Goal: Task Accomplishment & Management: Use online tool/utility

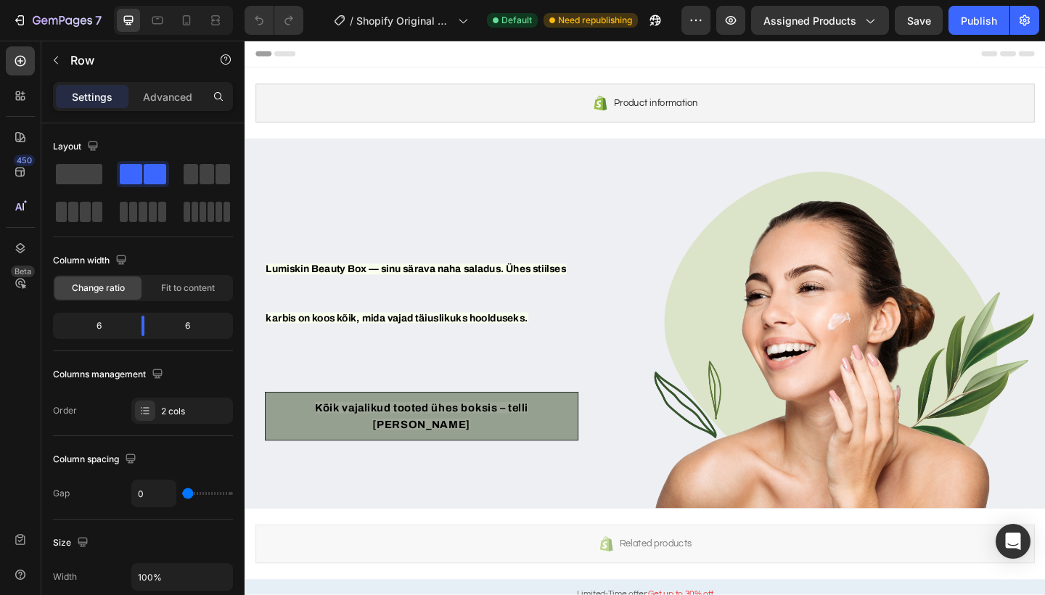
click at [402, 187] on div "Lumiskin Beauty Box — sinu särava naha saladus. Ühes stiilses karbis on koos kõ…" at bounding box center [468, 367] width 425 height 367
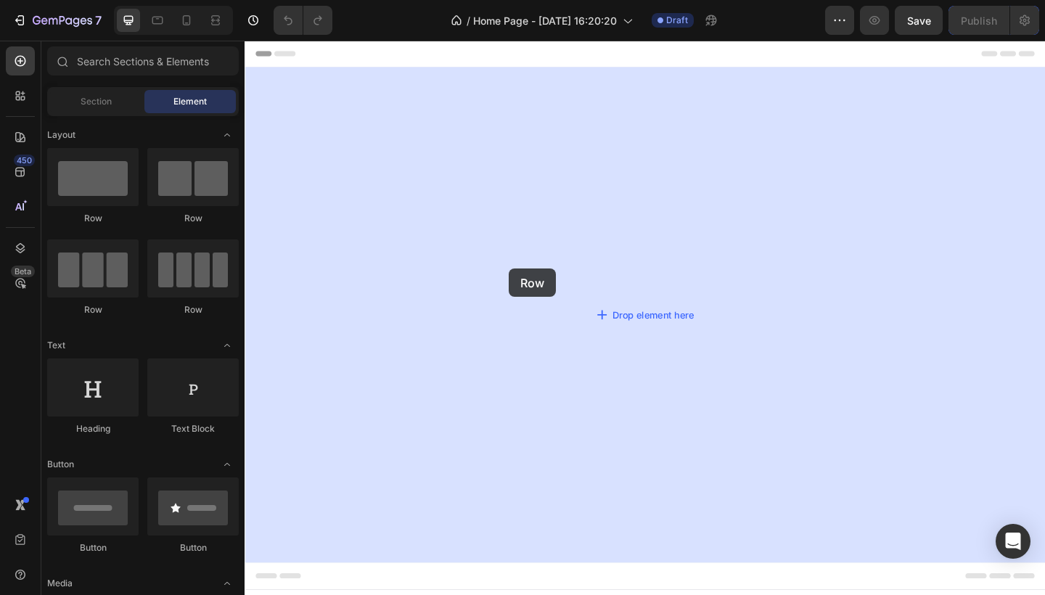
drag, startPoint x: 317, startPoint y: 233, endPoint x: 533, endPoint y: 287, distance: 222.2
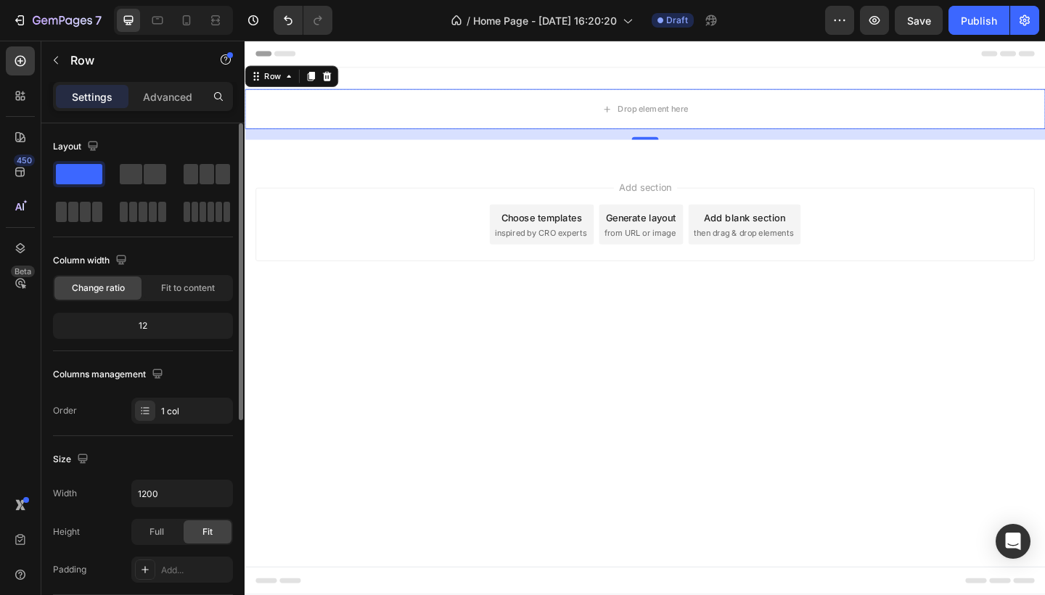
click at [76, 181] on span at bounding box center [79, 174] width 46 height 20
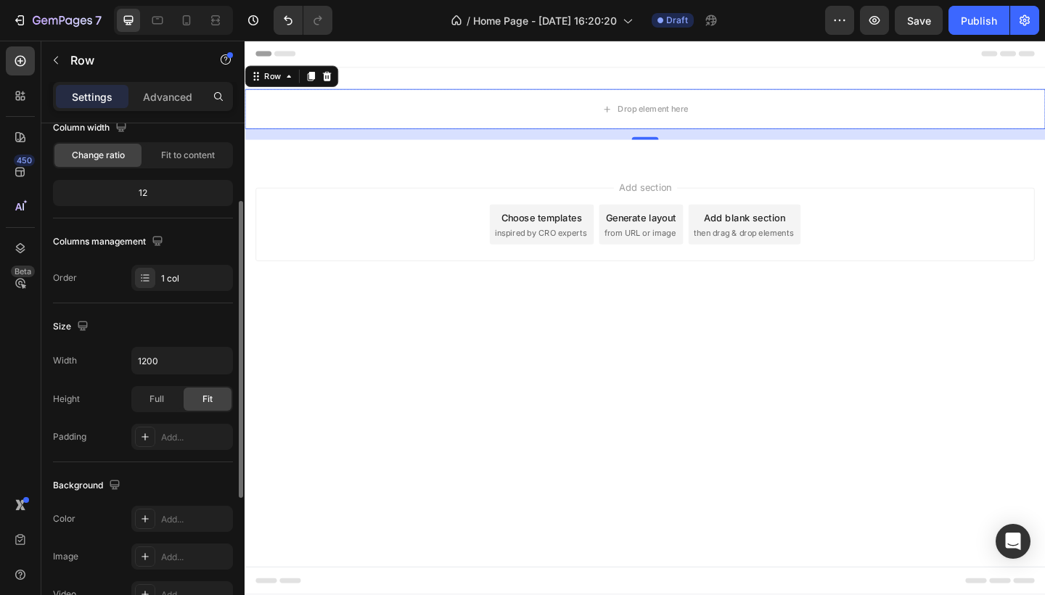
scroll to position [134, 0]
click at [362, 107] on div "Drop element here" at bounding box center [680, 116] width 871 height 44
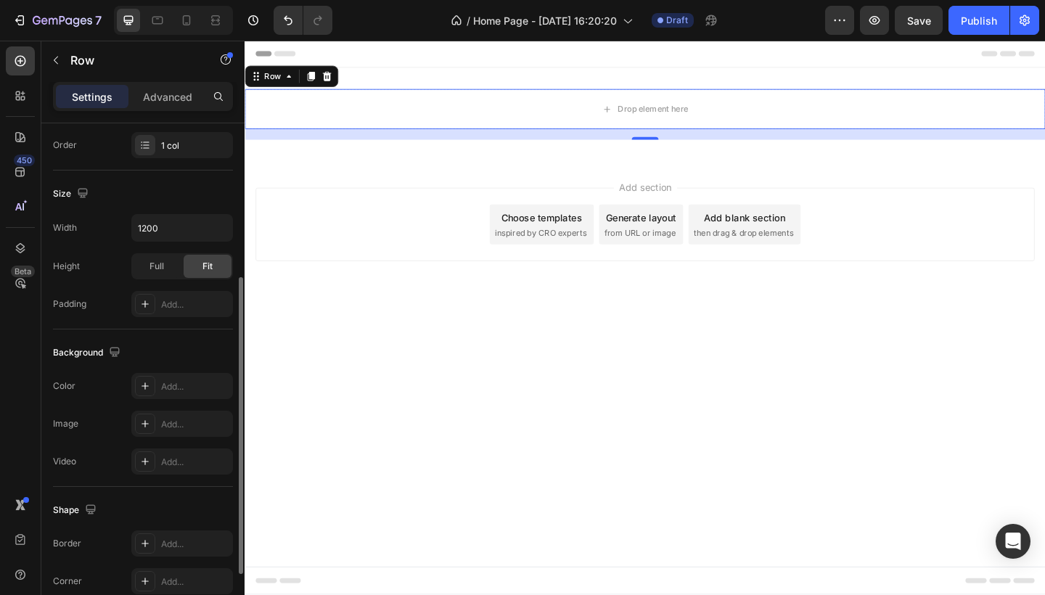
scroll to position [372, 0]
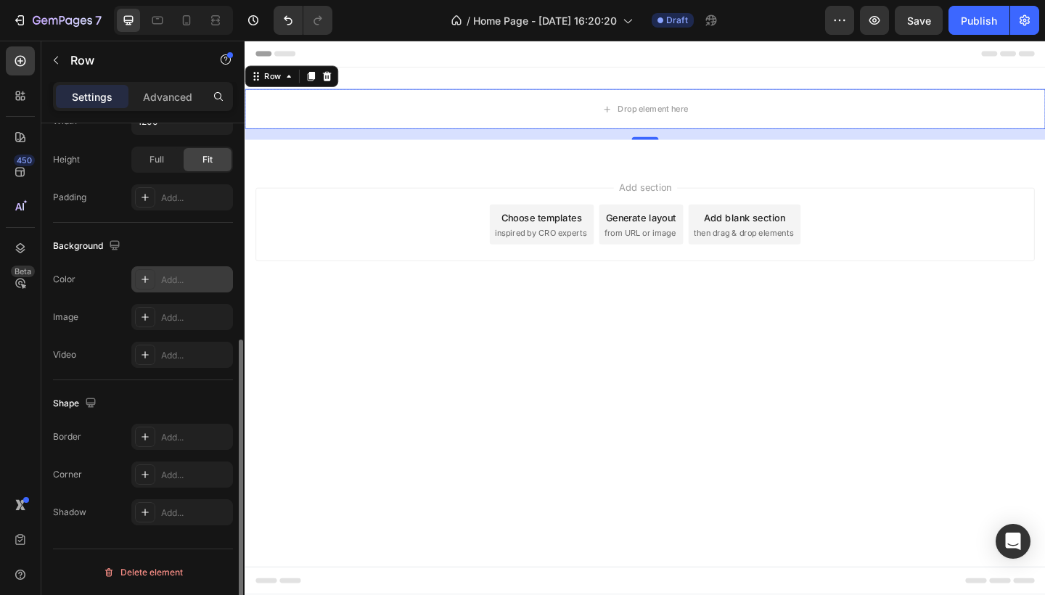
click at [146, 282] on icon at bounding box center [145, 280] width 12 height 12
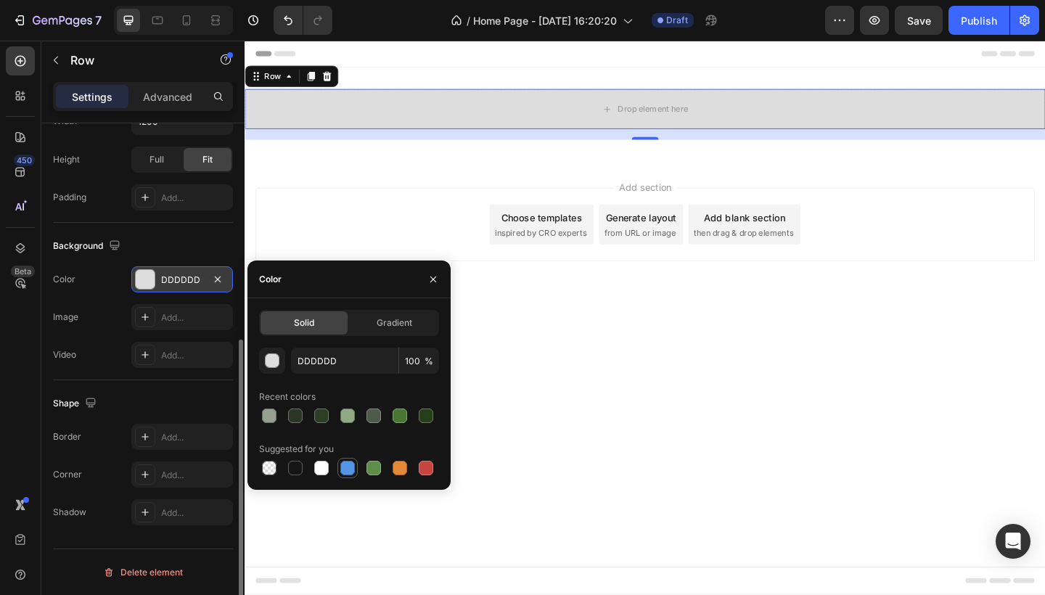
click at [351, 466] on div at bounding box center [347, 468] width 15 height 15
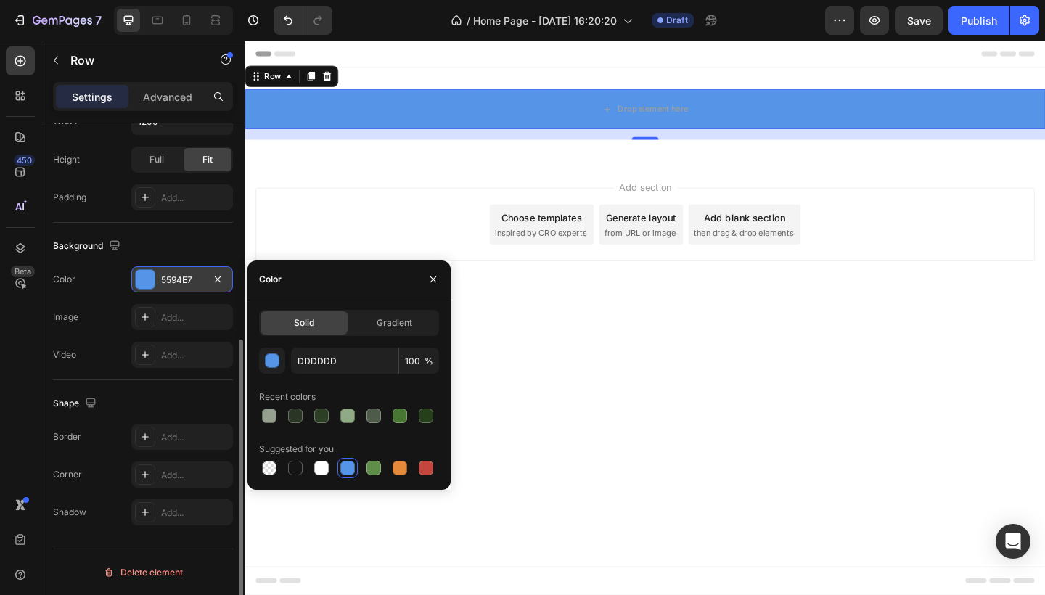
type input "5594E7"
click at [179, 281] on div "5594E7" at bounding box center [182, 280] width 42 height 13
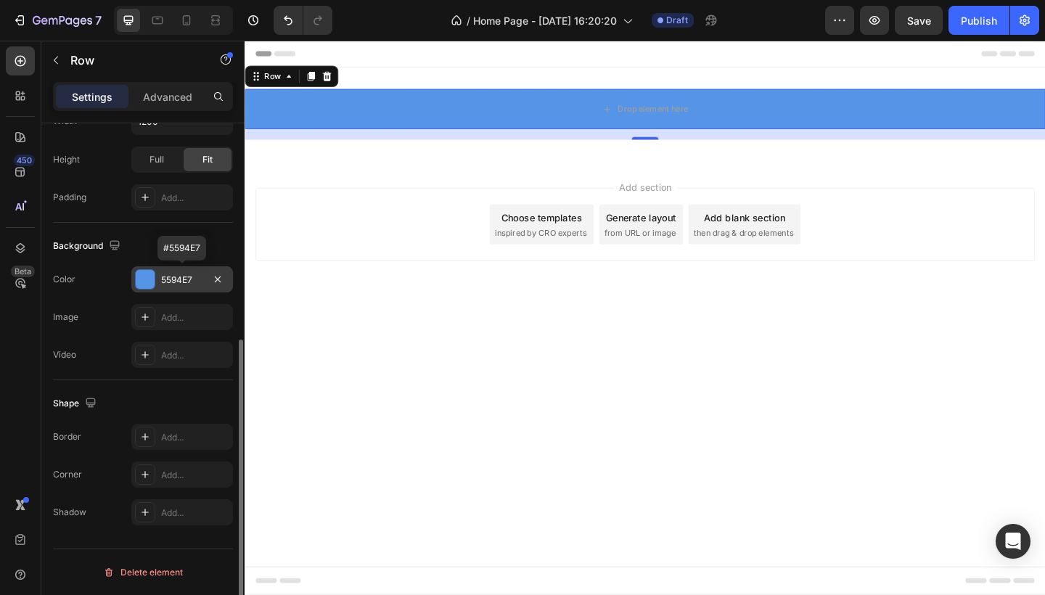
click at [179, 281] on div "5594E7" at bounding box center [182, 280] width 42 height 13
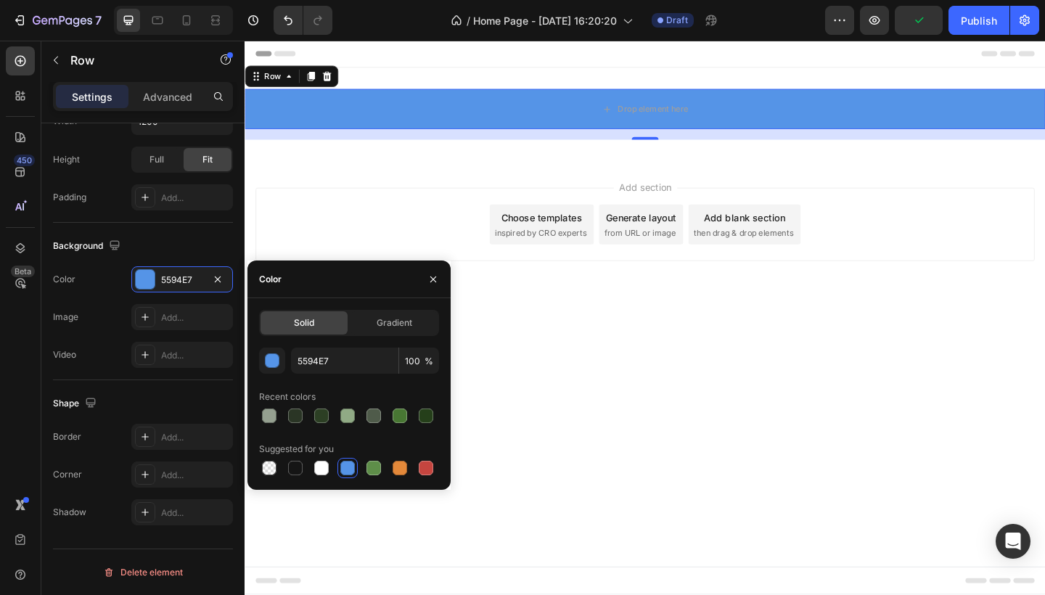
click at [347, 466] on div at bounding box center [347, 468] width 15 height 15
click at [402, 325] on span "Gradient" at bounding box center [395, 323] width 36 height 13
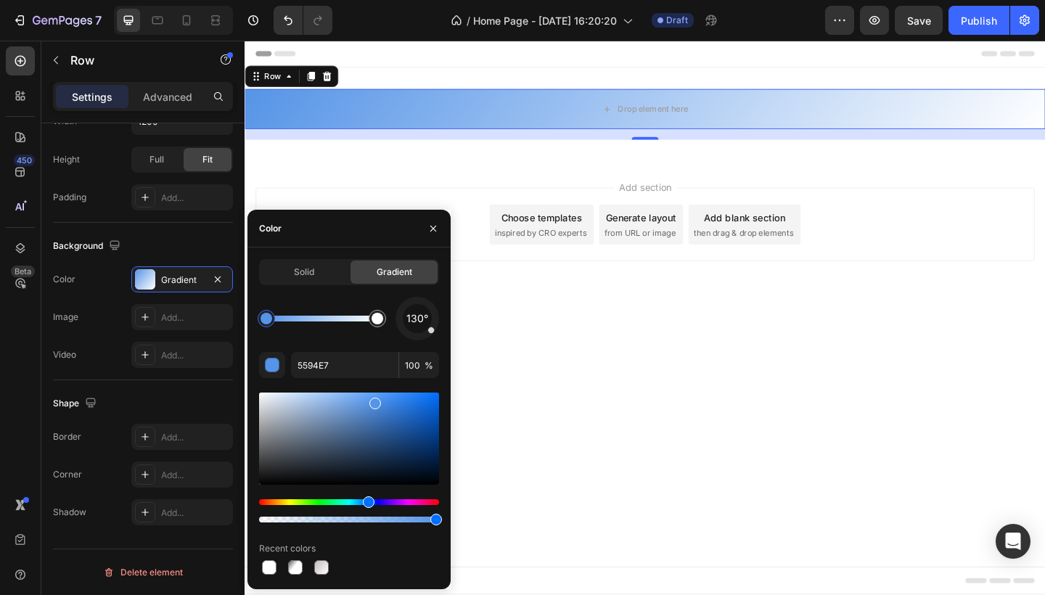
click at [323, 457] on div at bounding box center [349, 439] width 180 height 92
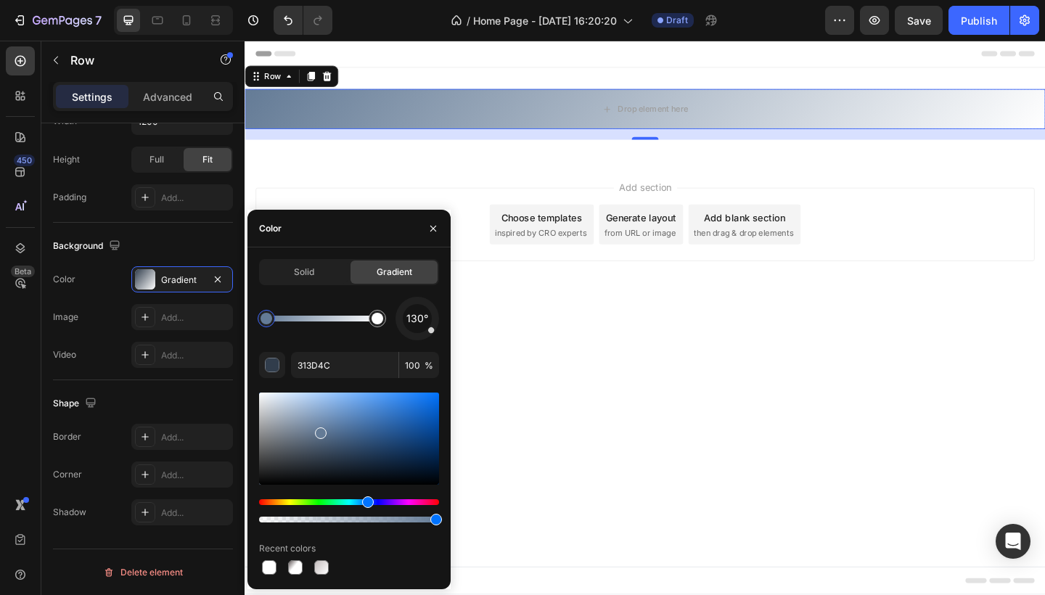
click at [319, 431] on div at bounding box center [349, 439] width 180 height 92
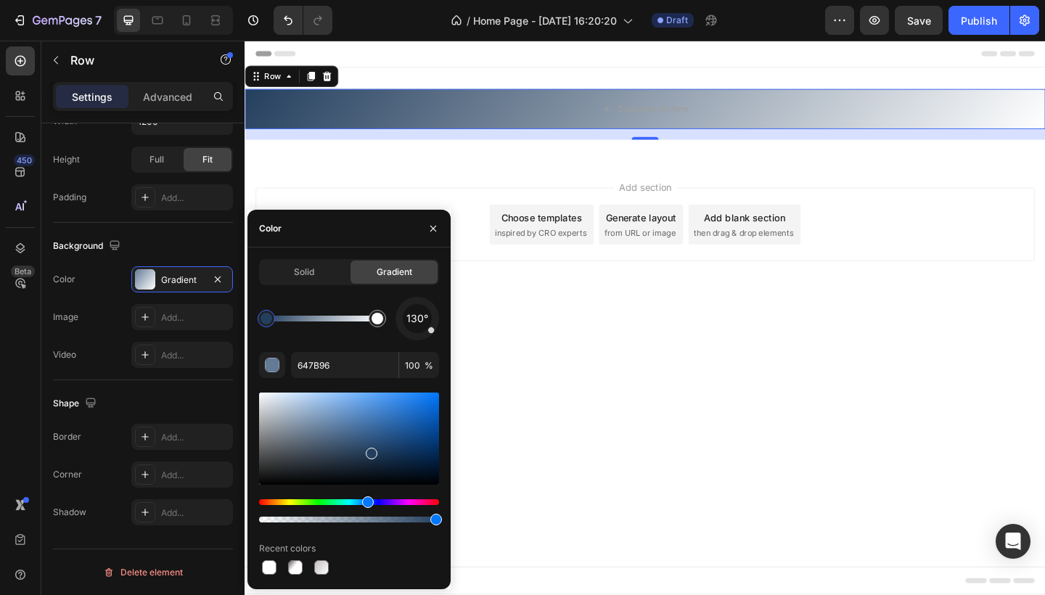
click at [416, 459] on div at bounding box center [349, 439] width 180 height 92
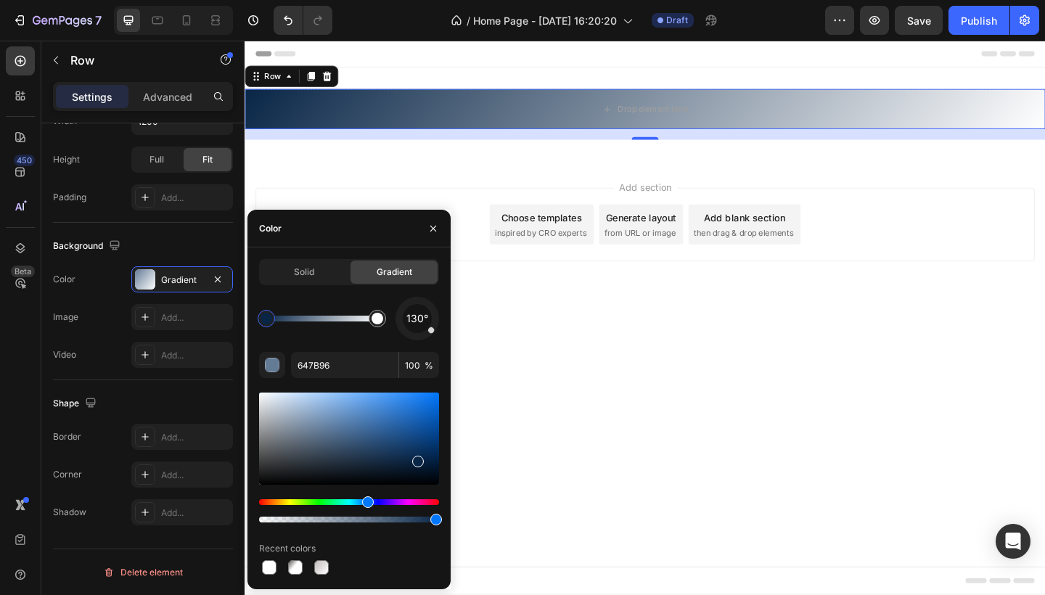
click at [417, 428] on div at bounding box center [349, 439] width 180 height 92
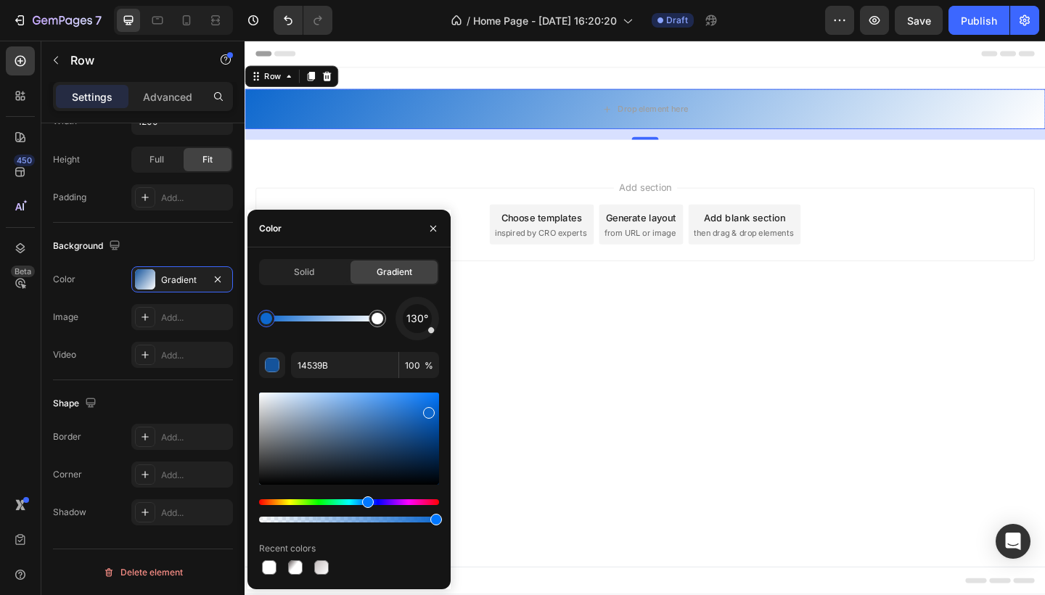
click at [428, 410] on div at bounding box center [349, 439] width 180 height 92
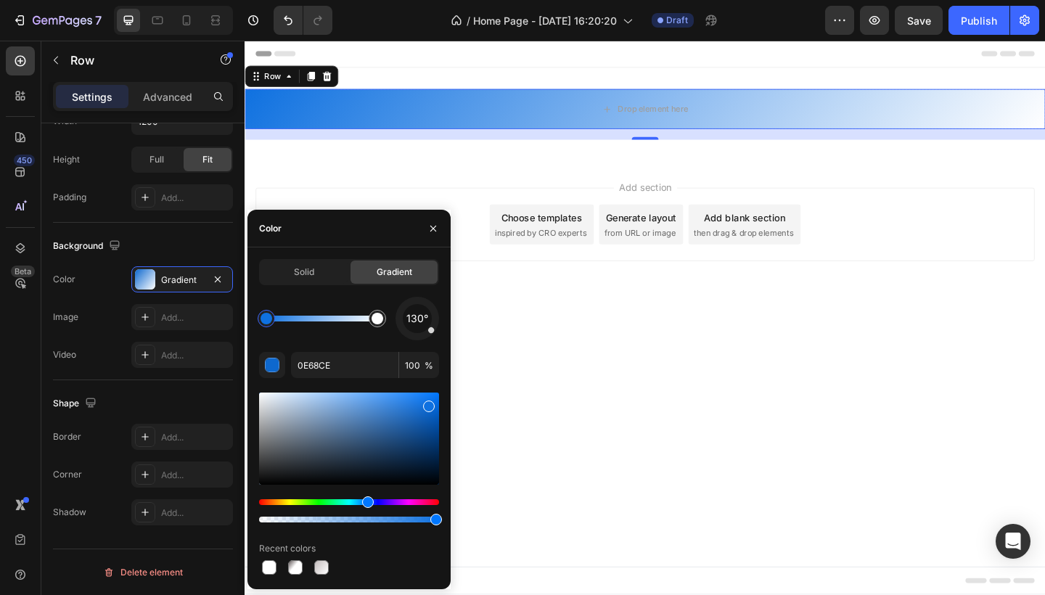
click at [428, 403] on div at bounding box center [349, 439] width 180 height 92
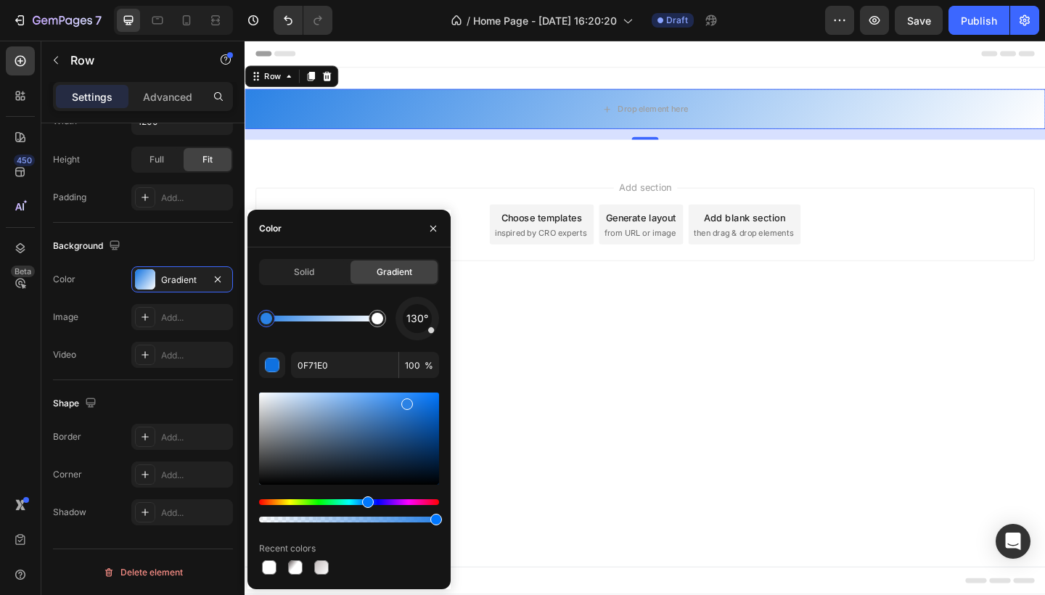
click at [406, 401] on div at bounding box center [349, 439] width 180 height 92
drag, startPoint x: 266, startPoint y: 322, endPoint x: 282, endPoint y: 322, distance: 16.0
click at [282, 322] on div at bounding box center [282, 319] width 12 height 12
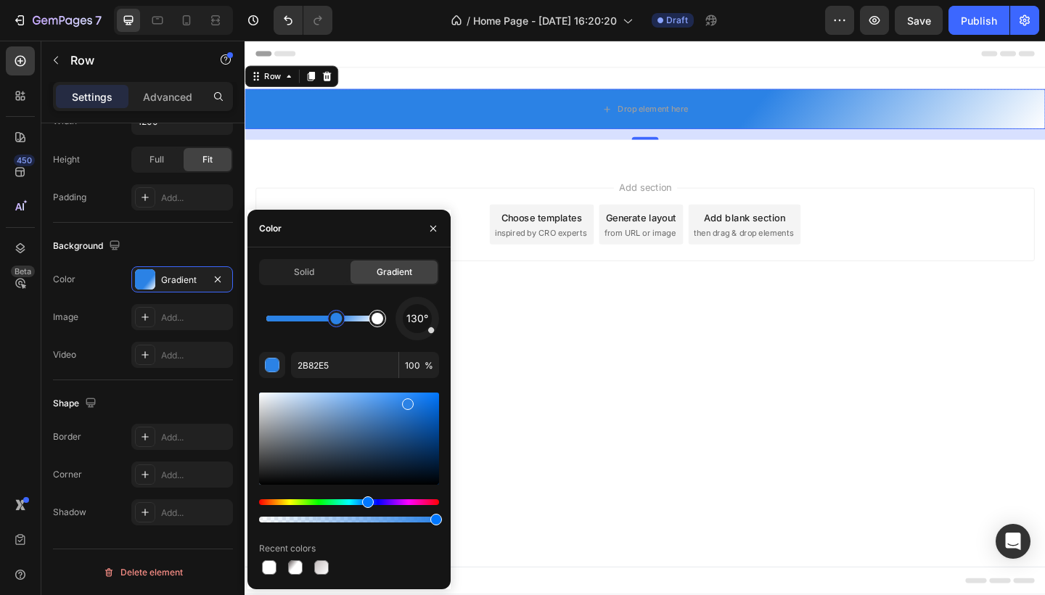
drag, startPoint x: 279, startPoint y: 319, endPoint x: 368, endPoint y: 319, distance: 89.3
click at [351, 319] on div at bounding box center [321, 319] width 111 height 6
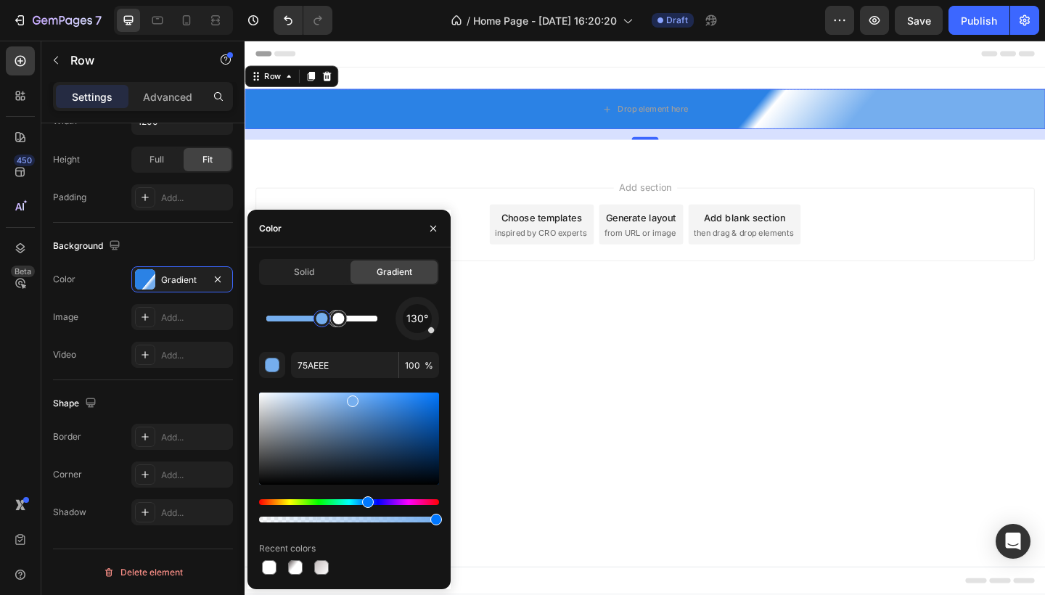
drag, startPoint x: 350, startPoint y: 324, endPoint x: 321, endPoint y: 322, distance: 29.1
click at [321, 322] on div at bounding box center [323, 319] width 12 height 12
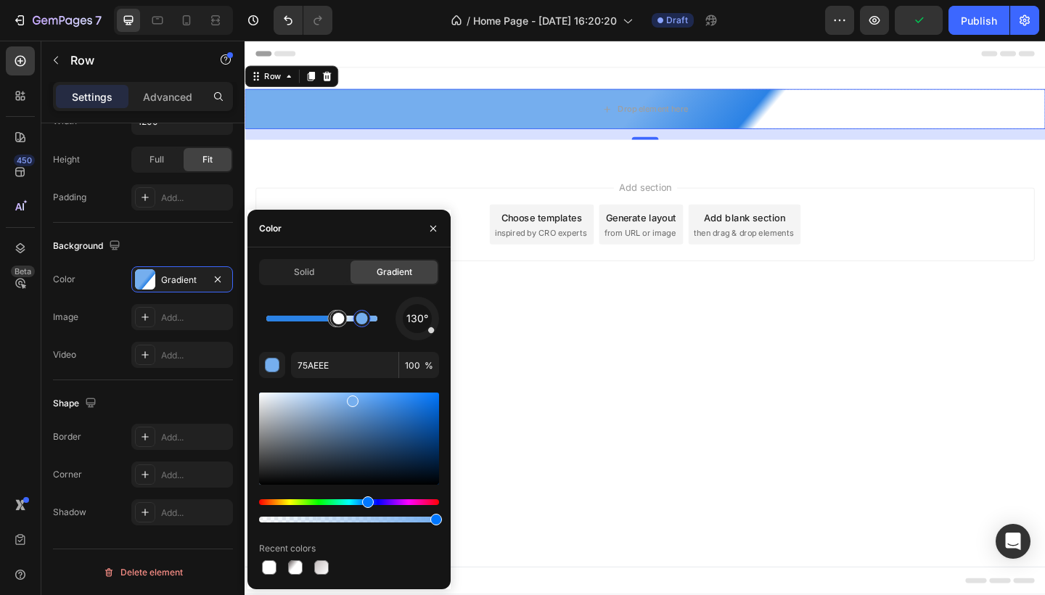
drag, startPoint x: 321, startPoint y: 324, endPoint x: 380, endPoint y: 323, distance: 59.5
click at [368, 323] on div at bounding box center [362, 319] width 12 height 12
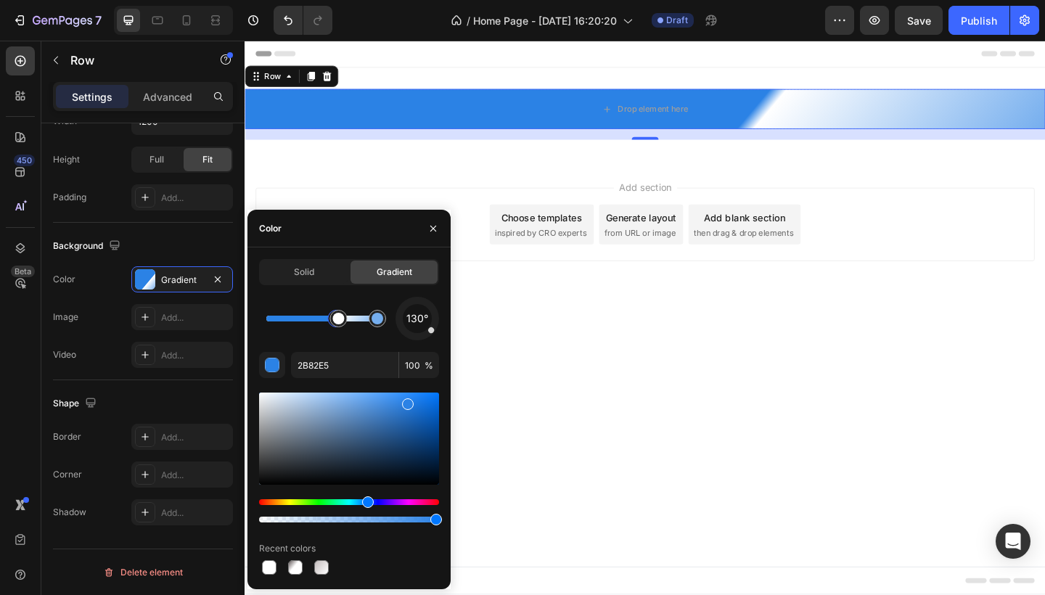
click at [414, 448] on div at bounding box center [349, 439] width 180 height 92
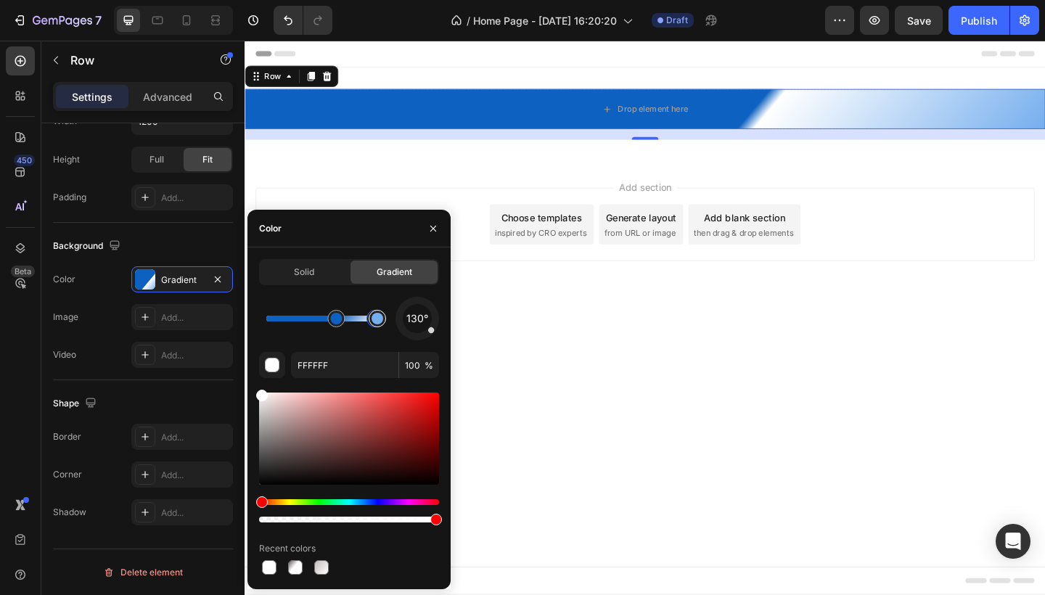
drag, startPoint x: 339, startPoint y: 322, endPoint x: 377, endPoint y: 322, distance: 37.8
click at [376, 322] on div at bounding box center [321, 319] width 111 height 6
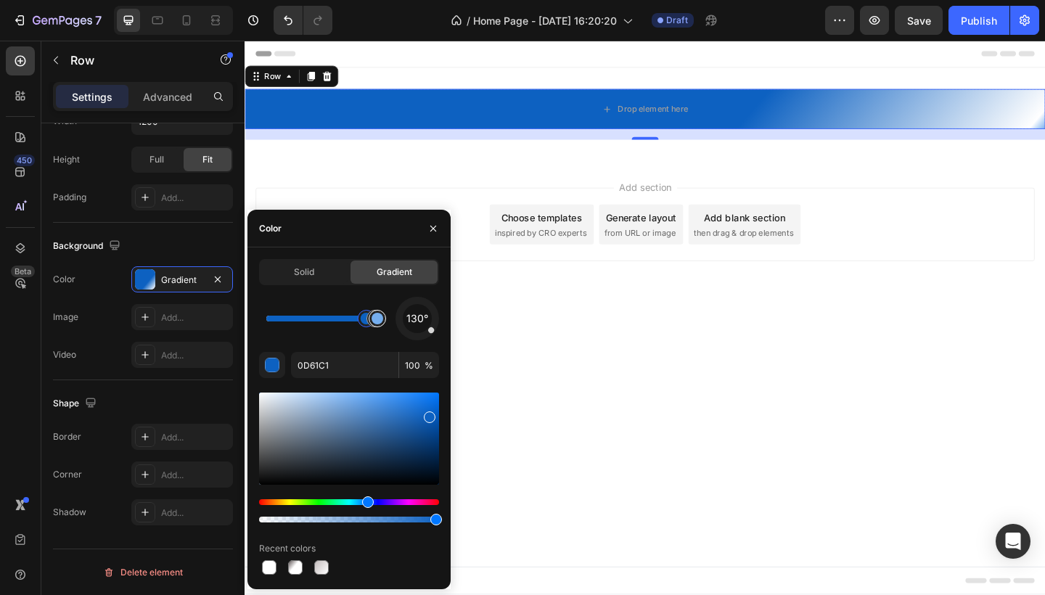
drag, startPoint x: 335, startPoint y: 322, endPoint x: 371, endPoint y: 322, distance: 35.6
click at [371, 322] on div at bounding box center [321, 319] width 111 height 6
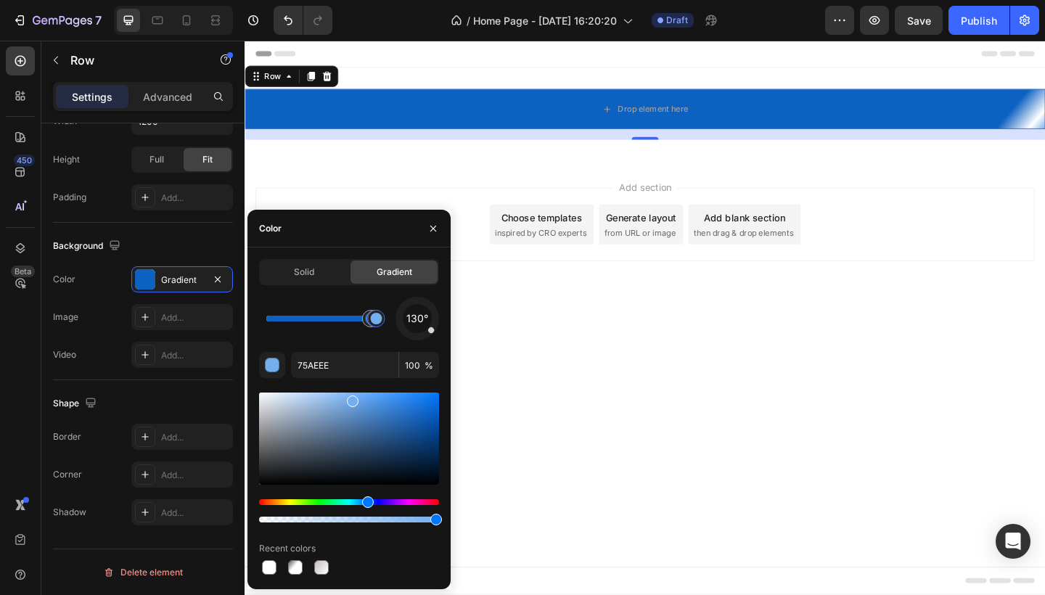
click at [377, 325] on div at bounding box center [375, 318] width 17 height 17
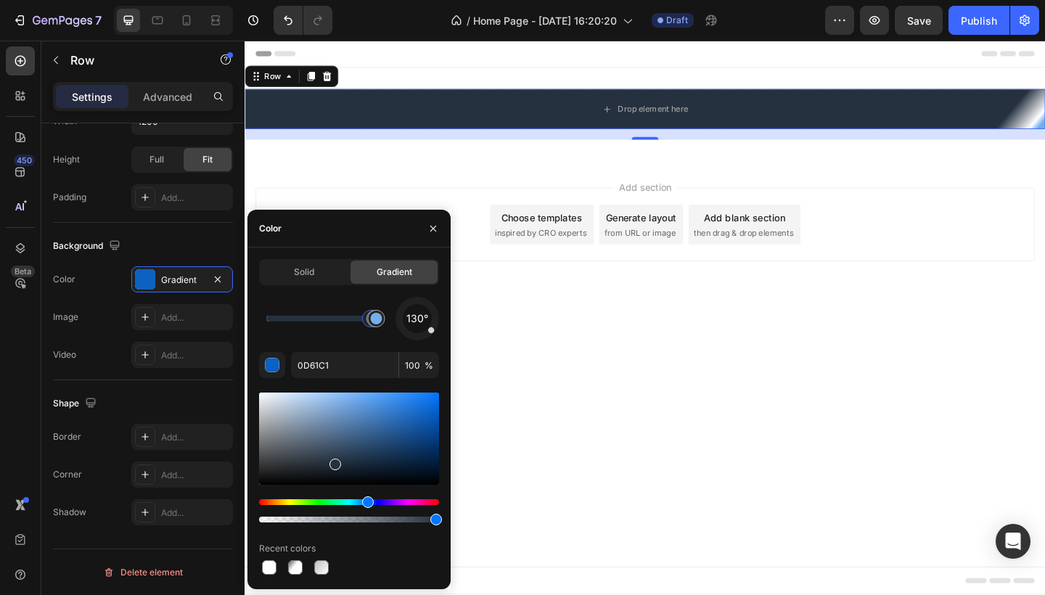
click at [333, 461] on div at bounding box center [349, 439] width 180 height 92
click at [408, 425] on div at bounding box center [349, 439] width 180 height 92
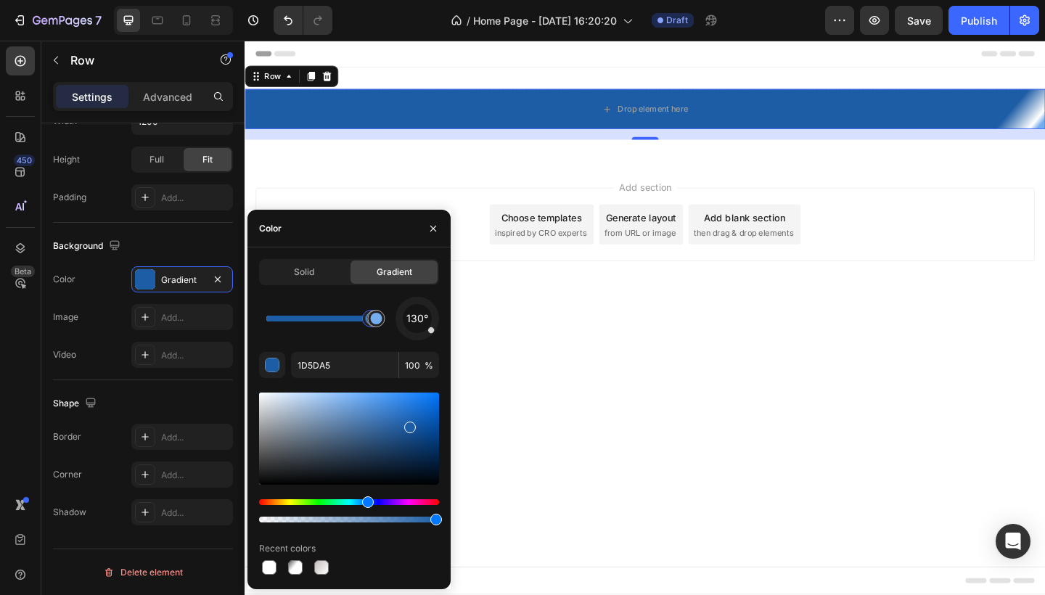
click at [400, 409] on div at bounding box center [349, 439] width 180 height 92
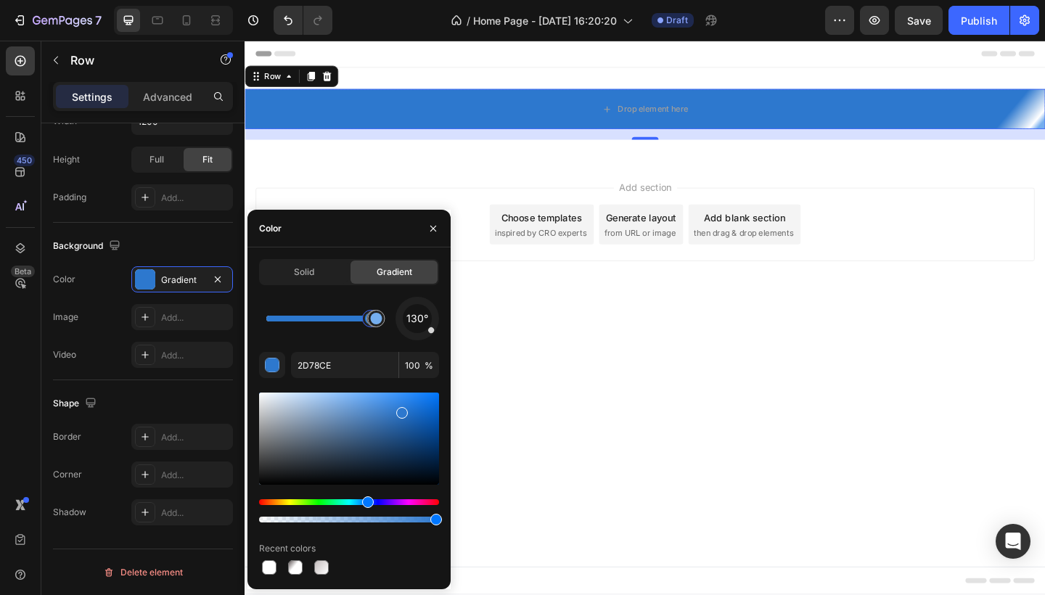
click at [331, 503] on div "Hue" at bounding box center [349, 502] width 180 height 6
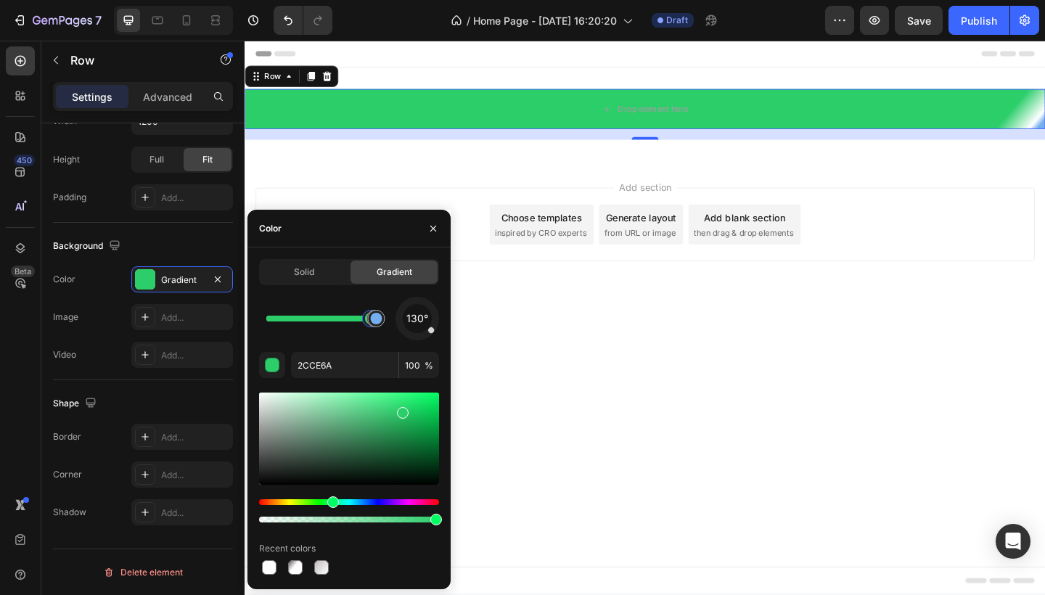
click at [349, 502] on div "Hue" at bounding box center [349, 502] width 180 height 6
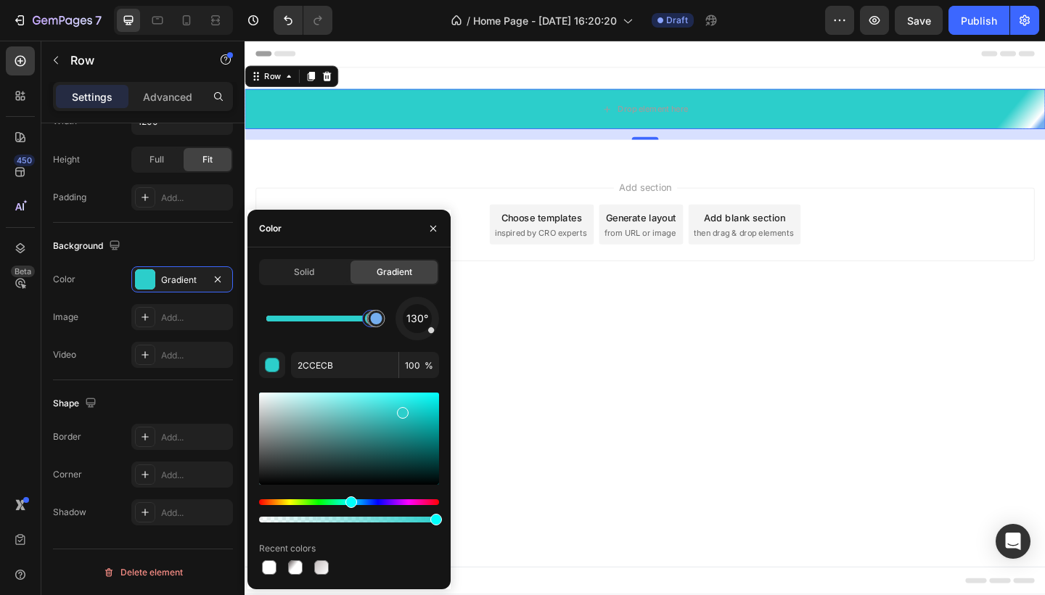
click at [358, 501] on div "Hue" at bounding box center [349, 502] width 180 height 6
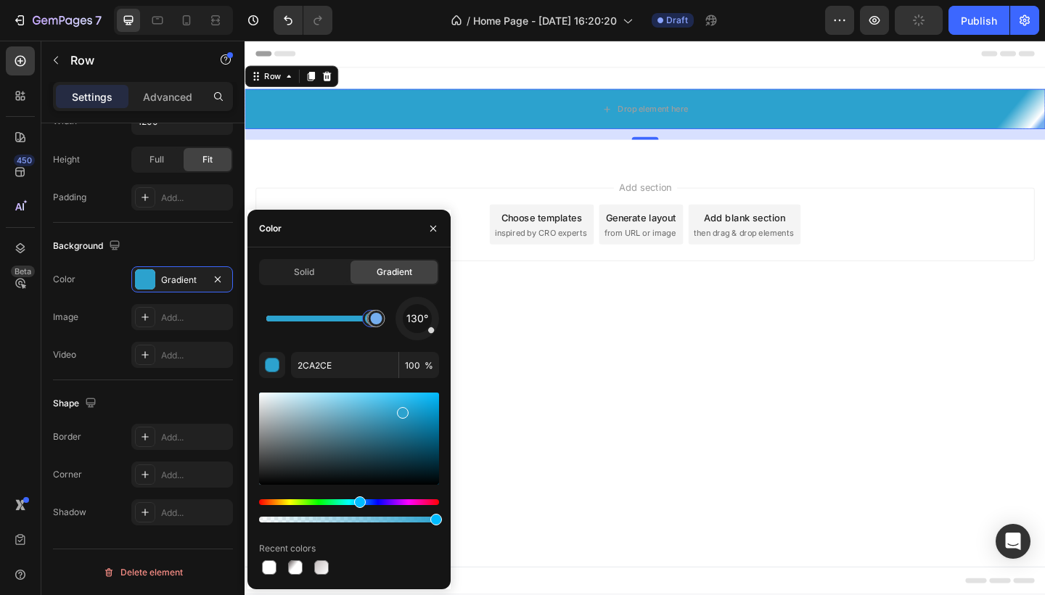
click at [372, 498] on div at bounding box center [349, 458] width 180 height 136
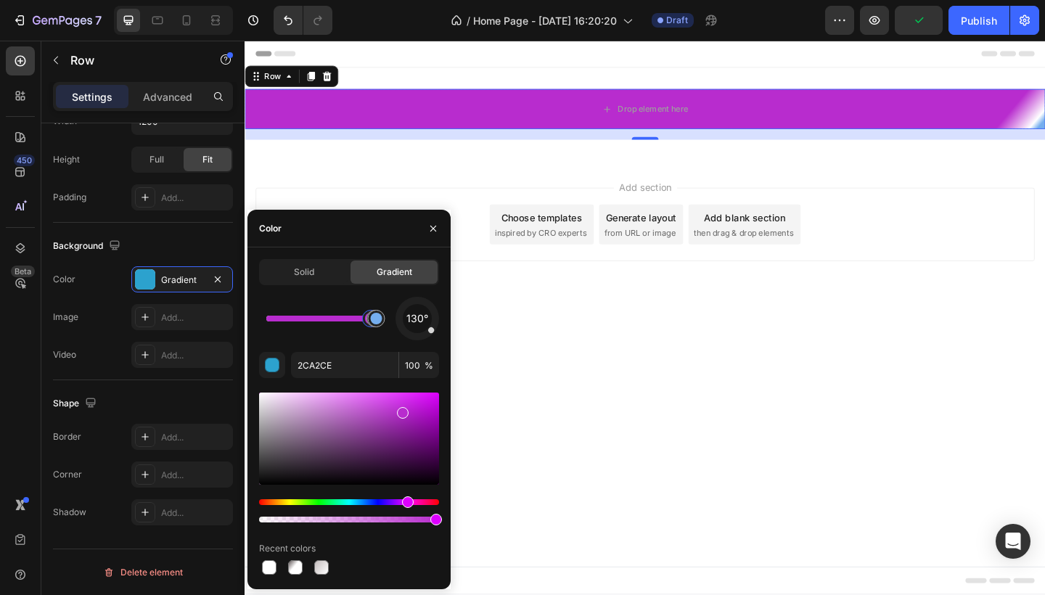
click at [406, 500] on div "Hue" at bounding box center [349, 502] width 180 height 6
click at [396, 502] on div "Hue" at bounding box center [349, 502] width 180 height 6
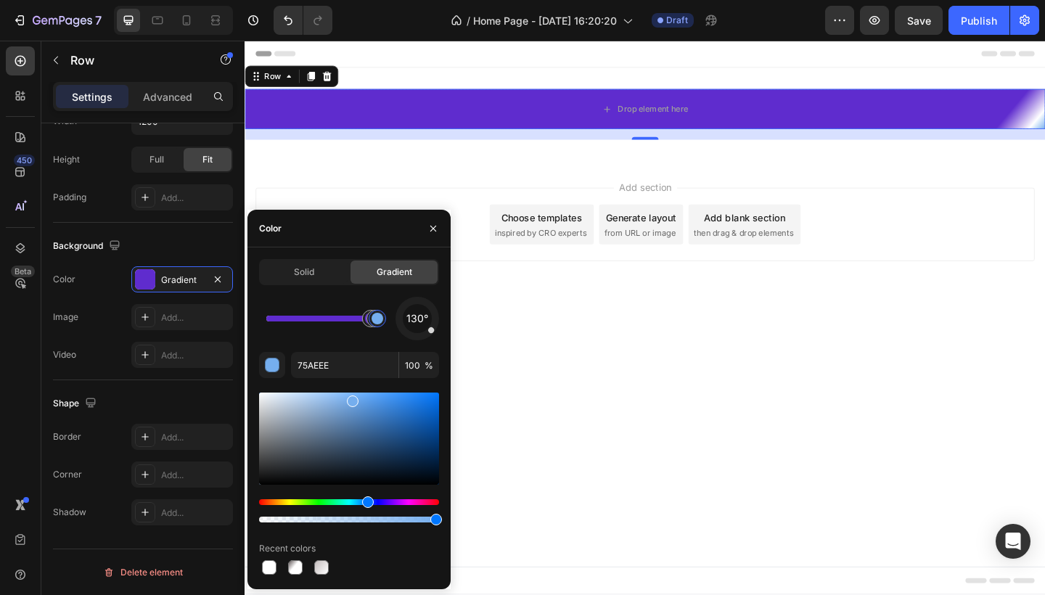
drag, startPoint x: 366, startPoint y: 321, endPoint x: 384, endPoint y: 321, distance: 18.1
click at [384, 321] on div at bounding box center [377, 319] width 26 height 26
click at [327, 442] on div at bounding box center [349, 439] width 180 height 92
click at [344, 397] on div at bounding box center [349, 439] width 180 height 92
click at [385, 431] on div at bounding box center [349, 439] width 180 height 92
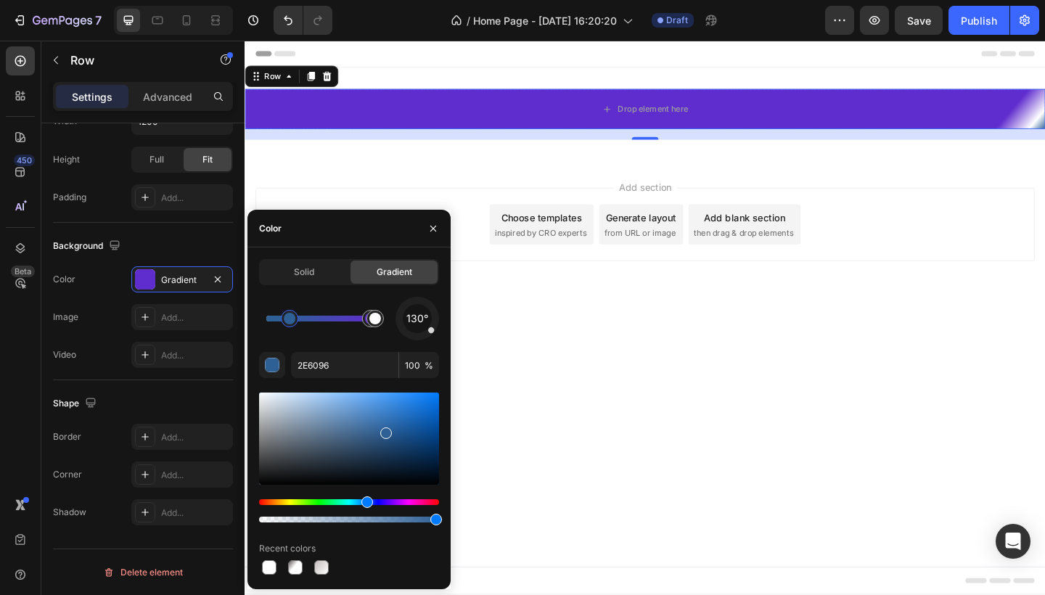
drag, startPoint x: 374, startPoint y: 322, endPoint x: 285, endPoint y: 319, distance: 88.6
click at [285, 319] on div at bounding box center [290, 319] width 12 height 12
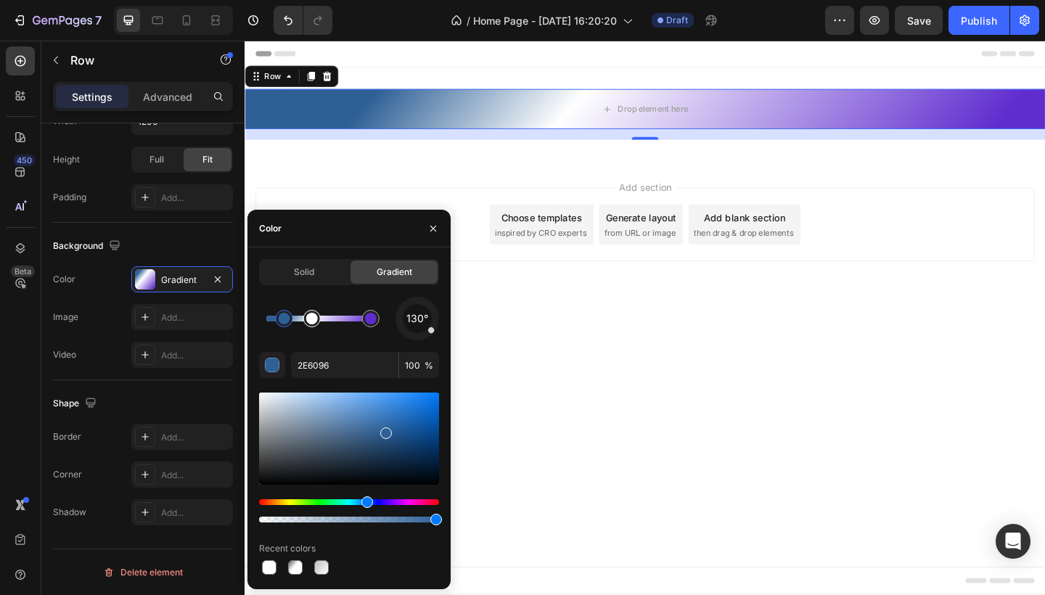
drag, startPoint x: 377, startPoint y: 322, endPoint x: 314, endPoint y: 319, distance: 62.5
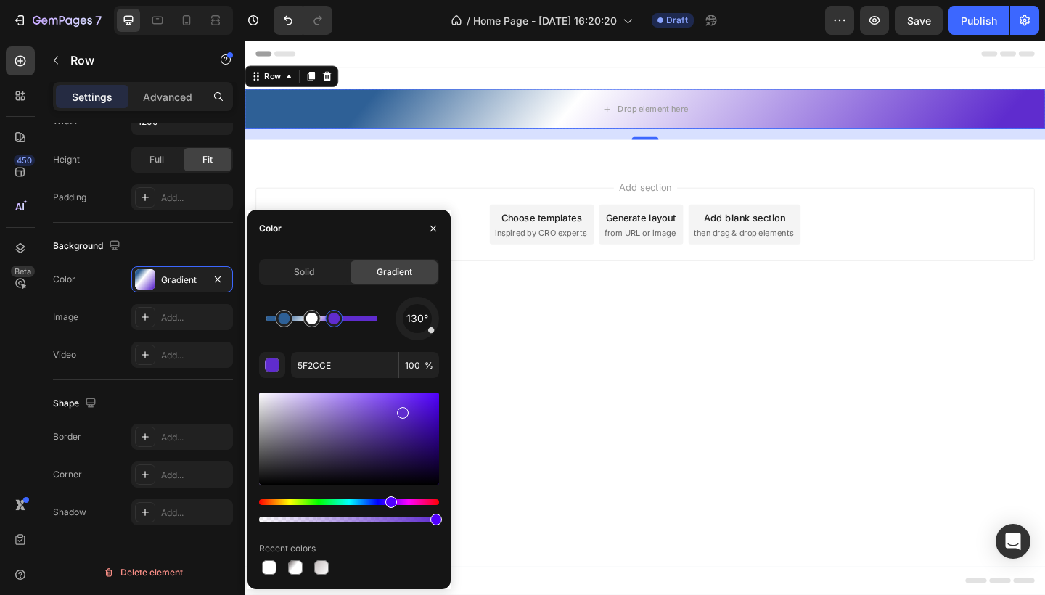
drag, startPoint x: 371, startPoint y: 322, endPoint x: 335, endPoint y: 321, distance: 36.3
click at [335, 321] on div at bounding box center [334, 319] width 12 height 12
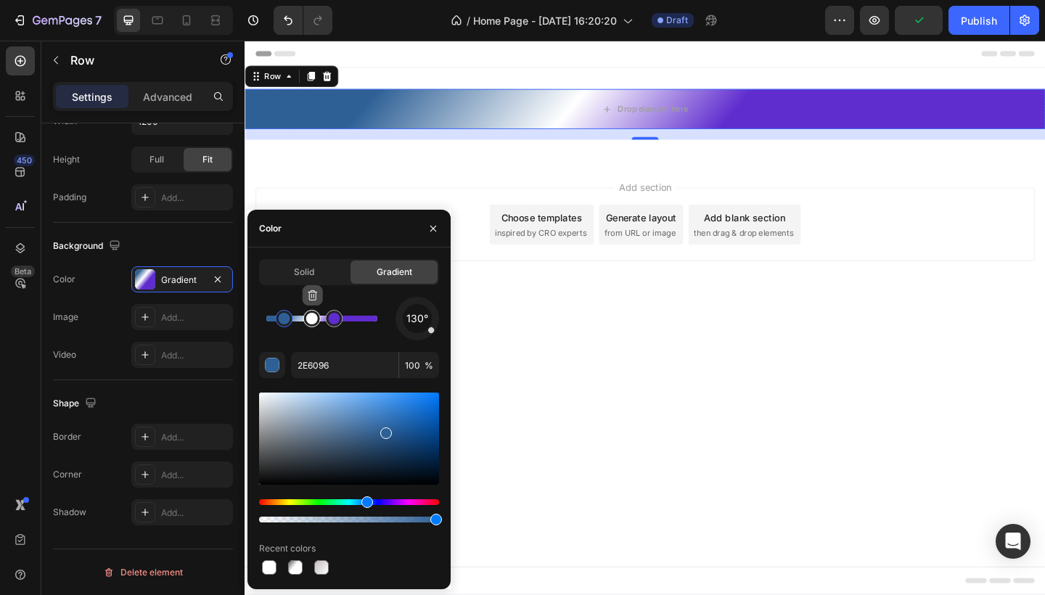
click at [314, 298] on icon "button" at bounding box center [313, 296] width 12 height 12
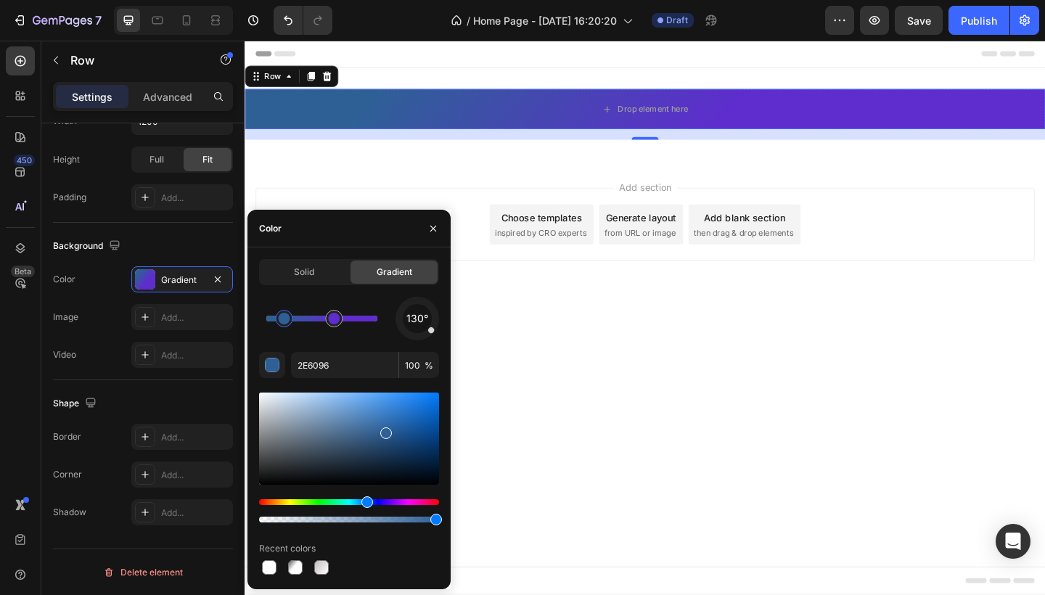
click at [285, 322] on div at bounding box center [284, 319] width 12 height 12
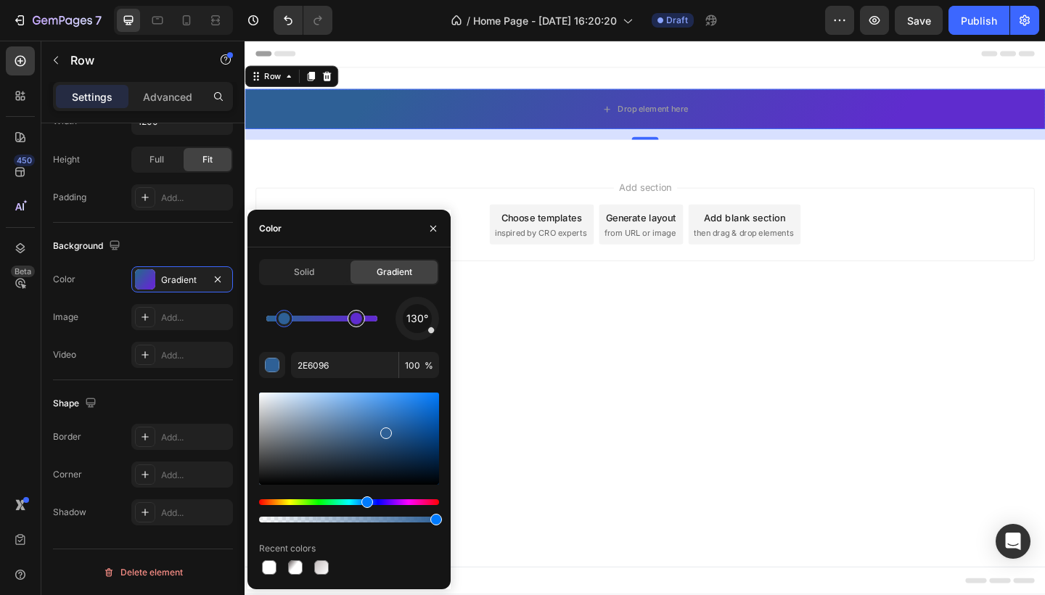
drag, startPoint x: 333, startPoint y: 319, endPoint x: 356, endPoint y: 319, distance: 24.0
click at [415, 420] on div at bounding box center [349, 439] width 180 height 92
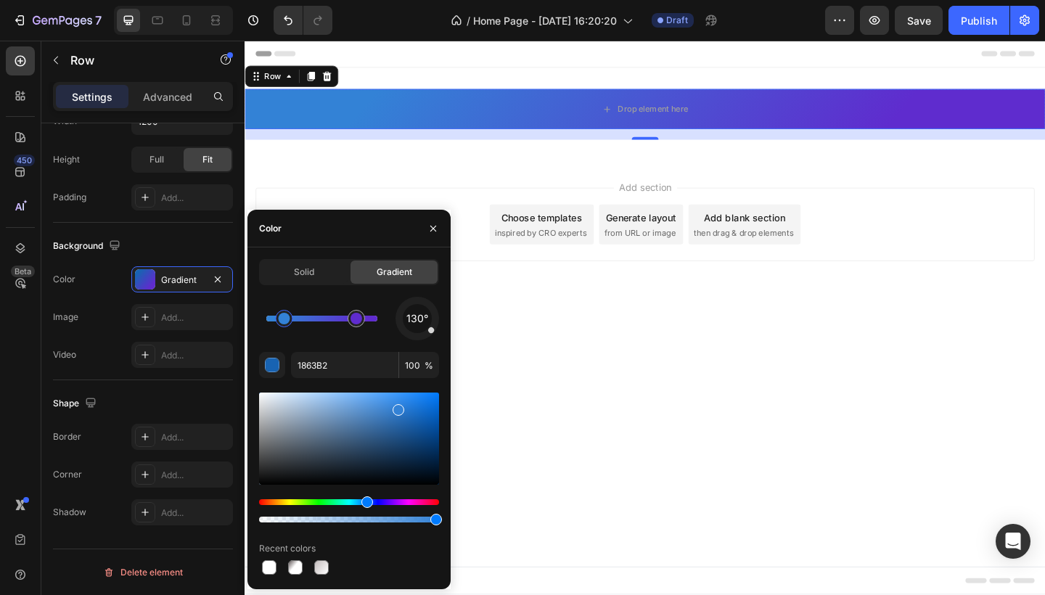
click at [397, 407] on div at bounding box center [349, 439] width 180 height 92
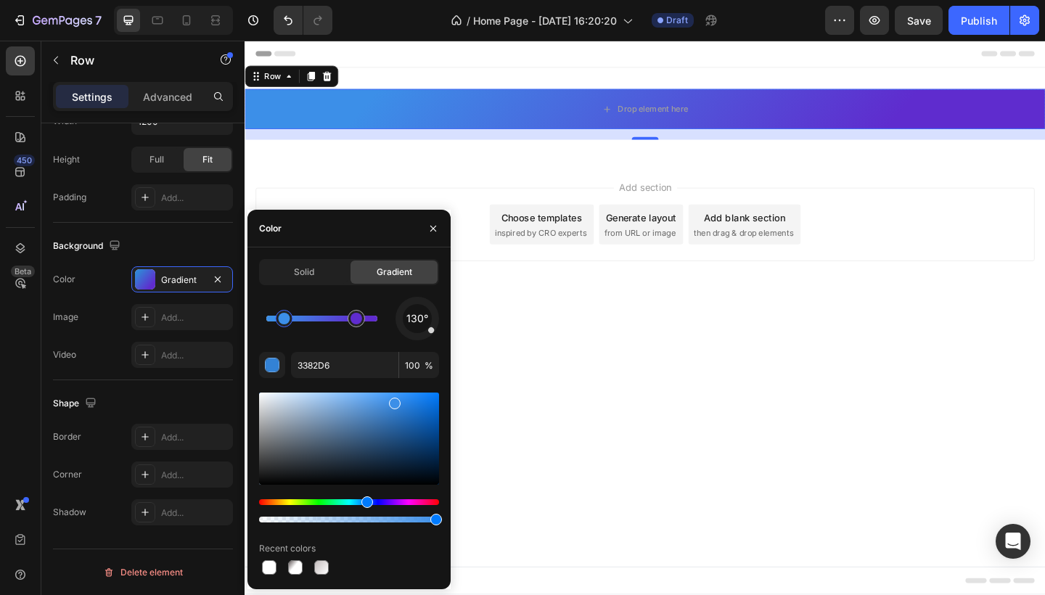
click at [393, 401] on div at bounding box center [349, 439] width 180 height 92
click at [398, 475] on div at bounding box center [349, 439] width 180 height 92
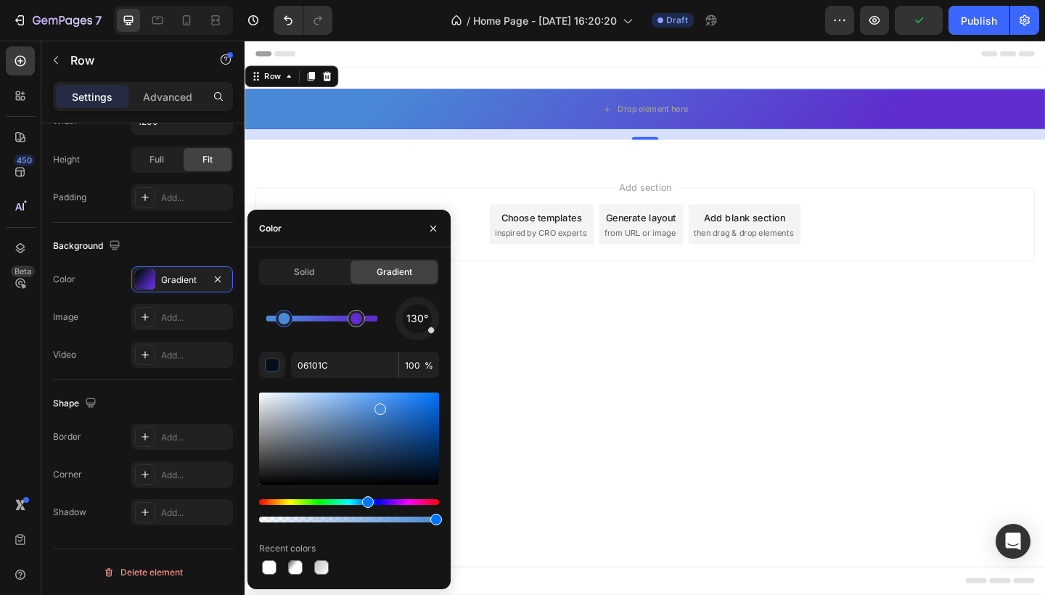
click at [380, 407] on div at bounding box center [349, 439] width 180 height 92
click at [425, 400] on div at bounding box center [349, 439] width 180 height 92
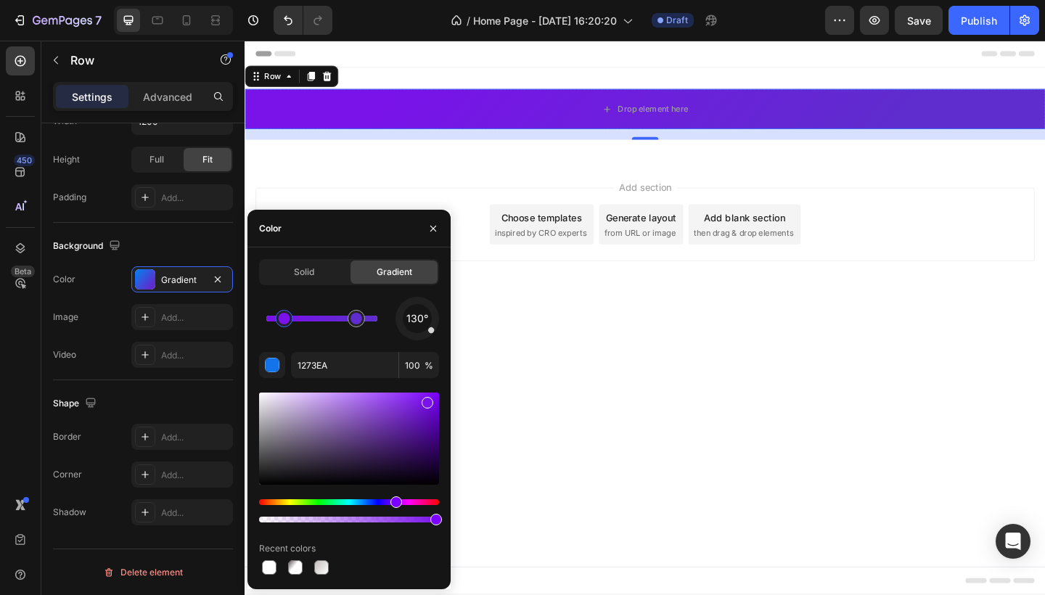
drag, startPoint x: 373, startPoint y: 500, endPoint x: 396, endPoint y: 500, distance: 22.5
click at [395, 500] on div "Hue" at bounding box center [397, 503] width 12 height 12
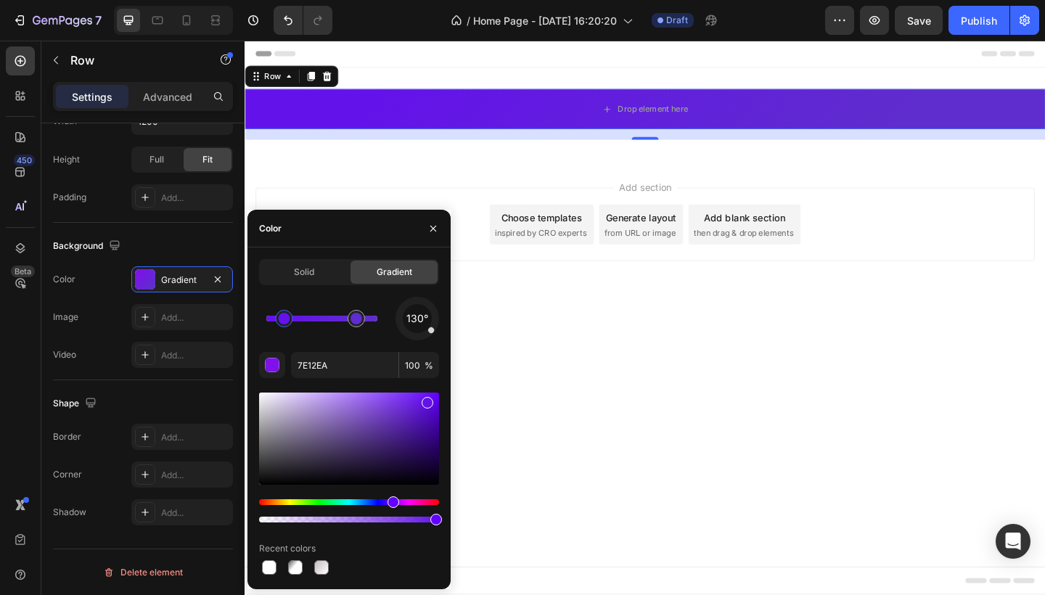
click at [391, 499] on div "Hue" at bounding box center [394, 503] width 12 height 12
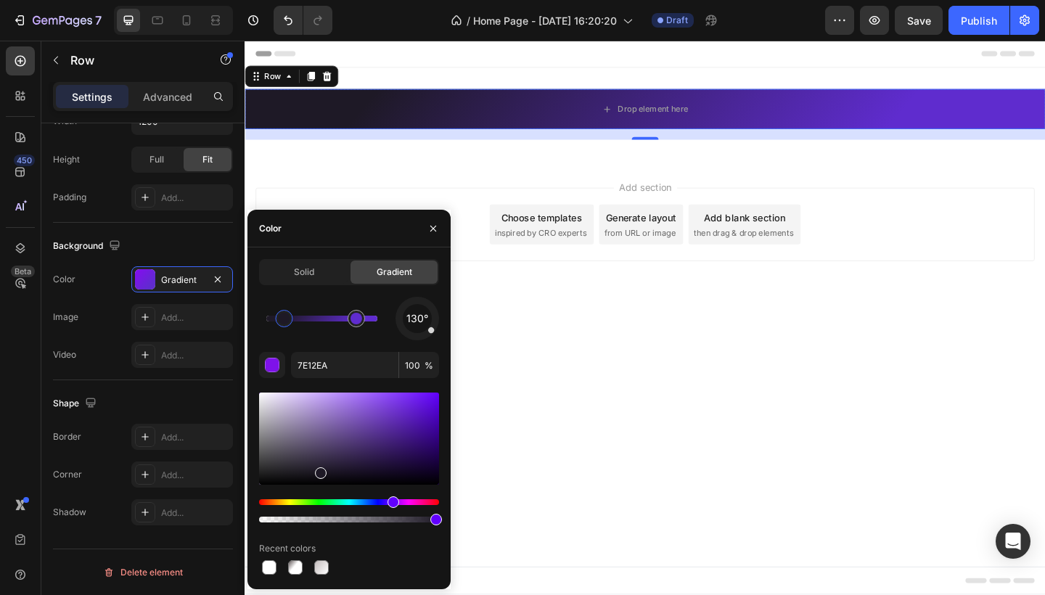
click at [319, 470] on div at bounding box center [349, 439] width 180 height 92
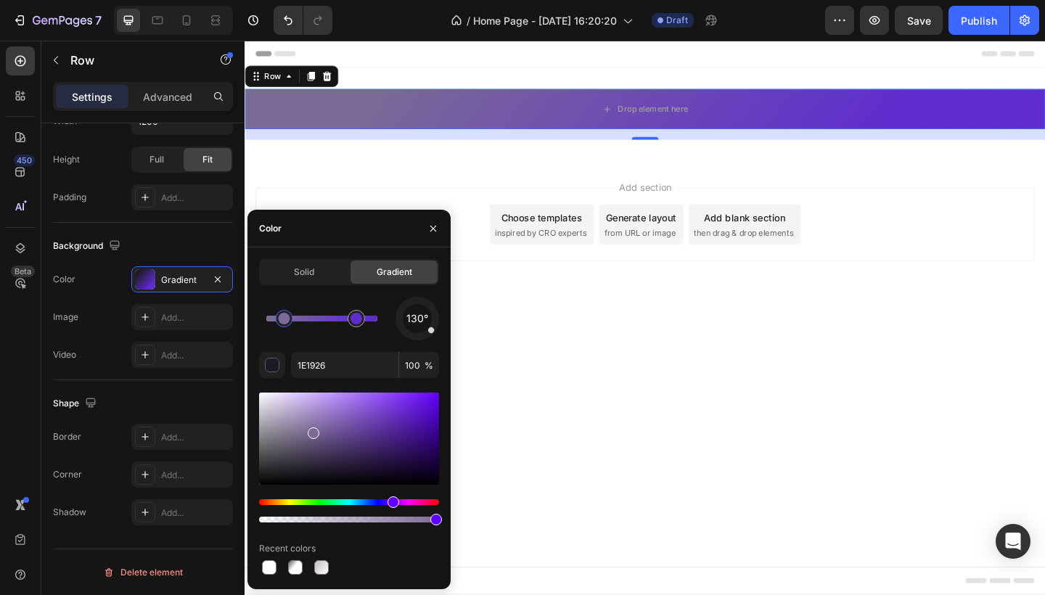
click at [312, 430] on div at bounding box center [349, 439] width 180 height 92
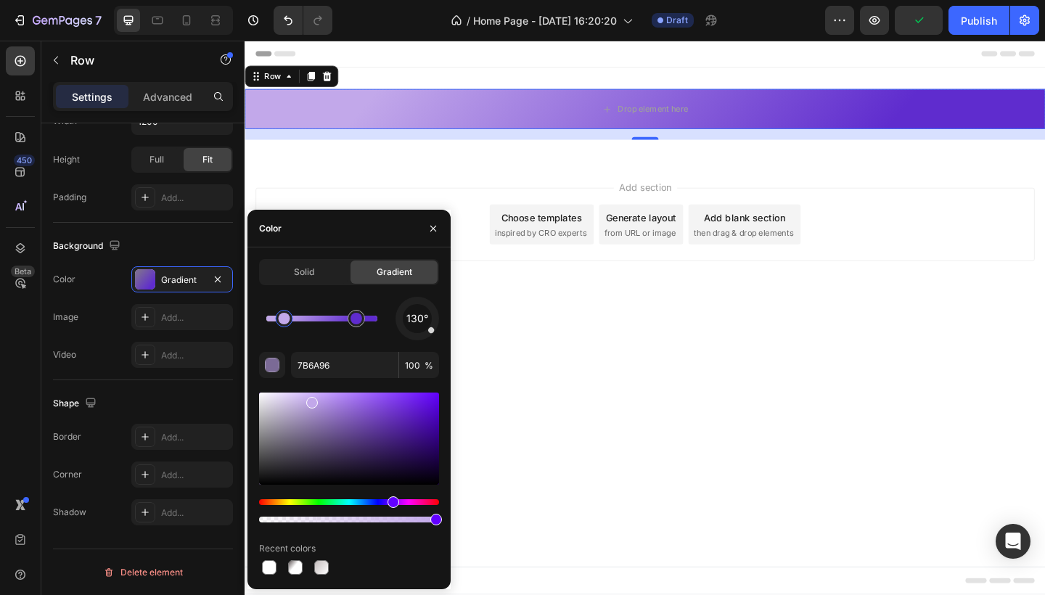
click at [310, 400] on div at bounding box center [349, 439] width 180 height 92
click at [275, 401] on div at bounding box center [349, 439] width 180 height 92
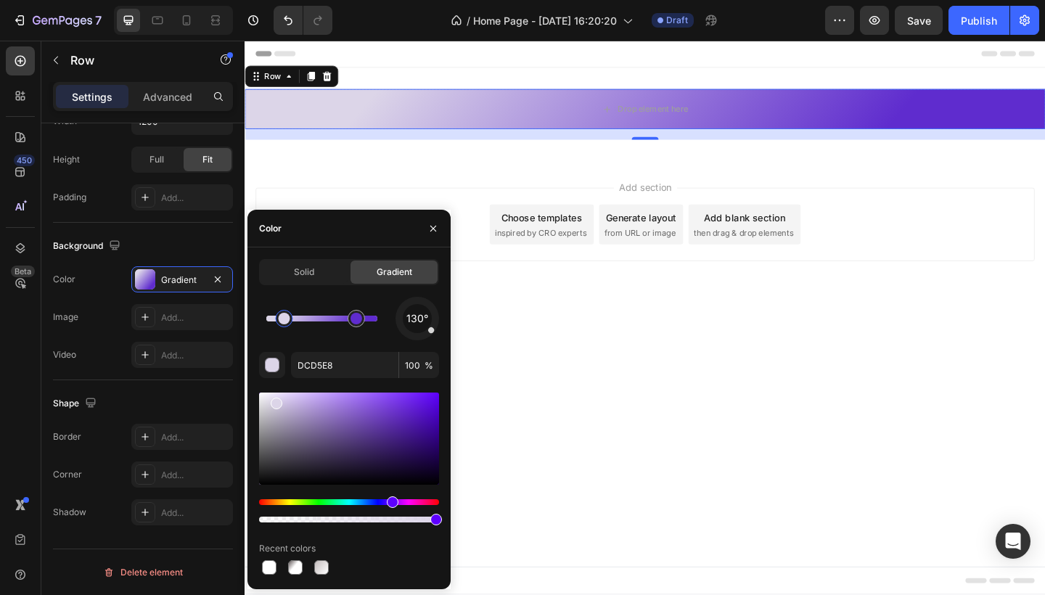
click at [275, 432] on div at bounding box center [349, 439] width 180 height 92
click at [286, 398] on div at bounding box center [349, 439] width 180 height 92
type input "D9CEEF"
click at [415, 521] on div at bounding box center [349, 520] width 180 height 6
click at [403, 521] on div at bounding box center [349, 520] width 180 height 6
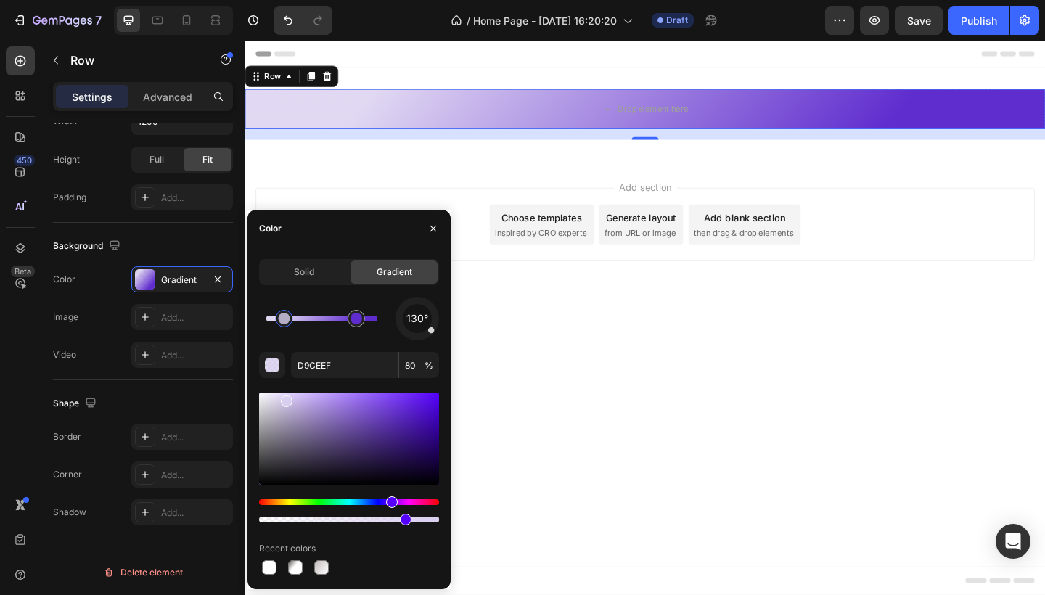
click at [378, 518] on div at bounding box center [349, 520] width 180 height 6
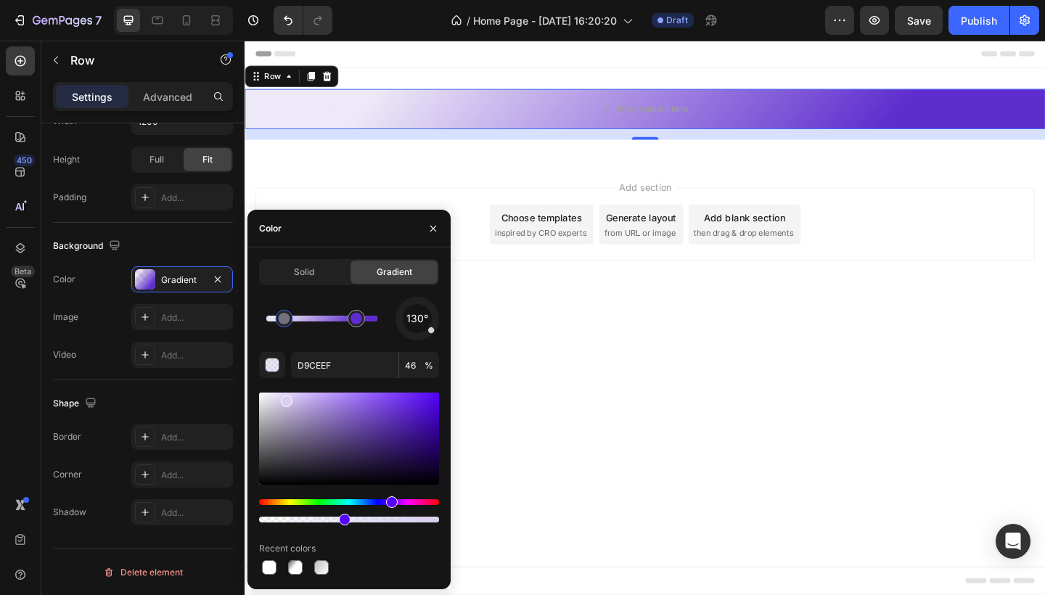
click at [307, 515] on div at bounding box center [349, 510] width 180 height 23
click at [295, 521] on div at bounding box center [349, 520] width 180 height 6
type input "4"
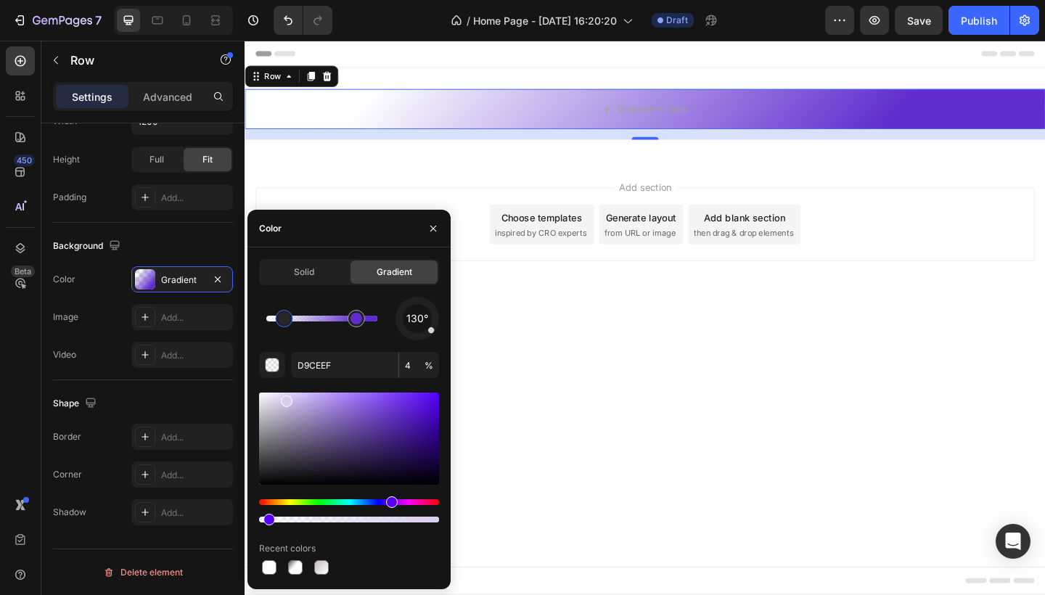
click at [356, 415] on div at bounding box center [349, 439] width 180 height 92
type input "5F2CCE"
type input "100"
type input "7C59C1"
type input "4"
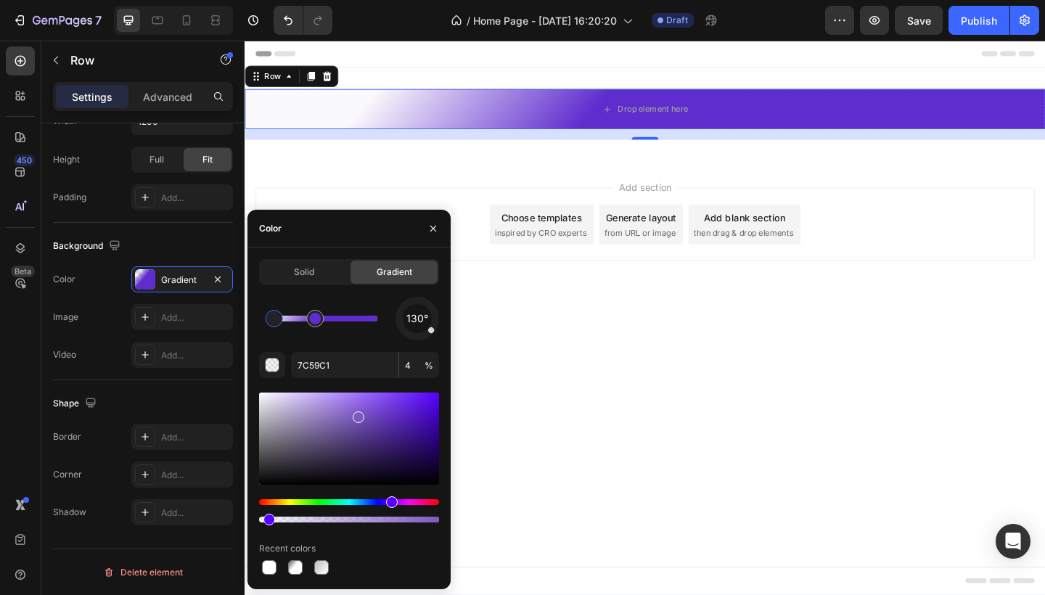
drag, startPoint x: 282, startPoint y: 320, endPoint x: 274, endPoint y: 320, distance: 8.0
click at [274, 320] on div at bounding box center [275, 319] width 12 height 12
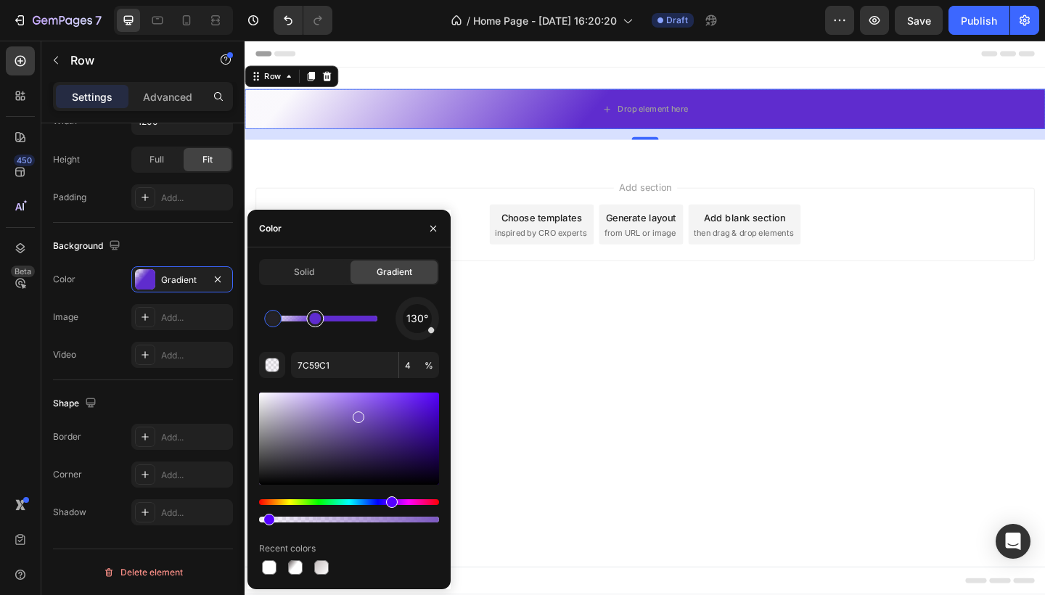
type input "5F2CCE"
type input "100"
drag, startPoint x: 311, startPoint y: 325, endPoint x: 282, endPoint y: 324, distance: 28.3
click at [282, 324] on div at bounding box center [288, 319] width 12 height 12
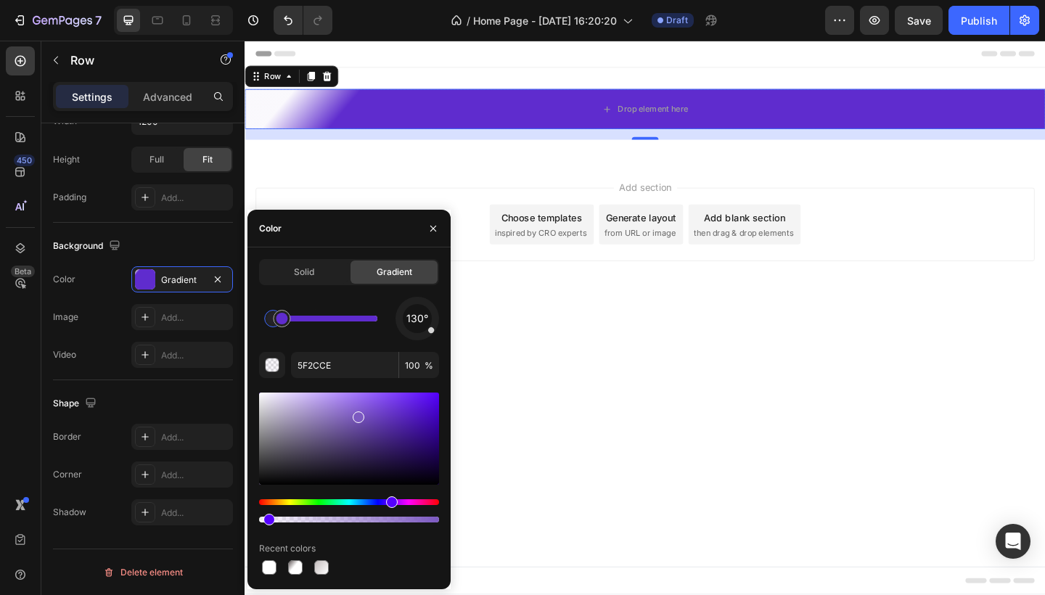
type input "7C59C1"
type input "4"
type input "5F2CCE"
type input "100"
click at [277, 323] on div at bounding box center [277, 319] width 12 height 12
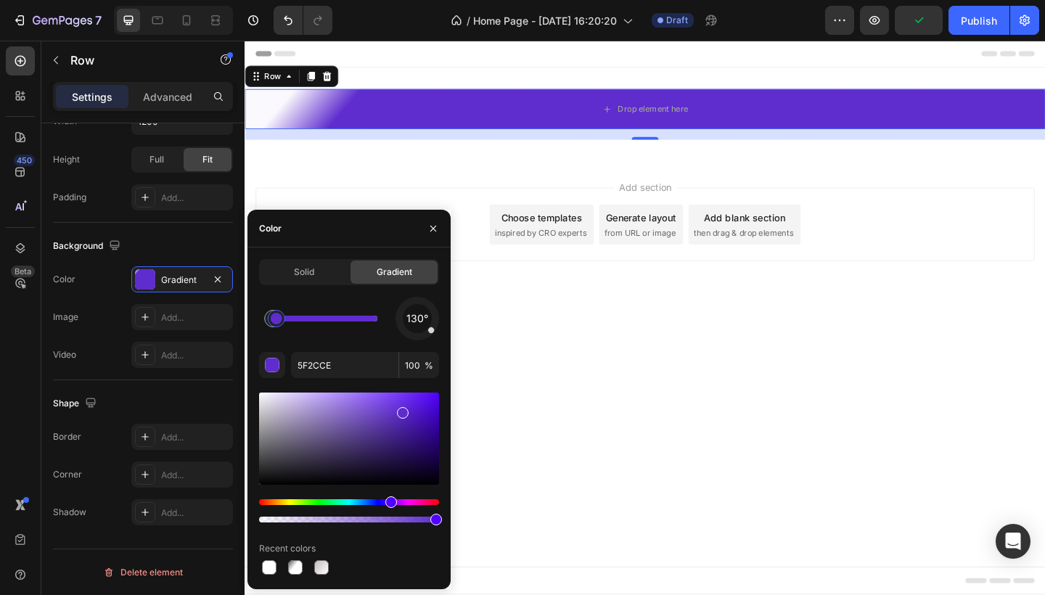
type input "7C59C1"
type input "4"
type input "5F2CCE"
type input "100"
drag, startPoint x: 273, startPoint y: 319, endPoint x: 264, endPoint y: 319, distance: 8.7
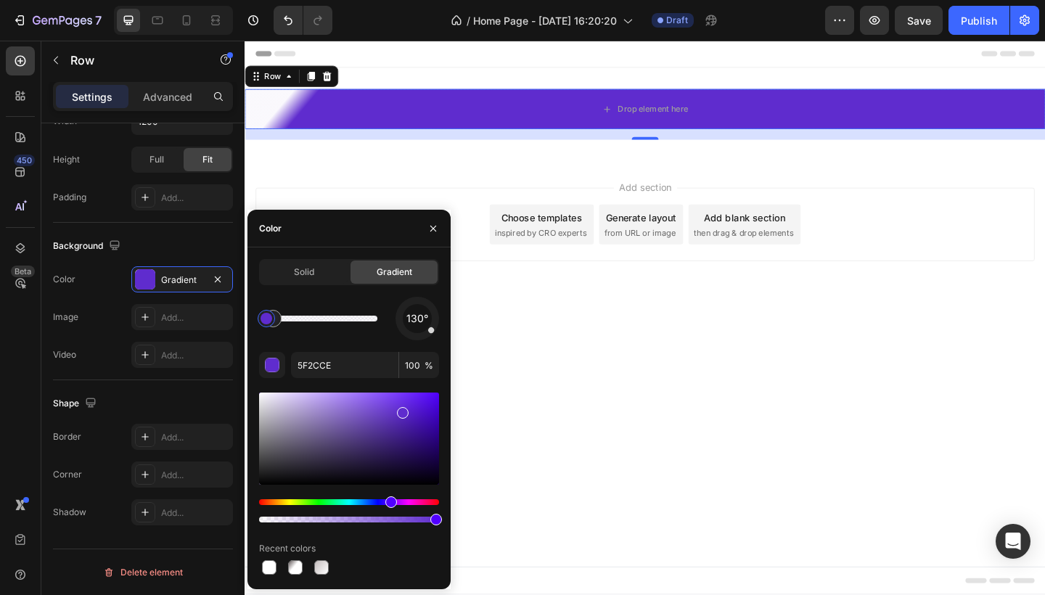
click at [264, 319] on div at bounding box center [267, 319] width 12 height 12
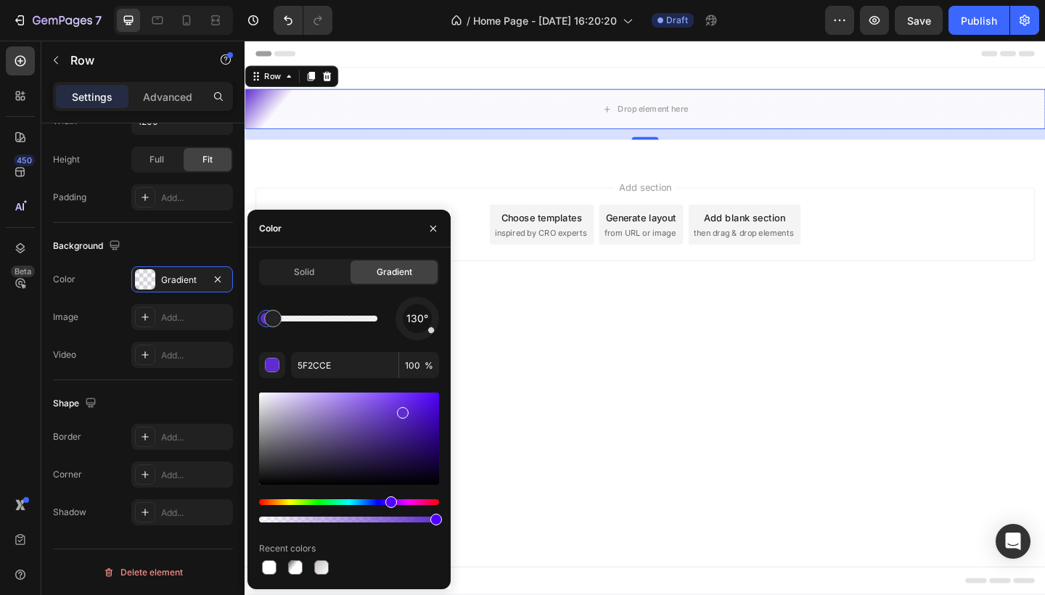
click at [356, 498] on div at bounding box center [349, 458] width 180 height 136
click at [350, 502] on div "Hue" at bounding box center [349, 502] width 180 height 6
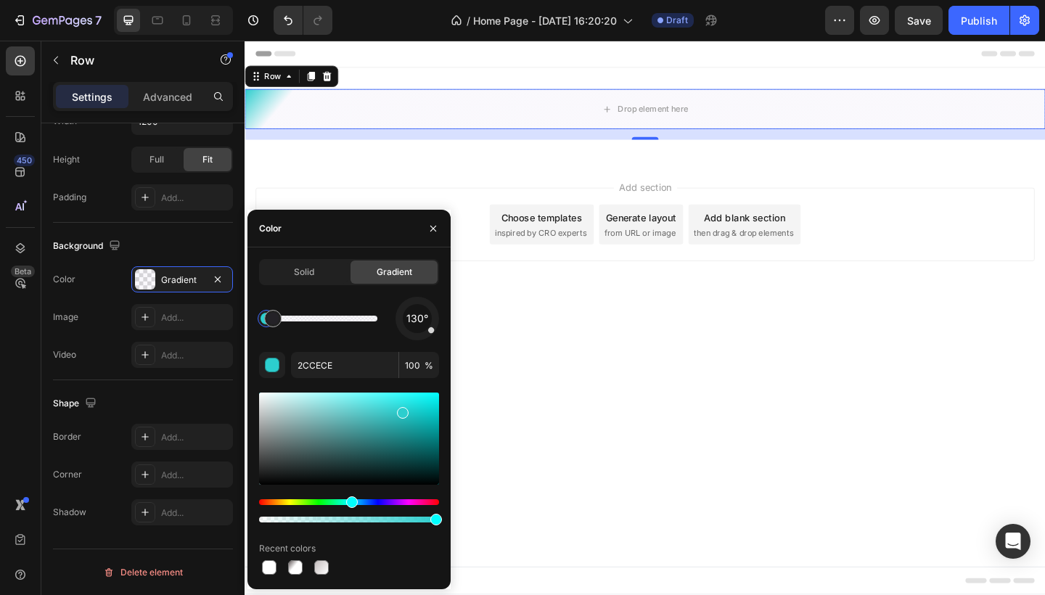
click at [402, 428] on div at bounding box center [349, 439] width 180 height 92
type input "7C59C1"
type input "4"
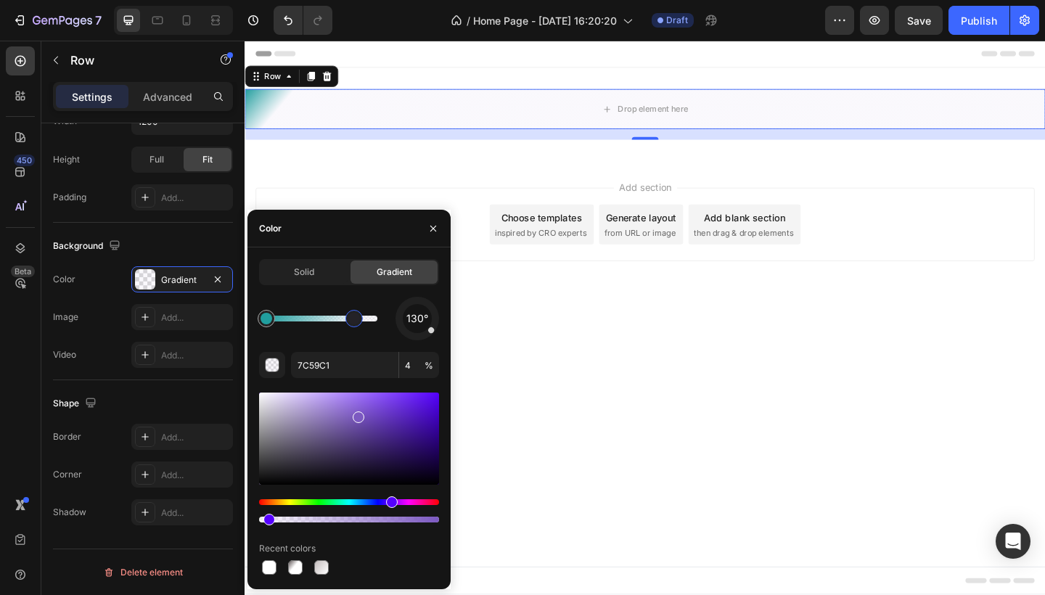
drag, startPoint x: 272, startPoint y: 321, endPoint x: 355, endPoint y: 319, distance: 83.5
click at [355, 319] on div at bounding box center [354, 319] width 12 height 12
type input "219E9E"
type input "100"
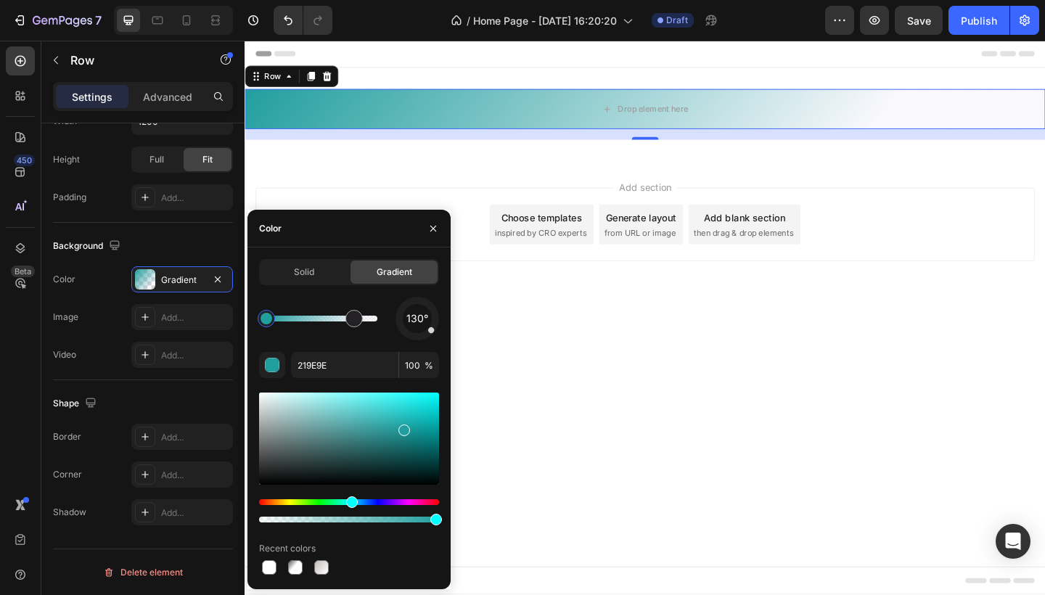
click at [592, 391] on body "Header Drop element here Row 16 Section 1 Root Start with Sections from sidebar…" at bounding box center [680, 342] width 871 height 603
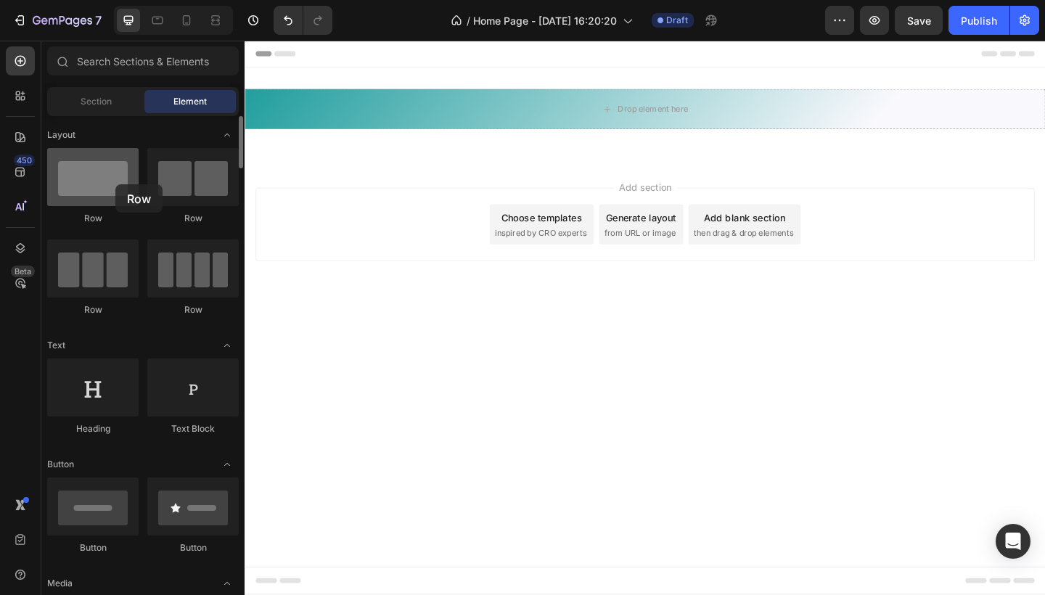
click at [115, 184] on div at bounding box center [92, 177] width 91 height 58
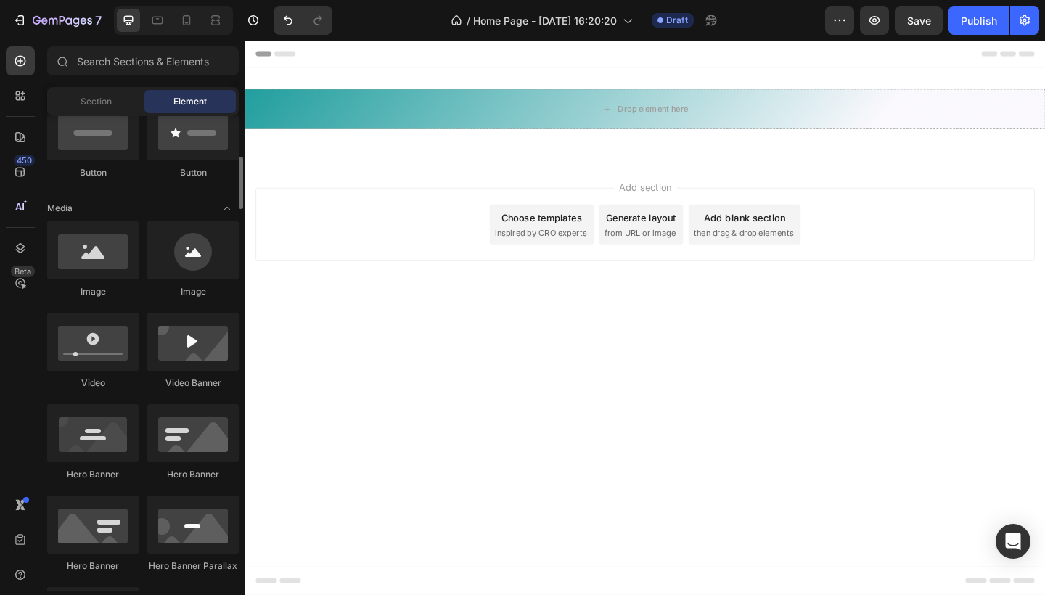
scroll to position [378, 0]
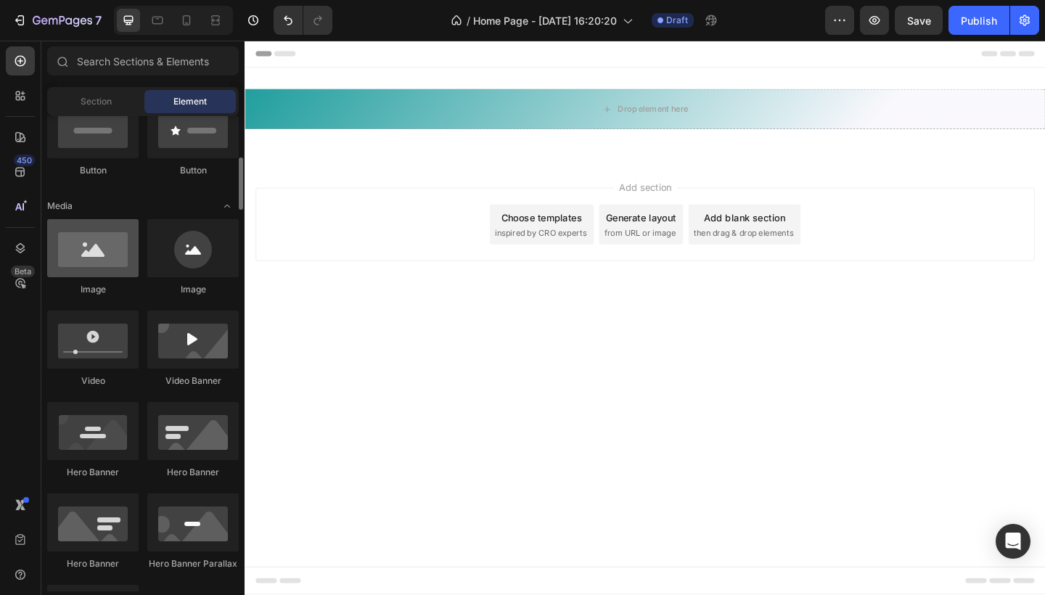
click at [103, 255] on div at bounding box center [92, 248] width 91 height 58
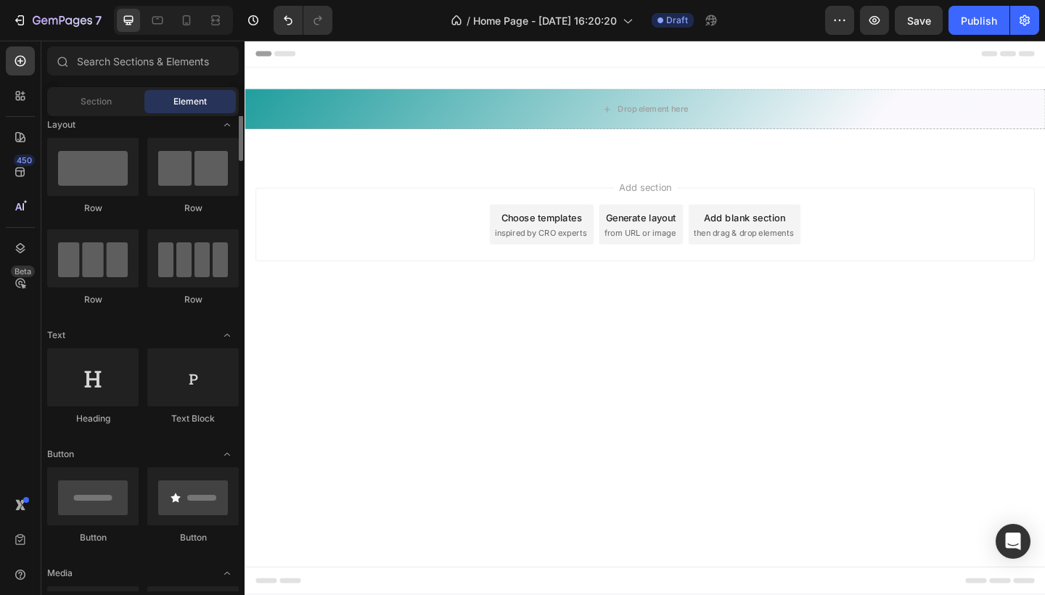
scroll to position [1, 0]
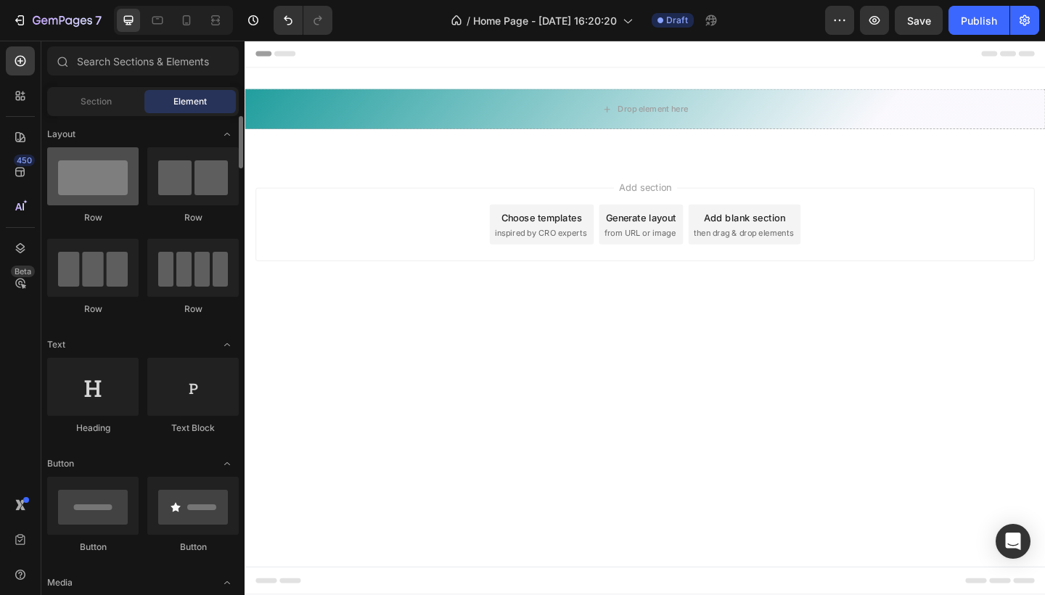
click at [86, 174] on div at bounding box center [92, 176] width 91 height 58
click at [510, 97] on div "Drop element here" at bounding box center [680, 116] width 871 height 44
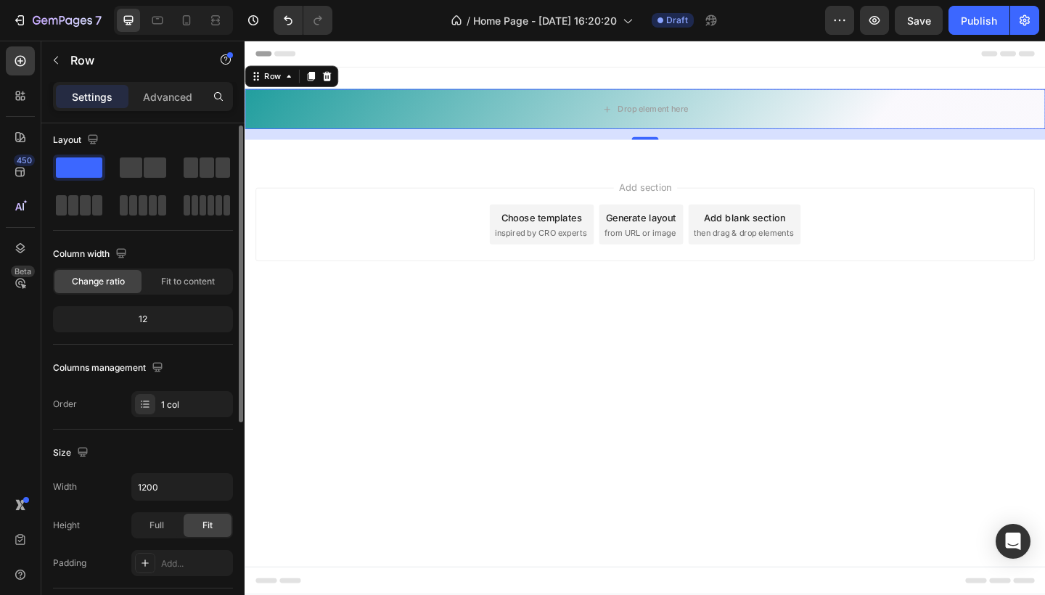
scroll to position [0, 0]
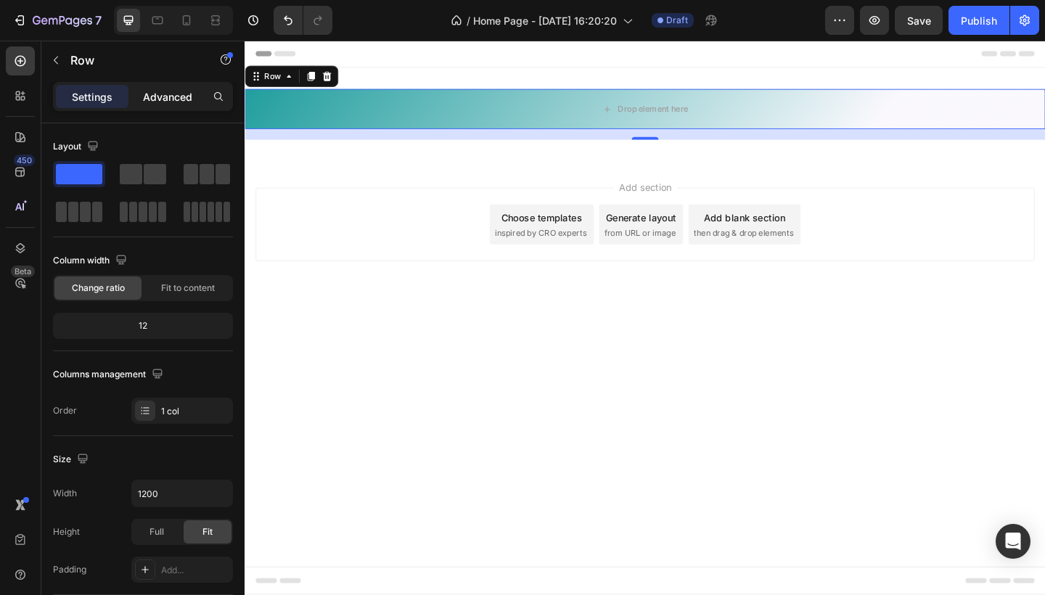
click at [174, 97] on p "Advanced" at bounding box center [167, 96] width 49 height 15
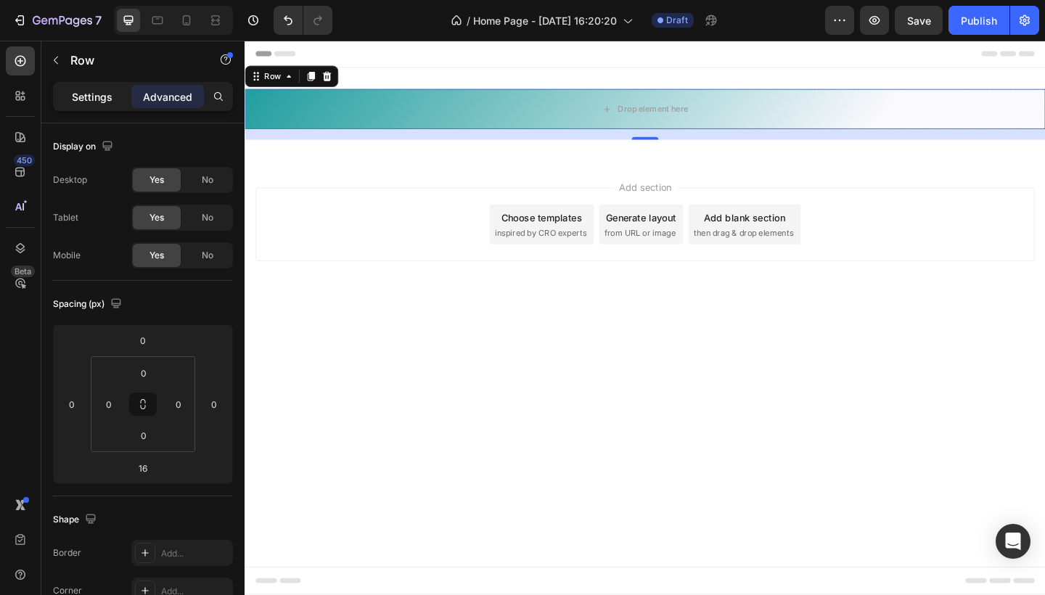
click at [86, 89] on p "Settings" at bounding box center [92, 96] width 41 height 15
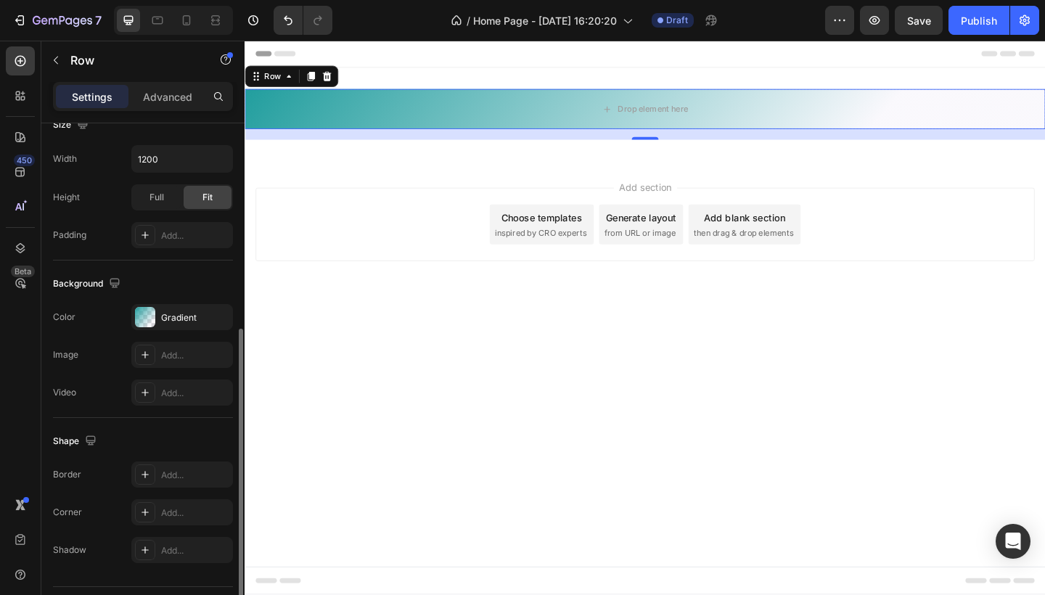
scroll to position [346, 0]
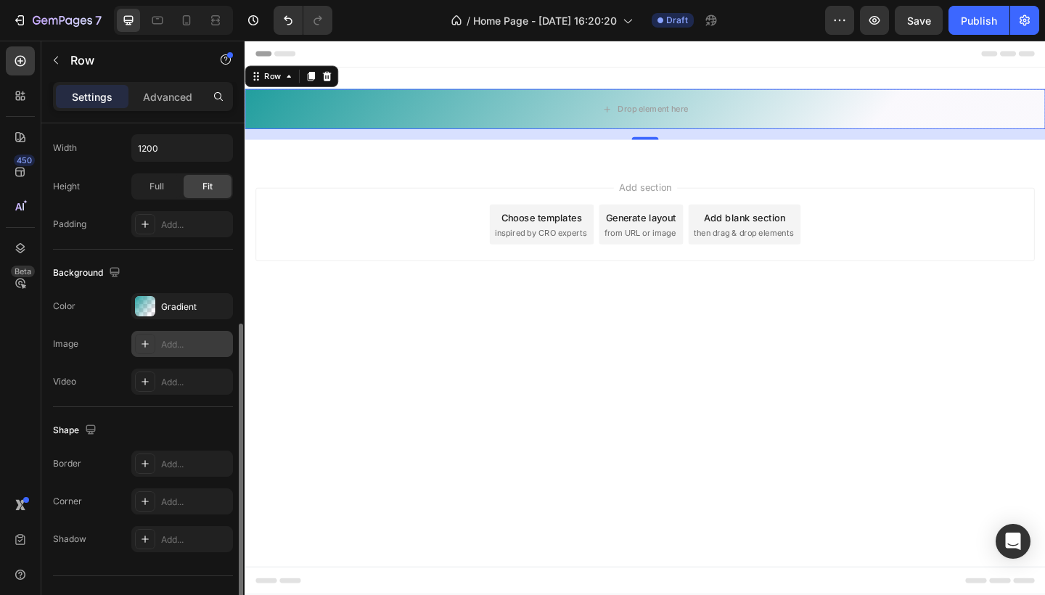
click at [143, 338] on icon at bounding box center [145, 344] width 12 height 12
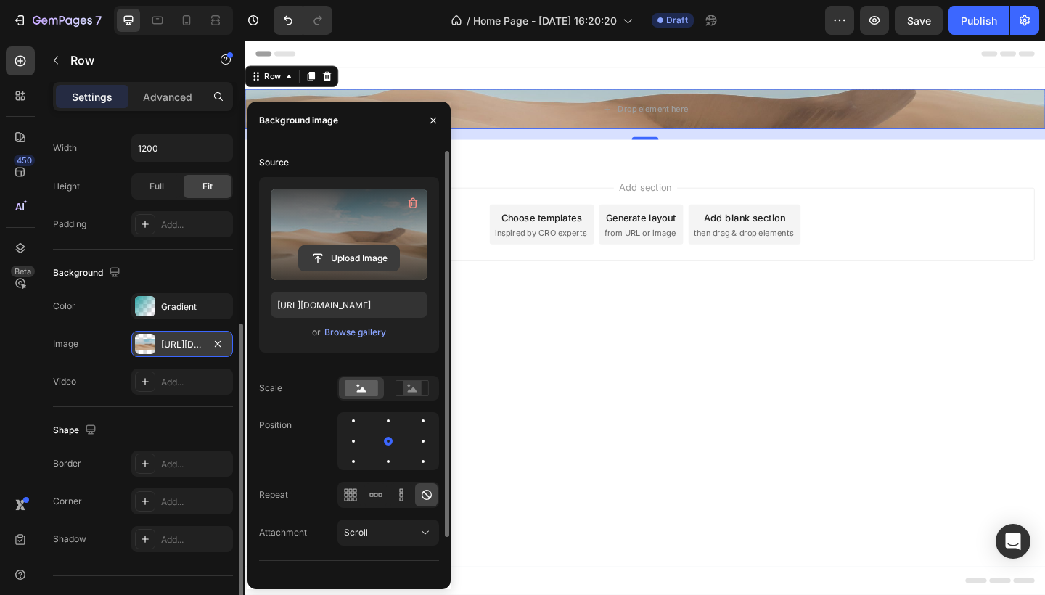
click at [362, 261] on input "file" at bounding box center [349, 258] width 100 height 25
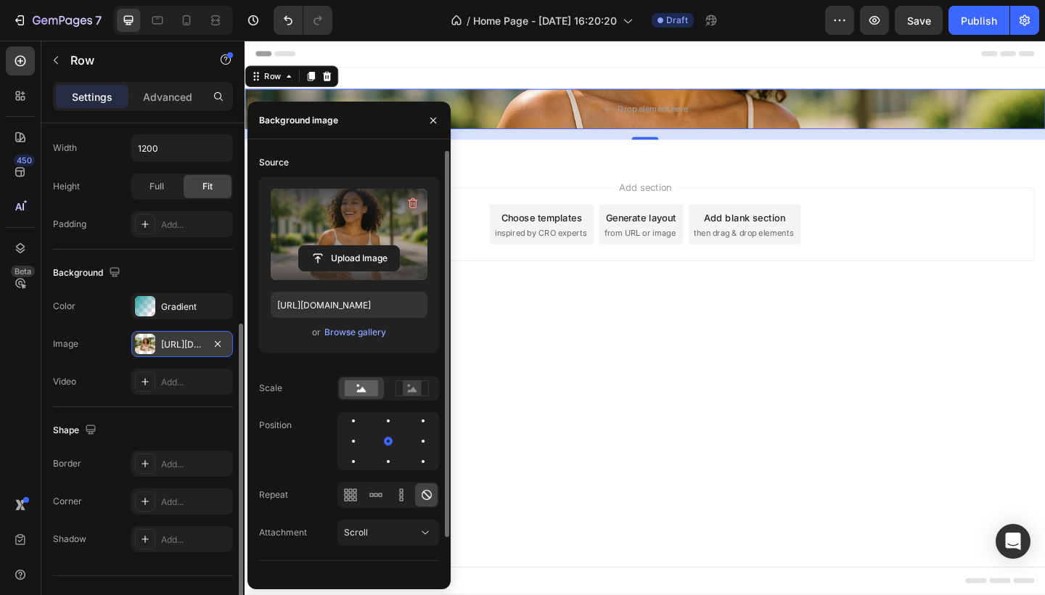
click at [184, 351] on div "https://cdn.shopify.com/s/files/1/0990/1853/9347/files/gempages_586180354092565…" at bounding box center [182, 344] width 42 height 13
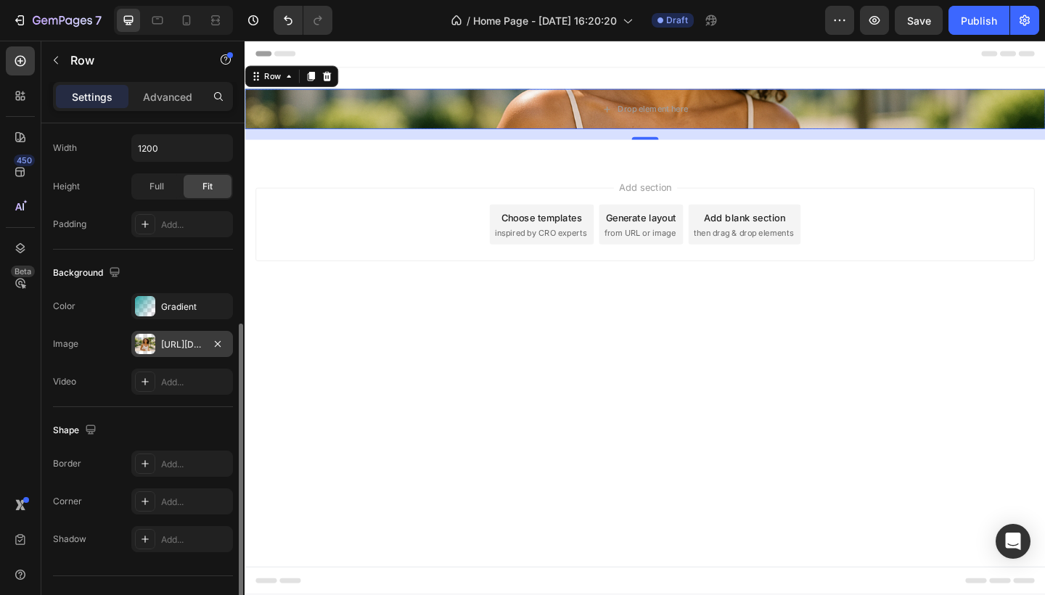
click at [181, 347] on div "https://cdn.shopify.com/s/files/1/0990/1853/9347/files/gempages_586180354092565…" at bounding box center [182, 344] width 42 height 13
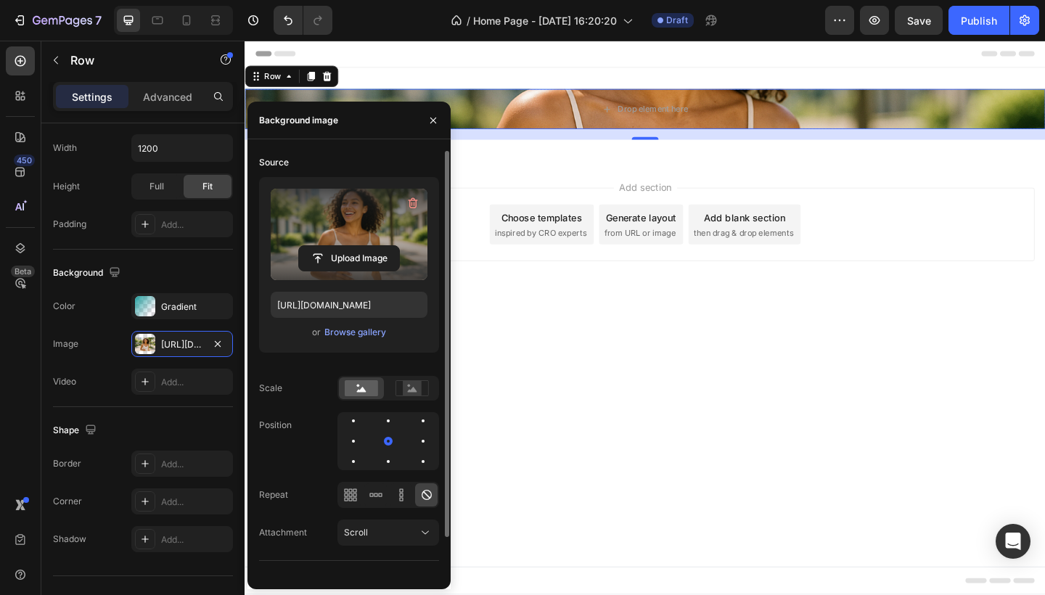
click at [372, 223] on label at bounding box center [349, 234] width 157 height 91
click at [372, 246] on input "file" at bounding box center [349, 258] width 100 height 25
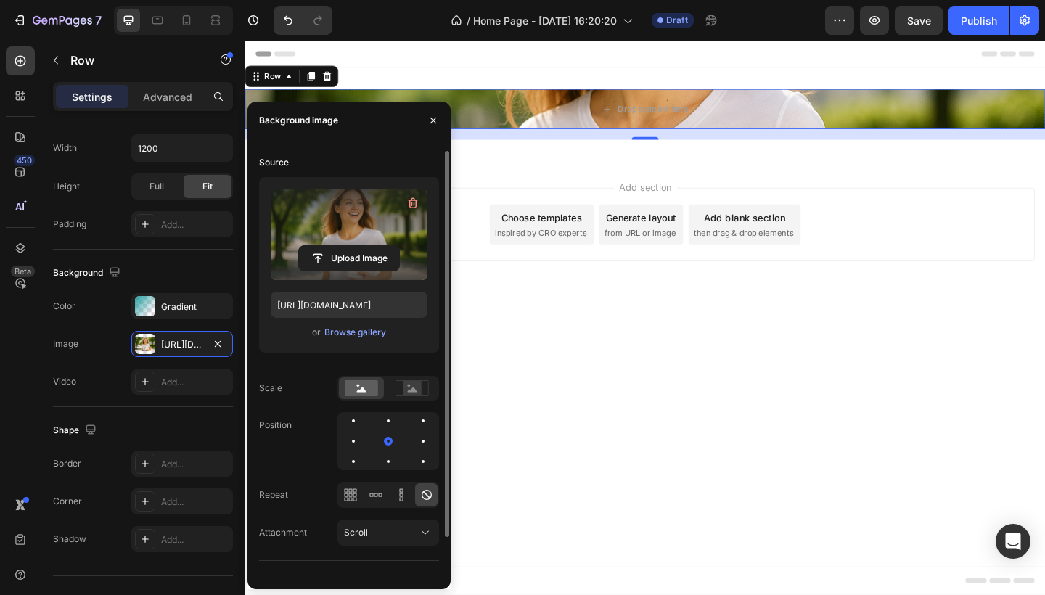
type input "https://cdn.shopify.com/s/files/1/0990/1853/9347/files/gempages_586180354092565…"
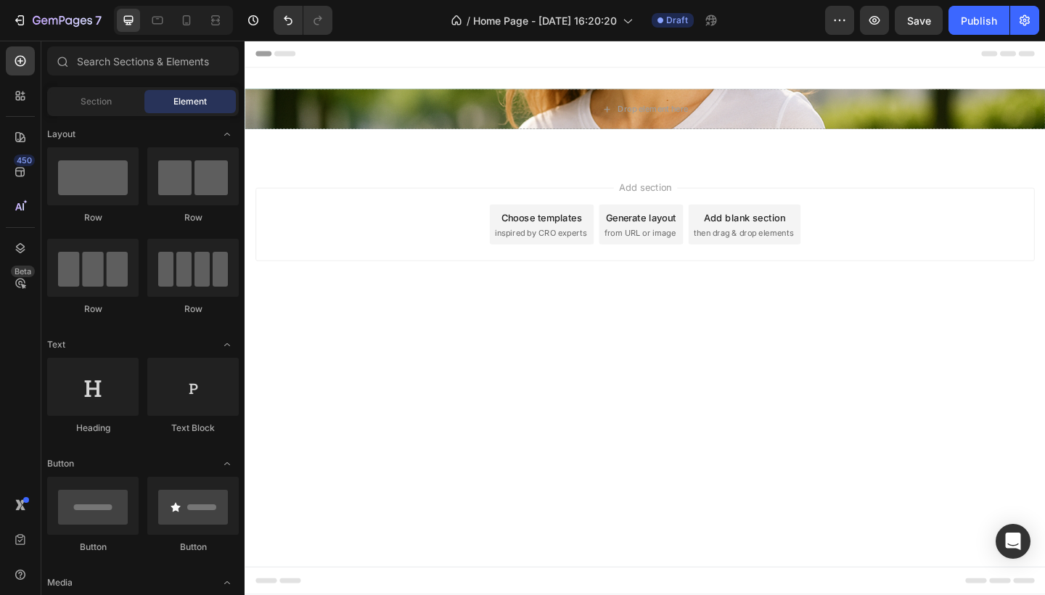
click at [550, 423] on body "Header Drop element here Row 16 Section 1 Root Start with Sections from sidebar…" at bounding box center [680, 342] width 871 height 603
click at [91, 176] on div at bounding box center [92, 176] width 91 height 58
click at [325, 118] on div "Drop element here" at bounding box center [680, 116] width 871 height 44
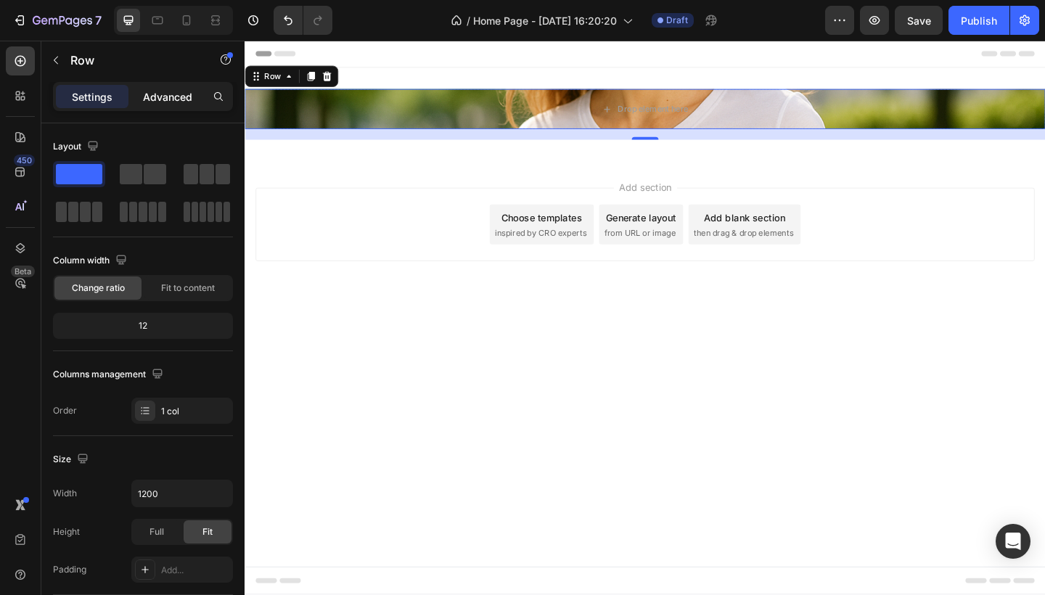
click at [163, 102] on p "Advanced" at bounding box center [167, 96] width 49 height 15
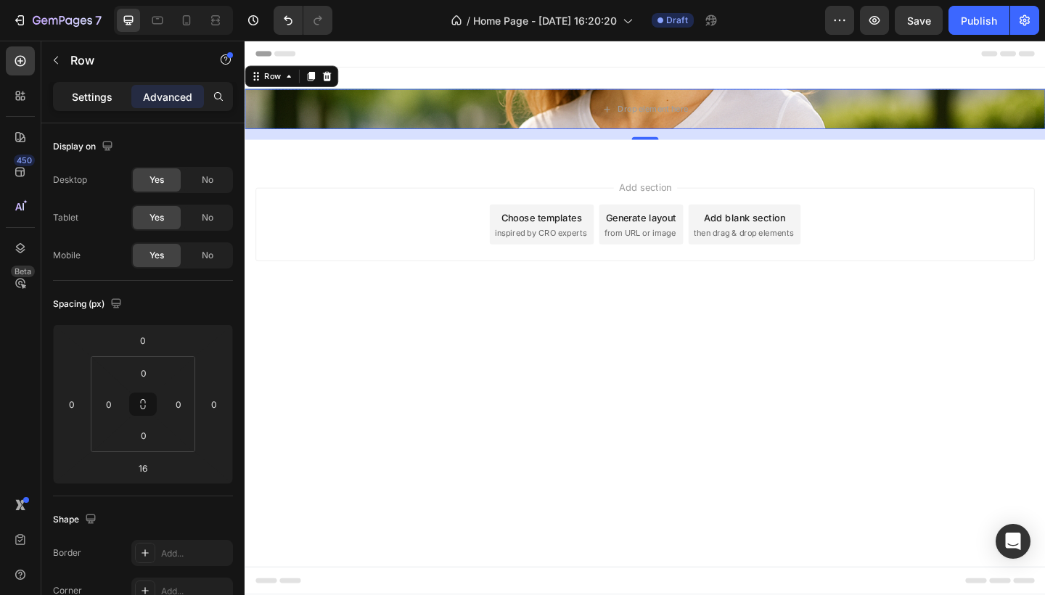
click at [76, 96] on p "Settings" at bounding box center [92, 96] width 41 height 15
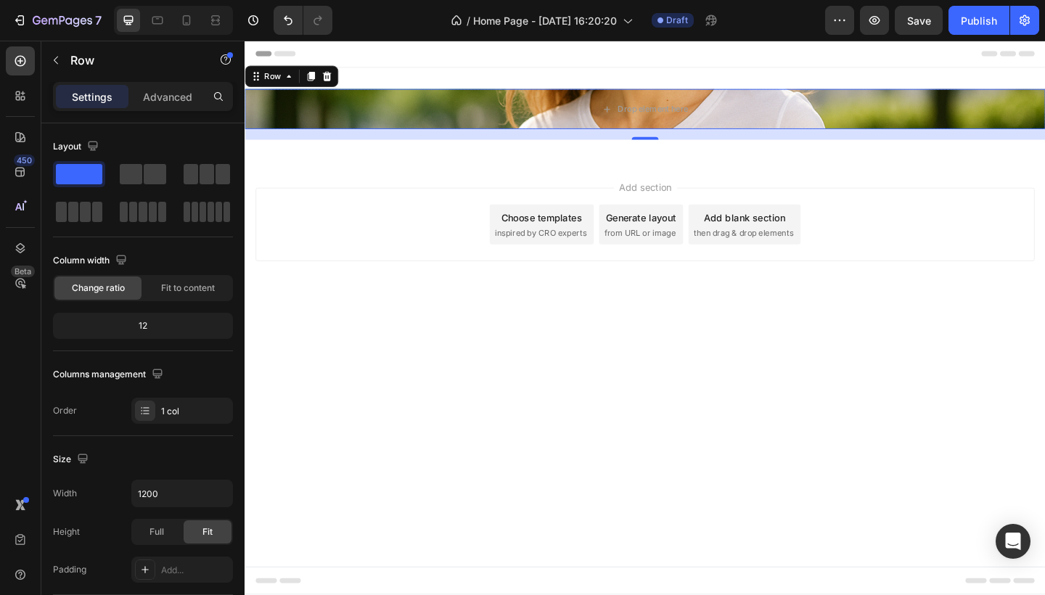
click at [381, 121] on div "Drop element here" at bounding box center [680, 116] width 871 height 44
click at [167, 97] on p "Advanced" at bounding box center [167, 96] width 49 height 15
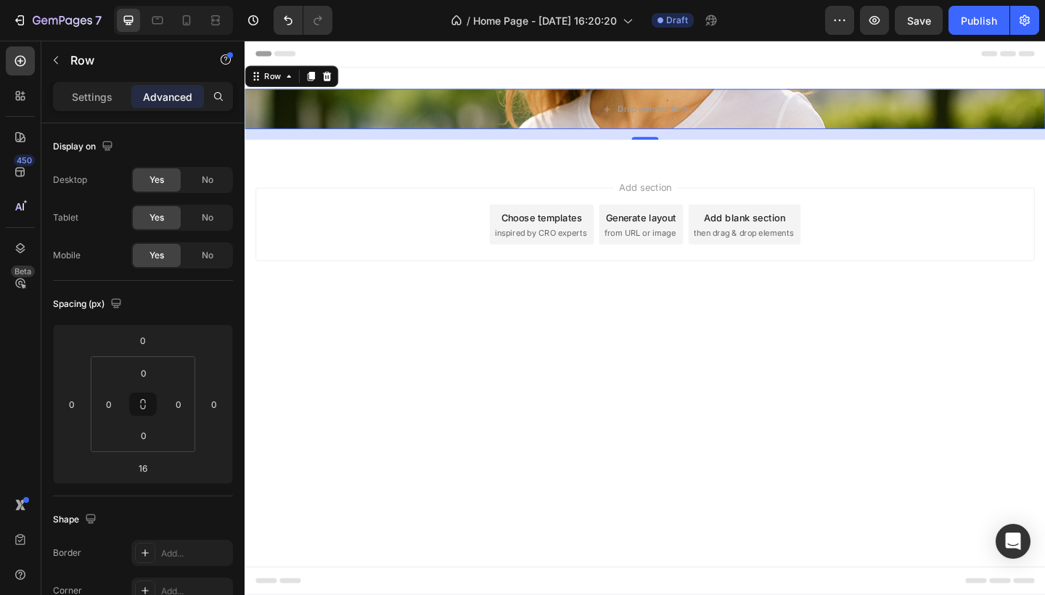
click at [428, 192] on div "Add section Choose templates inspired by CRO experts Generate layout from URL o…" at bounding box center [680, 261] width 871 height 179
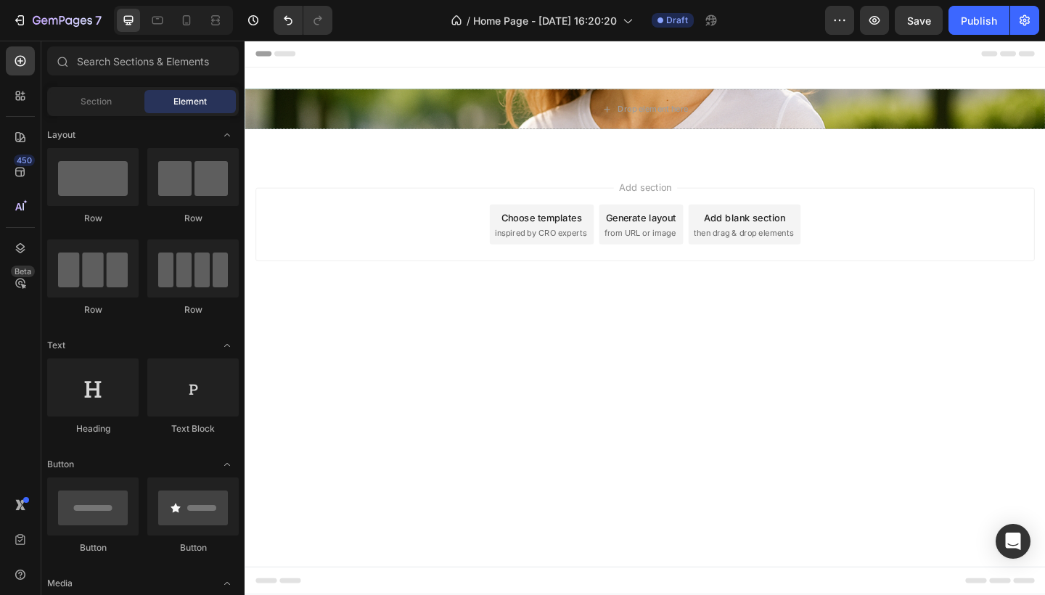
click at [205, 105] on span "Element" at bounding box center [190, 101] width 33 height 13
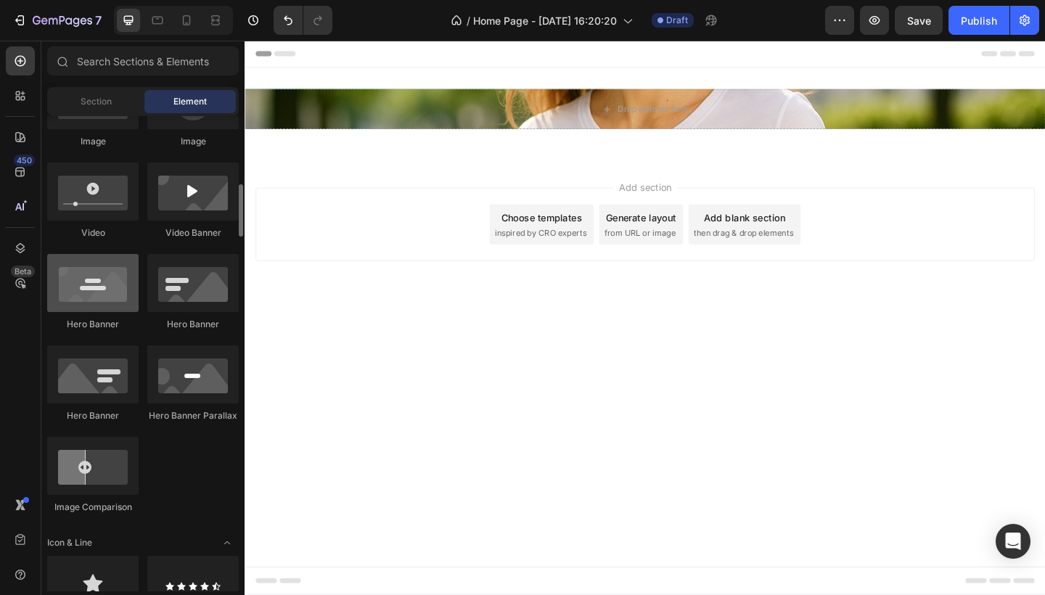
scroll to position [535, 0]
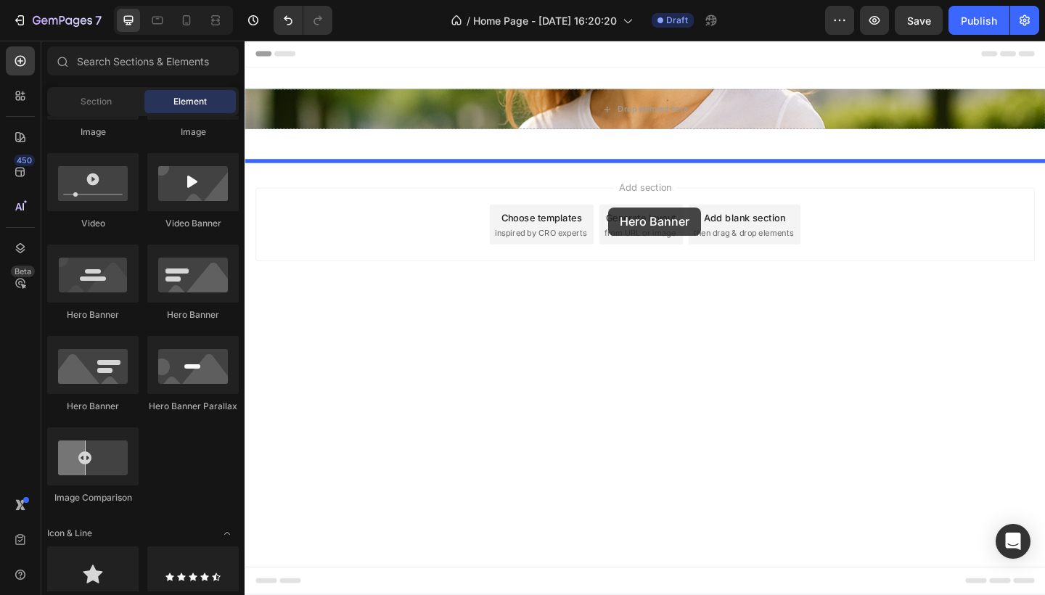
drag, startPoint x: 337, startPoint y: 340, endPoint x: 636, endPoint y: 221, distance: 321.9
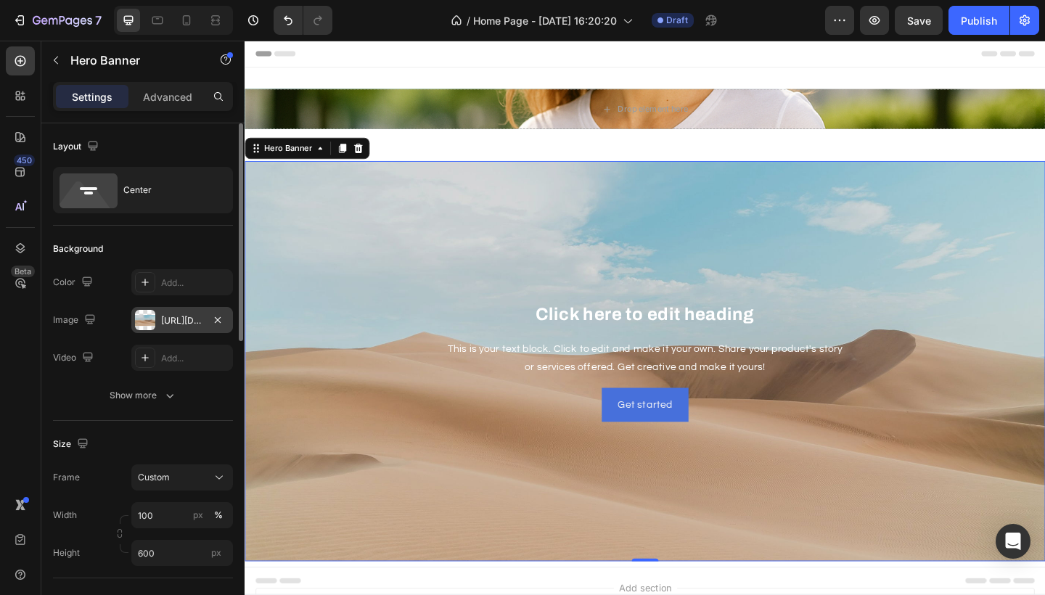
click at [157, 318] on div "https://cdn.shopify.com/s/files/1/2005/9307/files/background_settings.jpg" at bounding box center [182, 320] width 102 height 26
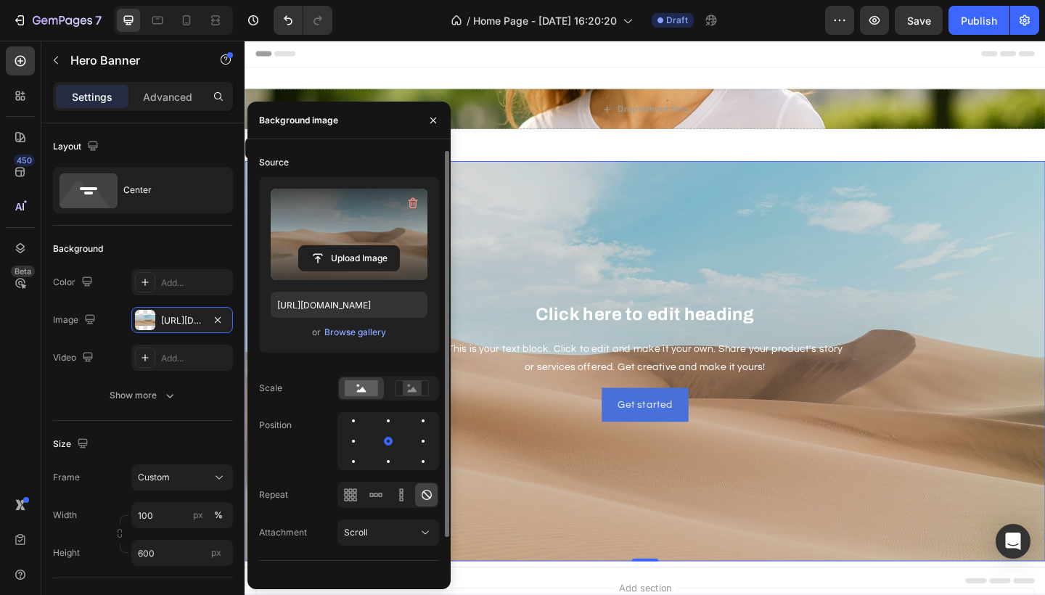
click at [364, 245] on label at bounding box center [349, 234] width 157 height 91
click at [364, 246] on input "file" at bounding box center [349, 258] width 100 height 25
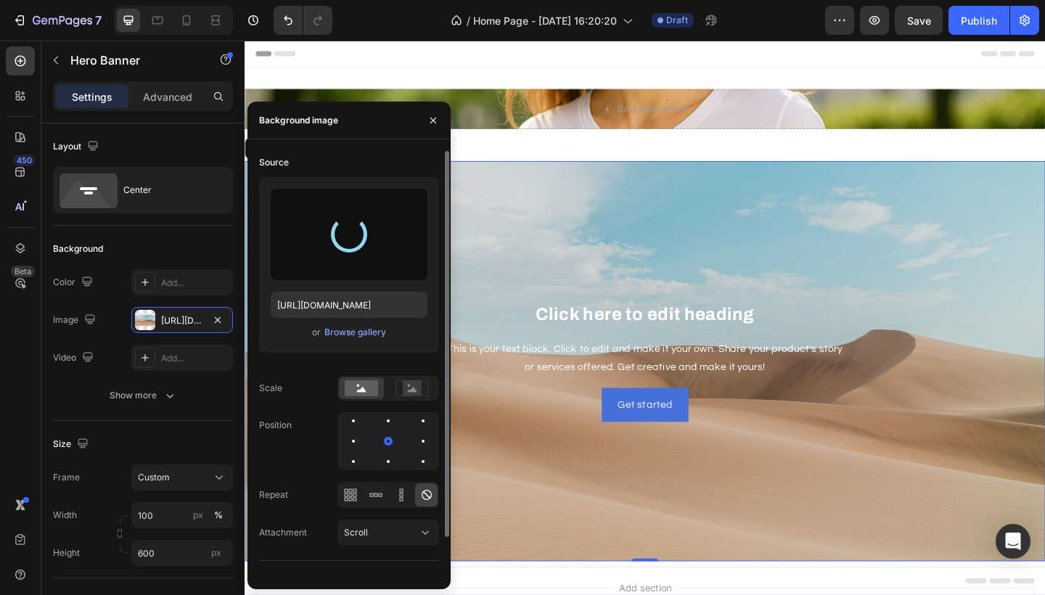
type input "https://cdn.shopify.com/s/files/1/0990/1853/9347/files/gempages_586180354092565…"
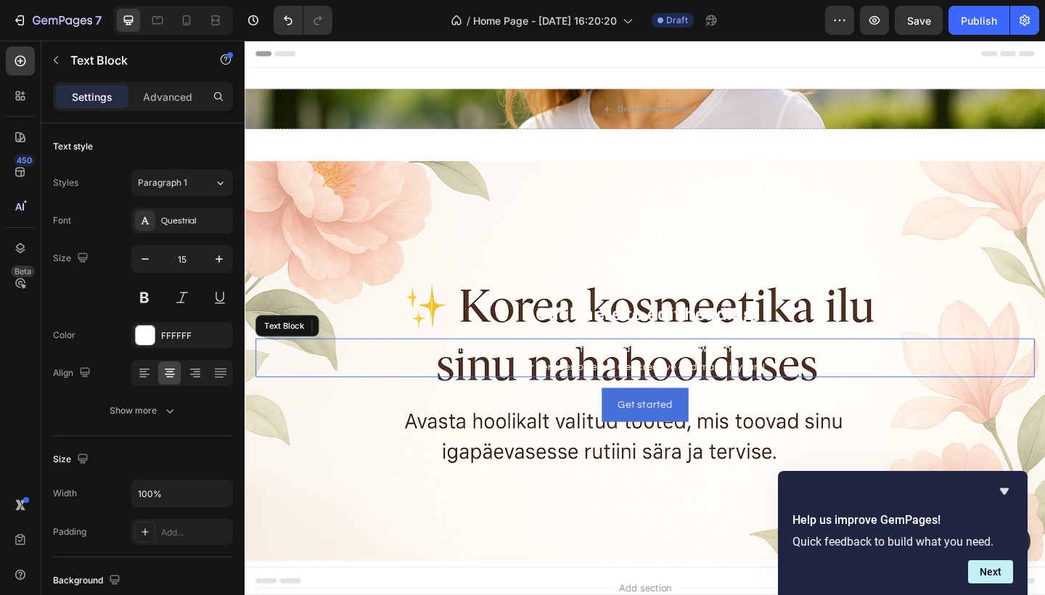
drag, startPoint x: 801, startPoint y: 379, endPoint x: 585, endPoint y: 364, distance: 216.8
click at [585, 365] on div "This is your text block. Click to edit and make it your own. Share your product…" at bounding box center [680, 386] width 848 height 42
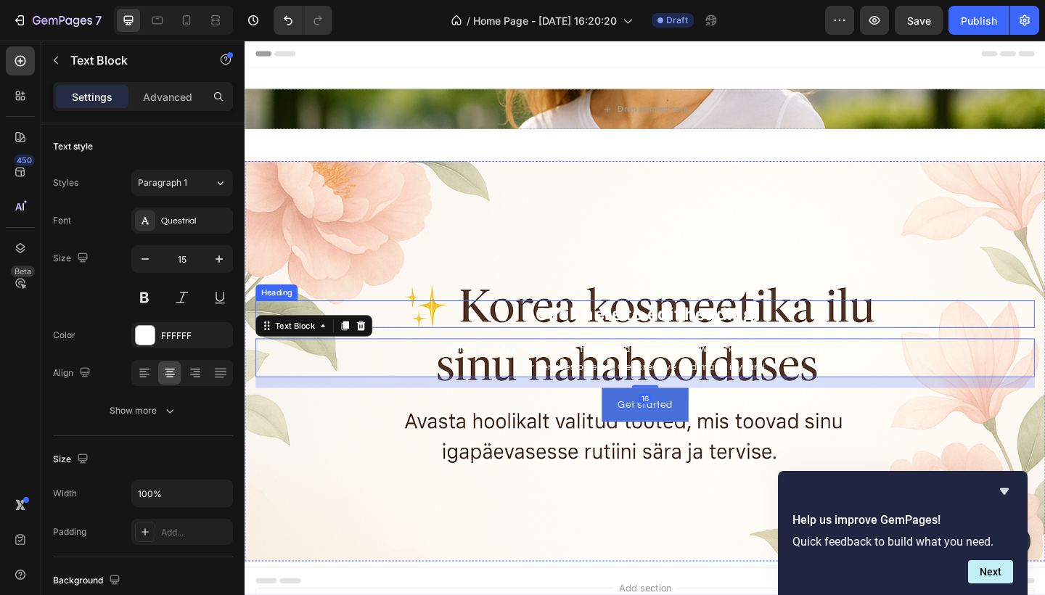
click at [598, 327] on h2 "Click here to edit heading" at bounding box center [680, 338] width 848 height 29
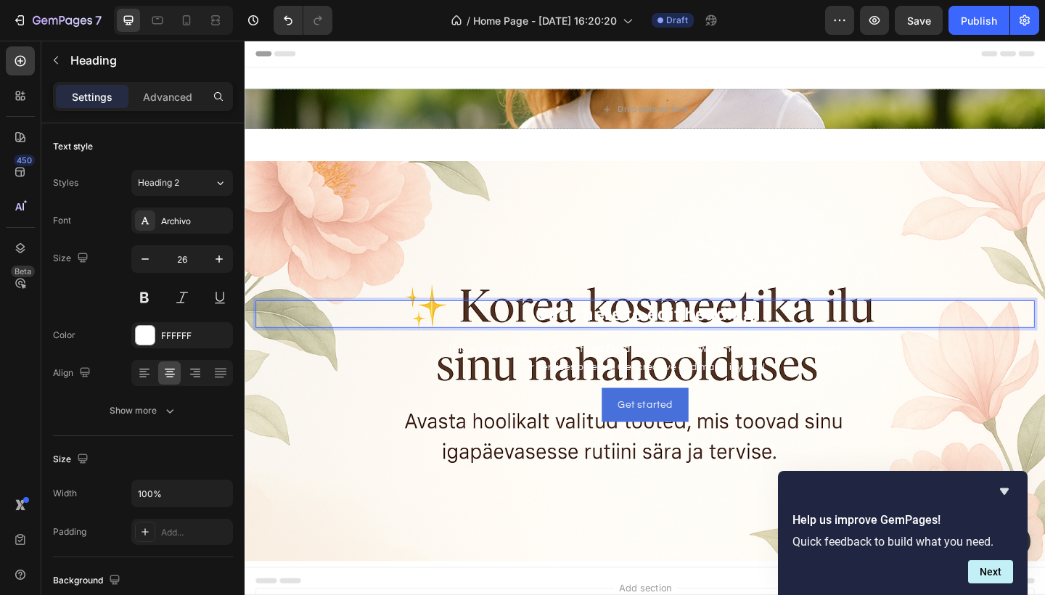
click at [598, 327] on h2 "Click here to edit heading" at bounding box center [680, 338] width 848 height 29
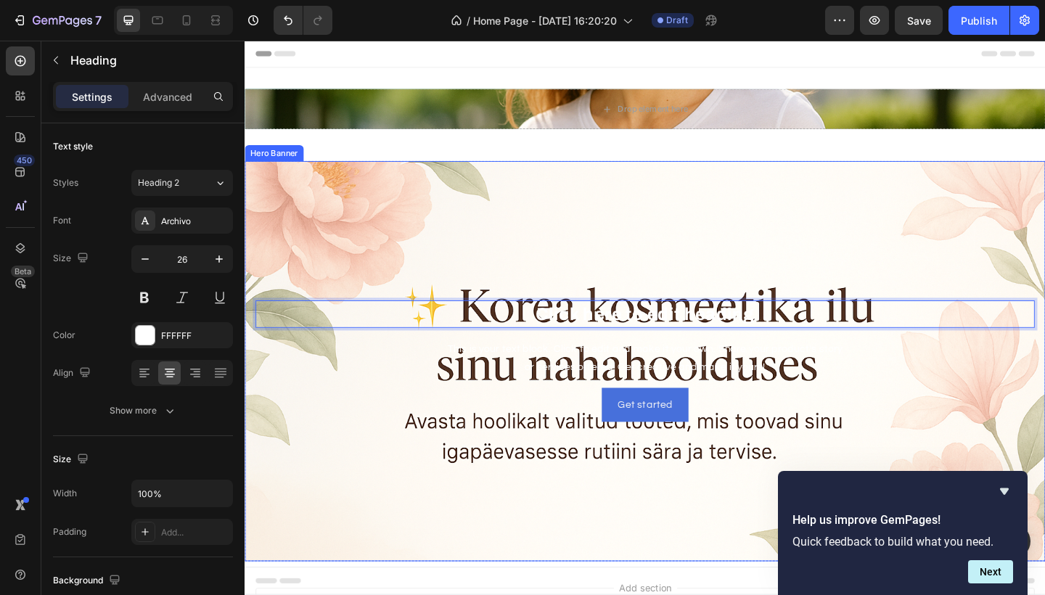
click at [443, 360] on div "Click here to edit heading Heading 16 This is your text block. Click to edit an…" at bounding box center [680, 389] width 848 height 131
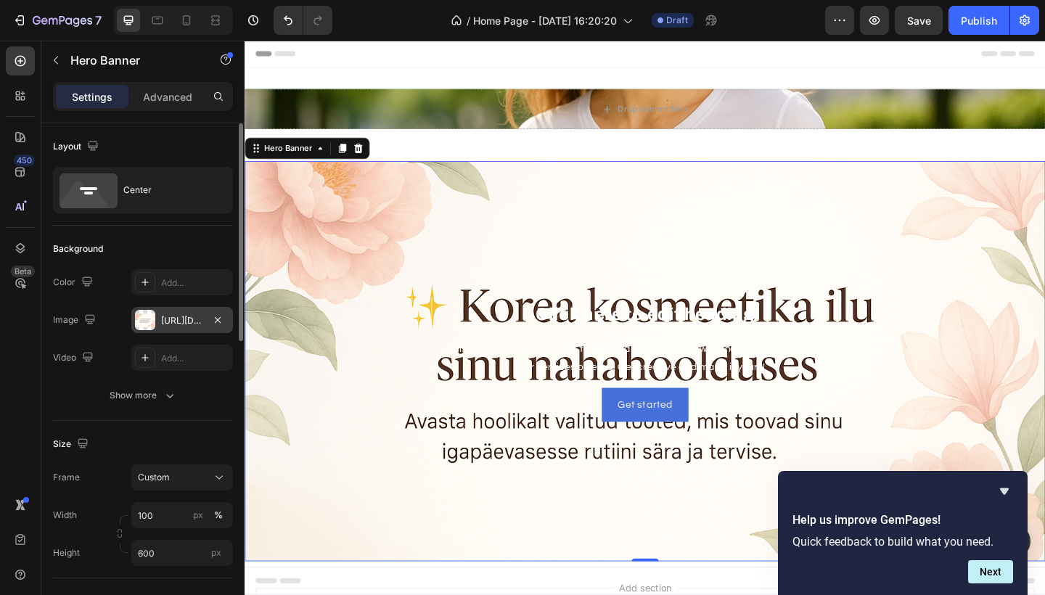
click at [168, 313] on div "https://cdn.shopify.com/s/files/1/0990/1853/9347/files/gempages_586180354092565…" at bounding box center [182, 320] width 102 height 26
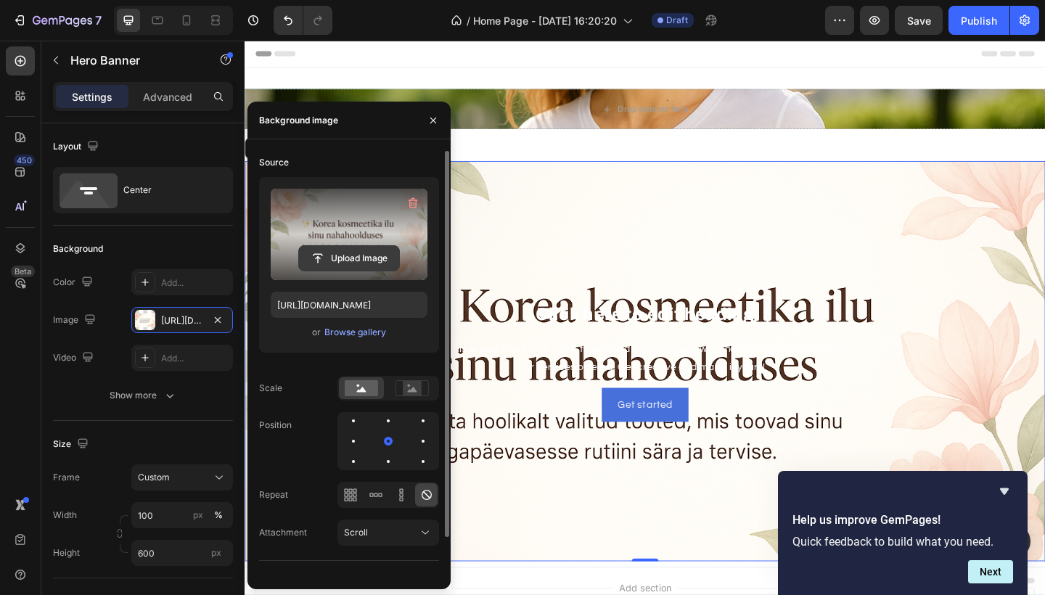
click at [353, 246] on input "file" at bounding box center [349, 258] width 100 height 25
click at [338, 239] on label at bounding box center [349, 234] width 157 height 91
click at [338, 246] on input "file" at bounding box center [349, 258] width 100 height 25
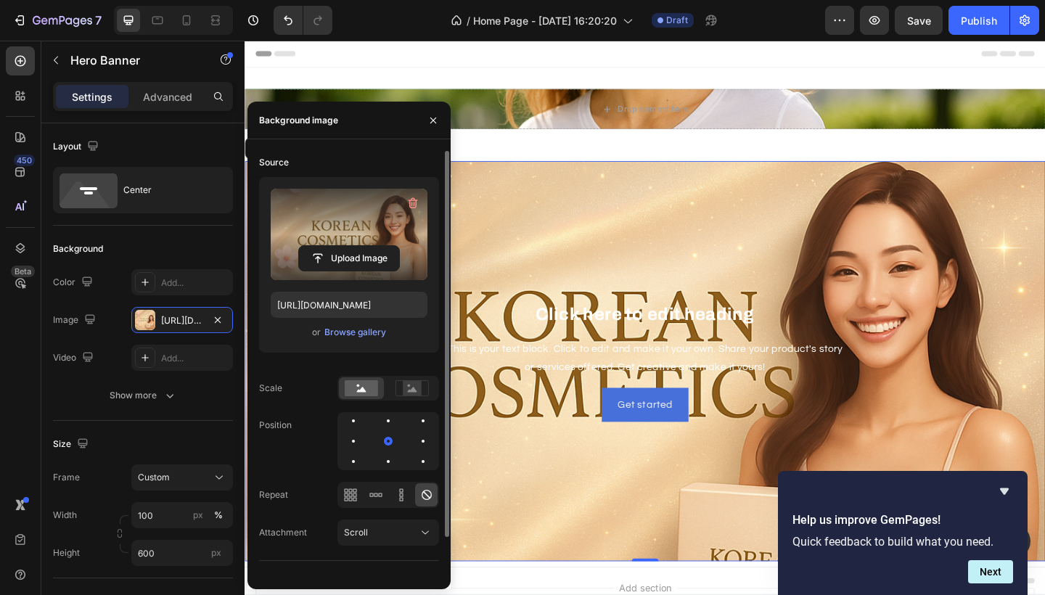
type input "https://cdn.shopify.com/s/files/1/0990/1853/9347/files/gempages_586180354092565…"
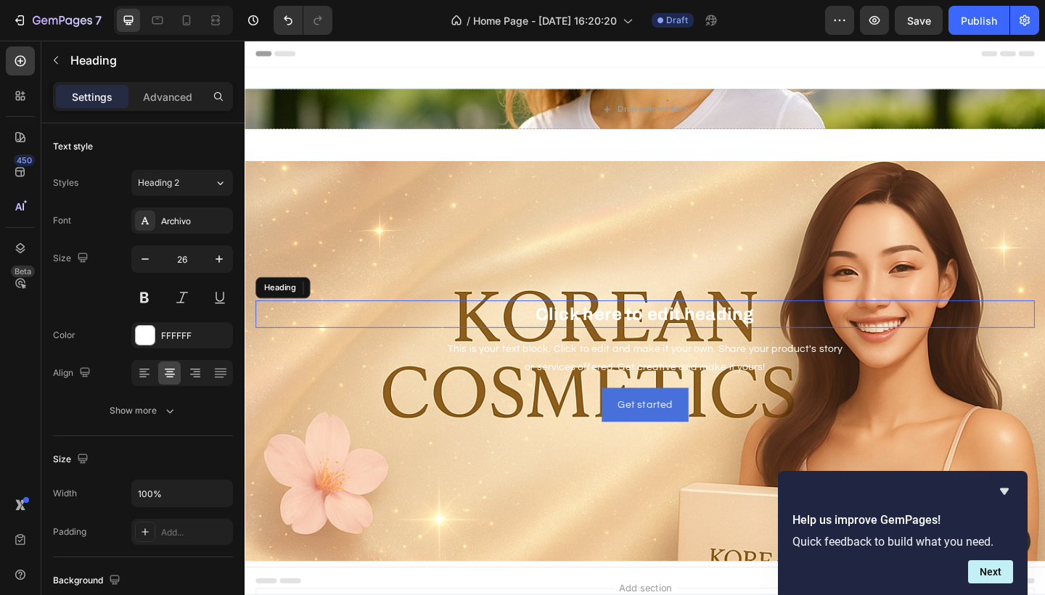
click at [714, 339] on p "Click here to edit heading" at bounding box center [680, 338] width 845 height 26
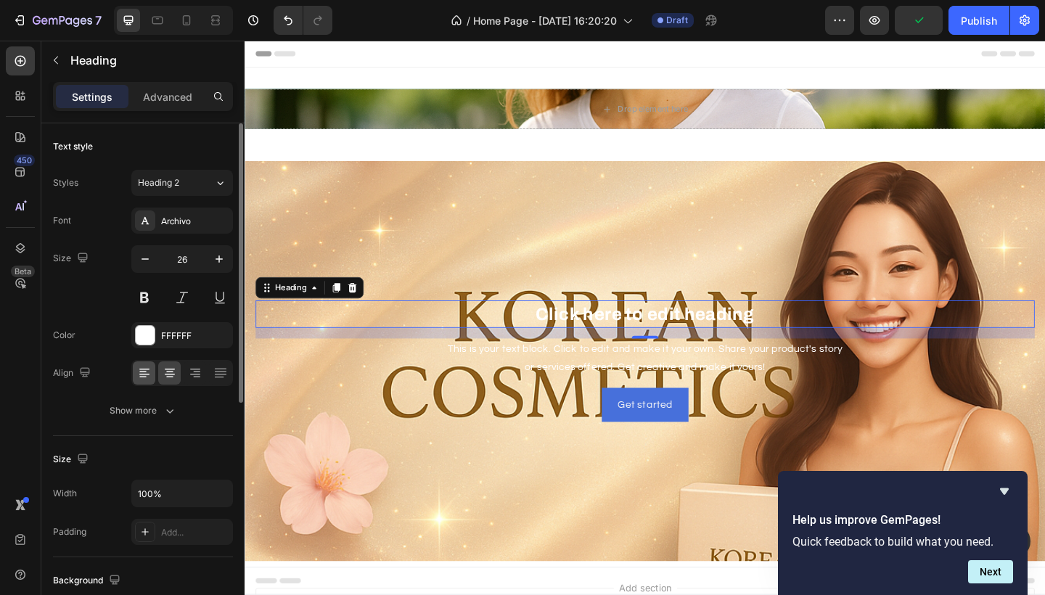
click at [145, 375] on icon at bounding box center [144, 373] width 15 height 15
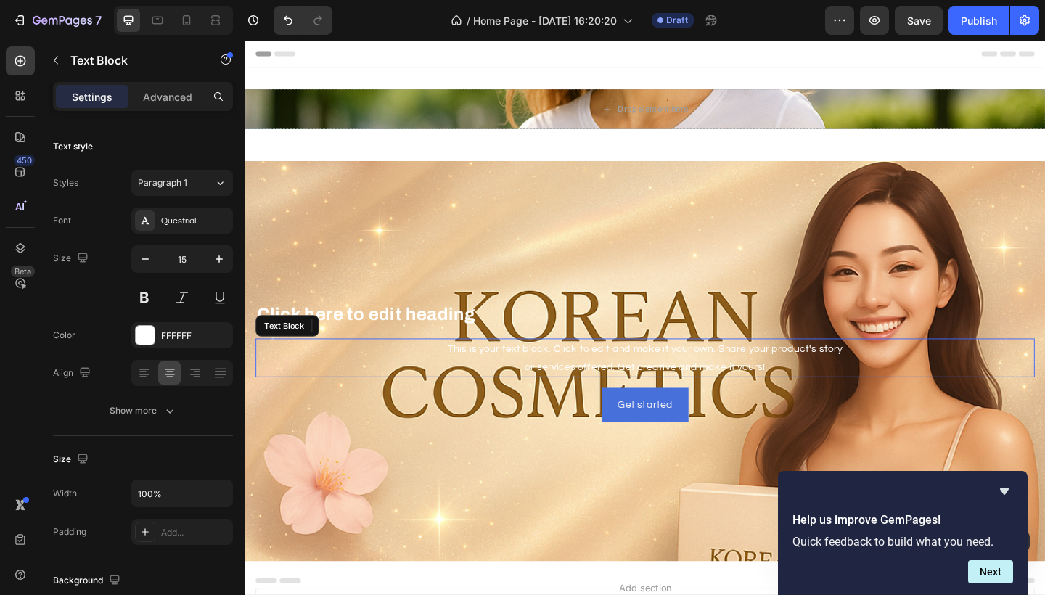
click at [651, 374] on div "This is your text block. Click to edit and make it your own. Share your product…" at bounding box center [680, 386] width 848 height 42
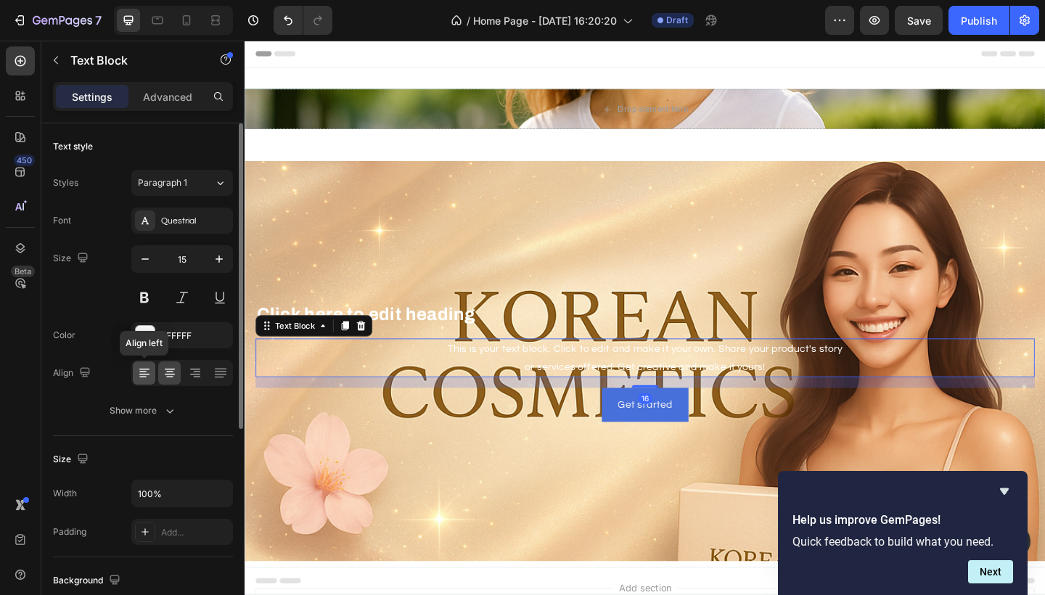
click at [144, 378] on icon at bounding box center [142, 377] width 7 height 1
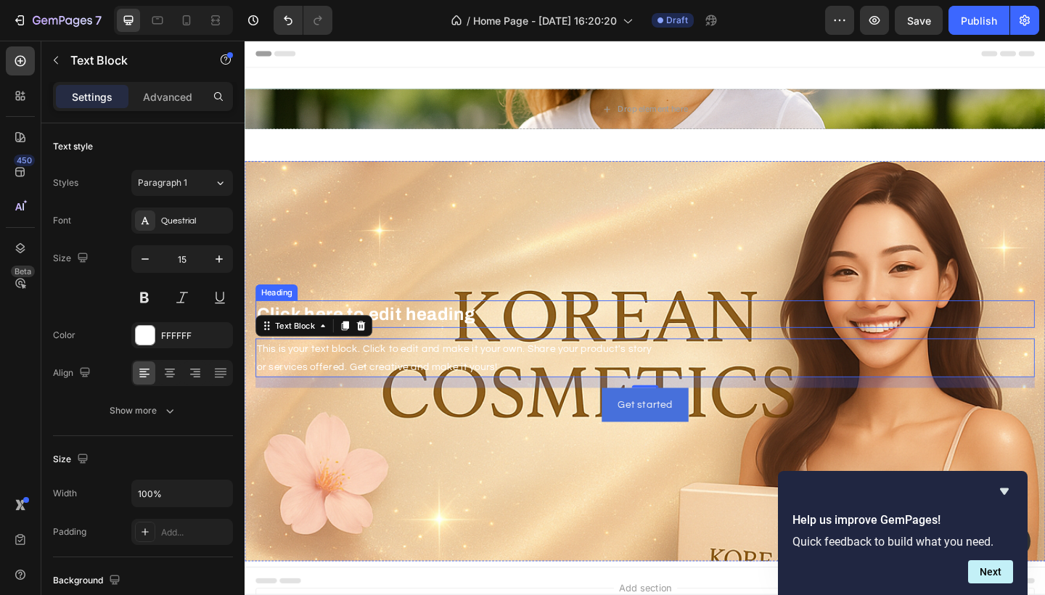
click at [457, 338] on p "Click here to edit heading" at bounding box center [680, 338] width 845 height 26
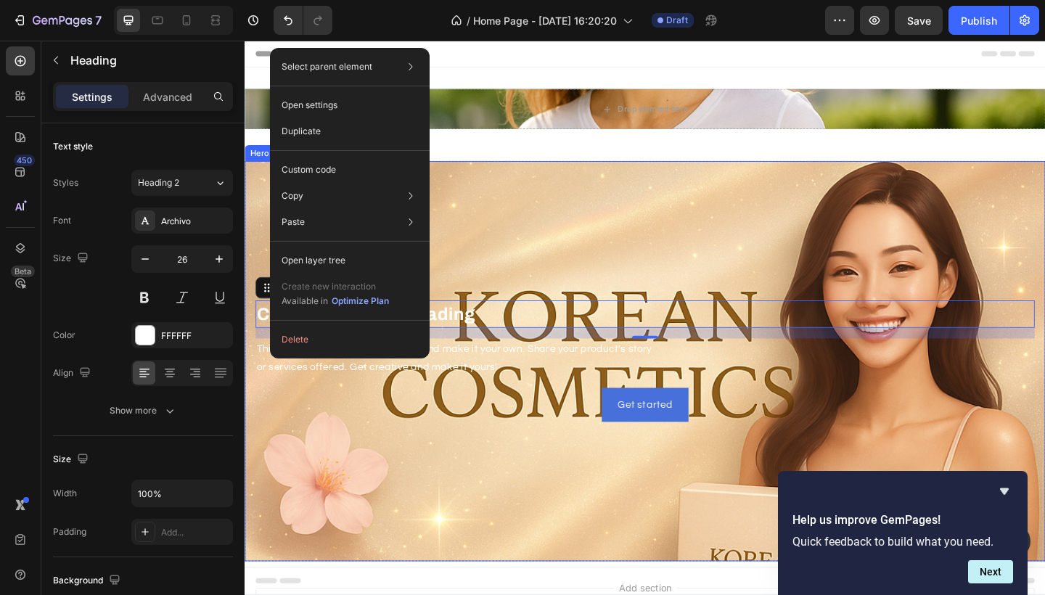
drag, startPoint x: 311, startPoint y: 338, endPoint x: 556, endPoint y: 280, distance: 252.3
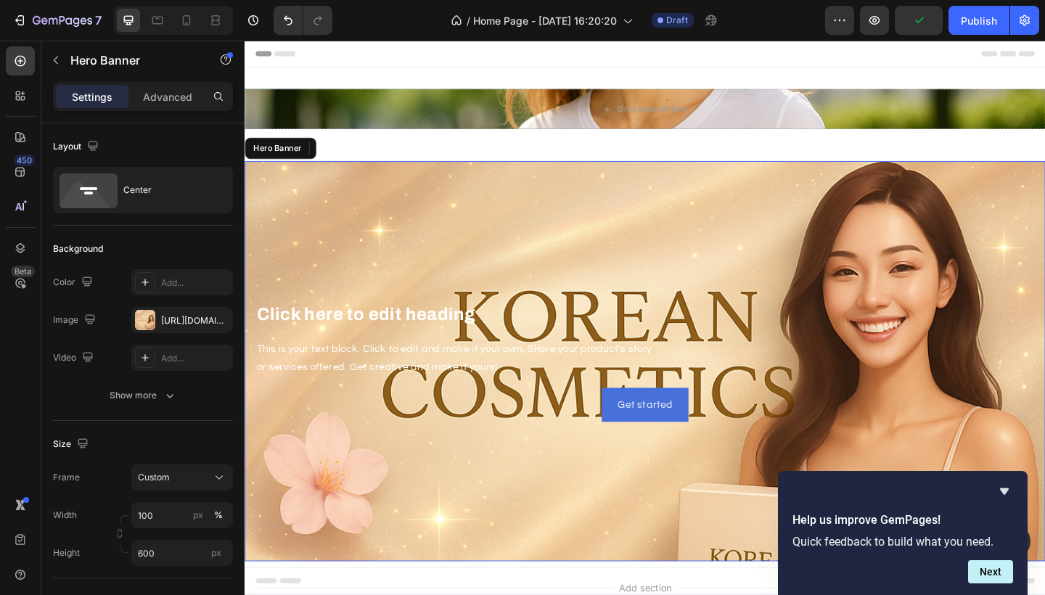
click at [331, 457] on div "Click here to edit heading Heading 16 This is your text block. Click to edit an…" at bounding box center [680, 389] width 871 height 137
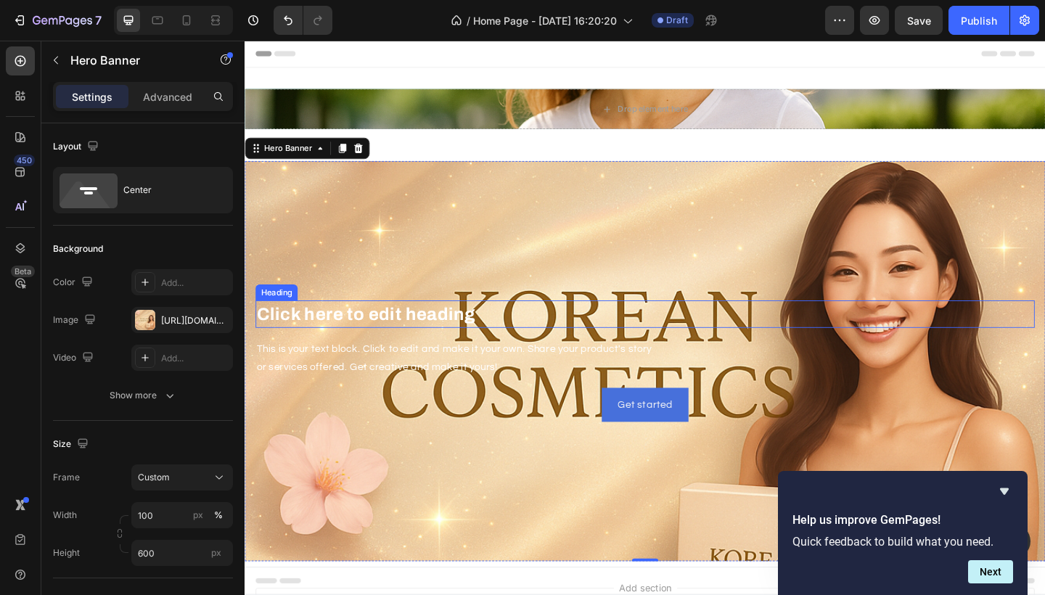
click at [305, 338] on p "Click here to edit heading" at bounding box center [680, 338] width 845 height 26
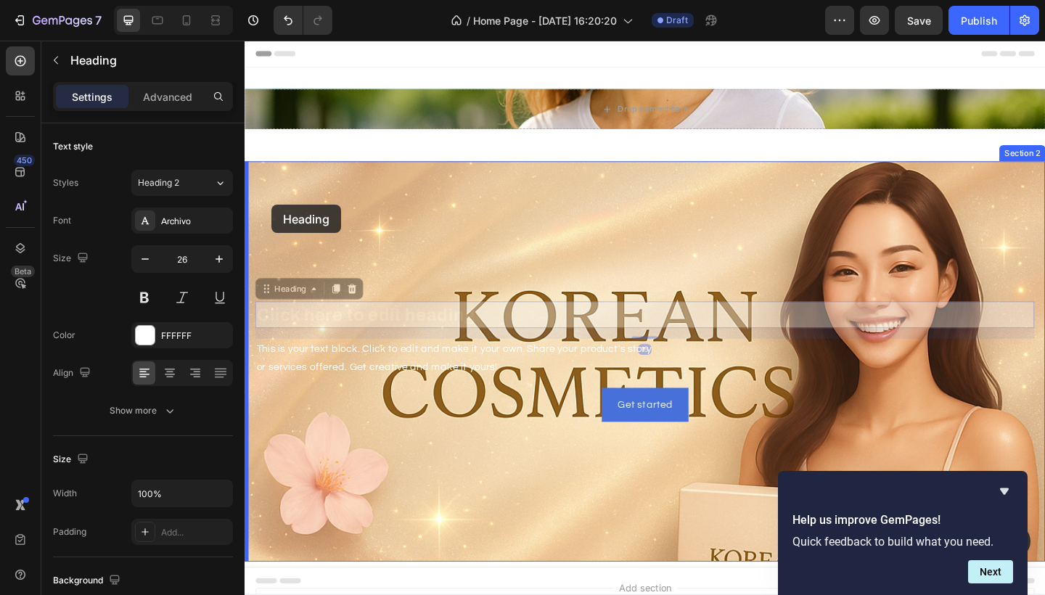
drag, startPoint x: 269, startPoint y: 314, endPoint x: 274, endPoint y: 219, distance: 94.5
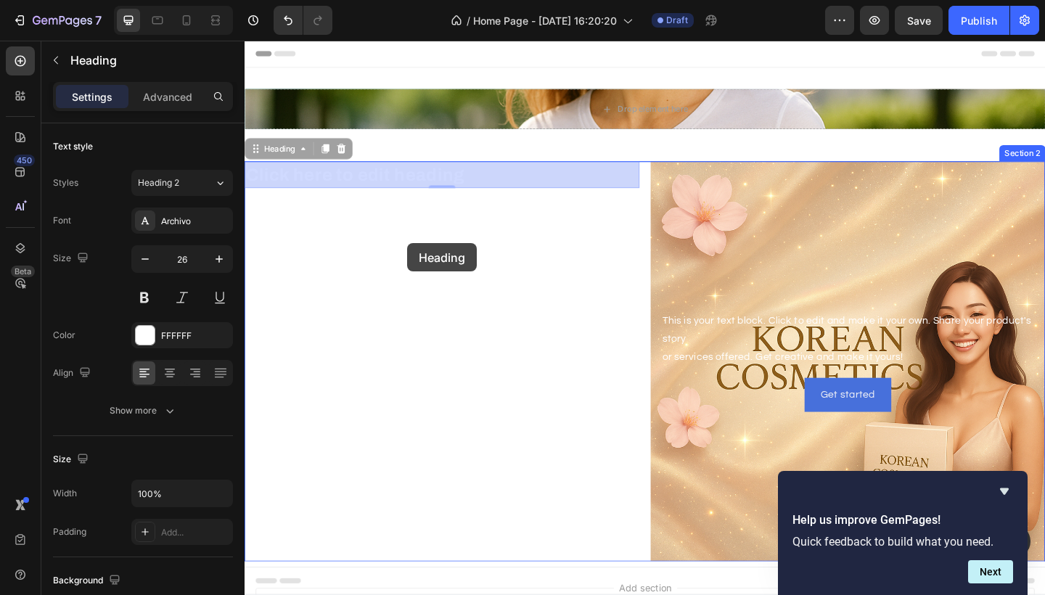
drag, startPoint x: 258, startPoint y: 158, endPoint x: 407, endPoint y: 263, distance: 182.3
click at [407, 263] on div "Header Drop element here Row Section 1 Click here to edit heading Heading 0 Cli…" at bounding box center [680, 414] width 871 height 746
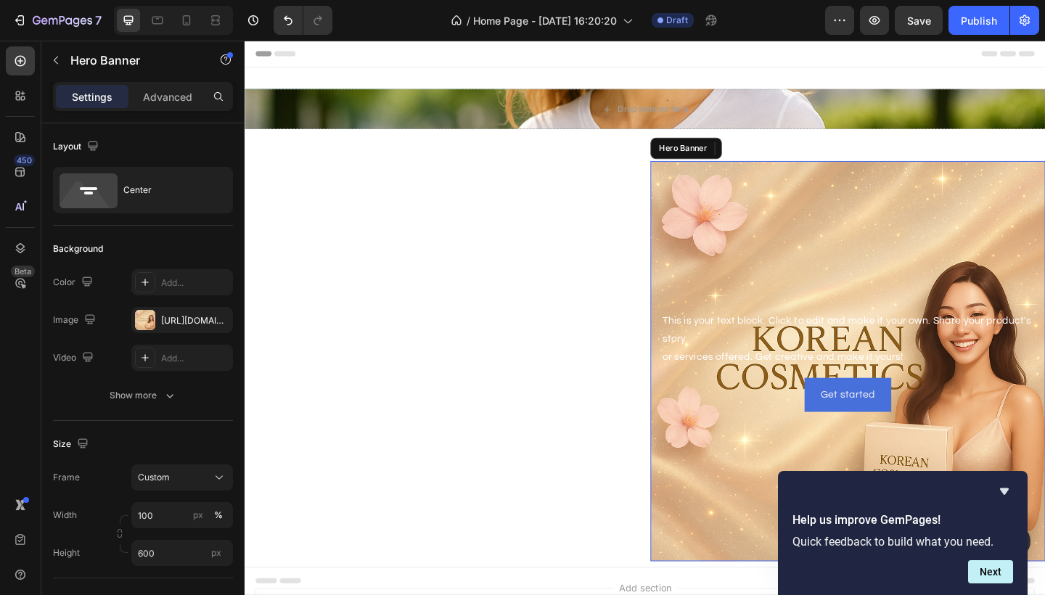
click at [772, 249] on div "Background Image" at bounding box center [901, 390] width 430 height 436
click at [706, 165] on div "Hero Banner" at bounding box center [733, 158] width 87 height 17
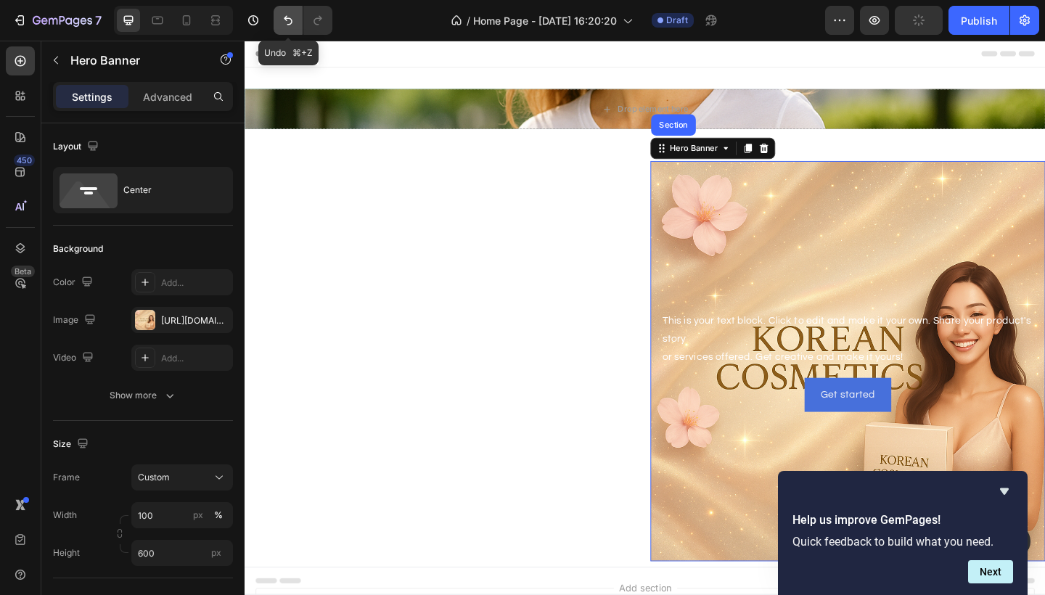
click at [282, 18] on icon "Undo/Redo" at bounding box center [288, 20] width 15 height 15
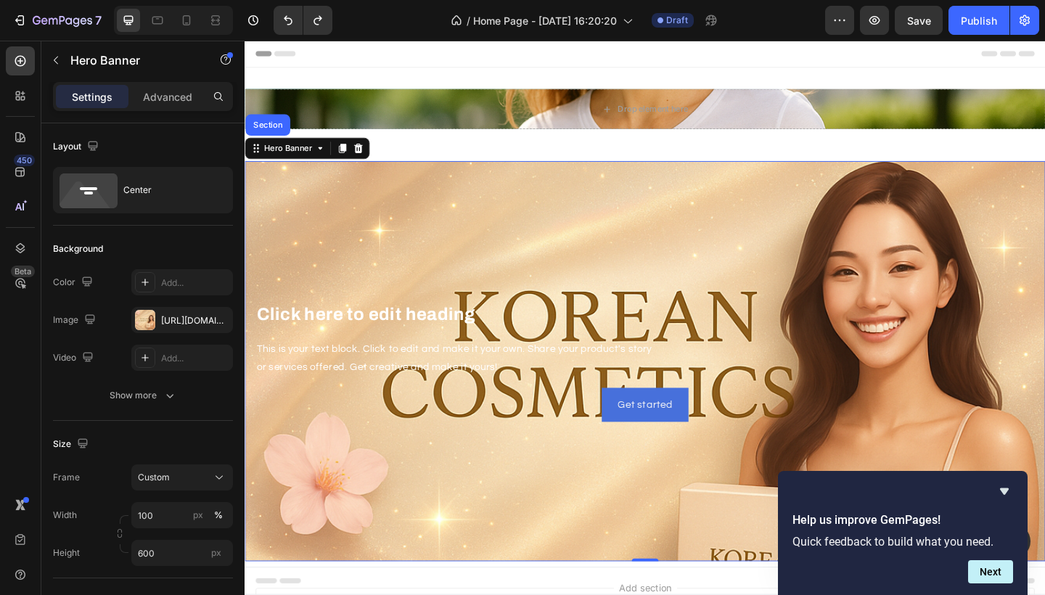
scroll to position [0, 0]
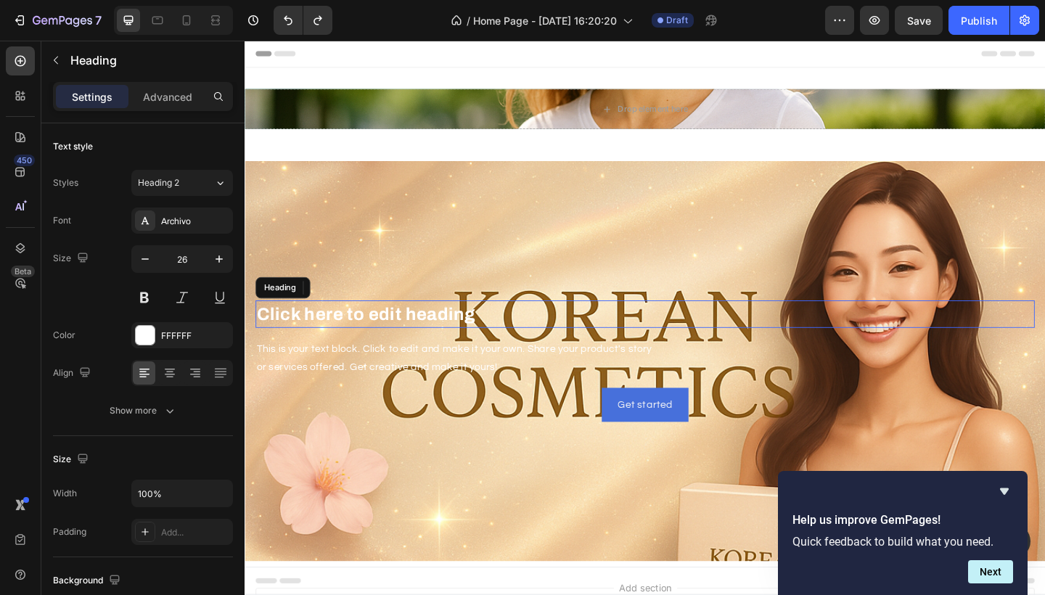
click at [296, 343] on h2 "Click here to edit heading" at bounding box center [680, 338] width 848 height 29
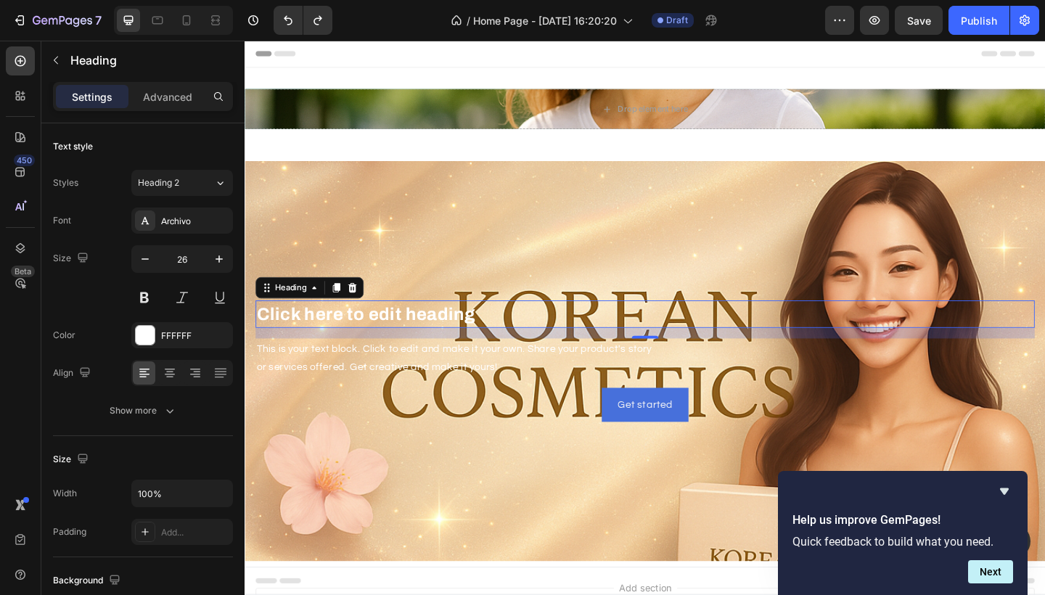
scroll to position [-5, 0]
click at [318, 316] on icon at bounding box center [320, 310] width 12 height 12
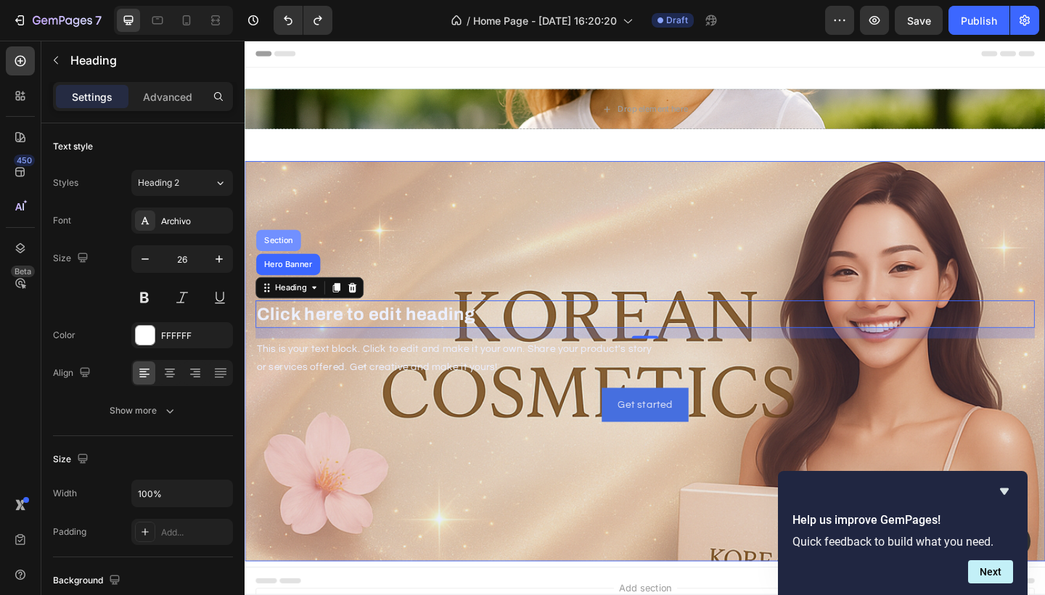
click at [290, 263] on div "Section" at bounding box center [281, 258] width 37 height 9
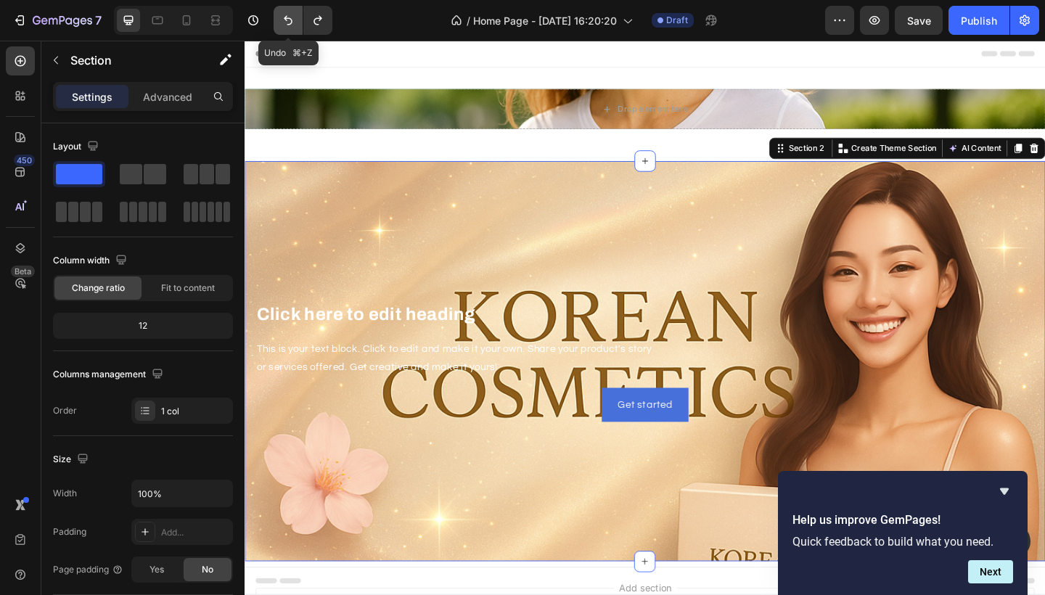
click at [281, 21] on icon "Undo/Redo" at bounding box center [288, 20] width 15 height 15
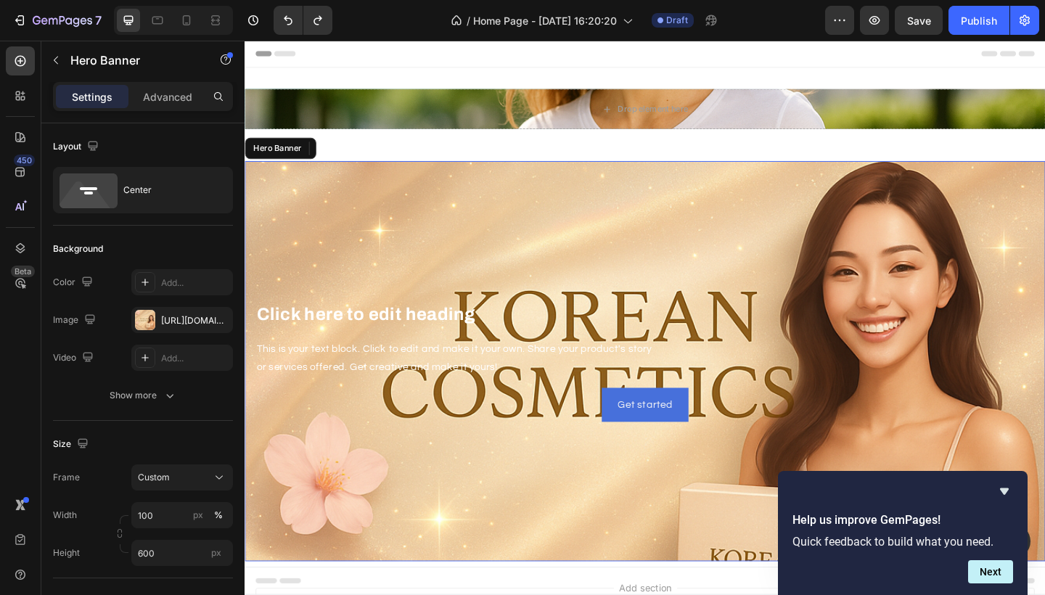
click at [351, 311] on div "Background Image" at bounding box center [680, 390] width 871 height 436
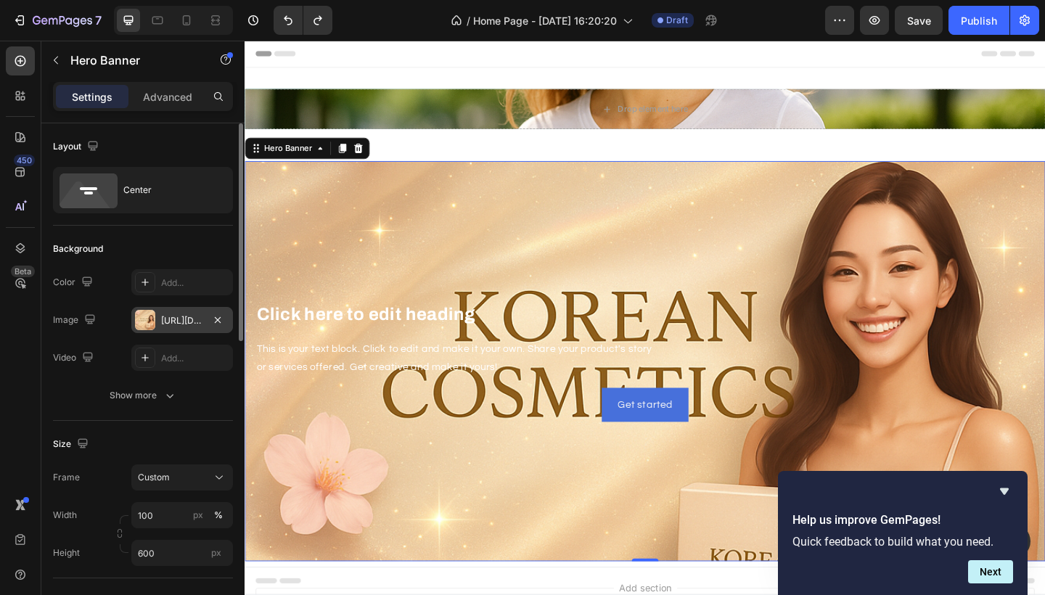
click at [208, 317] on div "https://cdn.shopify.com/s/files/1/0990/1853/9347/files/gempages_586180354092565…" at bounding box center [182, 320] width 102 height 26
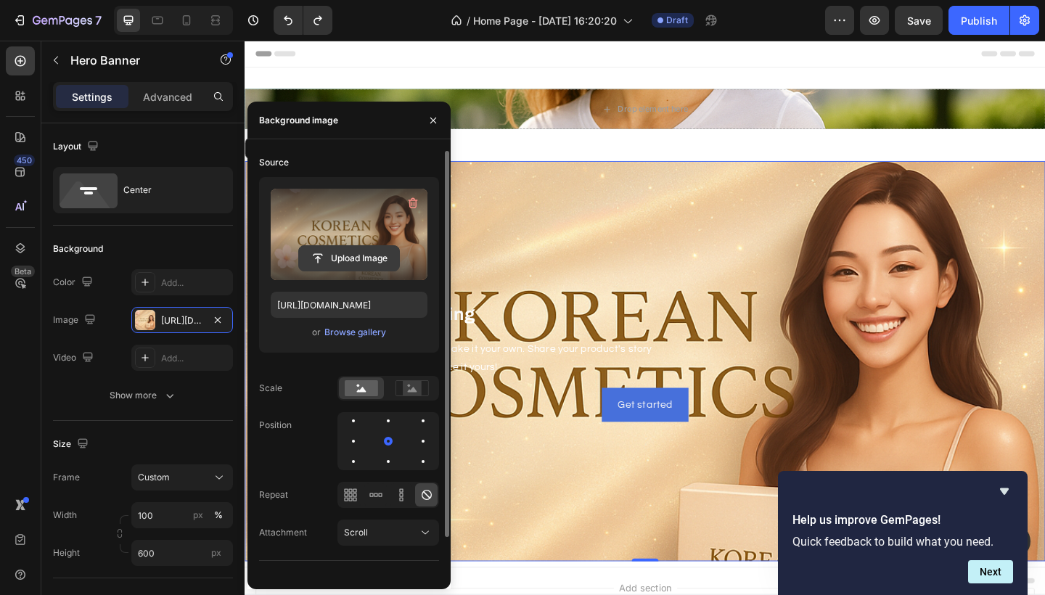
click at [361, 250] on input "file" at bounding box center [349, 258] width 100 height 25
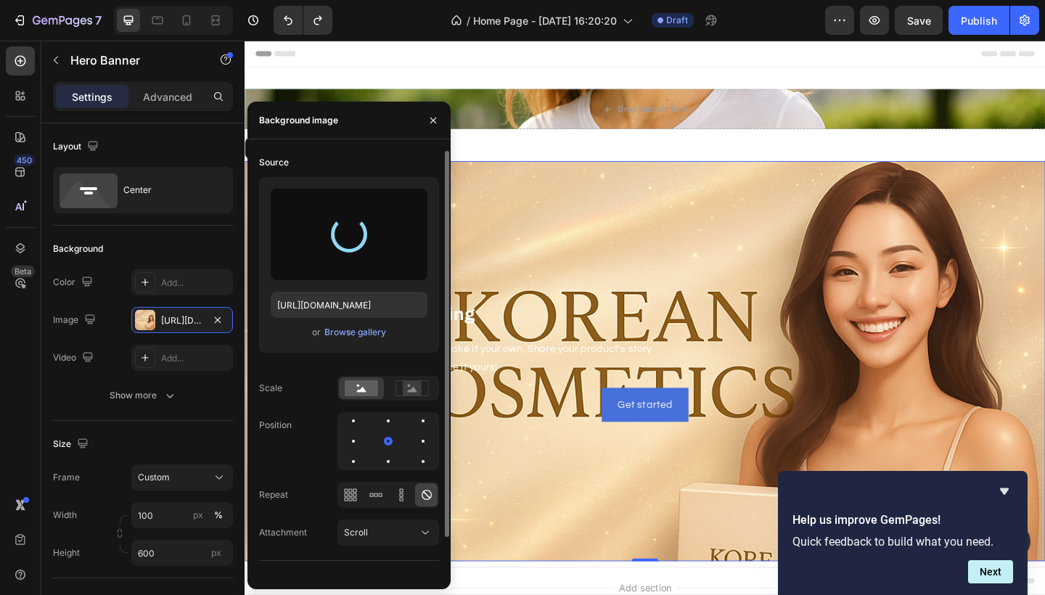
type input "https://cdn.shopify.com/s/files/1/0990/1853/9347/files/gempages_586180354092565…"
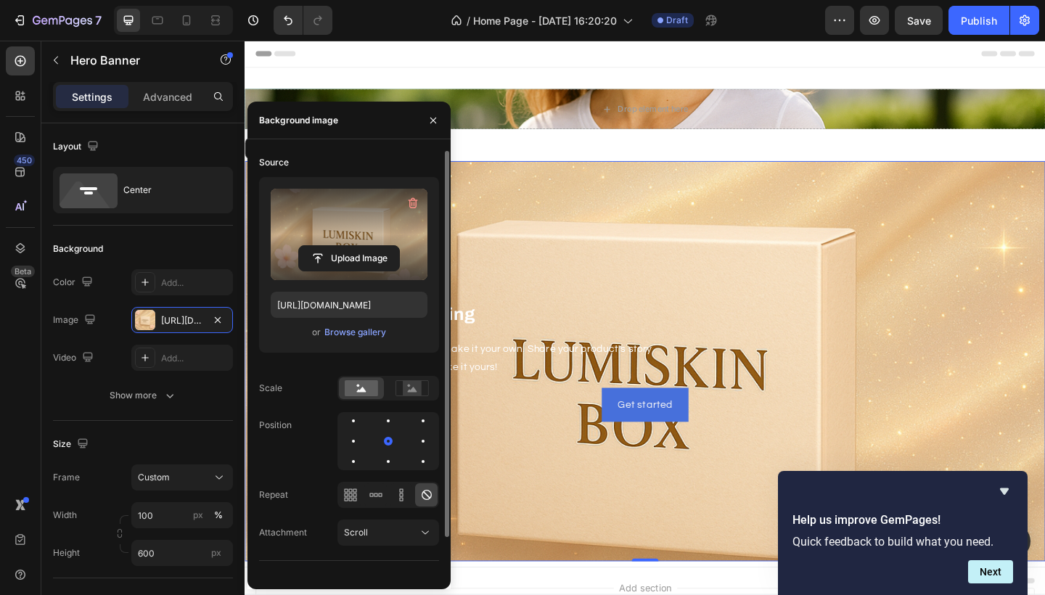
click at [963, 244] on div "Background Image" at bounding box center [680, 390] width 871 height 436
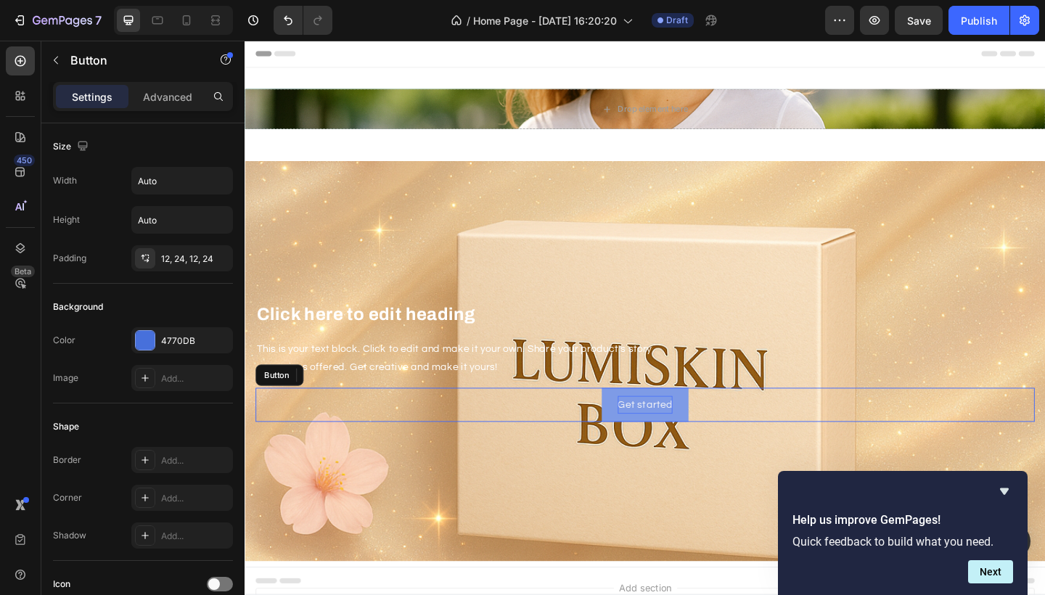
click at [659, 446] on div "Get started" at bounding box center [680, 438] width 60 height 20
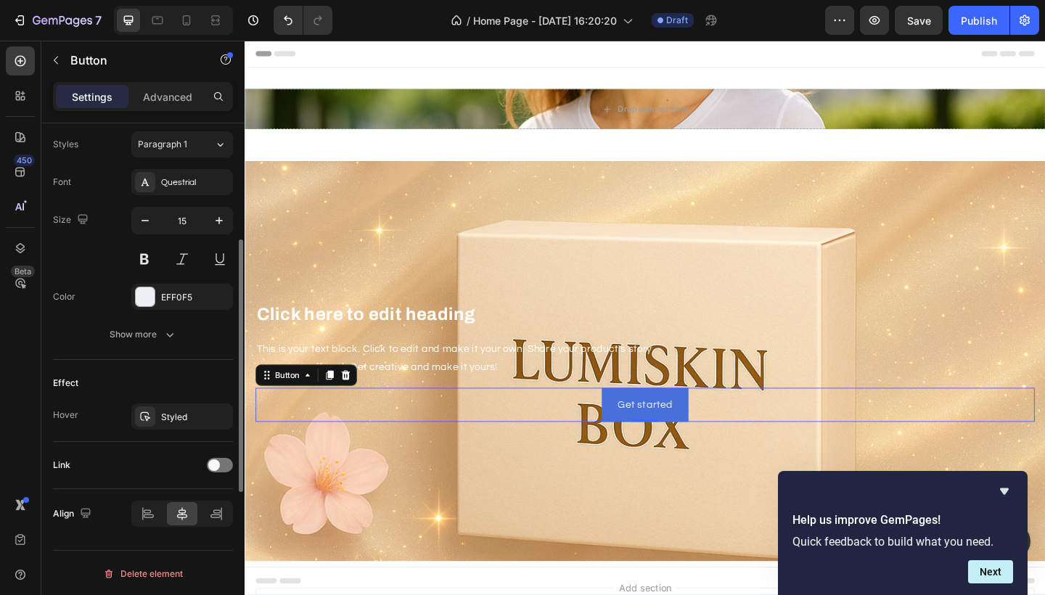
scroll to position [528, 0]
click at [147, 515] on icon at bounding box center [148, 512] width 15 height 15
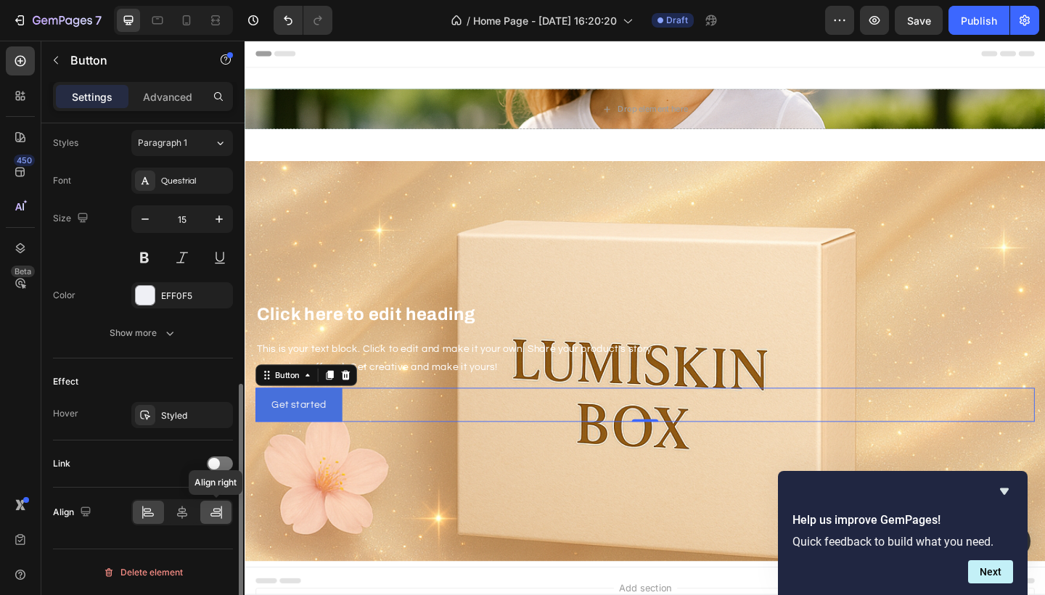
click at [215, 515] on icon at bounding box center [216, 512] width 15 height 15
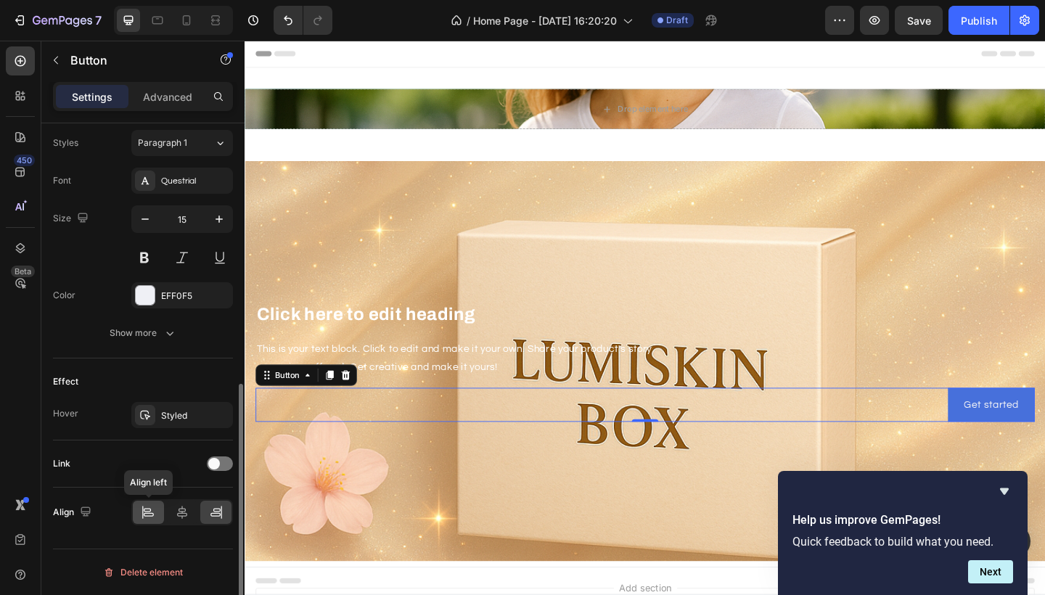
click at [147, 515] on icon at bounding box center [148, 512] width 15 height 15
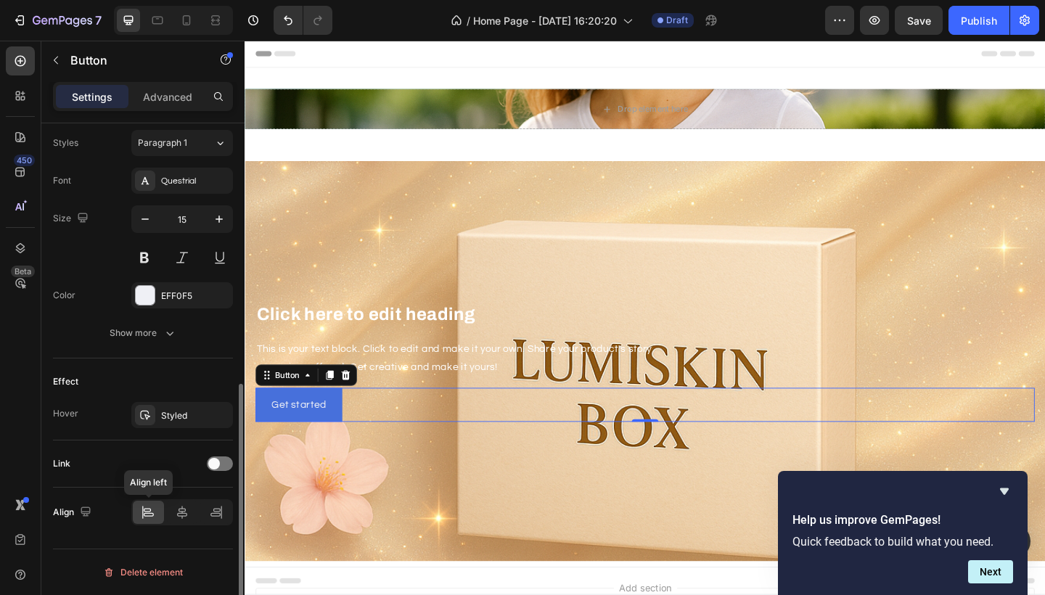
click at [139, 521] on div at bounding box center [148, 512] width 31 height 23
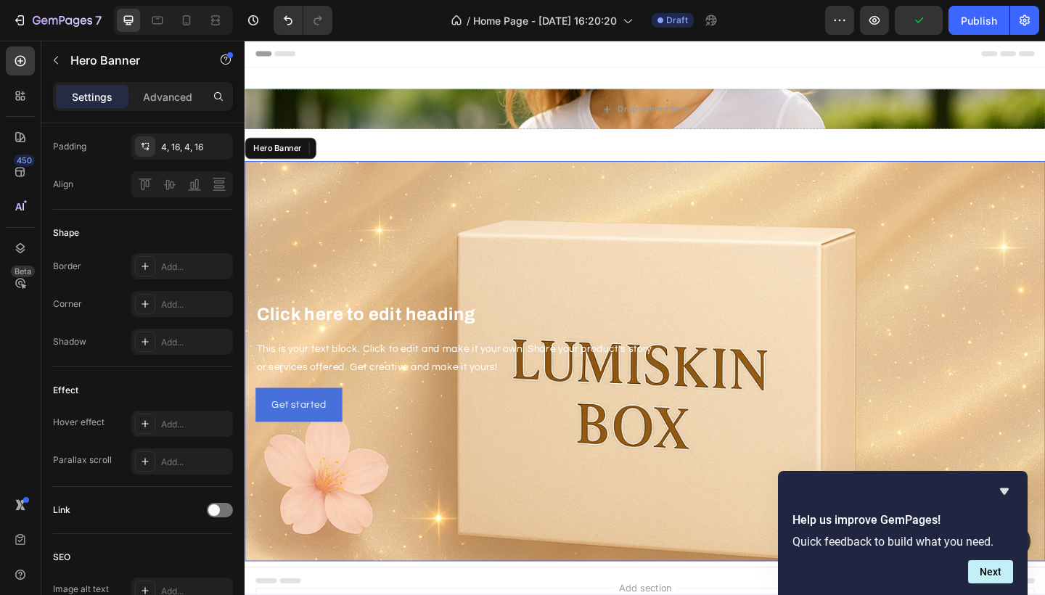
click at [303, 522] on div "Background Image" at bounding box center [680, 390] width 871 height 436
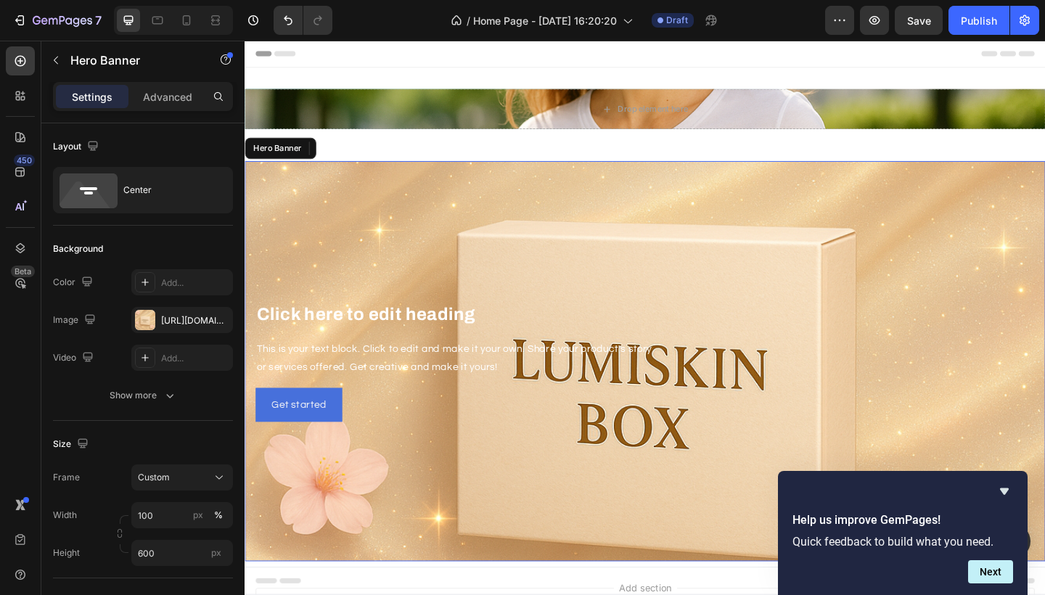
click at [305, 513] on div "Background Image" at bounding box center [680, 390] width 871 height 436
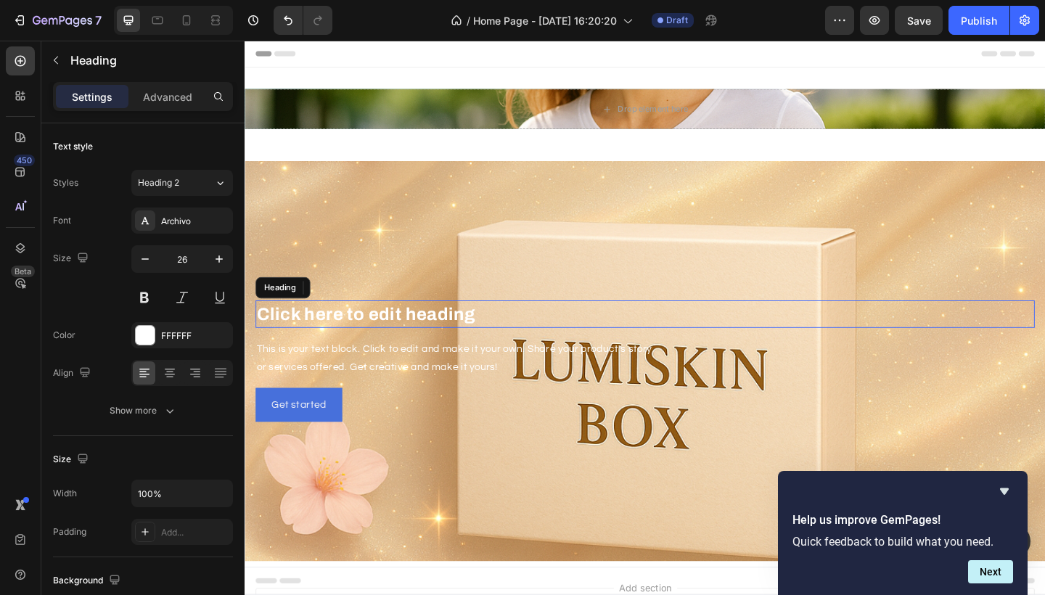
click at [453, 348] on h2 "Click here to edit heading" at bounding box center [680, 338] width 848 height 29
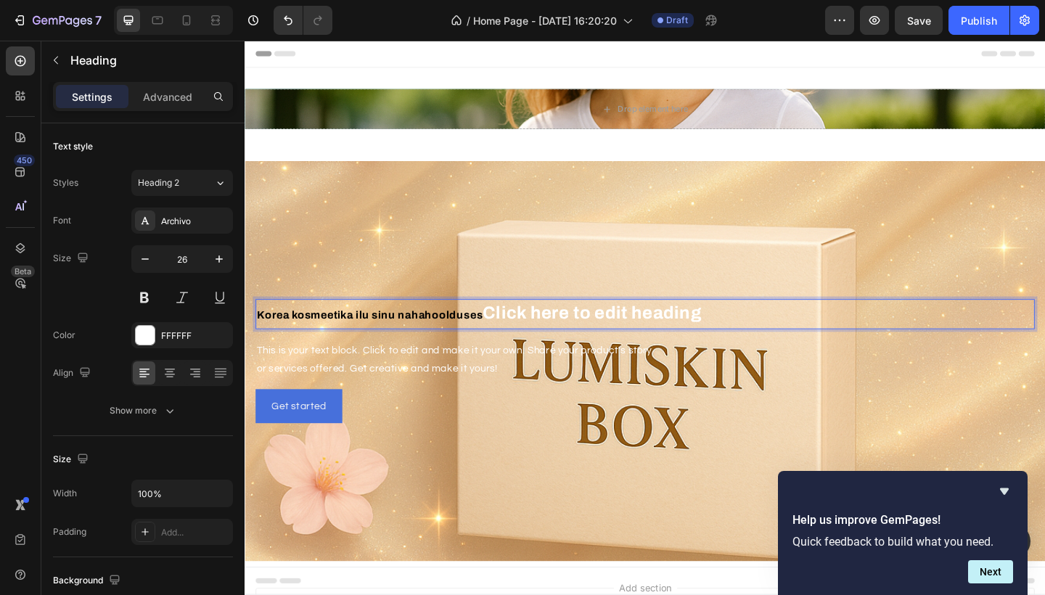
click at [756, 344] on p "Korea kosmeetika ilu sinu nahahoolduses Click here to edit heading" at bounding box center [680, 338] width 845 height 29
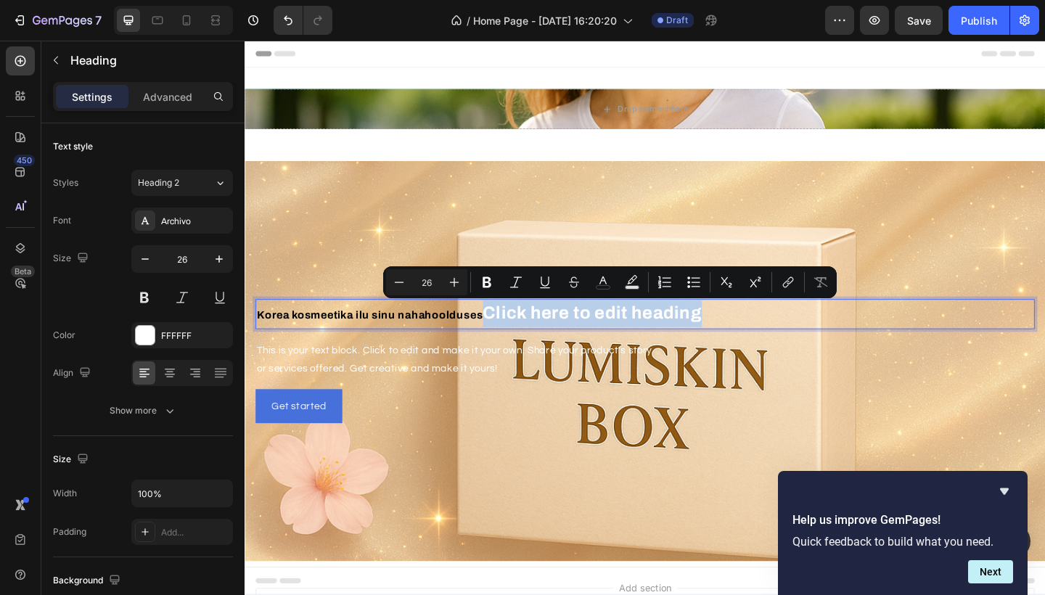
drag, startPoint x: 756, startPoint y: 344, endPoint x: 507, endPoint y: 333, distance: 250.0
click at [507, 333] on p "Korea kosmeetika ilu sinu nahahoolduses Click here to edit heading" at bounding box center [680, 338] width 845 height 29
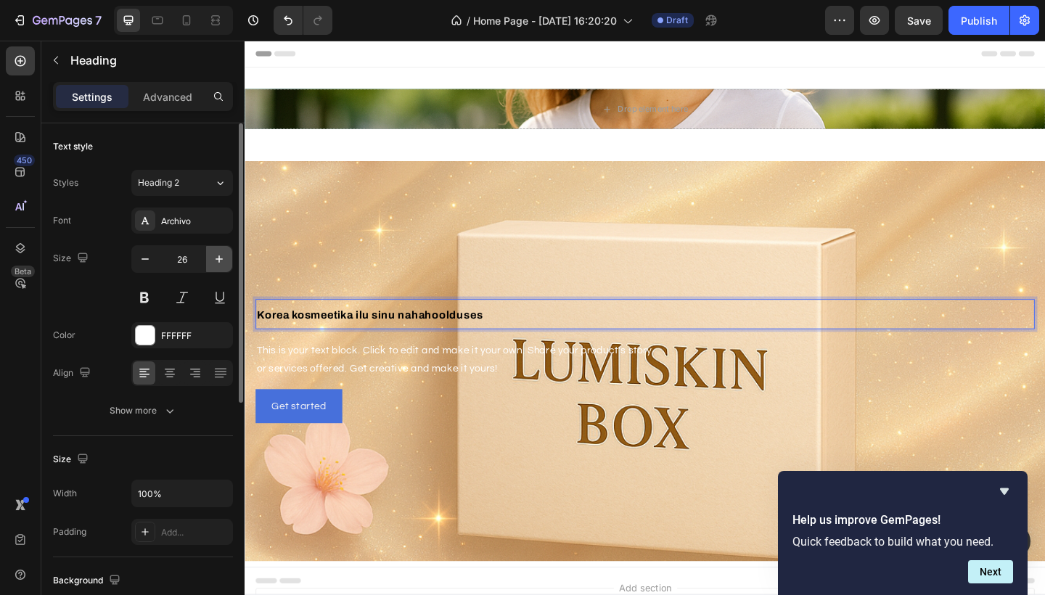
click at [214, 261] on icon "button" at bounding box center [219, 259] width 15 height 15
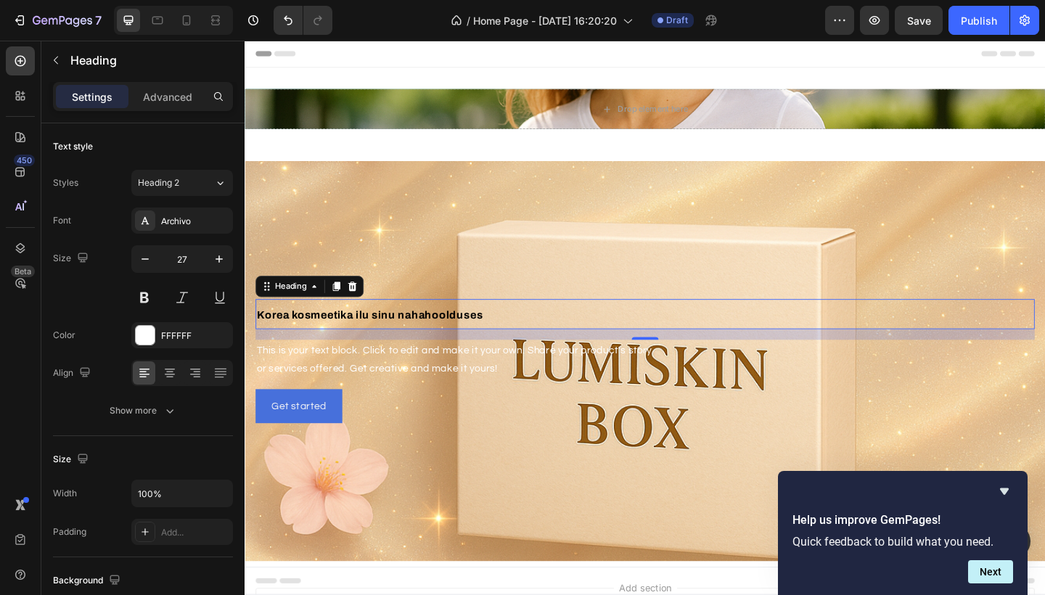
click at [459, 343] on span "Korea kosmeetika ilu sinu nahahoolduses" at bounding box center [381, 339] width 246 height 12
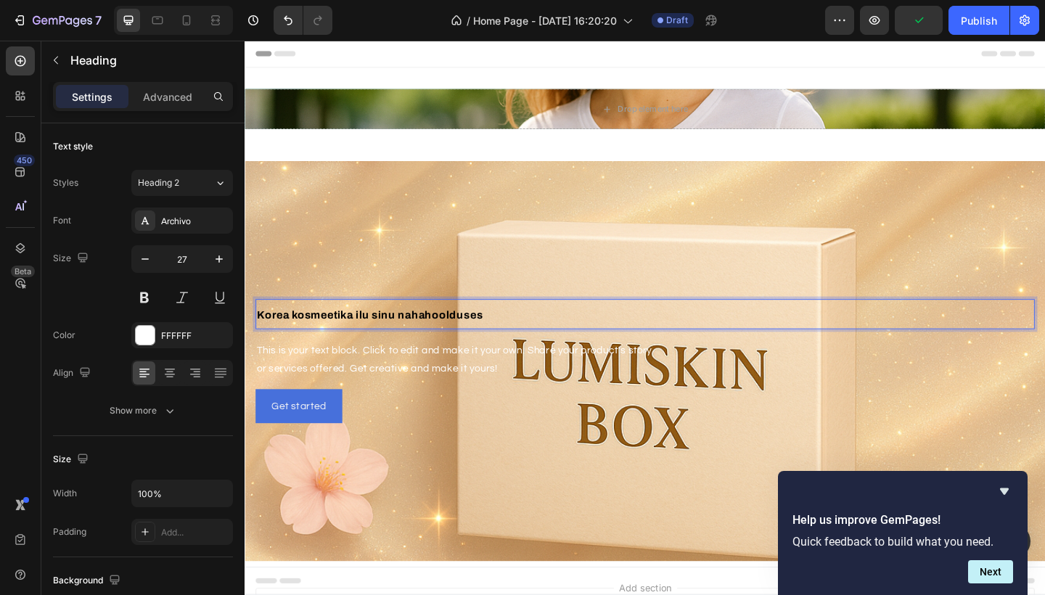
click at [539, 340] on p "Korea kosmeetika ilu sinu nahahoolduses" at bounding box center [680, 339] width 845 height 30
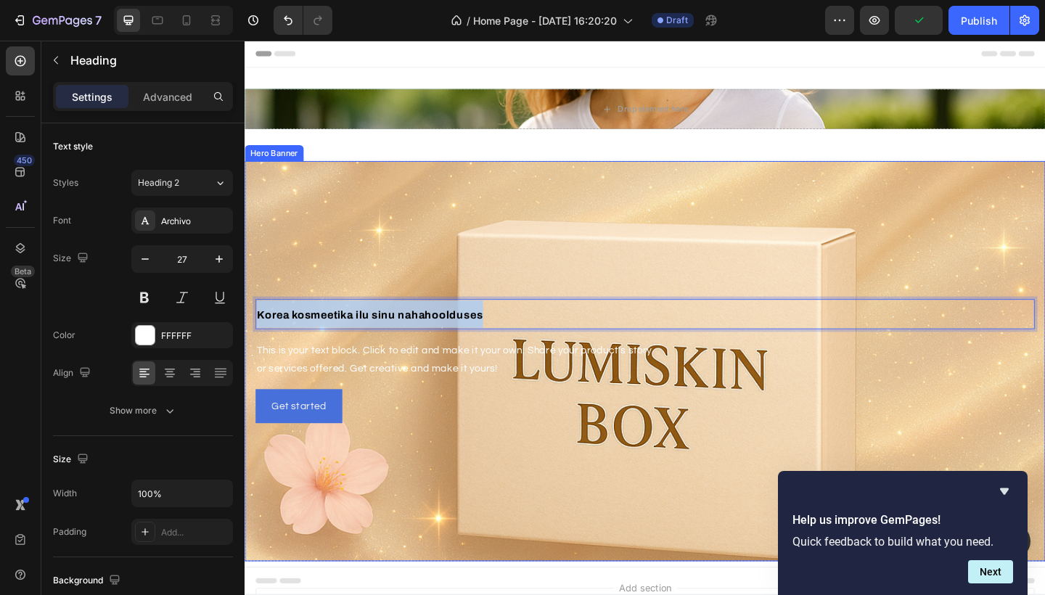
drag, startPoint x: 524, startPoint y: 340, endPoint x: 255, endPoint y: 327, distance: 269.7
click at [255, 327] on div "Korea kosmeetika ilu sinu nahahoolduses Heading 16 This is your text block. Cli…" at bounding box center [680, 389] width 871 height 141
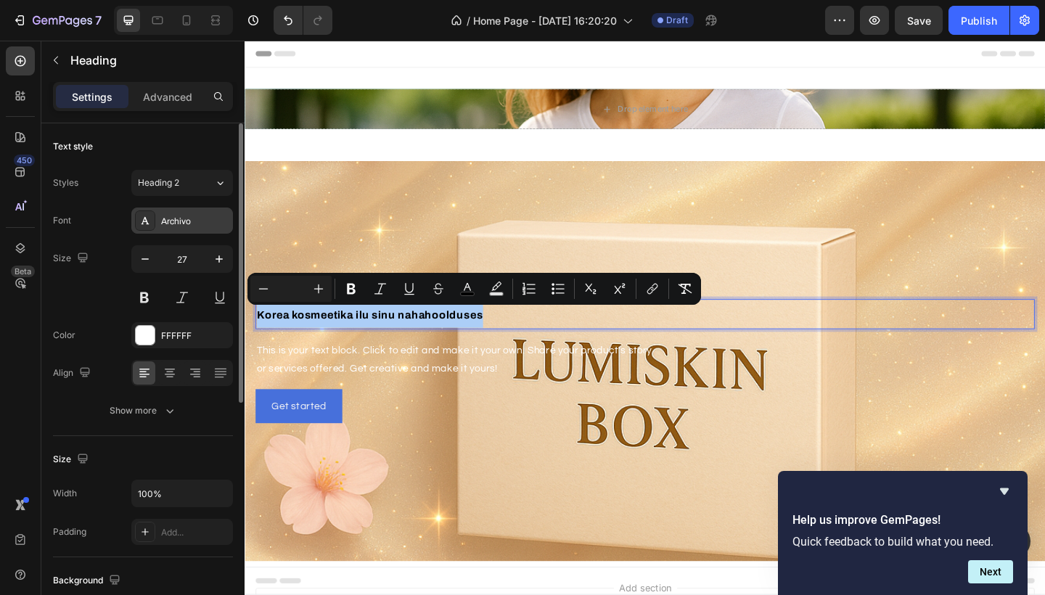
click at [173, 226] on div "Archivo" at bounding box center [195, 221] width 68 height 13
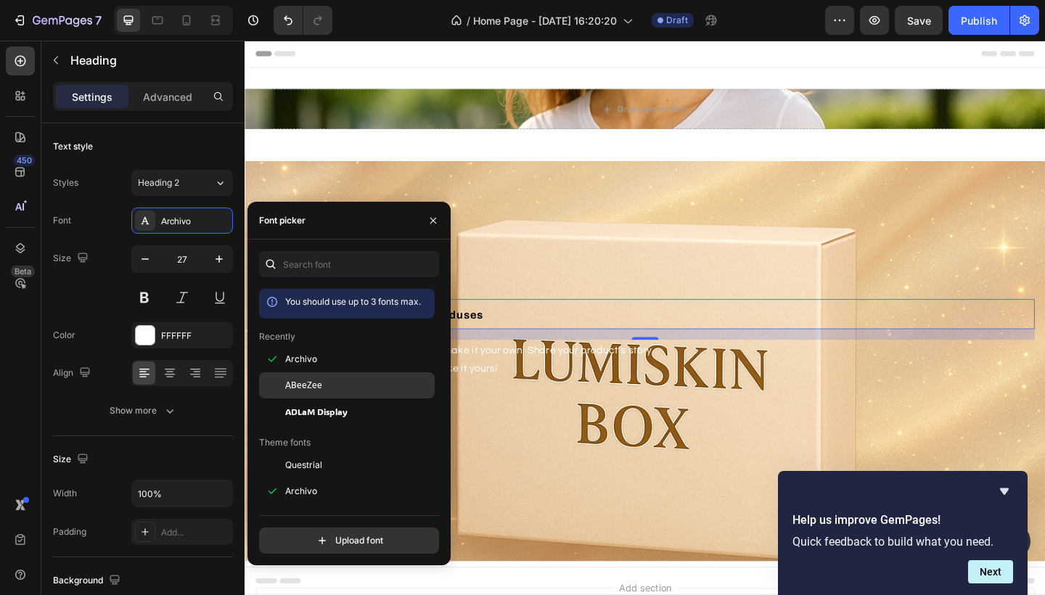
click at [316, 391] on span "ABeeZee" at bounding box center [303, 385] width 37 height 13
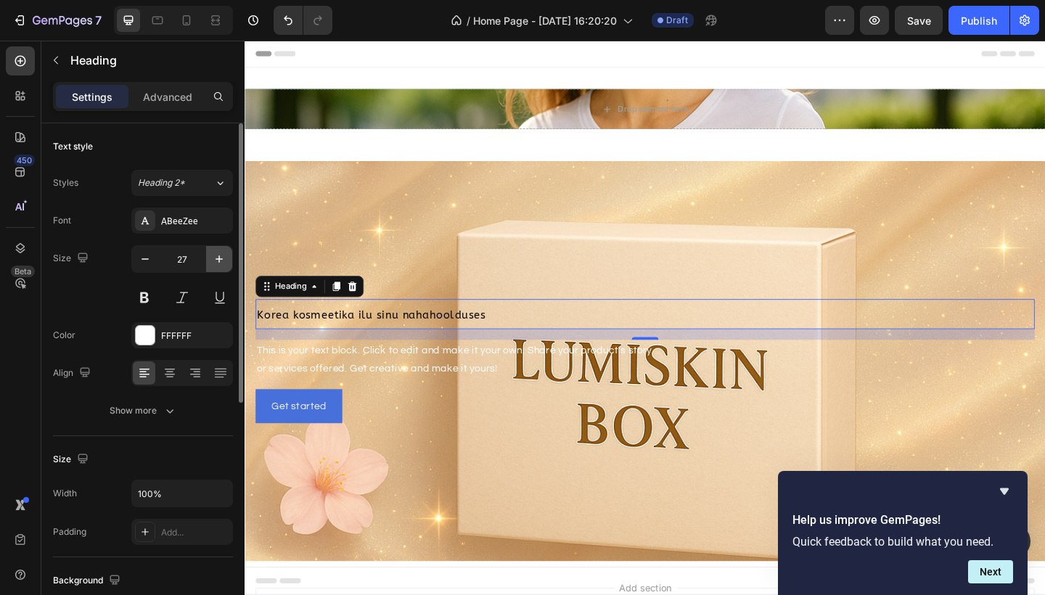
click at [216, 261] on icon "button" at bounding box center [219, 259] width 15 height 15
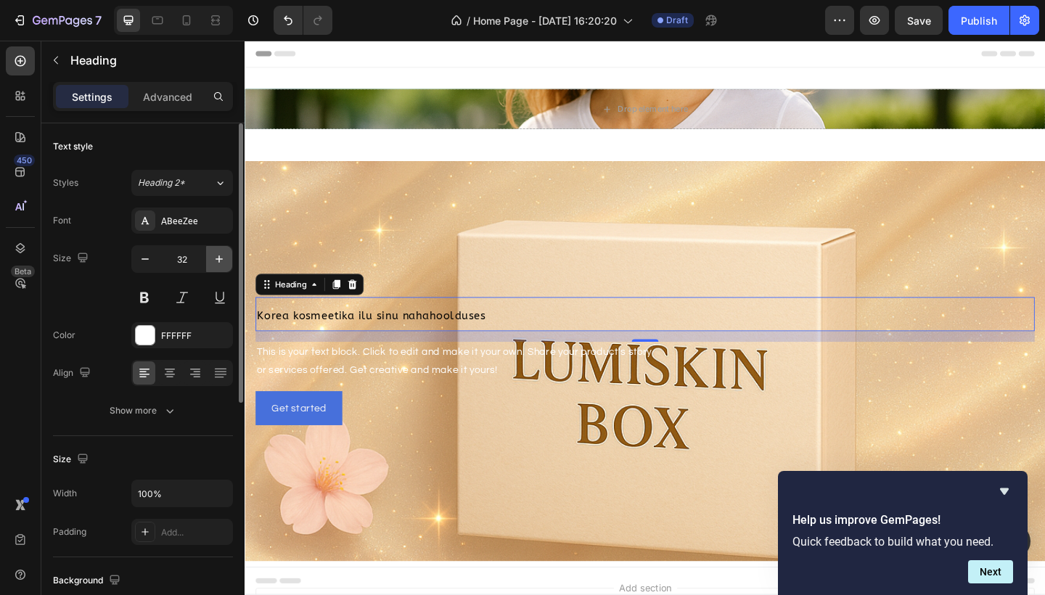
click at [216, 261] on icon "button" at bounding box center [219, 259] width 15 height 15
type input "35"
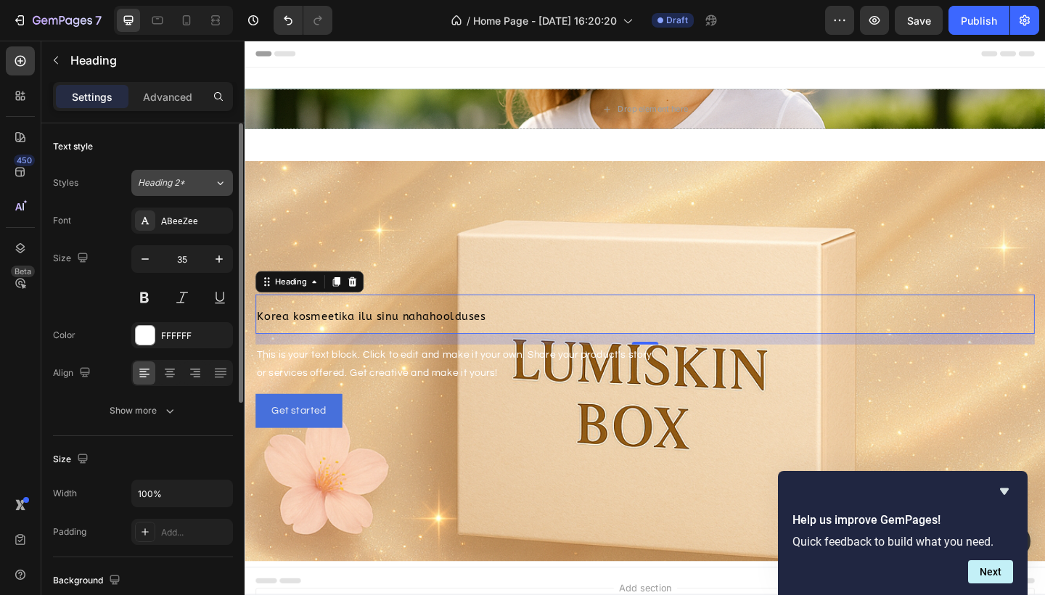
click at [221, 187] on icon at bounding box center [220, 183] width 12 height 15
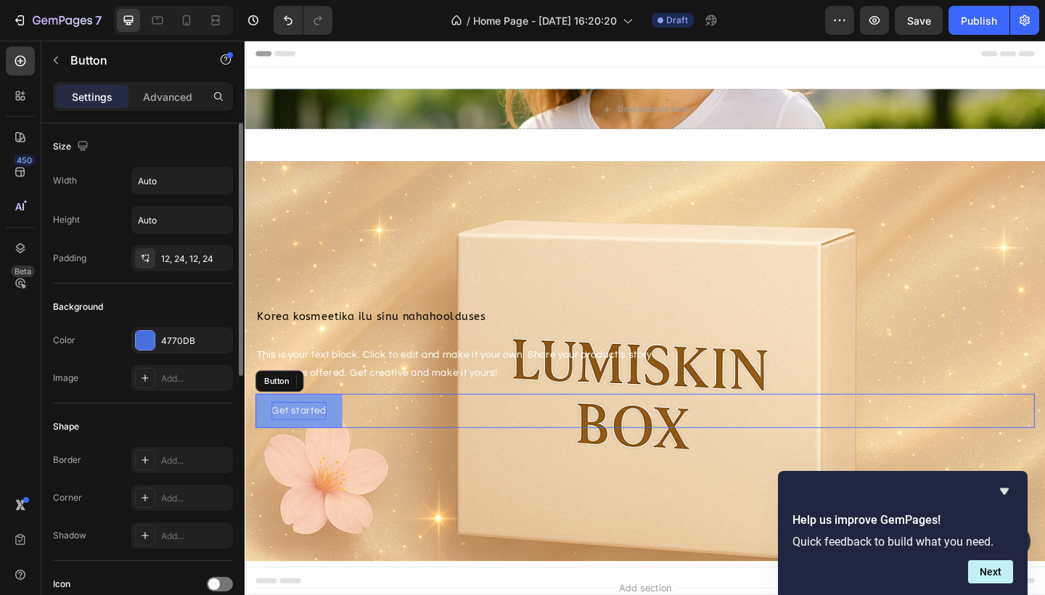
click at [318, 448] on div "Get started" at bounding box center [304, 444] width 60 height 20
click at [359, 444] on div "Get started Button 0" at bounding box center [680, 443] width 848 height 37
click at [335, 444] on button "Get started" at bounding box center [303, 443] width 94 height 37
click at [381, 442] on div "Get started Button 0" at bounding box center [680, 443] width 848 height 37
click at [335, 441] on button "Get started" at bounding box center [303, 443] width 94 height 37
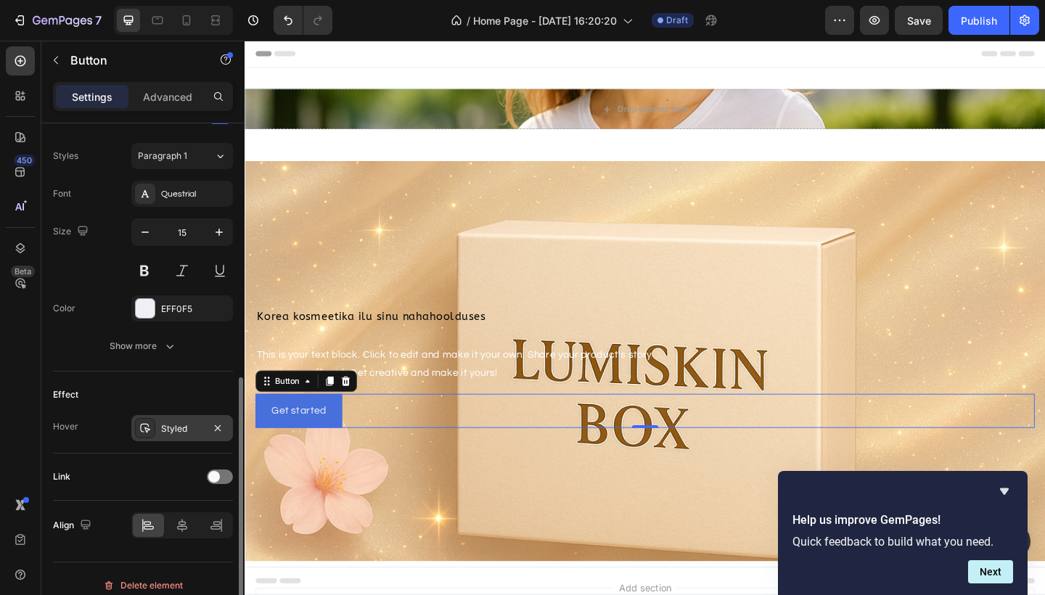
scroll to position [528, 0]
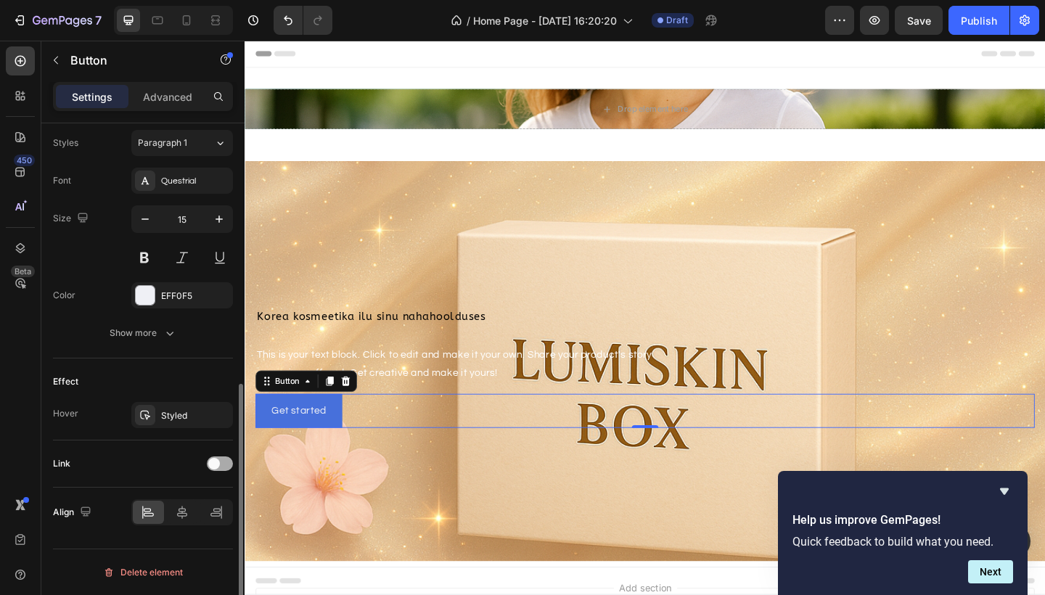
click at [219, 468] on div at bounding box center [220, 464] width 26 height 15
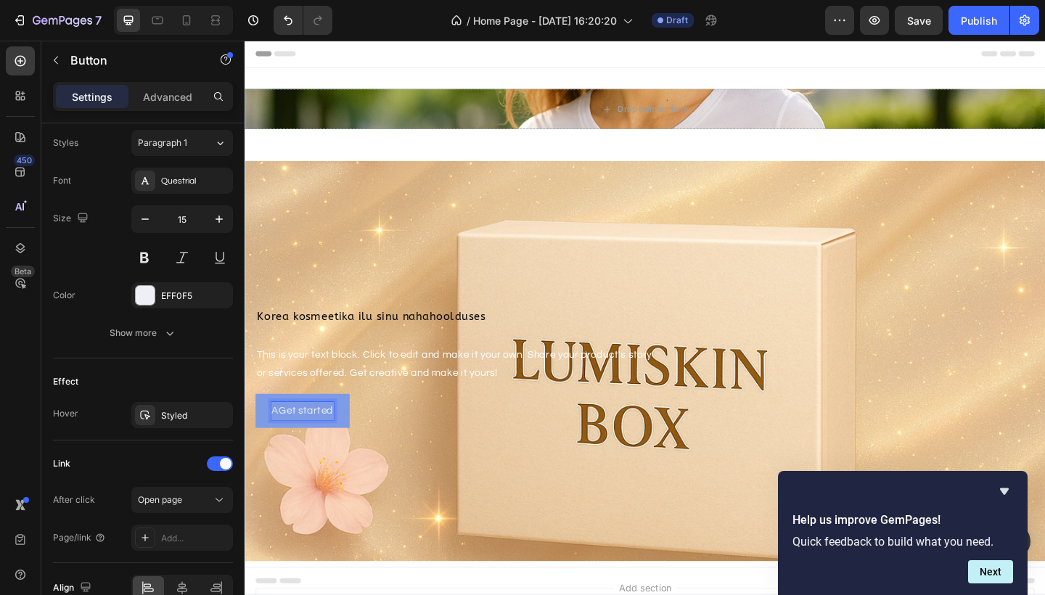
click at [351, 439] on button "AGet started" at bounding box center [307, 443] width 102 height 37
click at [340, 443] on p "AGet started" at bounding box center [308, 444] width 68 height 20
click at [293, 444] on button "Avasta" at bounding box center [292, 443] width 72 height 37
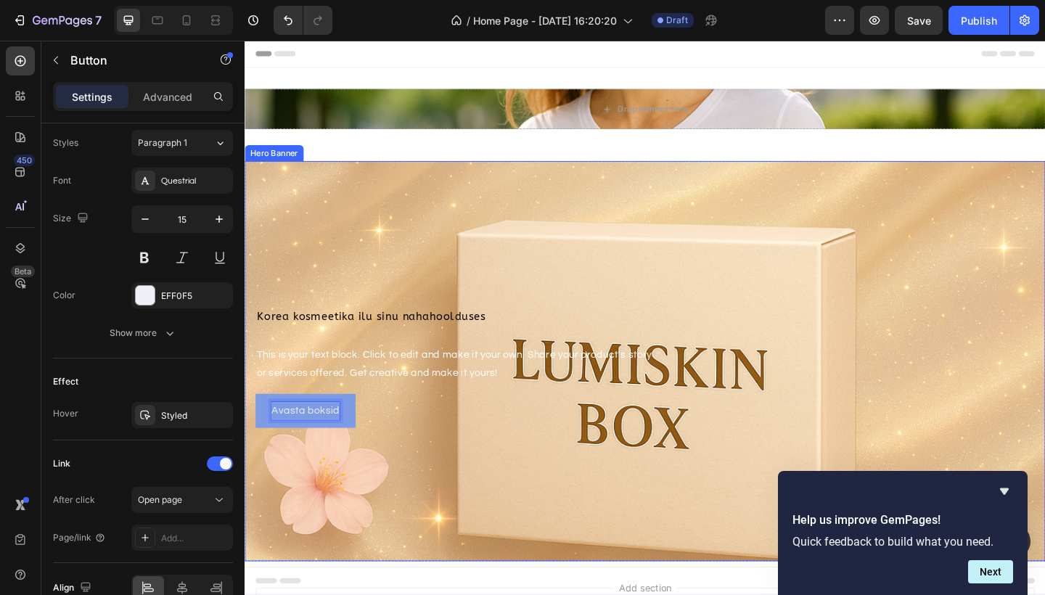
click at [382, 523] on div "Background Image" at bounding box center [680, 390] width 871 height 436
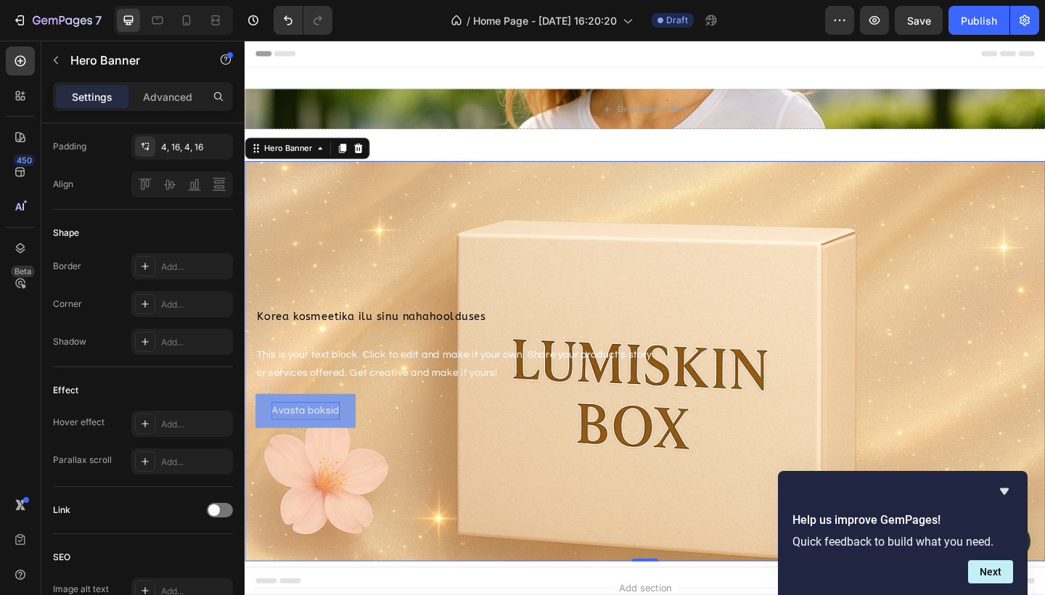
scroll to position [0, 0]
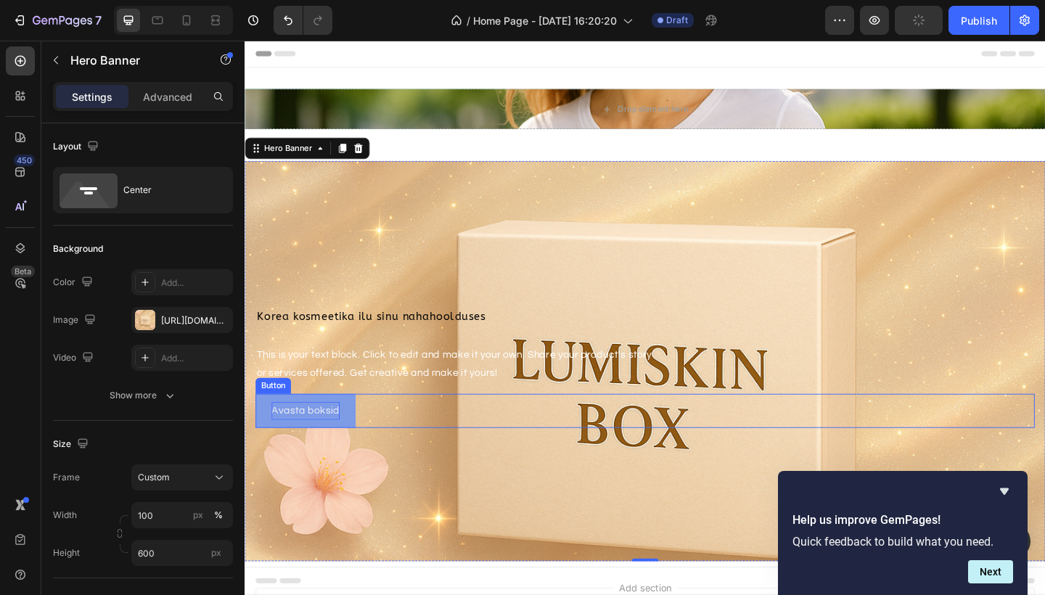
click at [352, 436] on button "Avasta boksid" at bounding box center [310, 443] width 109 height 37
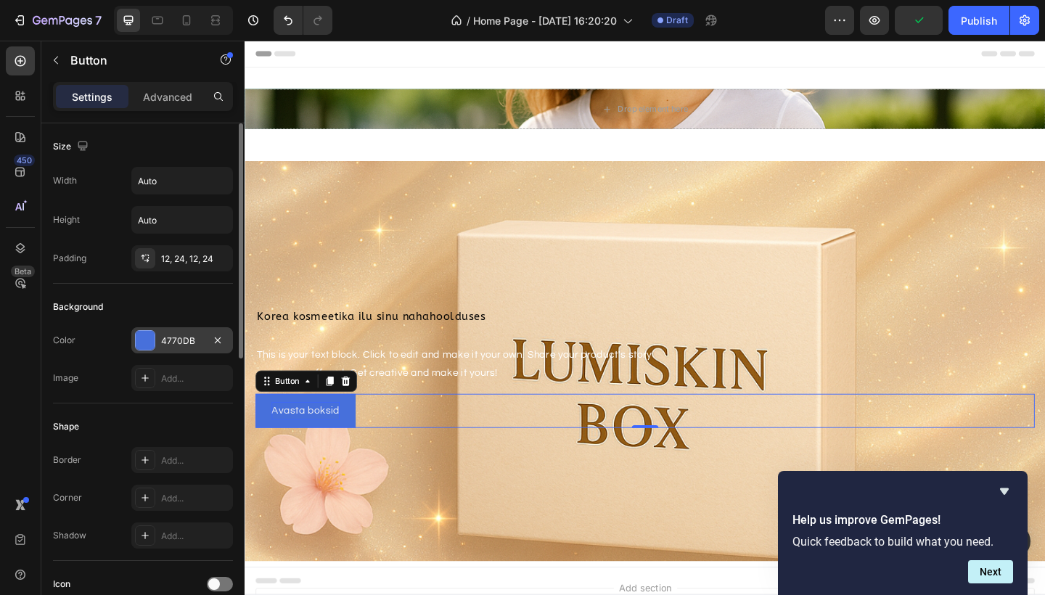
click at [144, 340] on div at bounding box center [145, 340] width 19 height 19
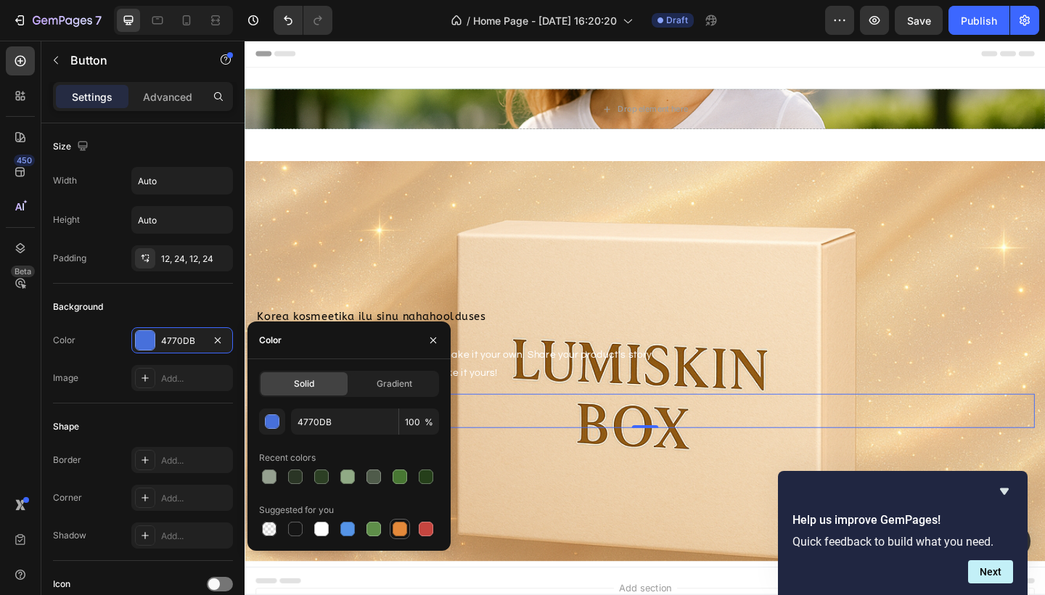
click at [397, 531] on div at bounding box center [400, 529] width 15 height 15
type input "E4893A"
click at [149, 337] on div at bounding box center [145, 340] width 19 height 19
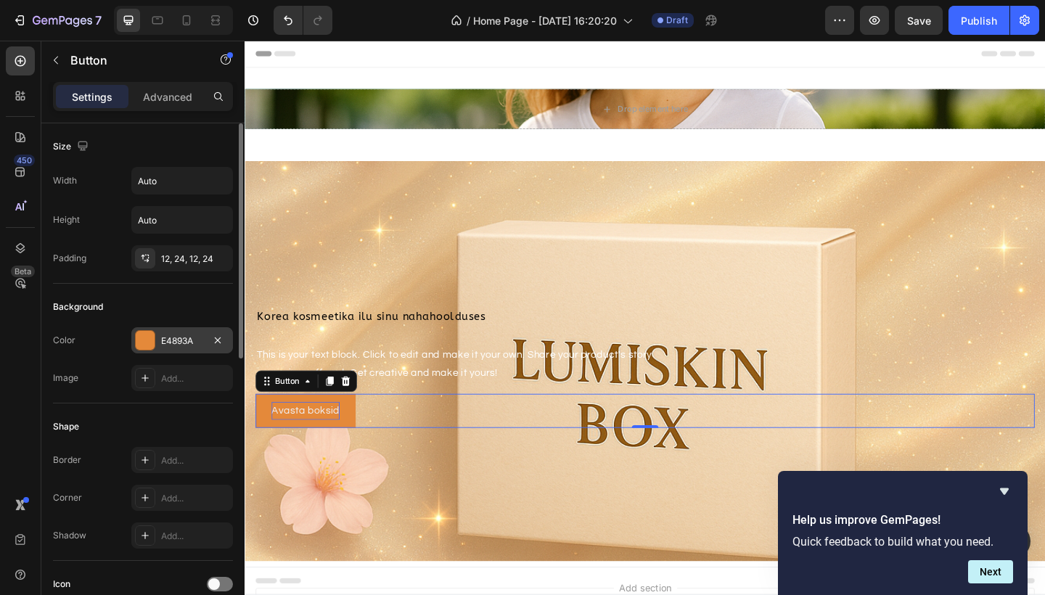
click at [151, 338] on div at bounding box center [145, 340] width 19 height 19
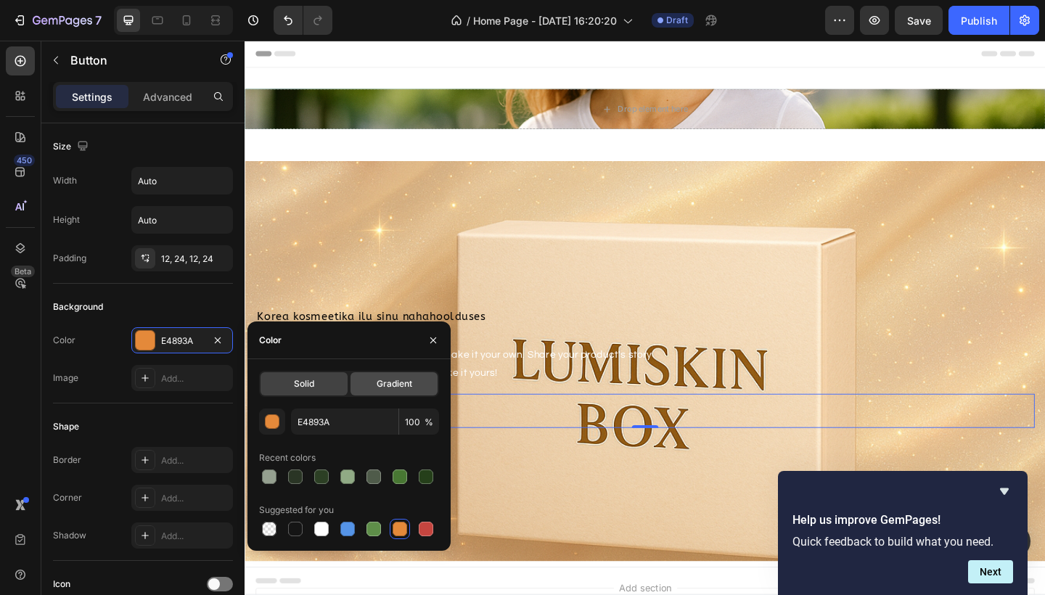
click at [391, 388] on span "Gradient" at bounding box center [395, 384] width 36 height 13
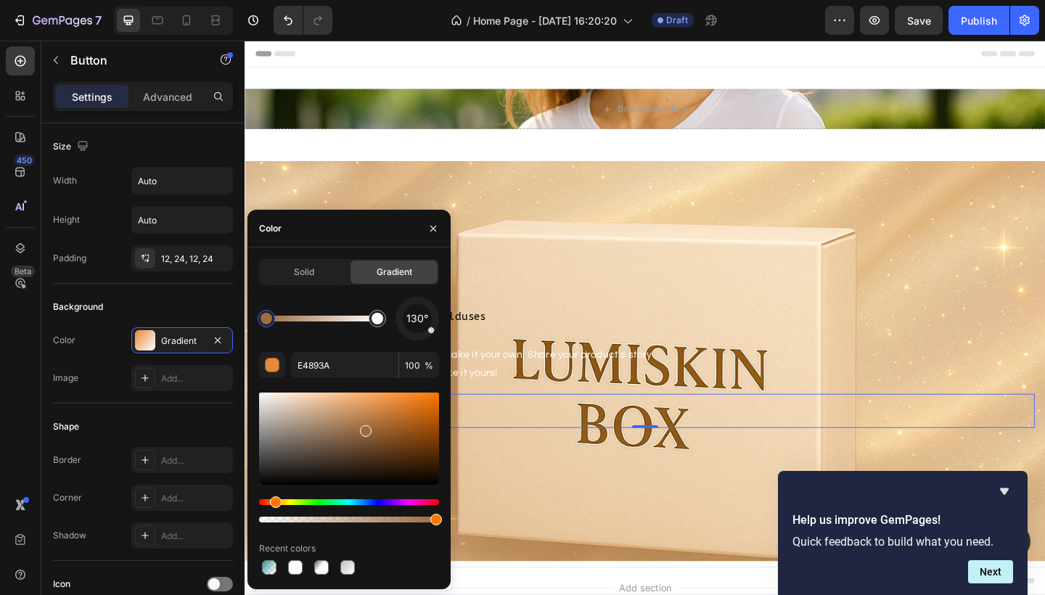
click at [364, 428] on div at bounding box center [349, 439] width 180 height 92
click at [411, 464] on div at bounding box center [349, 439] width 180 height 92
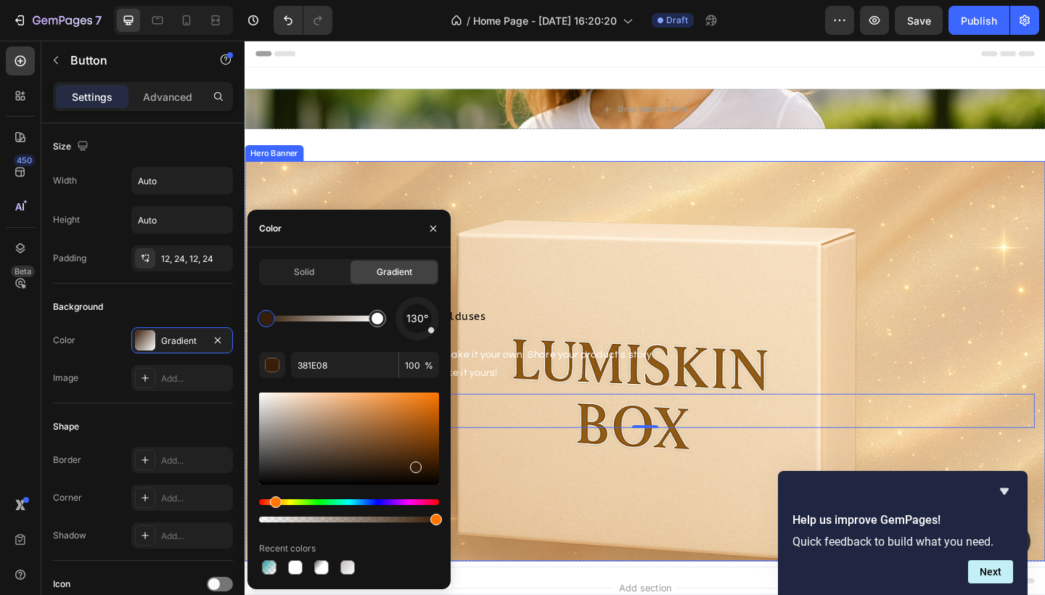
drag, startPoint x: 596, startPoint y: 274, endPoint x: 648, endPoint y: 219, distance: 75.5
click at [386, 439] on div at bounding box center [349, 439] width 180 height 92
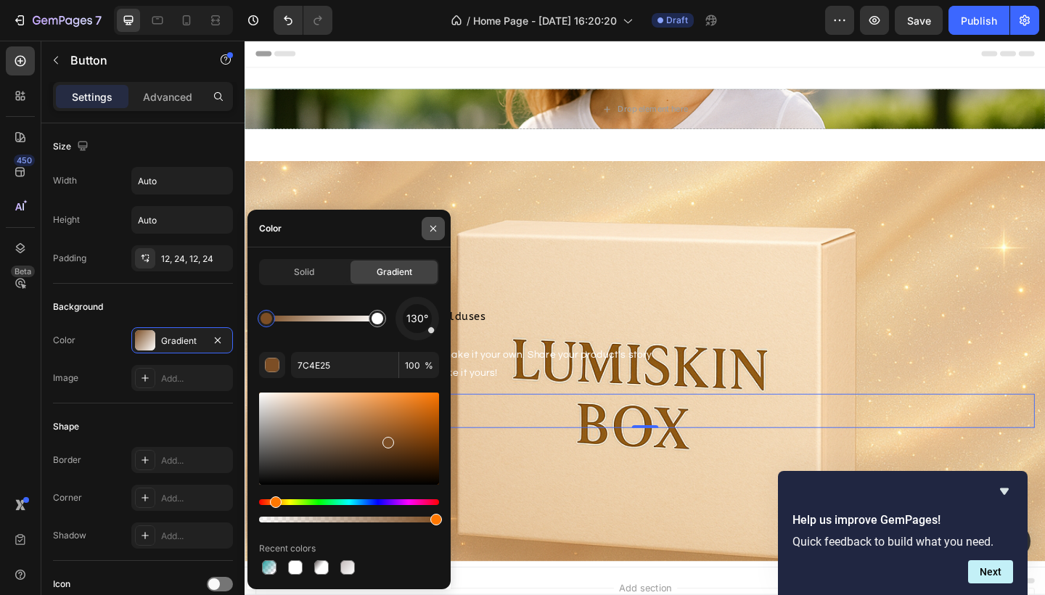
click at [433, 227] on icon "button" at bounding box center [434, 229] width 12 height 12
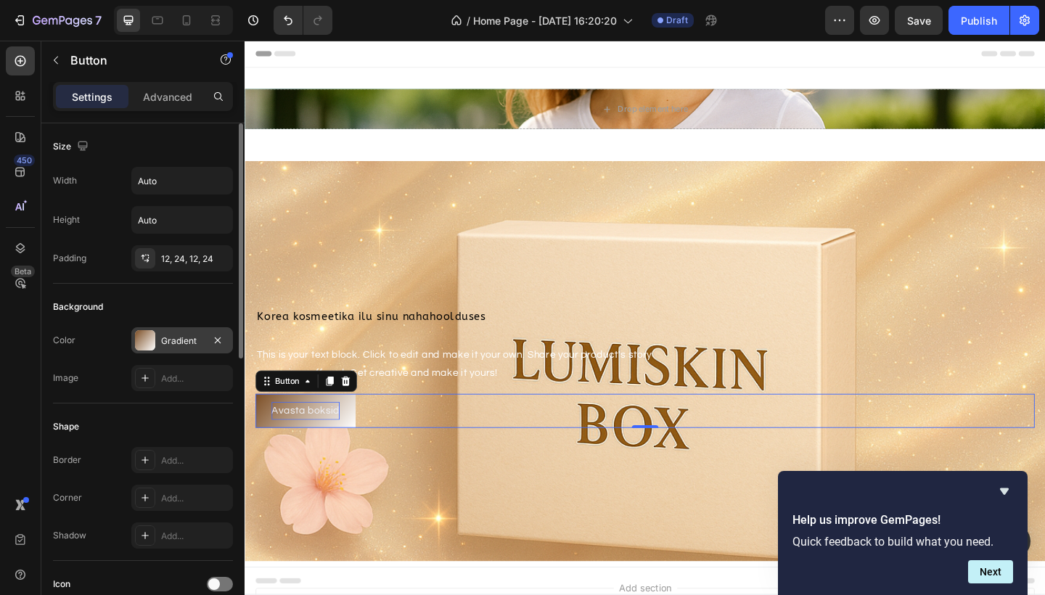
click at [137, 340] on div at bounding box center [145, 340] width 20 height 20
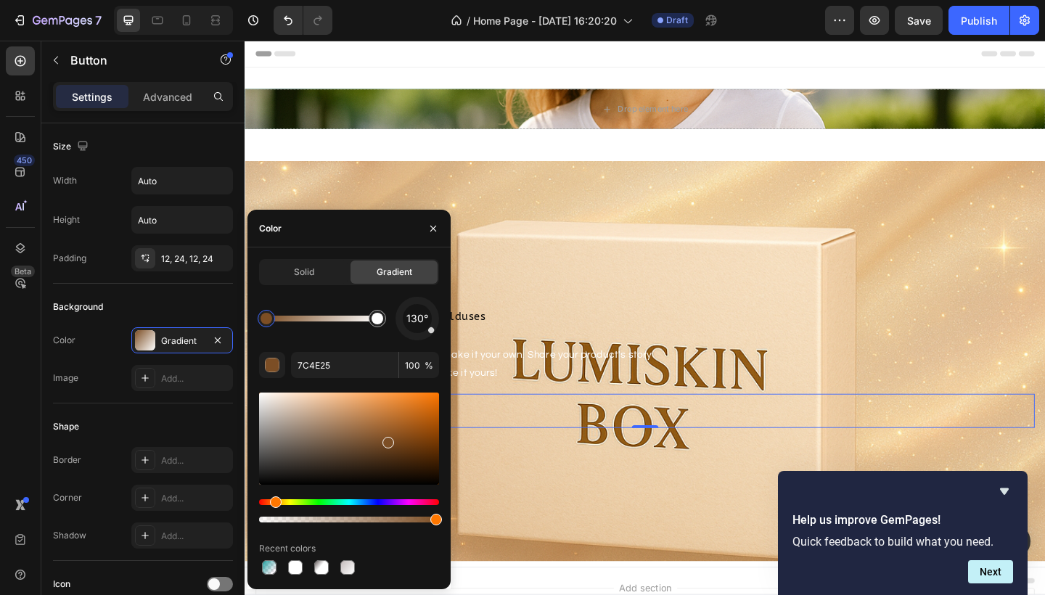
click at [432, 402] on div at bounding box center [349, 439] width 180 height 92
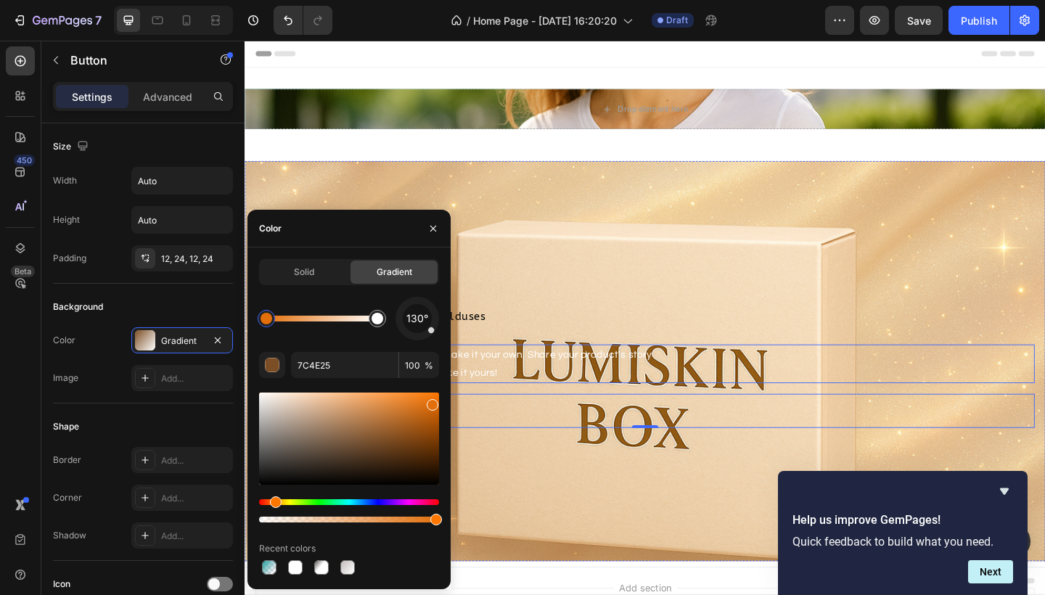
type input "E26F0B"
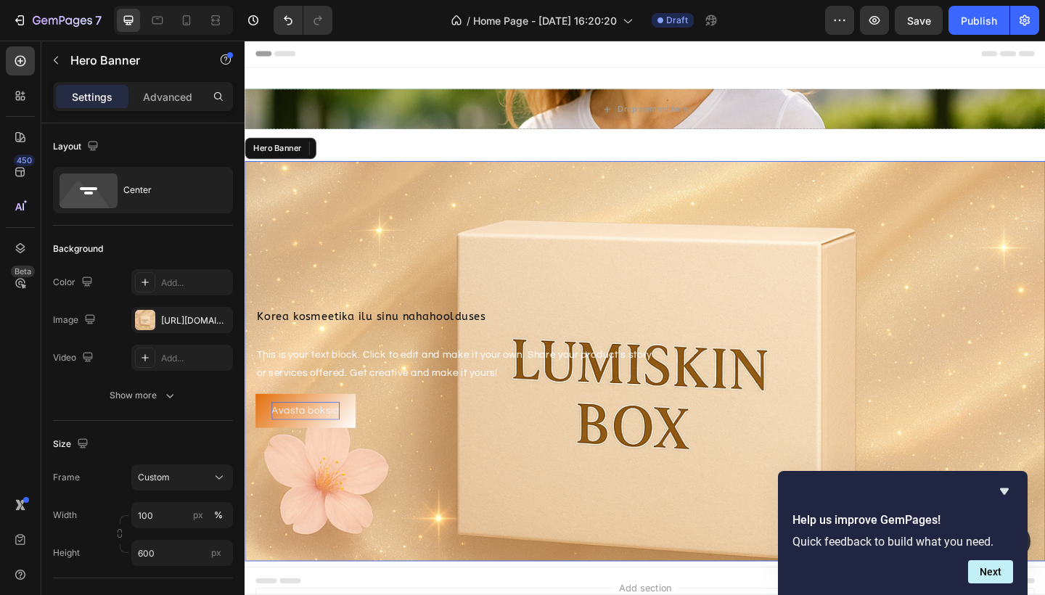
click at [592, 210] on div "Background Image" at bounding box center [680, 390] width 871 height 436
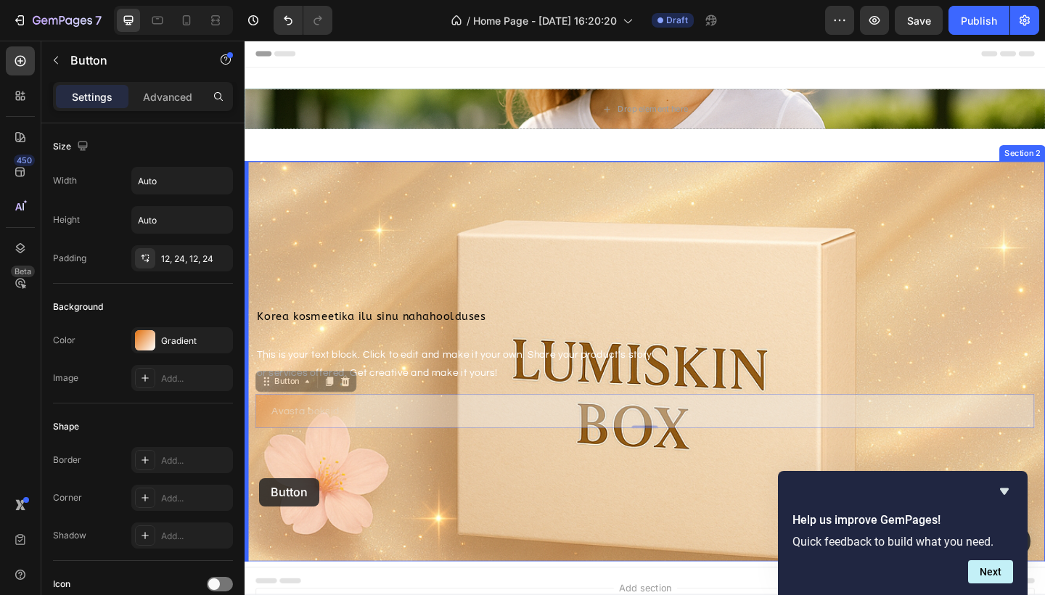
drag, startPoint x: 298, startPoint y: 439, endPoint x: 261, endPoint y: 517, distance: 86.4
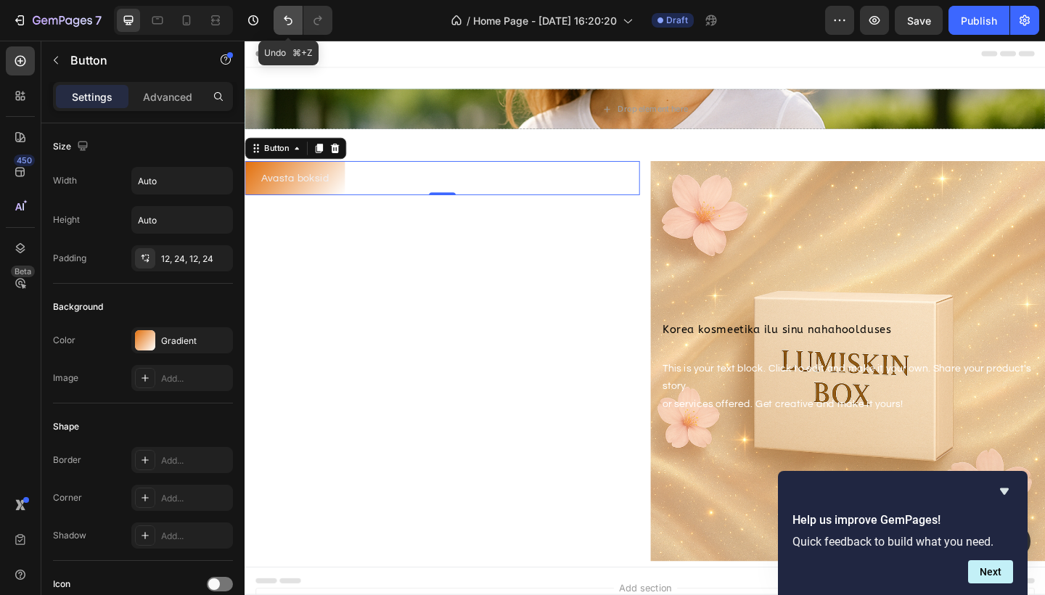
click at [281, 26] on icon "Undo/Redo" at bounding box center [288, 20] width 15 height 15
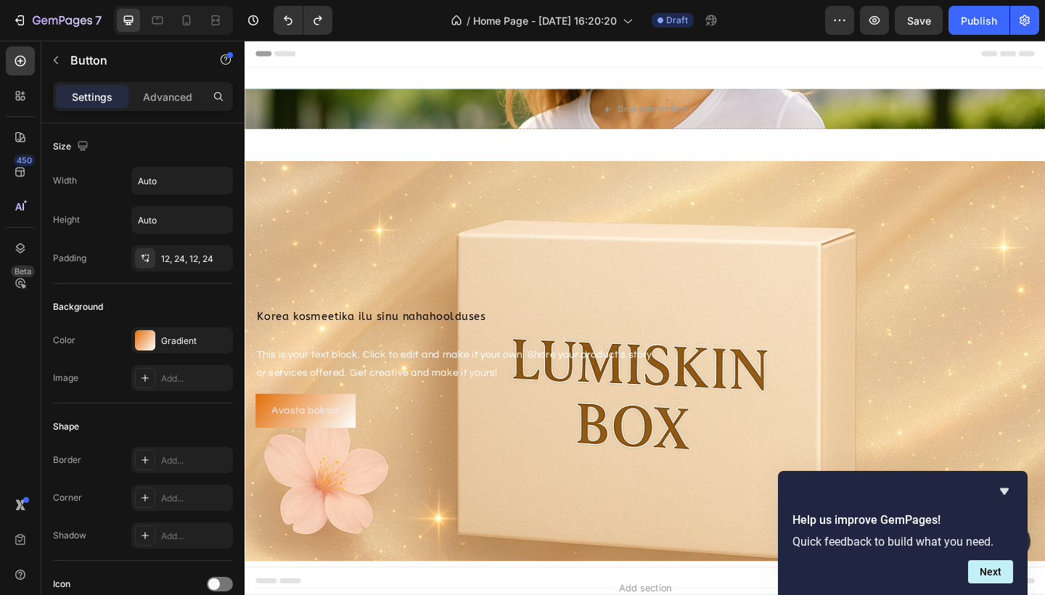
click at [329, 347] on span "Korea kosmeetika ilu sinu nahahoolduses" at bounding box center [382, 341] width 249 height 14
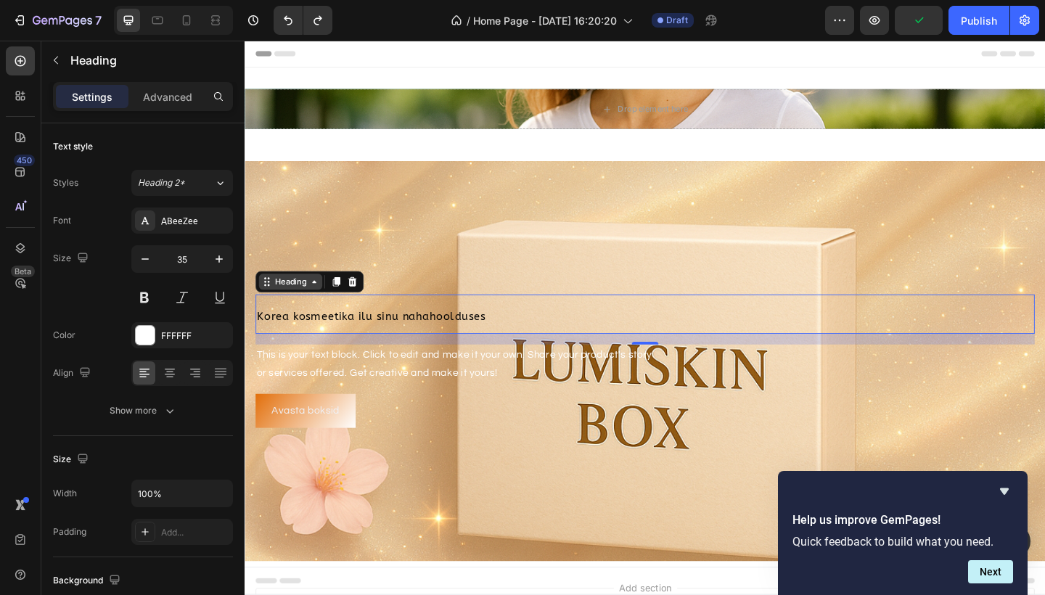
click at [323, 305] on icon at bounding box center [320, 304] width 12 height 12
click at [171, 181] on span "Heading 2*" at bounding box center [161, 182] width 47 height 13
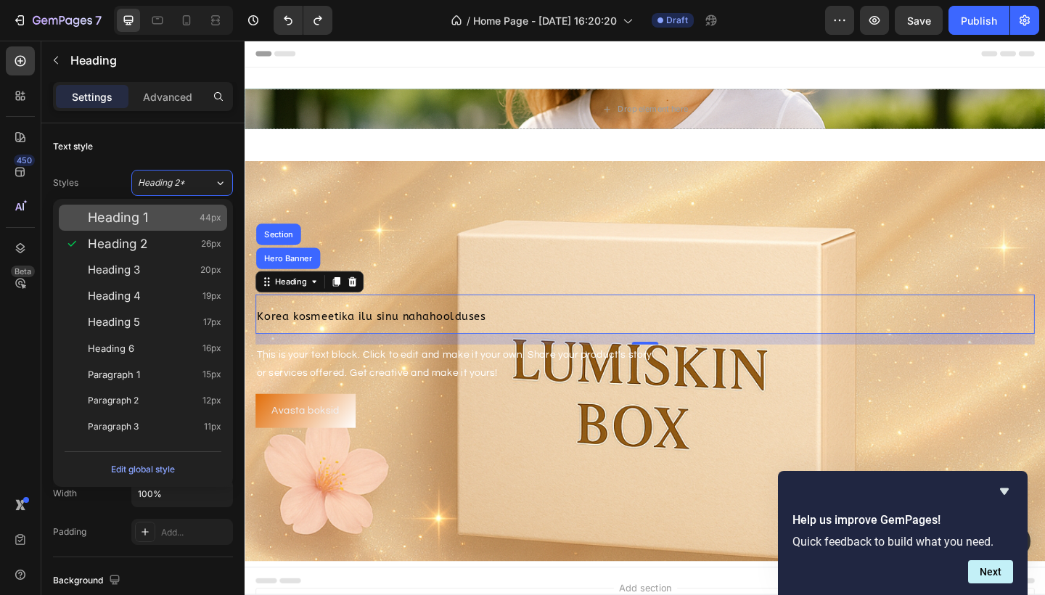
click at [126, 217] on span "Heading 1" at bounding box center [118, 218] width 60 height 15
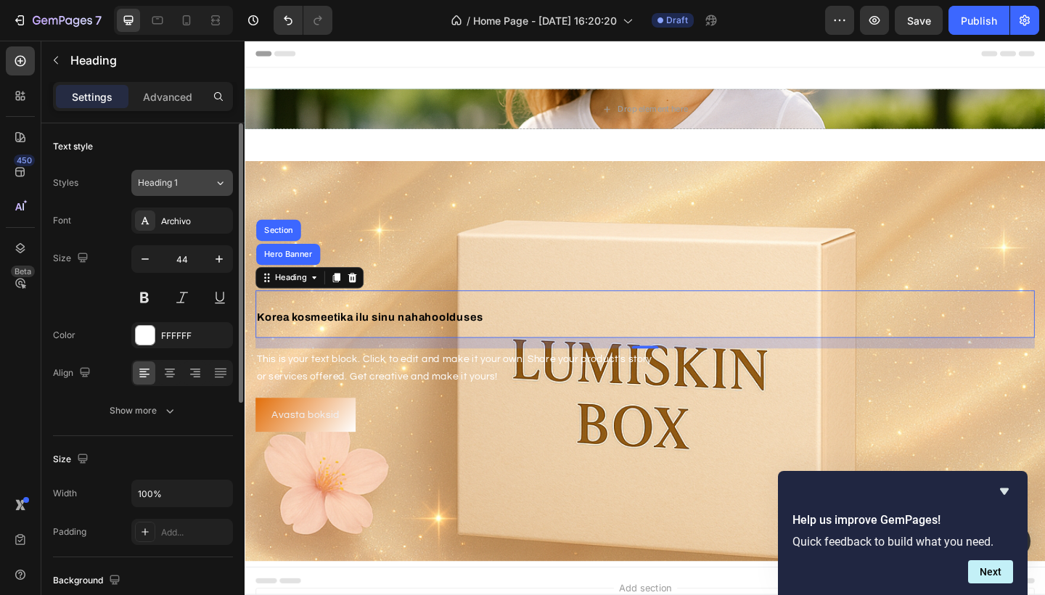
click at [176, 188] on span "Heading 1" at bounding box center [158, 182] width 40 height 13
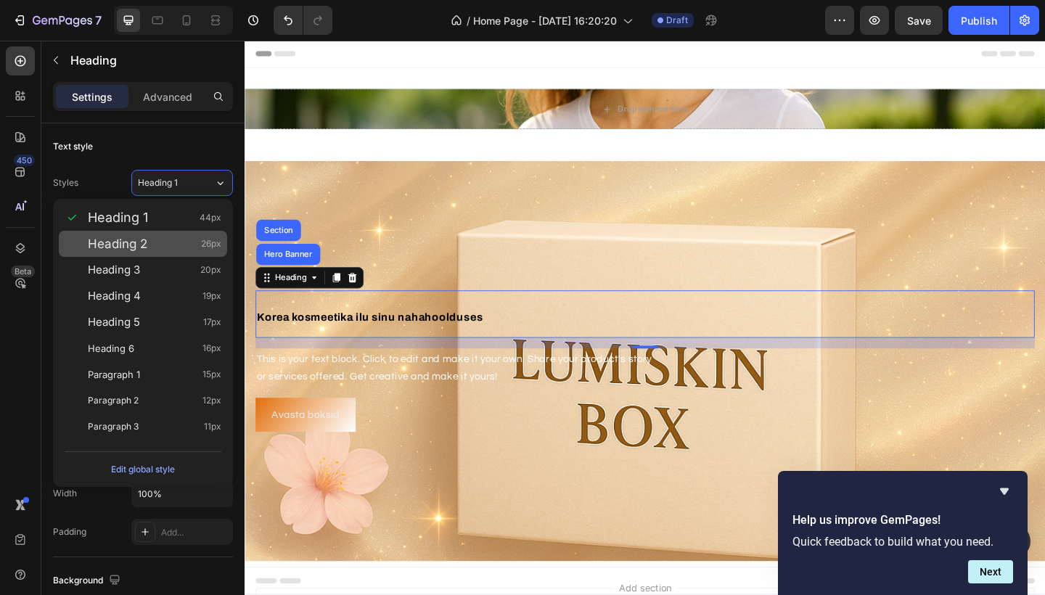
click at [160, 242] on div "Heading 2 26px" at bounding box center [155, 244] width 134 height 15
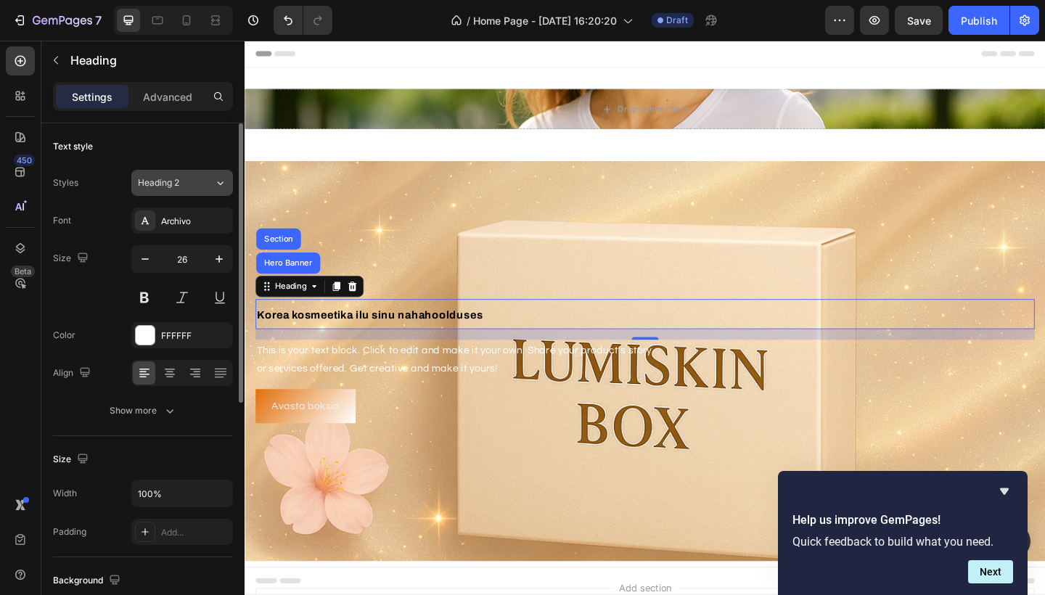
click at [176, 183] on span "Heading 2" at bounding box center [158, 182] width 41 height 13
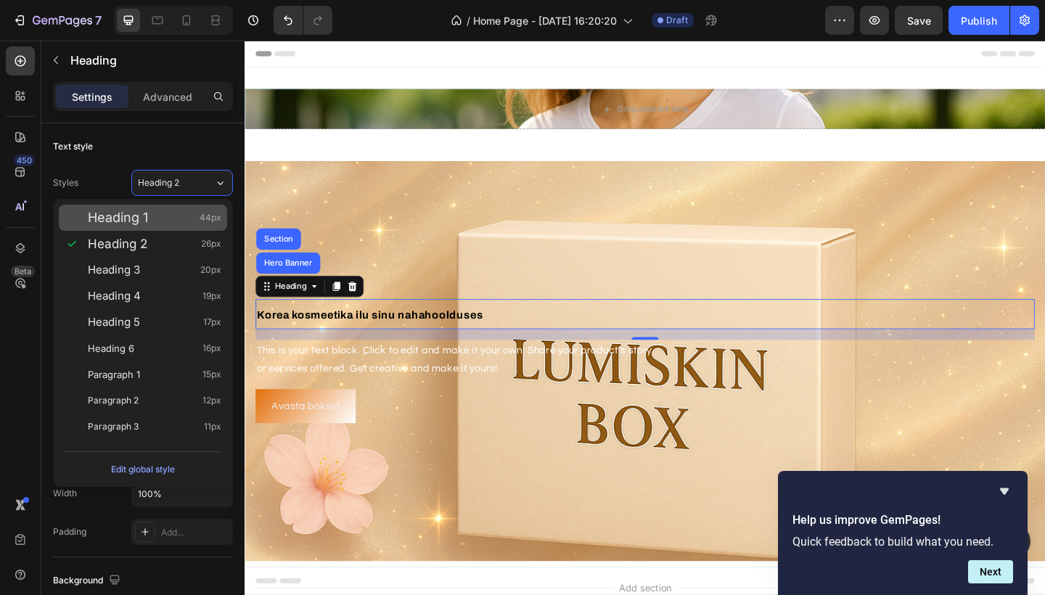
click at [157, 223] on div "Heading 1 44px" at bounding box center [155, 218] width 134 height 15
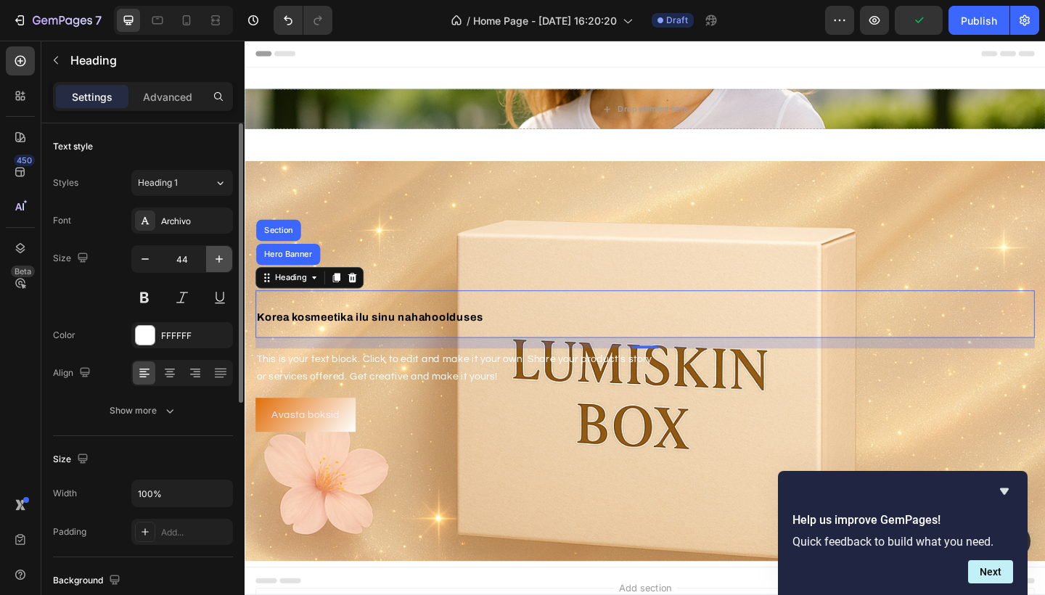
click at [212, 257] on icon "button" at bounding box center [219, 259] width 15 height 15
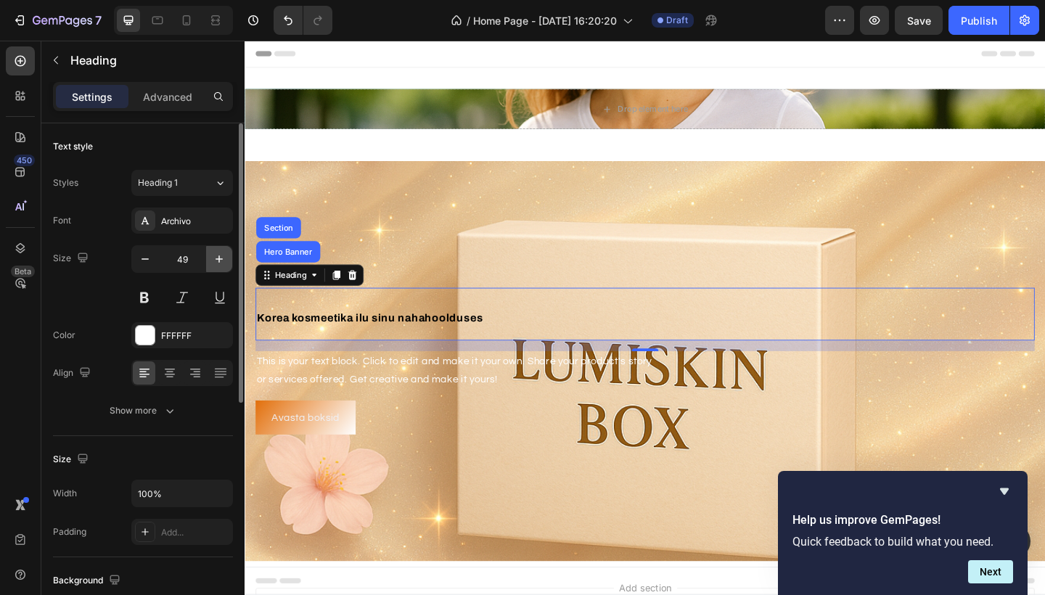
click at [212, 257] on icon "button" at bounding box center [219, 259] width 15 height 15
click at [136, 261] on button "button" at bounding box center [145, 259] width 26 height 26
type input "47"
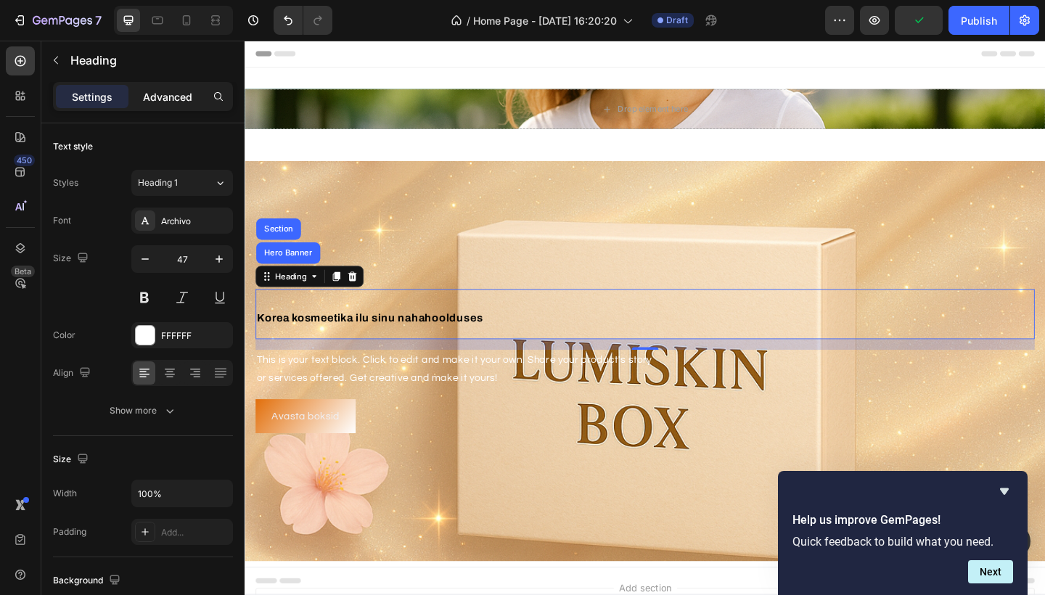
click at [166, 102] on p "Advanced" at bounding box center [167, 96] width 49 height 15
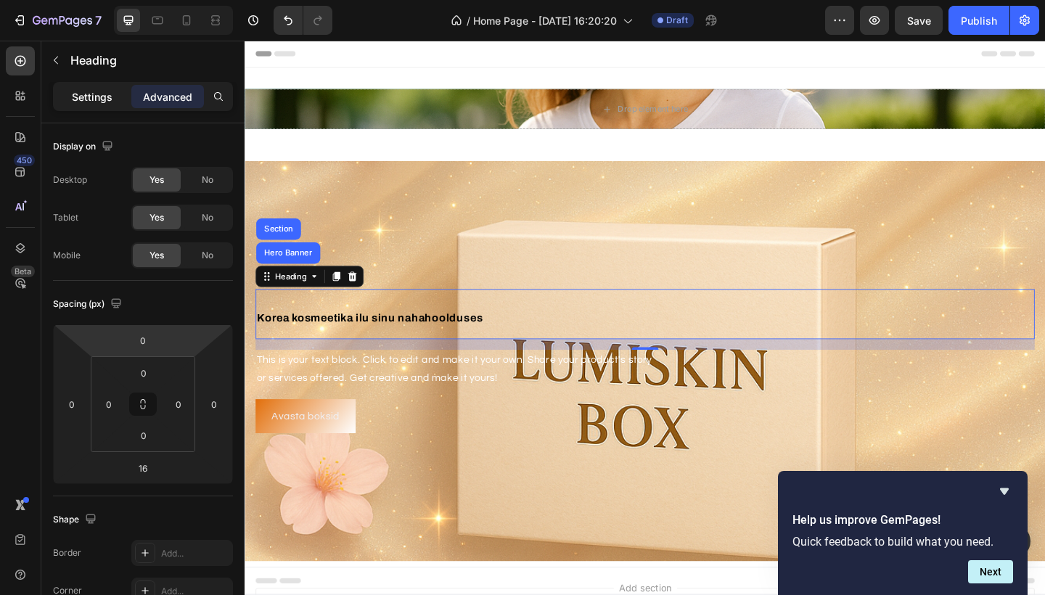
click at [103, 95] on p "Settings" at bounding box center [92, 96] width 41 height 15
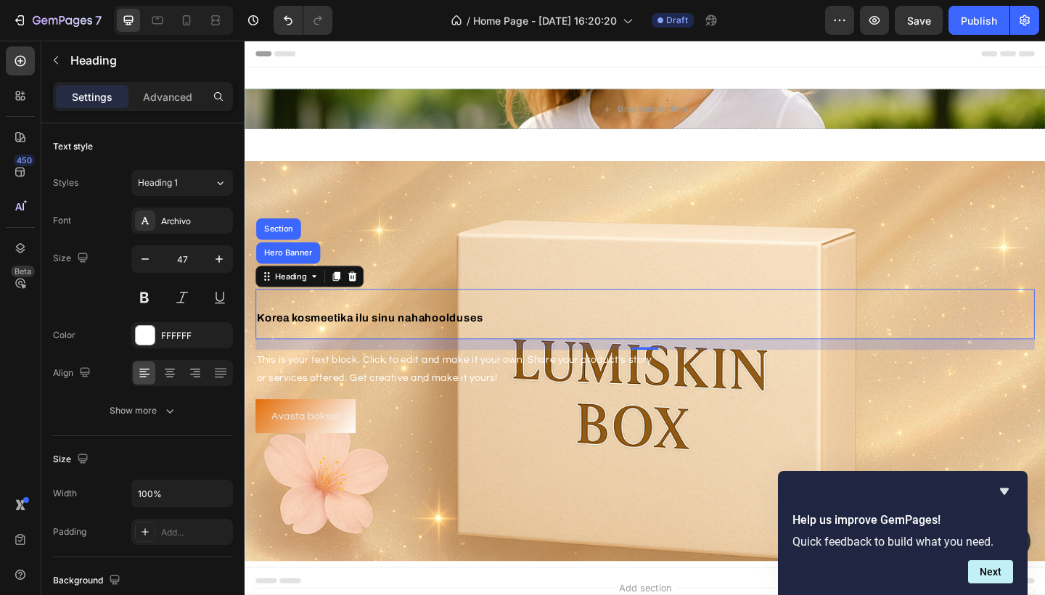
click at [428, 398] on div "This is your text block. Click to edit and make it your own. Share your product…" at bounding box center [680, 399] width 848 height 42
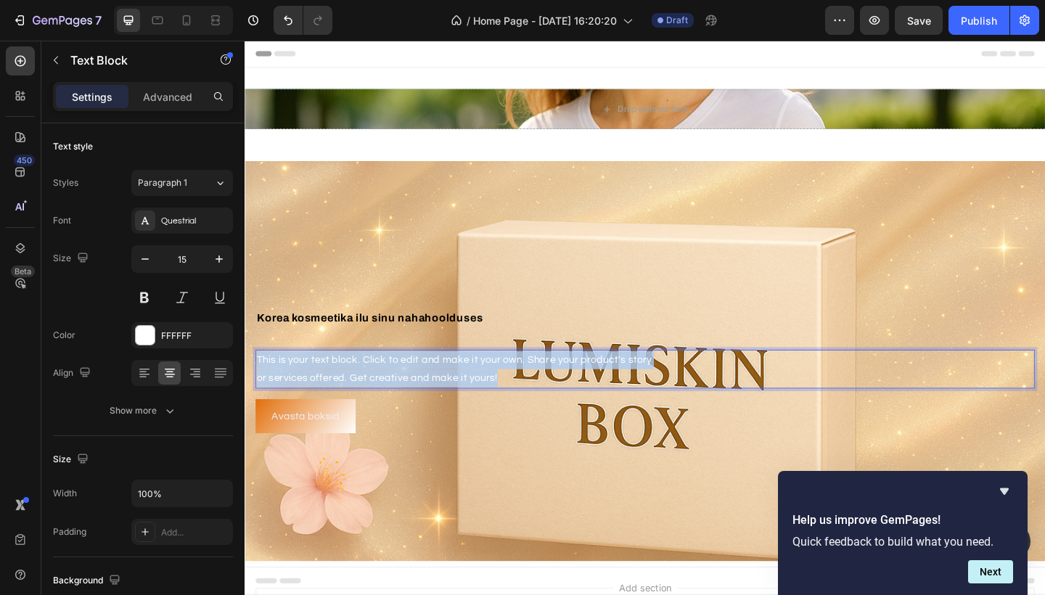
drag, startPoint x: 533, startPoint y: 407, endPoint x: 259, endPoint y: 383, distance: 274.7
click at [259, 383] on p "This is your text block. Click to edit and make it your own. Share your product…" at bounding box center [680, 398] width 845 height 39
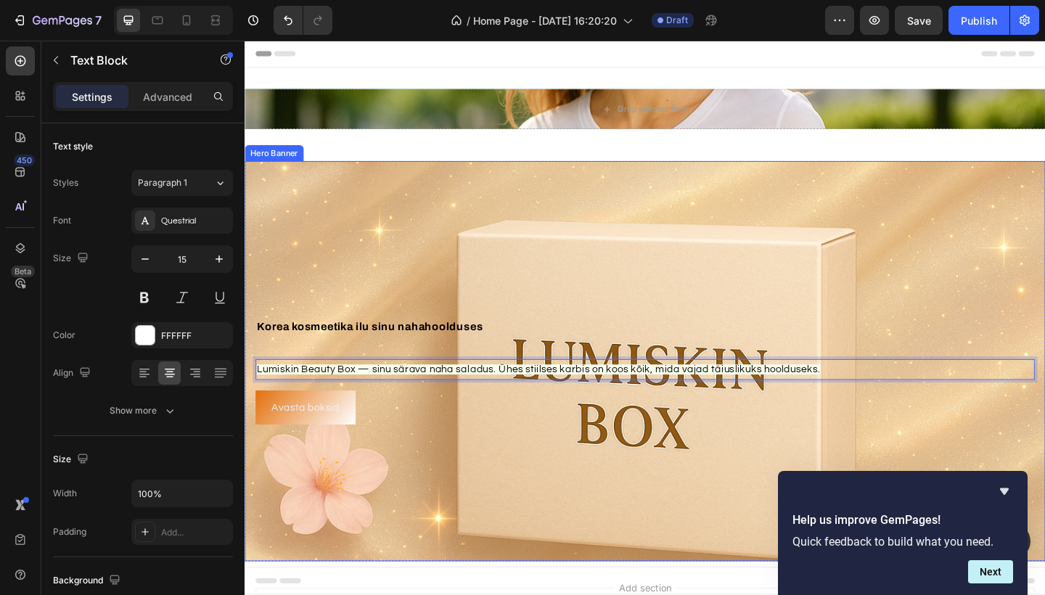
click at [433, 466] on div "Background Image" at bounding box center [680, 390] width 871 height 436
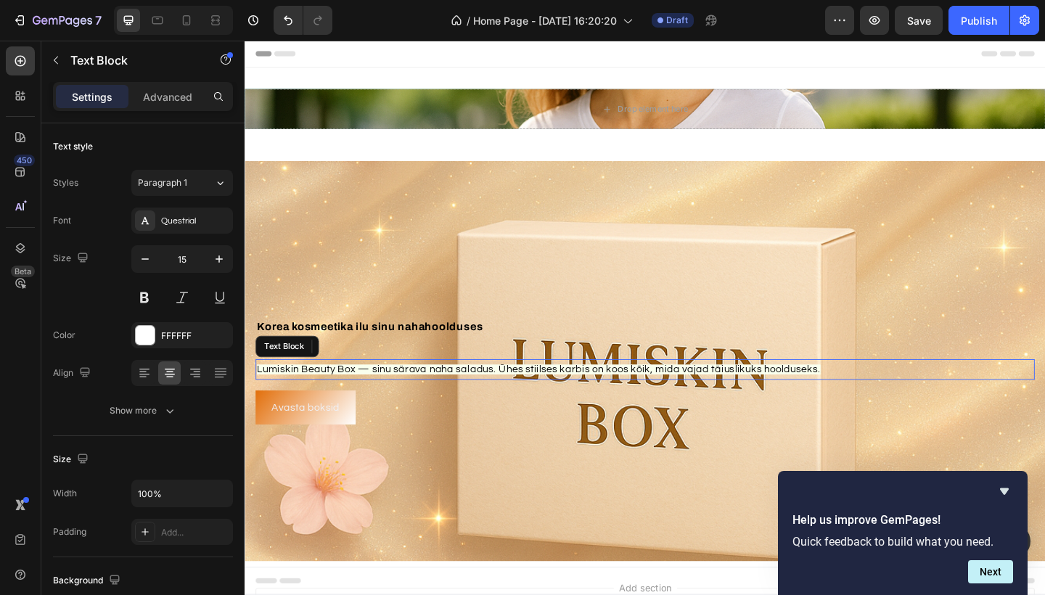
click at [447, 398] on span "Lumiskin Beauty Box — sinu särava naha saladus. Ühes stiilses karbis on koos kõ…" at bounding box center [564, 398] width 613 height 11
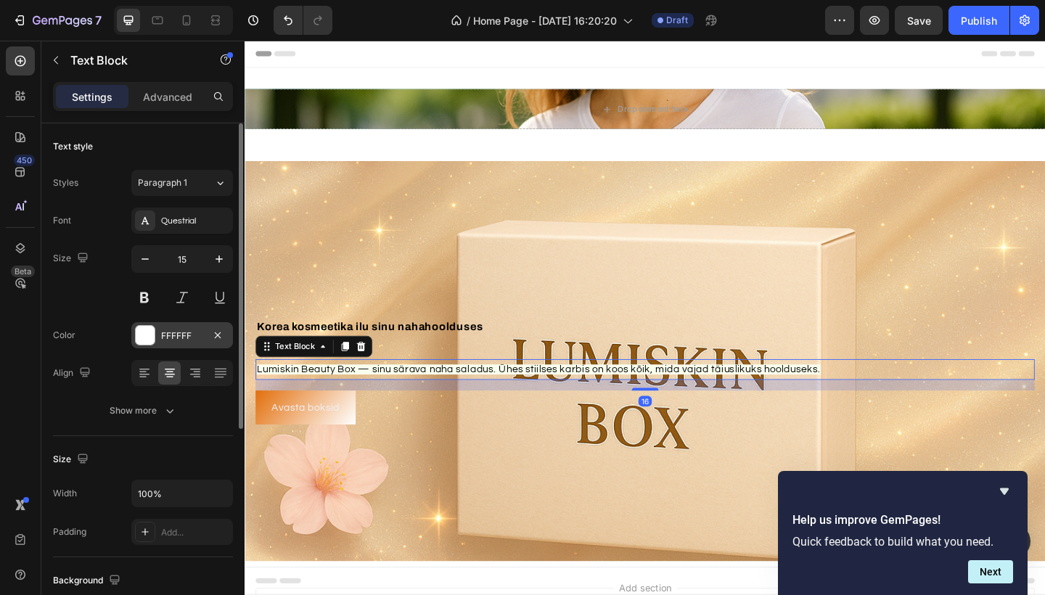
click at [143, 332] on div at bounding box center [145, 335] width 19 height 19
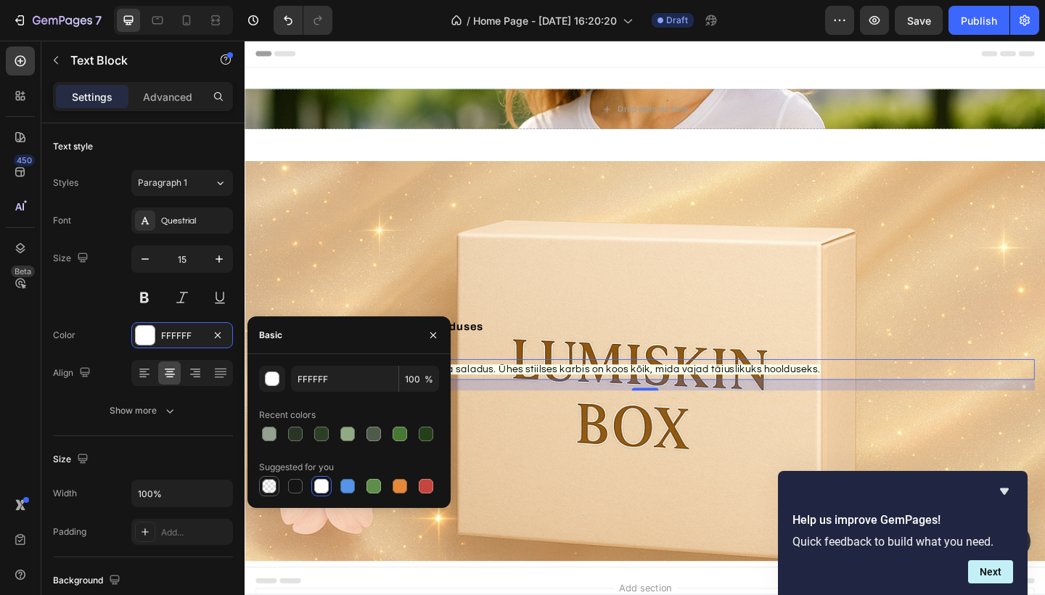
click at [267, 487] on div at bounding box center [269, 486] width 15 height 15
type input "000000"
type input "0"
click at [268, 487] on div at bounding box center [269, 486] width 15 height 15
click at [294, 491] on div at bounding box center [295, 486] width 15 height 15
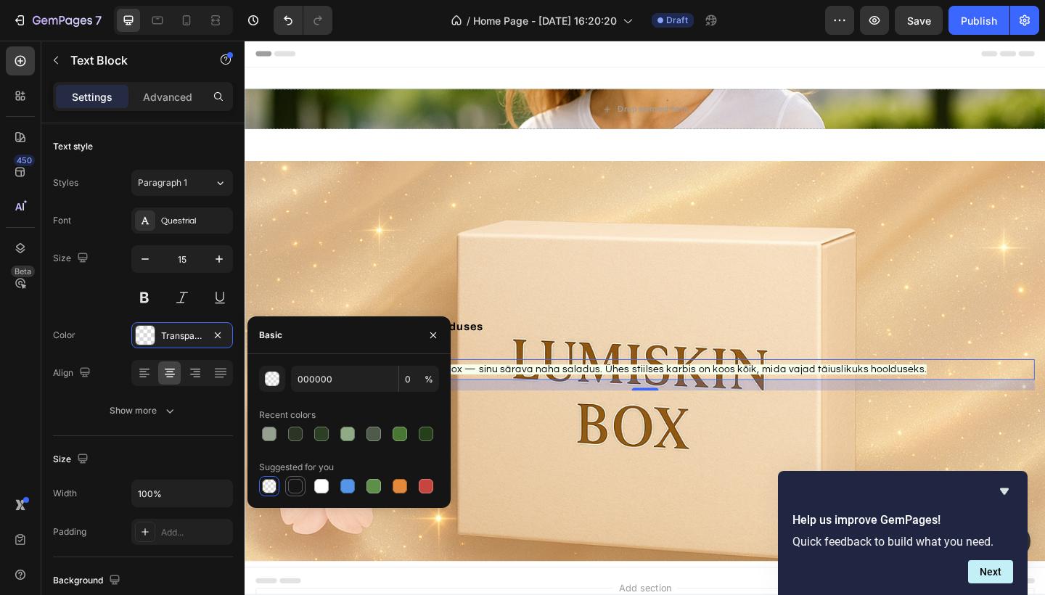
type input "151515"
type input "100"
click at [272, 481] on div at bounding box center [269, 486] width 15 height 15
type input "000000"
type input "0"
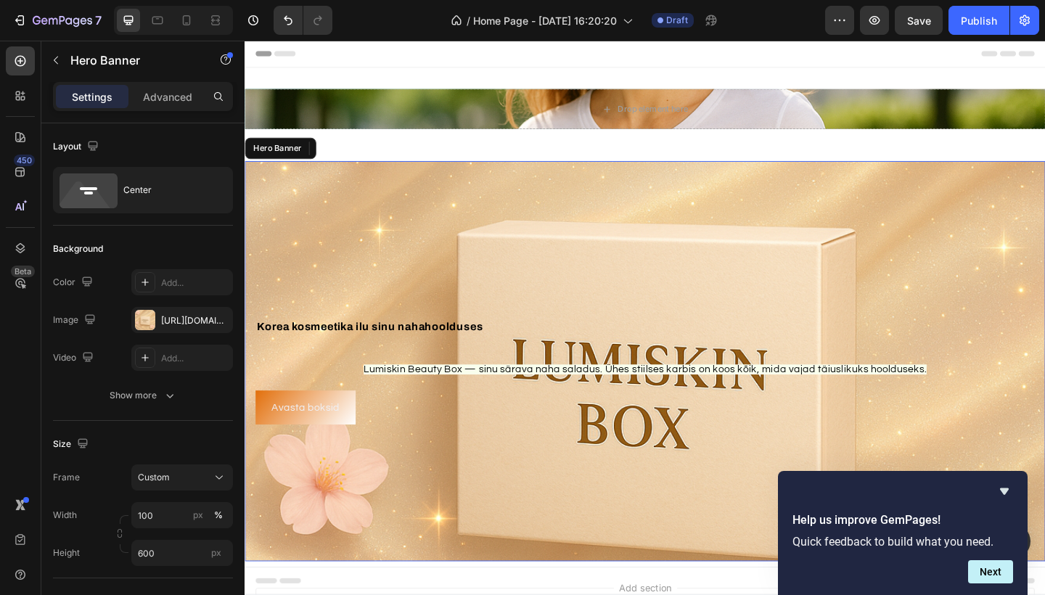
click at [436, 383] on div "⁠⁠⁠⁠⁠⁠⁠ Korea kosmeetika ilu sinu nahahoolduses Heading Lumiskin Beauty Box — s…" at bounding box center [680, 389] width 848 height 137
click at [354, 402] on p "Lumiskin Beauty Box — sinu särava naha saladus. Ühes stiilses karbis on koos kõ…" at bounding box center [680, 399] width 845 height 20
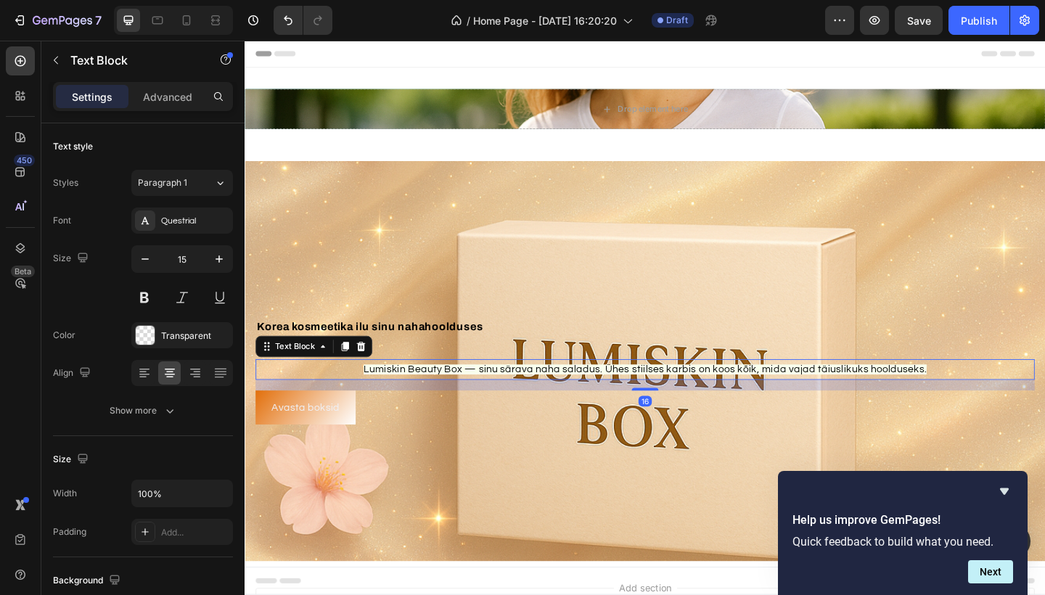
click at [326, 385] on div "Text Block" at bounding box center [319, 373] width 127 height 23
click at [325, 381] on div "Text Block" at bounding box center [299, 373] width 78 height 17
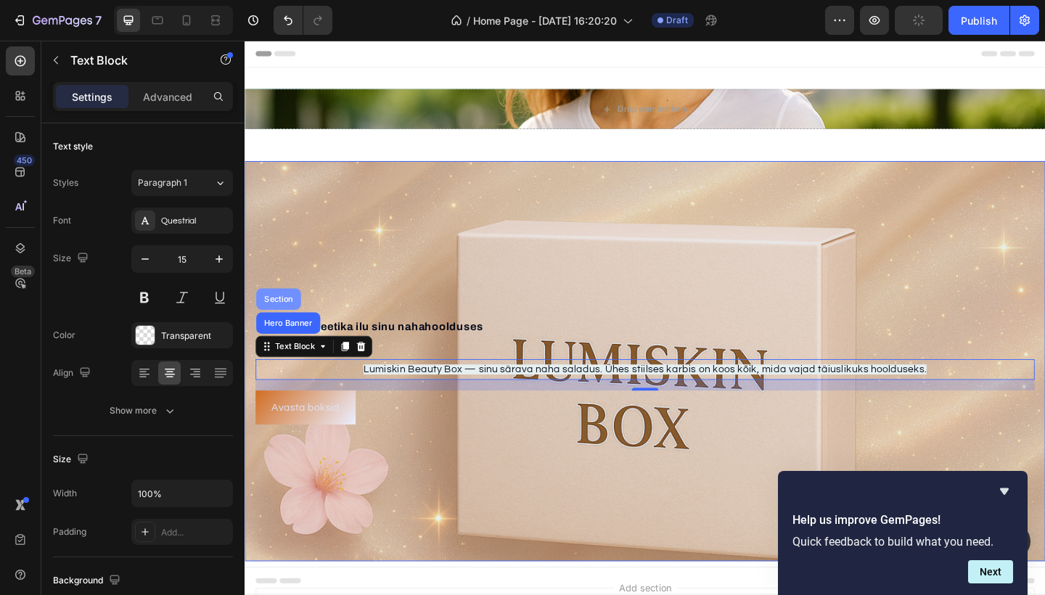
click at [287, 319] on div "Section" at bounding box center [281, 322] width 37 height 9
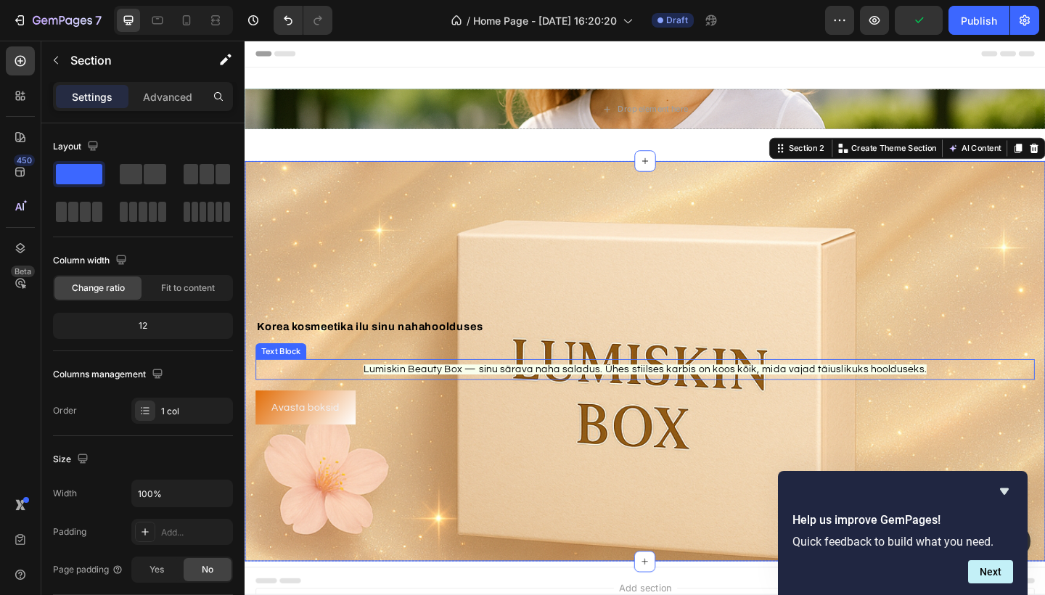
click at [385, 398] on span "Lumiskin Beauty Box — sinu särava naha saladus. Ühes stiilses karbis on koos kõ…" at bounding box center [680, 398] width 613 height 11
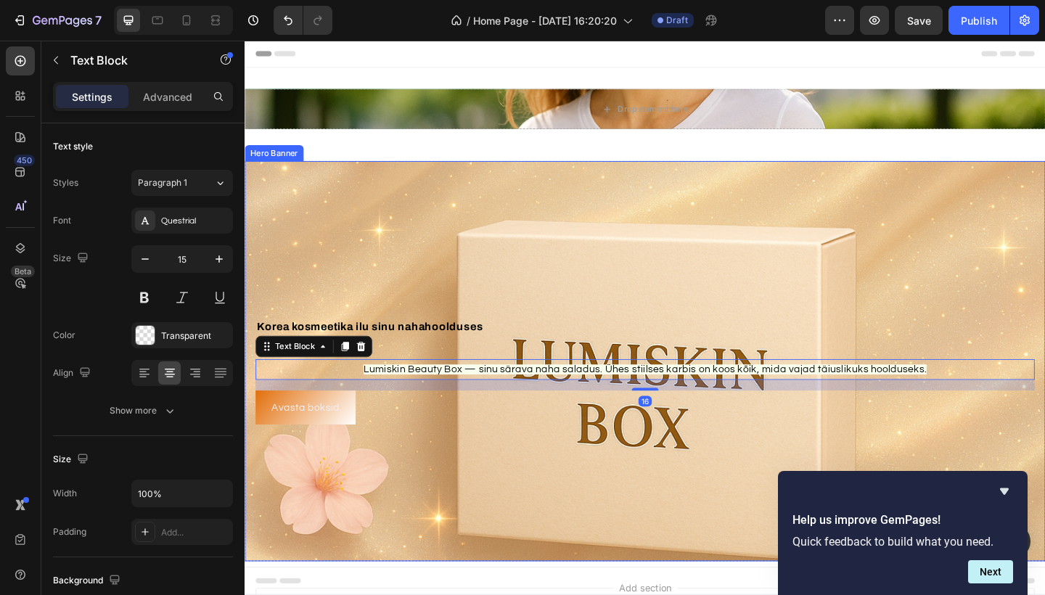
click at [330, 385] on div "⁠⁠⁠⁠⁠⁠⁠ Korea kosmeetika ilu sinu nahahoolduses Heading Lumiskin Beauty Box — s…" at bounding box center [680, 389] width 848 height 137
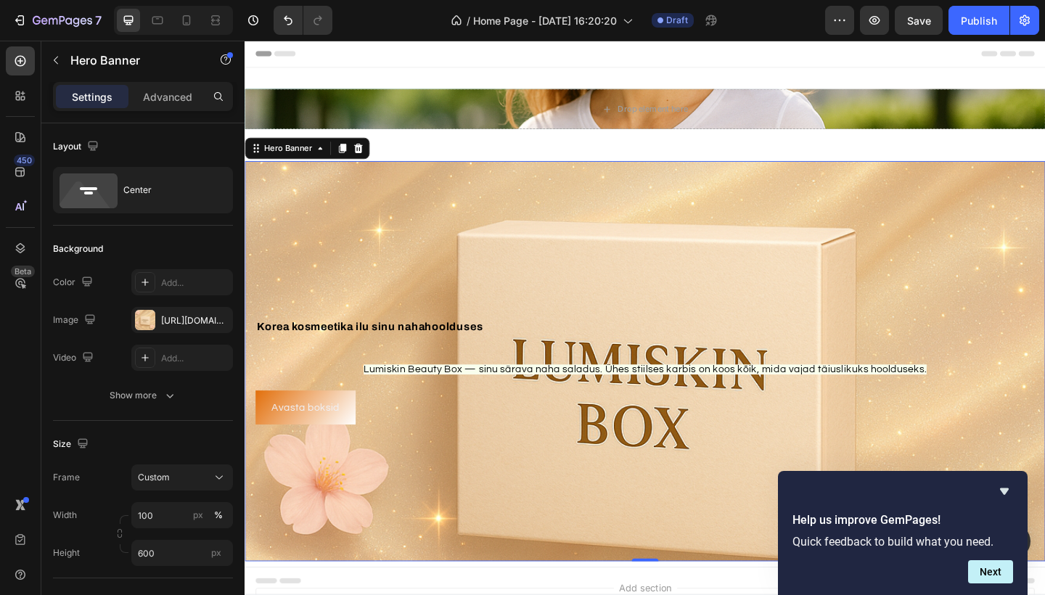
click at [330, 385] on div "⁠⁠⁠⁠⁠⁠⁠ Korea kosmeetika ilu sinu nahahoolduses Heading Lumiskin Beauty Box — s…" at bounding box center [680, 389] width 848 height 137
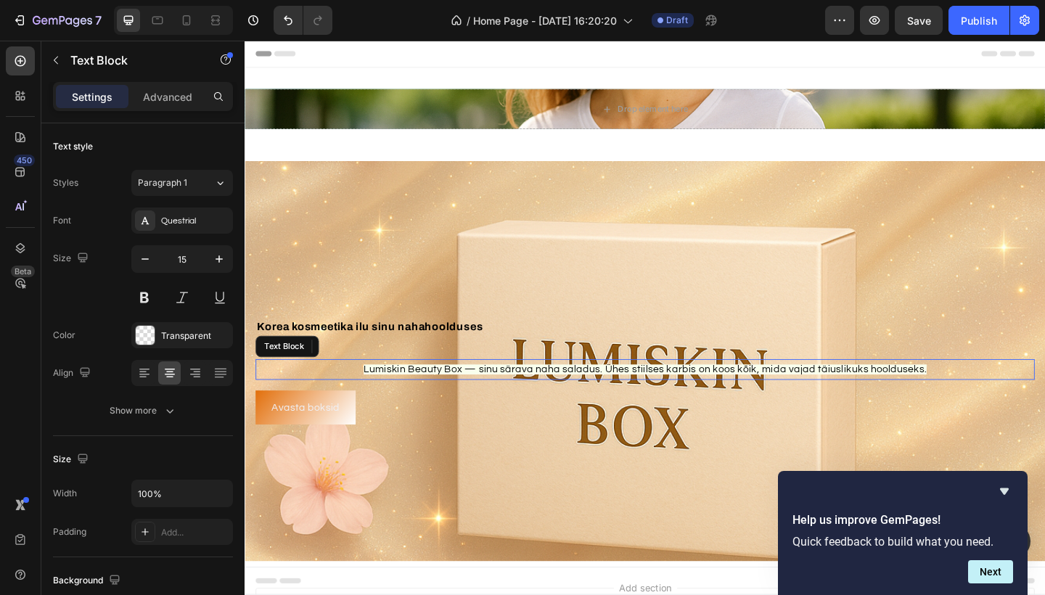
click at [362, 394] on p "Lumiskin Beauty Box — sinu särava naha saladus. Ühes stiilses karbis on koos kõ…" at bounding box center [680, 399] width 845 height 20
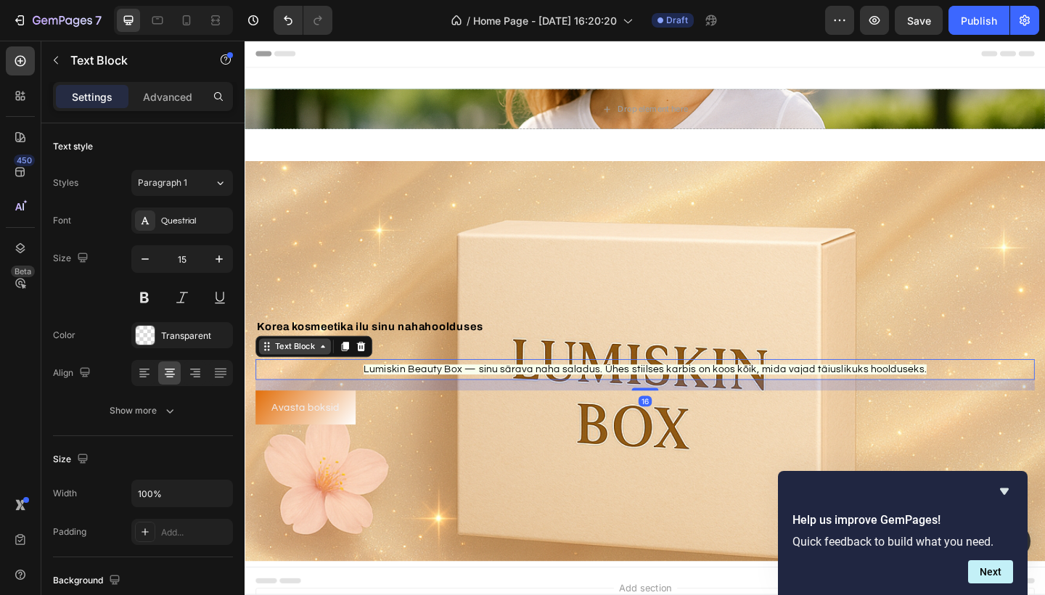
click at [333, 371] on icon at bounding box center [330, 374] width 12 height 12
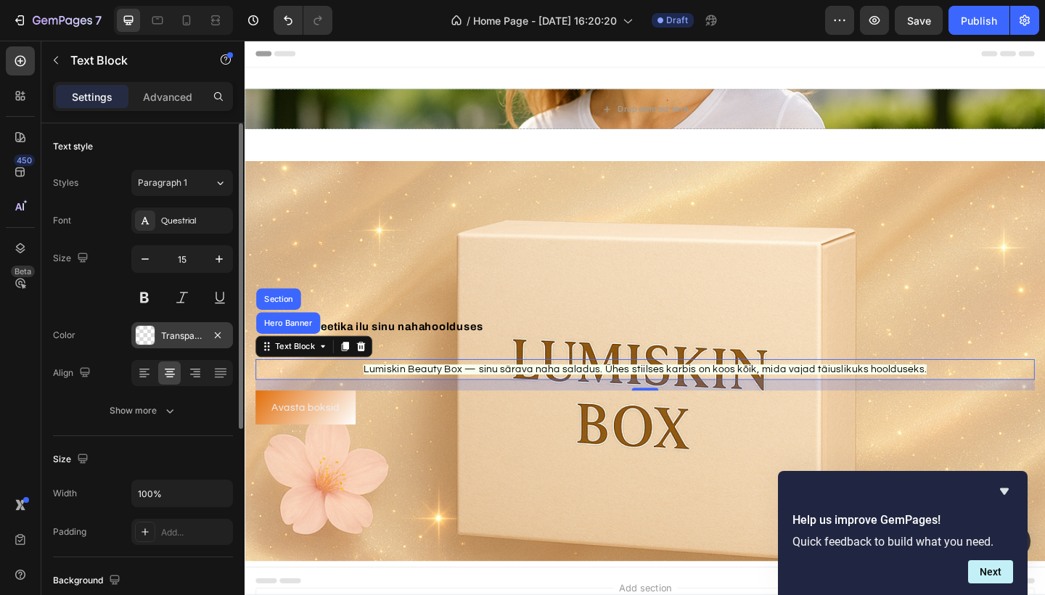
click at [149, 335] on div at bounding box center [145, 335] width 19 height 19
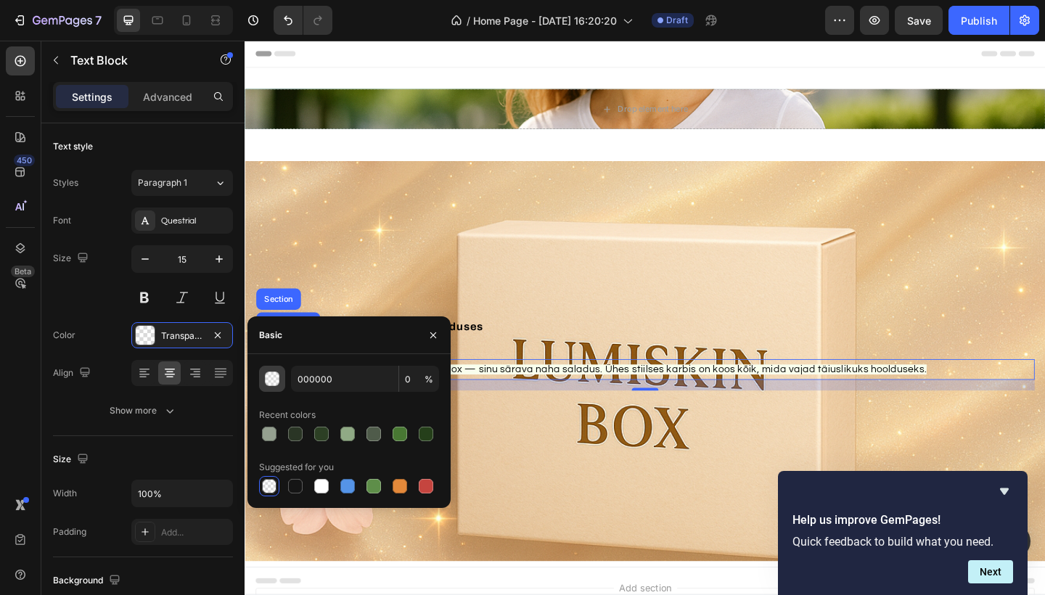
click at [276, 379] on div "button" at bounding box center [273, 379] width 15 height 15
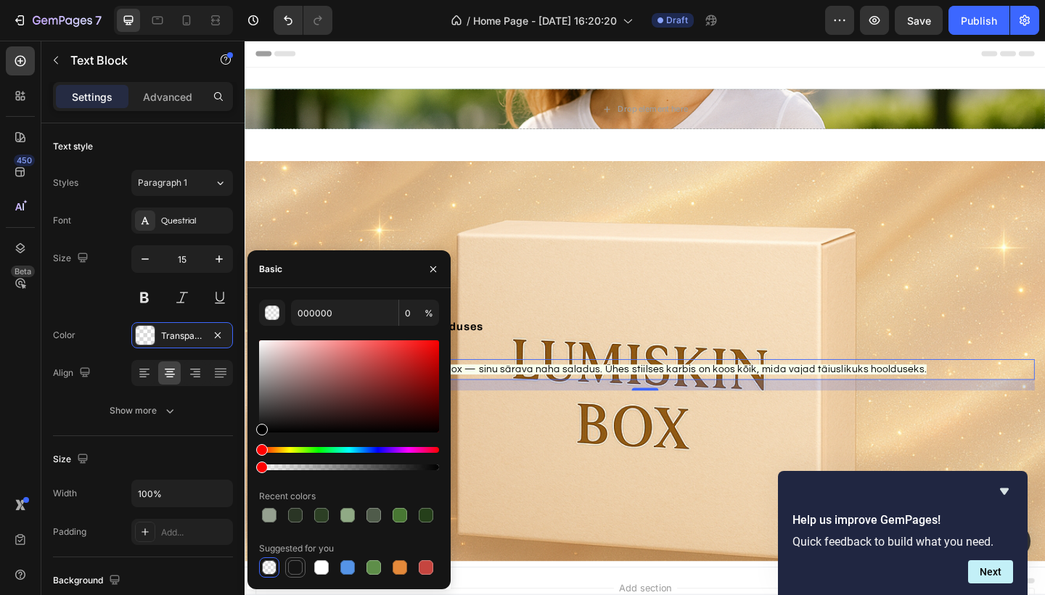
click at [297, 562] on div at bounding box center [295, 567] width 15 height 15
type input "151515"
type input "100"
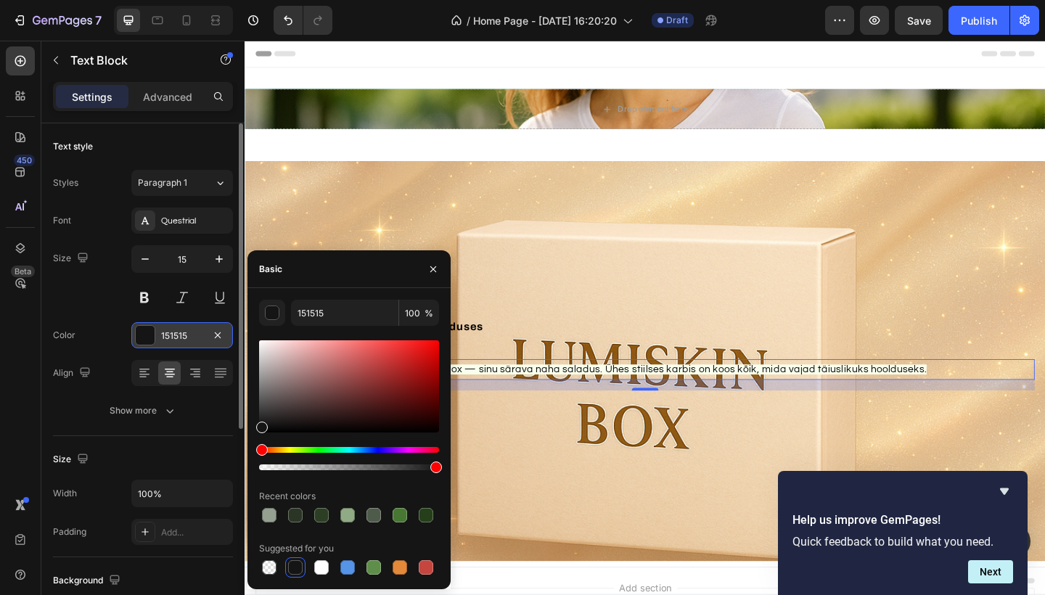
click at [148, 328] on div at bounding box center [145, 335] width 19 height 19
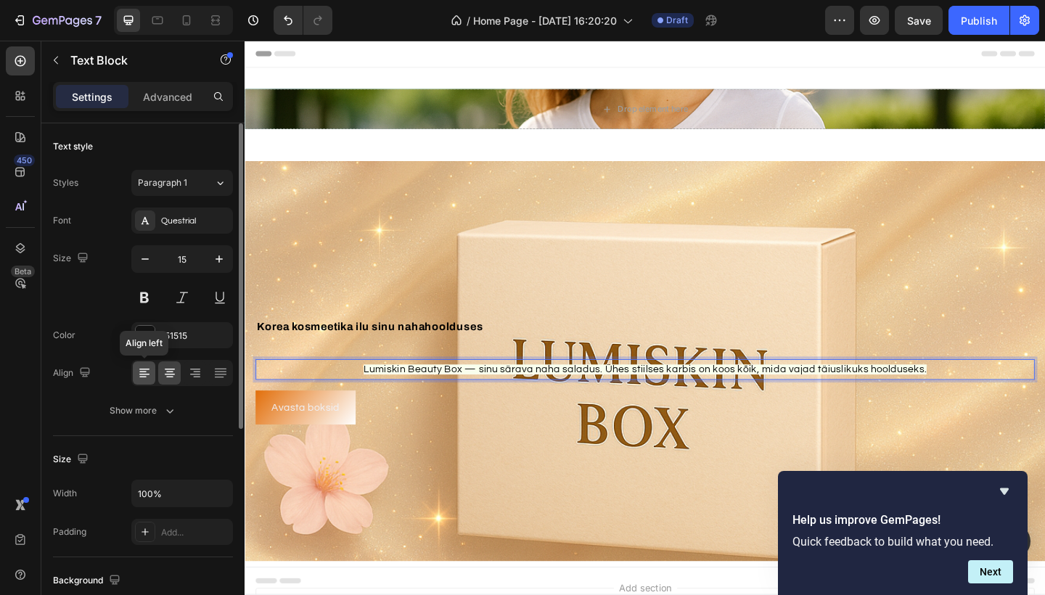
click at [147, 374] on icon at bounding box center [144, 374] width 10 height 1
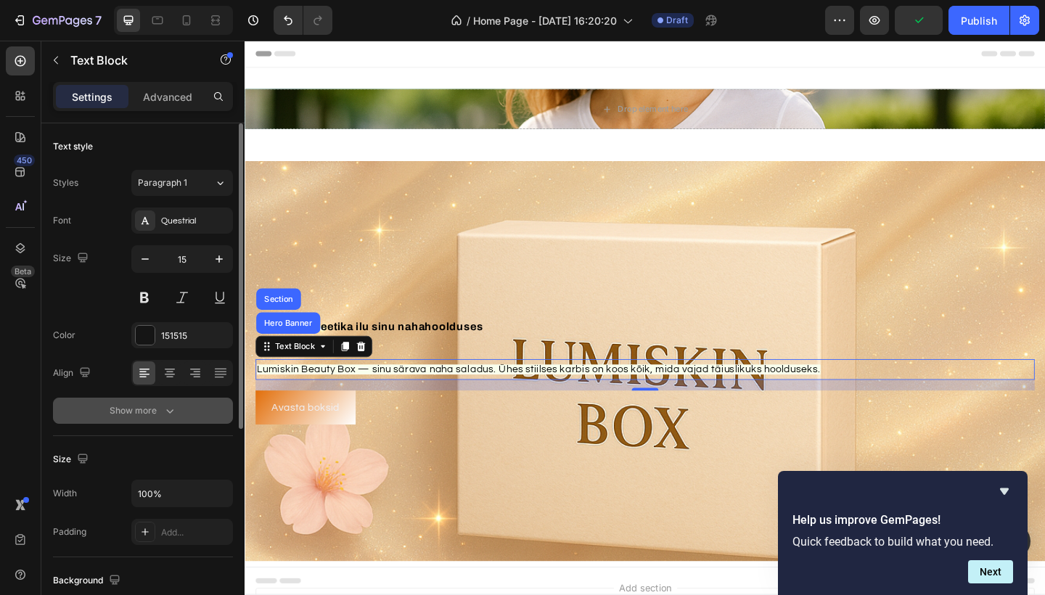
click at [160, 409] on div "Show more" at bounding box center [144, 411] width 68 height 15
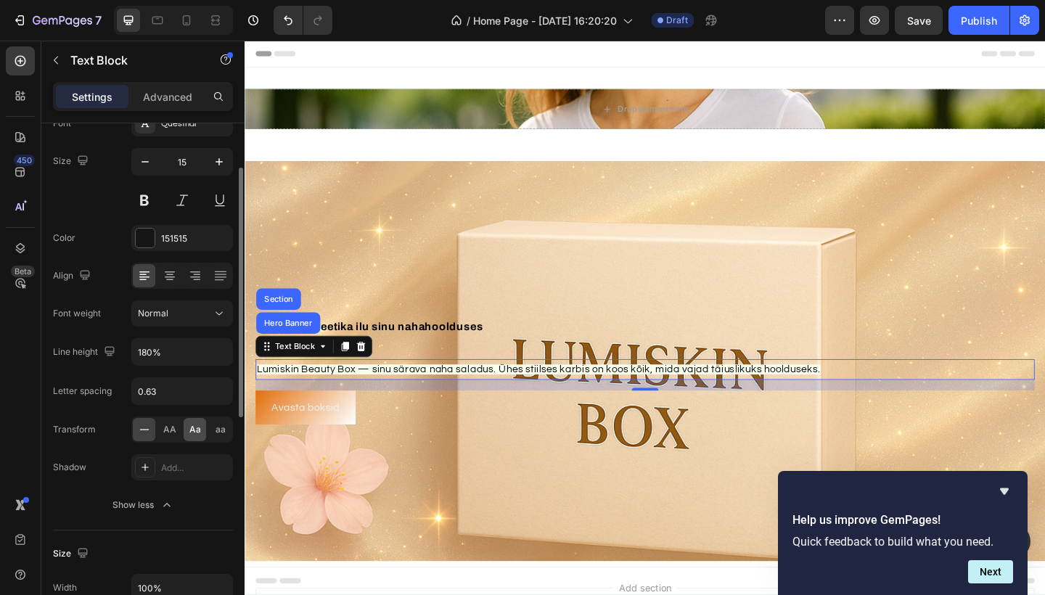
scroll to position [76, 0]
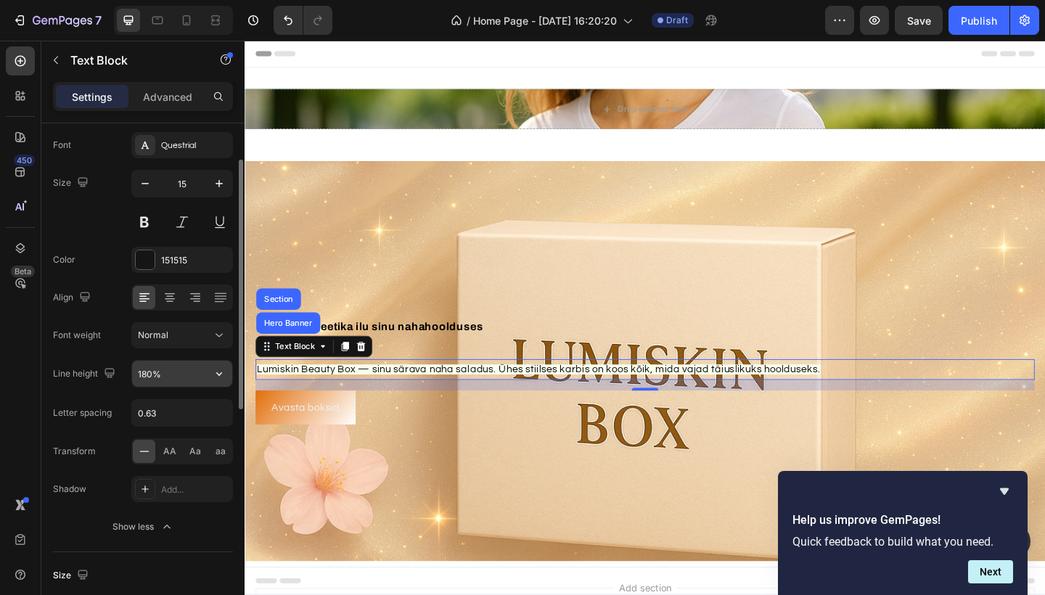
click at [168, 381] on input "180%" at bounding box center [182, 374] width 100 height 26
click at [212, 380] on icon "button" at bounding box center [219, 374] width 15 height 15
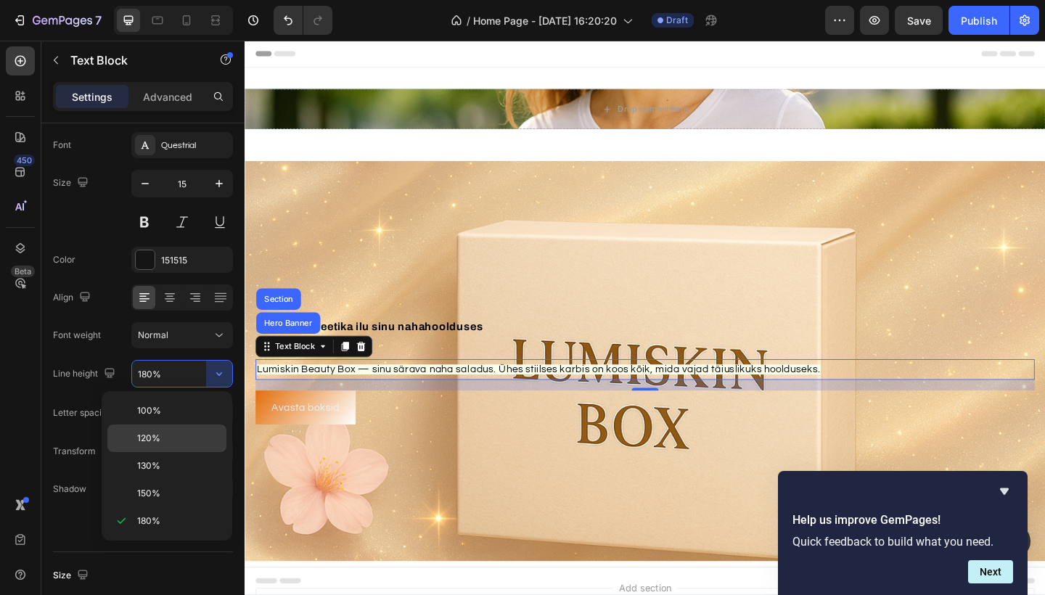
click at [179, 441] on p "120%" at bounding box center [178, 438] width 83 height 13
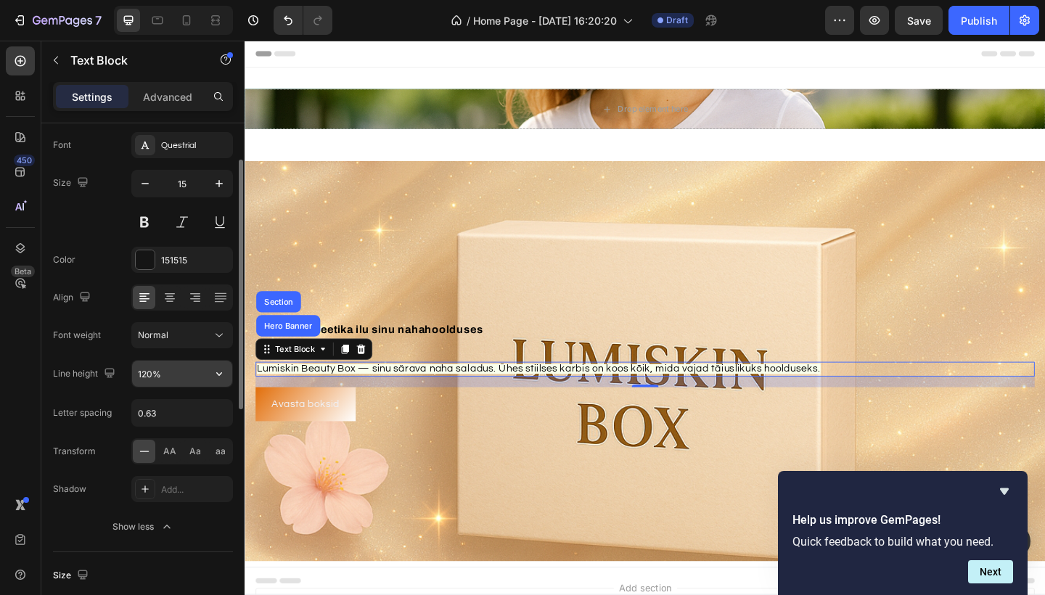
click at [191, 379] on input "120%" at bounding box center [182, 374] width 100 height 26
click at [229, 374] on button "button" at bounding box center [219, 374] width 26 height 26
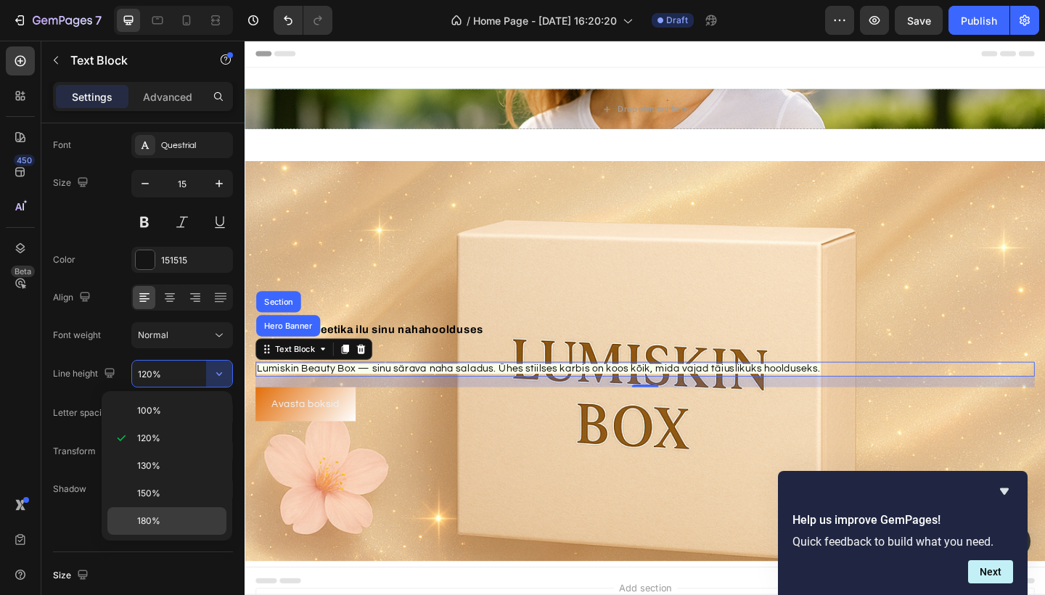
click at [162, 524] on p "180%" at bounding box center [178, 521] width 83 height 13
type input "180%"
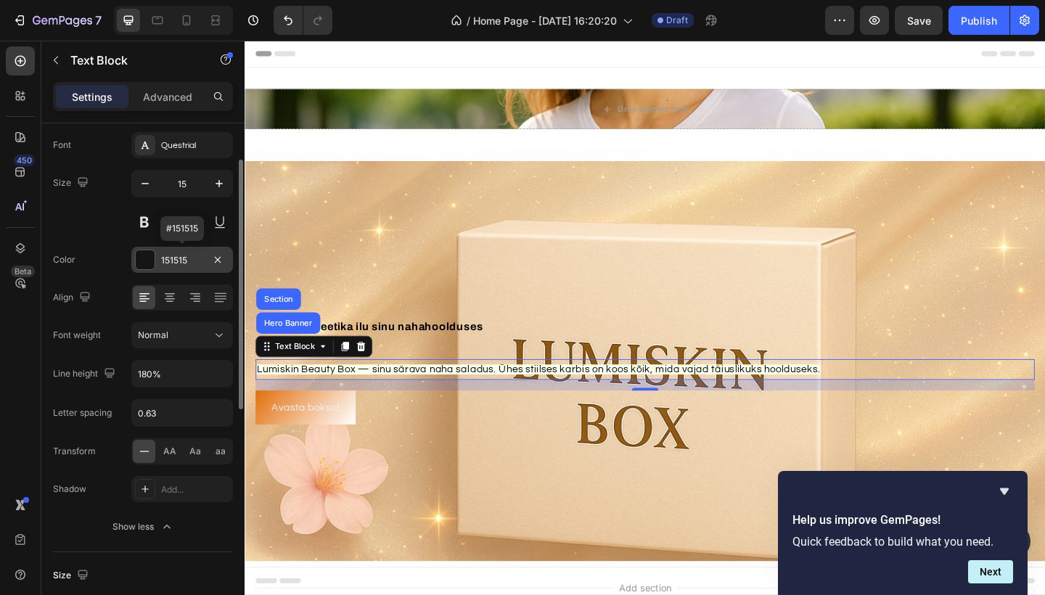
click at [147, 264] on div at bounding box center [145, 259] width 19 height 19
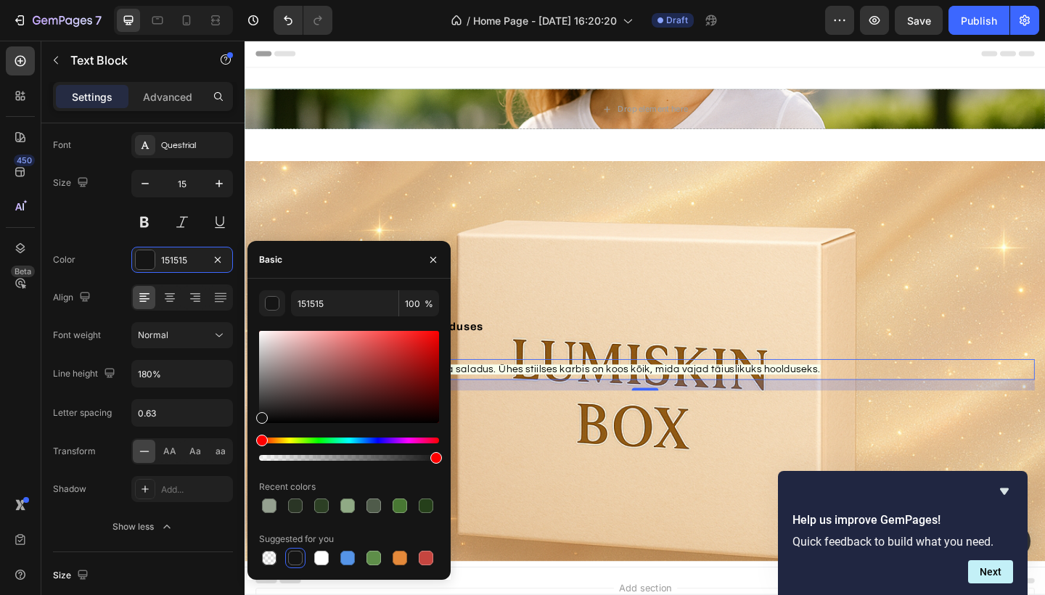
click at [370, 360] on div at bounding box center [349, 377] width 180 height 92
click at [423, 373] on div at bounding box center [349, 377] width 180 height 92
type input "890D0D"
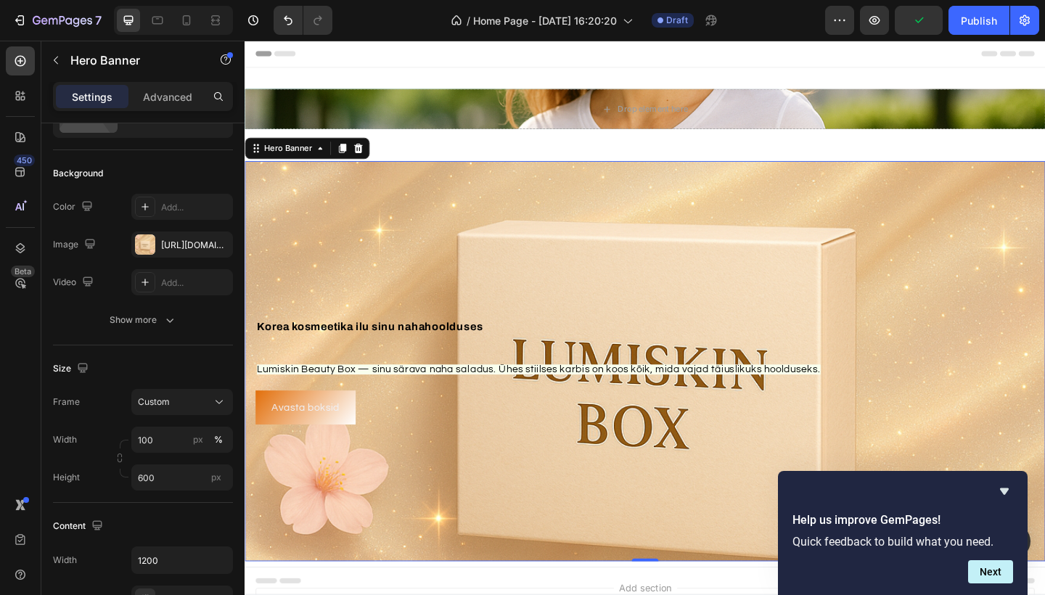
click at [502, 505] on div "Background Image" at bounding box center [680, 390] width 871 height 436
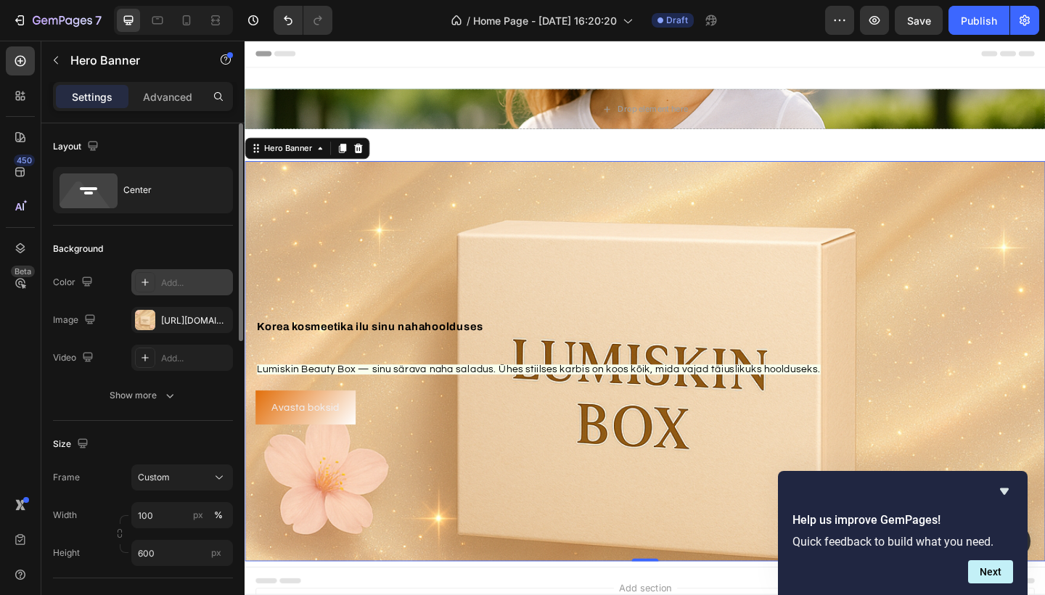
click at [158, 284] on div "Add..." at bounding box center [182, 282] width 102 height 26
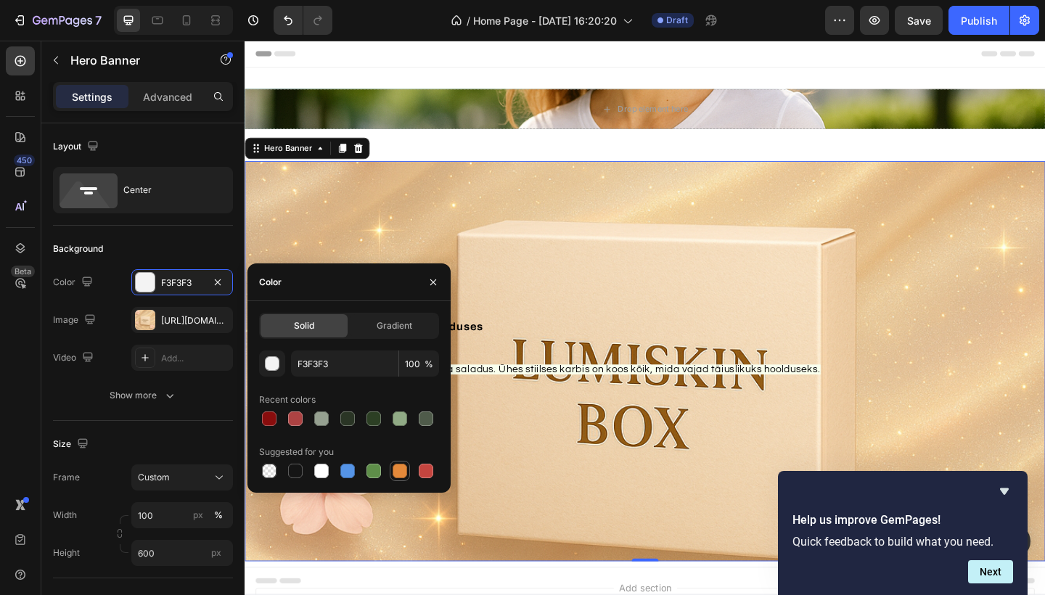
click at [397, 472] on div at bounding box center [400, 471] width 15 height 15
type input "E4893A"
click at [139, 278] on div at bounding box center [145, 282] width 19 height 19
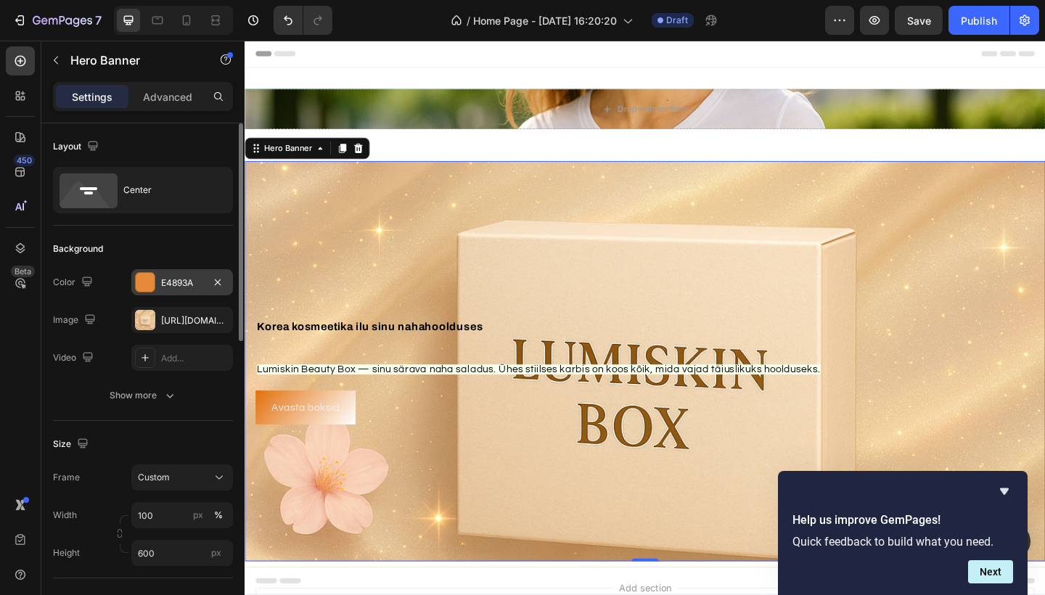
click at [147, 287] on div at bounding box center [145, 282] width 19 height 19
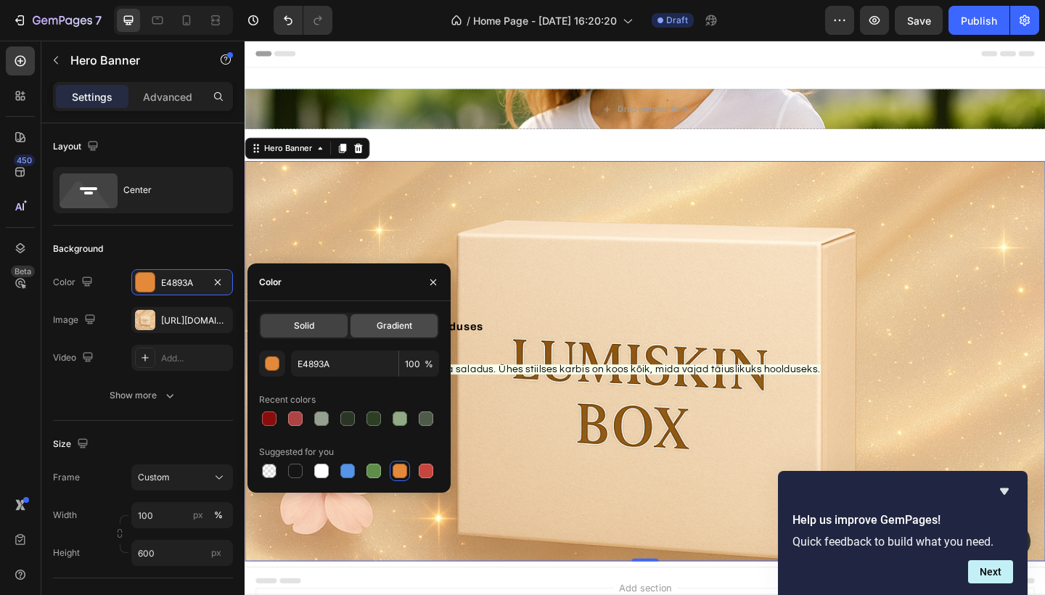
click at [384, 319] on div "Gradient" at bounding box center [394, 325] width 87 height 23
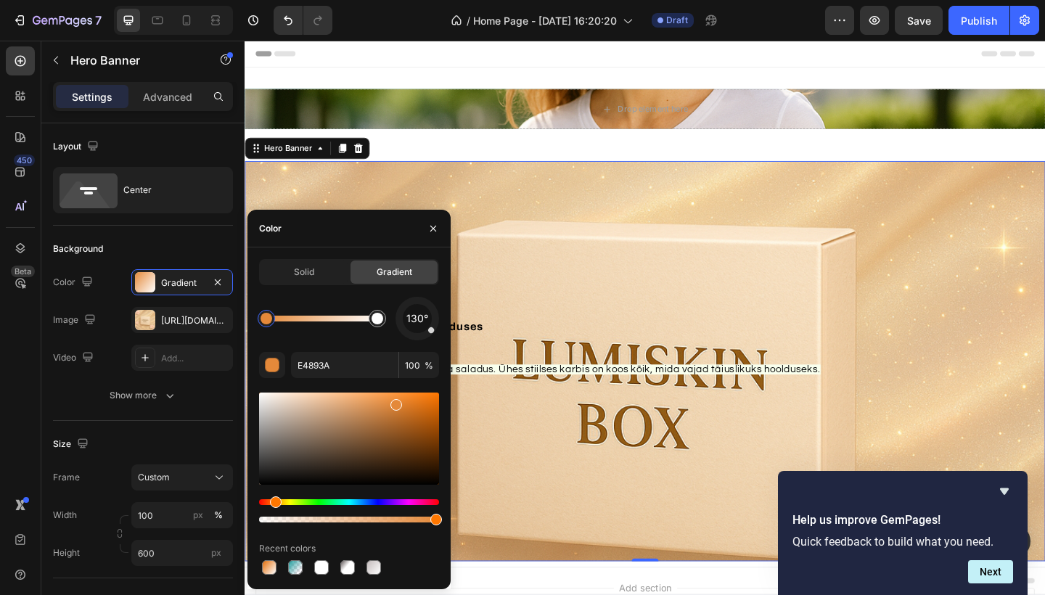
click at [430, 417] on div at bounding box center [349, 439] width 180 height 92
click at [319, 430] on div at bounding box center [349, 439] width 180 height 92
type input "967B64"
click at [425, 227] on button "button" at bounding box center [433, 228] width 23 height 23
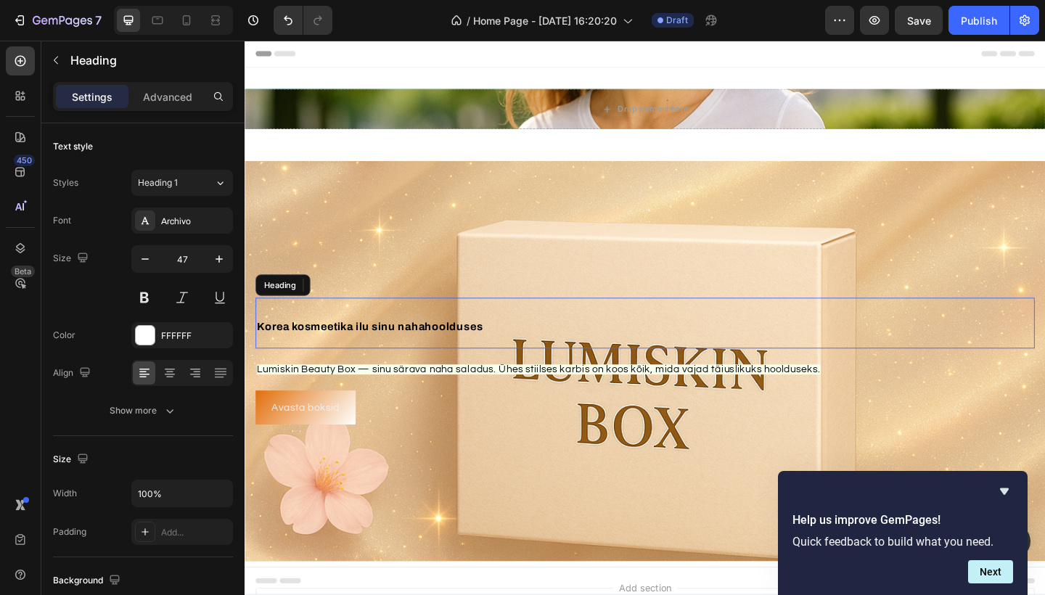
click at [378, 350] on span "Korea kosmeetika ilu sinu nahahoolduses" at bounding box center [381, 352] width 246 height 12
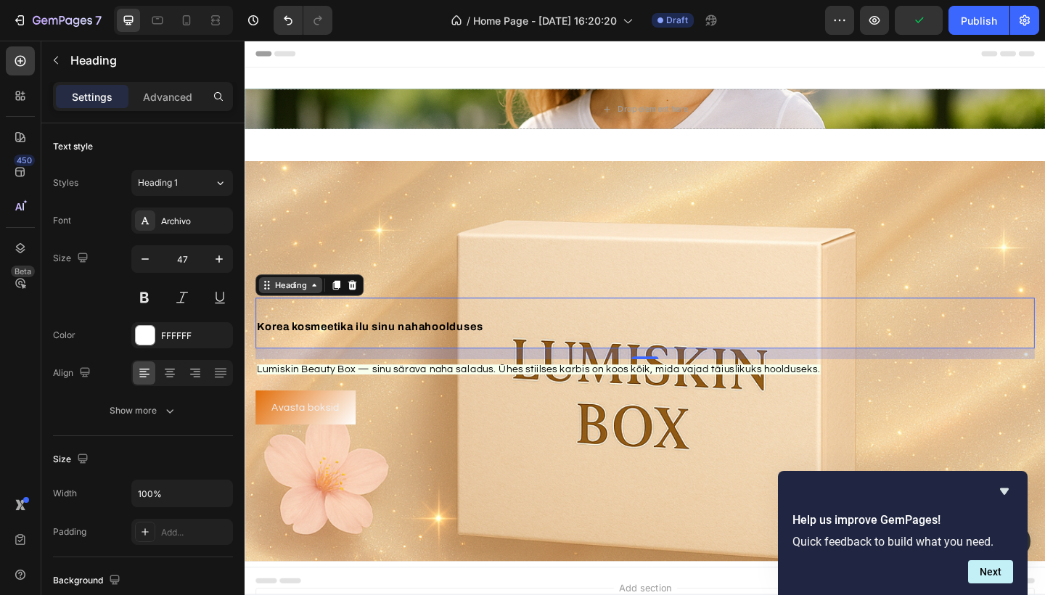
click at [316, 309] on icon at bounding box center [320, 307] width 12 height 12
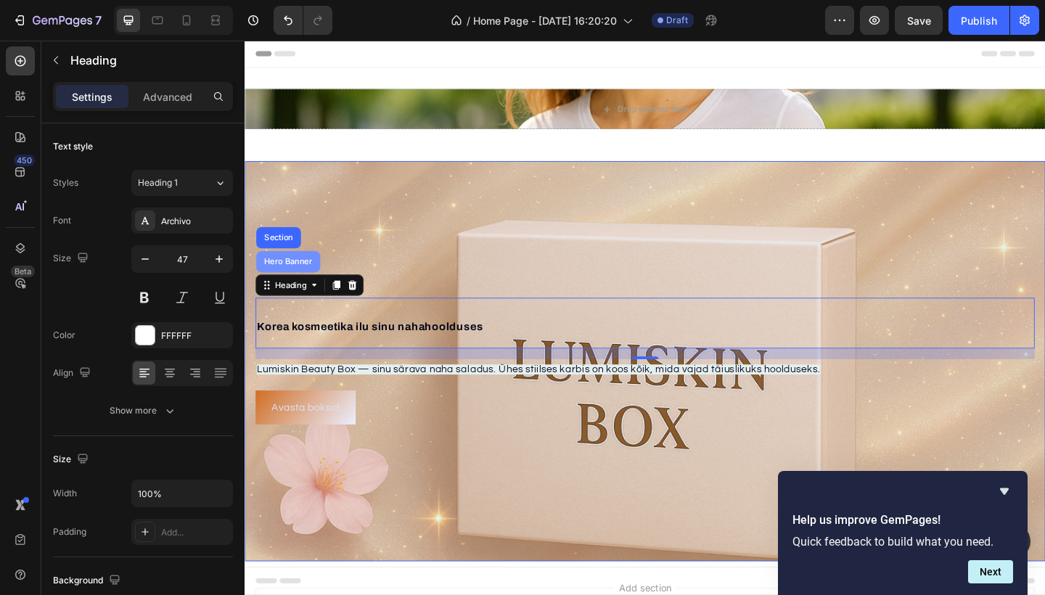
click at [292, 288] on div "Hero Banner" at bounding box center [292, 281] width 70 height 23
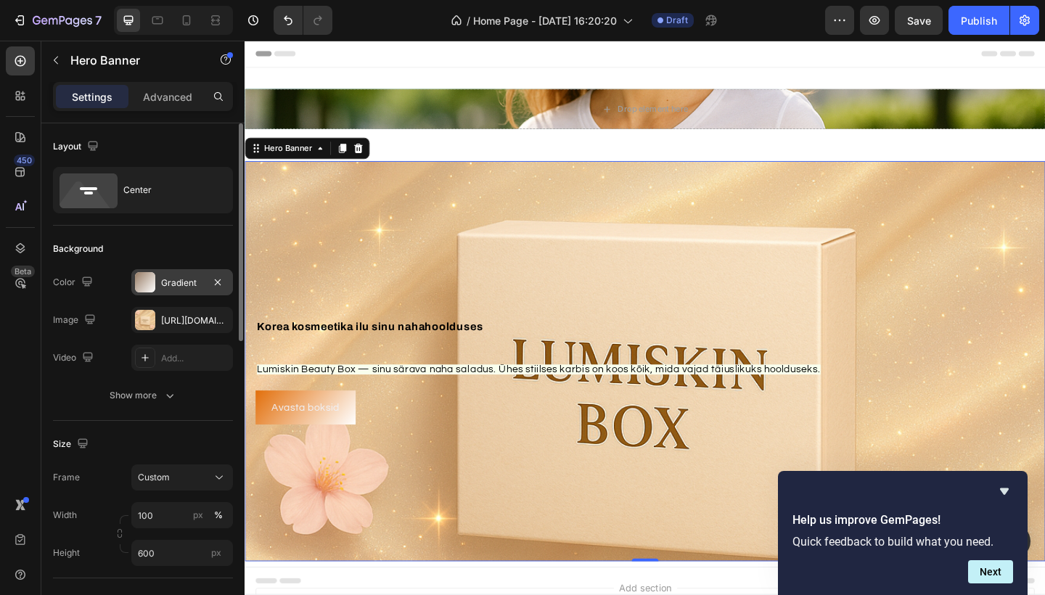
click at [146, 287] on div at bounding box center [145, 282] width 20 height 20
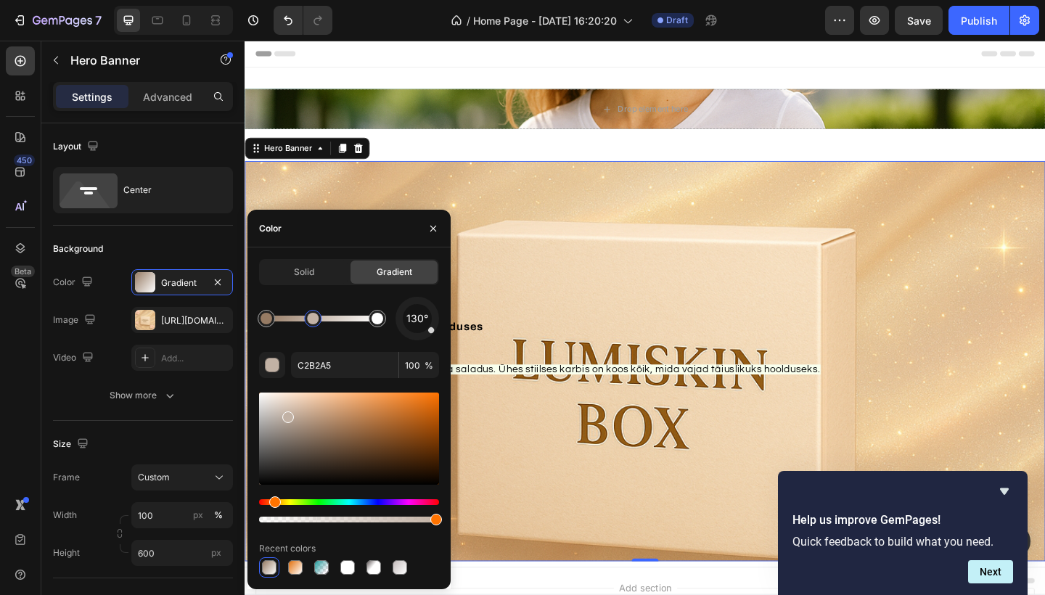
click at [313, 316] on div at bounding box center [321, 319] width 111 height 6
click at [328, 421] on div at bounding box center [349, 439] width 180 height 92
click at [375, 455] on div at bounding box center [349, 439] width 180 height 92
type input "51341D"
click at [539, 287] on div "Background Image" at bounding box center [680, 390] width 871 height 436
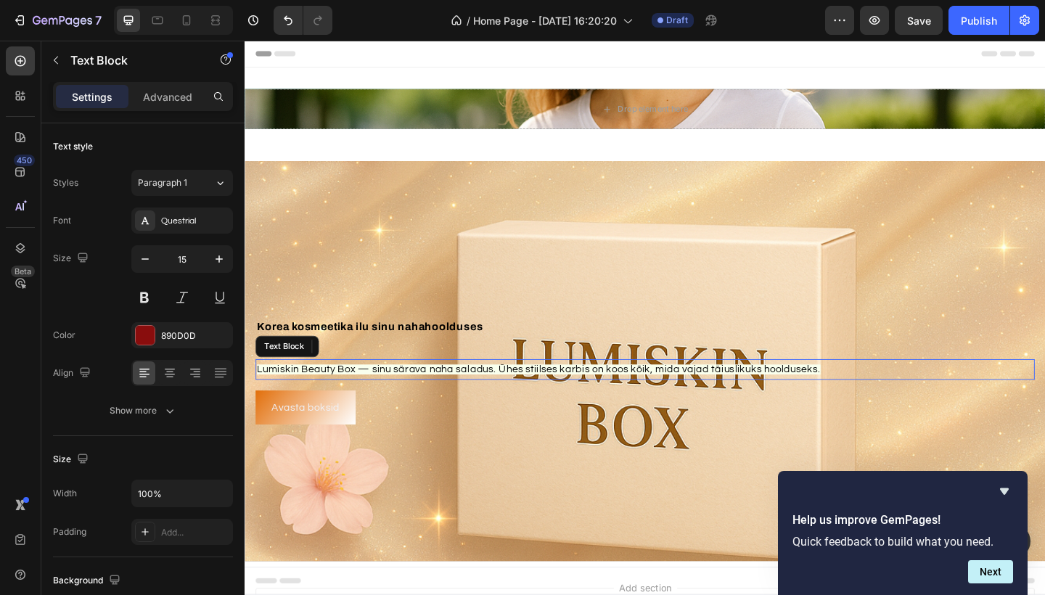
click at [481, 406] on p "Lumiskin Beauty Box — sinu särava naha saladus. Ühes stiilses karbis on koos kõ…" at bounding box center [680, 399] width 845 height 20
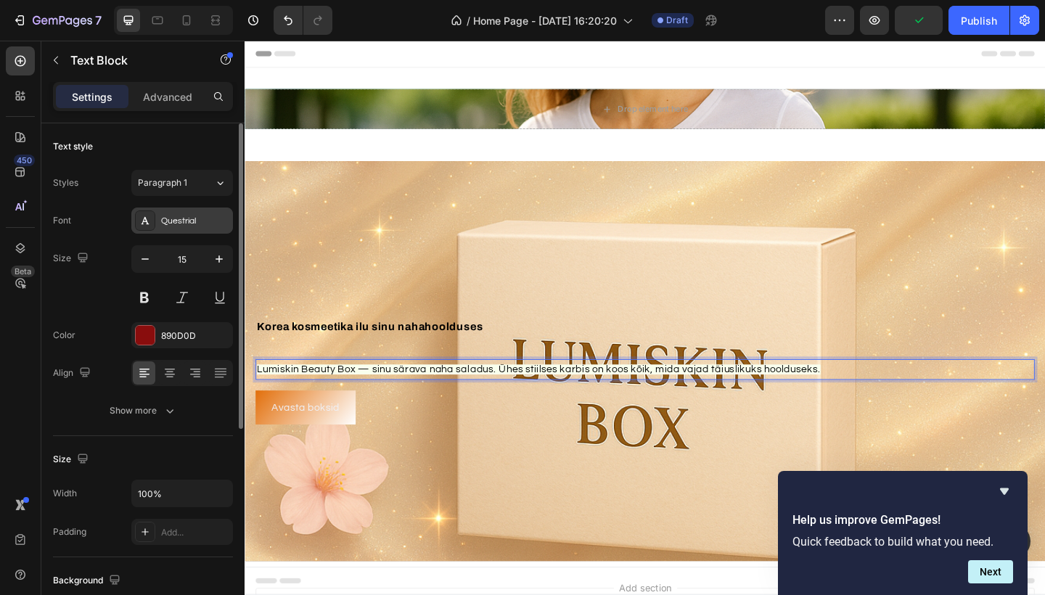
click at [175, 221] on div "Questrial" at bounding box center [195, 221] width 68 height 13
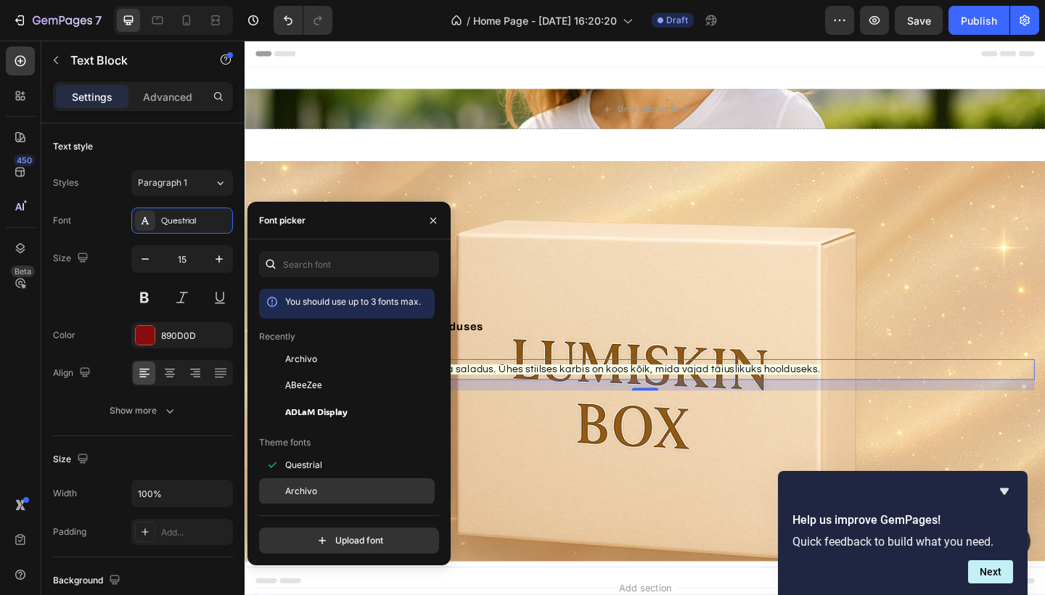
click at [296, 494] on span "Archivo" at bounding box center [301, 491] width 32 height 13
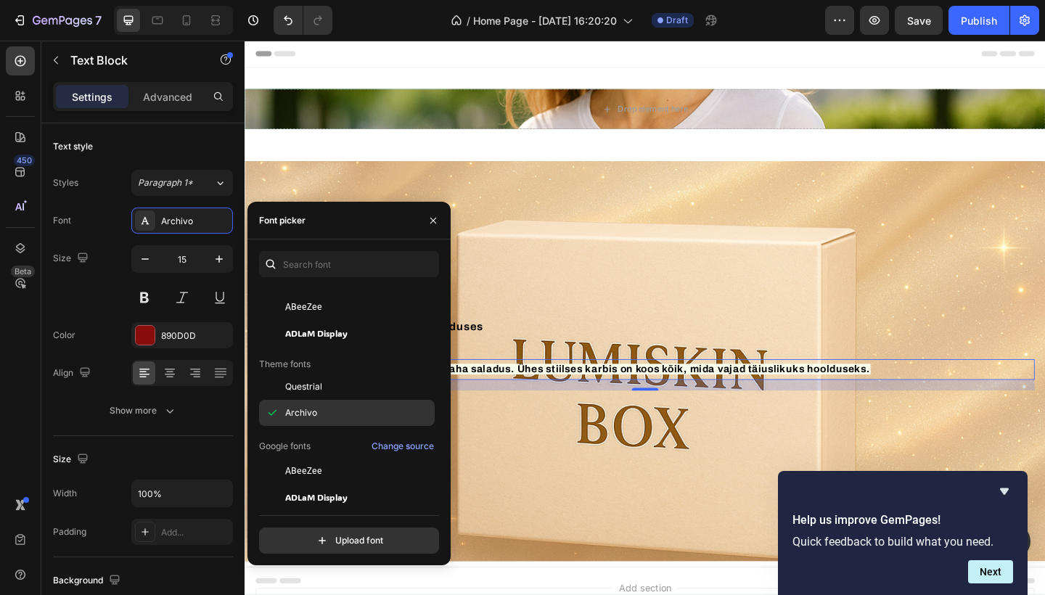
scroll to position [86, 0]
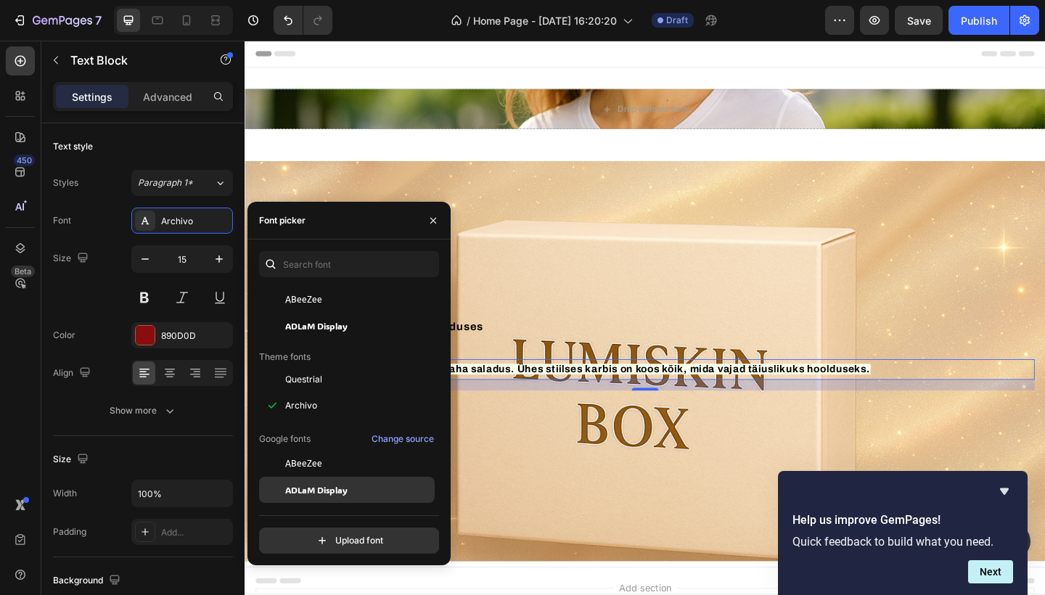
click at [340, 487] on span "ADLaM Display" at bounding box center [316, 490] width 62 height 13
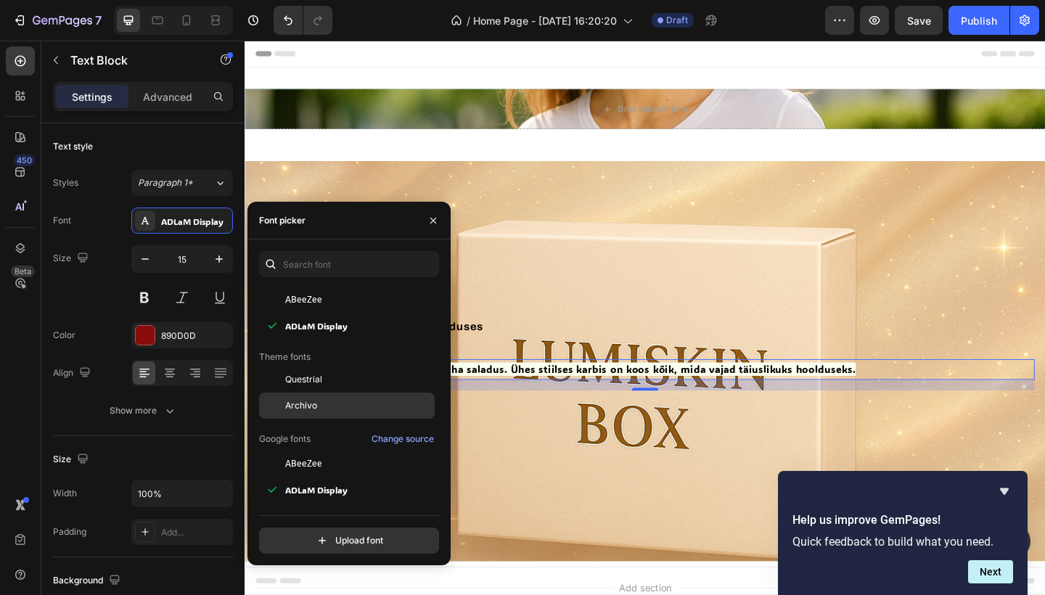
click at [311, 407] on span "Archivo" at bounding box center [301, 405] width 32 height 13
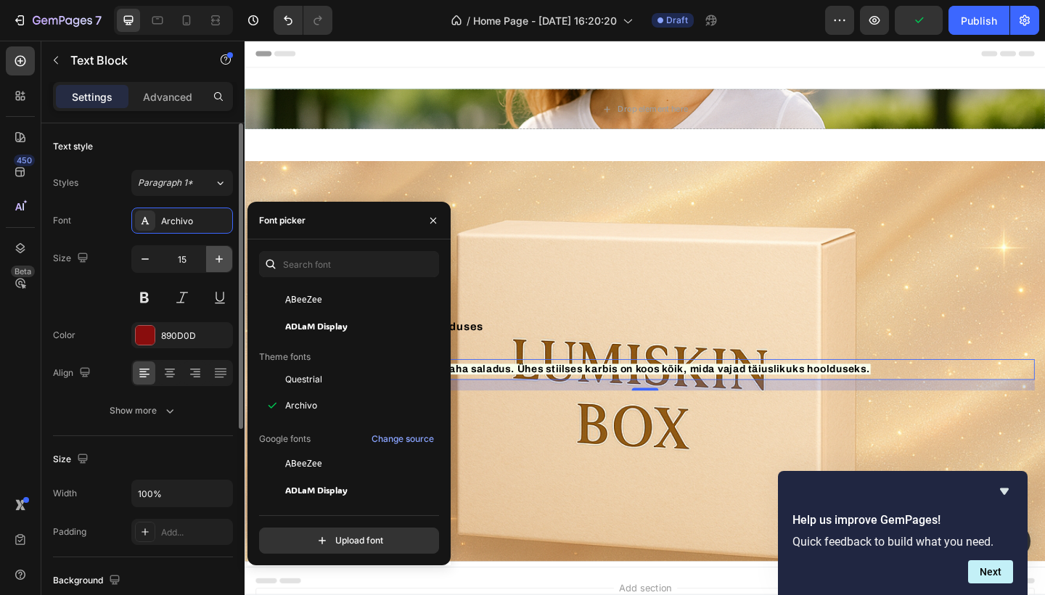
click at [220, 252] on icon "button" at bounding box center [219, 259] width 15 height 15
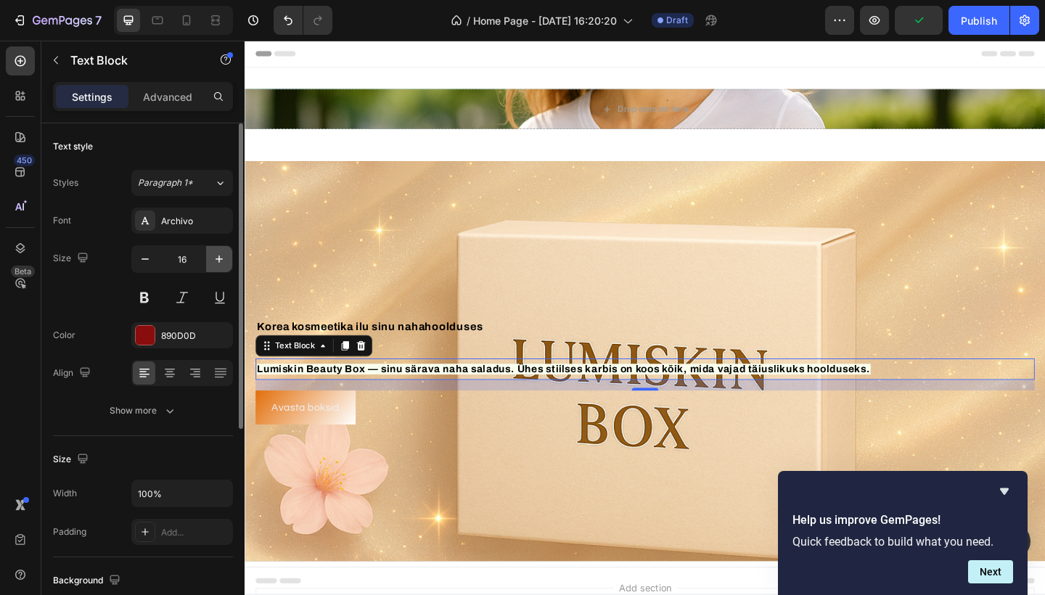
click at [220, 252] on icon "button" at bounding box center [219, 259] width 15 height 15
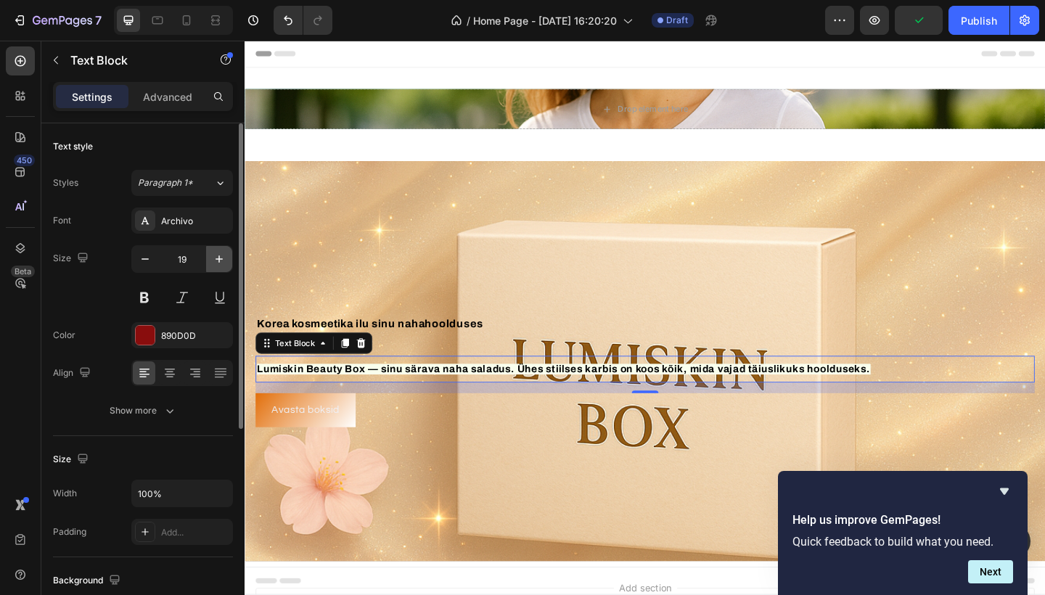
click at [220, 252] on icon "button" at bounding box center [219, 259] width 15 height 15
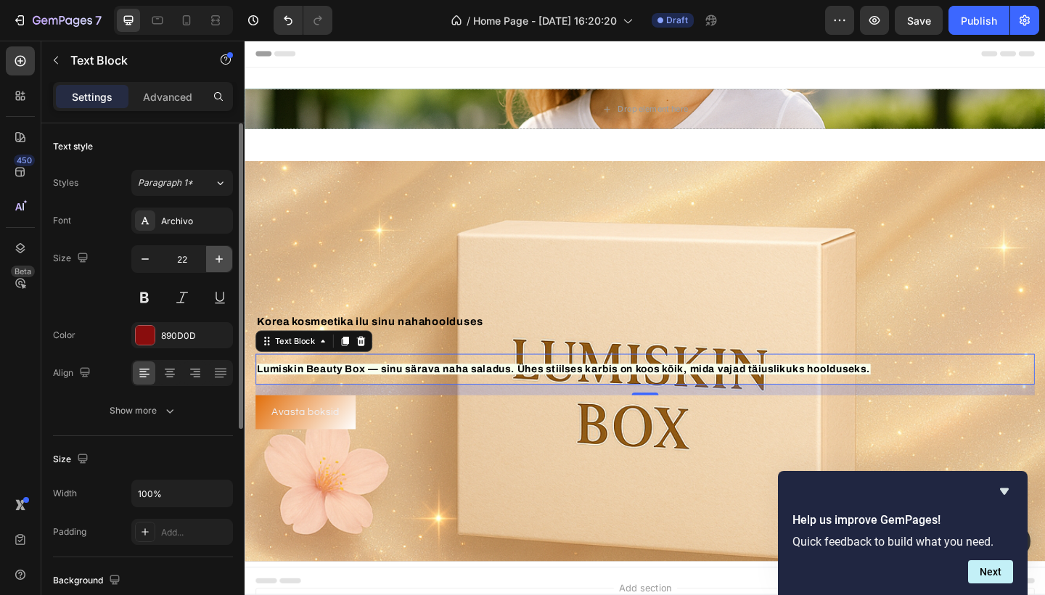
click at [213, 261] on icon "button" at bounding box center [219, 259] width 15 height 15
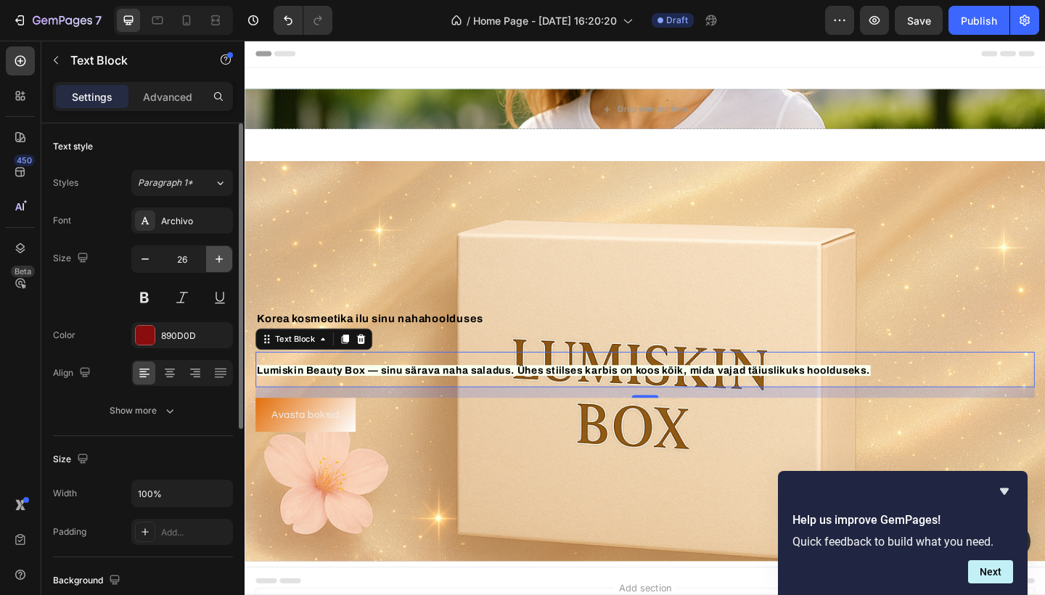
click at [213, 261] on icon "button" at bounding box center [219, 259] width 15 height 15
click at [210, 187] on div "Paragraph 1*" at bounding box center [176, 182] width 76 height 13
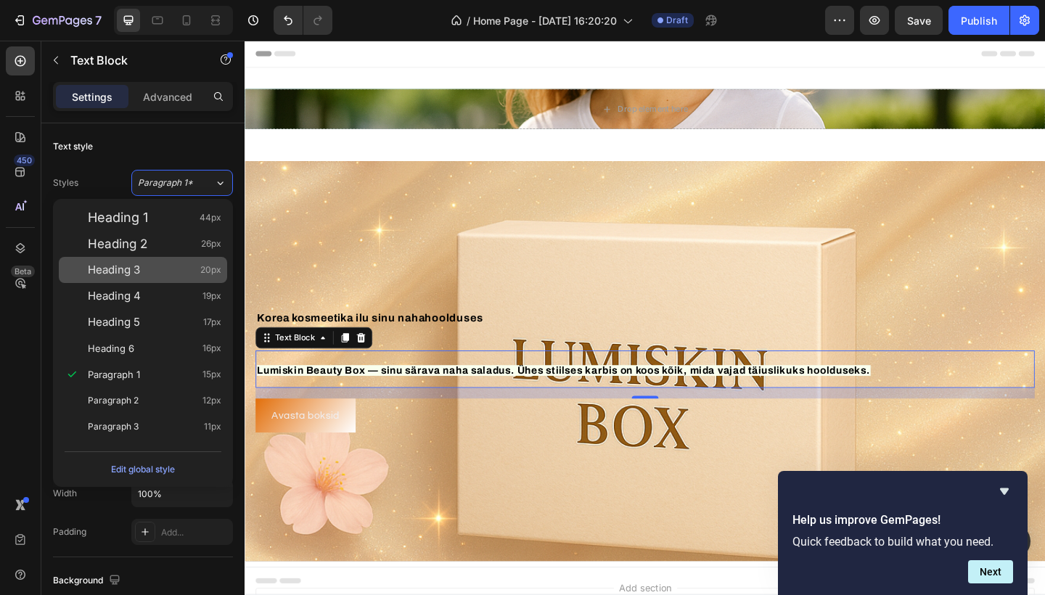
click at [168, 274] on div "Heading 3 20px" at bounding box center [155, 270] width 134 height 15
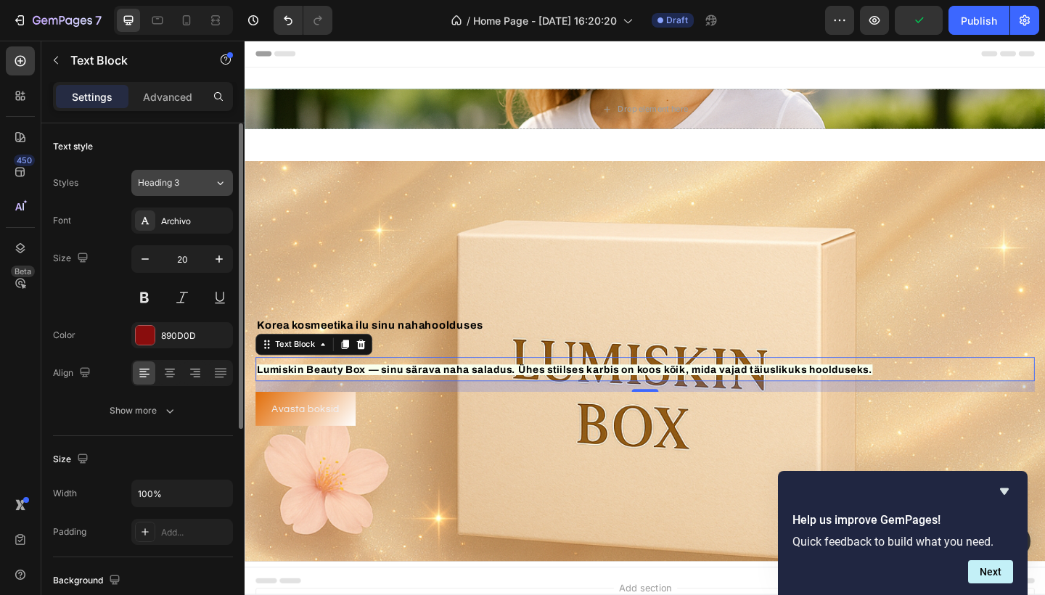
click at [214, 183] on icon at bounding box center [220, 183] width 12 height 15
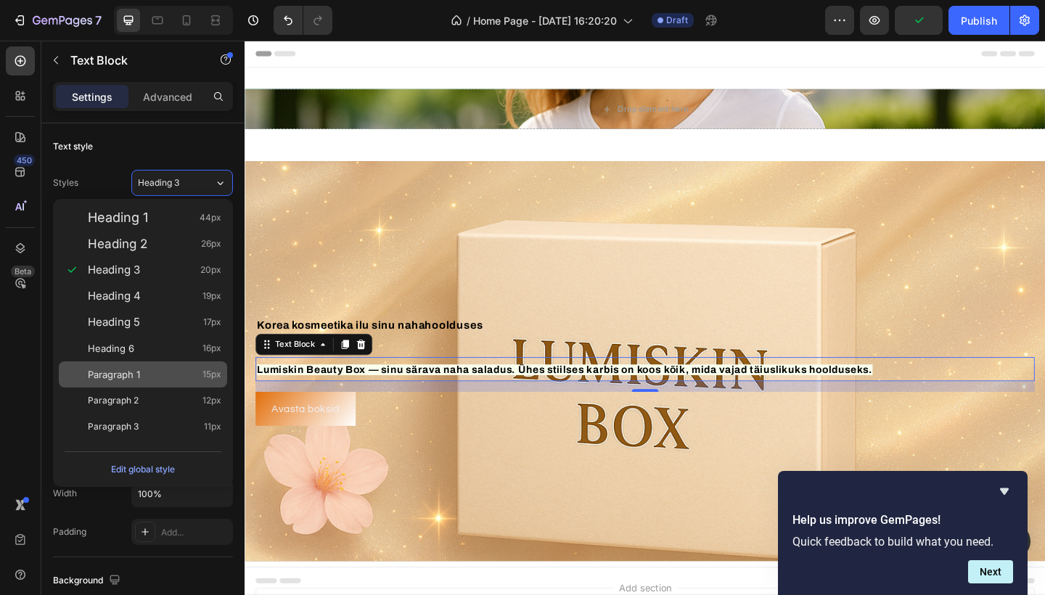
click at [187, 364] on div "Paragraph 1 15px" at bounding box center [143, 375] width 168 height 26
type input "15"
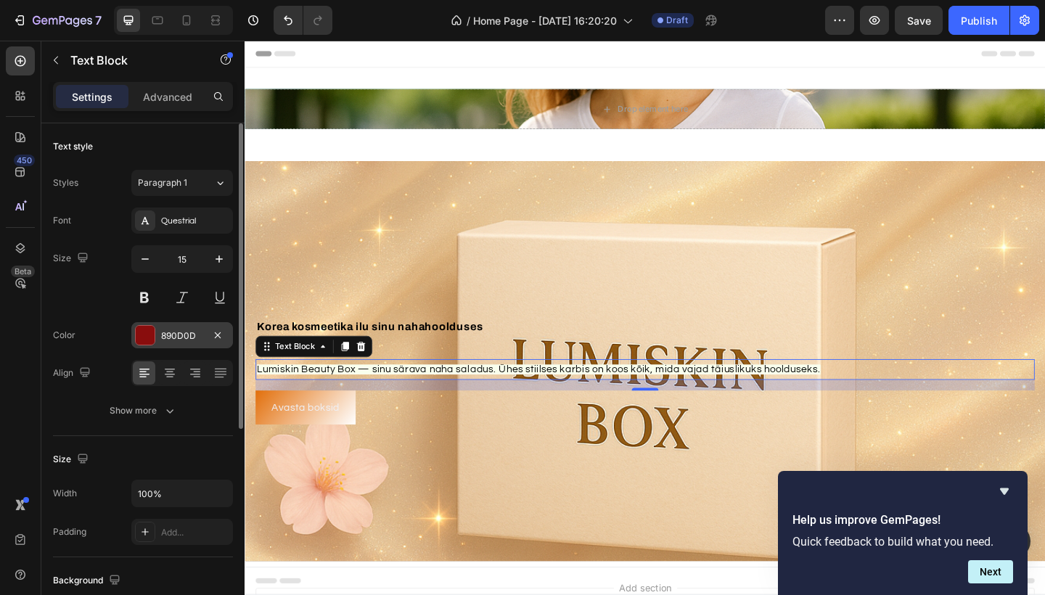
click at [153, 335] on div at bounding box center [145, 335] width 19 height 19
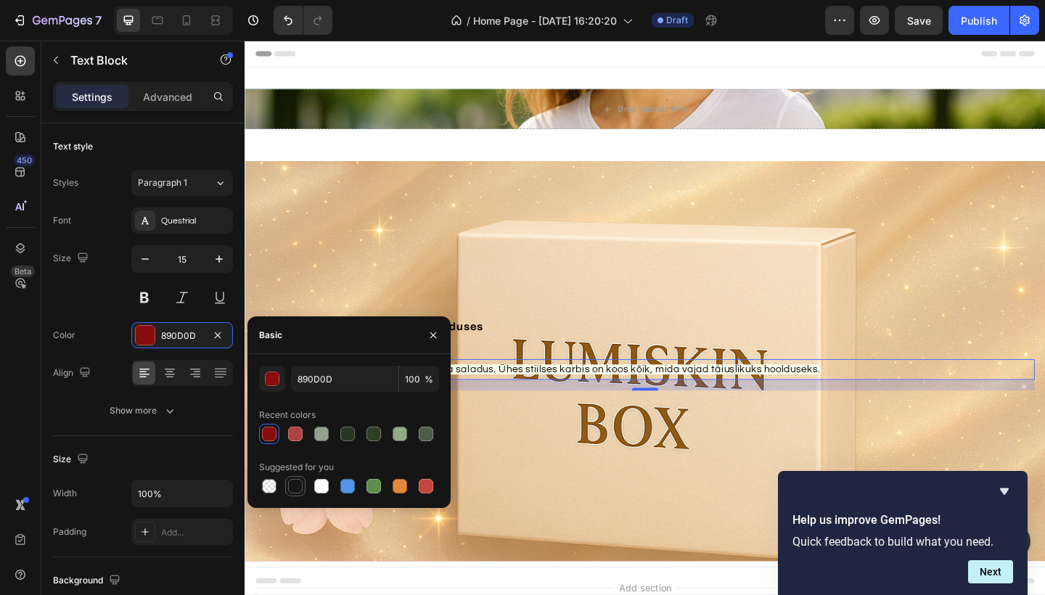
click at [296, 486] on div at bounding box center [295, 486] width 15 height 15
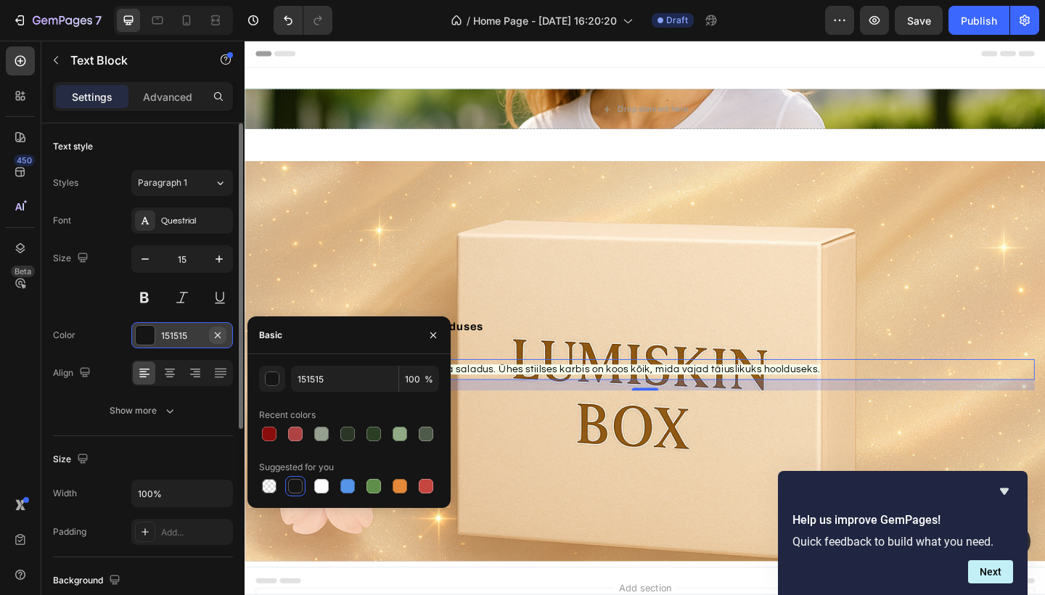
click at [213, 335] on icon "button" at bounding box center [218, 336] width 12 height 12
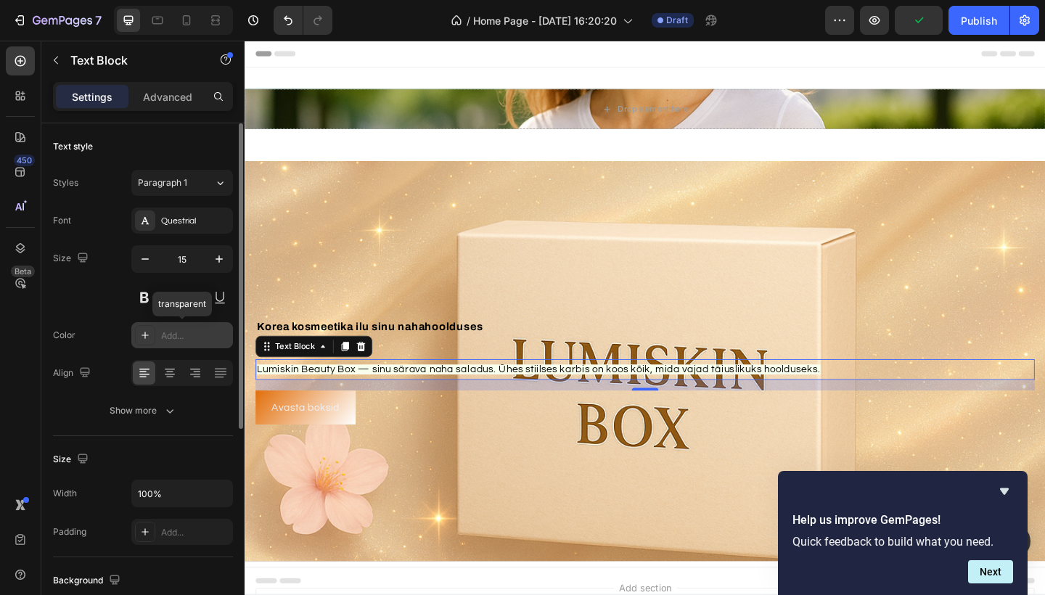
click at [175, 335] on div "Add..." at bounding box center [195, 336] width 68 height 13
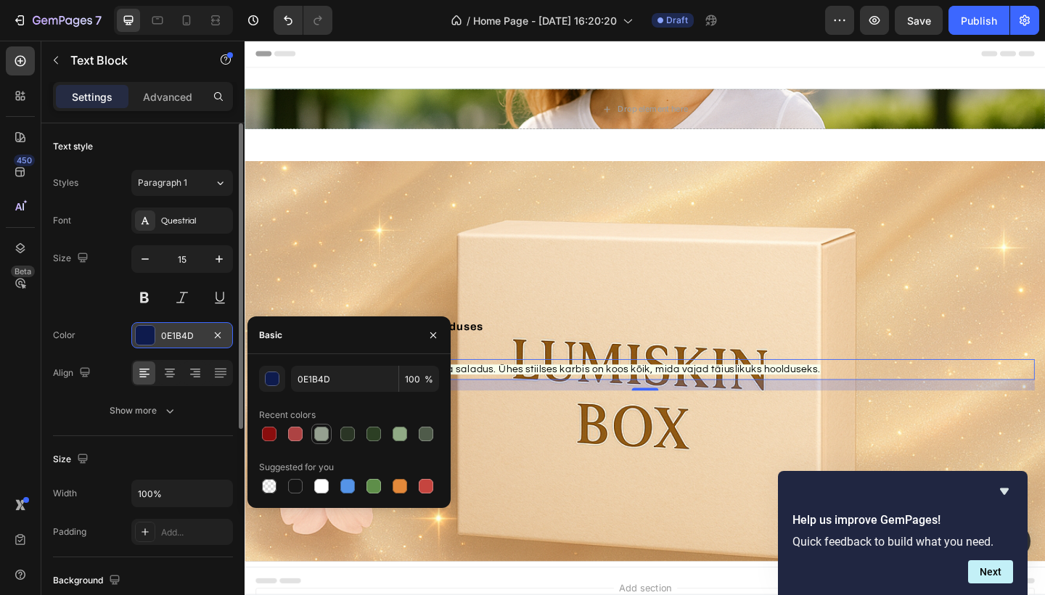
click at [325, 436] on div at bounding box center [321, 434] width 15 height 15
click at [404, 486] on div at bounding box center [400, 486] width 15 height 15
type input "E4893A"
click at [156, 468] on div "Size" at bounding box center [143, 459] width 180 height 23
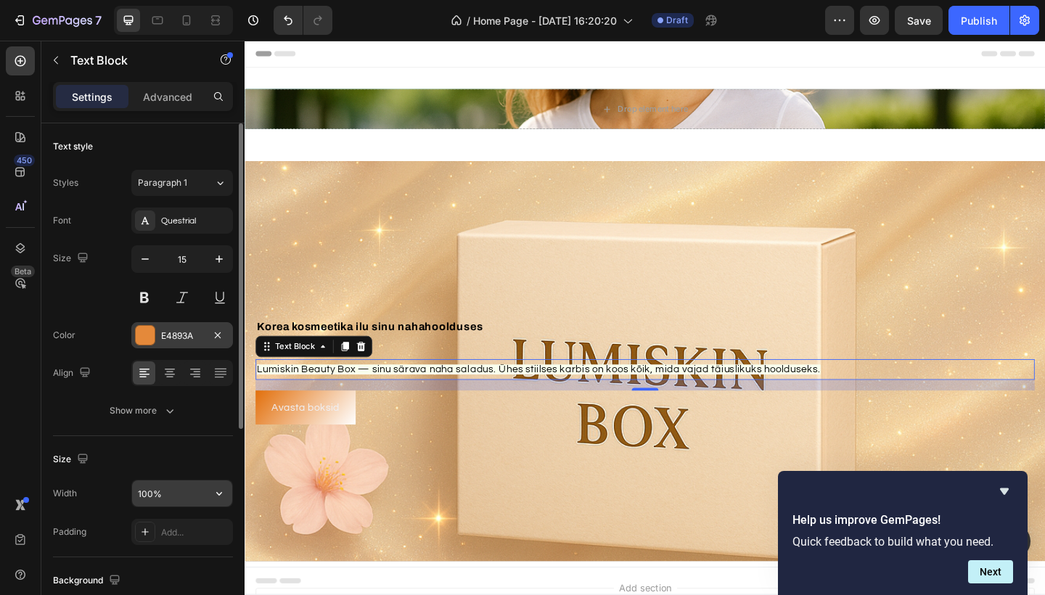
click at [168, 497] on input "100%" at bounding box center [182, 494] width 100 height 26
click at [220, 495] on icon "button" at bounding box center [219, 494] width 6 height 4
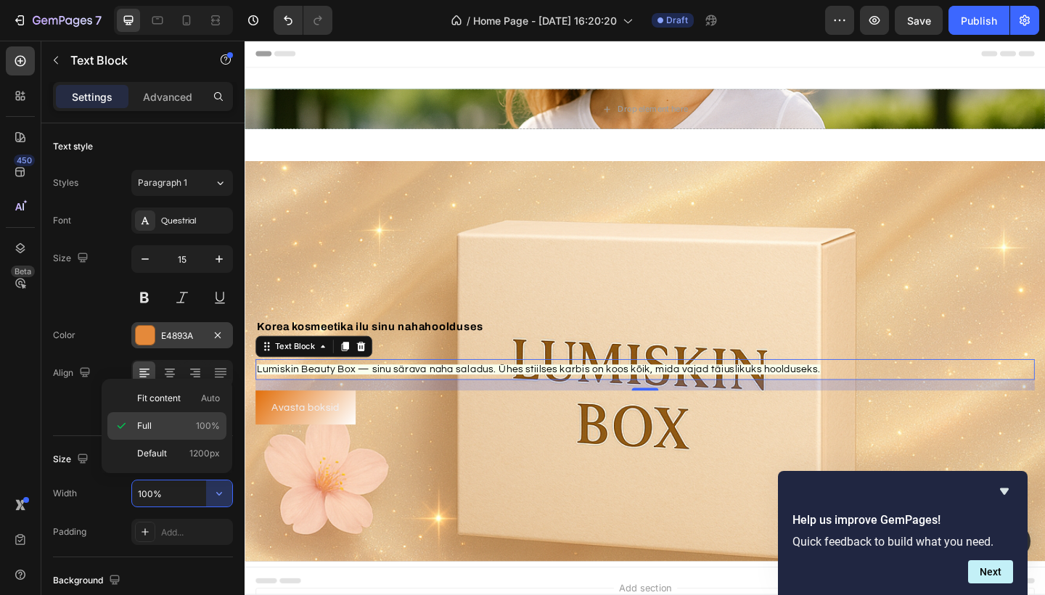
click at [178, 425] on p "Full 100%" at bounding box center [178, 426] width 83 height 13
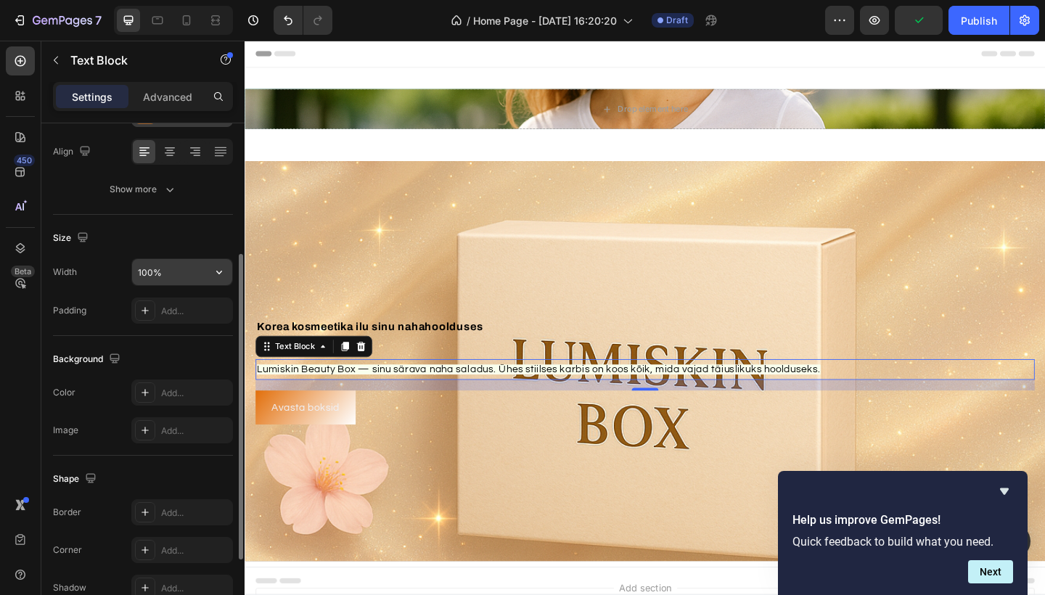
scroll to position [223, 0]
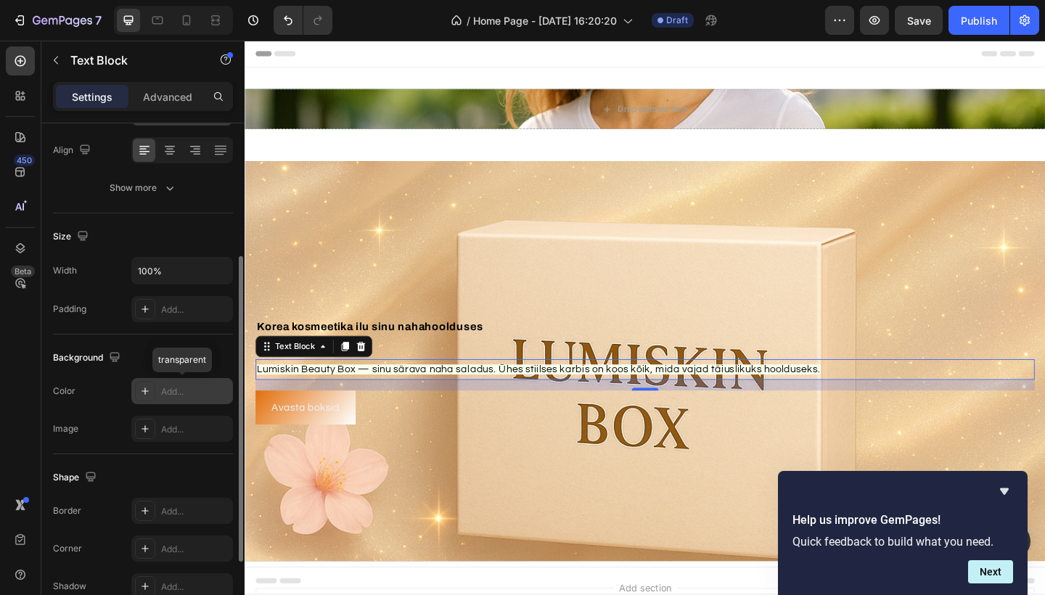
click at [145, 392] on icon at bounding box center [145, 391] width 7 height 7
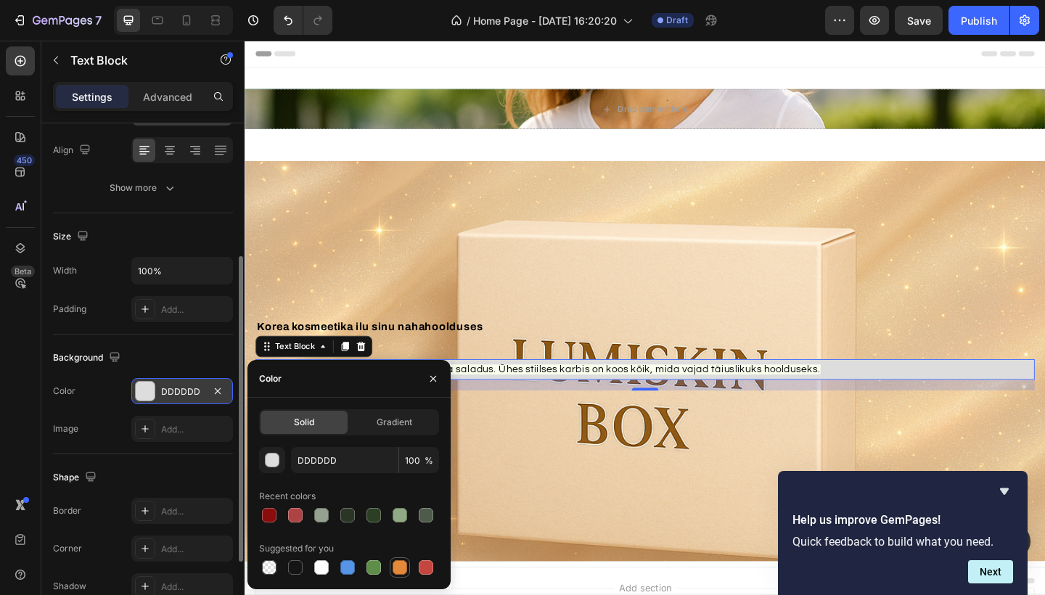
click at [399, 566] on div at bounding box center [400, 567] width 15 height 15
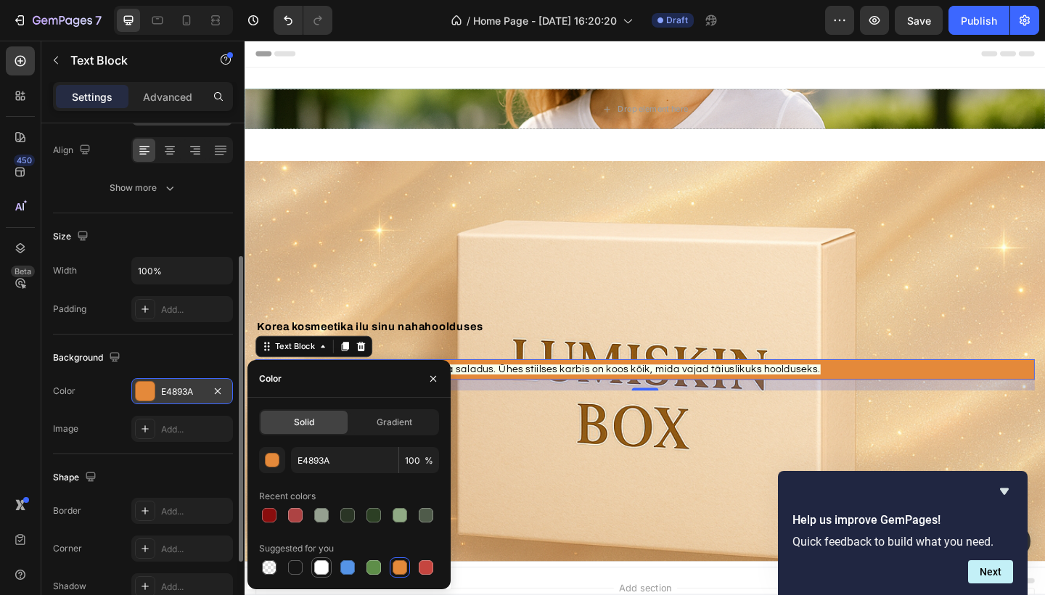
click at [317, 564] on div at bounding box center [321, 567] width 15 height 15
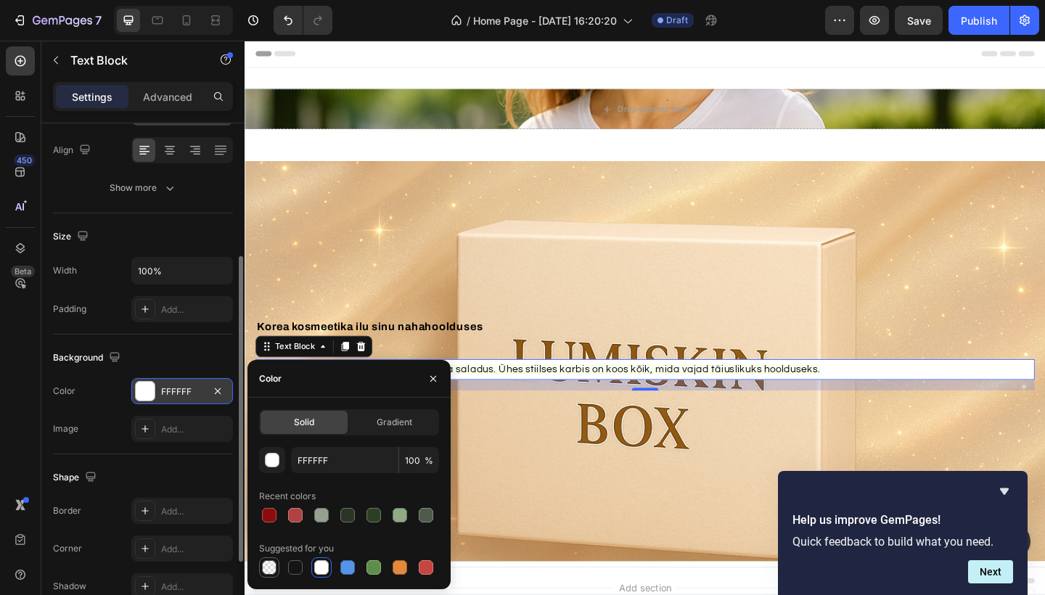
click at [269, 565] on div at bounding box center [269, 567] width 15 height 15
type input "000000"
type input "0"
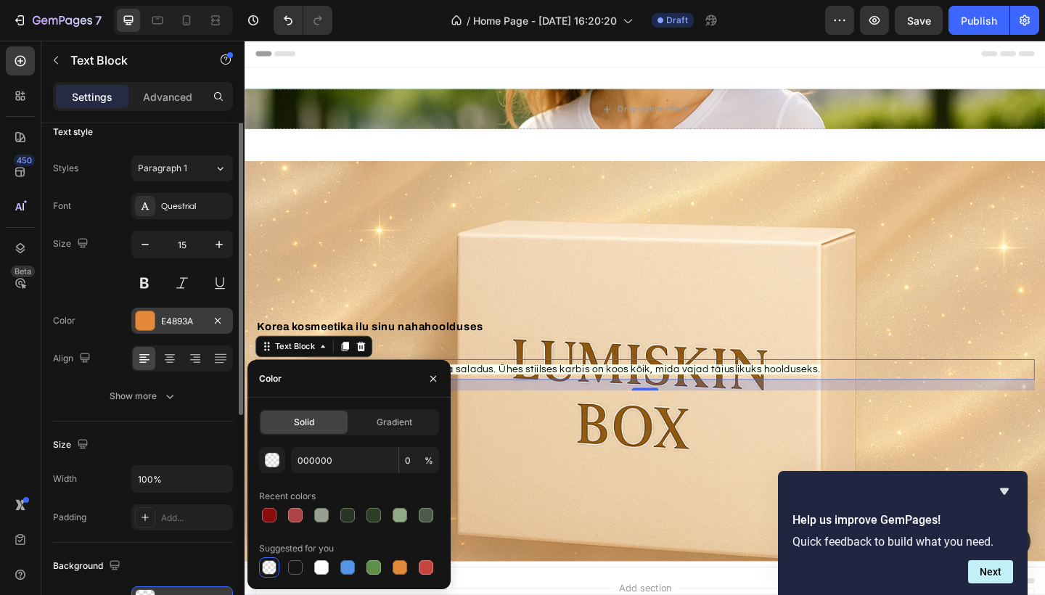
scroll to position [0, 0]
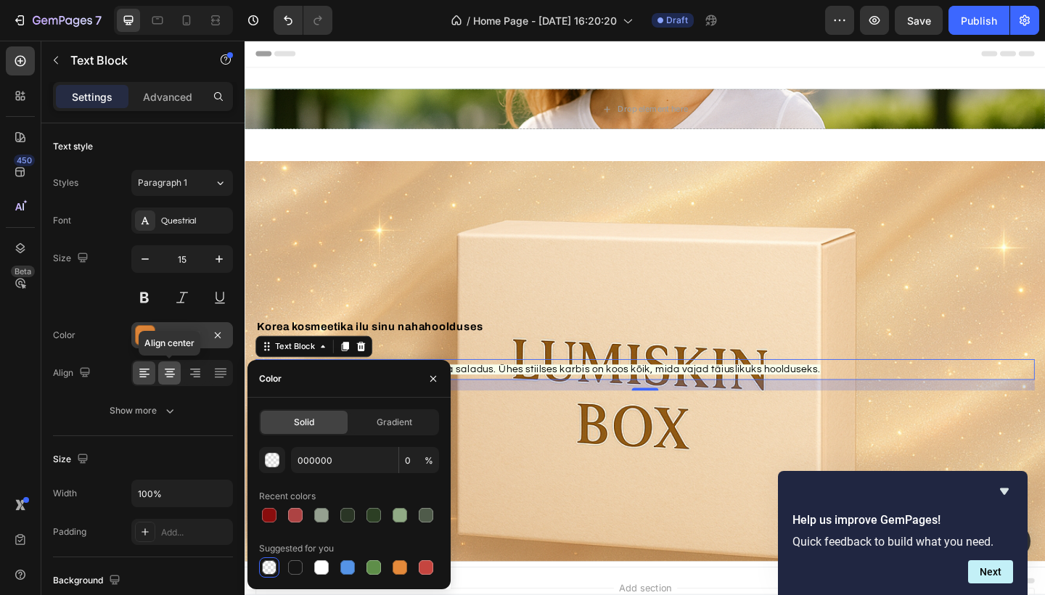
click at [171, 380] on div at bounding box center [169, 373] width 23 height 23
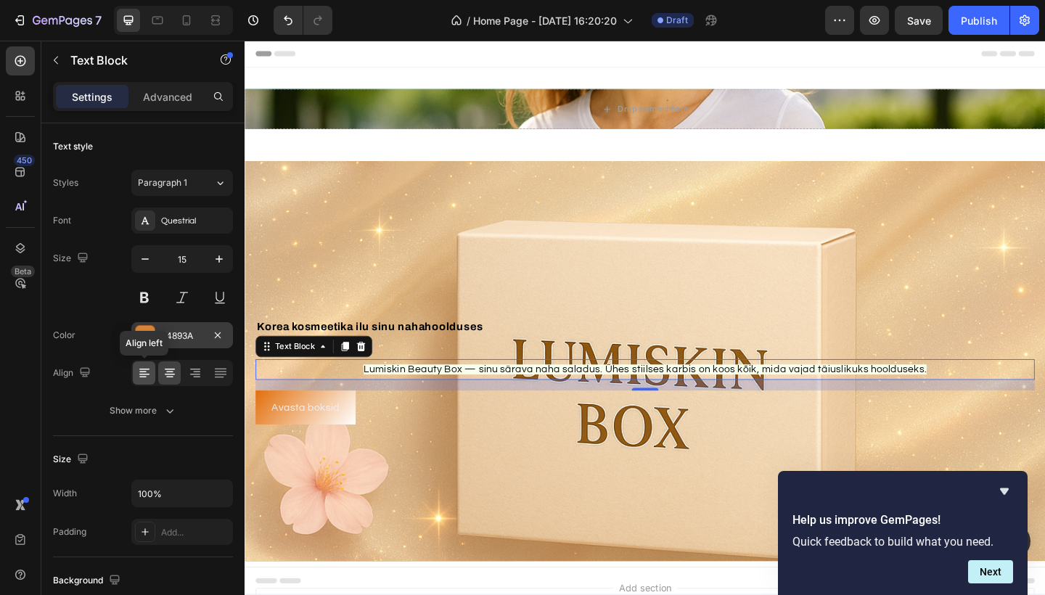
click at [144, 375] on icon at bounding box center [144, 374] width 10 height 1
click at [190, 378] on icon at bounding box center [195, 373] width 15 height 15
click at [147, 378] on icon at bounding box center [144, 373] width 15 height 15
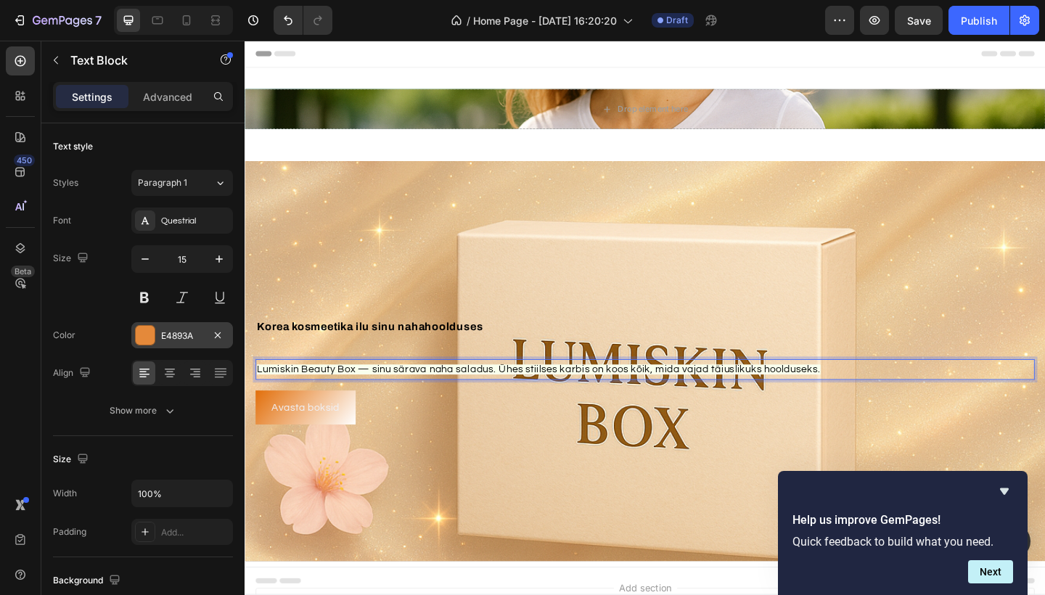
click at [902, 401] on p "Lumiskin Beauty Box — sinu särava naha saladus. Ühes stiilses karbis on koos kõ…" at bounding box center [680, 399] width 845 height 20
click at [286, 20] on icon "Undo/Redo" at bounding box center [288, 20] width 9 height 9
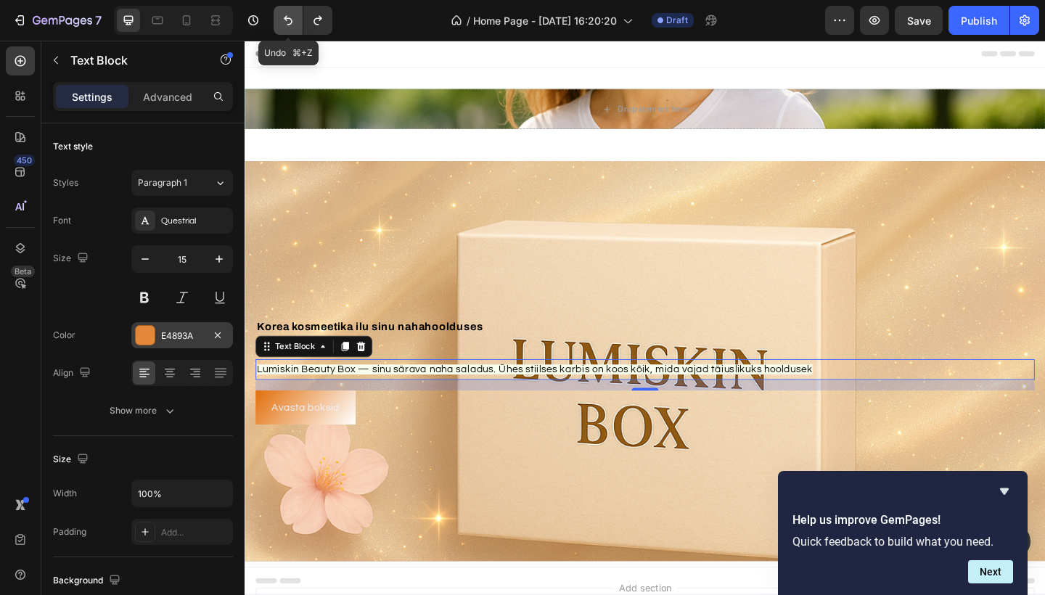
click at [286, 20] on icon "Undo/Redo" at bounding box center [288, 20] width 9 height 9
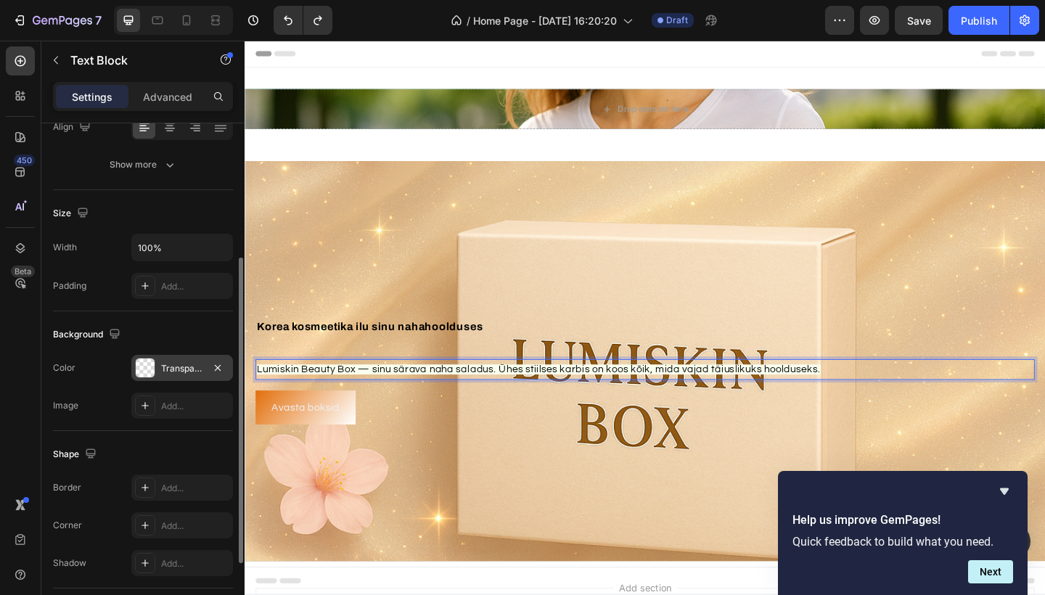
scroll to position [248, 0]
click at [307, 397] on span "Lumiskin Beauty Box — sinu särava naha saladus. Ühes stiilses karbis on koos kõ…" at bounding box center [564, 398] width 613 height 11
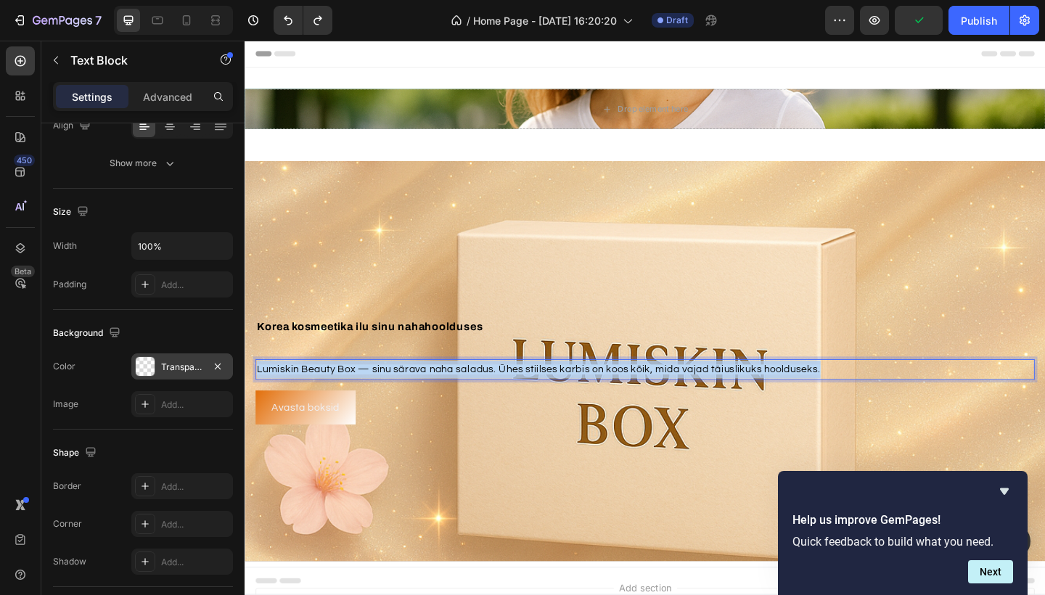
click at [307, 397] on span "Lumiskin Beauty Box — sinu särava naha saladus. Ühes stiilses karbis on koos kõ…" at bounding box center [564, 398] width 613 height 11
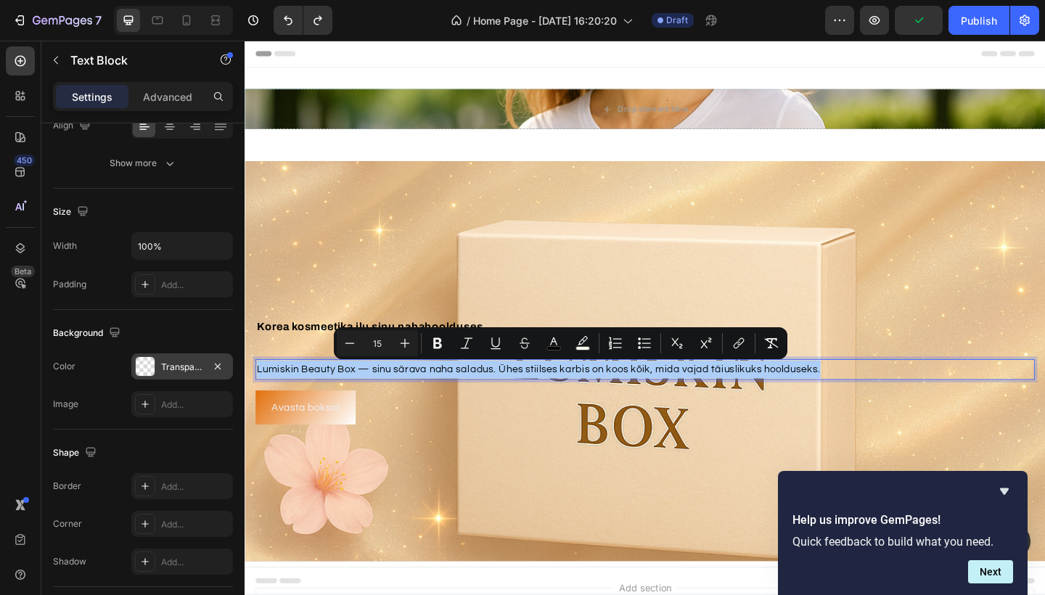
click at [150, 365] on div at bounding box center [145, 366] width 19 height 19
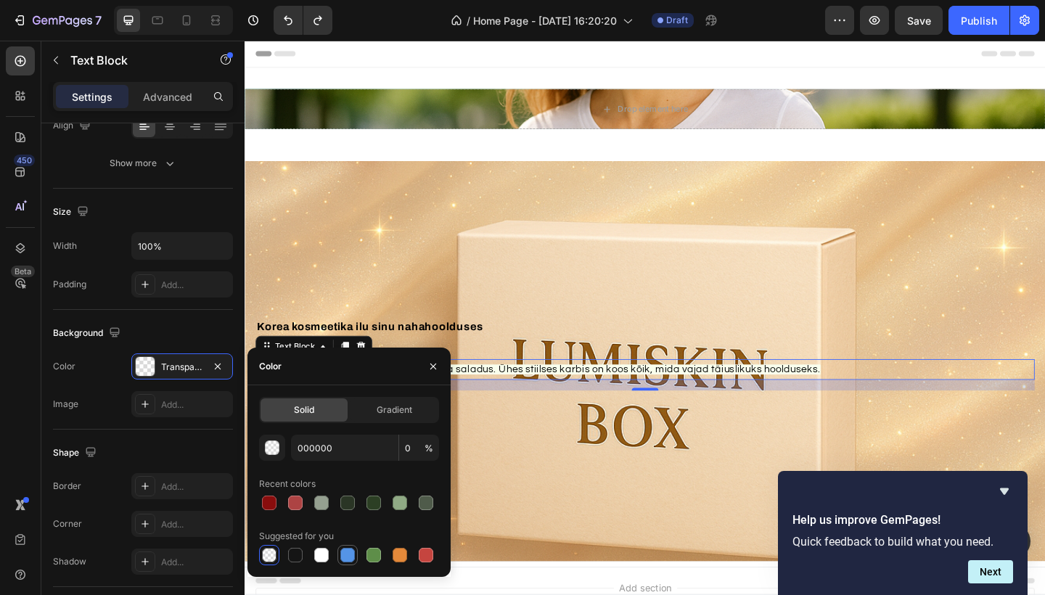
click at [346, 560] on div at bounding box center [347, 555] width 15 height 15
type input "5594E7"
type input "100"
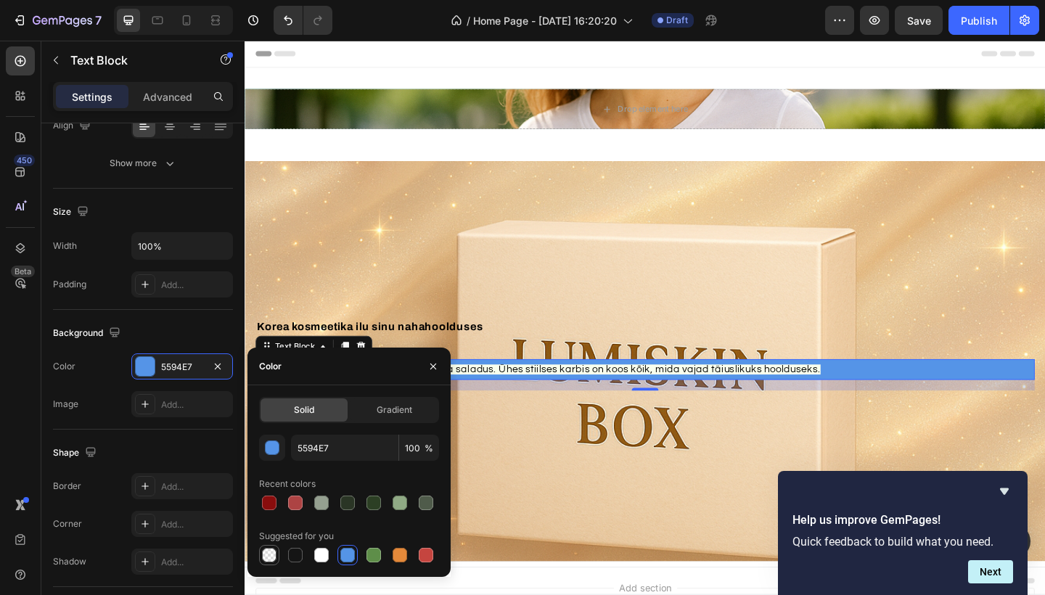
click at [276, 558] on div at bounding box center [269, 555] width 15 height 15
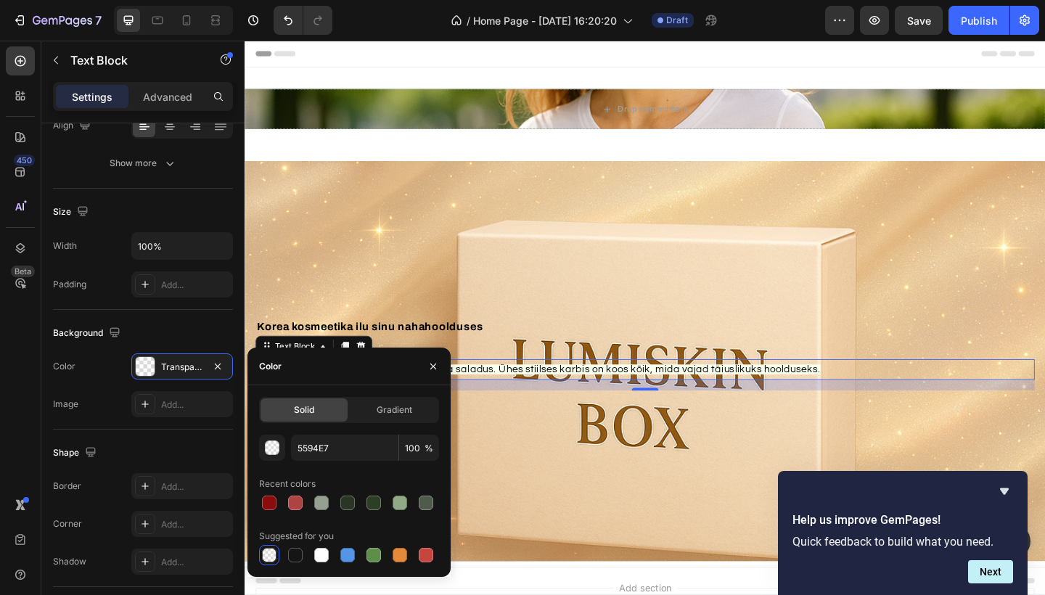
type input "000000"
type input "0"
click at [393, 413] on span "Gradient" at bounding box center [395, 410] width 36 height 13
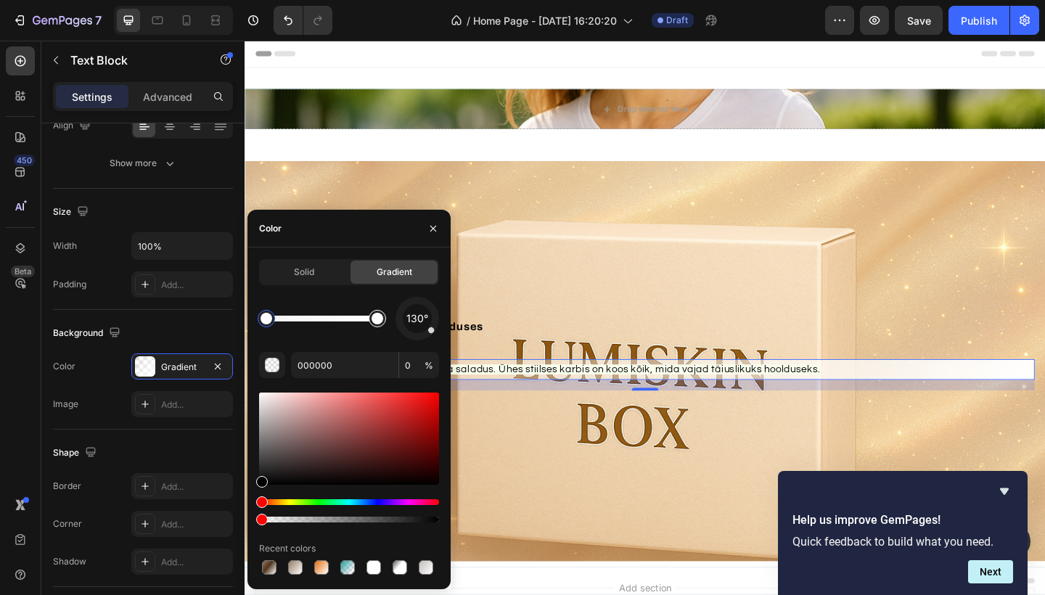
type input "FFFFFF"
type input "100"
drag, startPoint x: 377, startPoint y: 327, endPoint x: 280, endPoint y: 324, distance: 96.6
click at [280, 323] on div at bounding box center [279, 319] width 12 height 12
type input "000000"
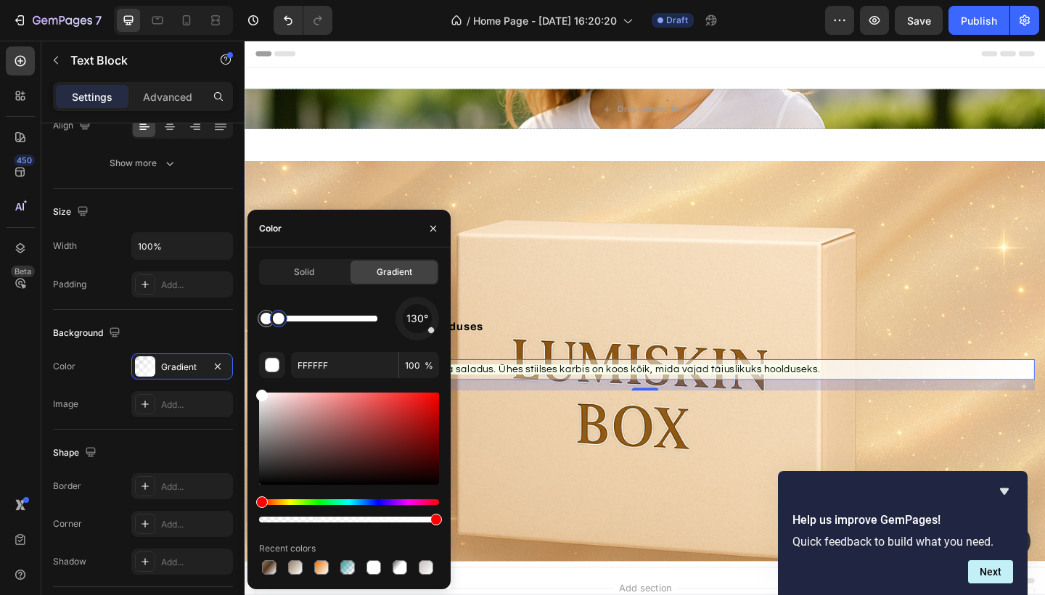
type input "0"
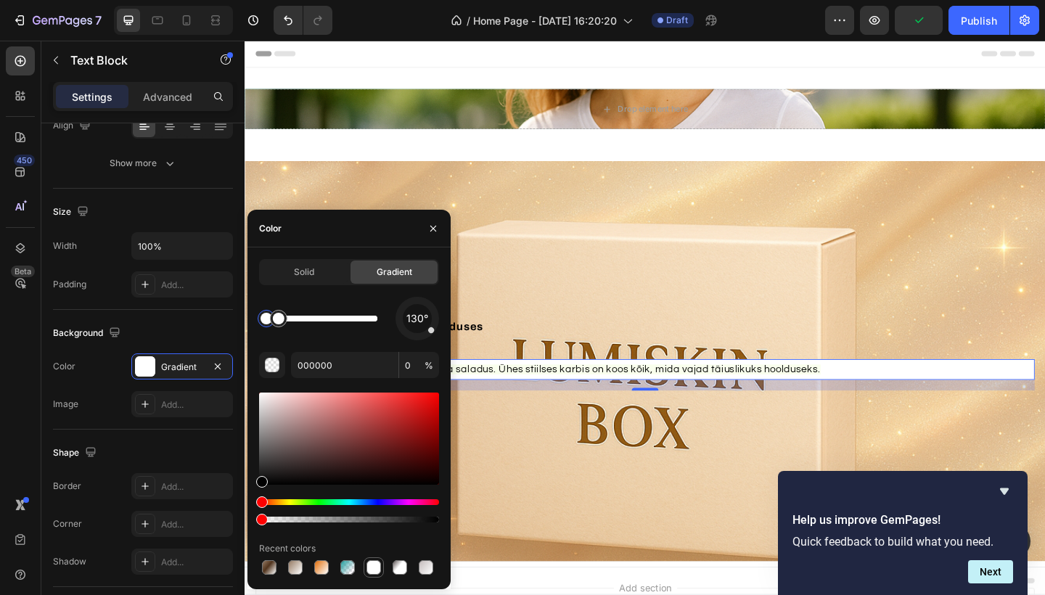
click at [374, 565] on div at bounding box center [374, 567] width 15 height 15
type input "605757"
type input "10"
click at [269, 364] on div "button" at bounding box center [273, 366] width 15 height 15
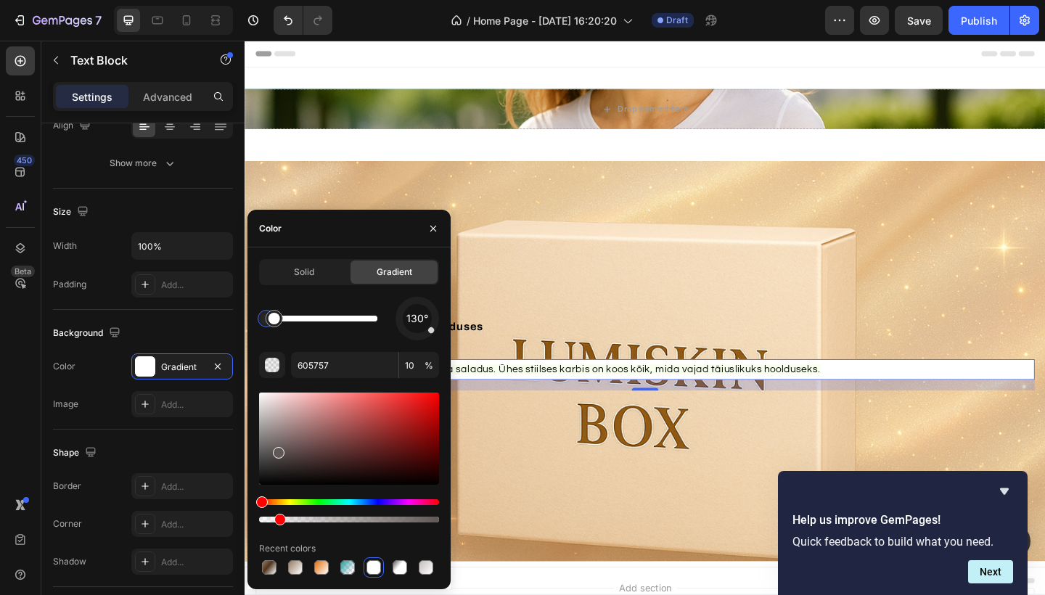
click at [428, 368] on span "%" at bounding box center [429, 365] width 9 height 13
type input "FFFFFF"
type input "100"
drag, startPoint x: 274, startPoint y: 322, endPoint x: 398, endPoint y: 332, distance: 123.8
click at [397, 332] on div "130°" at bounding box center [349, 319] width 180 height 44
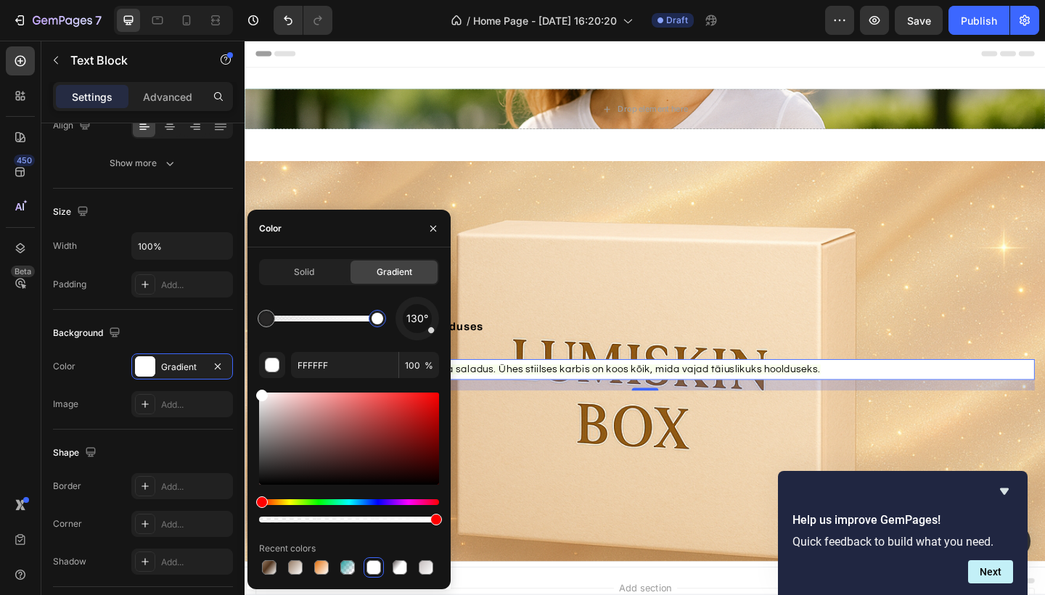
type input "605757"
type input "10"
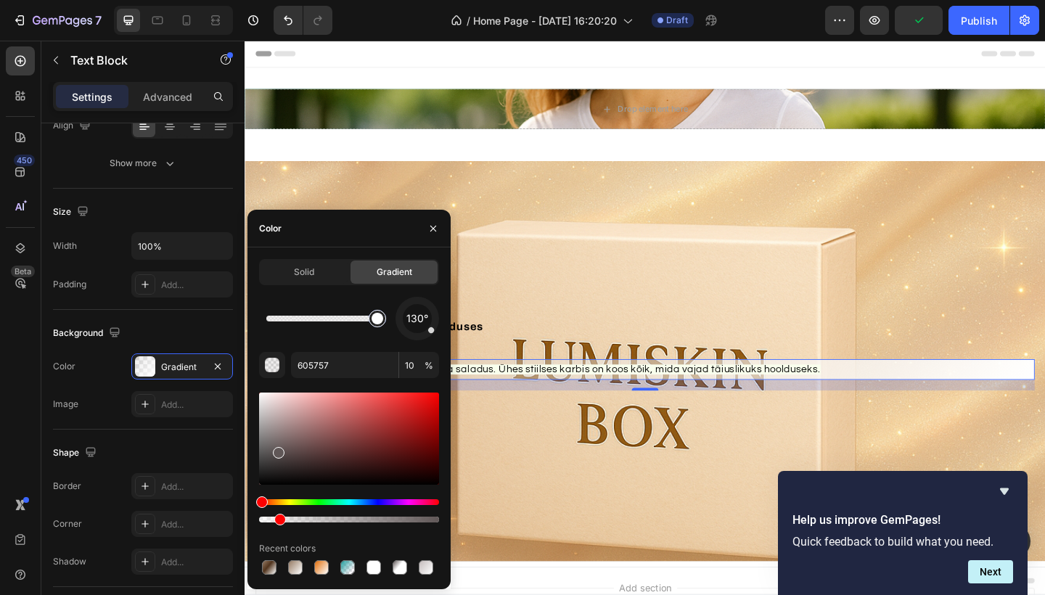
drag, startPoint x: 272, startPoint y: 323, endPoint x: 389, endPoint y: 328, distance: 117.7
click at [378, 322] on div at bounding box center [321, 319] width 111 height 6
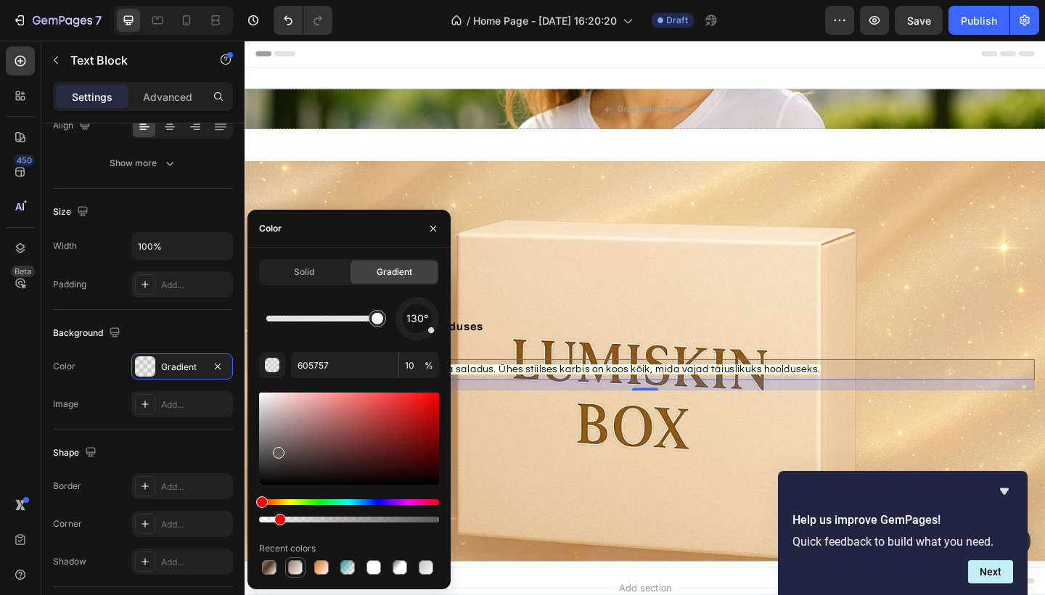
click at [295, 568] on div at bounding box center [295, 567] width 15 height 15
type input "967B64"
type input "100"
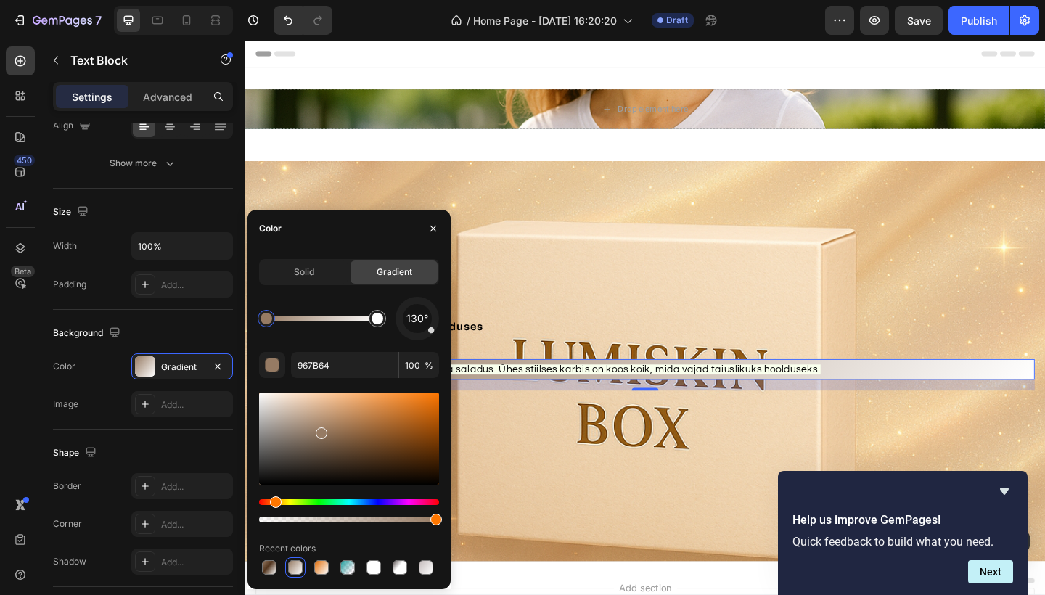
click at [332, 571] on div at bounding box center [349, 568] width 180 height 20
click at [346, 571] on div at bounding box center [347, 567] width 15 height 15
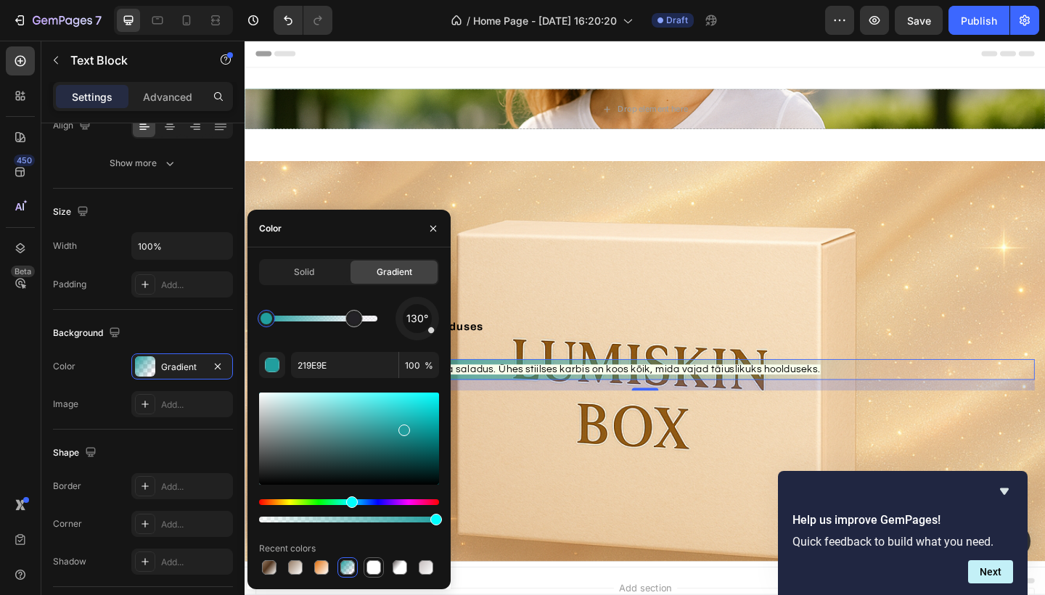
click at [378, 568] on div at bounding box center [374, 567] width 15 height 15
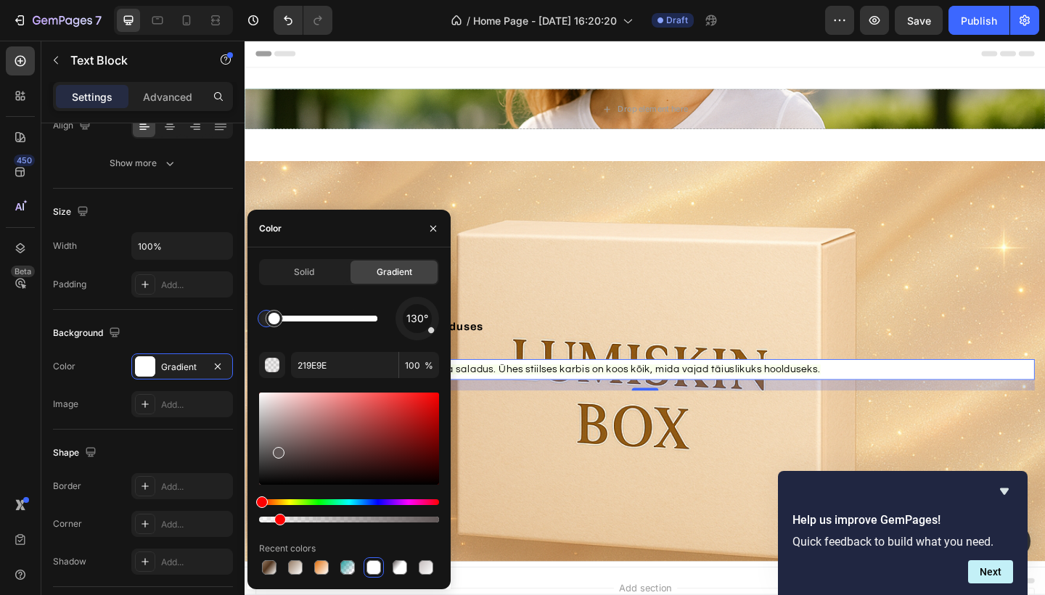
type input "605757"
type input "10"
click at [333, 442] on div at bounding box center [349, 439] width 180 height 92
type input "754646"
click at [348, 519] on div at bounding box center [349, 520] width 180 height 6
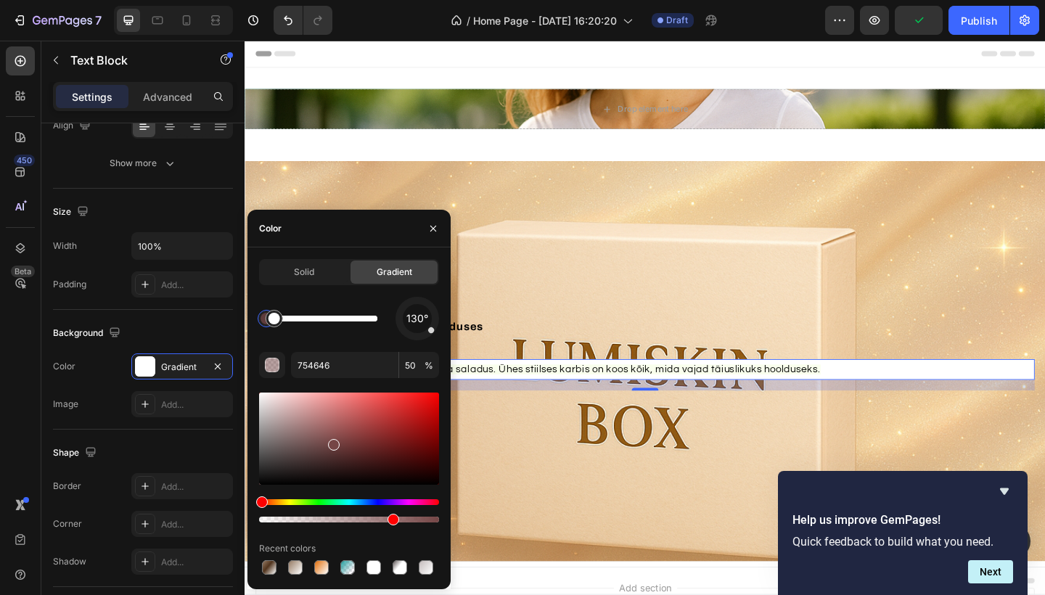
click at [391, 522] on div at bounding box center [349, 520] width 180 height 6
type input "73"
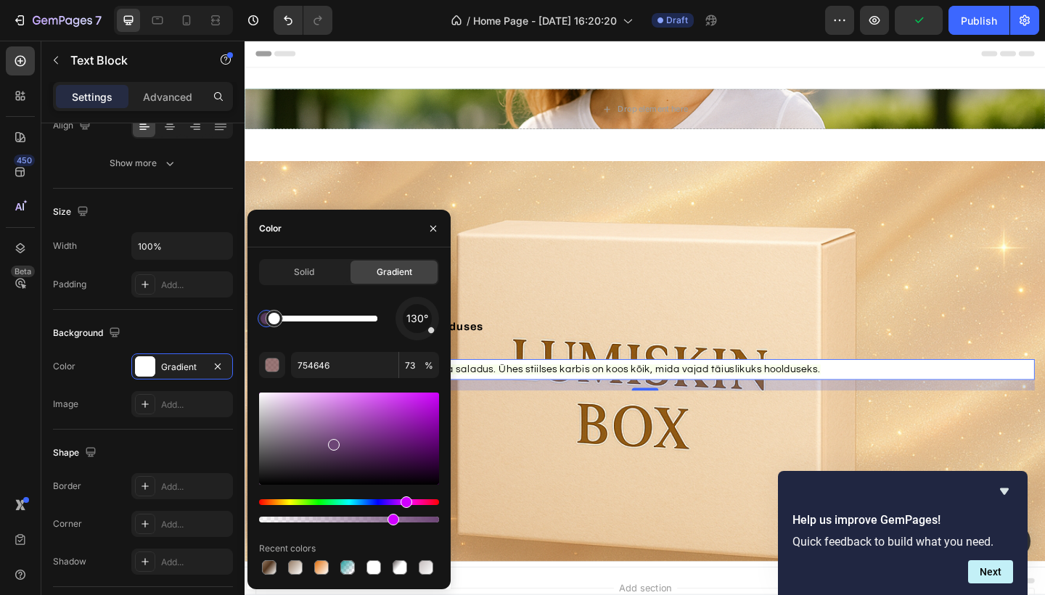
click at [404, 501] on div "Hue" at bounding box center [349, 502] width 180 height 6
click at [370, 418] on div at bounding box center [349, 439] width 180 height 92
click at [428, 328] on div "176°" at bounding box center [418, 319] width 44 height 44
click at [275, 372] on div "button" at bounding box center [272, 365] width 15 height 15
click at [322, 576] on div at bounding box center [321, 567] width 17 height 17
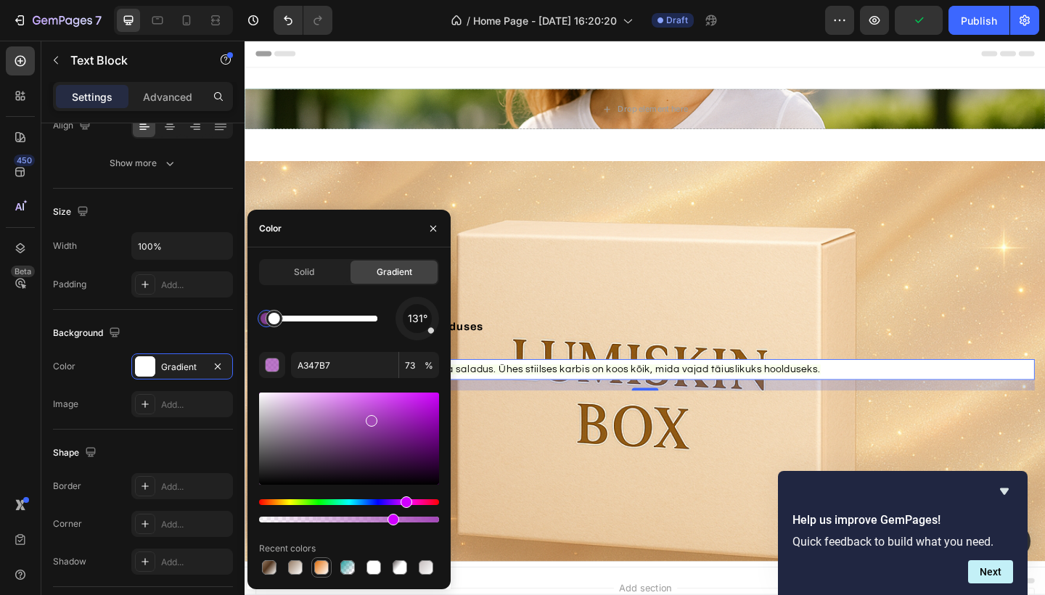
type input "E26F0B"
type input "100"
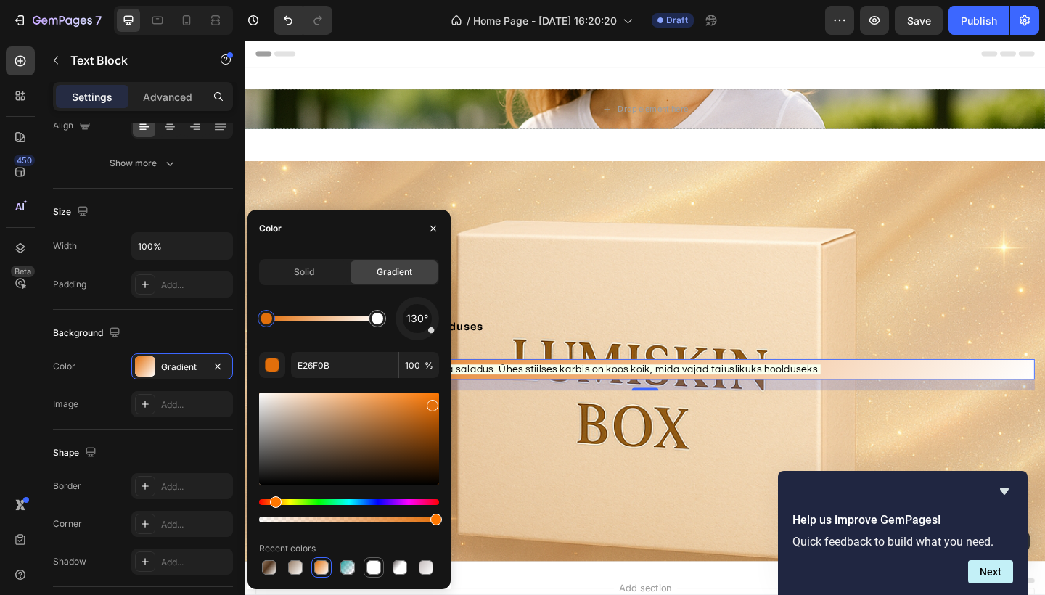
click at [373, 563] on div at bounding box center [374, 567] width 15 height 15
type input "605757"
type input "10"
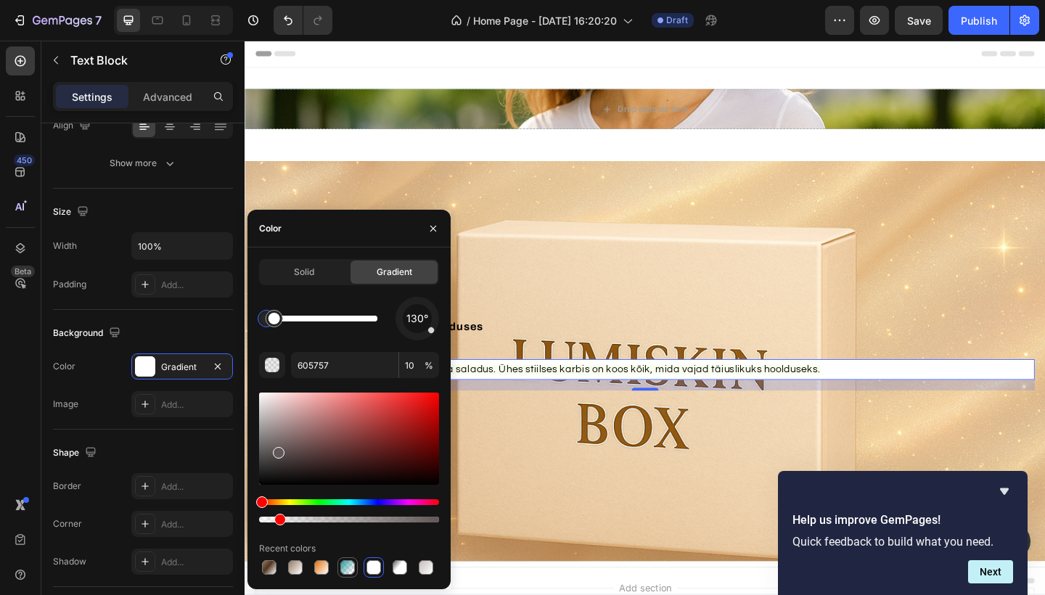
click at [346, 566] on div at bounding box center [347, 567] width 15 height 15
type input "219E9E"
type input "100"
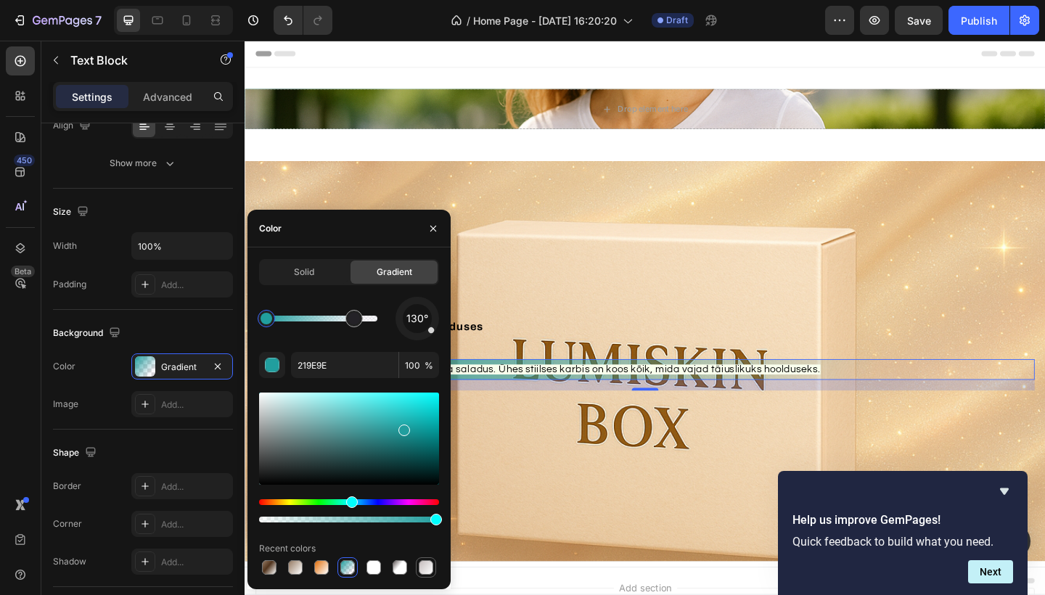
click at [428, 565] on div at bounding box center [426, 567] width 15 height 15
type input "C4BCBC"
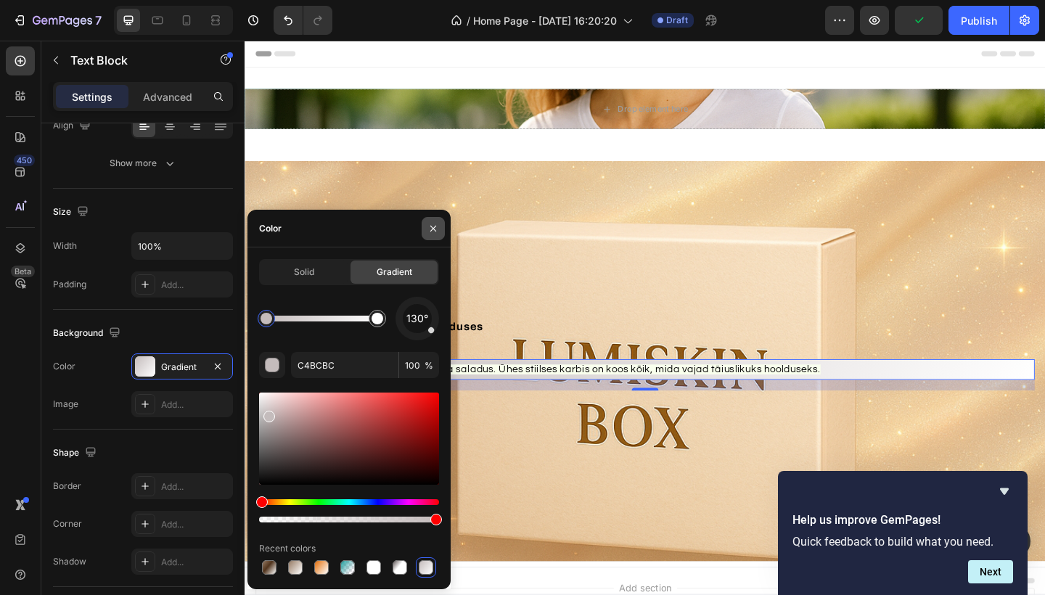
click at [435, 234] on button "button" at bounding box center [433, 228] width 23 height 23
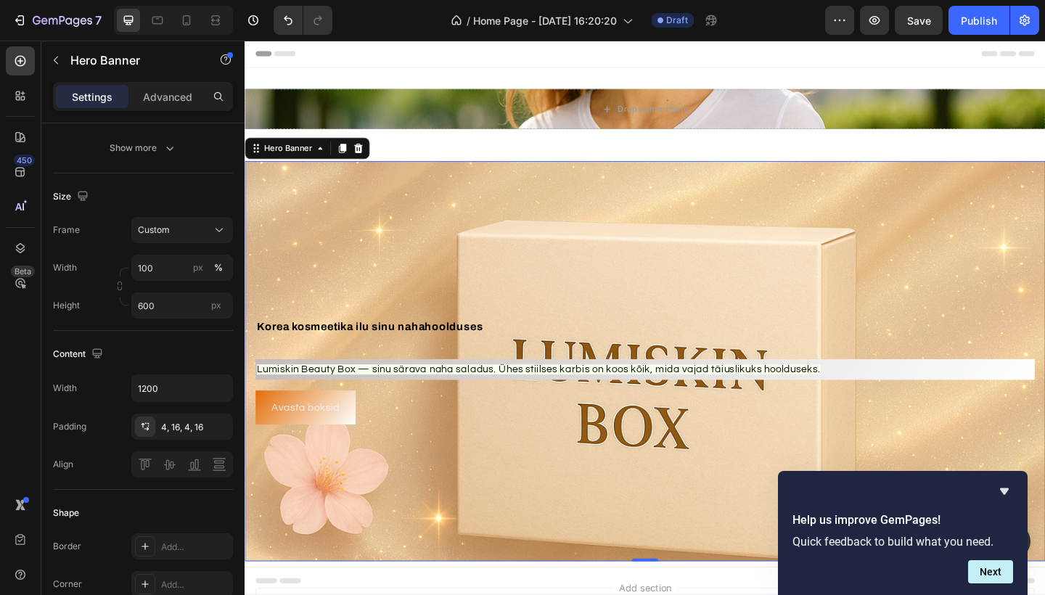
click at [390, 497] on div "Background Image" at bounding box center [680, 390] width 871 height 436
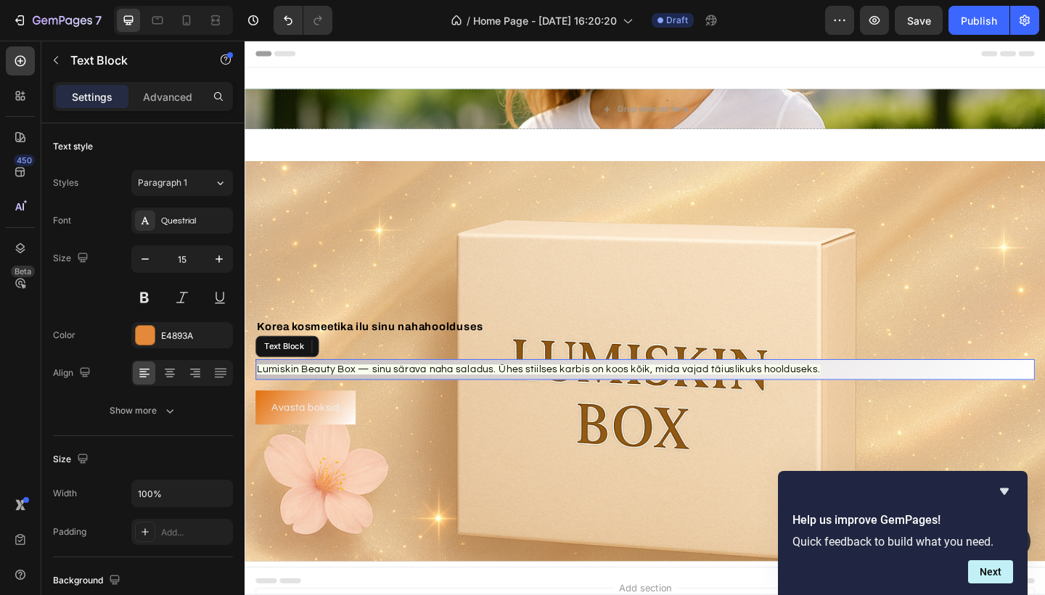
click at [346, 401] on span "Lumiskin Beauty Box — sinu särava naha saladus. Ühes stiilses karbis on koos kõ…" at bounding box center [564, 398] width 613 height 11
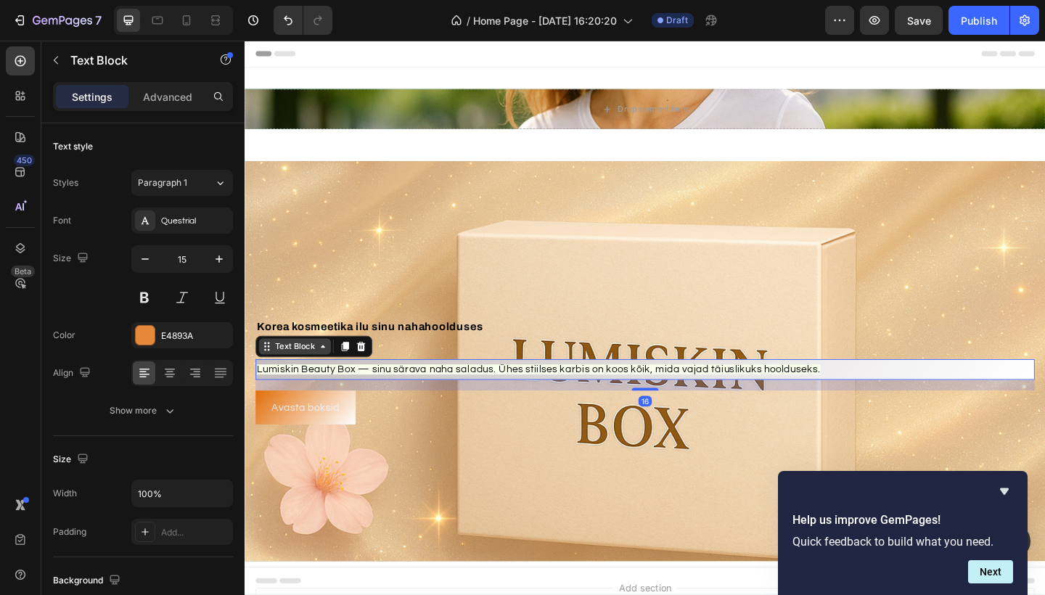
click at [313, 373] on div "Text Block" at bounding box center [298, 373] width 49 height 13
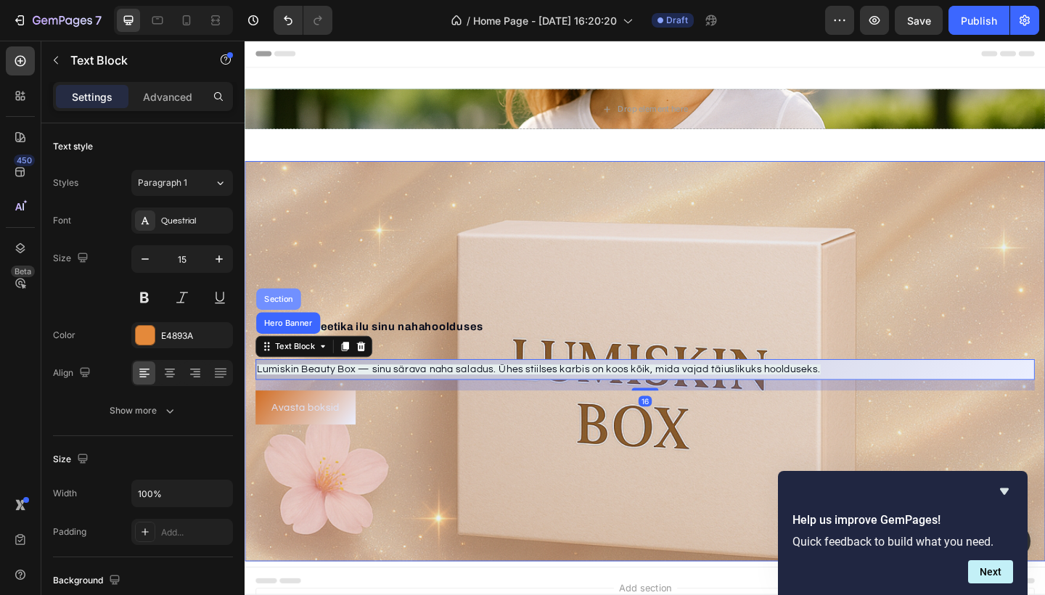
click at [287, 319] on div "Section" at bounding box center [281, 322] width 37 height 9
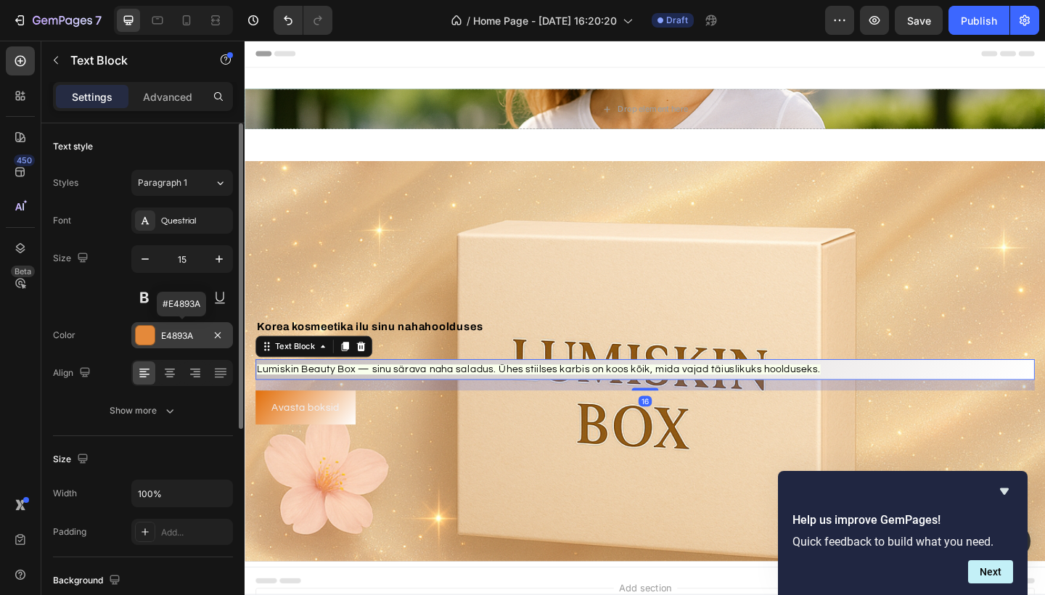
click at [147, 333] on div at bounding box center [145, 335] width 19 height 19
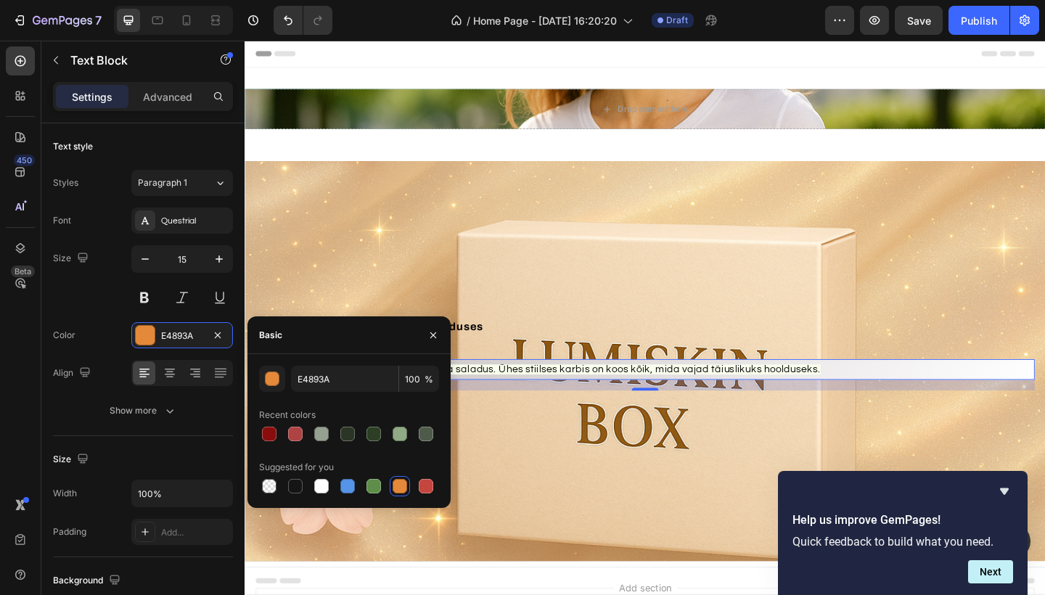
click at [309, 335] on div "Basic" at bounding box center [349, 336] width 203 height 38
click at [268, 489] on div at bounding box center [269, 486] width 15 height 15
type input "000000"
type input "0"
click at [325, 486] on div at bounding box center [321, 486] width 15 height 15
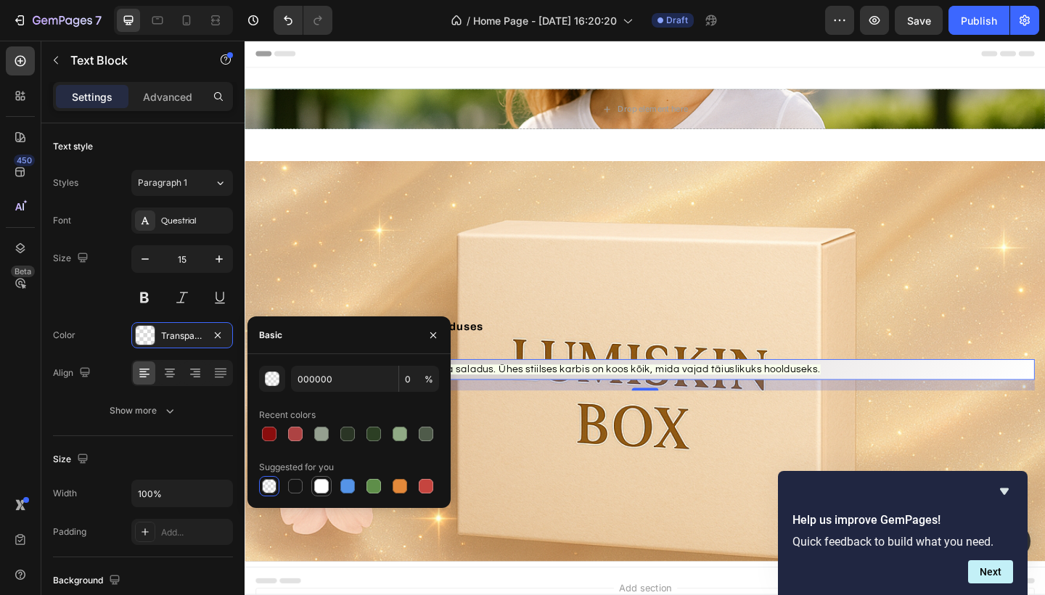
type input "FFFFFF"
type input "100"
click at [291, 489] on div at bounding box center [295, 486] width 15 height 15
click at [319, 431] on div at bounding box center [321, 434] width 15 height 15
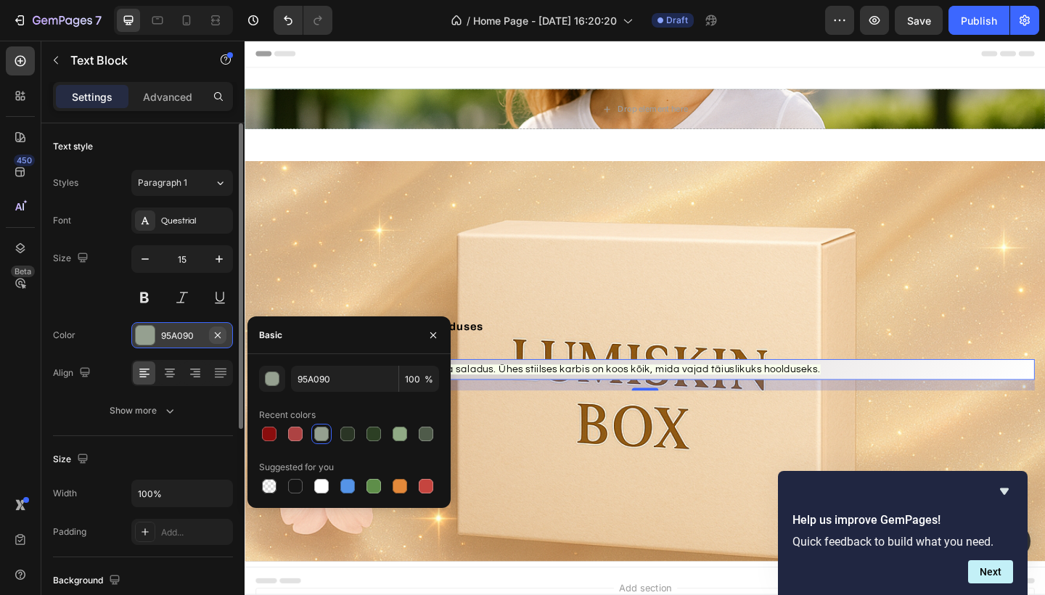
click at [221, 340] on icon "button" at bounding box center [218, 336] width 12 height 12
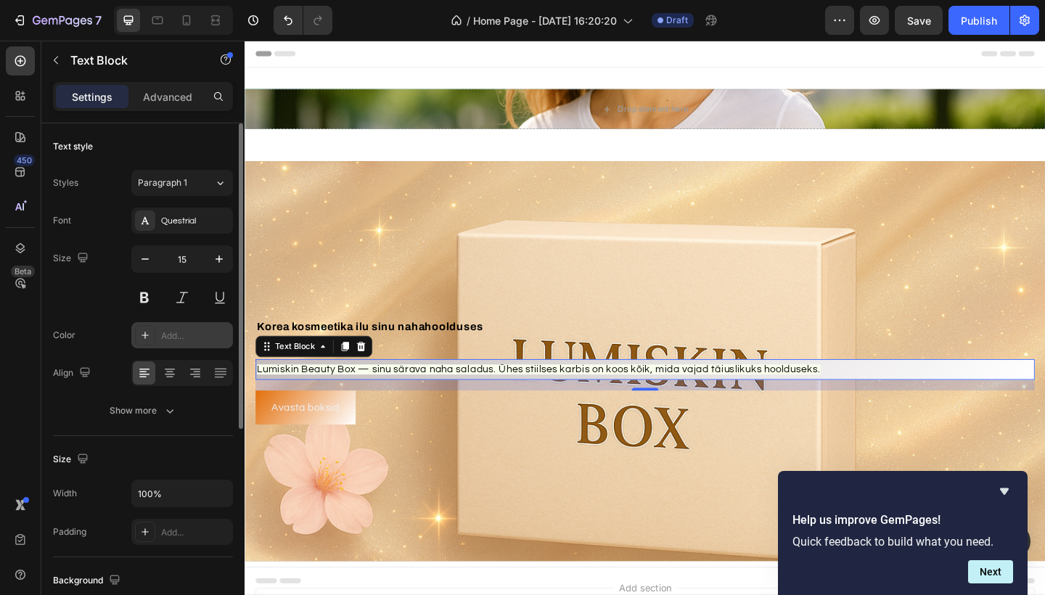
click at [147, 338] on icon at bounding box center [145, 336] width 12 height 12
type input "0E1B4D"
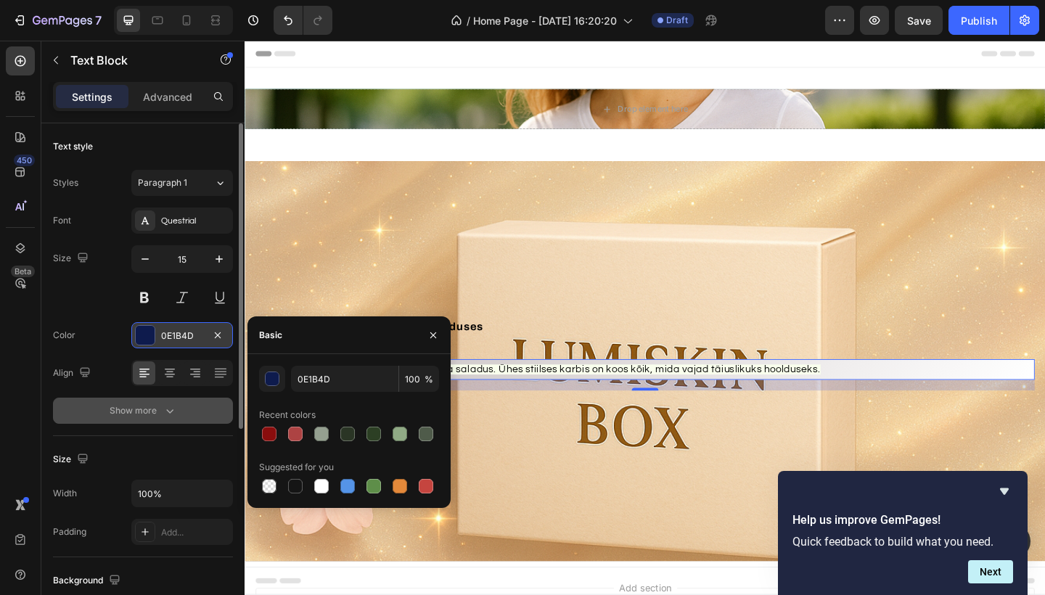
click at [170, 411] on icon "button" at bounding box center [170, 411] width 15 height 15
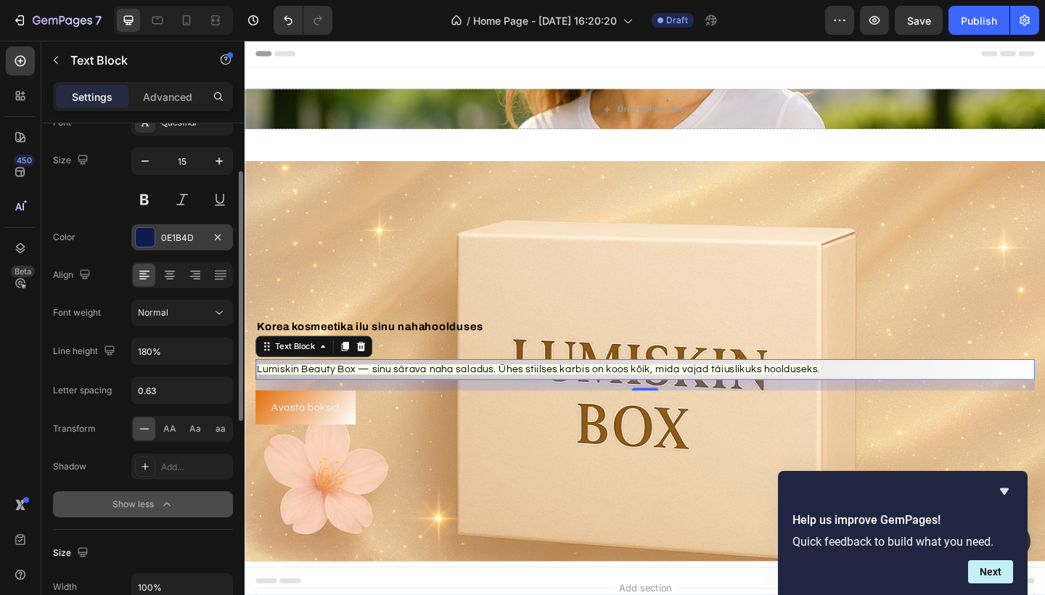
scroll to position [99, 0]
click at [170, 434] on span "AA" at bounding box center [169, 428] width 13 height 13
click at [195, 430] on span "Aa" at bounding box center [195, 428] width 12 height 13
click at [274, 370] on icon at bounding box center [269, 374] width 12 height 12
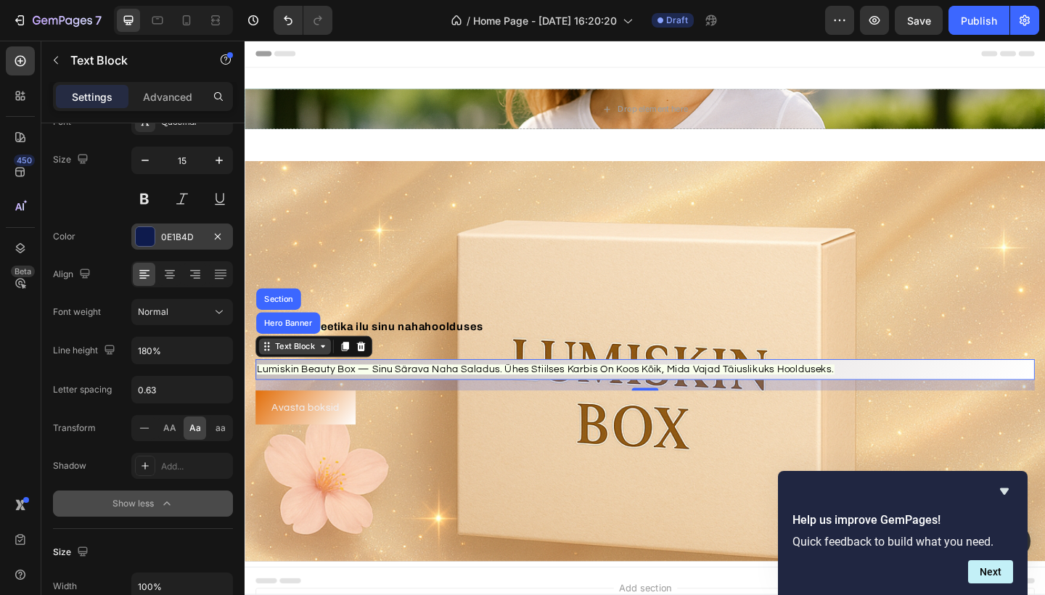
click at [268, 373] on icon at bounding box center [269, 374] width 12 height 12
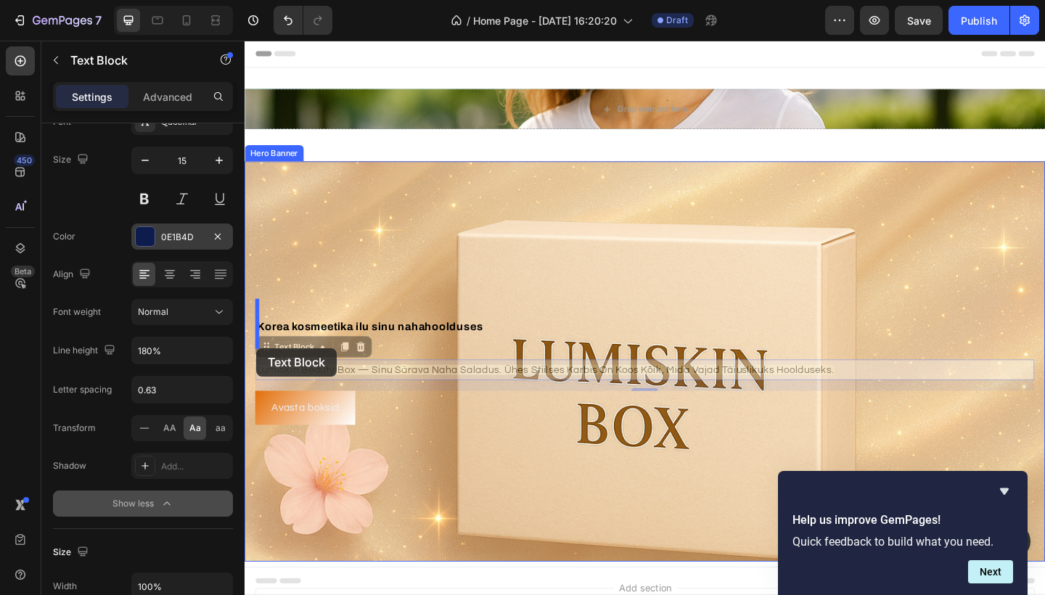
drag, startPoint x: 301, startPoint y: 376, endPoint x: 257, endPoint y: 375, distance: 43.6
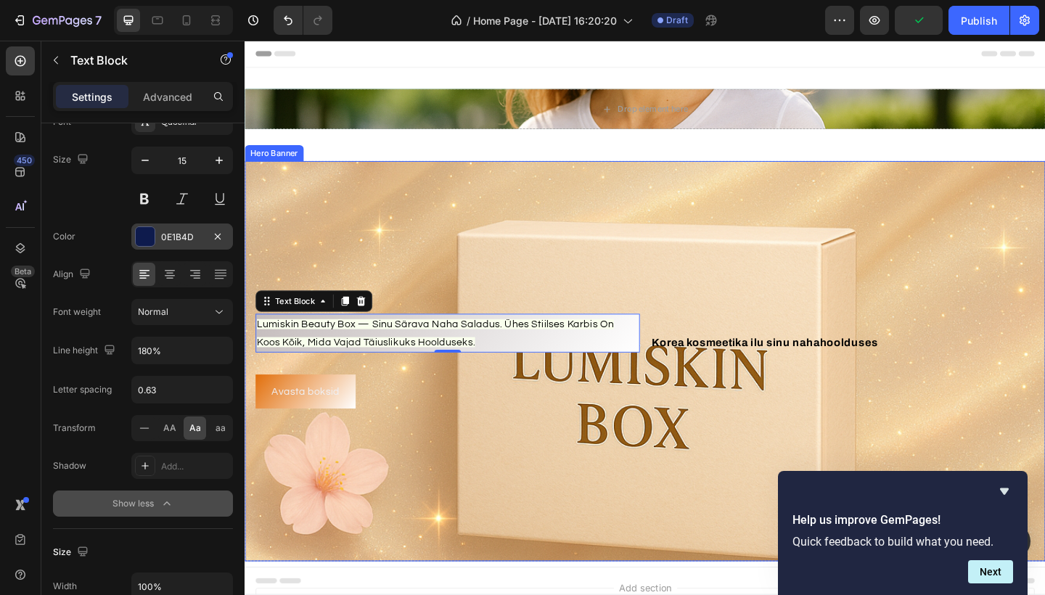
click at [364, 399] on div "lumiskin beauty box — sinu särava naha saladus. ühes stiilses karbis on koos kõ…" at bounding box center [680, 389] width 848 height 103
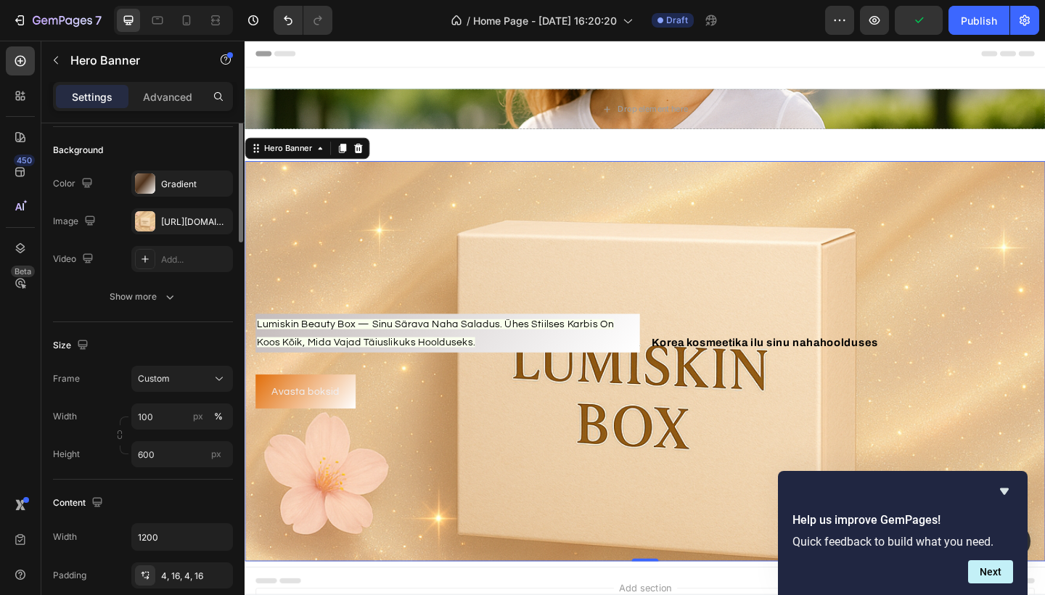
scroll to position [0, 0]
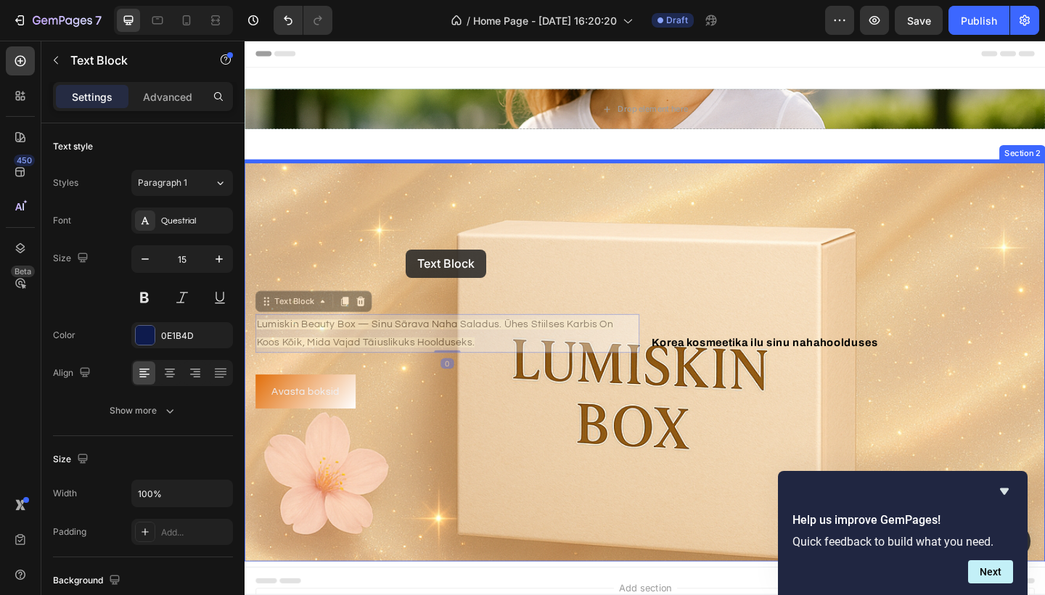
drag, startPoint x: 426, startPoint y: 364, endPoint x: 412, endPoint y: 258, distance: 106.3
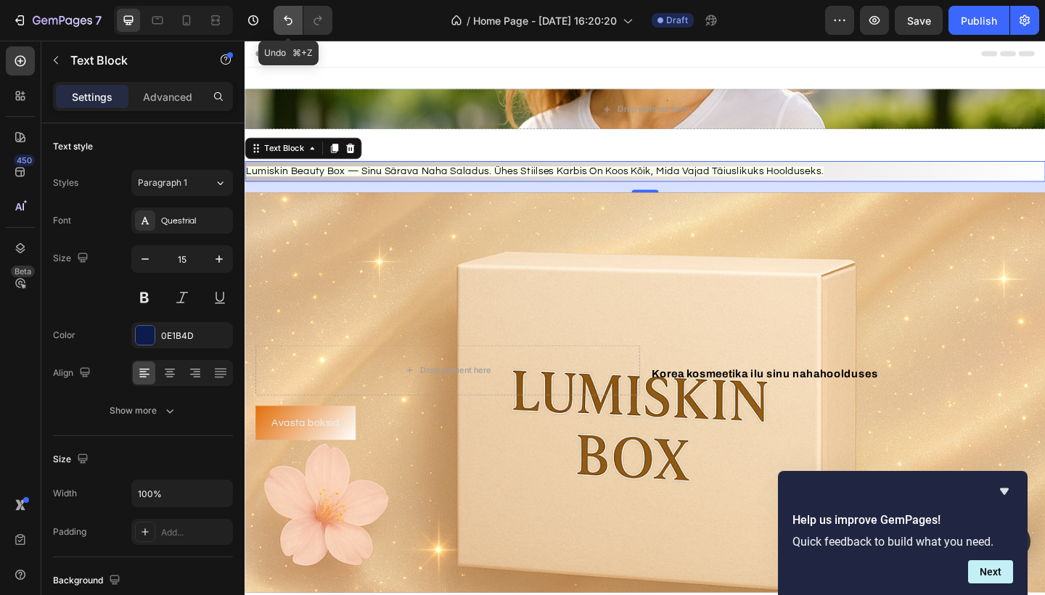
click at [288, 21] on icon "Undo/Redo" at bounding box center [288, 20] width 15 height 15
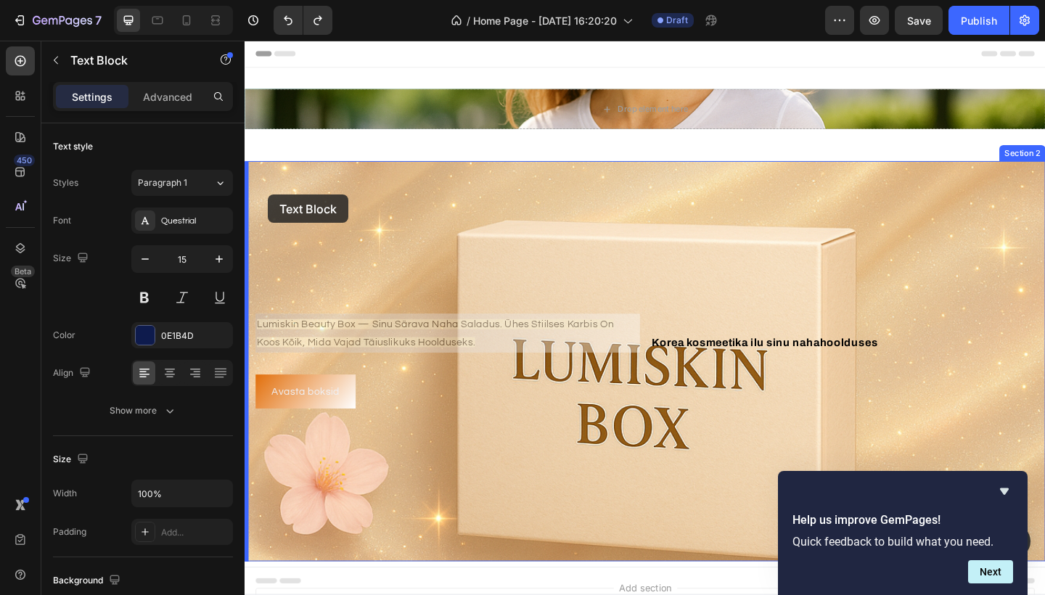
drag, startPoint x: 510, startPoint y: 367, endPoint x: 270, endPoint y: 208, distance: 287.7
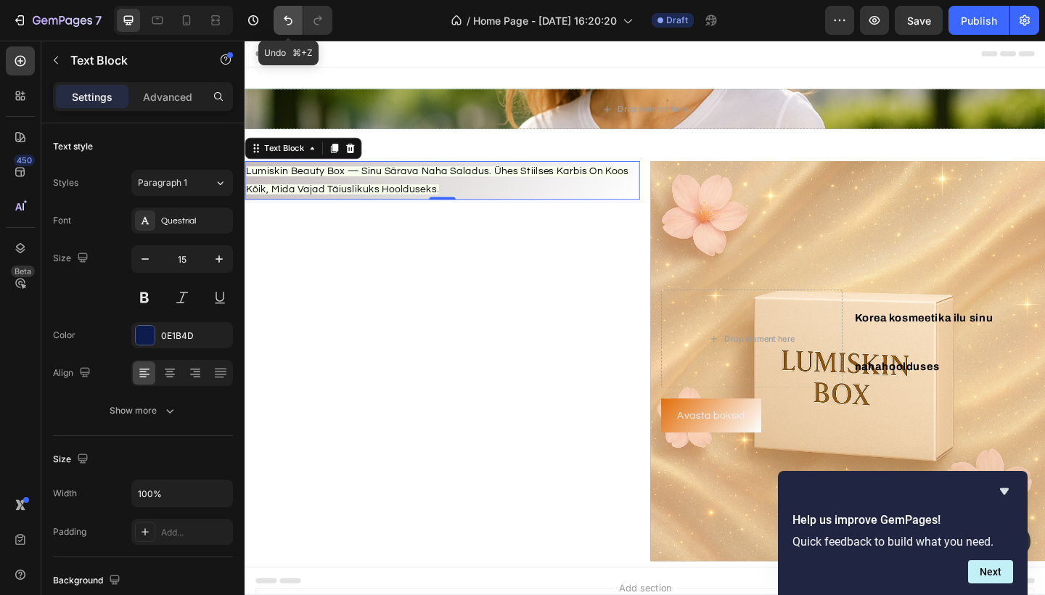
click at [285, 21] on icon "Undo/Redo" at bounding box center [288, 20] width 15 height 15
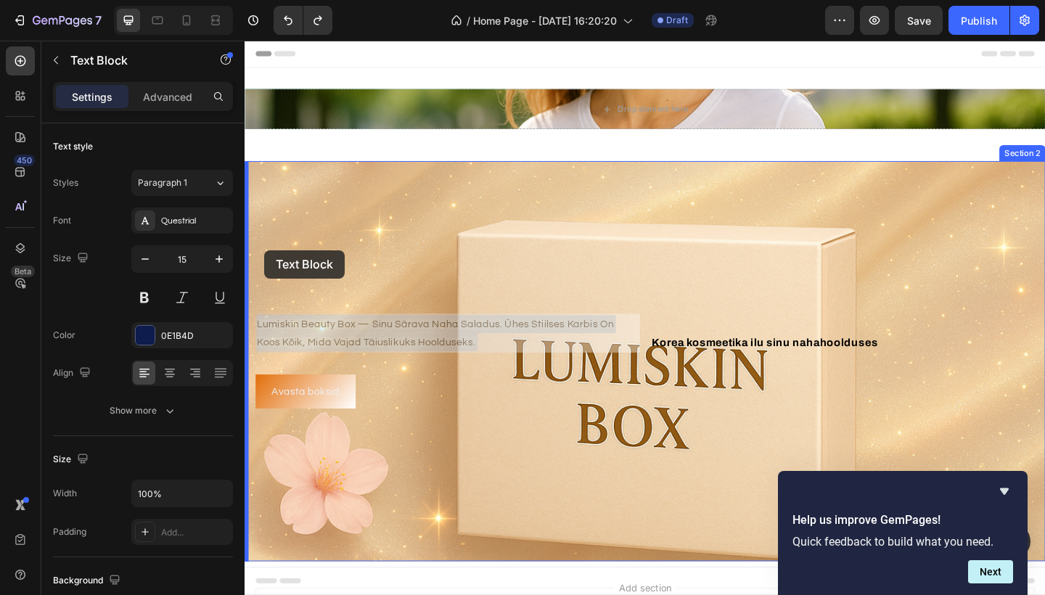
drag, startPoint x: 509, startPoint y: 367, endPoint x: 266, endPoint y: 269, distance: 262.5
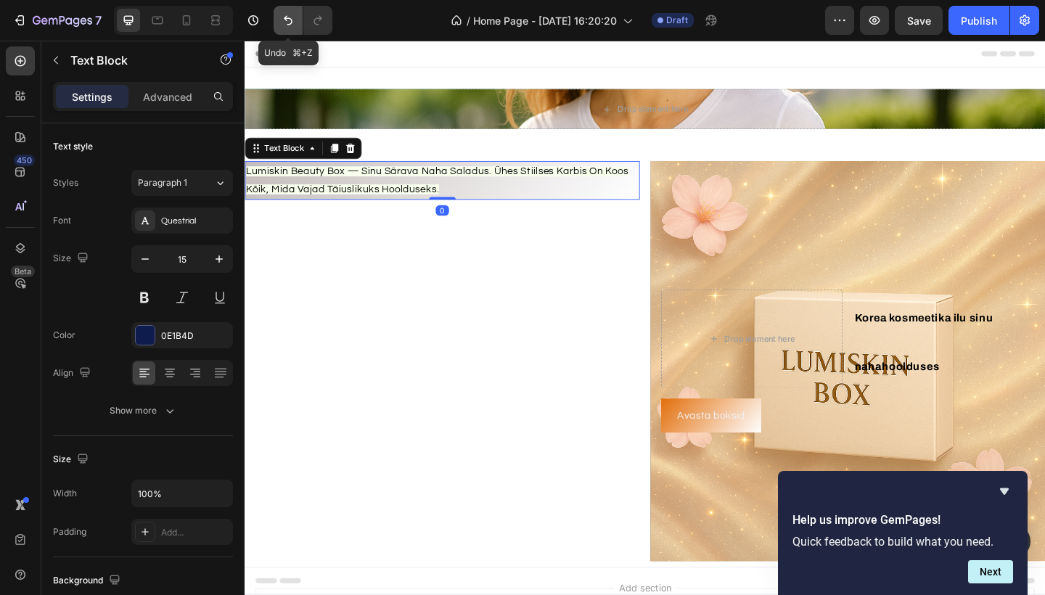
click at [290, 20] on icon "Undo/Redo" at bounding box center [288, 20] width 15 height 15
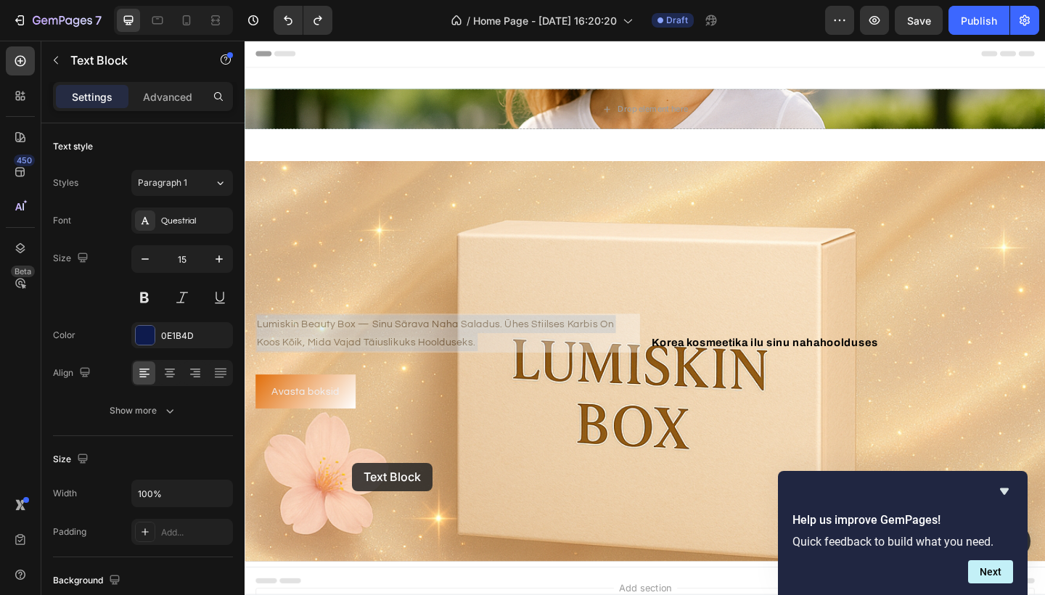
drag, startPoint x: 597, startPoint y: 378, endPoint x: 361, endPoint y: 534, distance: 282.9
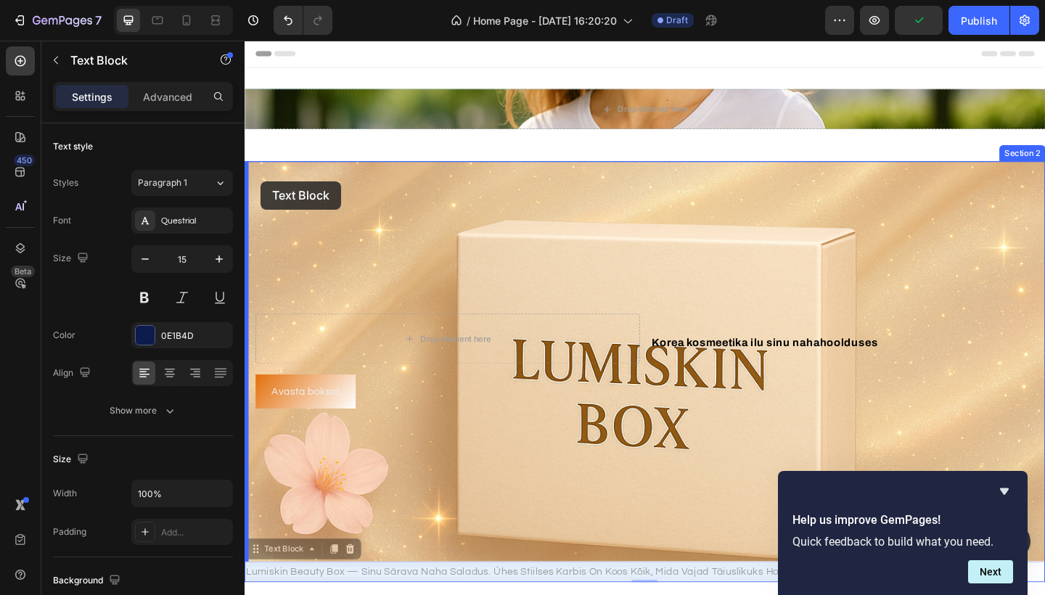
drag, startPoint x: 317, startPoint y: 622, endPoint x: 262, endPoint y: 194, distance: 431.9
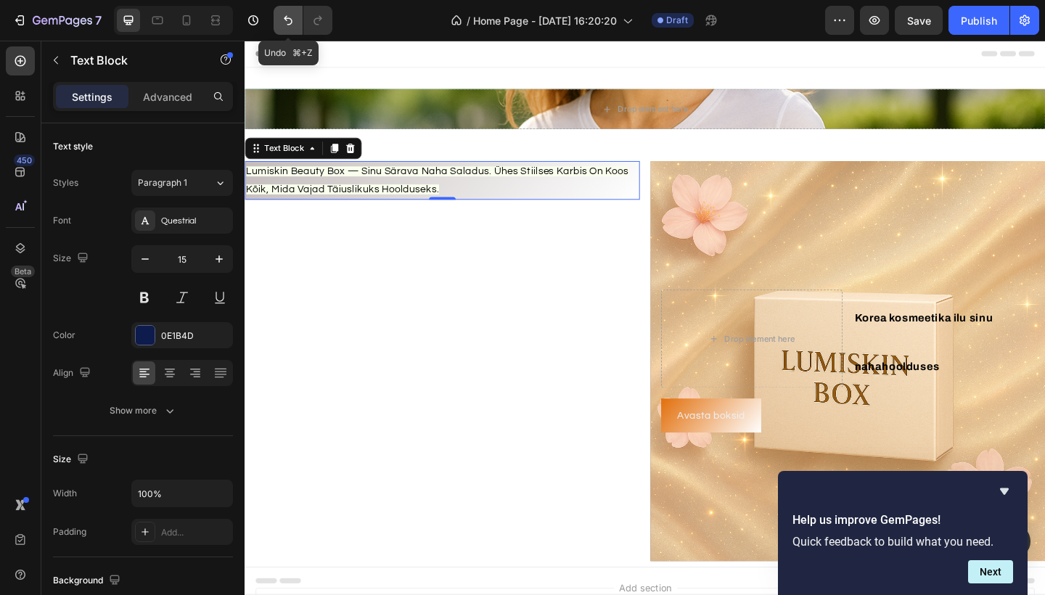
click at [286, 19] on icon "Undo/Redo" at bounding box center [288, 20] width 9 height 9
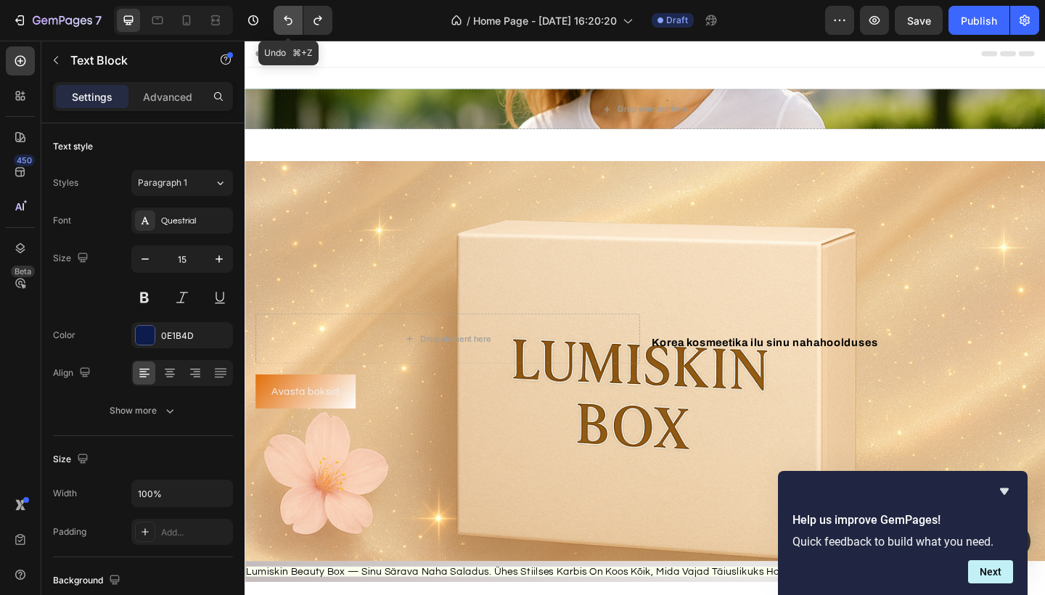
click at [285, 30] on button "Undo/Redo" at bounding box center [288, 20] width 29 height 29
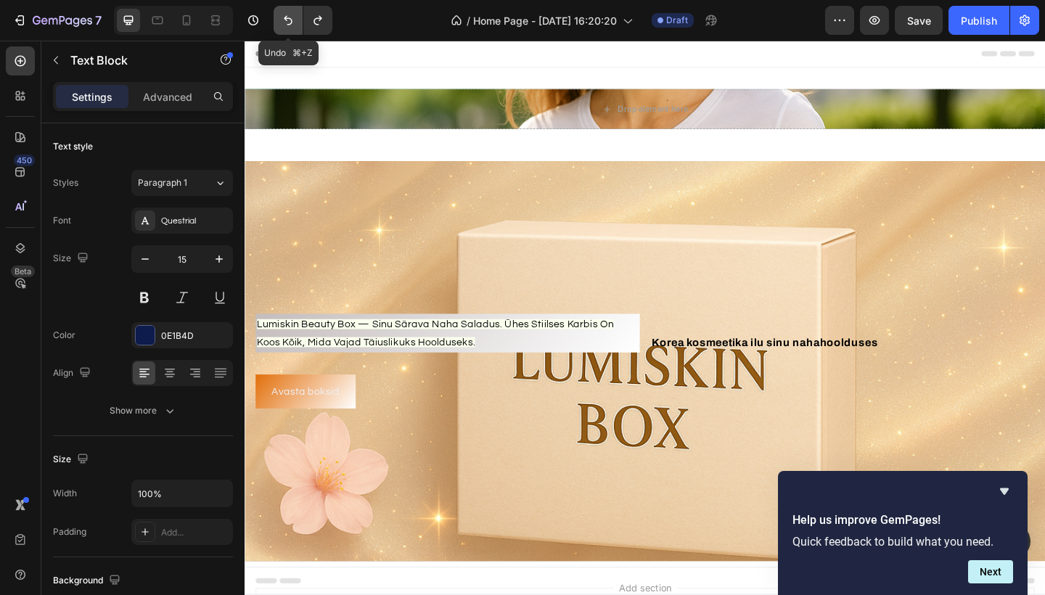
click at [285, 30] on button "Undo/Redo" at bounding box center [288, 20] width 29 height 29
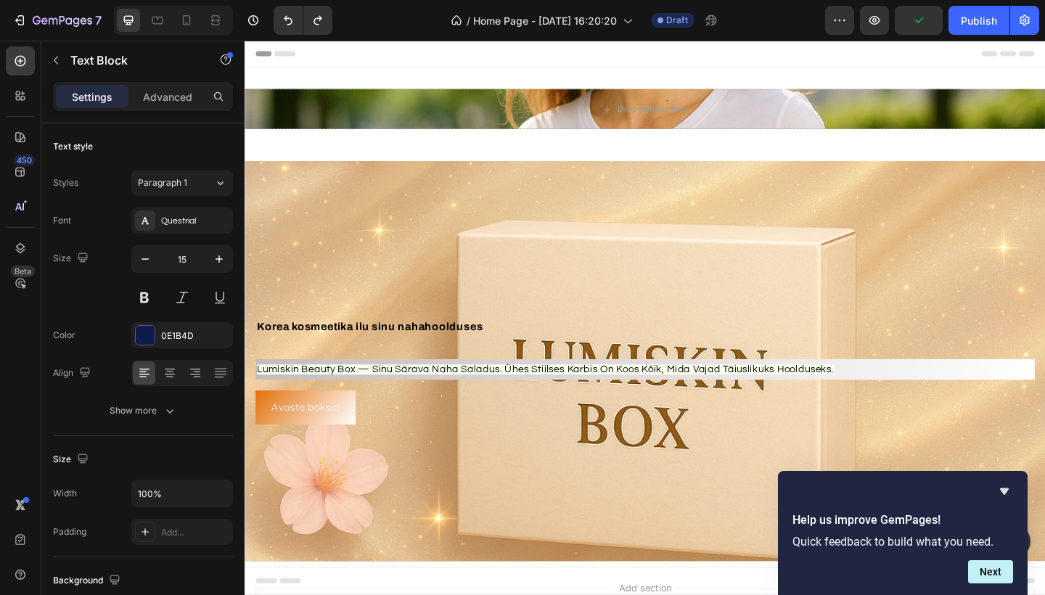
drag, startPoint x: 558, startPoint y: 409, endPoint x: 319, endPoint y: 397, distance: 239.1
click at [319, 397] on span "lumiskin beauty box — sinu särava naha saladus. ühes stiilses karbis on koos kõ…" at bounding box center [572, 398] width 629 height 11
click at [277, 391] on p "lumiskin beauty box — sinu särava naha saladus. ühes stiilses karbis on koos kõ…" at bounding box center [680, 399] width 845 height 20
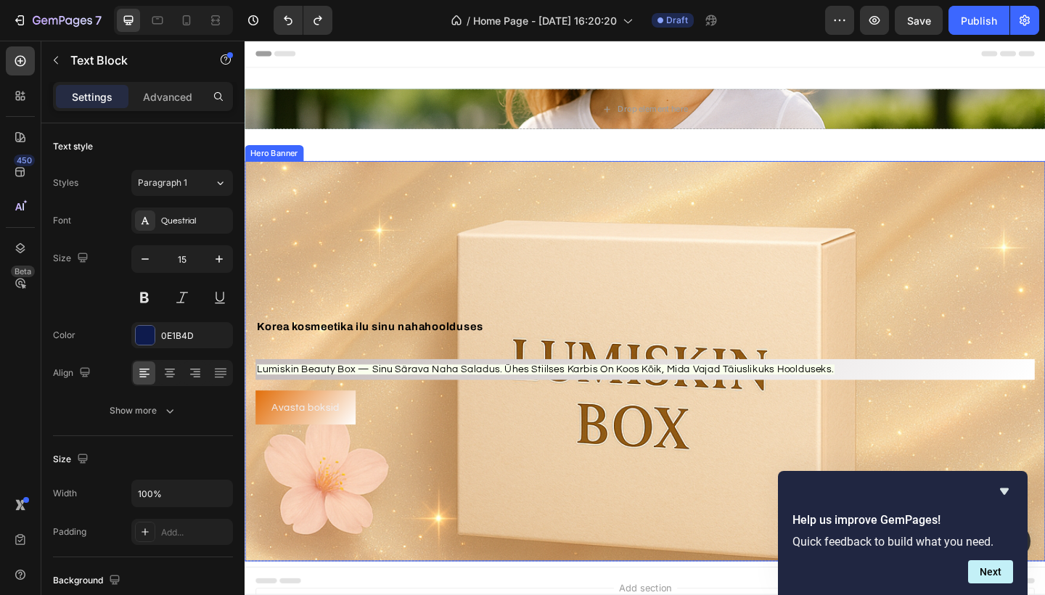
click at [300, 519] on div "Background Image" at bounding box center [680, 390] width 871 height 436
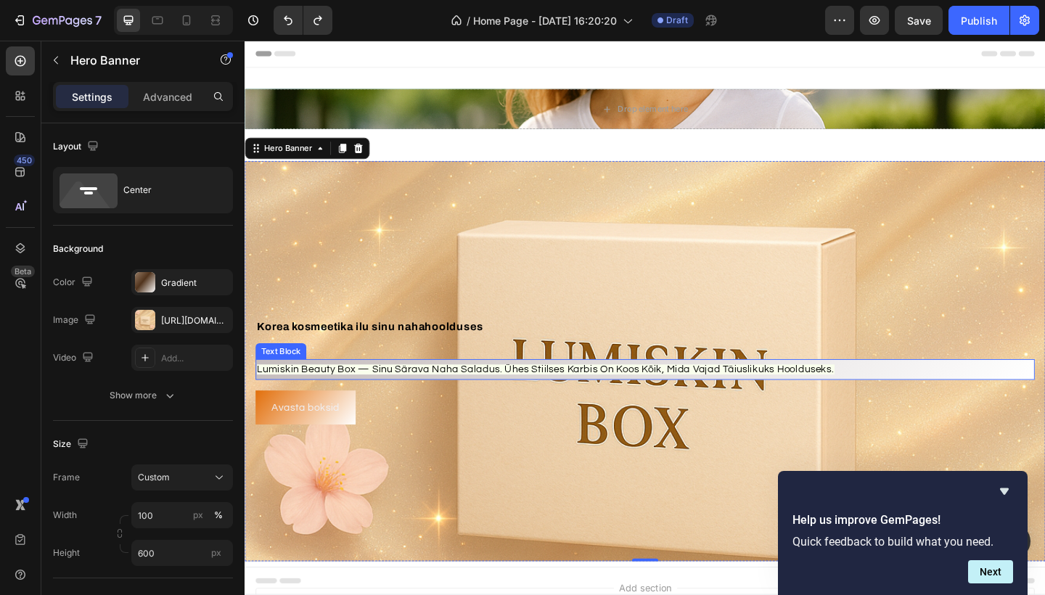
click at [316, 395] on span "lumiskin beauty box — sinu särava naha saladus. ühes stiilses karbis on koos kõ…" at bounding box center [572, 398] width 629 height 11
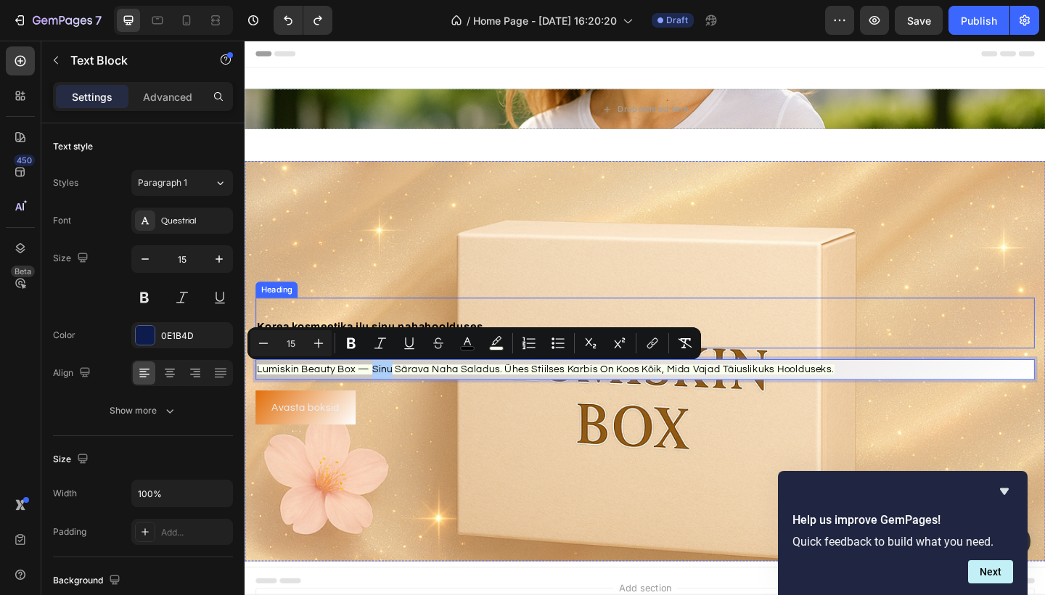
click at [497, 348] on rect "Editor contextual toolbar" at bounding box center [497, 349] width 14 height 4
type input "F9FFED"
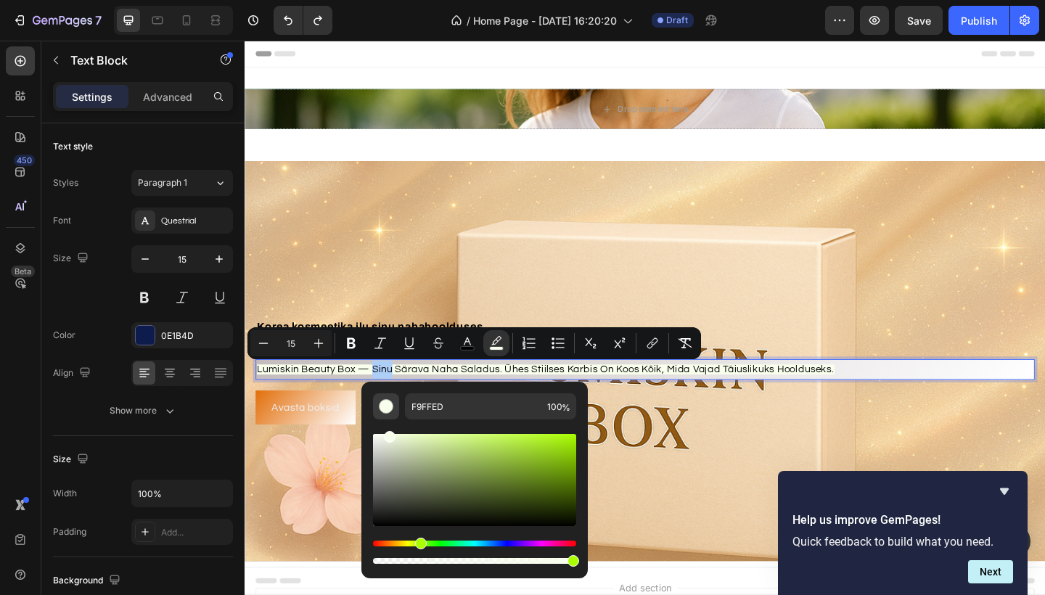
click at [385, 407] on div "Editor contextual toolbar" at bounding box center [386, 406] width 15 height 15
click at [450, 399] on input "F9FFED" at bounding box center [473, 406] width 136 height 26
click at [441, 498] on div "Editor contextual toolbar" at bounding box center [474, 480] width 203 height 92
click at [535, 453] on div "Editor contextual toolbar" at bounding box center [474, 480] width 203 height 92
click at [529, 469] on div "Editor contextual toolbar" at bounding box center [474, 480] width 203 height 92
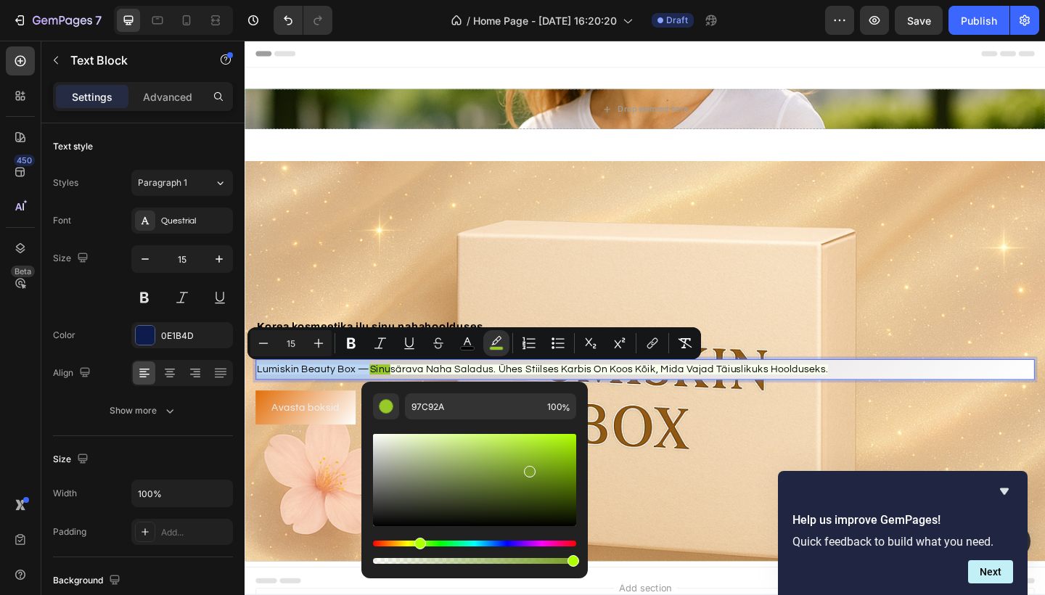
type input "789E25"
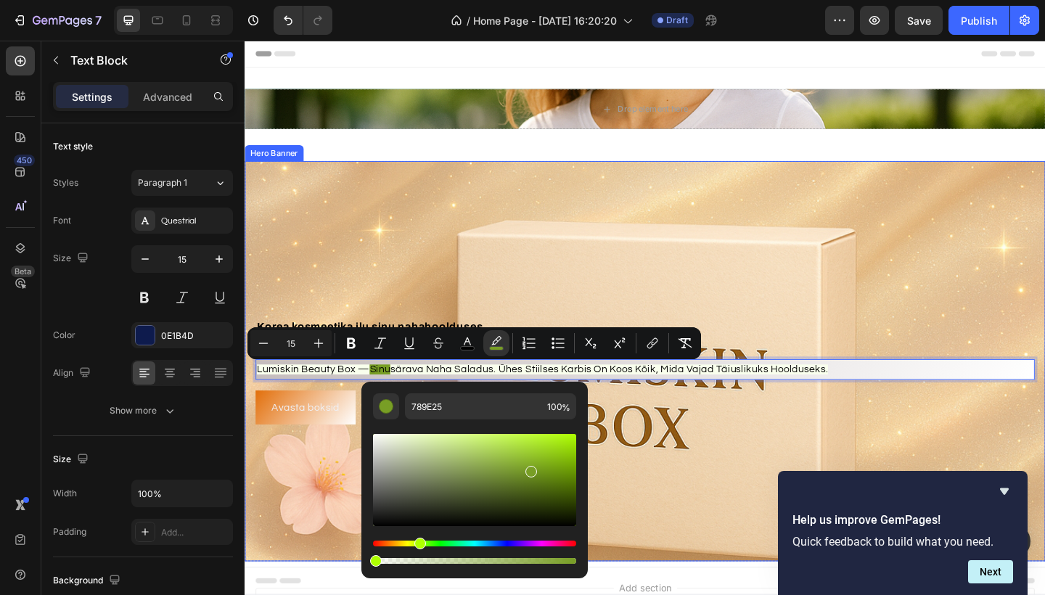
type input "0"
drag, startPoint x: 819, startPoint y: 603, endPoint x: 368, endPoint y: 600, distance: 450.8
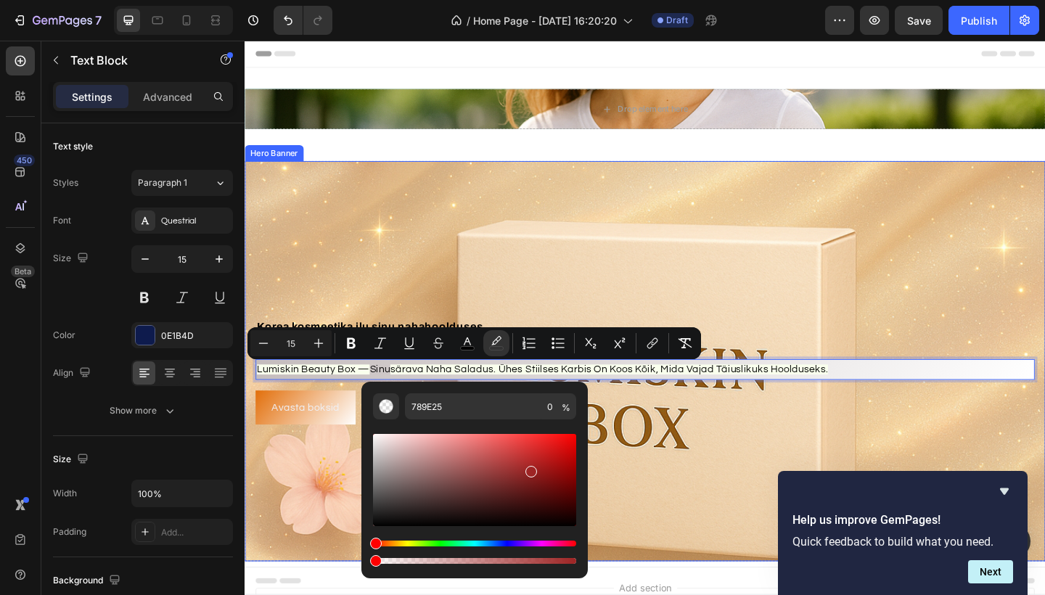
type input "9E2424"
drag, startPoint x: 664, startPoint y: 580, endPoint x: 358, endPoint y: 586, distance: 305.7
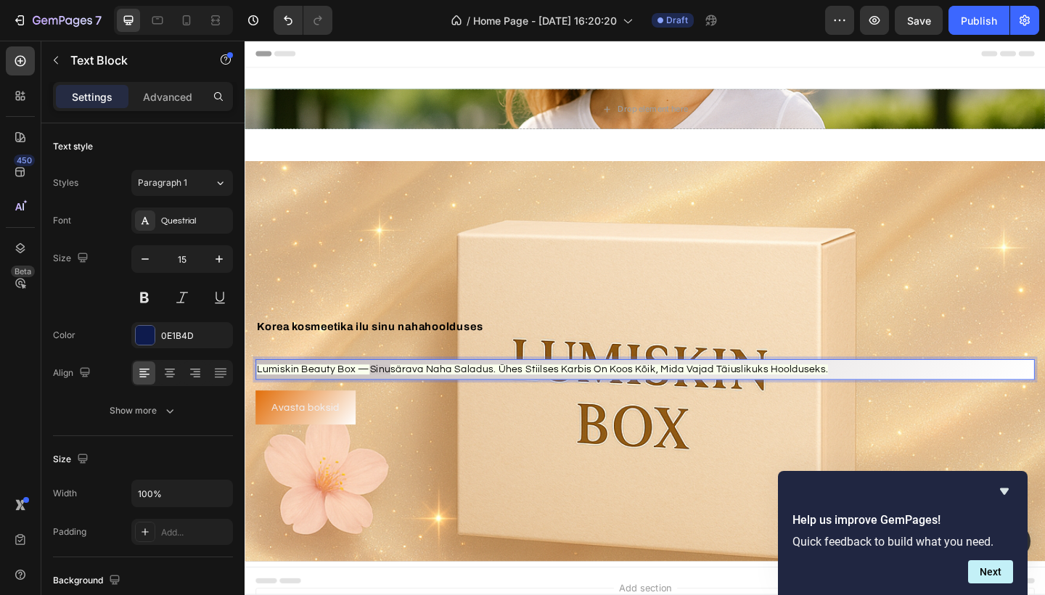
click at [474, 404] on span "särava naha saladus. ühes stiilses karbis on koos kõik, mida vajad täiuslikuks …" at bounding box center [641, 398] width 477 height 11
click at [285, 15] on icon "Undo/Redo" at bounding box center [288, 20] width 15 height 15
click at [432, 399] on span "särava nahAa saladus. ühes stiilses karbis on koos kõik, mida vajad täiuslikuks…" at bounding box center [645, 398] width 484 height 11
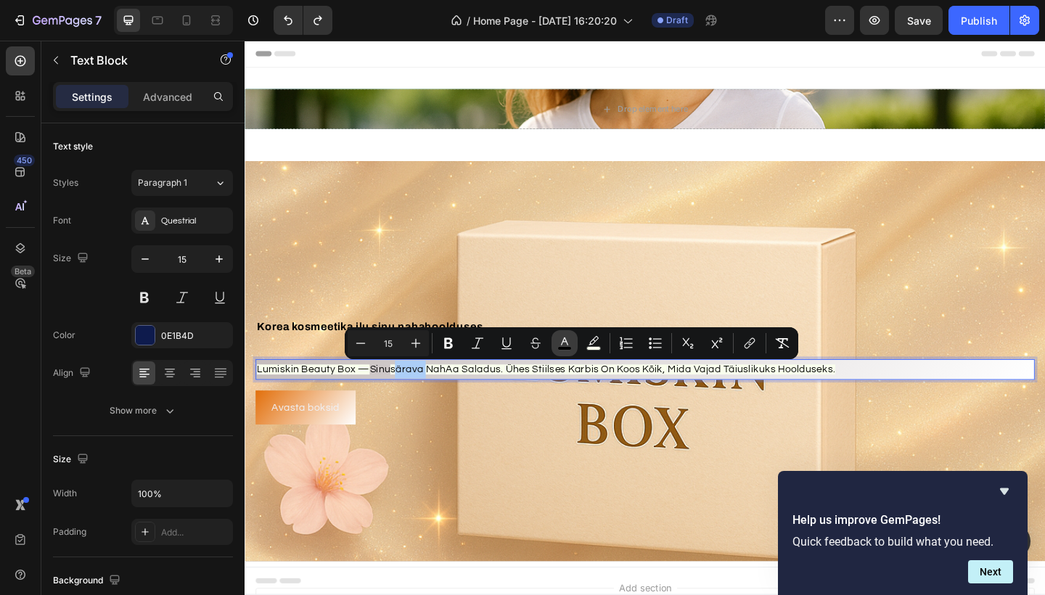
click at [567, 341] on icon "Editor contextual toolbar" at bounding box center [565, 343] width 15 height 15
type input "000000"
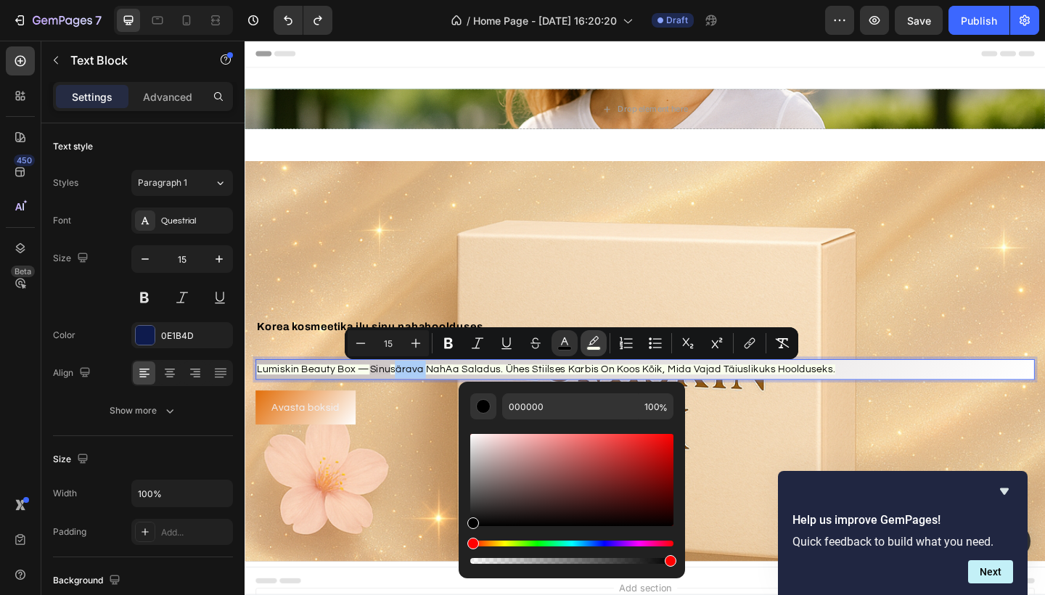
click at [593, 351] on button "color" at bounding box center [594, 343] width 26 height 26
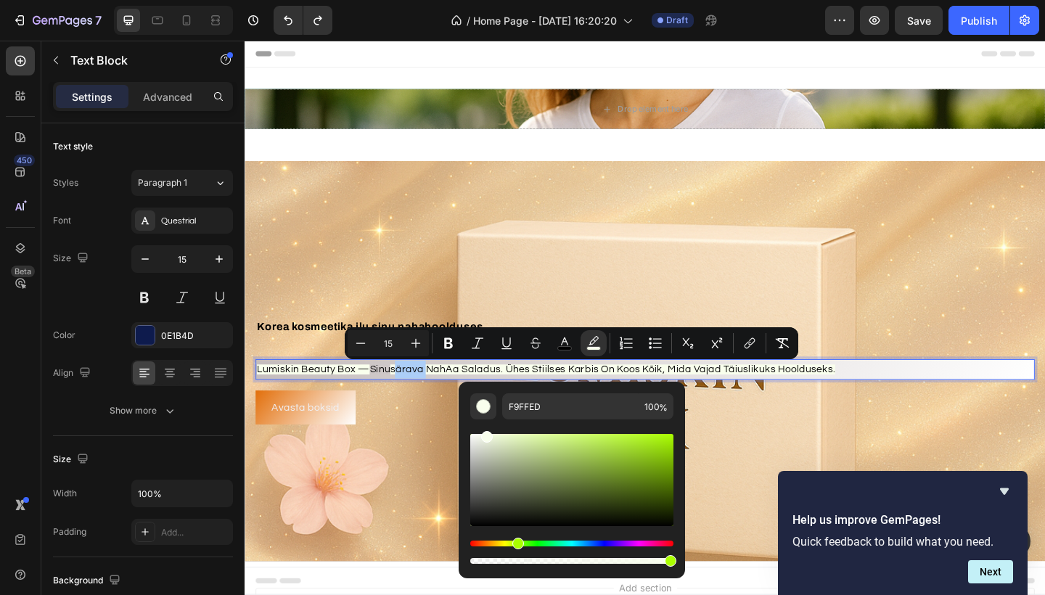
click at [521, 473] on div "Editor contextual toolbar" at bounding box center [571, 480] width 203 height 92
type input "85916E"
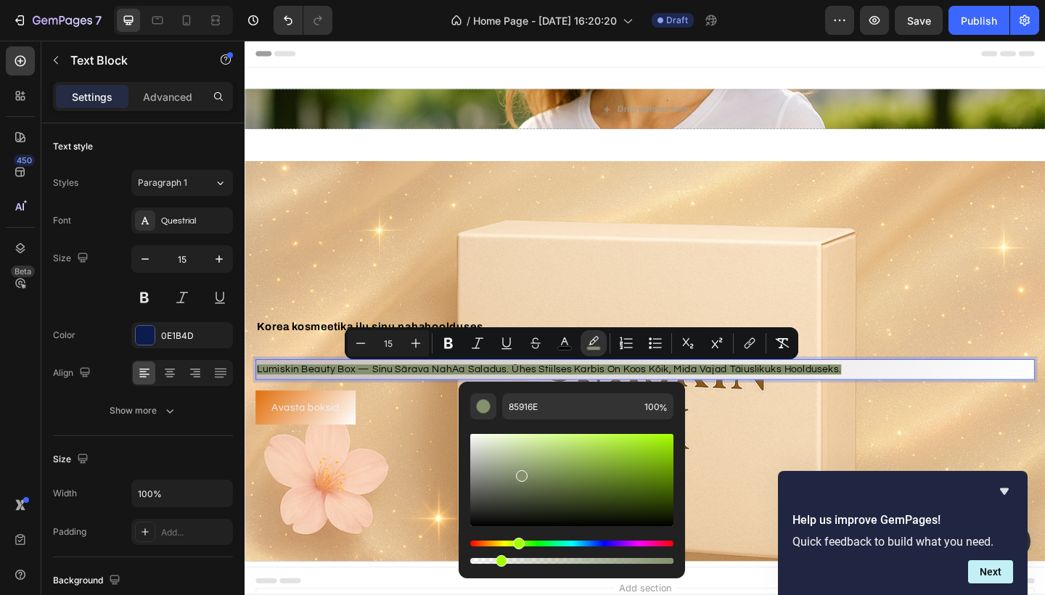
click at [499, 558] on div "Editor contextual toolbar" at bounding box center [571, 561] width 203 height 6
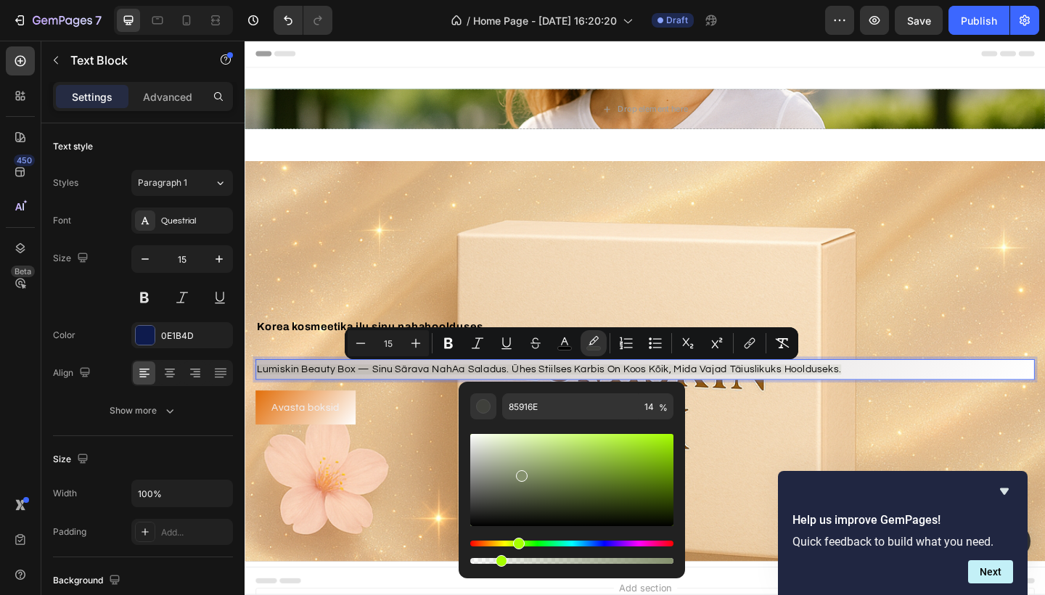
click at [484, 559] on div "Editor contextual toolbar" at bounding box center [571, 561] width 203 height 6
type input "7"
click at [567, 344] on icon "Editor contextual toolbar" at bounding box center [565, 343] width 15 height 15
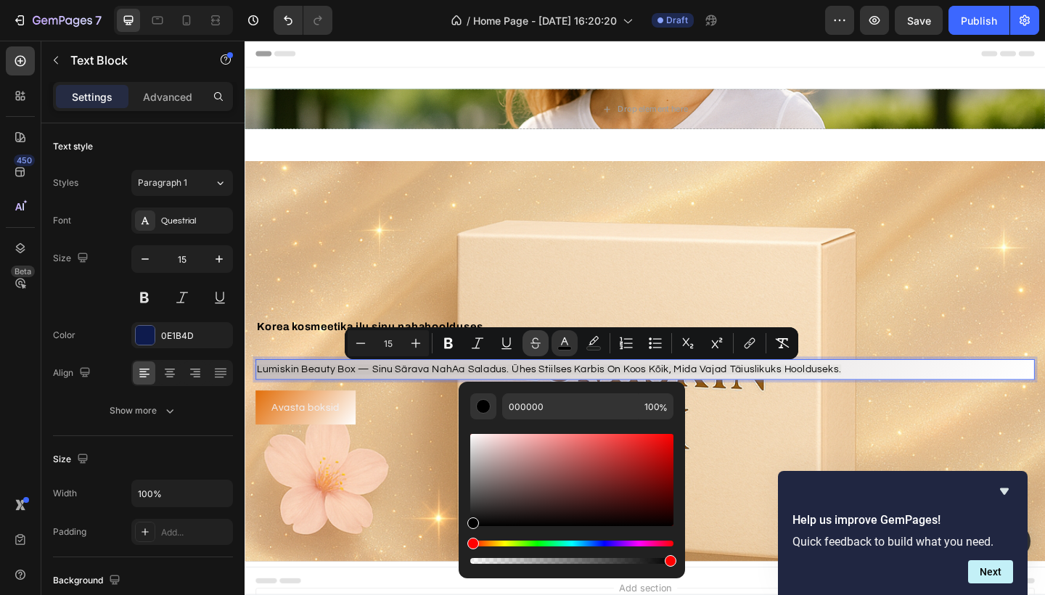
click at [546, 343] on button "Strikethrough" at bounding box center [536, 343] width 26 height 26
click at [541, 346] on icon "Editor contextual toolbar" at bounding box center [536, 343] width 15 height 15
click at [597, 350] on rect "Editor contextual toolbar" at bounding box center [594, 349] width 14 height 4
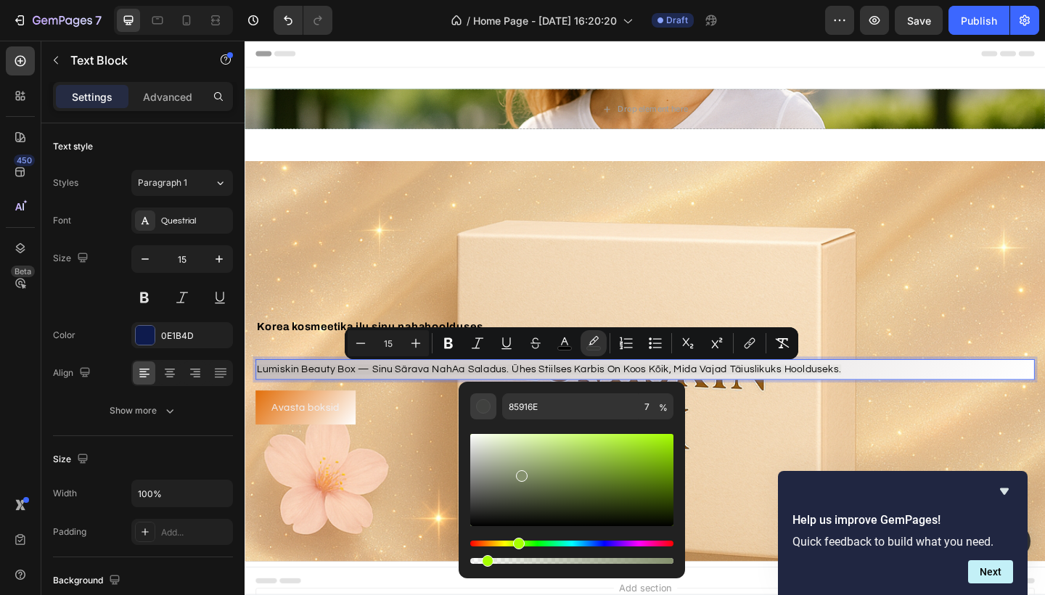
click at [480, 405] on div "Editor contextual toolbar" at bounding box center [483, 406] width 15 height 15
drag, startPoint x: 486, startPoint y: 563, endPoint x: 463, endPoint y: 561, distance: 23.3
click at [463, 561] on div "85916E 7 %" at bounding box center [572, 474] width 227 height 185
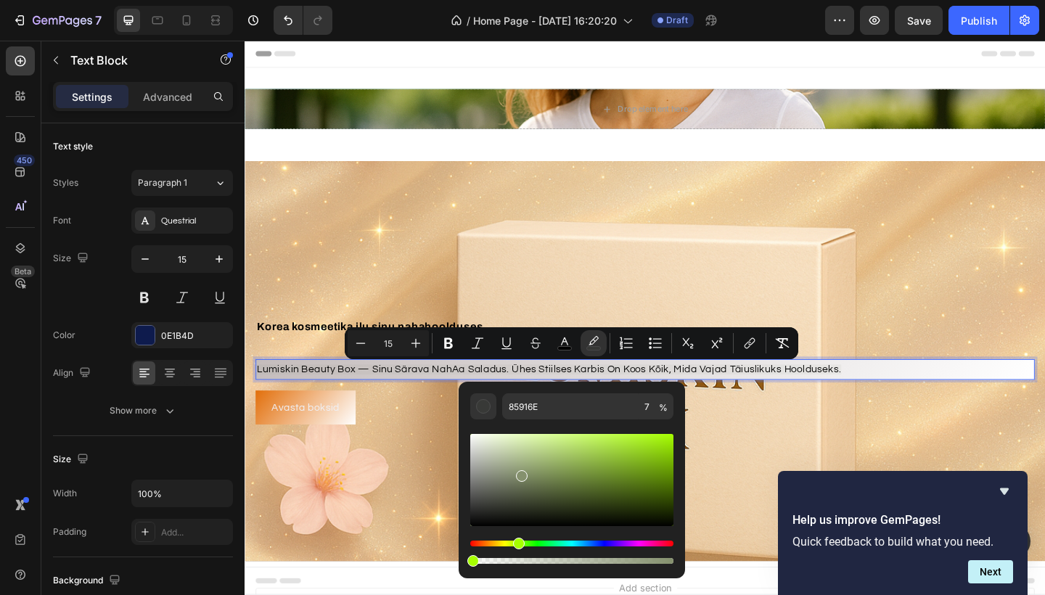
type input "0"
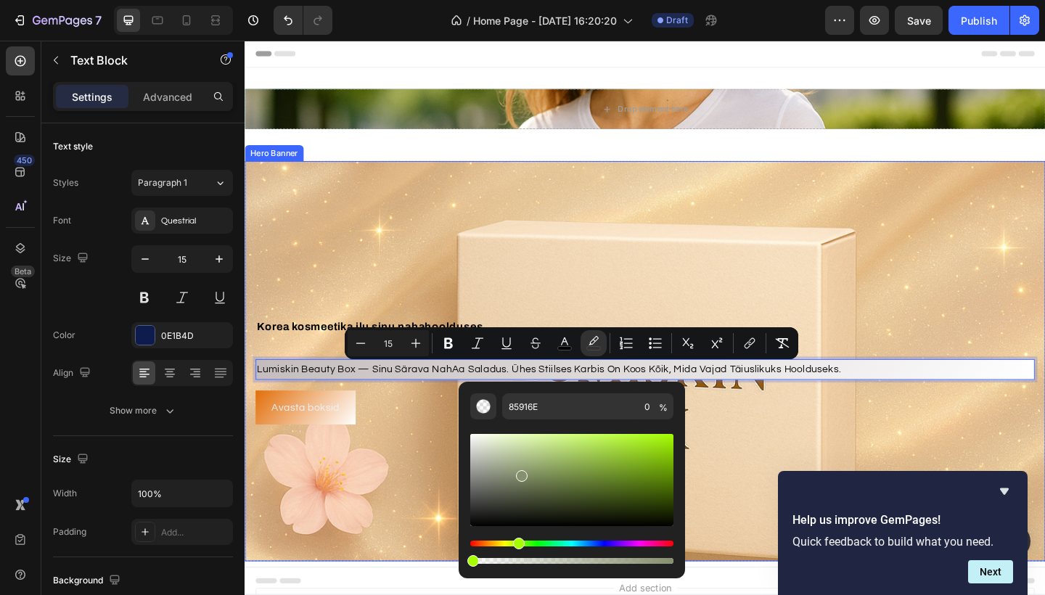
click at [388, 547] on div "Background Image" at bounding box center [680, 390] width 871 height 436
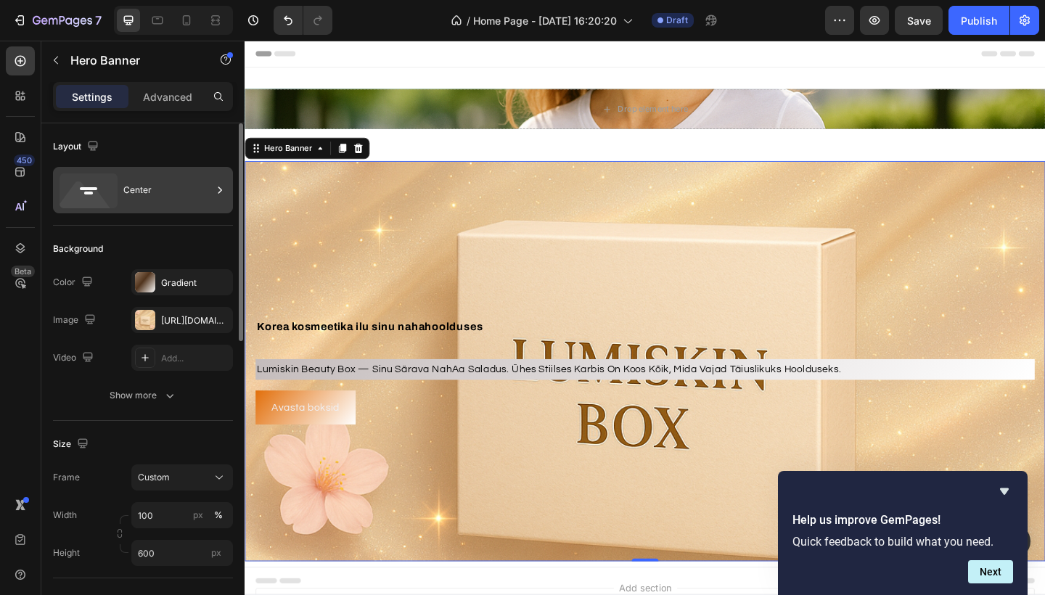
click at [89, 188] on rect at bounding box center [88, 188] width 17 height 3
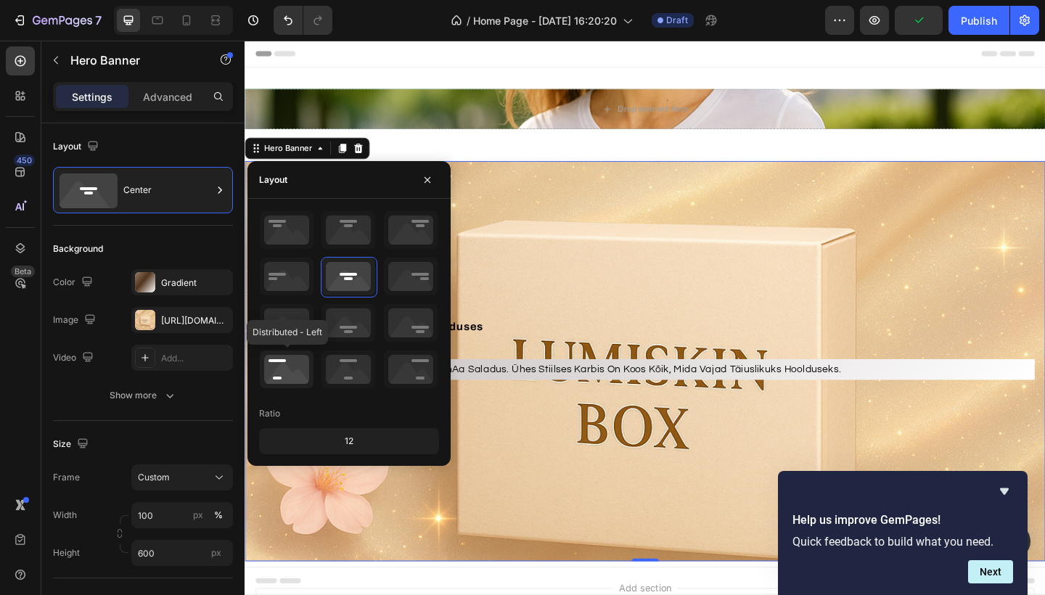
click at [302, 376] on icon at bounding box center [287, 370] width 54 height 38
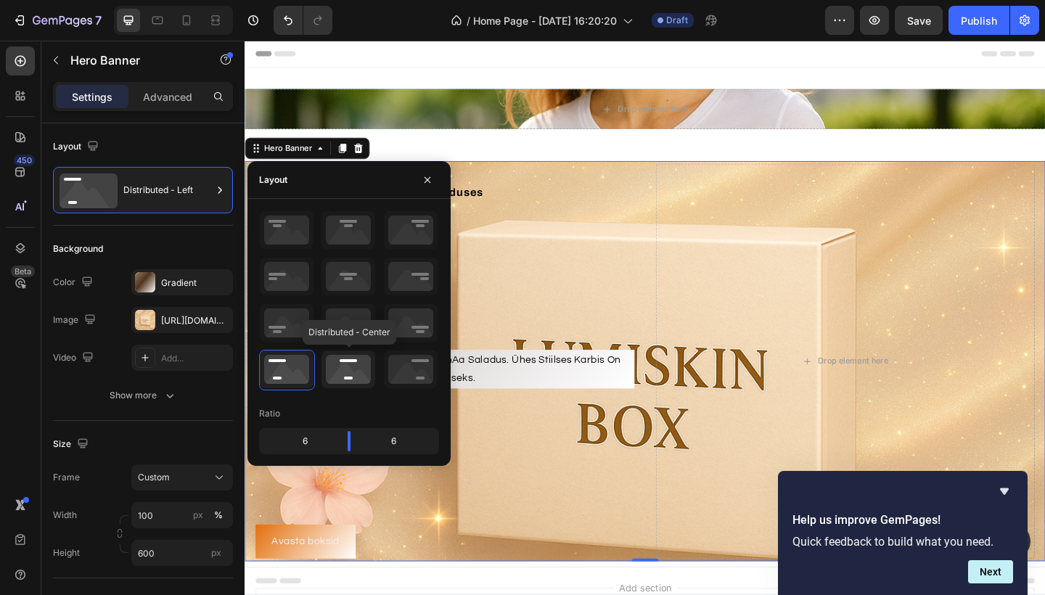
click at [331, 370] on icon at bounding box center [349, 370] width 54 height 38
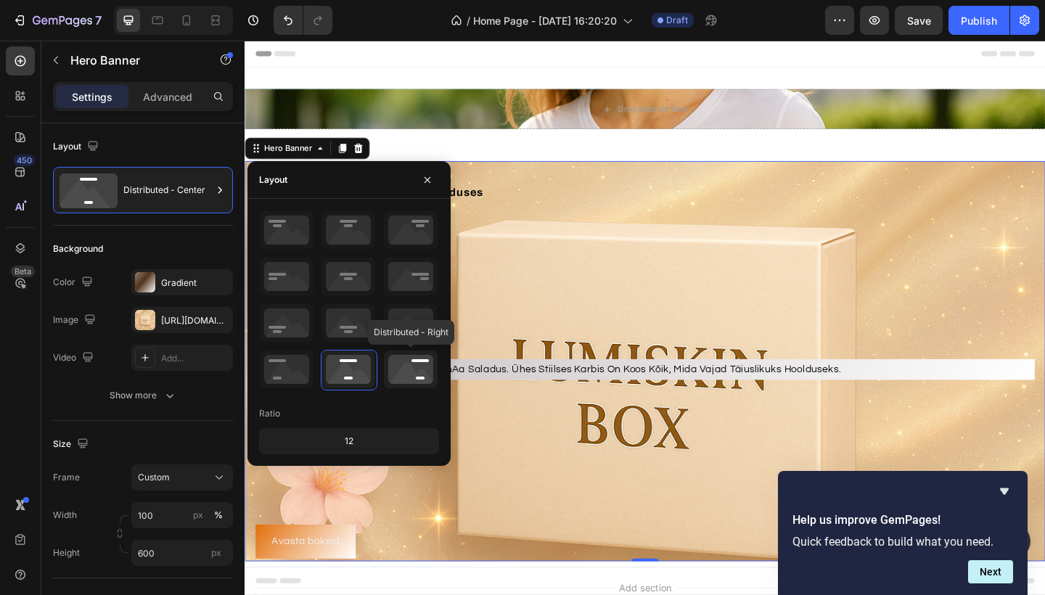
click at [407, 371] on icon at bounding box center [411, 370] width 54 height 38
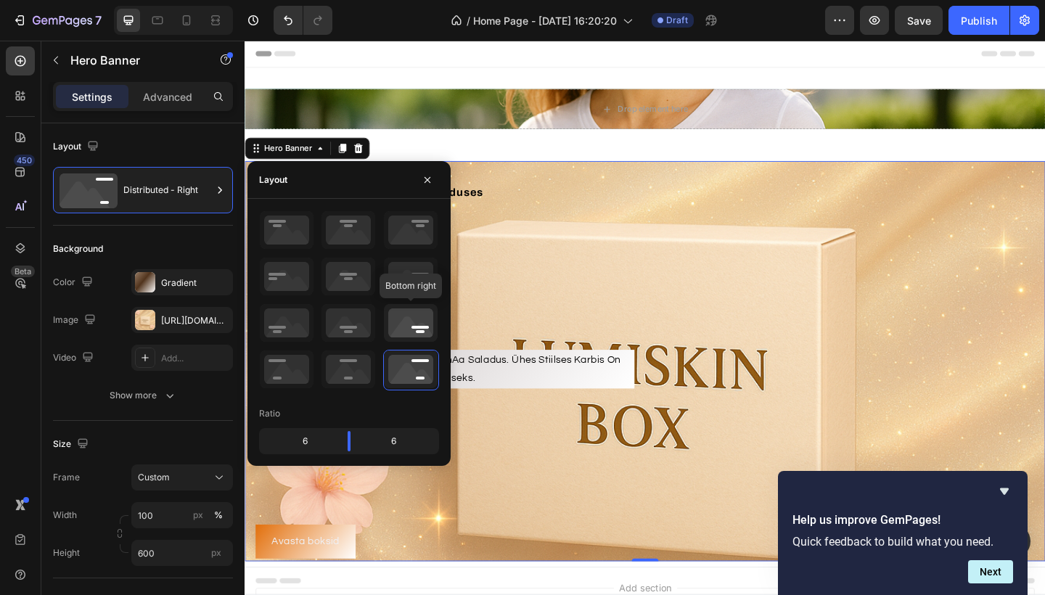
click at [401, 317] on icon at bounding box center [411, 323] width 54 height 38
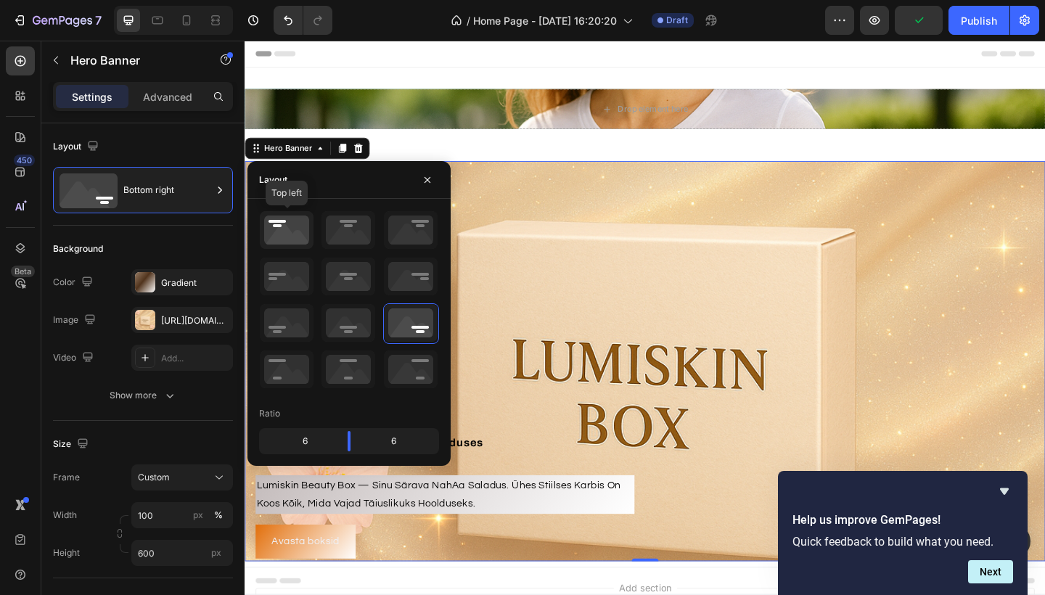
click at [287, 234] on icon at bounding box center [287, 230] width 54 height 38
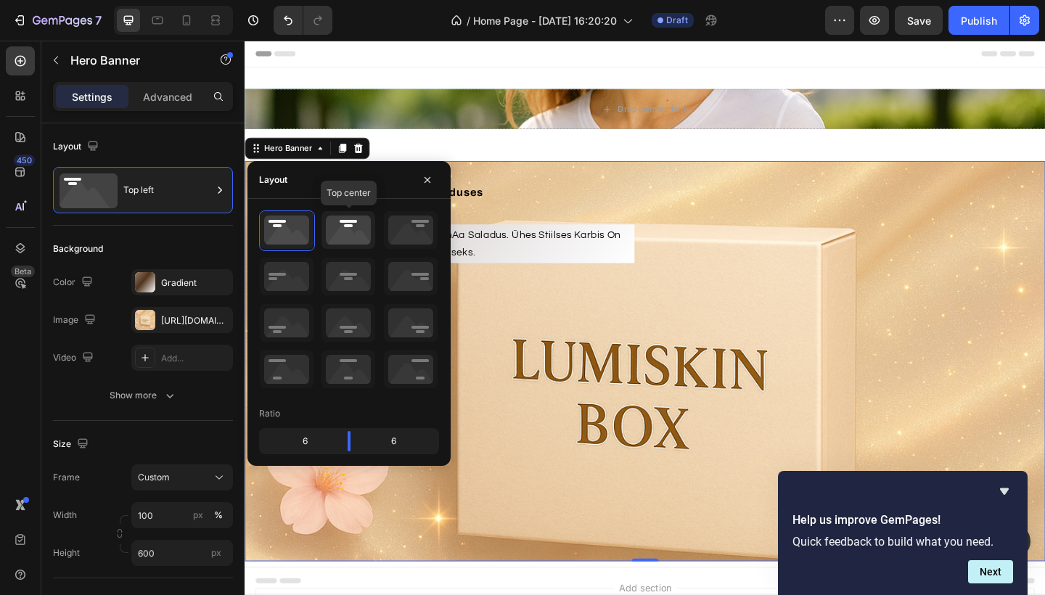
click at [359, 237] on icon at bounding box center [349, 230] width 54 height 38
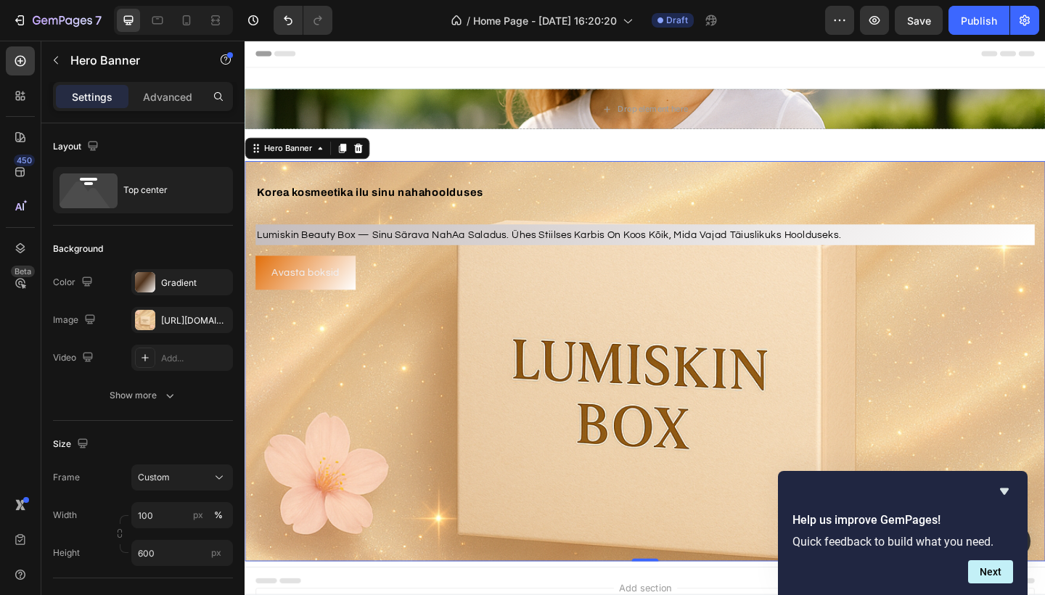
click at [512, 449] on div "Background Image" at bounding box center [680, 390] width 871 height 436
click at [462, 253] on span "lumiskin beauty box — sinu särava nahAa saladus. ühes stiilses karbis on koos k…" at bounding box center [576, 252] width 636 height 11
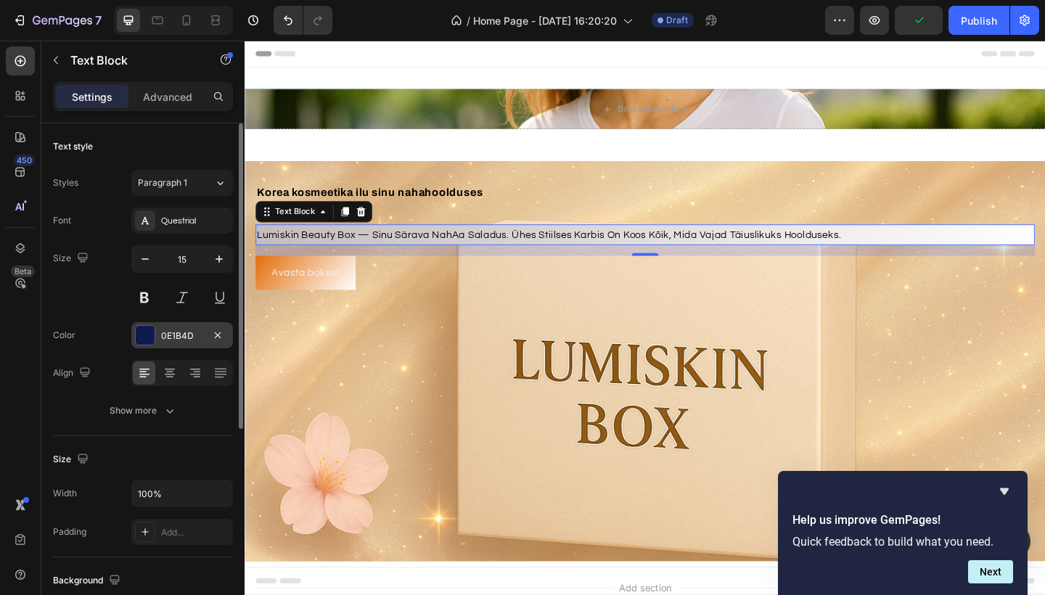
click at [149, 335] on div at bounding box center [145, 335] width 19 height 19
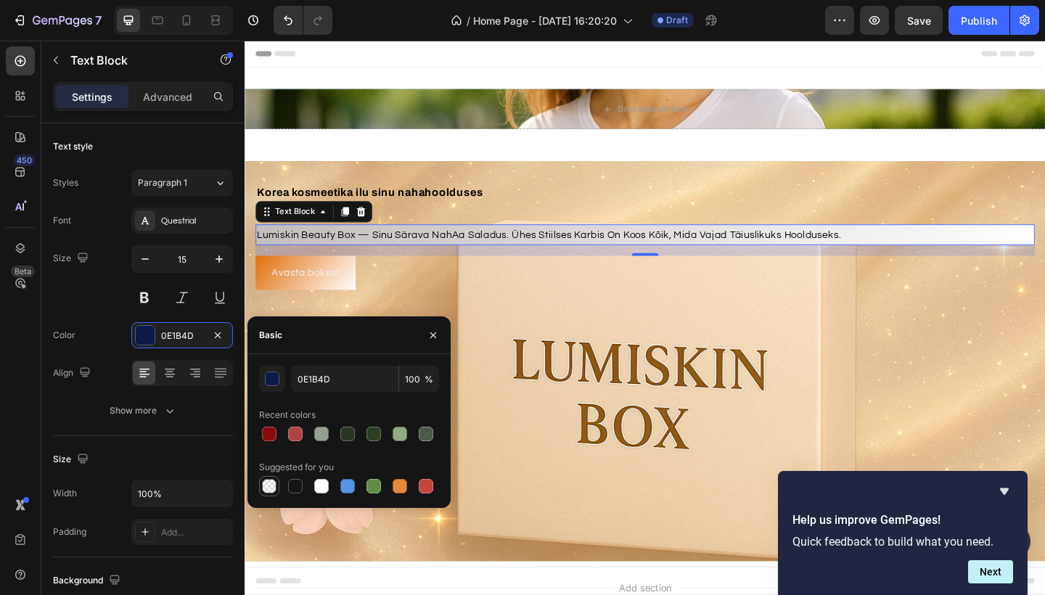
click at [267, 484] on div at bounding box center [269, 486] width 15 height 15
type input "000000"
type input "0"
click at [275, 382] on div "button" at bounding box center [273, 379] width 15 height 15
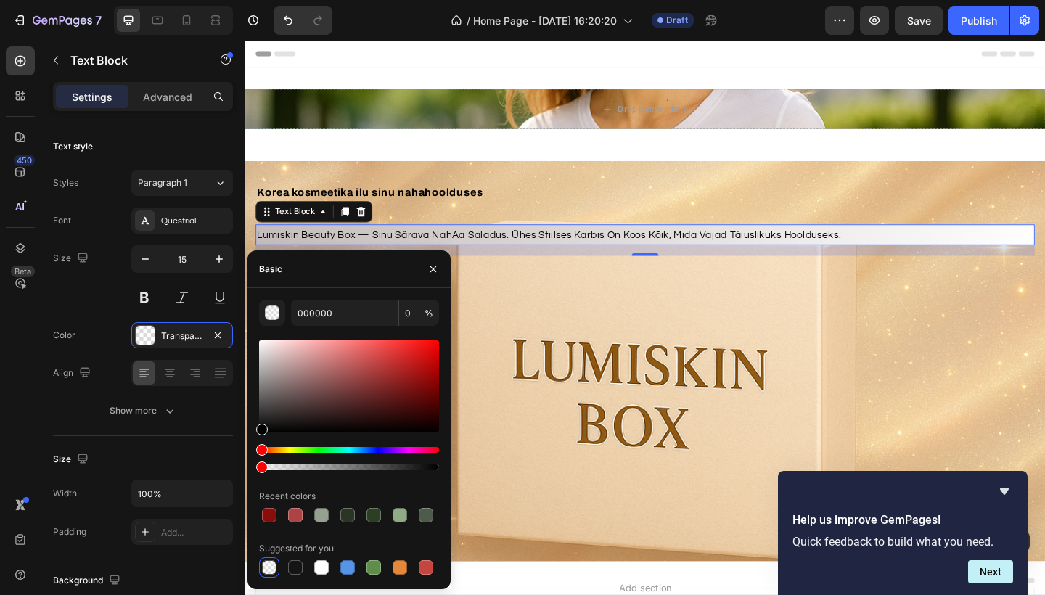
click at [267, 296] on div "000000 0 % Recent colors Suggested for you" at bounding box center [349, 438] width 203 height 301
click at [270, 322] on button "button" at bounding box center [272, 313] width 26 height 26
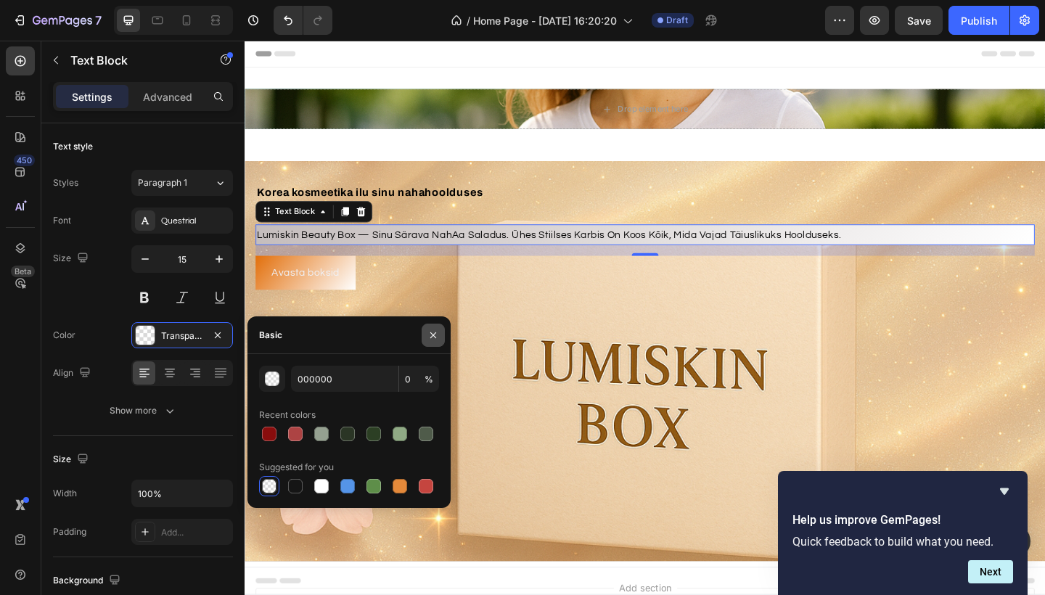
click at [433, 339] on icon "button" at bounding box center [434, 336] width 12 height 12
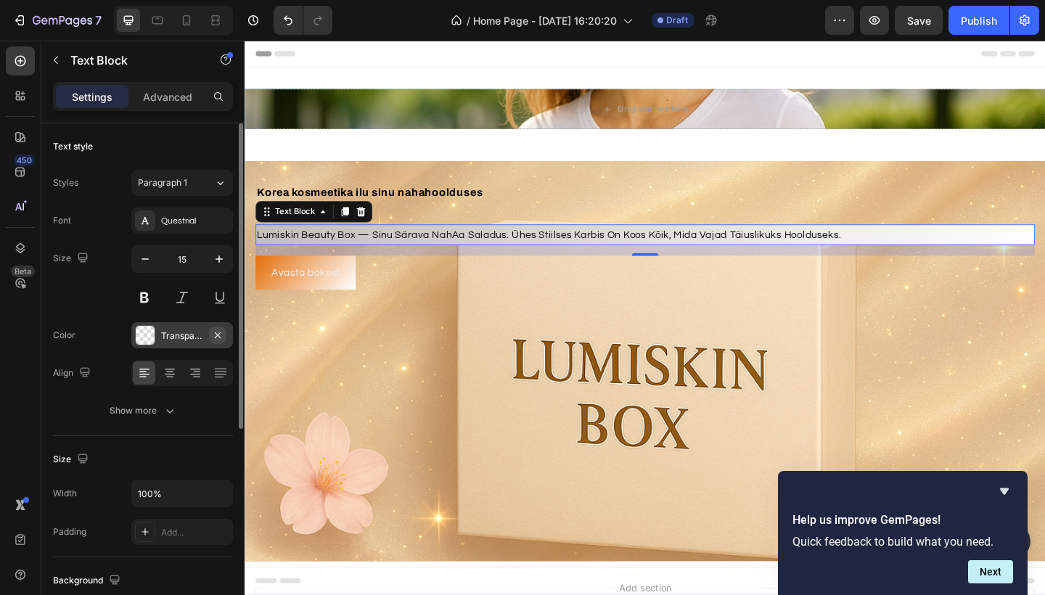
click at [219, 335] on icon "button" at bounding box center [218, 336] width 12 height 12
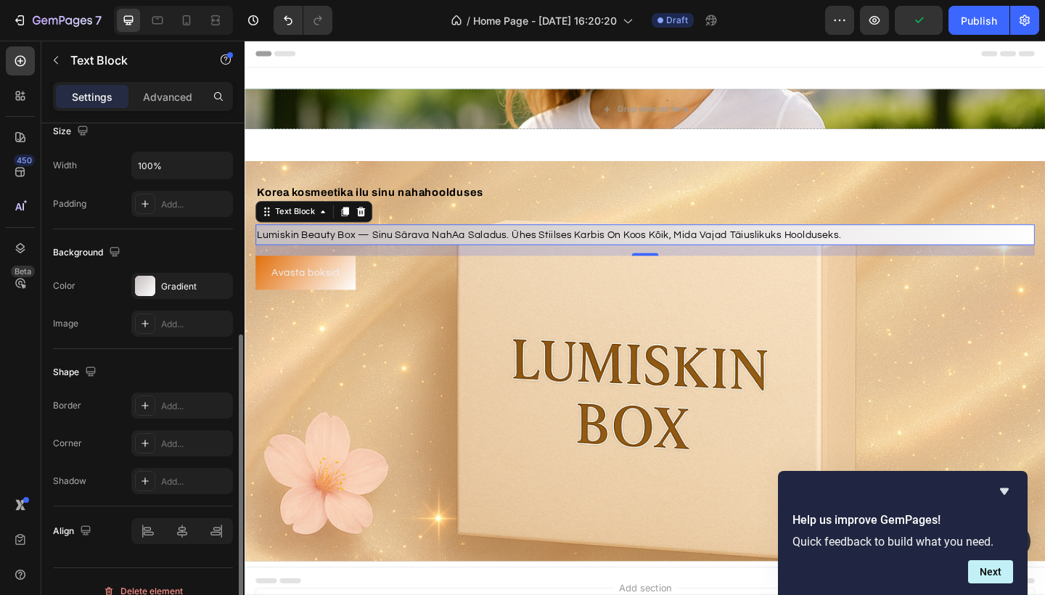
scroll to position [339, 0]
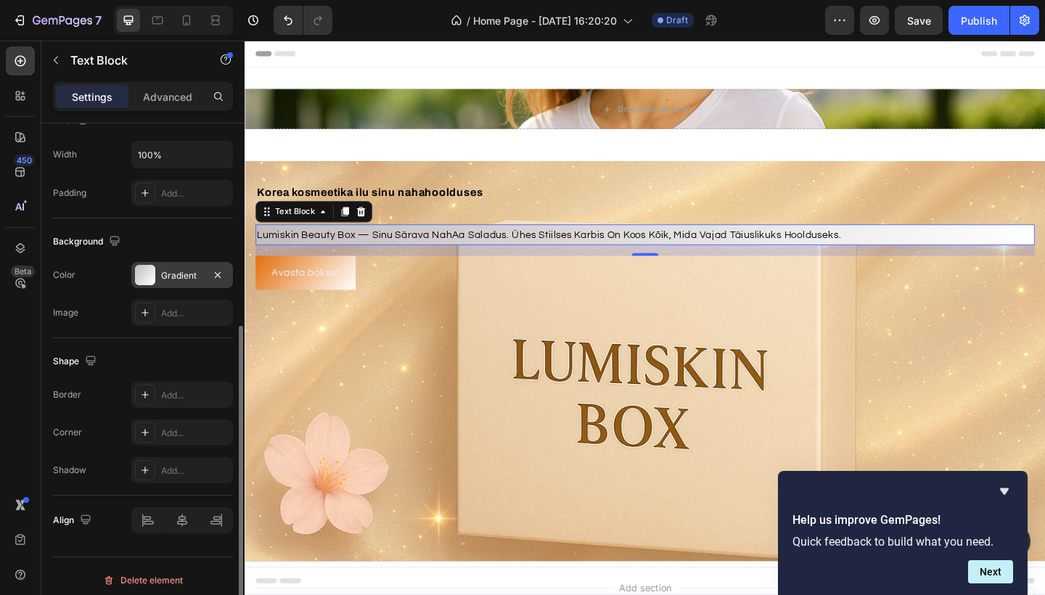
click at [158, 280] on div "Gradient" at bounding box center [182, 275] width 102 height 26
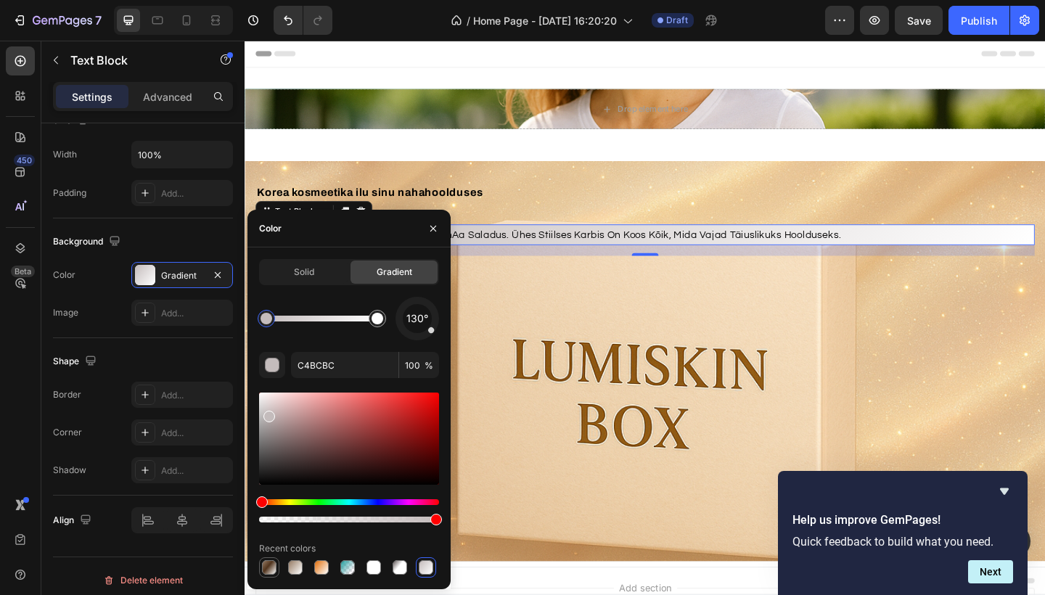
click at [269, 571] on div at bounding box center [269, 567] width 15 height 15
type input "967B64"
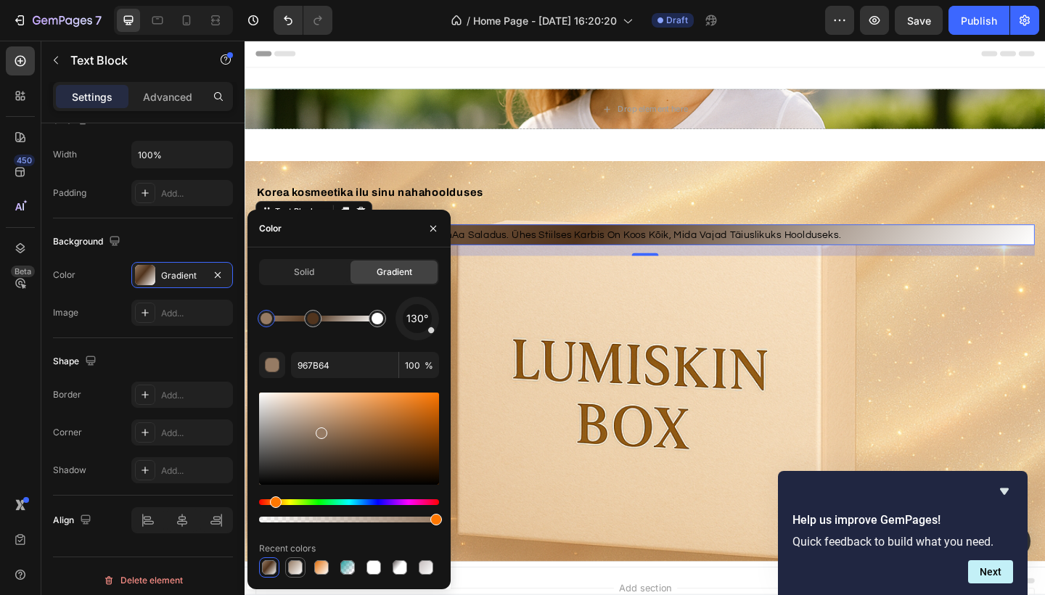
click at [299, 574] on div at bounding box center [295, 567] width 15 height 15
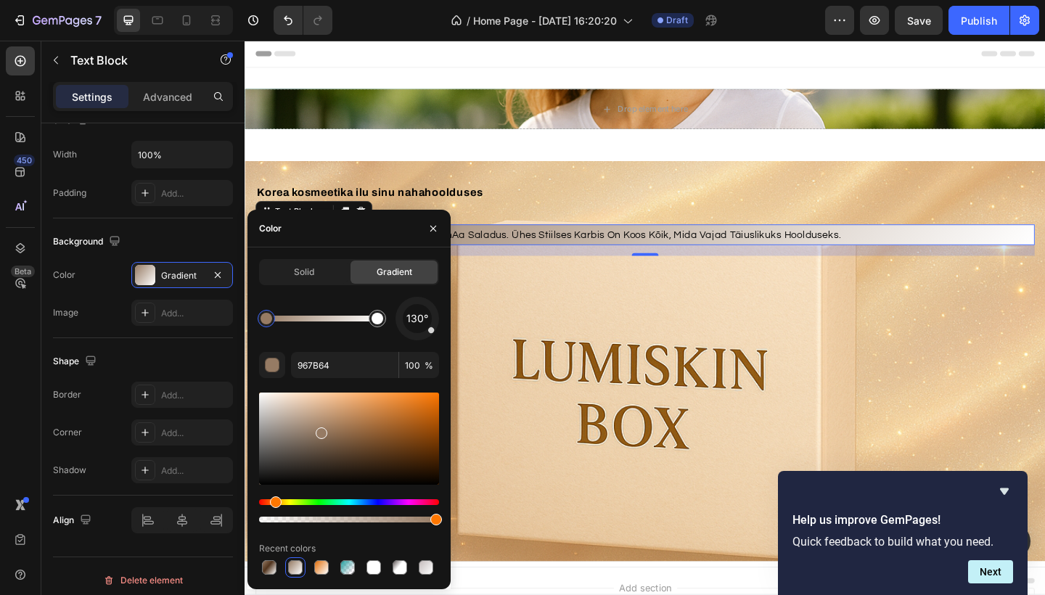
drag, startPoint x: 1014, startPoint y: 382, endPoint x: 817, endPoint y: 367, distance: 198.0
click at [817, 367] on div "Background Image" at bounding box center [680, 390] width 871 height 436
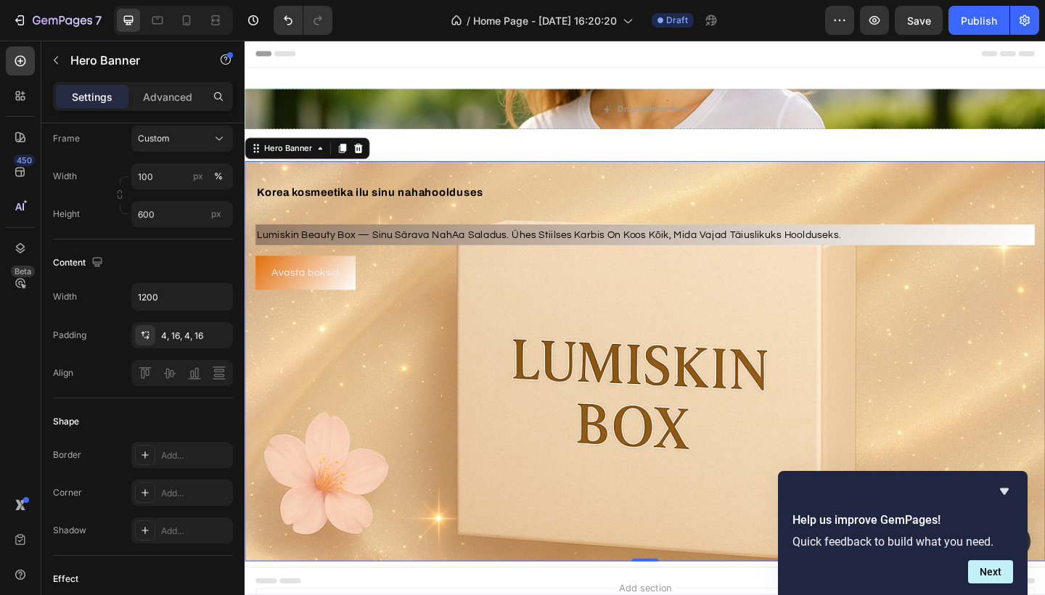
scroll to position [0, 0]
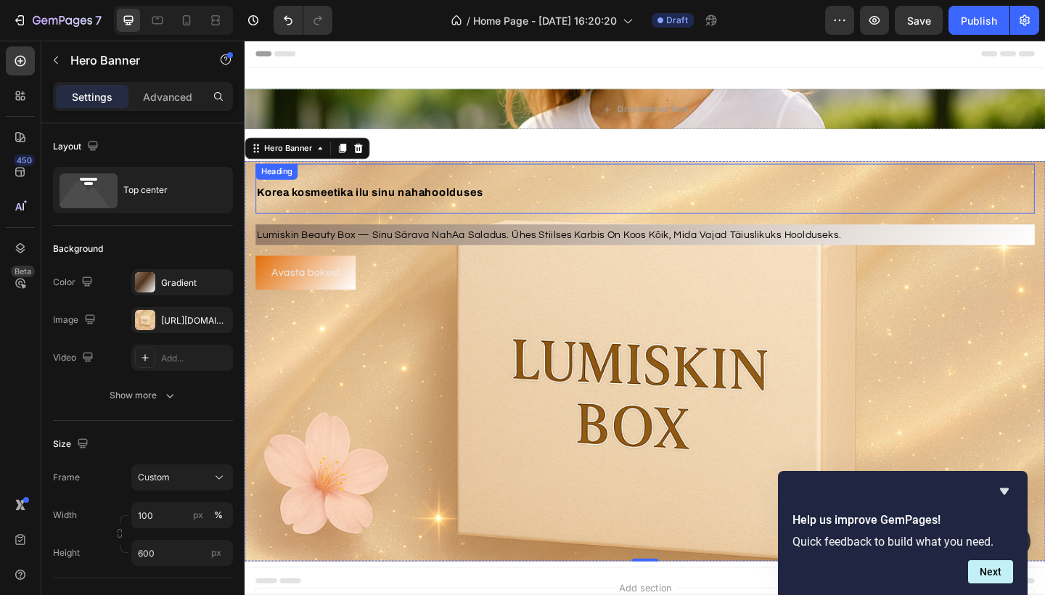
click at [394, 200] on span "Korea kosmeetika ilu sinu nahahoolduses" at bounding box center [381, 206] width 246 height 12
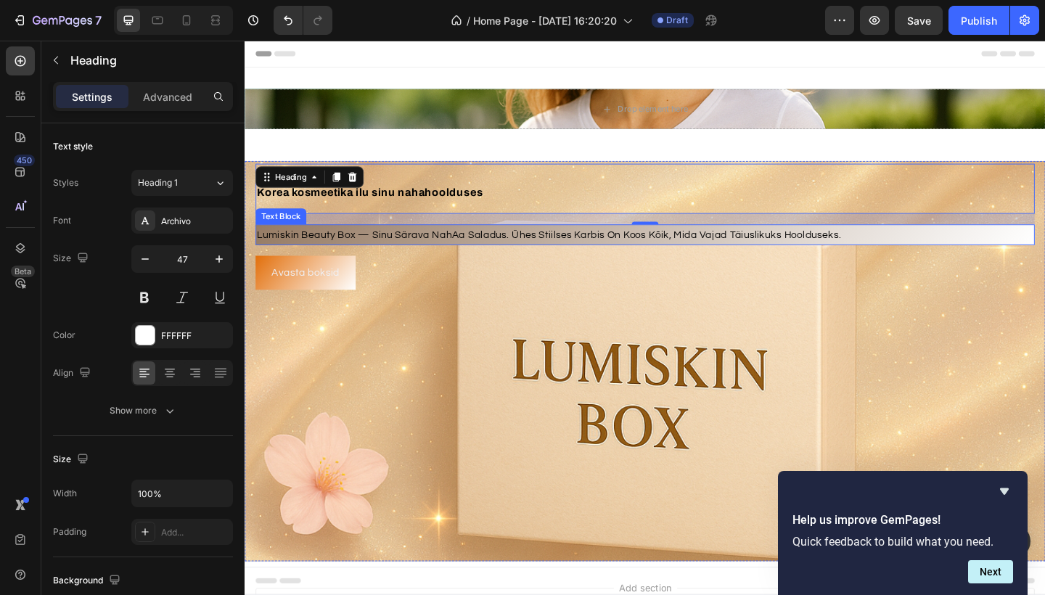
click at [359, 258] on p "lumiskin beauty box — sinu särava nahAa saladus. ühes stiilses karbis on koos k…" at bounding box center [680, 252] width 845 height 20
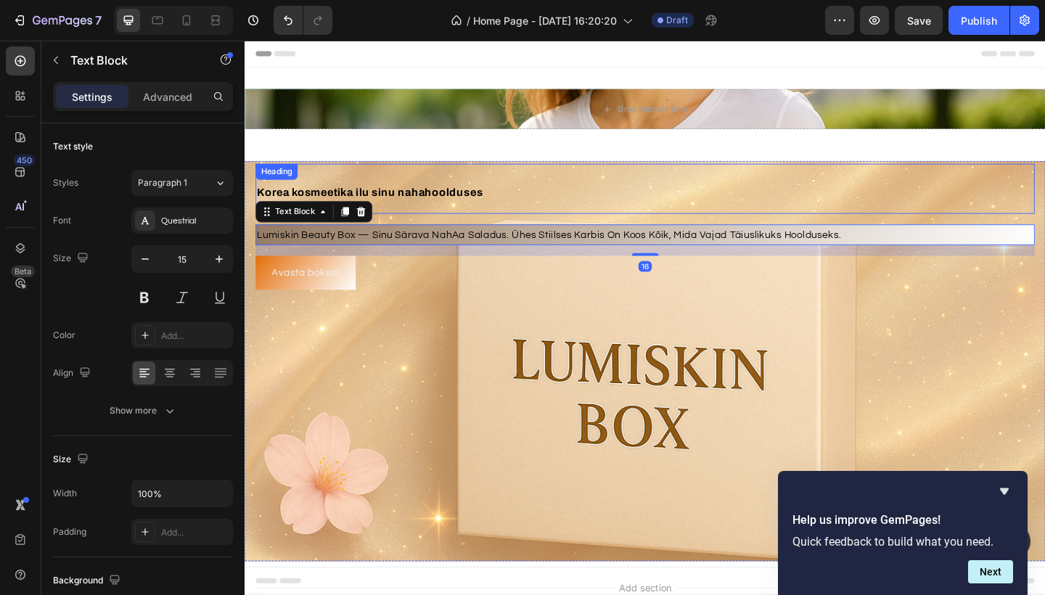
click at [348, 206] on span "Korea kosmeetika ilu sinu nahahoolduses" at bounding box center [381, 206] width 246 height 12
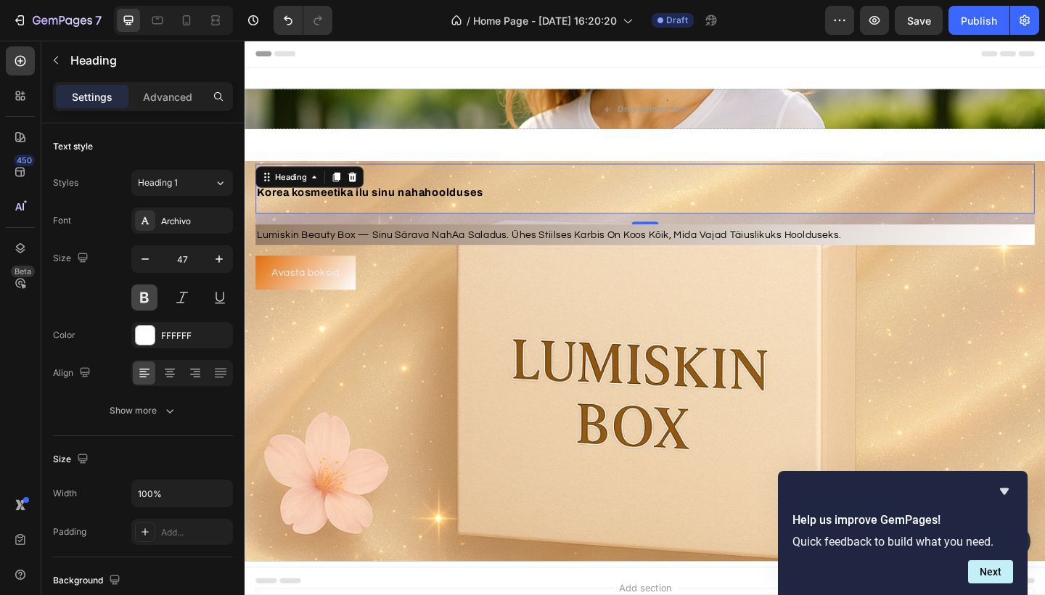
click at [147, 302] on button at bounding box center [144, 298] width 26 height 26
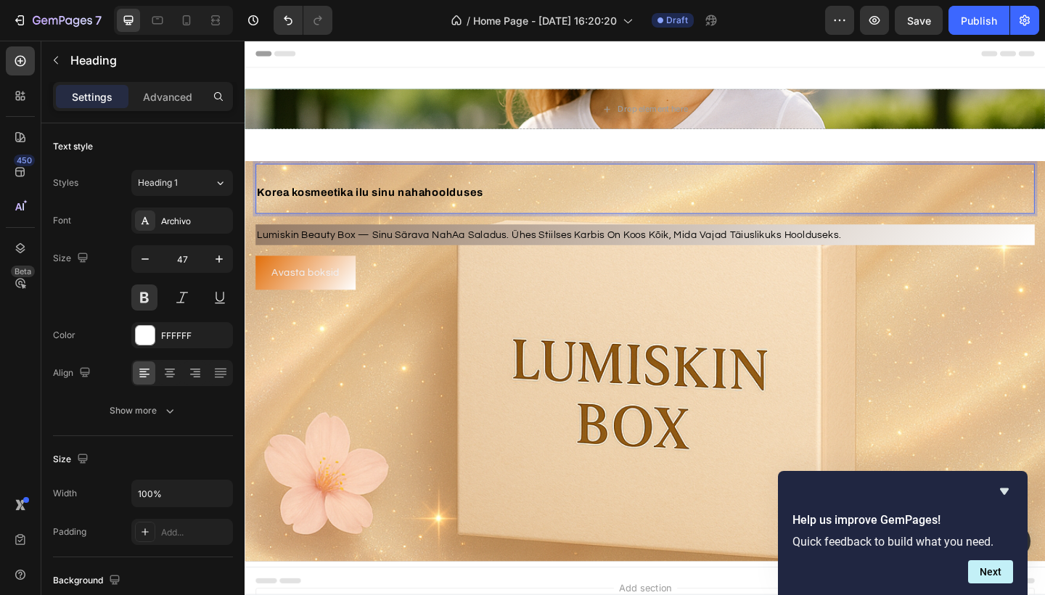
click at [446, 197] on h2 "Korea kosmeetika ilu sinu nahahoolduses" at bounding box center [680, 202] width 848 height 54
click at [446, 197] on p "Korea kosmeetika ilu sinu nahahoolduses" at bounding box center [680, 202] width 845 height 52
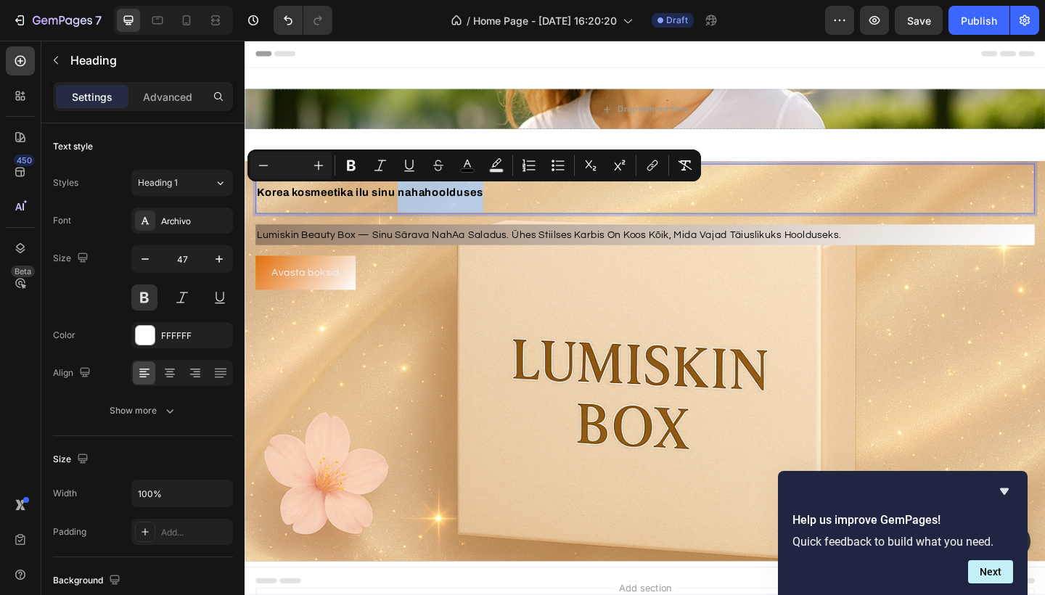
click at [446, 197] on p "Korea kosmeetika ilu sinu nahahoolduses" at bounding box center [680, 202] width 845 height 52
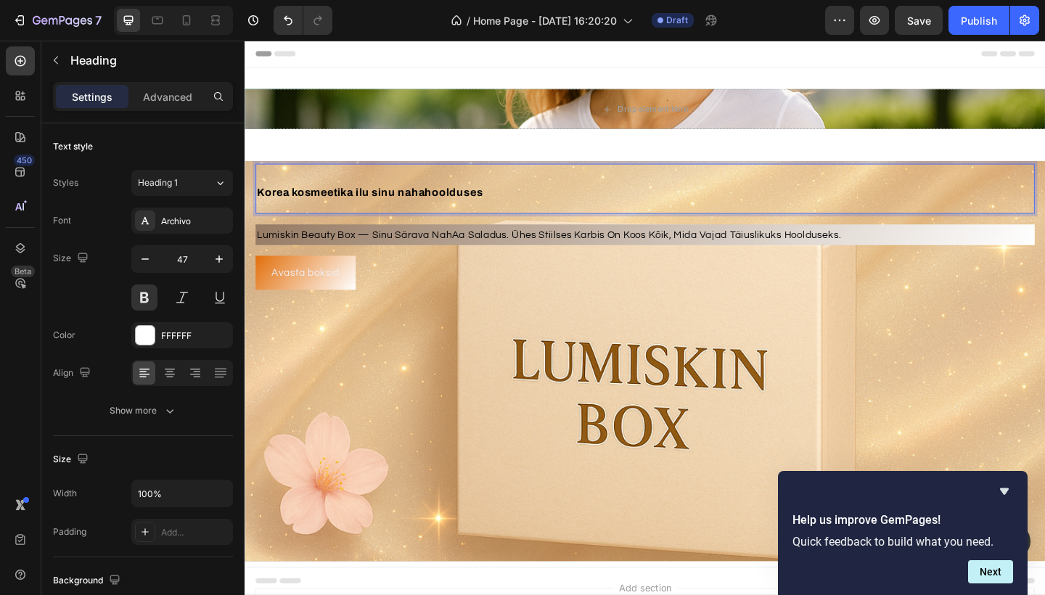
click at [406, 205] on span "Korea kosmeetika ilu sinu nahahoolduses" at bounding box center [381, 206] width 246 height 12
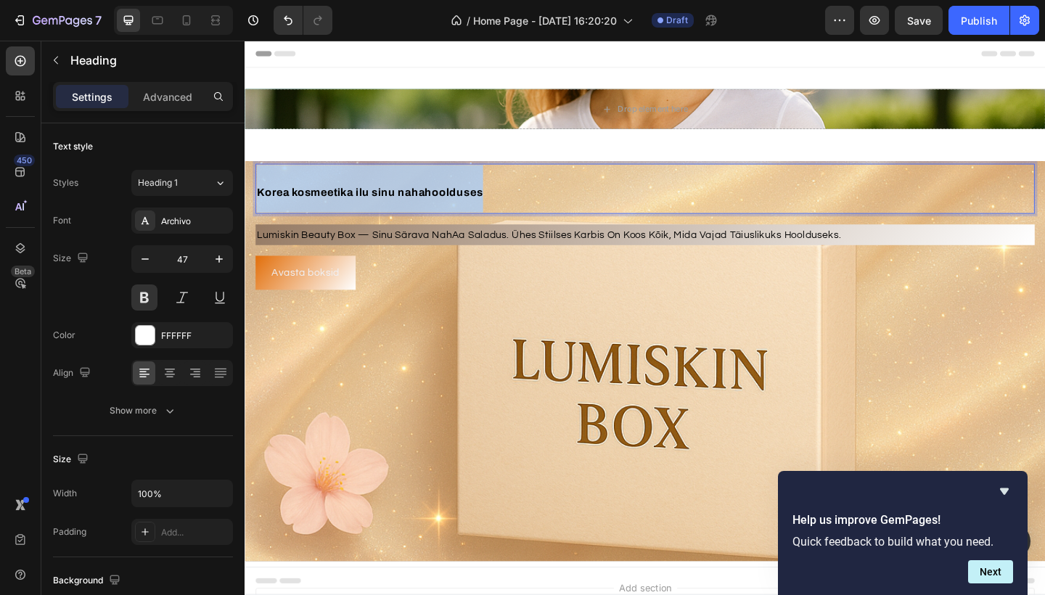
click at [406, 205] on span "Korea kosmeetika ilu sinu nahahoolduses" at bounding box center [381, 206] width 246 height 12
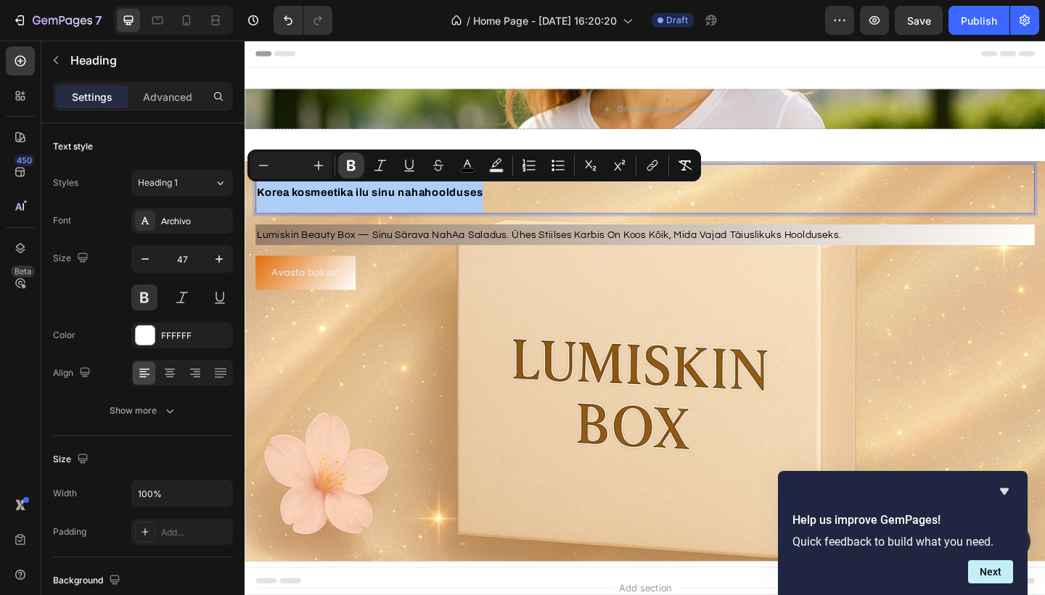
click at [354, 173] on button "Bold" at bounding box center [351, 165] width 26 height 26
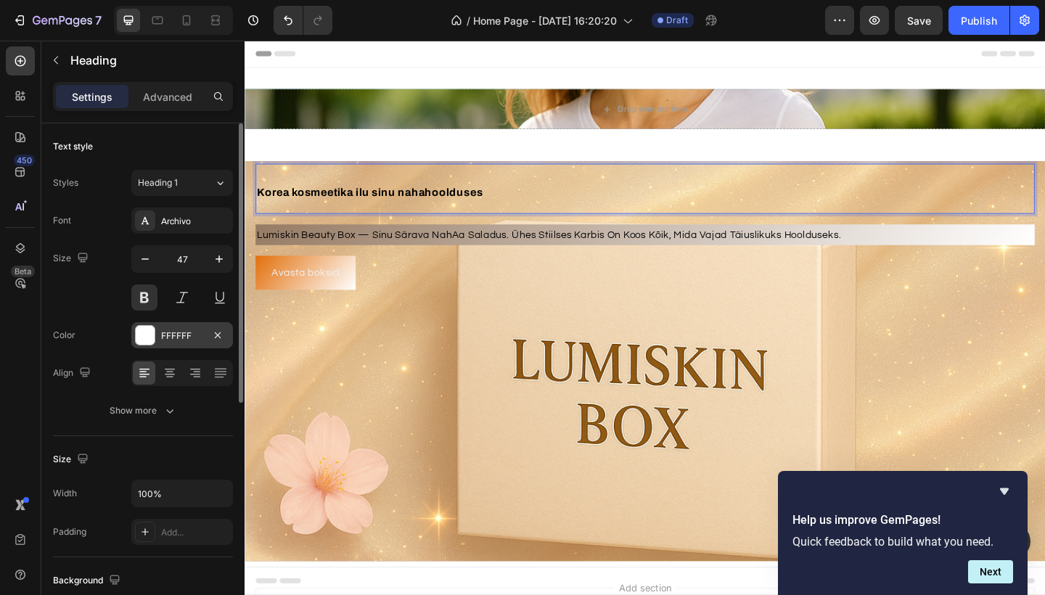
click at [158, 336] on div "FFFFFF" at bounding box center [182, 335] width 102 height 26
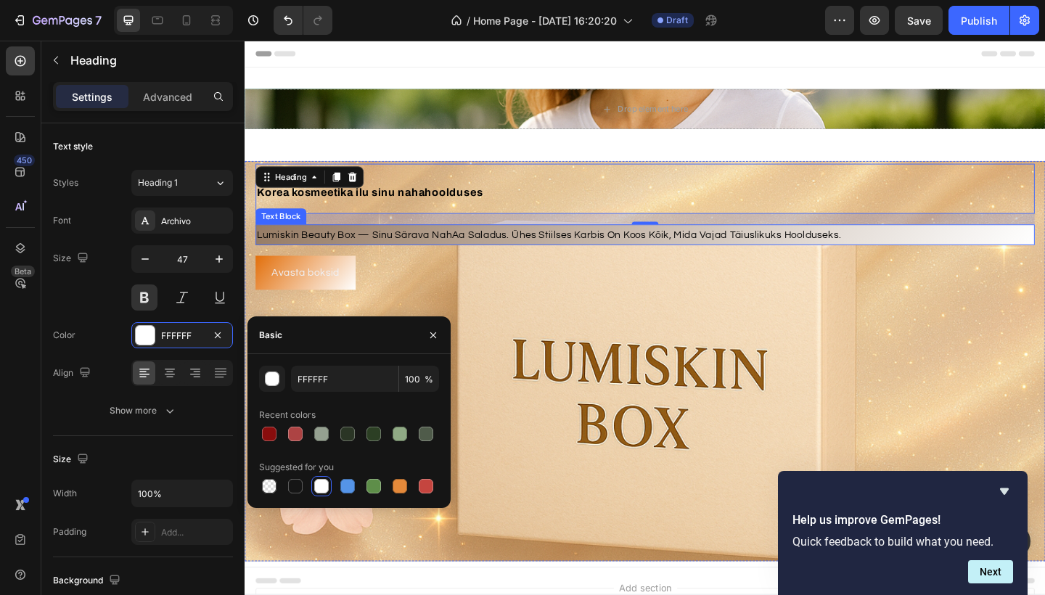
click at [534, 241] on div "lumiskin beauty box — sinu särava nahAa saladus. ühes stiilses karbis on koos k…" at bounding box center [680, 252] width 848 height 23
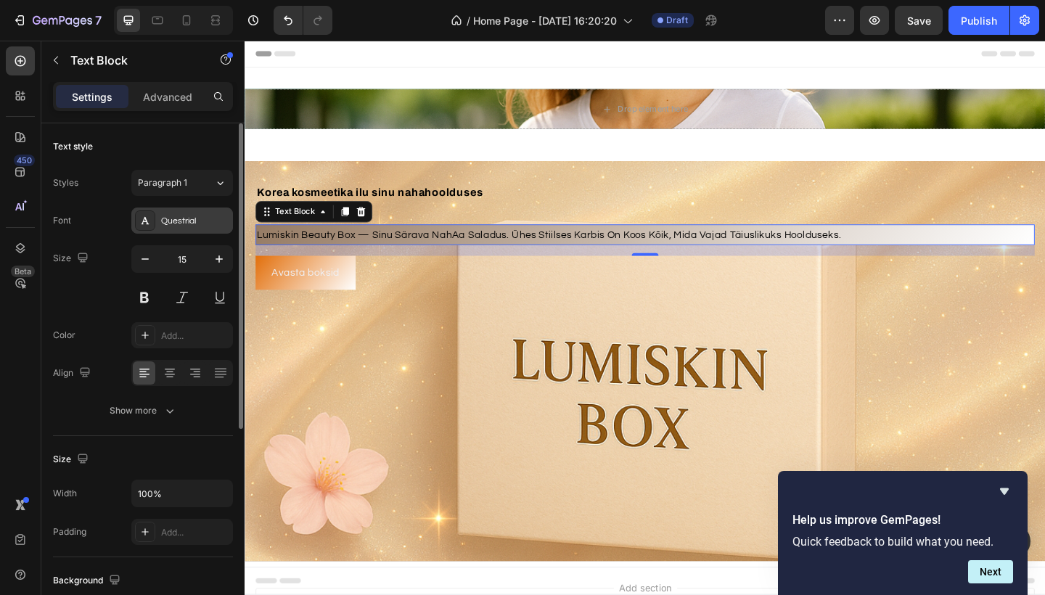
click at [170, 223] on div "Questrial" at bounding box center [195, 221] width 68 height 13
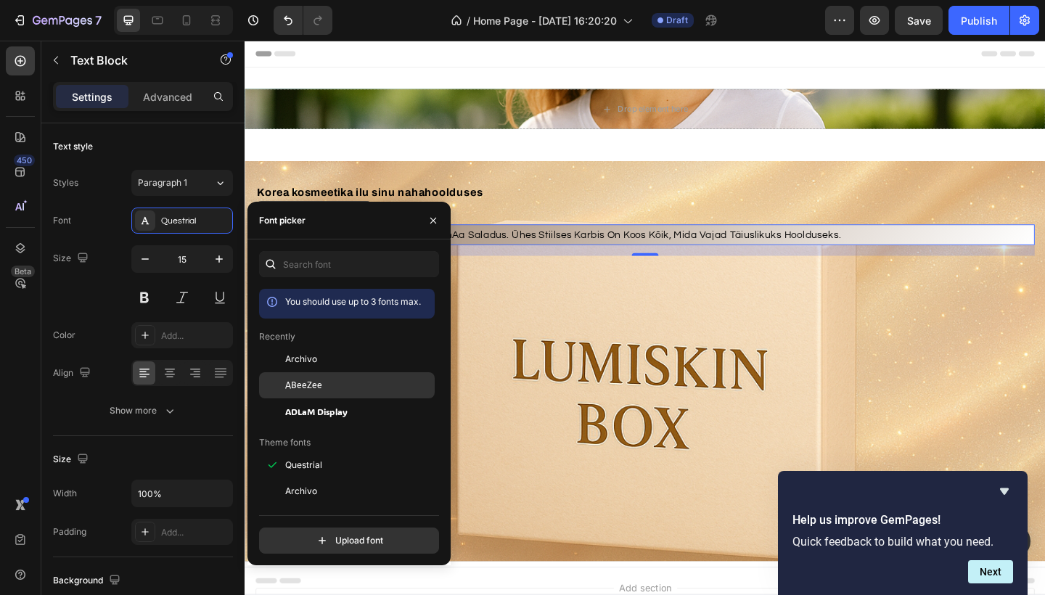
click at [320, 392] on div "ABeeZee" at bounding box center [347, 385] width 176 height 26
click at [538, 208] on p "⁠⁠⁠⁠⁠⁠⁠ Korea kosmeetika ilu sinu nahahoolduses" at bounding box center [680, 202] width 845 height 52
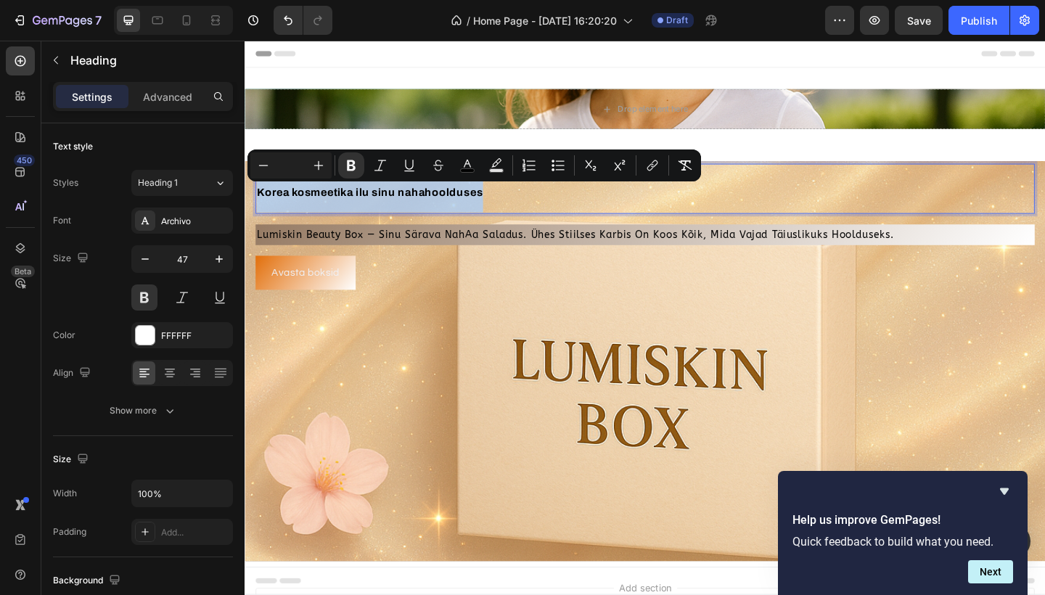
drag, startPoint x: 513, startPoint y: 205, endPoint x: 262, endPoint y: 203, distance: 250.5
click at [261, 203] on p "Korea kosmeetika ilu sinu nahahoolduses" at bounding box center [680, 202] width 845 height 52
click at [467, 166] on icon "Editor contextual toolbar" at bounding box center [467, 165] width 15 height 15
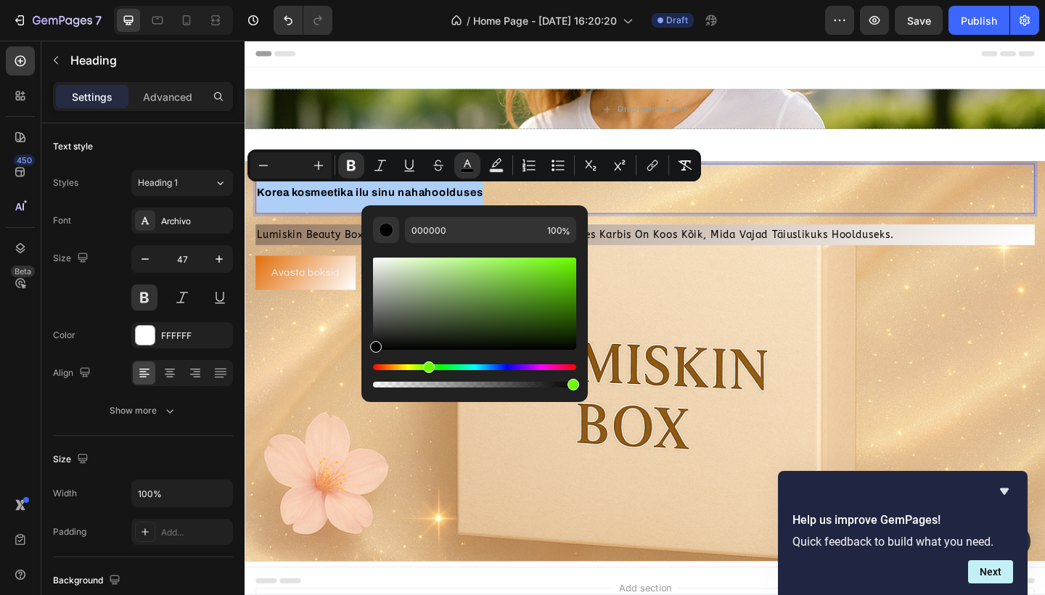
click at [427, 366] on div "Hue" at bounding box center [474, 367] width 203 height 6
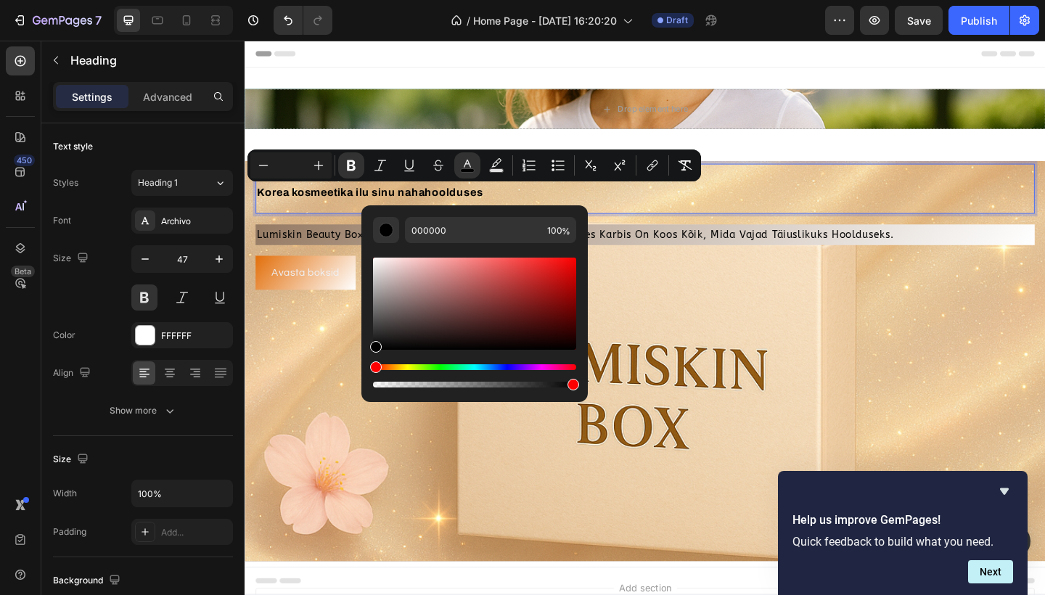
click at [483, 387] on div "Editor contextual toolbar" at bounding box center [474, 385] width 203 height 6
click at [467, 386] on div "Editor contextual toolbar" at bounding box center [474, 385] width 203 height 6
type input "46"
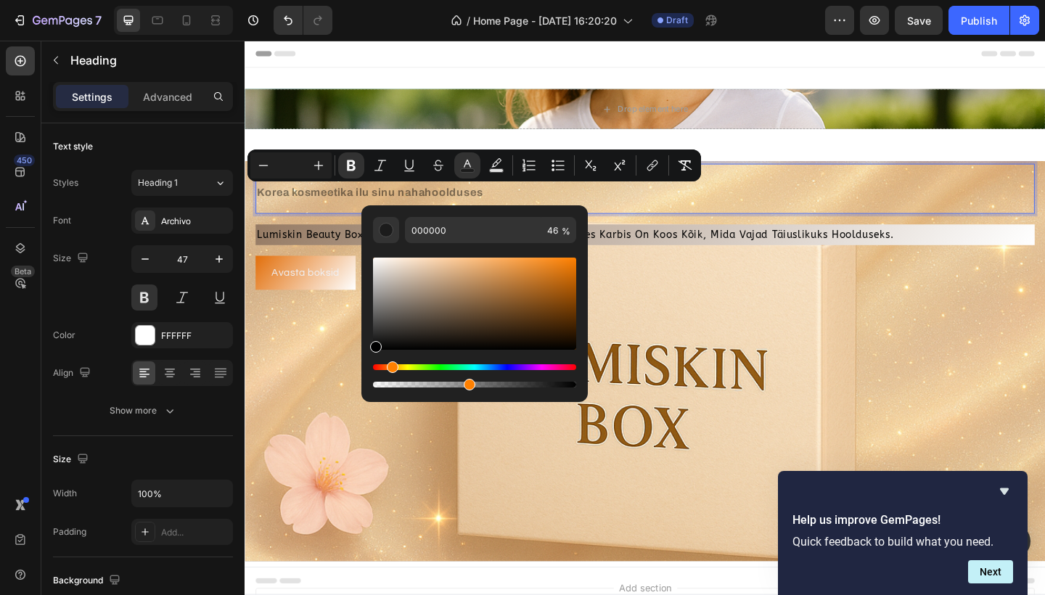
click at [390, 366] on div "Hue" at bounding box center [474, 367] width 203 height 6
click at [558, 283] on div "Editor contextual toolbar" at bounding box center [474, 304] width 203 height 92
click at [515, 306] on div "Editor contextual toolbar" at bounding box center [474, 304] width 203 height 92
click at [562, 268] on div "Editor contextual toolbar" at bounding box center [474, 304] width 203 height 92
type input "E0780F"
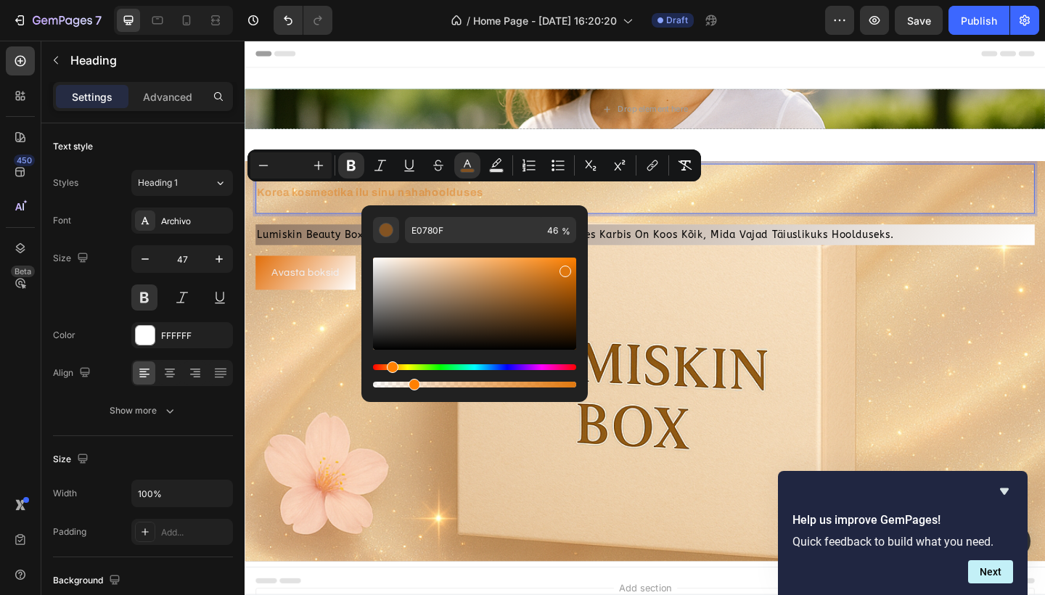
click at [412, 383] on div "Editor contextual toolbar" at bounding box center [474, 385] width 203 height 6
type input "19"
click at [558, 370] on div "Hue" at bounding box center [474, 367] width 203 height 6
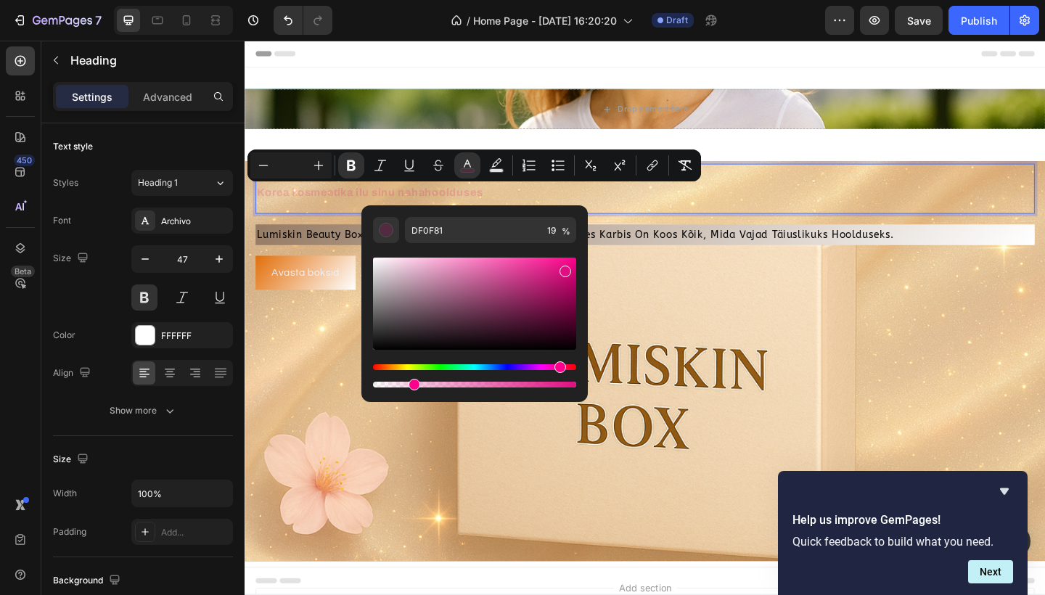
click at [545, 365] on div "Hue" at bounding box center [474, 367] width 203 height 6
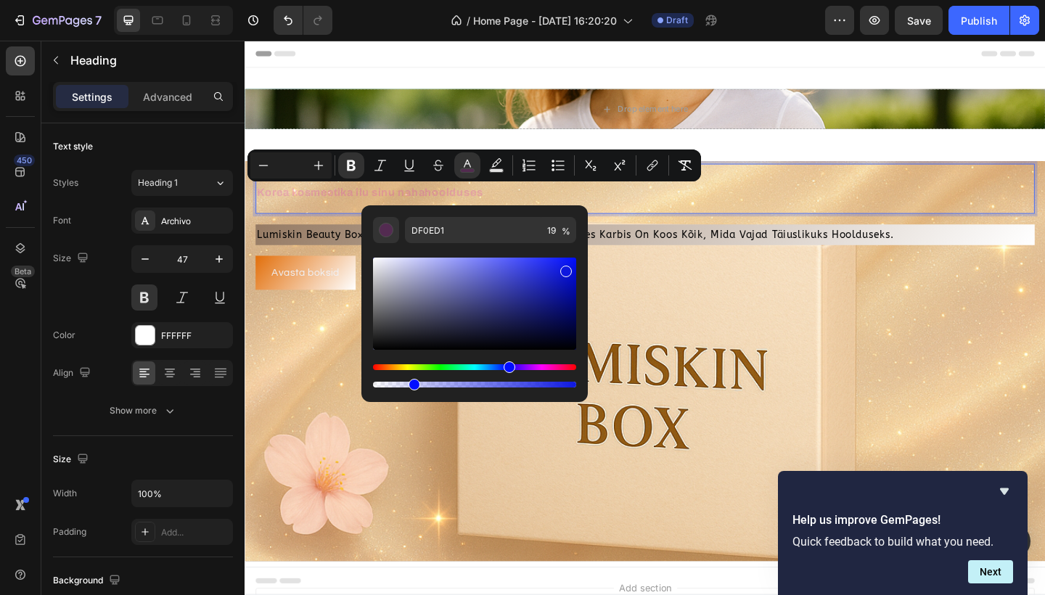
click at [507, 368] on div "Hue" at bounding box center [474, 367] width 203 height 6
click at [515, 271] on div "Editor contextual toolbar" at bounding box center [474, 304] width 203 height 92
click at [576, 320] on div "Editor contextual toolbar" at bounding box center [474, 304] width 203 height 92
type input "000451"
type input "91"
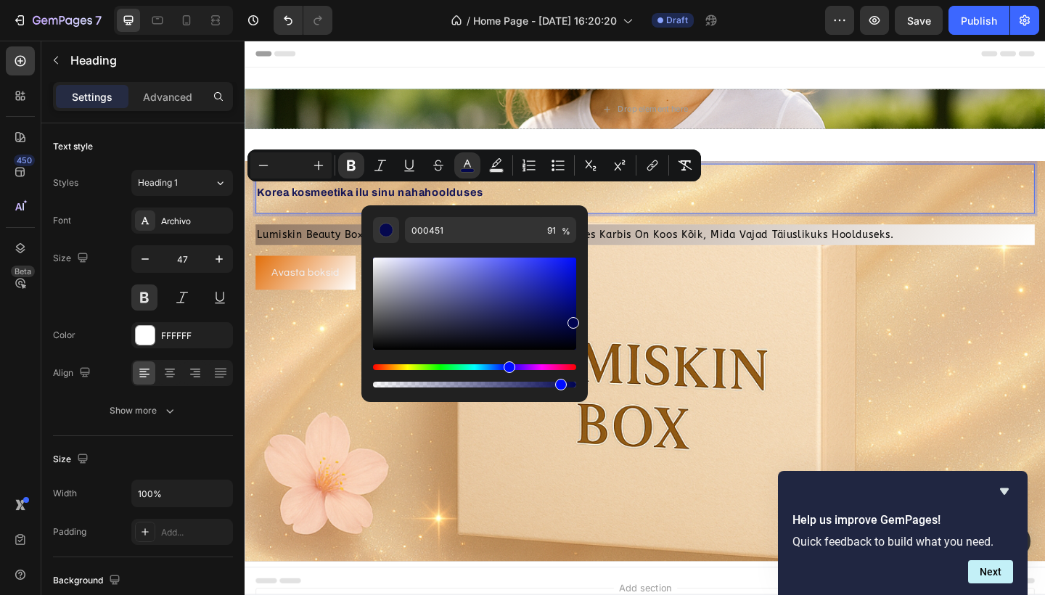
drag, startPoint x: 417, startPoint y: 386, endPoint x: 557, endPoint y: 388, distance: 139.4
click at [558, 388] on div "Editor contextual toolbar" at bounding box center [561, 385] width 12 height 12
click at [389, 364] on div "Editor contextual toolbar" at bounding box center [474, 323] width 203 height 136
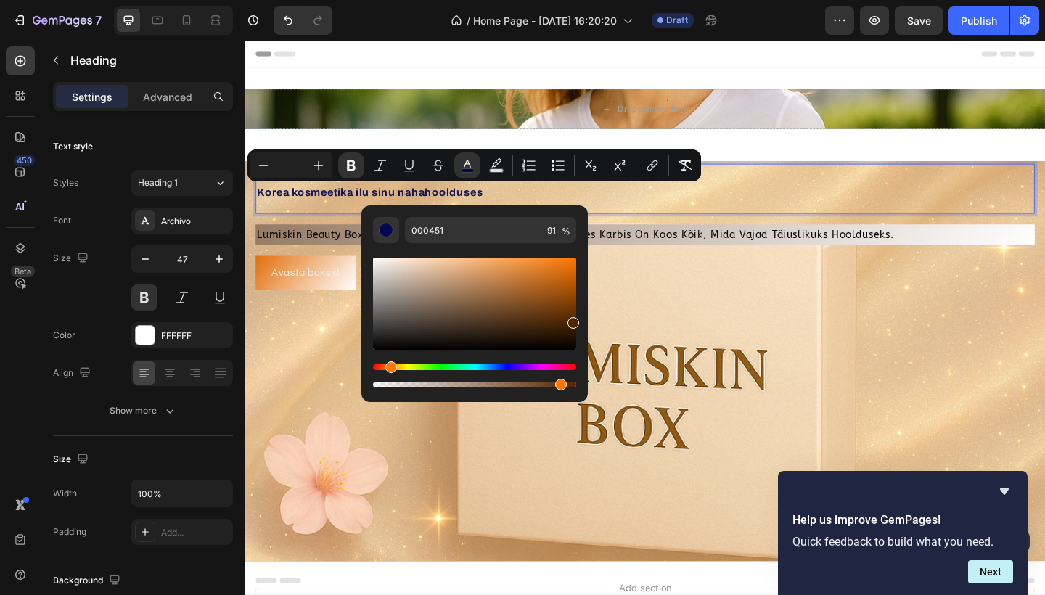
click at [389, 366] on div "Hue" at bounding box center [474, 367] width 203 height 6
click at [515, 287] on div "Editor contextual toolbar" at bounding box center [474, 304] width 203 height 92
type input "AD6B35"
click at [451, 384] on div "Editor contextual toolbar" at bounding box center [474, 385] width 203 height 6
type input "38"
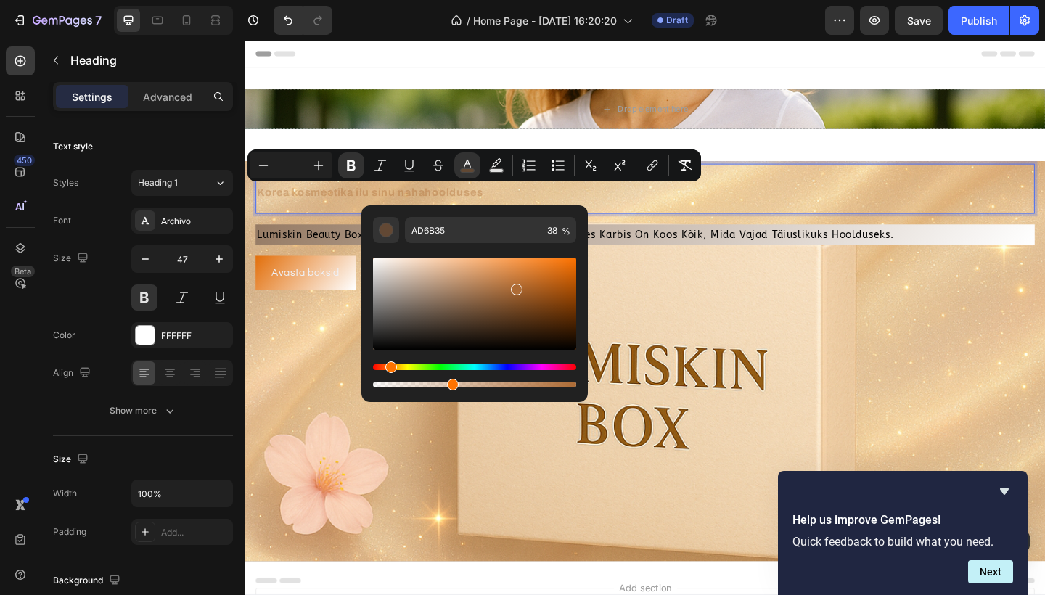
click at [486, 366] on div "Hue" at bounding box center [474, 367] width 203 height 6
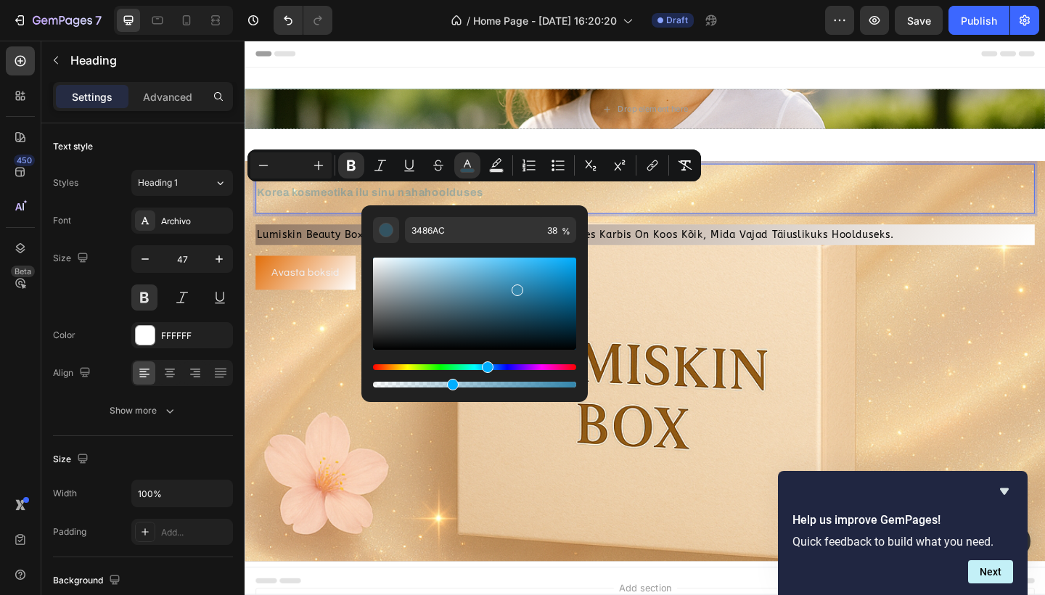
click at [438, 369] on div "Hue" at bounding box center [474, 367] width 203 height 6
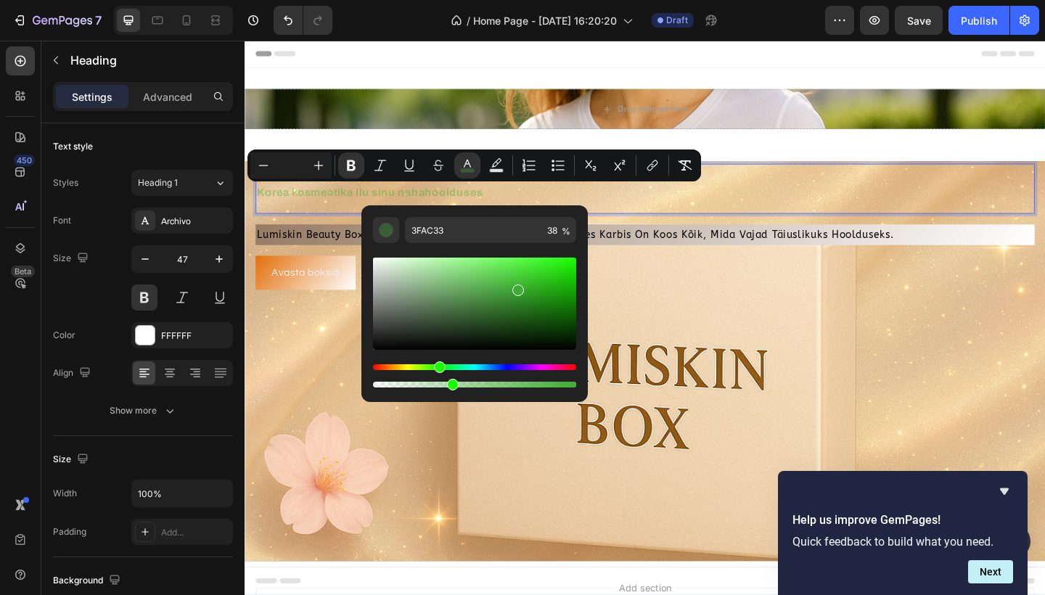
click at [419, 366] on div "Hue" at bounding box center [474, 367] width 203 height 6
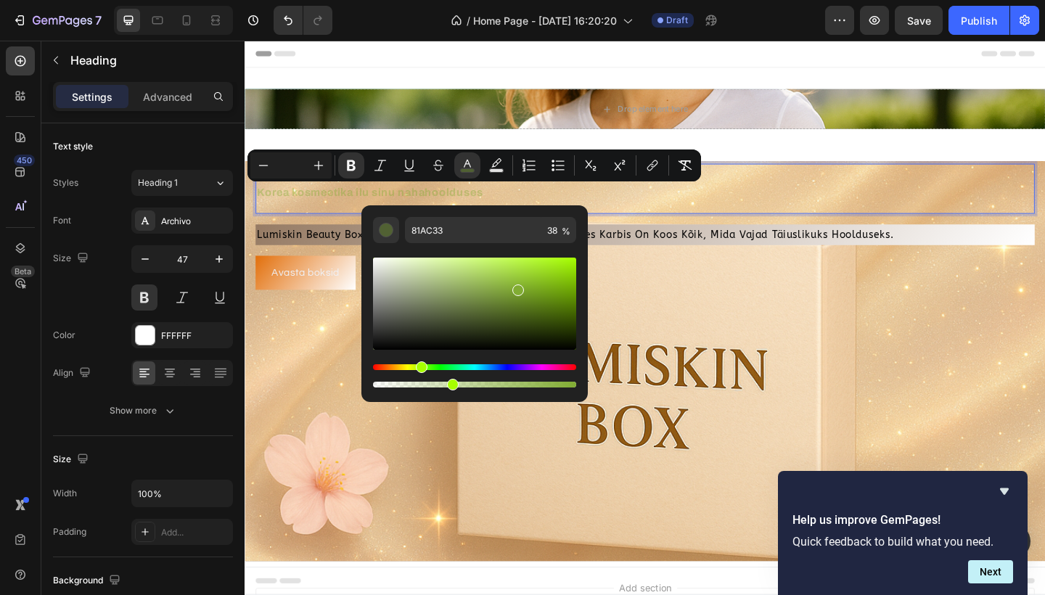
click at [380, 372] on div "Editor contextual toolbar" at bounding box center [474, 375] width 203 height 23
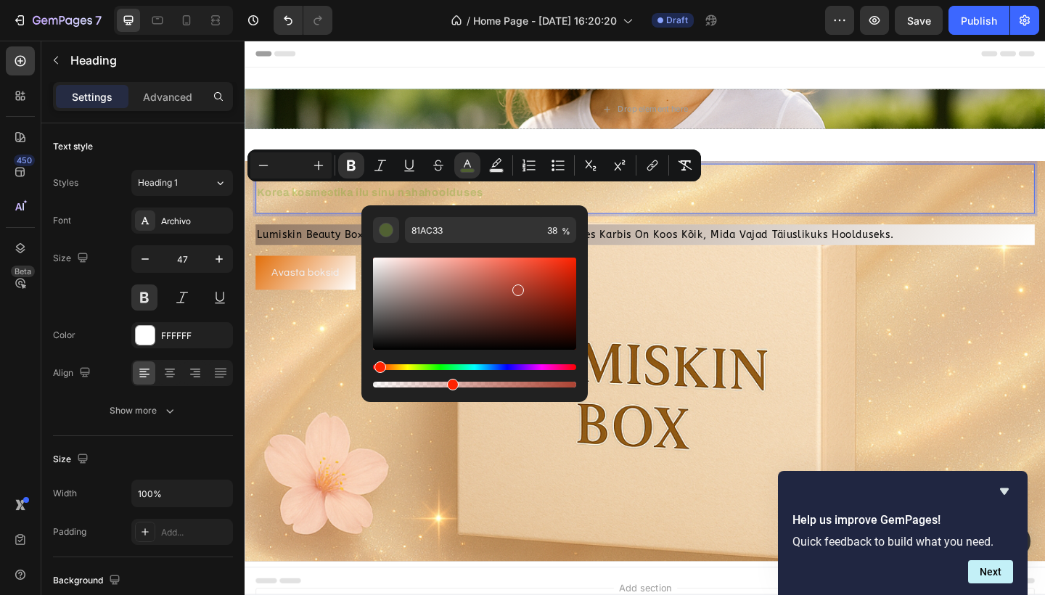
click at [378, 368] on div "Hue" at bounding box center [474, 367] width 203 height 6
type input "AC4333"
type input "100"
drag, startPoint x: 452, startPoint y: 388, endPoint x: 576, endPoint y: 396, distance: 124.4
click at [576, 396] on div "AC4333 100 %" at bounding box center [475, 303] width 227 height 197
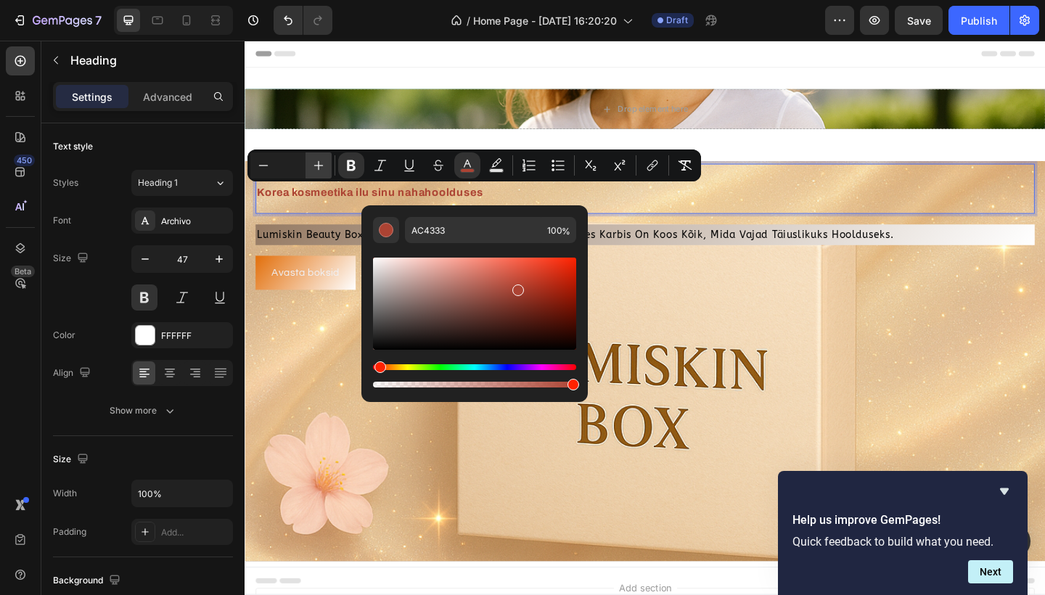
click at [317, 168] on icon "Editor contextual toolbar" at bounding box center [318, 165] width 15 height 15
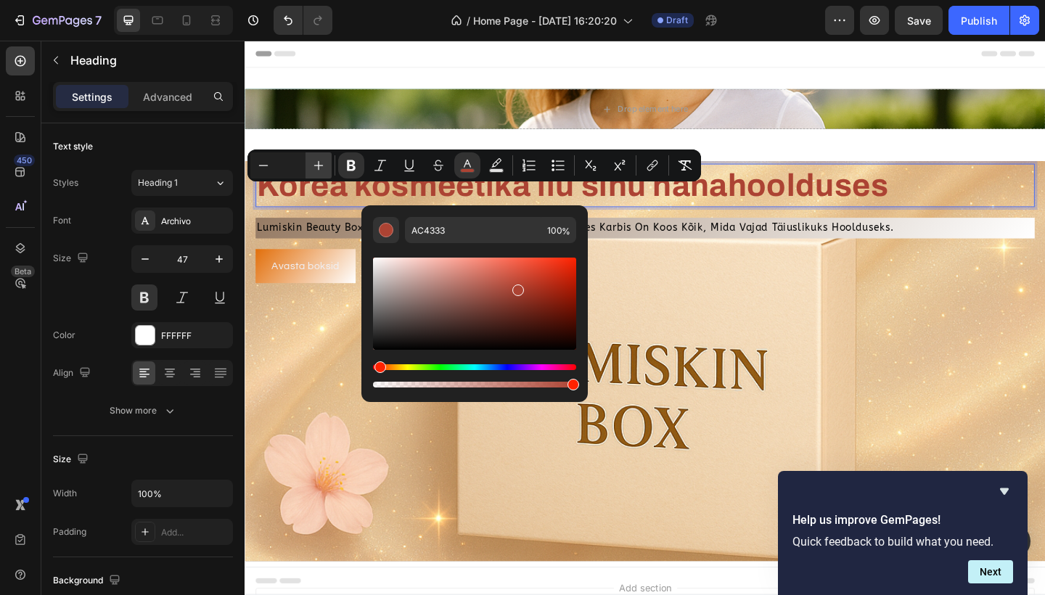
click at [317, 168] on icon "Editor contextual toolbar" at bounding box center [318, 165] width 15 height 15
click at [263, 174] on button "Minus" at bounding box center [263, 165] width 26 height 26
click at [264, 166] on icon "Editor contextual toolbar" at bounding box center [263, 165] width 15 height 15
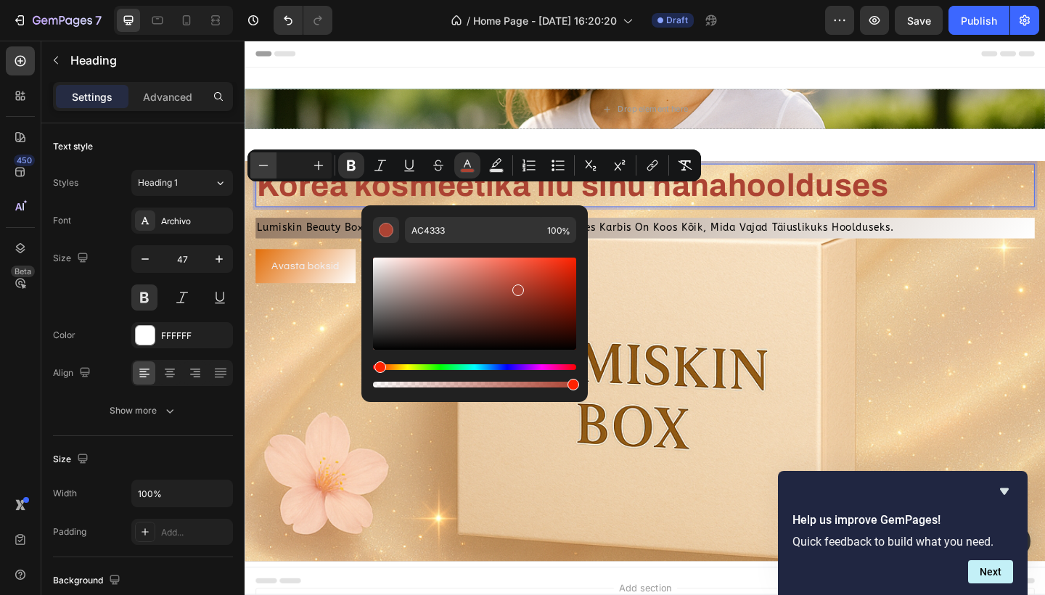
click at [264, 166] on icon "Editor contextual toolbar" at bounding box center [263, 165] width 15 height 15
click at [319, 167] on icon "Editor contextual toolbar" at bounding box center [318, 165] width 15 height 15
click at [260, 176] on button "Minus" at bounding box center [263, 165] width 26 height 26
click at [149, 265] on icon "button" at bounding box center [145, 259] width 15 height 15
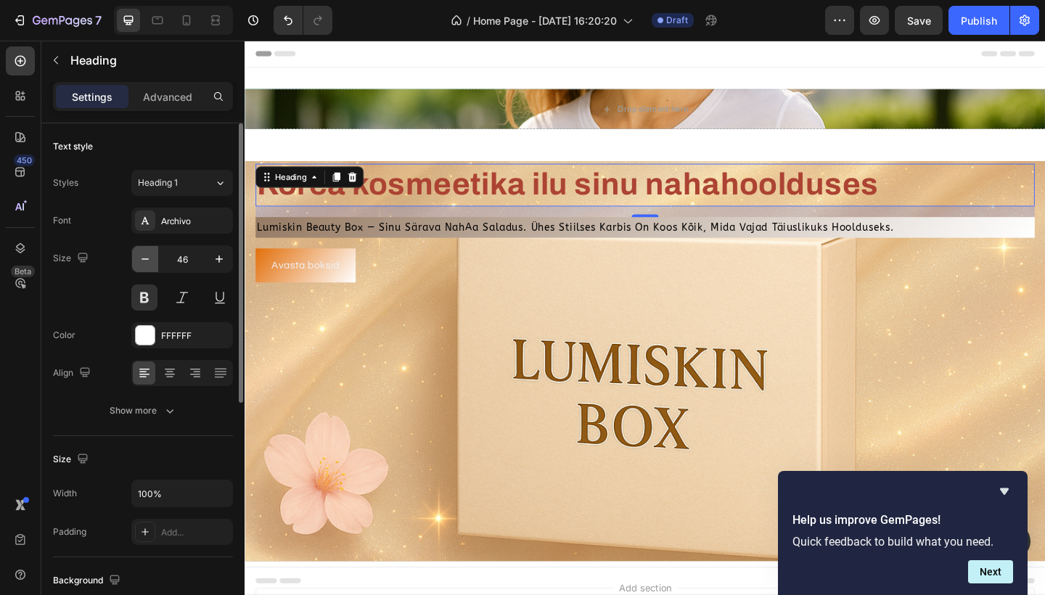
click at [149, 265] on icon "button" at bounding box center [145, 259] width 15 height 15
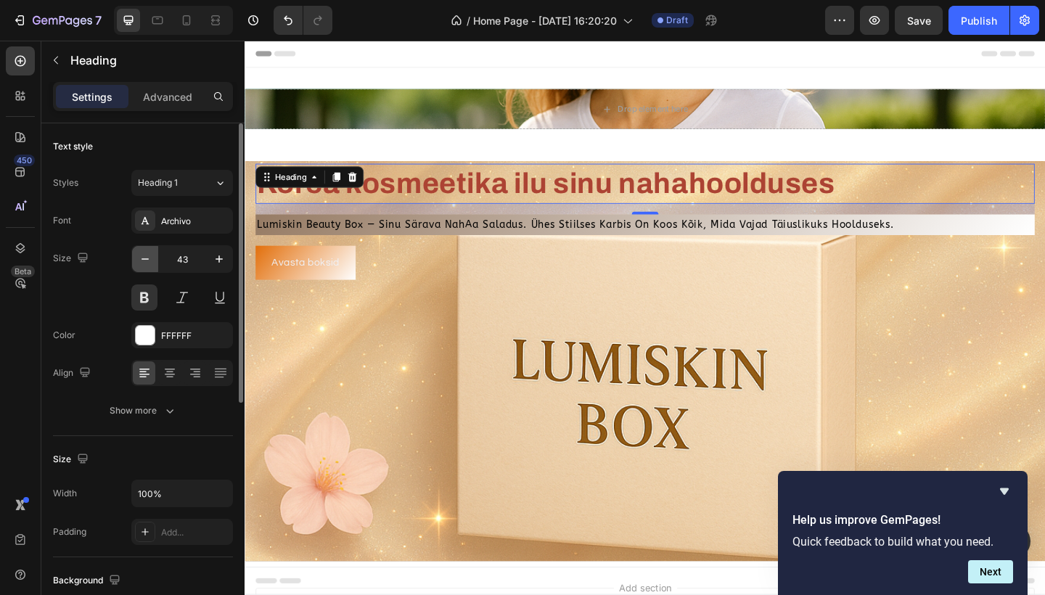
click at [149, 265] on icon "button" at bounding box center [145, 259] width 15 height 15
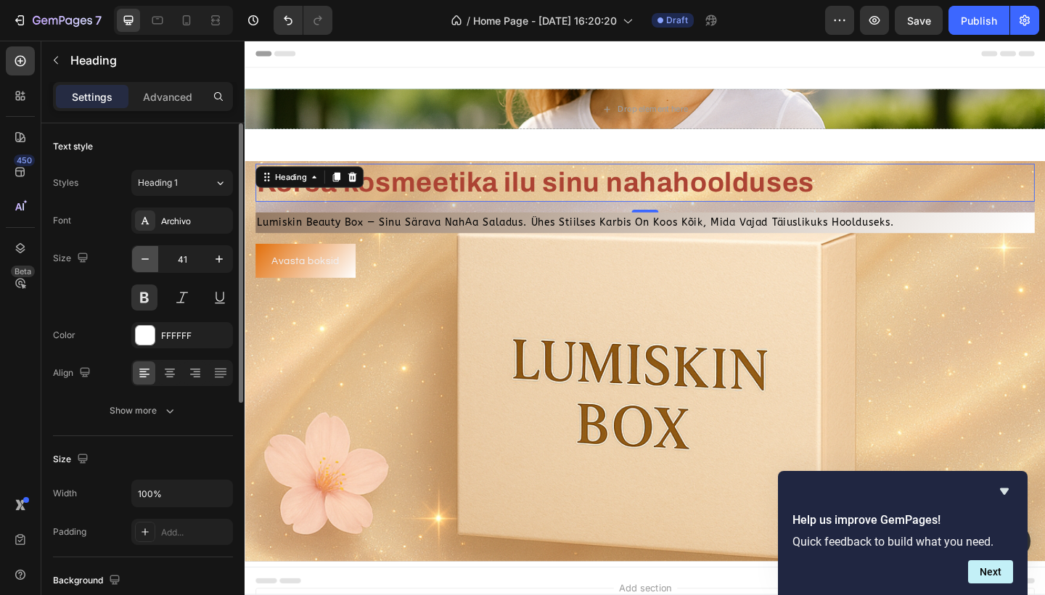
click at [149, 265] on icon "button" at bounding box center [145, 259] width 15 height 15
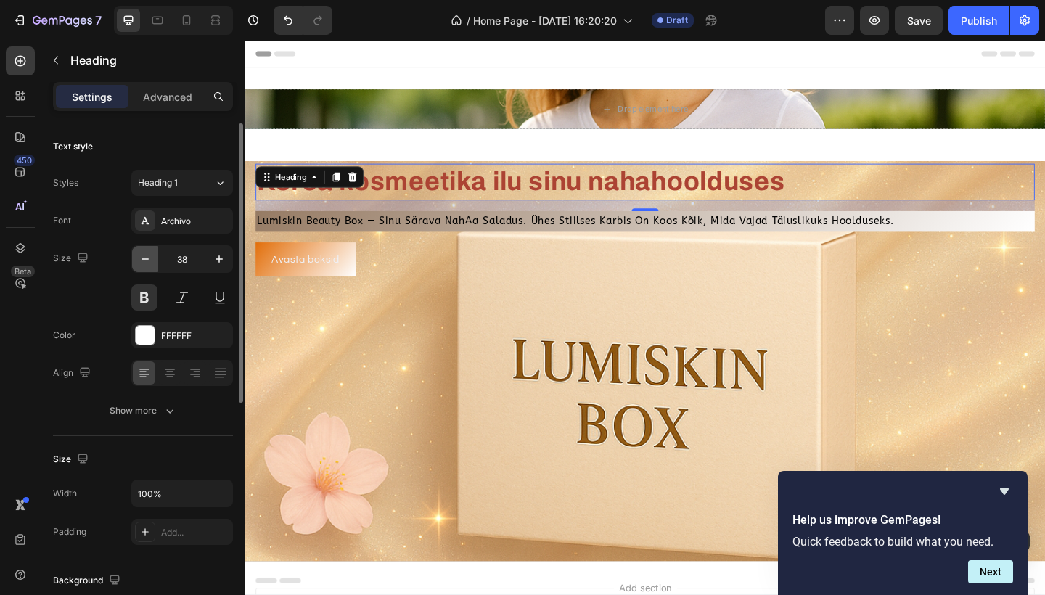
click at [149, 265] on icon "button" at bounding box center [145, 259] width 15 height 15
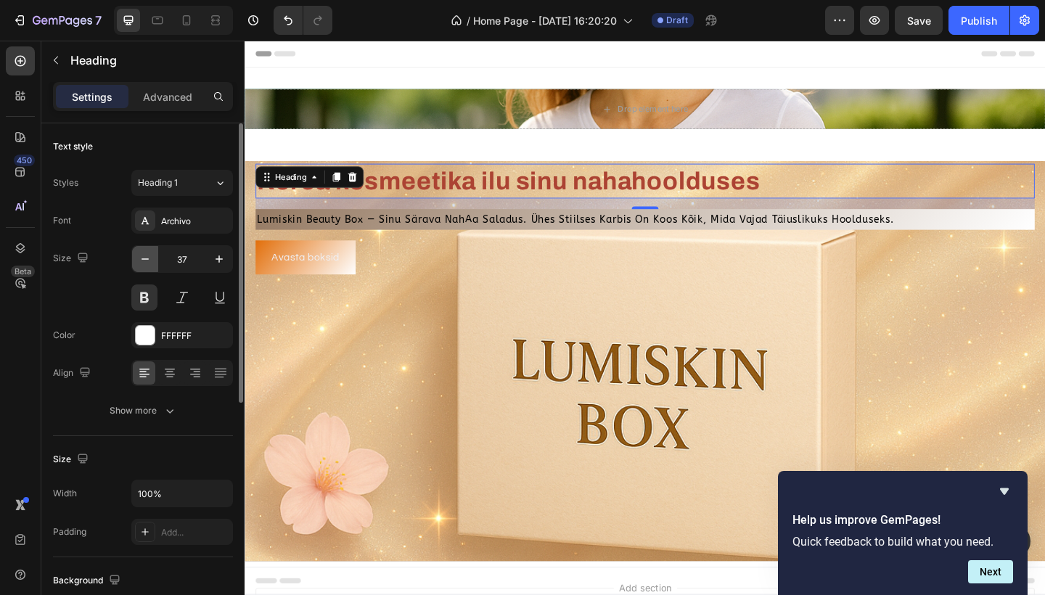
click at [149, 264] on icon "button" at bounding box center [145, 259] width 15 height 15
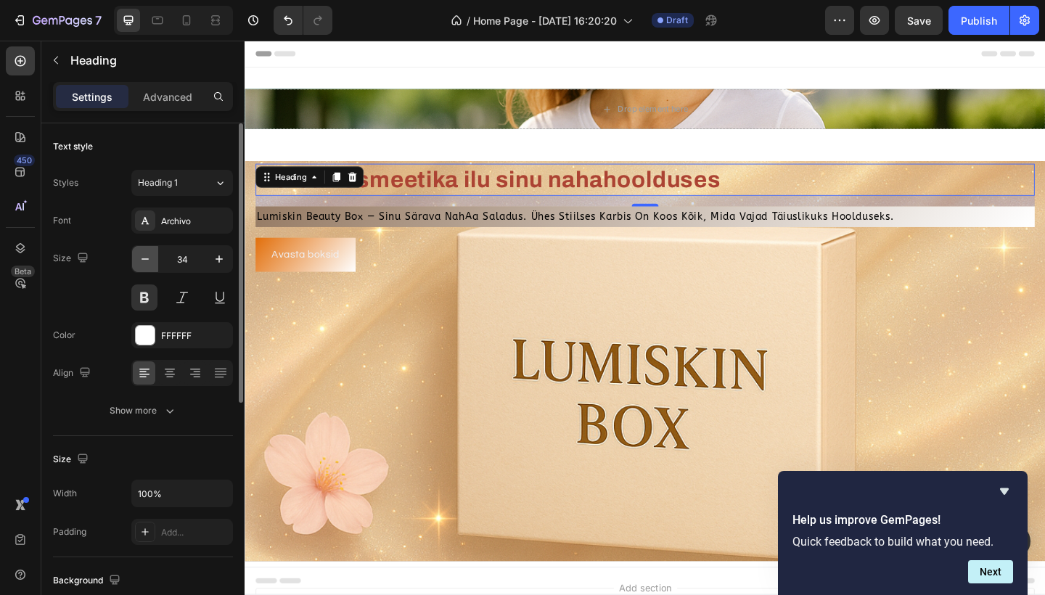
click at [149, 264] on icon "button" at bounding box center [145, 259] width 15 height 15
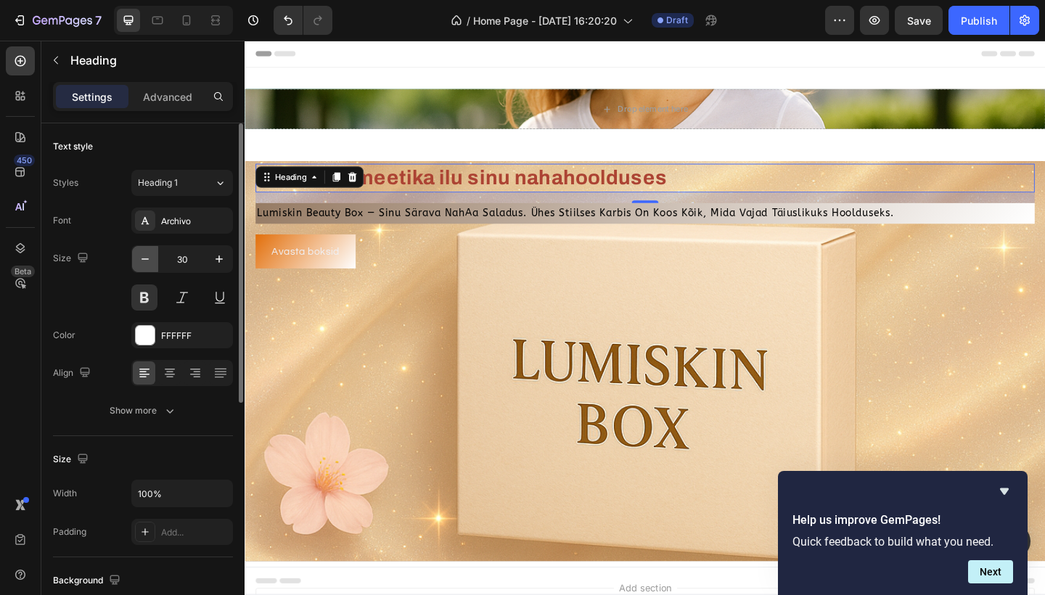
click at [149, 264] on icon "button" at bounding box center [145, 259] width 15 height 15
type input "29"
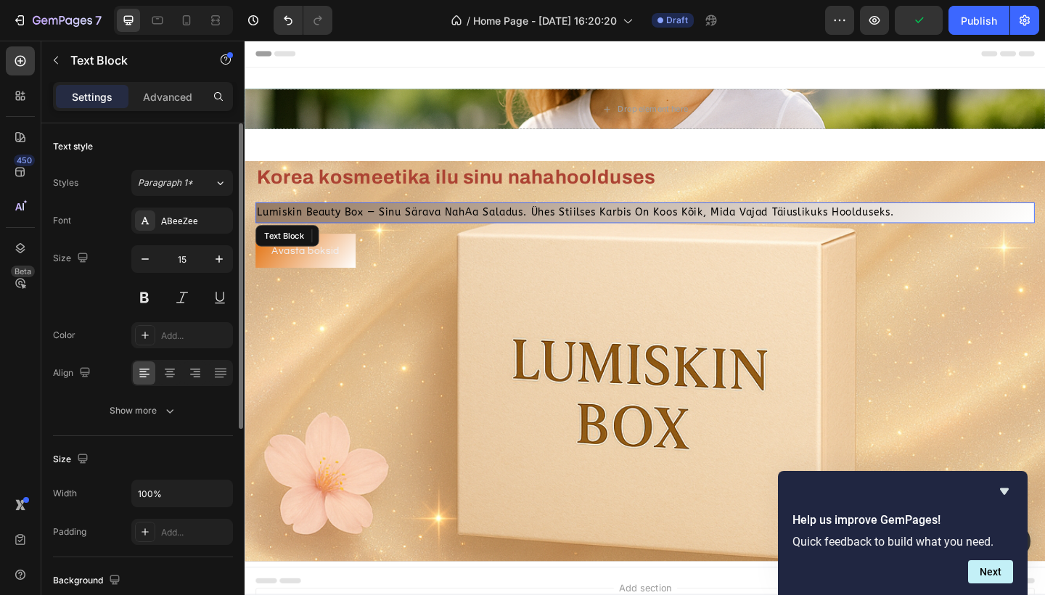
click at [348, 219] on p "lumiskin beauty box — sinu särava nahAa saladus. ühes stiilses karbis on koos k…" at bounding box center [680, 229] width 845 height 20
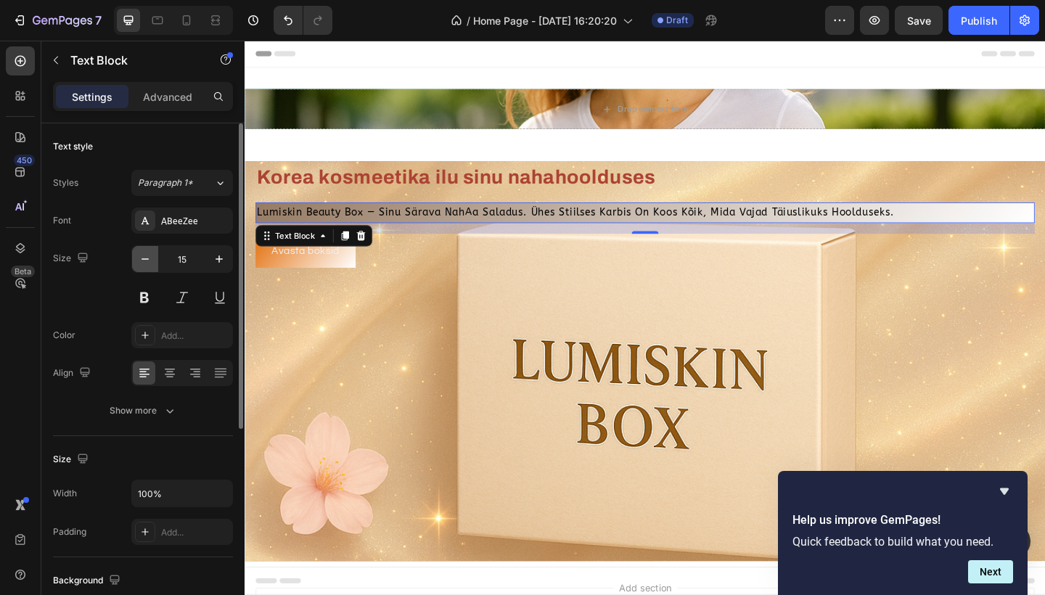
click at [148, 268] on button "button" at bounding box center [145, 259] width 26 height 26
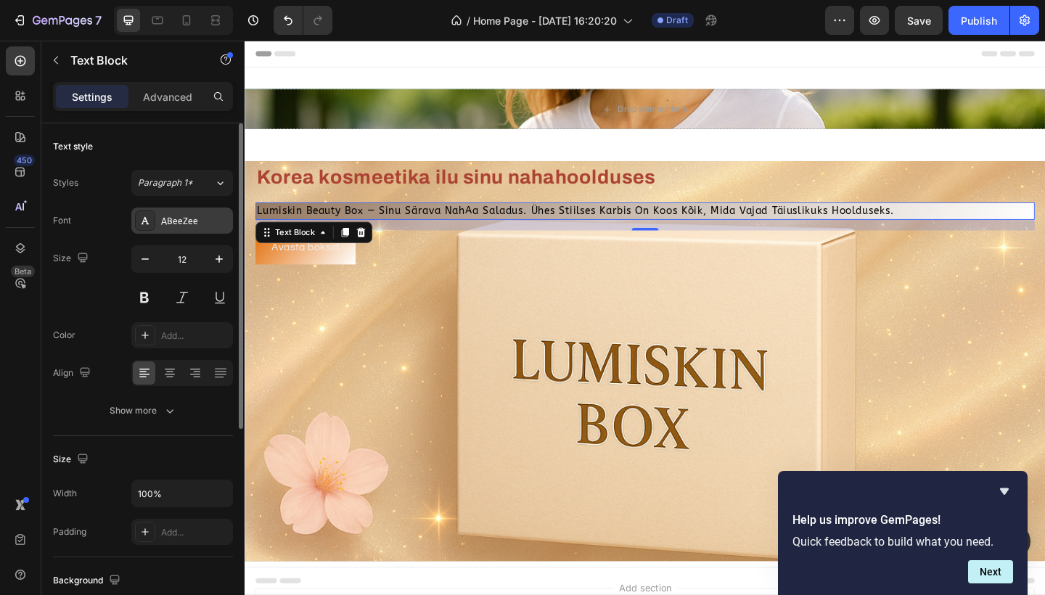
click at [189, 222] on div "ABeeZee" at bounding box center [195, 221] width 68 height 13
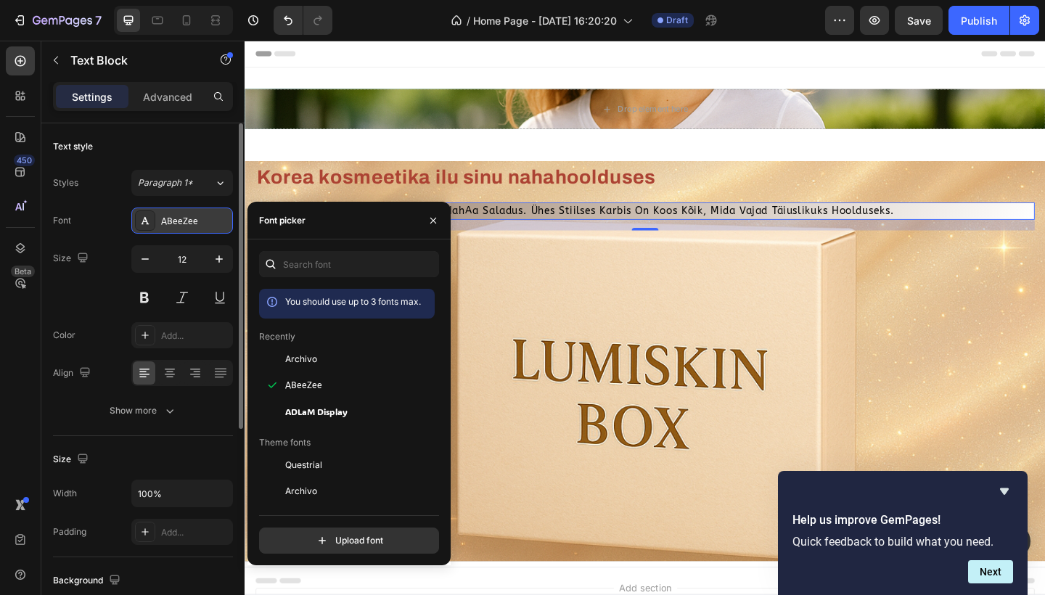
click at [189, 222] on div "ABeeZee" at bounding box center [195, 221] width 68 height 13
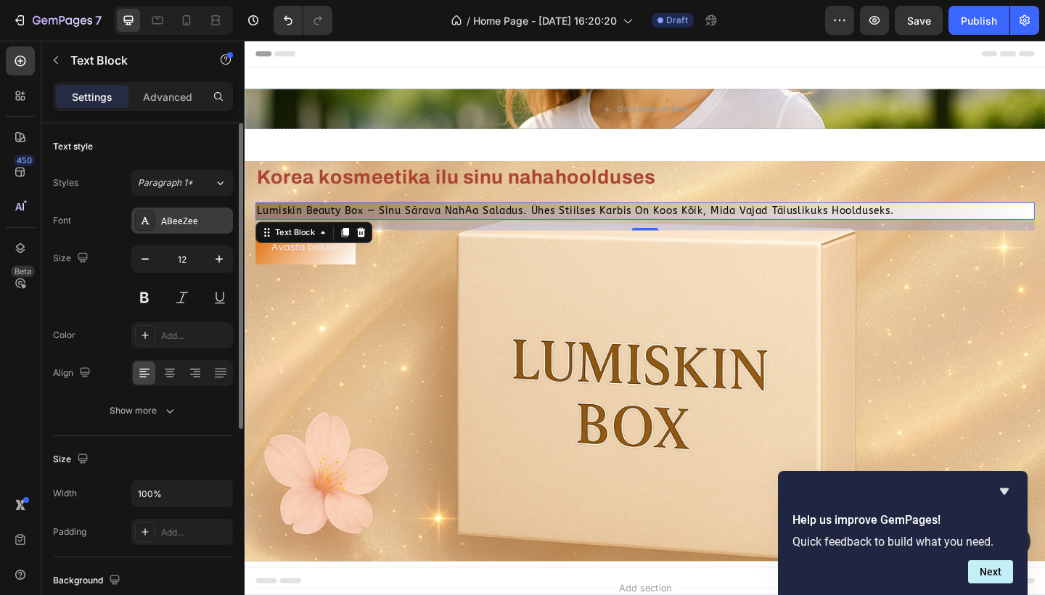
click at [189, 222] on div "ABeeZee" at bounding box center [195, 221] width 68 height 13
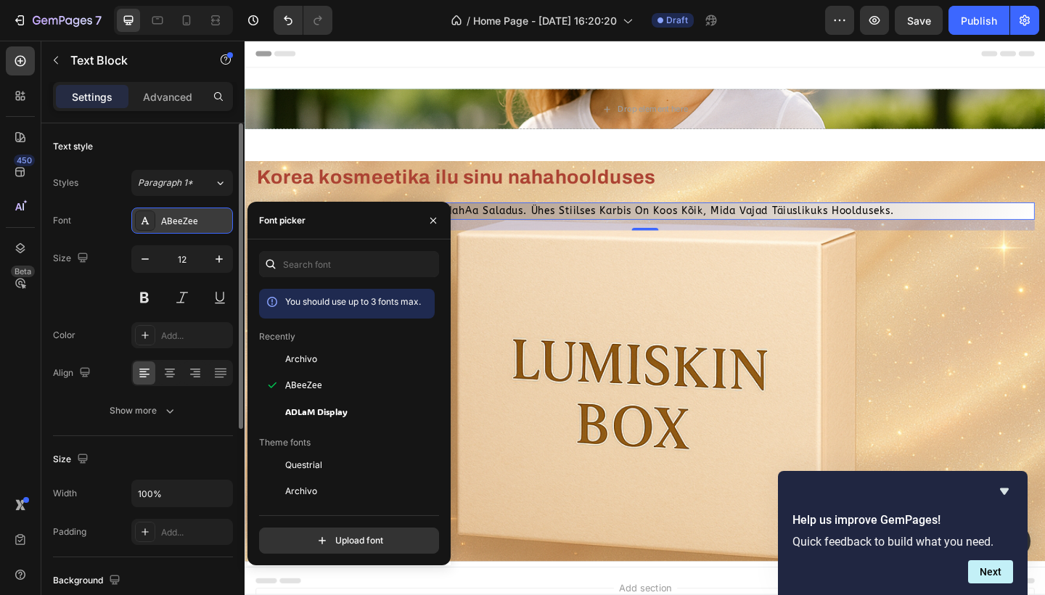
click at [189, 222] on div "ABeeZee" at bounding box center [195, 221] width 68 height 13
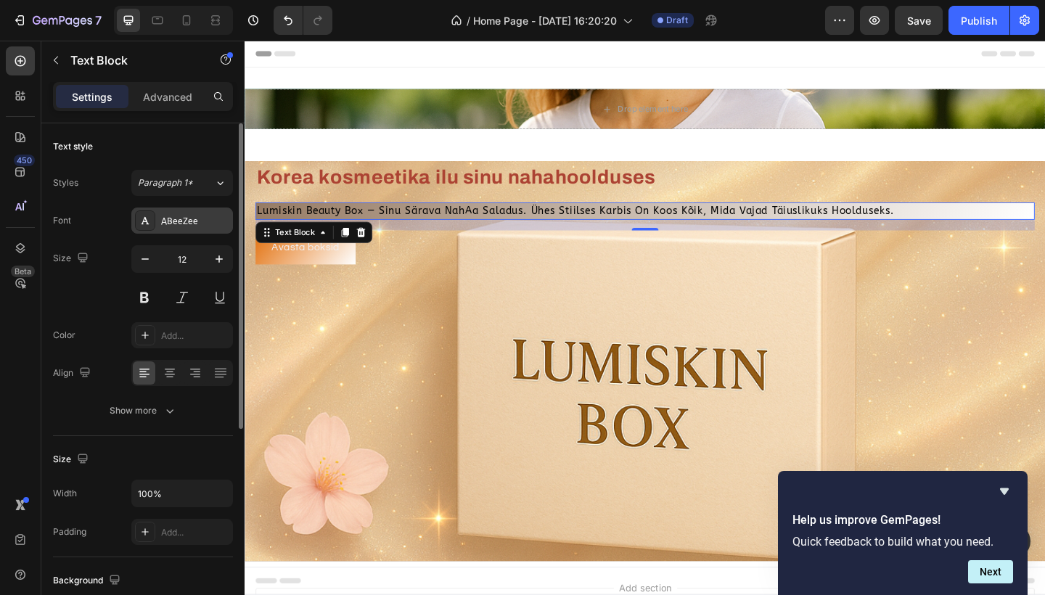
click at [189, 222] on div "ABeeZee" at bounding box center [195, 221] width 68 height 13
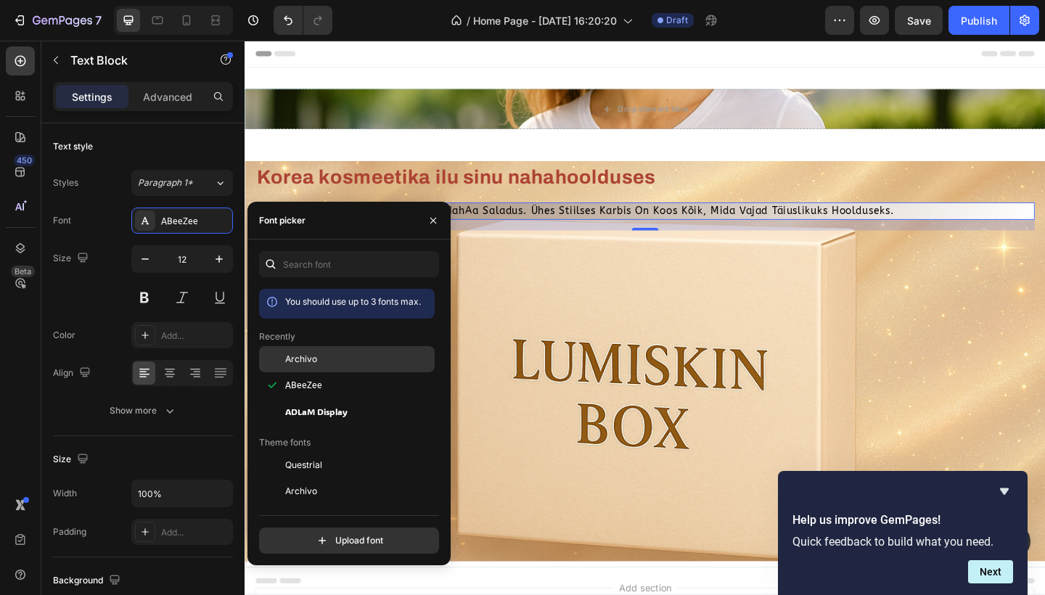
click at [289, 359] on span "Archivo" at bounding box center [301, 359] width 32 height 13
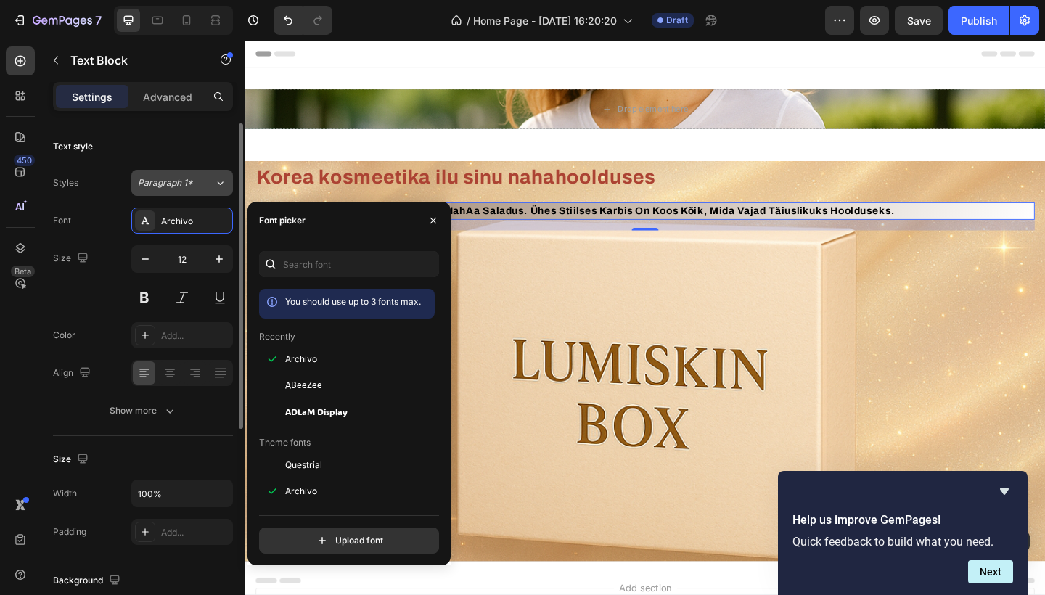
click at [202, 189] on div "Paragraph 1*" at bounding box center [176, 182] width 76 height 13
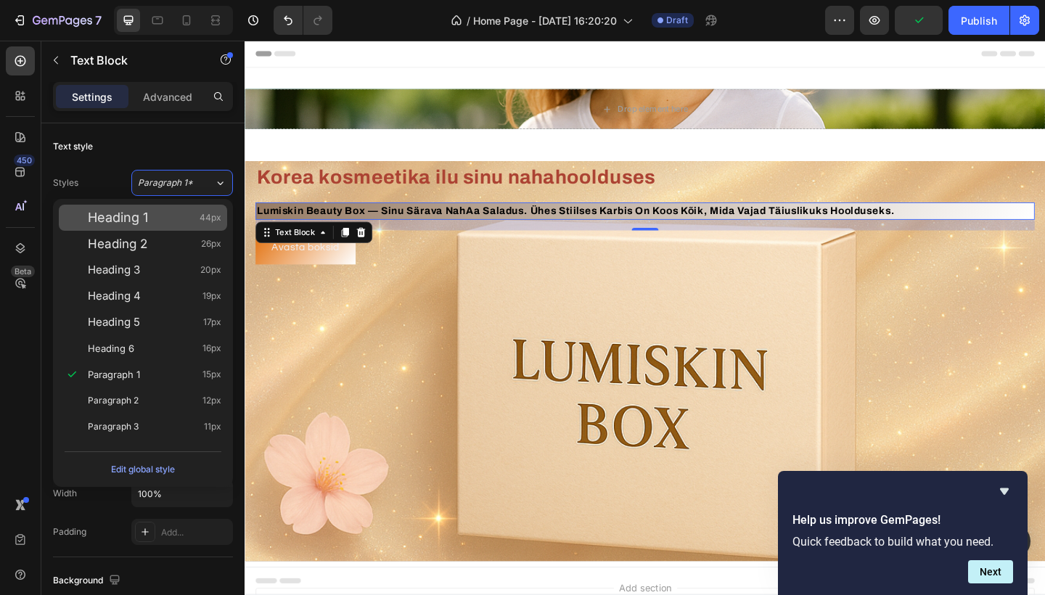
click at [163, 223] on div "Heading 1 44px" at bounding box center [155, 218] width 134 height 15
type input "44"
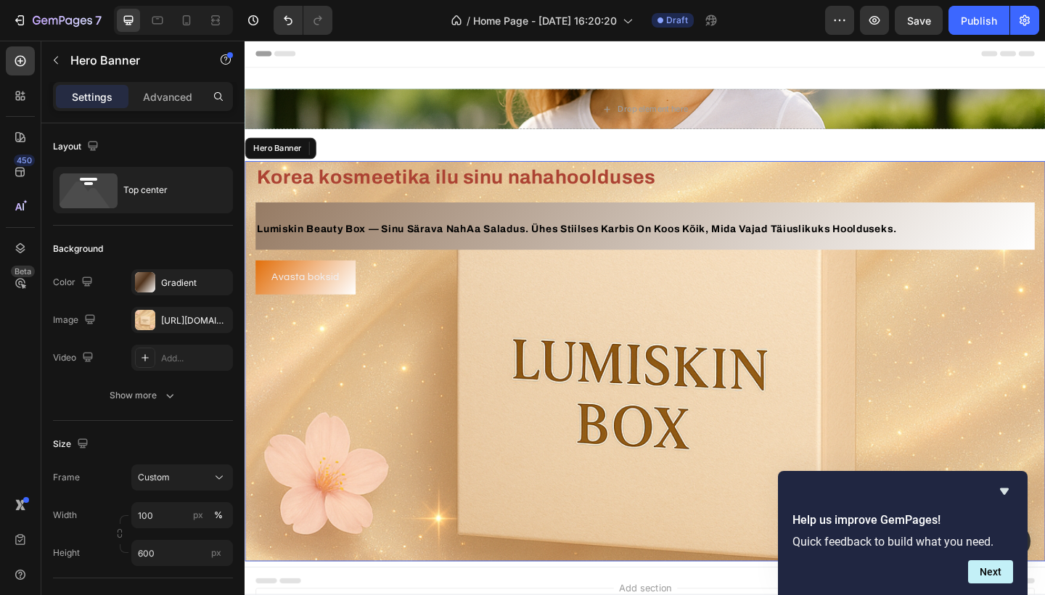
click at [386, 358] on div "Background Image" at bounding box center [680, 390] width 871 height 436
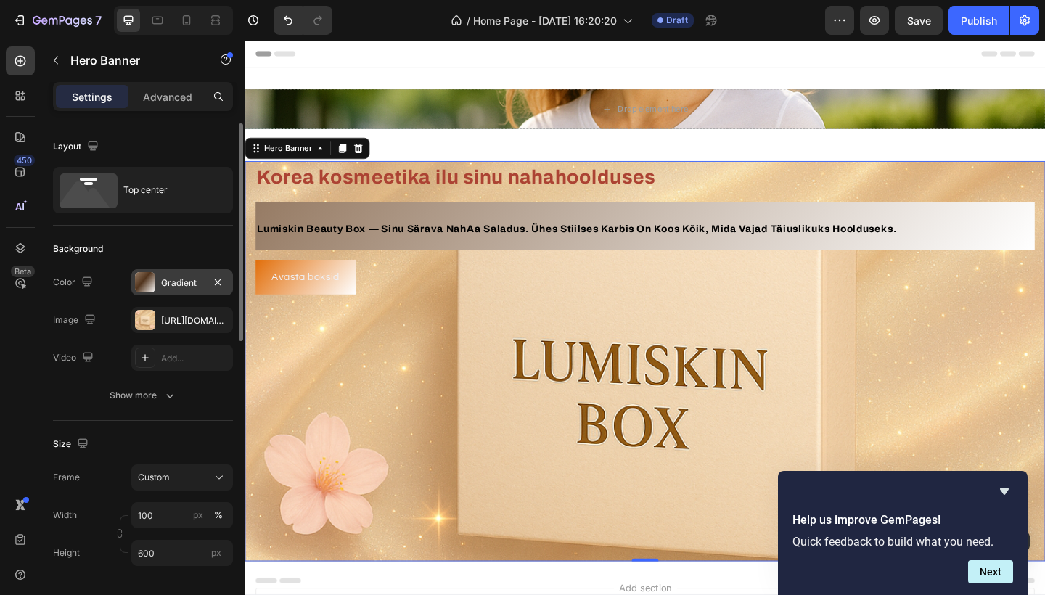
click at [177, 280] on div "Gradient" at bounding box center [182, 283] width 42 height 13
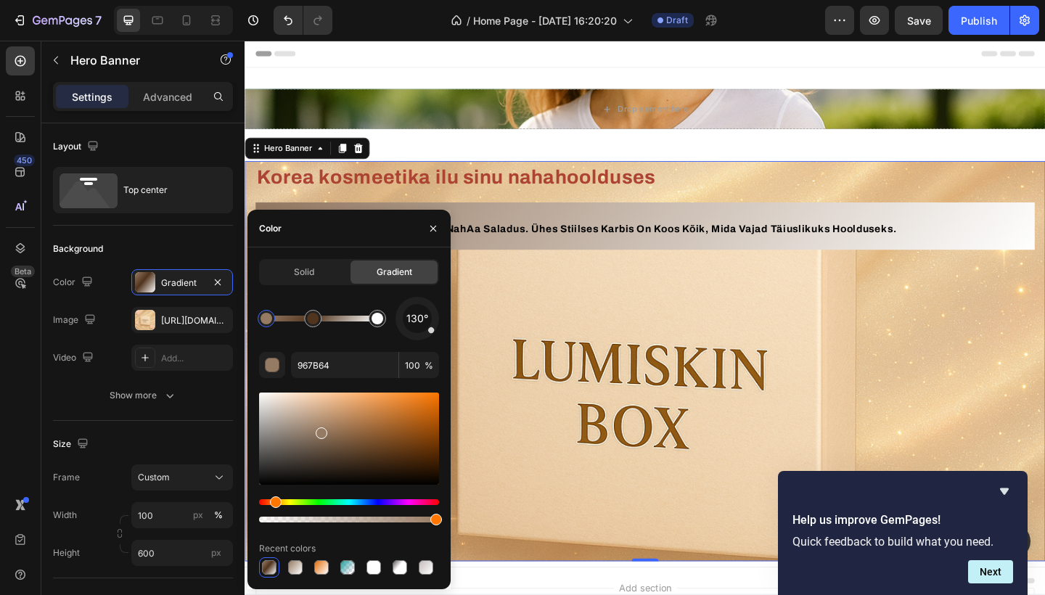
click at [399, 436] on div at bounding box center [349, 439] width 180 height 92
drag, startPoint x: 412, startPoint y: 428, endPoint x: 412, endPoint y: 408, distance: 19.6
click at [412, 408] on div at bounding box center [349, 439] width 180 height 92
type input "D37421"
click at [269, 368] on div "button" at bounding box center [273, 366] width 15 height 15
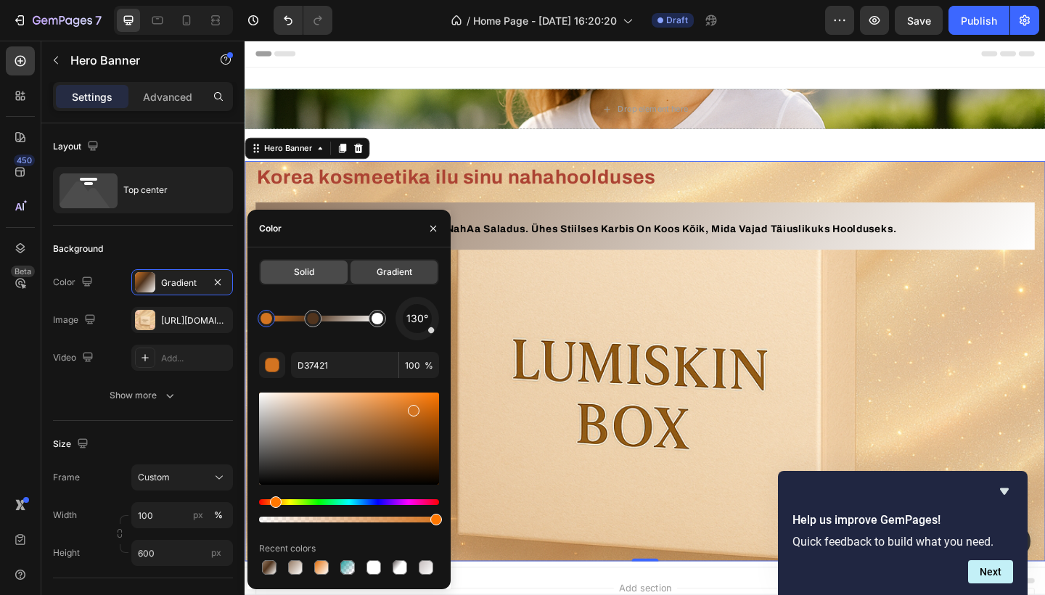
click at [303, 277] on span "Solid" at bounding box center [304, 272] width 20 height 13
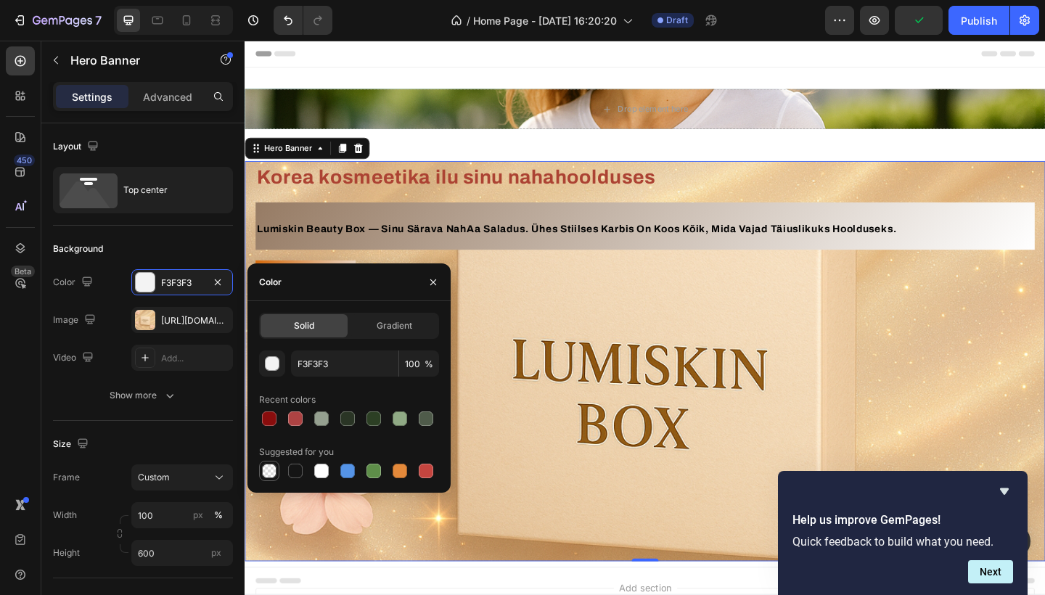
click at [272, 470] on div at bounding box center [269, 471] width 15 height 15
type input "000000"
type input "0"
click at [380, 330] on span "Gradient" at bounding box center [395, 325] width 36 height 13
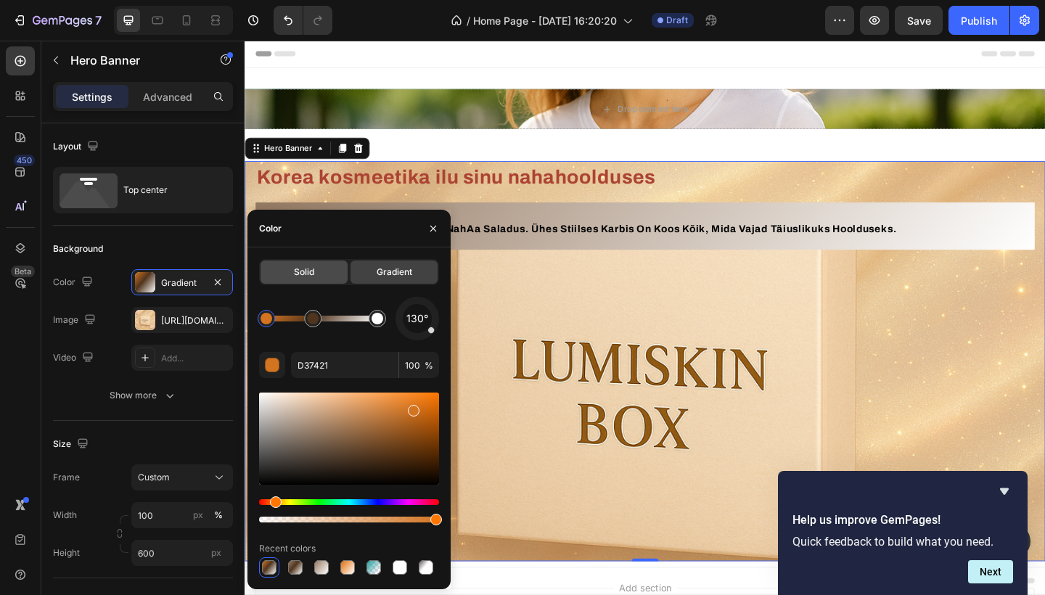
click at [302, 276] on span "Solid" at bounding box center [304, 272] width 20 height 13
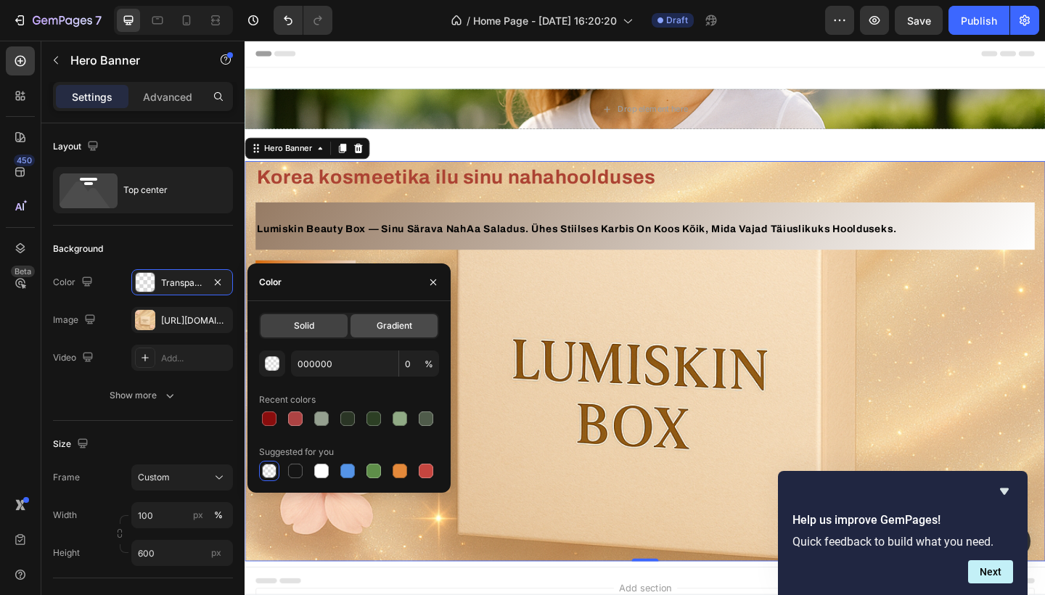
click at [394, 333] on div "Gradient" at bounding box center [394, 325] width 87 height 23
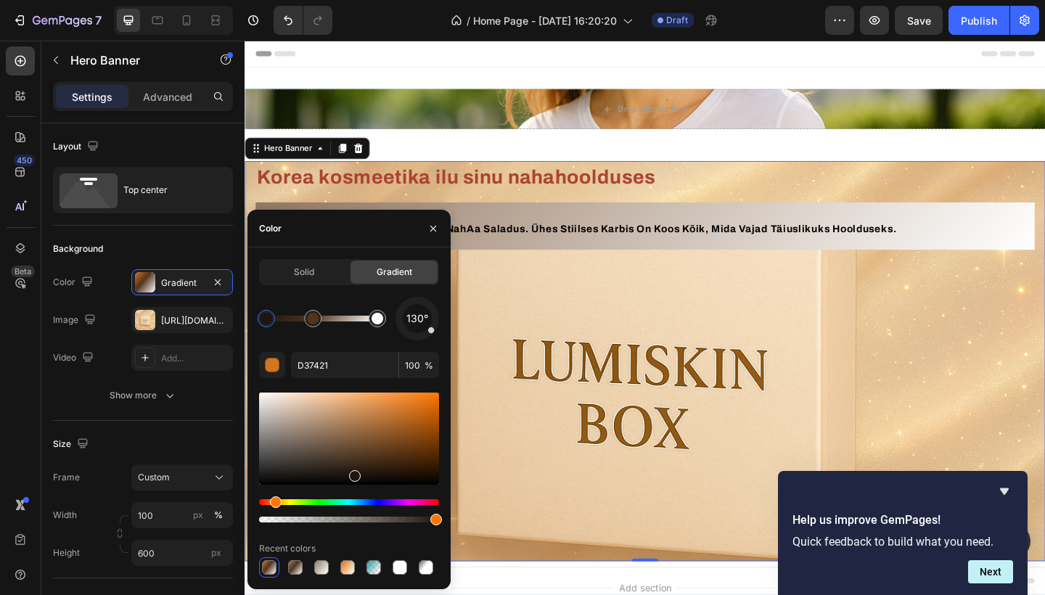
click at [354, 473] on div at bounding box center [349, 439] width 180 height 92
click at [392, 432] on div at bounding box center [349, 439] width 180 height 92
click at [329, 567] on div at bounding box center [321, 567] width 17 height 17
click at [388, 566] on div at bounding box center [349, 568] width 180 height 20
click at [375, 566] on div at bounding box center [374, 567] width 15 height 15
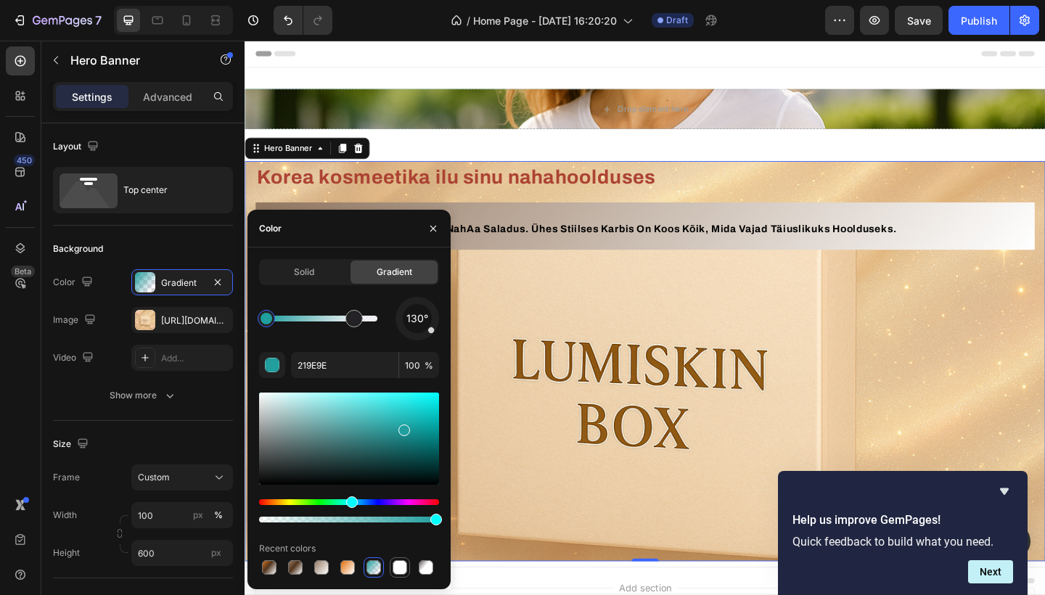
click at [403, 571] on div at bounding box center [400, 567] width 15 height 15
type input "605757"
type input "10"
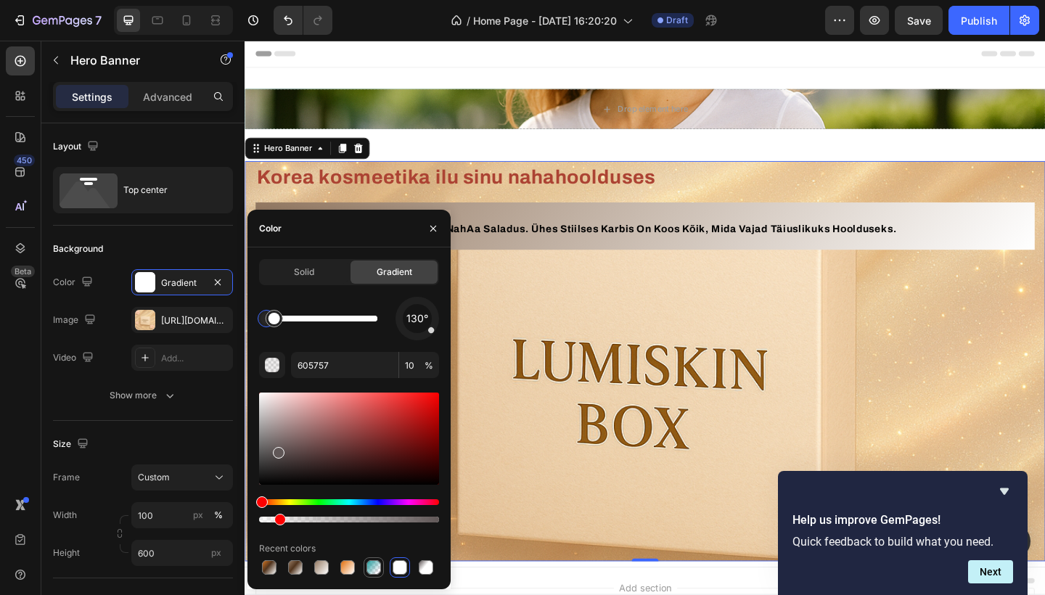
click at [373, 565] on div at bounding box center [374, 567] width 15 height 15
type input "219E9E"
type input "100"
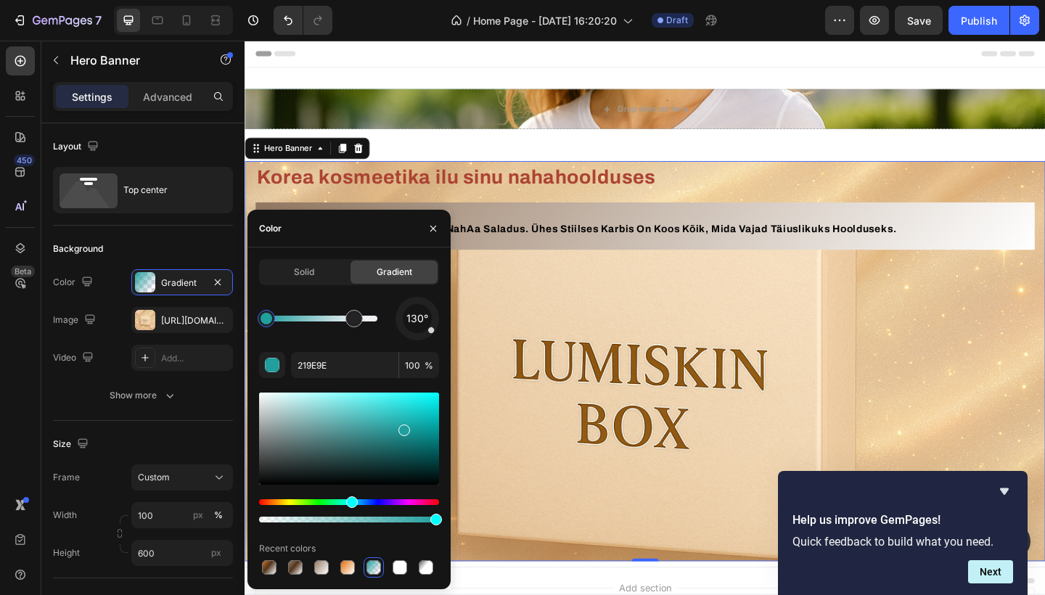
click at [346, 427] on div at bounding box center [349, 439] width 180 height 92
click at [299, 420] on div at bounding box center [349, 439] width 180 height 92
click at [341, 478] on div at bounding box center [349, 439] width 180 height 92
click at [394, 463] on div at bounding box center [349, 439] width 180 height 92
type input "0E3A3A"
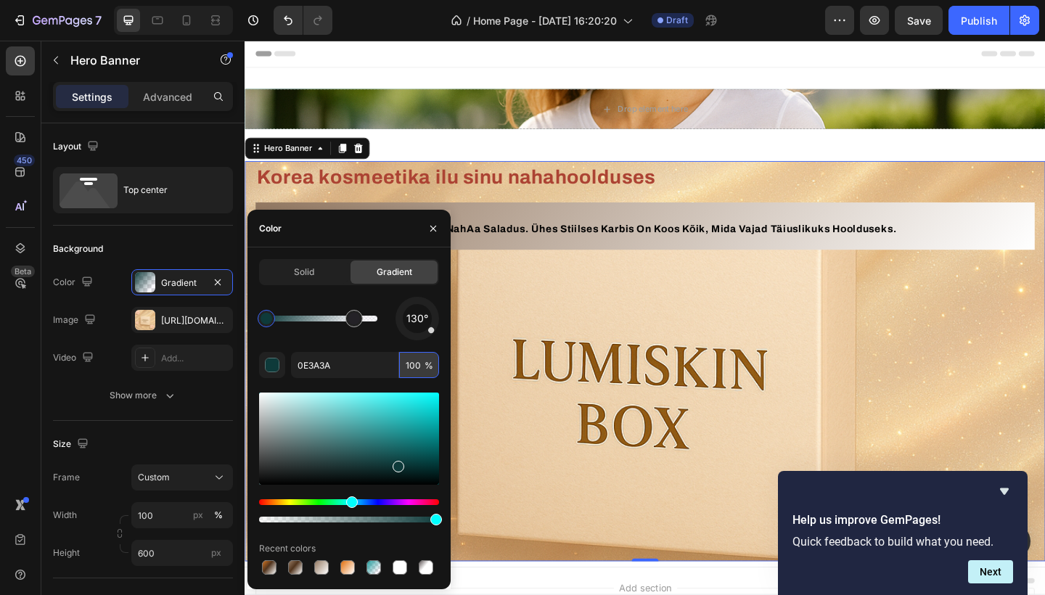
click at [420, 367] on input "100" at bounding box center [419, 365] width 40 height 26
type input "0"
click at [373, 343] on div "130° 0E3A3A 0 % Recent colors" at bounding box center [349, 437] width 180 height 281
type input "7C59C1"
type input "4"
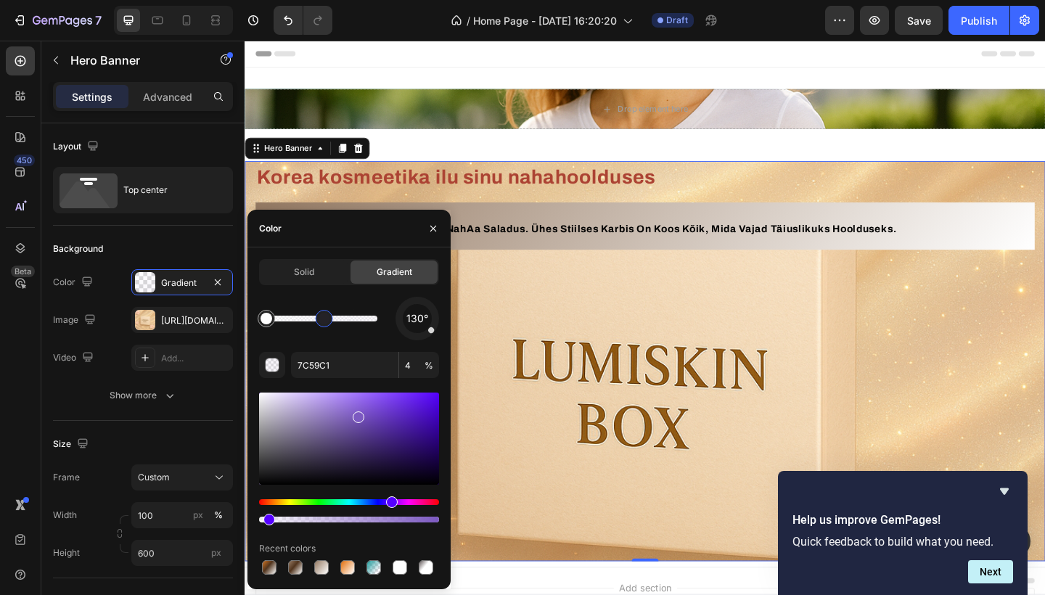
drag, startPoint x: 353, startPoint y: 323, endPoint x: 325, endPoint y: 324, distance: 28.3
click at [325, 324] on div at bounding box center [325, 319] width 12 height 12
type input "0E3A3A"
type input "0"
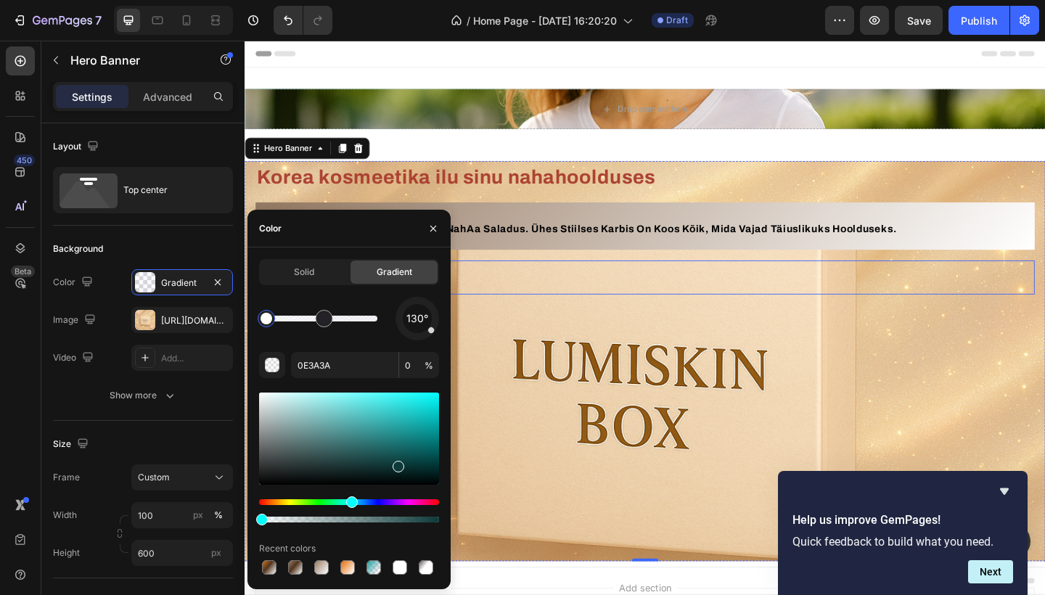
click at [569, 315] on div "Avasta boksid Button" at bounding box center [680, 298] width 848 height 37
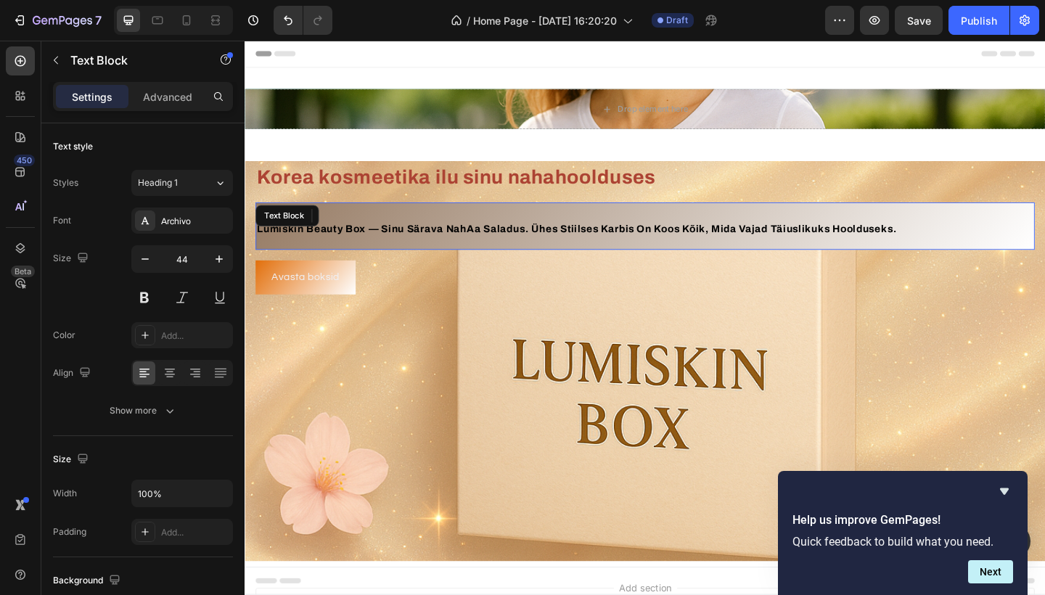
click at [592, 221] on p "lumiskin beauty box — sinu särava nahAa saladus. ühes stiilses karbis on koos k…" at bounding box center [680, 243] width 845 height 49
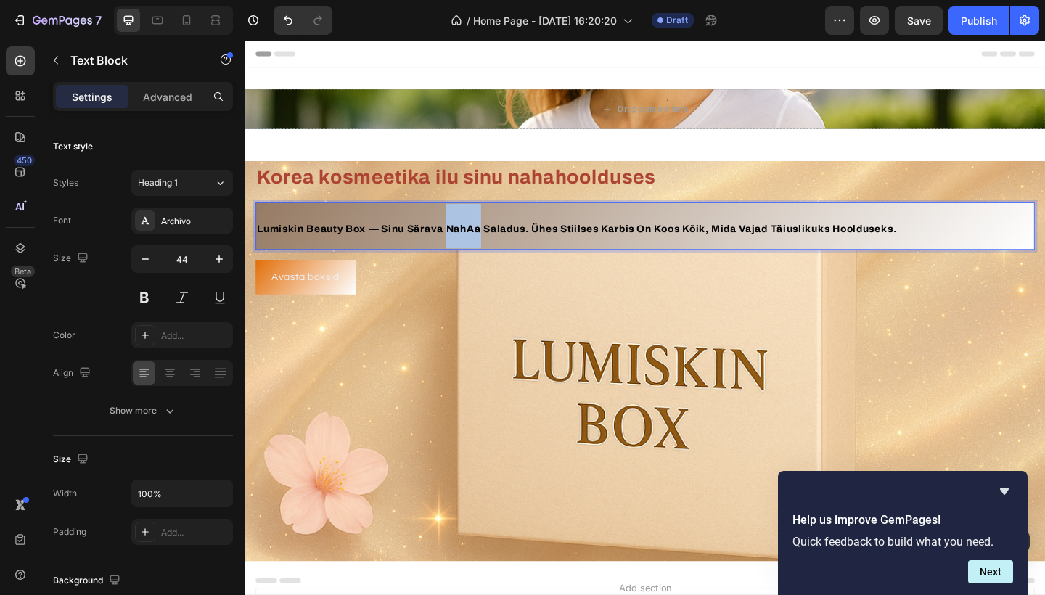
click at [478, 237] on p "lumiskin beauty box — sinu särava nahAa saladus. ühes stiilses karbis on koos k…" at bounding box center [680, 243] width 845 height 49
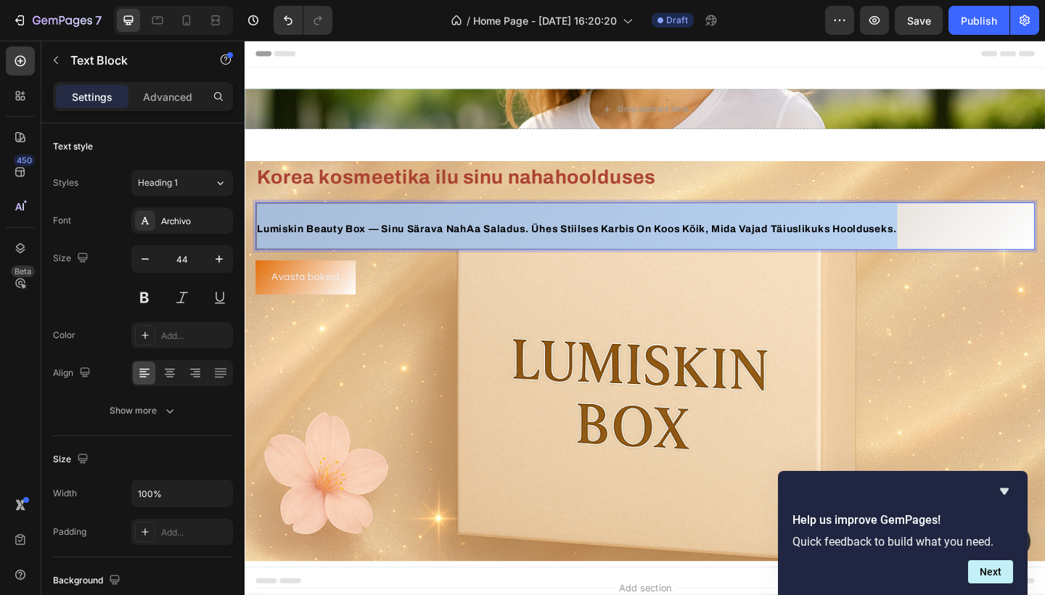
click at [478, 237] on p "lumiskin beauty box — sinu särava nahAa saladus. ühes stiilses karbis on koos k…" at bounding box center [680, 243] width 845 height 49
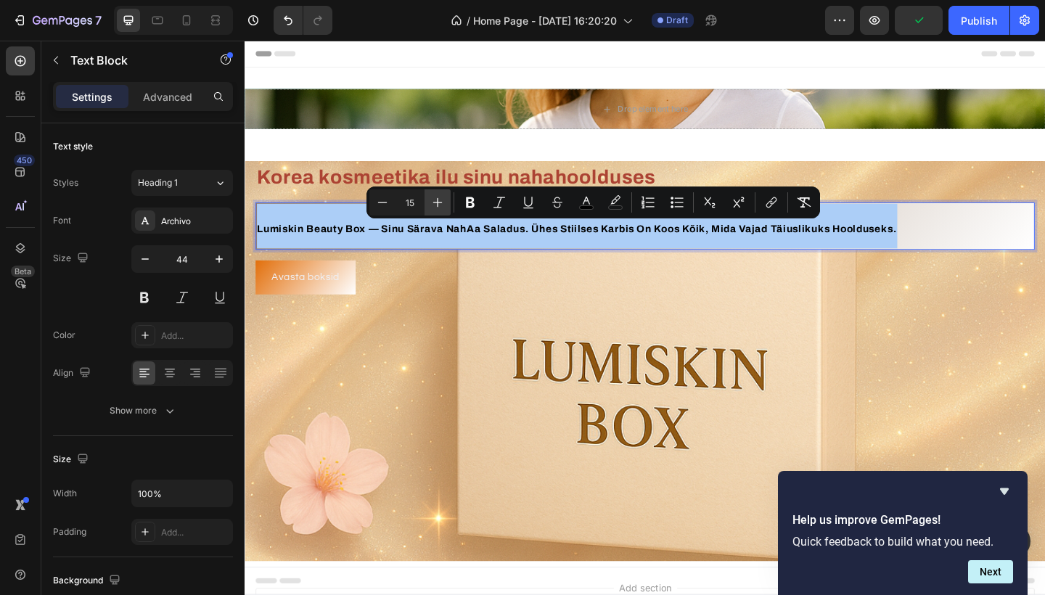
click at [437, 206] on icon "Editor contextual toolbar" at bounding box center [438, 202] width 15 height 15
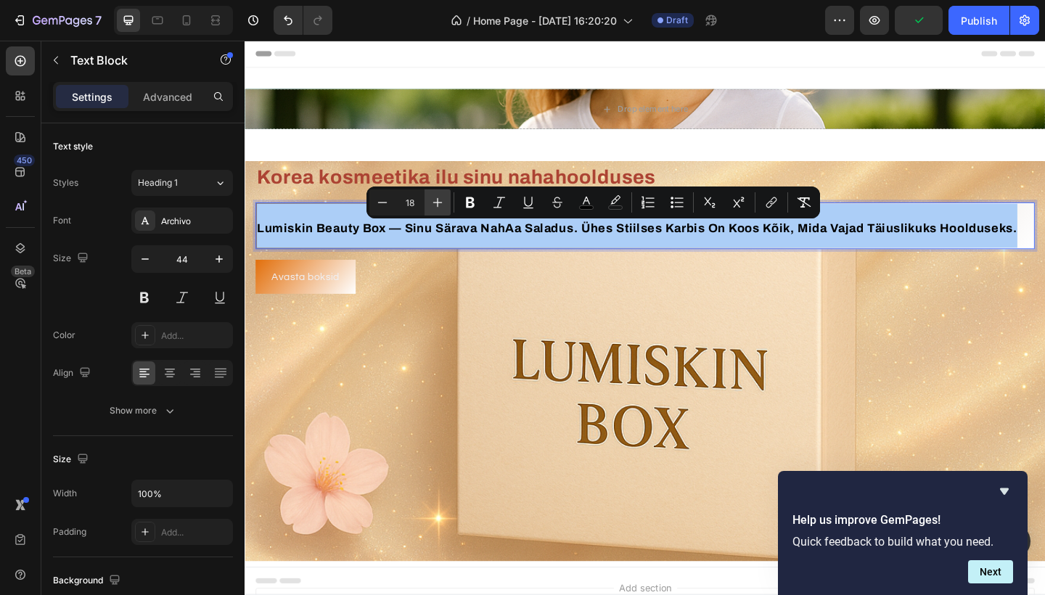
click at [437, 206] on icon "Editor contextual toolbar" at bounding box center [438, 202] width 15 height 15
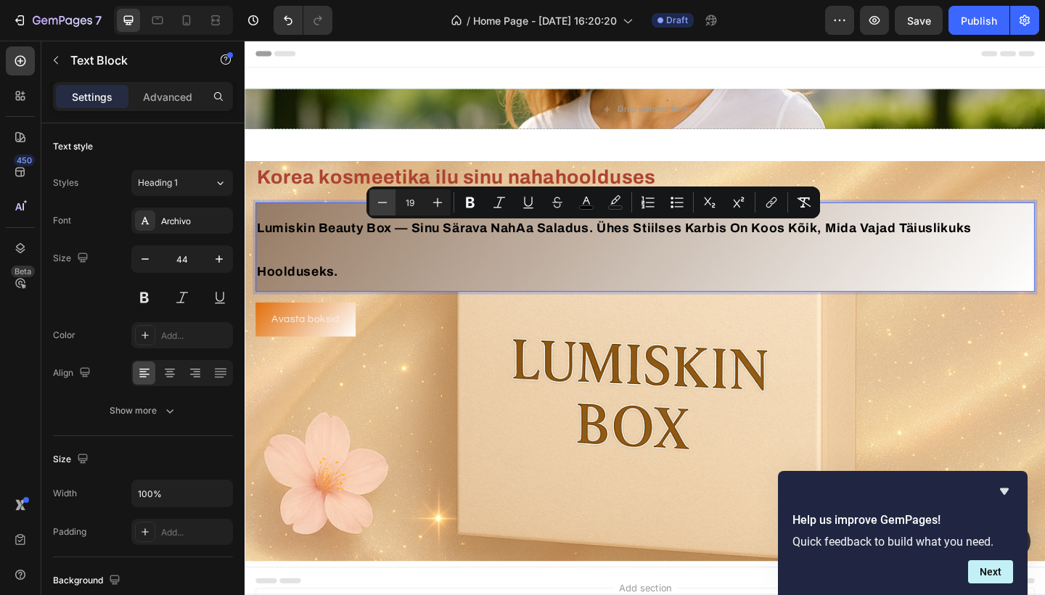
click at [380, 204] on icon "Editor contextual toolbar" at bounding box center [382, 202] width 15 height 15
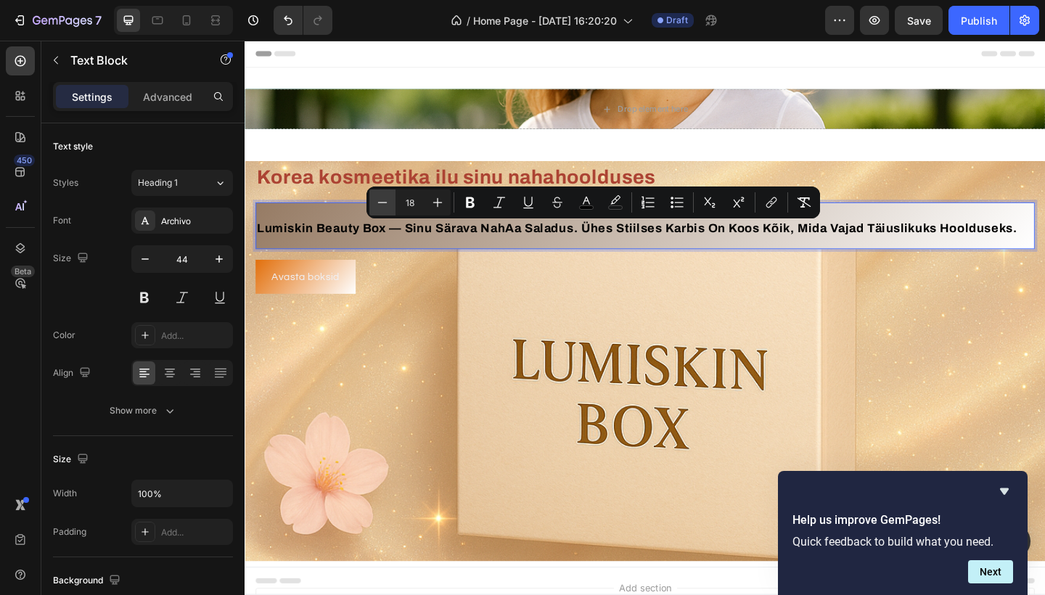
click at [380, 204] on icon "Editor contextual toolbar" at bounding box center [382, 202] width 15 height 15
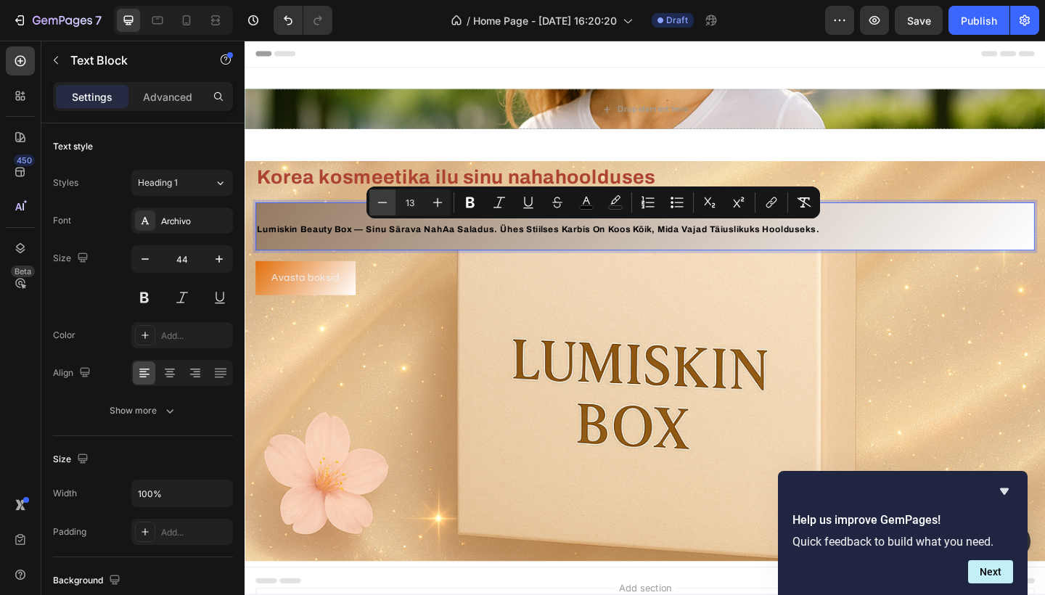
click at [380, 204] on icon "Editor contextual toolbar" at bounding box center [382, 202] width 15 height 15
click at [431, 203] on icon "Editor contextual toolbar" at bounding box center [438, 202] width 15 height 15
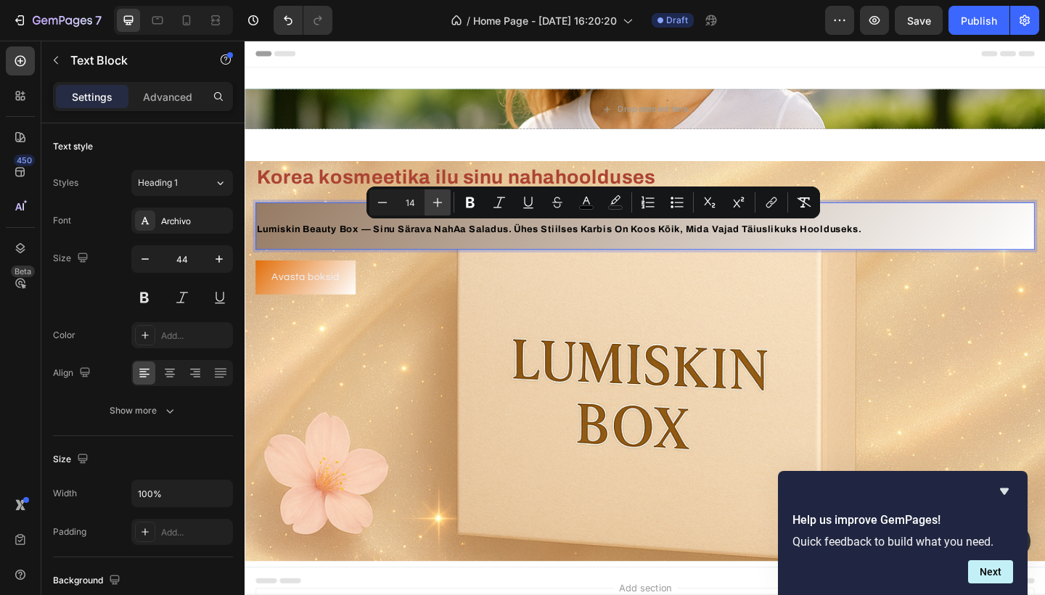
click at [431, 203] on icon "Editor contextual toolbar" at bounding box center [438, 202] width 15 height 15
type input "17"
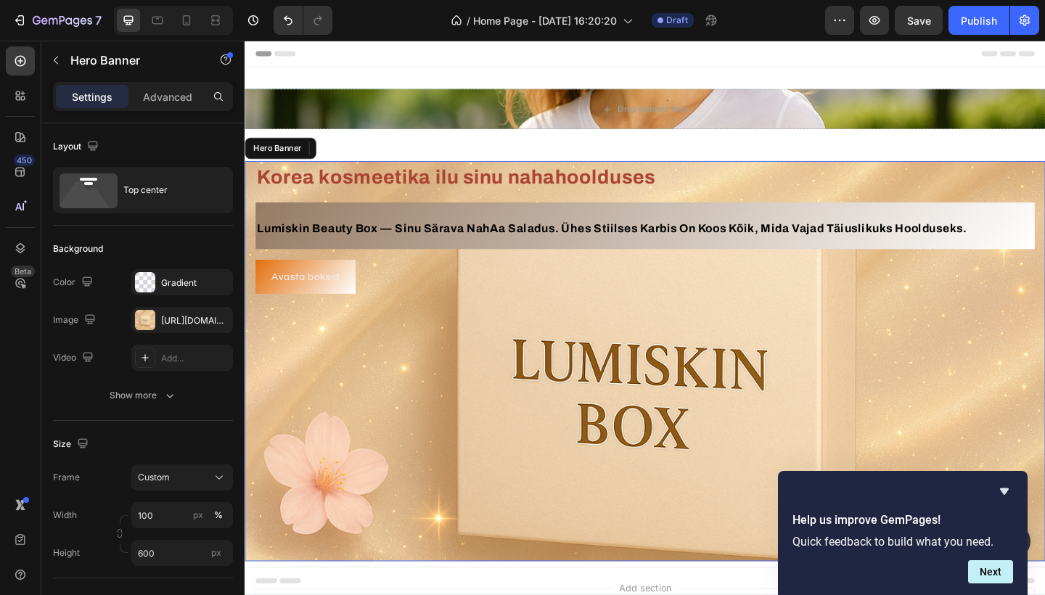
click at [356, 411] on div "Background Image" at bounding box center [680, 390] width 871 height 436
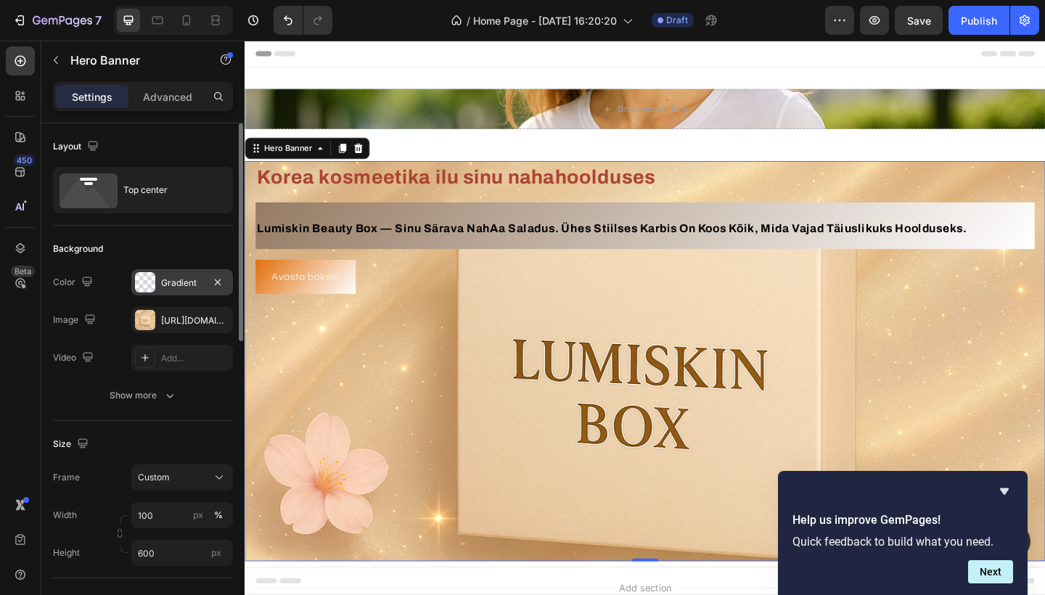
click at [203, 285] on div "Gradient" at bounding box center [182, 283] width 42 height 13
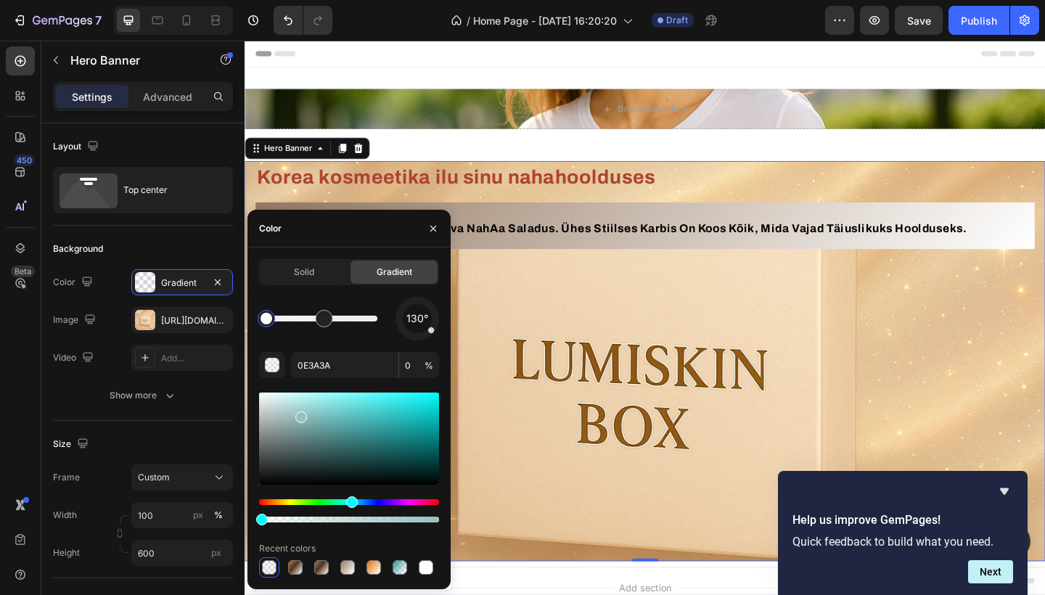
click at [301, 415] on div at bounding box center [349, 439] width 180 height 92
type input "7C59C1"
type input "4"
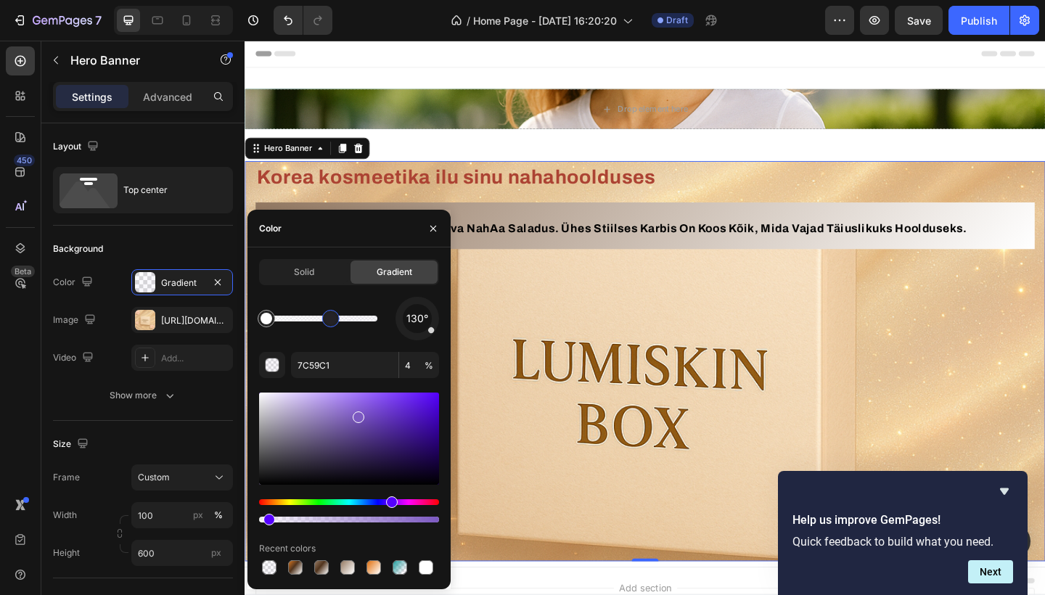
drag, startPoint x: 323, startPoint y: 321, endPoint x: 331, endPoint y: 322, distance: 8.1
click at [331, 322] on div at bounding box center [331, 319] width 12 height 12
type input "97C1C1"
type input "0"
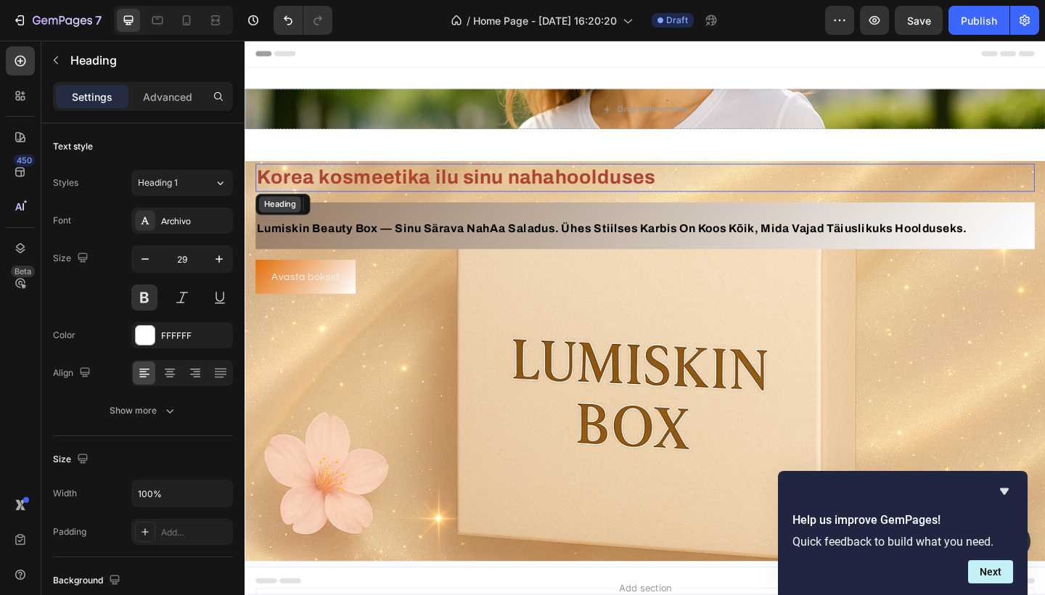
click at [279, 211] on div "Heading" at bounding box center [283, 219] width 46 height 17
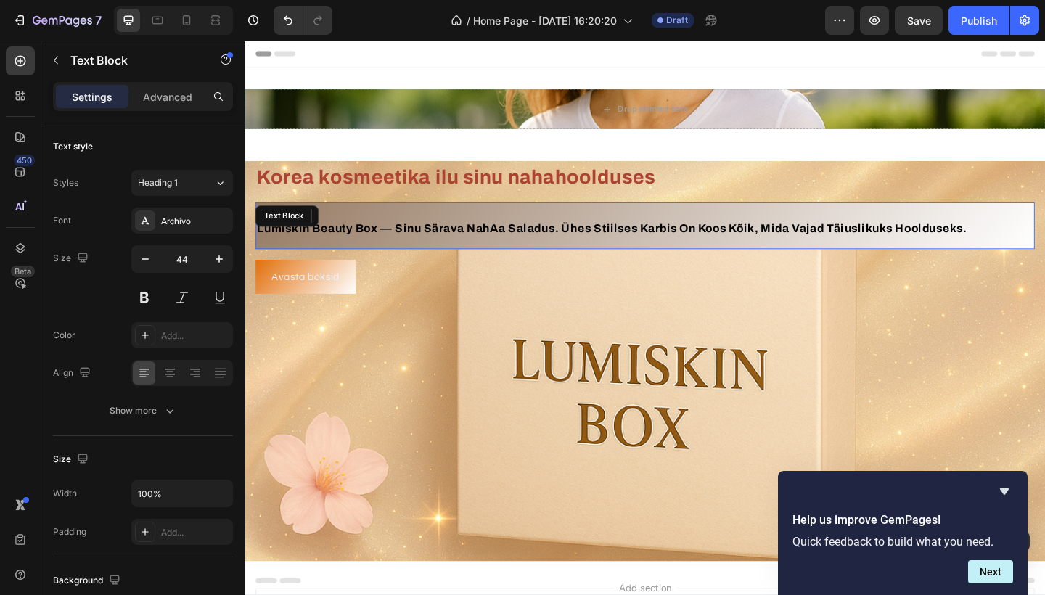
click at [441, 244] on span "lumiskin beauty box — sinu särava nahAa saladus. ühes stiilses karbis on koos k…" at bounding box center [644, 246] width 772 height 14
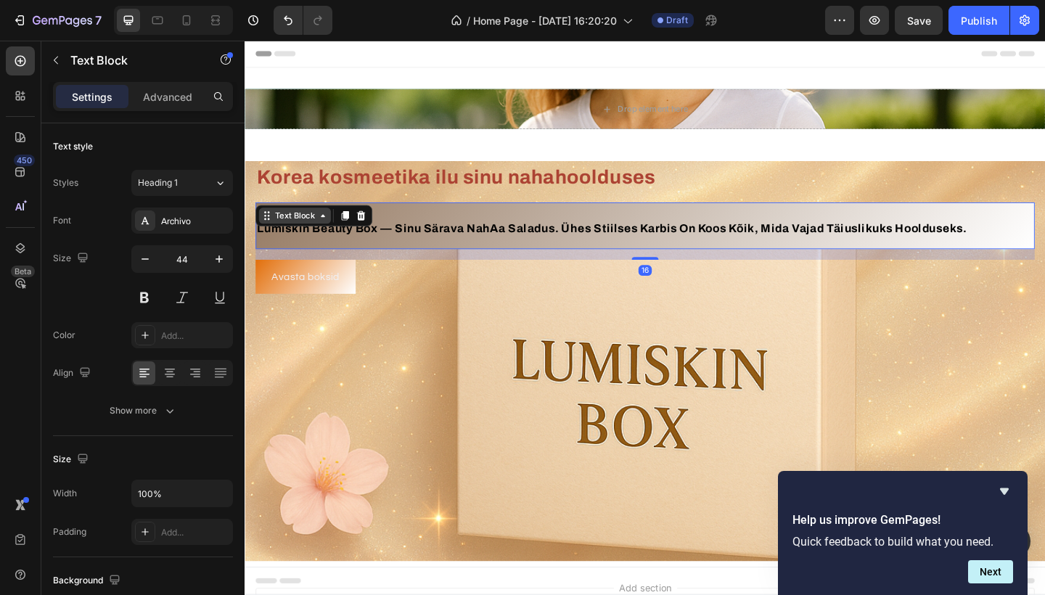
click at [313, 230] on div "Text Block" at bounding box center [298, 231] width 49 height 13
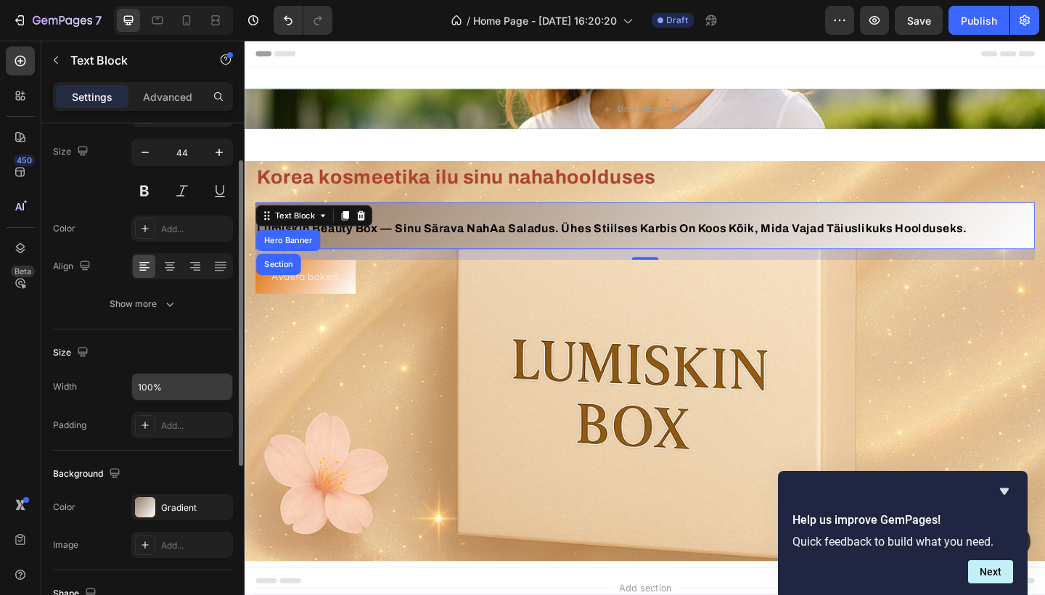
scroll to position [107, 0]
click at [146, 510] on div at bounding box center [145, 507] width 20 height 20
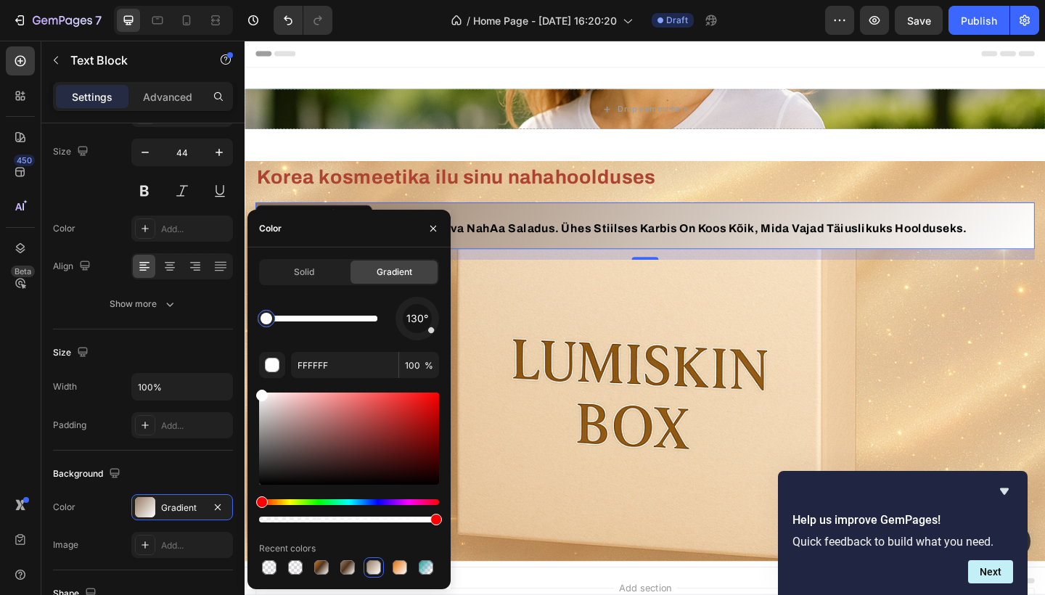
drag, startPoint x: 378, startPoint y: 327, endPoint x: 255, endPoint y: 325, distance: 123.4
click at [255, 325] on div at bounding box center [266, 319] width 26 height 26
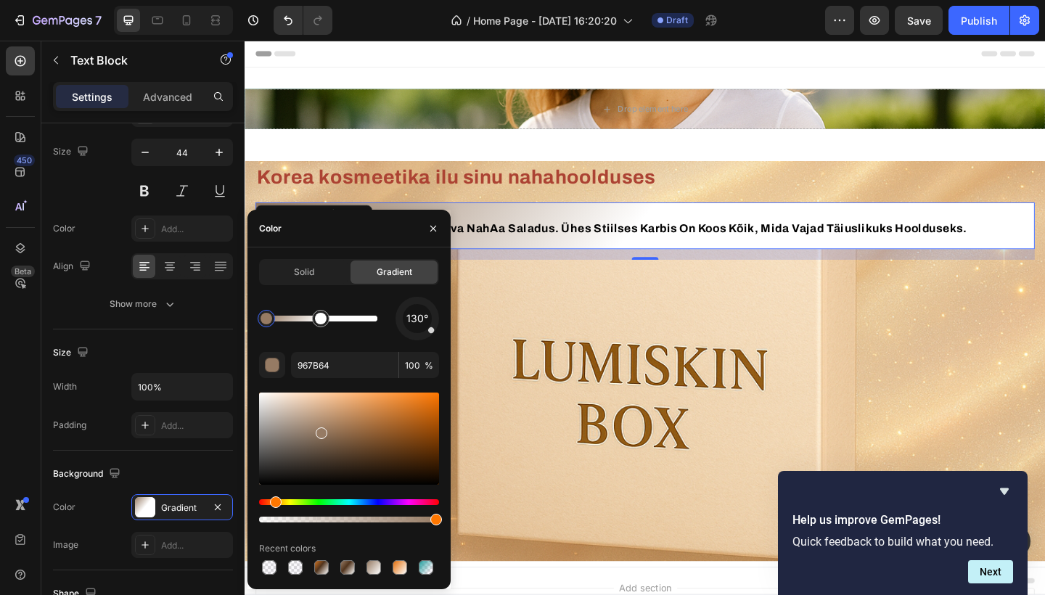
drag, startPoint x: 269, startPoint y: 325, endPoint x: 322, endPoint y: 330, distance: 53.2
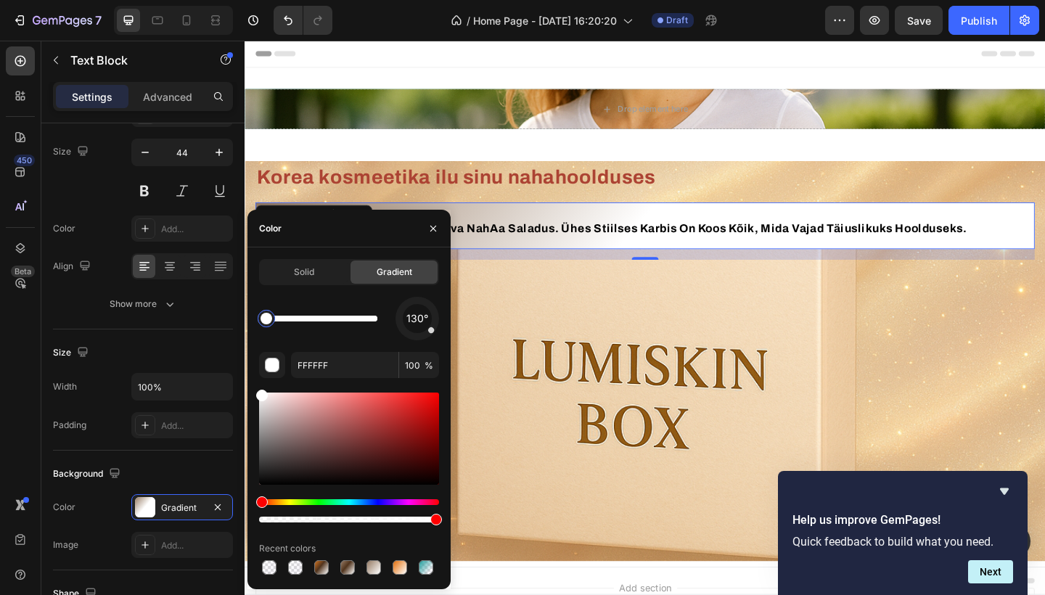
drag, startPoint x: 319, startPoint y: 322, endPoint x: 258, endPoint y: 322, distance: 61.0
click at [261, 322] on div at bounding box center [267, 319] width 12 height 12
type input "967B64"
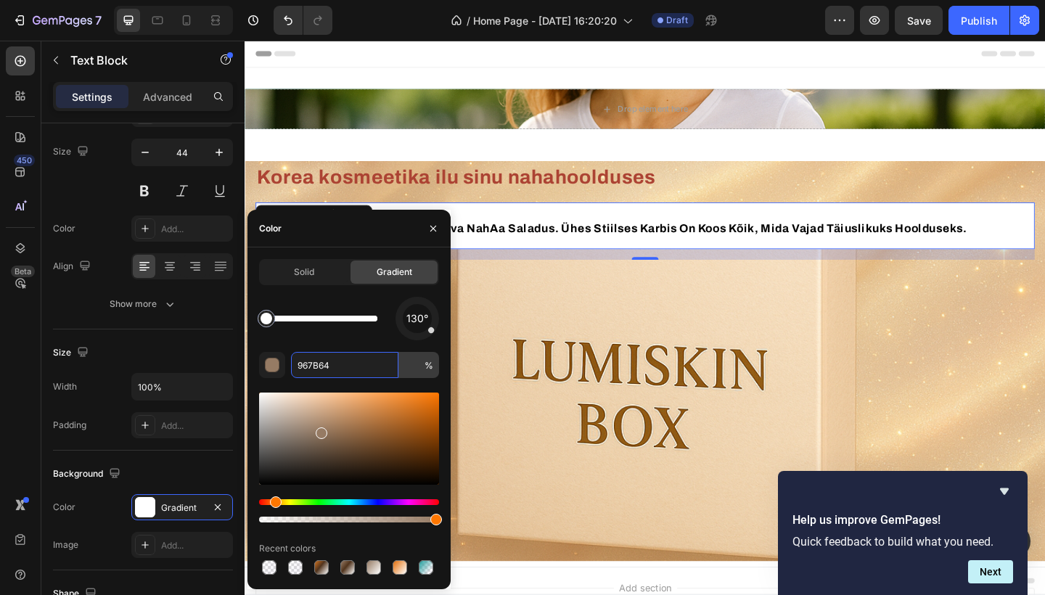
type input "967B64"
type input "100"
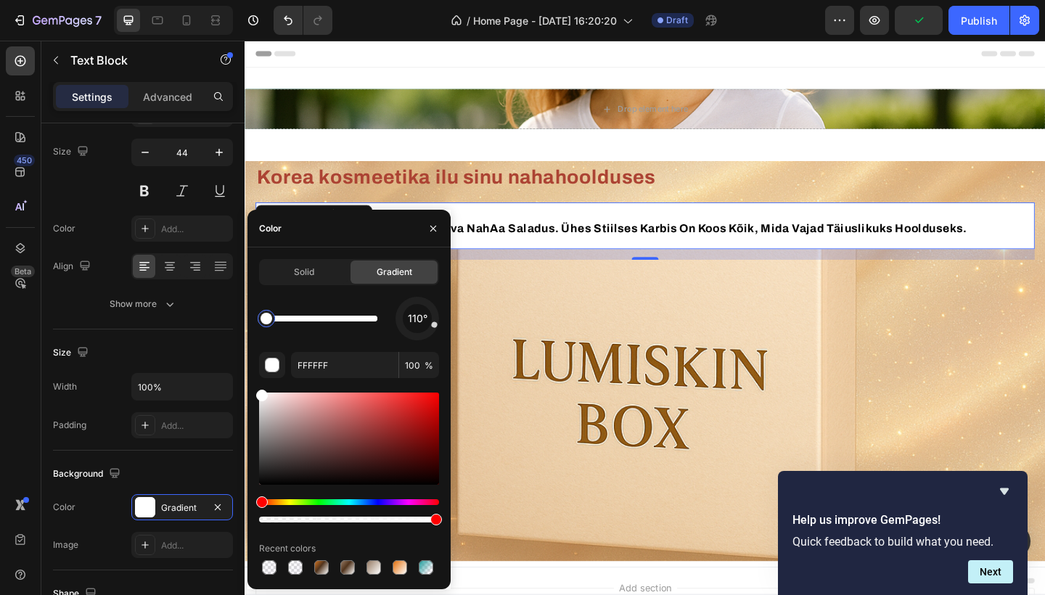
drag, startPoint x: 436, startPoint y: 331, endPoint x: 433, endPoint y: 312, distance: 19.1
click at [433, 311] on div "110°" at bounding box center [418, 319] width 44 height 44
click at [287, 570] on div at bounding box center [295, 567] width 17 height 17
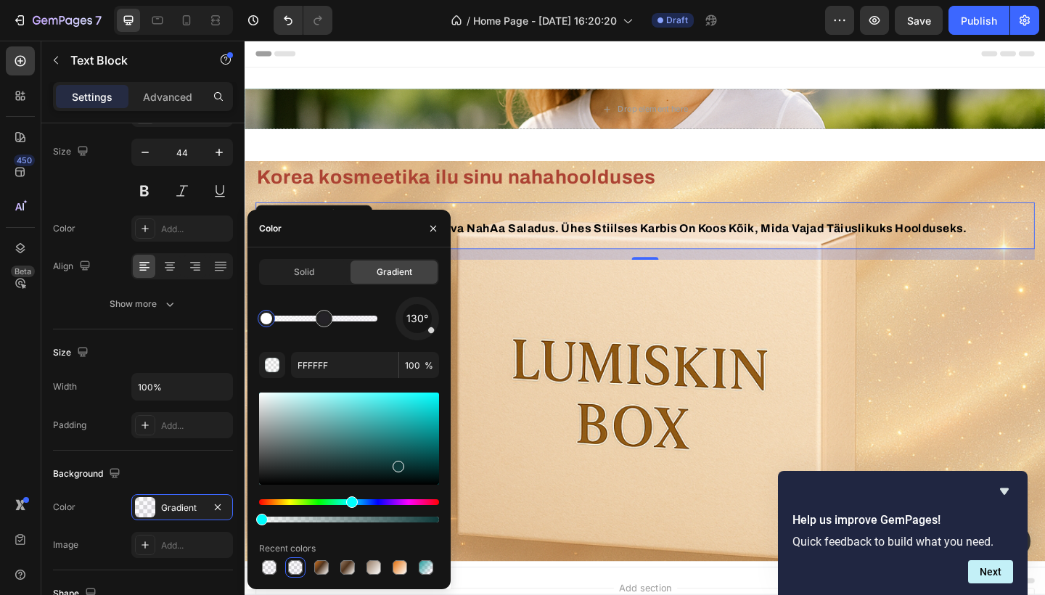
type input "0E3A3A"
type input "0"
drag, startPoint x: 1139, startPoint y: 358, endPoint x: 952, endPoint y: 342, distance: 187.3
click at [952, 342] on div "Background Image" at bounding box center [680, 390] width 871 height 436
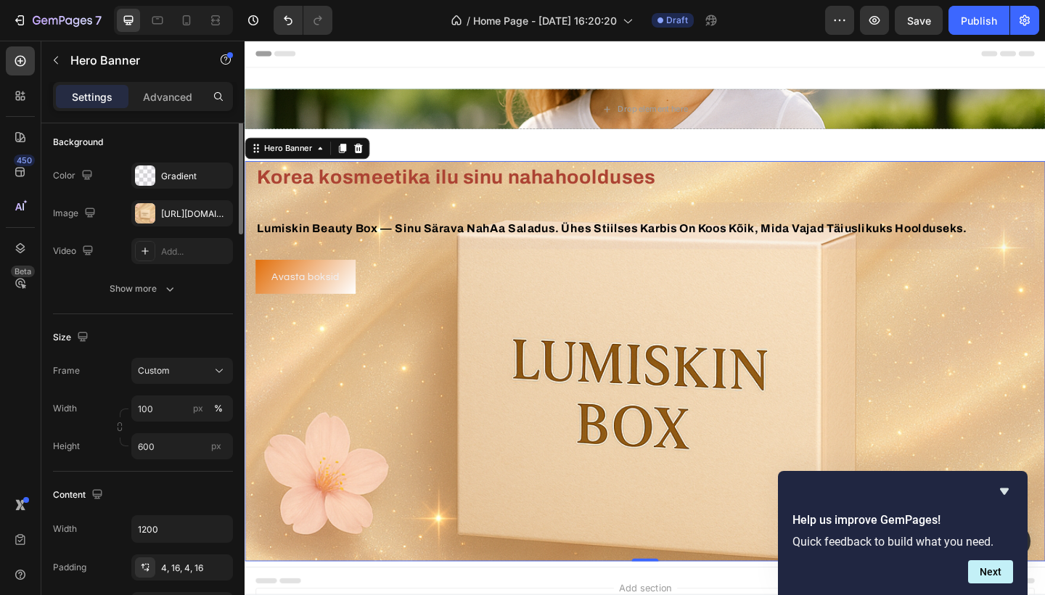
scroll to position [0, 0]
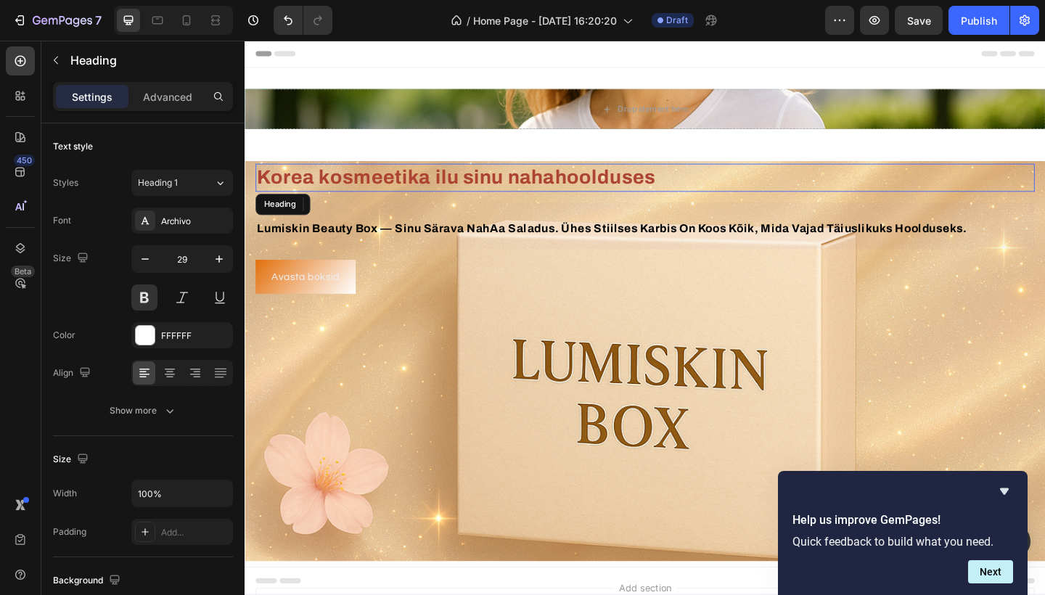
click at [458, 203] on h2 "⁠⁠⁠⁠⁠⁠⁠ Korea kosmeetika ilu sinu nahahoolduses" at bounding box center [680, 190] width 848 height 30
click at [399, 191] on strong "Korea kosmeetika ilu sinu nahahoolduses" at bounding box center [475, 190] width 434 height 23
click at [362, 195] on strong "Korea kosmeetika ilu sinu nahahoolduses" at bounding box center [475, 190] width 434 height 23
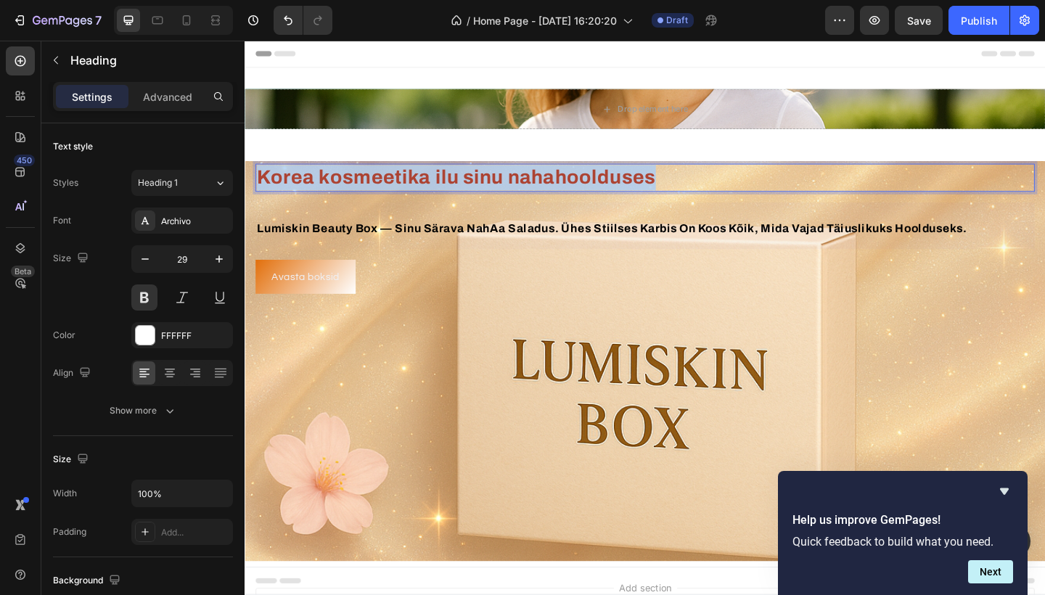
click at [362, 195] on strong "Korea kosmeetika ilu sinu nahahoolduses" at bounding box center [475, 190] width 434 height 23
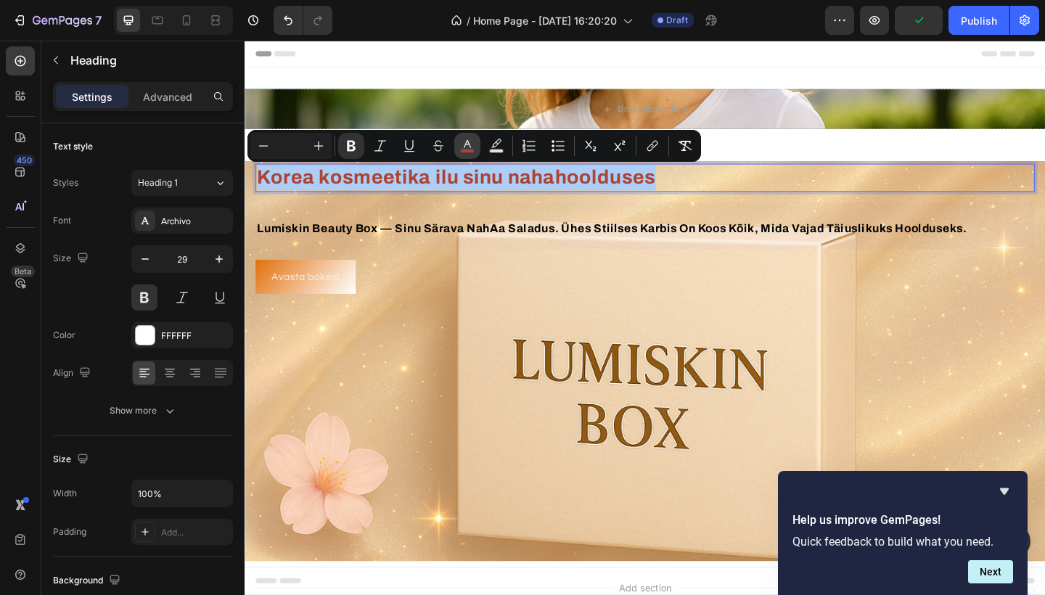
click at [473, 146] on icon "Editor contextual toolbar" at bounding box center [467, 146] width 15 height 15
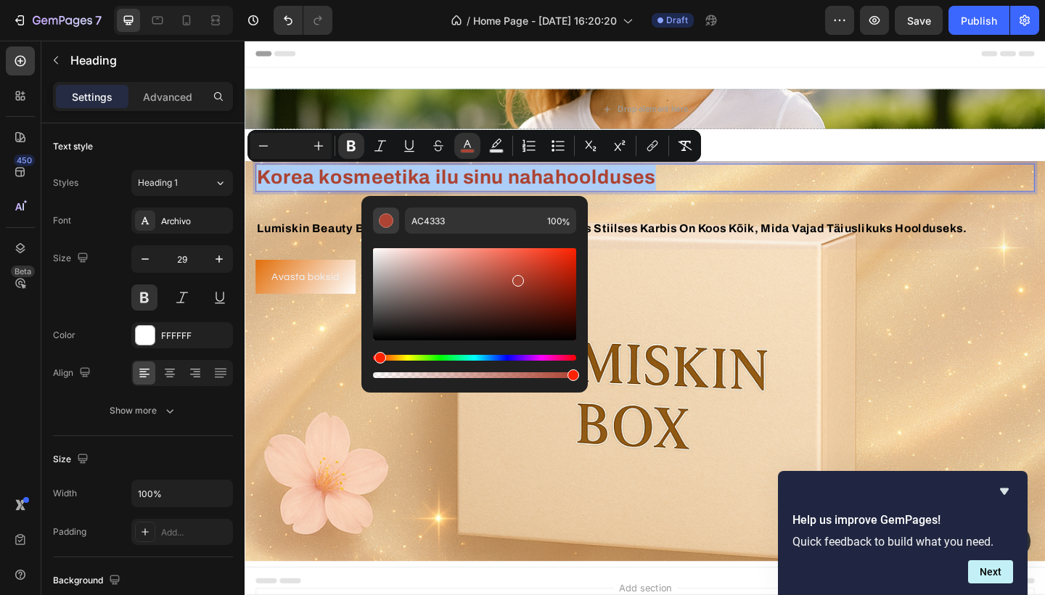
click at [388, 222] on div "Editor contextual toolbar" at bounding box center [386, 220] width 15 height 15
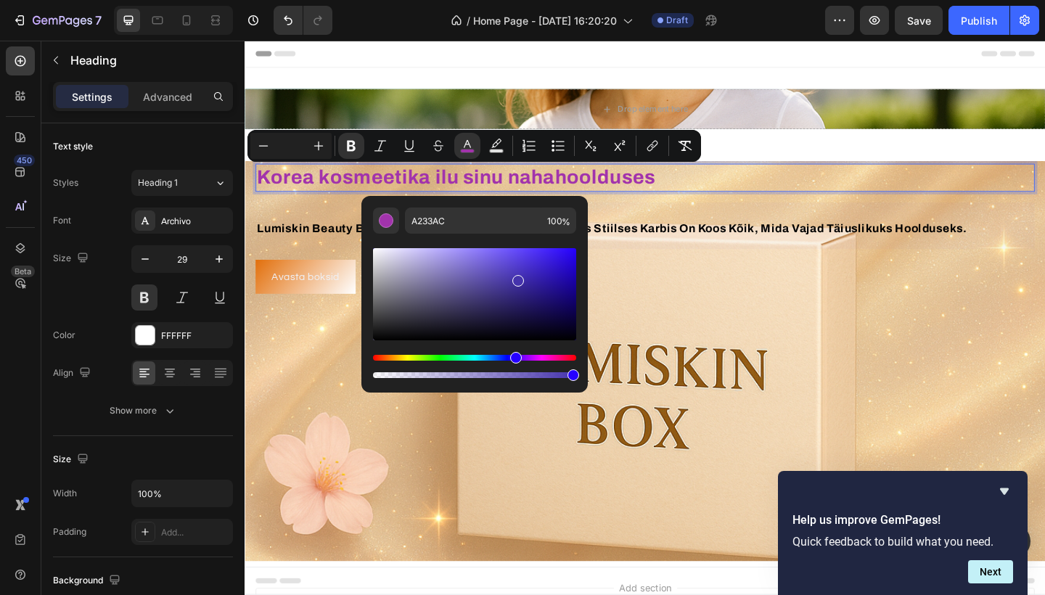
type input "4533AC"
drag, startPoint x: 379, startPoint y: 361, endPoint x: 514, endPoint y: 358, distance: 135.1
click at [514, 358] on div "Hue" at bounding box center [516, 358] width 12 height 12
drag, startPoint x: 571, startPoint y: 376, endPoint x: 396, endPoint y: 368, distance: 175.1
click at [396, 368] on div "Editor contextual toolbar" at bounding box center [474, 366] width 203 height 23
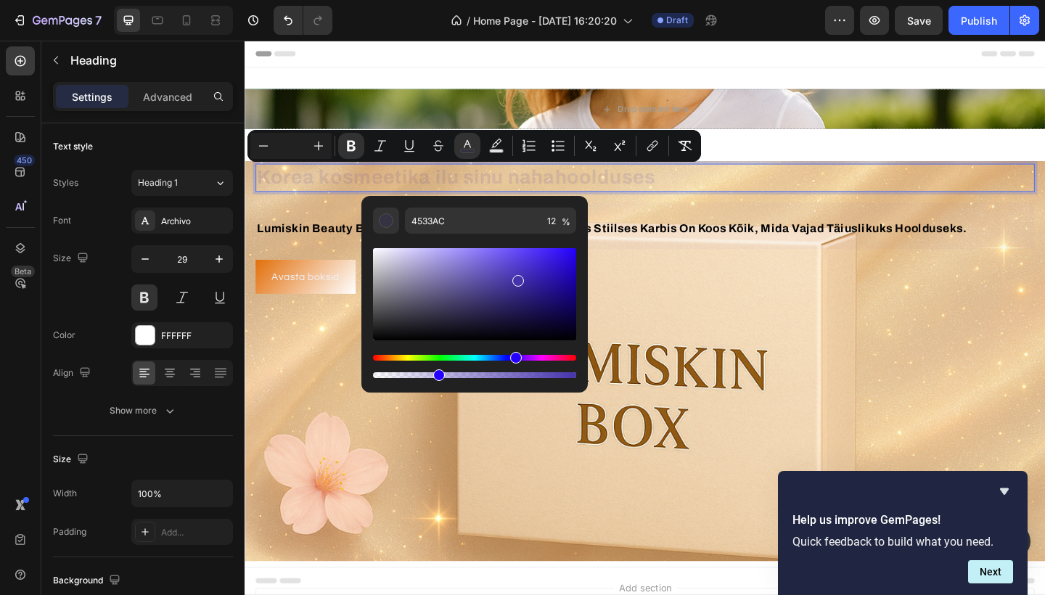
drag, startPoint x: 401, startPoint y: 378, endPoint x: 444, endPoint y: 376, distance: 42.1
click at [444, 377] on div "Editor contextual toolbar" at bounding box center [439, 376] width 12 height 12
type input "35"
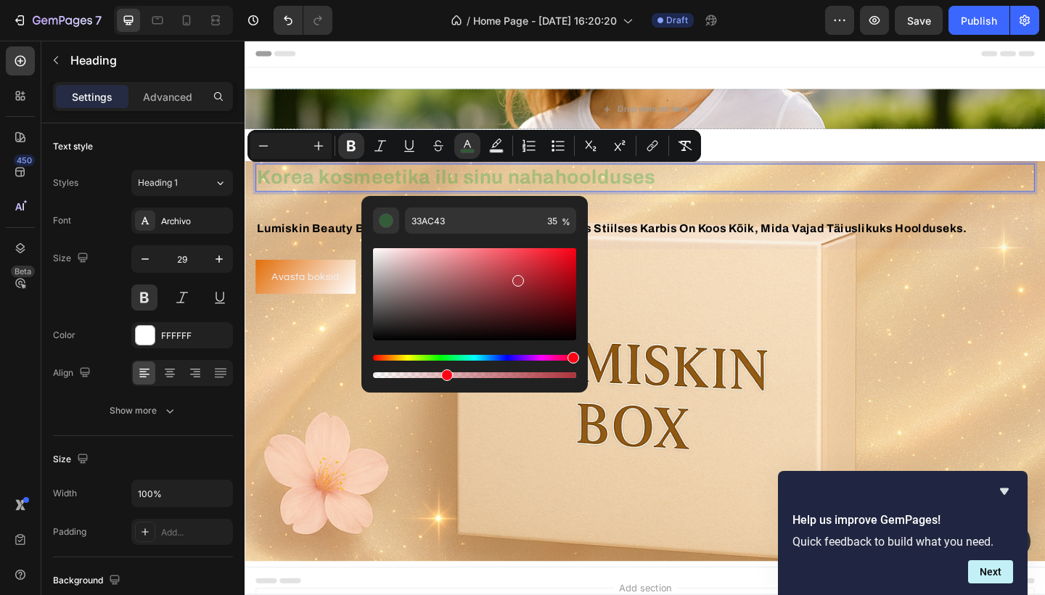
drag, startPoint x: 504, startPoint y: 360, endPoint x: 574, endPoint y: 358, distance: 70.5
click at [574, 358] on div "Hue" at bounding box center [474, 358] width 203 height 6
type input "AC333D"
type input "83"
drag, startPoint x: 449, startPoint y: 374, endPoint x: 542, endPoint y: 375, distance: 92.9
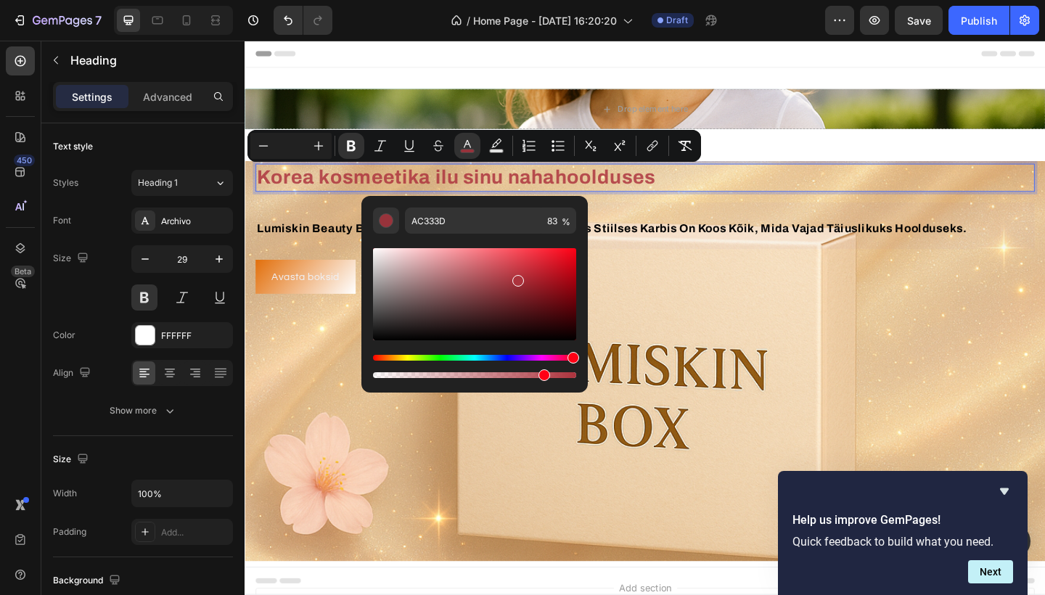
click at [542, 375] on div "Editor contextual toolbar" at bounding box center [545, 376] width 12 height 12
click at [537, 297] on div "Editor contextual toolbar" at bounding box center [474, 294] width 203 height 92
type input "77171F"
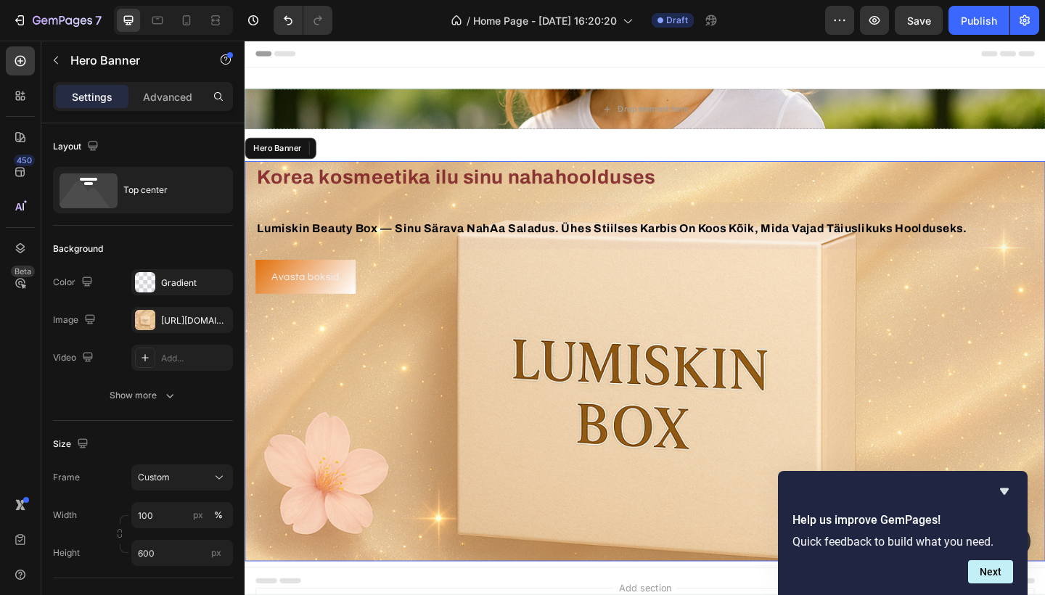
click at [412, 488] on div "Background Image" at bounding box center [680, 390] width 871 height 436
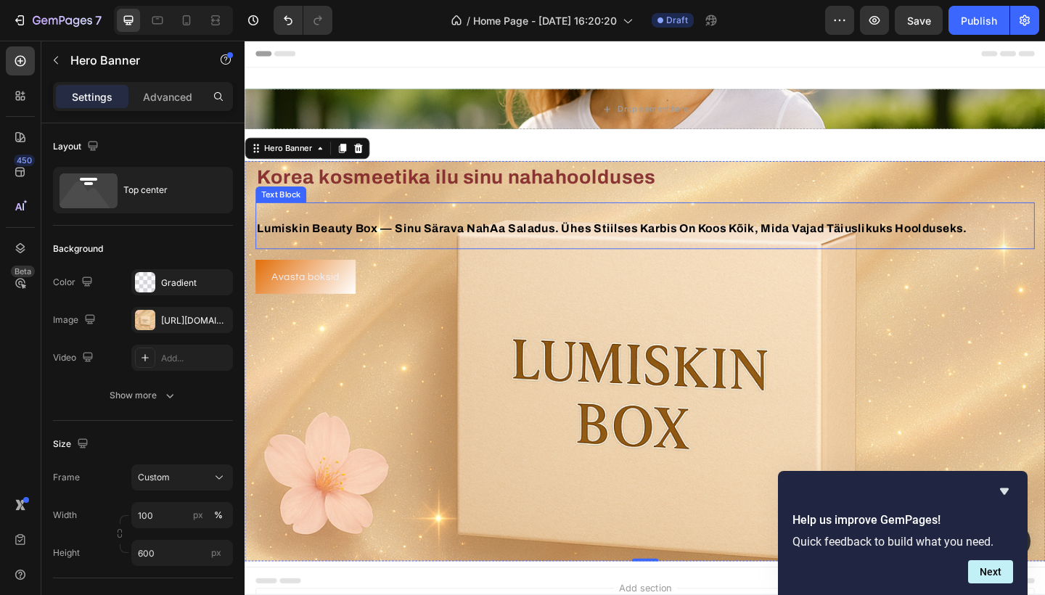
click at [463, 243] on span "lumiskin beauty box — sinu särava nahAa saladus. ühes stiilses karbis on koos k…" at bounding box center [644, 246] width 772 height 14
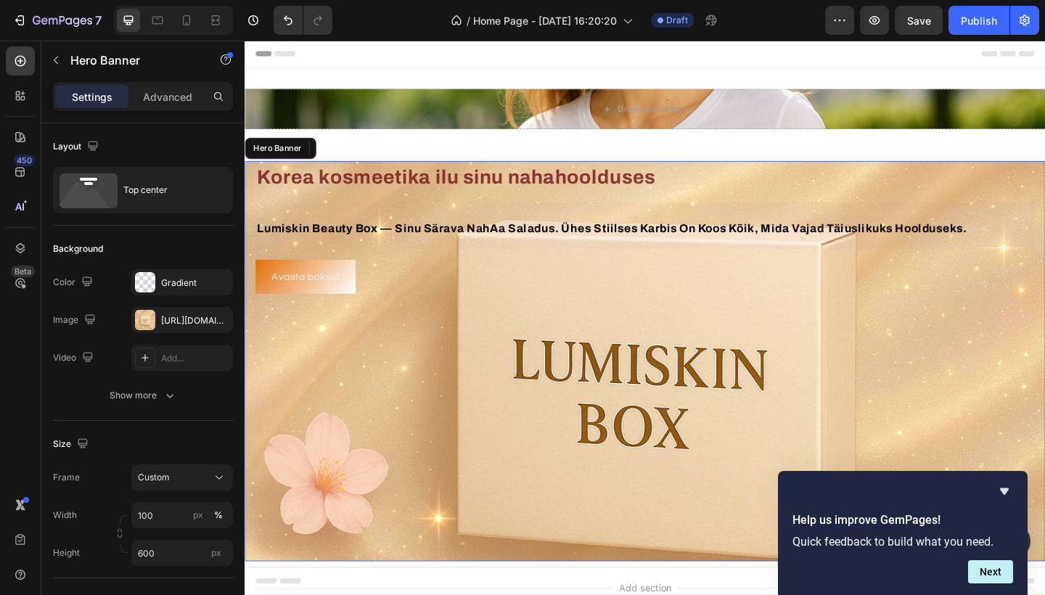
click at [423, 399] on div "Background Image" at bounding box center [680, 390] width 871 height 436
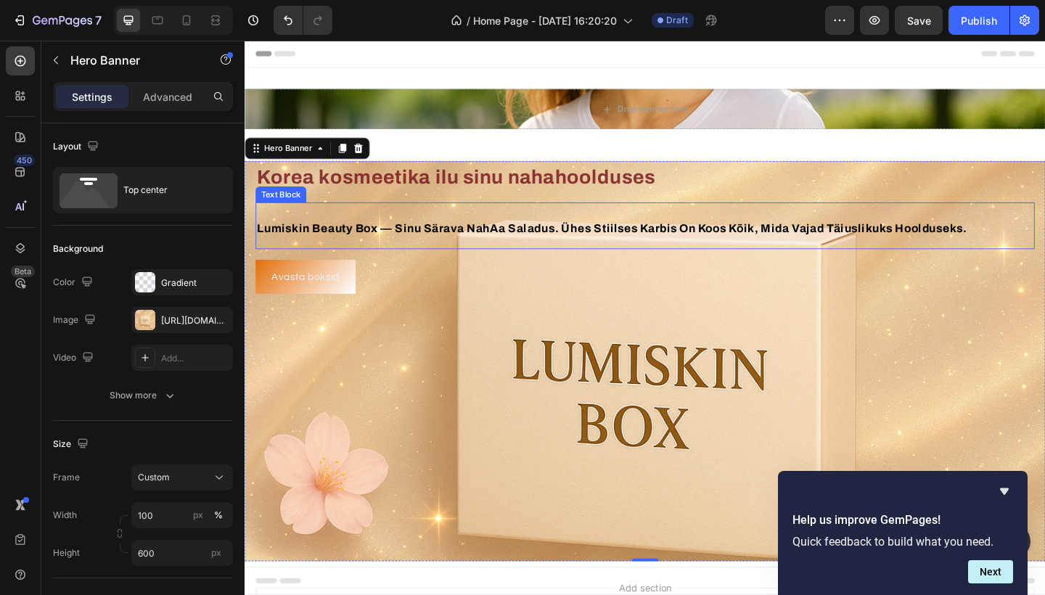
click at [446, 240] on span "lumiskin beauty box — sinu särava nahAa saladus. ühes stiilses karbis on koos k…" at bounding box center [644, 246] width 772 height 14
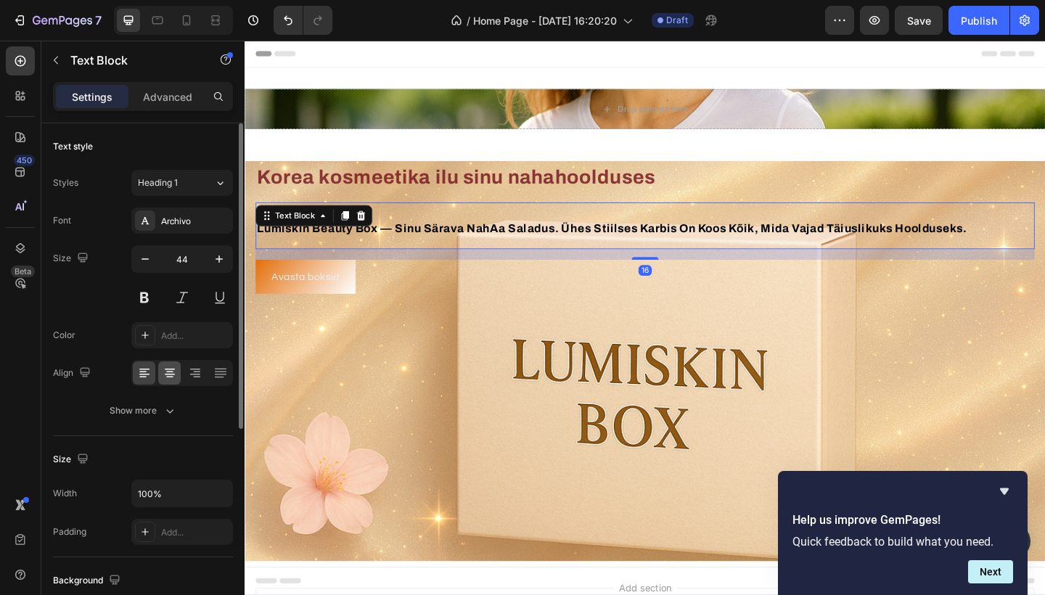
click at [171, 375] on icon at bounding box center [170, 374] width 10 height 1
click at [195, 379] on icon at bounding box center [195, 373] width 15 height 15
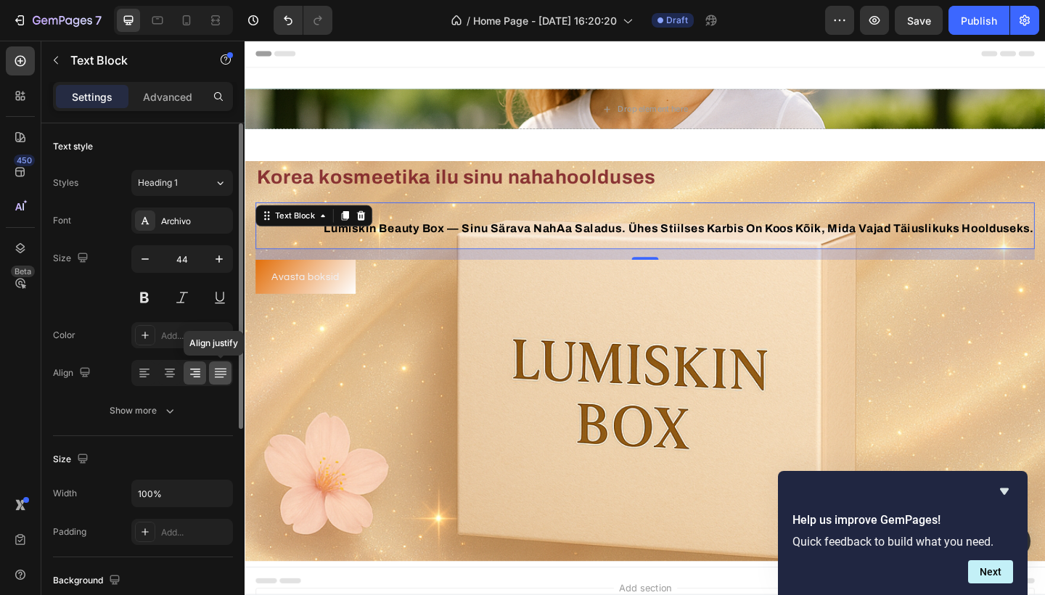
click at [223, 378] on icon at bounding box center [218, 377] width 9 height 1
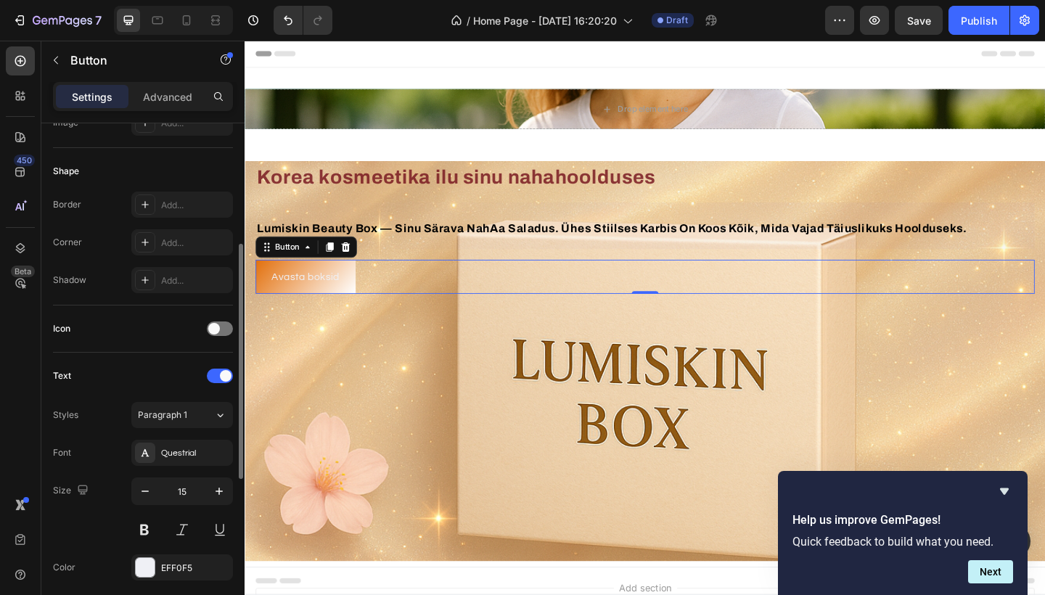
scroll to position [258, 0]
click at [219, 329] on span at bounding box center [214, 326] width 12 height 12
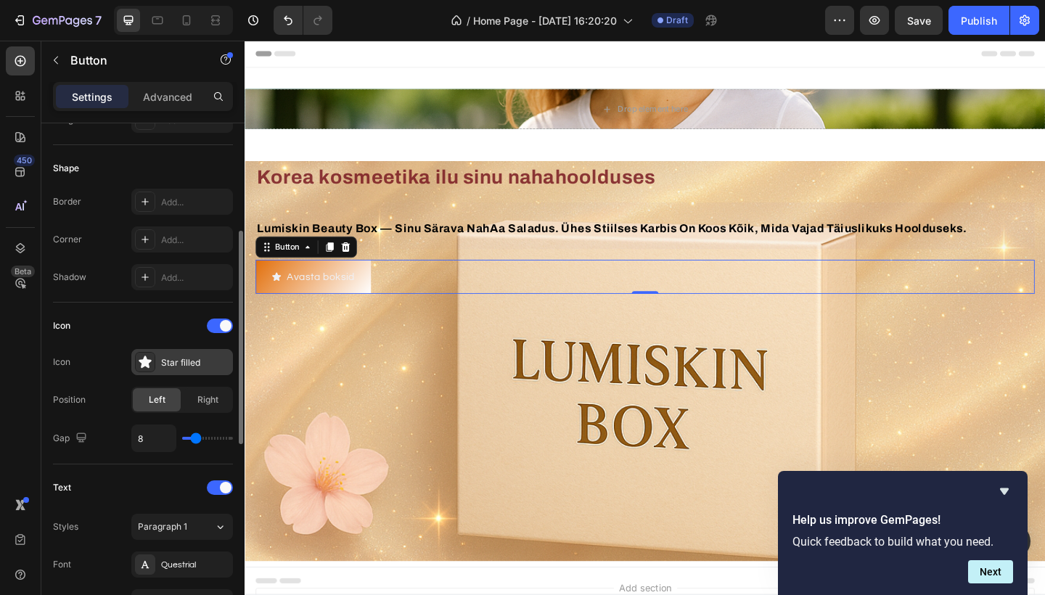
click at [176, 359] on div "Star filled" at bounding box center [195, 362] width 68 height 13
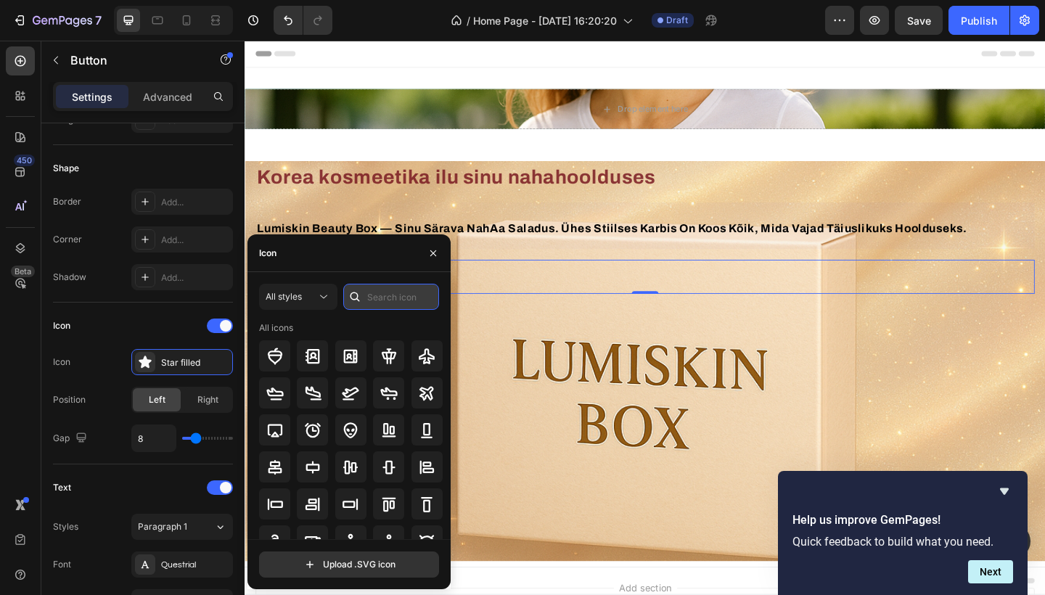
click at [378, 295] on input "text" at bounding box center [391, 297] width 96 height 26
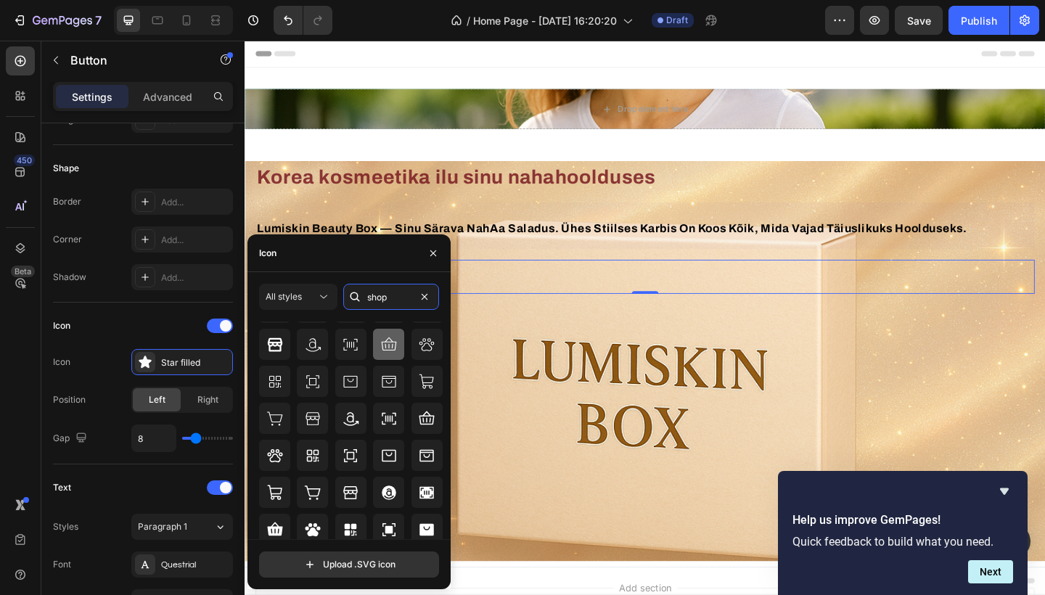
scroll to position [87, 0]
type input "shop"
click at [425, 421] on icon at bounding box center [426, 417] width 17 height 17
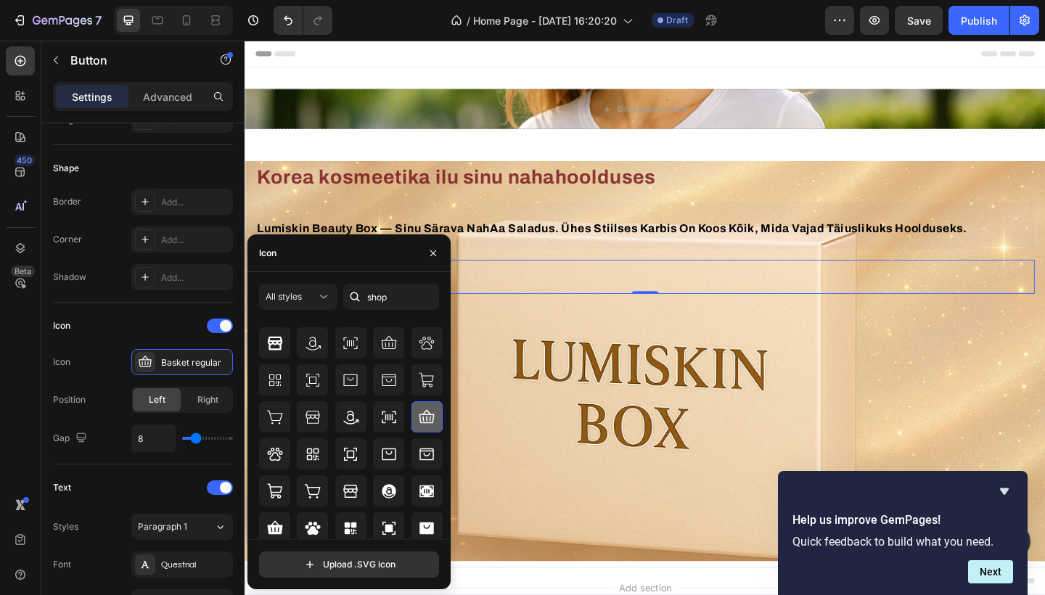
click at [425, 415] on icon at bounding box center [427, 416] width 15 height 14
click at [431, 252] on icon "button" at bounding box center [434, 254] width 12 height 12
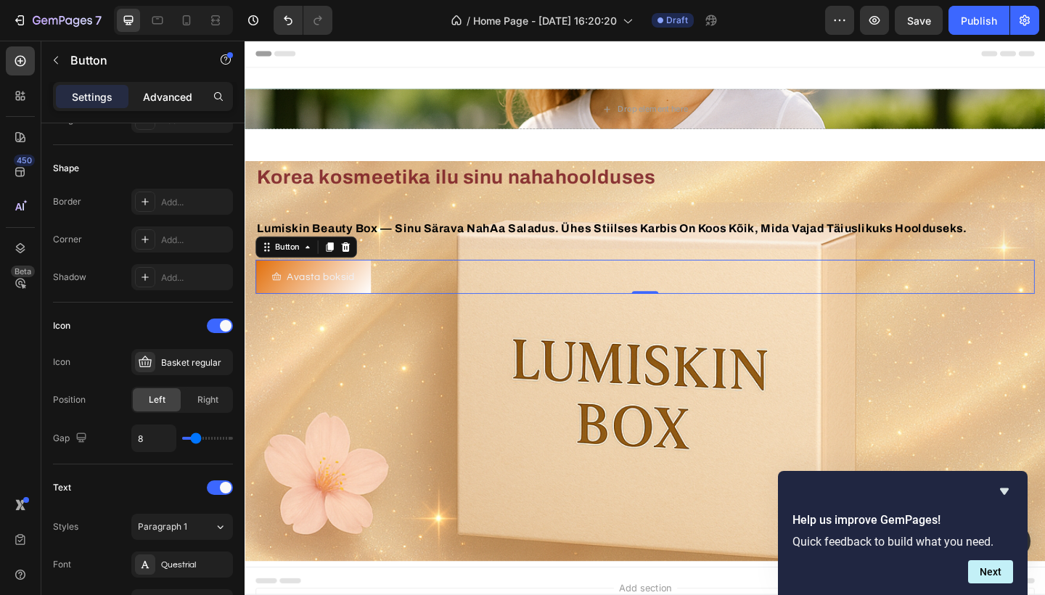
click at [167, 100] on p "Advanced" at bounding box center [167, 96] width 49 height 15
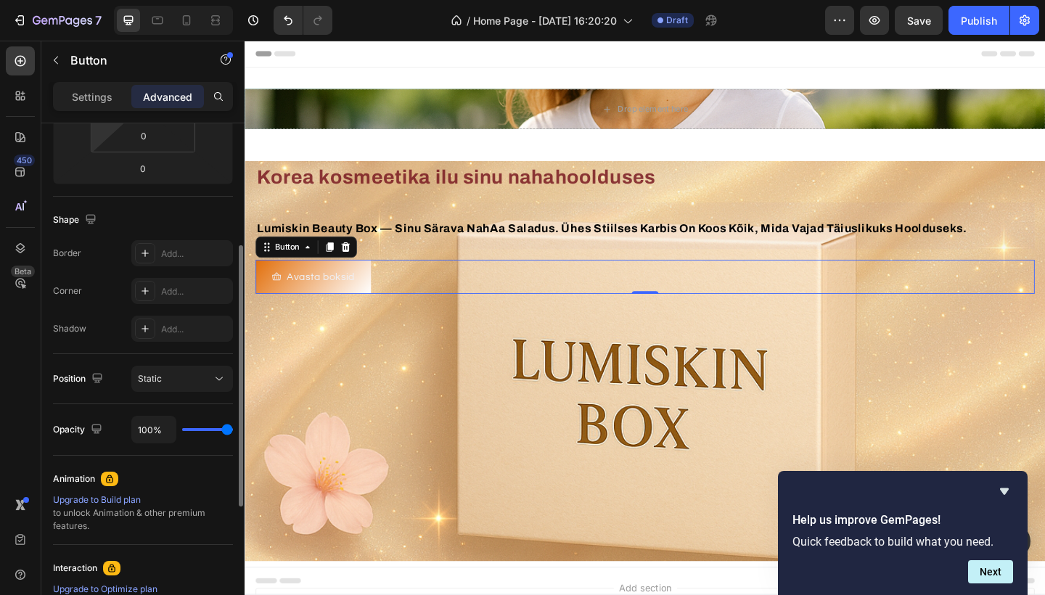
scroll to position [273, 0]
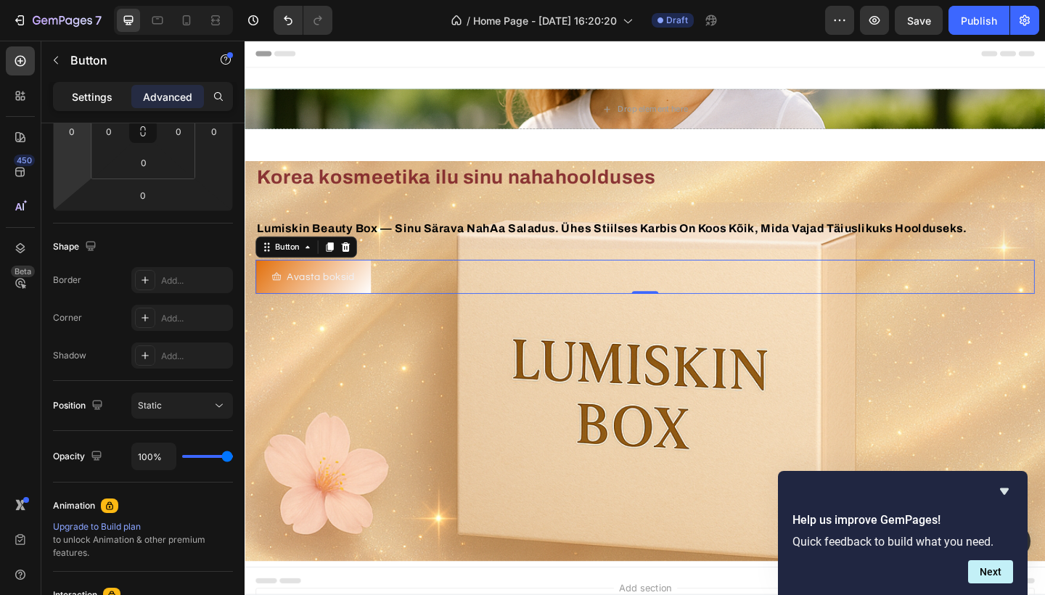
click at [81, 95] on p "Settings" at bounding box center [92, 96] width 41 height 15
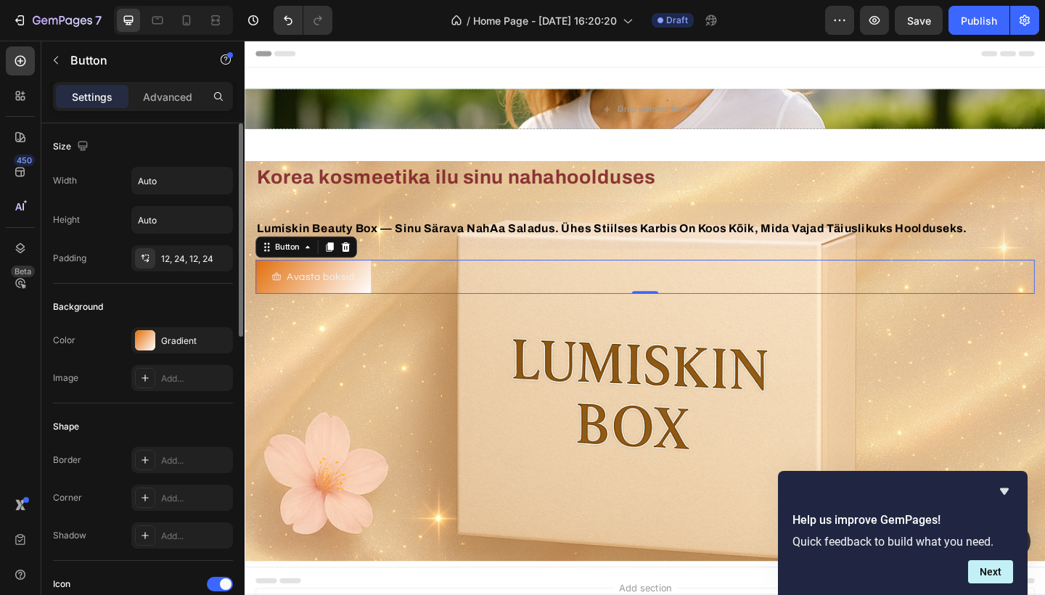
scroll to position [0, 0]
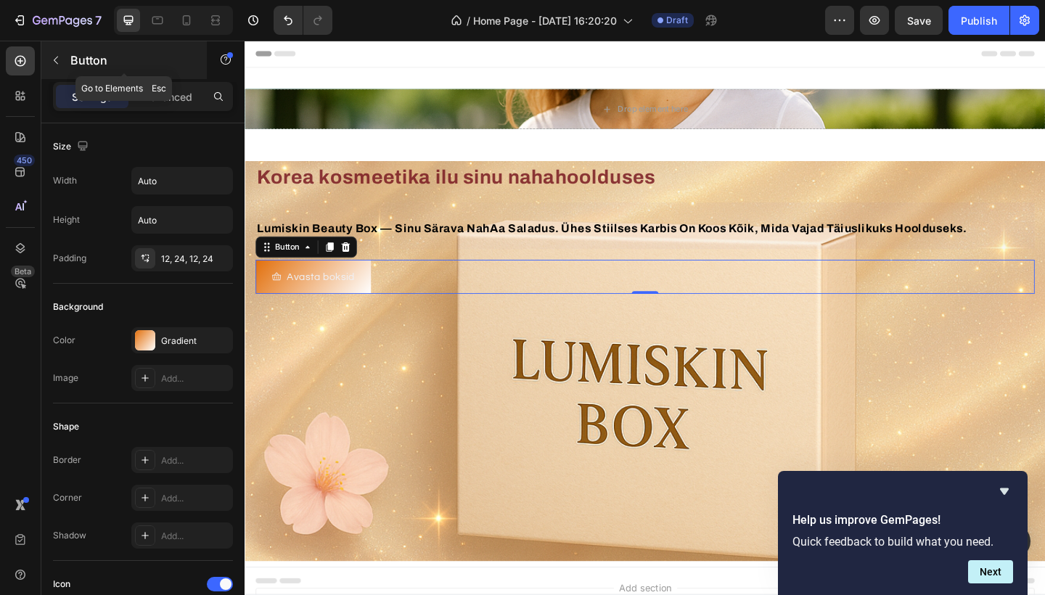
click at [59, 65] on button "button" at bounding box center [55, 60] width 23 height 23
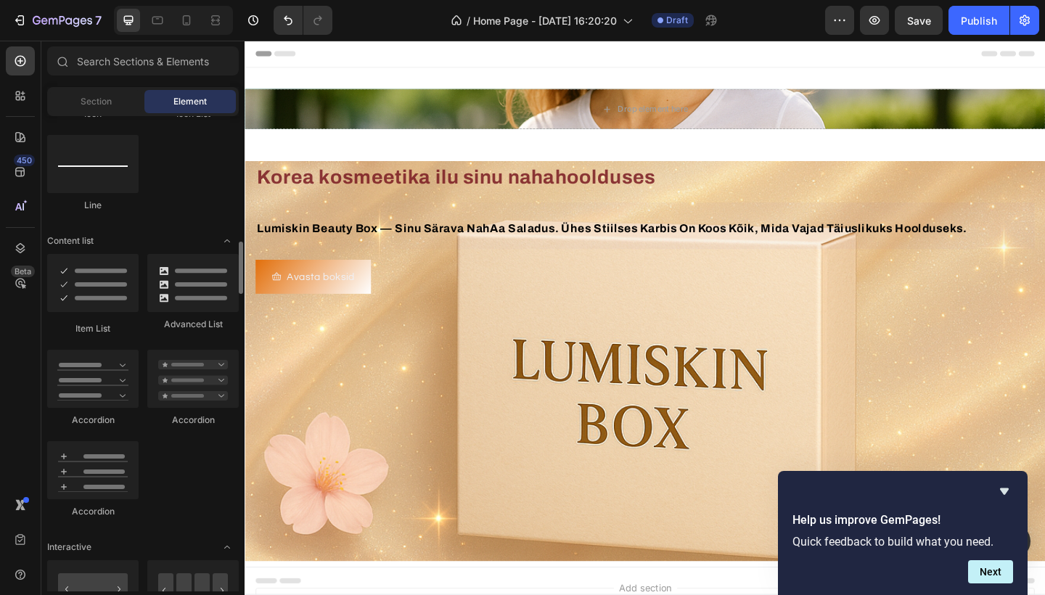
scroll to position [1038, 0]
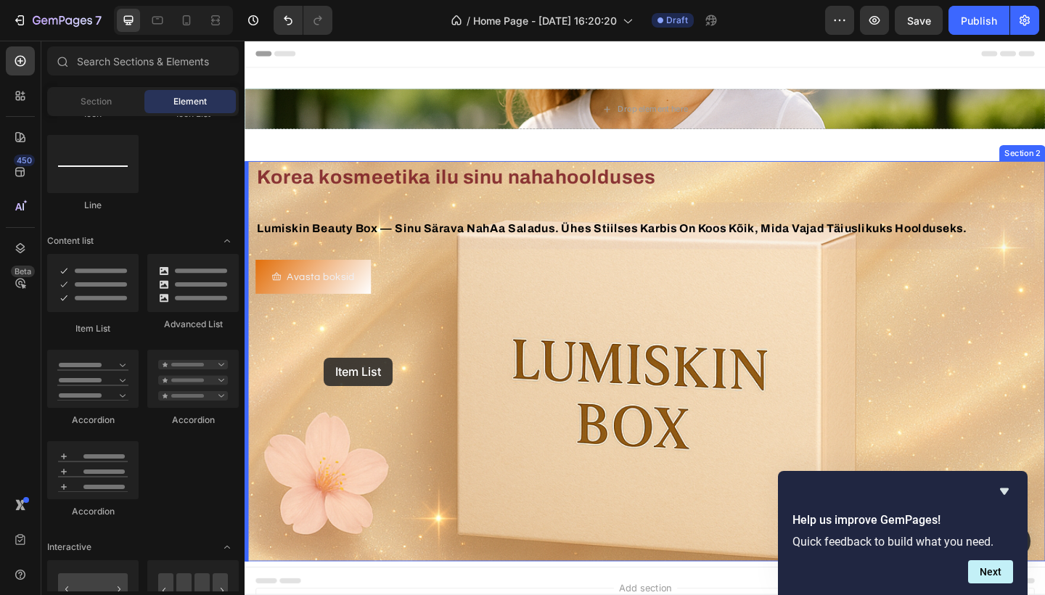
drag, startPoint x: 338, startPoint y: 325, endPoint x: 330, endPoint y: 380, distance: 55.9
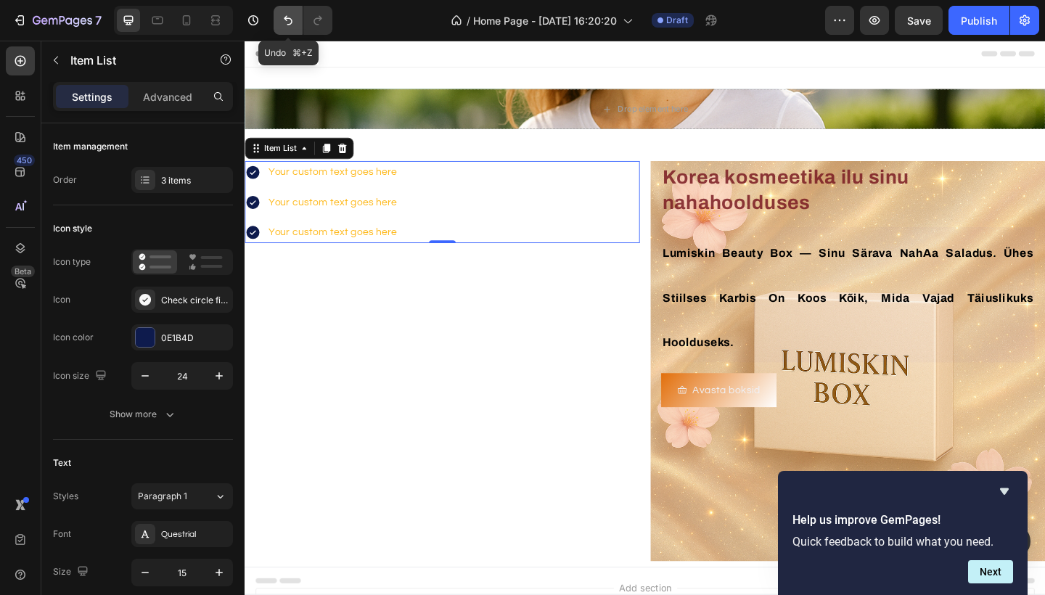
click at [285, 25] on icon "Undo/Redo" at bounding box center [288, 20] width 15 height 15
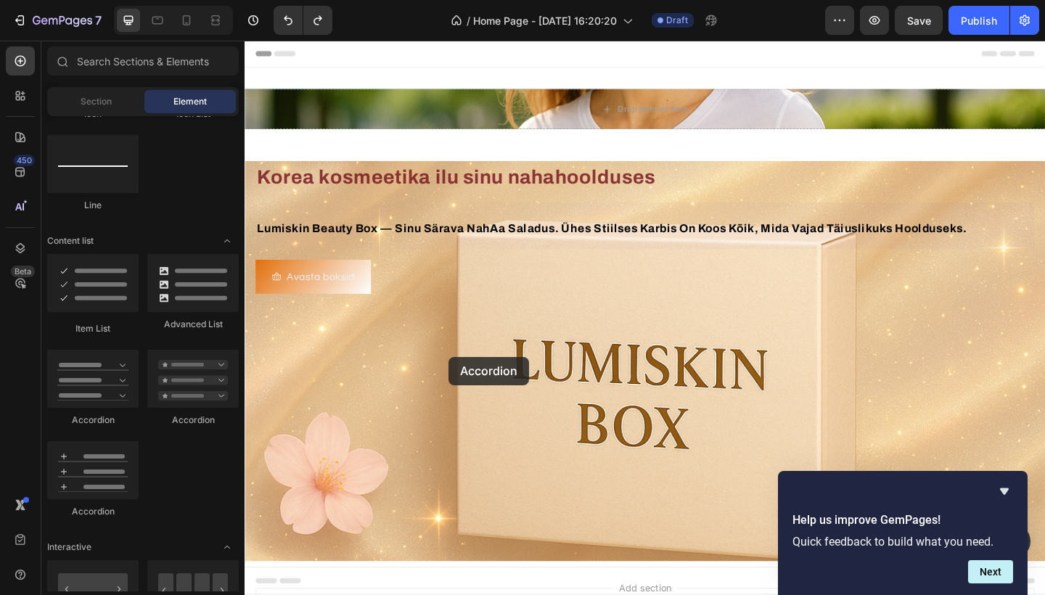
drag, startPoint x: 328, startPoint y: 427, endPoint x: 460, endPoint y: 381, distance: 139.1
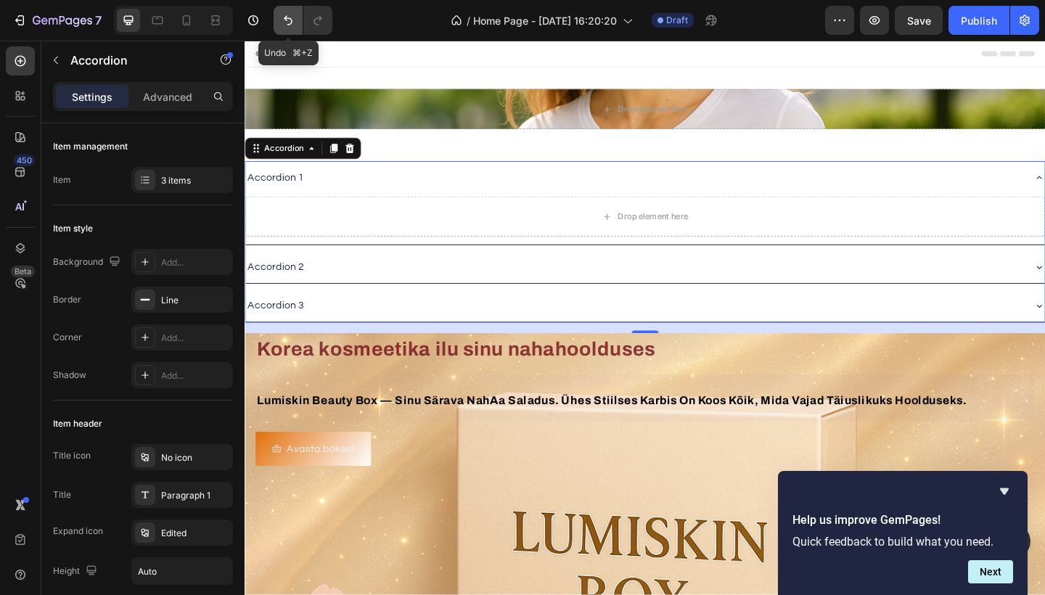
click at [290, 22] on icon "Undo/Redo" at bounding box center [288, 20] width 15 height 15
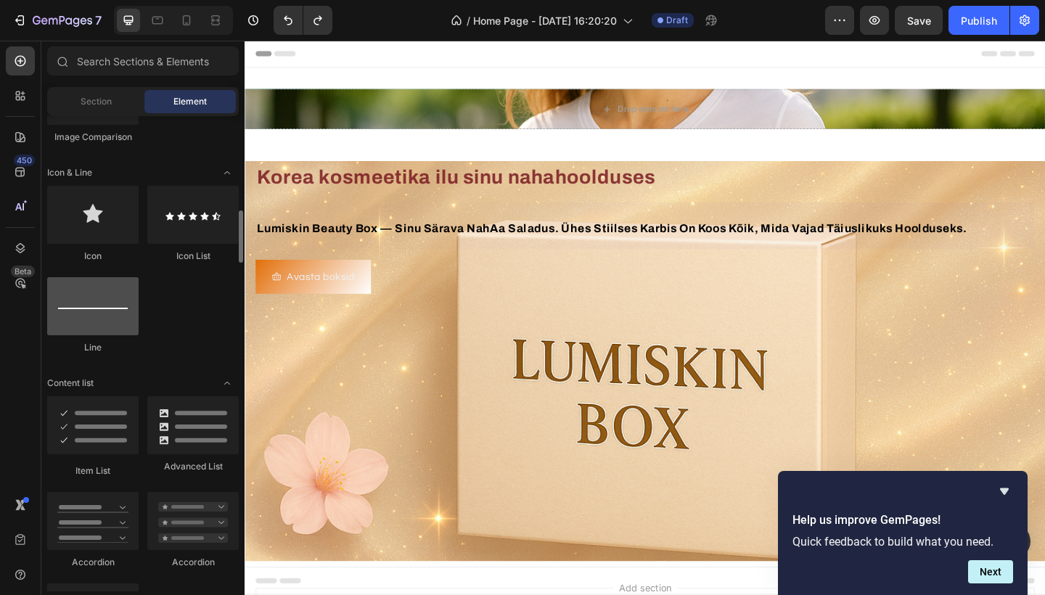
scroll to position [892, 0]
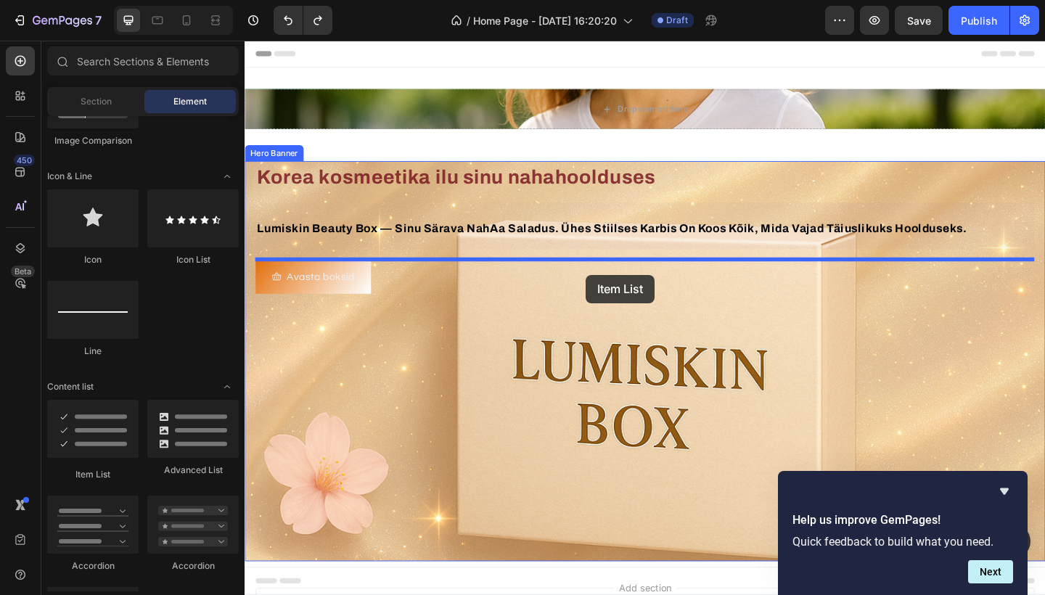
drag, startPoint x: 343, startPoint y: 473, endPoint x: 616, endPoint y: 295, distance: 325.2
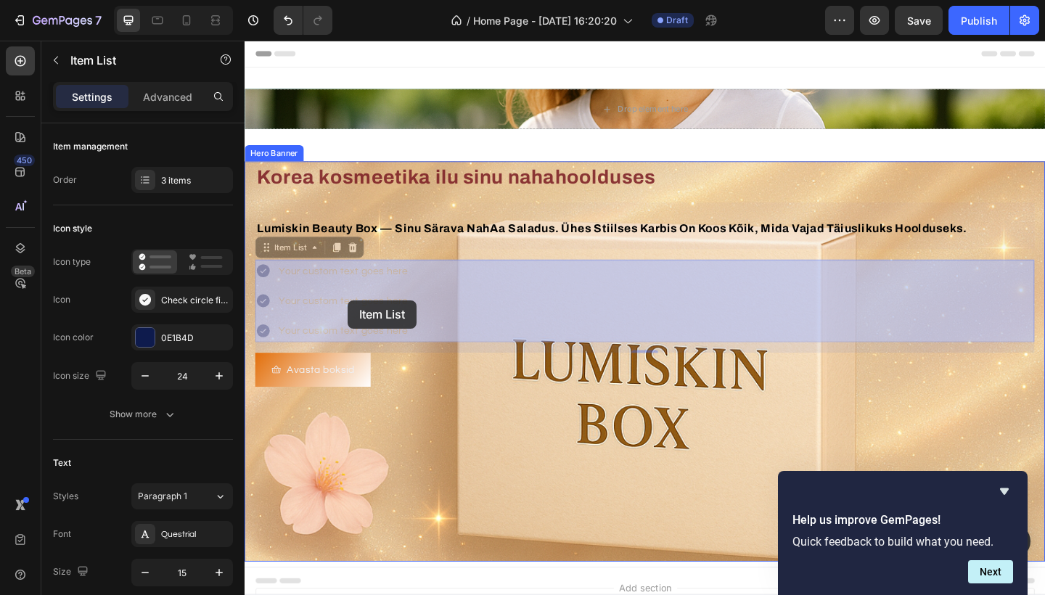
drag, startPoint x: 445, startPoint y: 351, endPoint x: 358, endPoint y: 323, distance: 91.6
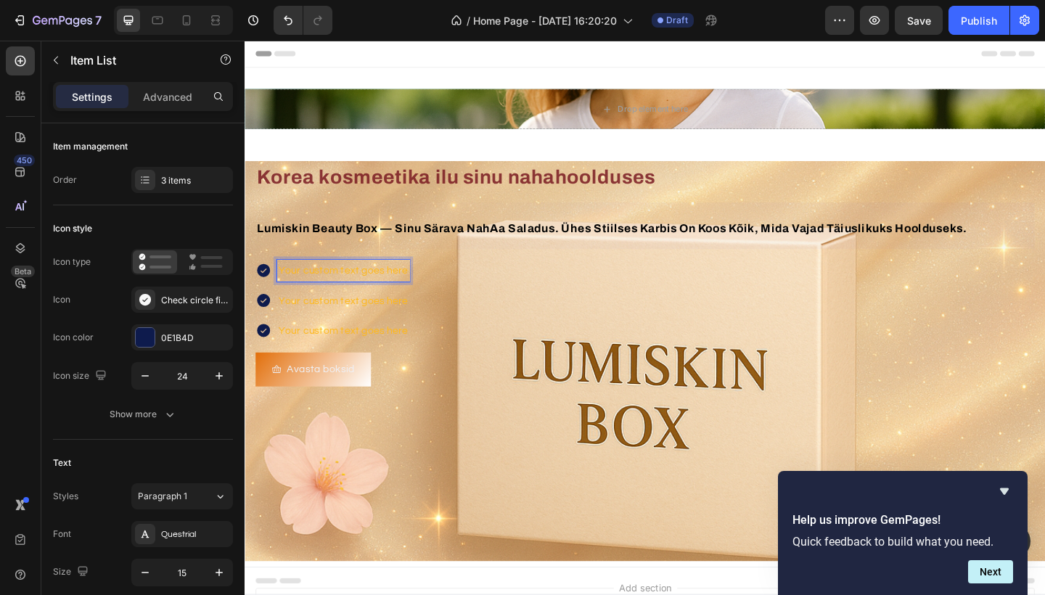
click at [380, 288] on p "Your custom text goes here" at bounding box center [352, 292] width 140 height 20
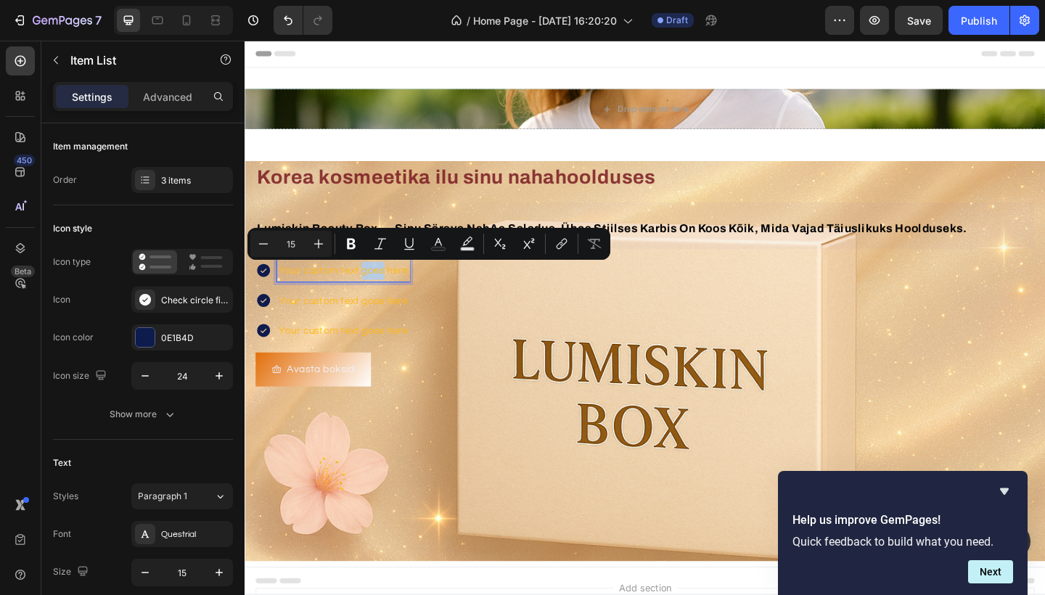
click at [380, 288] on p "Your custom text goes here" at bounding box center [352, 292] width 140 height 20
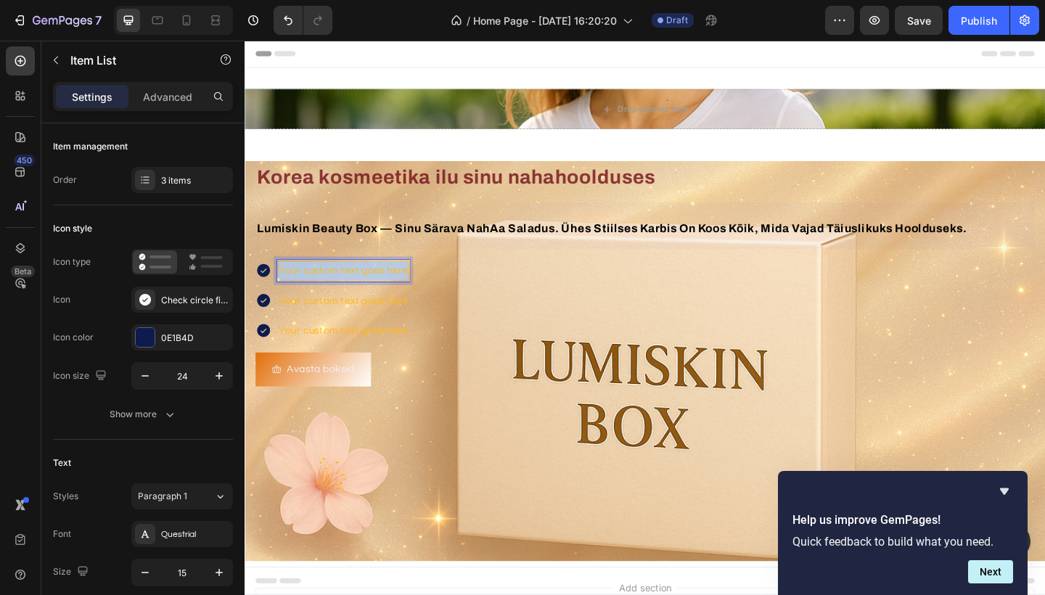
click at [380, 288] on p "Your custom text goes here" at bounding box center [352, 292] width 140 height 20
click at [360, 319] on p "Your custom text goes here" at bounding box center [386, 324] width 208 height 20
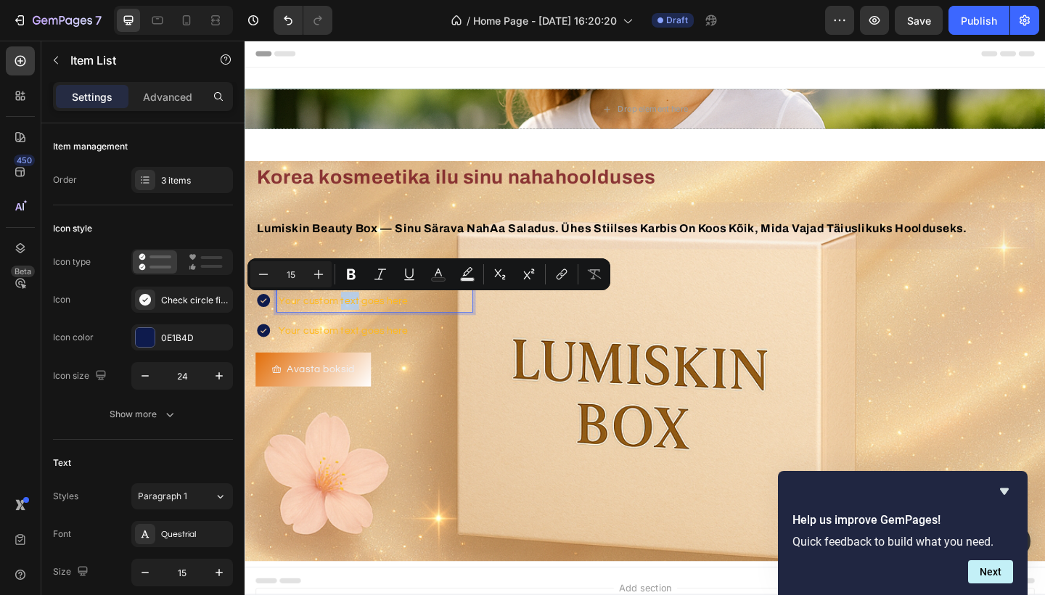
click at [360, 319] on p "Your custom text goes here" at bounding box center [386, 324] width 208 height 20
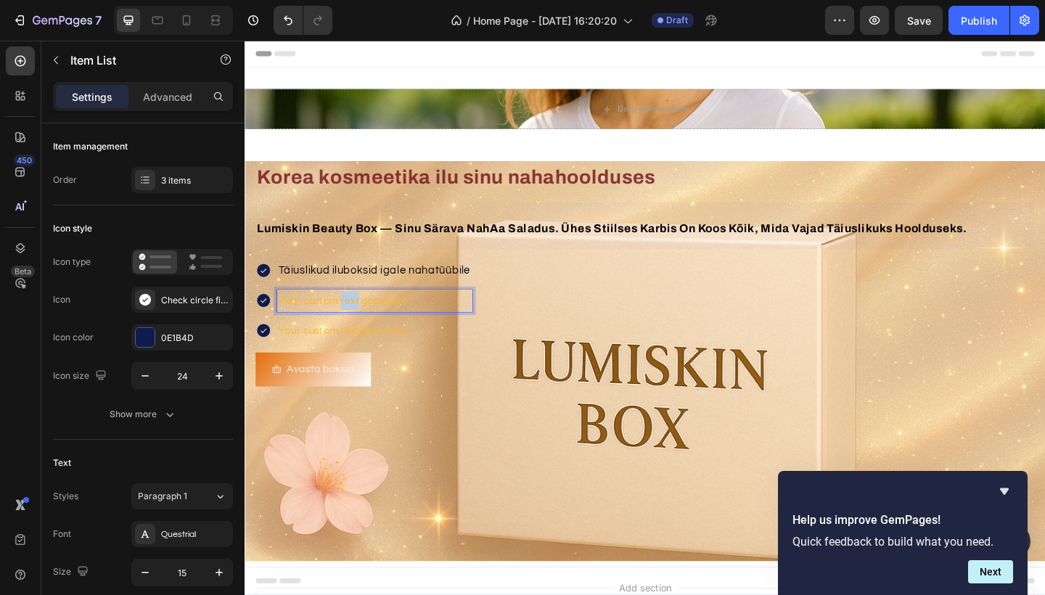
click at [360, 319] on p "Your custom text goes here" at bounding box center [386, 324] width 208 height 20
click at [324, 317] on p "Rich Text Editor. Editing area: main" at bounding box center [386, 324] width 208 height 20
click at [333, 361] on p "Your custom text goes here" at bounding box center [440, 357] width 316 height 20
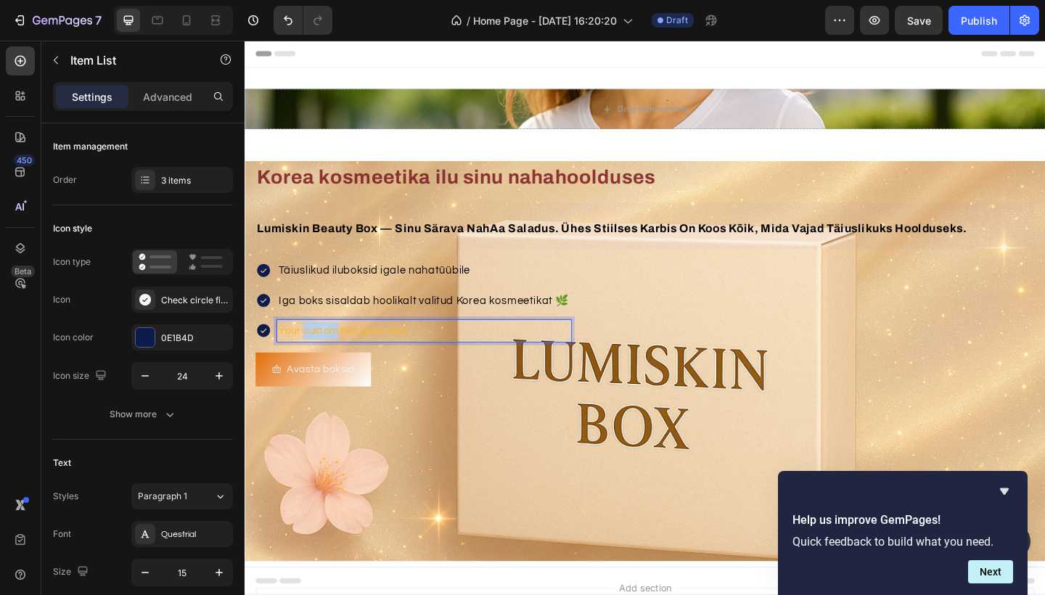
click at [333, 361] on p "Your custom text goes here" at bounding box center [440, 357] width 316 height 20
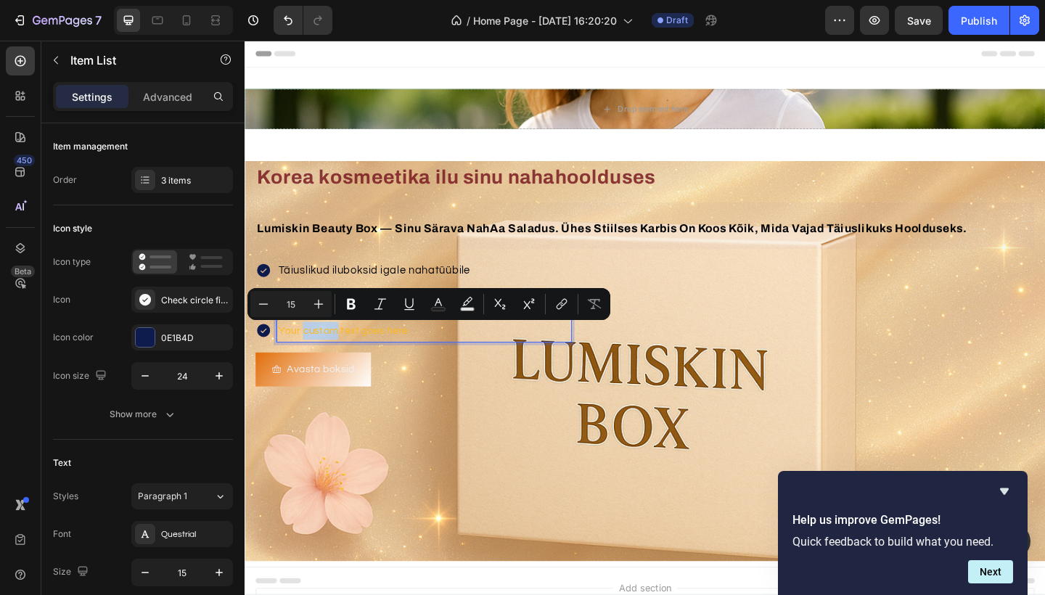
click at [333, 361] on p "Your custom text goes here" at bounding box center [440, 357] width 316 height 20
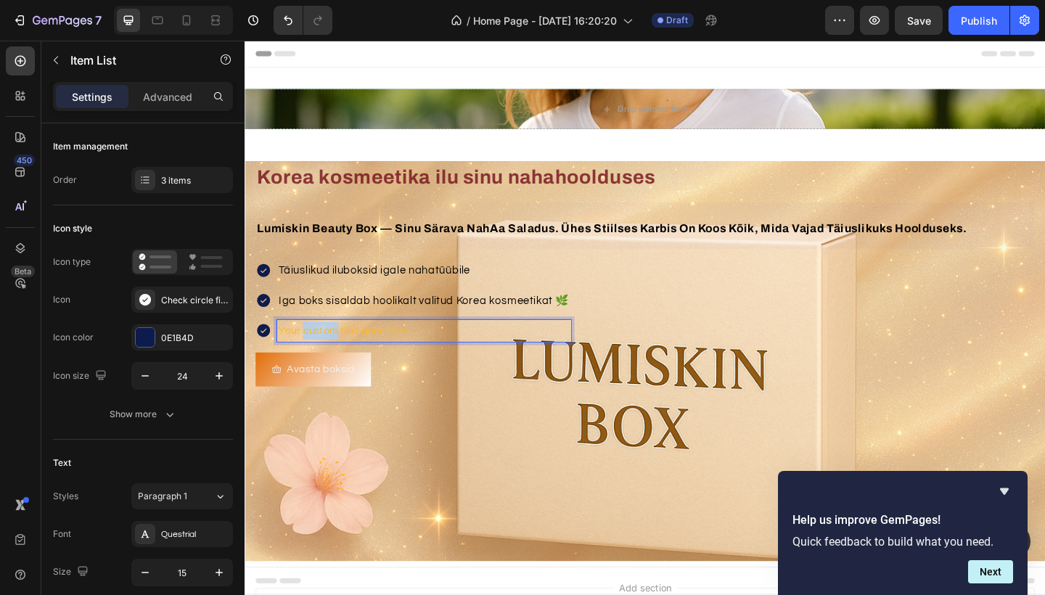
click at [333, 361] on p "Your custom text goes here" at bounding box center [440, 357] width 316 height 20
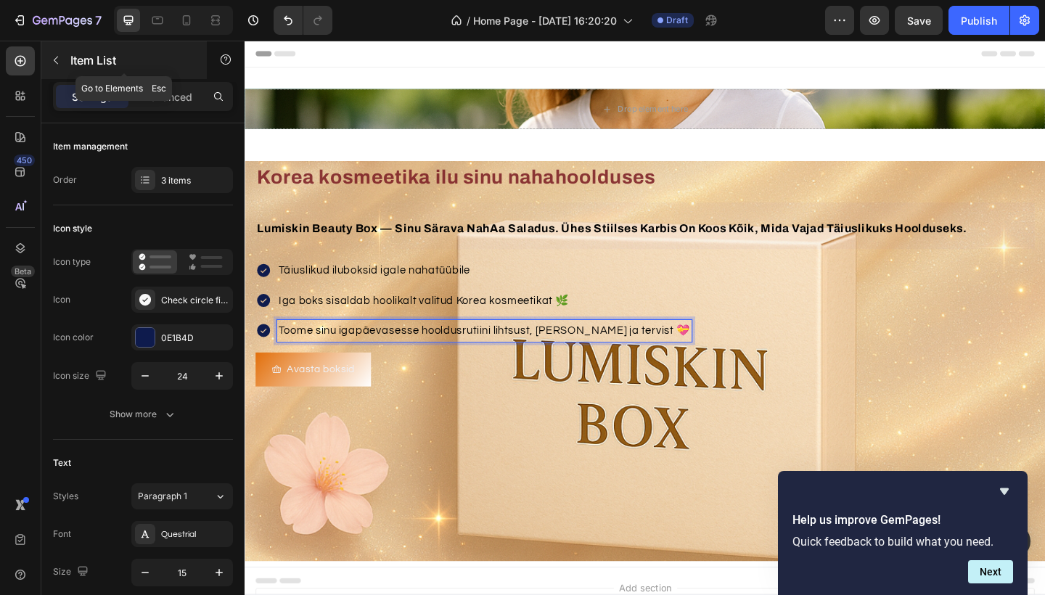
click at [58, 62] on icon "button" at bounding box center [56, 60] width 12 height 12
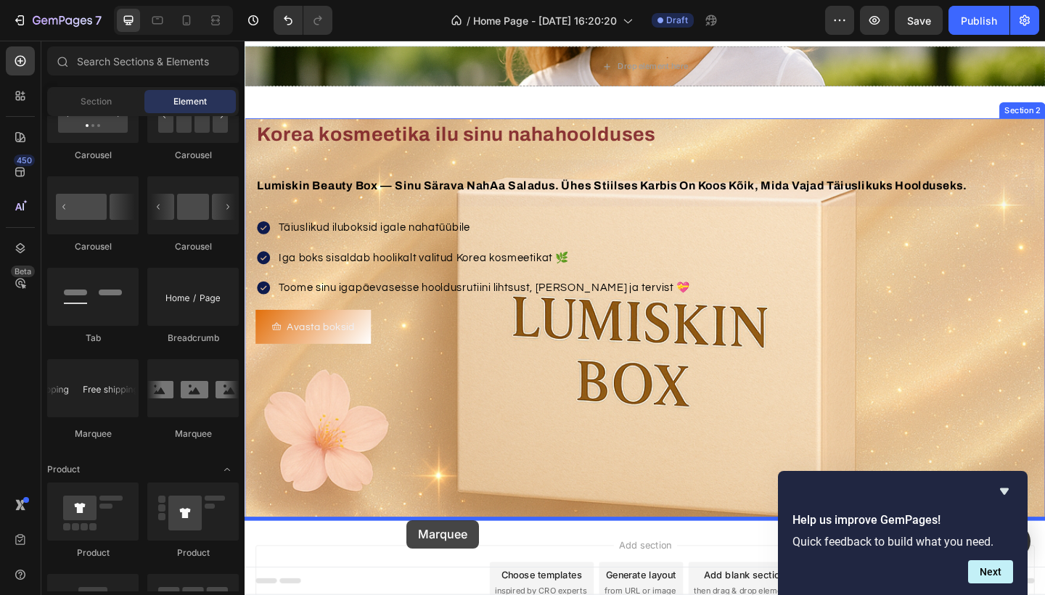
scroll to position [94, 0]
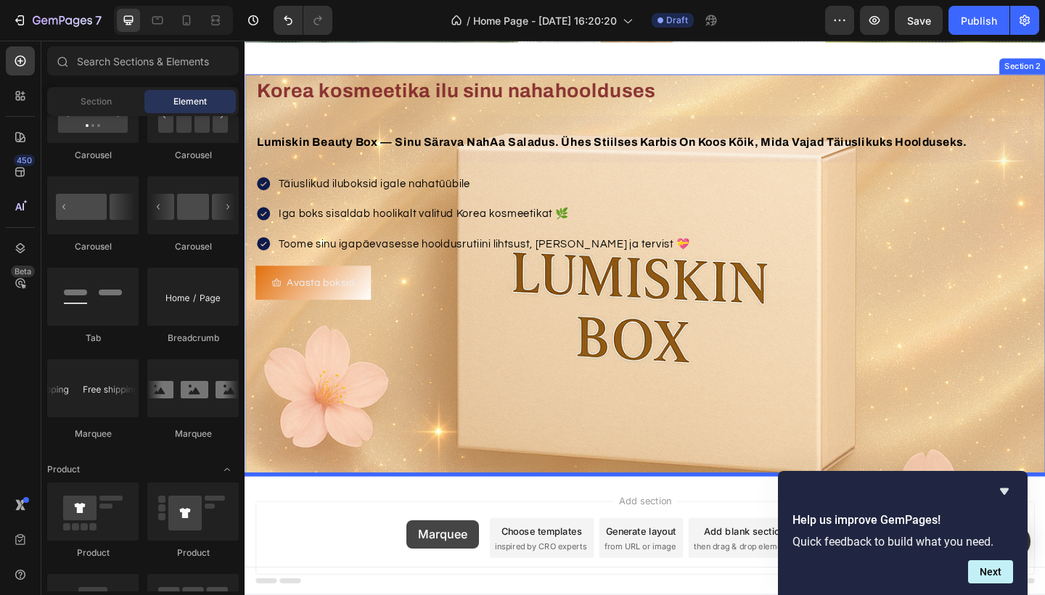
drag, startPoint x: 328, startPoint y: 445, endPoint x: 421, endPoint y: 563, distance: 149.9
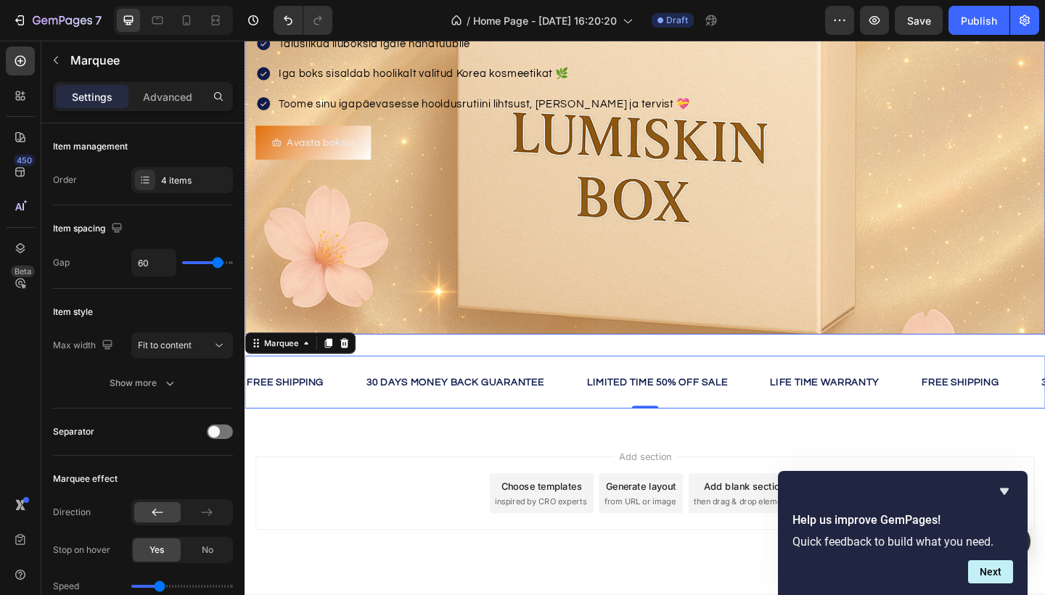
scroll to position [246, 0]
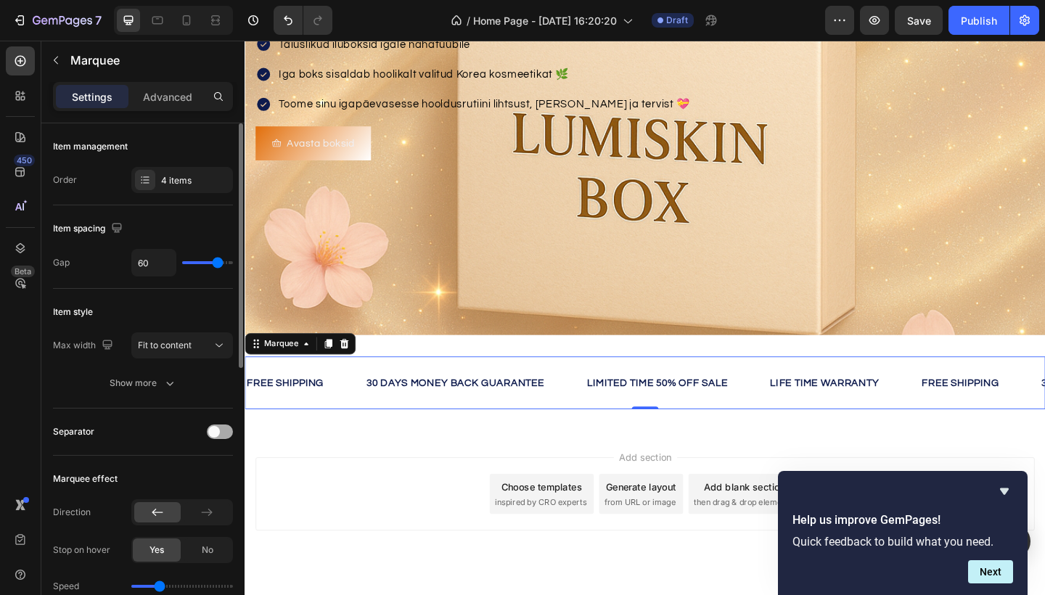
click at [219, 436] on div at bounding box center [220, 432] width 26 height 15
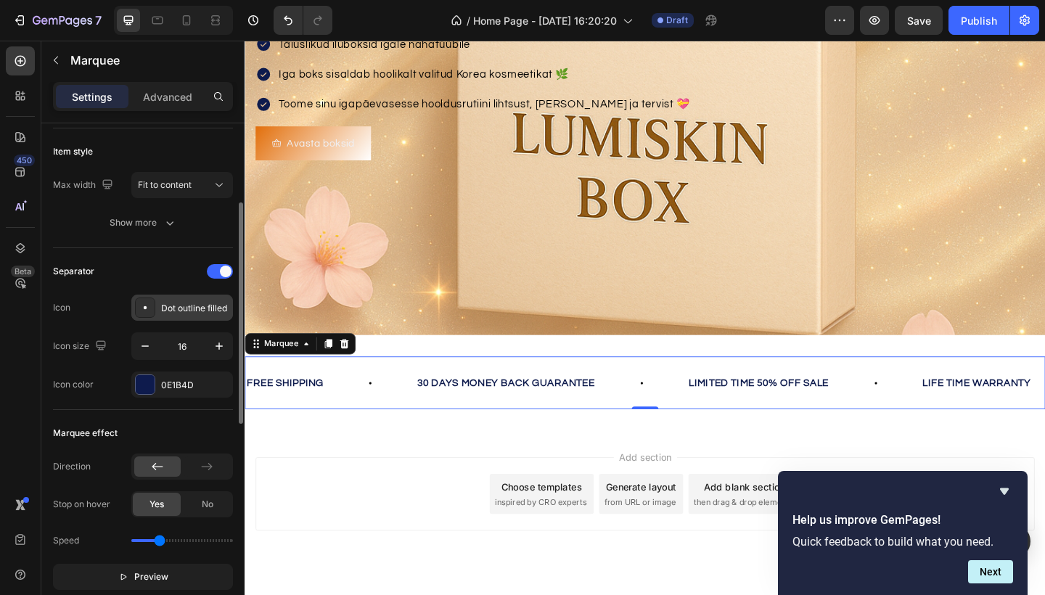
scroll to position [156, 0]
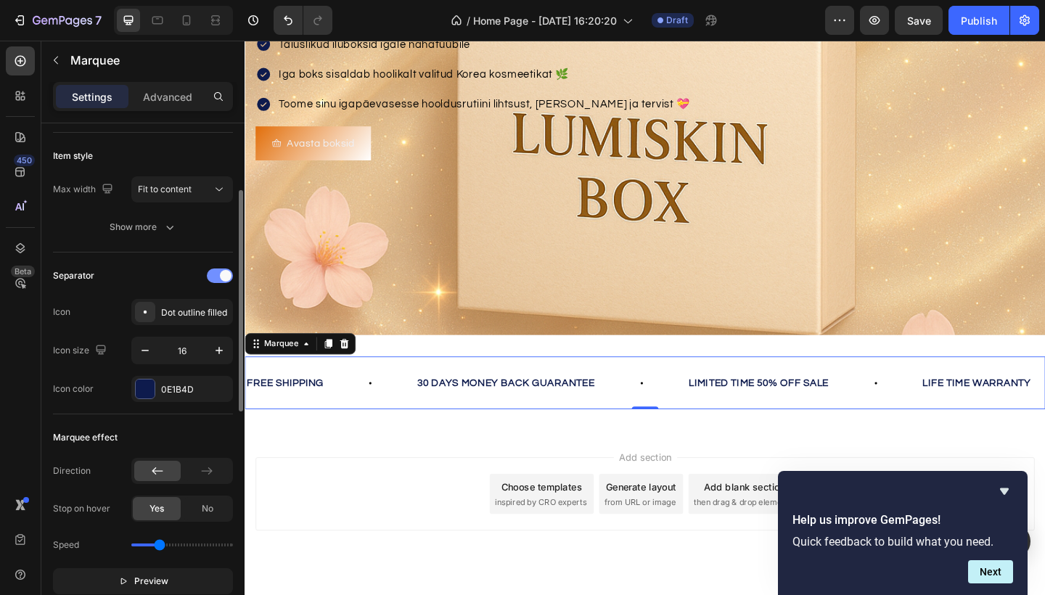
click at [216, 275] on div at bounding box center [220, 276] width 26 height 15
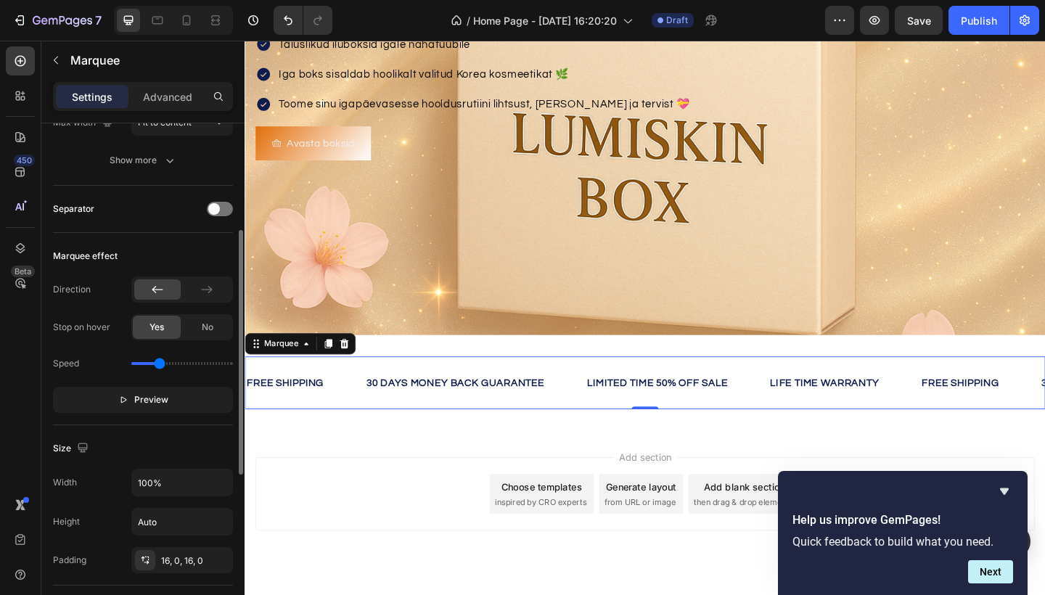
scroll to position [218, 0]
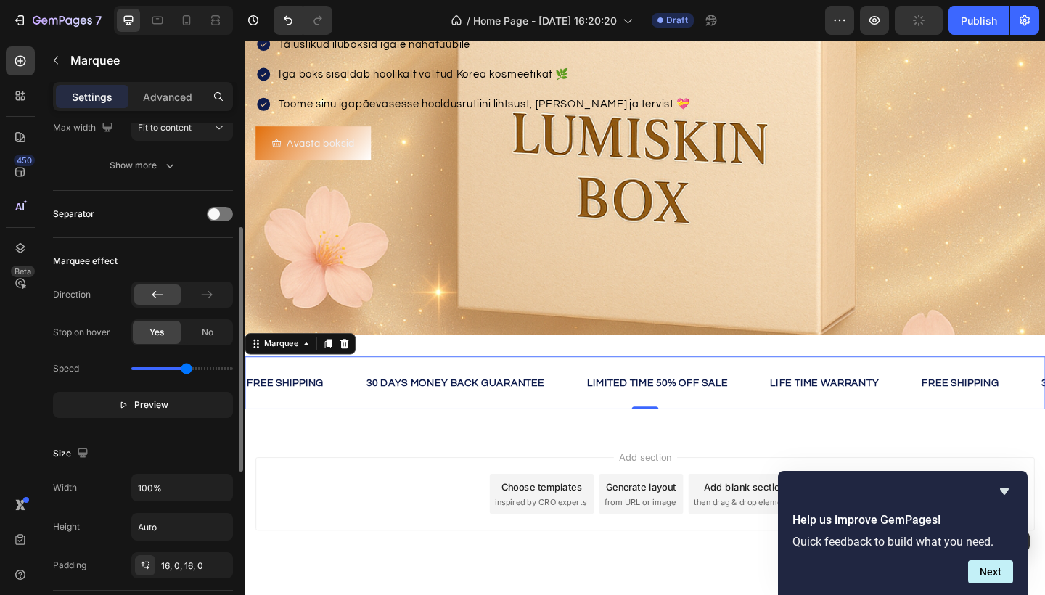
drag, startPoint x: 160, startPoint y: 372, endPoint x: 187, endPoint y: 370, distance: 27.0
click at [187, 370] on input "range" at bounding box center [182, 368] width 102 height 3
drag, startPoint x: 185, startPoint y: 369, endPoint x: 156, endPoint y: 369, distance: 29.0
click at [156, 369] on input "range" at bounding box center [182, 368] width 102 height 3
click at [150, 369] on input "range" at bounding box center [182, 368] width 102 height 3
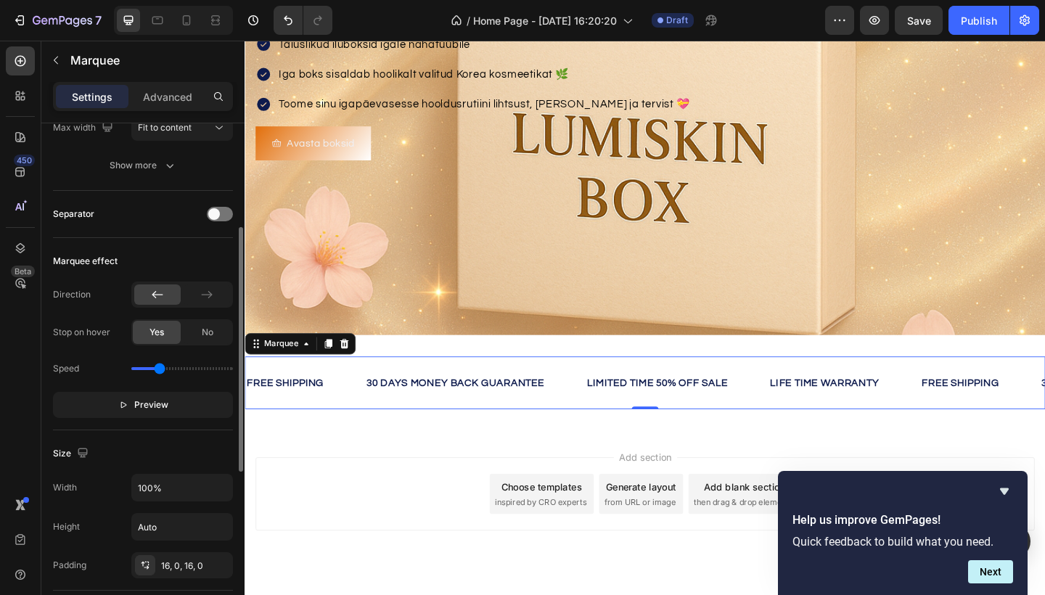
click at [159, 367] on input "range" at bounding box center [182, 368] width 102 height 3
click at [162, 368] on input "range" at bounding box center [182, 368] width 102 height 3
click at [150, 370] on input "range" at bounding box center [182, 368] width 102 height 3
click at [166, 367] on input "range" at bounding box center [182, 368] width 102 height 3
click at [155, 367] on input "range" at bounding box center [182, 368] width 102 height 3
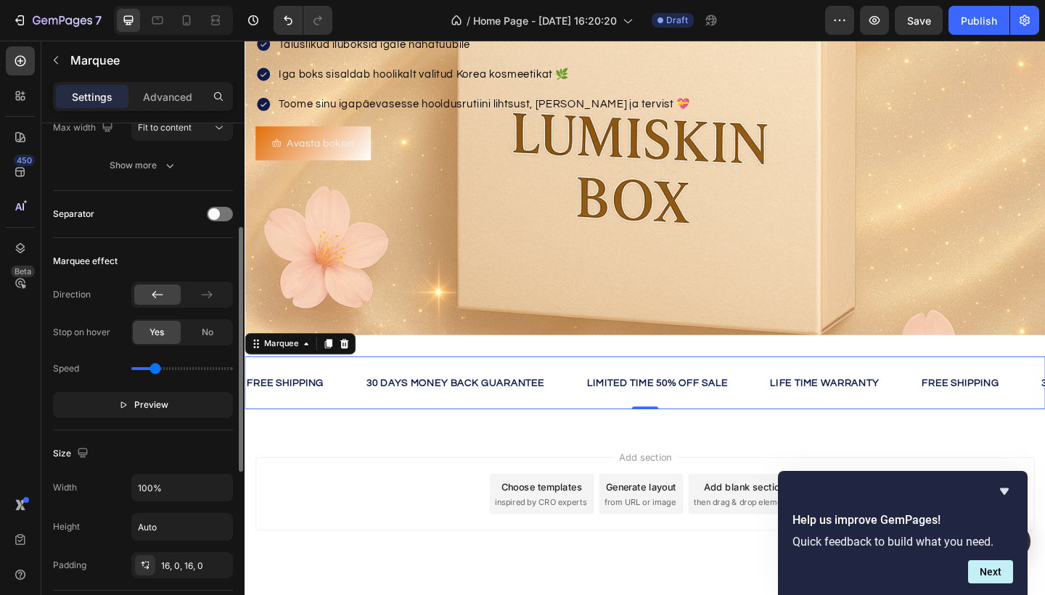
click at [155, 367] on input "range" at bounding box center [182, 368] width 102 height 3
click at [156, 369] on input "range" at bounding box center [182, 368] width 102 height 3
click at [136, 370] on input "range" at bounding box center [182, 368] width 102 height 3
click at [155, 370] on input "range" at bounding box center [182, 368] width 102 height 3
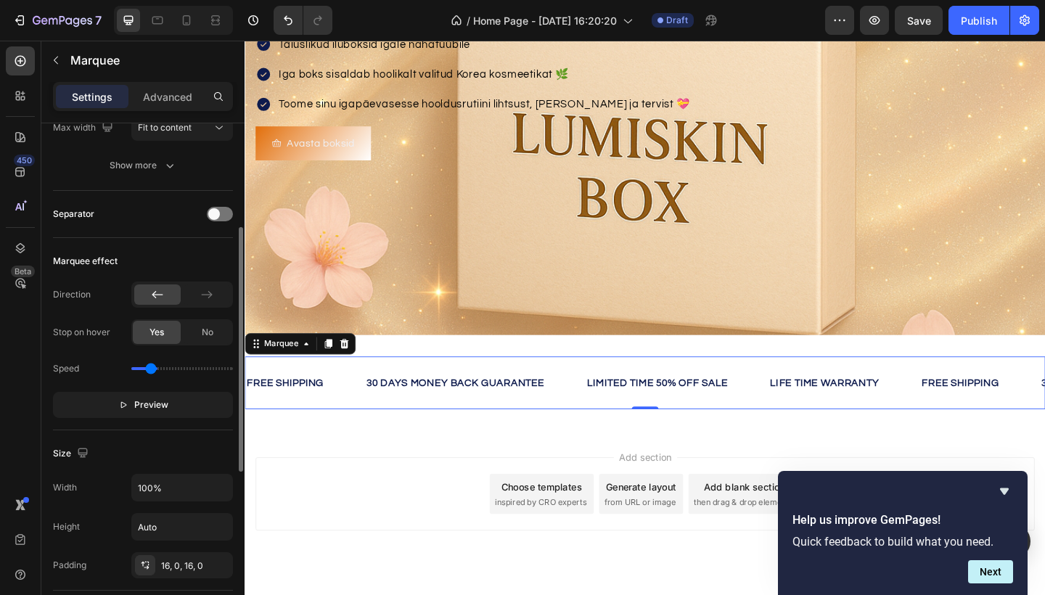
click at [150, 367] on input "range" at bounding box center [182, 368] width 102 height 3
click at [161, 367] on input "range" at bounding box center [182, 368] width 102 height 3
click at [205, 367] on input "range" at bounding box center [182, 368] width 102 height 3
click at [158, 367] on input "range" at bounding box center [182, 368] width 102 height 3
type input "4"
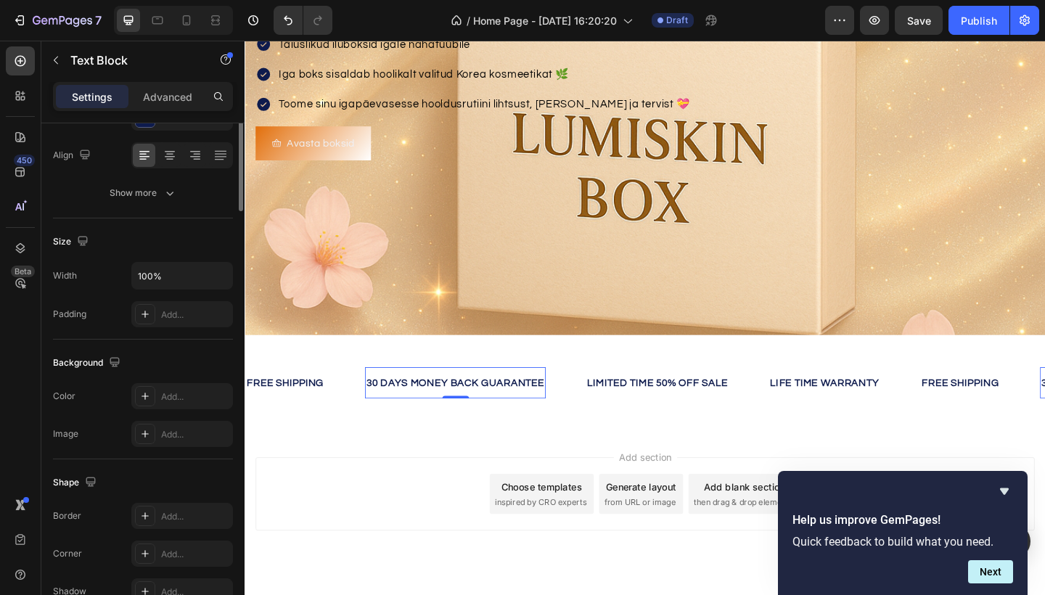
scroll to position [0, 0]
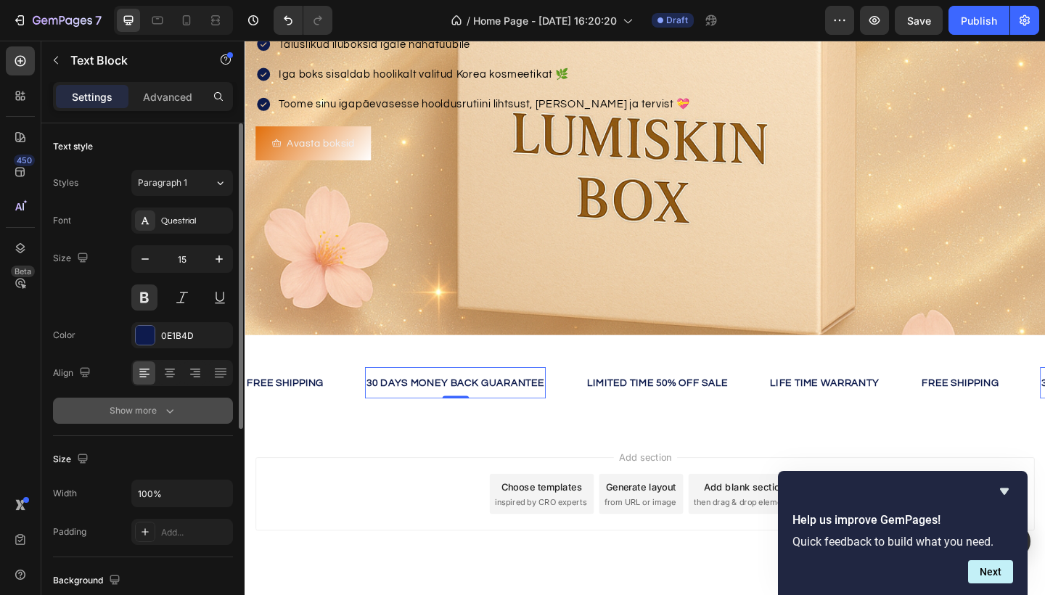
click at [122, 414] on div "Show more" at bounding box center [144, 411] width 68 height 15
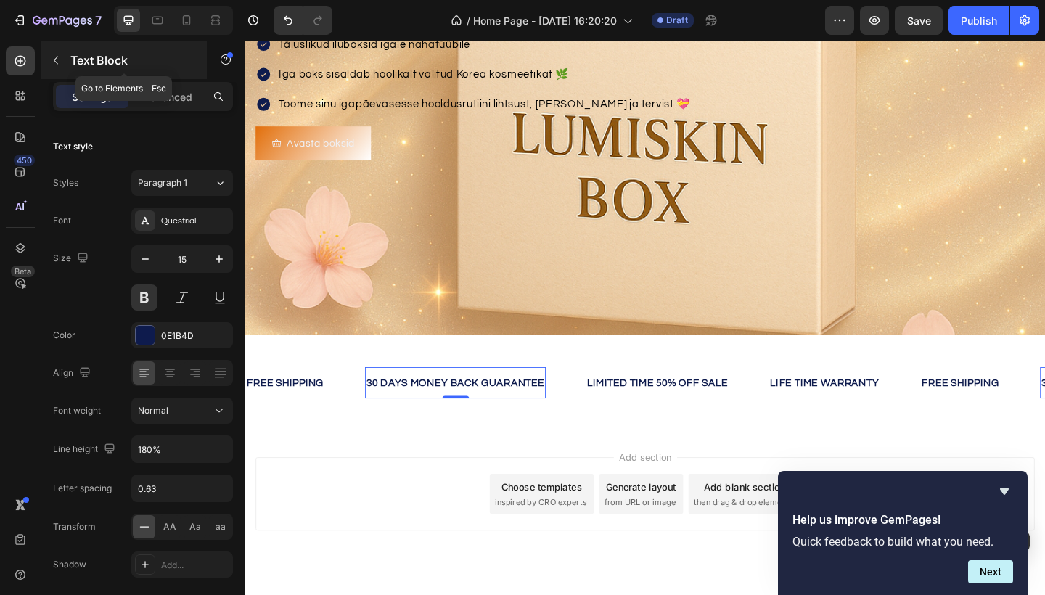
click at [54, 63] on icon "button" at bounding box center [56, 60] width 12 height 12
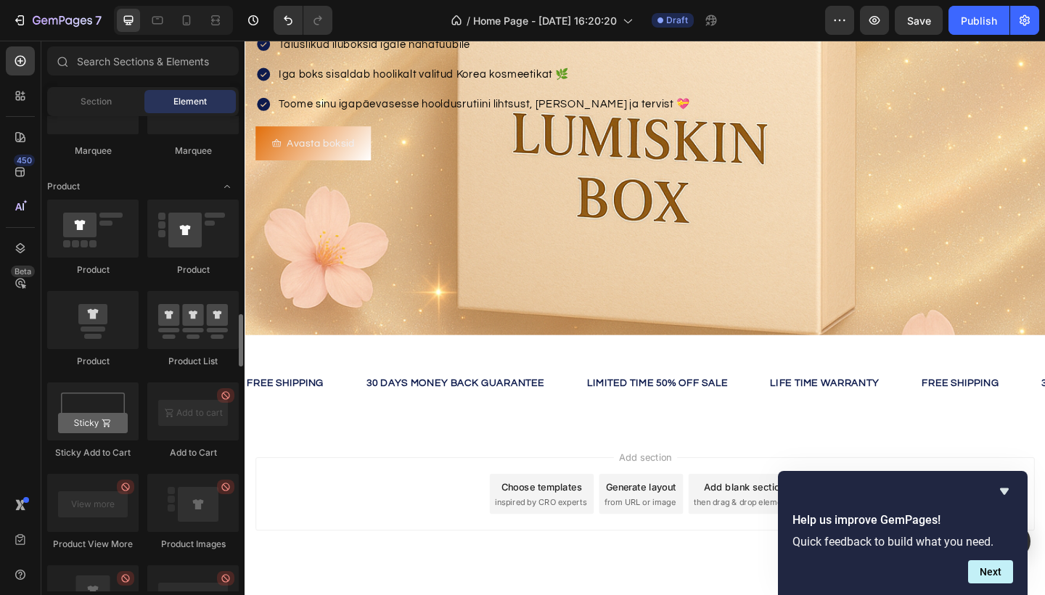
scroll to position [1796, 0]
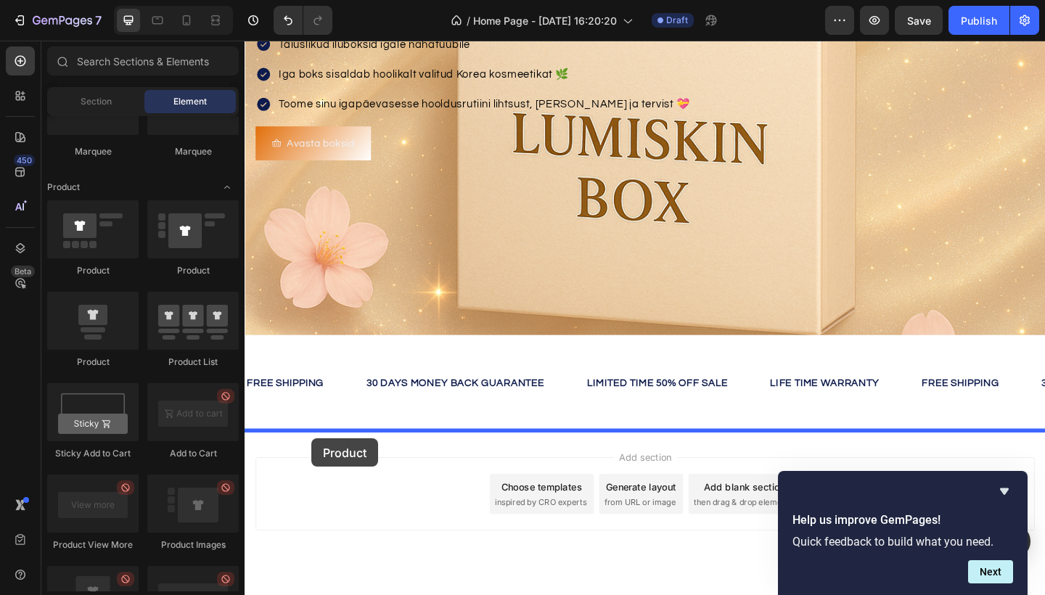
click at [317, 473] on div at bounding box center [680, 235] width 871 height 880
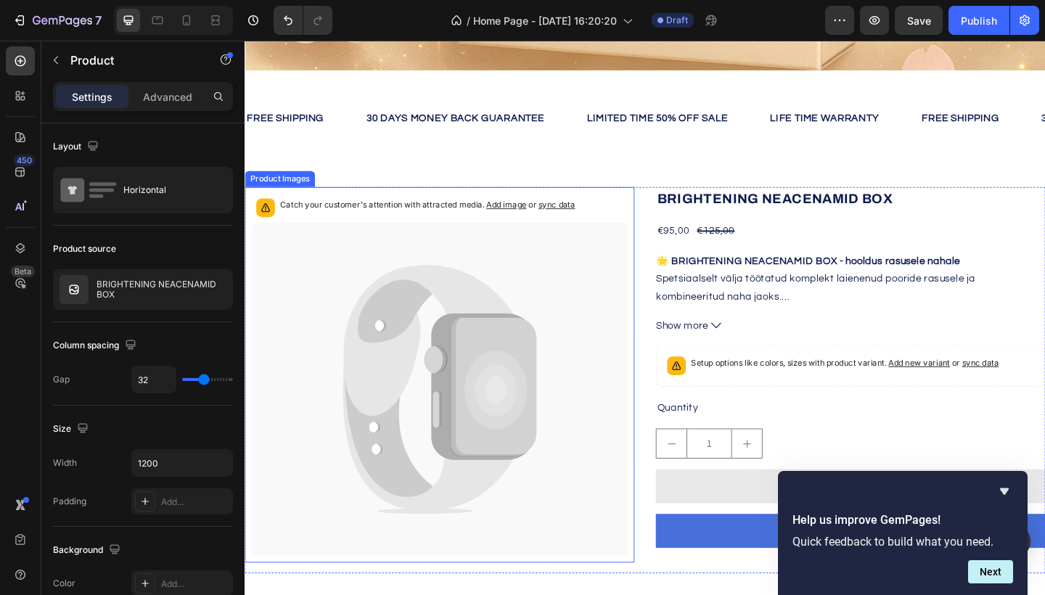
scroll to position [534, 0]
click at [300, 199] on div "Catch your customer's attention with attracted media. Add image or sync data Pr…" at bounding box center [680, 411] width 871 height 467
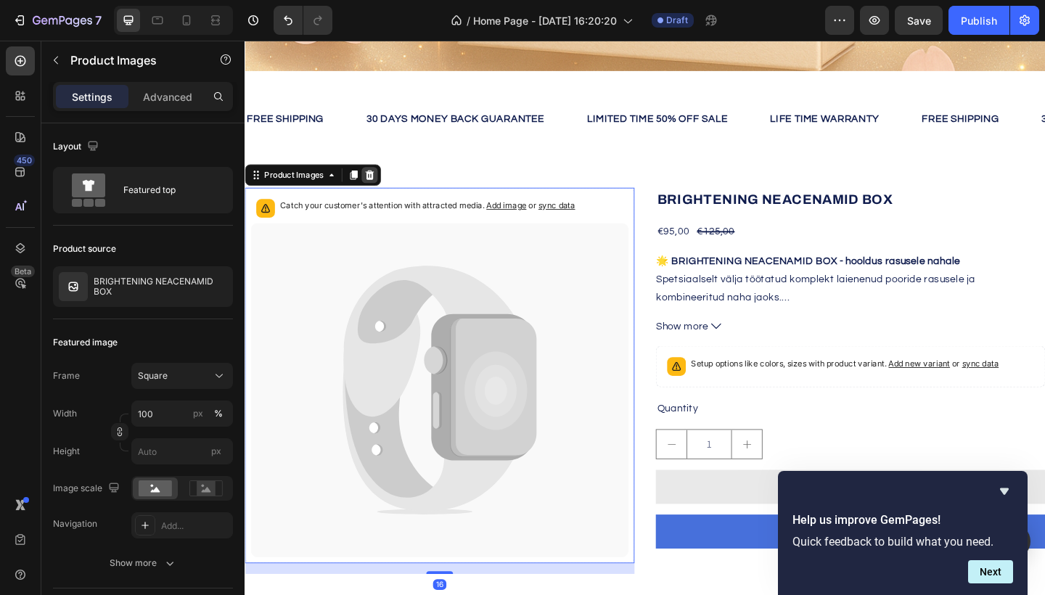
click at [380, 191] on icon at bounding box center [380, 187] width 9 height 10
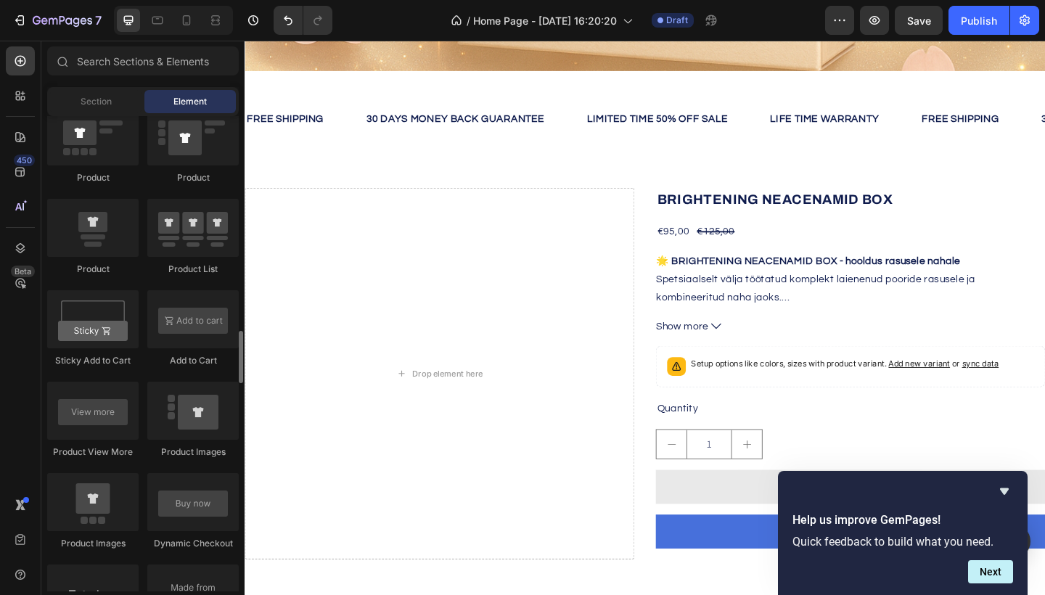
scroll to position [1895, 0]
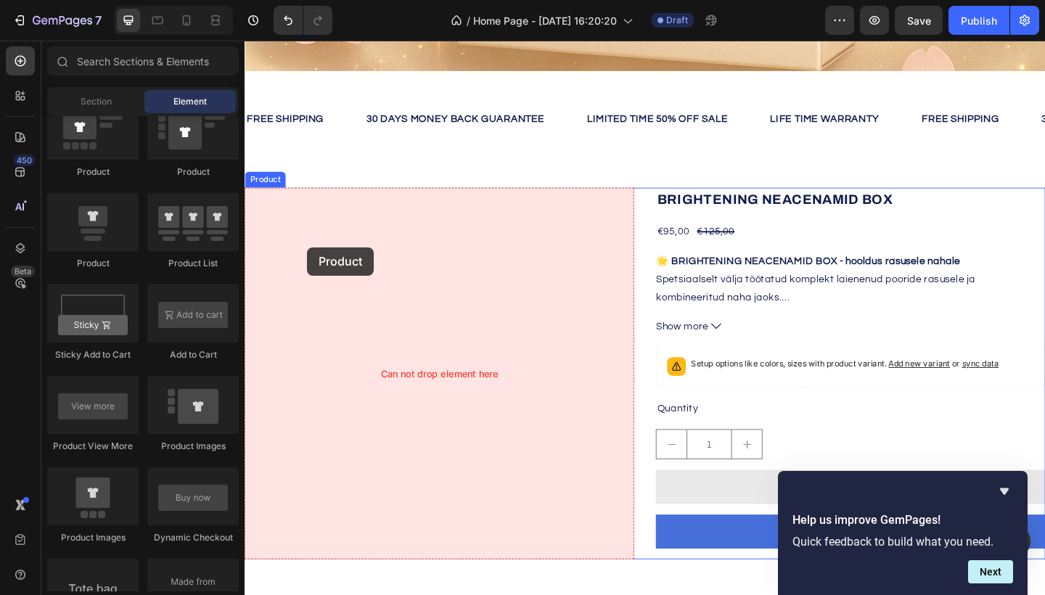
drag, startPoint x: 342, startPoint y: 183, endPoint x: 287, endPoint y: 241, distance: 80.1
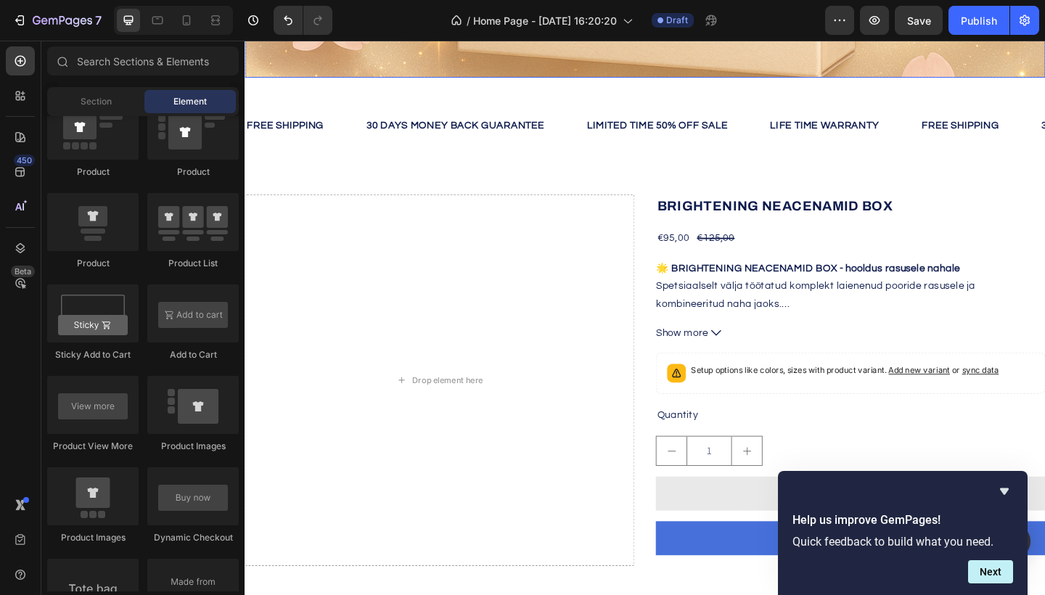
scroll to position [534, 0]
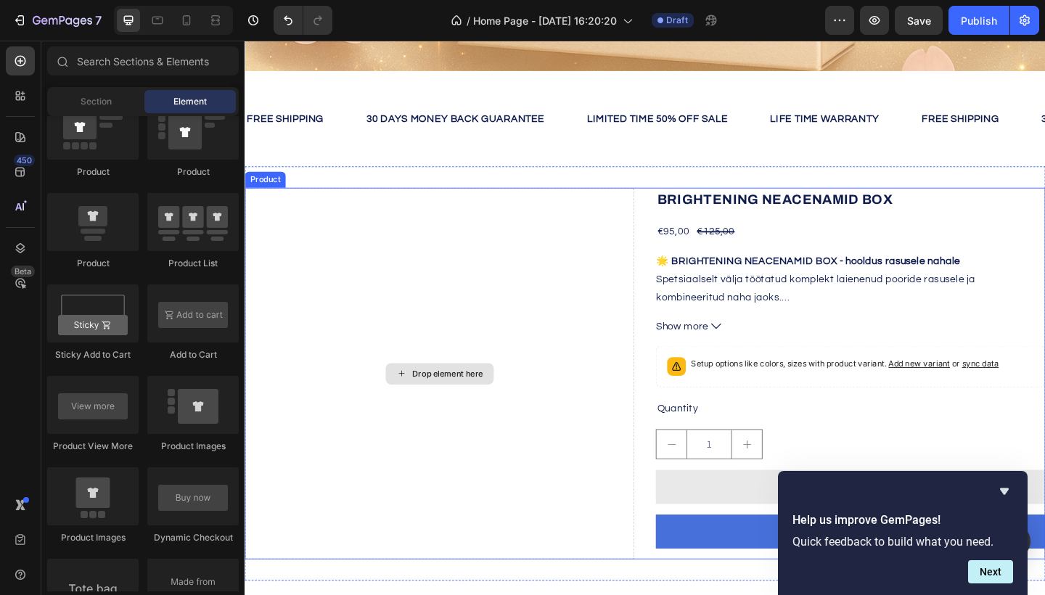
click at [470, 411] on div "Drop element here" at bounding box center [457, 403] width 118 height 23
click at [470, 407] on div "Drop element here" at bounding box center [465, 404] width 77 height 12
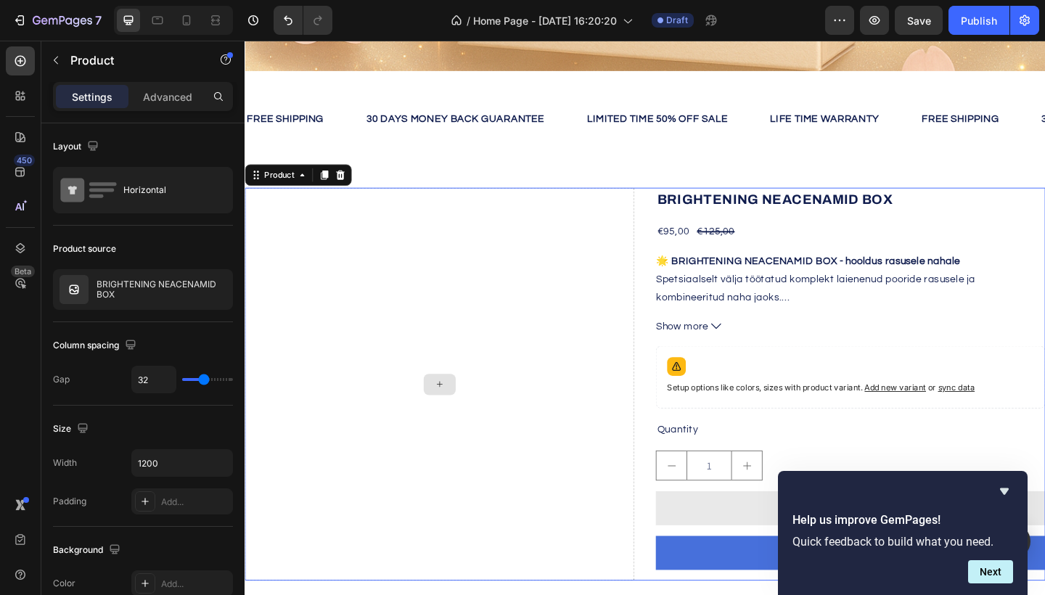
click at [439, 404] on div at bounding box center [456, 415] width 35 height 23
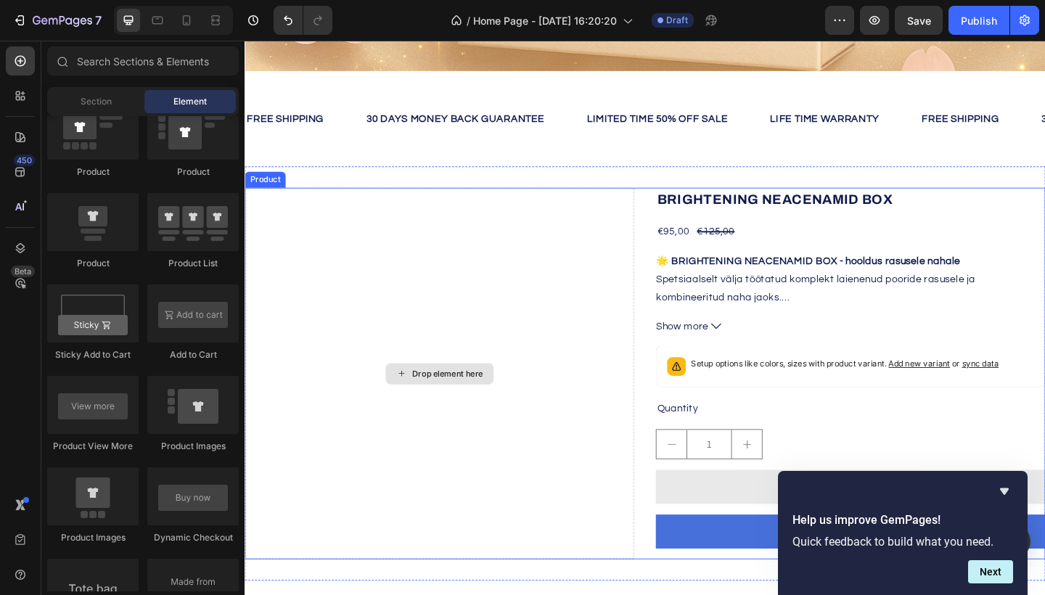
click at [423, 401] on div "Drop element here" at bounding box center [457, 403] width 118 height 23
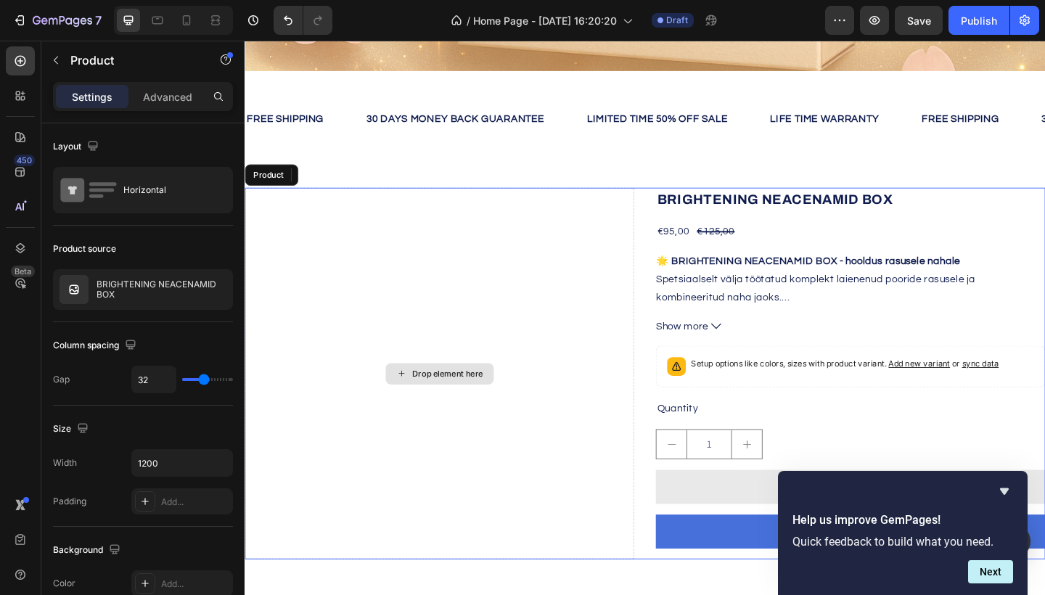
click at [417, 311] on div "Drop element here" at bounding box center [457, 403] width 424 height 404
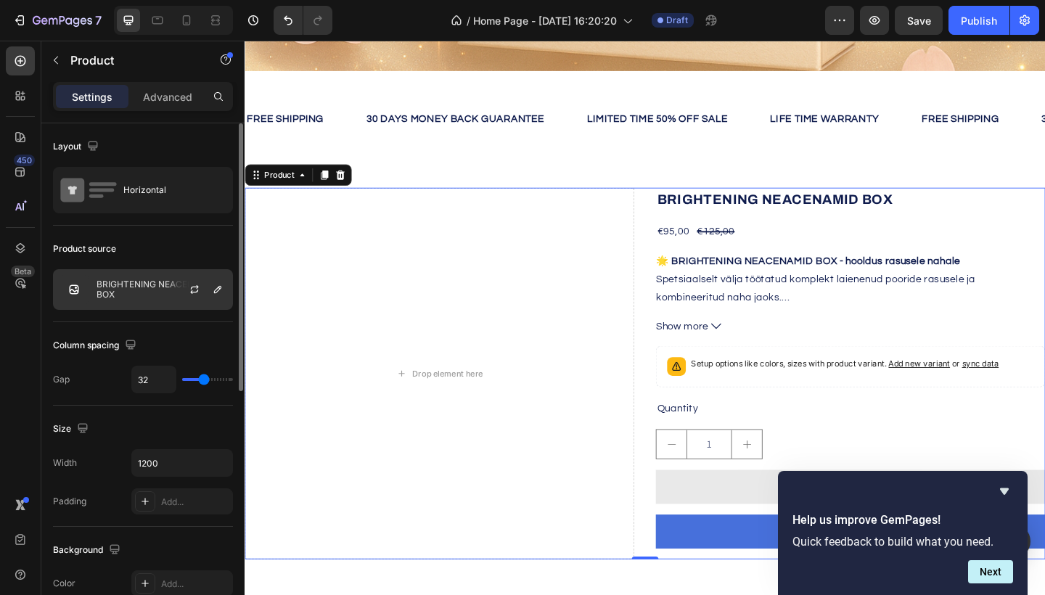
click at [134, 288] on p "BRIGHTENING NEACENAMID BOX" at bounding box center [162, 290] width 130 height 20
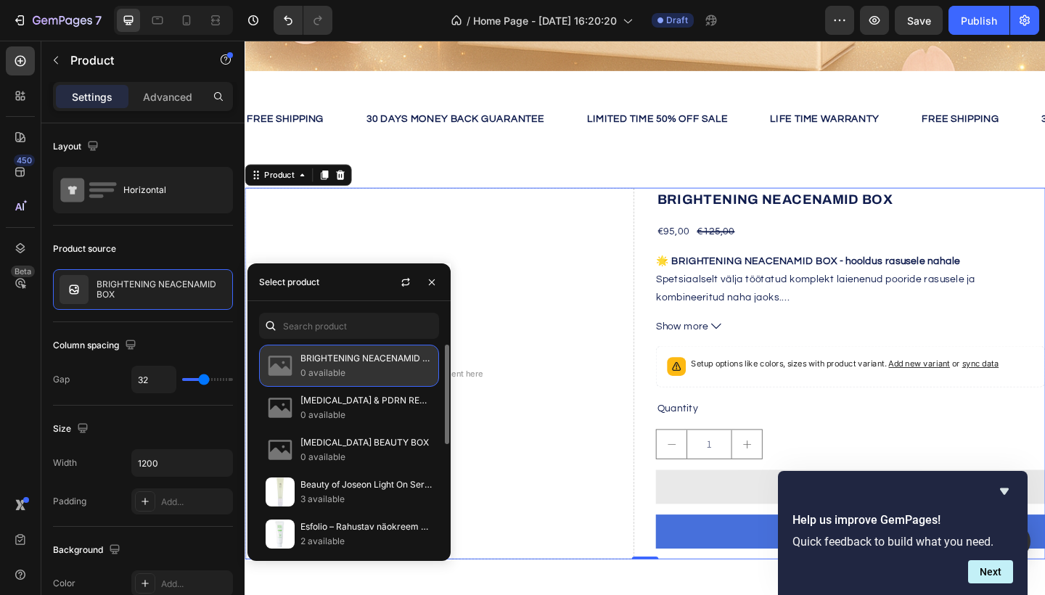
click at [311, 363] on p "BRIGHTENING NEACENAMID BOX" at bounding box center [367, 358] width 132 height 15
click at [357, 362] on p "BRIGHTENING NEACENAMID BOX" at bounding box center [367, 358] width 132 height 15
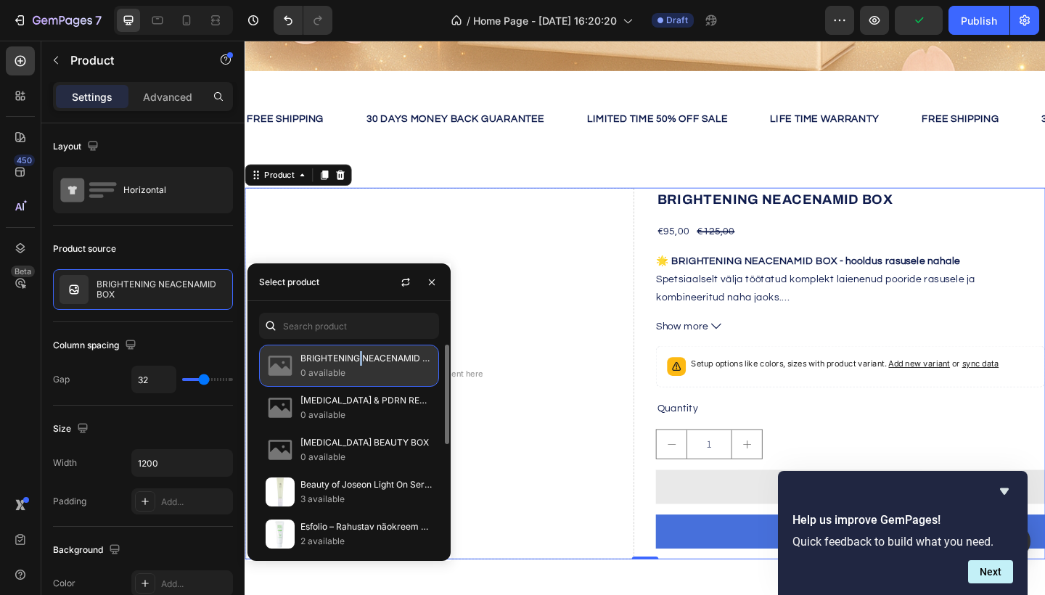
click at [357, 362] on p "BRIGHTENING NEACENAMID BOX" at bounding box center [367, 358] width 132 height 15
click at [356, 361] on p "BRIGHTENING NEACENAMID BOX" at bounding box center [367, 358] width 132 height 15
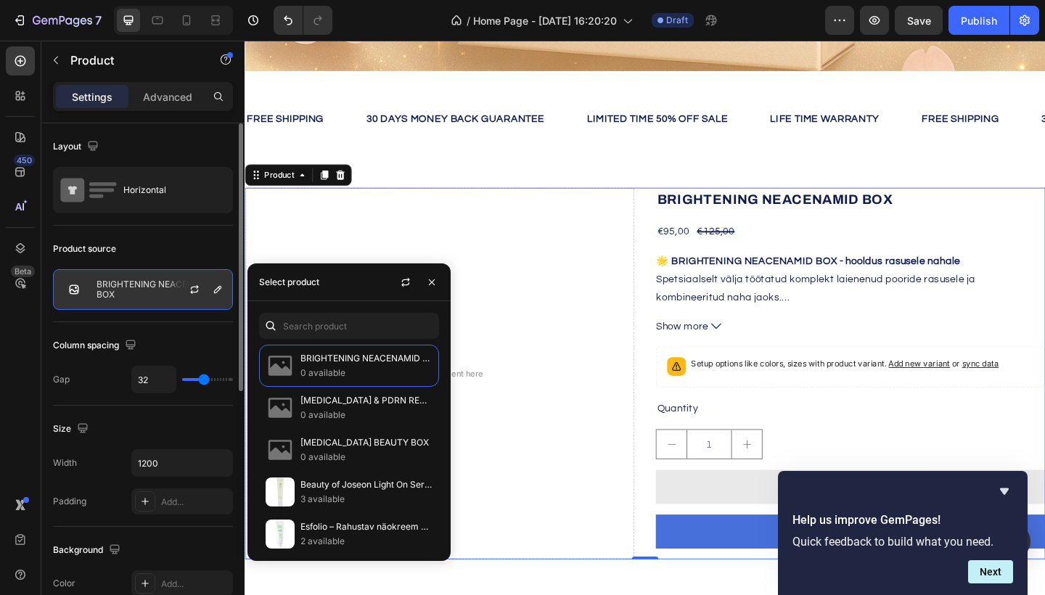
click at [174, 291] on div at bounding box center [200, 289] width 64 height 39
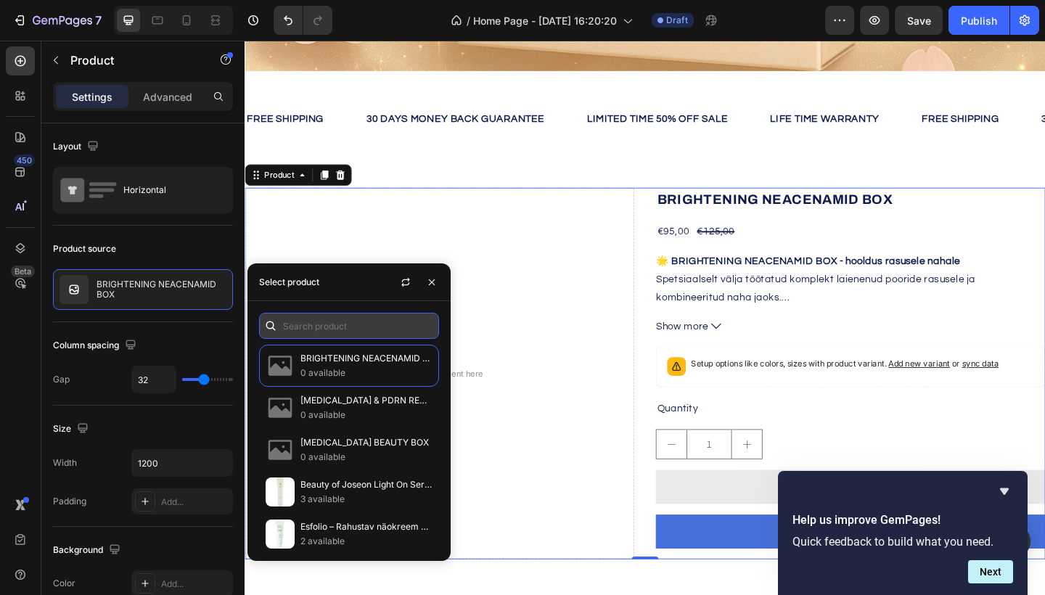
click at [305, 329] on input "text" at bounding box center [349, 326] width 180 height 26
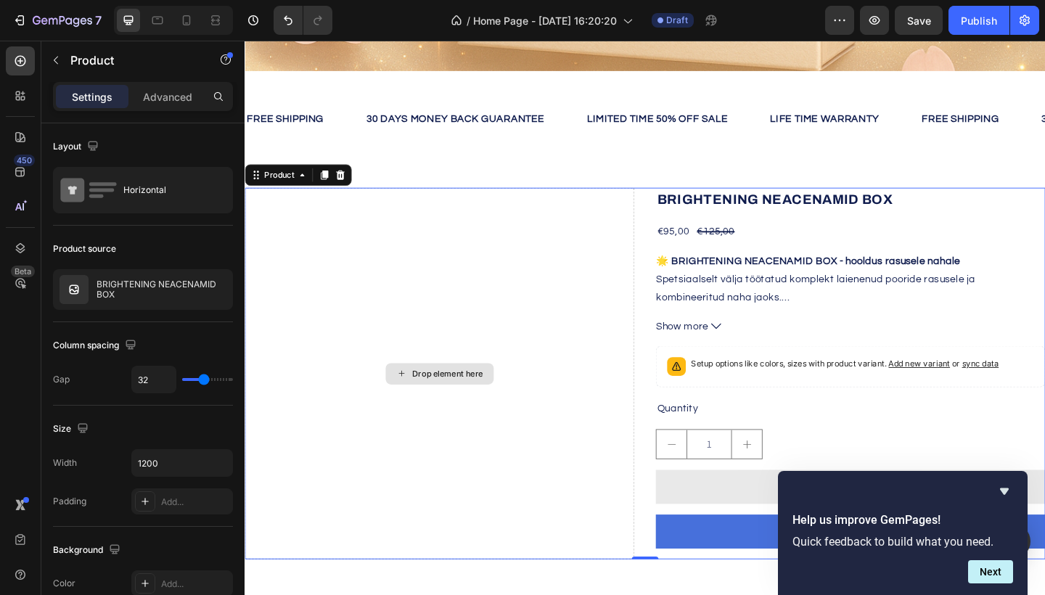
click at [512, 319] on div "Drop element here" at bounding box center [457, 403] width 424 height 404
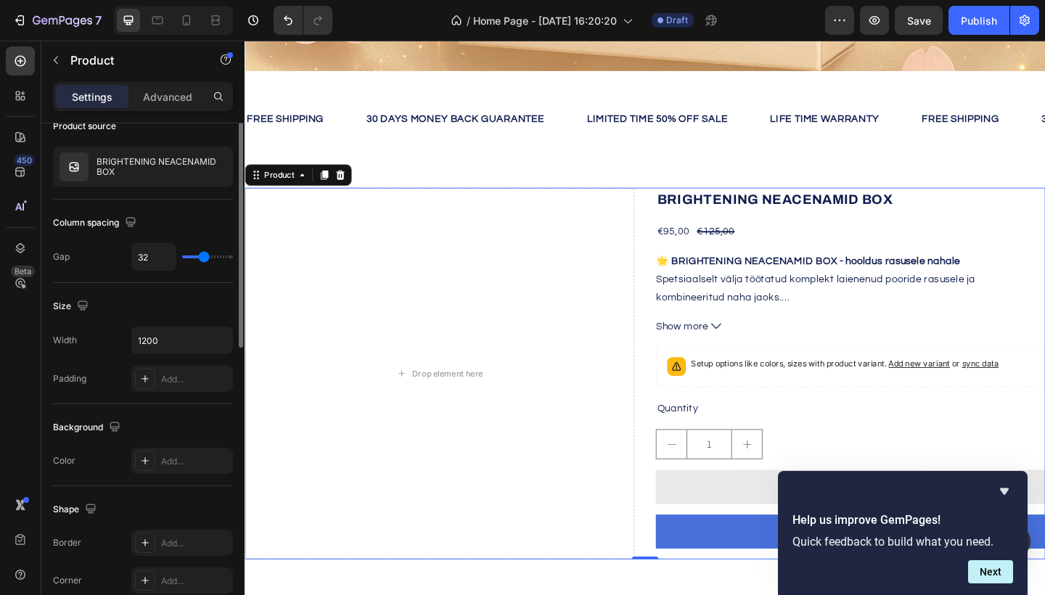
scroll to position [0, 0]
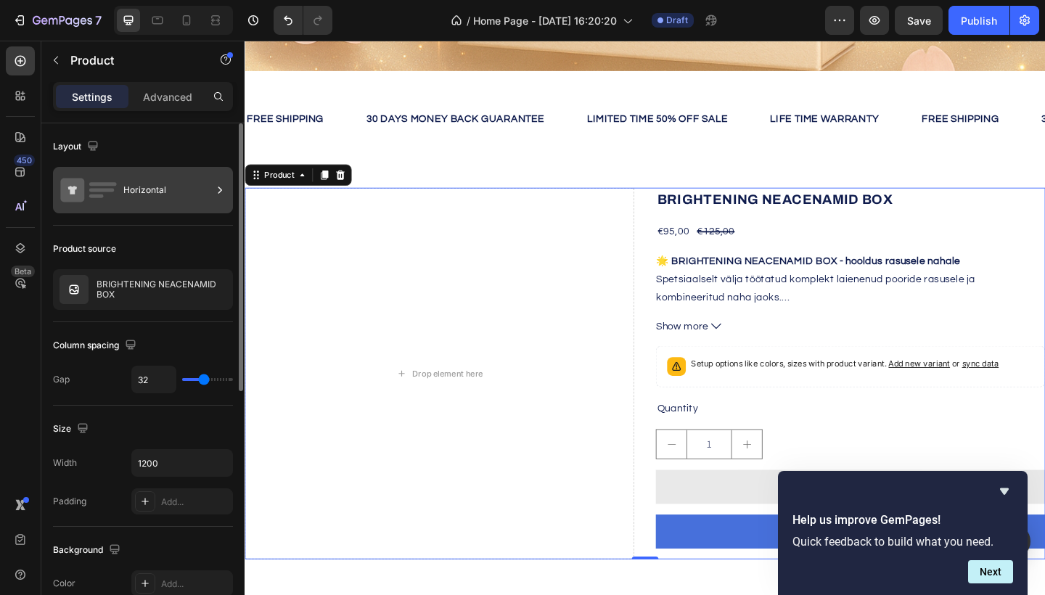
click at [171, 186] on div "Horizontal" at bounding box center [167, 190] width 89 height 33
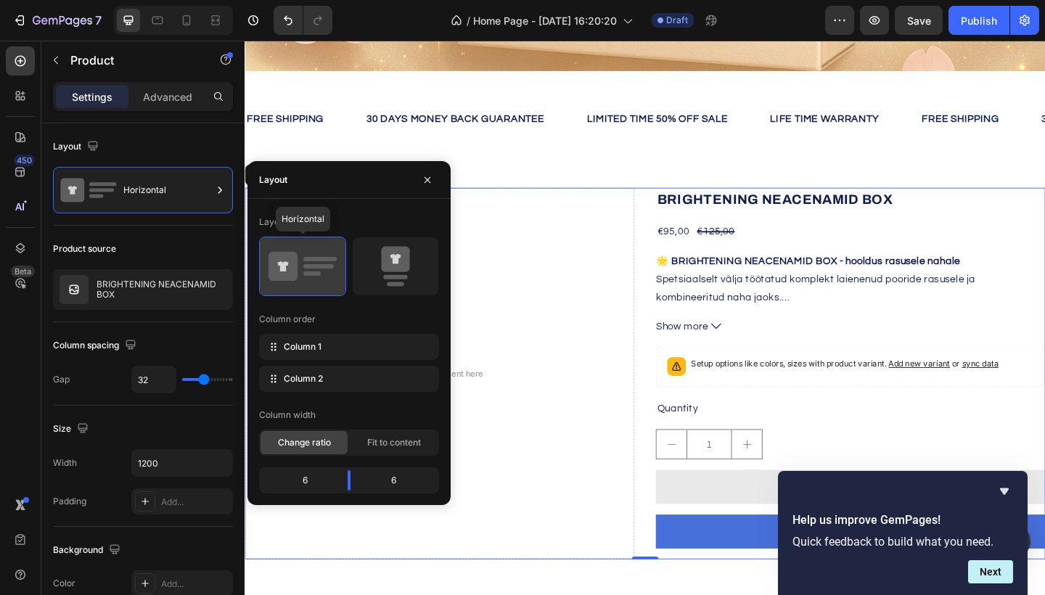
click at [293, 273] on icon at bounding box center [283, 266] width 29 height 29
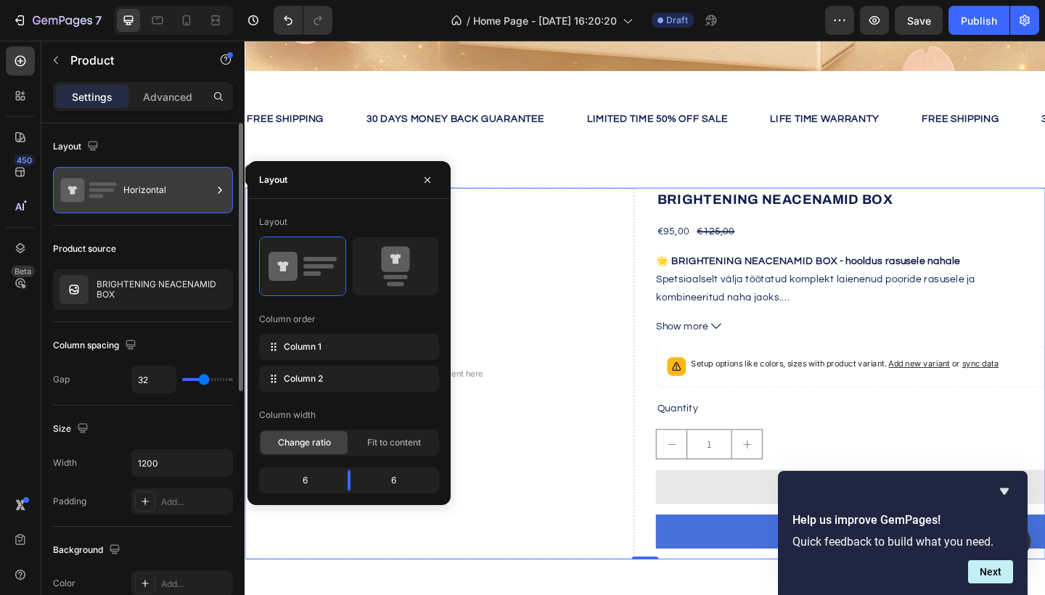
click at [164, 198] on div "Horizontal" at bounding box center [167, 190] width 89 height 33
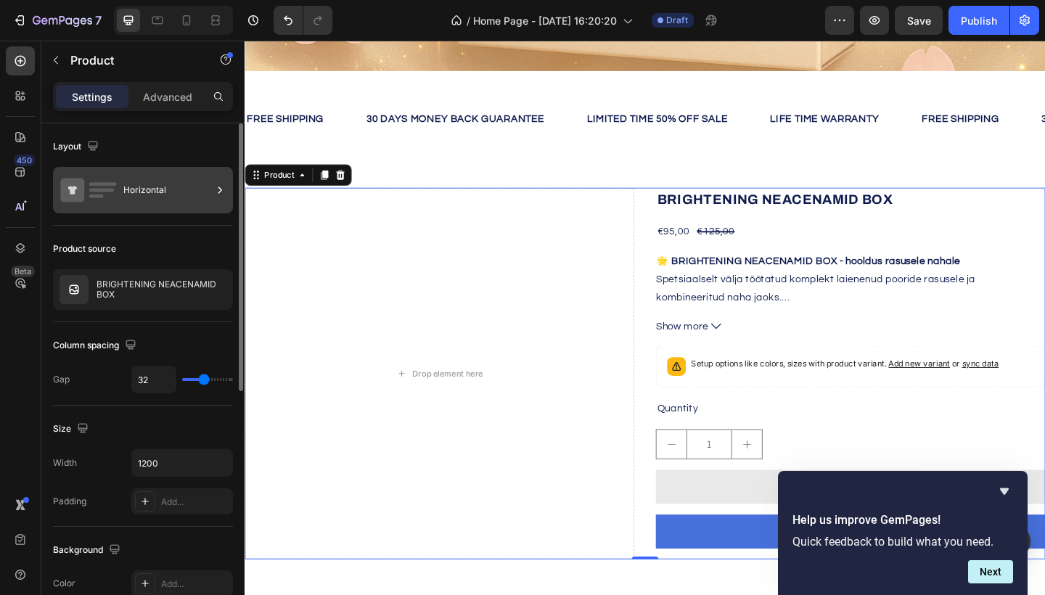
click at [164, 198] on div "Horizontal" at bounding box center [167, 190] width 89 height 33
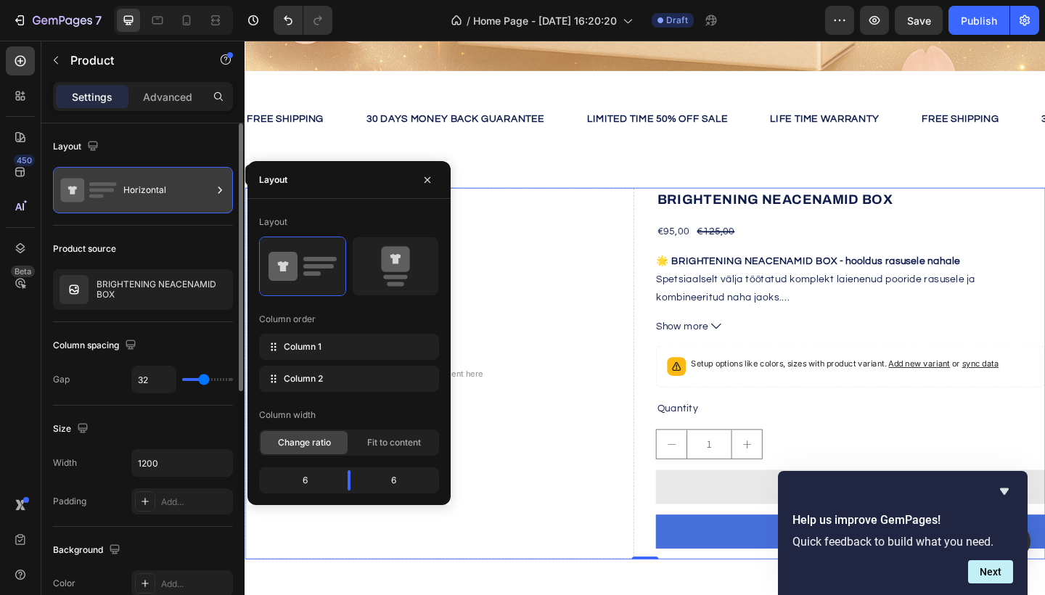
click at [164, 198] on div "Horizontal" at bounding box center [167, 190] width 89 height 33
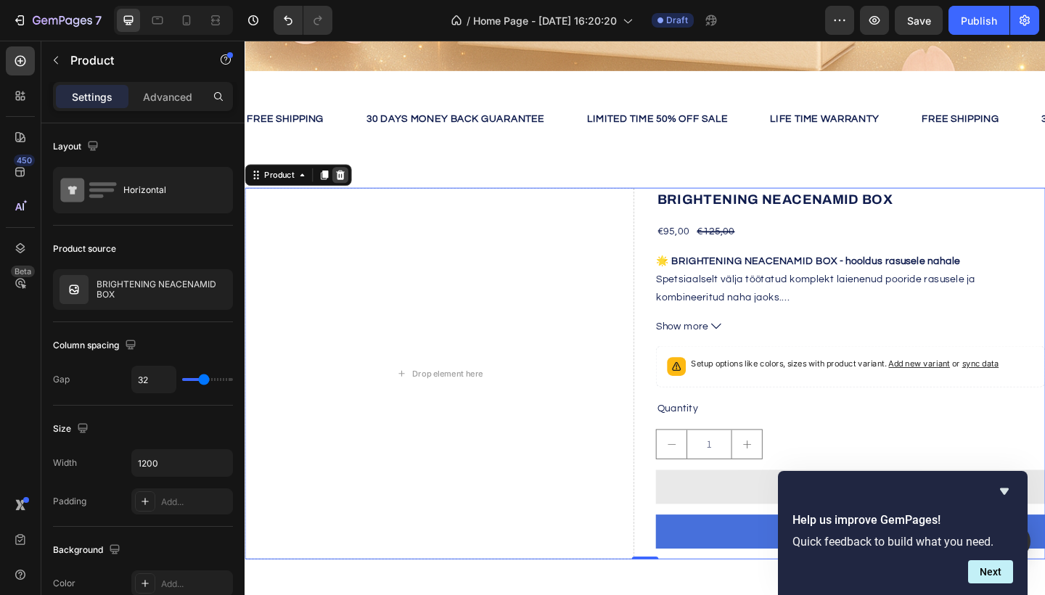
drag, startPoint x: 584, startPoint y: 217, endPoint x: 348, endPoint y: 188, distance: 237.7
click at [348, 188] on icon at bounding box center [348, 187] width 9 height 10
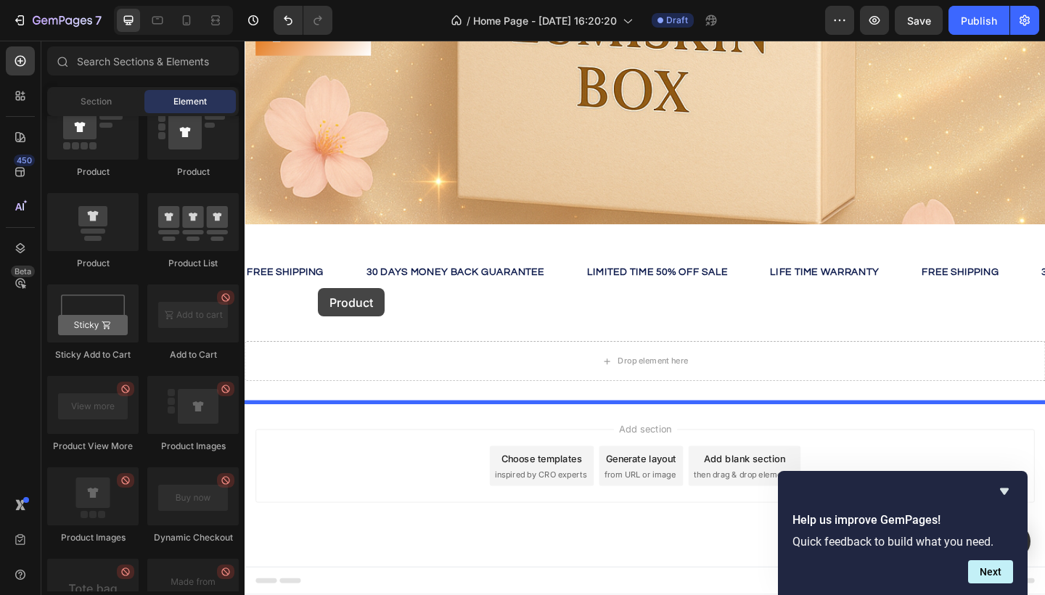
drag, startPoint x: 343, startPoint y: 191, endPoint x: 325, endPoint y: 310, distance: 120.5
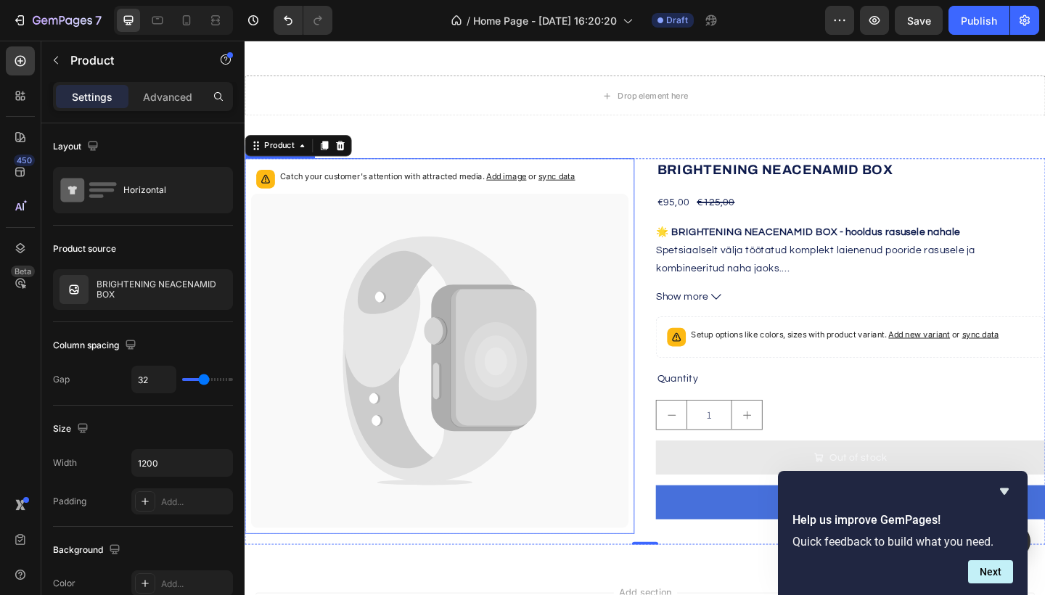
scroll to position [657, 0]
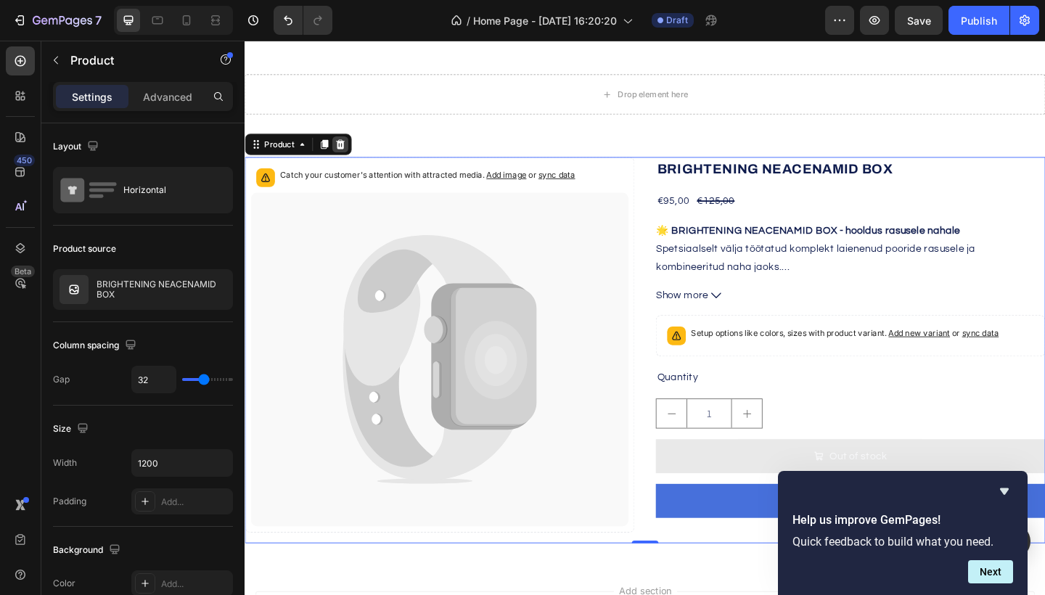
click at [351, 154] on icon at bounding box center [348, 154] width 9 height 10
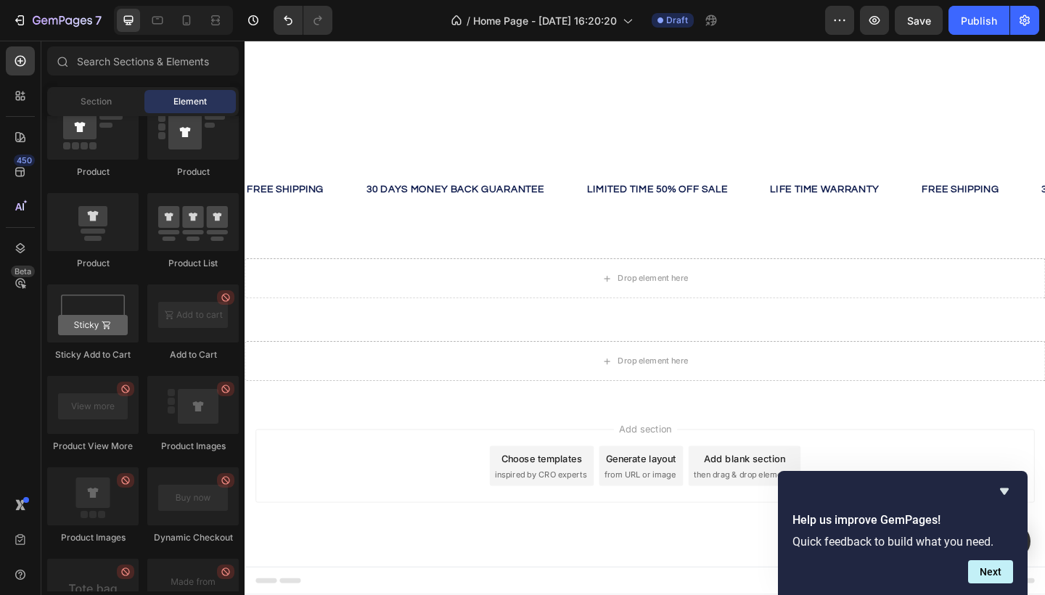
drag, startPoint x: 441, startPoint y: 270, endPoint x: 410, endPoint y: 315, distance: 54.8
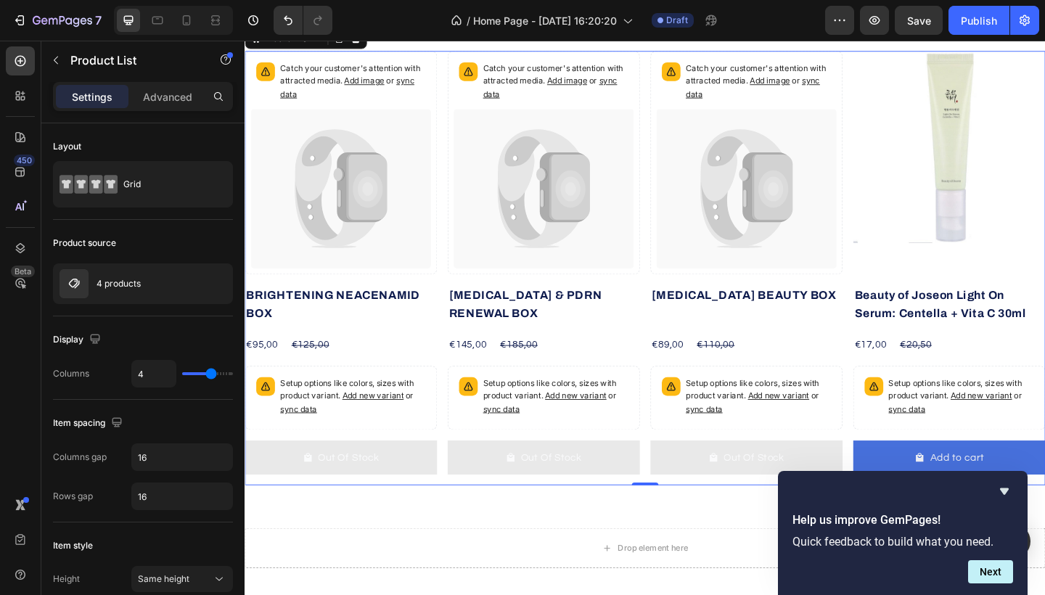
scroll to position [680, 0]
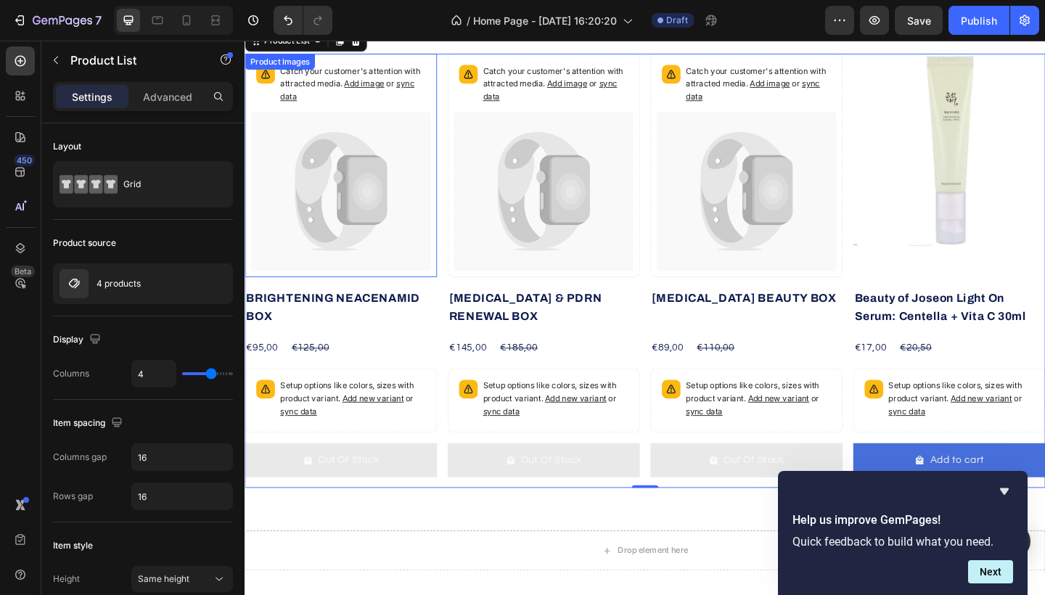
click at [328, 228] on icon at bounding box center [324, 205] width 49 height 116
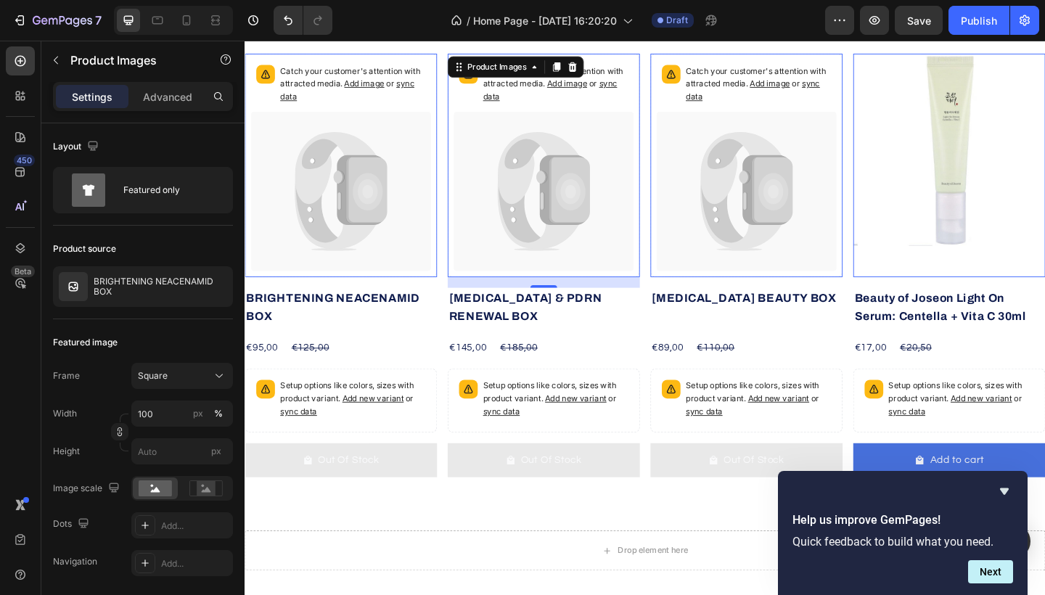
click at [507, 204] on icon at bounding box center [570, 205] width 196 height 174
click at [796, 199] on icon at bounding box center [815, 204] width 38 height 72
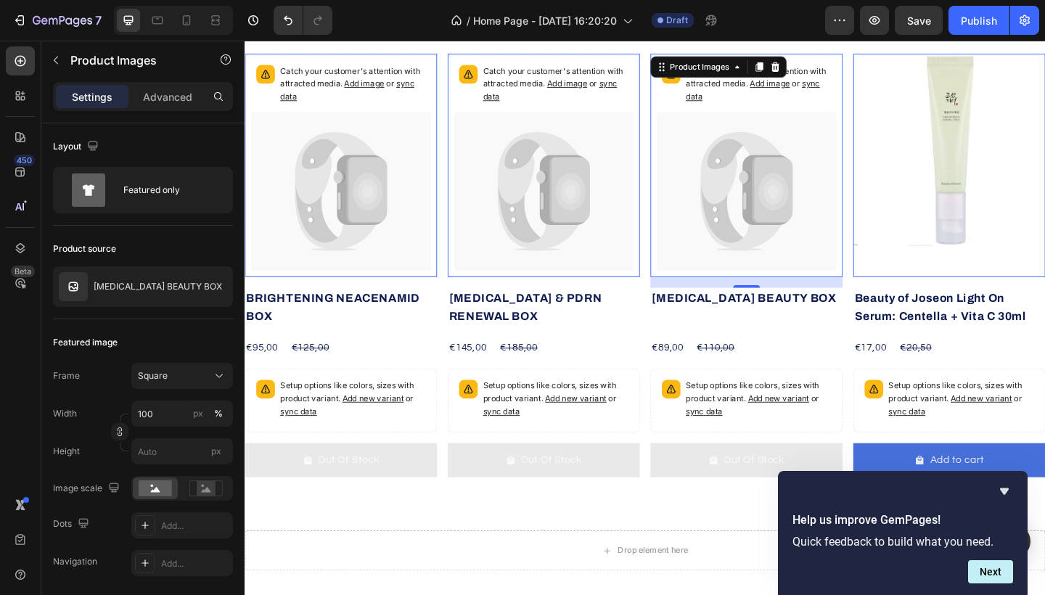
click at [589, 201] on icon at bounding box center [599, 205] width 33 height 41
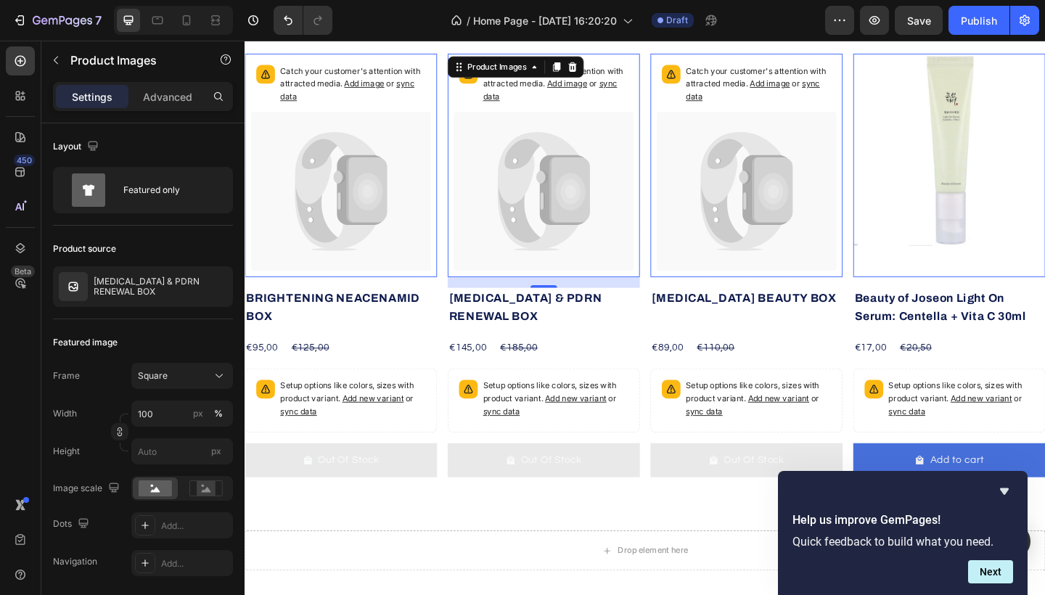
click at [300, 220] on icon at bounding box center [344, 226] width 91 height 83
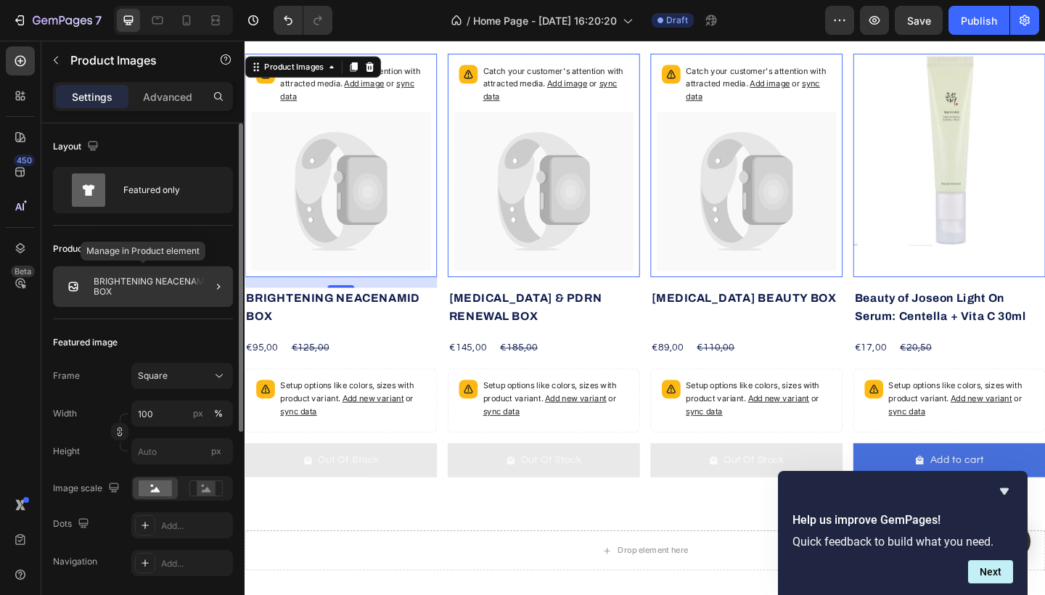
click at [176, 290] on p "BRIGHTENING NEACENAMID BOX" at bounding box center [161, 287] width 134 height 20
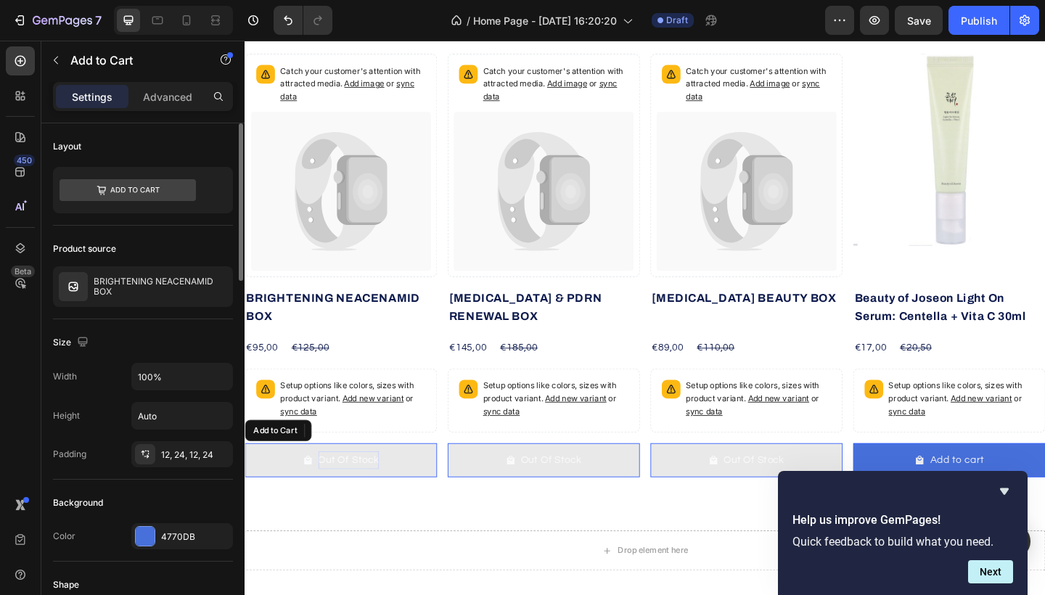
click at [354, 497] on div "Out Of Stock" at bounding box center [358, 498] width 67 height 20
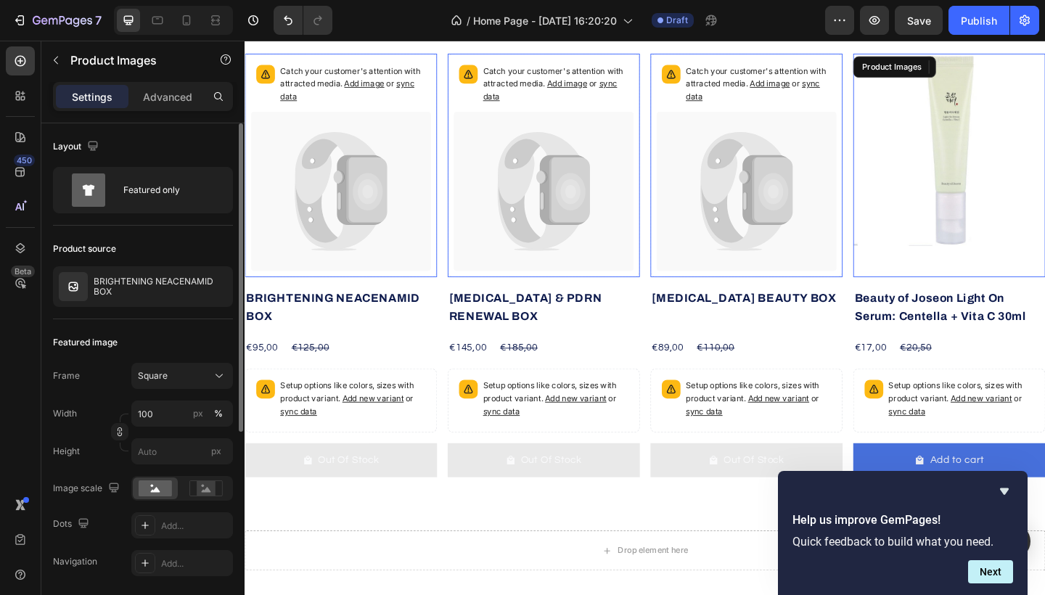
click at [1023, 192] on img at bounding box center [1011, 159] width 209 height 209
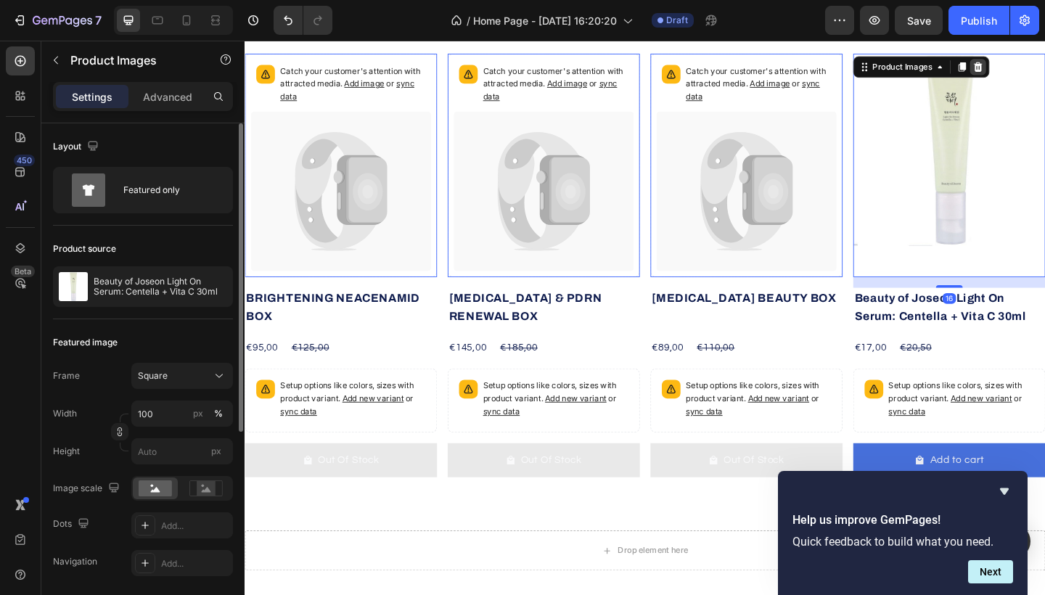
click at [1043, 75] on icon at bounding box center [1042, 70] width 9 height 10
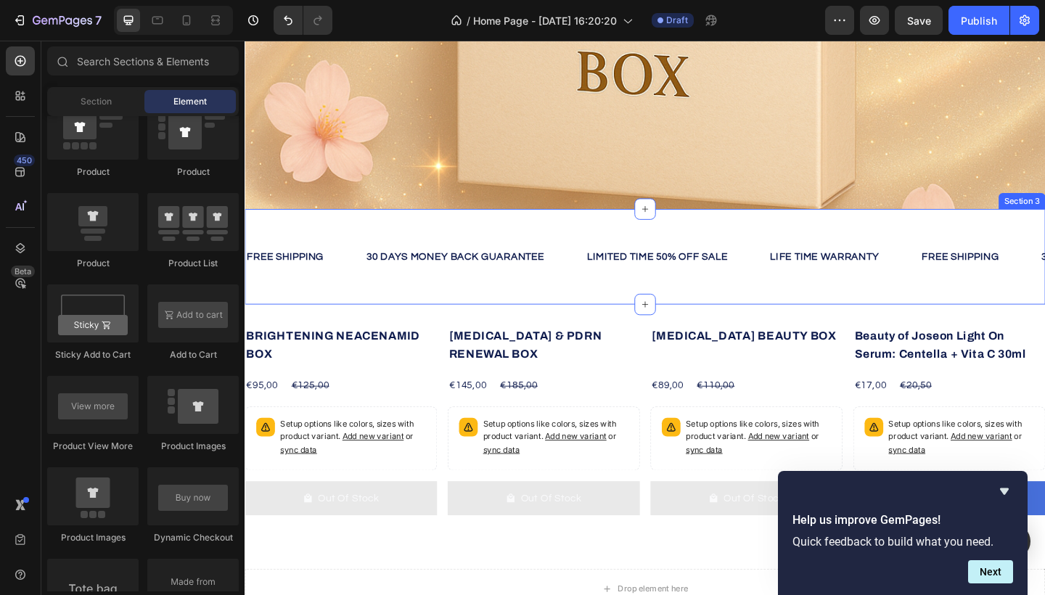
scroll to position [382, 0]
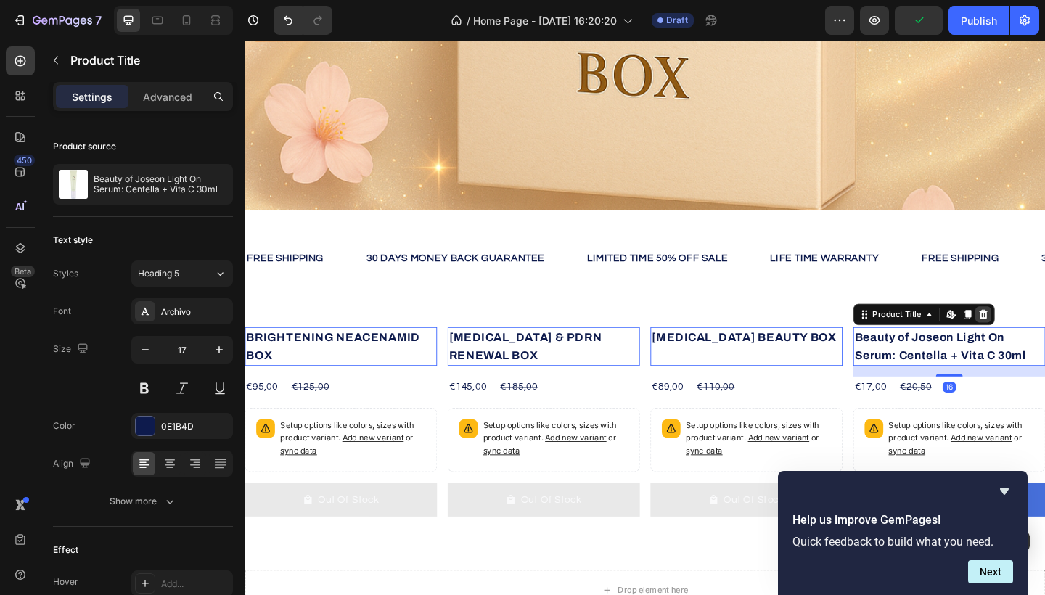
click at [1045, 338] on icon at bounding box center [1048, 339] width 9 height 10
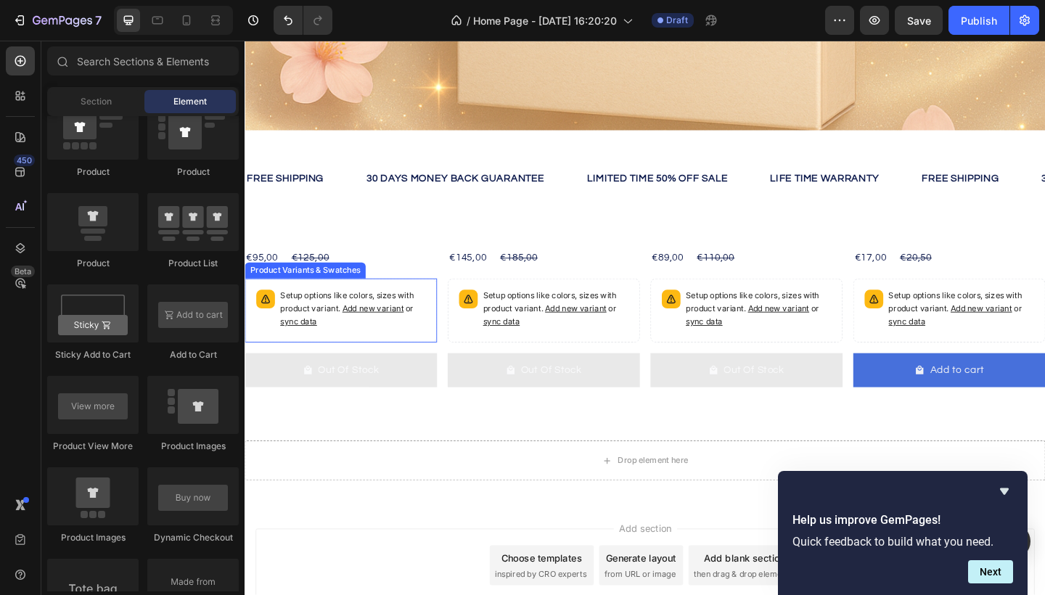
scroll to position [467, 0]
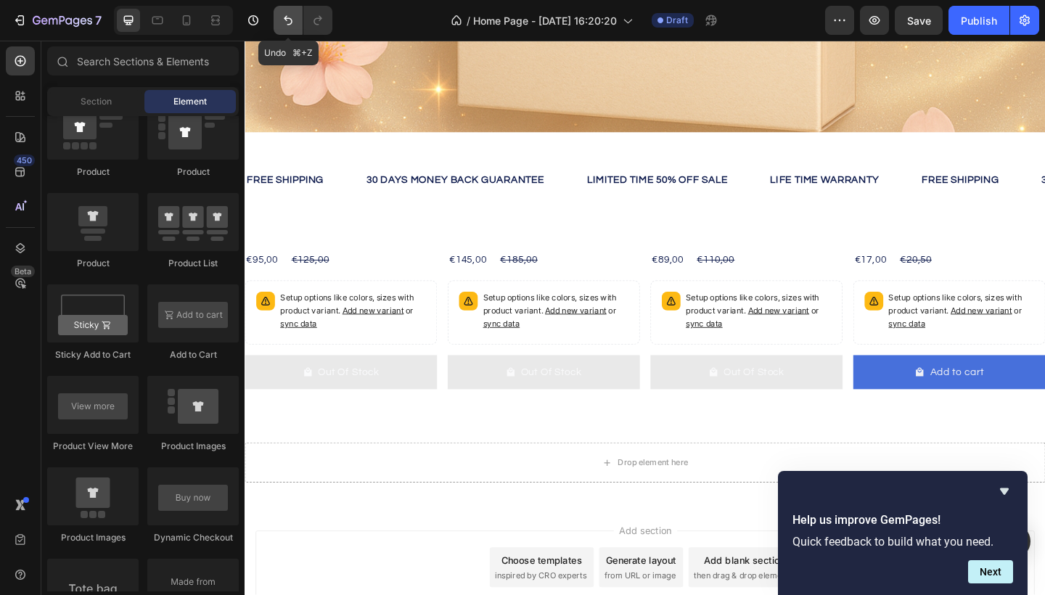
click at [287, 21] on icon "Undo/Redo" at bounding box center [288, 20] width 15 height 15
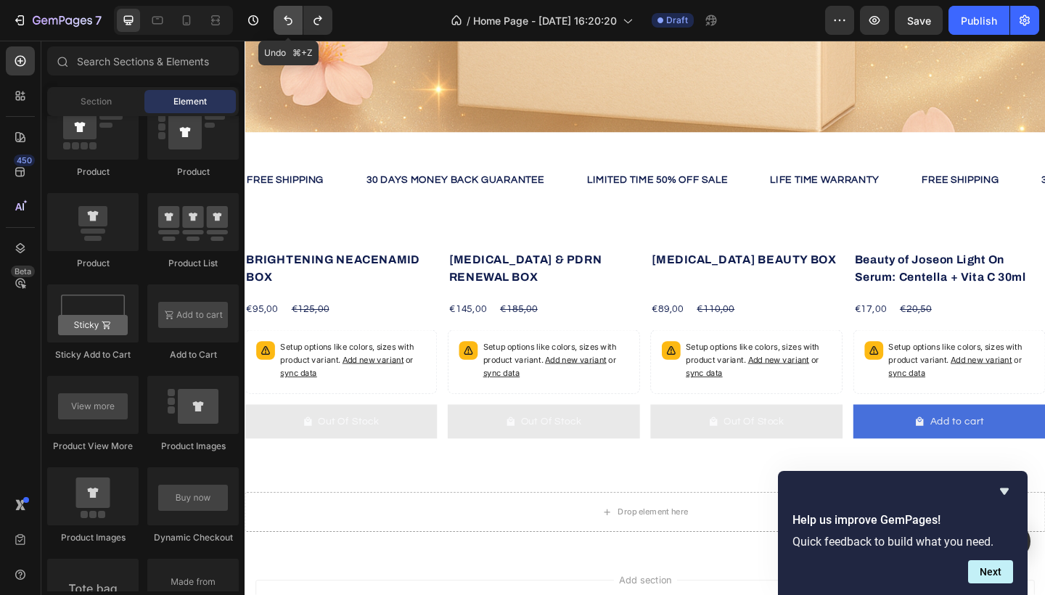
click at [287, 21] on icon "Undo/Redo" at bounding box center [288, 20] width 15 height 15
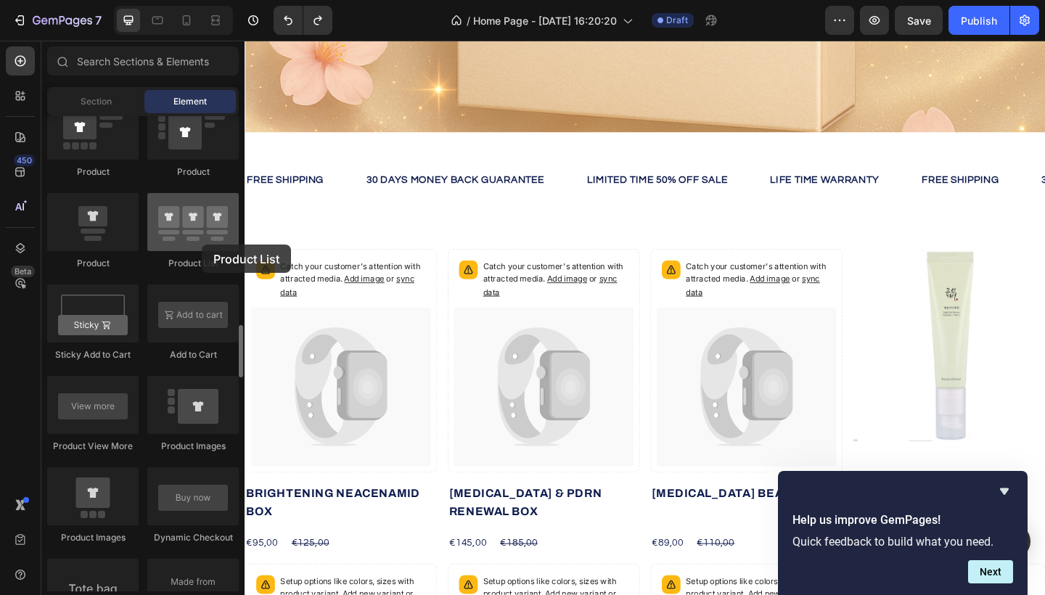
click at [202, 245] on div at bounding box center [192, 222] width 91 height 58
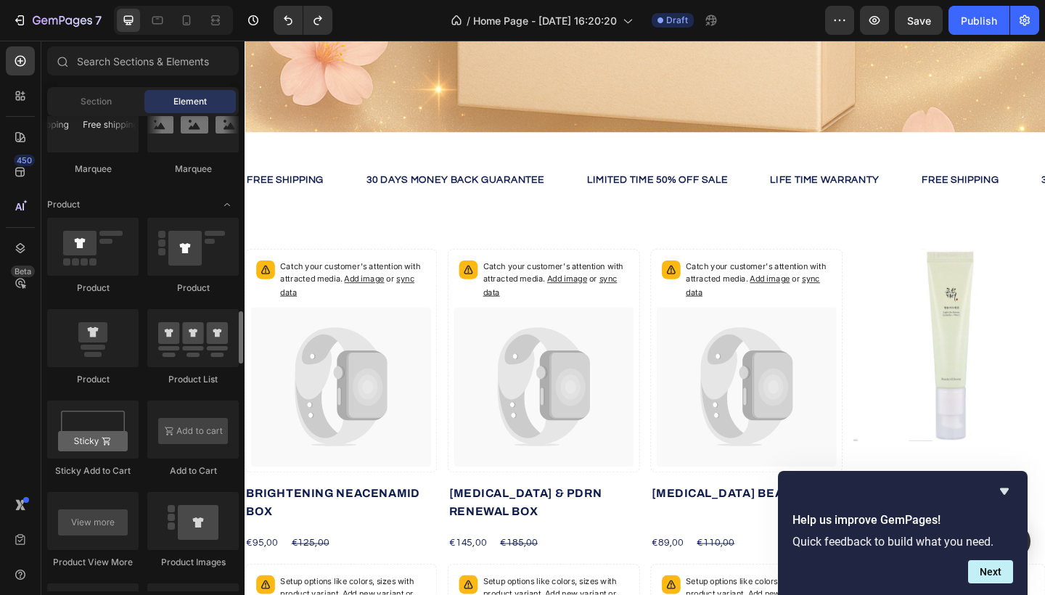
scroll to position [1778, 0]
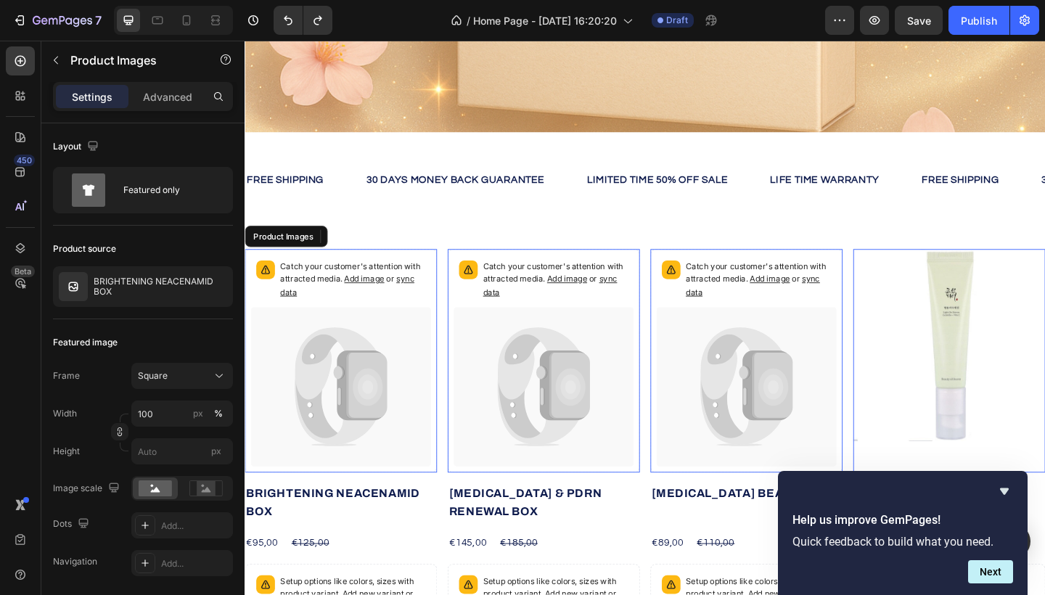
click at [379, 345] on icon at bounding box center [349, 418] width 196 height 174
click at [574, 377] on icon at bounding box center [564, 393] width 89 height 78
click at [343, 367] on icon at bounding box center [324, 418] width 49 height 116
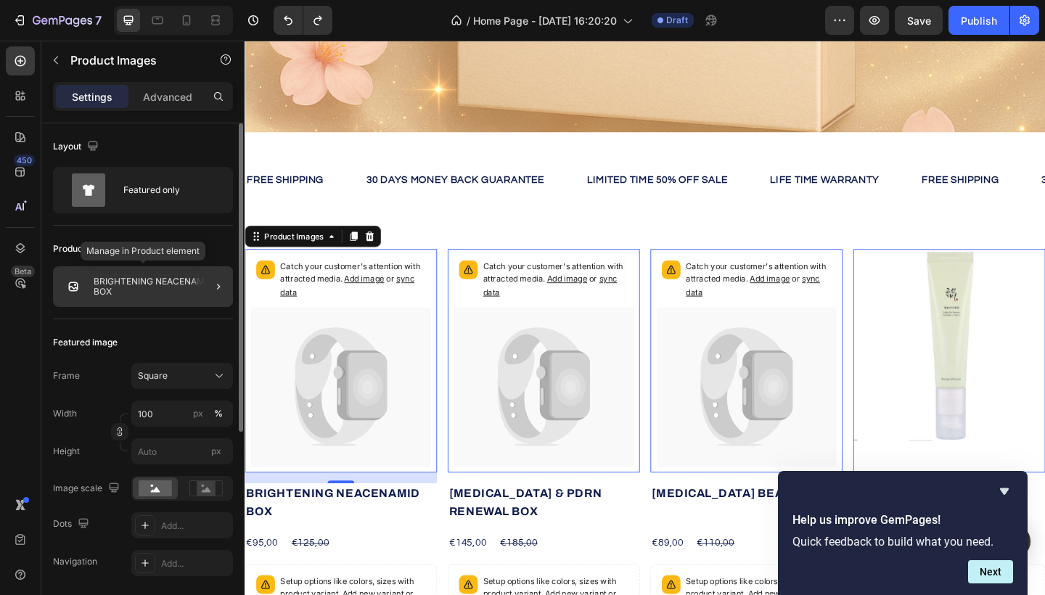
click at [105, 267] on div "BRIGHTENING NEACENAMID BOX" at bounding box center [143, 286] width 180 height 41
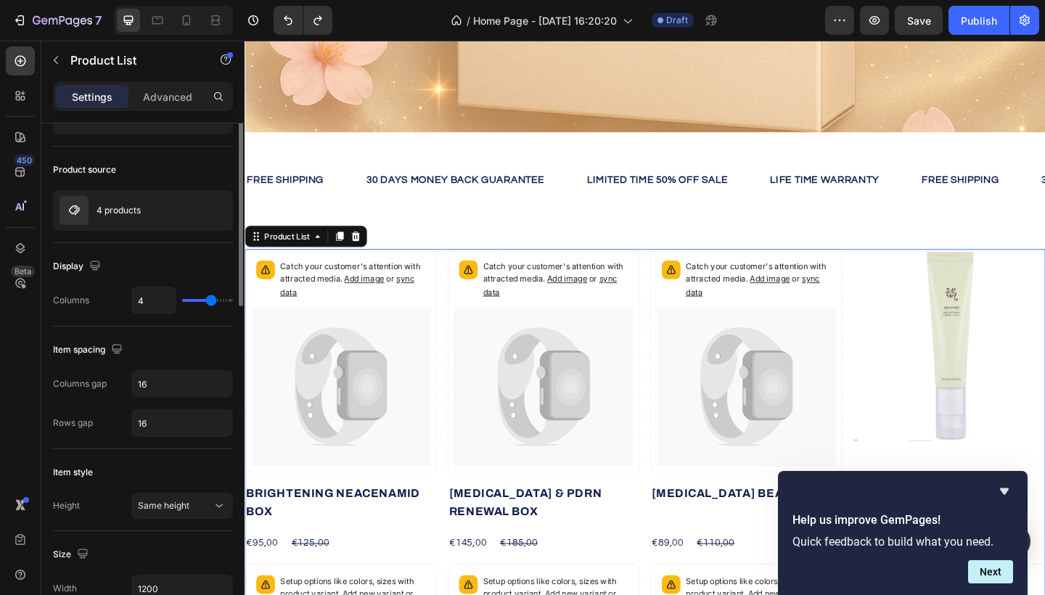
scroll to position [0, 0]
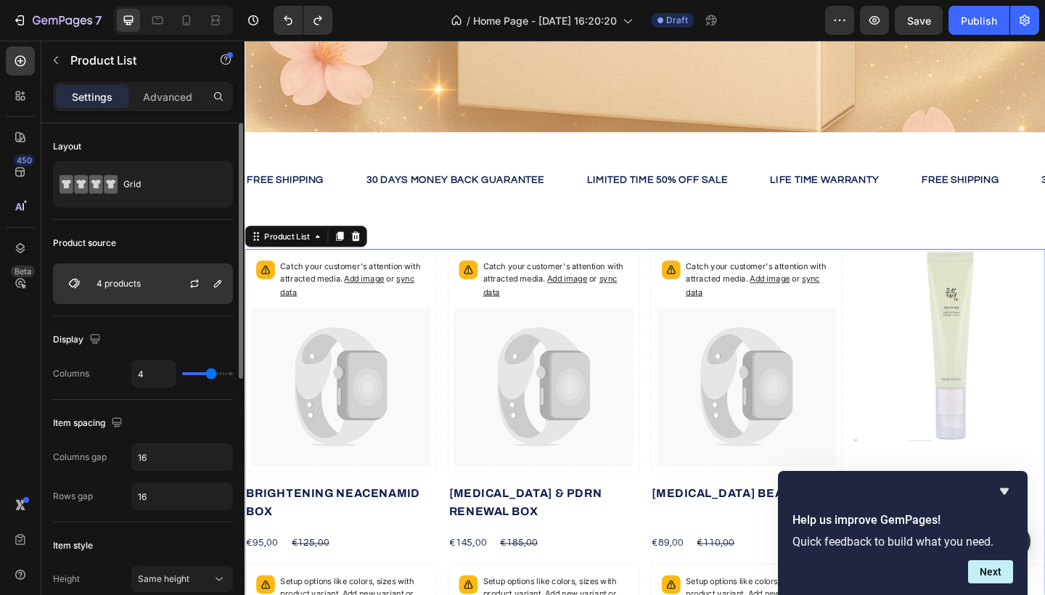
click at [119, 284] on p "4 products" at bounding box center [119, 284] width 44 height 10
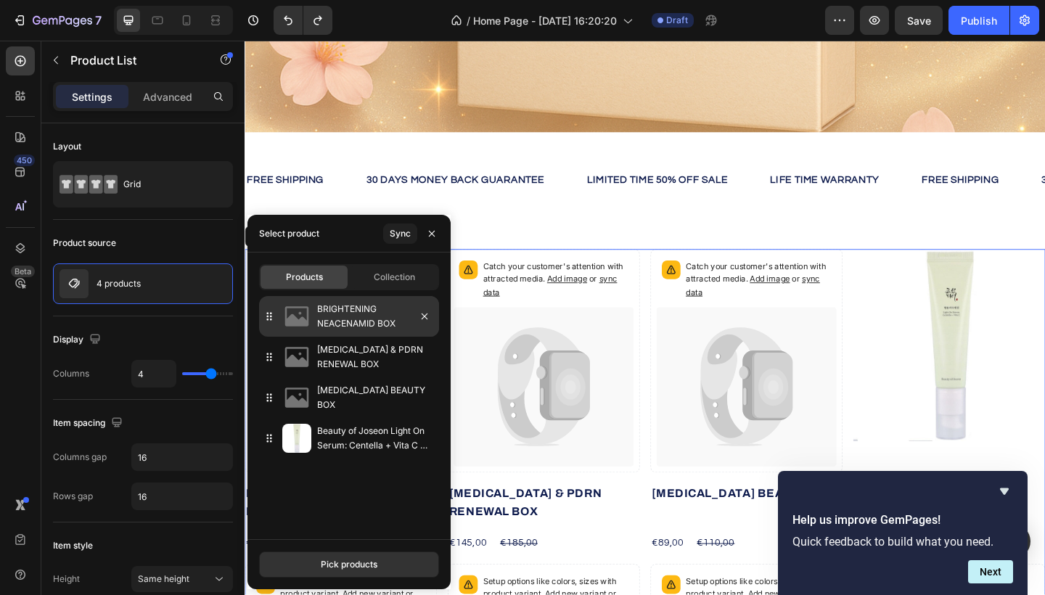
click at [379, 326] on p "BRIGHTENING NEACENAMID BOX" at bounding box center [375, 316] width 116 height 29
click at [333, 566] on div "Pick products" at bounding box center [349, 564] width 57 height 13
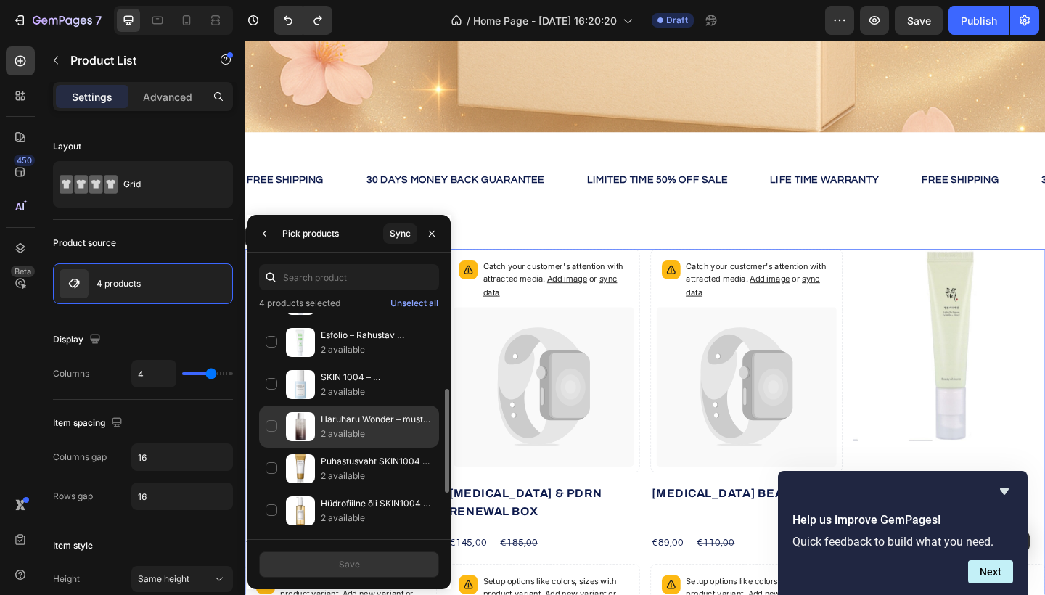
scroll to position [160, 0]
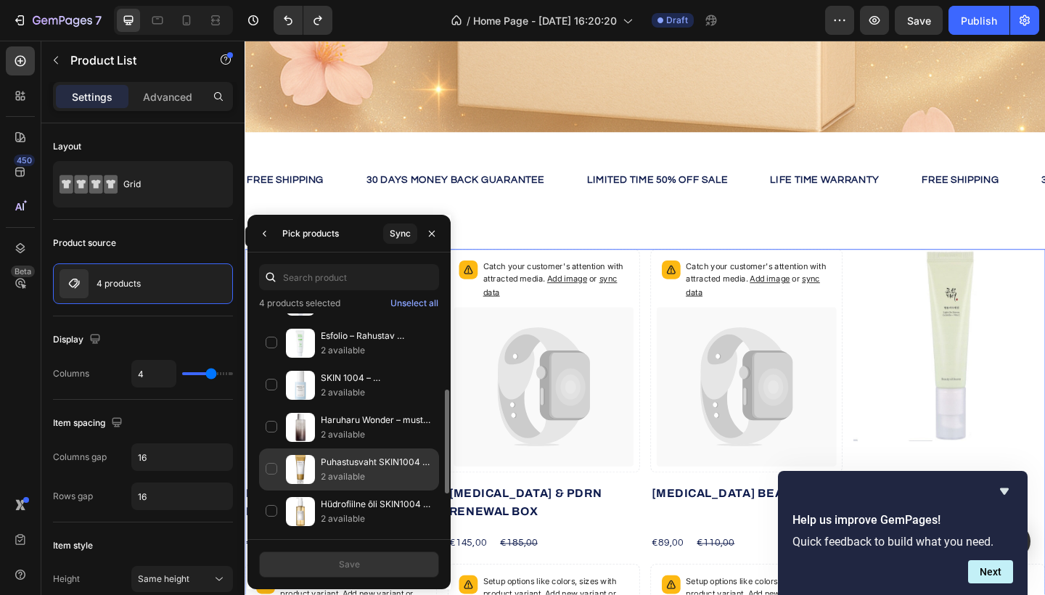
click at [364, 467] on p "Puhastusvaht SKIN1004 Madagascar Centella Ampoule, 125ml" at bounding box center [377, 462] width 112 height 15
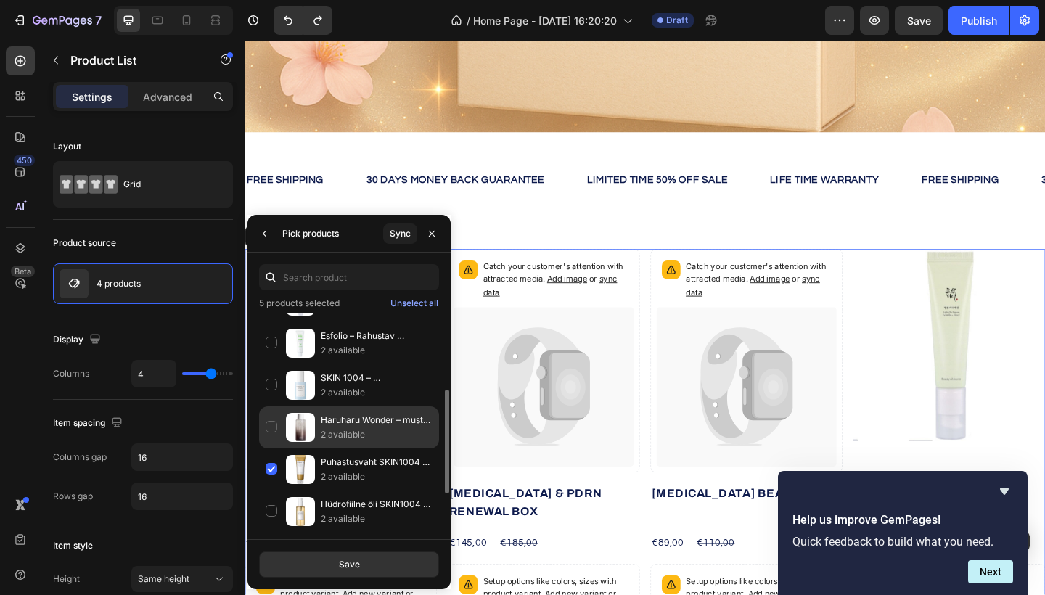
click at [364, 433] on p "2 available" at bounding box center [377, 435] width 112 height 15
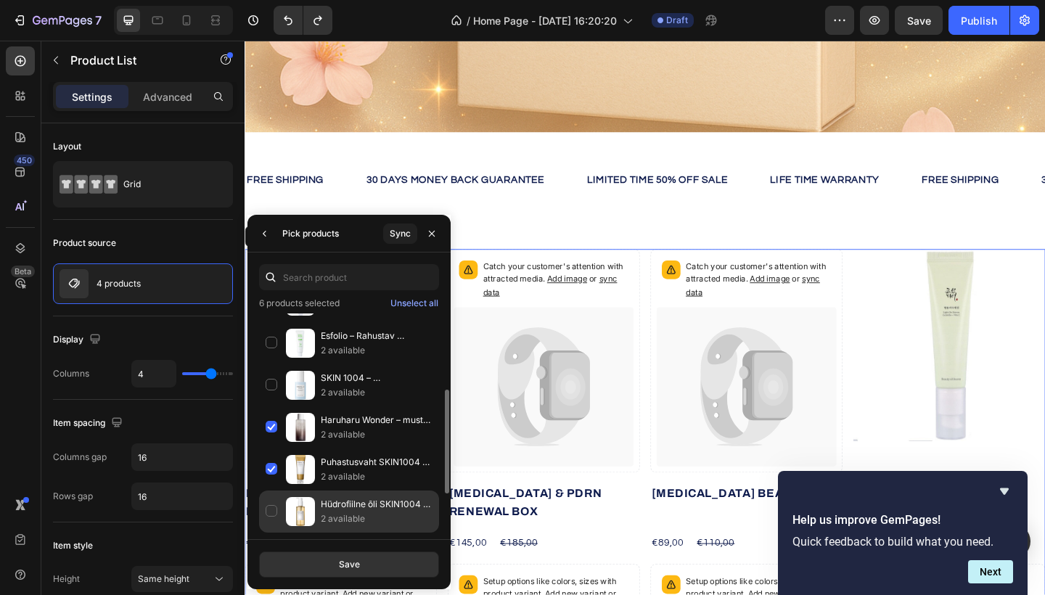
click at [349, 514] on p "2 available" at bounding box center [377, 519] width 112 height 15
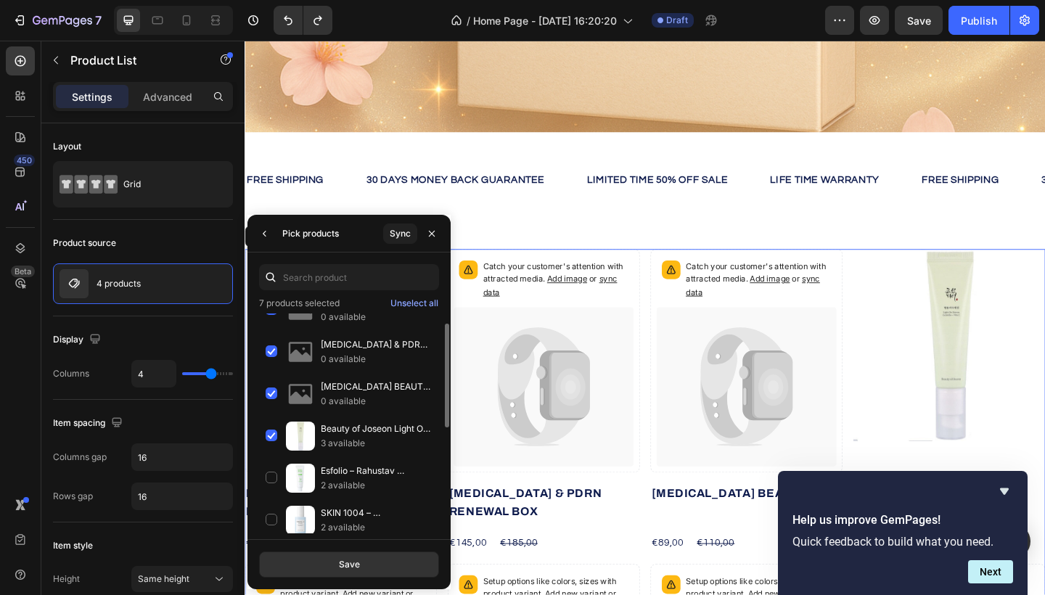
scroll to position [24, 0]
click at [357, 428] on p "Beauty of Joseon Light On Serum: Centella + Vita C 30ml" at bounding box center [377, 430] width 112 height 15
click at [356, 428] on p "Beauty of Joseon Light On Serum: Centella + Vita C 30ml" at bounding box center [377, 430] width 112 height 15
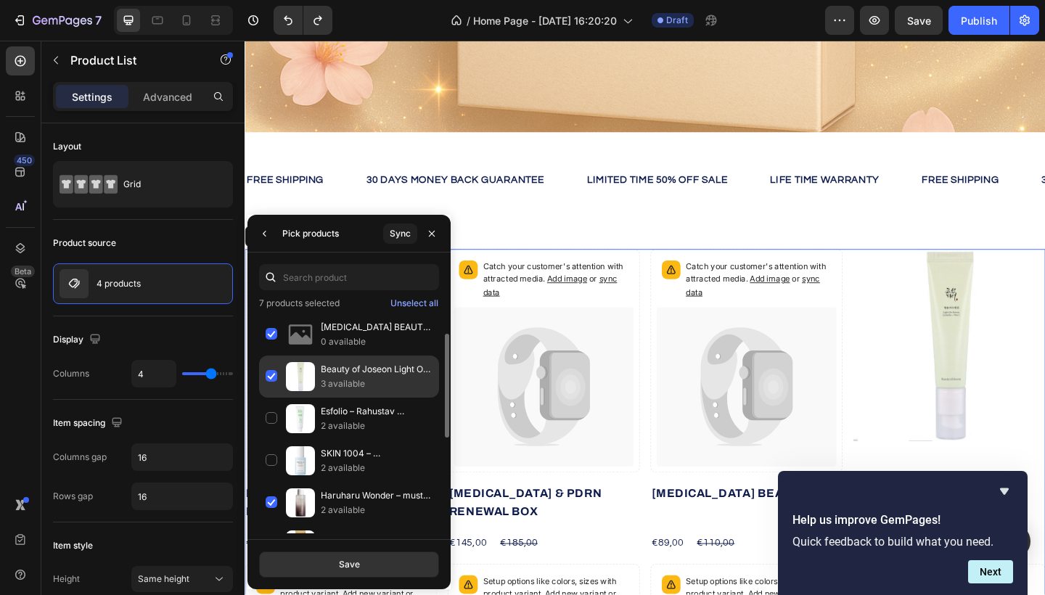
scroll to position [94, 0]
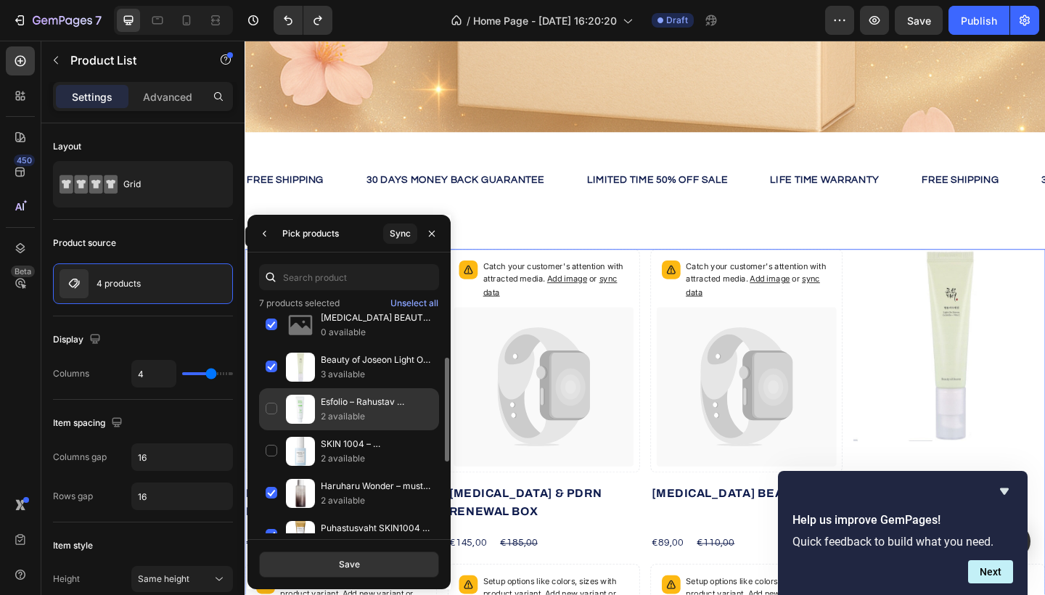
click at [351, 407] on p "Esfolio – Rahustav näokreem Cica Centella 50g" at bounding box center [377, 402] width 112 height 15
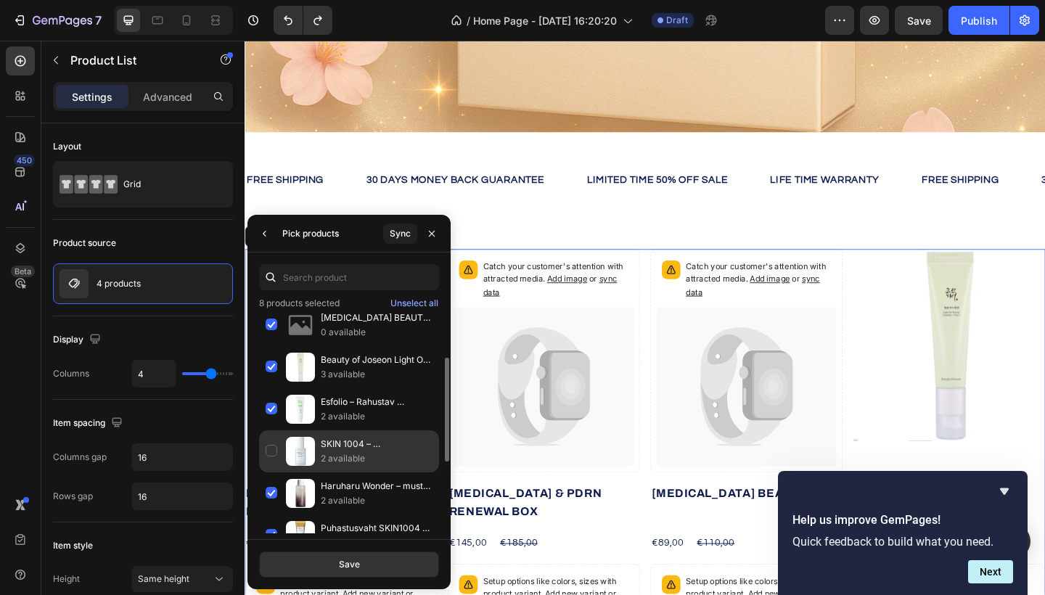
click at [330, 459] on p "2 available" at bounding box center [377, 459] width 112 height 15
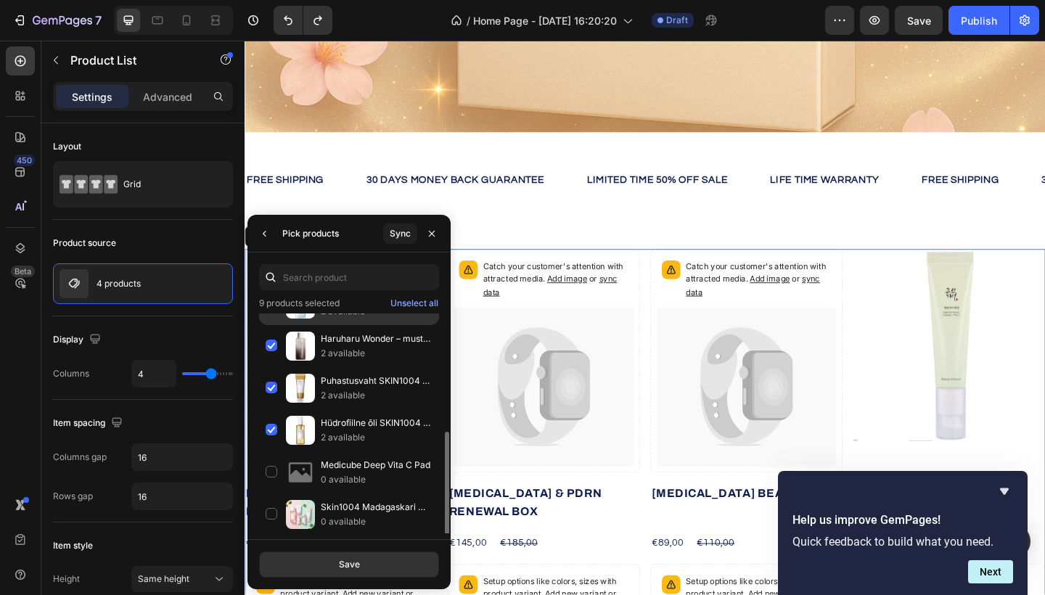
scroll to position [243, 0]
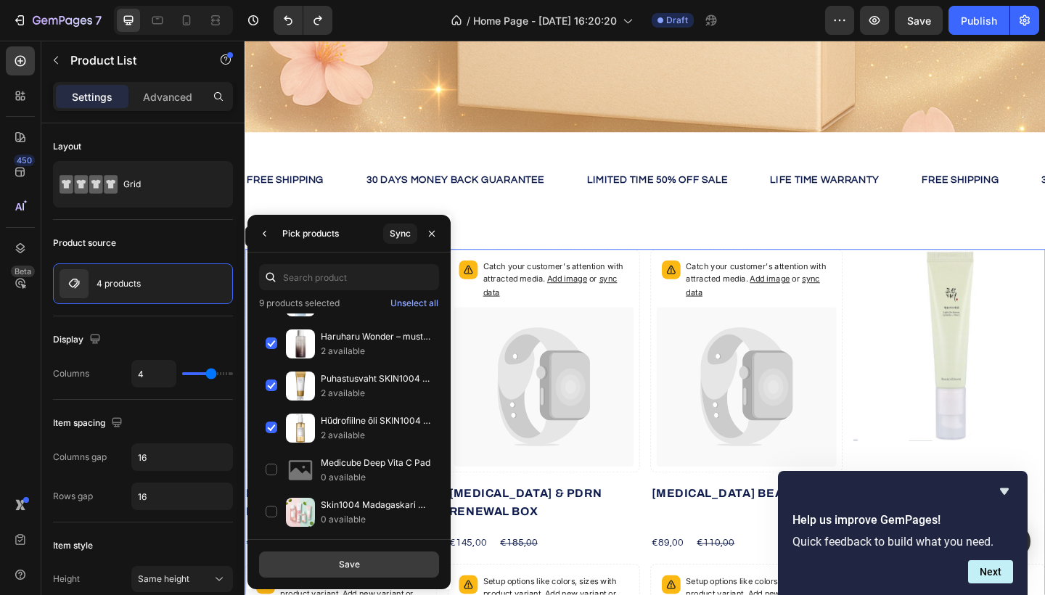
click at [318, 567] on button "Save" at bounding box center [349, 565] width 180 height 26
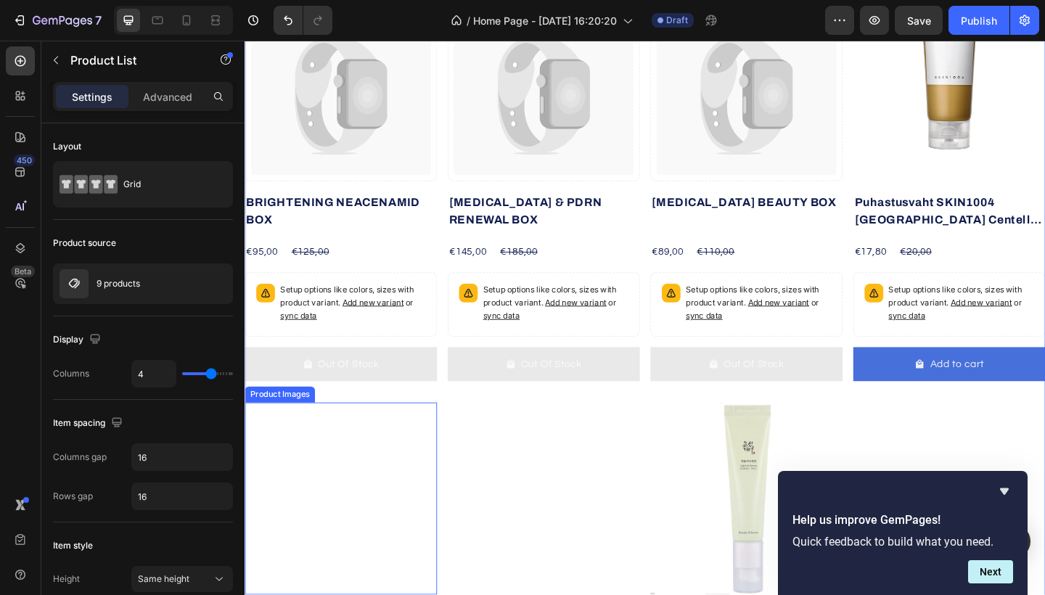
scroll to position [782, 0]
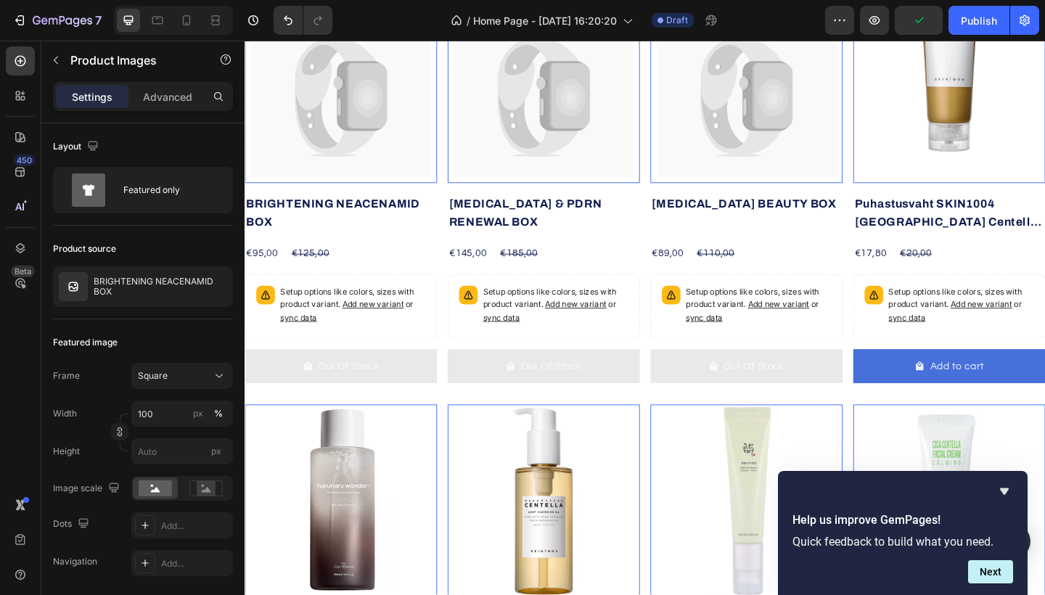
click at [364, 156] on icon at bounding box center [344, 124] width 91 height 83
click at [359, 238] on h2 "BRIGHTENING NEACENAMID BOX" at bounding box center [349, 229] width 209 height 42
click at [365, 141] on icon at bounding box center [344, 124] width 91 height 83
click at [506, 134] on icon at bounding box center [570, 103] width 196 height 174
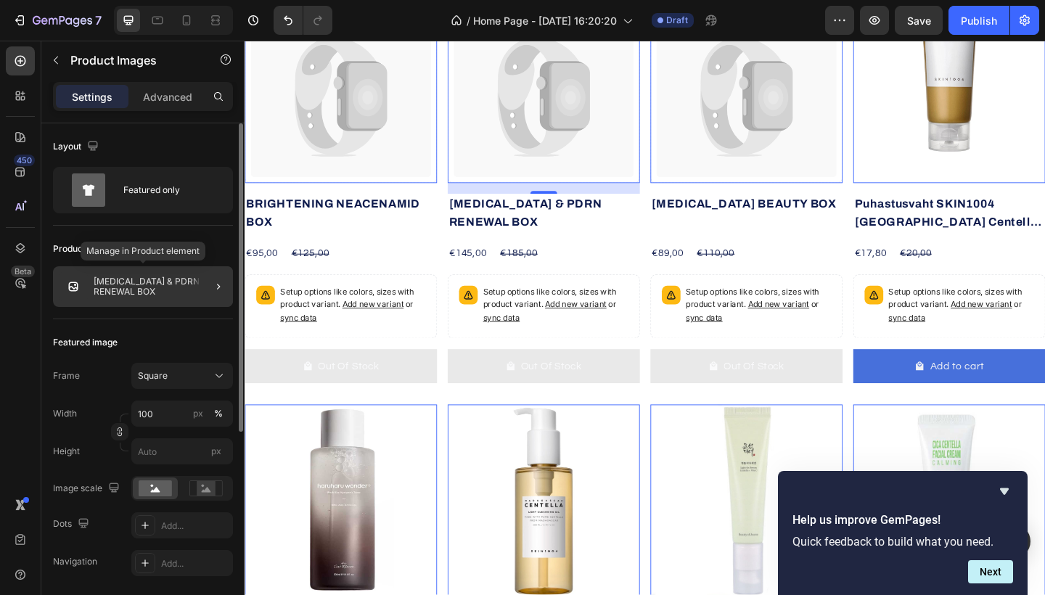
click at [176, 292] on div "Retinol & PDRN RENEWAL BOX" at bounding box center [143, 286] width 180 height 41
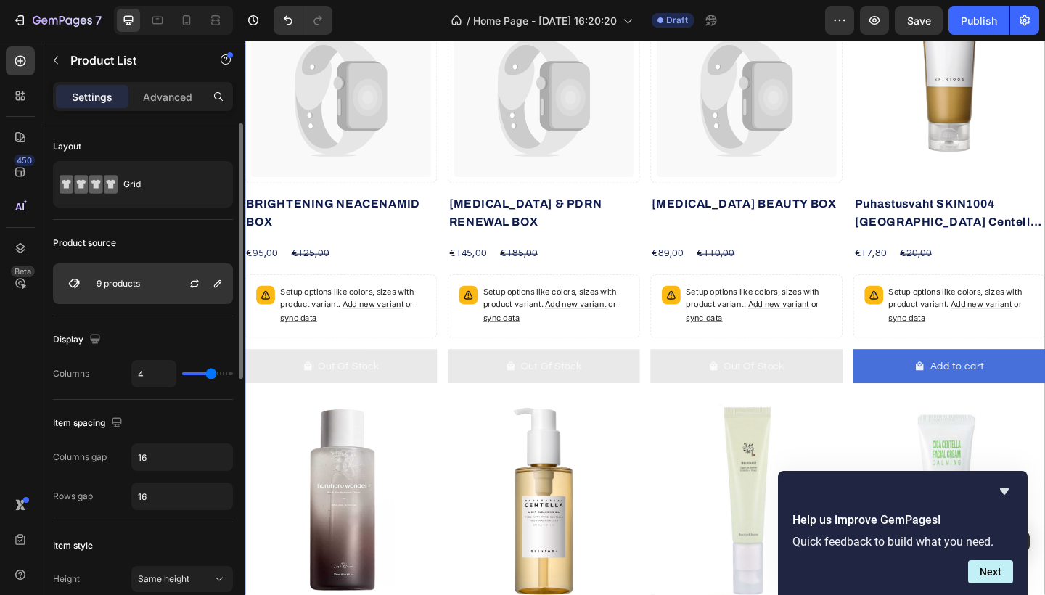
click at [169, 290] on div at bounding box center [200, 283] width 64 height 39
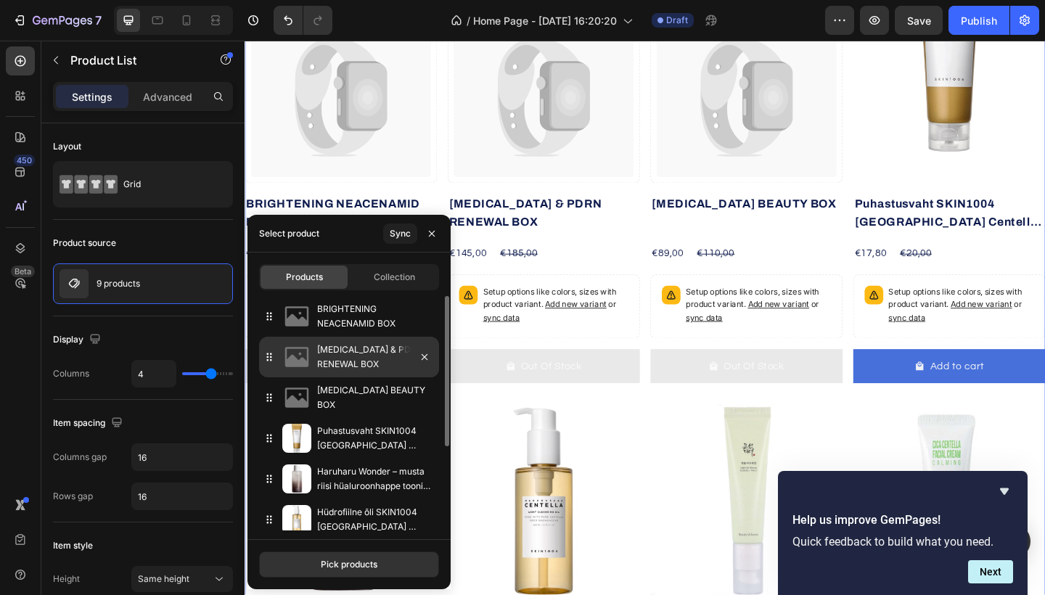
click at [332, 366] on p "Retinol & PDRN RENEWAL BOX" at bounding box center [375, 357] width 116 height 29
click at [370, 351] on p "Retinol & PDRN RENEWAL BOX" at bounding box center [375, 357] width 116 height 29
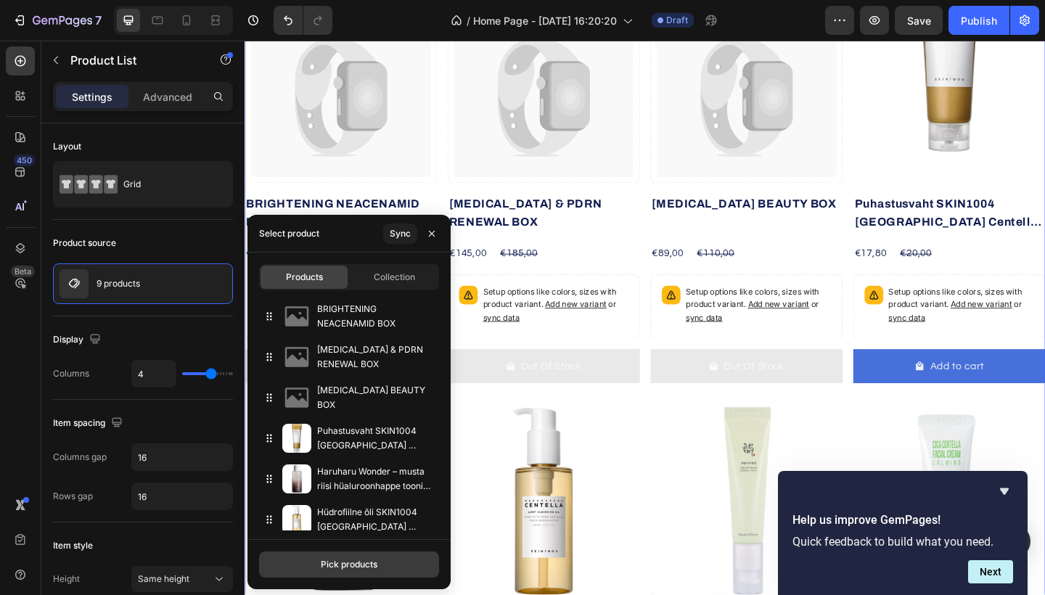
click at [336, 563] on div "Pick products" at bounding box center [349, 564] width 57 height 13
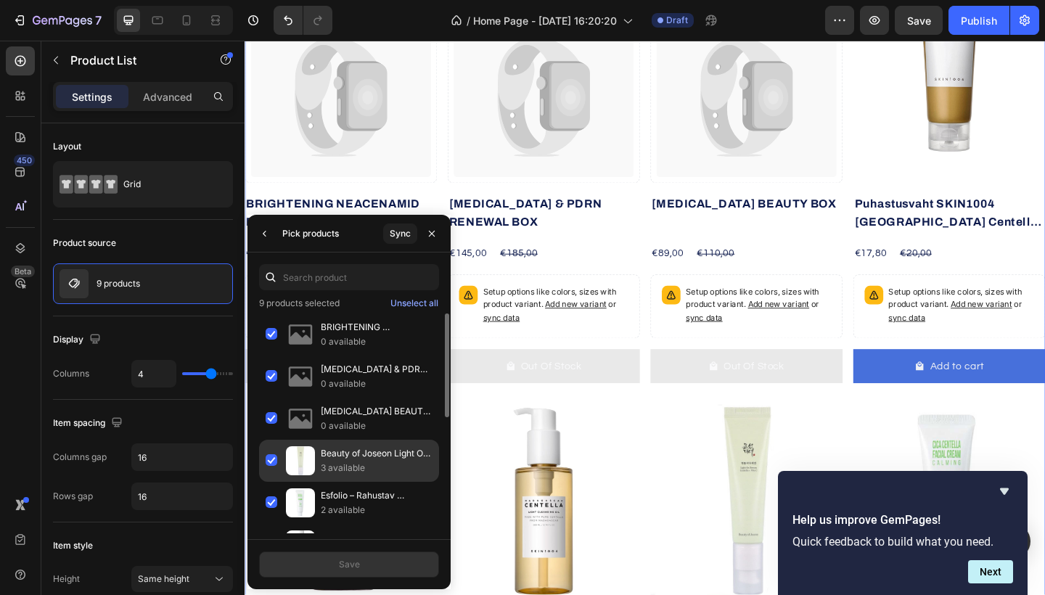
click at [335, 460] on p "Beauty of Joseon Light On Serum: Centella + Vita C 30ml" at bounding box center [377, 453] width 112 height 15
click at [327, 465] on p "3 available" at bounding box center [377, 468] width 112 height 15
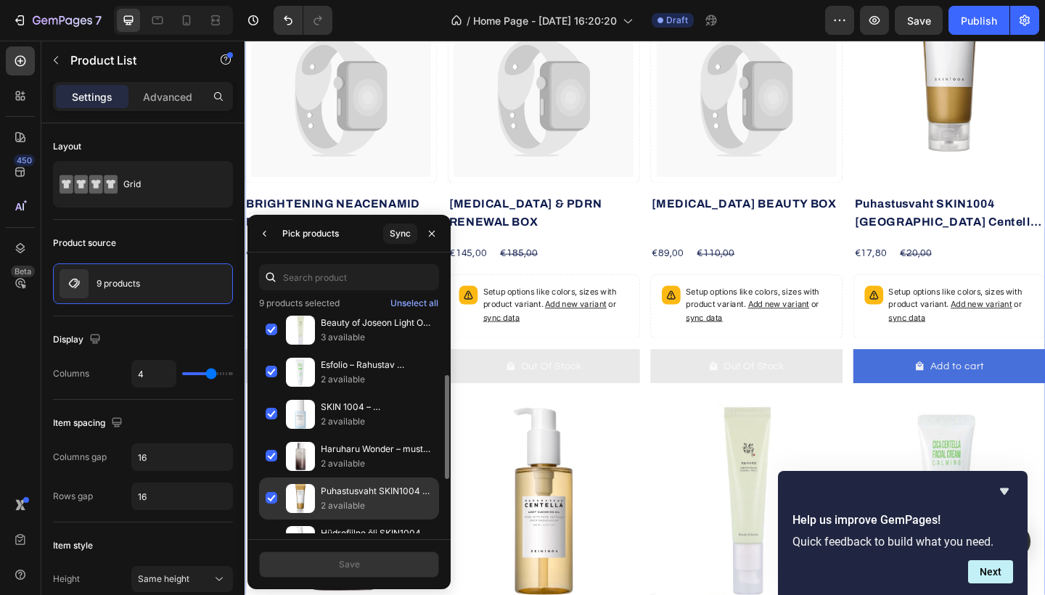
scroll to position [243, 0]
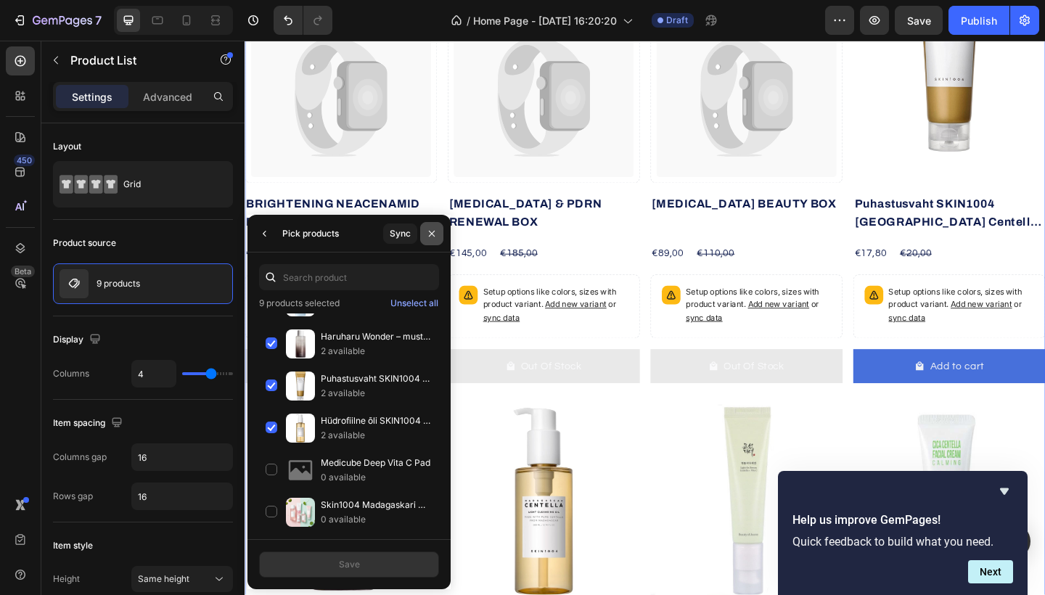
click at [434, 233] on icon "button" at bounding box center [432, 234] width 12 height 12
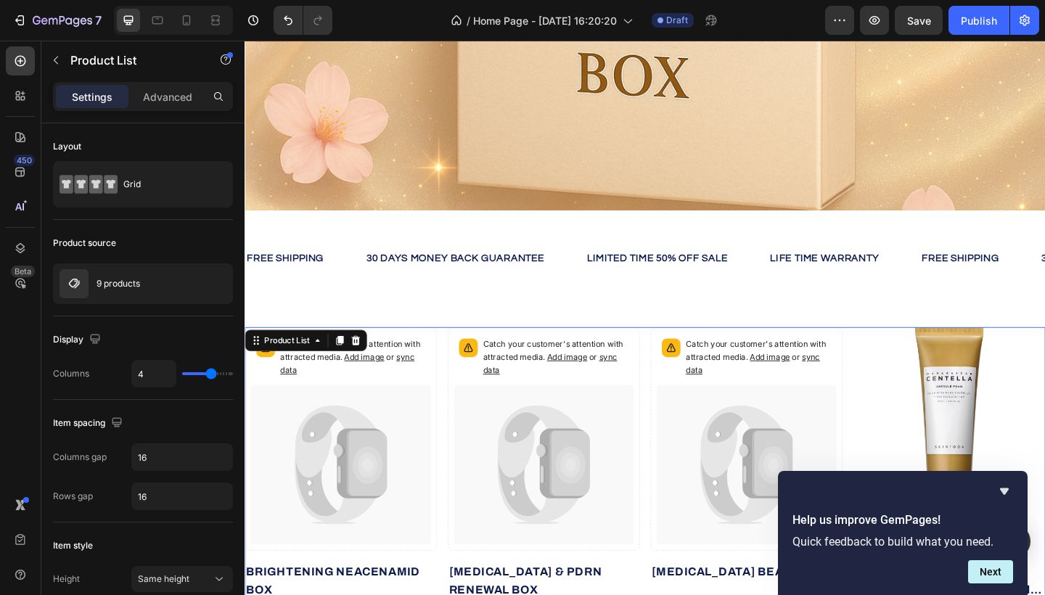
scroll to position [380, 0]
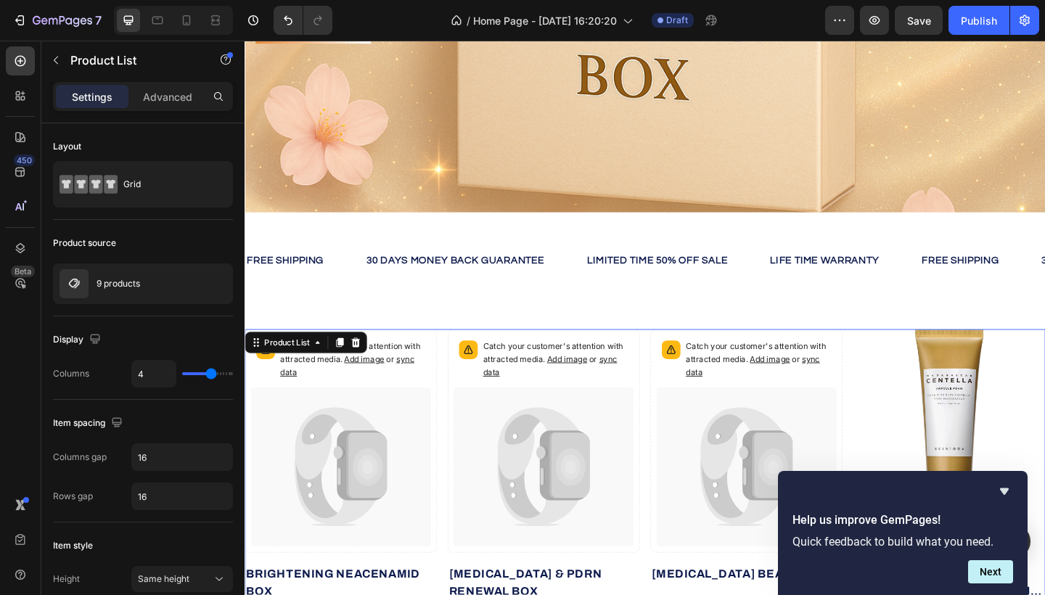
click at [369, 370] on icon at bounding box center [365, 369] width 9 height 10
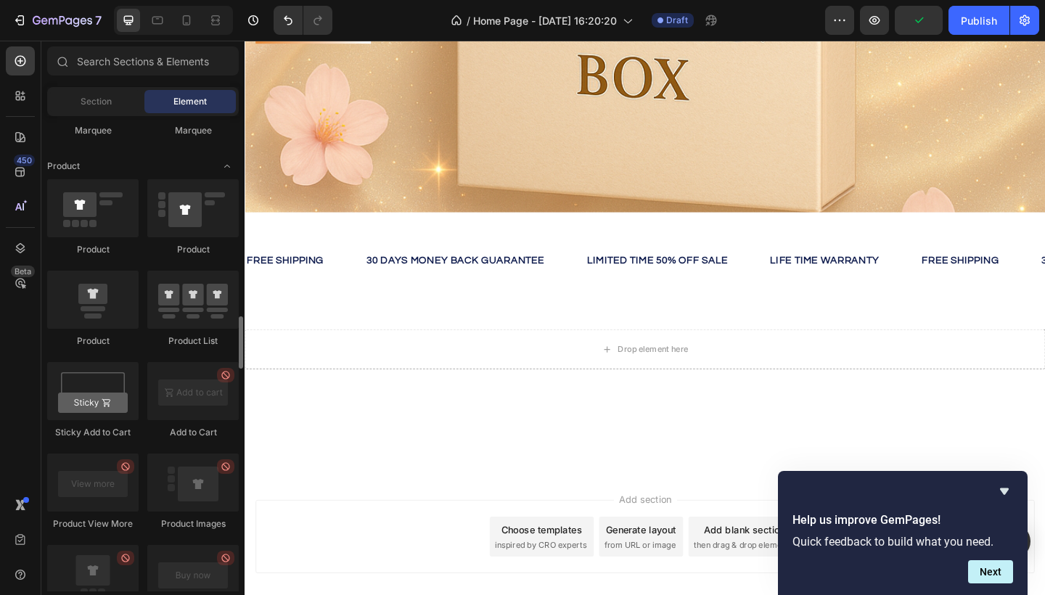
scroll to position [1819, 0]
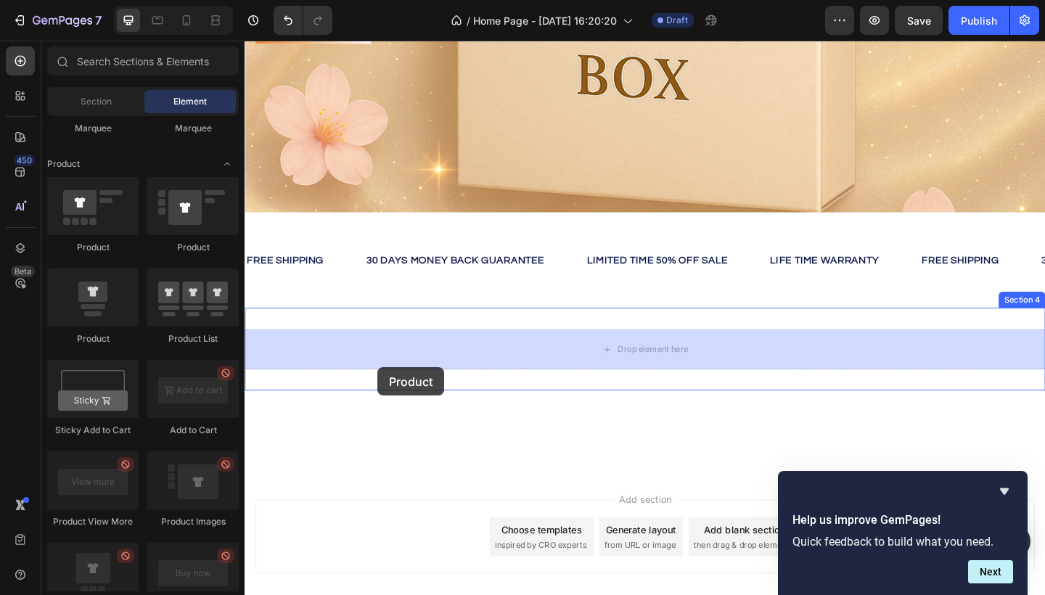
drag, startPoint x: 428, startPoint y: 258, endPoint x: 400, endPoint y: 403, distance: 147.9
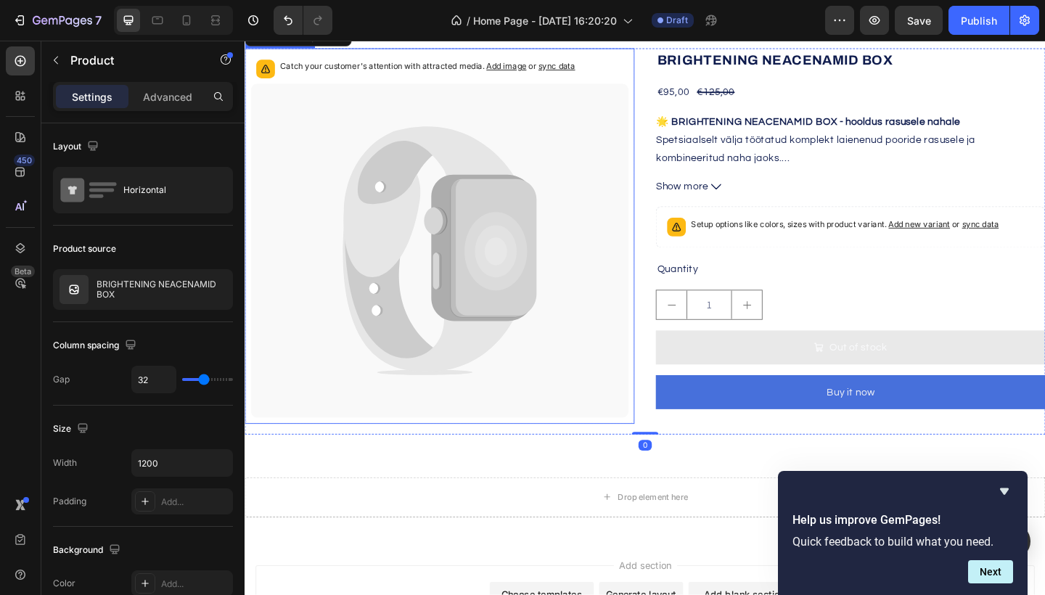
scroll to position [686, 0]
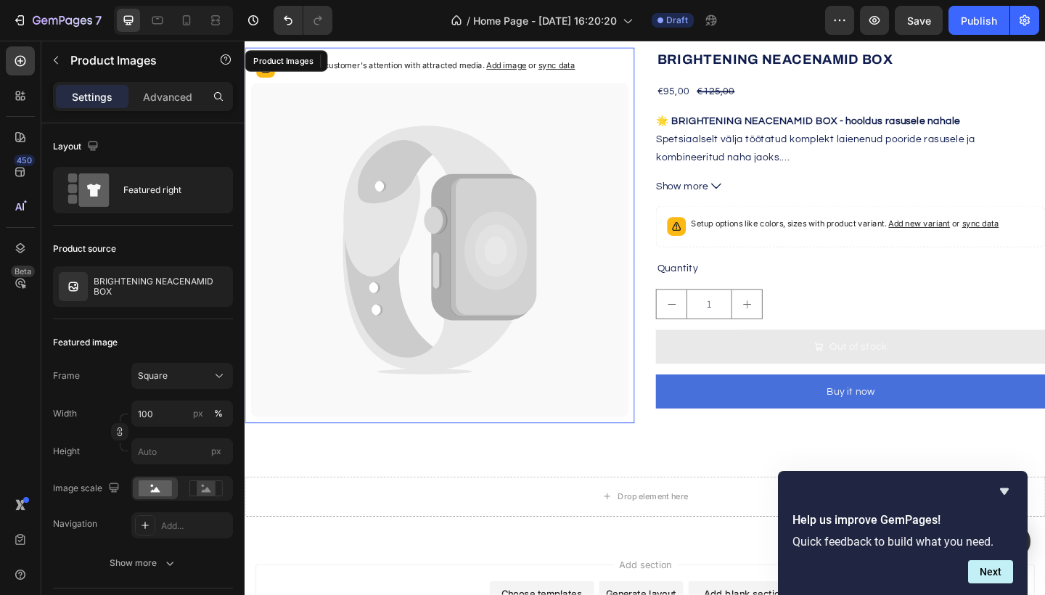
click at [461, 224] on icon at bounding box center [503, 266] width 113 height 160
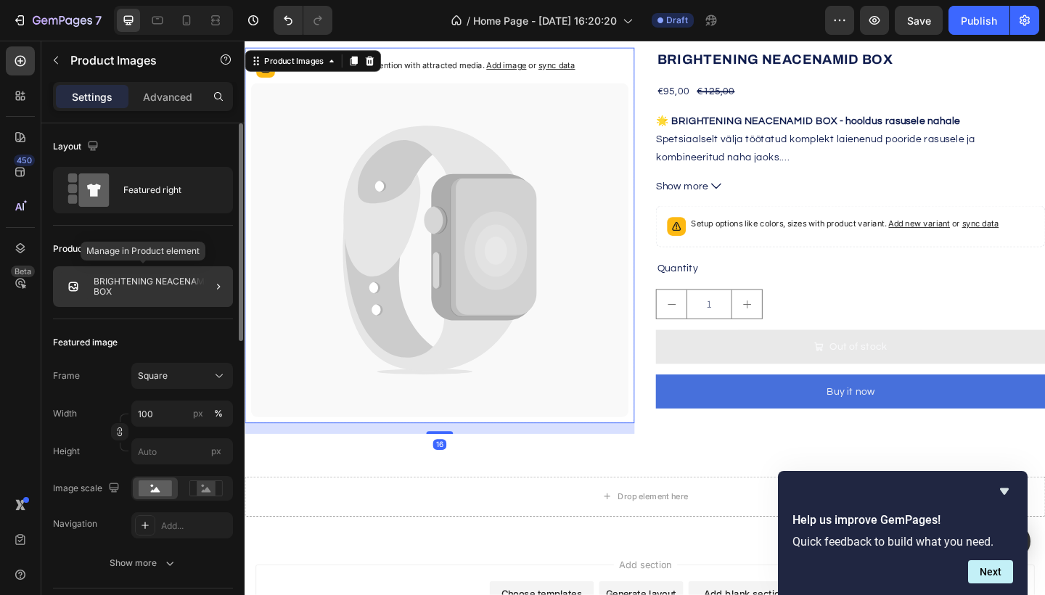
click at [180, 287] on p "BRIGHTENING NEACENAMID BOX" at bounding box center [161, 287] width 134 height 20
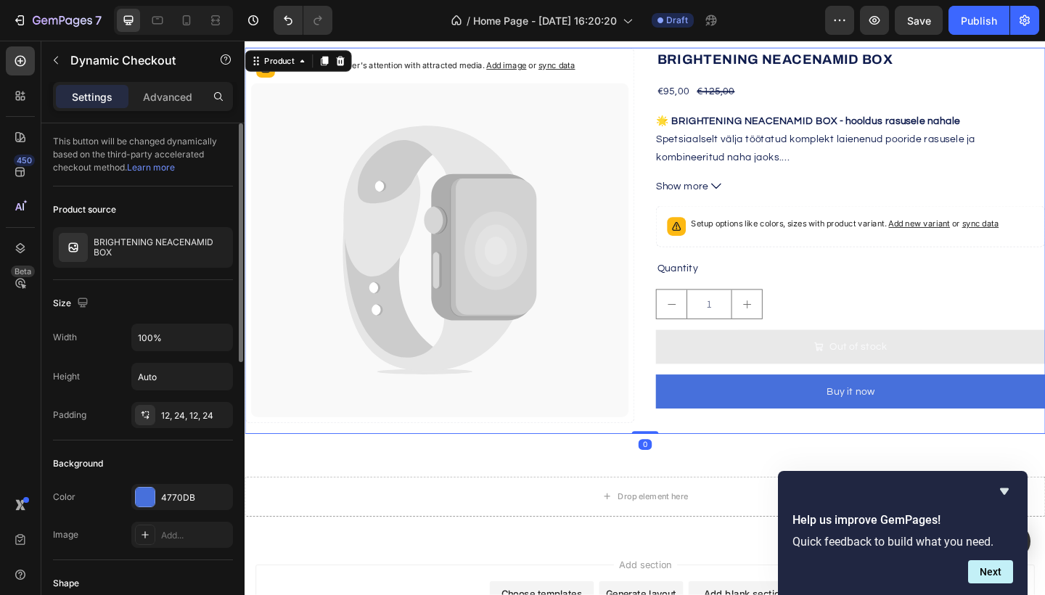
click at [807, 410] on button "Buy it now" at bounding box center [904, 422] width 424 height 37
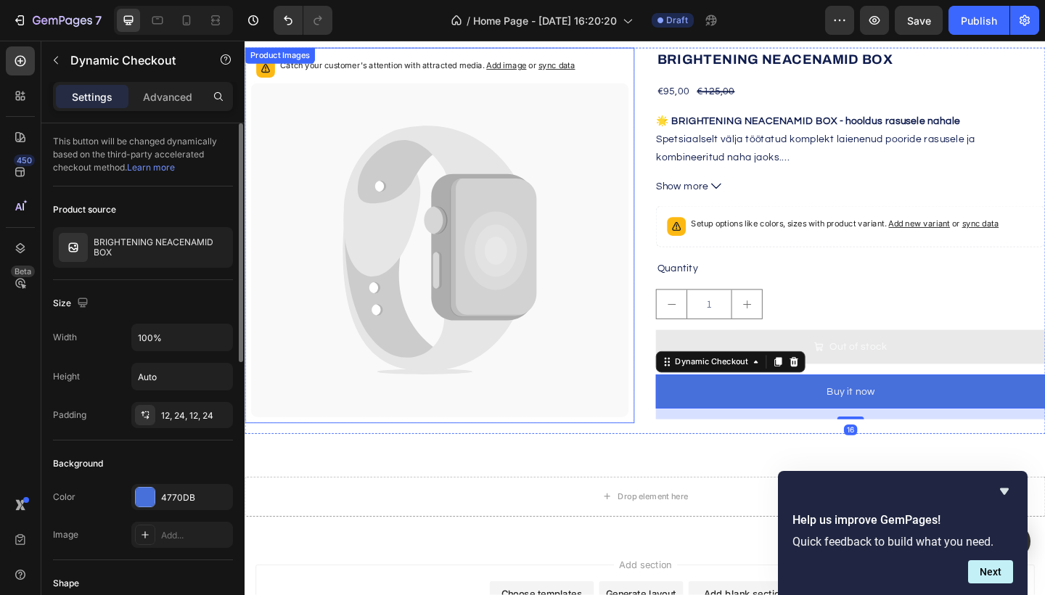
click at [478, 383] on icon at bounding box center [445, 314] width 189 height 174
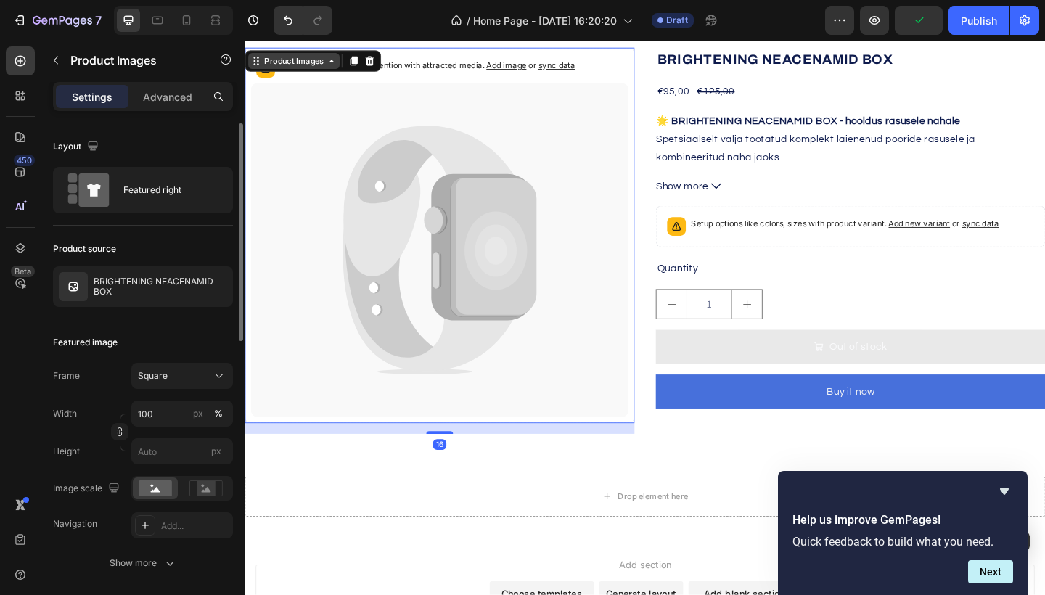
click at [317, 65] on div "Product Images" at bounding box center [298, 63] width 70 height 13
click at [428, 227] on icon at bounding box center [445, 216] width 186 height 164
click at [543, 320] on icon at bounding box center [516, 266] width 94 height 150
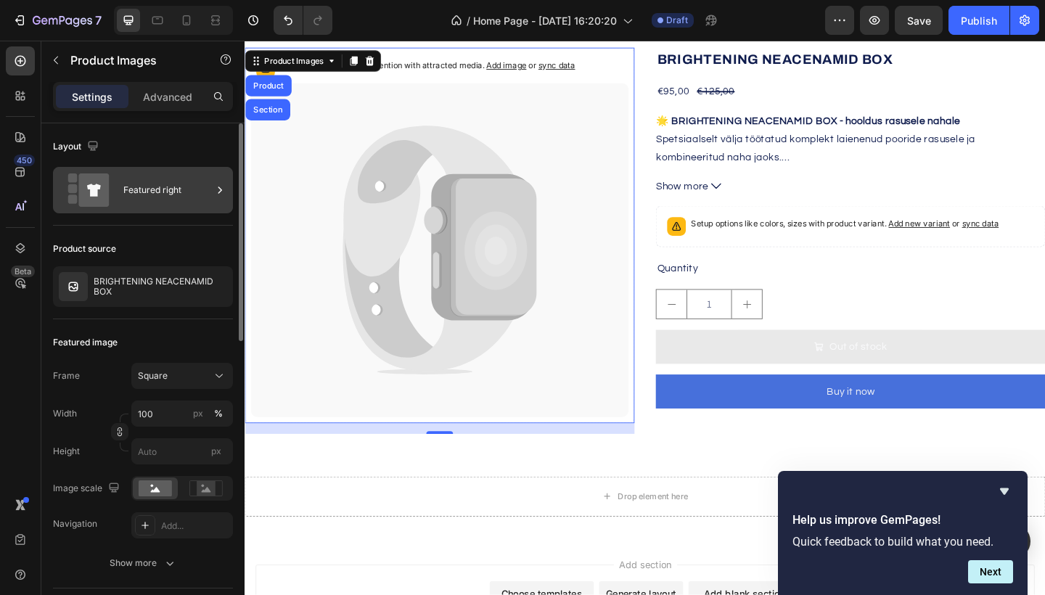
click at [189, 197] on div "Featured right" at bounding box center [167, 190] width 89 height 33
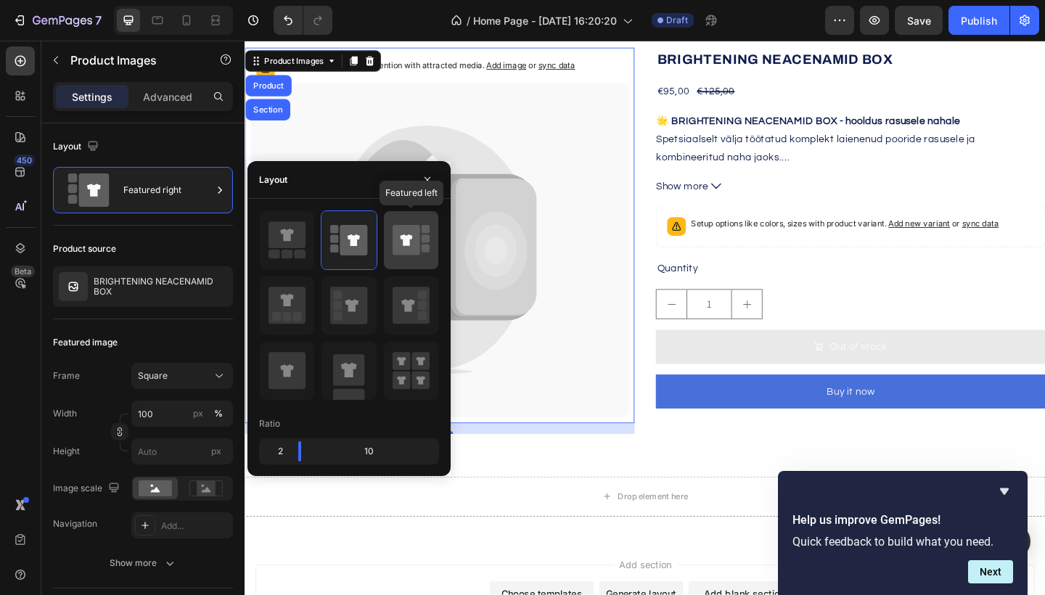
click at [416, 249] on icon at bounding box center [407, 240] width 28 height 30
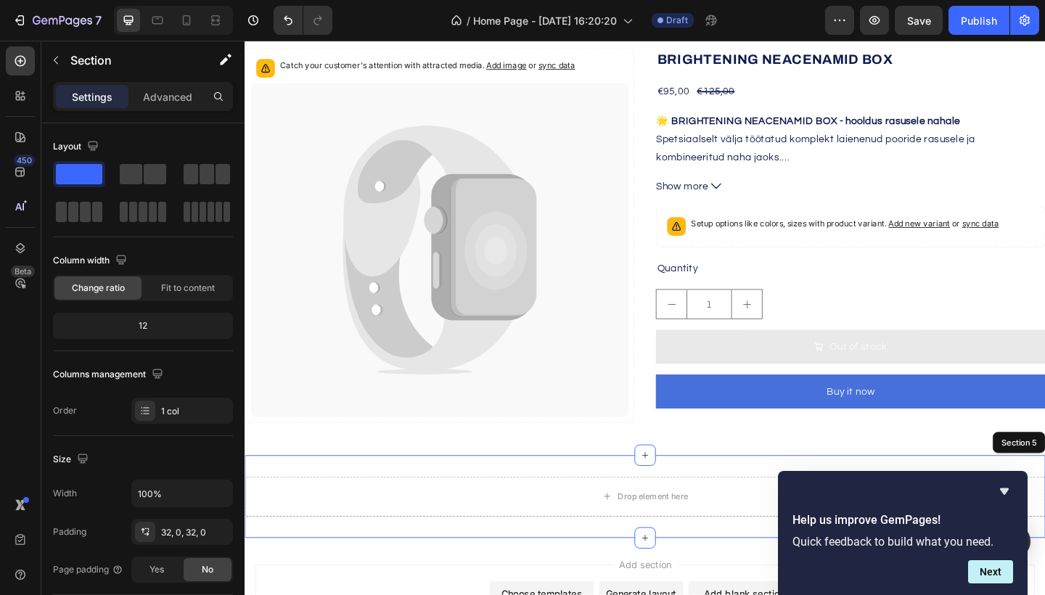
click at [455, 543] on div "Drop element here" at bounding box center [680, 537] width 871 height 44
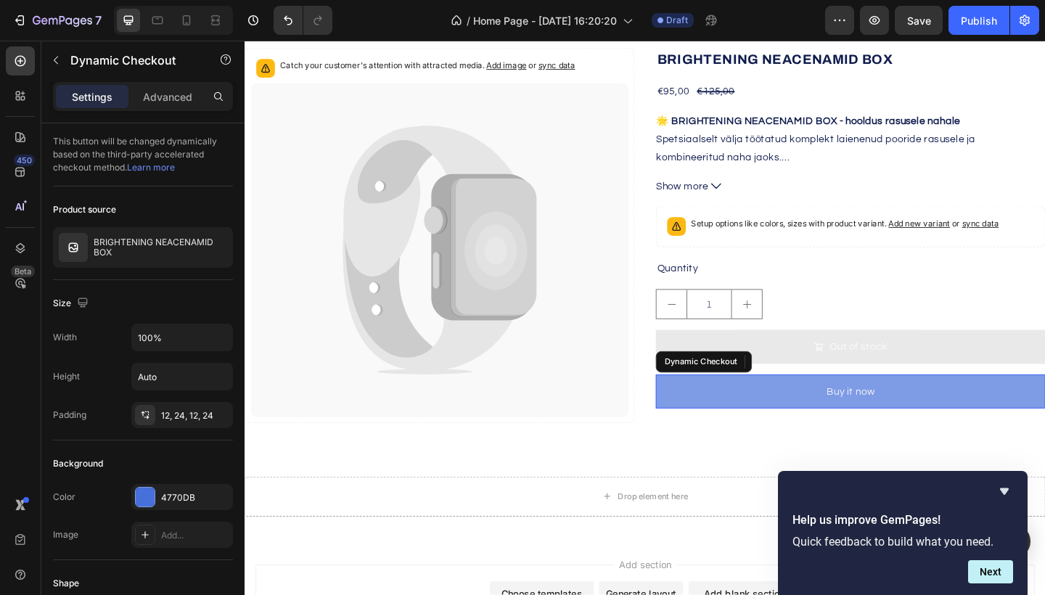
click at [809, 438] on button "Buy it now" at bounding box center [904, 422] width 424 height 37
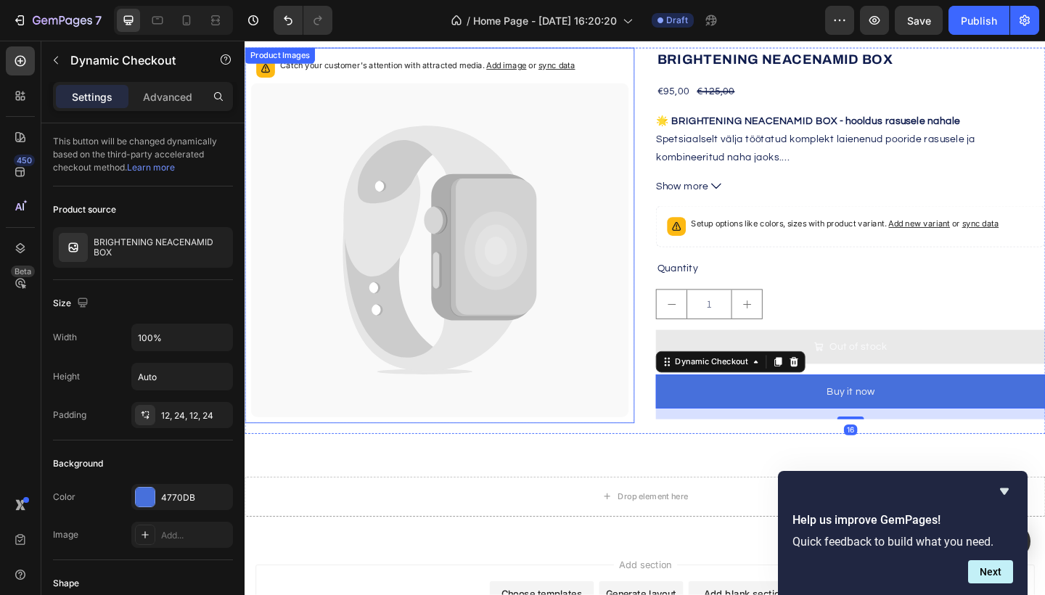
click at [550, 322] on icon at bounding box center [516, 266] width 94 height 150
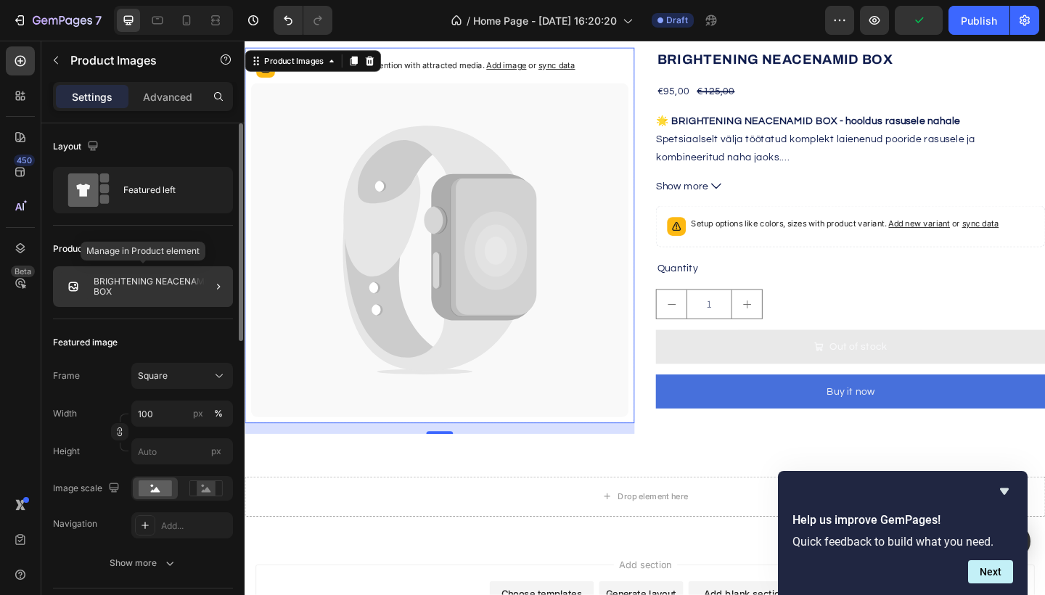
click at [184, 272] on div "BRIGHTENING NEACENAMID BOX" at bounding box center [143, 286] width 180 height 41
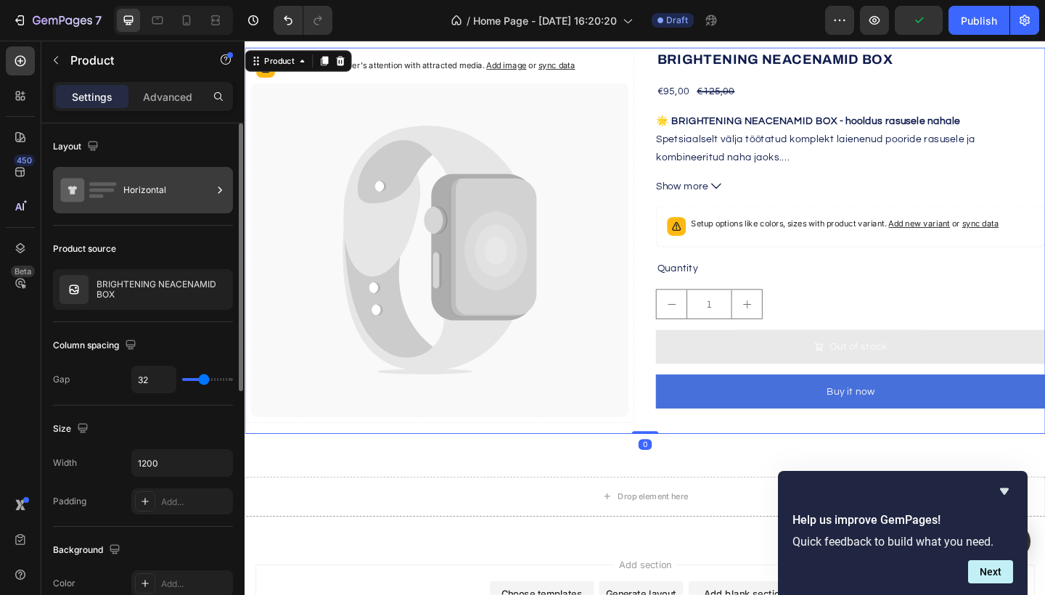
click at [178, 189] on div "Horizontal" at bounding box center [167, 190] width 89 height 33
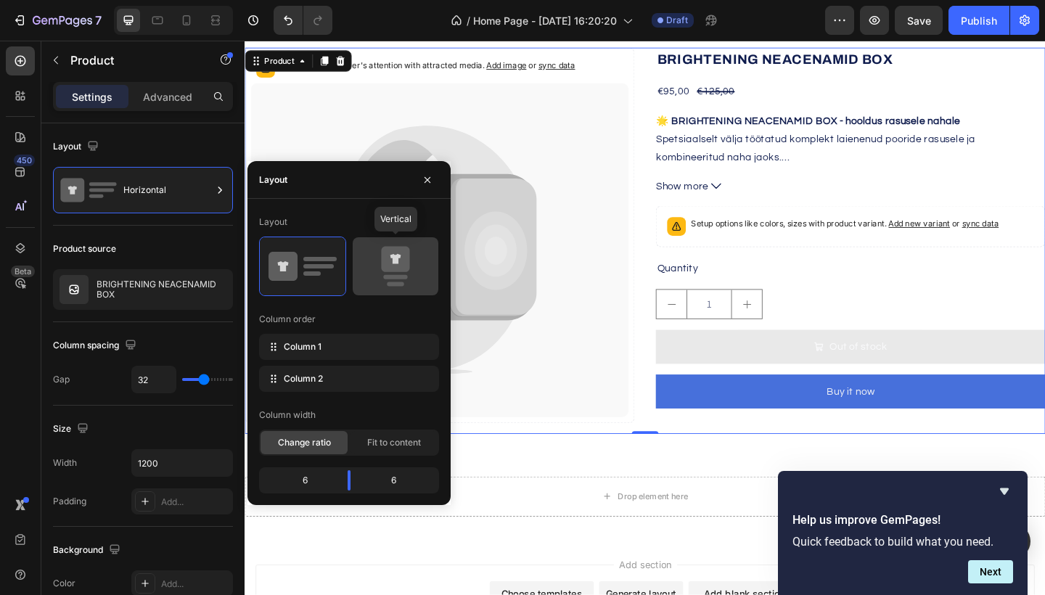
click at [385, 270] on icon at bounding box center [395, 259] width 28 height 25
type input "16"
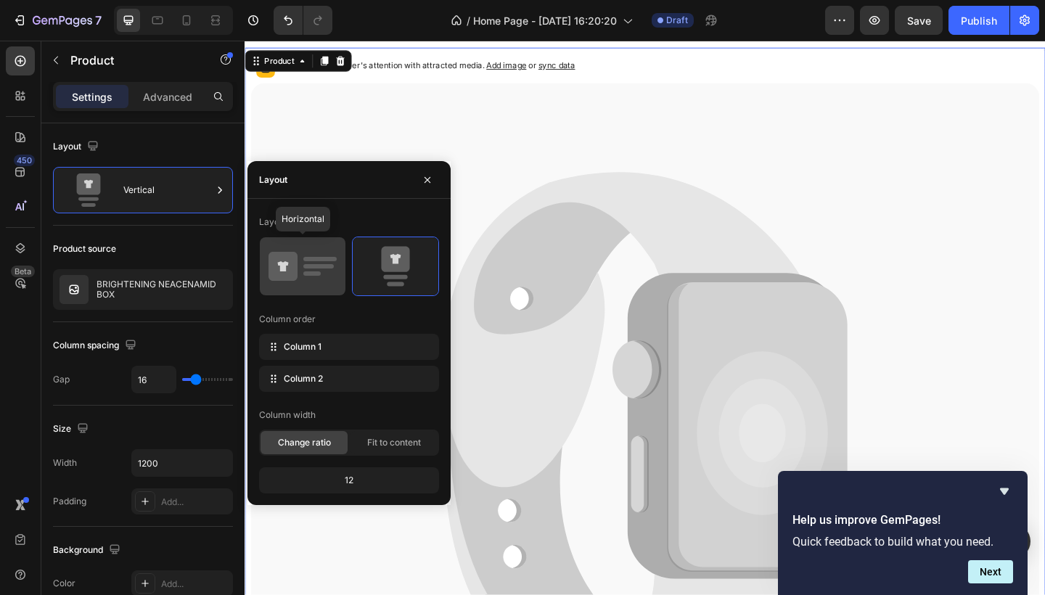
click at [309, 272] on rect at bounding box center [311, 274] width 17 height 4
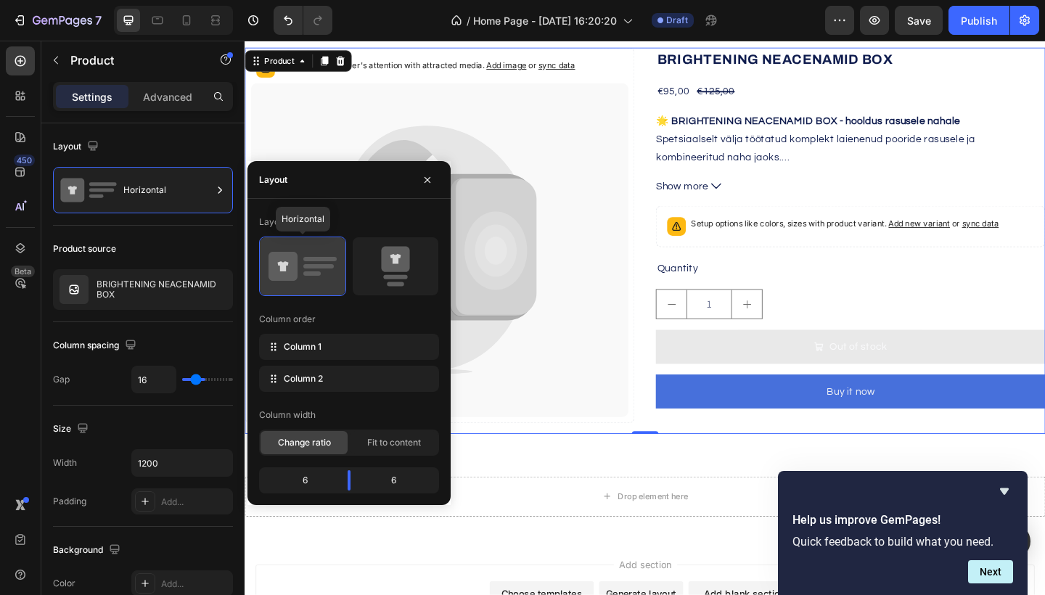
type input "32"
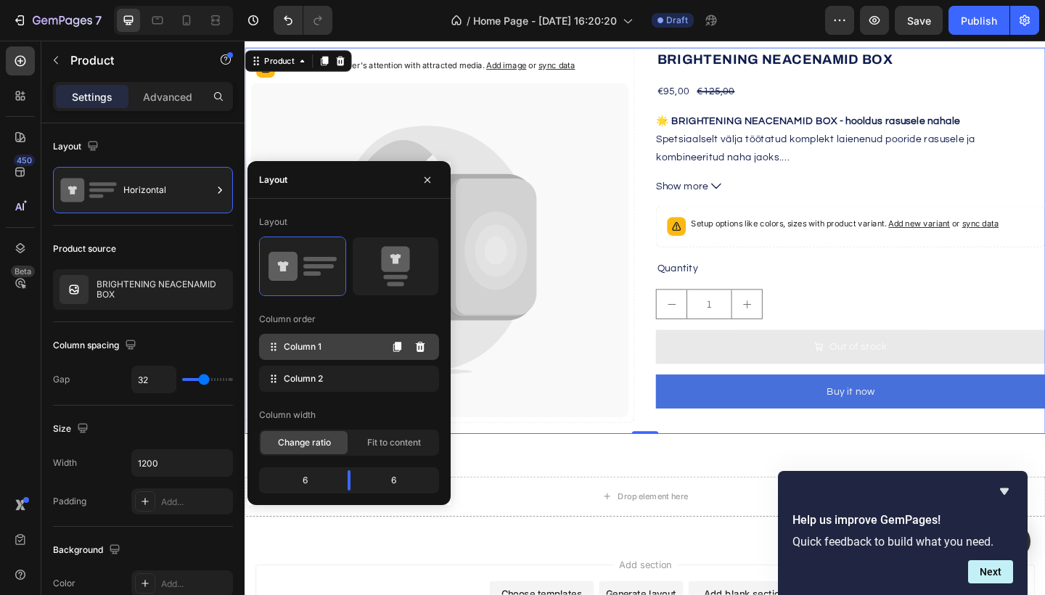
click at [314, 349] on span "Column 1" at bounding box center [303, 346] width 38 height 13
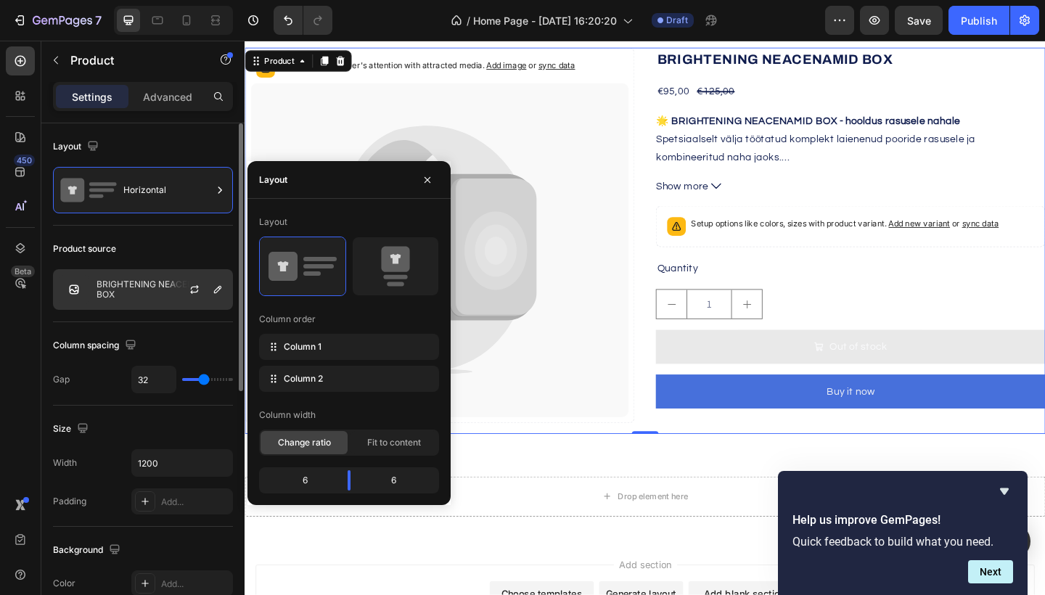
click at [186, 298] on div at bounding box center [200, 289] width 64 height 39
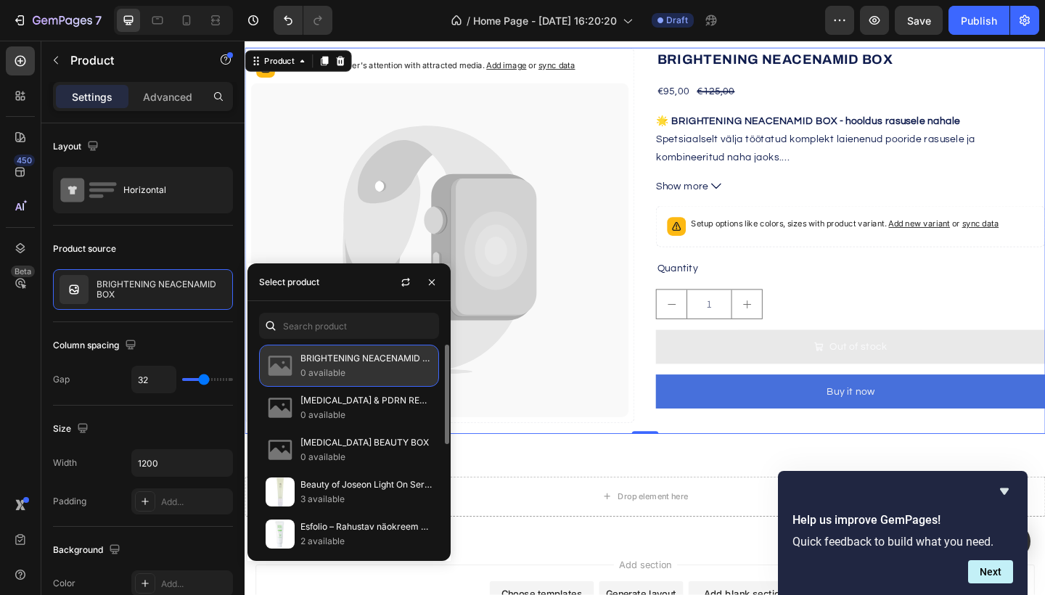
click at [395, 363] on p "BRIGHTENING NEACENAMID BOX" at bounding box center [367, 358] width 132 height 15
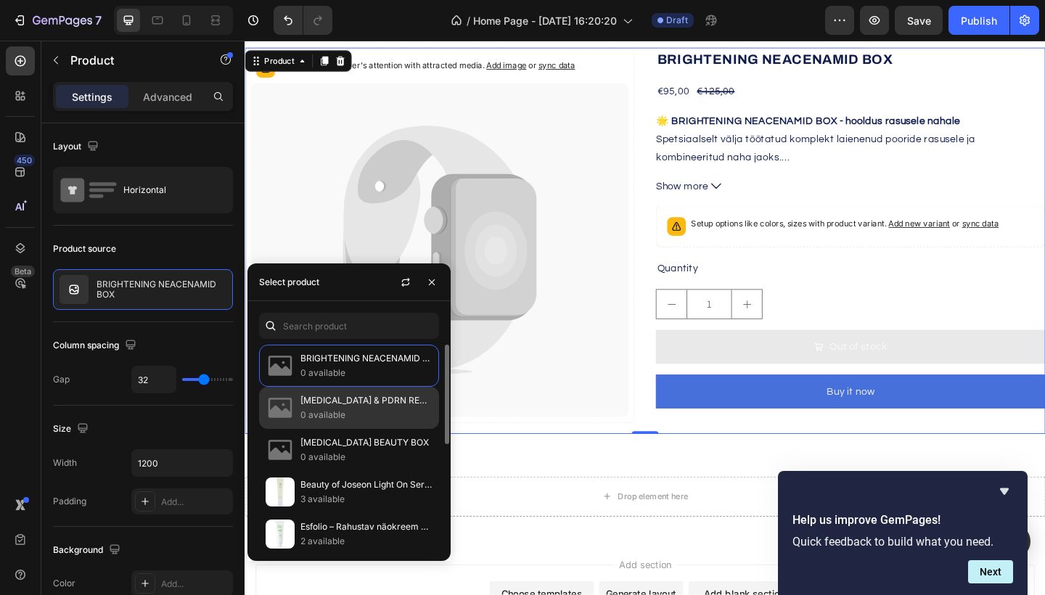
click at [373, 404] on p "Retinol & PDRN RENEWAL BOX" at bounding box center [367, 400] width 132 height 15
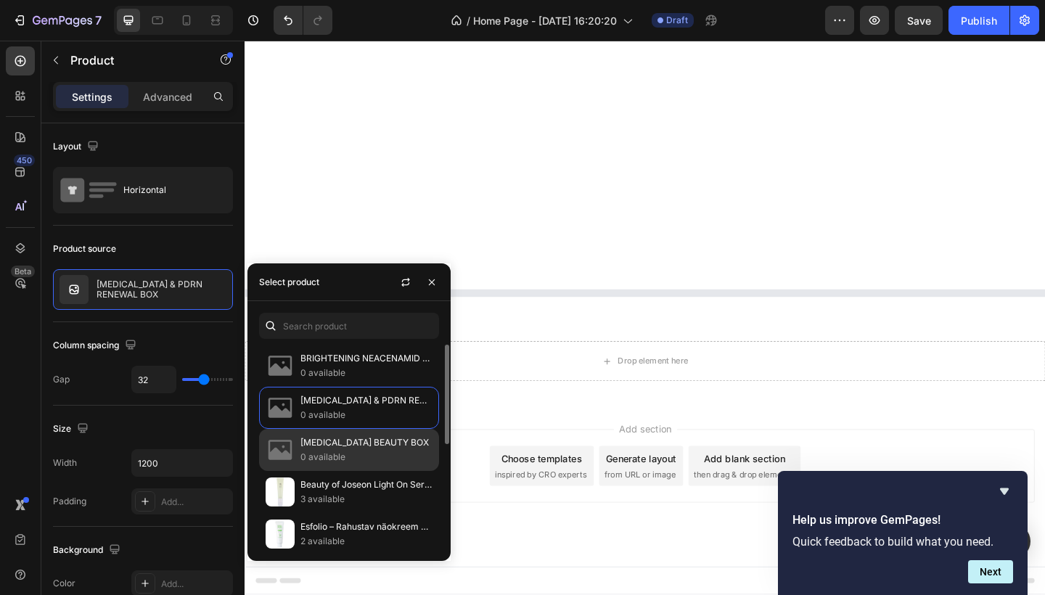
click at [364, 444] on p "SENSITIVE SKIN BEAUTY BOX" at bounding box center [367, 443] width 132 height 15
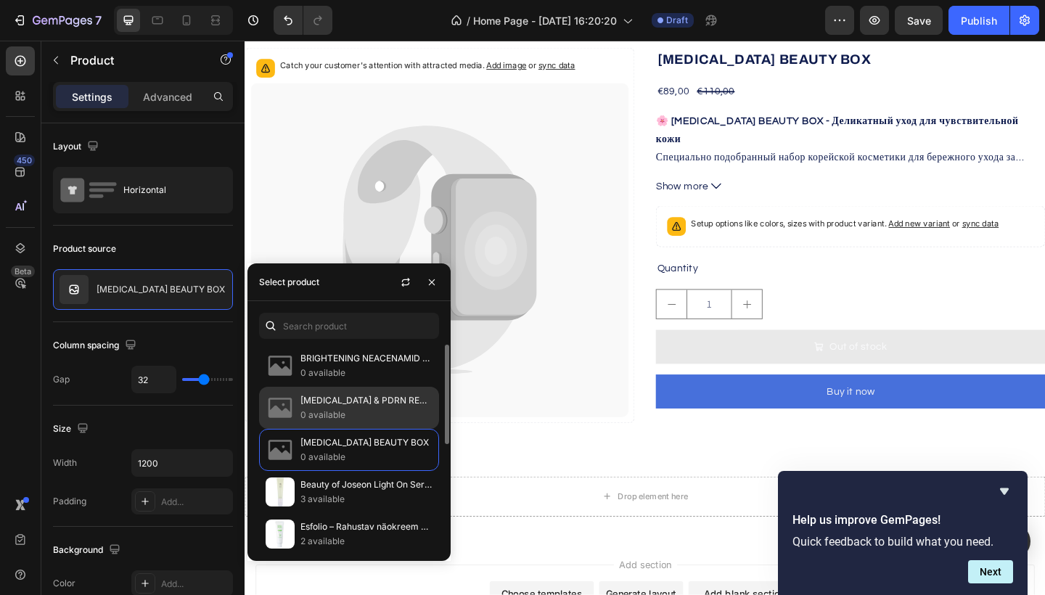
click at [363, 408] on p "Retinol & PDRN RENEWAL BOX" at bounding box center [367, 400] width 132 height 15
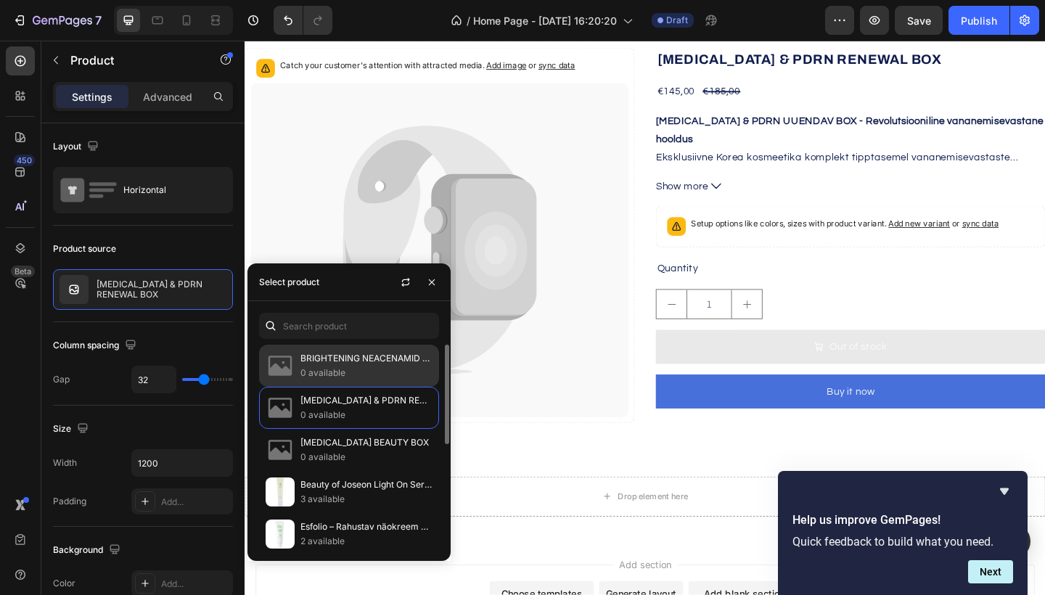
click at [365, 365] on p "BRIGHTENING NEACENAMID BOX" at bounding box center [367, 358] width 132 height 15
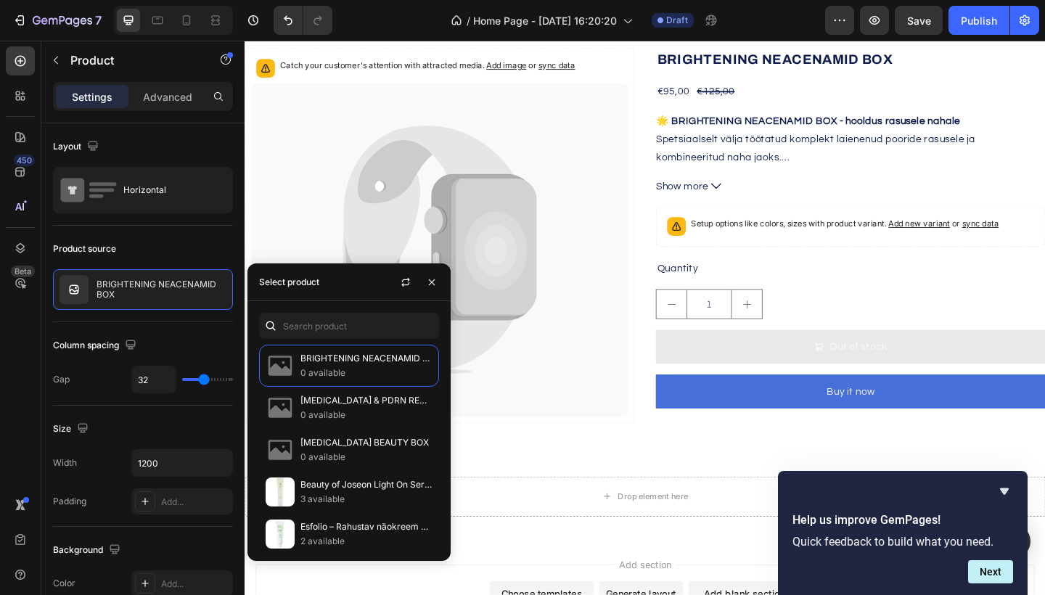
click at [596, 343] on icon at bounding box center [456, 269] width 411 height 364
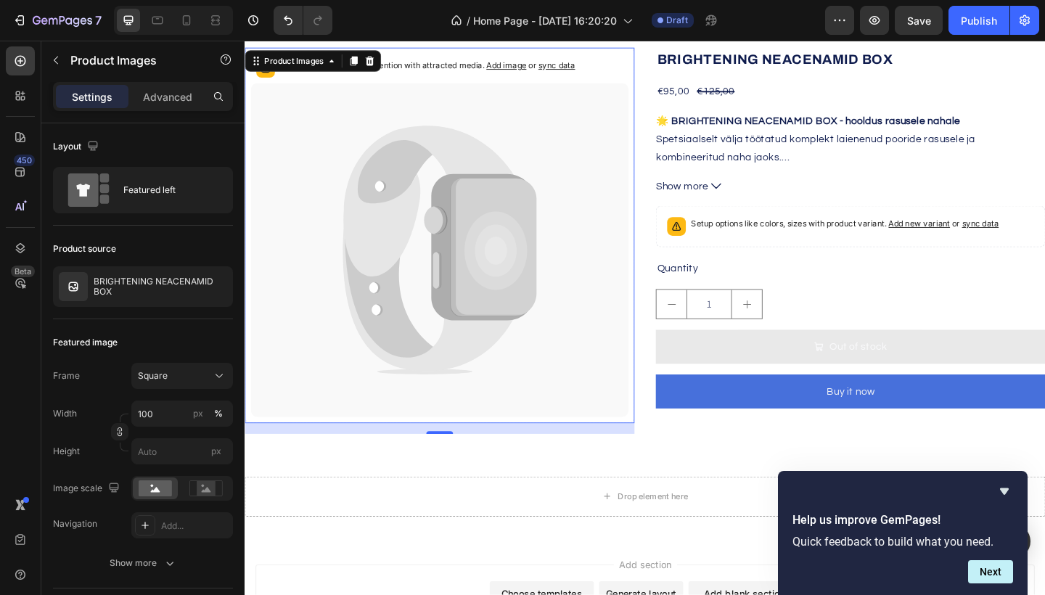
click at [393, 317] on icon at bounding box center [405, 271] width 104 height 244
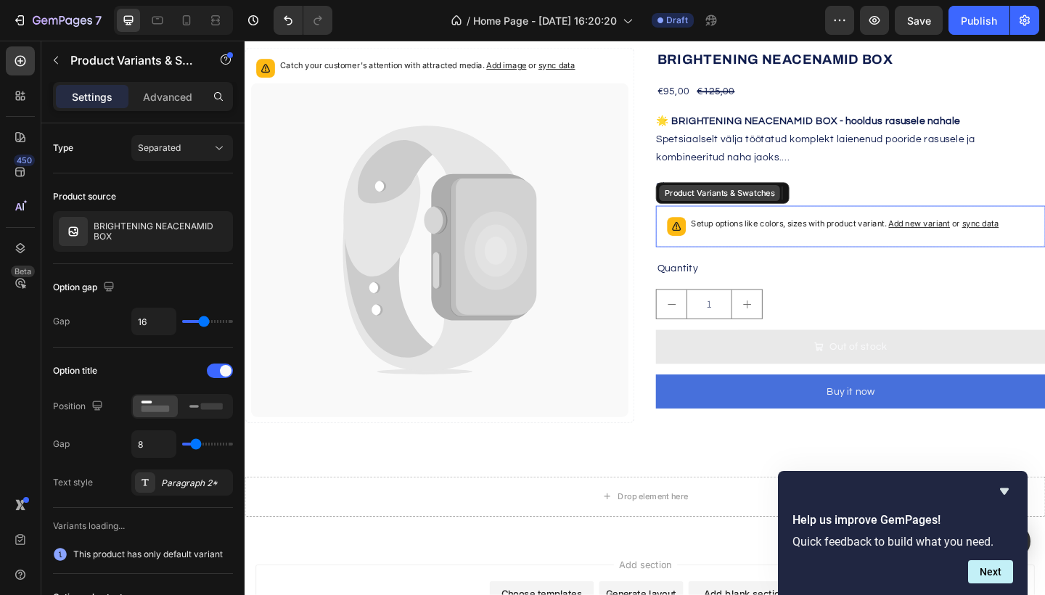
click at [783, 213] on div "Product Variants & Swatches" at bounding box center [761, 206] width 126 height 13
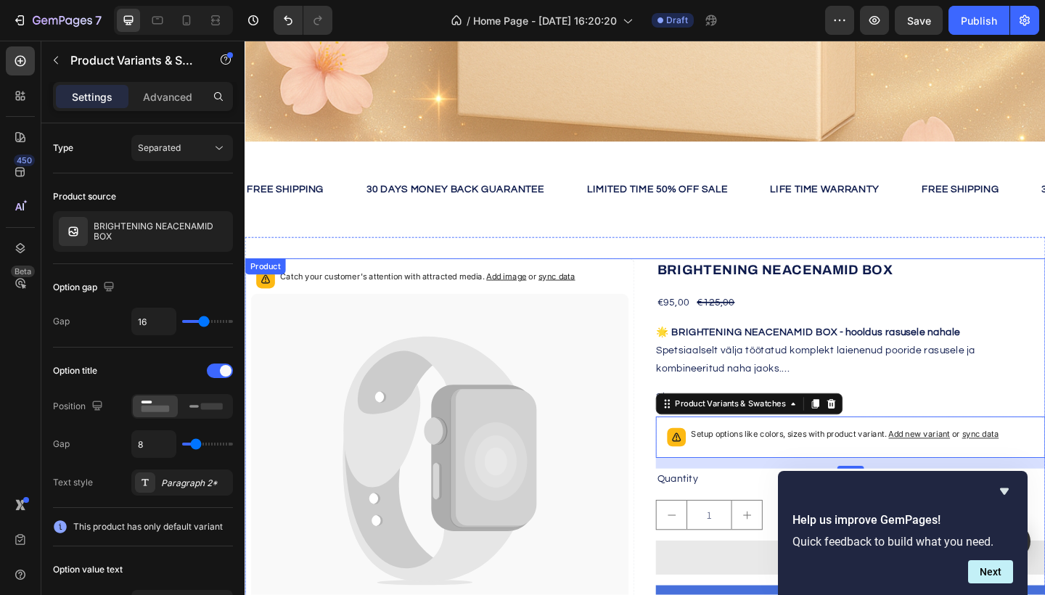
scroll to position [455, 0]
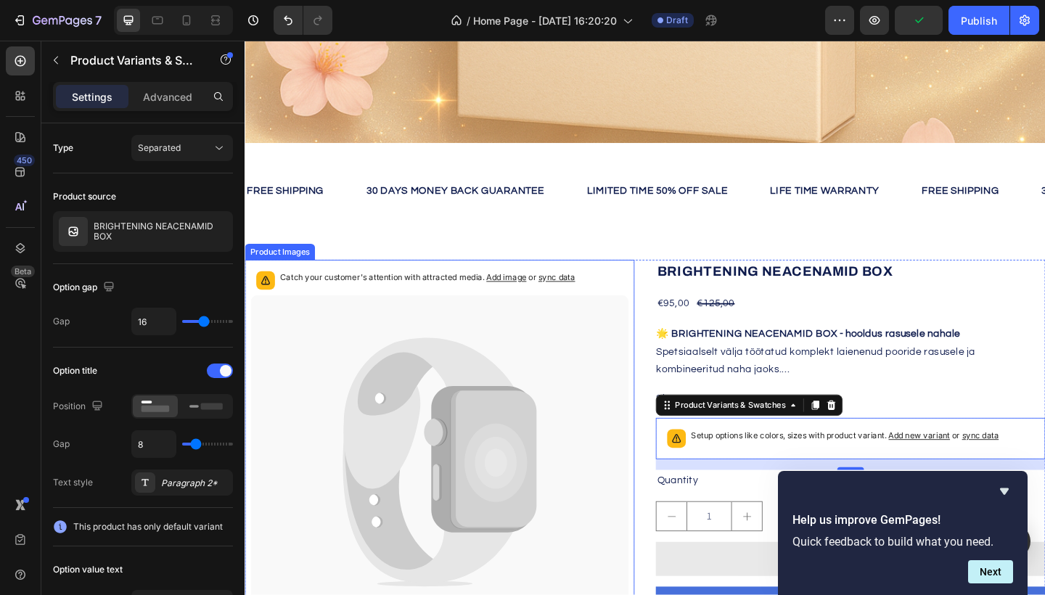
click at [348, 361] on icon at bounding box center [456, 500] width 411 height 364
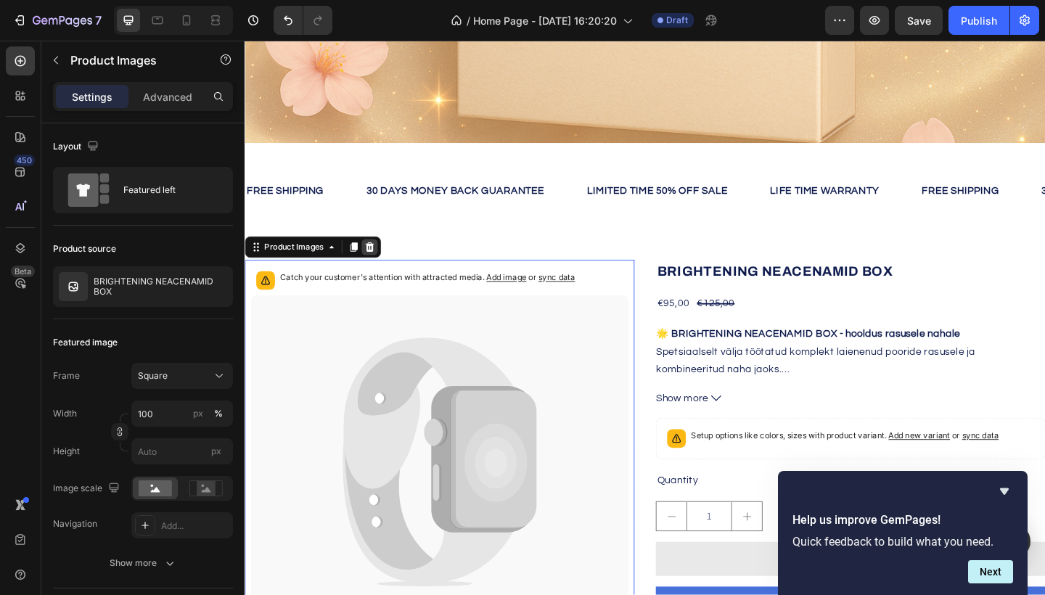
click at [381, 268] on icon at bounding box center [380, 266] width 9 height 10
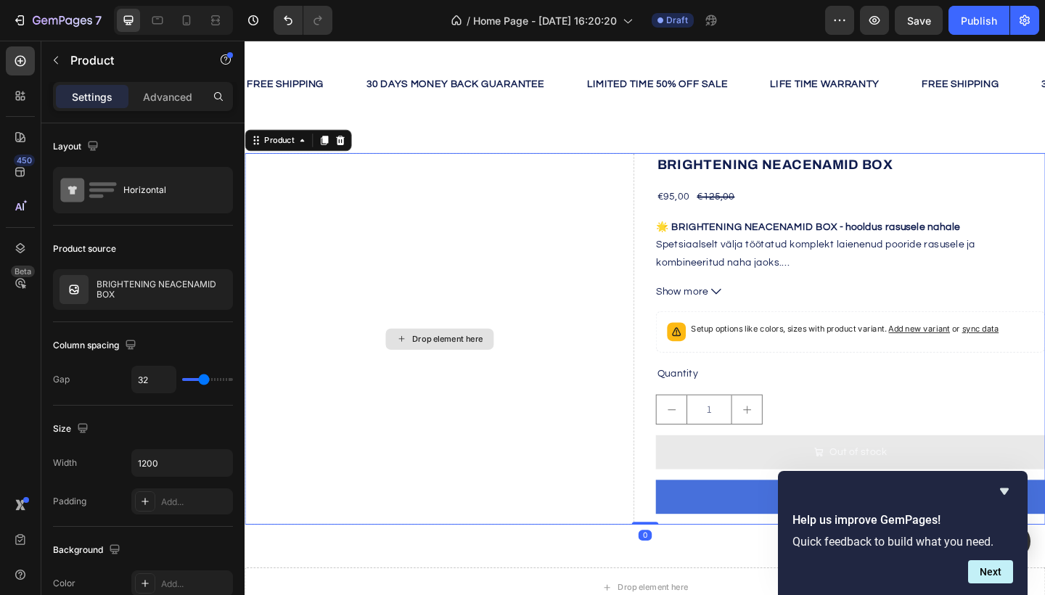
scroll to position [552, 0]
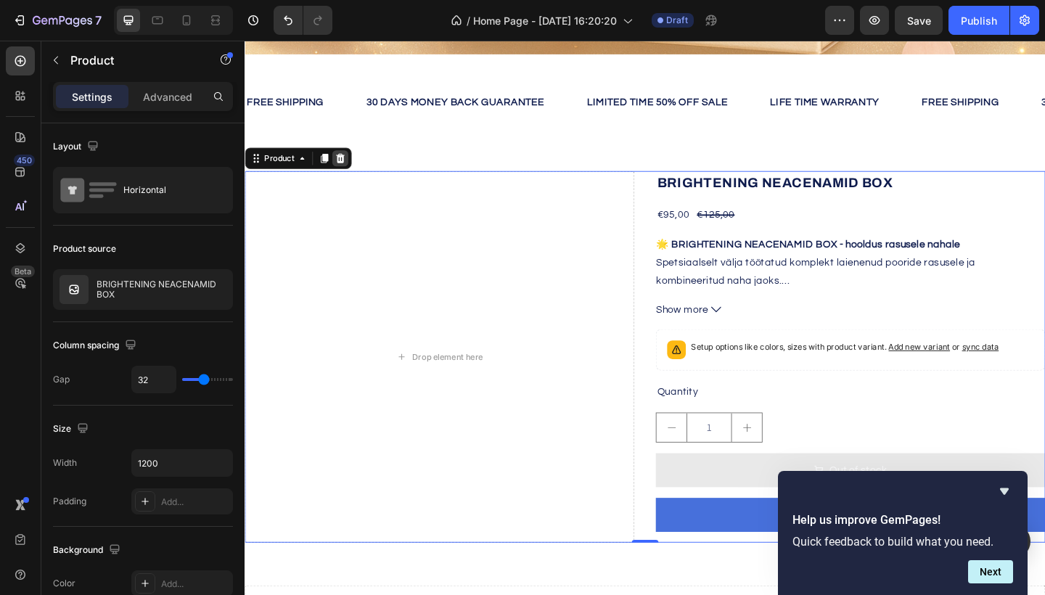
click at [346, 168] on icon at bounding box center [348, 169] width 9 height 10
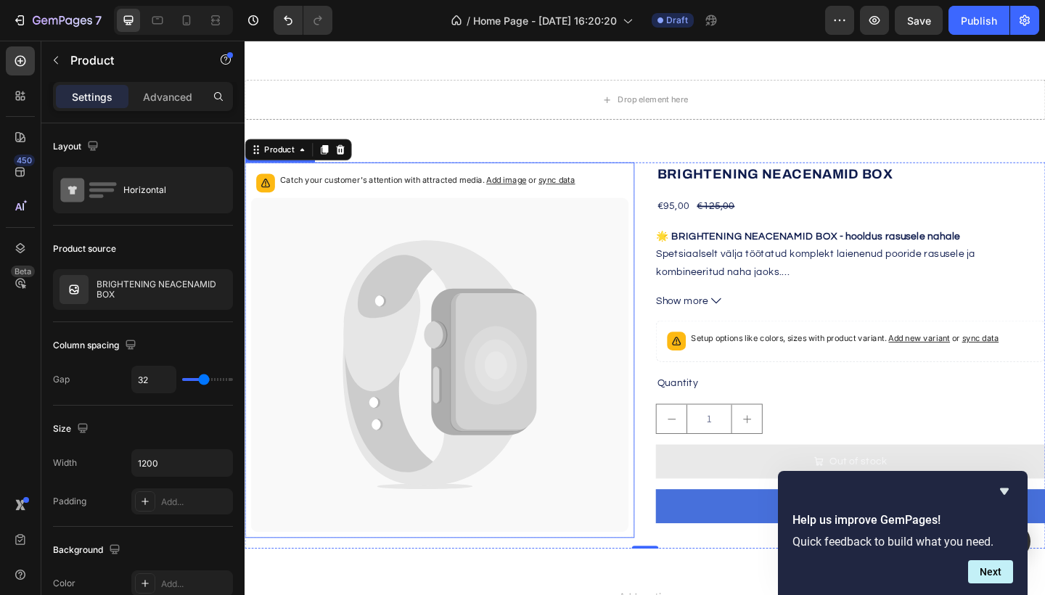
scroll to position [655, 0]
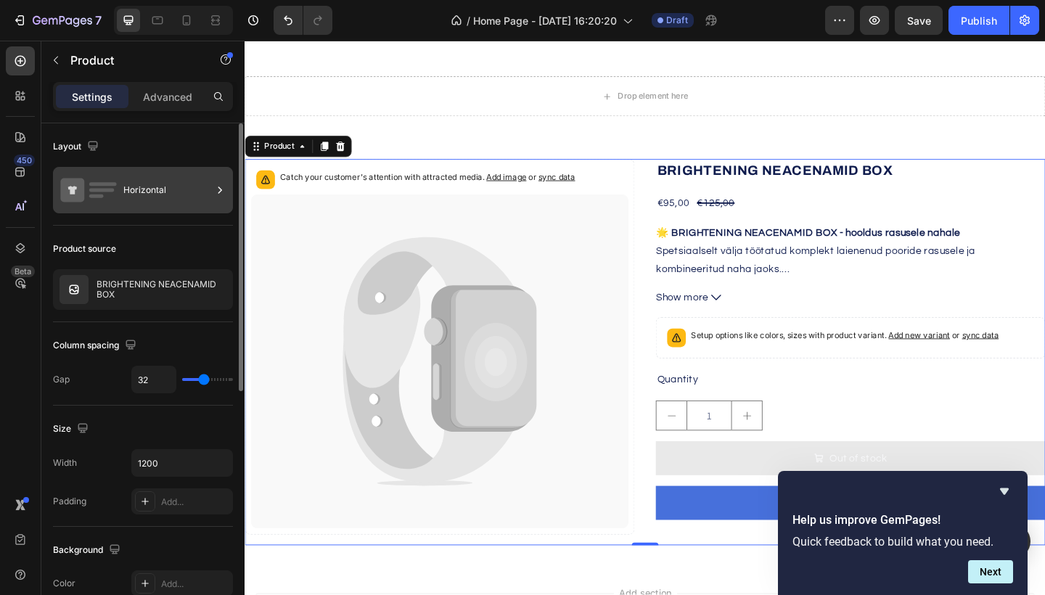
click at [167, 193] on div "Horizontal" at bounding box center [167, 190] width 89 height 33
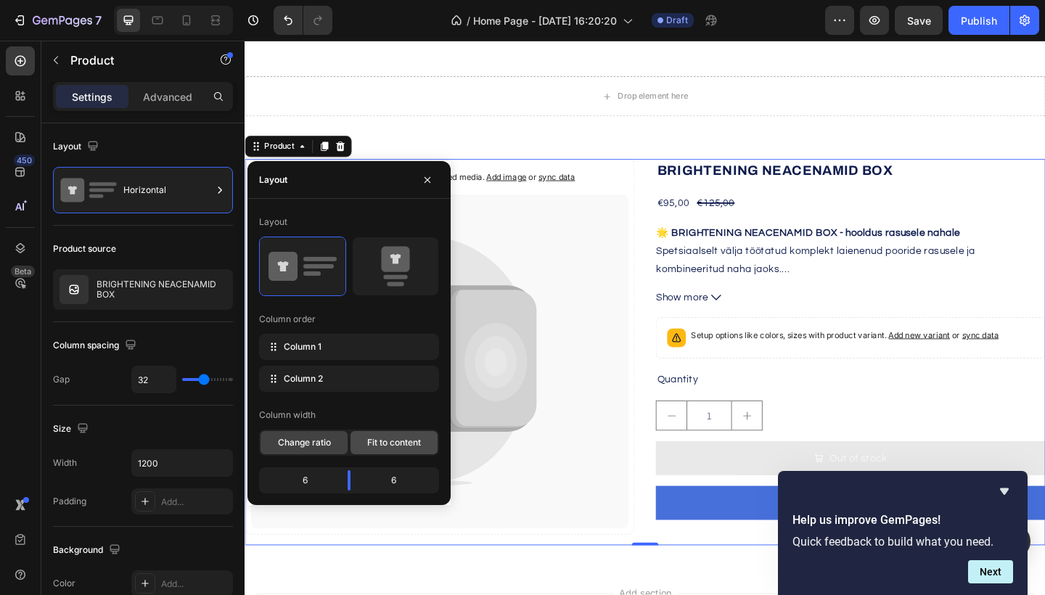
click at [396, 438] on span "Fit to content" at bounding box center [394, 442] width 54 height 13
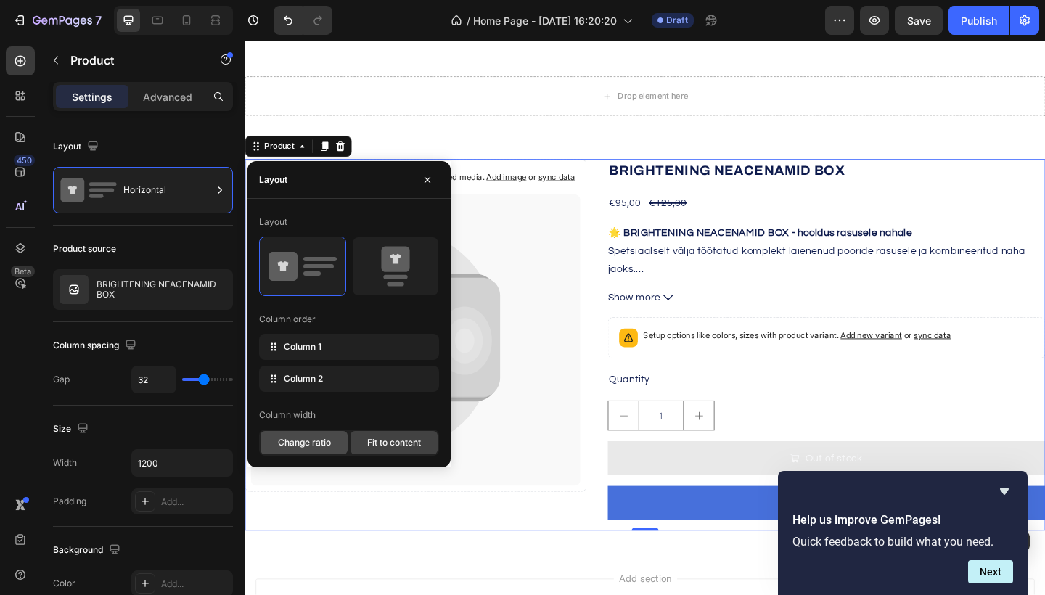
click at [328, 445] on span "Change ratio" at bounding box center [304, 442] width 53 height 13
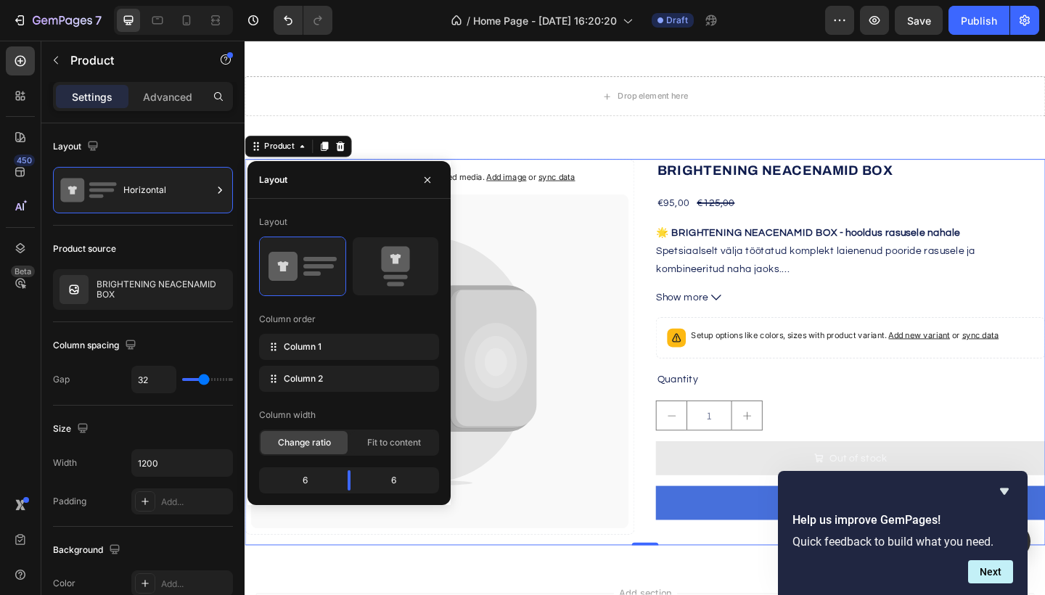
click at [319, 444] on span "Change ratio" at bounding box center [304, 442] width 53 height 13
click at [309, 344] on span "Column 1" at bounding box center [303, 346] width 38 height 13
click at [301, 387] on div "Column 2" at bounding box center [349, 379] width 180 height 26
click at [388, 284] on rect at bounding box center [395, 284] width 17 height 4
type input "16"
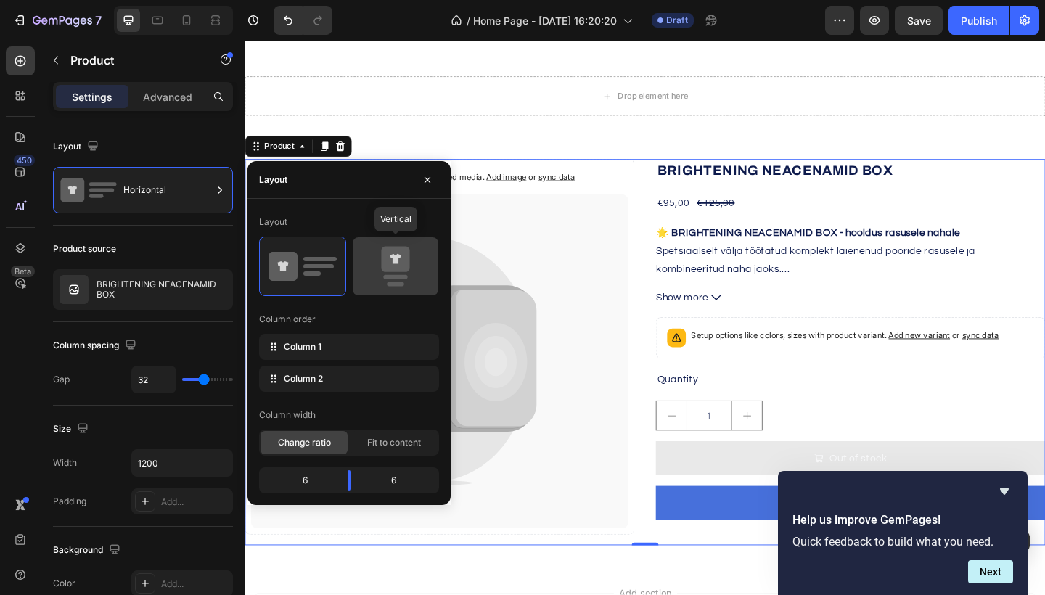
type input "16"
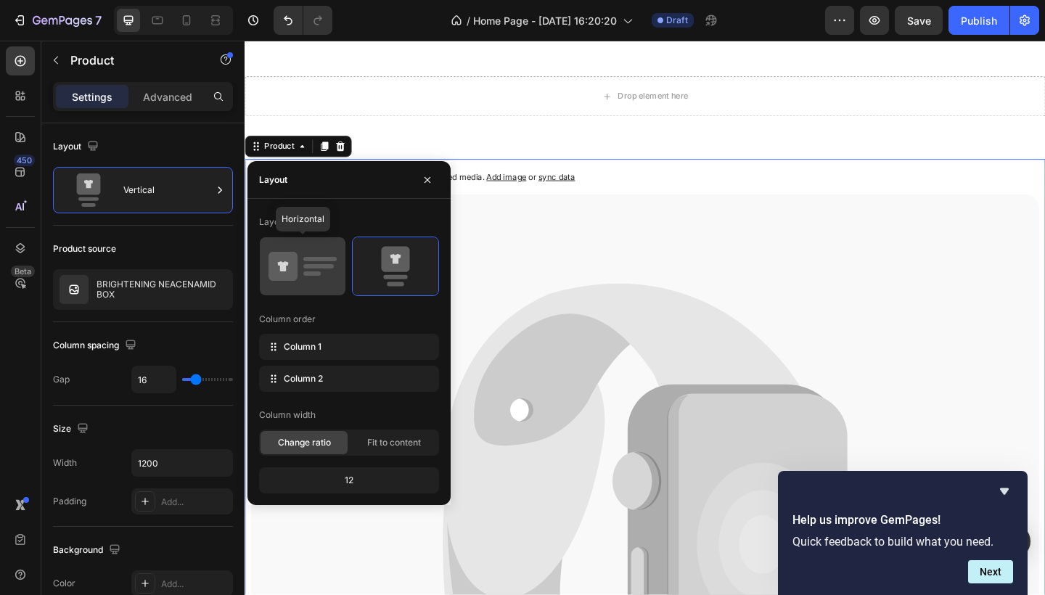
click at [300, 279] on icon at bounding box center [303, 266] width 68 height 41
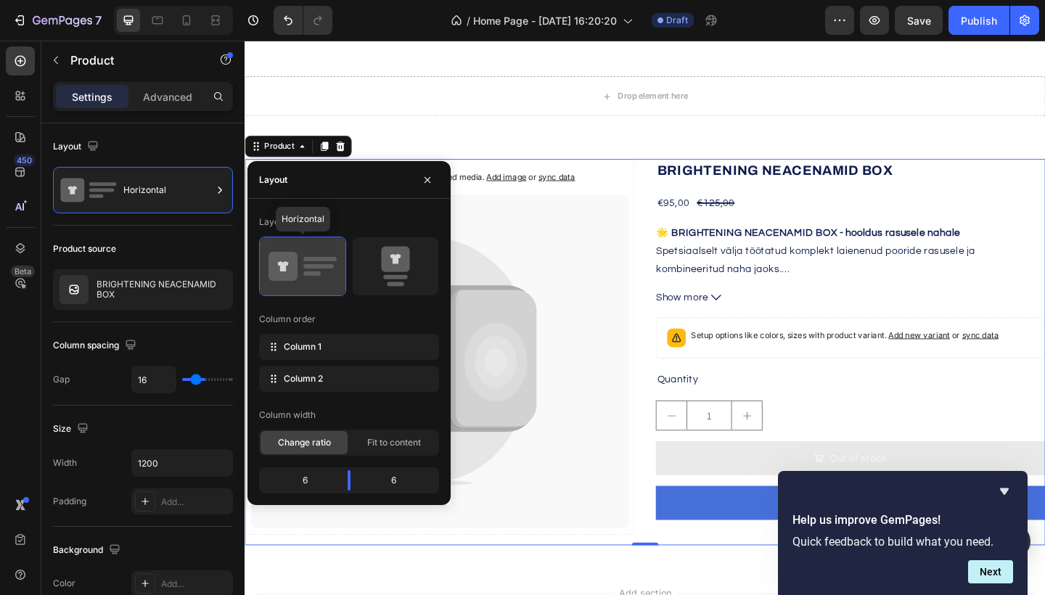
type input "32"
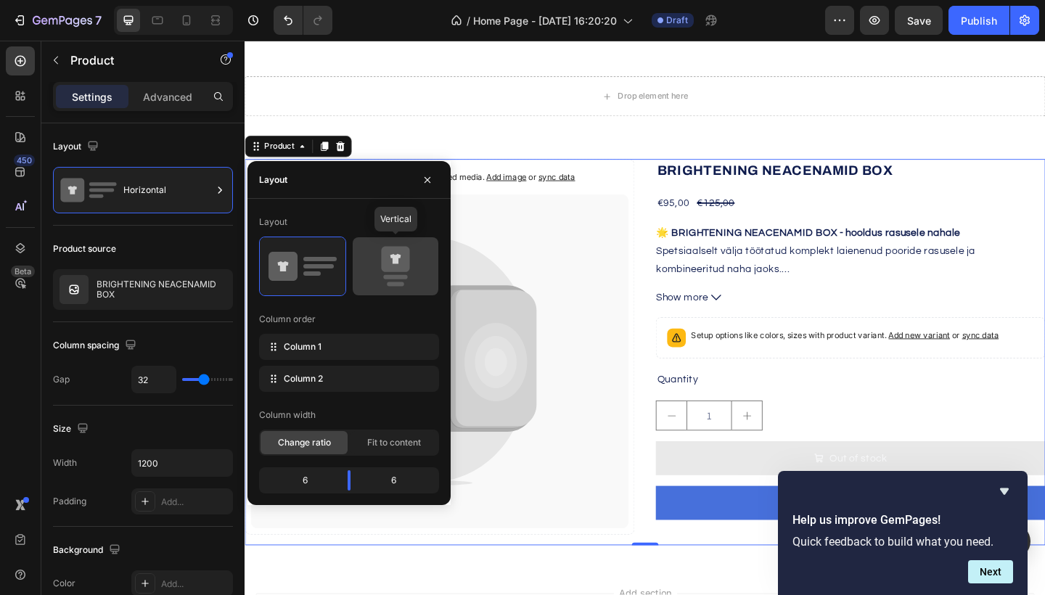
click at [377, 270] on icon at bounding box center [396, 266] width 68 height 41
type input "16"
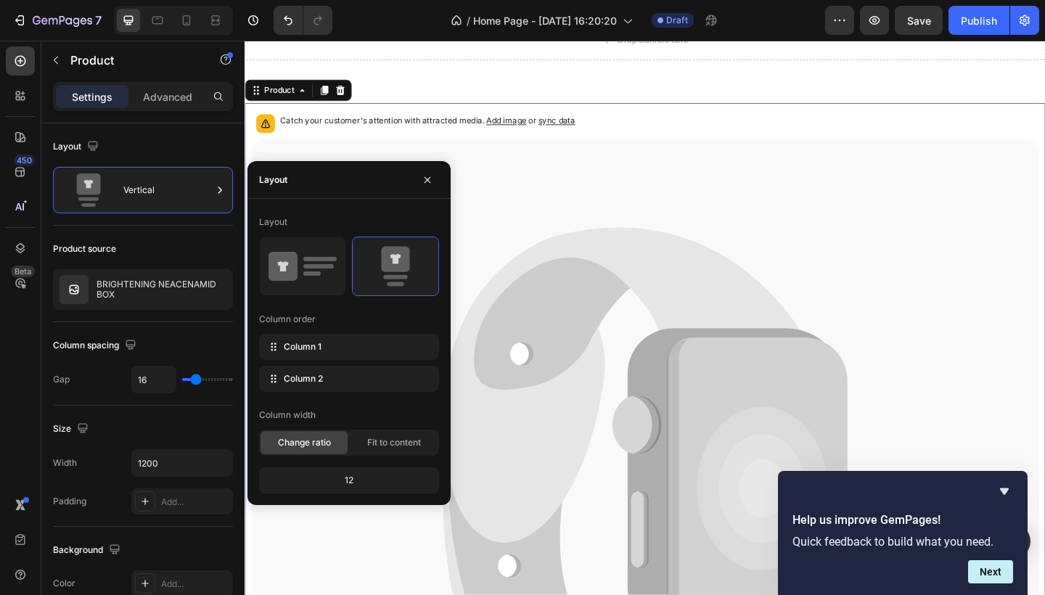
scroll to position [580, 0]
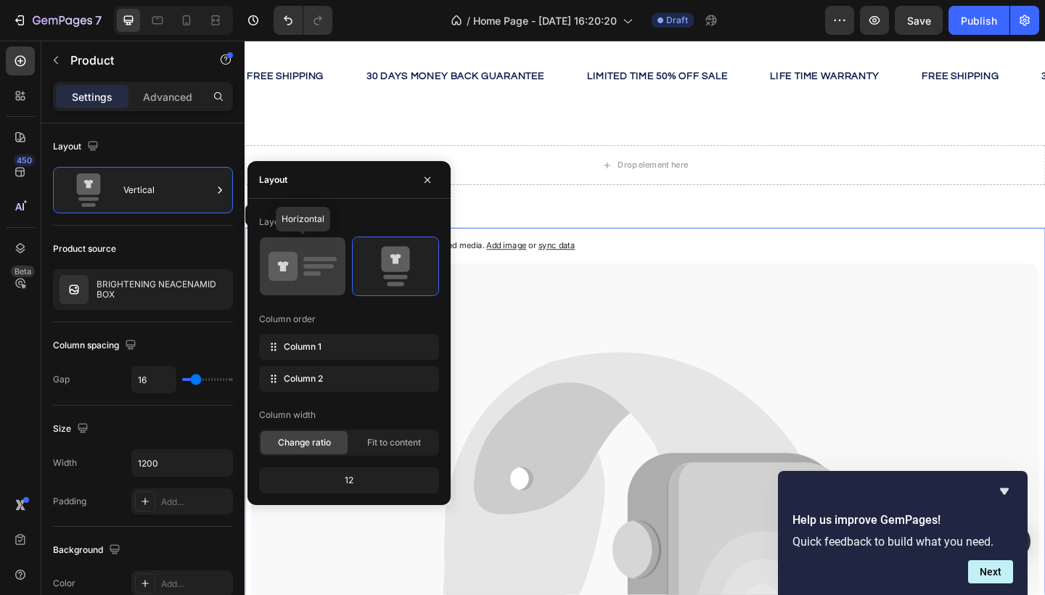
click at [306, 280] on icon at bounding box center [303, 266] width 68 height 41
type input "32"
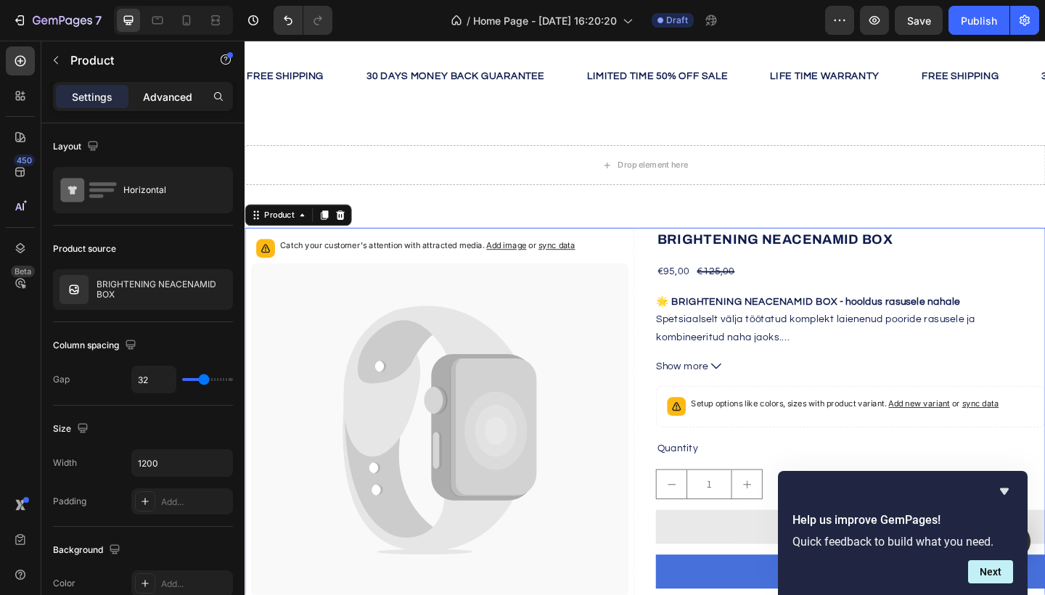
click at [168, 102] on p "Advanced" at bounding box center [167, 96] width 49 height 15
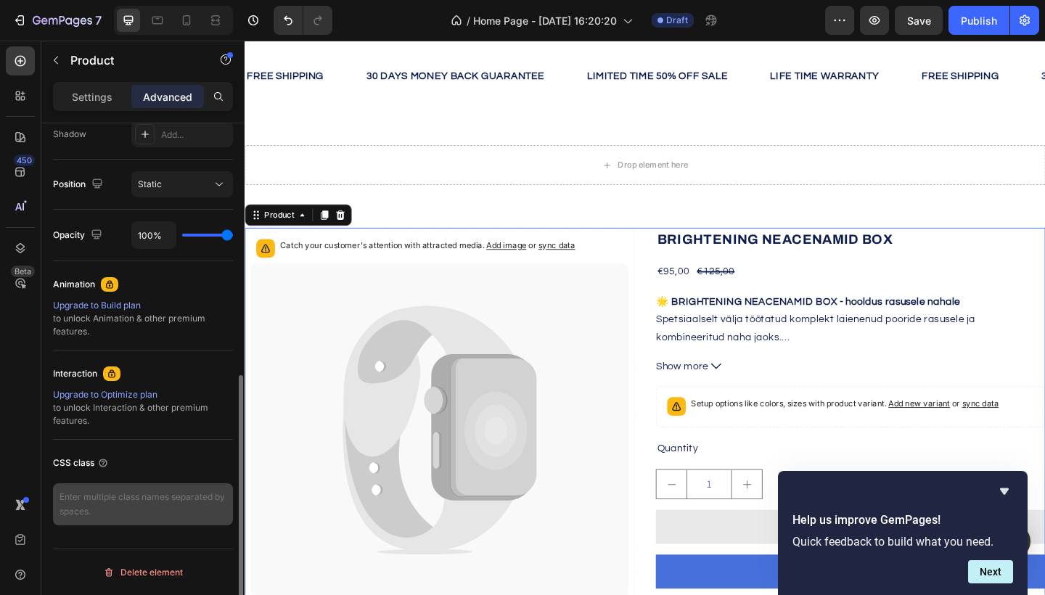
scroll to position [276, 0]
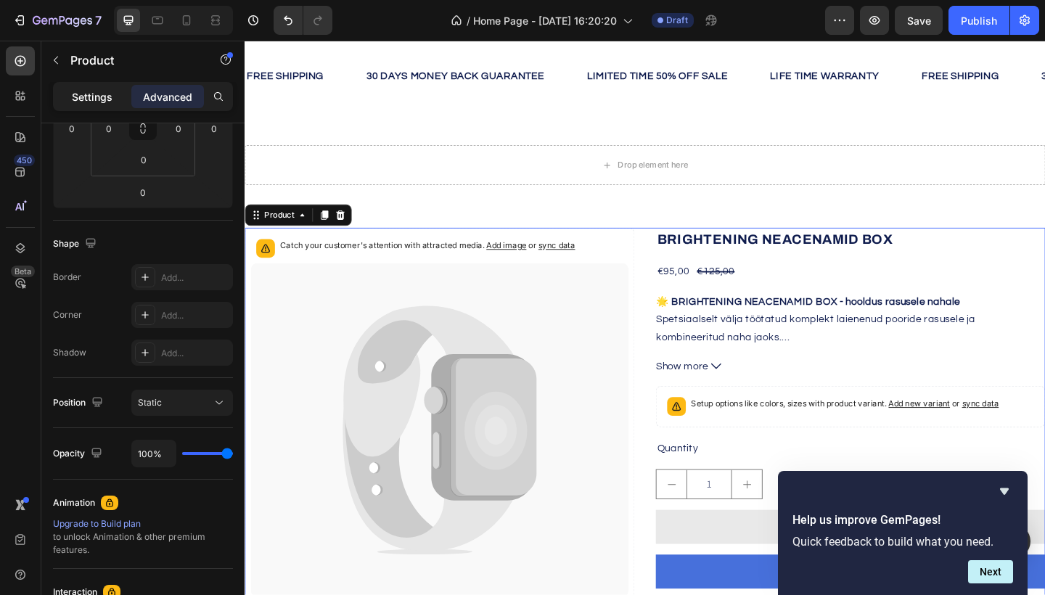
click at [83, 102] on p "Settings" at bounding box center [92, 96] width 41 height 15
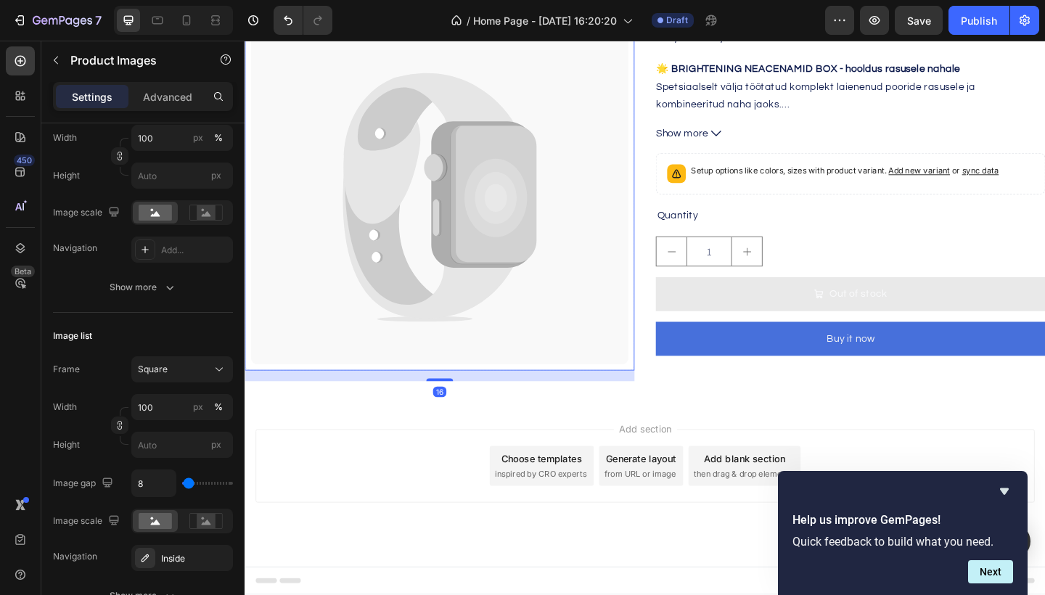
scroll to position [0, 0]
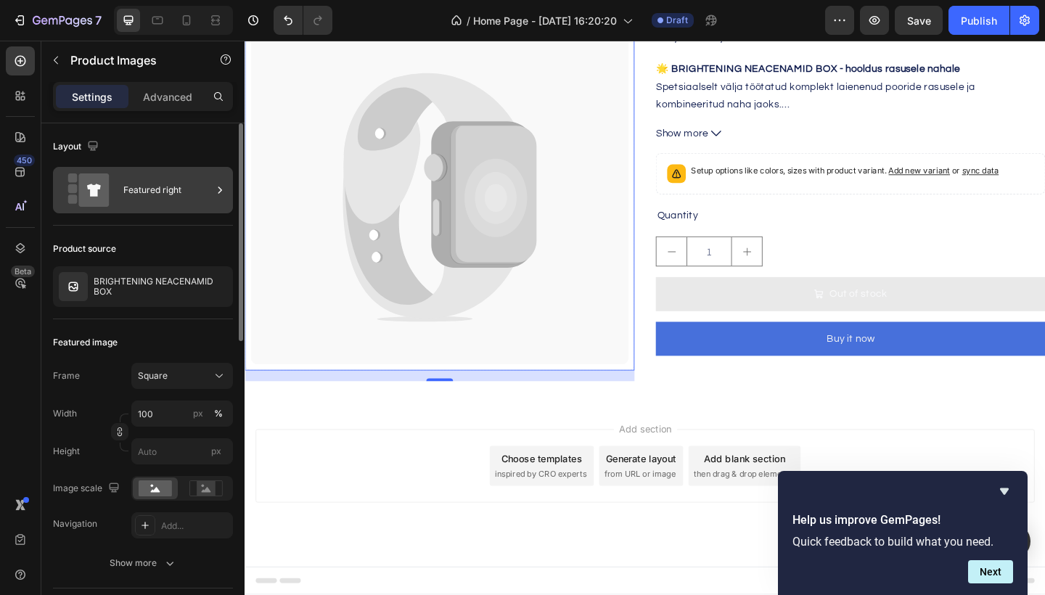
click at [181, 198] on div "Featured right" at bounding box center [167, 190] width 89 height 33
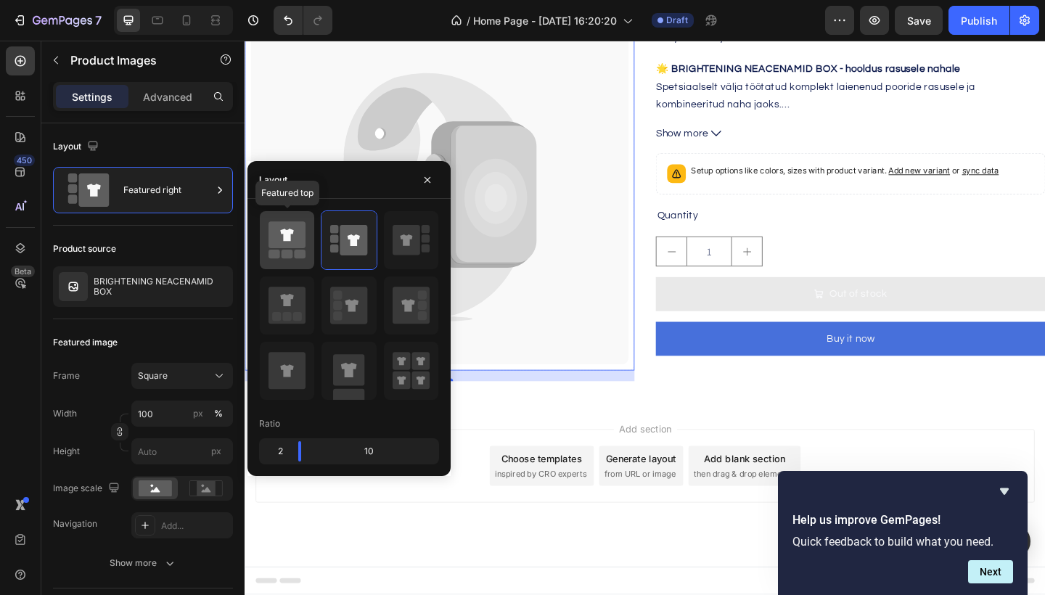
click at [289, 240] on icon at bounding box center [286, 235] width 13 height 12
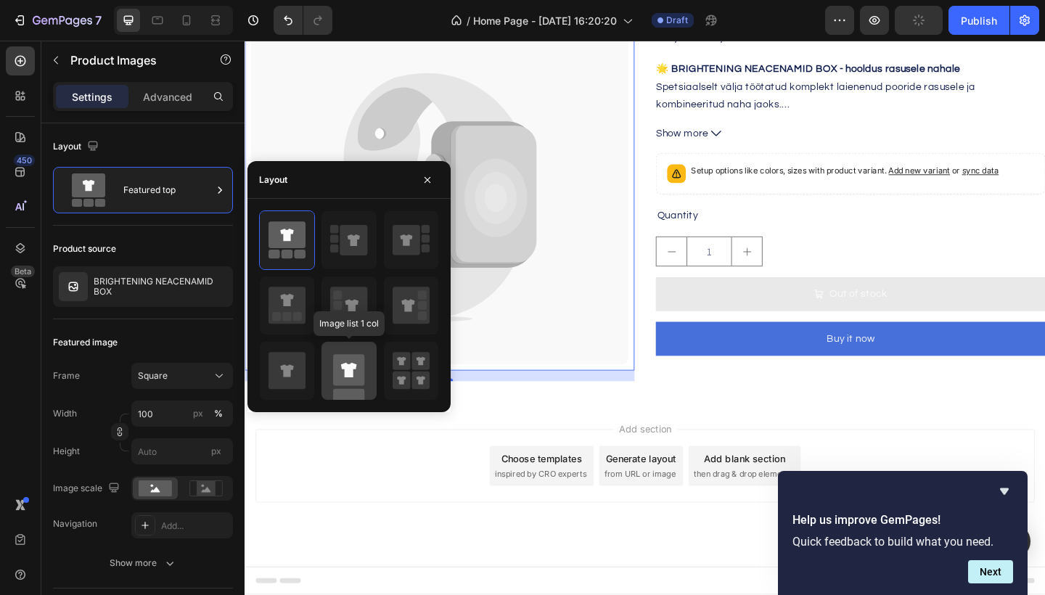
click at [343, 371] on rect at bounding box center [348, 369] width 31 height 31
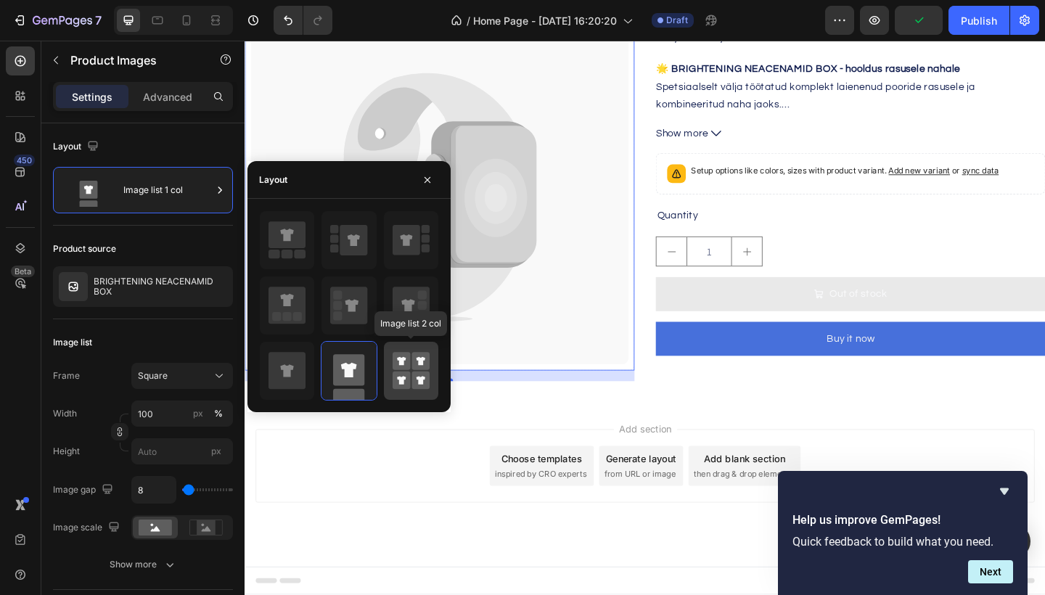
click at [402, 365] on icon at bounding box center [401, 361] width 9 height 9
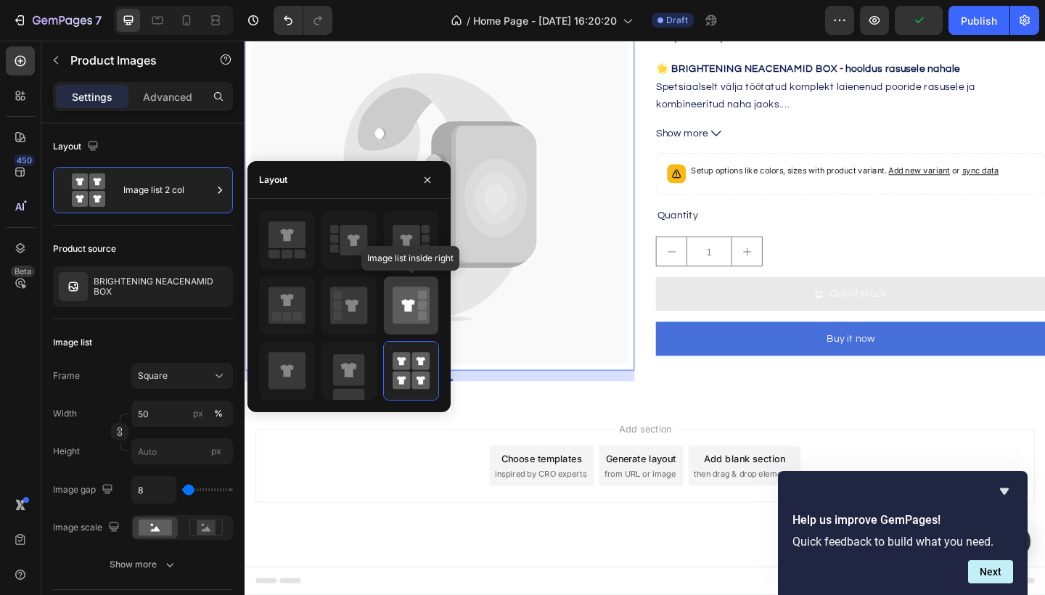
click at [412, 298] on icon at bounding box center [411, 305] width 37 height 37
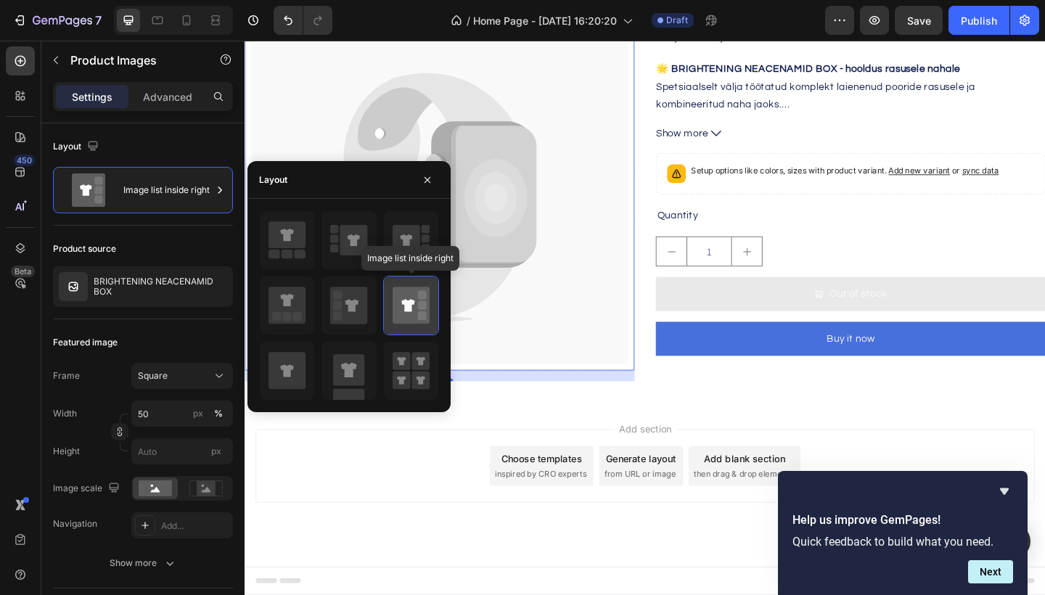
type input "100"
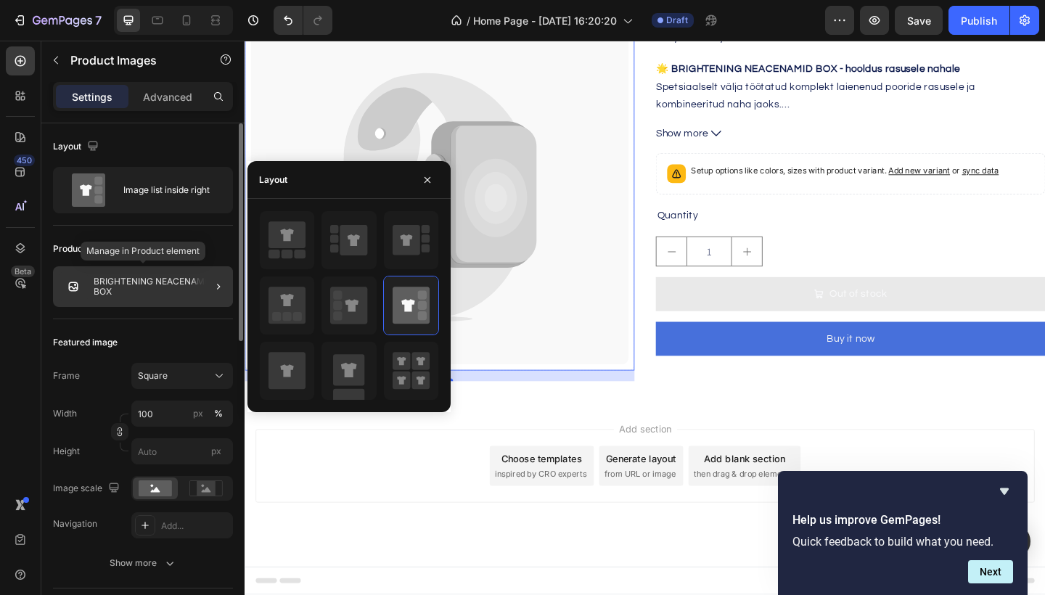
click at [181, 292] on p "BRIGHTENING NEACENAMID BOX" at bounding box center [161, 287] width 134 height 20
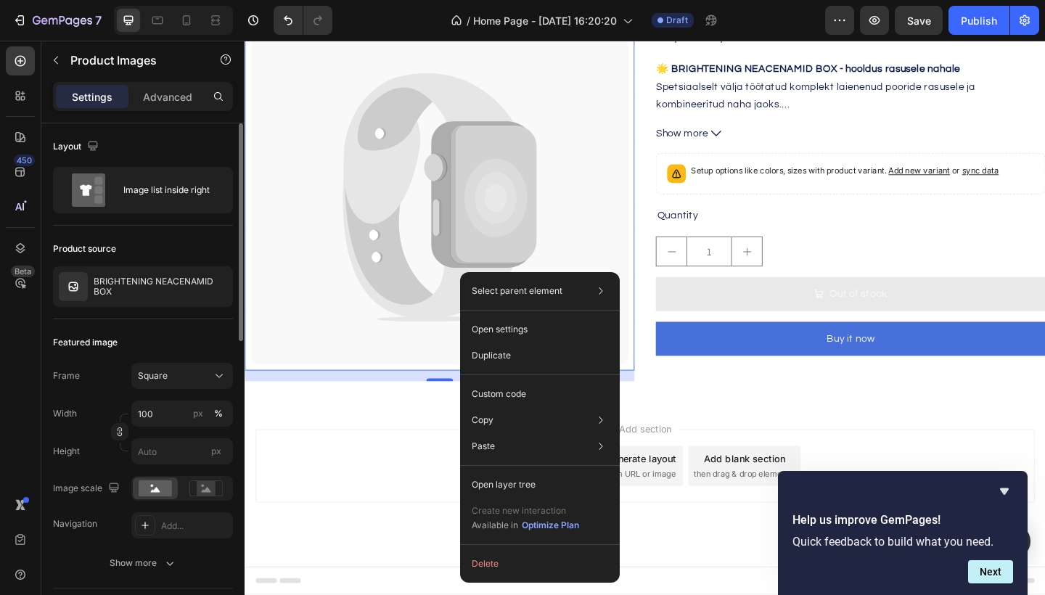
click at [495, 331] on p "Open settings" at bounding box center [500, 329] width 56 height 13
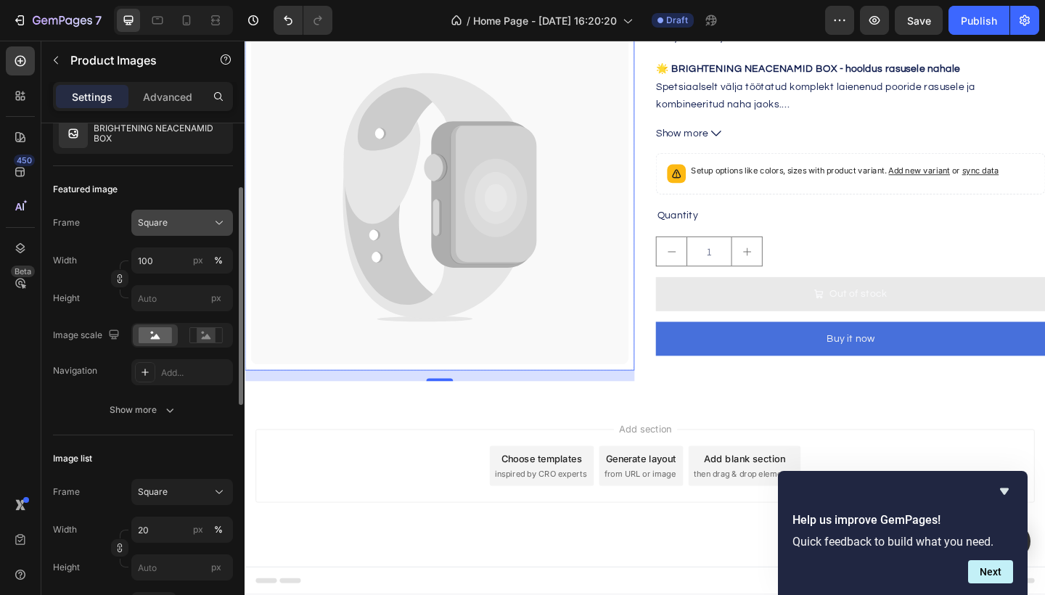
scroll to position [158, 0]
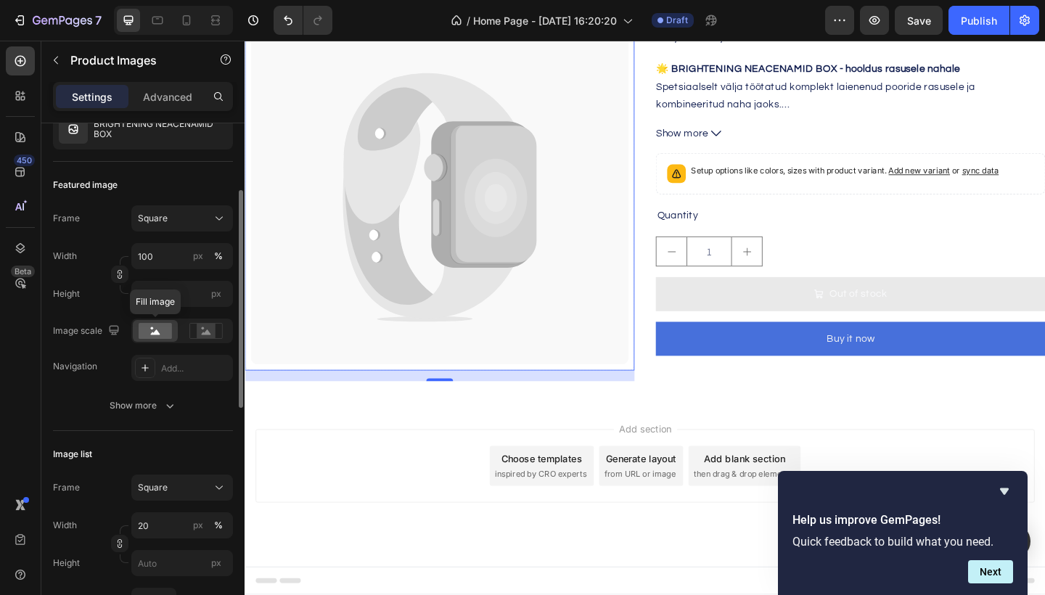
click at [159, 333] on rect at bounding box center [155, 331] width 33 height 16
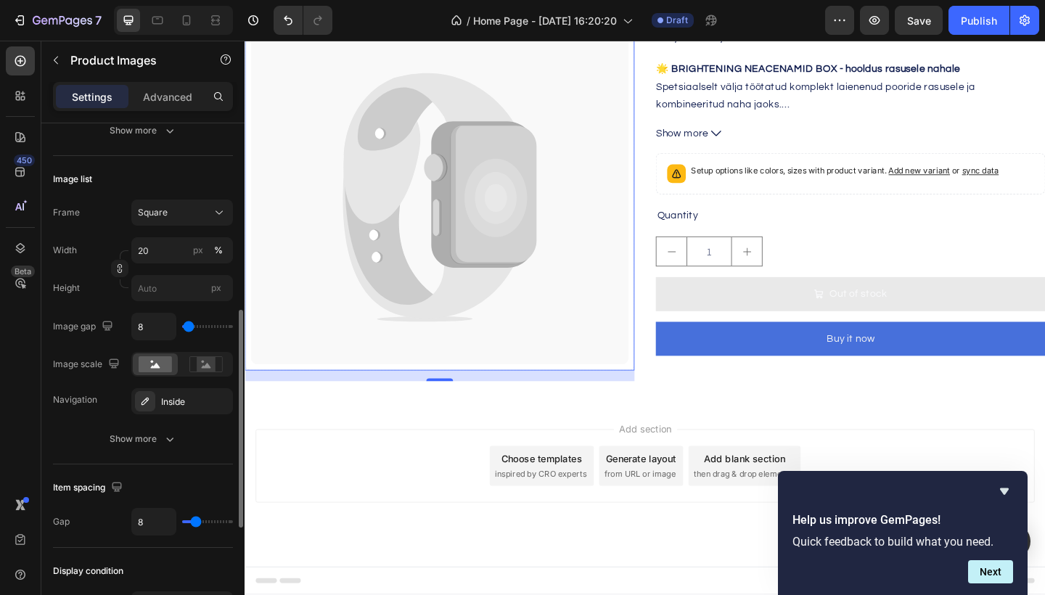
scroll to position [435, 0]
click at [166, 431] on icon "button" at bounding box center [170, 437] width 15 height 15
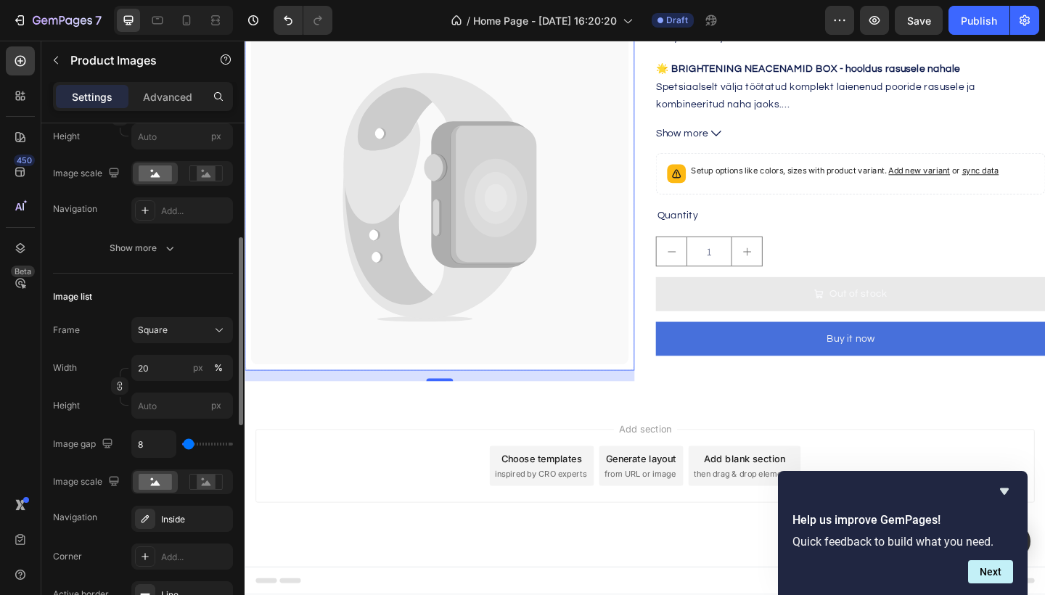
scroll to position [314, 0]
click at [196, 484] on icon at bounding box center [205, 484] width 33 height 16
click at [154, 487] on icon at bounding box center [155, 484] width 9 height 5
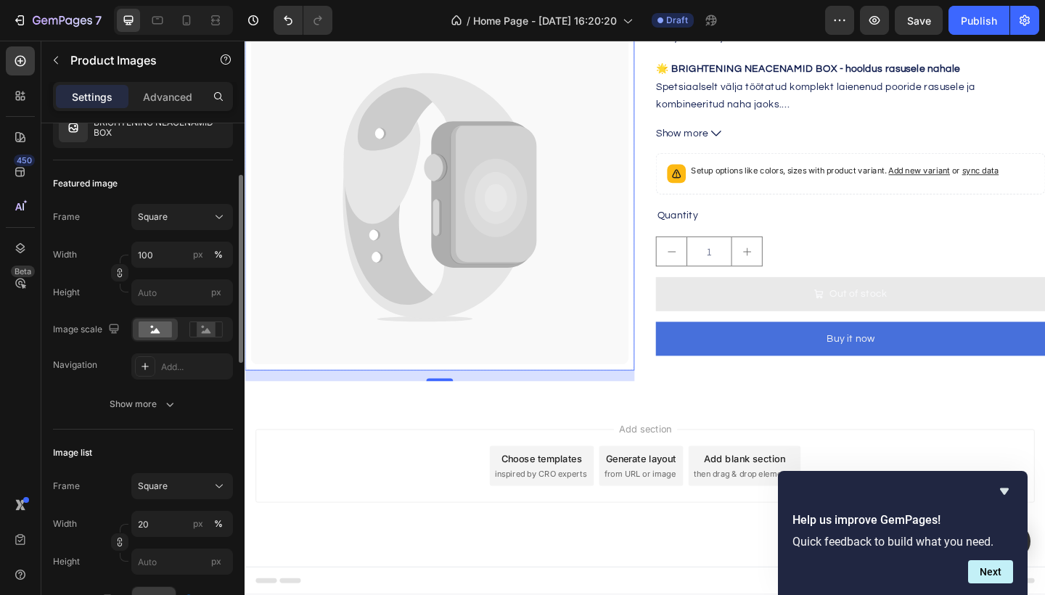
scroll to position [123, 0]
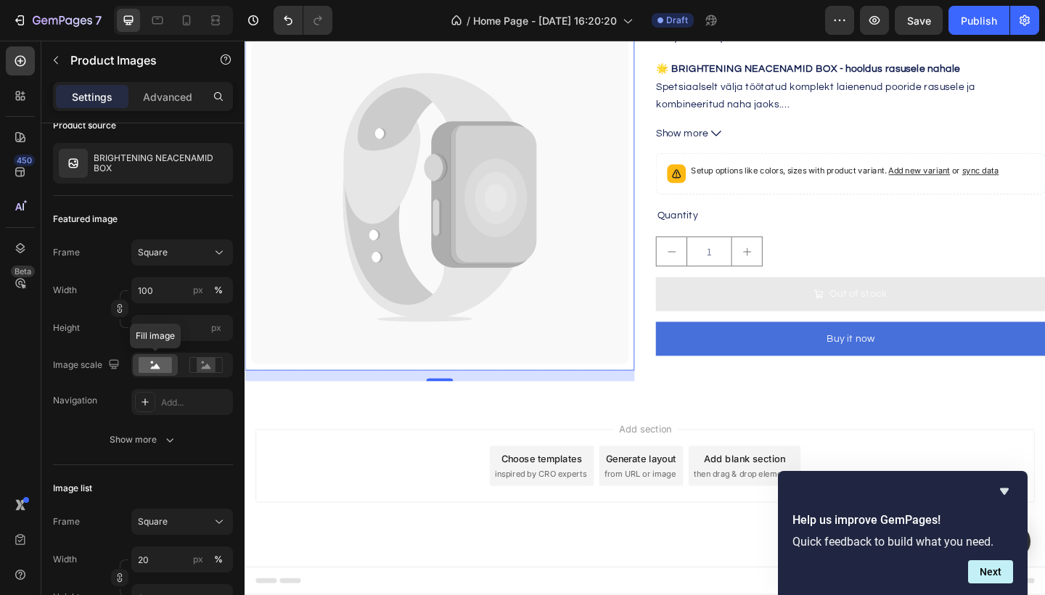
click at [149, 370] on rect at bounding box center [155, 365] width 33 height 16
click at [191, 366] on icon at bounding box center [205, 365] width 33 height 16
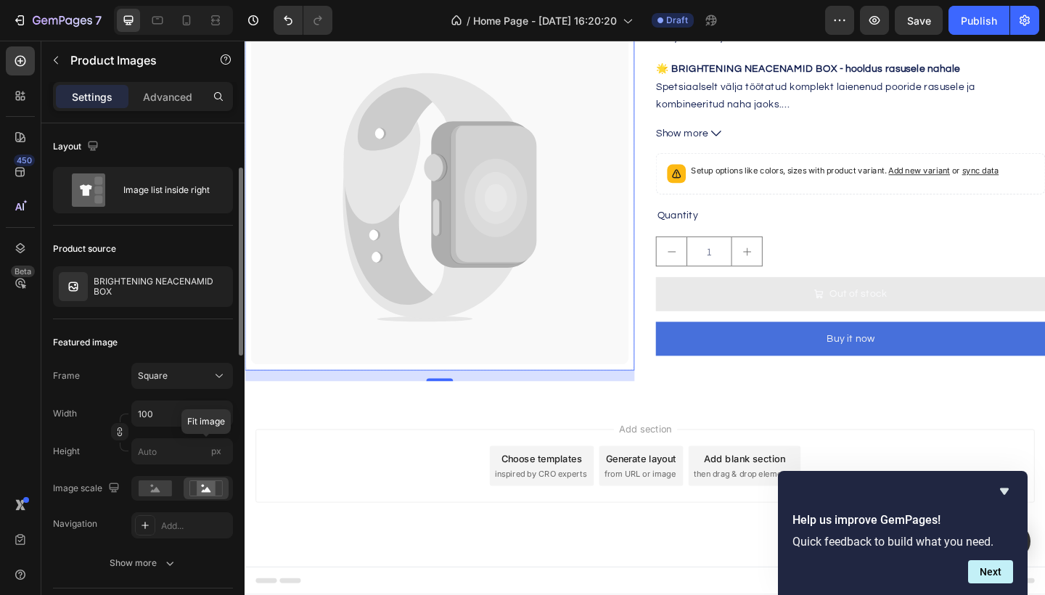
scroll to position [0, 0]
drag, startPoint x: 615, startPoint y: 221, endPoint x: 381, endPoint y: 193, distance: 235.5
click at [381, 193] on icon at bounding box center [445, 158] width 186 height 164
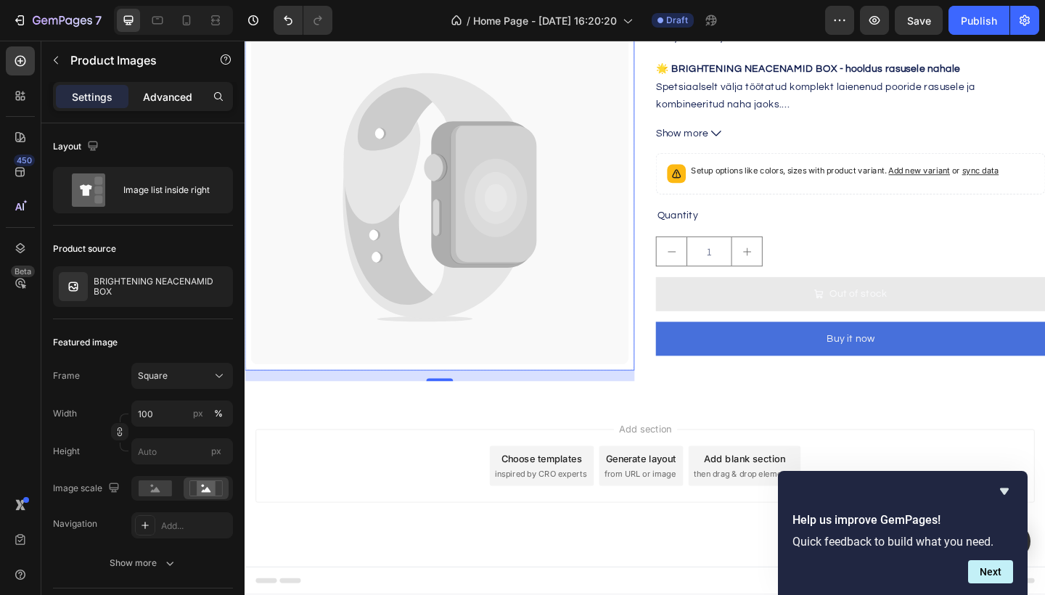
click at [178, 94] on p "Advanced" at bounding box center [167, 96] width 49 height 15
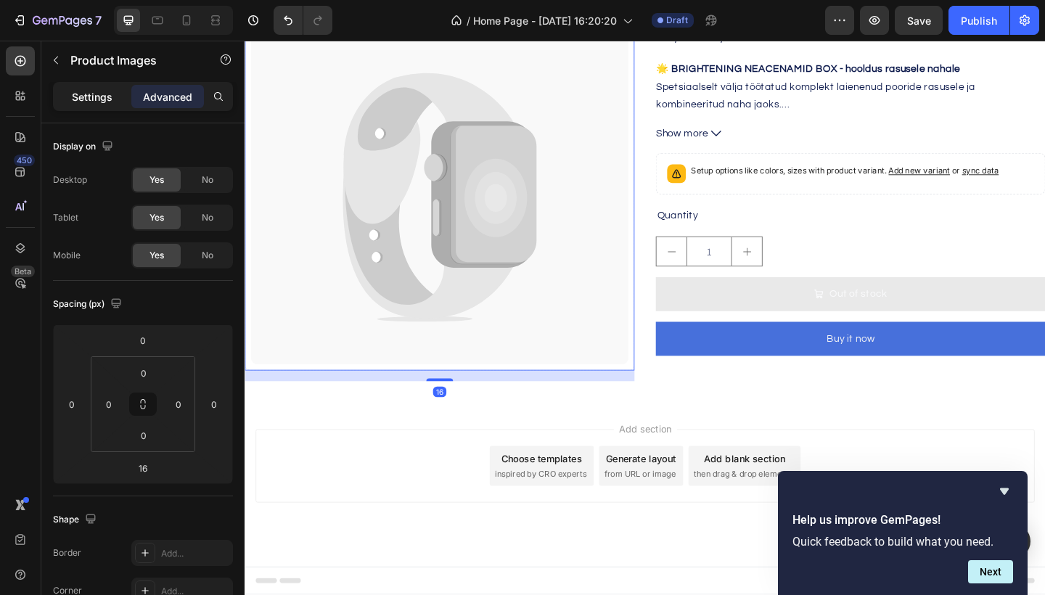
click at [89, 105] on div "Settings" at bounding box center [92, 96] width 73 height 23
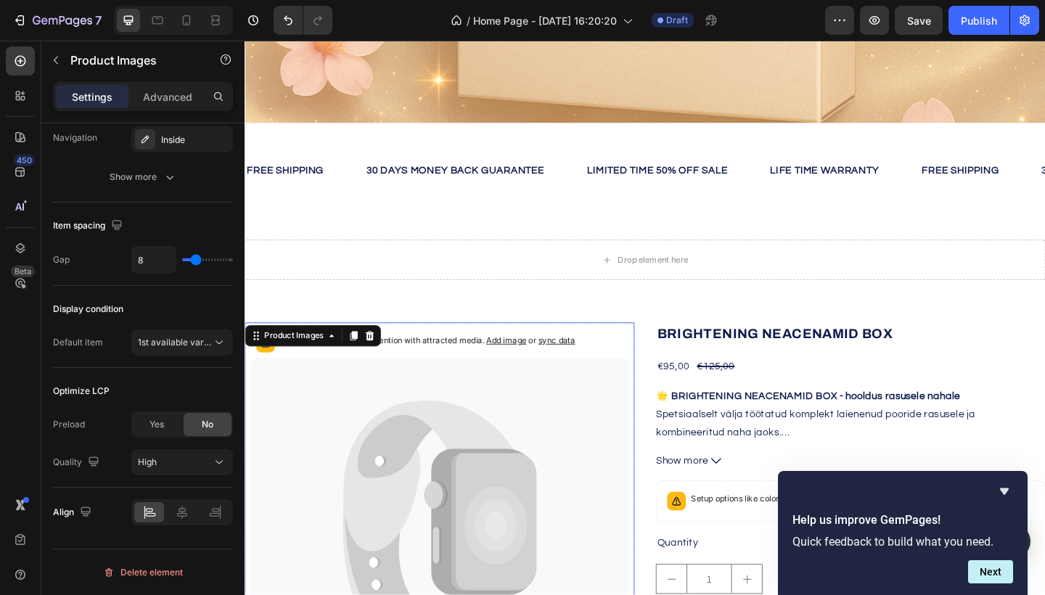
scroll to position [476, 0]
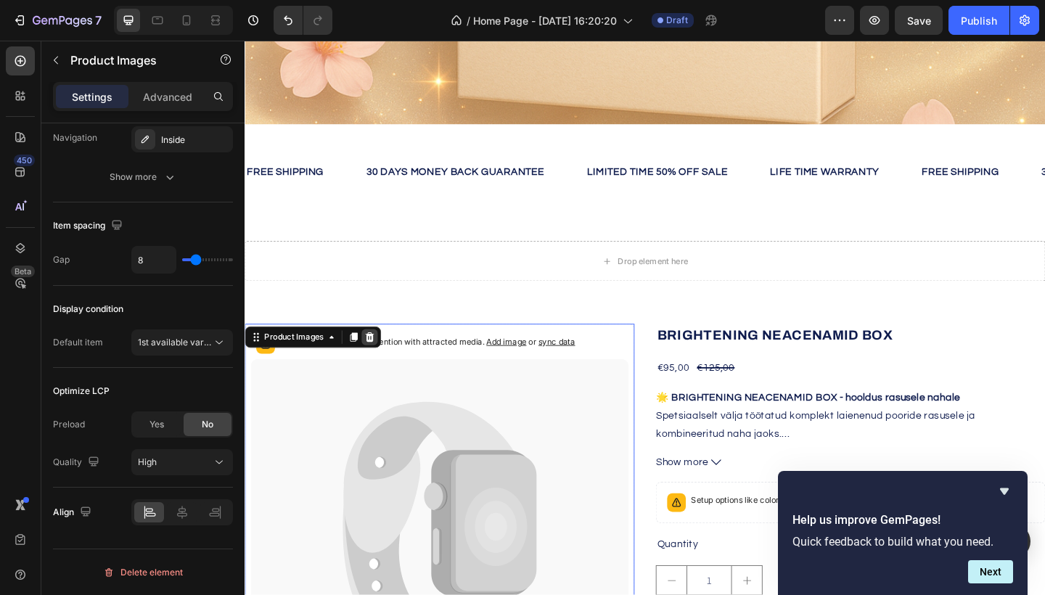
click at [385, 366] on icon at bounding box center [380, 364] width 9 height 10
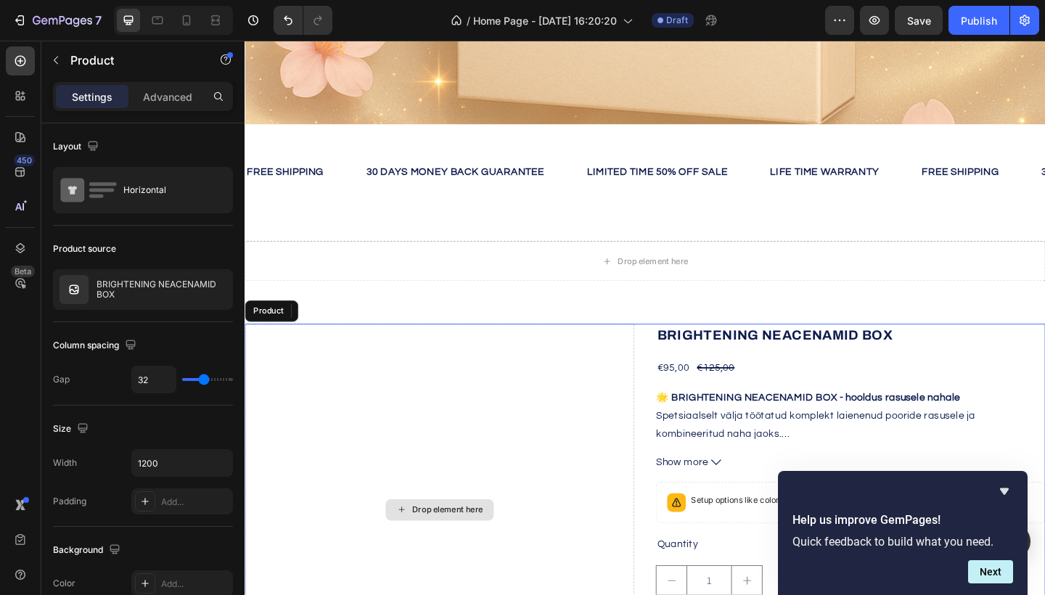
click at [535, 393] on div "Drop element here" at bounding box center [457, 551] width 424 height 404
click at [348, 335] on icon at bounding box center [348, 335] width 9 height 10
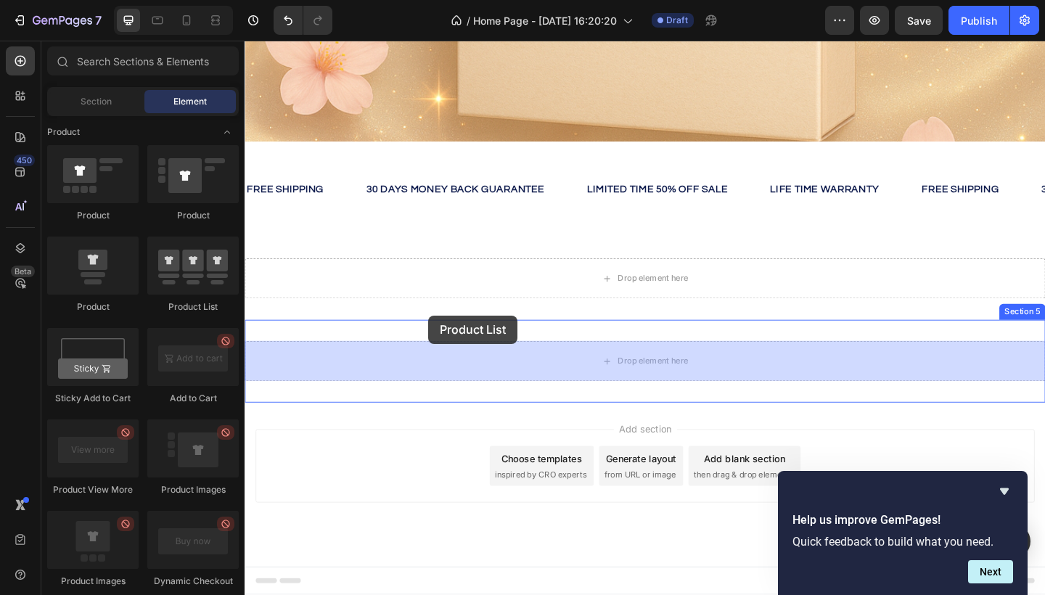
drag, startPoint x: 430, startPoint y: 304, endPoint x: 444, endPoint y: 340, distance: 38.4
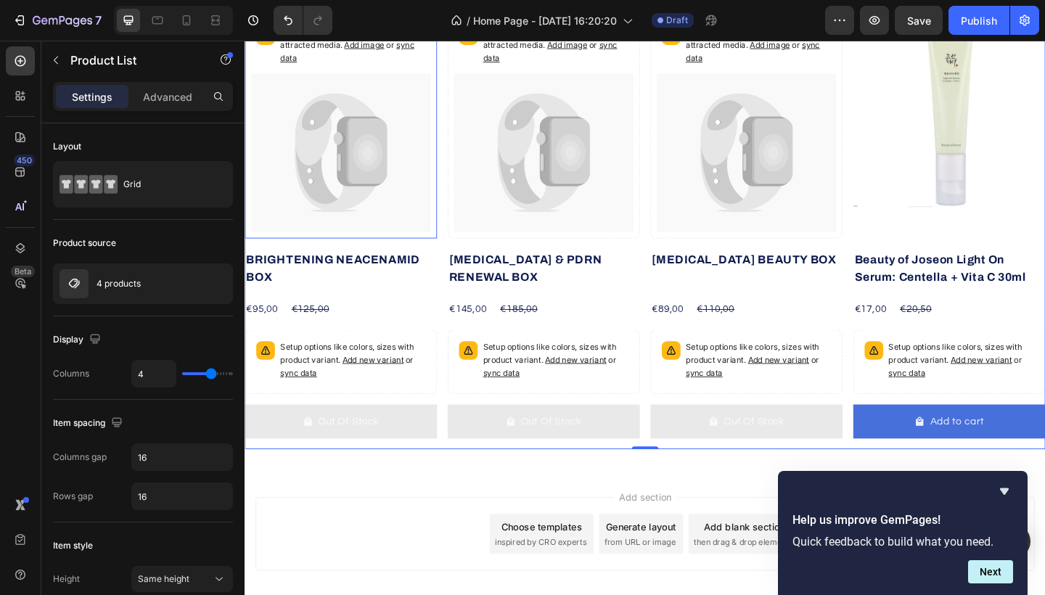
scroll to position [812, 0]
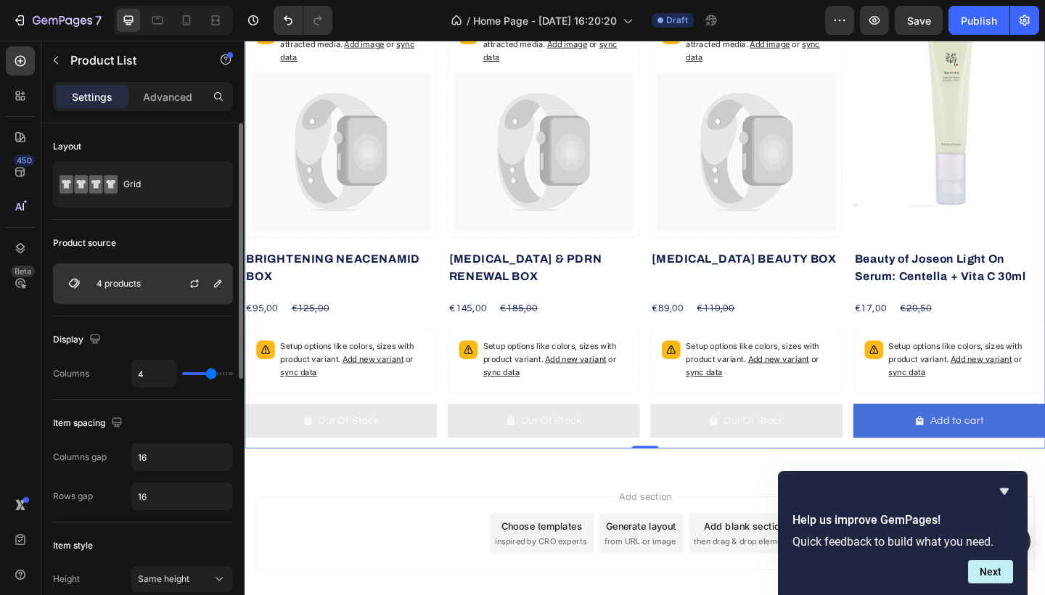
click at [155, 291] on div "4 products" at bounding box center [143, 284] width 180 height 41
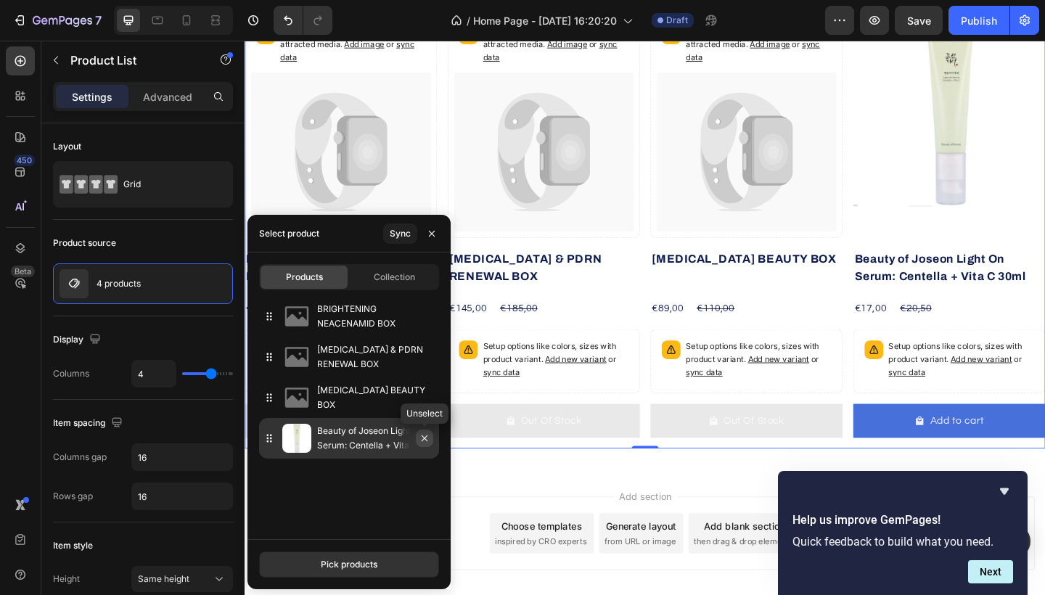
click at [425, 445] on button "button" at bounding box center [424, 438] width 17 height 17
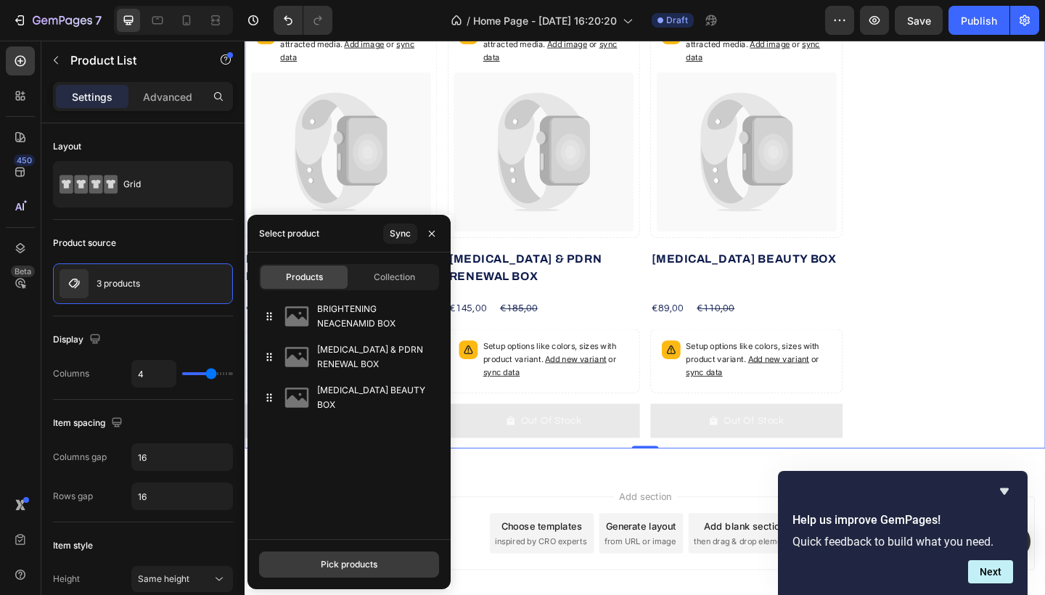
click at [399, 568] on button "Pick products" at bounding box center [349, 565] width 180 height 26
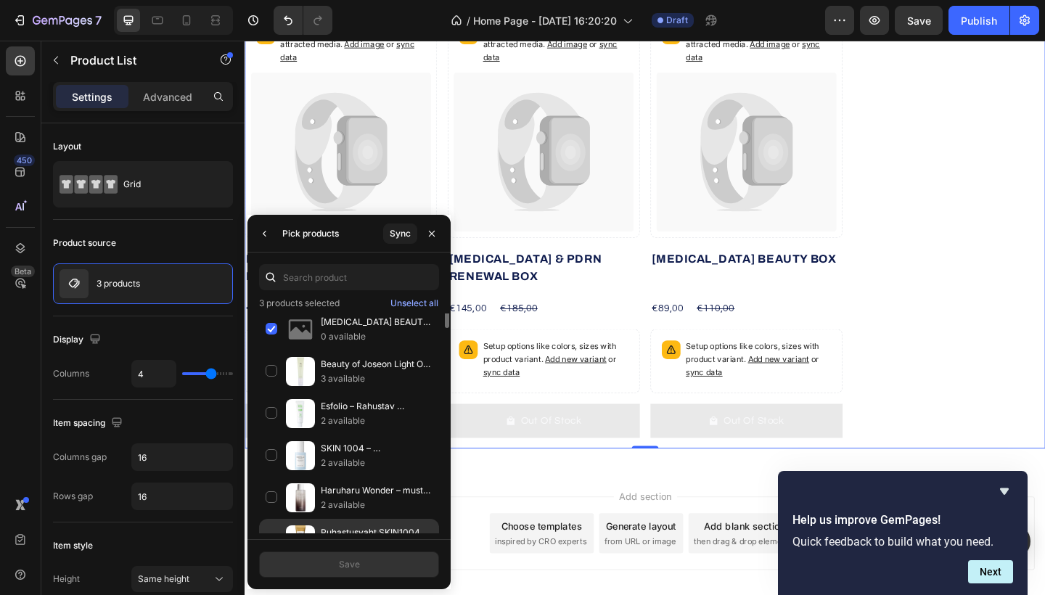
scroll to position [0, 0]
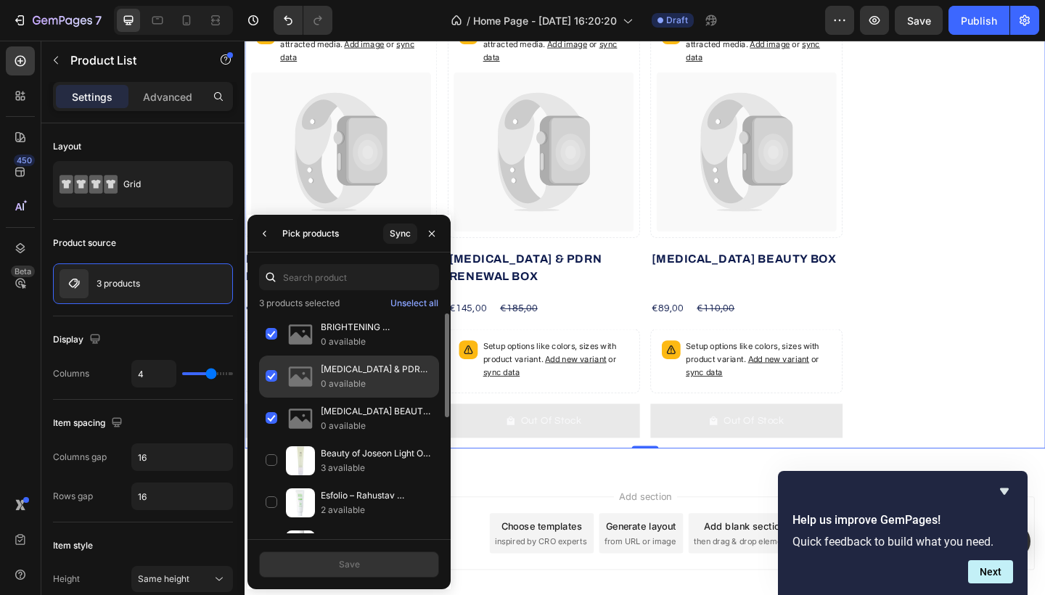
click at [274, 373] on div "Retinol & PDRN RENEWAL BOX 0 available" at bounding box center [349, 377] width 180 height 42
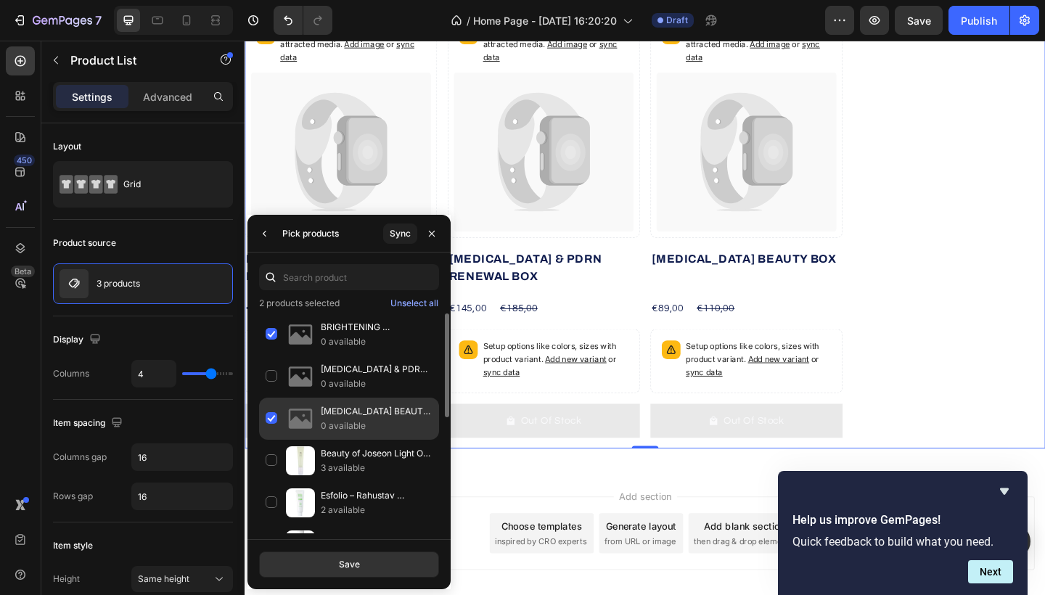
click at [272, 418] on div "SENSITIVE SKIN BEAUTY BOX 0 available" at bounding box center [349, 419] width 180 height 42
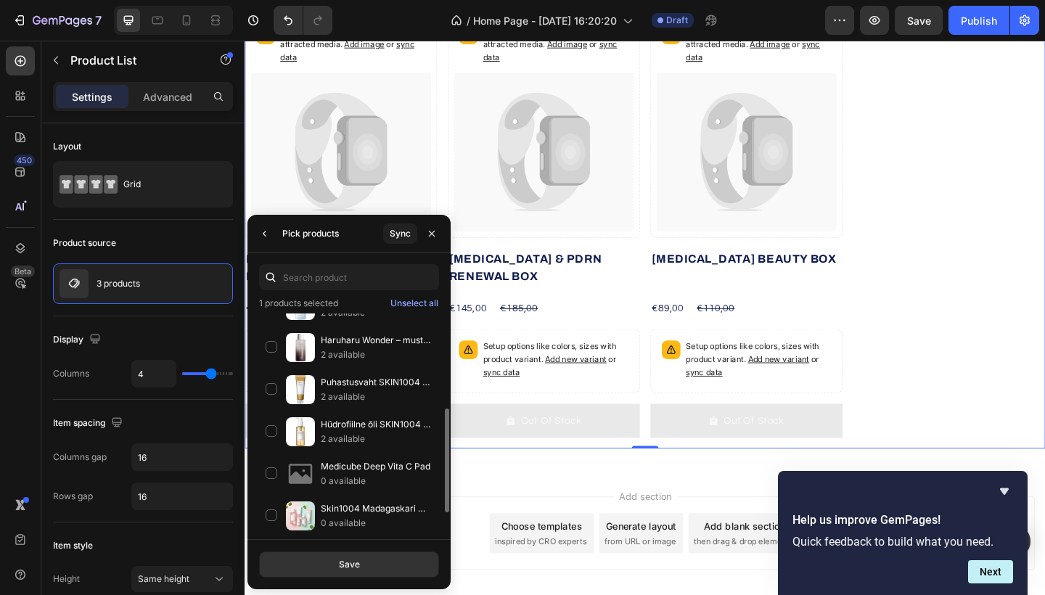
scroll to position [243, 0]
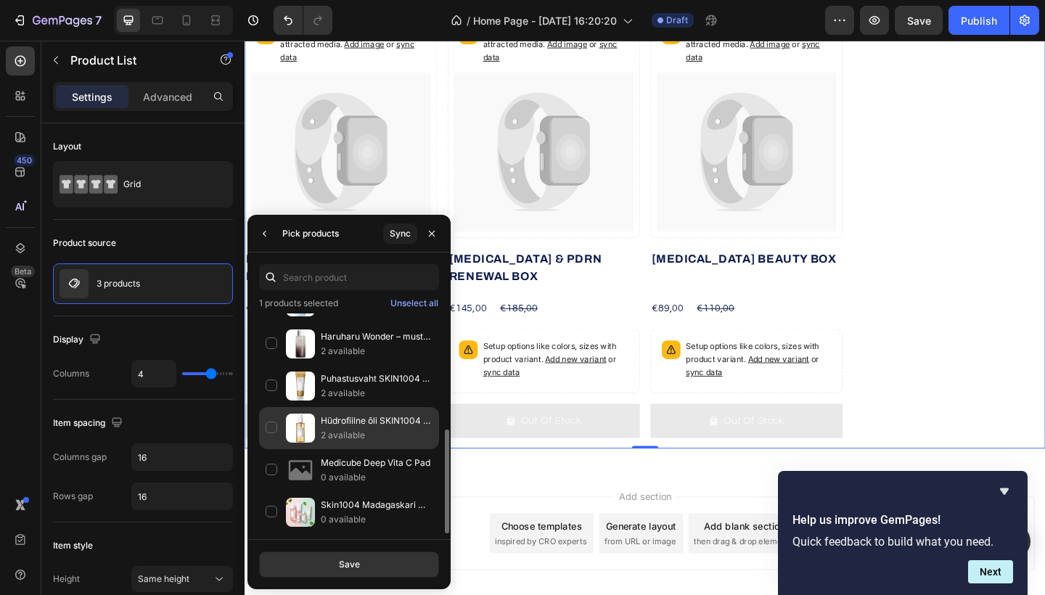
click at [279, 426] on div "Hüdrofiilne õli SKIN1004 Madagascar Centella Light Cleansing Oil, 200ml 2 avail…" at bounding box center [349, 428] width 180 height 42
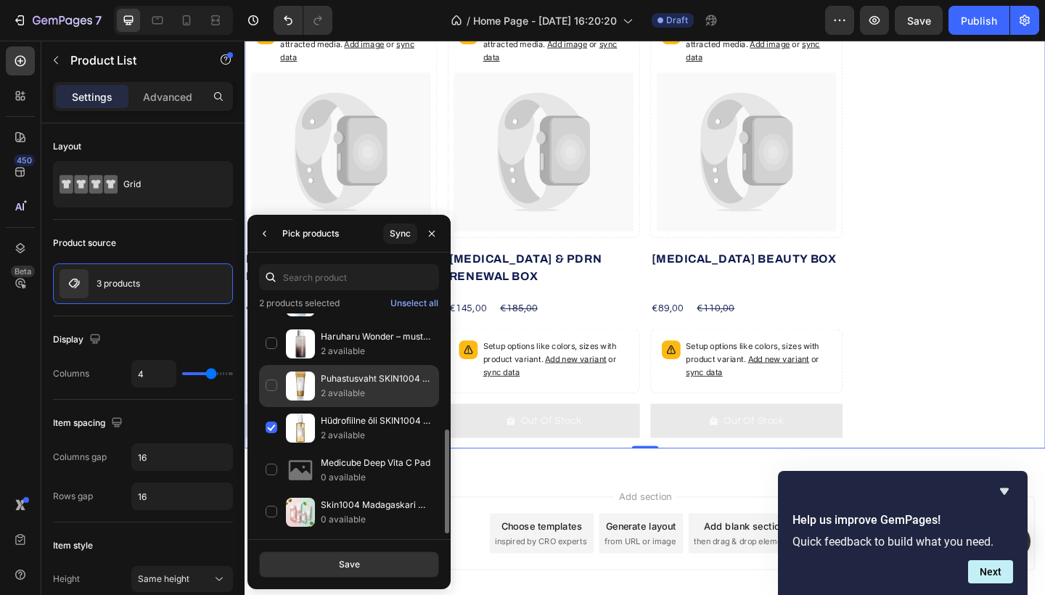
click at [276, 375] on div "Puhastusvaht SKIN1004 Madagascar Centella Ampoule, 125ml 2 available" at bounding box center [349, 386] width 180 height 42
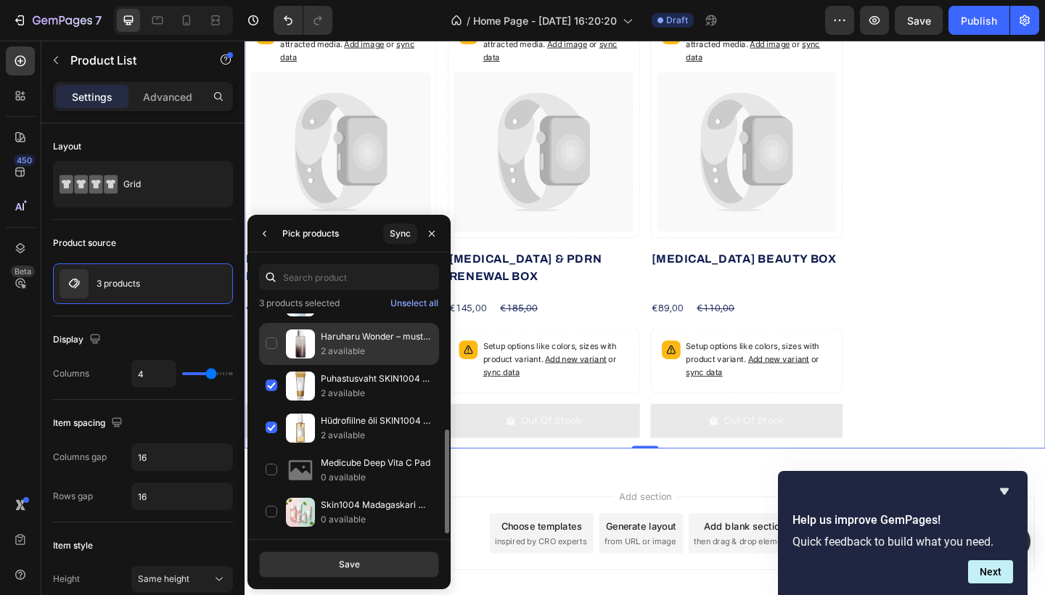
click at [273, 348] on div "Haruharu Wonder – musta riisi hüaluroonhappe toonik – 150ml 2 available" at bounding box center [349, 344] width 180 height 42
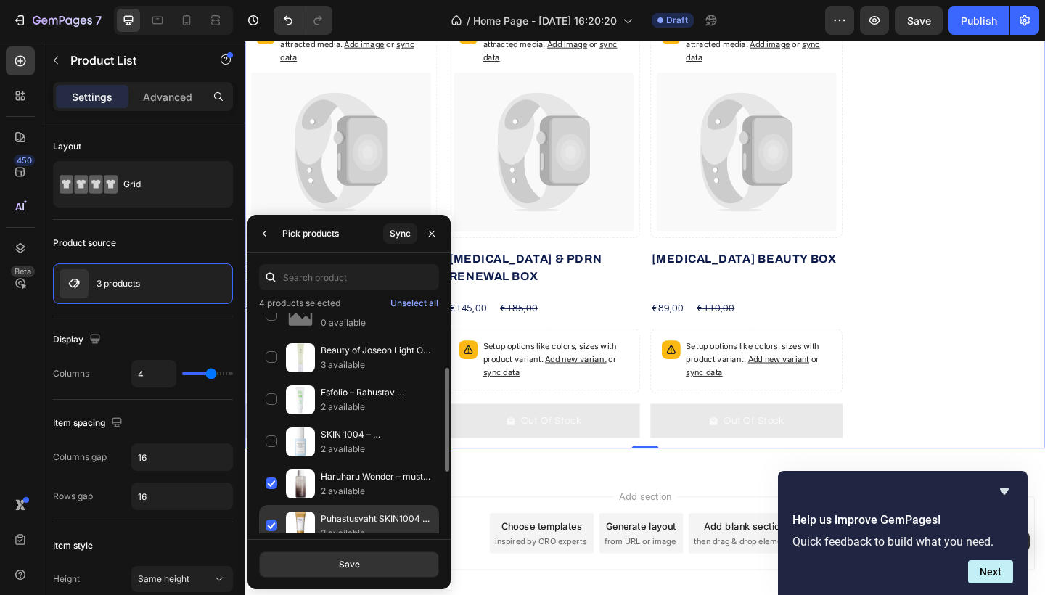
scroll to position [83, 0]
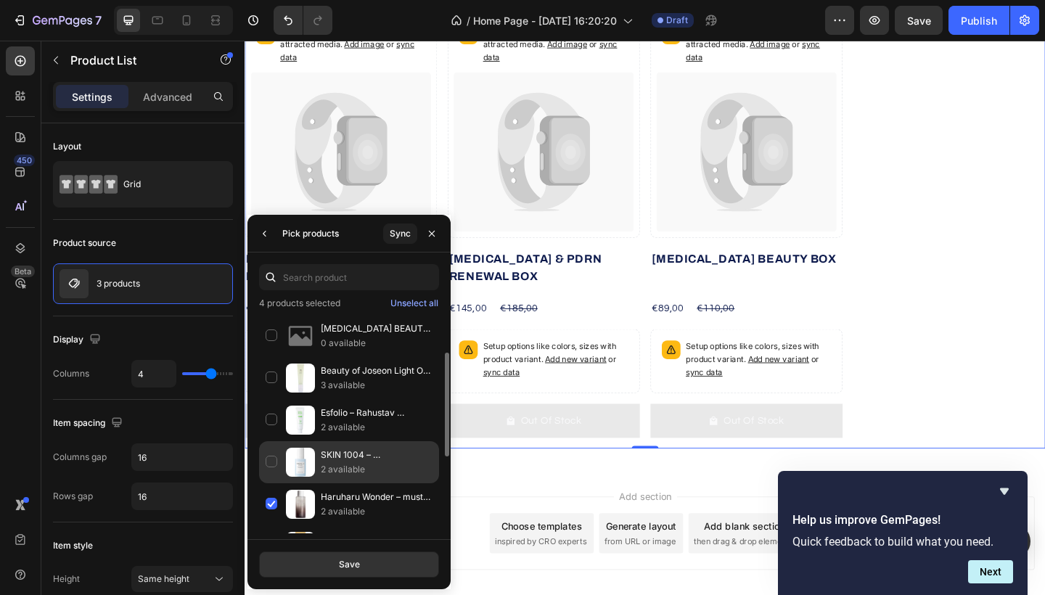
click at [287, 457] on img at bounding box center [300, 462] width 29 height 29
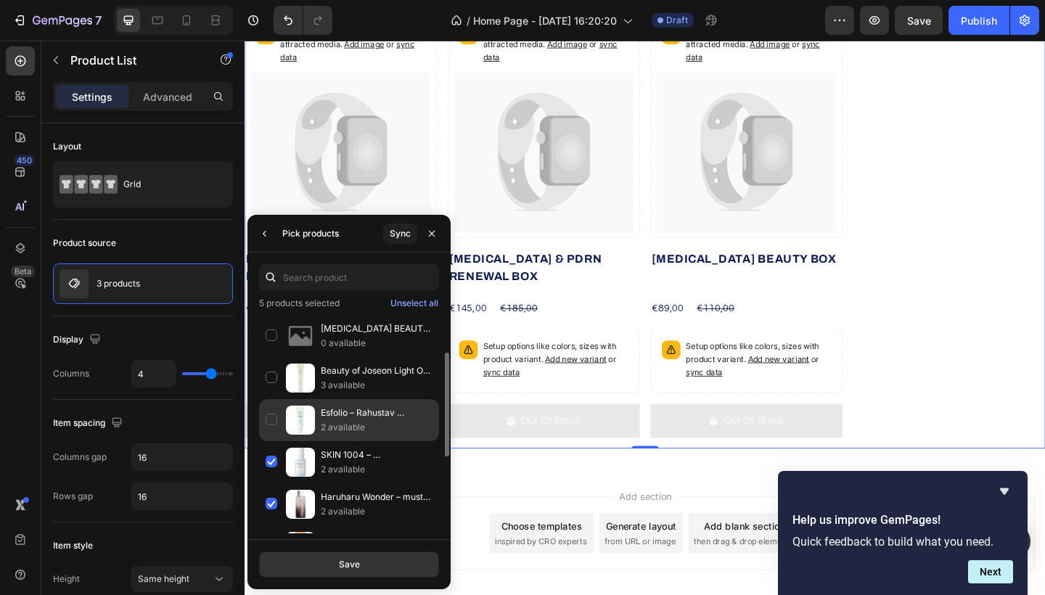
click at [290, 418] on img at bounding box center [300, 420] width 29 height 29
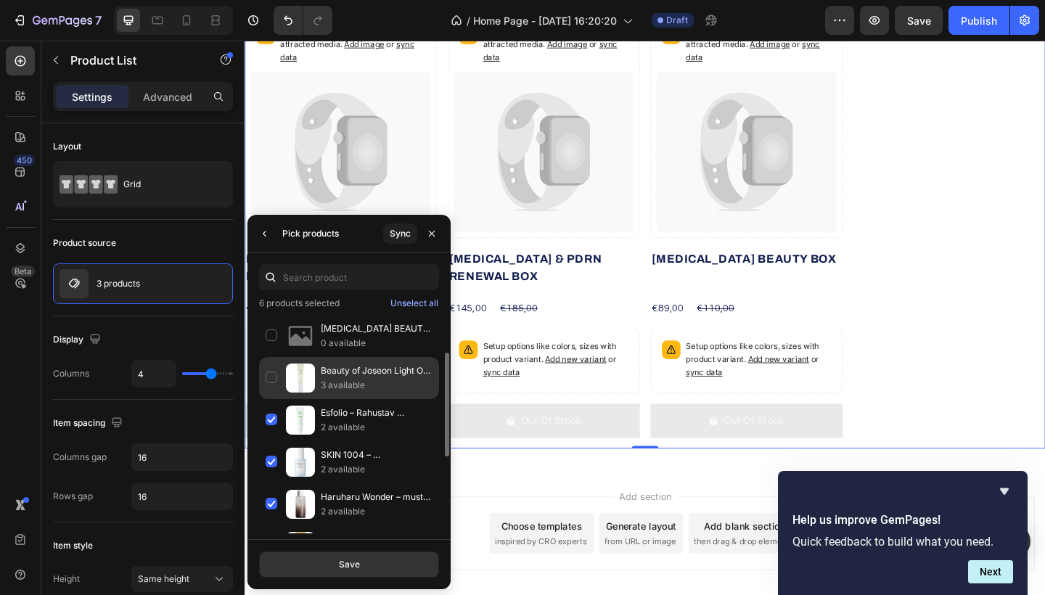
click at [290, 369] on img at bounding box center [300, 378] width 29 height 29
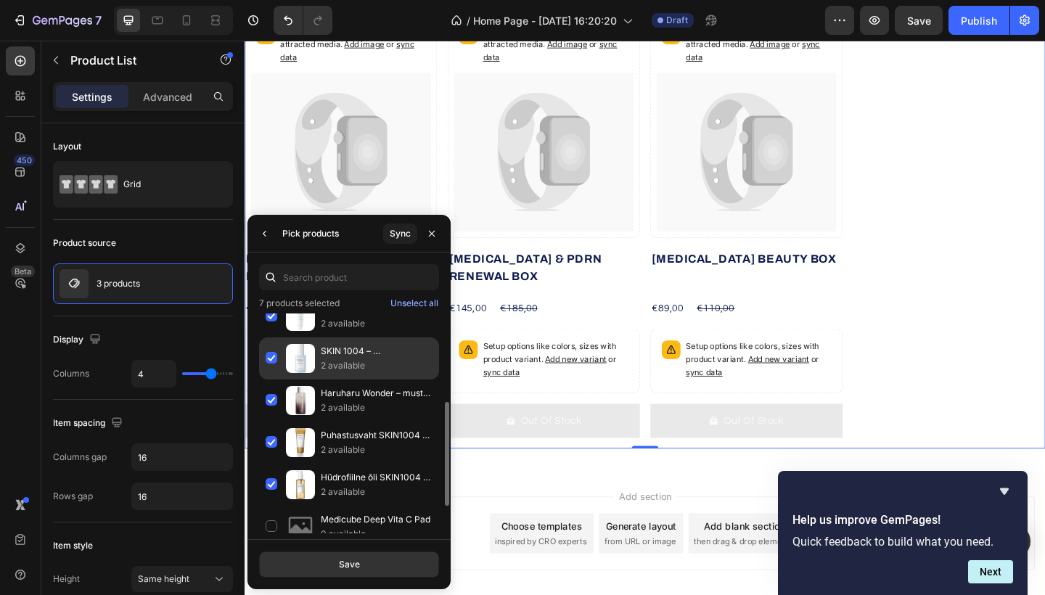
scroll to position [243, 0]
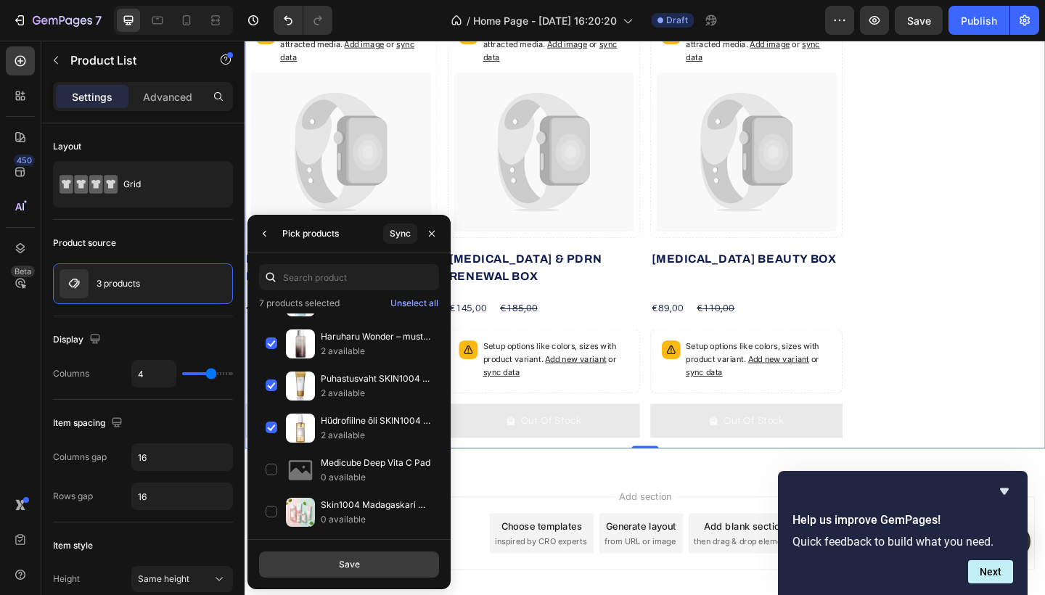
click at [340, 566] on div "Save" at bounding box center [349, 564] width 21 height 13
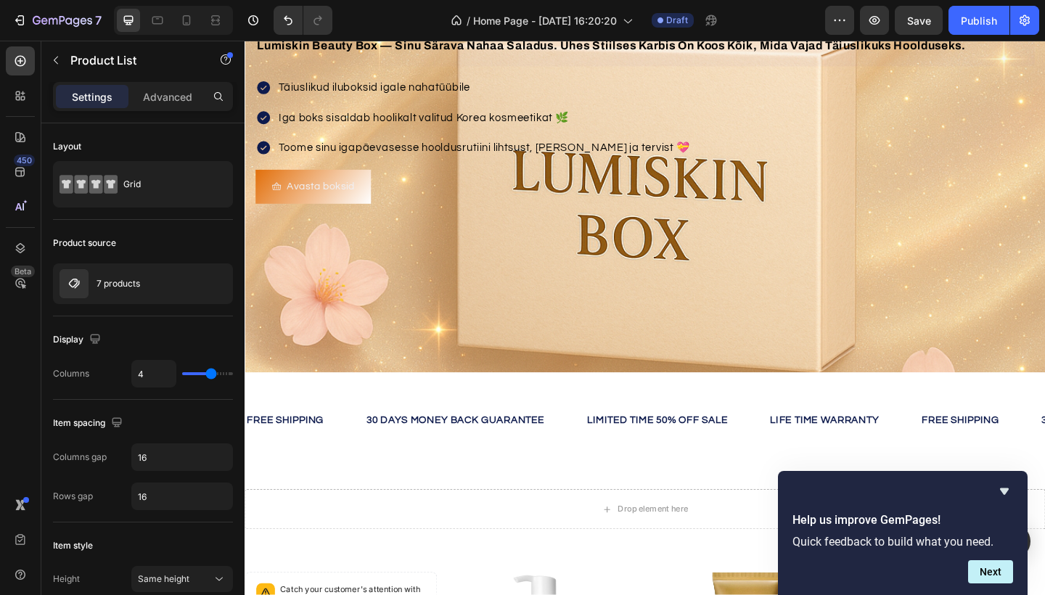
scroll to position [205, 0]
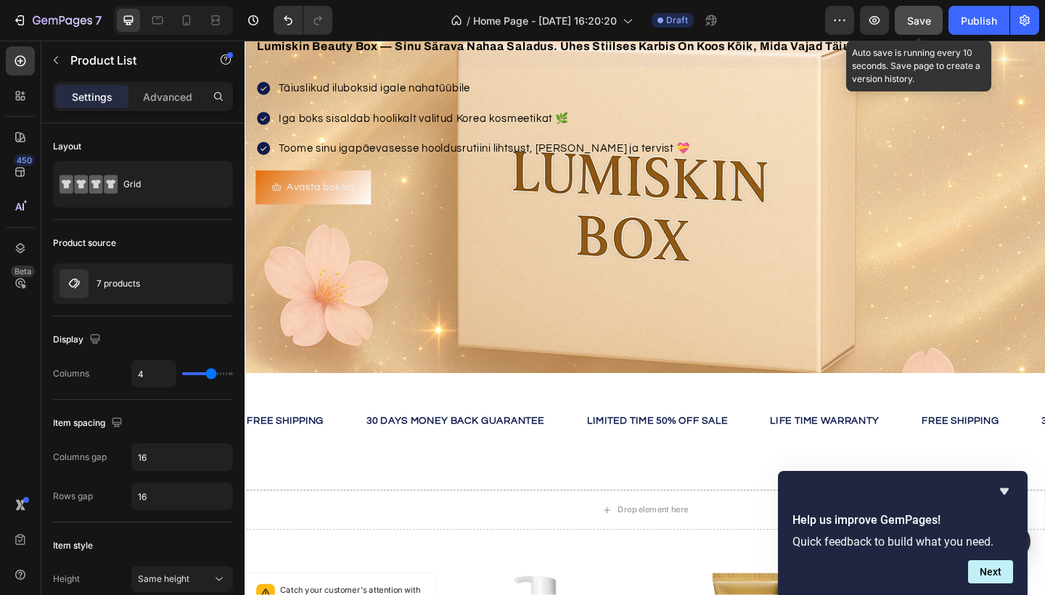
click at [921, 24] on span "Save" at bounding box center [919, 21] width 24 height 12
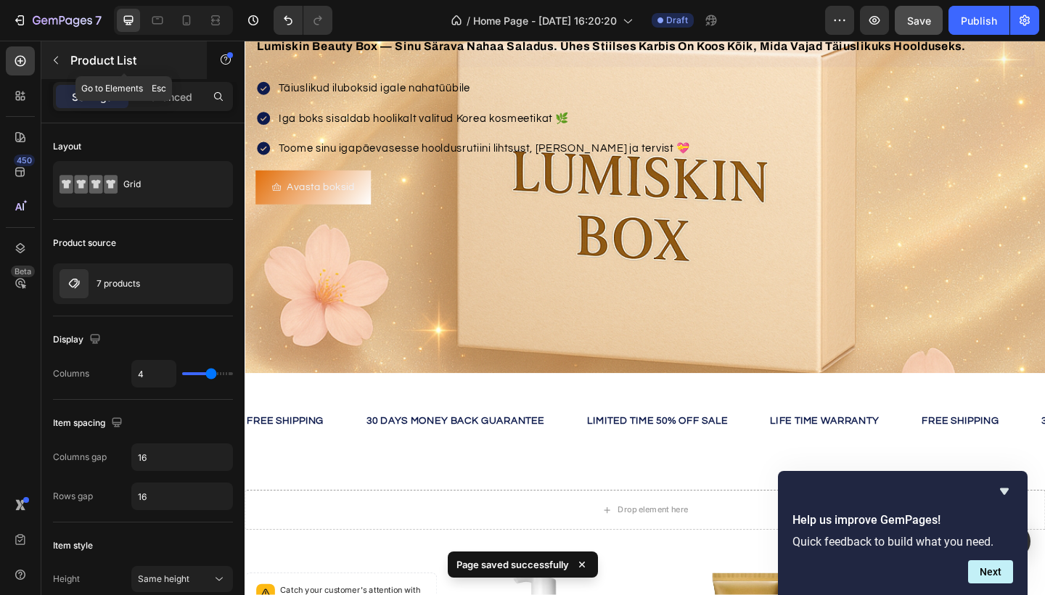
click at [53, 62] on icon "button" at bounding box center [56, 60] width 12 height 12
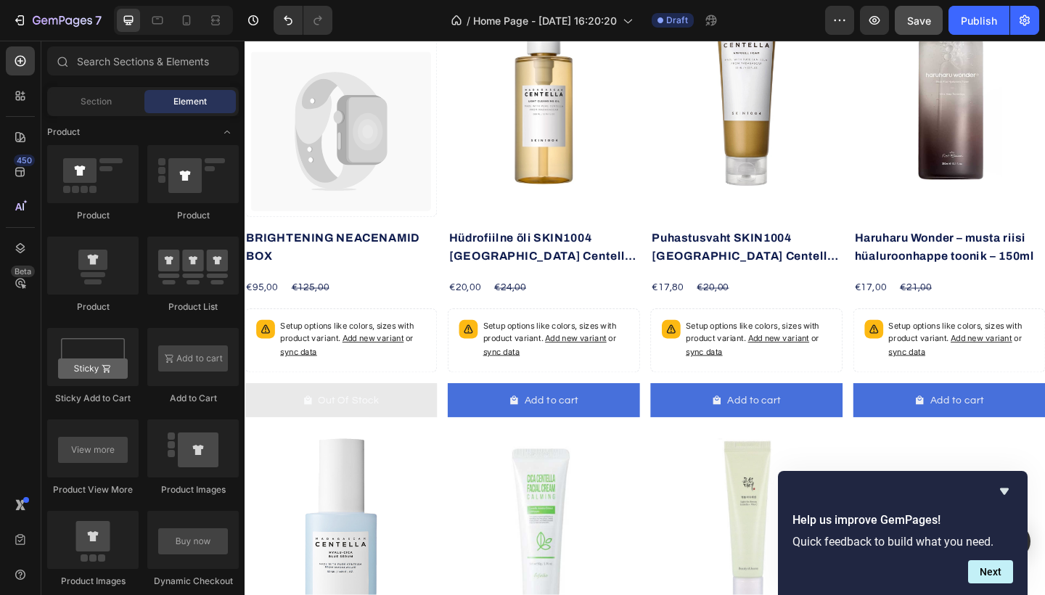
scroll to position [836, 0]
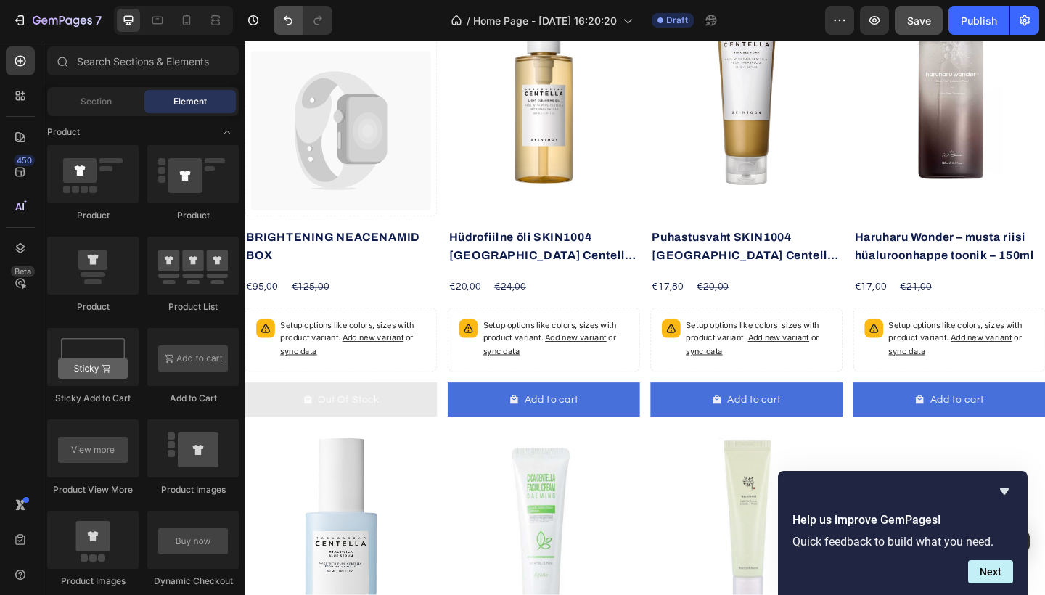
click at [287, 28] on button "Undo/Redo" at bounding box center [288, 20] width 29 height 29
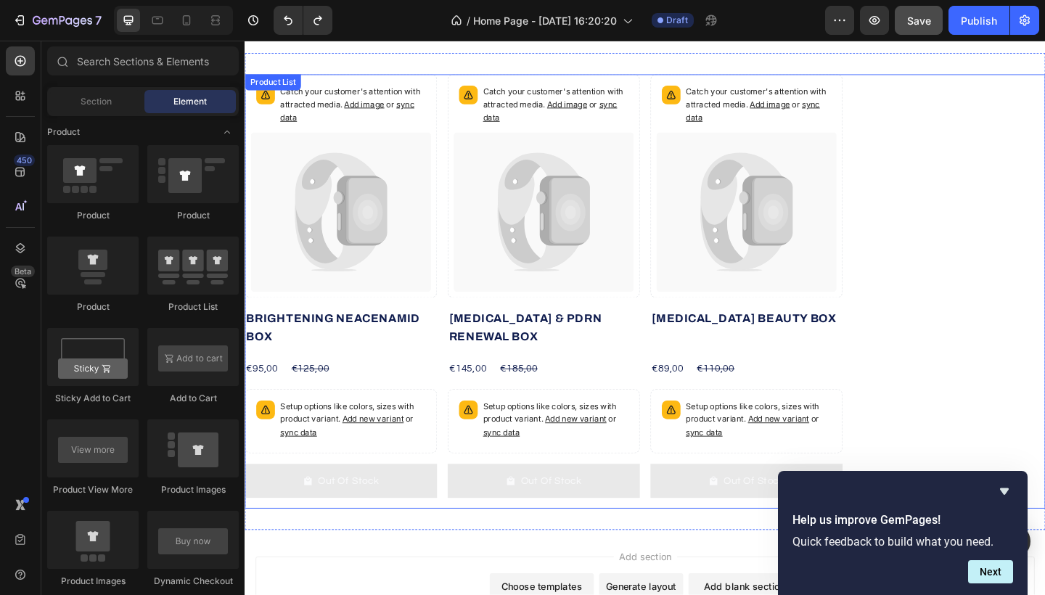
scroll to position [743, 0]
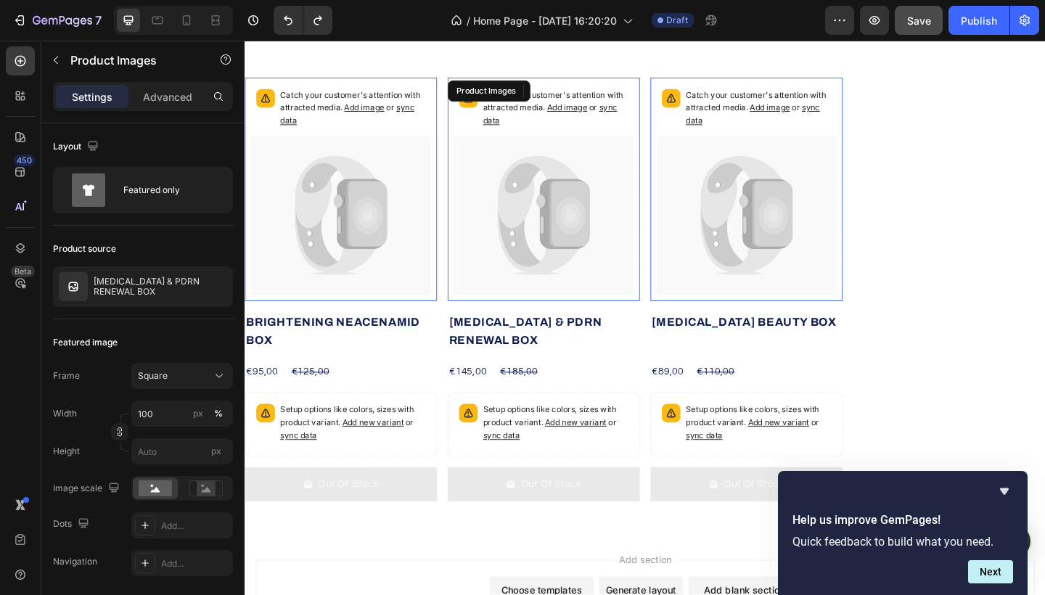
click at [579, 228] on icon at bounding box center [598, 230] width 44 height 72
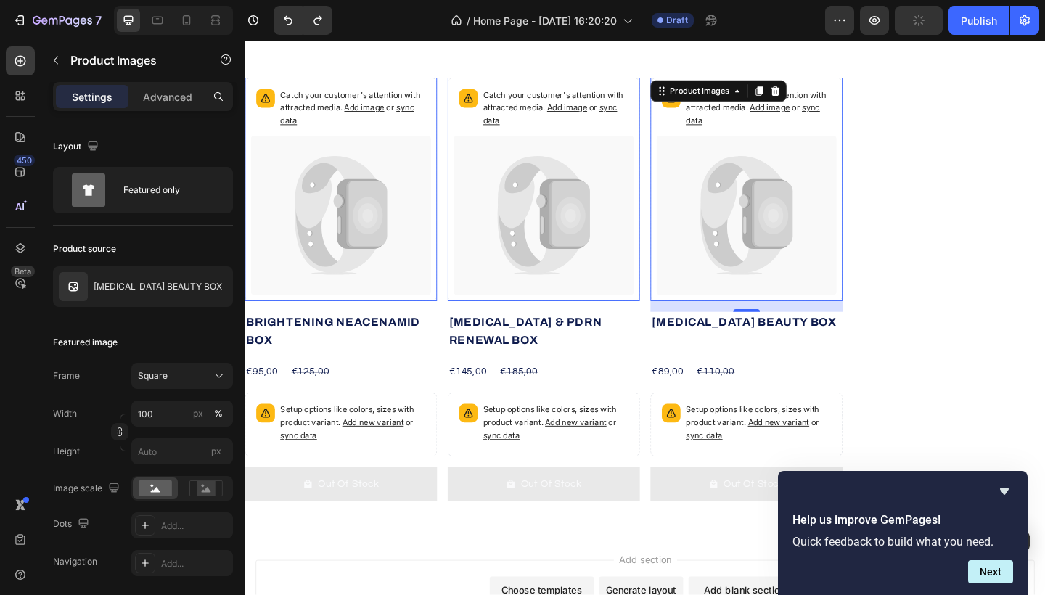
click at [804, 199] on icon at bounding box center [818, 230] width 44 height 72
click at [557, 211] on icon at bounding box center [564, 206] width 89 height 78
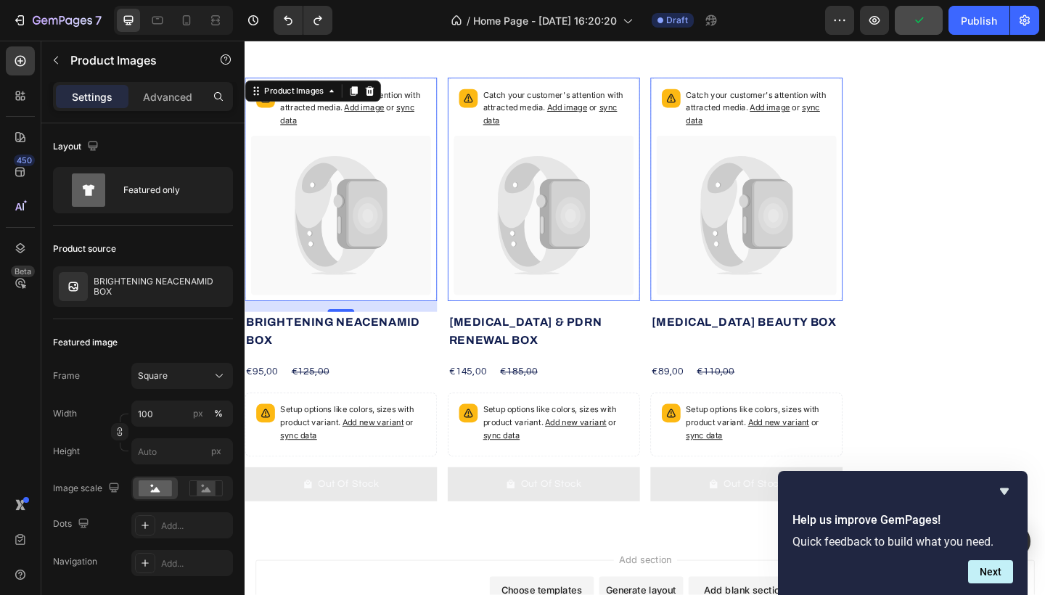
click at [410, 217] on icon at bounding box center [349, 231] width 196 height 174
click at [57, 68] on button "button" at bounding box center [55, 60] width 23 height 23
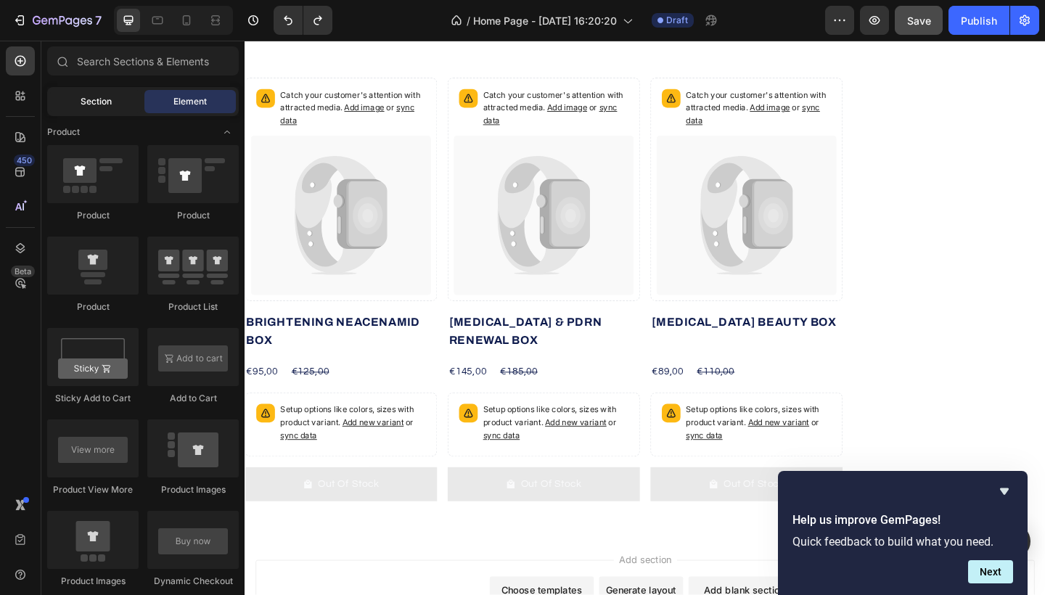
click at [108, 98] on span "Section" at bounding box center [96, 101] width 31 height 13
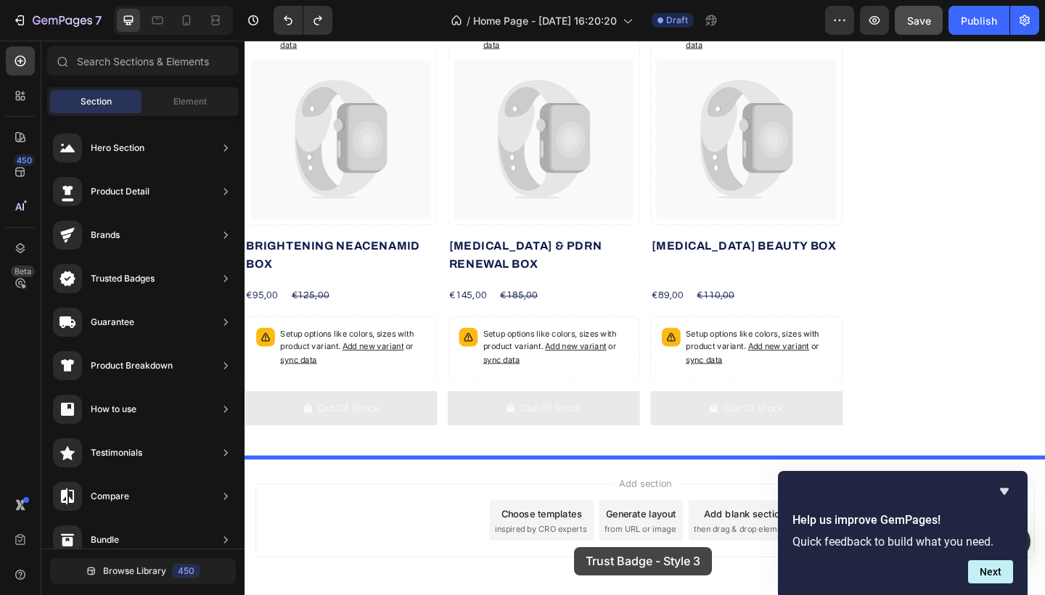
scroll to position [886, 0]
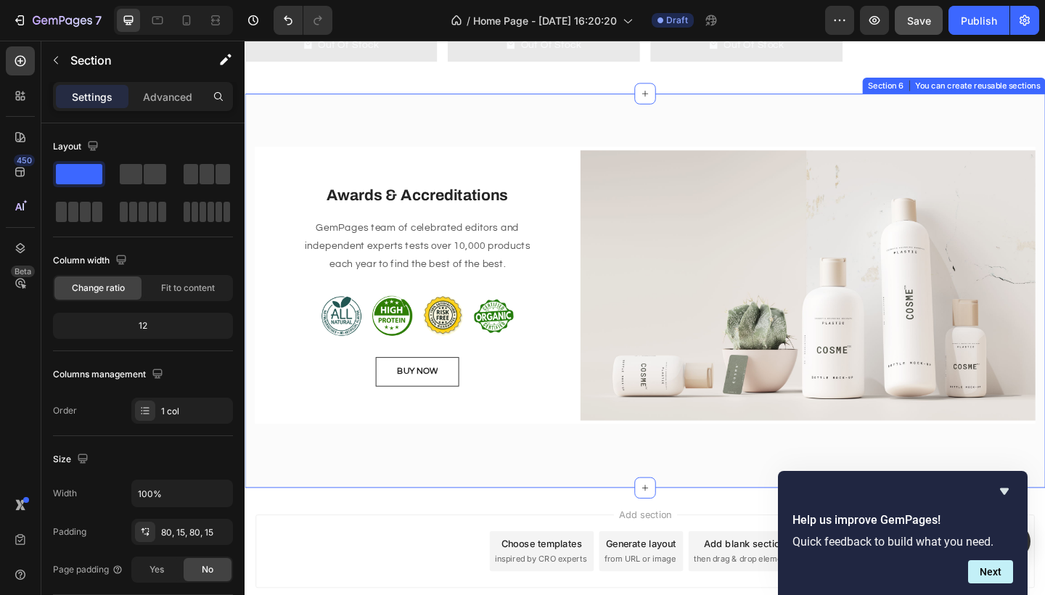
scroll to position [1228, 0]
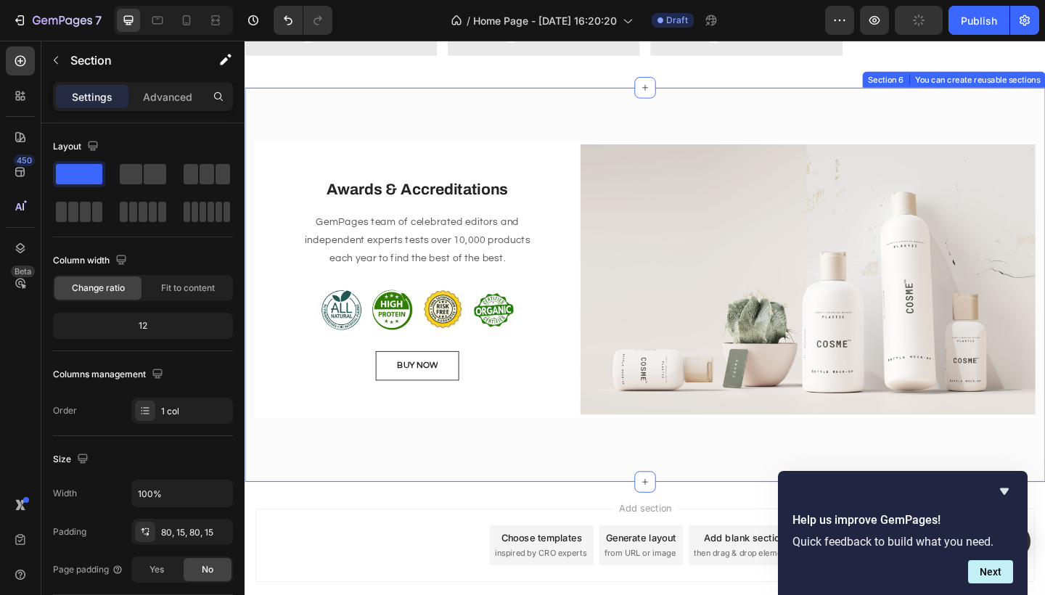
click at [405, 141] on div "Awards & Accreditations Heading GemPages team of celebrated editors and indepen…" at bounding box center [680, 306] width 871 height 428
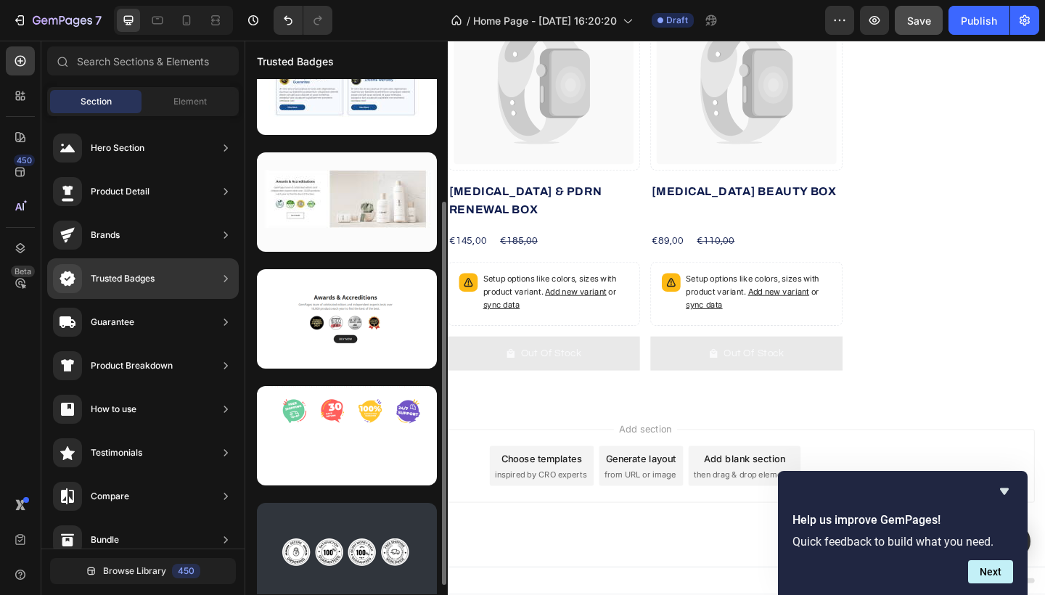
scroll to position [167, 0]
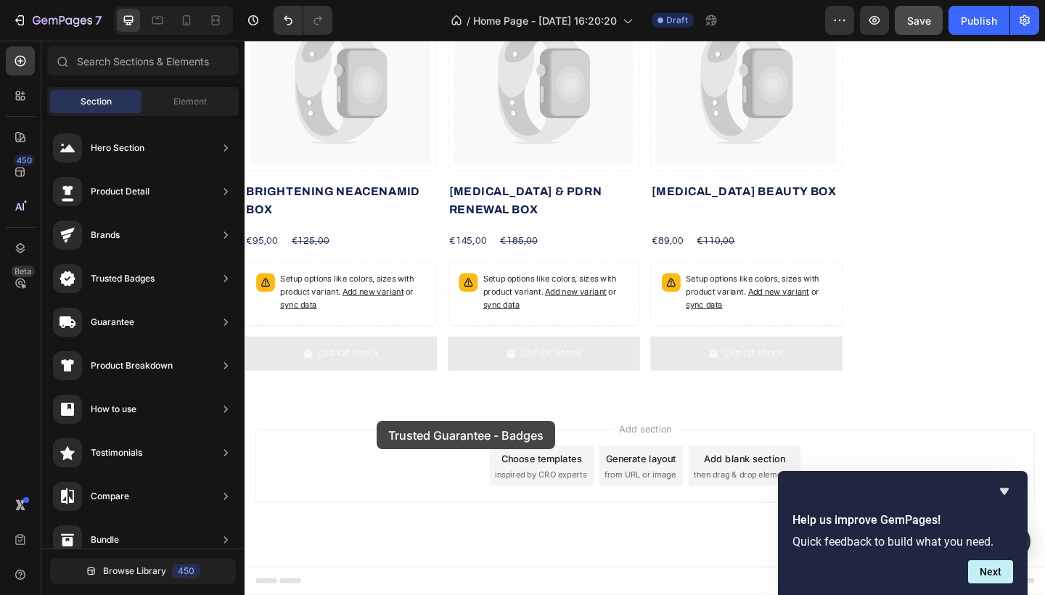
drag, startPoint x: 621, startPoint y: 462, endPoint x: 684, endPoint y: 429, distance: 70.5
drag, startPoint x: 684, startPoint y: 429, endPoint x: 534, endPoint y: 319, distance: 186.4
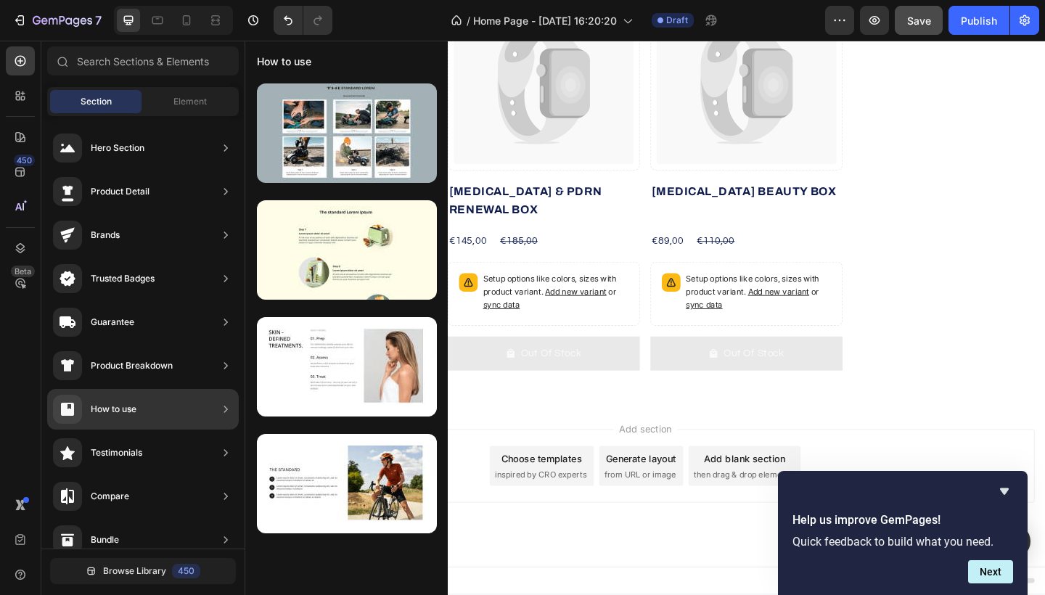
scroll to position [0, 0]
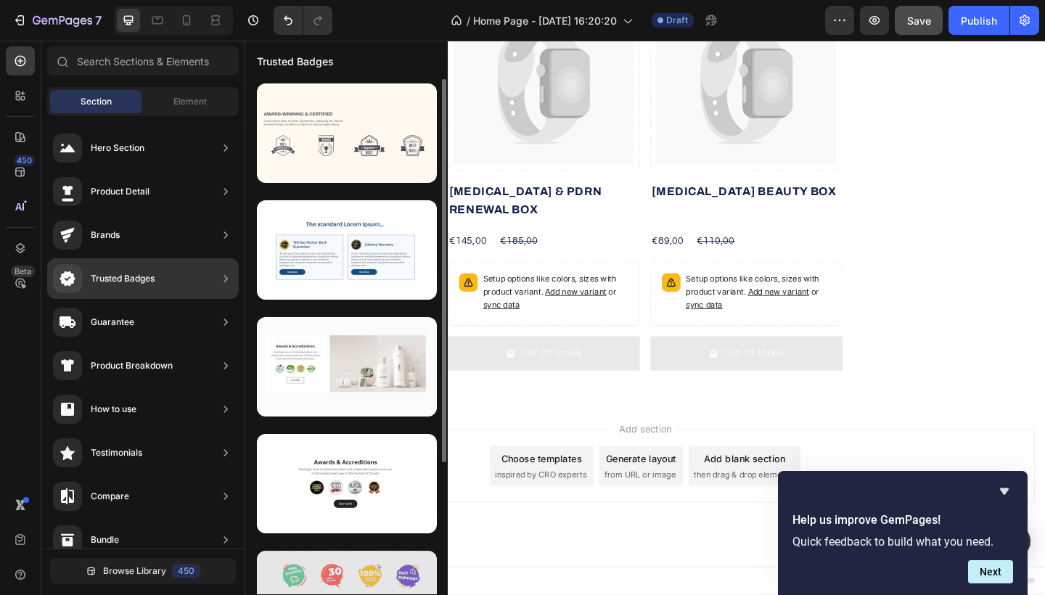
click at [384, 568] on div at bounding box center [347, 600] width 180 height 99
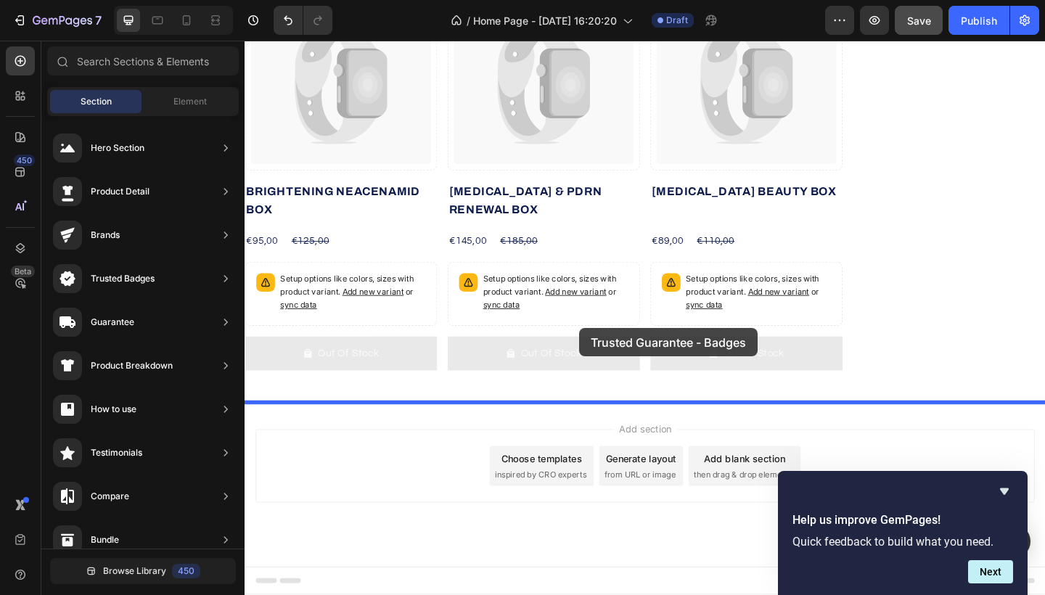
scroll to position [886, 0]
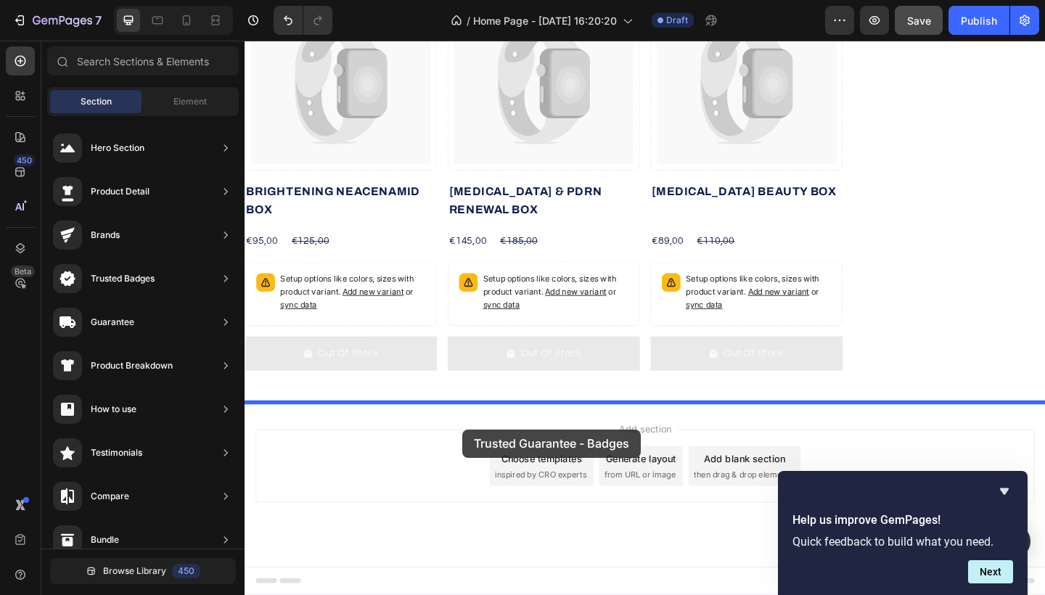
drag, startPoint x: 608, startPoint y: 613, endPoint x: 479, endPoint y: 464, distance: 197.6
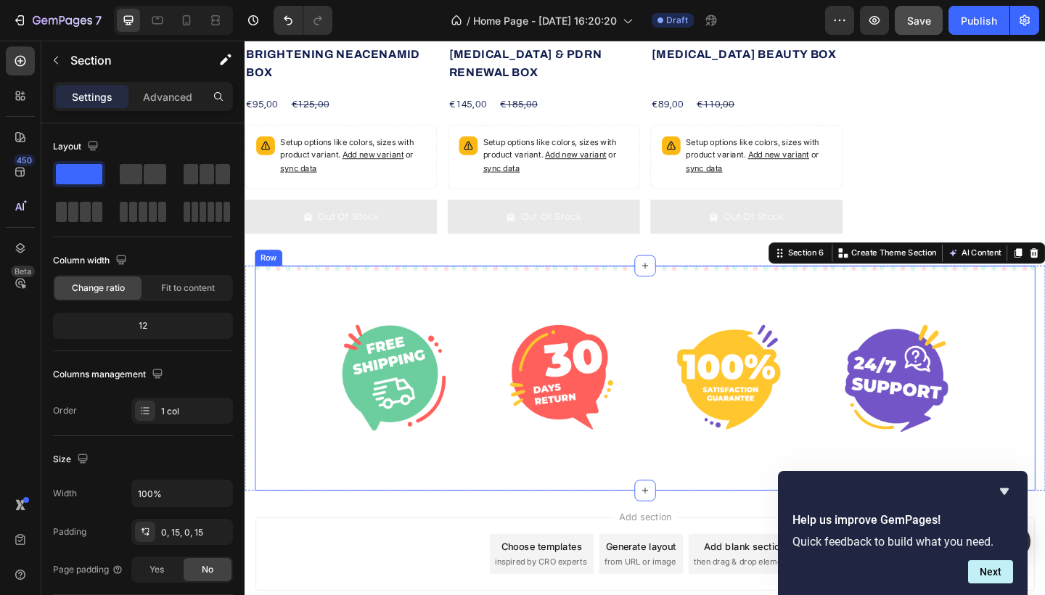
scroll to position [1035, 0]
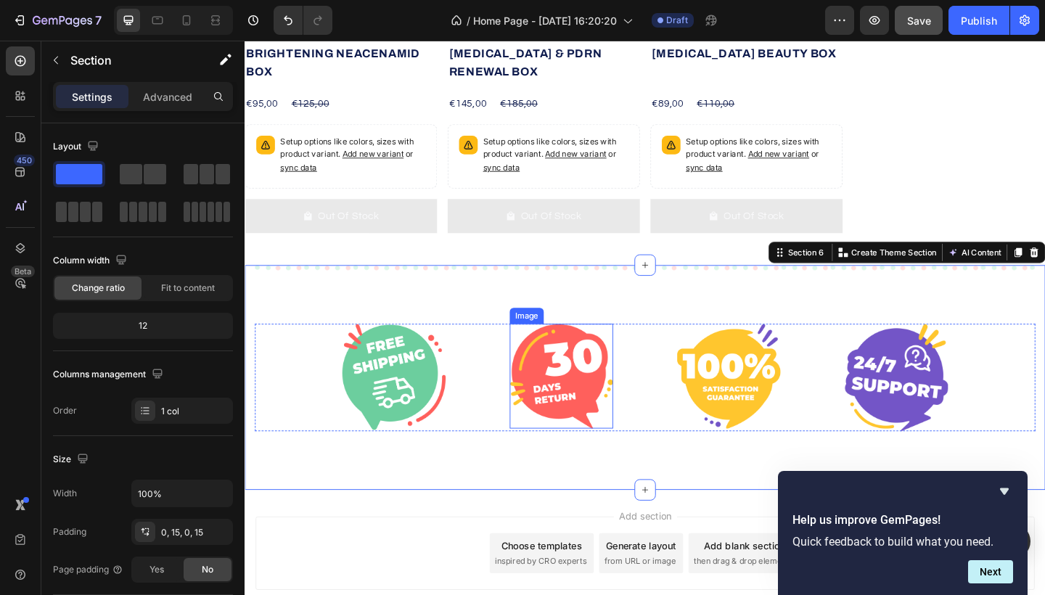
click at [594, 392] on img at bounding box center [589, 406] width 113 height 114
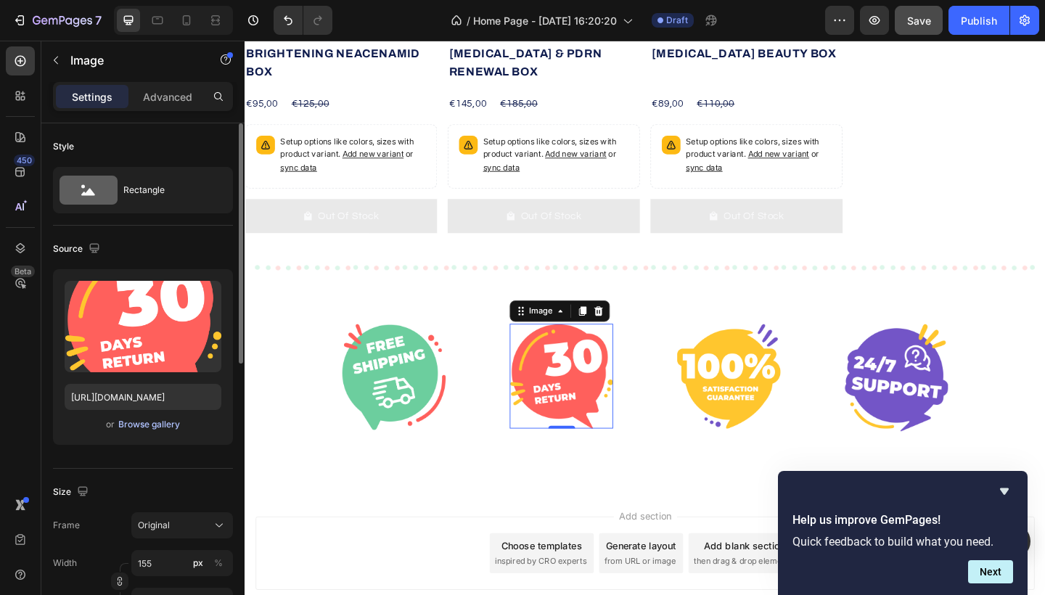
click at [153, 427] on div "Browse gallery" at bounding box center [149, 424] width 62 height 13
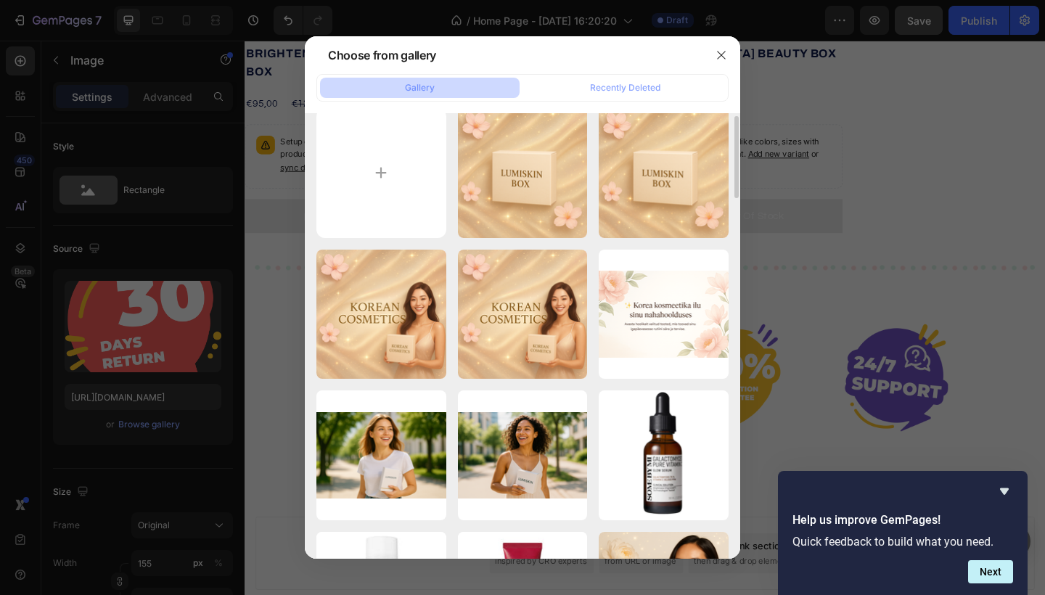
scroll to position [0, 0]
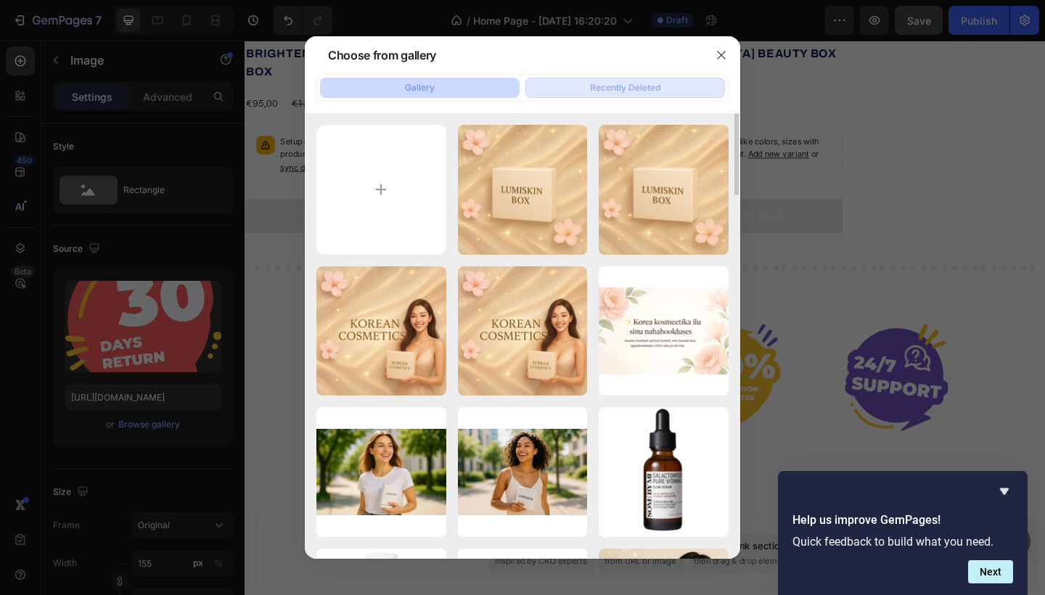
click at [601, 88] on div "Recently Deleted" at bounding box center [625, 87] width 70 height 13
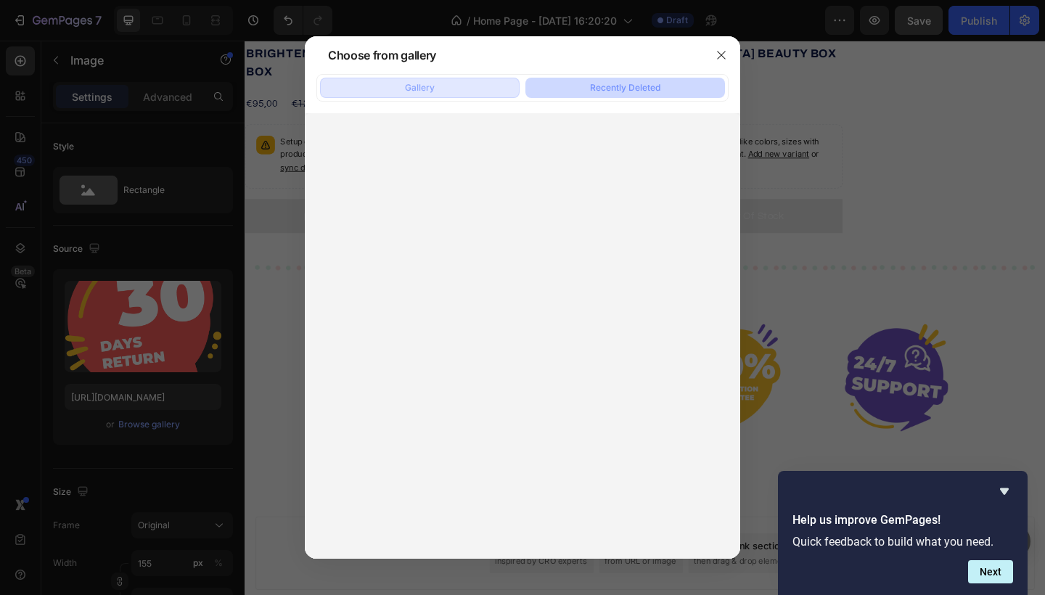
click at [475, 78] on button "Gallery" at bounding box center [420, 88] width 200 height 20
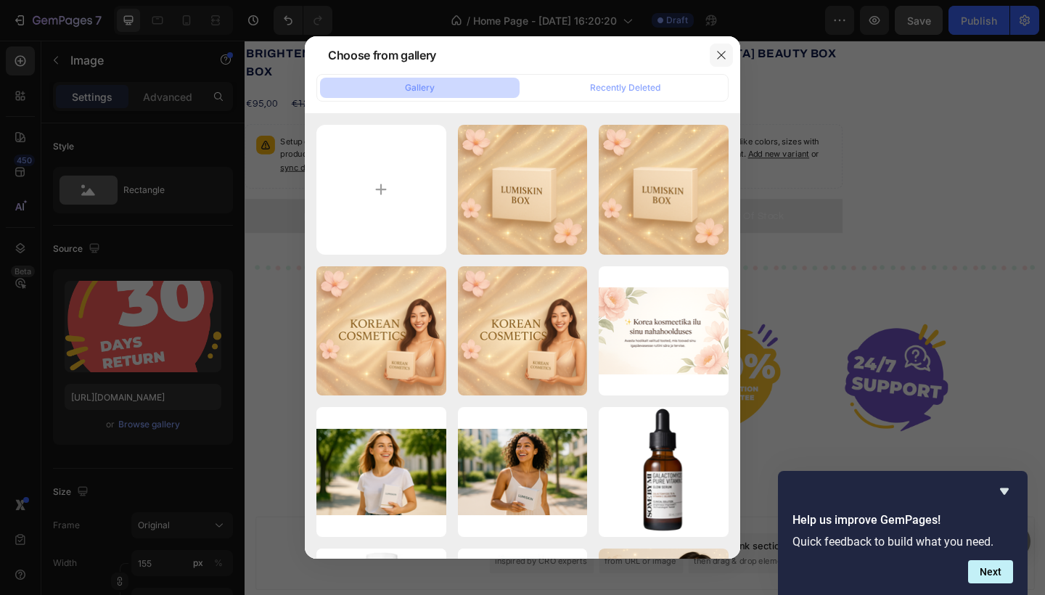
click at [719, 54] on icon "button" at bounding box center [722, 55] width 12 height 12
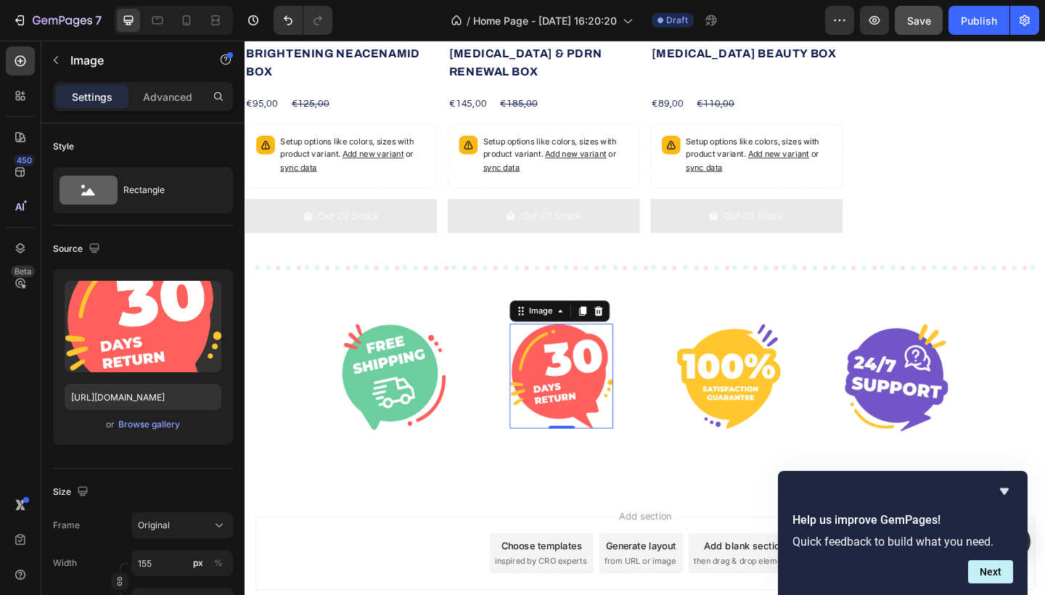
click at [582, 335] on icon at bounding box center [588, 336] width 12 height 12
click at [629, 335] on icon at bounding box center [629, 335] width 9 height 10
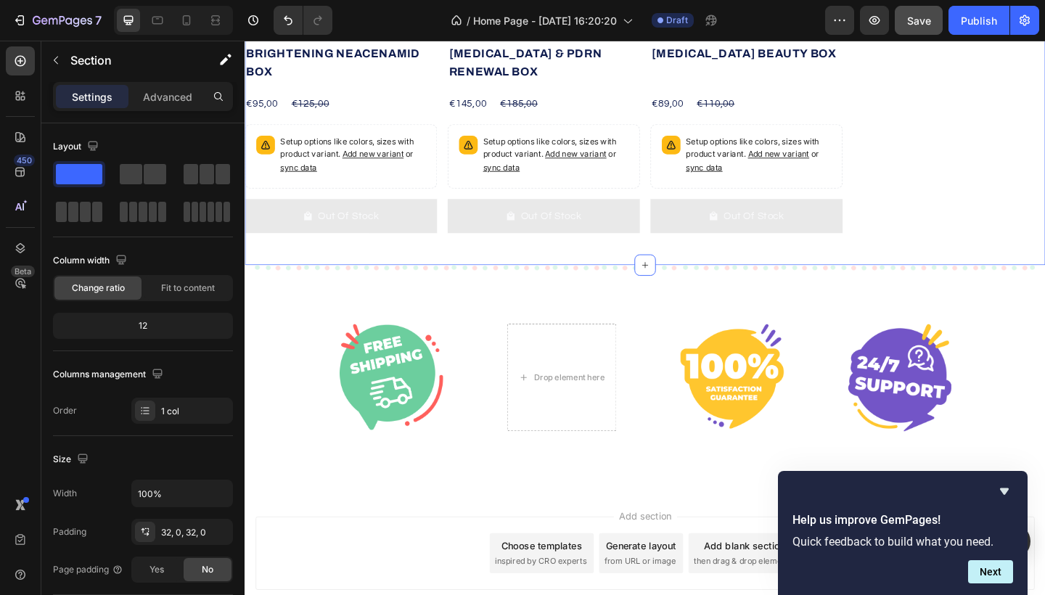
click at [530, 264] on div "Catch your customer's attention with attracted media. Add image or sync data Pr…" at bounding box center [680, 25] width 871 height 519
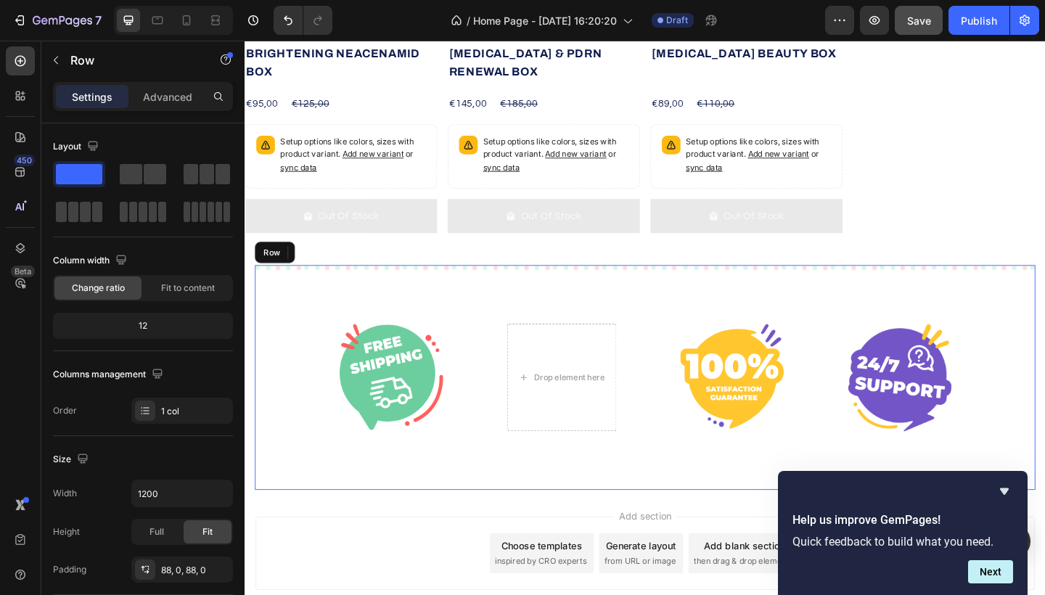
click at [529, 309] on div "Image Drop element here Image Image Row Row" at bounding box center [680, 407] width 849 height 245
click at [470, 346] on div "Image Drop element here Image Image Row Row 0" at bounding box center [680, 407] width 849 height 245
click at [172, 103] on p "Advanced" at bounding box center [167, 96] width 49 height 15
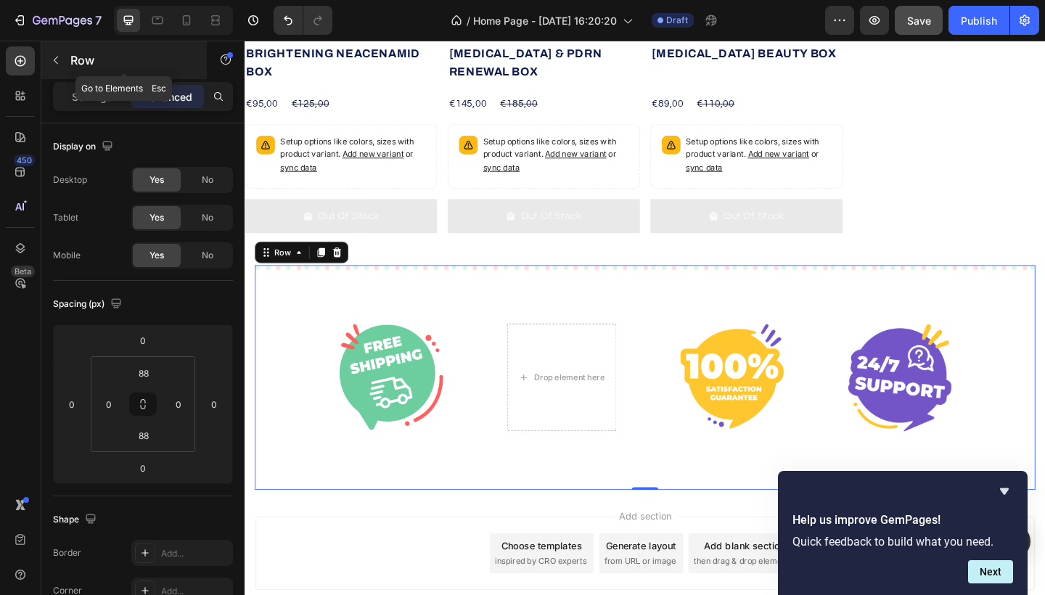
click at [55, 62] on icon "button" at bounding box center [56, 61] width 4 height 8
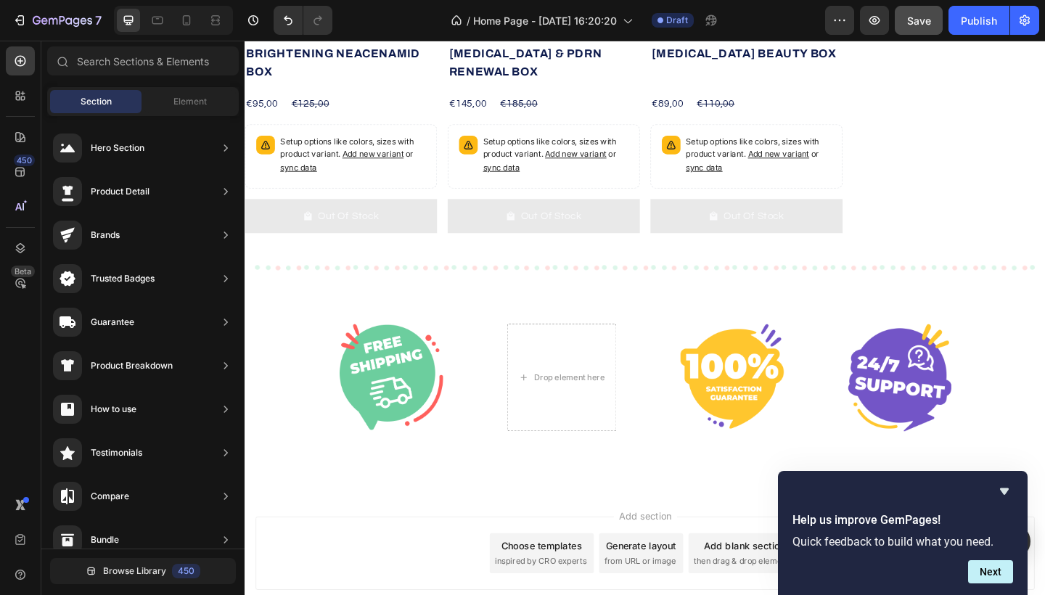
click at [616, 360] on div "Drop element here" at bounding box center [589, 407] width 119 height 117
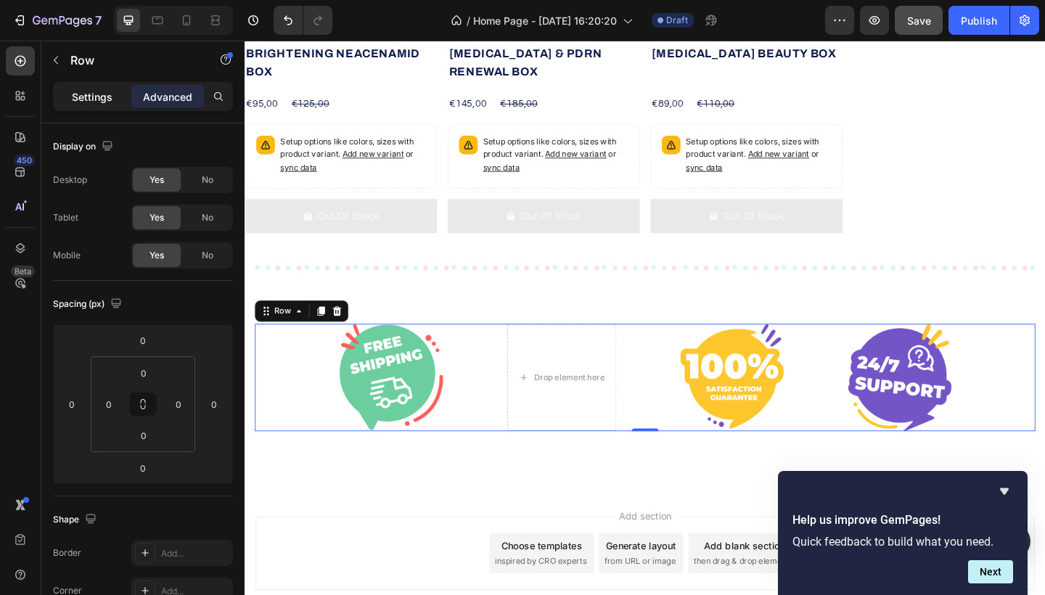
click at [128, 100] on div "Settings" at bounding box center [92, 96] width 73 height 23
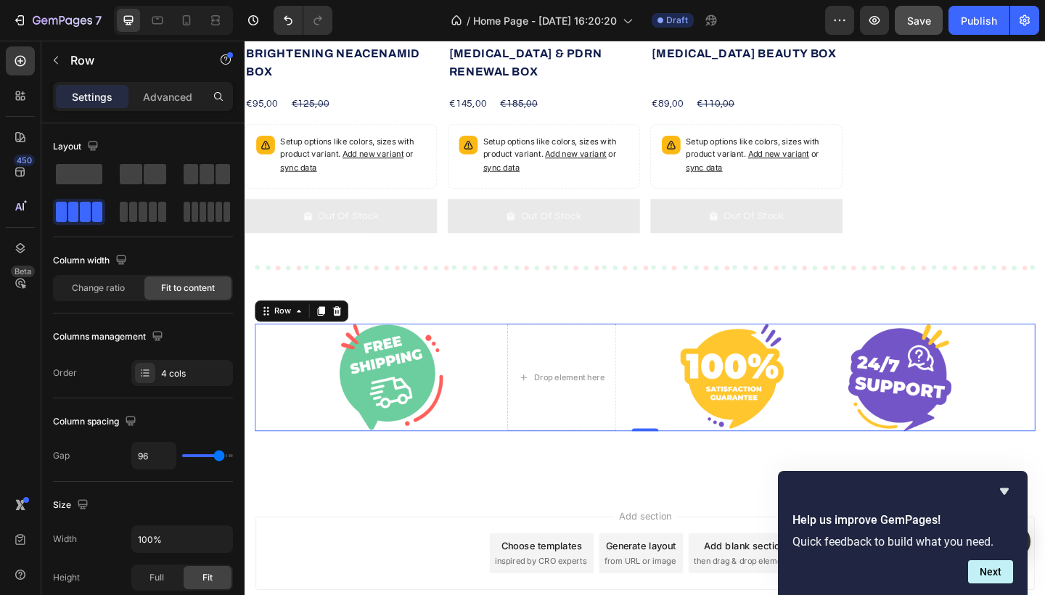
click at [102, 102] on p "Settings" at bounding box center [92, 96] width 41 height 15
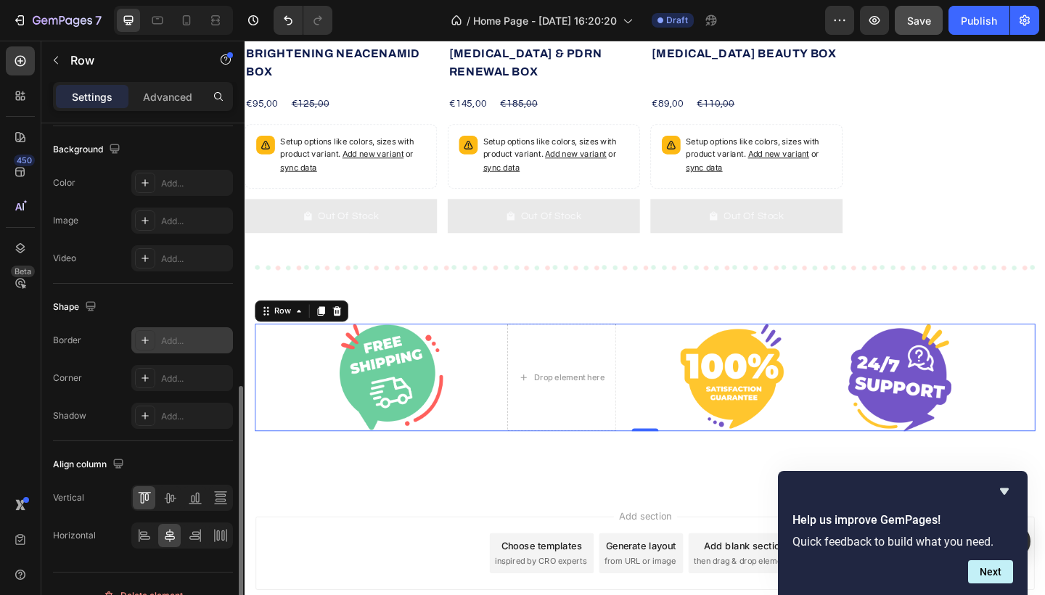
scroll to position [538, 0]
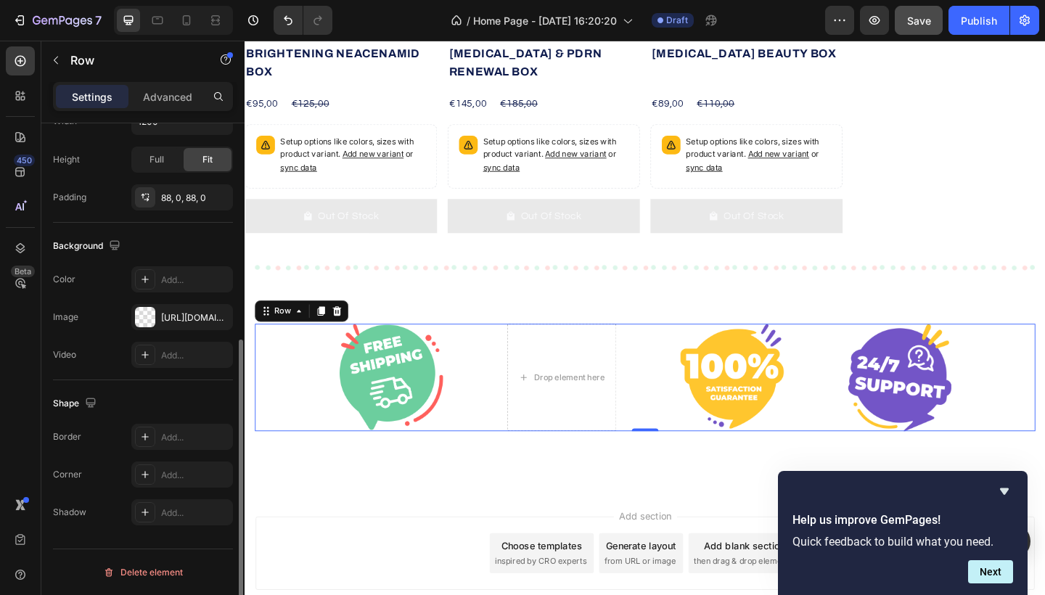
drag, startPoint x: 752, startPoint y: 334, endPoint x: 531, endPoint y: 316, distance: 222.2
click at [531, 316] on div "Image Drop element here Image Image Row 0 Row" at bounding box center [680, 407] width 849 height 245
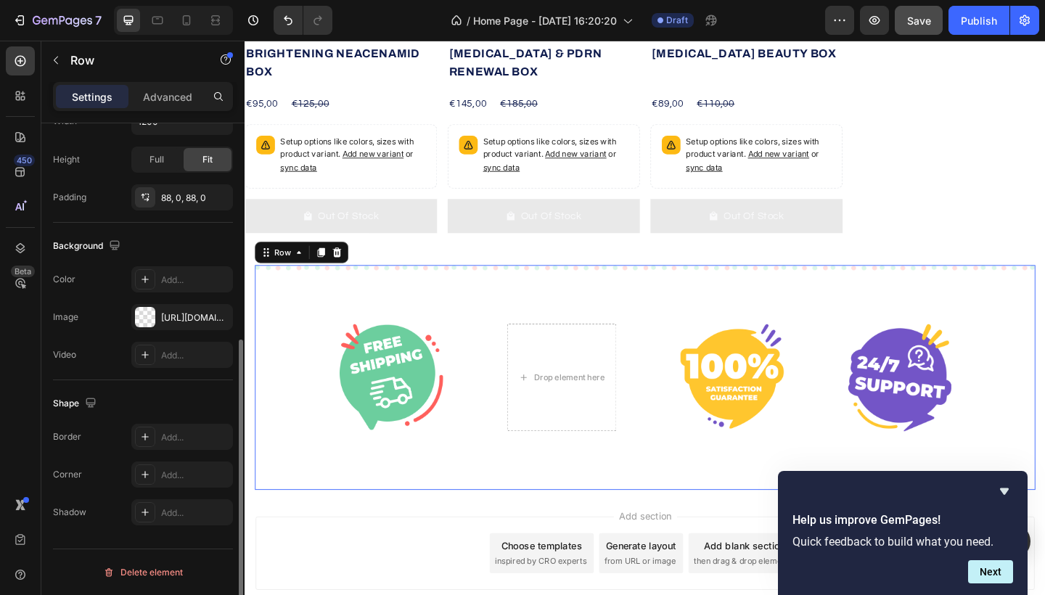
scroll to position [372, 0]
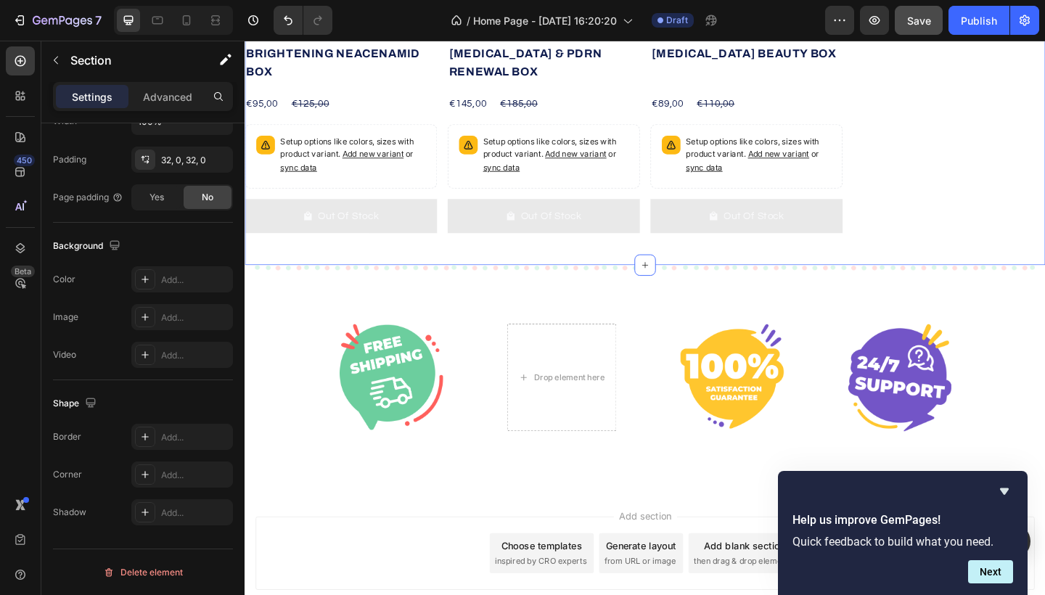
click at [493, 269] on div "Catch your customer's attention with attracted media. Add image or sync data Pr…" at bounding box center [680, 25] width 871 height 519
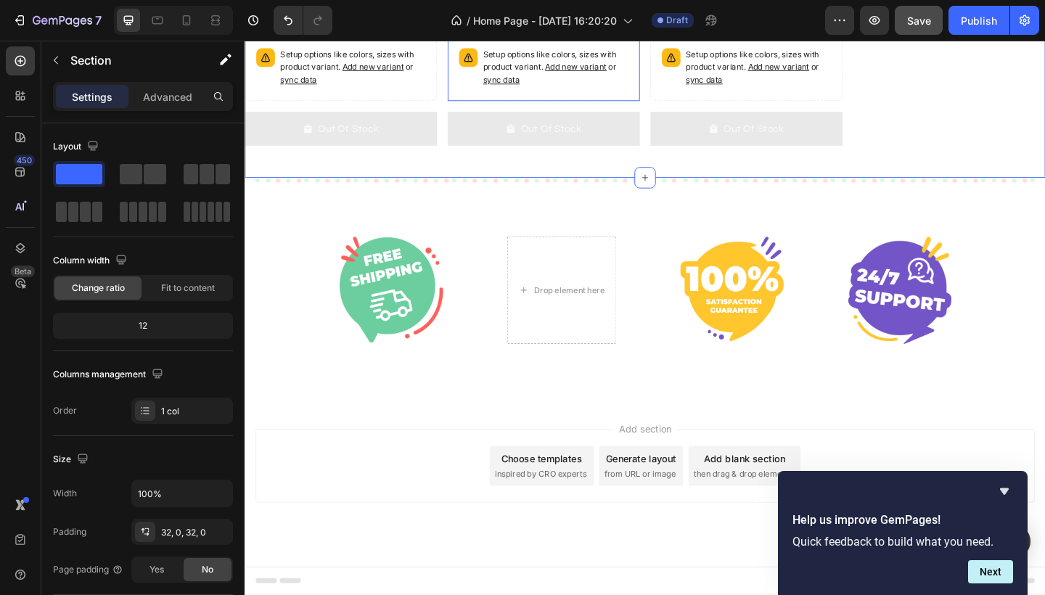
scroll to position [1130, 0]
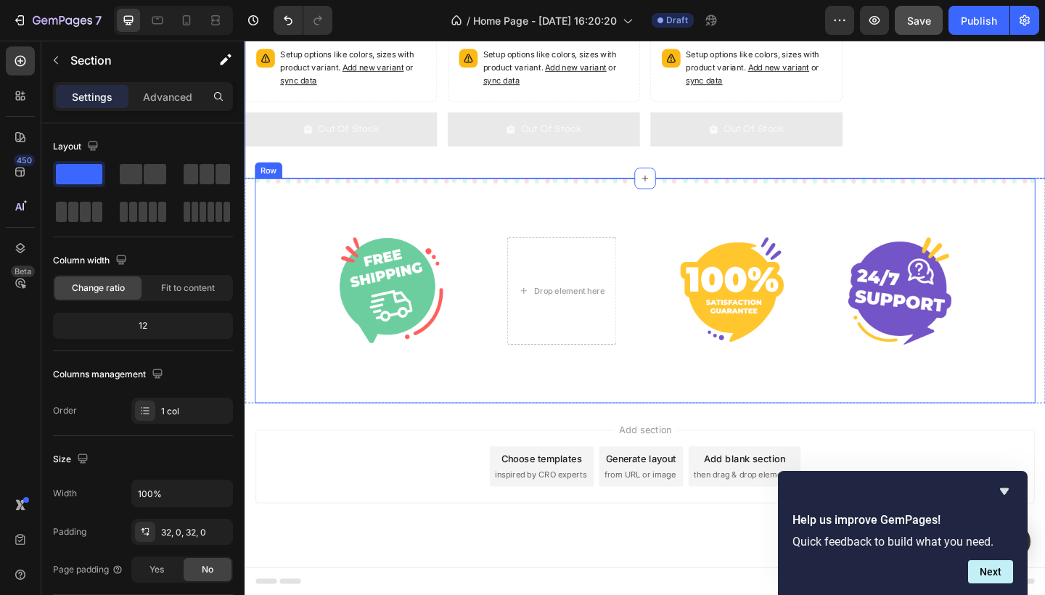
click at [480, 219] on div "Image Drop element here Image Image Row Row" at bounding box center [680, 313] width 849 height 245
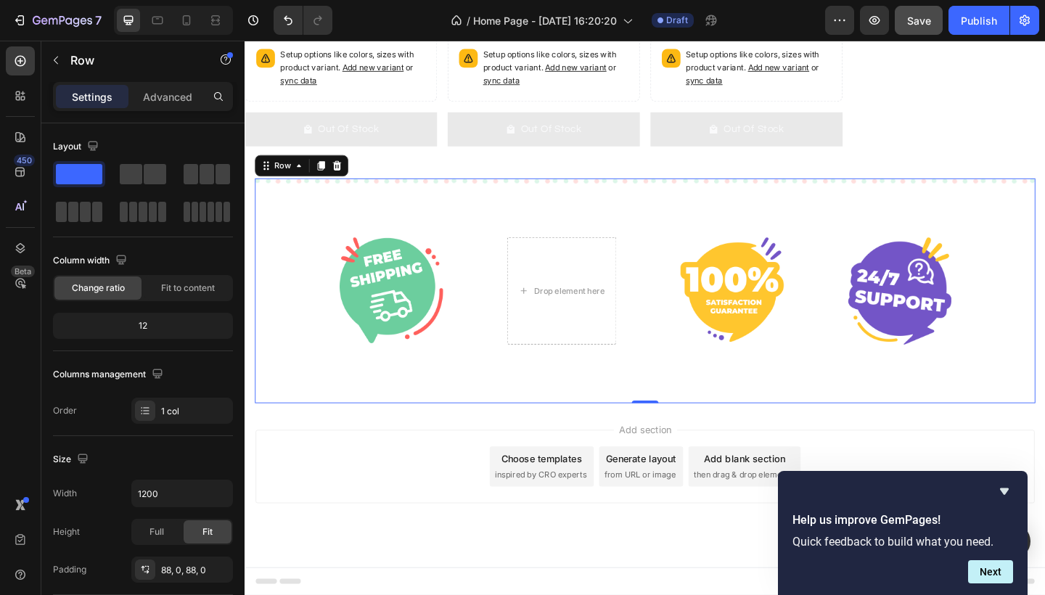
click at [477, 221] on div "Image Drop element here Image Image Row Row 0" at bounding box center [680, 313] width 849 height 245
click at [184, 288] on span "Fit to content" at bounding box center [188, 288] width 54 height 13
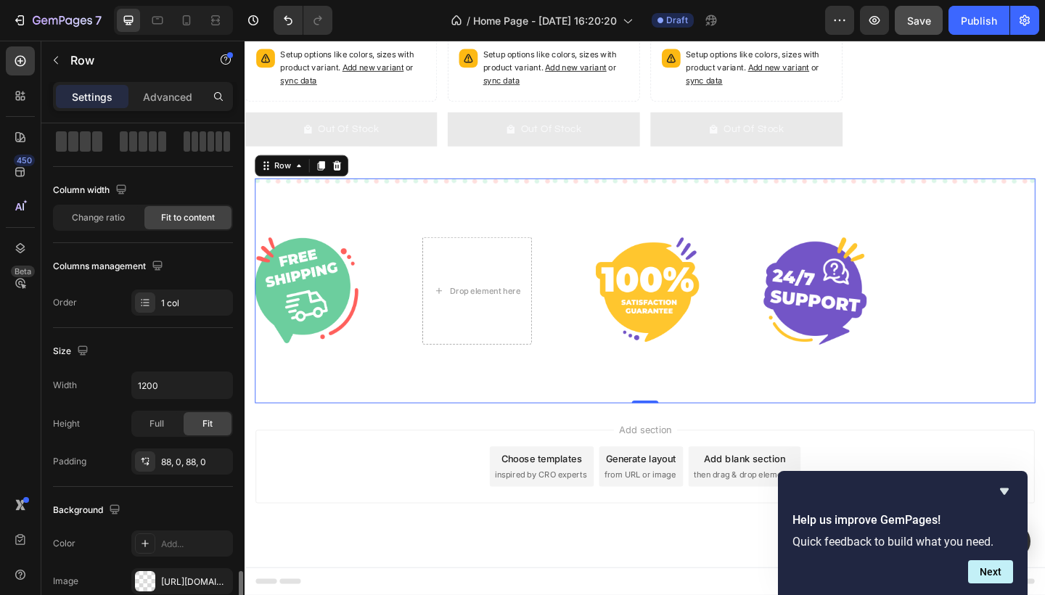
scroll to position [0, 0]
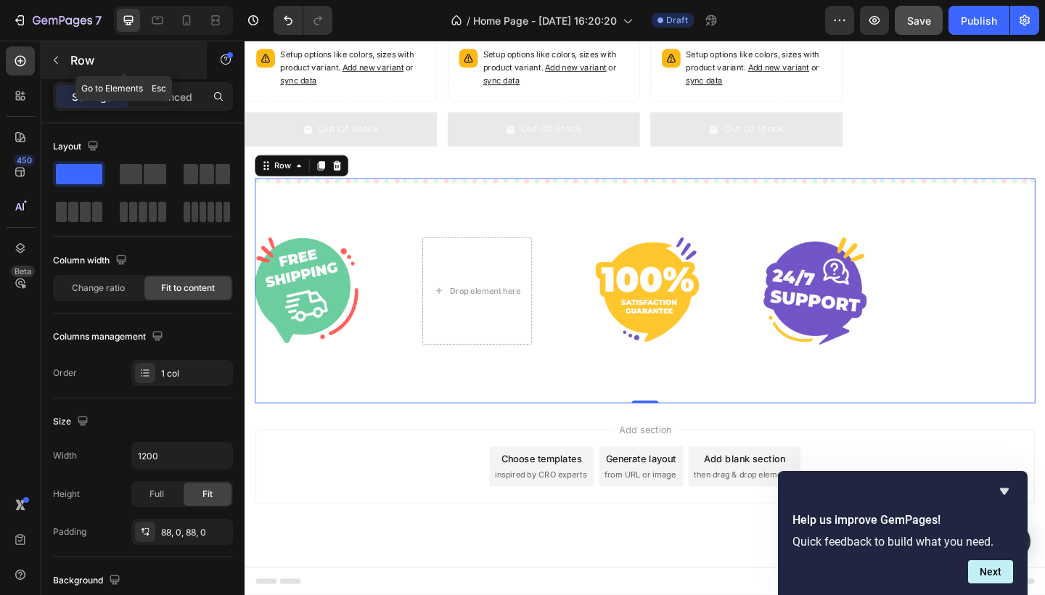
click at [61, 60] on icon "button" at bounding box center [56, 60] width 12 height 12
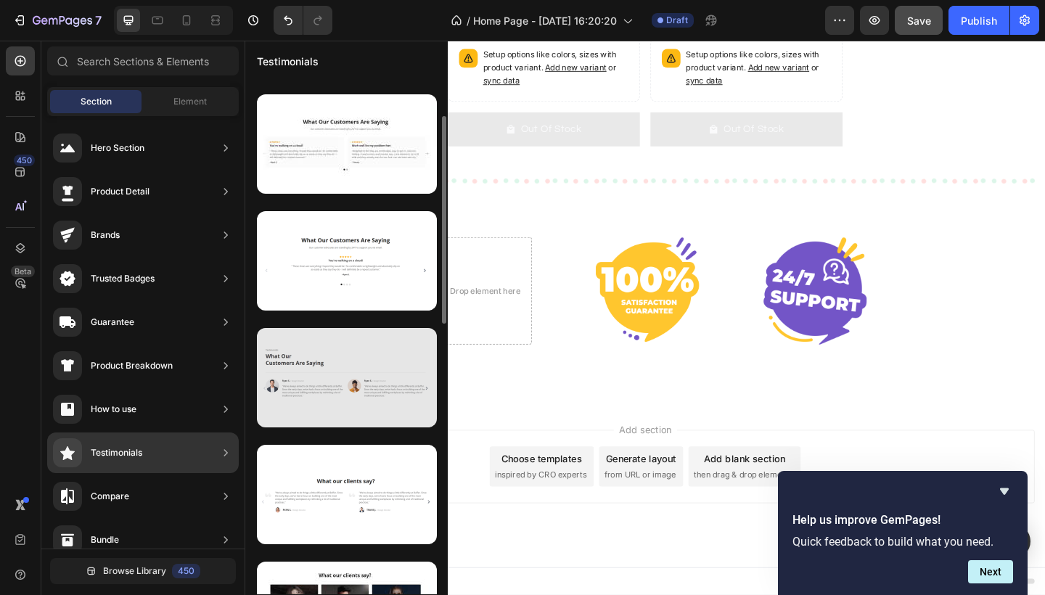
scroll to position [102, 0]
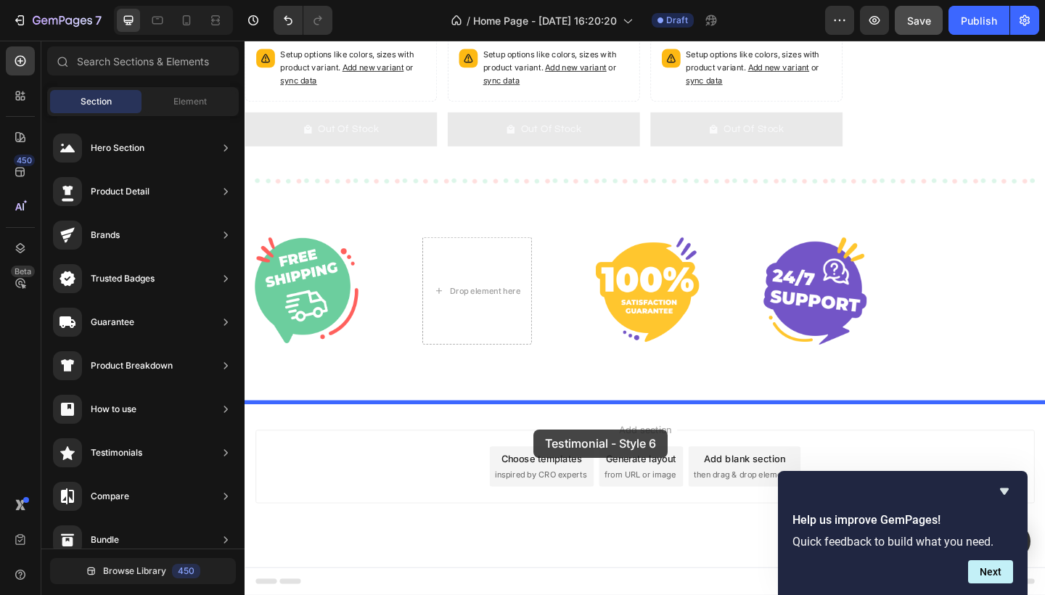
drag, startPoint x: 584, startPoint y: 290, endPoint x: 559, endPoint y: 464, distance: 175.4
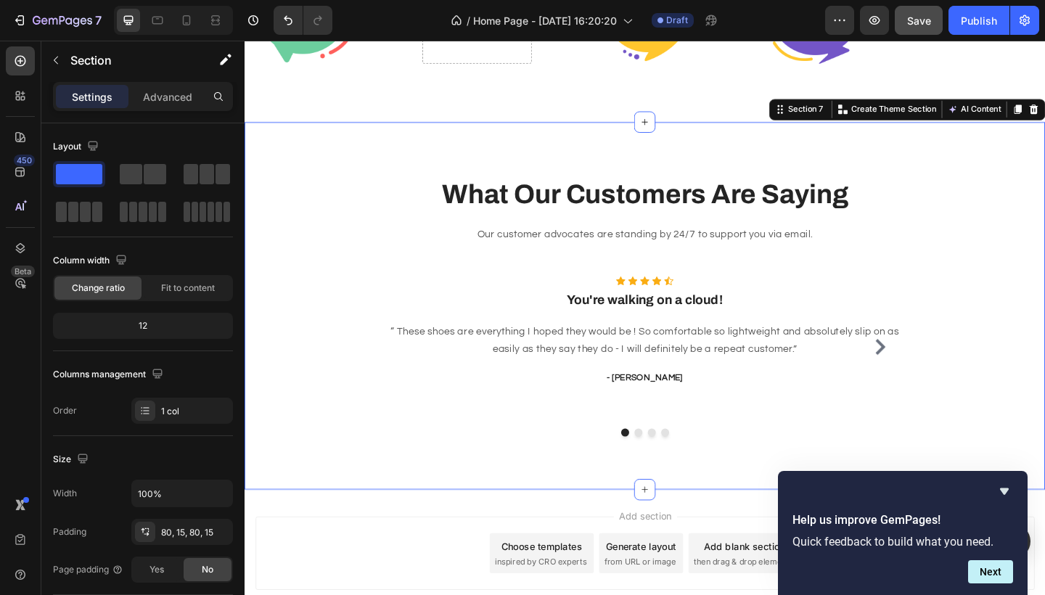
scroll to position [1473, 0]
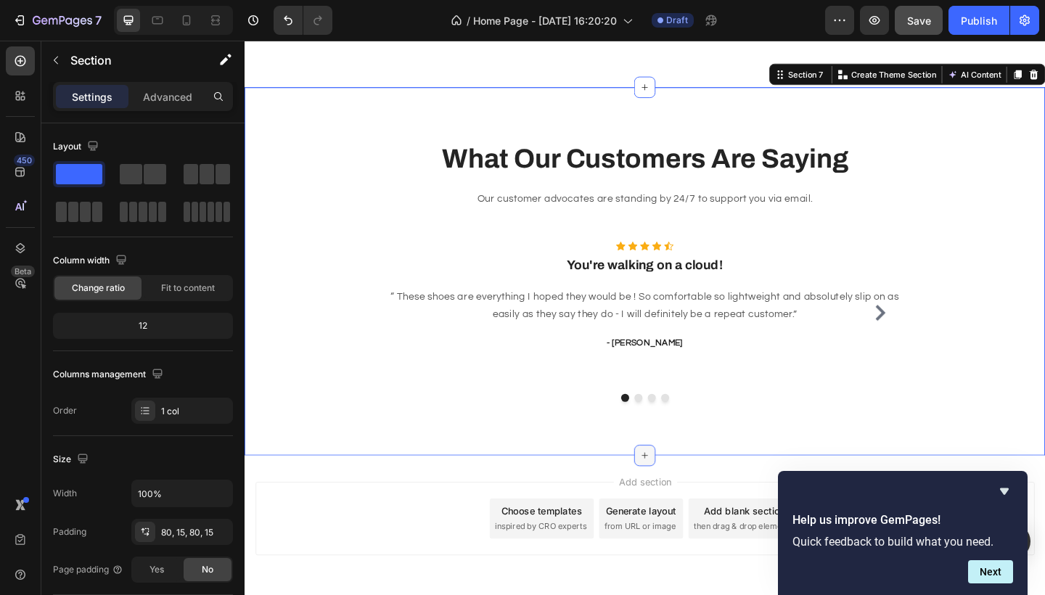
click at [682, 487] on icon at bounding box center [680, 492] width 12 height 12
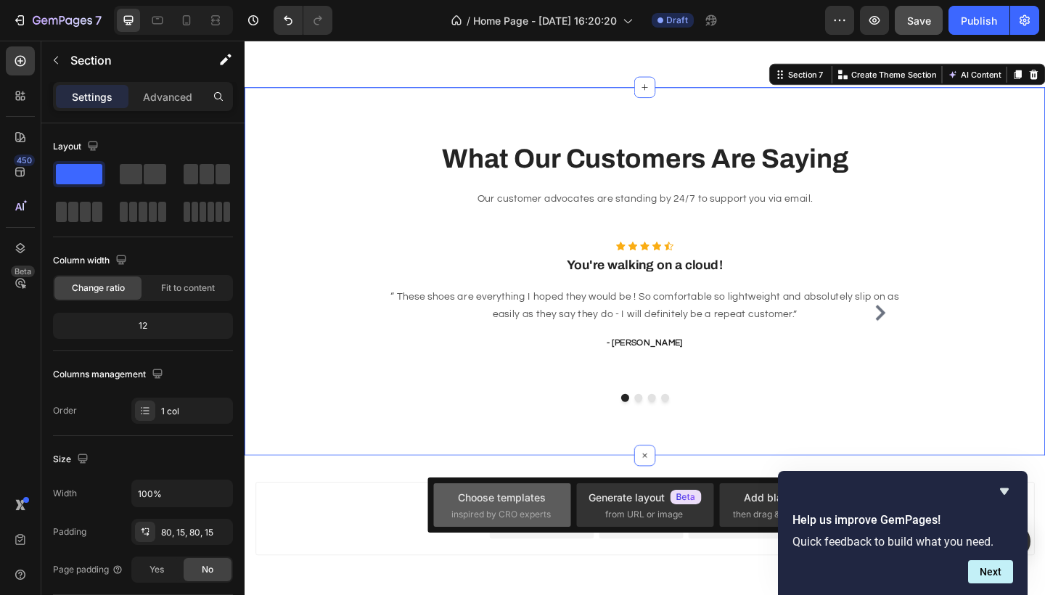
click at [523, 498] on div "Choose templates" at bounding box center [502, 497] width 88 height 15
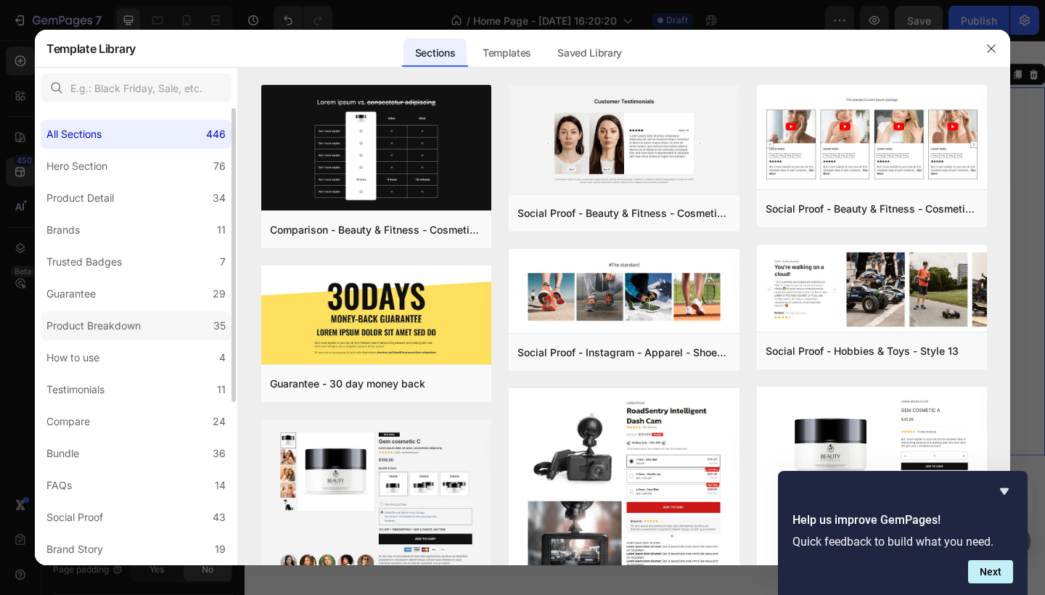
click at [100, 332] on div "Product Breakdown" at bounding box center [93, 325] width 94 height 17
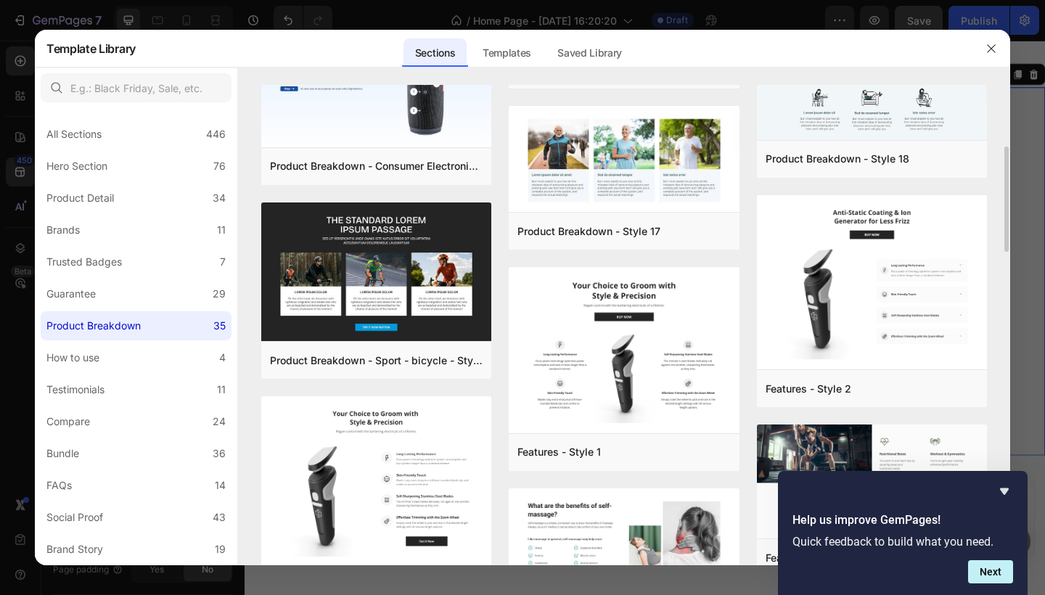
scroll to position [219, 0]
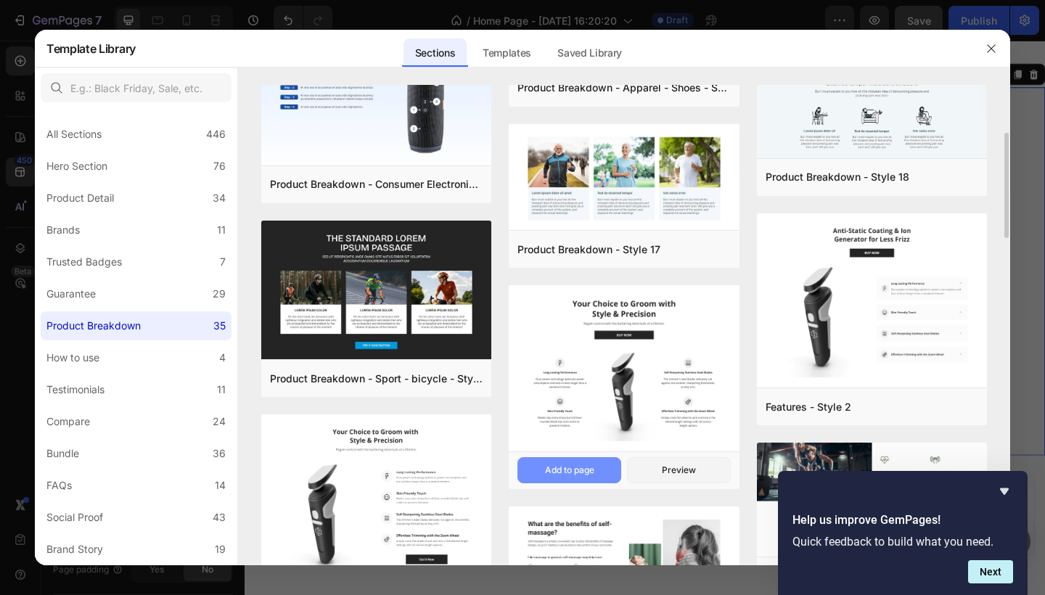
click at [575, 468] on div "Add to page" at bounding box center [569, 470] width 49 height 13
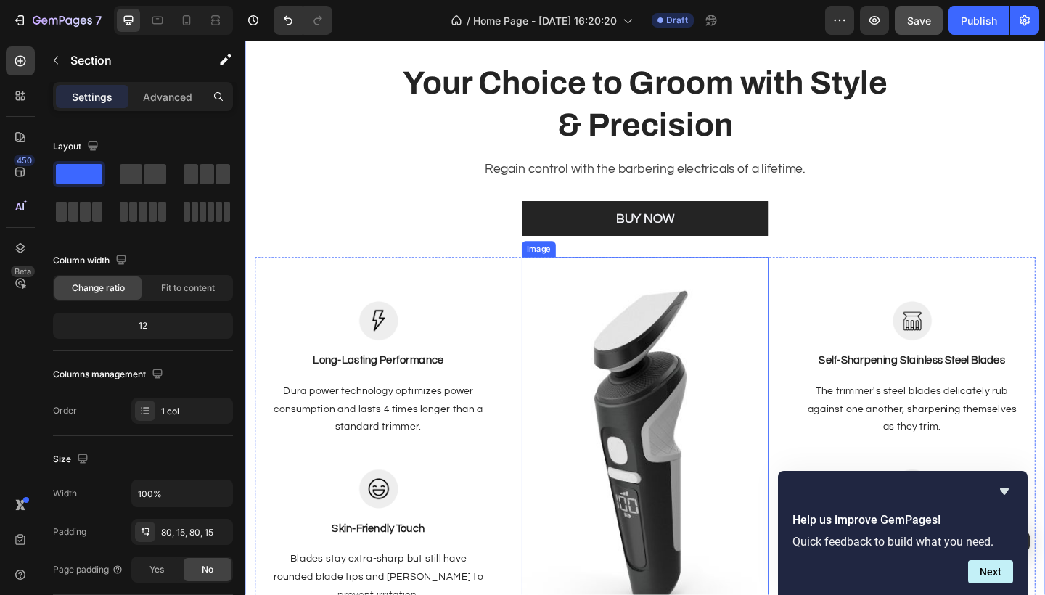
scroll to position [1969, 0]
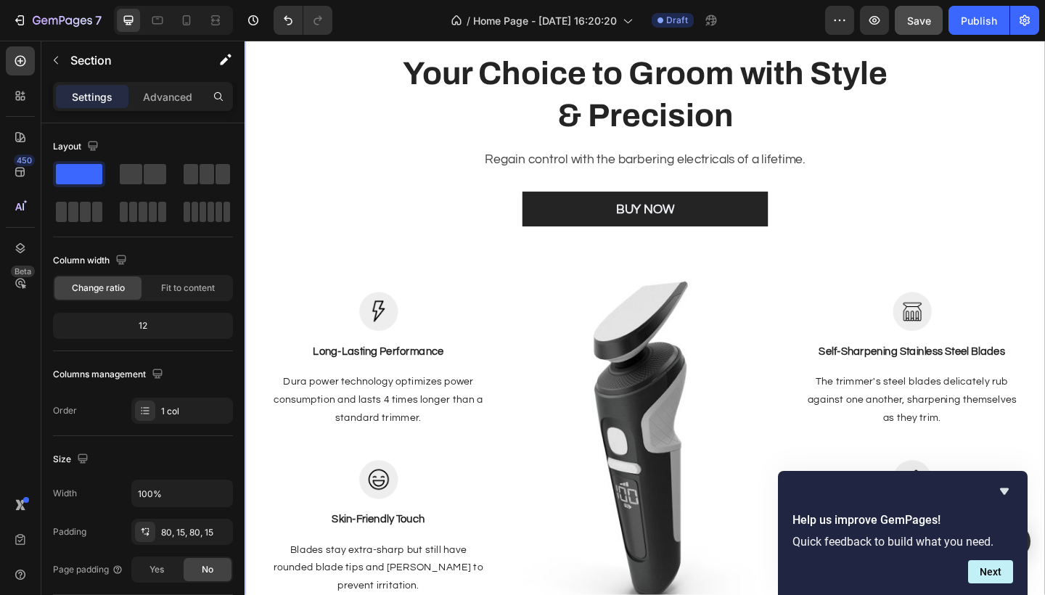
click at [677, 434] on img at bounding box center [680, 479] width 269 height 426
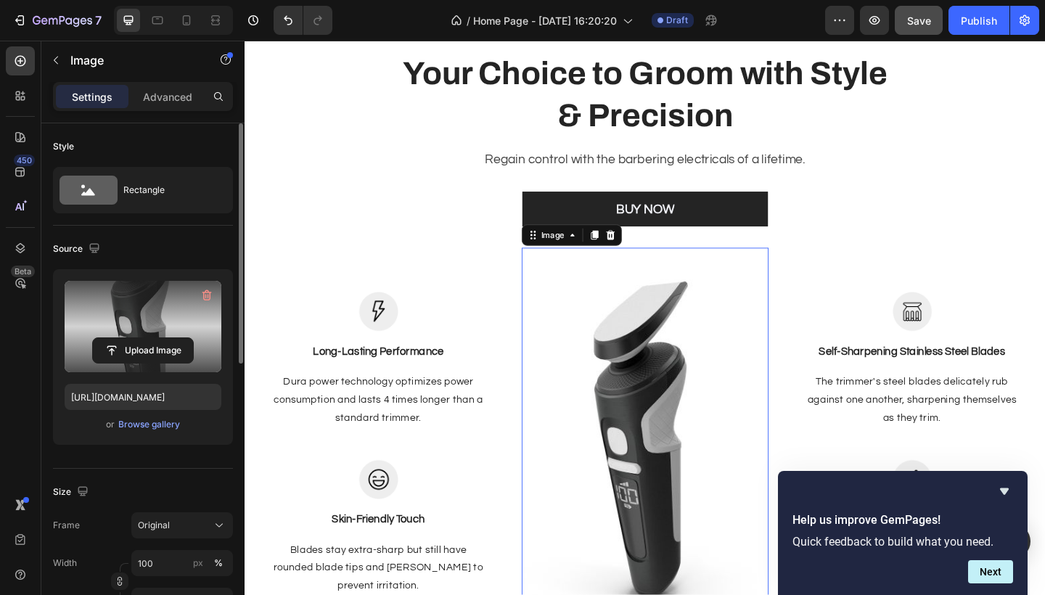
click at [150, 308] on label at bounding box center [143, 326] width 157 height 91
click at [150, 338] on input "file" at bounding box center [143, 350] width 100 height 25
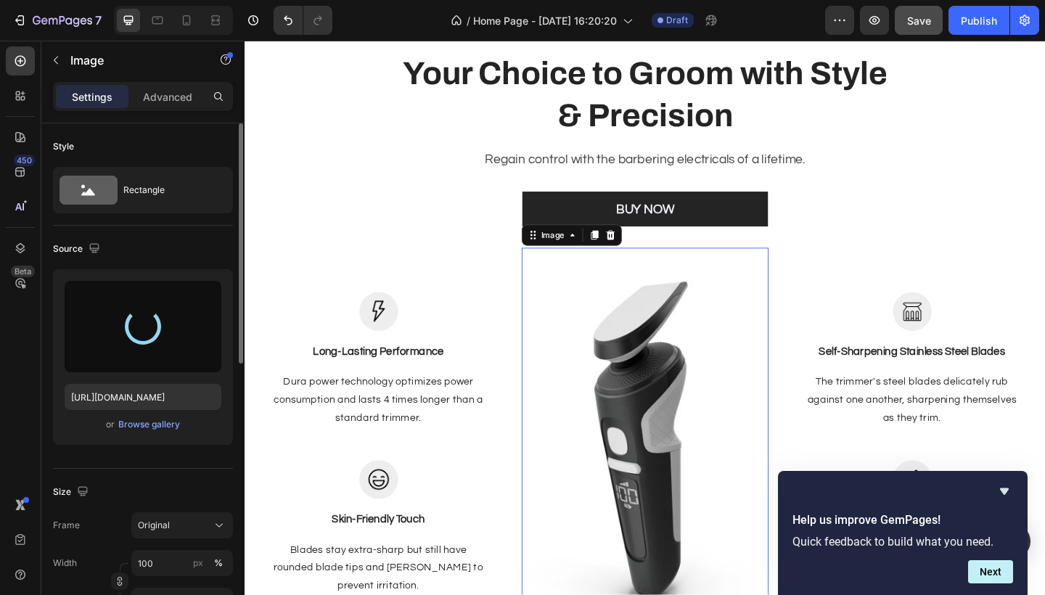
type input "https://cdn.shopify.com/s/files/1/0990/1853/9347/files/gempages_586180354092565…"
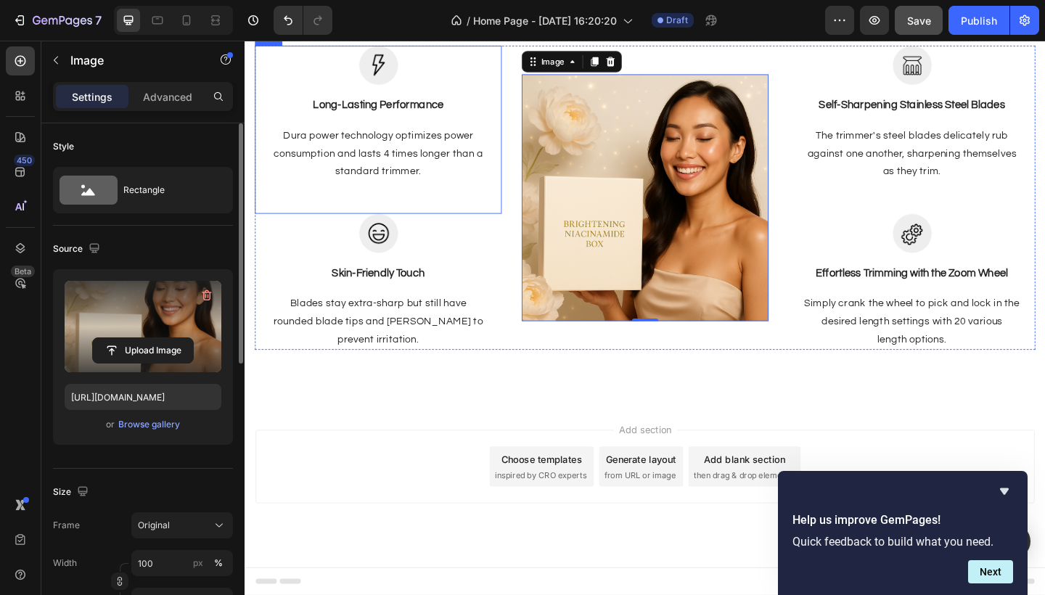
scroll to position [2188, 0]
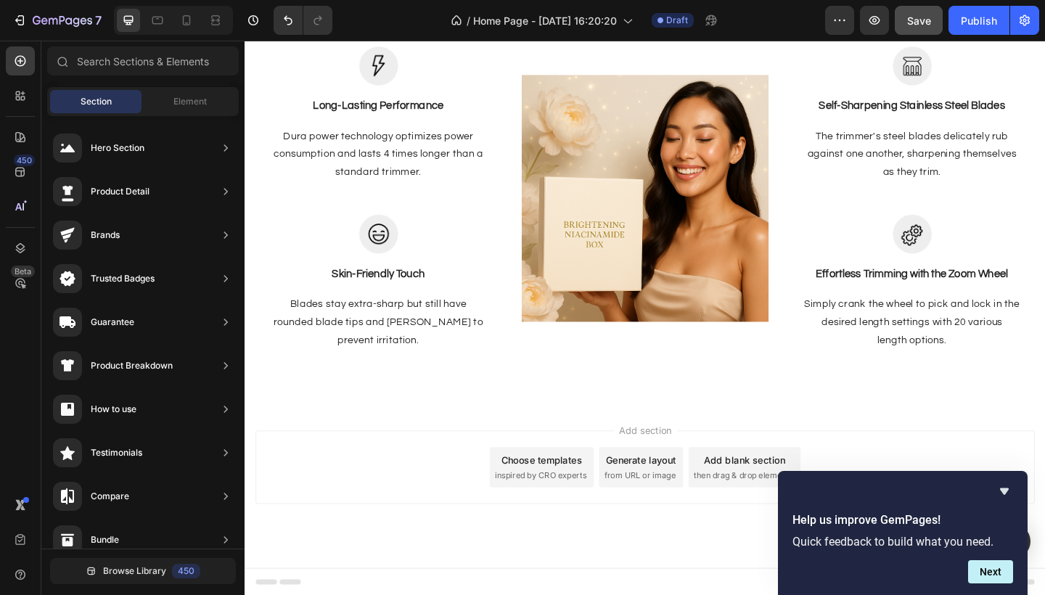
click at [555, 515] on span "inspired by CRO experts" at bounding box center [566, 514] width 99 height 13
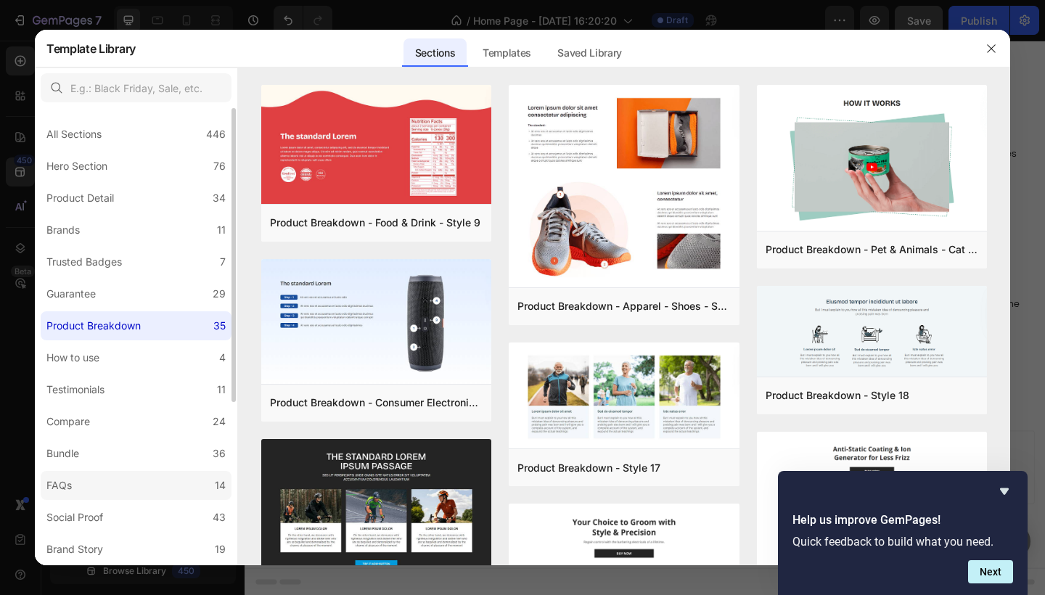
click at [163, 491] on label "FAQs 14" at bounding box center [136, 485] width 191 height 29
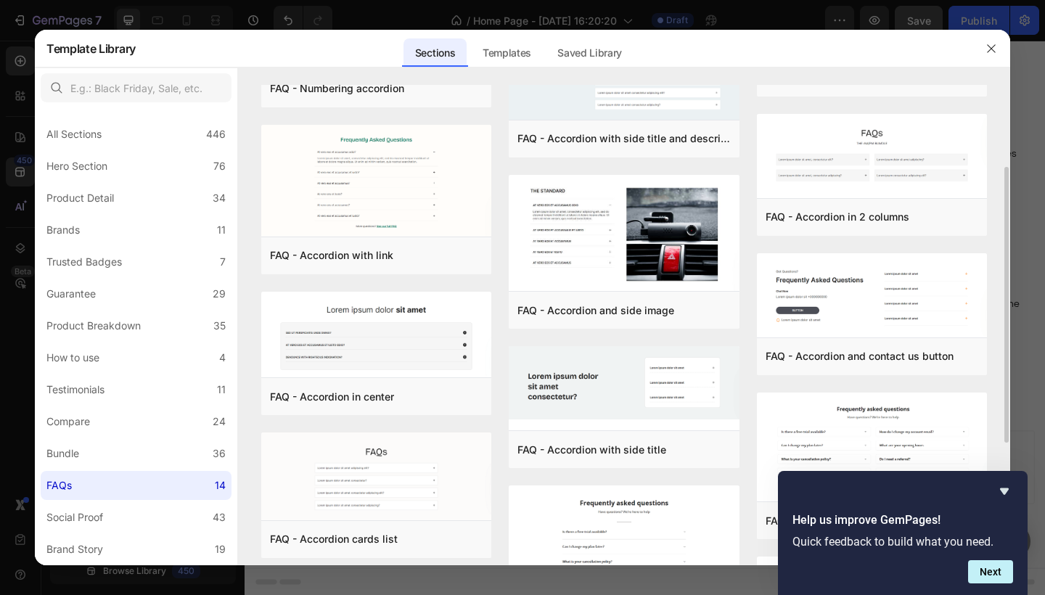
scroll to position [133, 0]
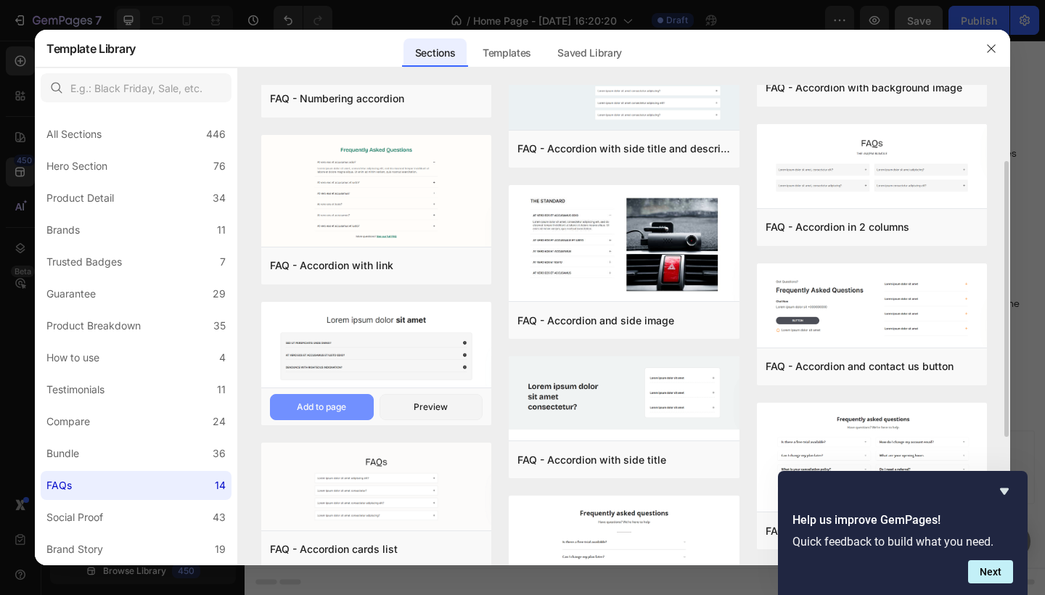
click at [320, 409] on div "Add to page" at bounding box center [321, 407] width 49 height 13
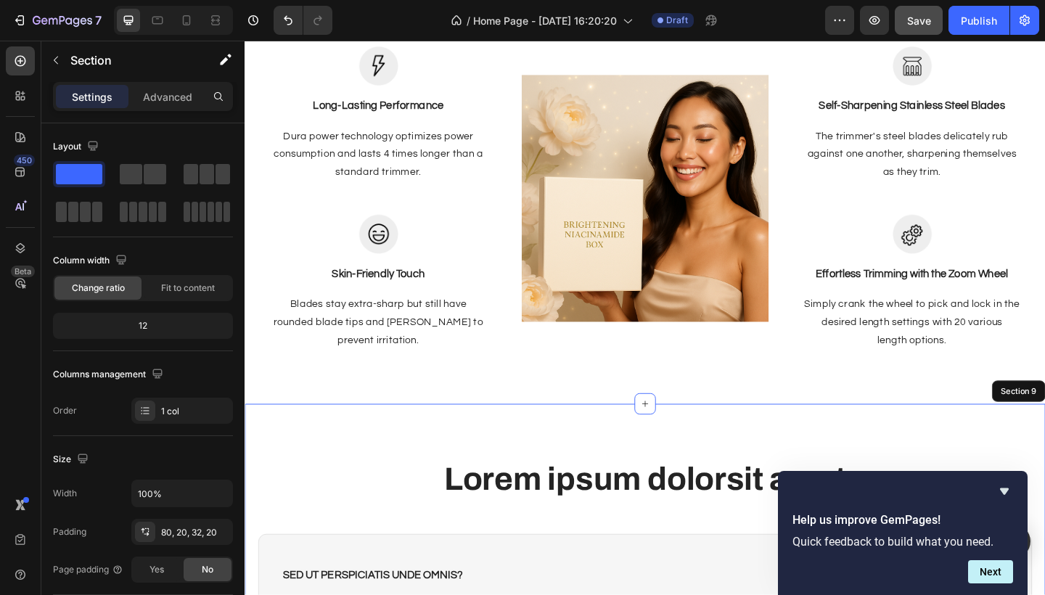
scroll to position [2582, 0]
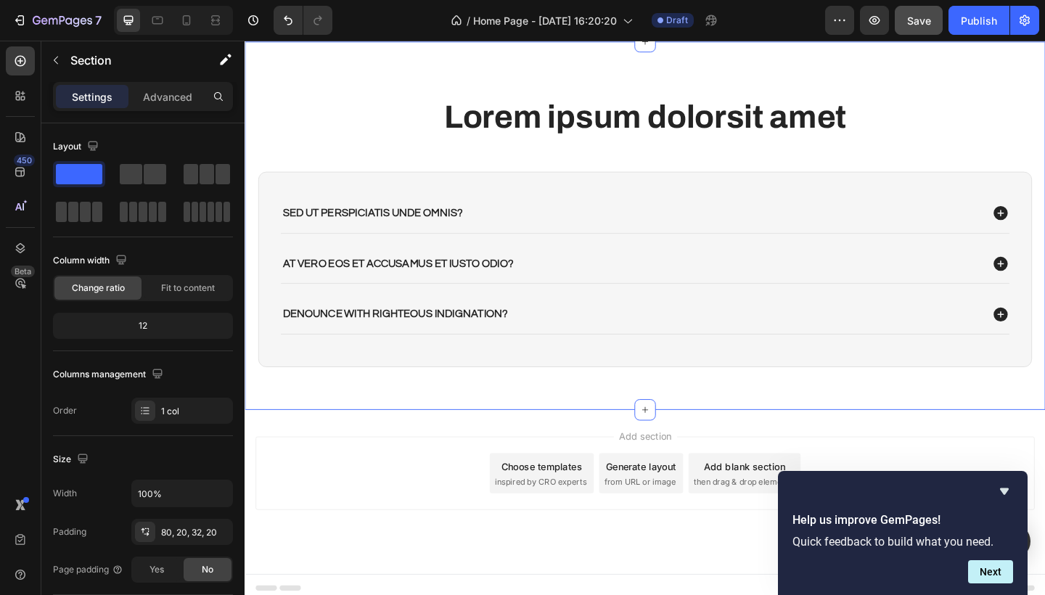
click at [457, 228] on p "Sed ut perspiciatis unde omnis?" at bounding box center [383, 228] width 195 height 15
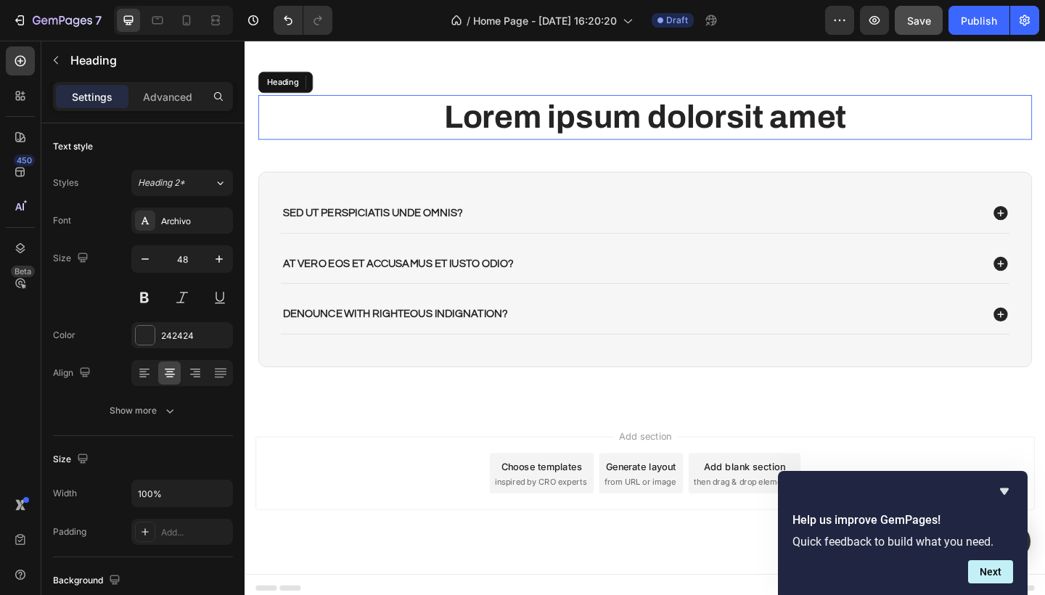
click at [592, 144] on h2 "Lorem ipsum dolor sit amet" at bounding box center [680, 124] width 842 height 48
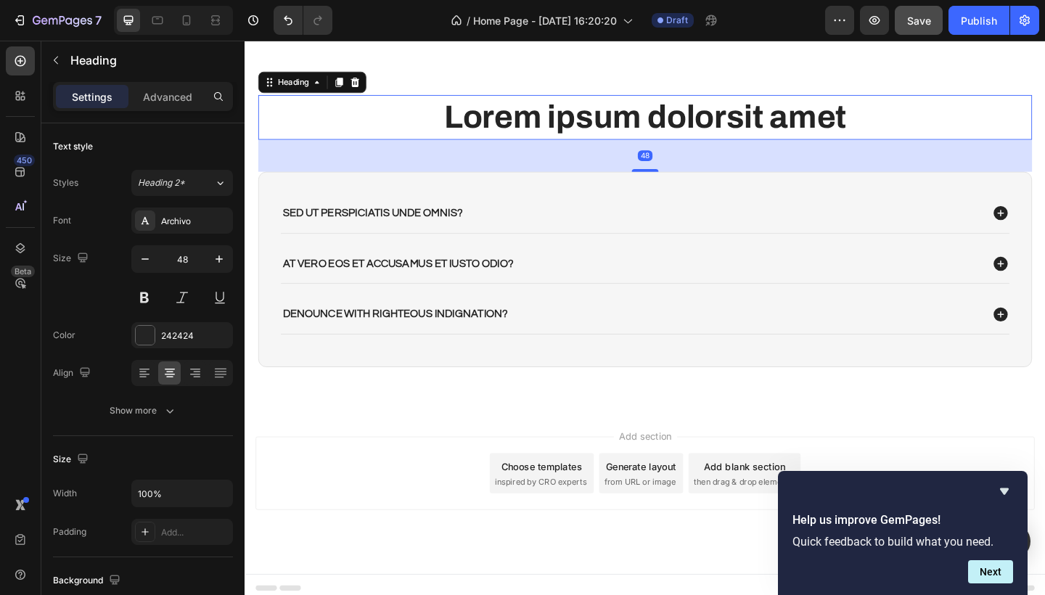
click at [448, 121] on h2 "Lorem ipsum dolor sit amet" at bounding box center [680, 124] width 842 height 48
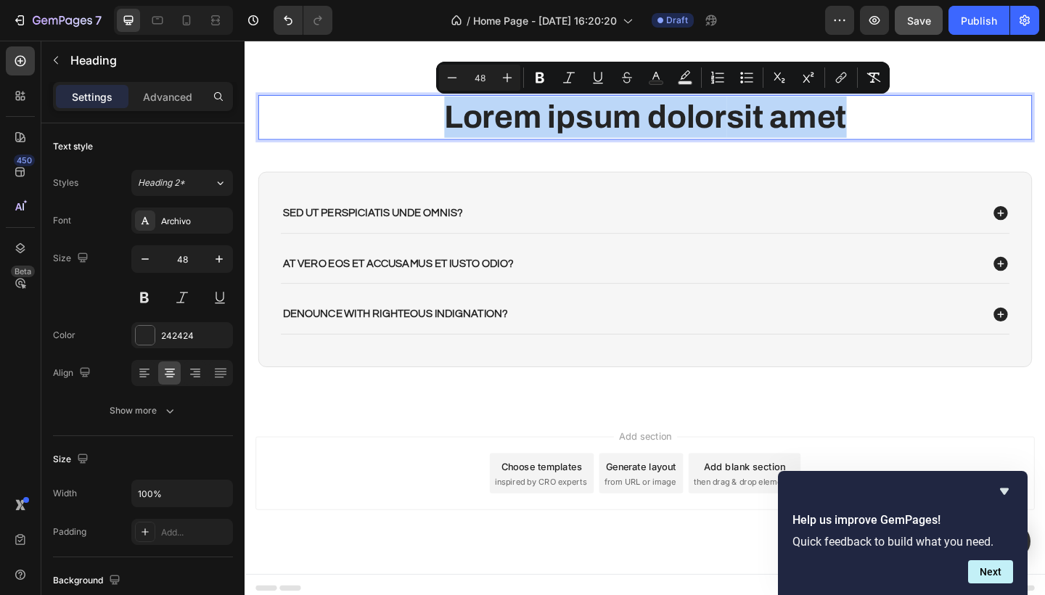
drag, startPoint x: 457, startPoint y: 121, endPoint x: 916, endPoint y: 126, distance: 458.8
click at [916, 126] on p "Lorem ipsum dolor sit amet" at bounding box center [680, 124] width 839 height 45
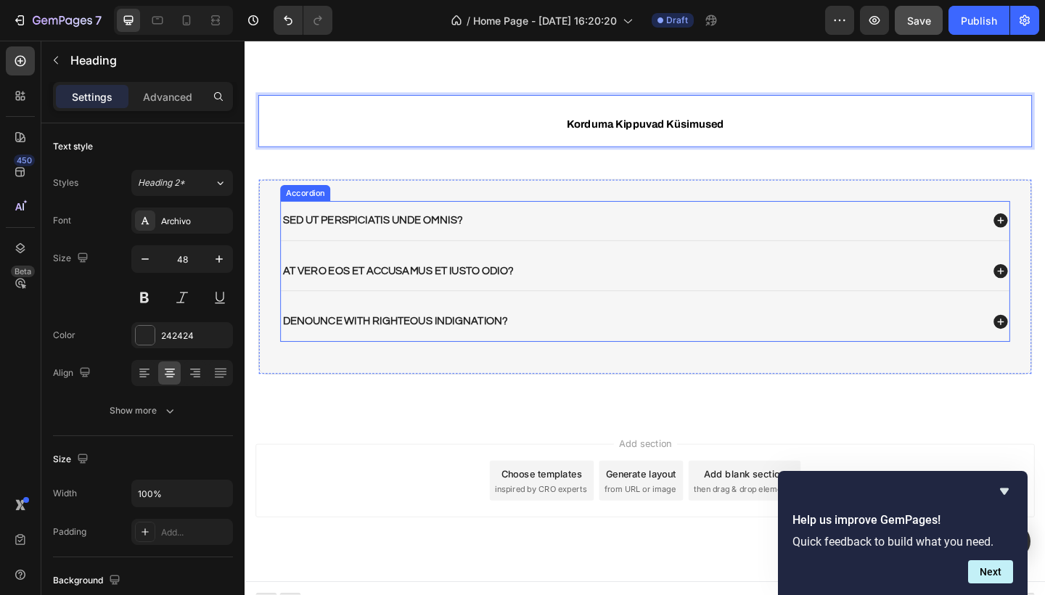
click at [481, 242] on p "Sed ut perspiciatis unde omnis?" at bounding box center [383, 236] width 195 height 15
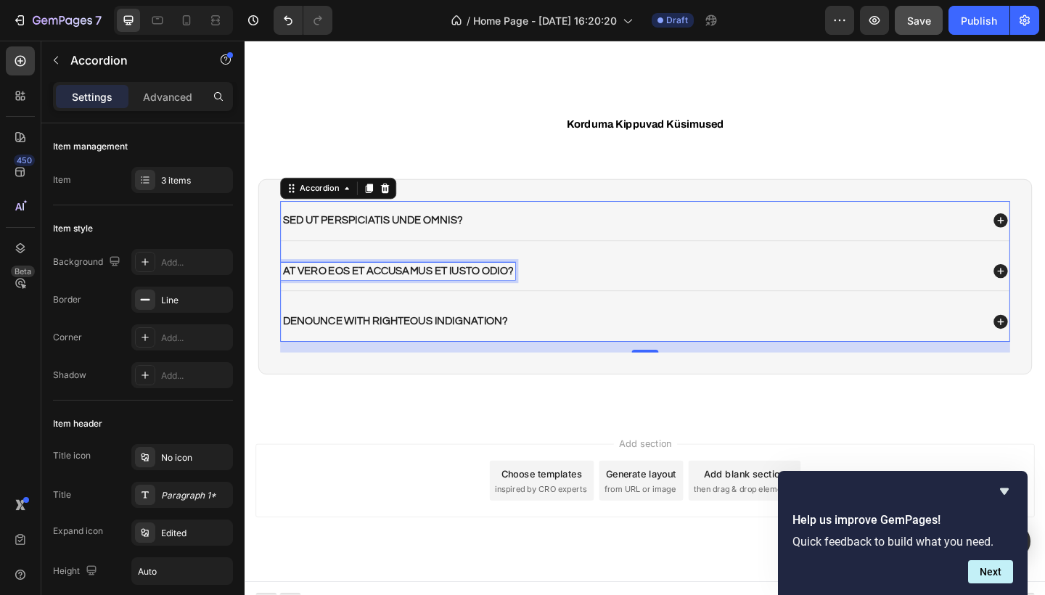
click at [425, 289] on p "At vero eos et accusamus et iusto odio?" at bounding box center [411, 292] width 250 height 15
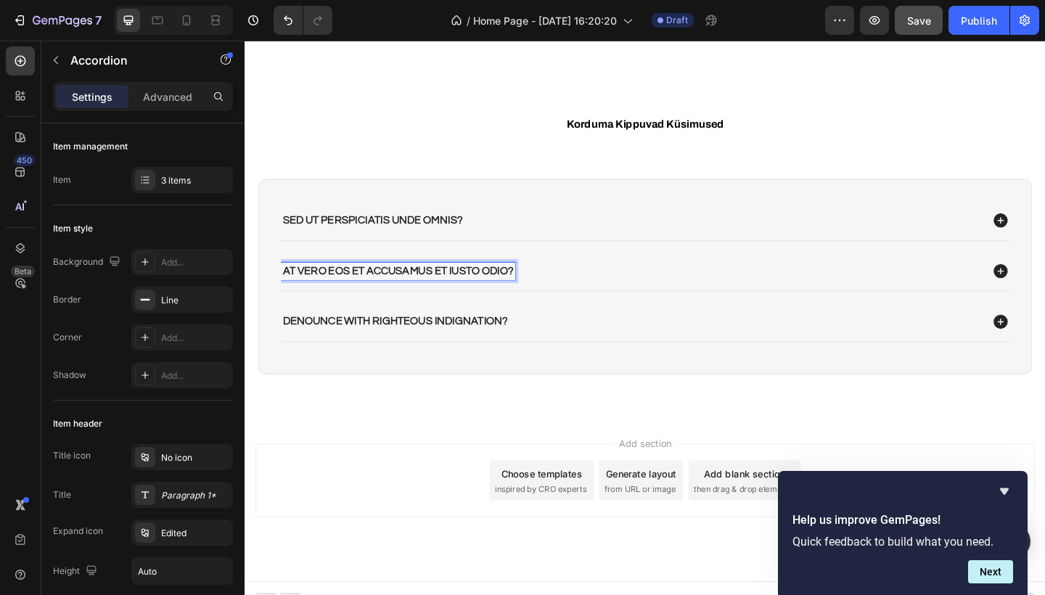
click at [431, 232] on p "Sed ut perspiciatis unde omnis?" at bounding box center [383, 236] width 195 height 15
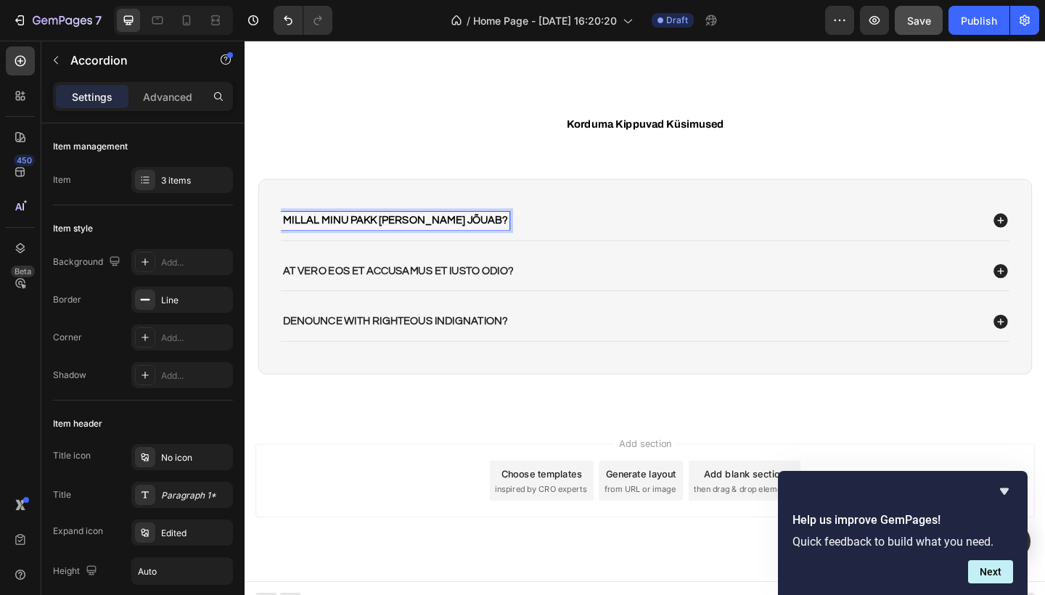
click at [415, 235] on span "Millal minu pakk kohale jõuab?" at bounding box center [408, 237] width 245 height 12
click at [535, 285] on p "At vero eos et accusamus et iusto odio?" at bounding box center [411, 292] width 250 height 15
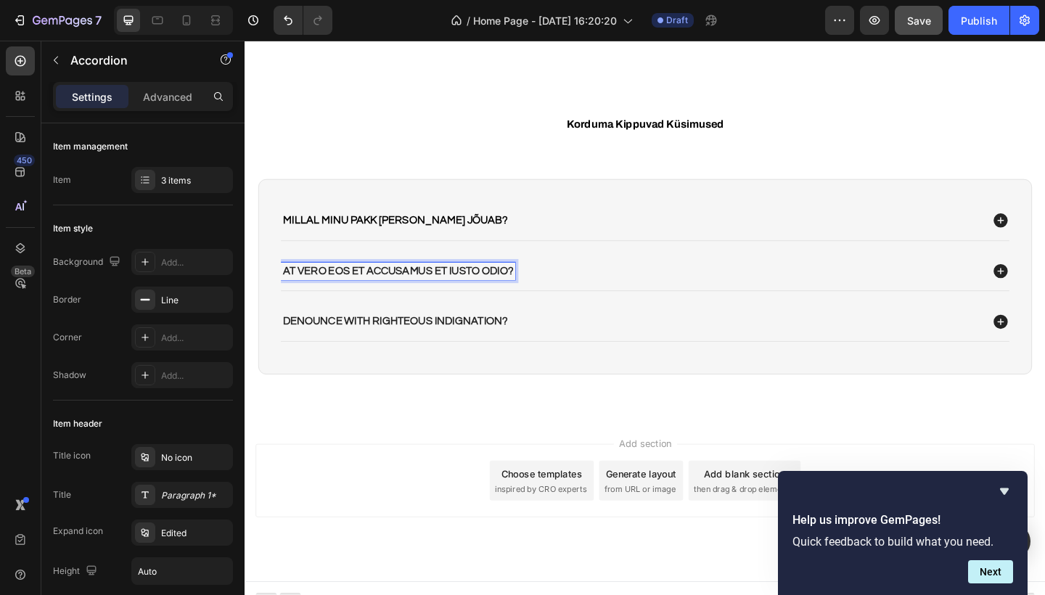
click at [351, 287] on p "At vero eos et accusamus et iusto odio?" at bounding box center [411, 292] width 250 height 15
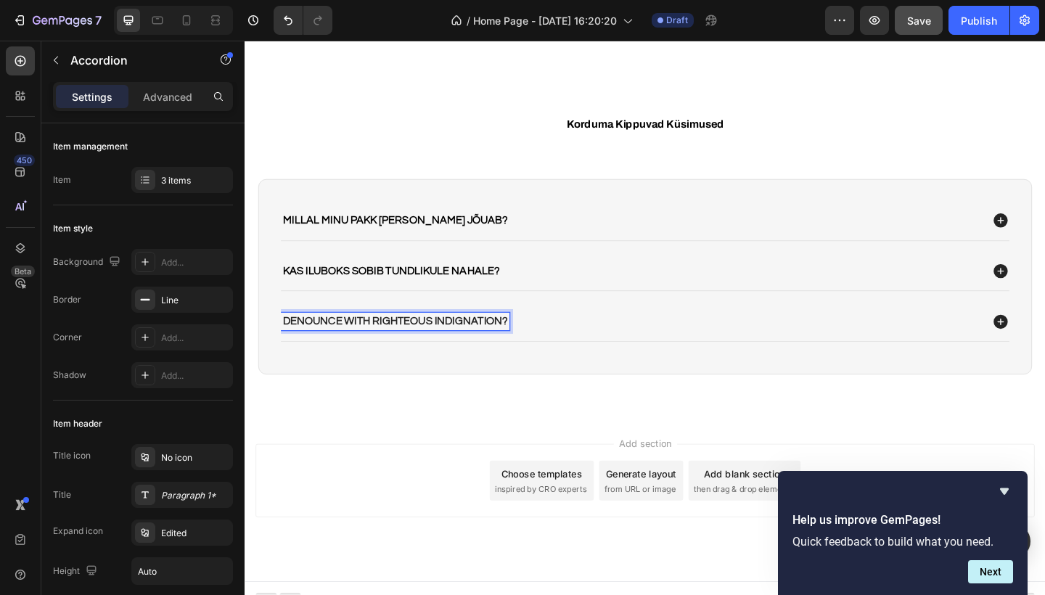
click at [345, 344] on p "denounce with righteous indignation?" at bounding box center [408, 346] width 245 height 15
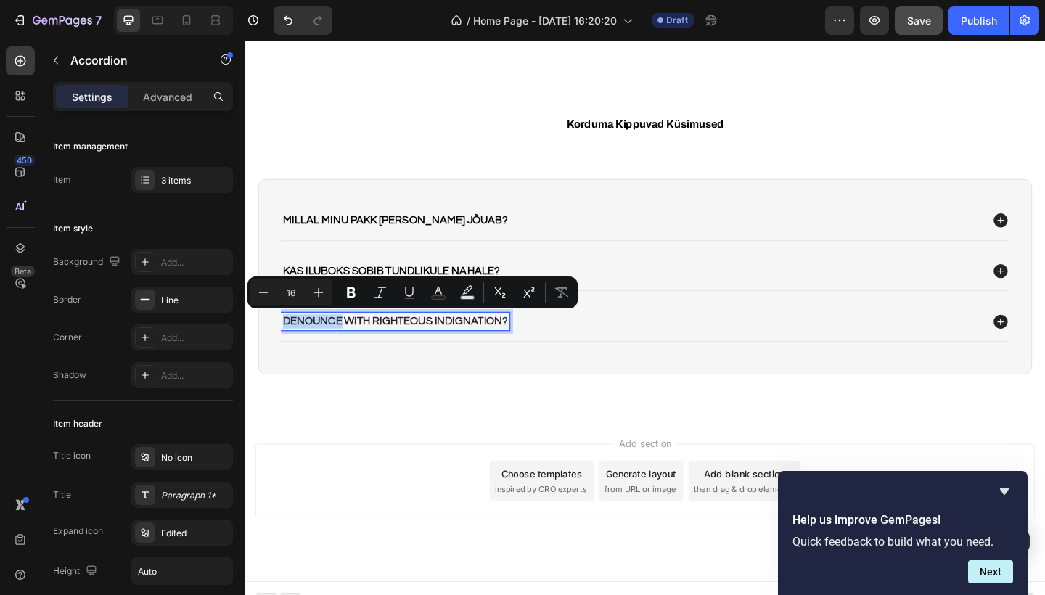
click at [345, 344] on p "denounce with righteous indignation?" at bounding box center [408, 346] width 245 height 15
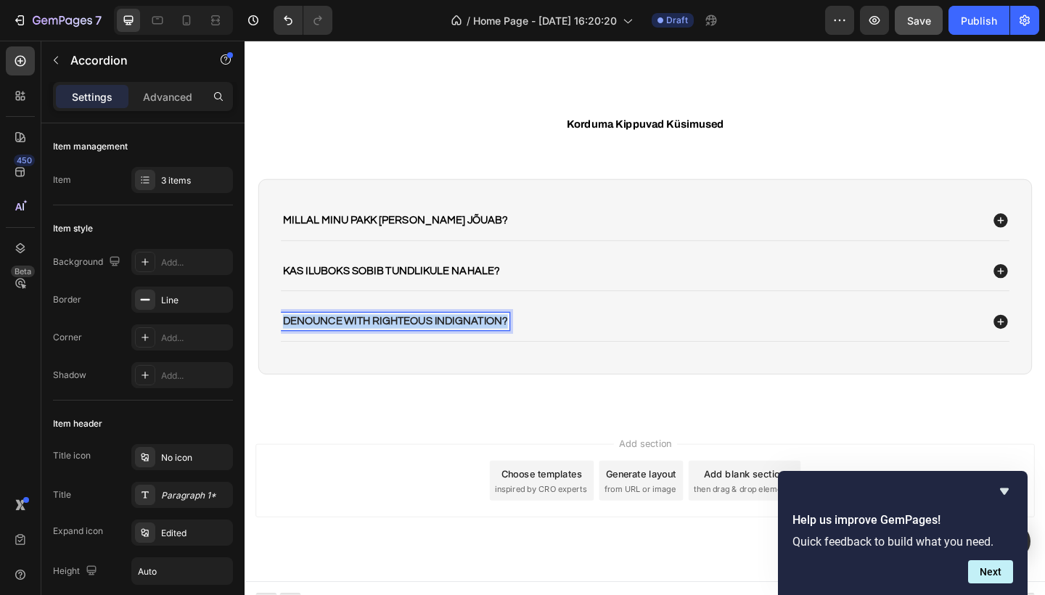
click at [345, 344] on p "denounce with righteous indignation?" at bounding box center [408, 346] width 245 height 15
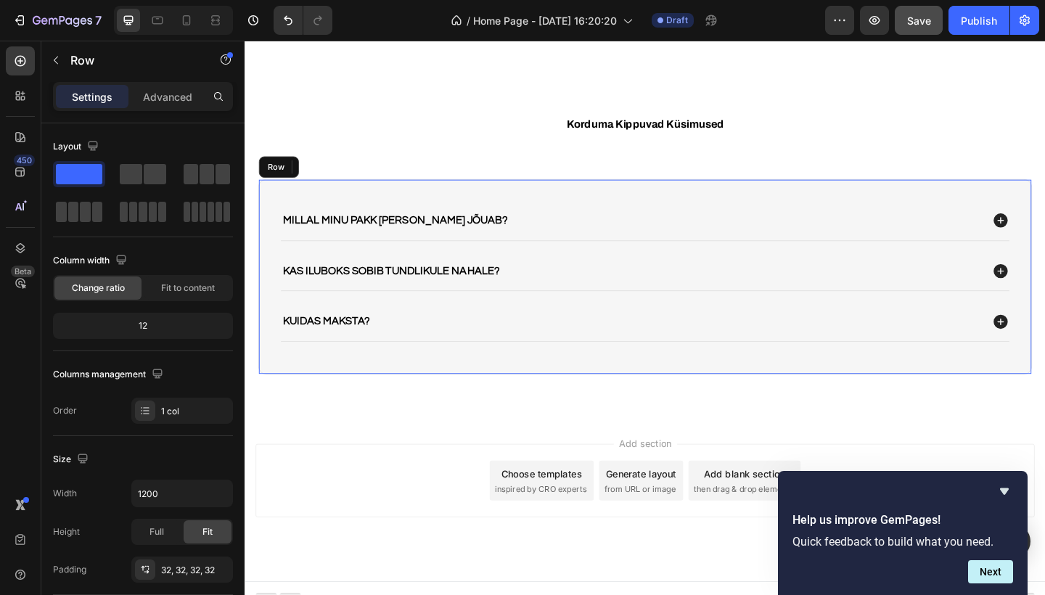
click at [434, 388] on div "Millal minu pakk kohale jõuab? Kas iluboks sobib tundlikule nahale? Kuidas maks…" at bounding box center [680, 298] width 842 height 213
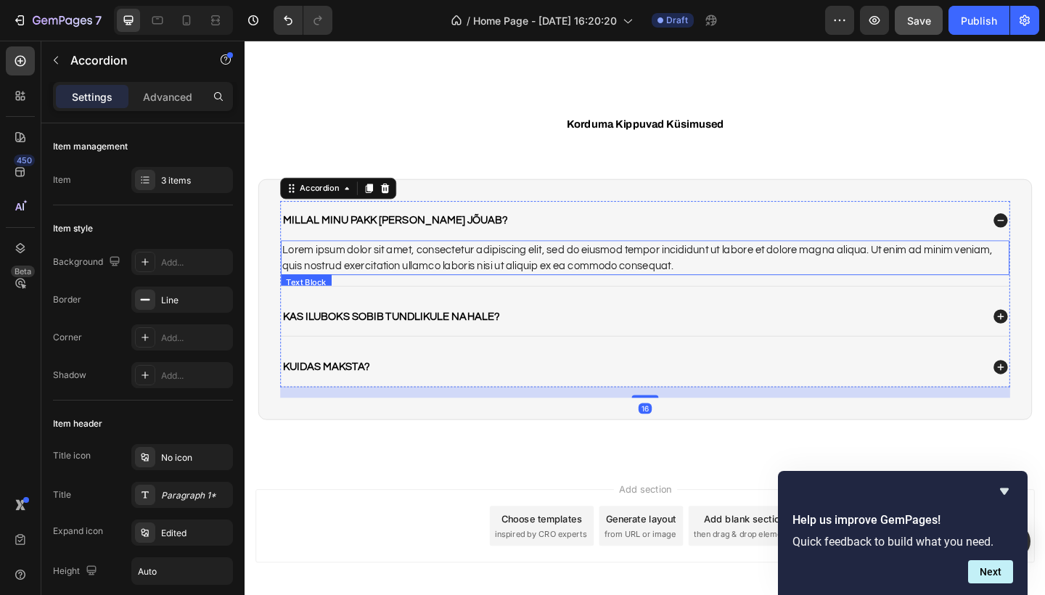
click at [733, 284] on div "Lorem ipsum dolor sit amet, consectetur adipiscing elit, sed do eiusmod tempor …" at bounding box center [680, 277] width 793 height 38
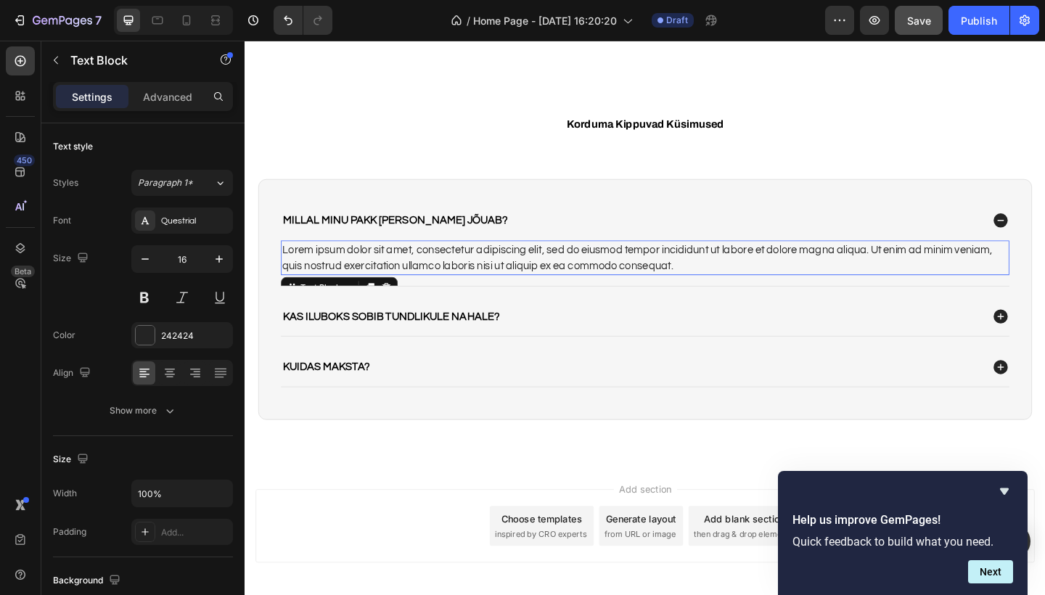
click at [733, 284] on div "Lorem ipsum dolor sit amet, consectetur adipiscing elit, sed do eiusmod tempor …" at bounding box center [680, 277] width 793 height 38
click at [733, 284] on p "Lorem ipsum dolor sit amet, consectetur adipiscing elit, sed do eiusmod tempor …" at bounding box center [680, 277] width 790 height 35
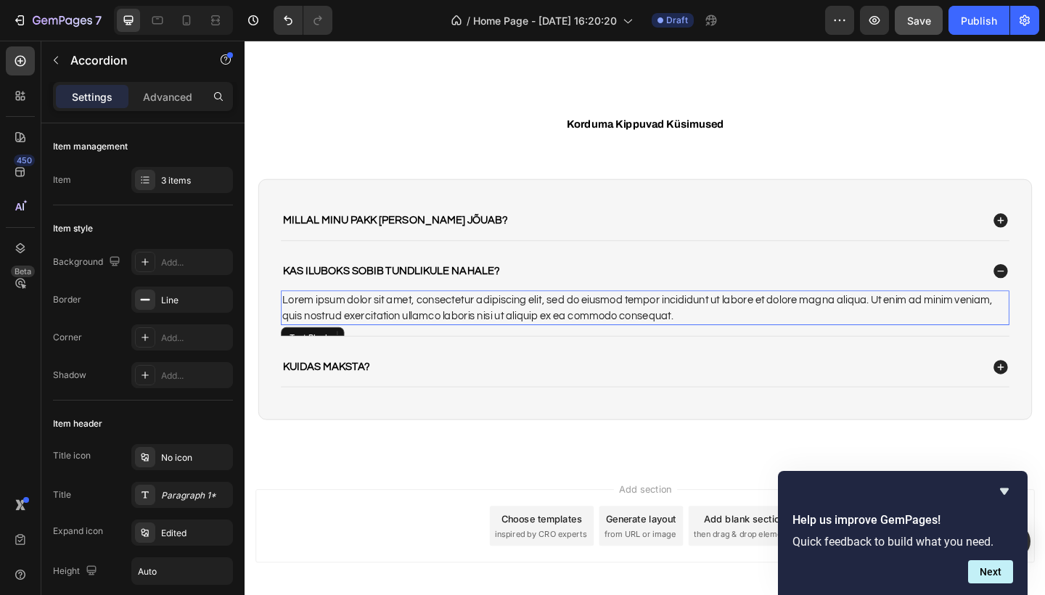
click at [503, 318] on div "Lorem ipsum dolor sit amet, consectetur adipiscing elit, sed do eiusmod tempor …" at bounding box center [680, 332] width 793 height 38
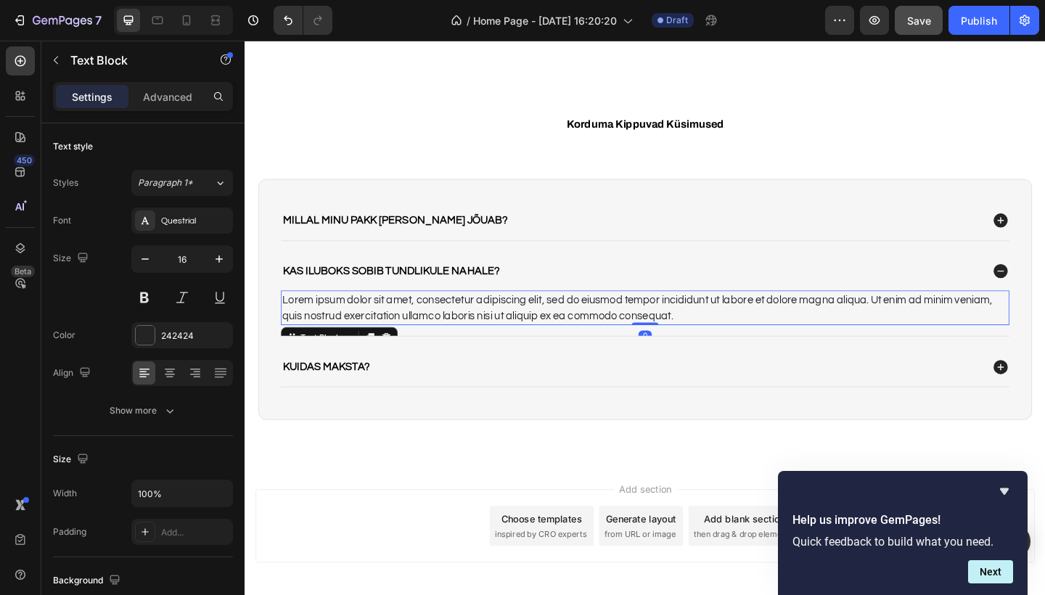
click at [503, 318] on p "Lorem ipsum dolor sit amet, consectetur adipiscing elit, sed do eiusmod tempor …" at bounding box center [680, 331] width 790 height 35
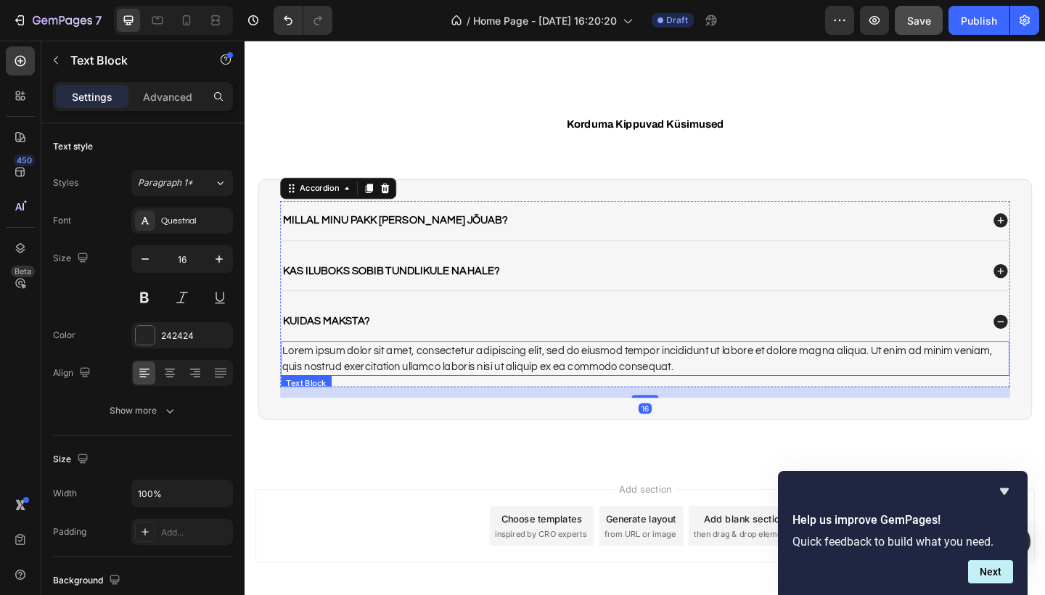
click at [476, 384] on div "Lorem ipsum dolor sit amet, consectetur adipiscing elit, sed do eiusmod tempor …" at bounding box center [680, 387] width 793 height 38
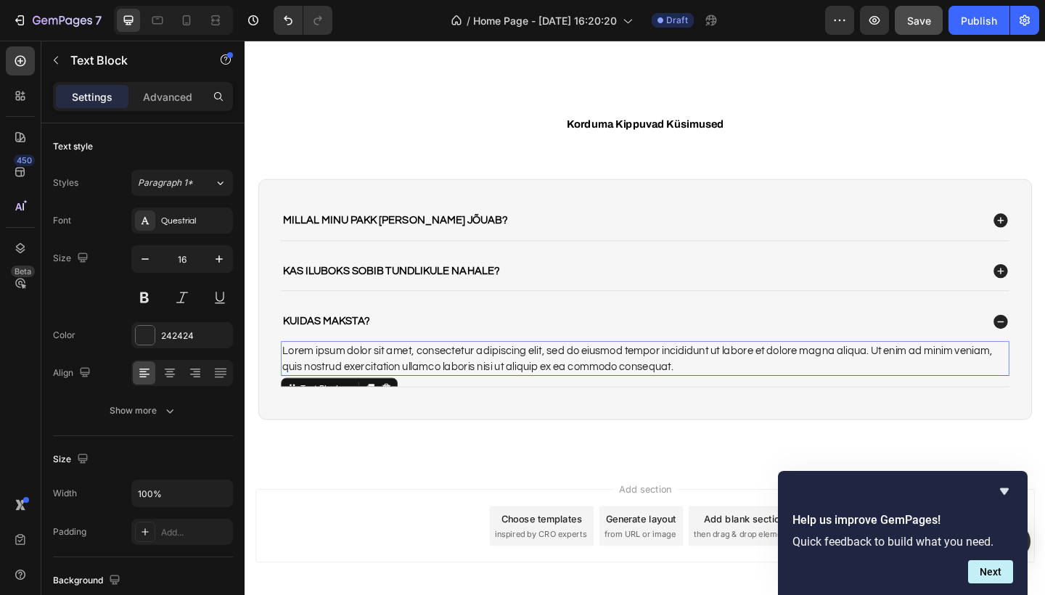
click at [476, 384] on div "Lorem ipsum dolor sit amet, consectetur adipiscing elit, sed do eiusmod tempor …" at bounding box center [680, 387] width 793 height 38
click at [476, 384] on p "Lorem ipsum dolor sit amet, consectetur adipiscing elit, sed do eiusmod tempor …" at bounding box center [680, 387] width 790 height 35
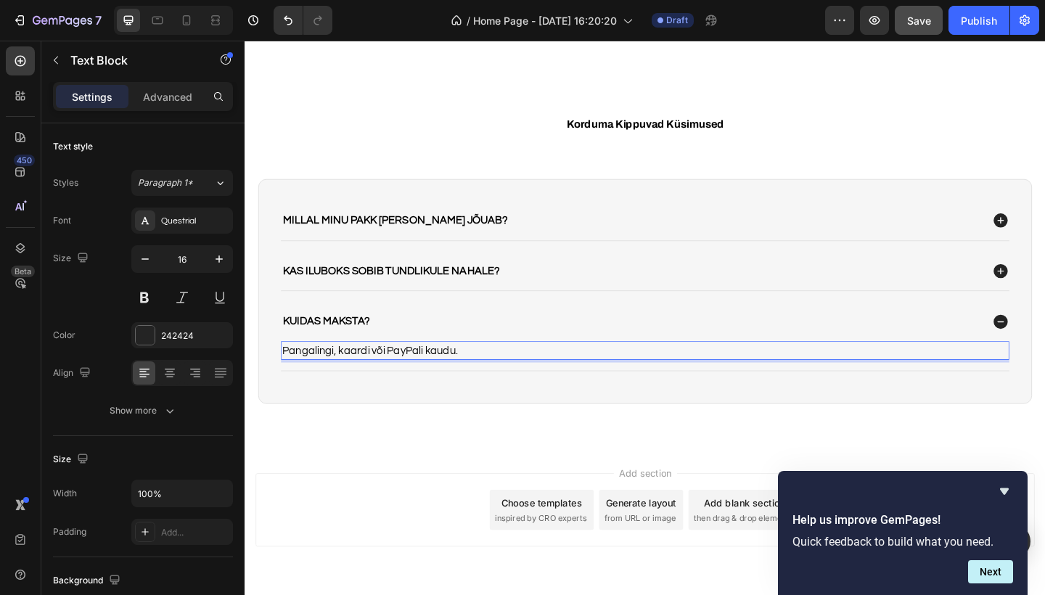
click at [437, 372] on span "Pangalingi, kaardi või PayPali kaudu." at bounding box center [380, 378] width 191 height 12
click at [462, 375] on p "Pangalingi, kaardi kaudu." at bounding box center [680, 378] width 790 height 17
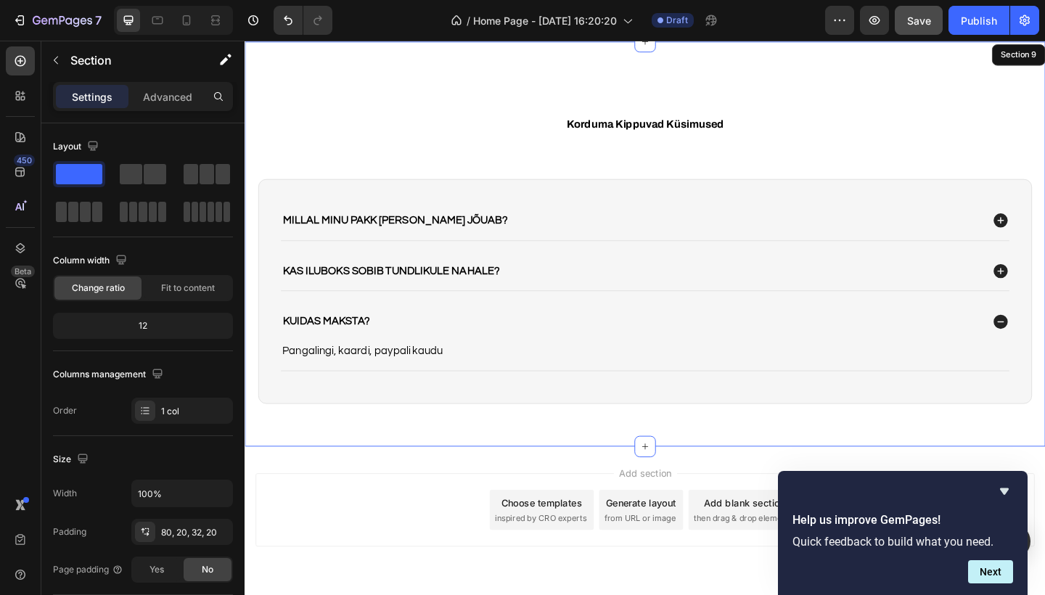
click at [449, 452] on div "⁠⁠⁠⁠⁠⁠⁠ Korduma Kippuvad Küsimused Heading Millal minu pakk kohale jõuab? Kas i…" at bounding box center [680, 279] width 842 height 359
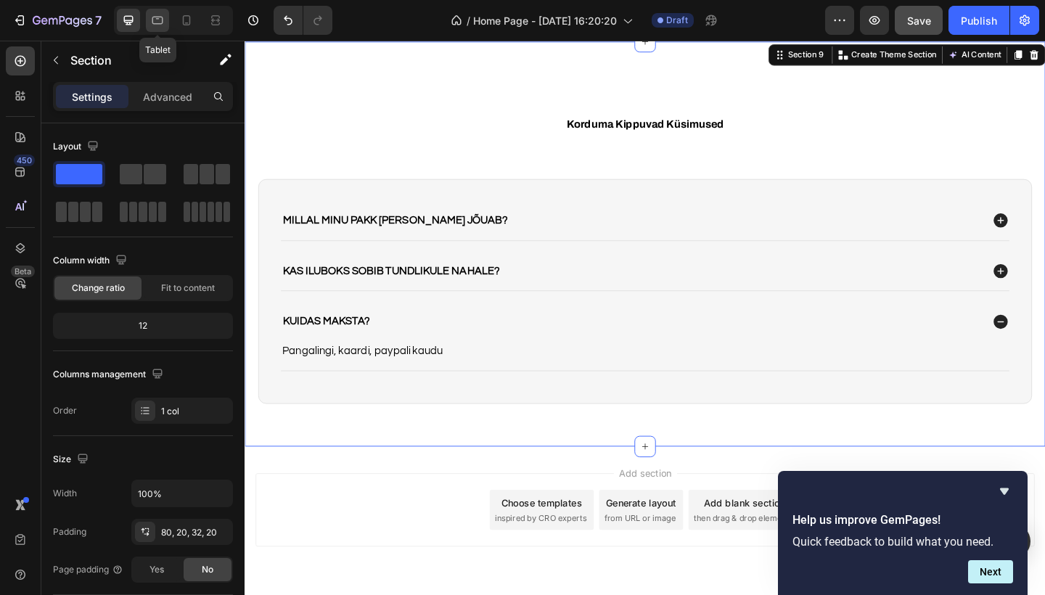
click at [152, 18] on icon at bounding box center [157, 21] width 11 height 8
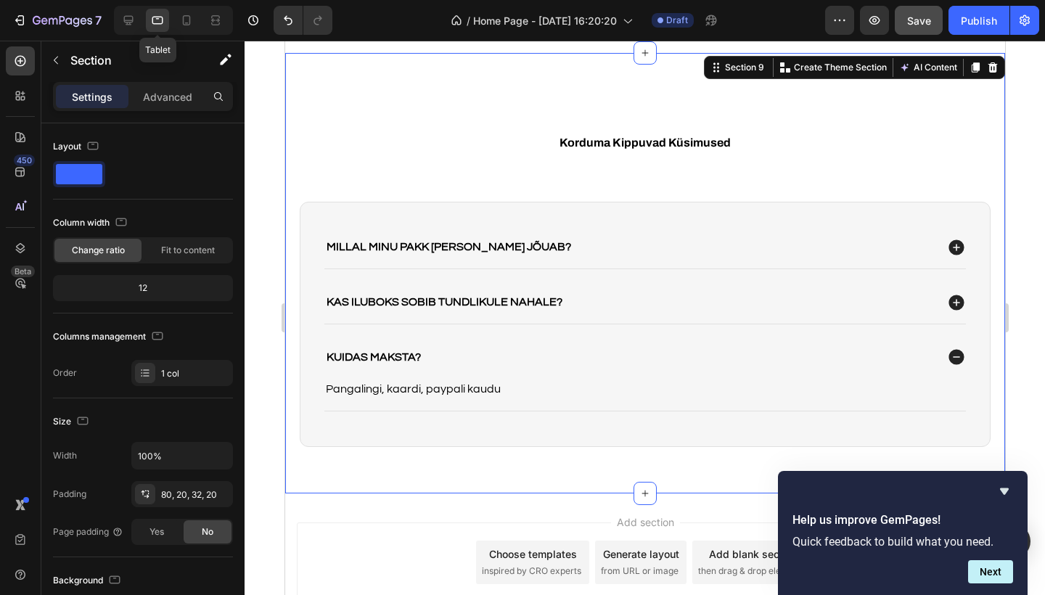
scroll to position [2576, 0]
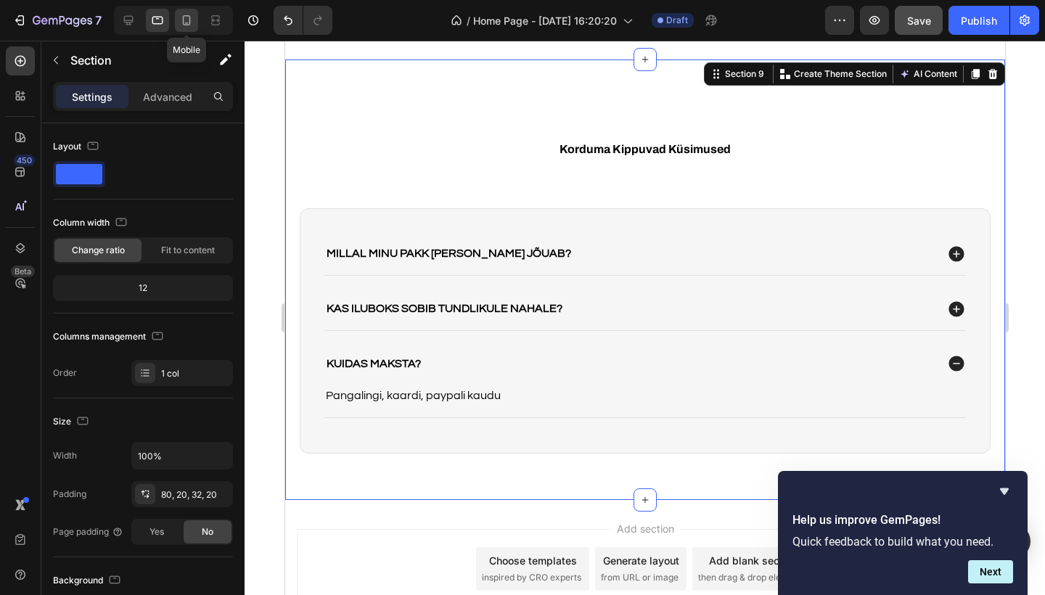
click at [185, 24] on icon at bounding box center [186, 20] width 15 height 15
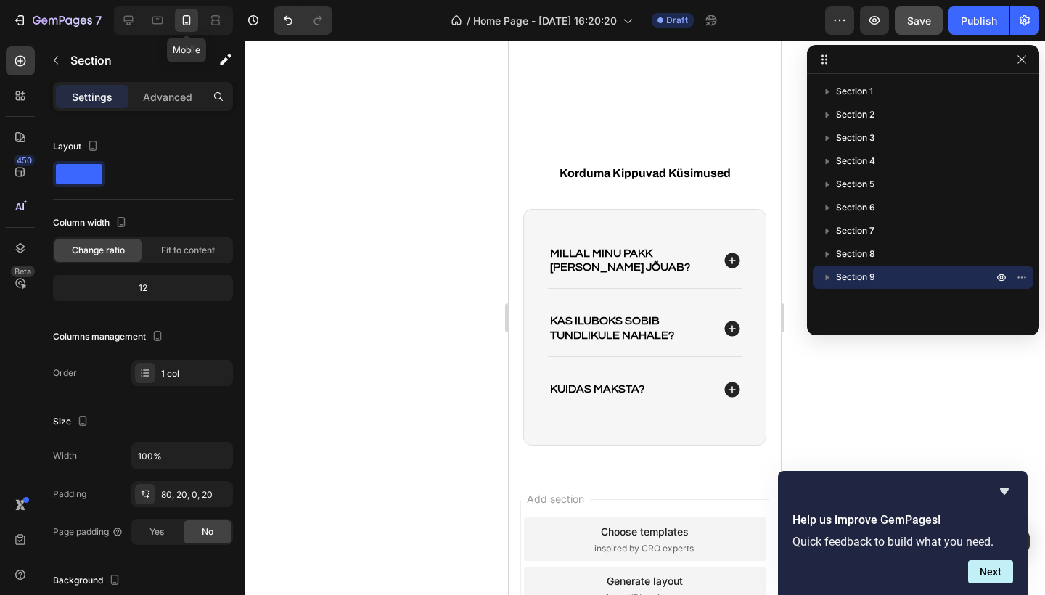
scroll to position [3226, 0]
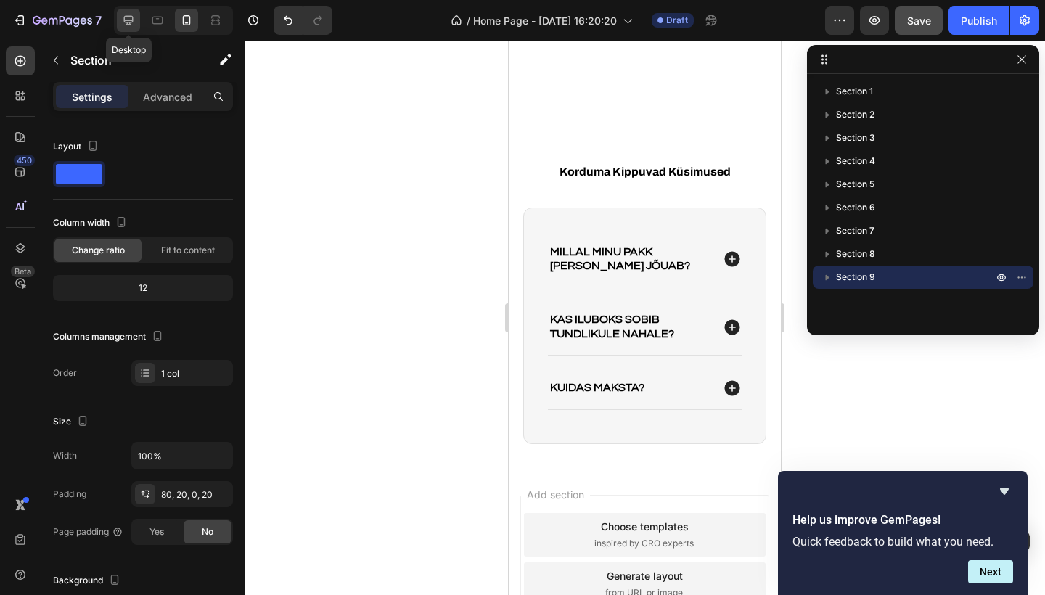
click at [128, 18] on icon at bounding box center [128, 20] width 15 height 15
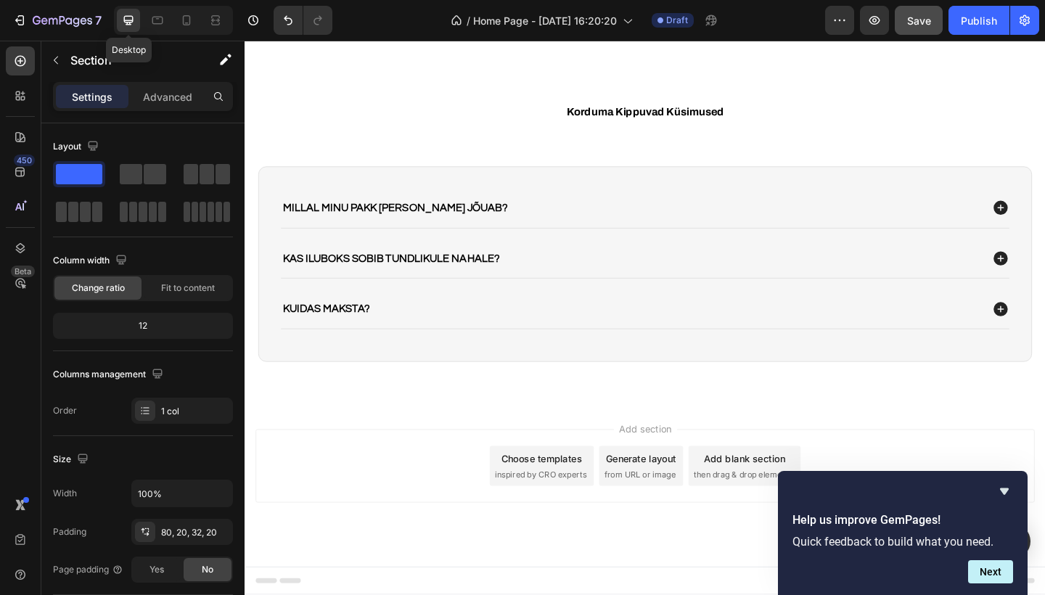
scroll to position [2612, 0]
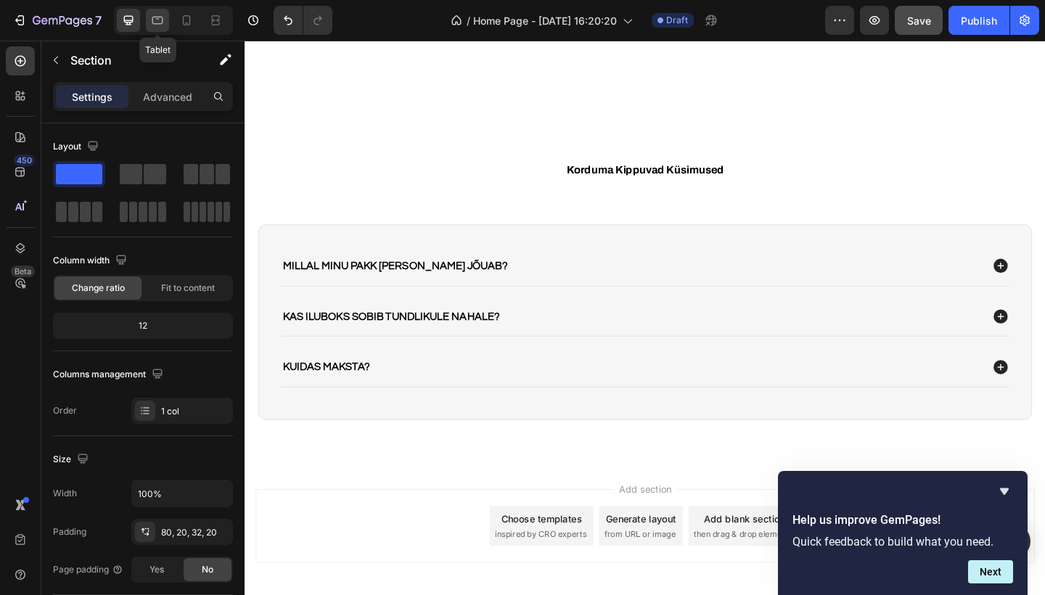
click at [160, 22] on icon at bounding box center [157, 20] width 15 height 15
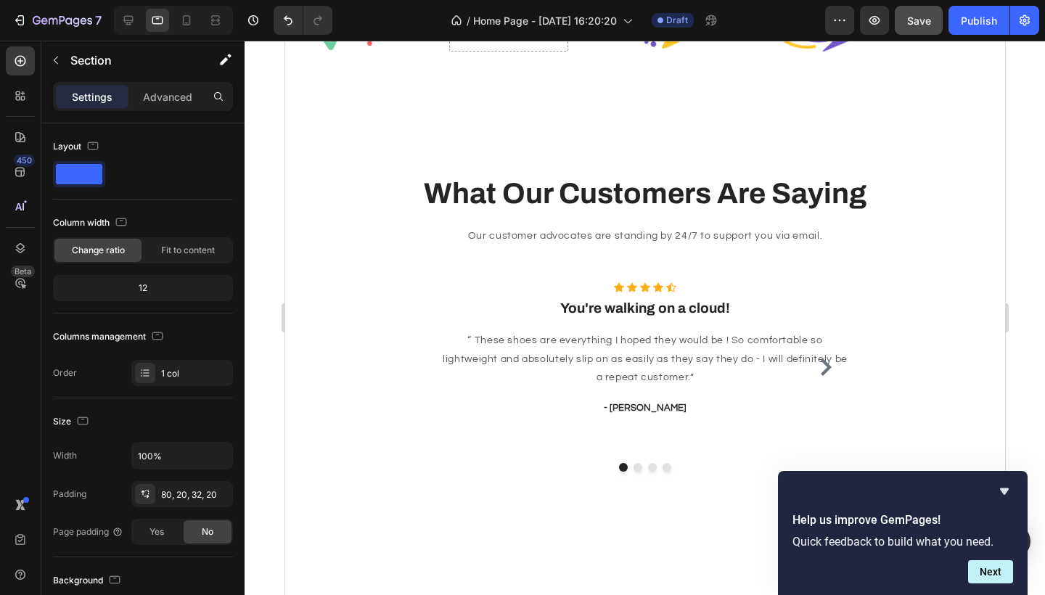
scroll to position [1450, 0]
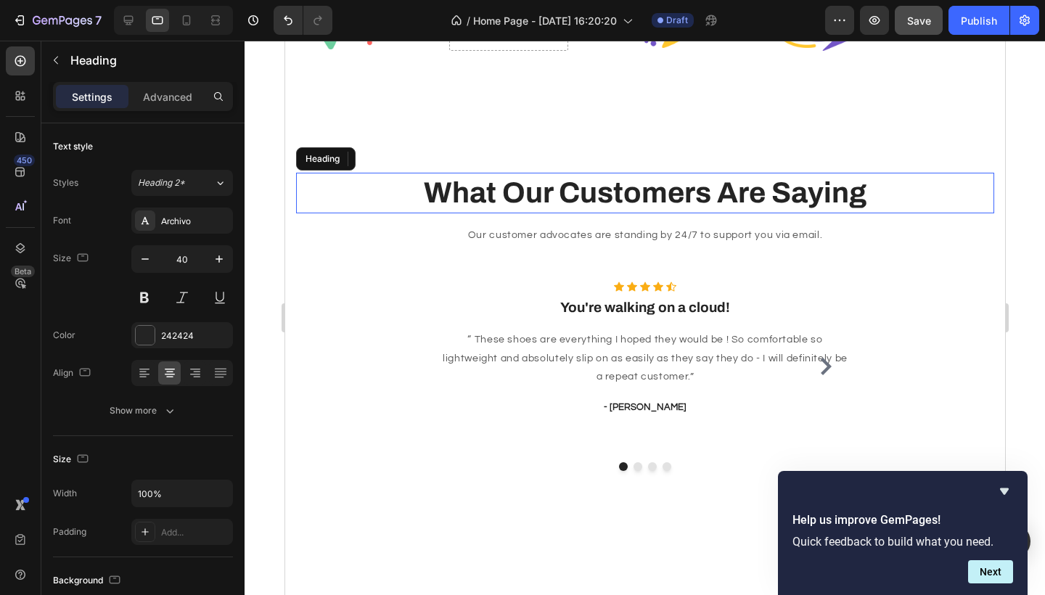
click at [653, 195] on p "What Our Customers Are Saying" at bounding box center [644, 193] width 695 height 38
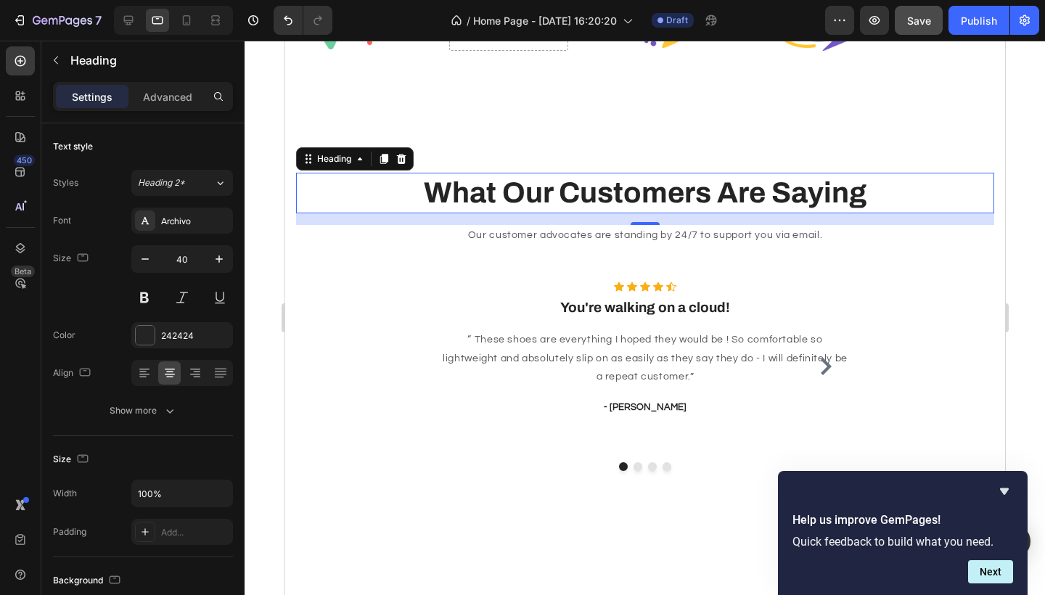
click at [510, 195] on p "What Our Customers Are Saying" at bounding box center [644, 193] width 695 height 38
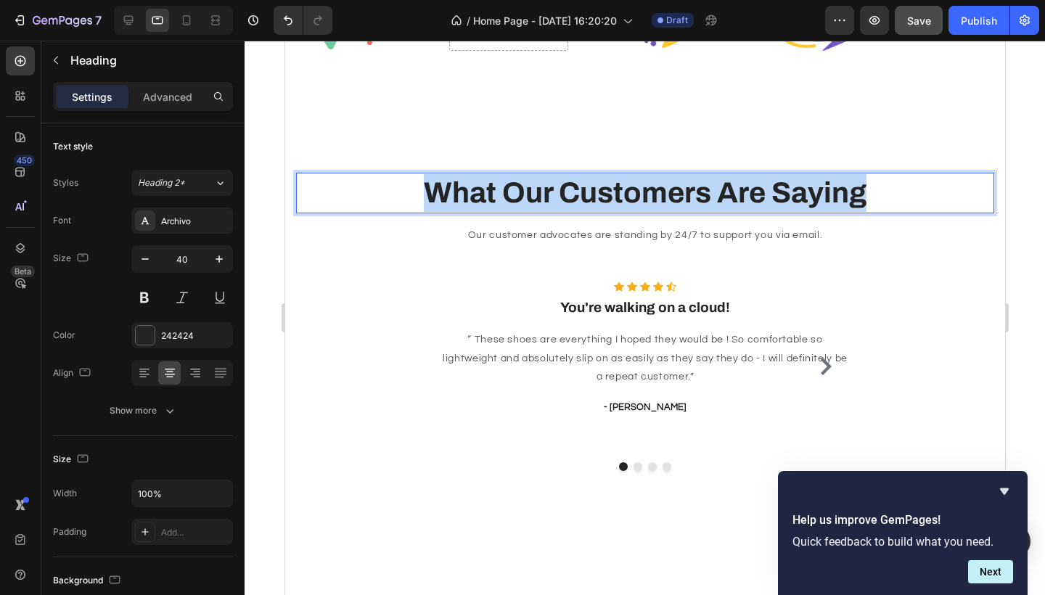
click at [510, 195] on p "What Our Customers Are Saying" at bounding box center [644, 193] width 695 height 38
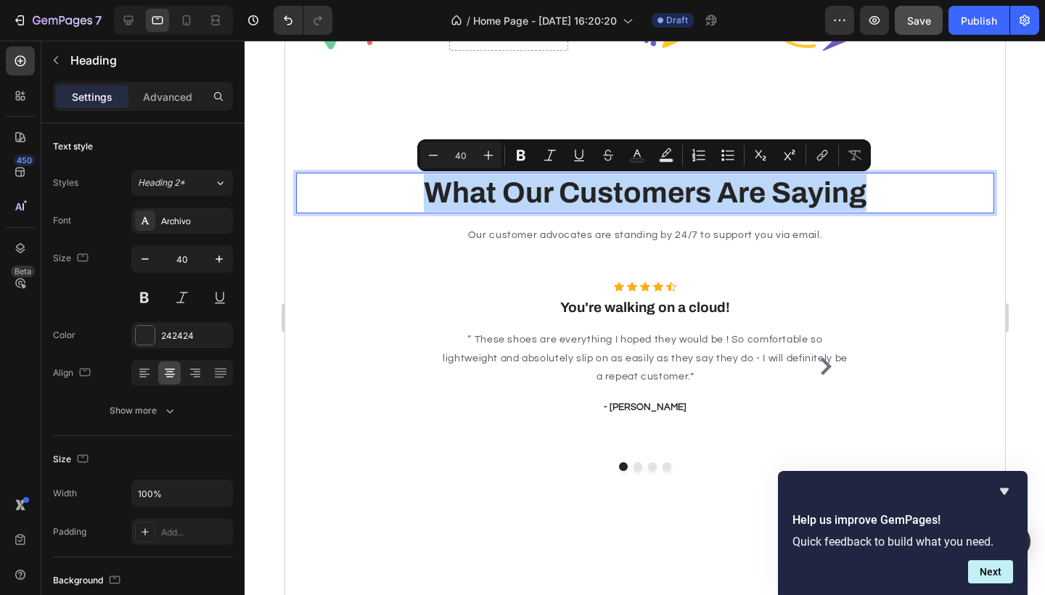
copy p "What Our Customers Are Saying"
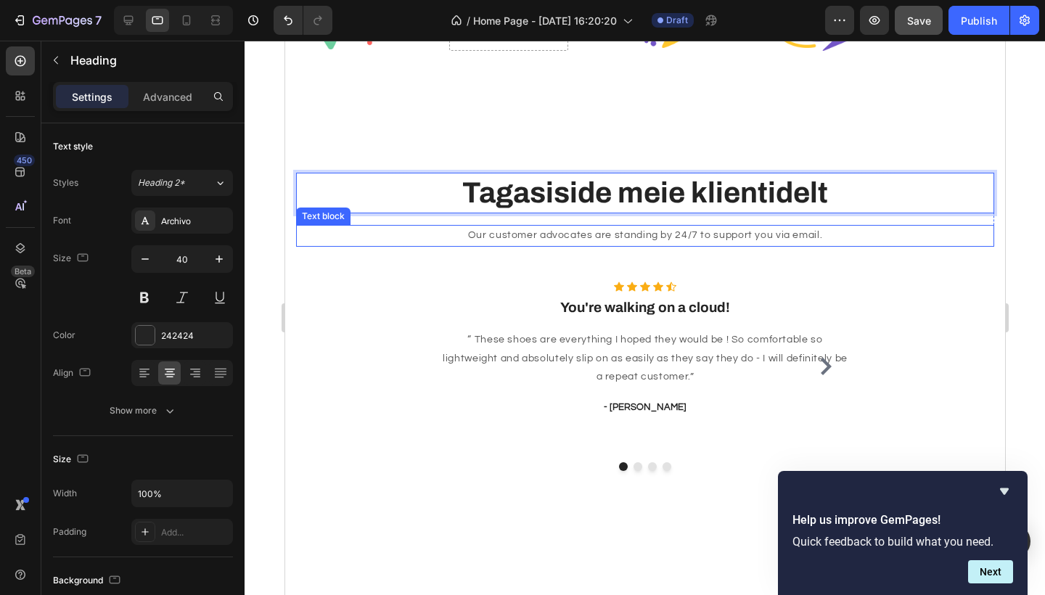
click at [510, 234] on p "Our customer advocates are standing by 24/7 to support you via email." at bounding box center [644, 236] width 695 height 18
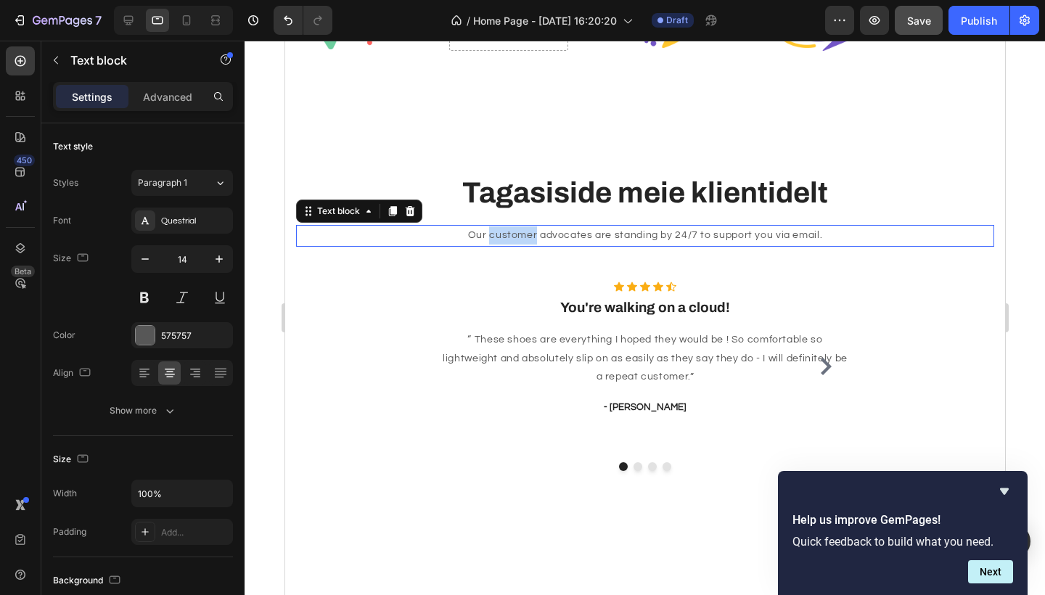
click at [510, 234] on p "Our customer advocates are standing by 24/7 to support you via email." at bounding box center [644, 236] width 695 height 18
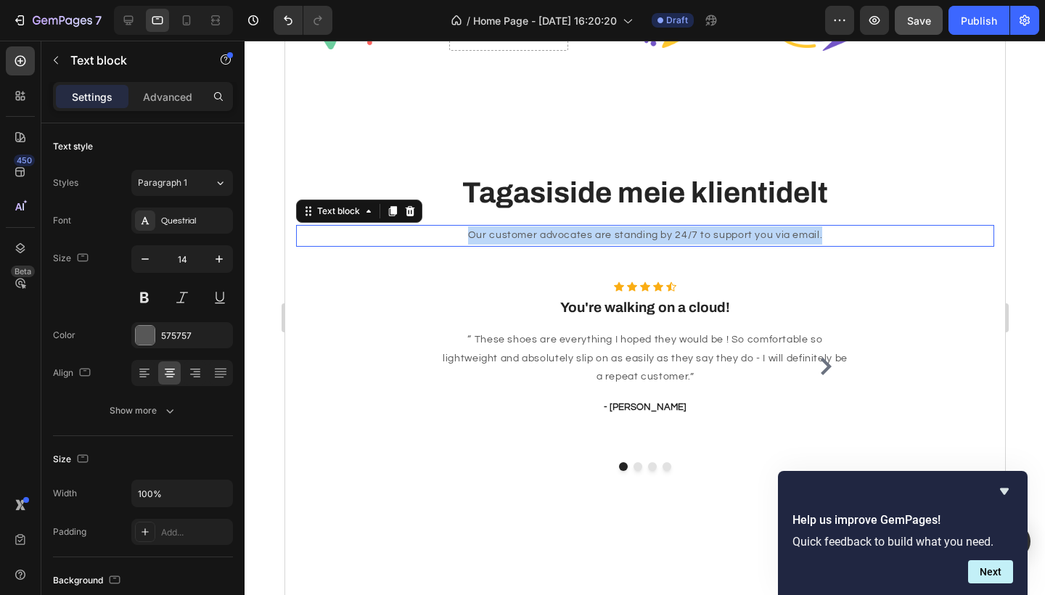
click at [510, 234] on p "Our customer advocates are standing by 24/7 to support you via email." at bounding box center [644, 236] width 695 height 18
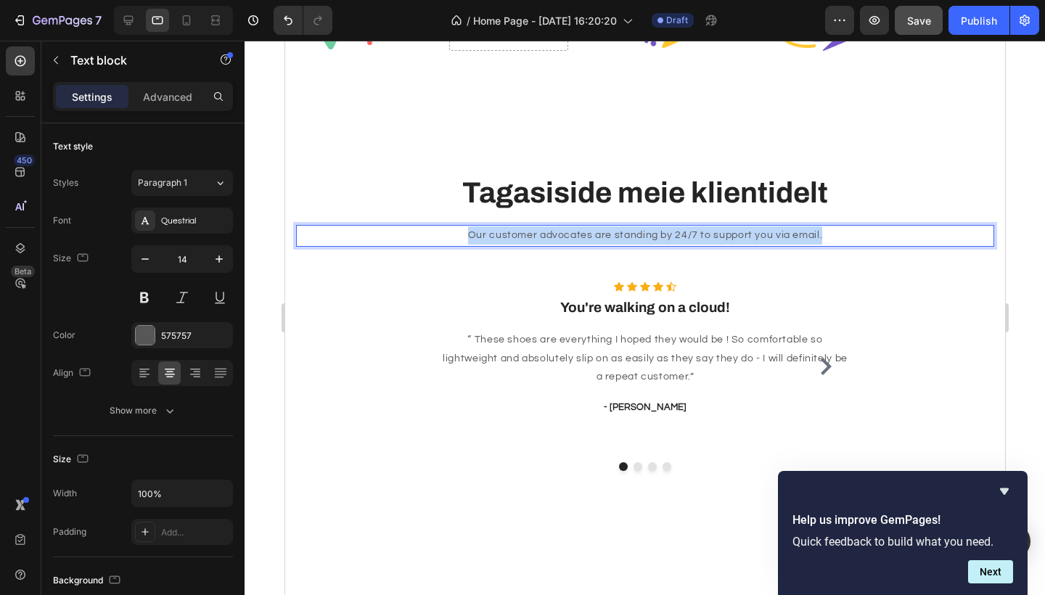
click at [510, 234] on p "Our customer advocates are standing by 24/7 to support you via email." at bounding box center [644, 236] width 695 height 18
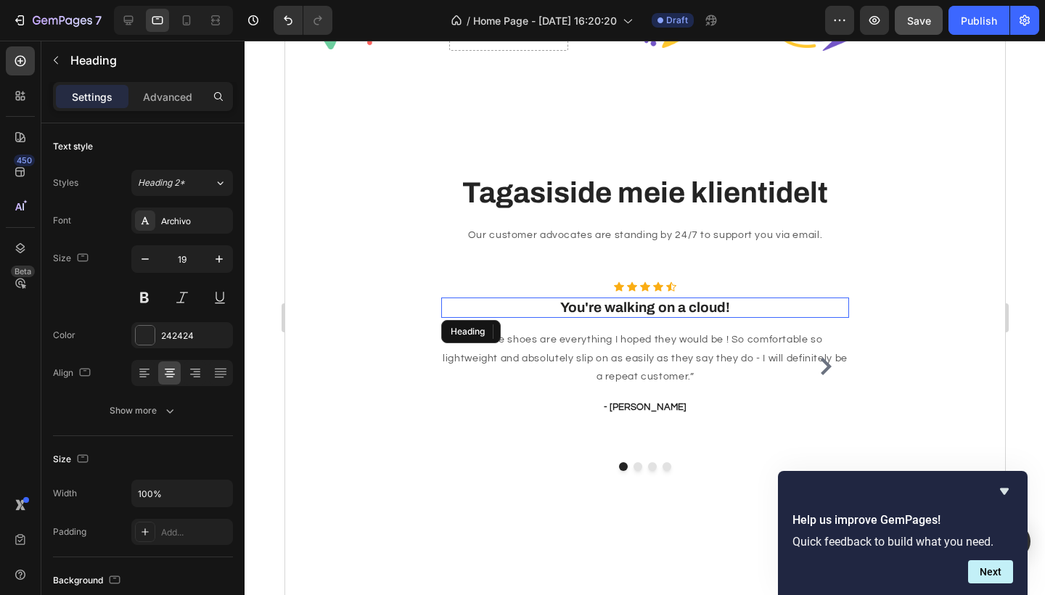
click at [600, 310] on p "You're walking on a cloud!" at bounding box center [644, 308] width 405 height 18
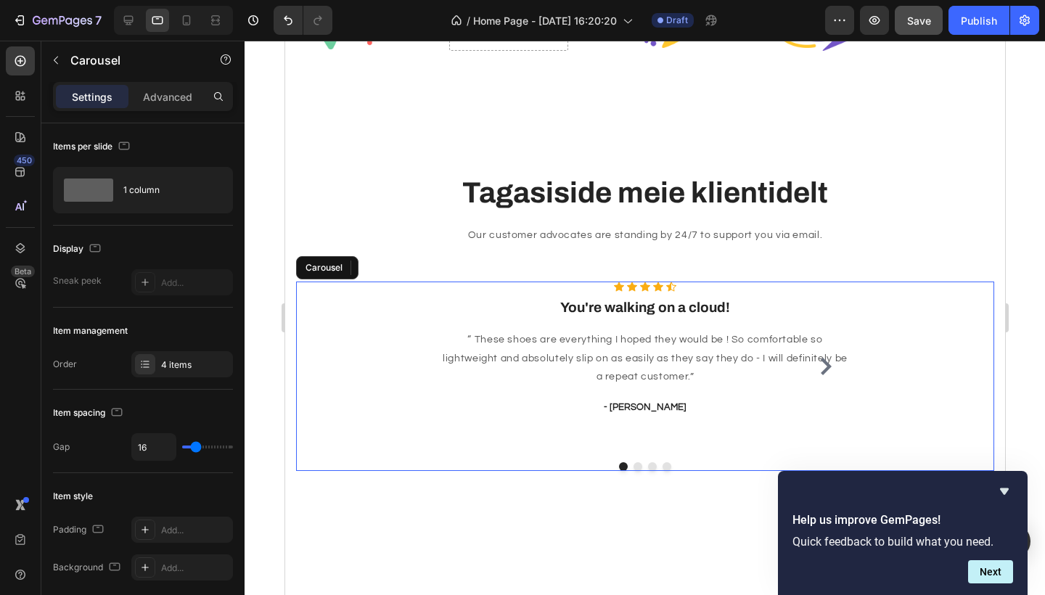
click at [510, 421] on div "Icon Icon Icon Icon Icon Icon List Hoz You're walking on a cloud! Heading 16 “ …" at bounding box center [645, 367] width 408 height 170
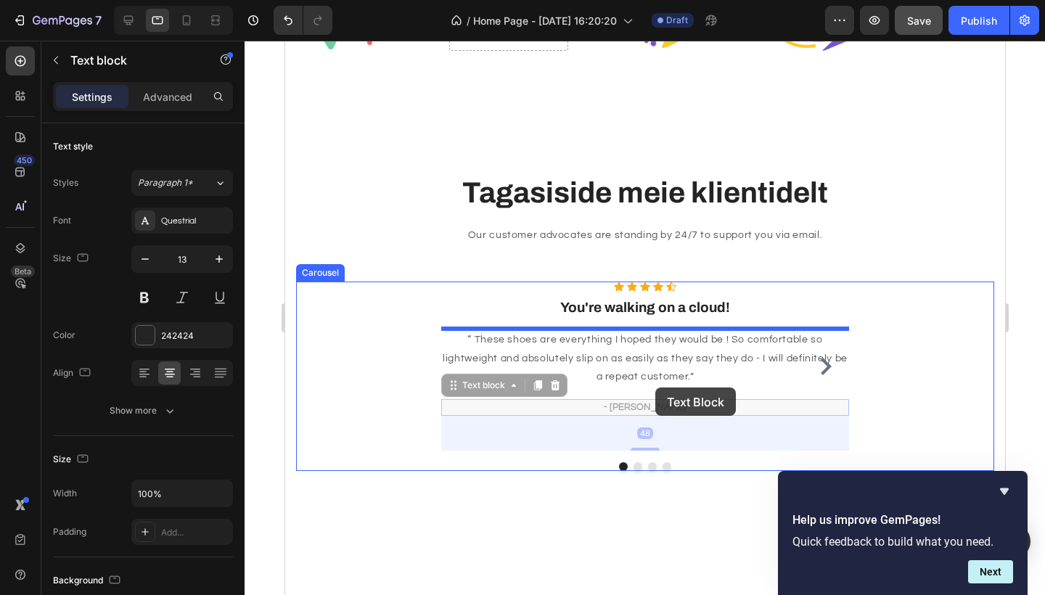
drag, startPoint x: 695, startPoint y: 407, endPoint x: 655, endPoint y: 388, distance: 44.8
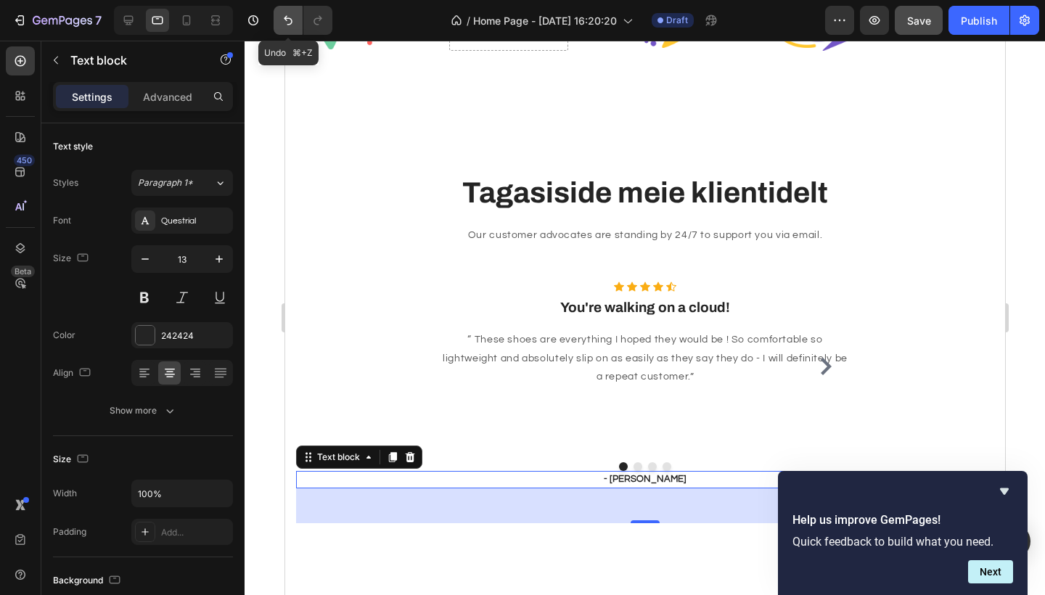
click at [284, 30] on button "Undo/Redo" at bounding box center [288, 20] width 29 height 29
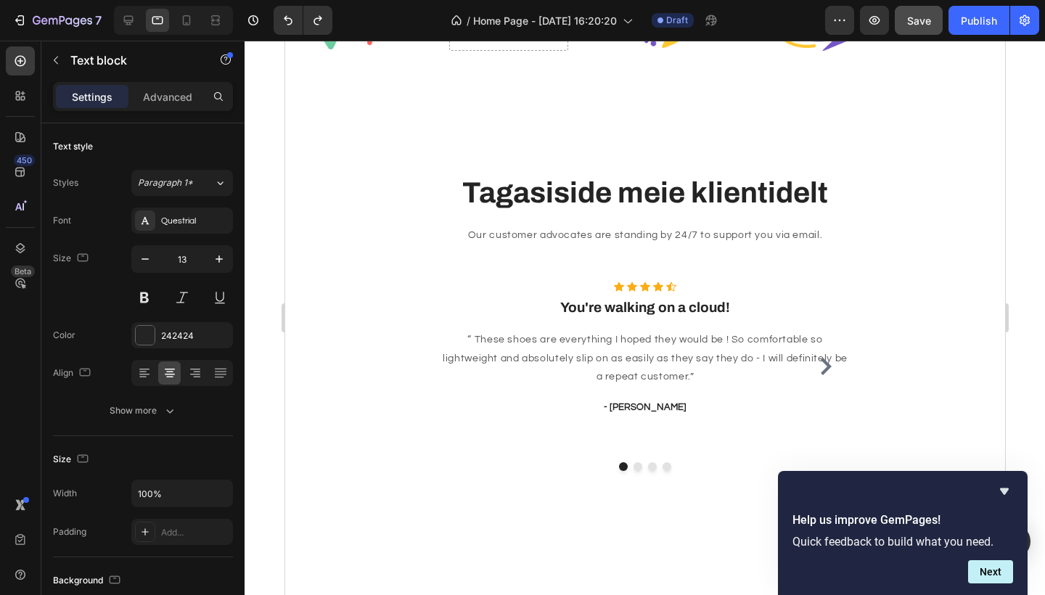
click at [600, 349] on p "“ These shoes are everything I hoped they would be ! So comfortable so lightwei…" at bounding box center [644, 358] width 405 height 55
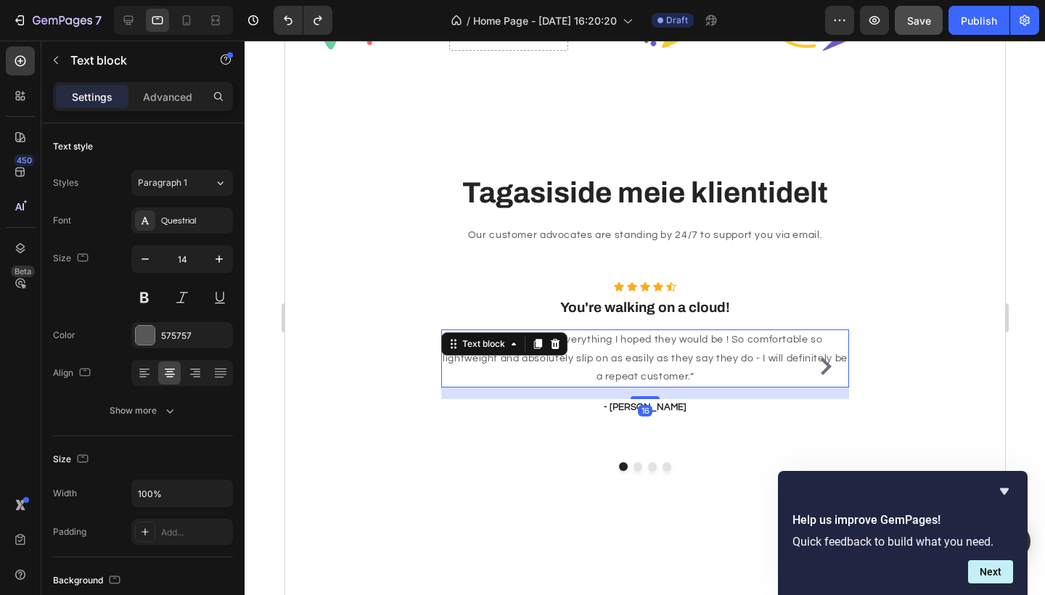
click at [600, 349] on p "“ These shoes are everything I hoped they would be ! So comfortable so lightwei…" at bounding box center [644, 358] width 405 height 55
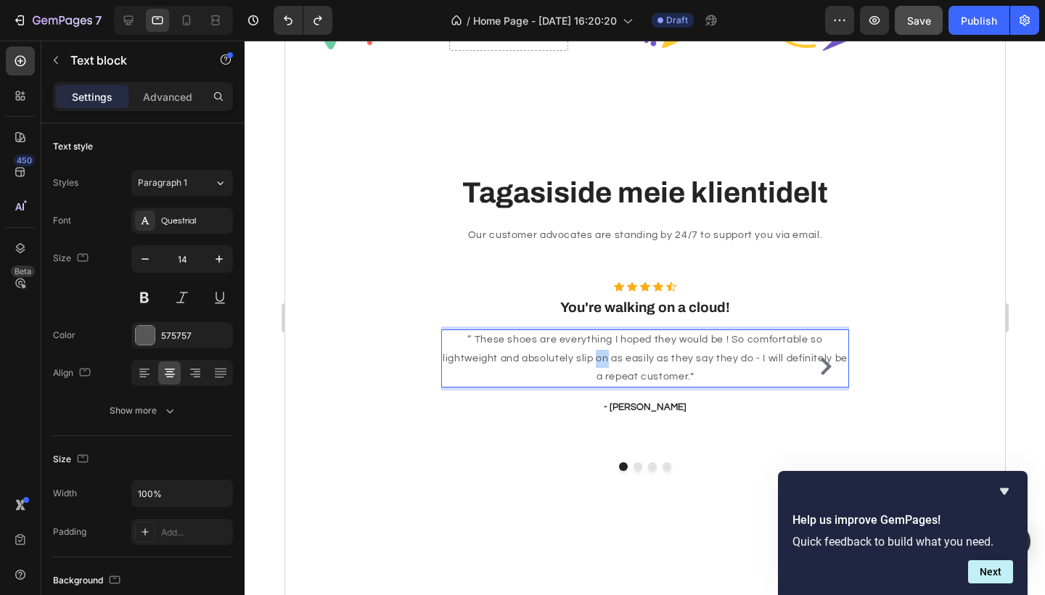
click at [600, 349] on p "“ These shoes are everything I hoped they would be ! So comfortable so lightwei…" at bounding box center [644, 358] width 405 height 55
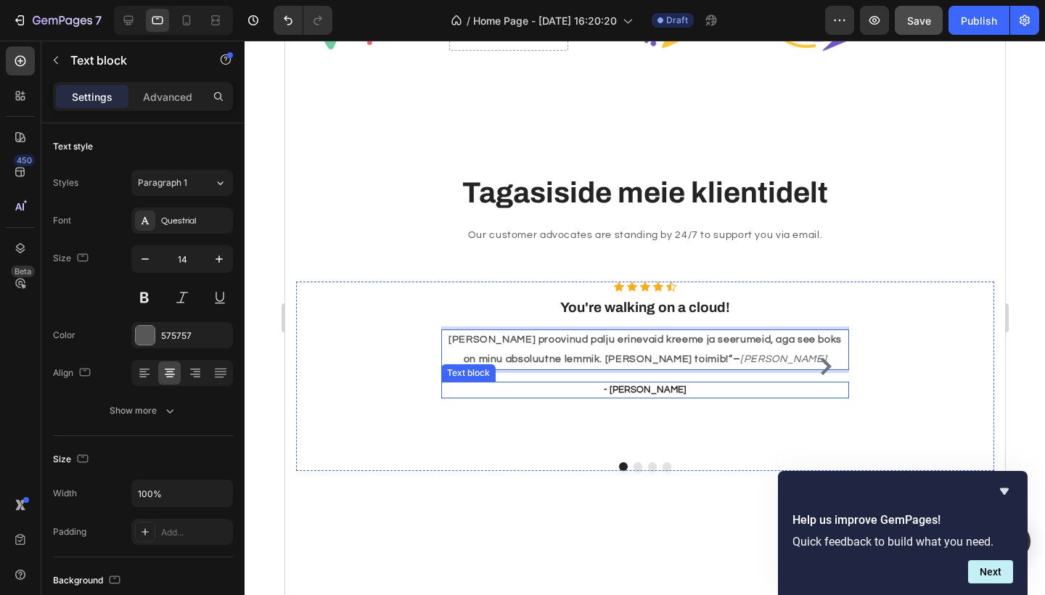
click at [665, 389] on p "- Ryan S." at bounding box center [644, 390] width 405 height 15
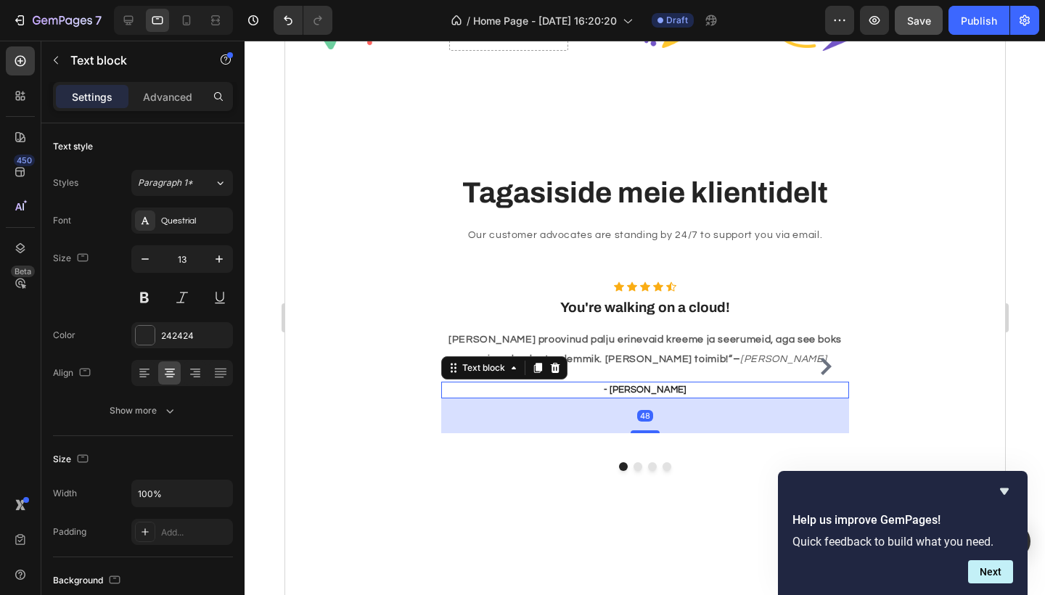
click at [666, 390] on p "- Ryan S." at bounding box center [644, 390] width 405 height 15
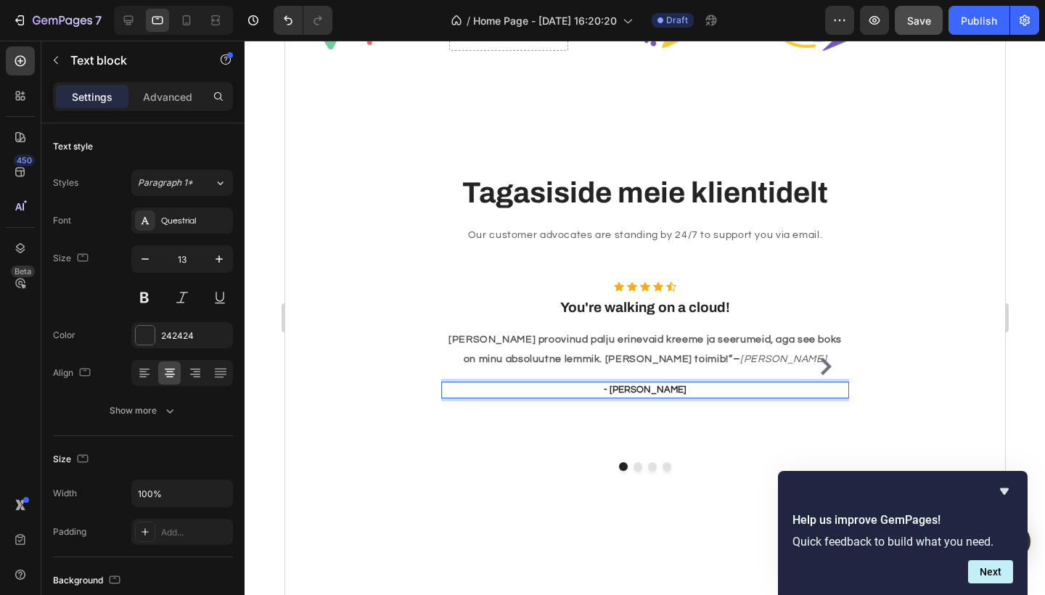
click at [666, 390] on p "- Ryan S." at bounding box center [644, 390] width 405 height 15
click at [762, 356] on icon "Anna" at bounding box center [783, 359] width 86 height 10
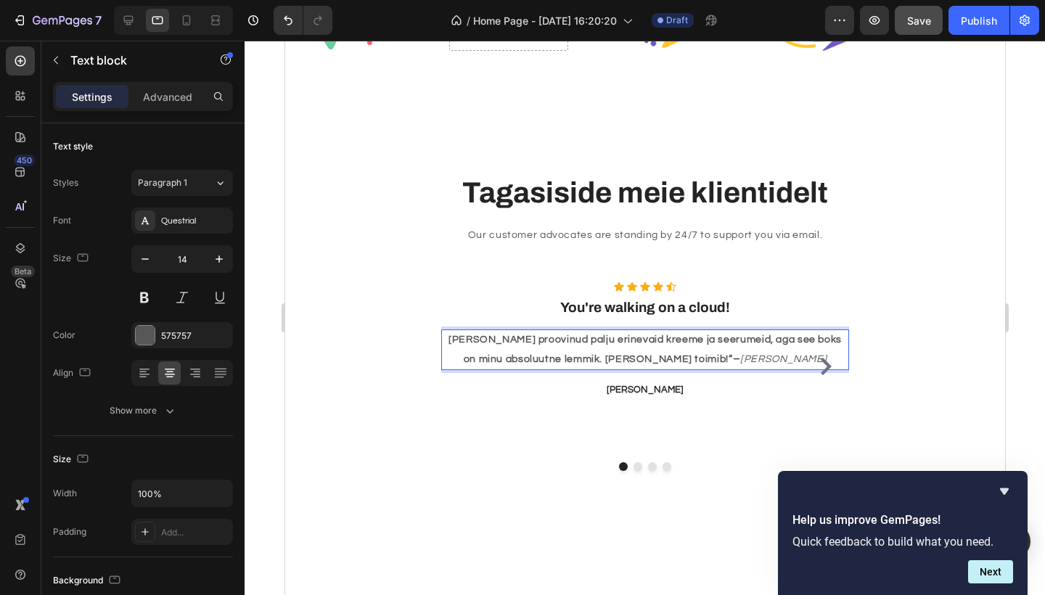
click at [782, 363] on p "Olen proovinud palju erinevaid kreeme ja seerumeid, aga see boks on minu absolu…" at bounding box center [644, 349] width 405 height 37
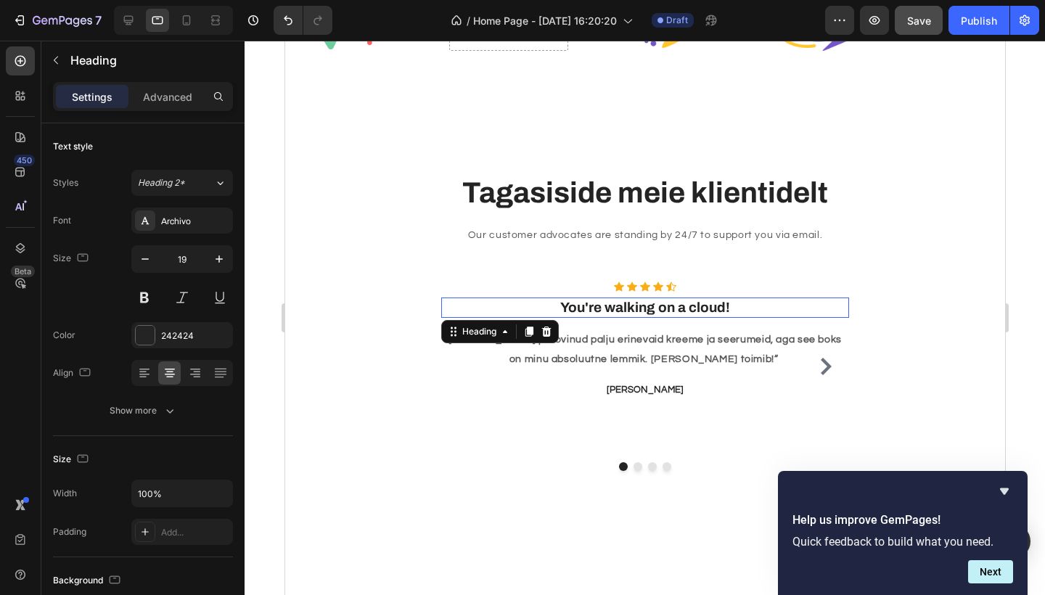
click at [685, 304] on p "You're walking on a cloud!" at bounding box center [644, 308] width 405 height 18
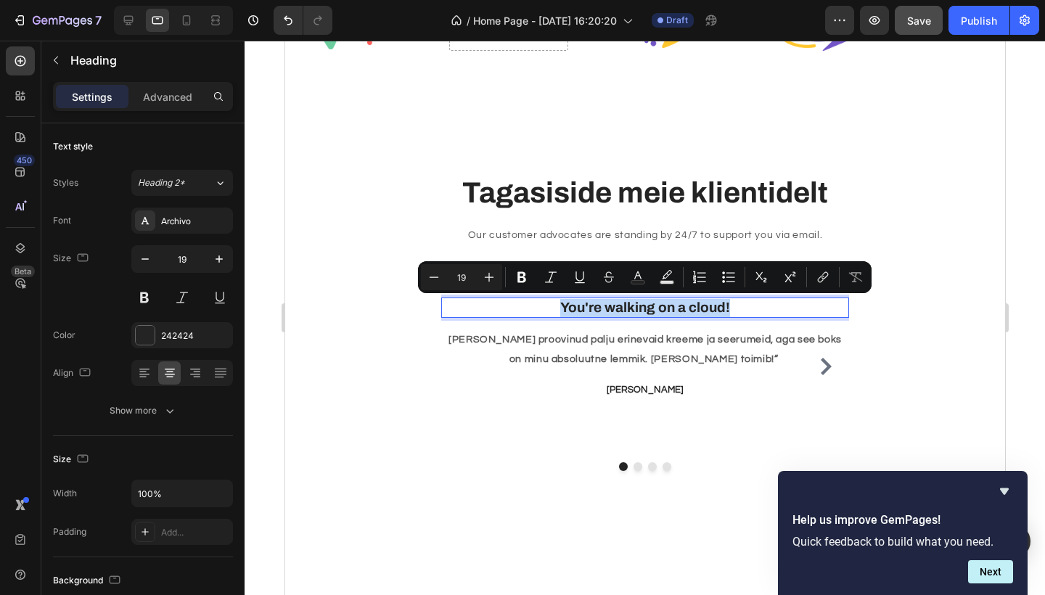
copy p "You're walking on a cloud!"
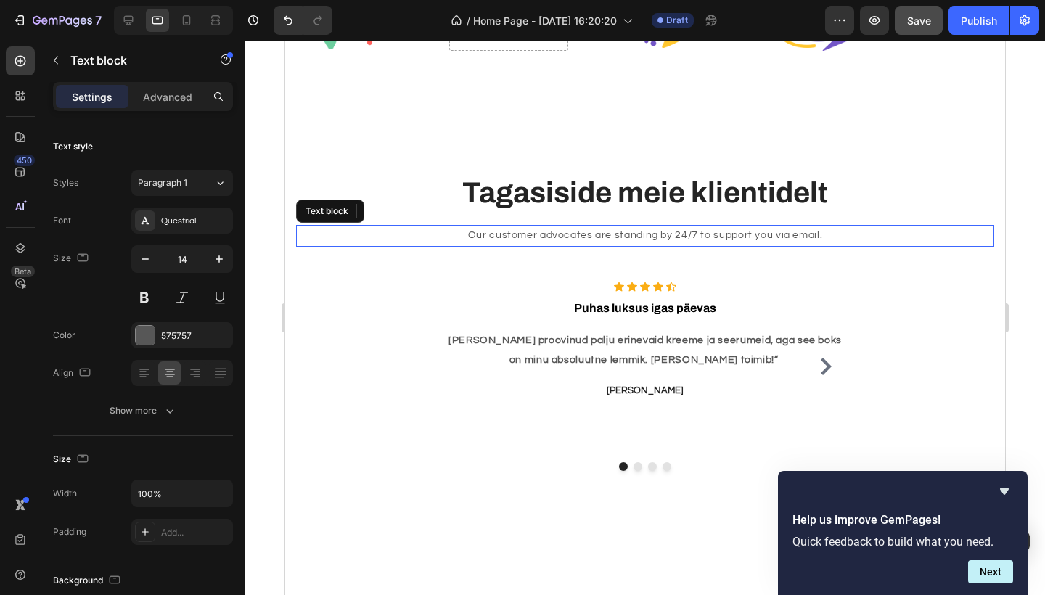
click at [603, 240] on p "Our customer advocates are standing by 24/7 to support you via email." at bounding box center [644, 236] width 695 height 18
click at [726, 238] on p "Our customer advocates are standing by 24/7 to support you via email." at bounding box center [644, 236] width 695 height 18
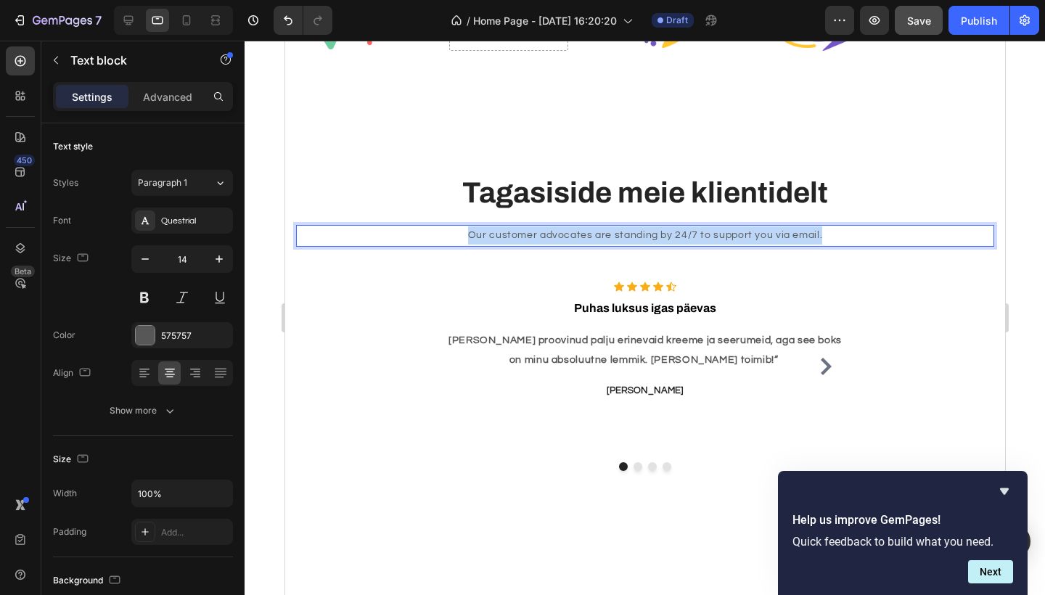
click at [726, 238] on p "Our customer advocates are standing by 24/7 to support you via email." at bounding box center [644, 236] width 695 height 18
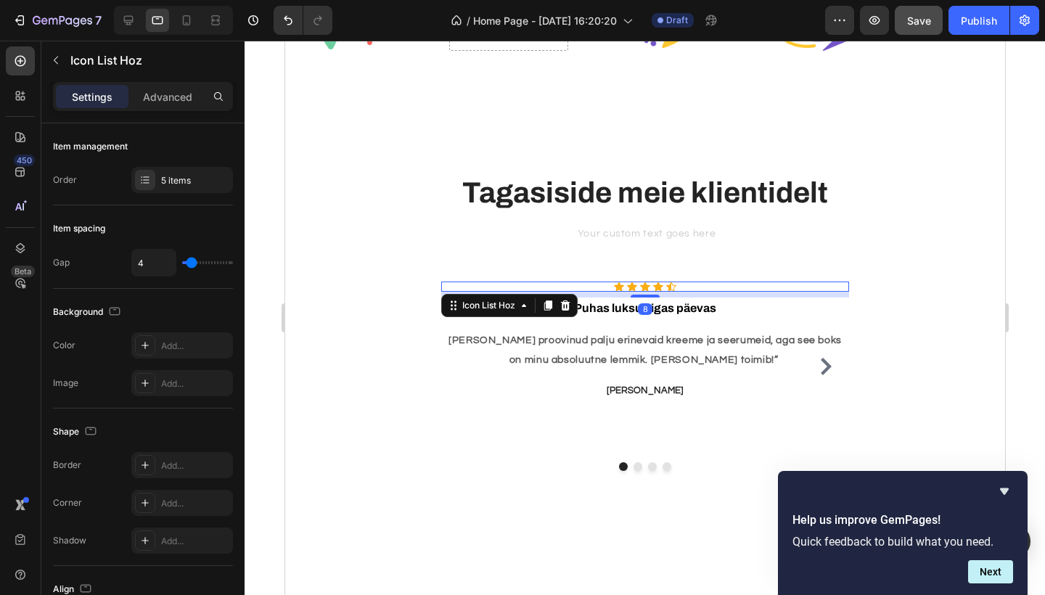
click at [489, 286] on div "Icon Icon Icon Icon Icon" at bounding box center [645, 287] width 408 height 10
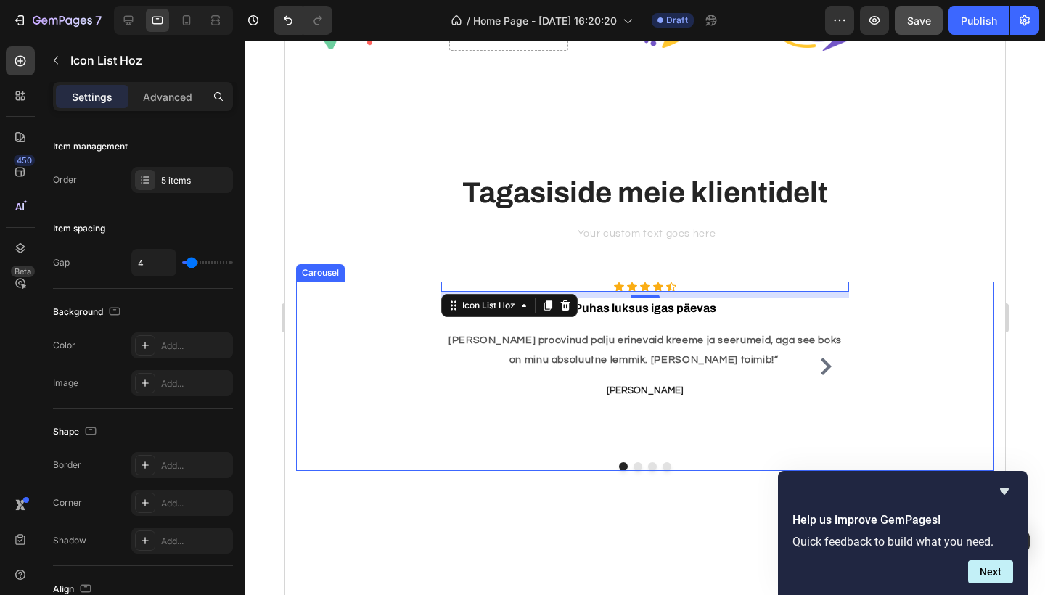
click at [521, 428] on div "Icon Icon Icon Icon Icon Icon List Hoz 8 ⁠⁠⁠⁠⁠⁠⁠ Puhas luksus igas päevas Headi…" at bounding box center [645, 367] width 408 height 170
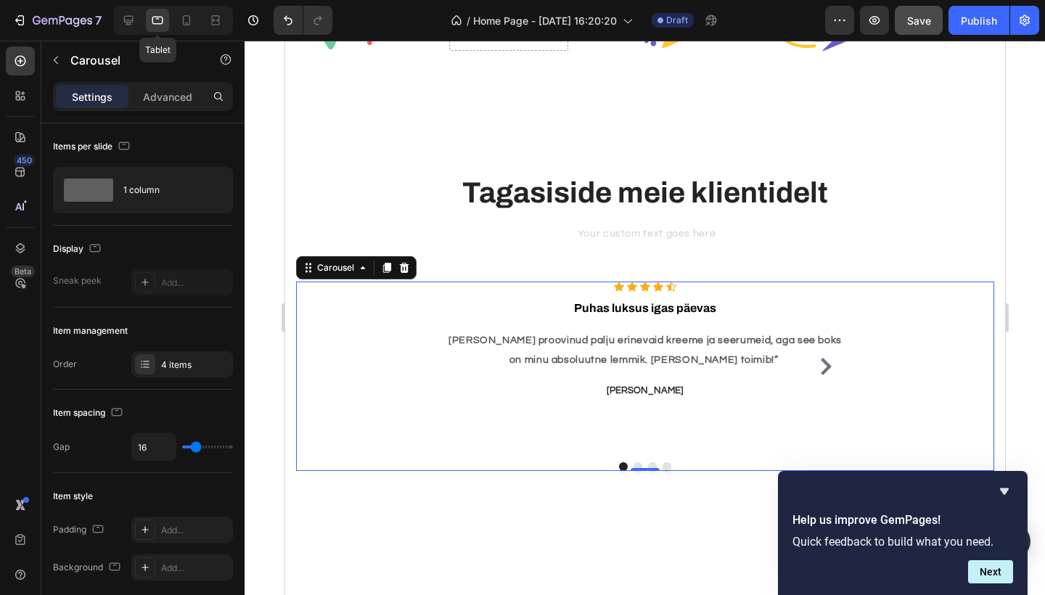
click at [158, 21] on icon at bounding box center [157, 20] width 15 height 15
click at [54, 60] on icon "button" at bounding box center [56, 61] width 4 height 8
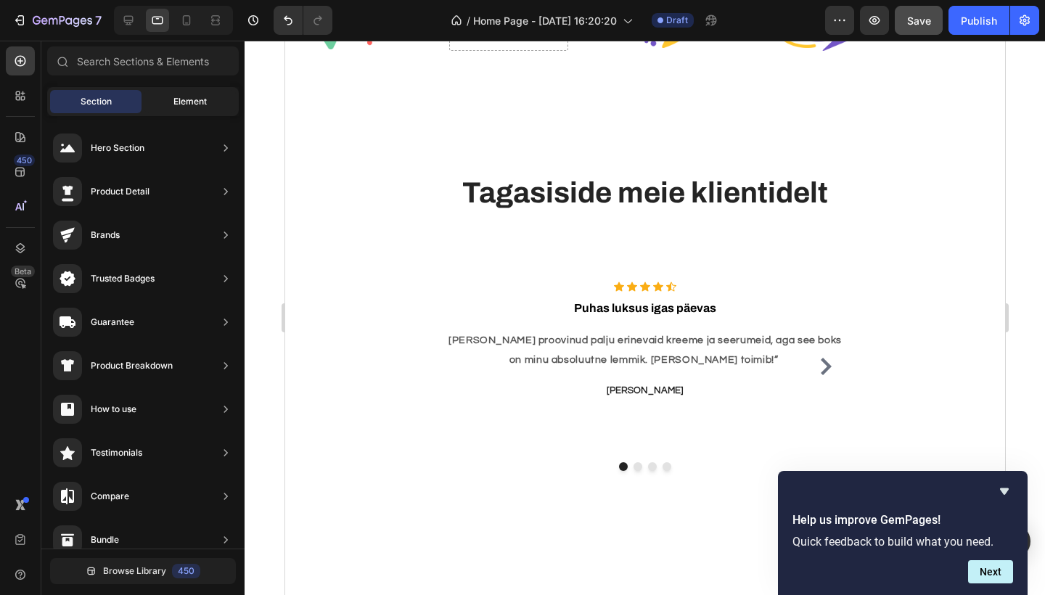
click at [184, 105] on span "Element" at bounding box center [190, 101] width 33 height 13
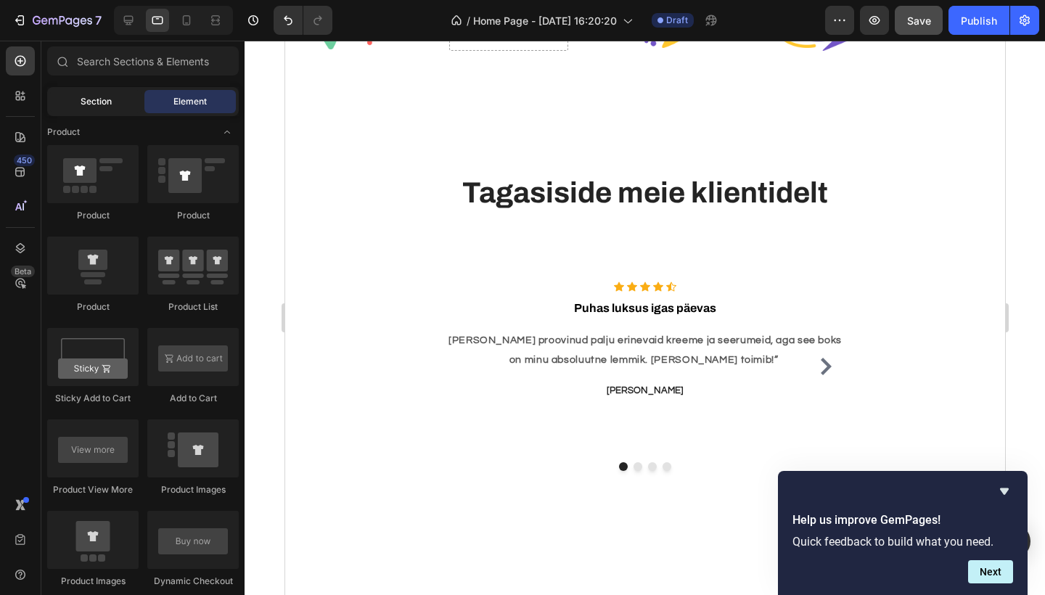
click at [102, 105] on span "Section" at bounding box center [96, 101] width 31 height 13
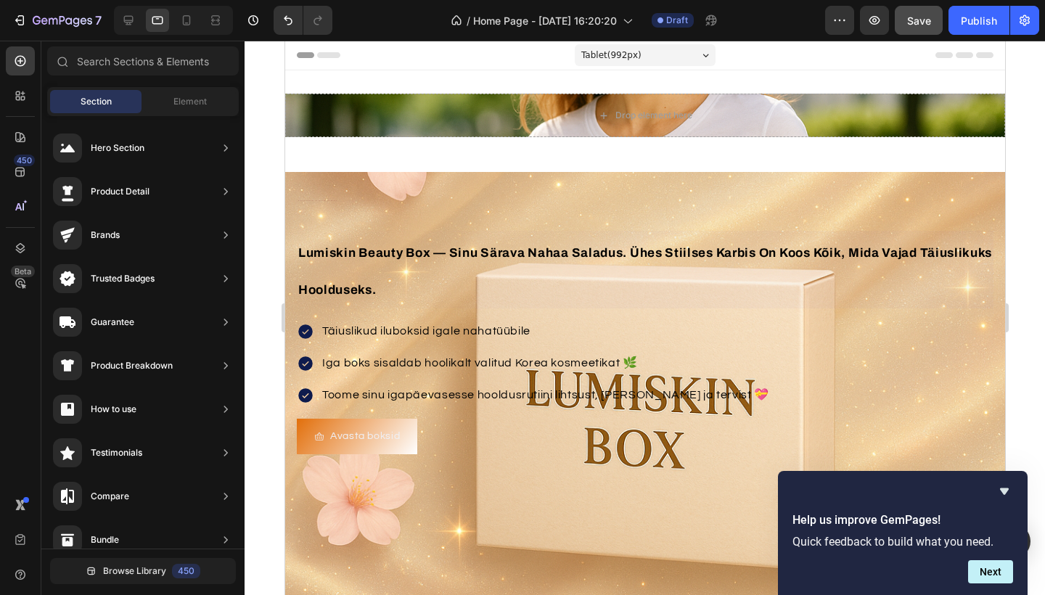
scroll to position [0, 0]
click at [592, 352] on div "Iga boks sisaldab hoolikalt valitud Korea kosmeetikat 🌿" at bounding box center [545, 363] width 452 height 23
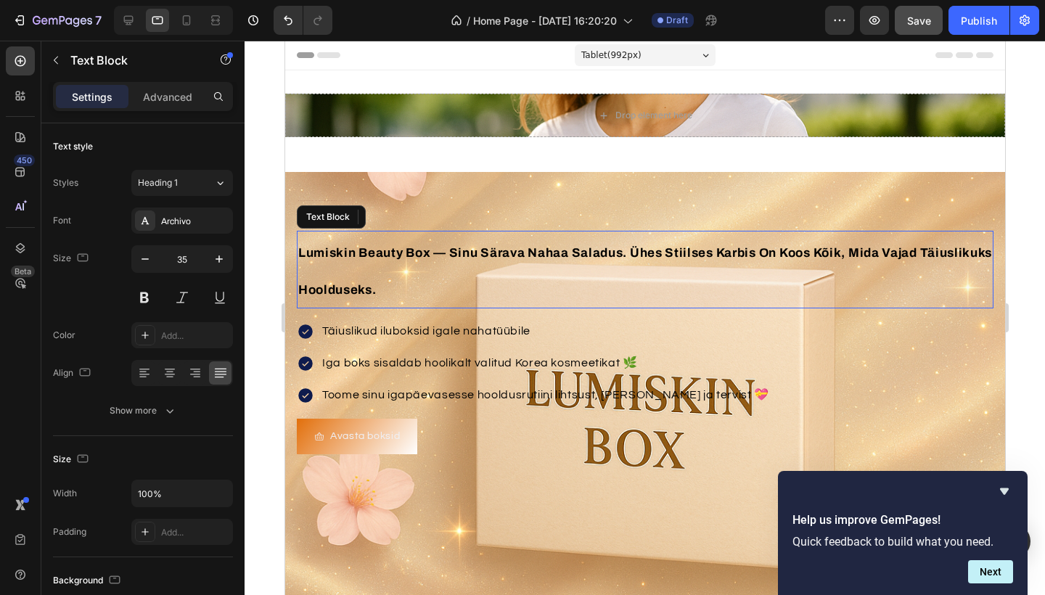
click at [572, 254] on span "lumiskin beauty box — sinu särava nahaa saladus. ühes stiilses karbis on koos k…" at bounding box center [645, 272] width 694 height 52
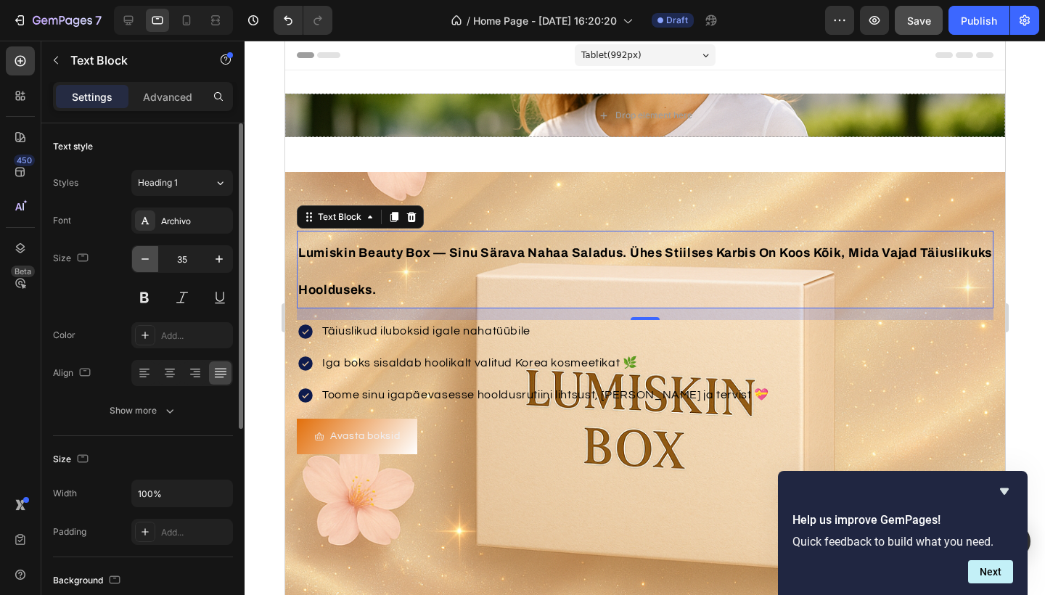
click at [144, 258] on icon "button" at bounding box center [145, 259] width 15 height 15
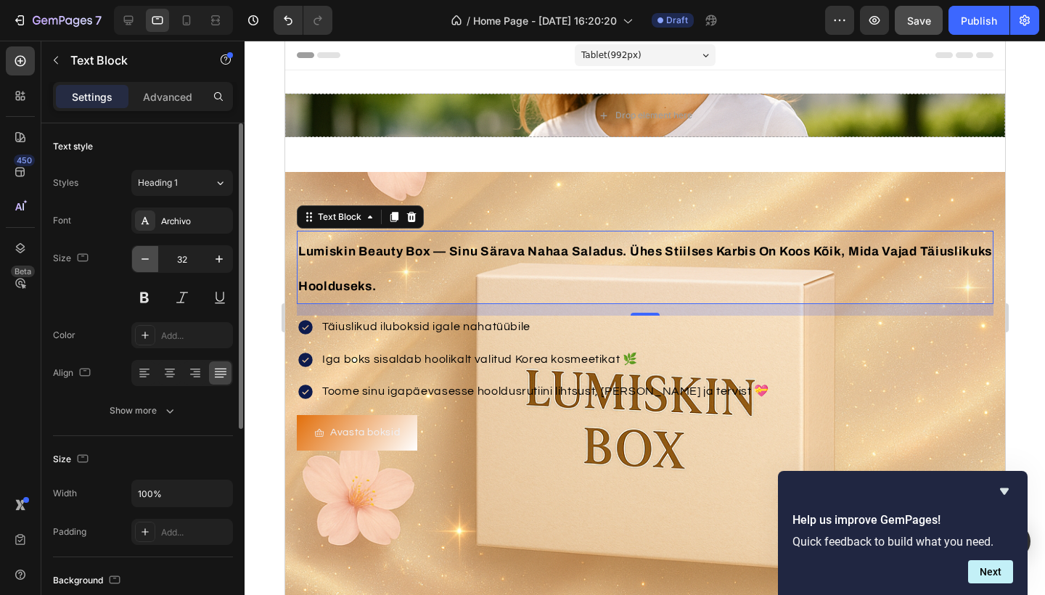
click at [144, 258] on icon "button" at bounding box center [145, 259] width 15 height 15
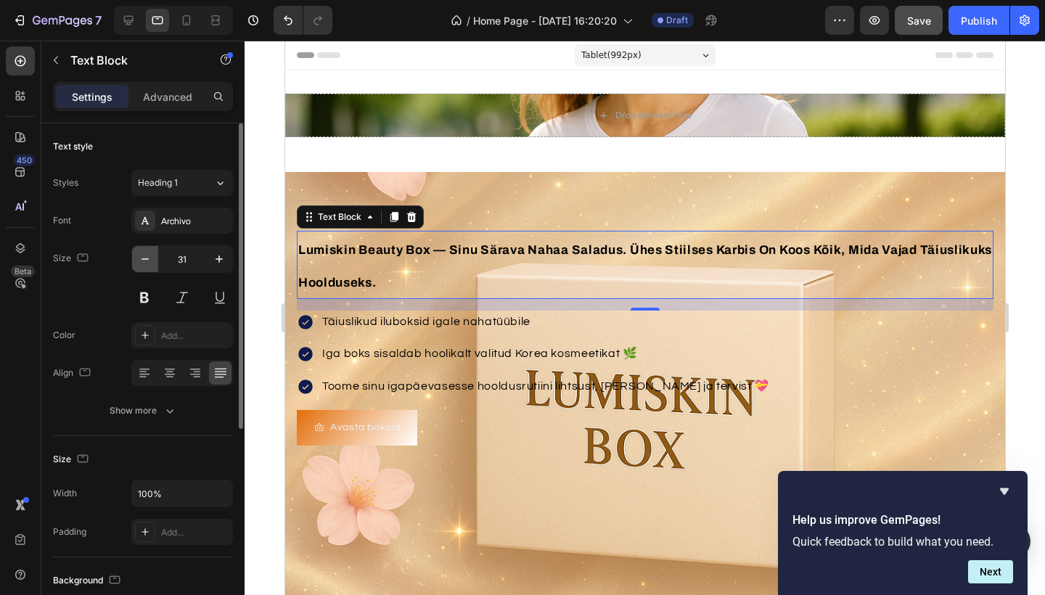
click at [144, 258] on icon "button" at bounding box center [145, 259] width 15 height 15
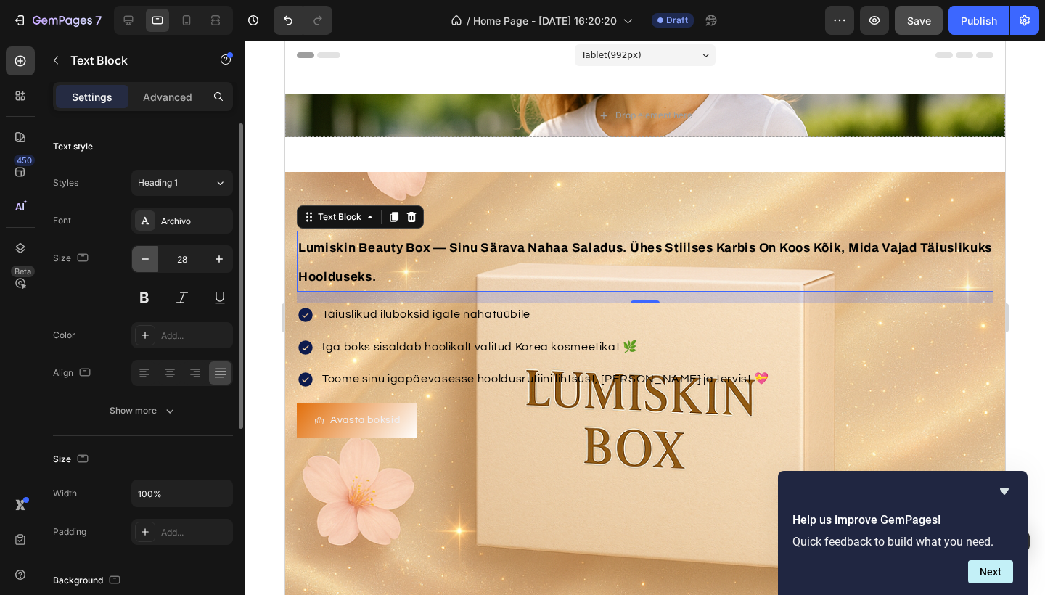
click at [144, 258] on icon "button" at bounding box center [145, 259] width 15 height 15
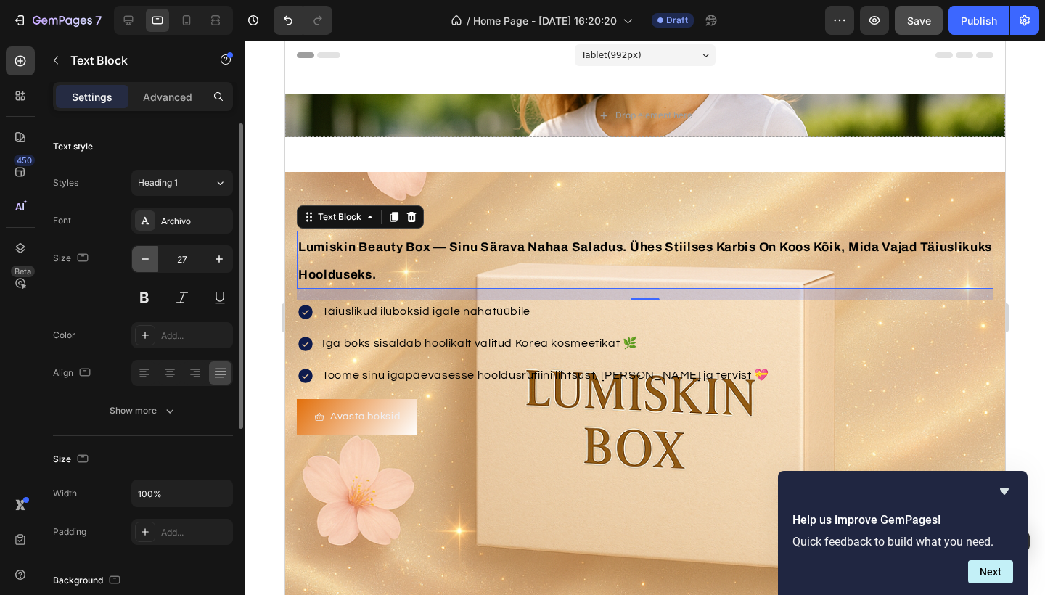
click at [144, 258] on icon "button" at bounding box center [145, 259] width 15 height 15
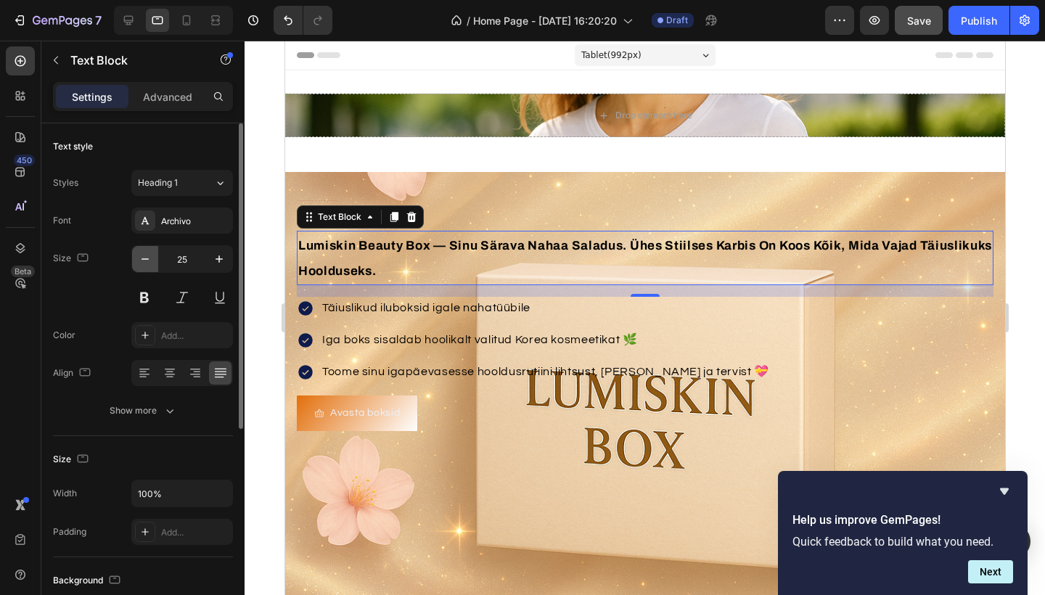
click at [144, 258] on icon "button" at bounding box center [145, 259] width 15 height 15
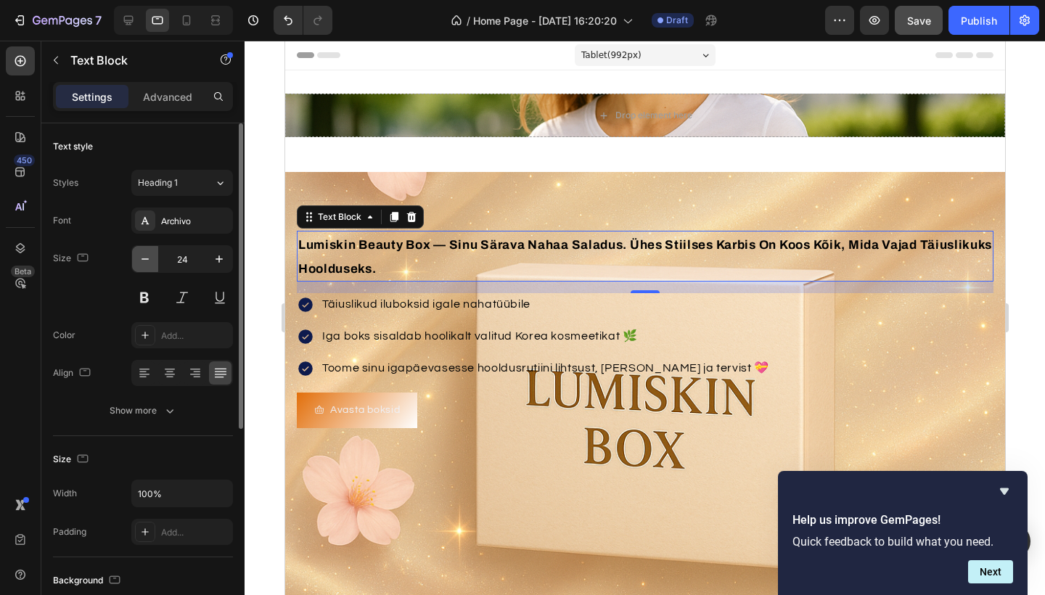
click at [144, 258] on icon "button" at bounding box center [145, 259] width 15 height 15
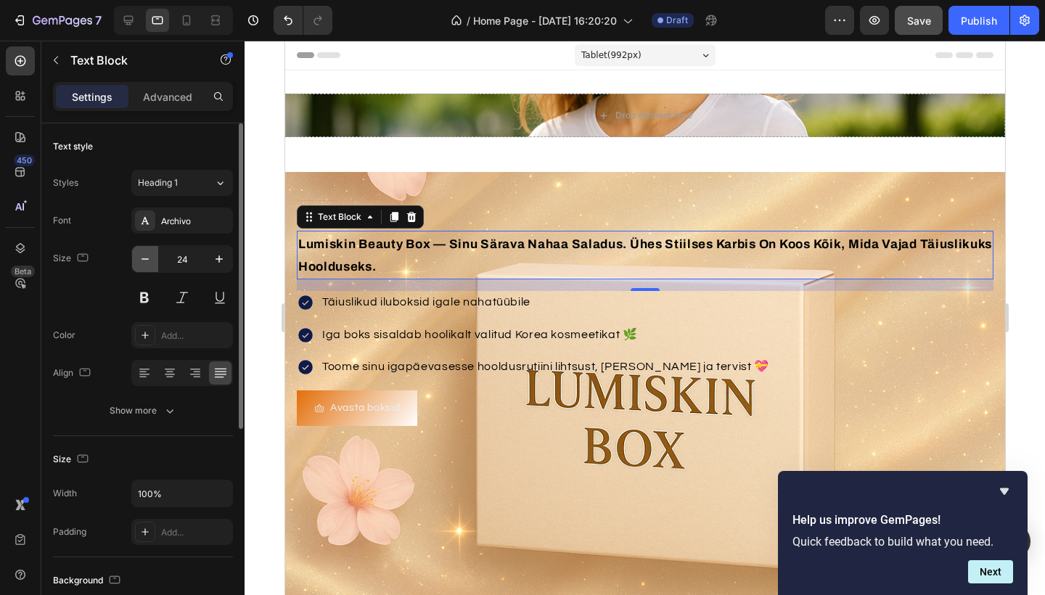
type input "23"
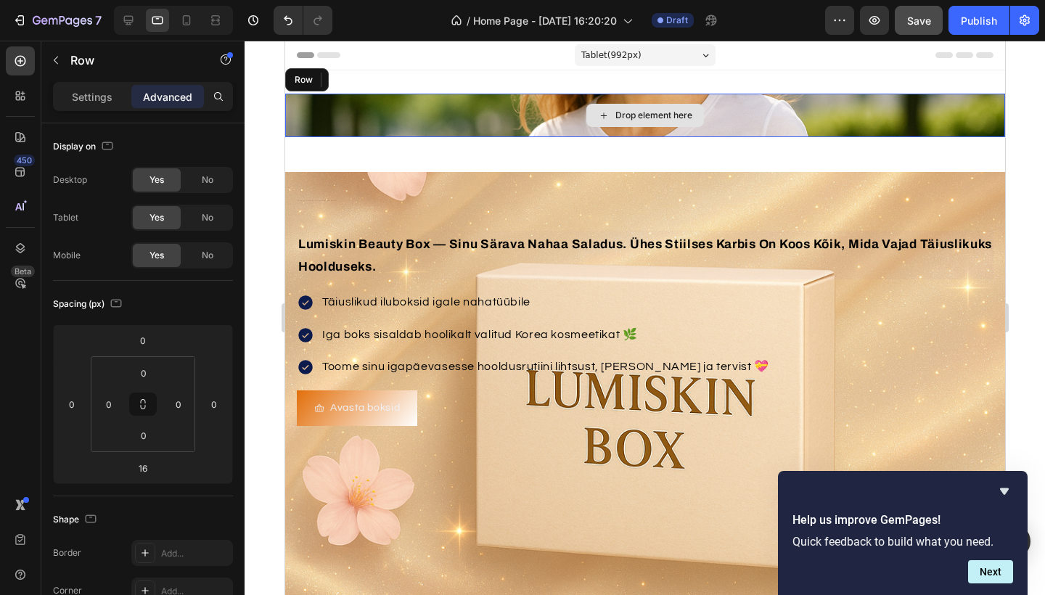
click at [549, 109] on div "Drop element here" at bounding box center [645, 116] width 720 height 44
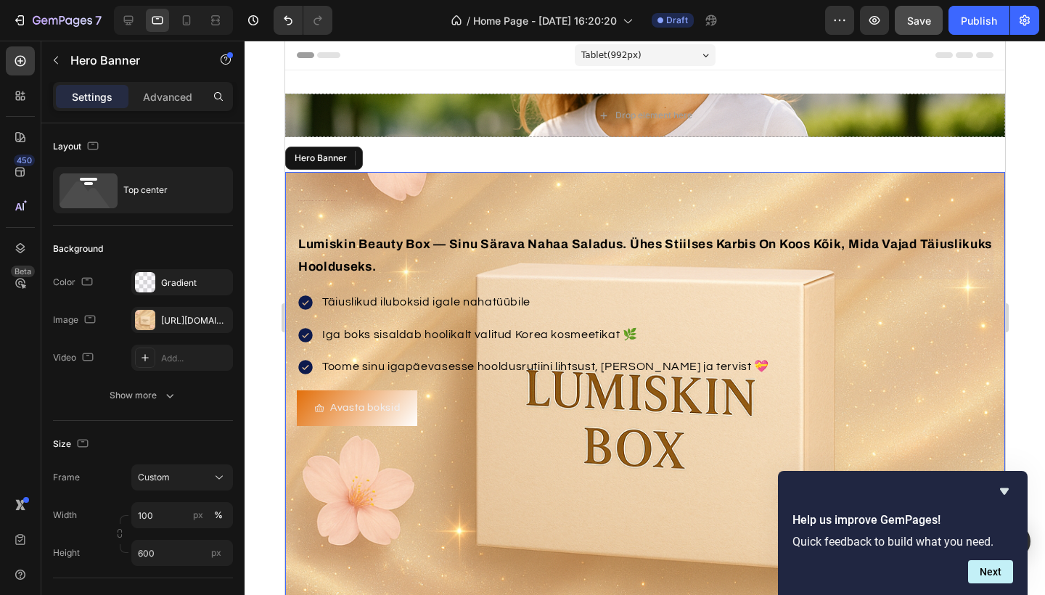
click at [491, 482] on div "Background Image" at bounding box center [645, 390] width 720 height 436
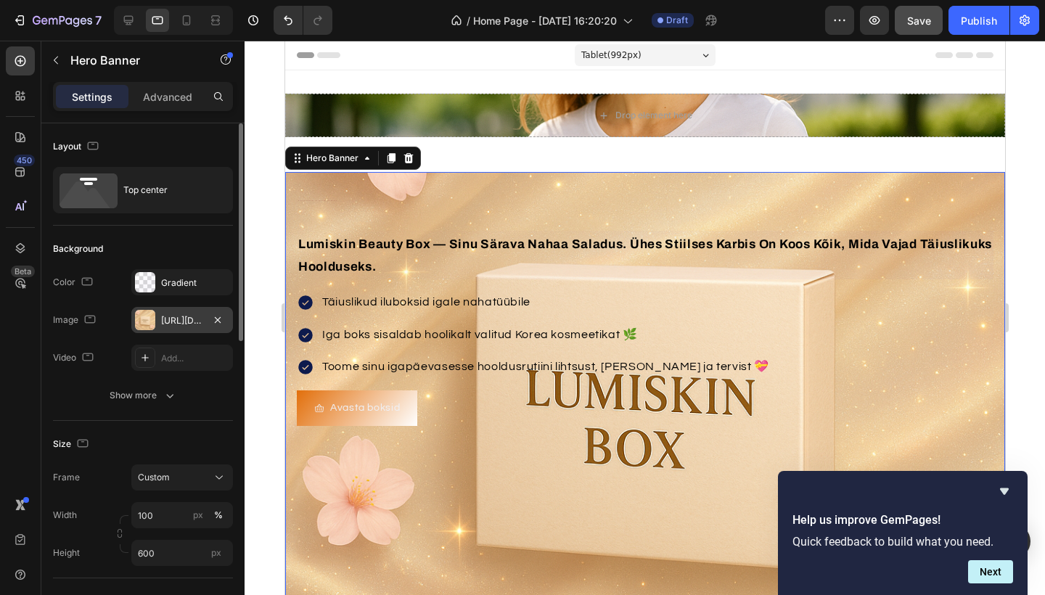
click at [176, 323] on div "https://cdn.shopify.com/s/files/1/0990/1853/9347/files/gempages_586180354092565…" at bounding box center [182, 320] width 42 height 13
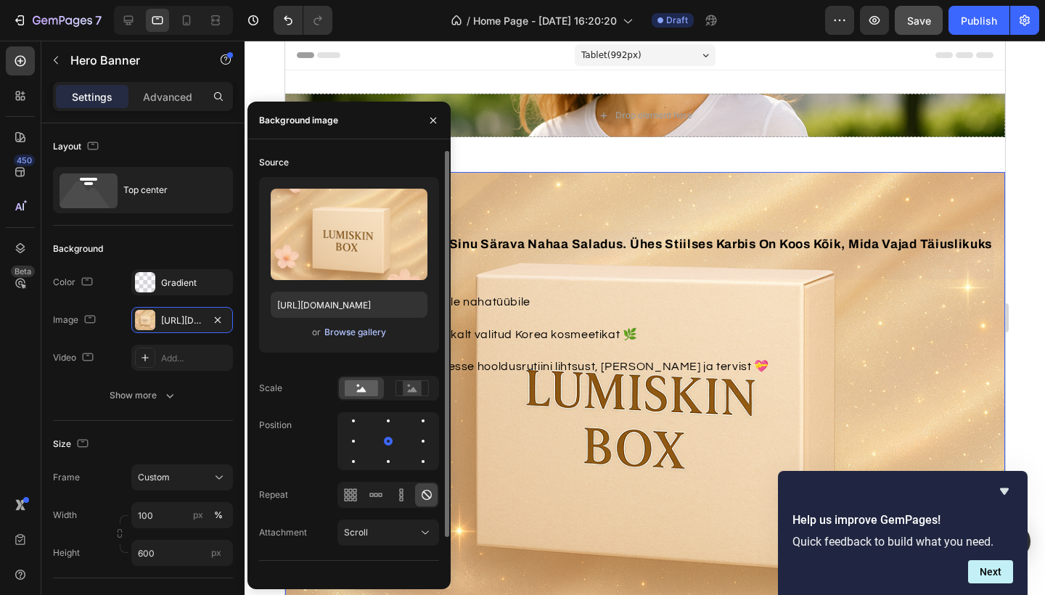
click at [367, 333] on div "Browse gallery" at bounding box center [356, 332] width 62 height 13
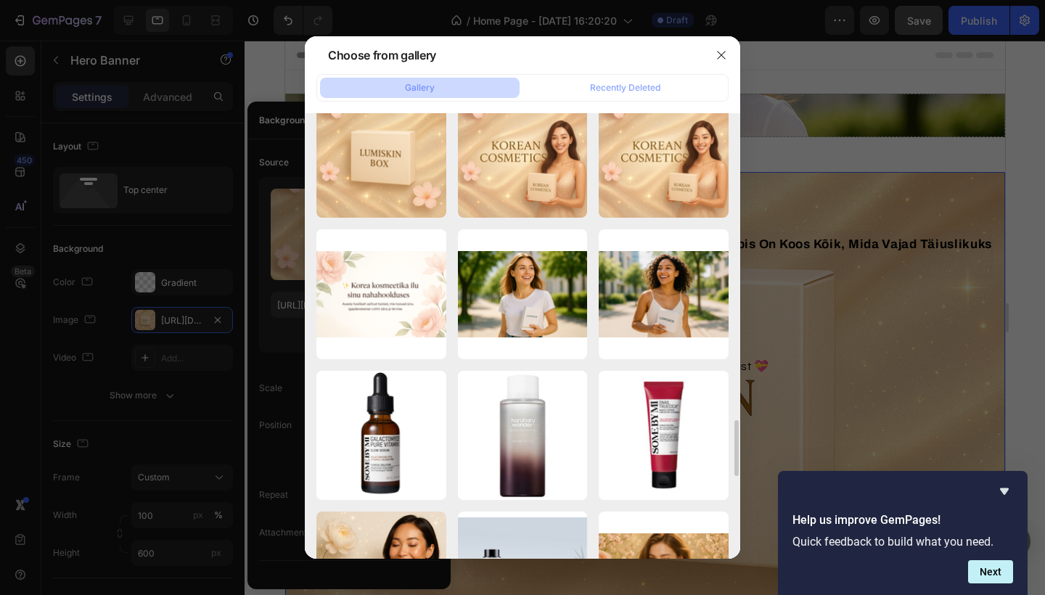
scroll to position [2440, 0]
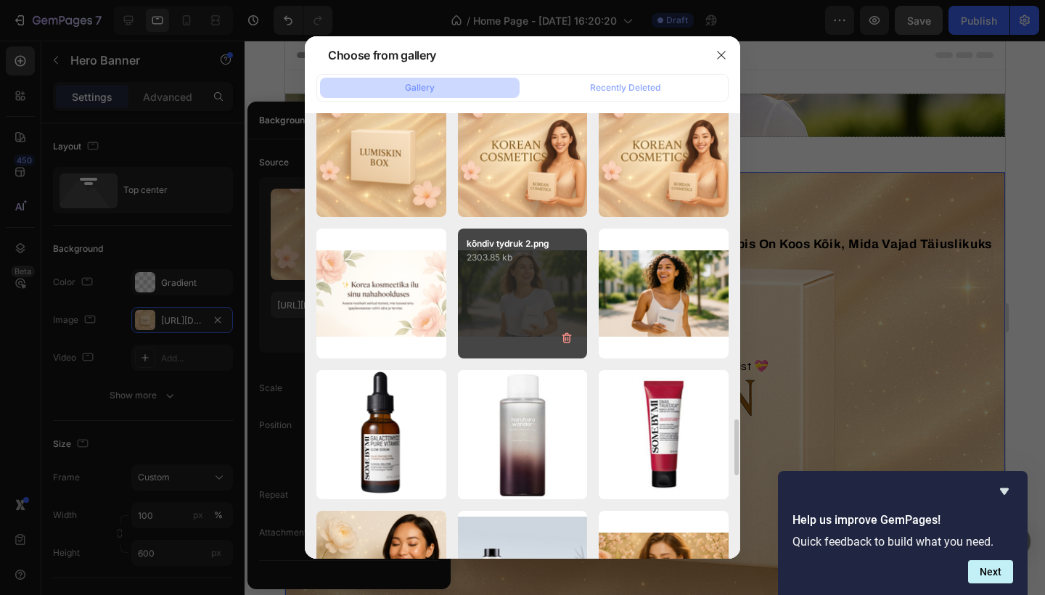
click at [550, 283] on div "kõndiv tydruk 2.png 2303.85 kb" at bounding box center [523, 294] width 130 height 130
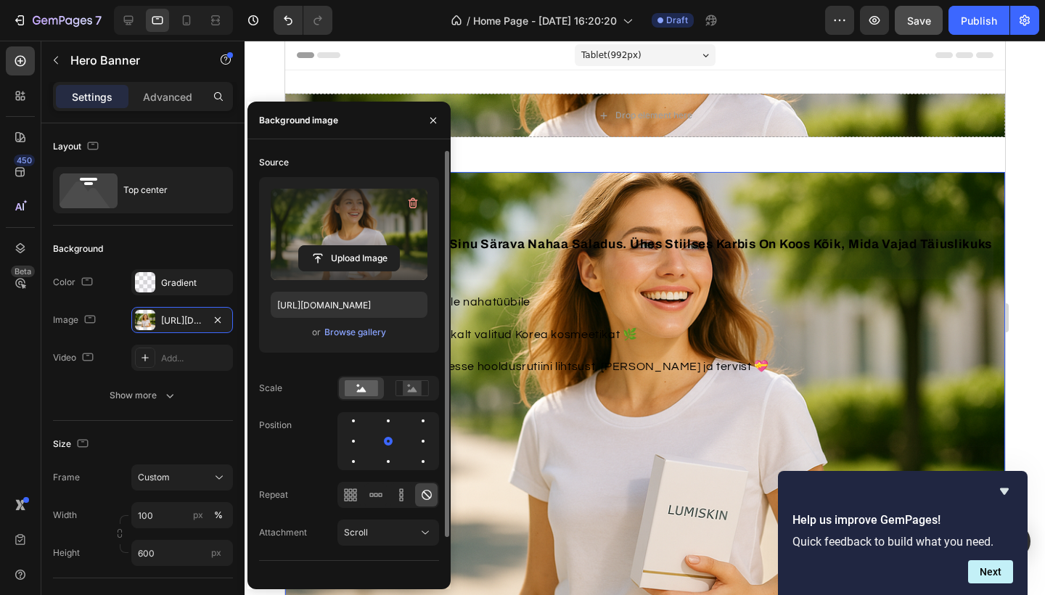
click at [350, 234] on label at bounding box center [349, 234] width 157 height 91
click at [350, 246] on input "file" at bounding box center [349, 258] width 100 height 25
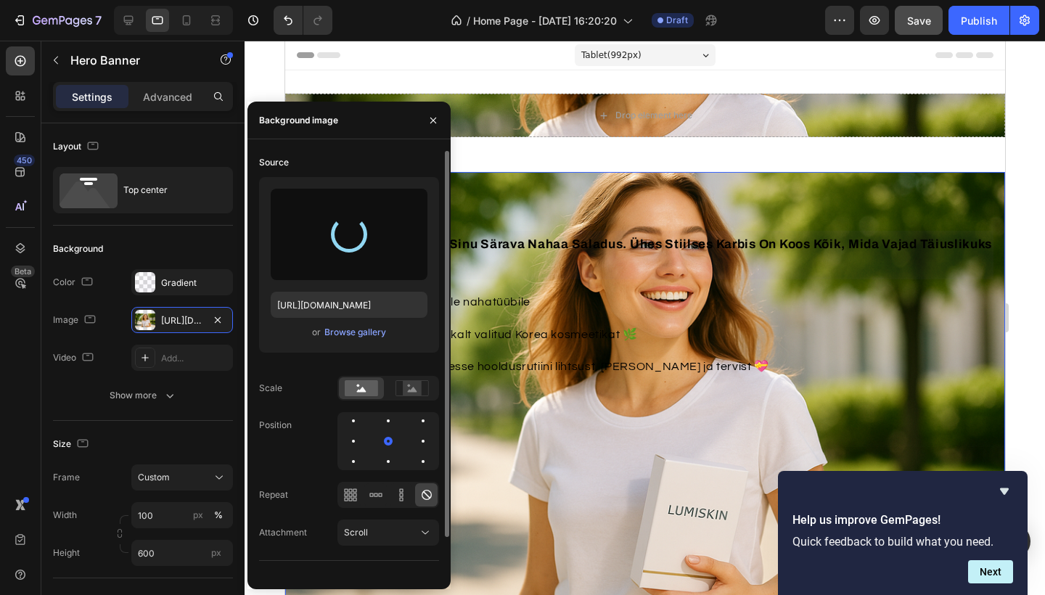
type input "https://cdn.shopify.com/s/files/1/0990/1853/9347/files/gempages_586180354092565…"
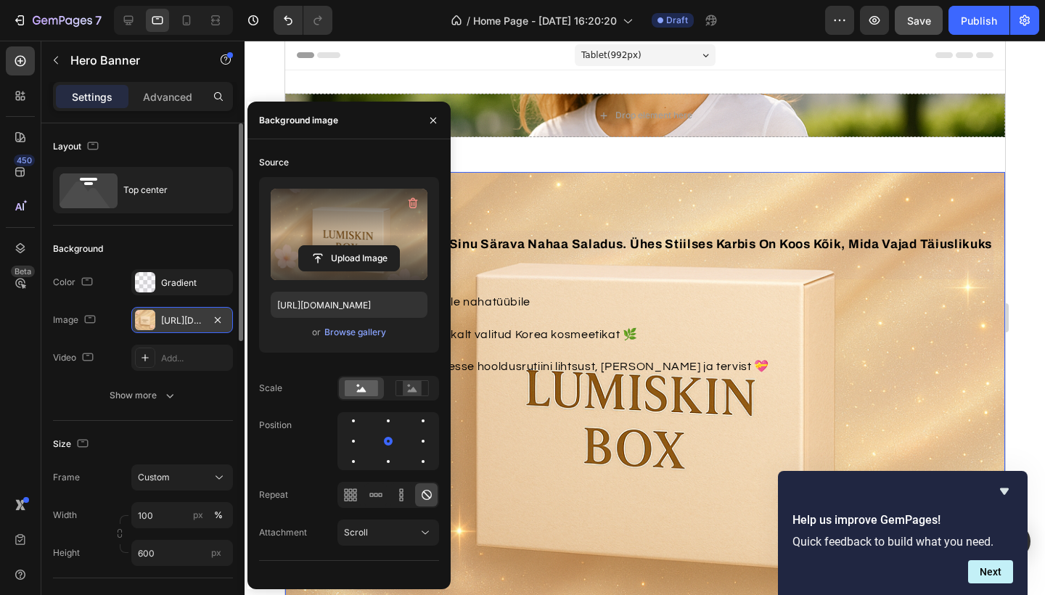
click at [186, 321] on div "https://cdn.shopify.com/s/files/1/0990/1853/9347/files/gempages_586180354092565…" at bounding box center [182, 320] width 42 height 13
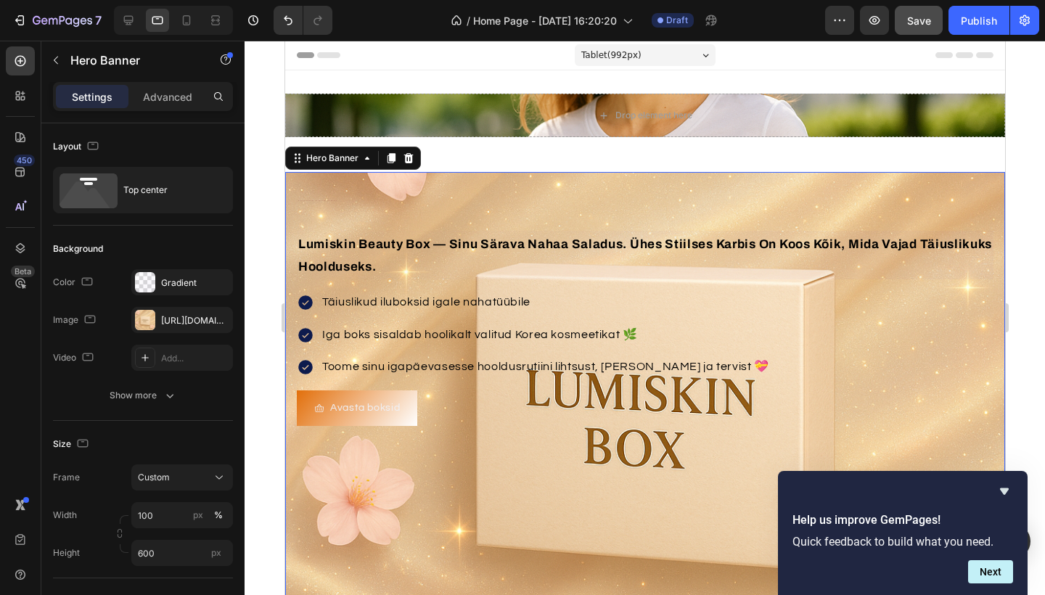
drag, startPoint x: 842, startPoint y: 153, endPoint x: 558, endPoint y: 113, distance: 287.5
click at [558, 113] on div "Drop element here" at bounding box center [645, 116] width 720 height 44
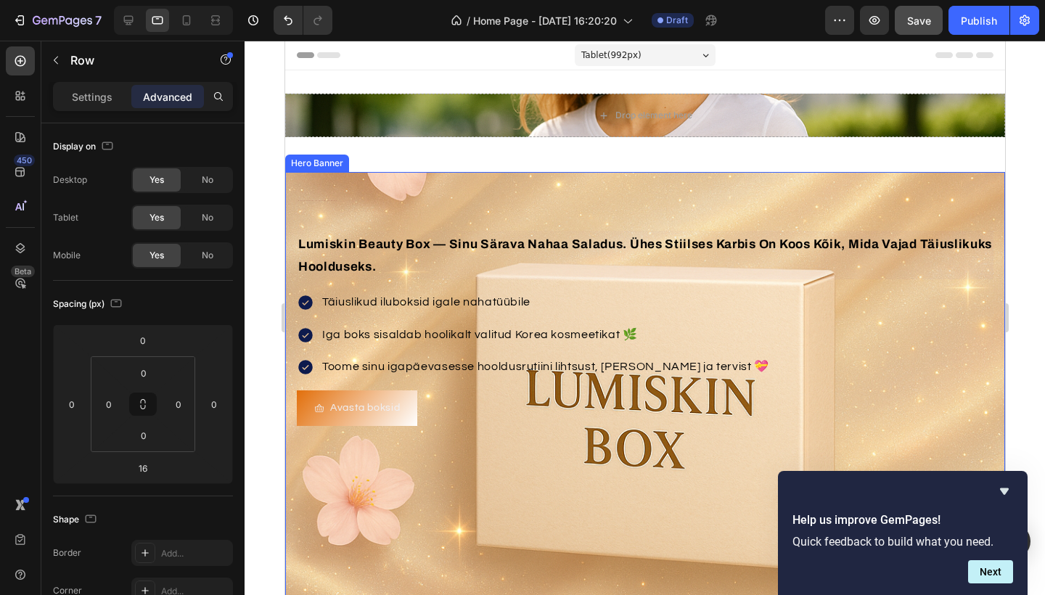
scroll to position [0, 0]
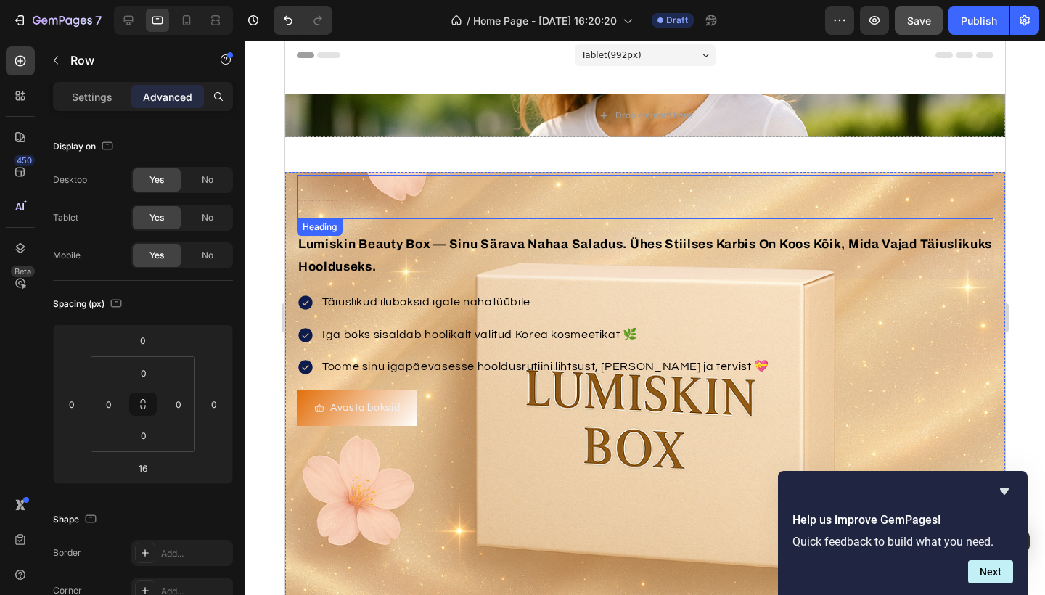
click at [522, 215] on h2 "Korea kosmeetika ilu sinu nahahoolduses" at bounding box center [644, 197] width 697 height 44
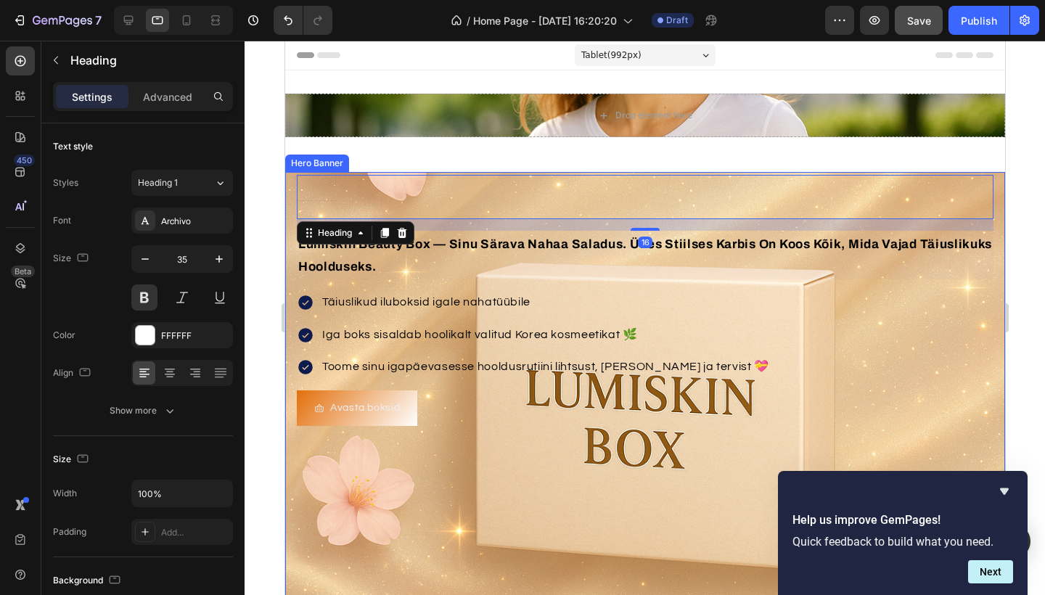
click at [553, 452] on div "Background Image" at bounding box center [645, 390] width 720 height 436
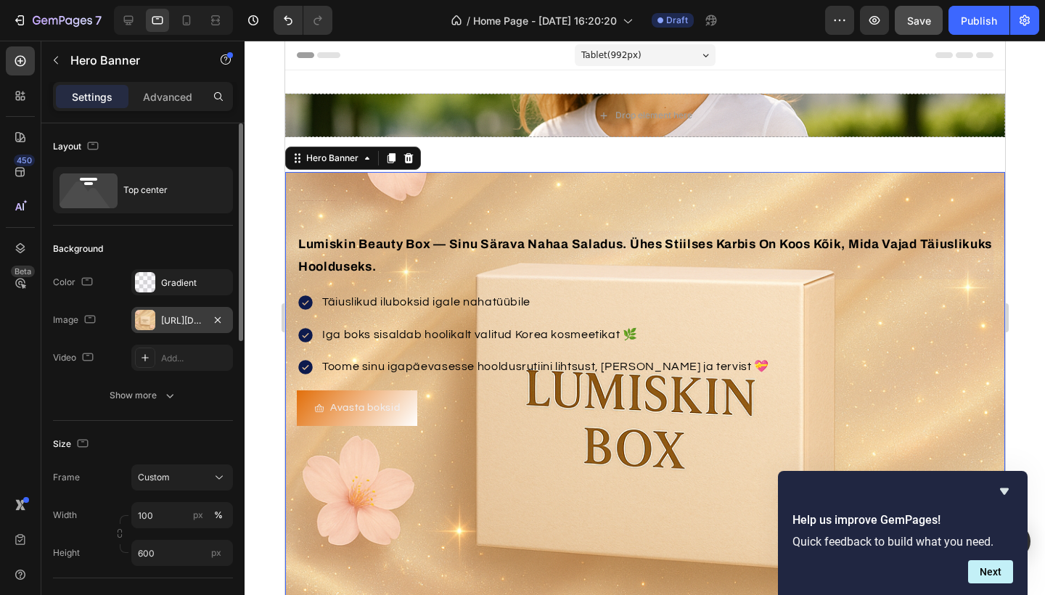
click at [167, 321] on div "https://cdn.shopify.com/s/files/1/0990/1853/9347/files/gempages_586180354092565…" at bounding box center [182, 320] width 42 height 13
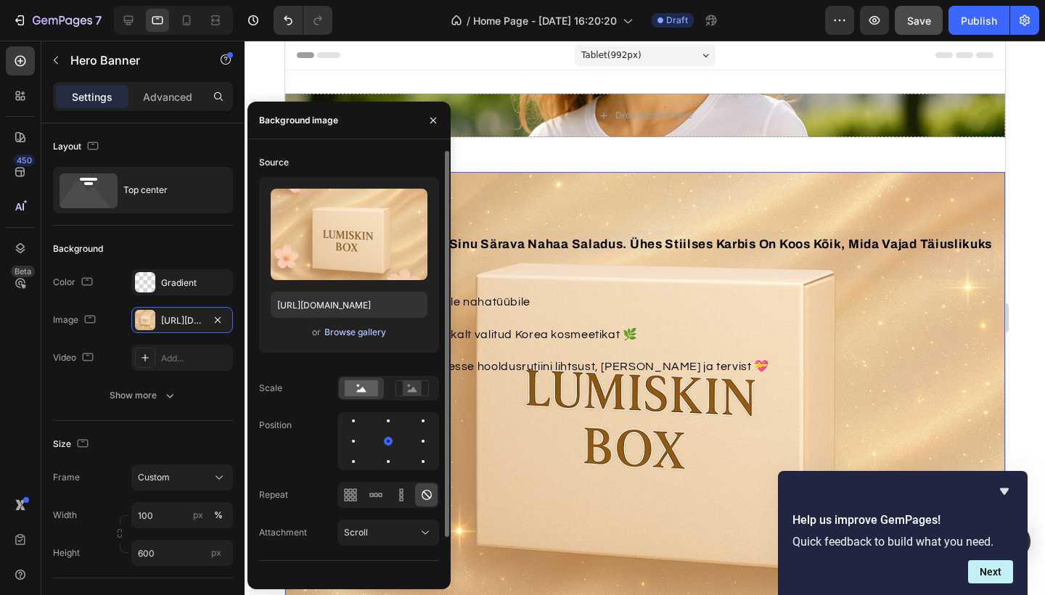
click at [369, 334] on div "Browse gallery" at bounding box center [356, 332] width 62 height 13
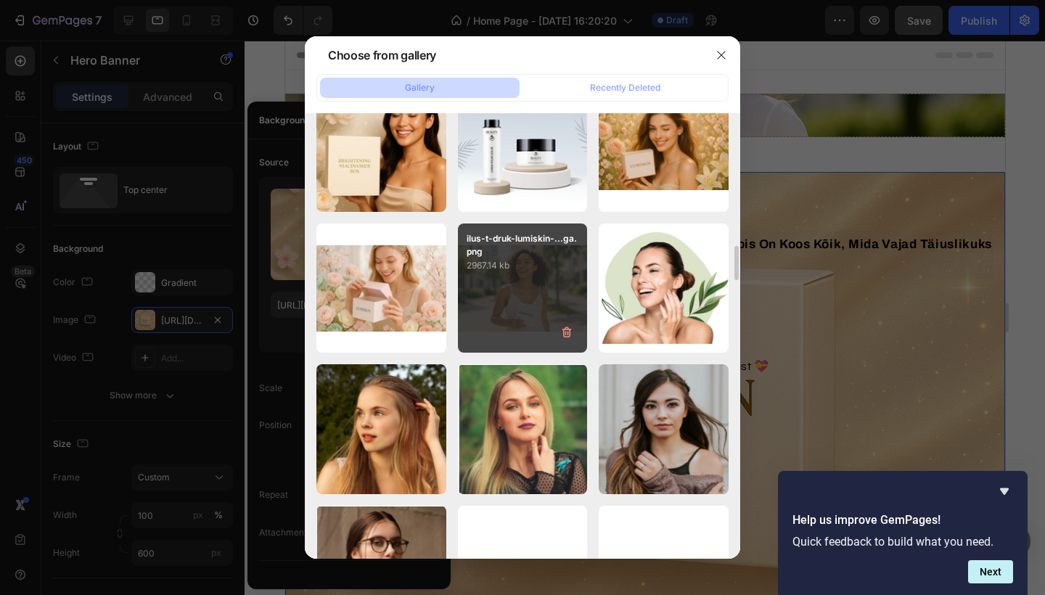
scroll to position [1733, 0]
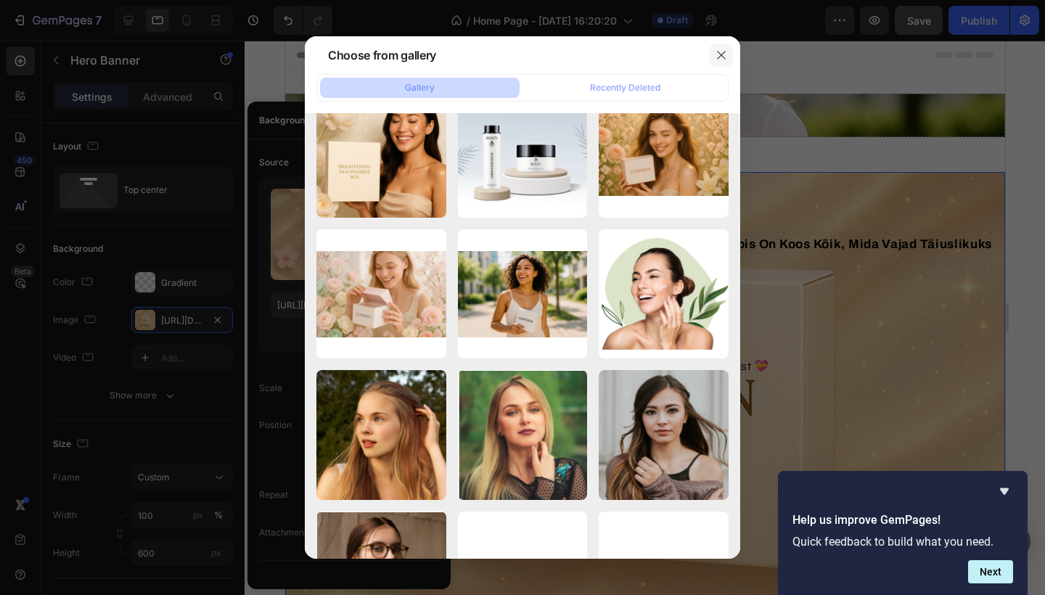
click at [724, 52] on icon "button" at bounding box center [722, 55] width 12 height 12
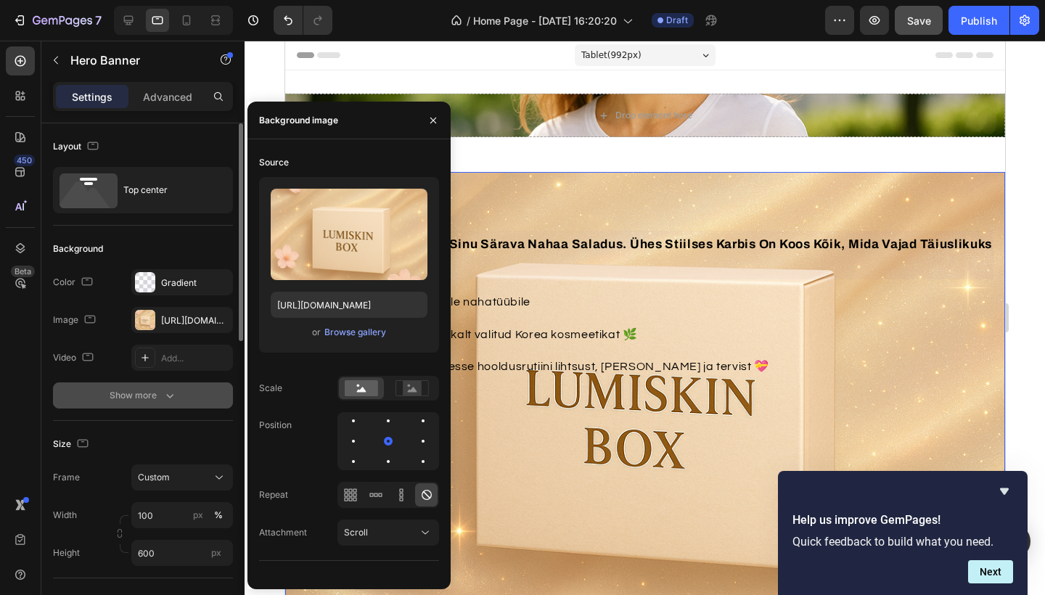
click at [149, 395] on div "Show more" at bounding box center [144, 395] width 68 height 15
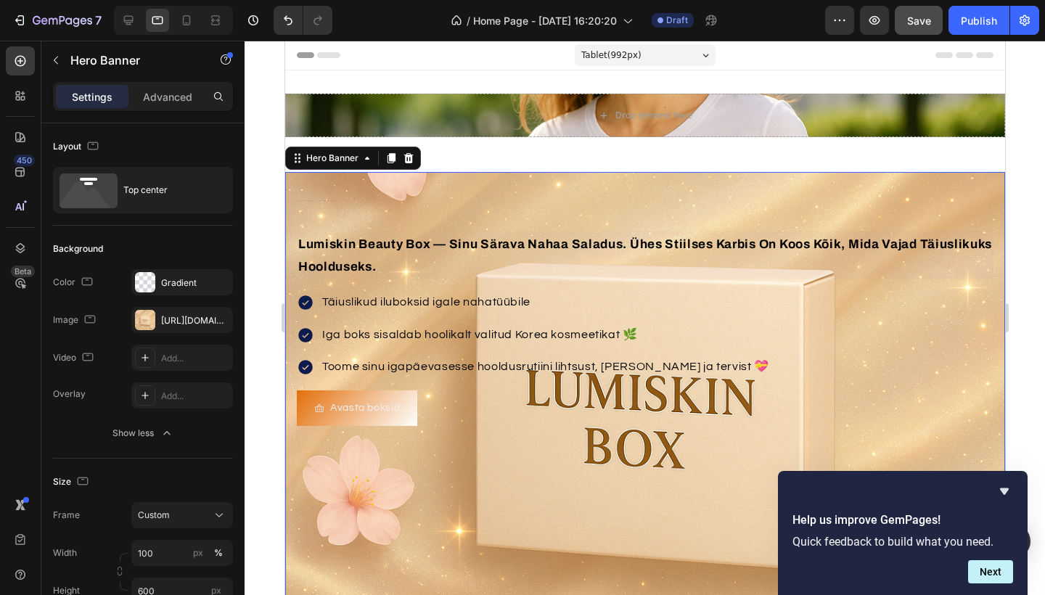
scroll to position [43, 0]
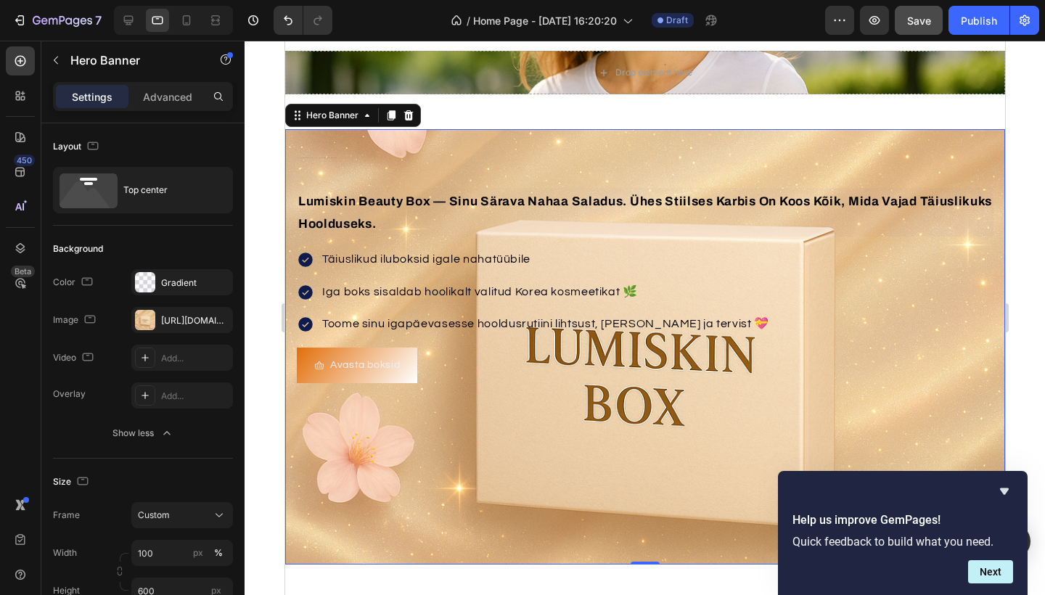
click at [577, 433] on div "Background Image" at bounding box center [645, 347] width 720 height 436
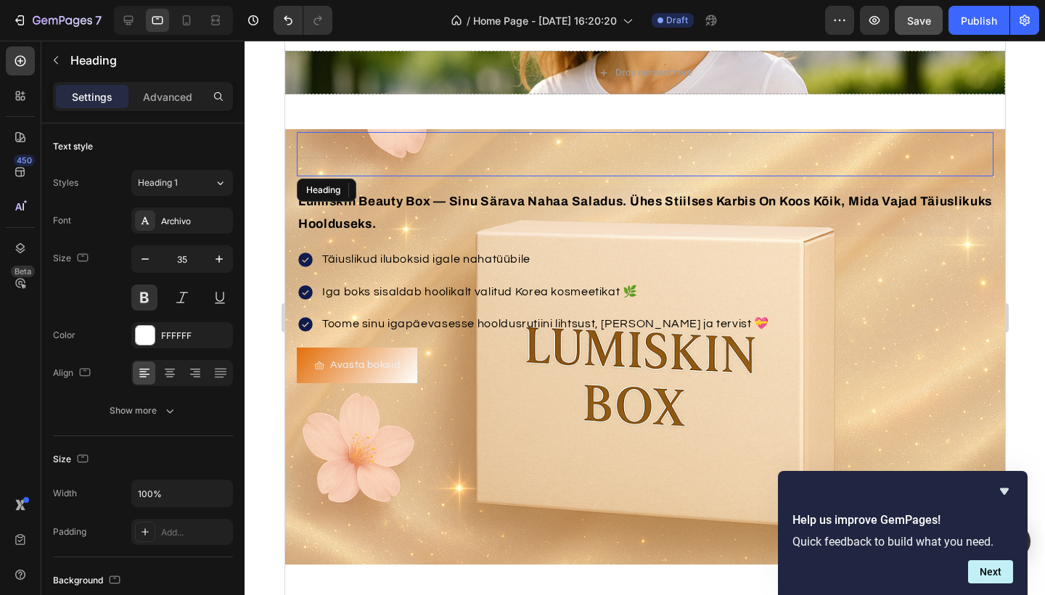
click at [571, 166] on h2 "Korea kosmeetika ilu sinu nahahoolduses" at bounding box center [644, 154] width 697 height 44
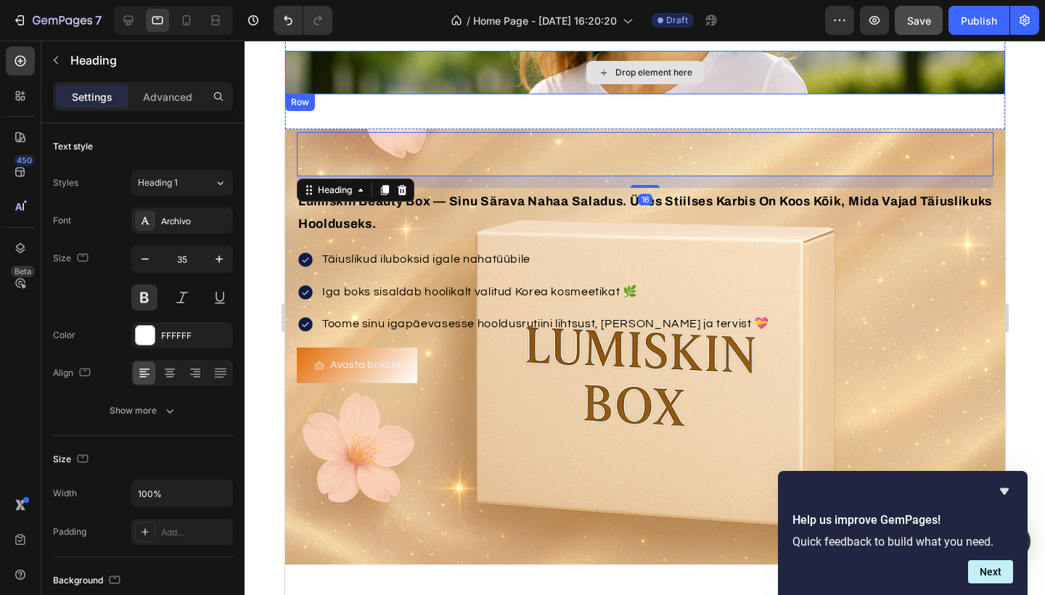
click at [480, 71] on div "Drop element here" at bounding box center [645, 73] width 720 height 44
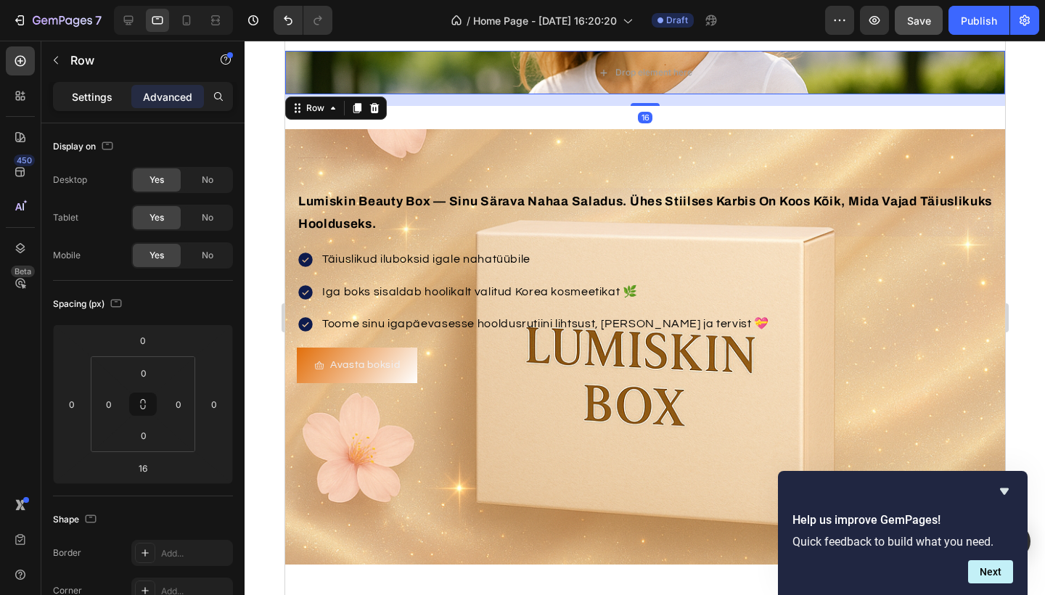
click at [78, 102] on p "Settings" at bounding box center [92, 96] width 41 height 15
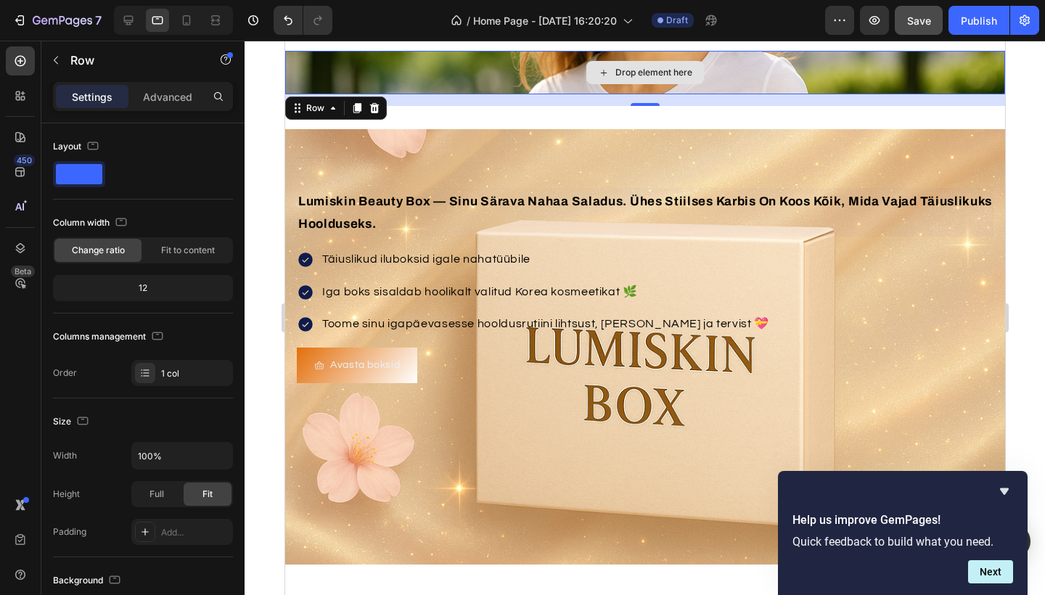
click at [467, 70] on div "Drop element here" at bounding box center [645, 73] width 720 height 44
click at [425, 68] on div "Drop element here" at bounding box center [645, 73] width 720 height 44
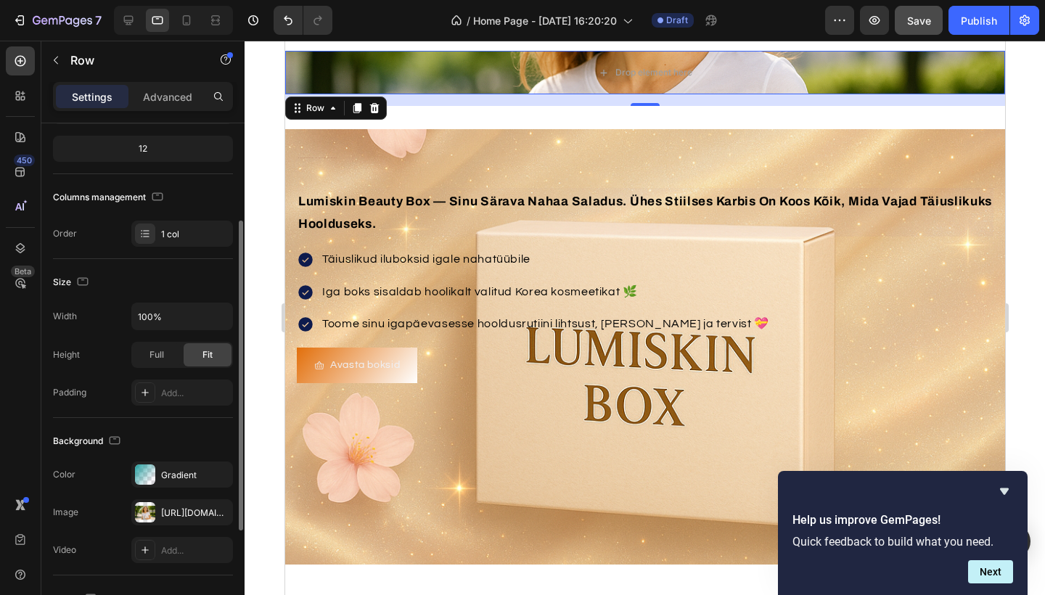
scroll to position [152, 0]
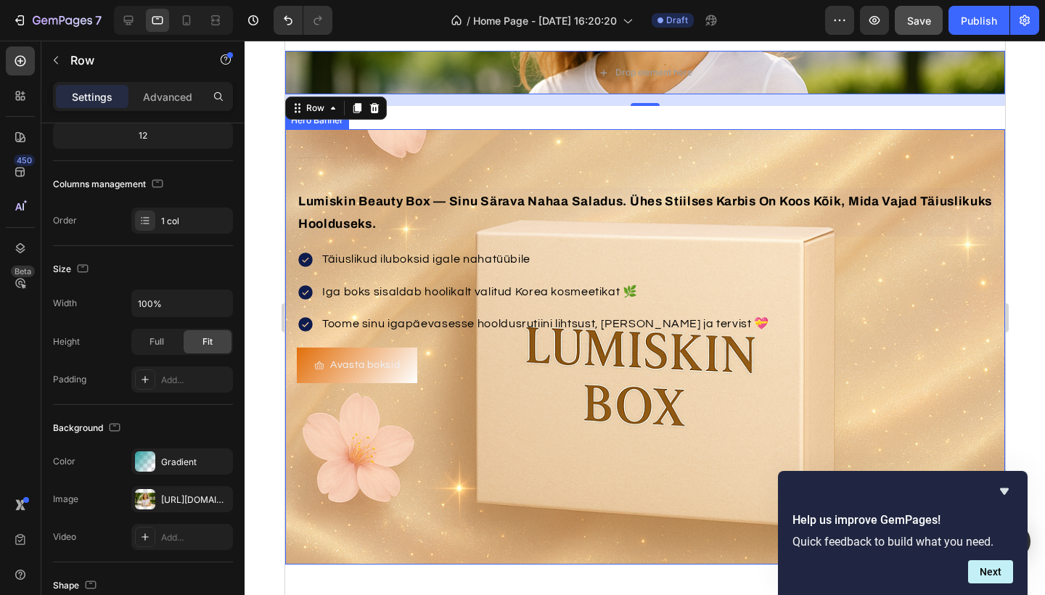
click at [452, 464] on div "Background Image" at bounding box center [645, 347] width 720 height 436
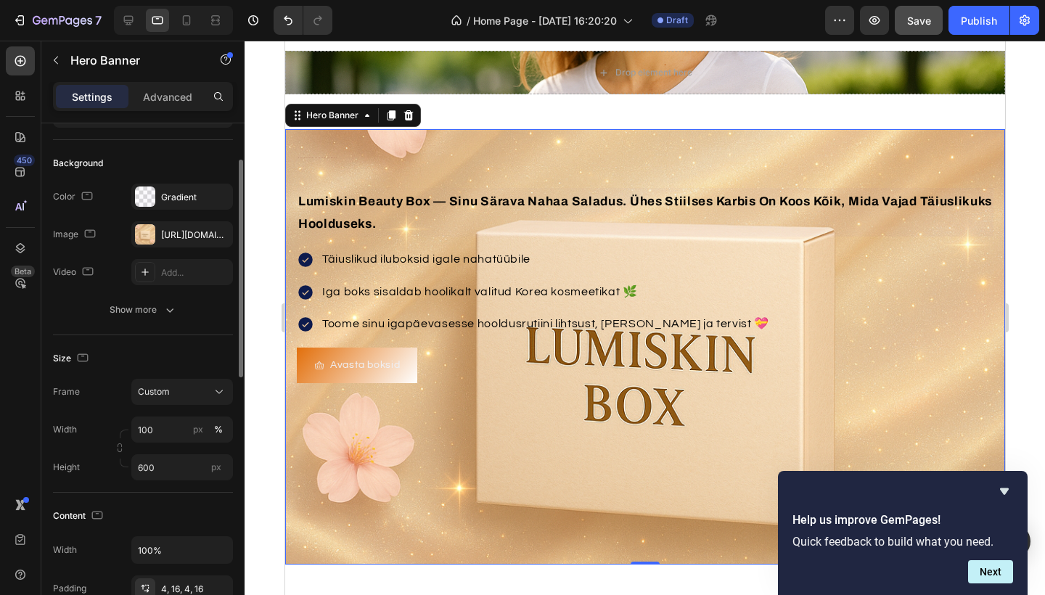
scroll to position [0, 0]
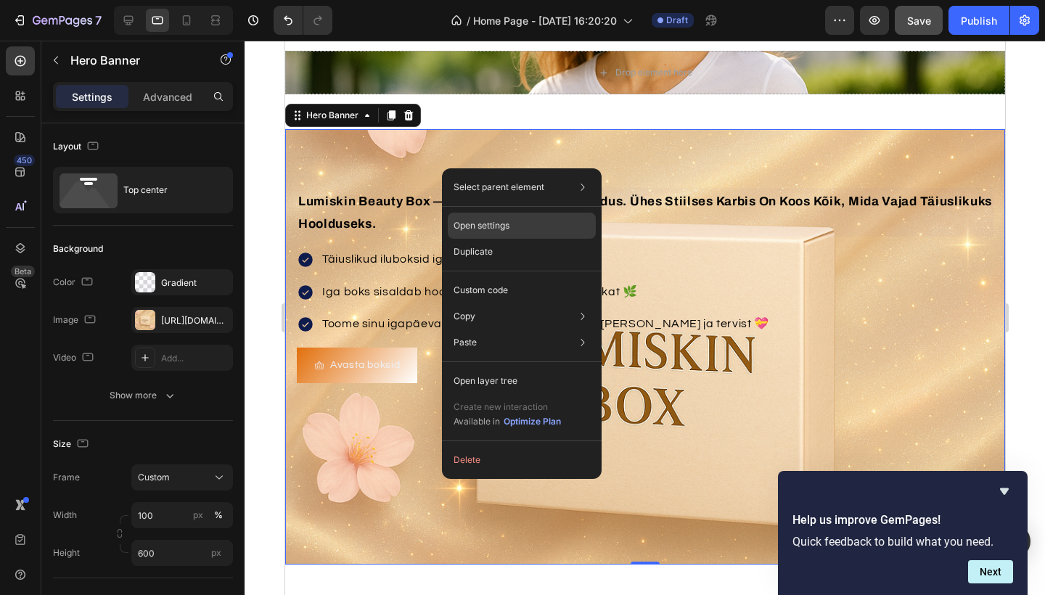
click at [512, 225] on div "Open settings" at bounding box center [522, 226] width 148 height 26
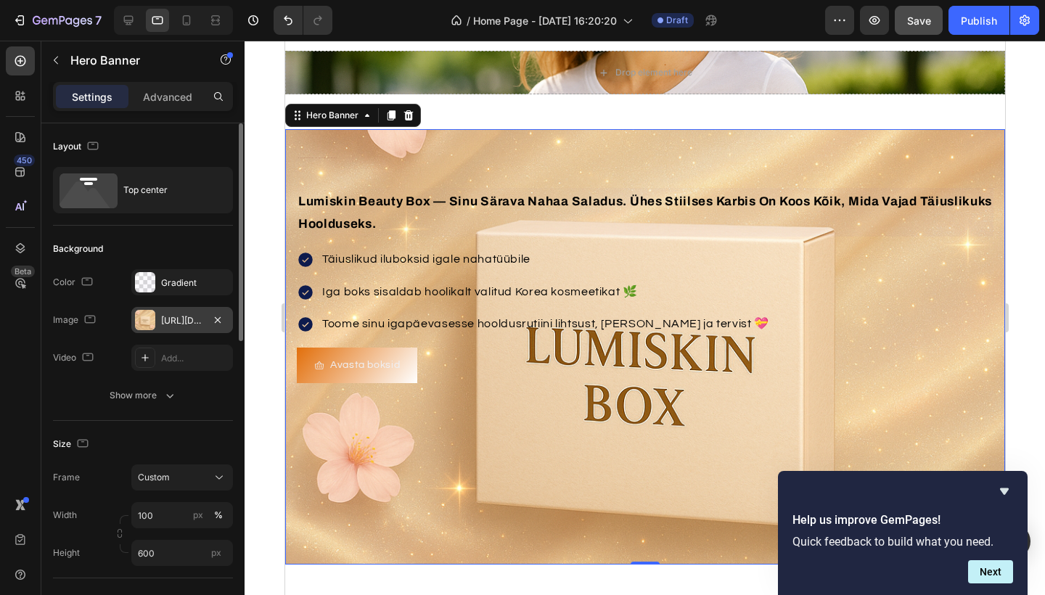
click at [174, 319] on div "https://cdn.shopify.com/s/files/1/0990/1853/9347/files/gempages_586180354092565…" at bounding box center [182, 320] width 42 height 13
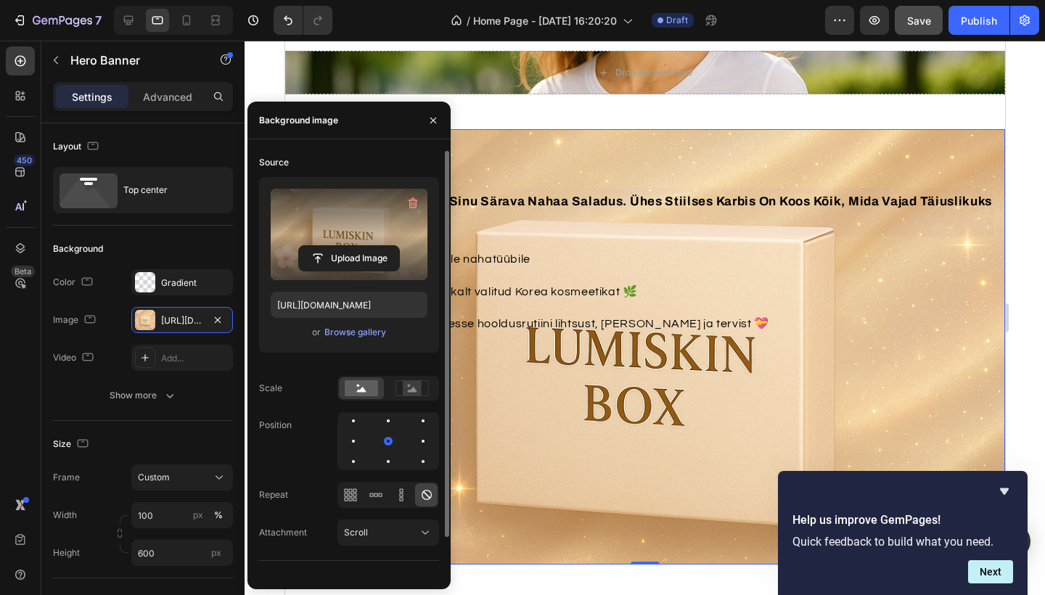
click at [393, 227] on label at bounding box center [349, 234] width 157 height 91
click at [393, 246] on input "file" at bounding box center [349, 258] width 100 height 25
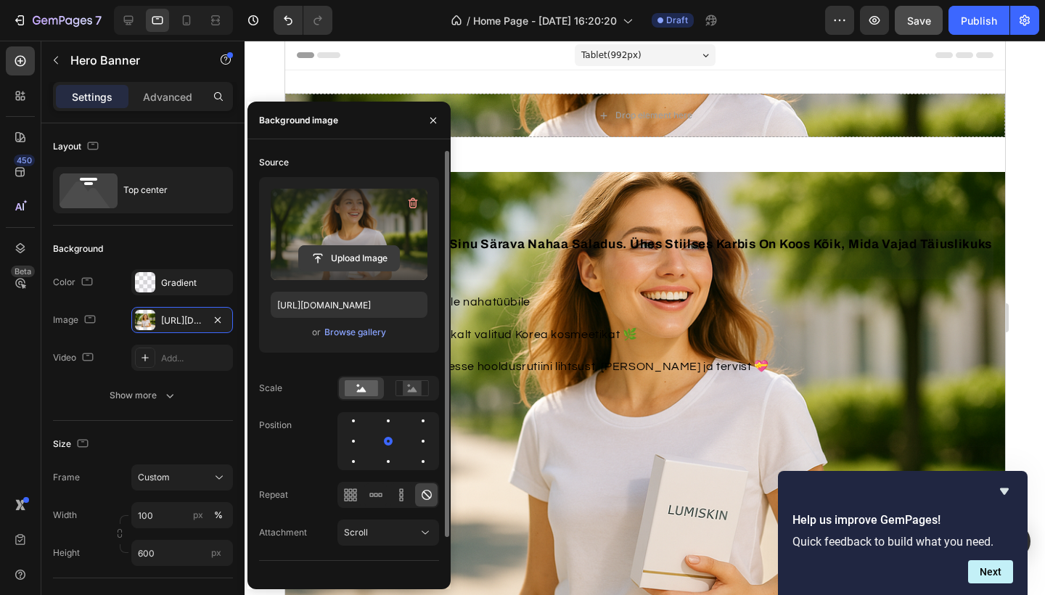
click at [393, 260] on input "file" at bounding box center [349, 258] width 100 height 25
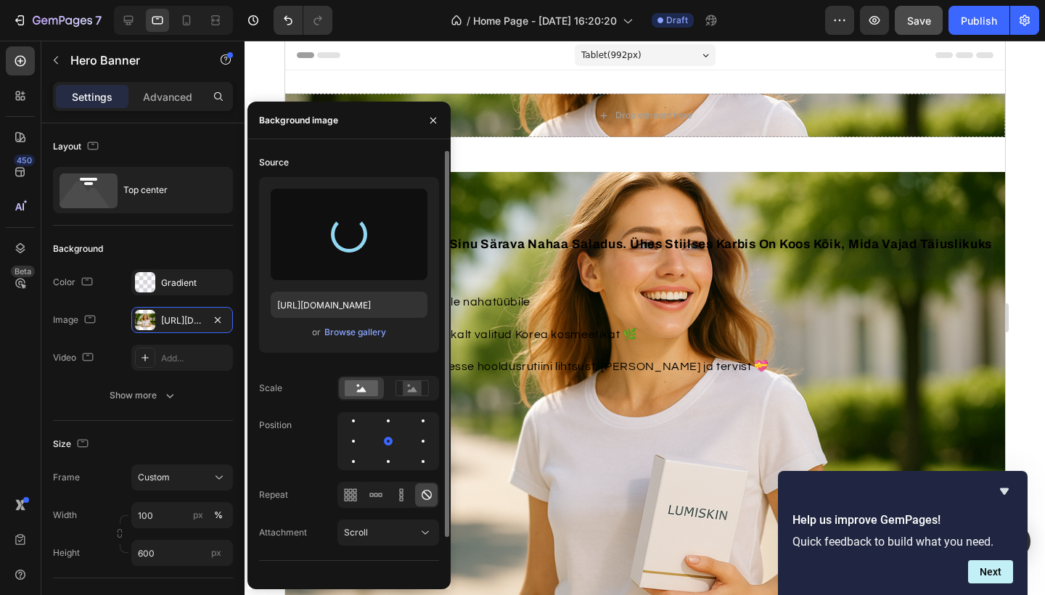
type input "https://cdn.shopify.com/s/files/1/0990/1853/9347/files/gempages_586180354092565…"
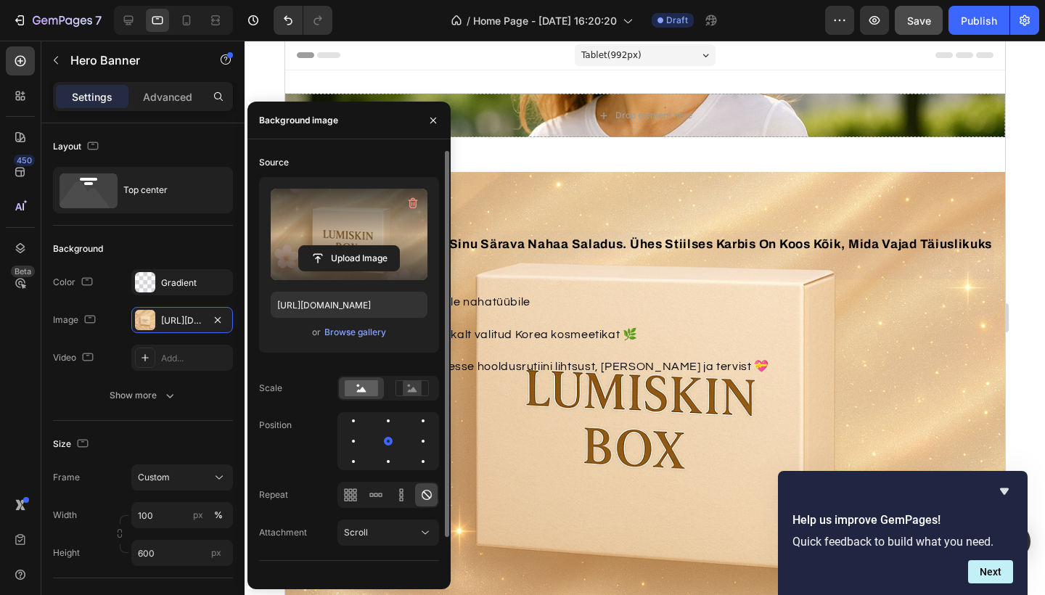
click at [555, 159] on div "Drop element here Row Section 1" at bounding box center [645, 121] width 720 height 102
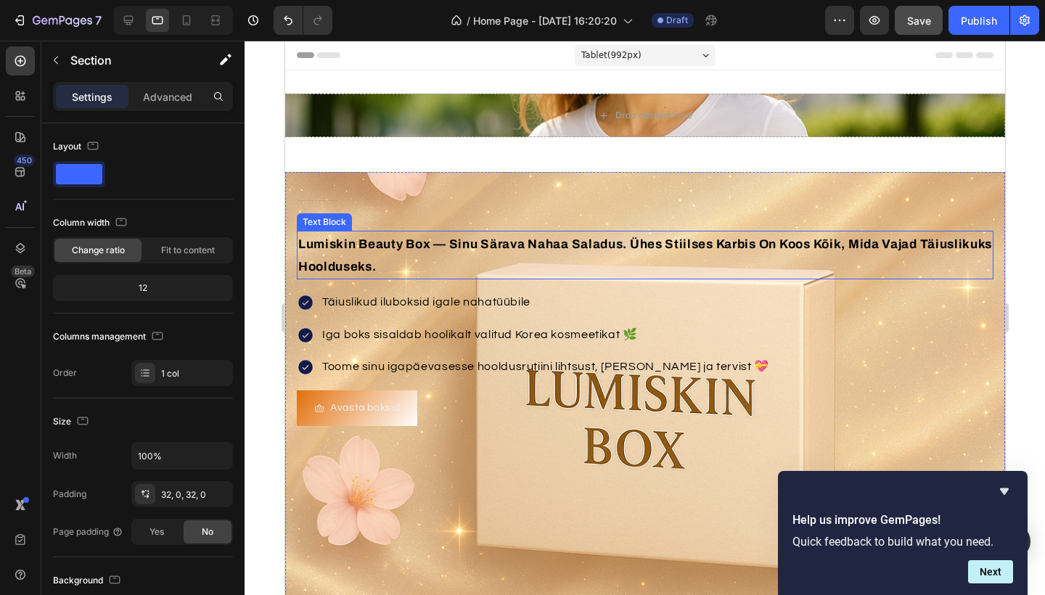
click at [665, 241] on span "lumiskin beauty box — sinu särava nahaa saladus. ühes stiilses karbis on koos k…" at bounding box center [645, 255] width 694 height 37
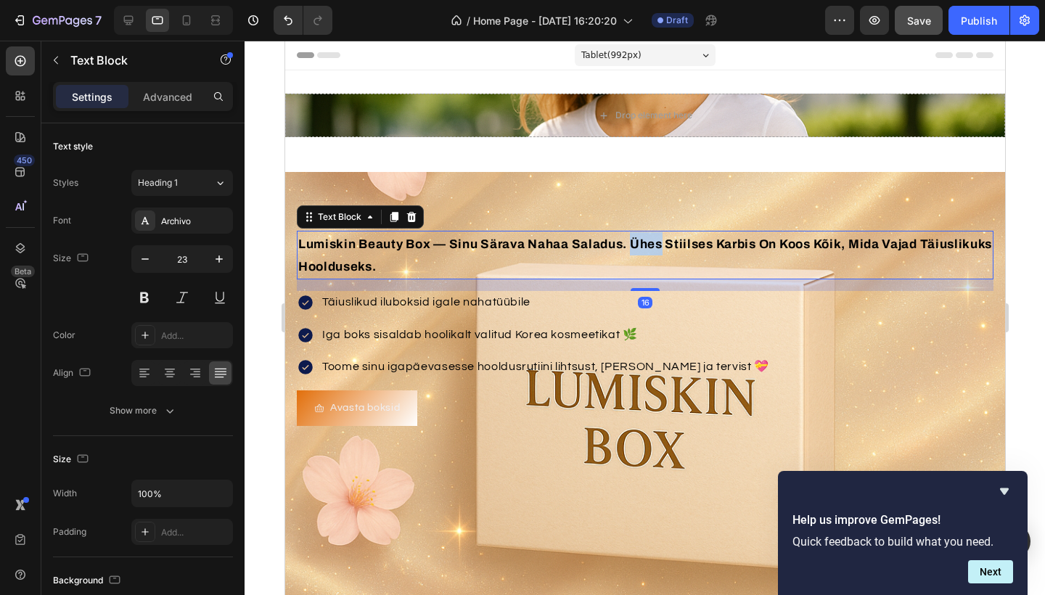
click at [664, 245] on span "lumiskin beauty box — sinu särava nahaa saladus. ühes stiilses karbis on koos k…" at bounding box center [645, 255] width 694 height 37
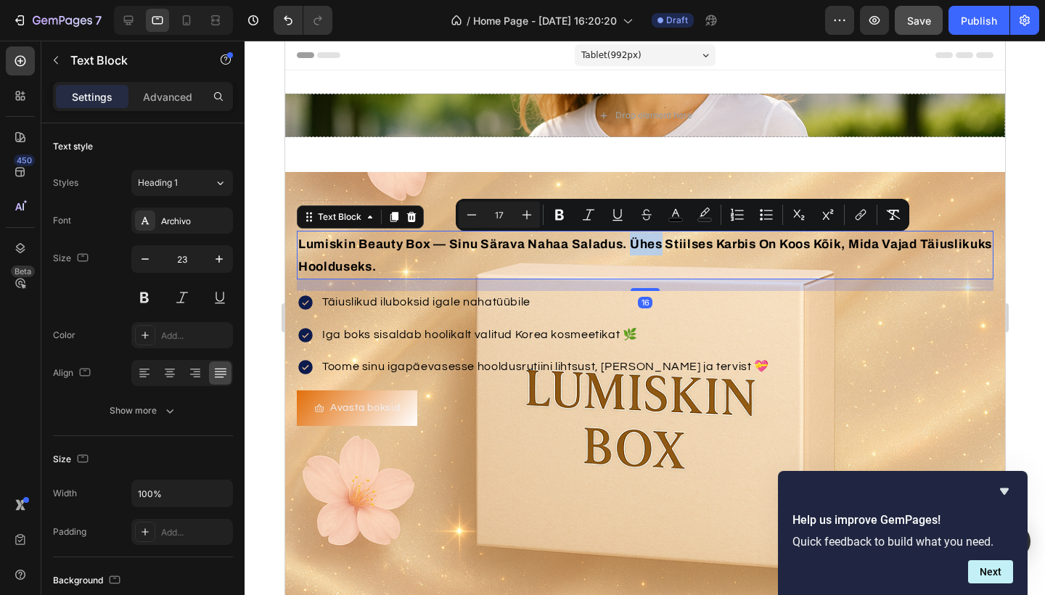
click at [664, 245] on span "lumiskin beauty box — sinu särava nahaa saladus. ühes stiilses karbis on koos k…" at bounding box center [645, 255] width 694 height 37
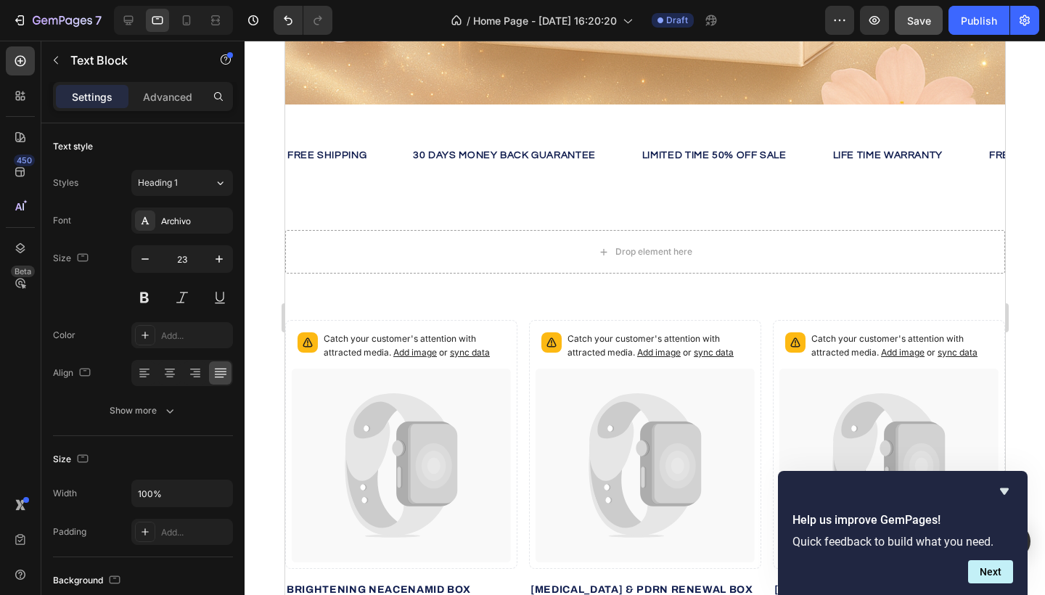
scroll to position [502, 0]
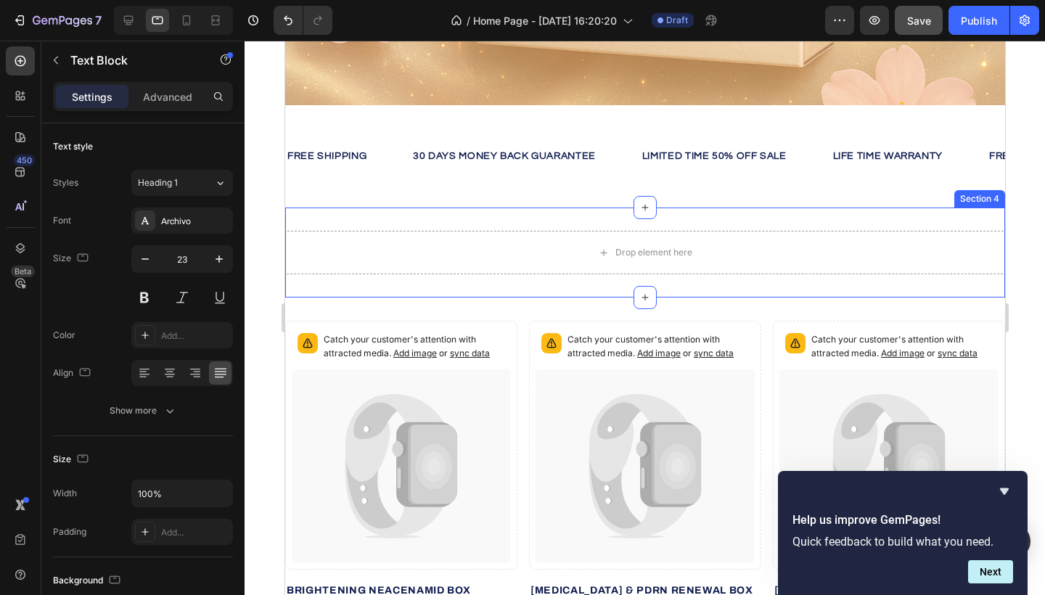
click at [552, 281] on div "Drop element here Section 4" at bounding box center [645, 253] width 720 height 90
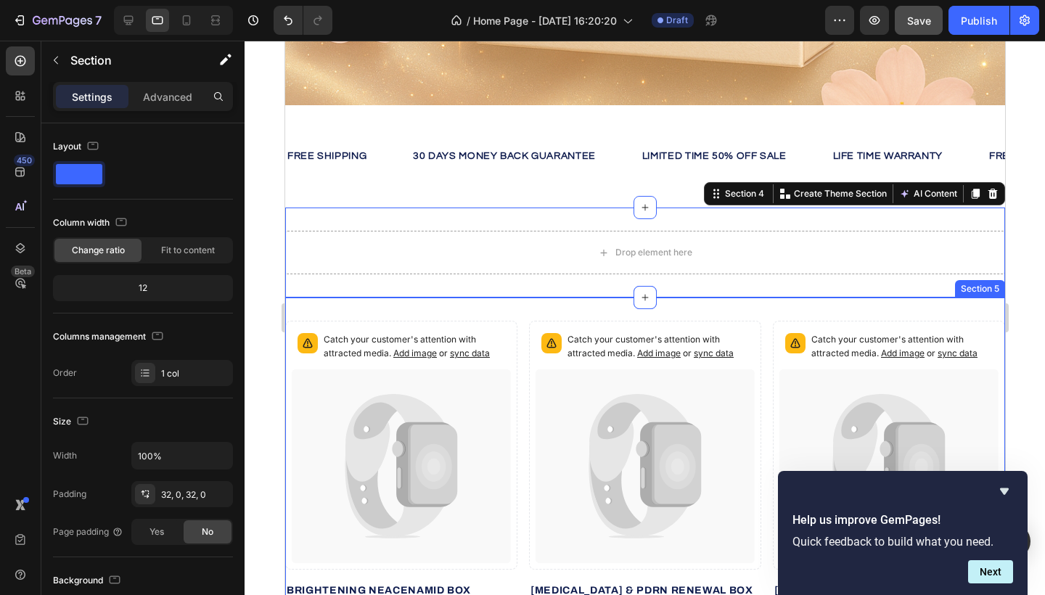
click at [544, 317] on div "Catch your customer's attention with attracted media. Add image or sync data Pr…" at bounding box center [645, 540] width 720 height 485
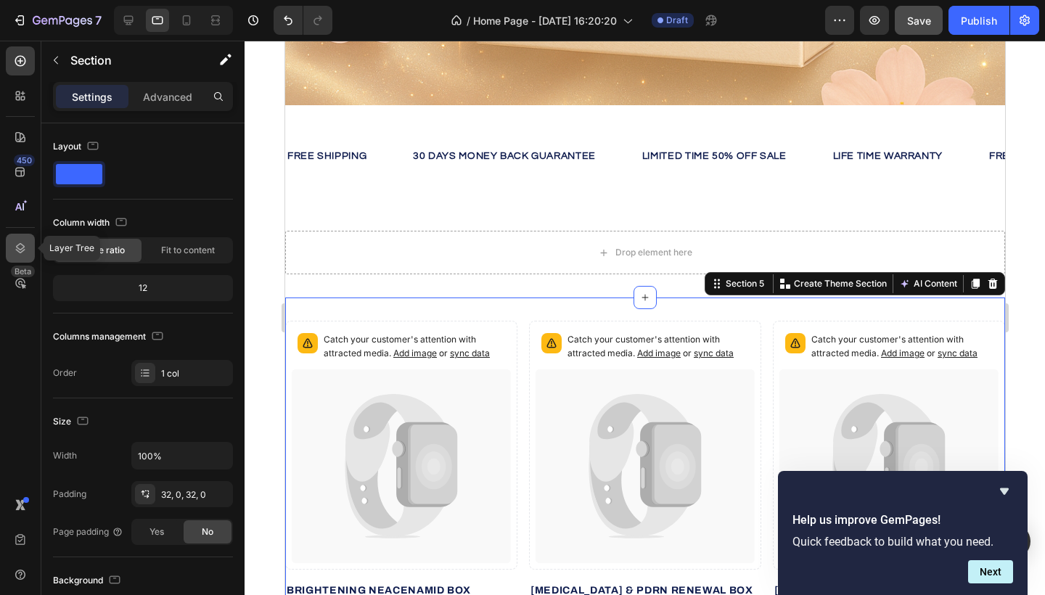
click at [24, 237] on div at bounding box center [20, 248] width 29 height 29
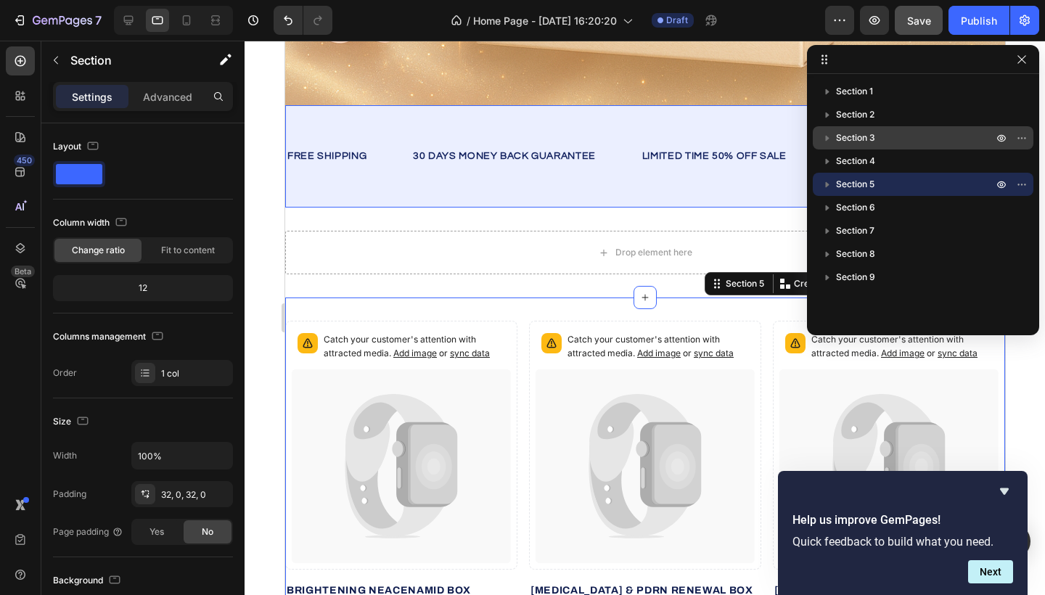
click at [877, 142] on p "Section 3" at bounding box center [916, 138] width 160 height 15
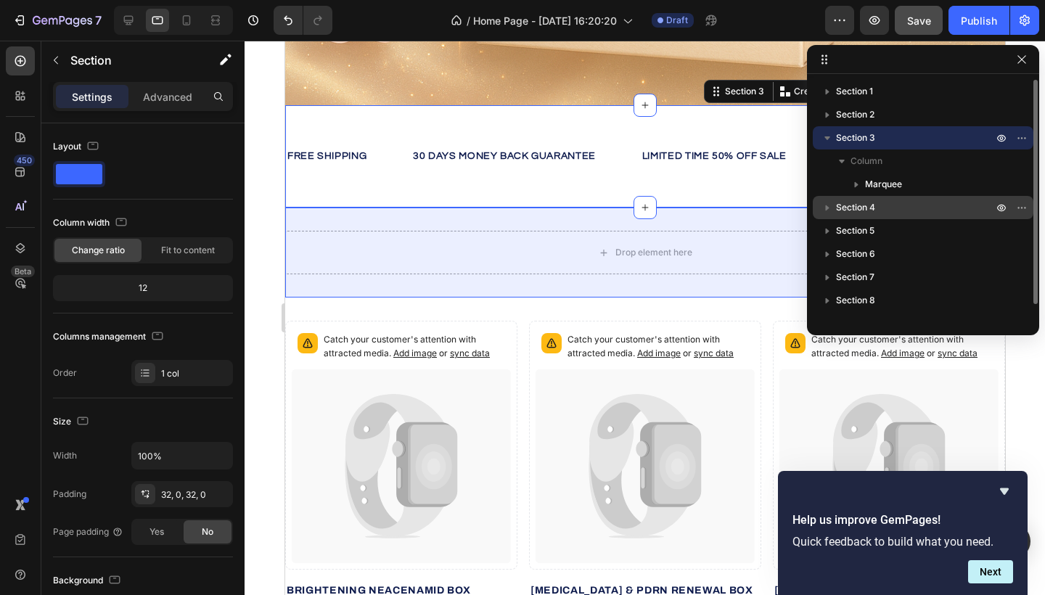
click at [878, 202] on p "Section 4" at bounding box center [916, 207] width 160 height 15
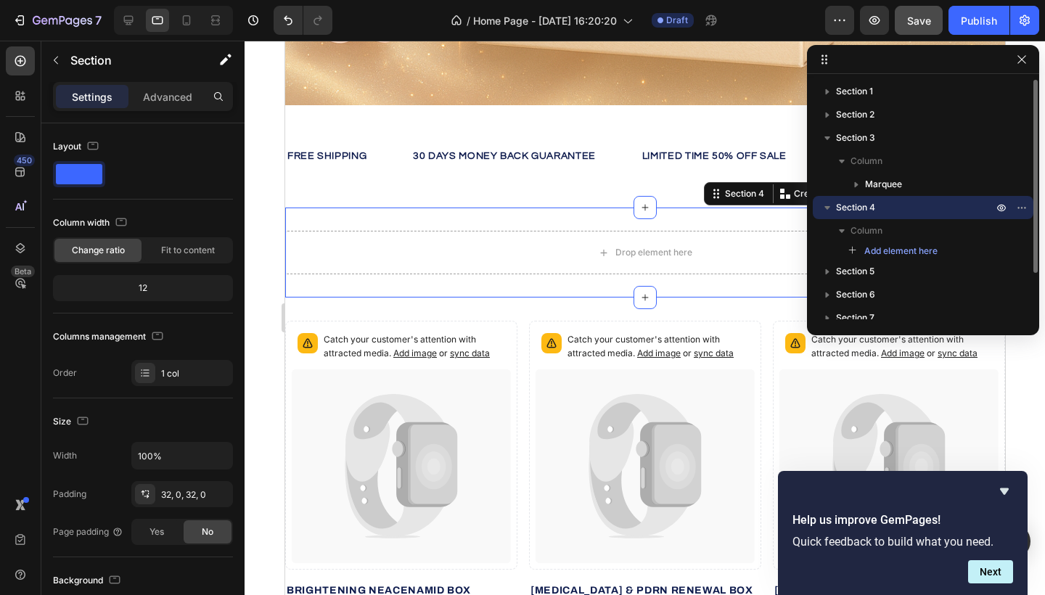
click at [860, 213] on span "Section 4" at bounding box center [855, 207] width 39 height 15
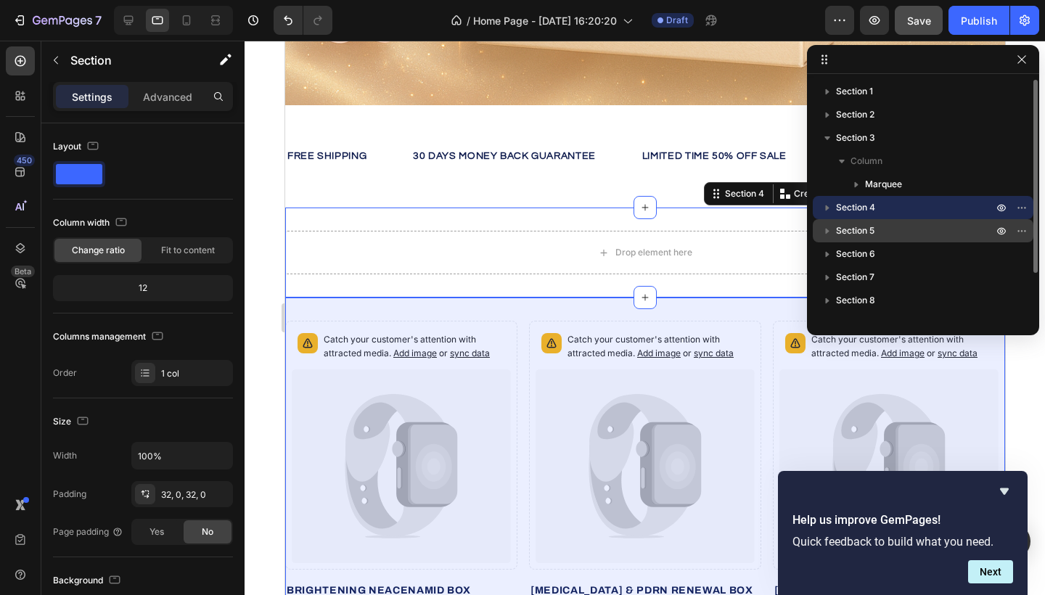
click at [858, 228] on span "Section 5" at bounding box center [855, 231] width 38 height 15
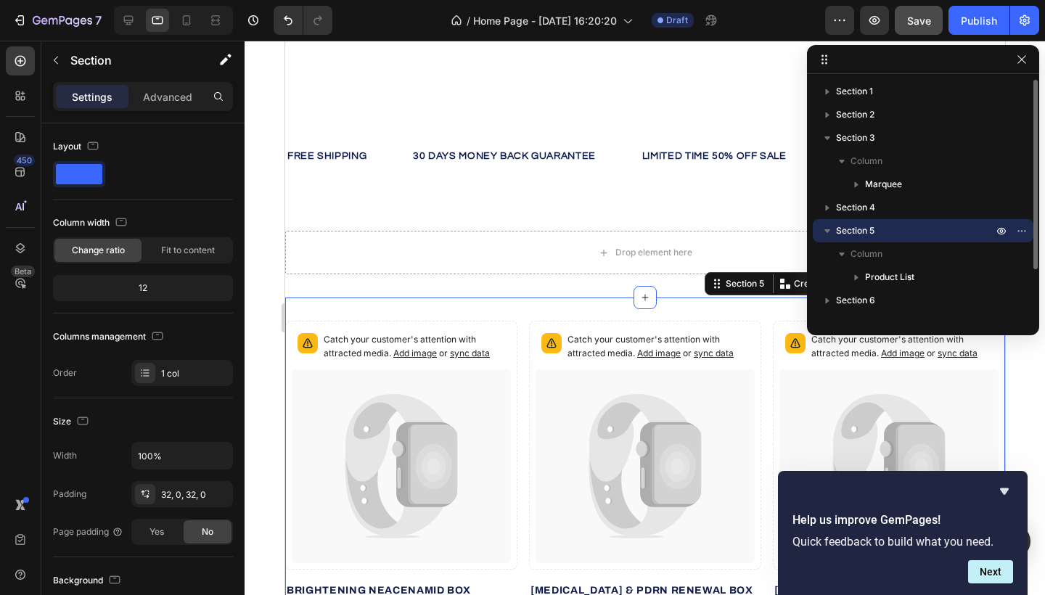
scroll to position [709, 0]
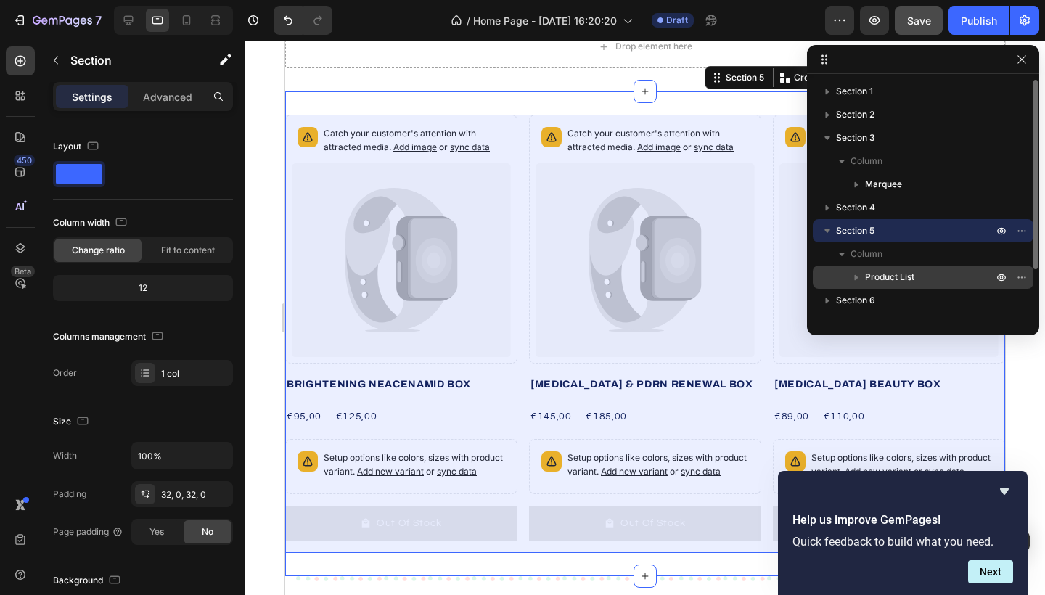
click at [879, 278] on span "Product List" at bounding box center [889, 277] width 49 height 15
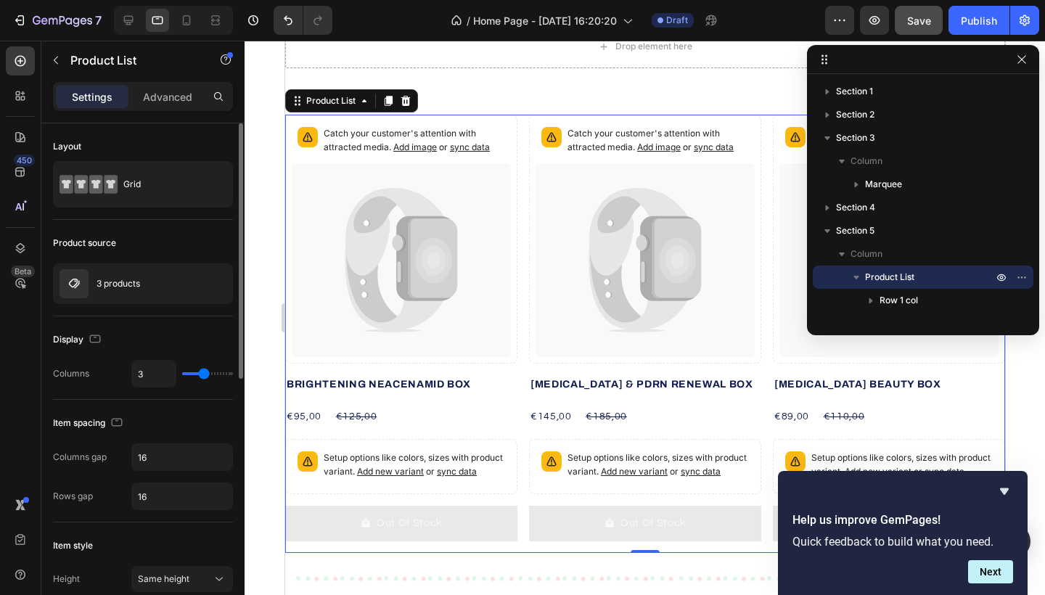
type input "2"
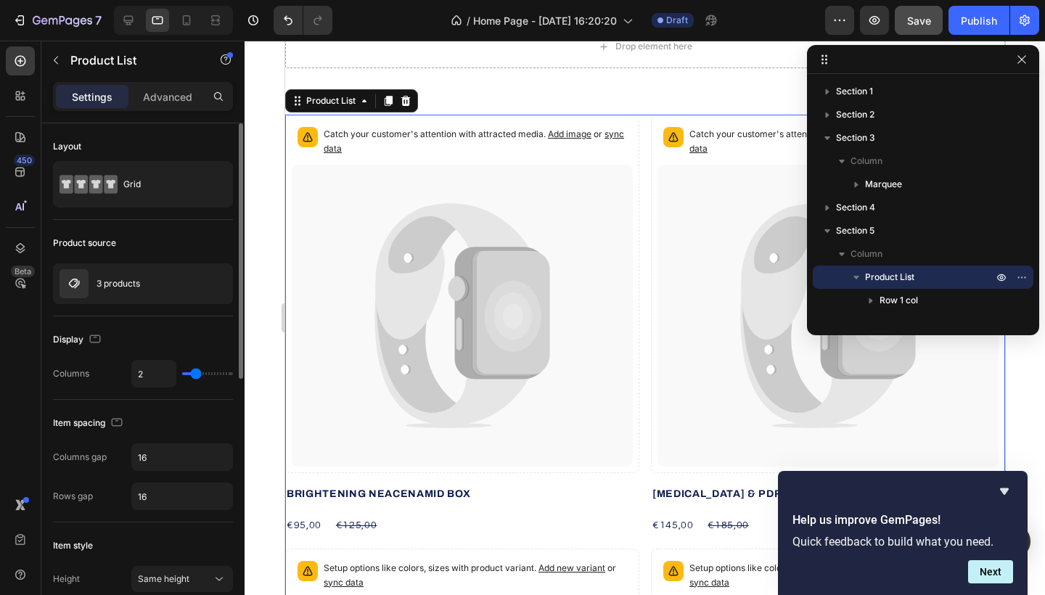
type input "1"
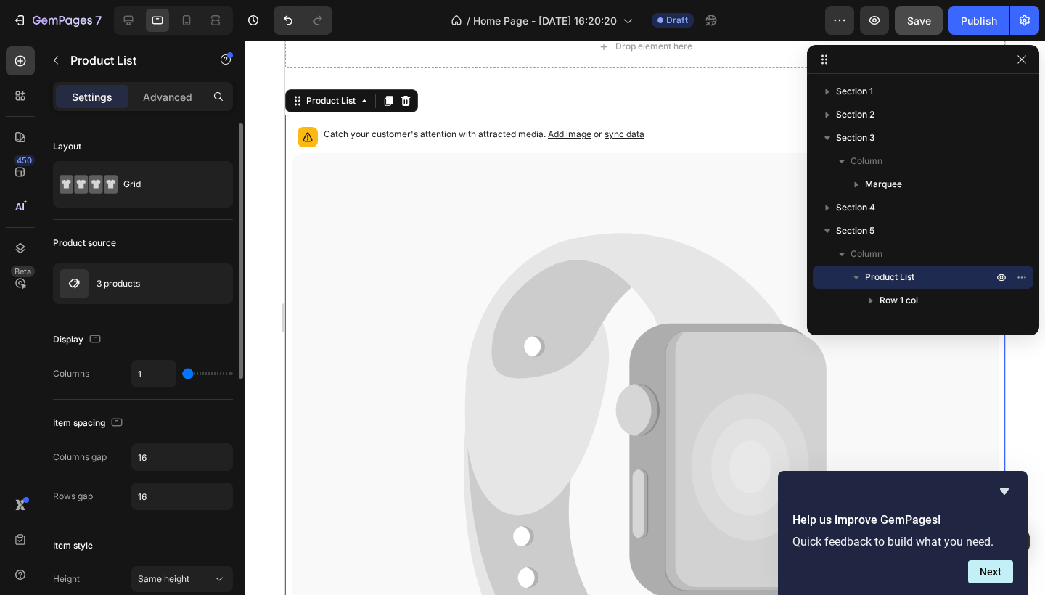
type input "2"
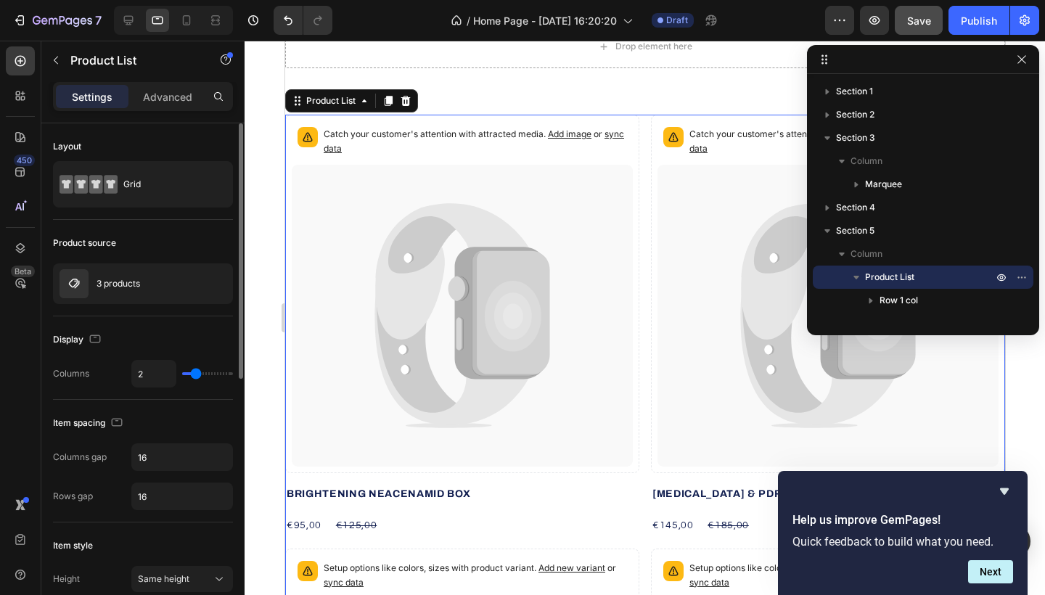
type input "3"
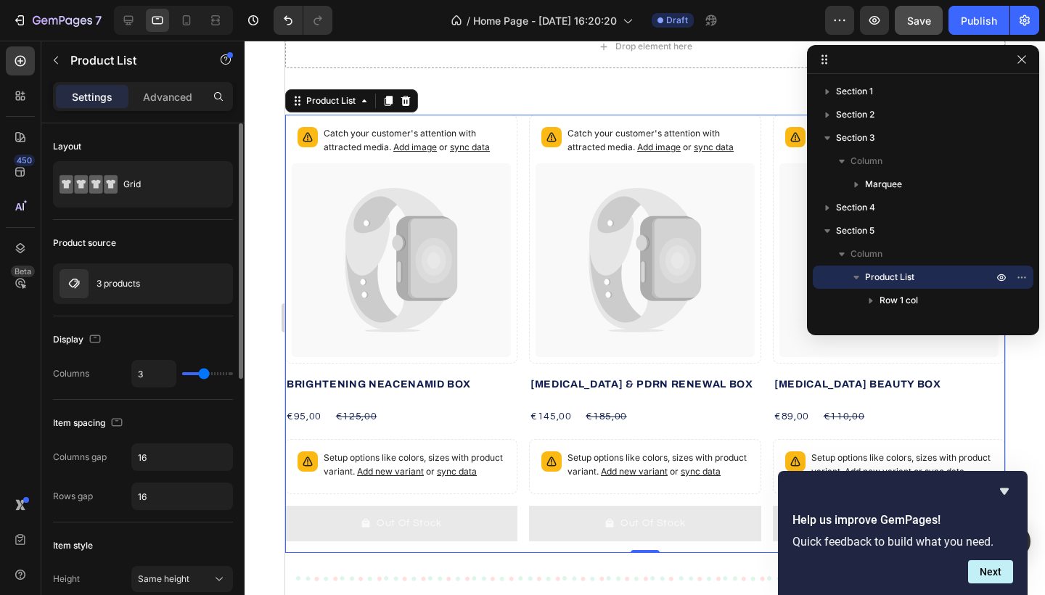
click at [205, 375] on input "range" at bounding box center [207, 373] width 51 height 3
type input "4"
type input "6"
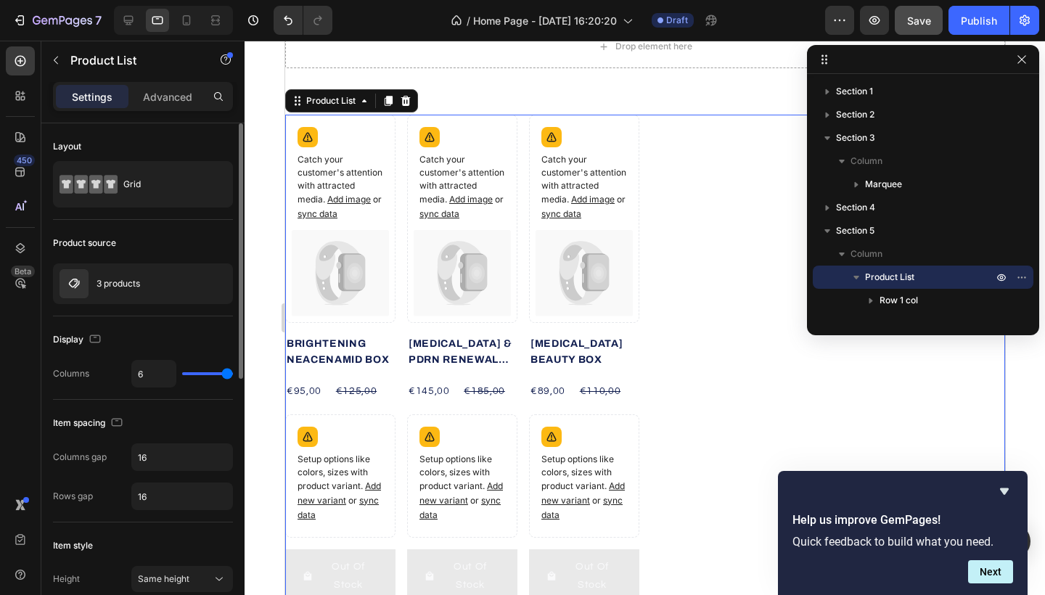
type input "5"
type input "4"
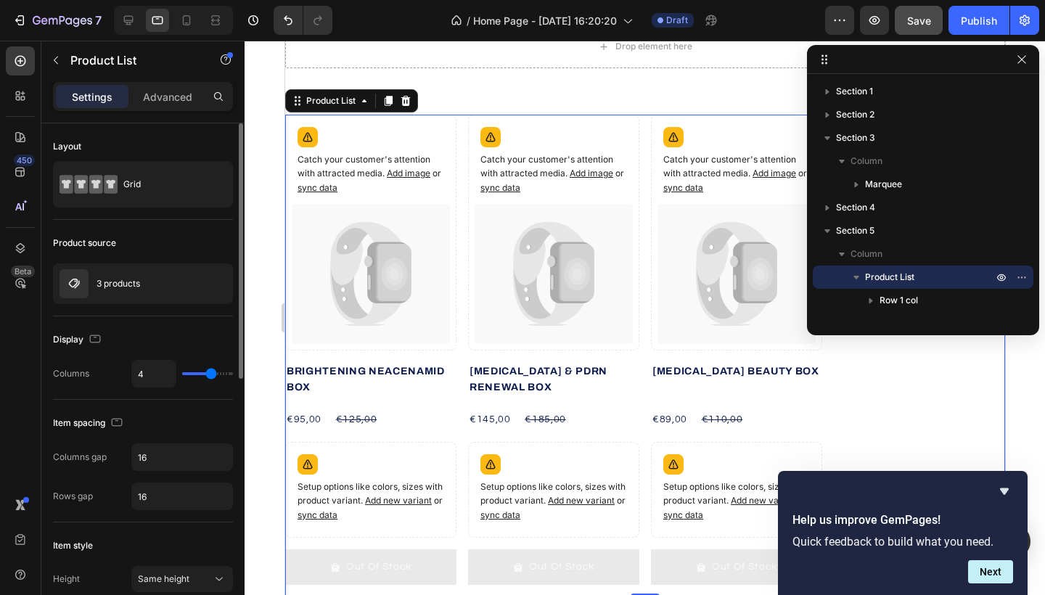
type input "3"
type input "2"
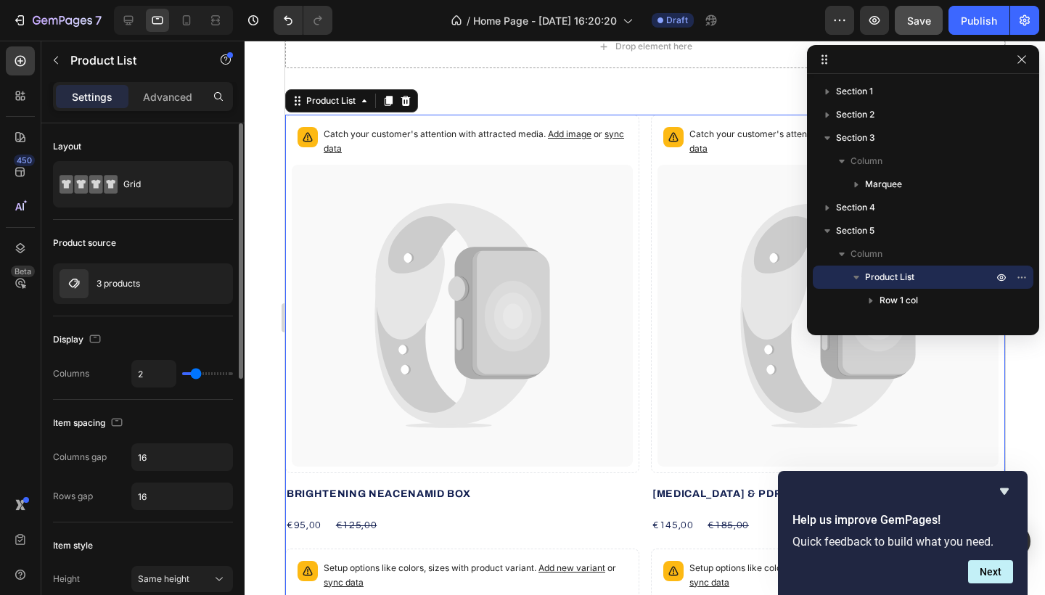
type input "3"
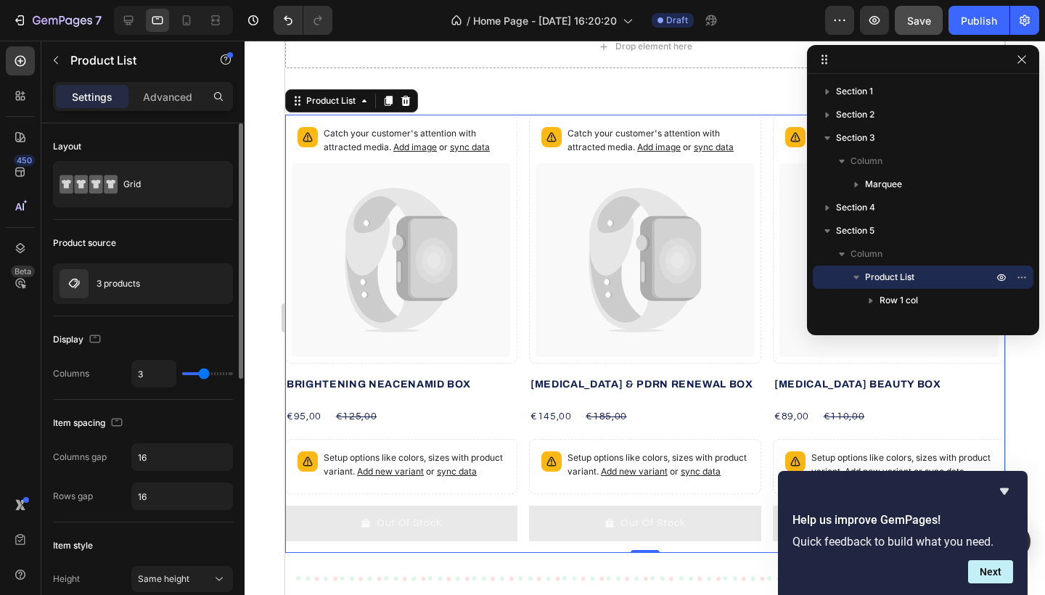
type input "4"
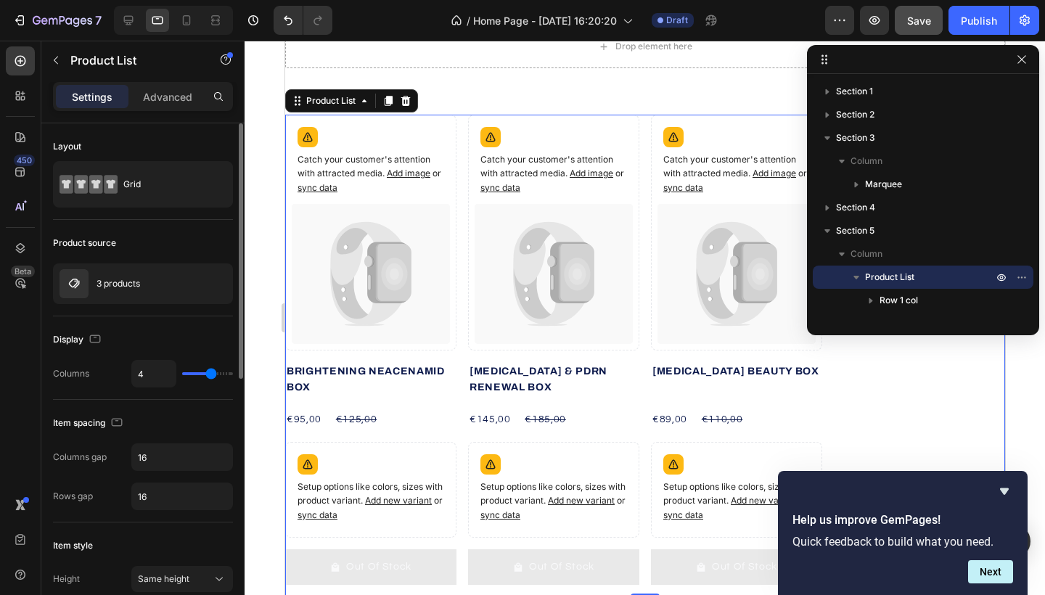
type input "3"
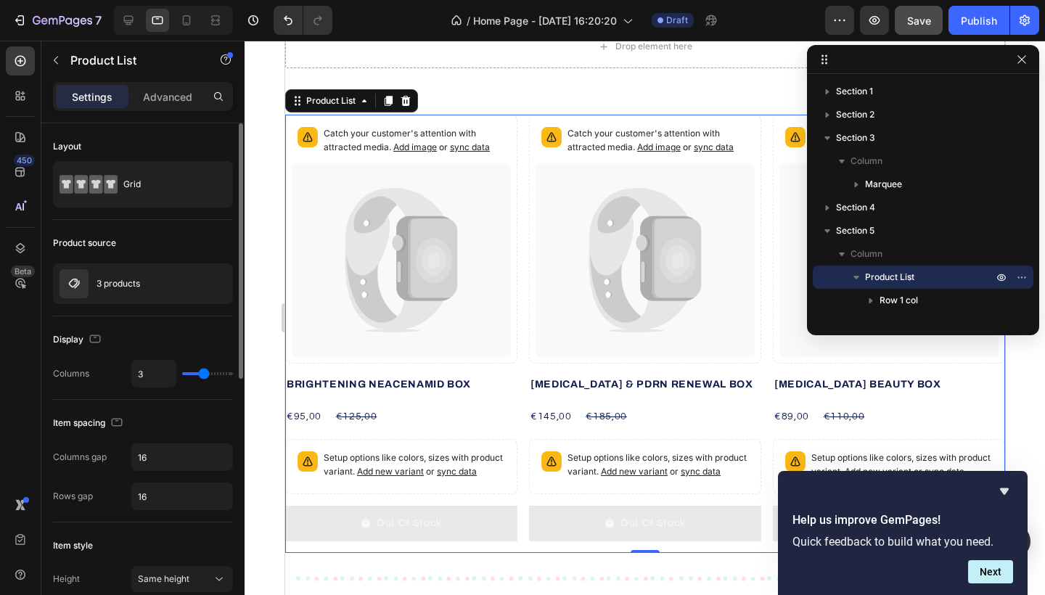
type input "4"
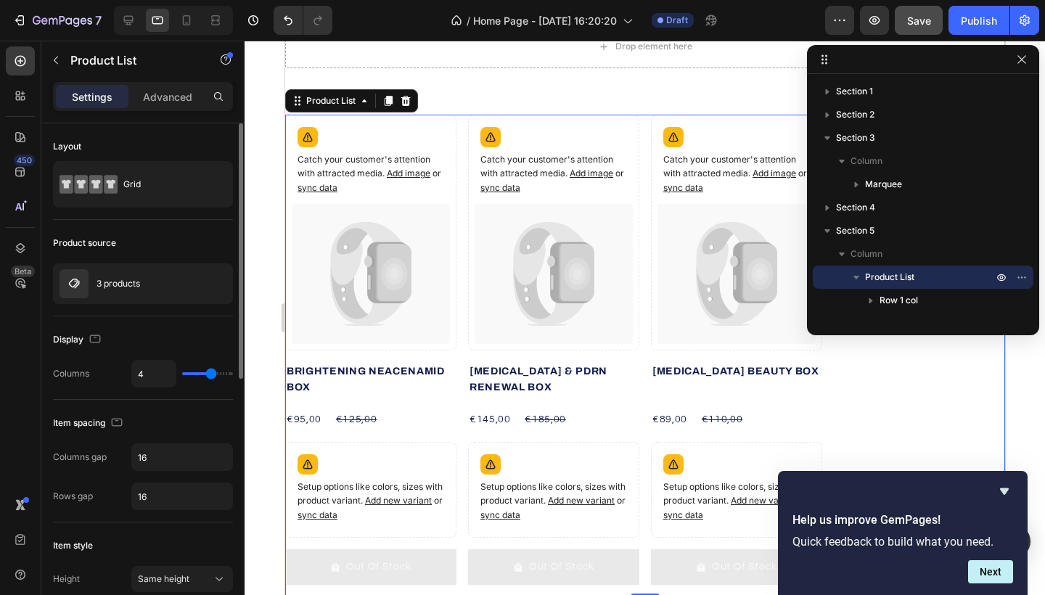
drag, startPoint x: 227, startPoint y: 374, endPoint x: 207, endPoint y: 372, distance: 20.4
click at [207, 372] on input "range" at bounding box center [207, 373] width 51 height 3
type input "5"
type input "6"
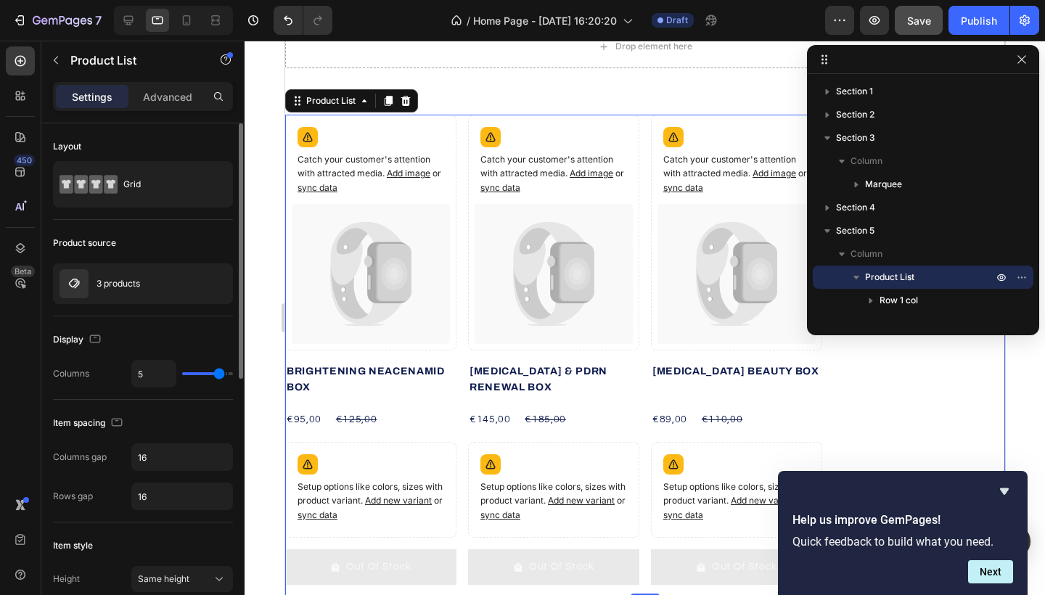
type input "6"
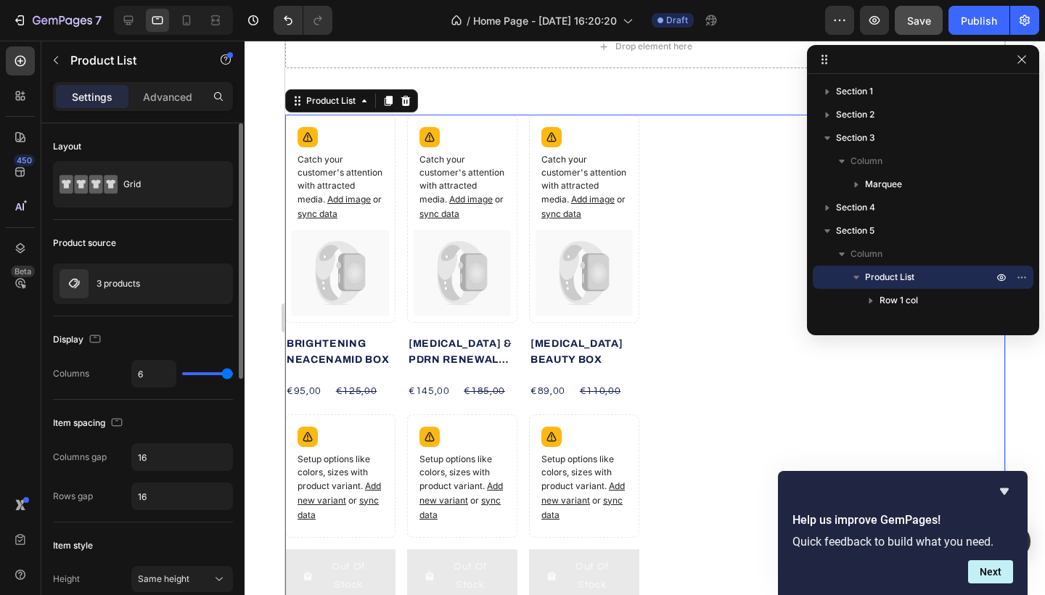
type input "5"
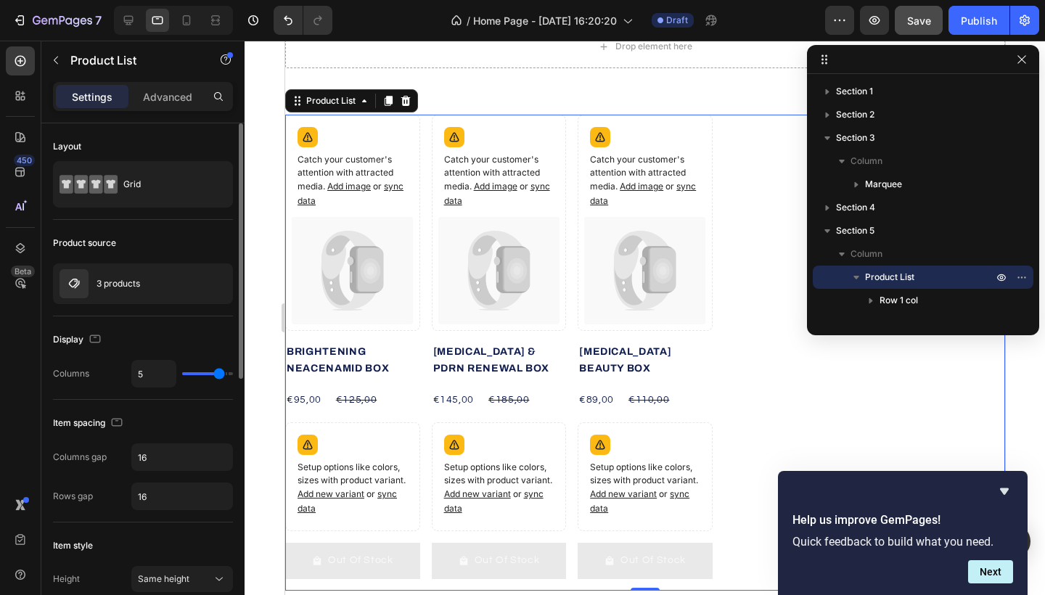
type input "4"
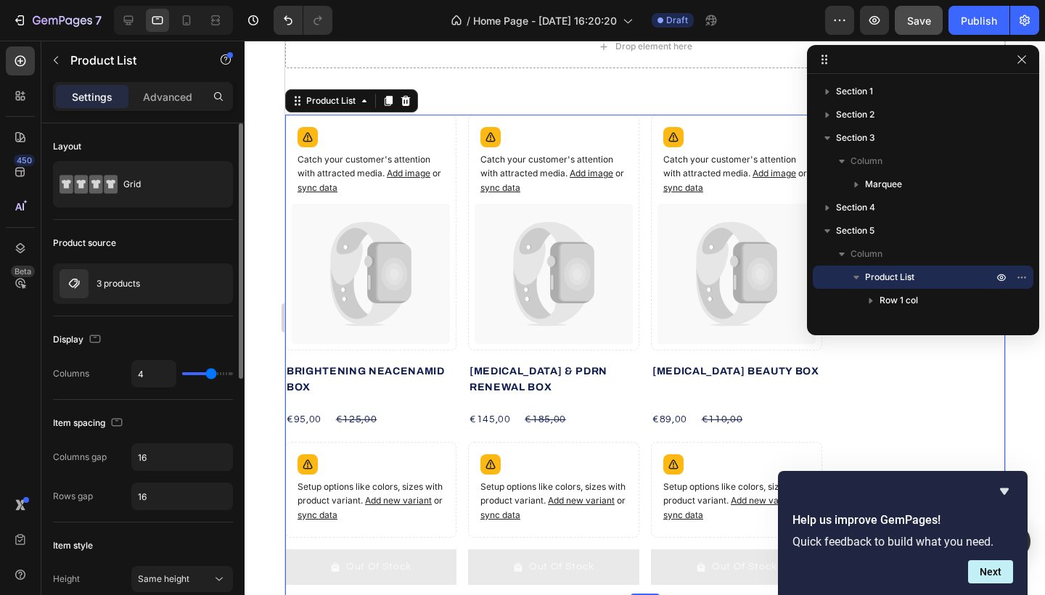
click at [207, 372] on input "range" at bounding box center [207, 373] width 51 height 3
type input "3"
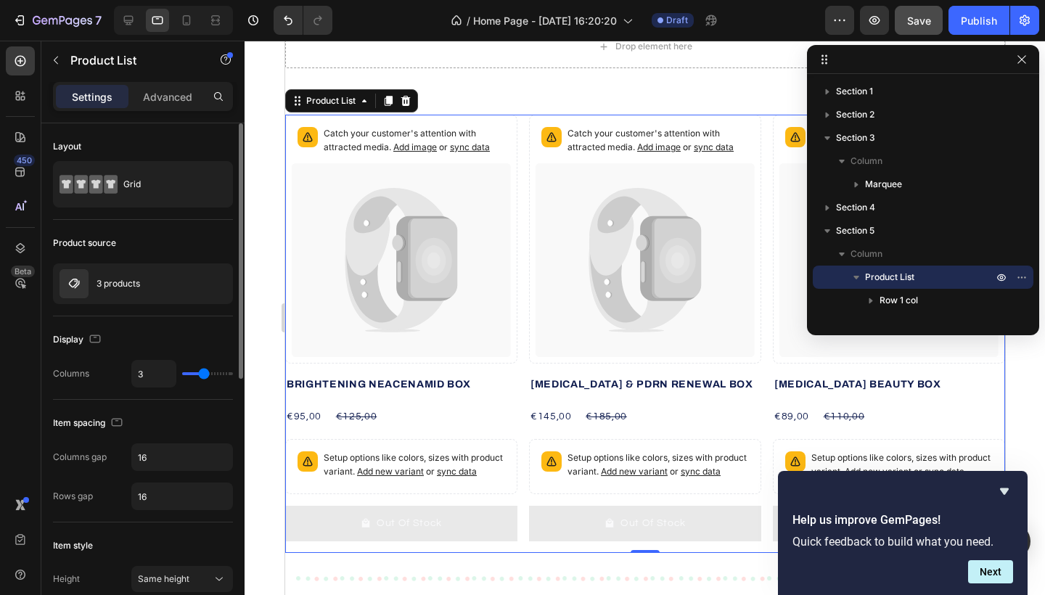
click at [198, 372] on input "range" at bounding box center [207, 373] width 51 height 3
type input "2"
type input "1"
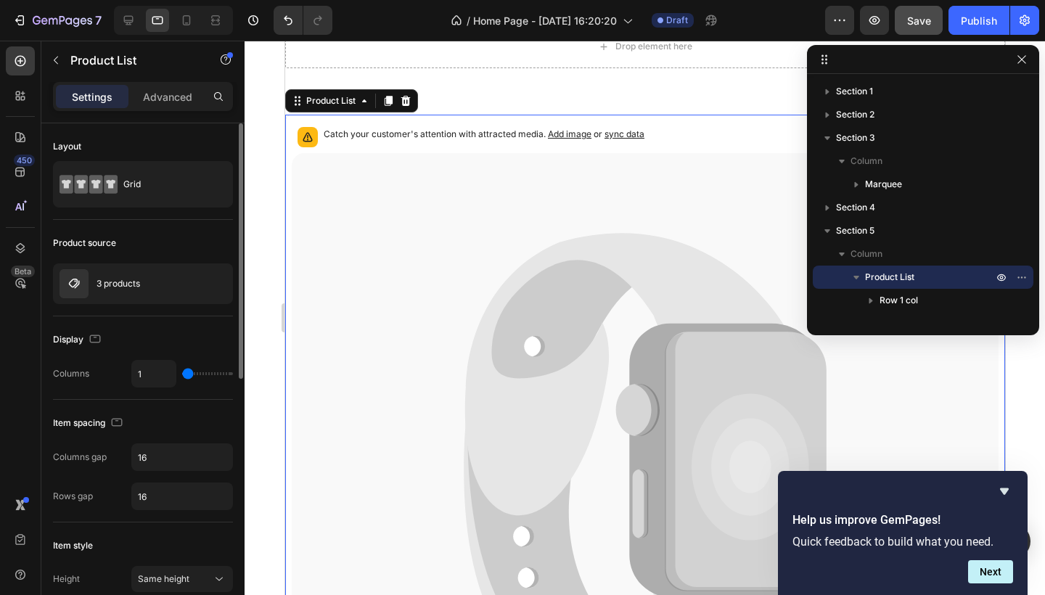
type input "2"
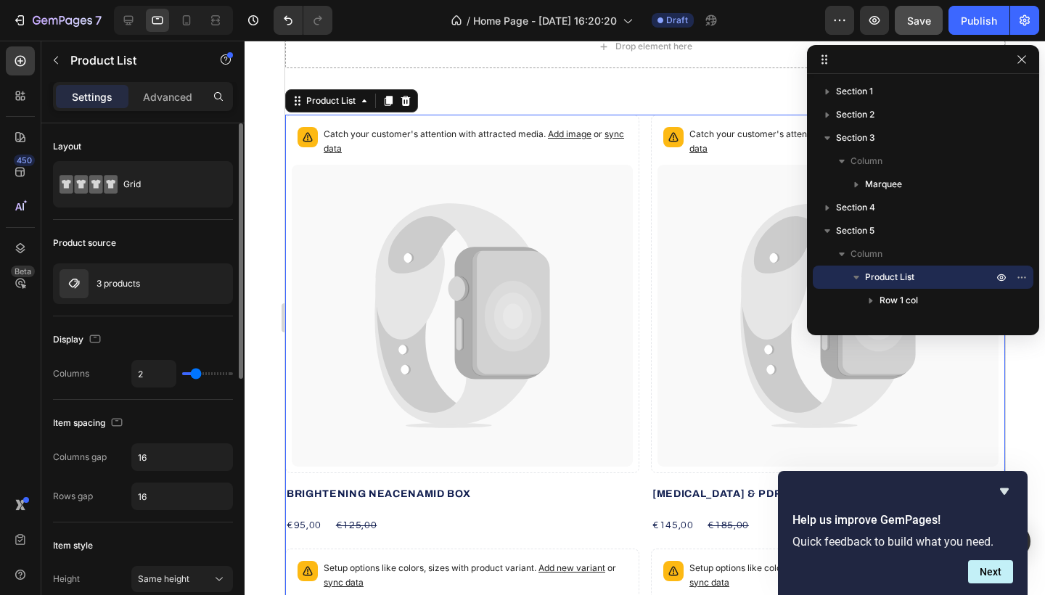
type input "3"
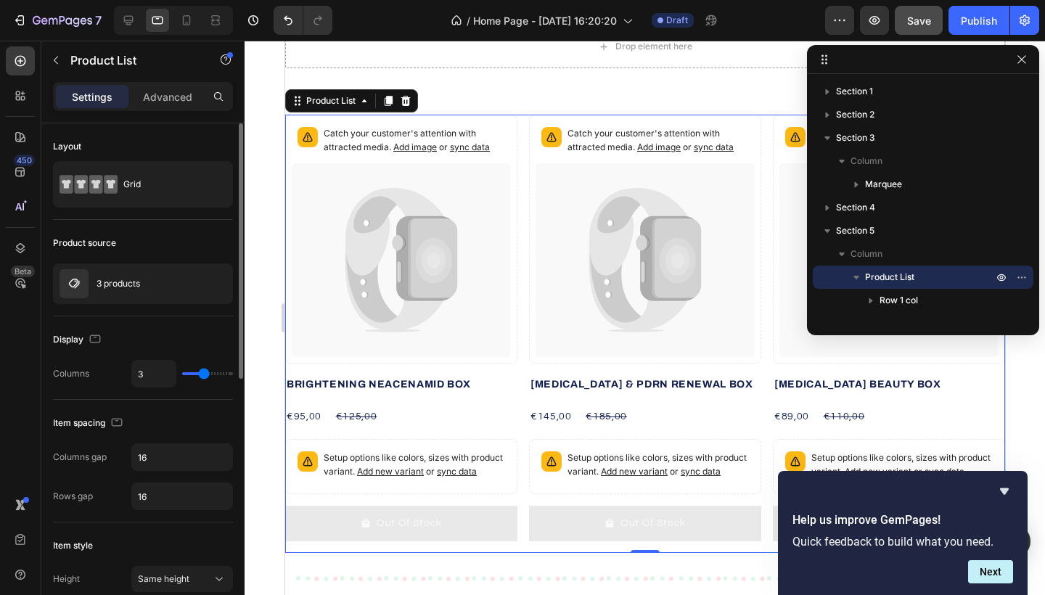
click at [200, 372] on input "range" at bounding box center [207, 373] width 51 height 3
type input "2"
type input "1"
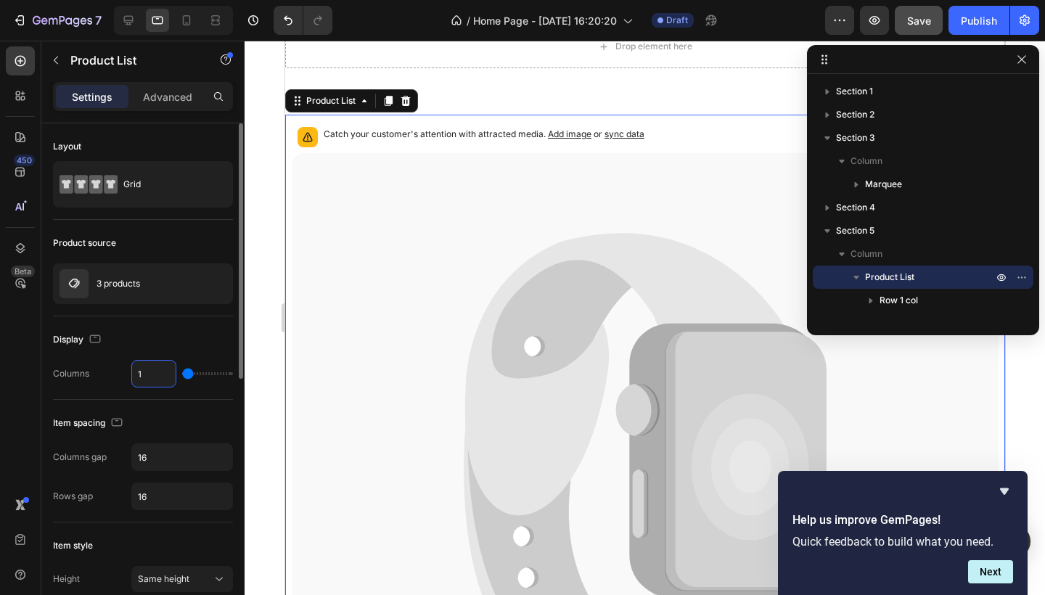
click at [182, 374] on input "range" at bounding box center [207, 373] width 51 height 3
type input "3"
type input "1"
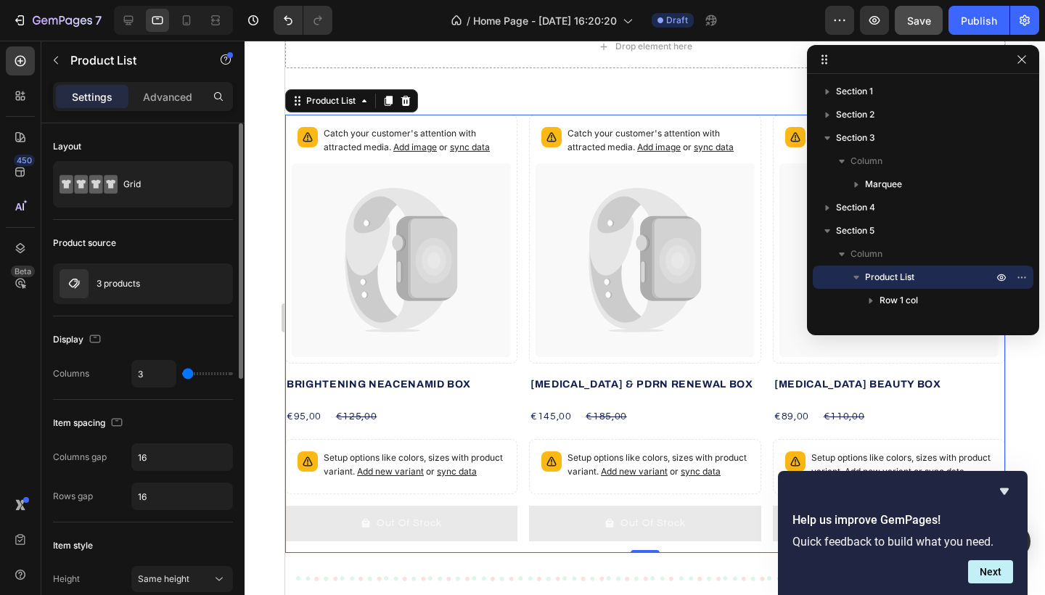
click at [182, 375] on input "range" at bounding box center [207, 373] width 51 height 3
type input "2"
type input "4"
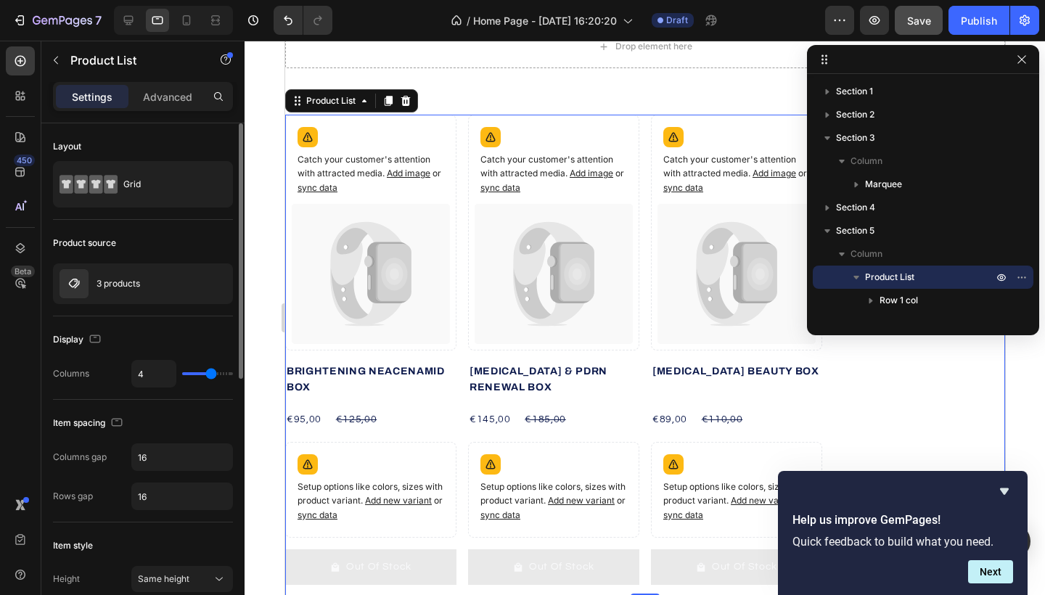
type input "5"
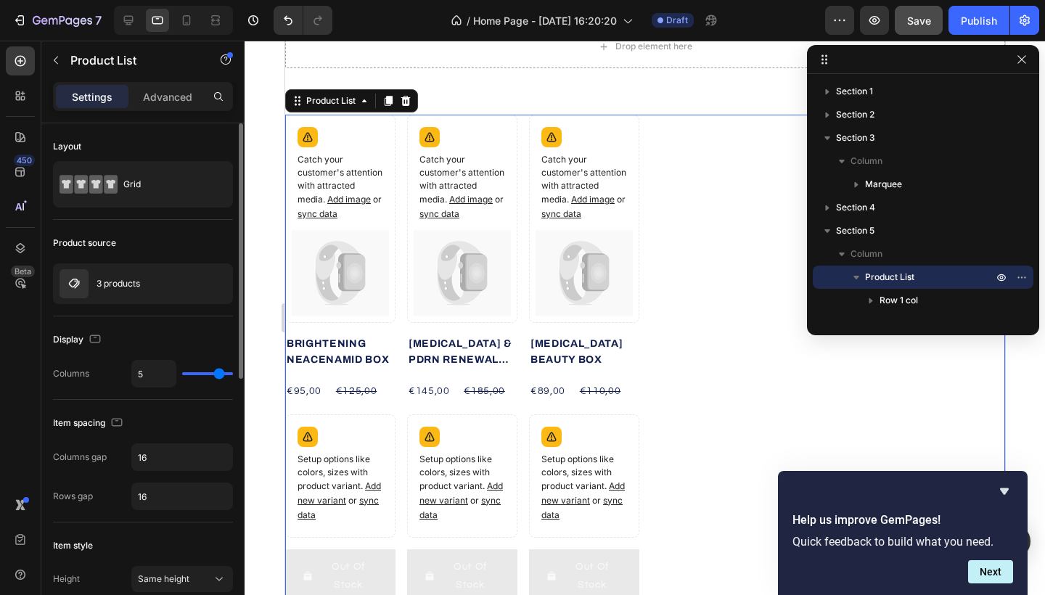
type input "6"
click at [233, 372] on input "range" at bounding box center [207, 373] width 51 height 3
type input "5"
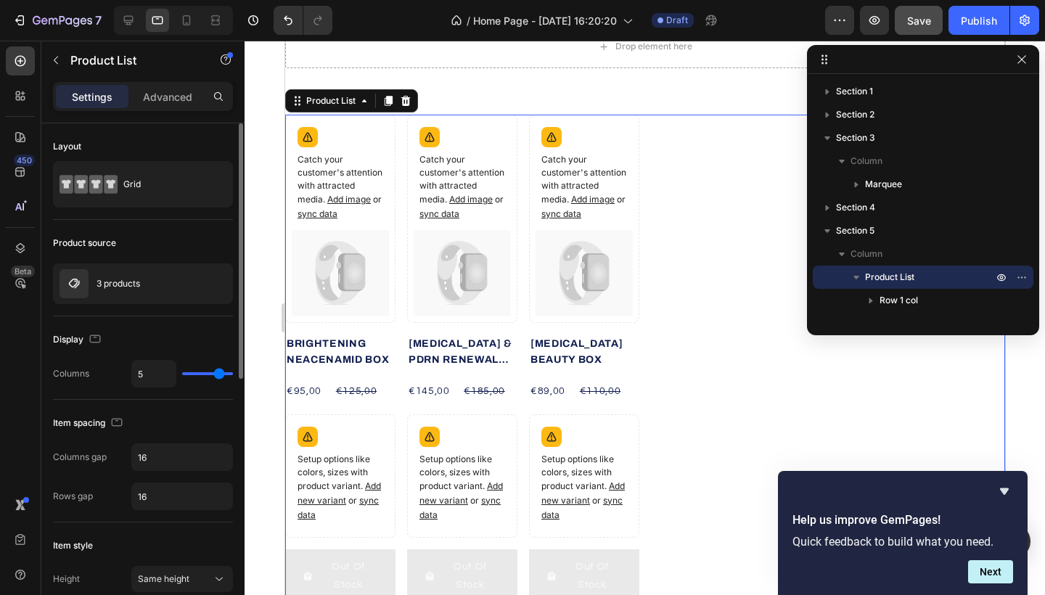
type input "1"
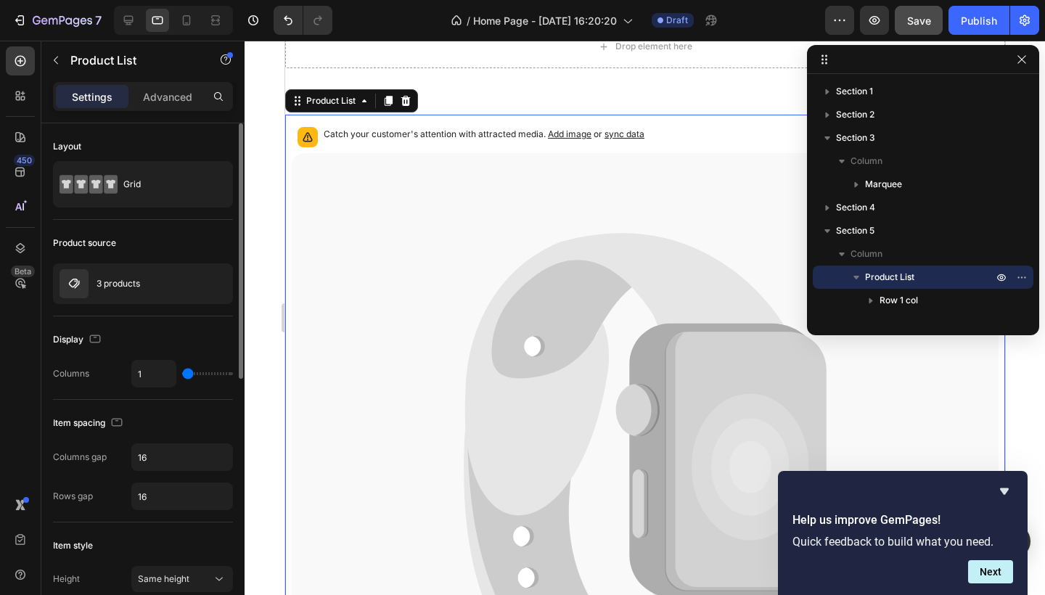
type input "2"
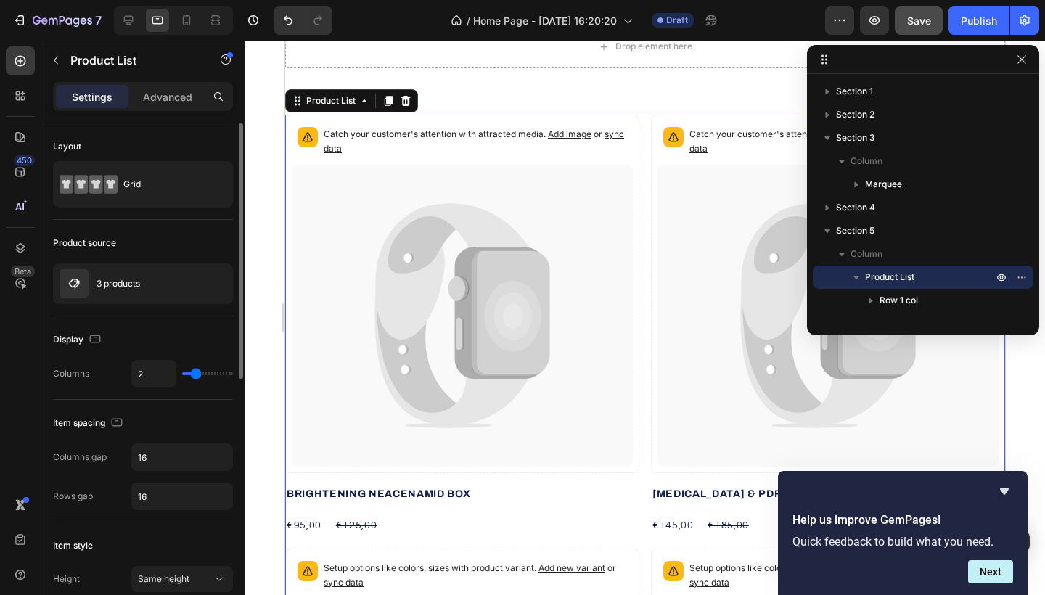
type input "3"
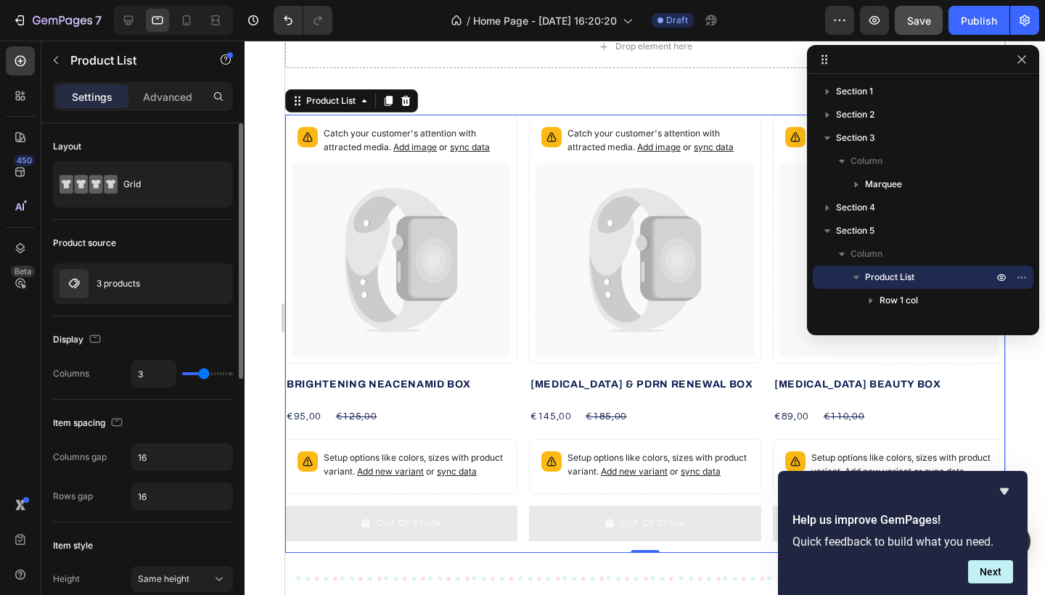
click at [203, 375] on input "range" at bounding box center [207, 373] width 51 height 3
type input "1"
type input "3"
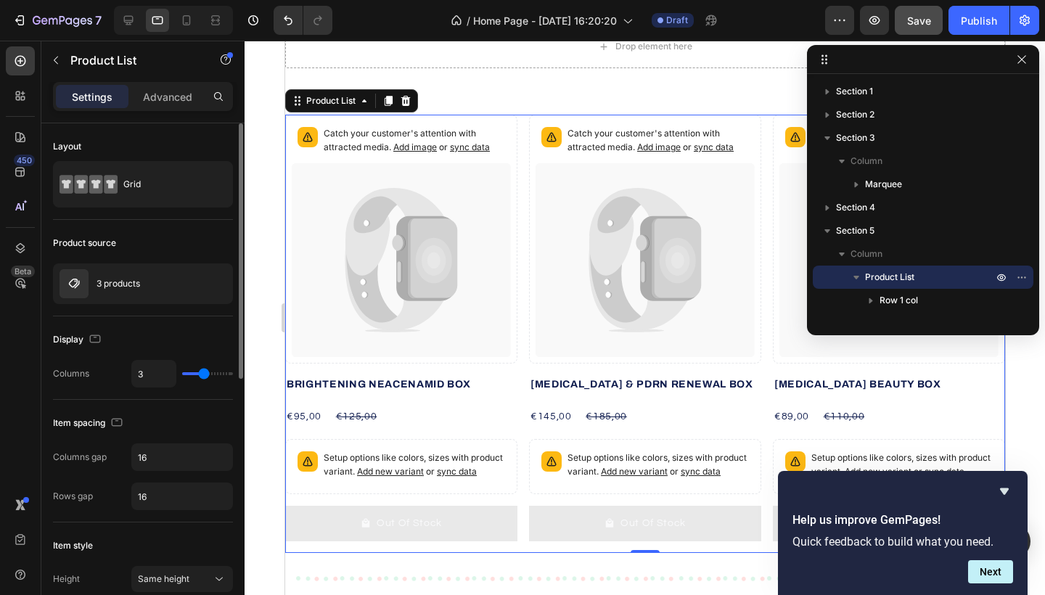
type input "2"
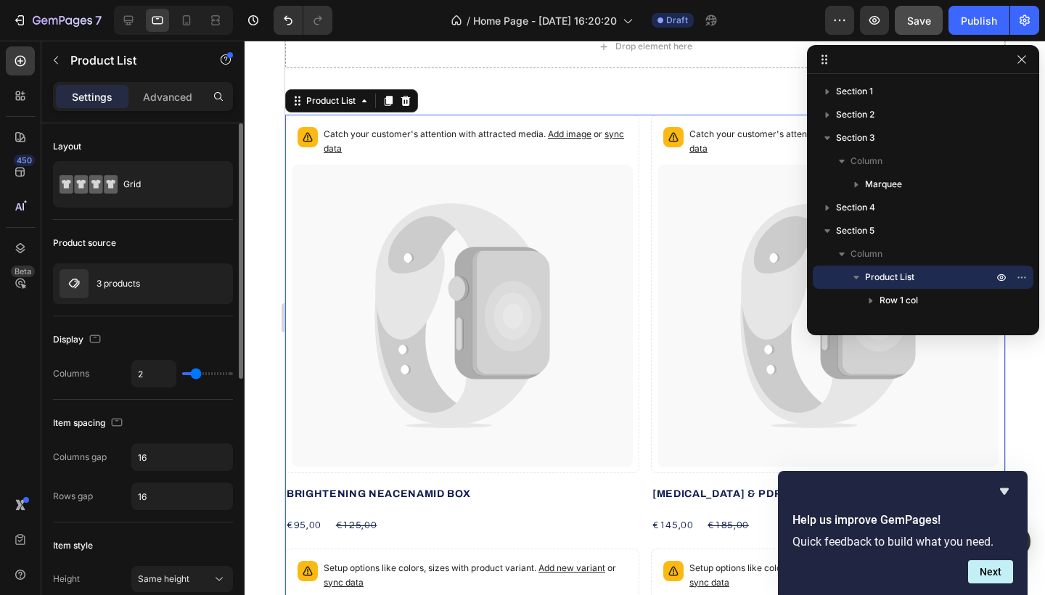
click at [197, 375] on input "range" at bounding box center [207, 373] width 51 height 3
type input "3"
type input "5"
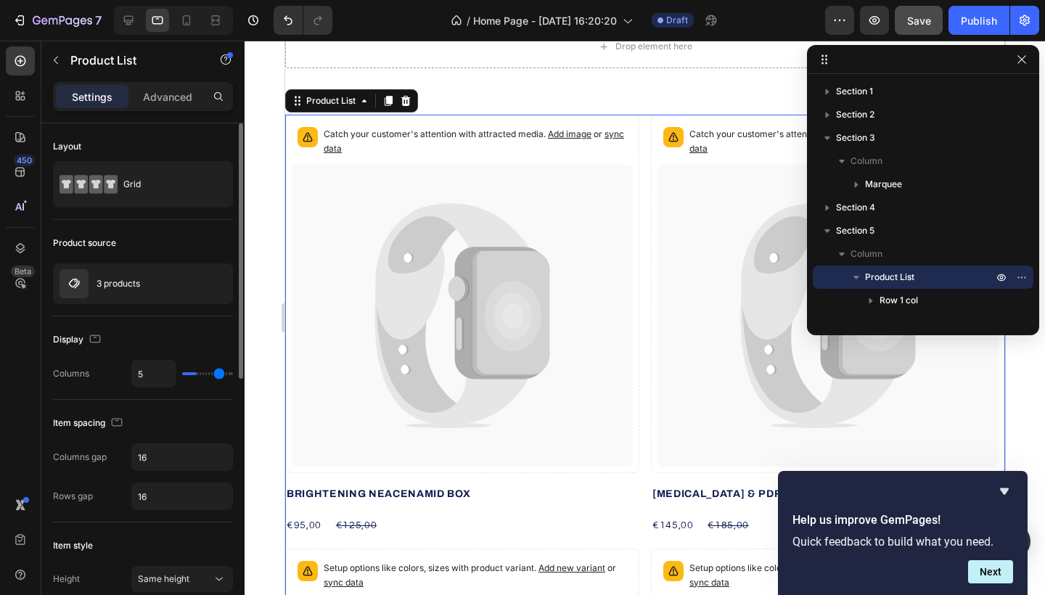
type input "6"
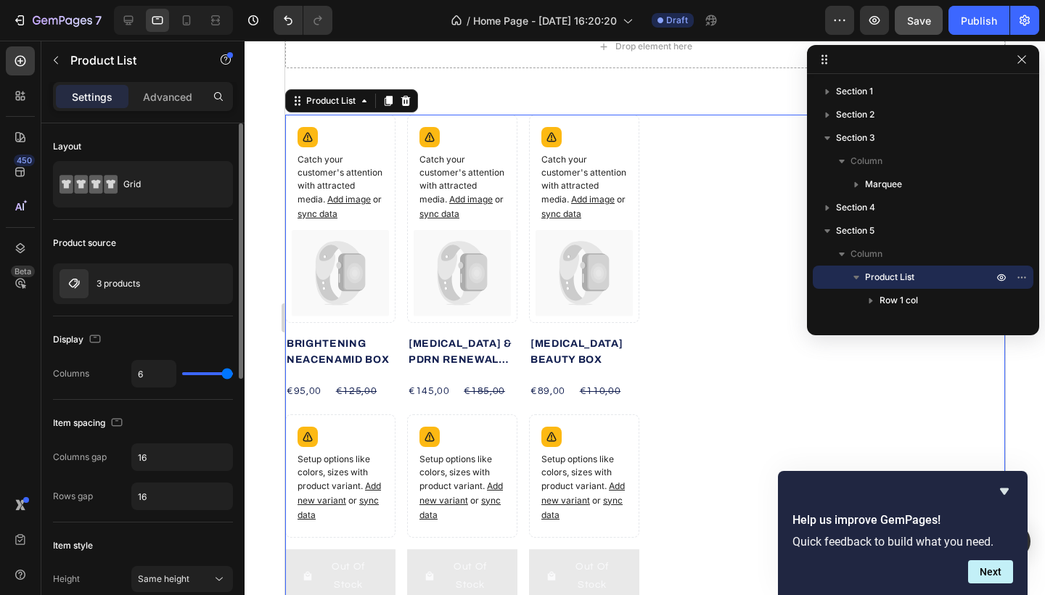
type input "5"
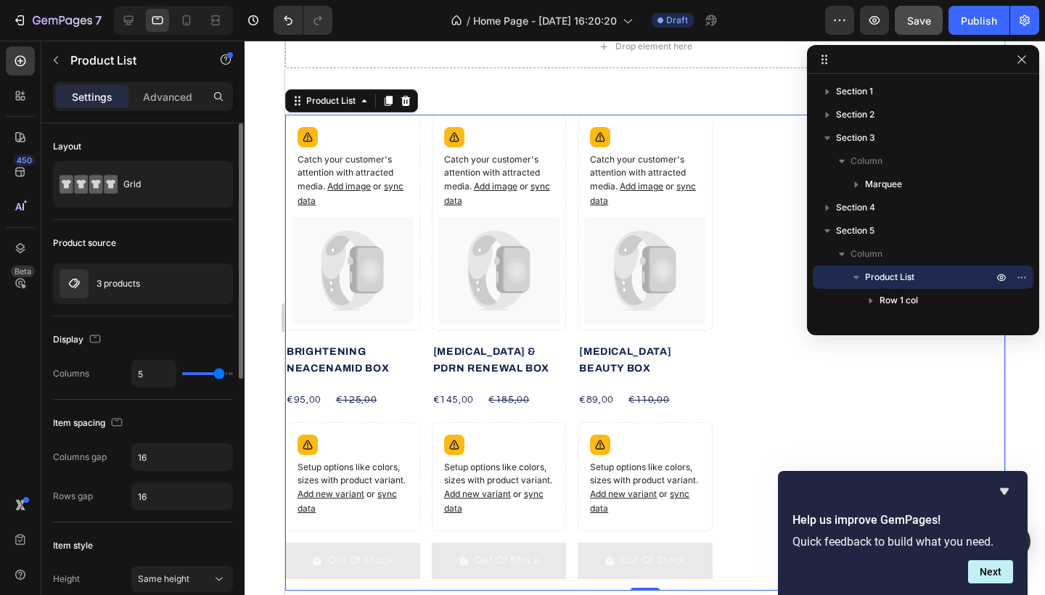
type input "4"
type input "2"
type input "1"
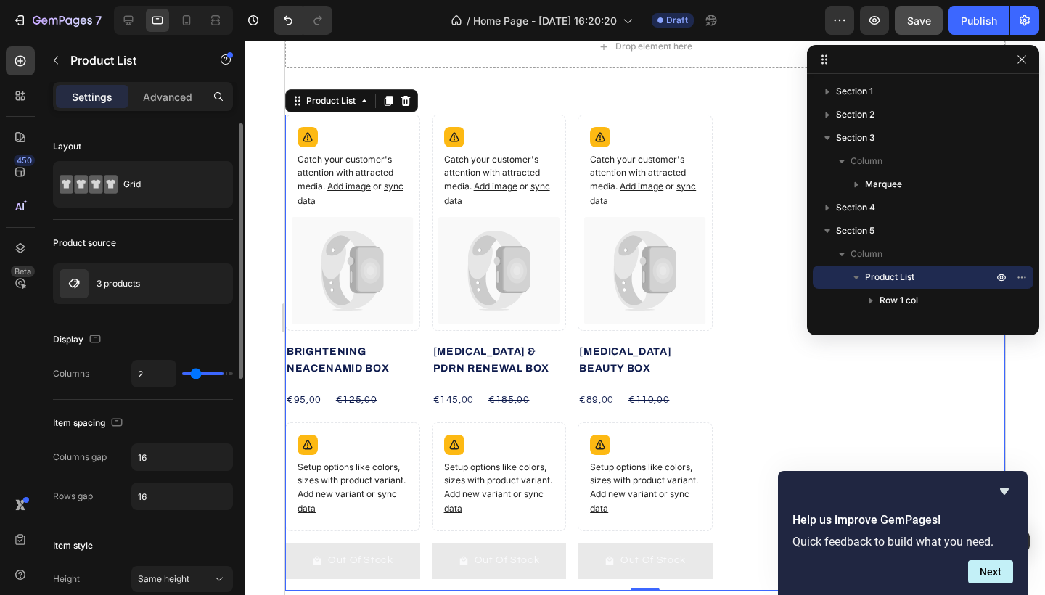
type input "1"
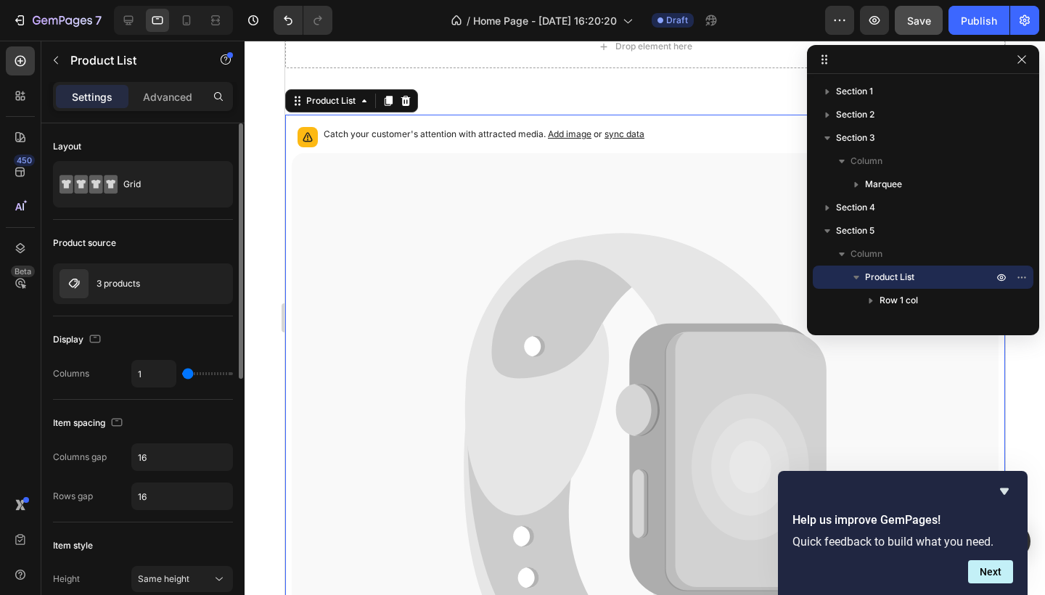
type input "2"
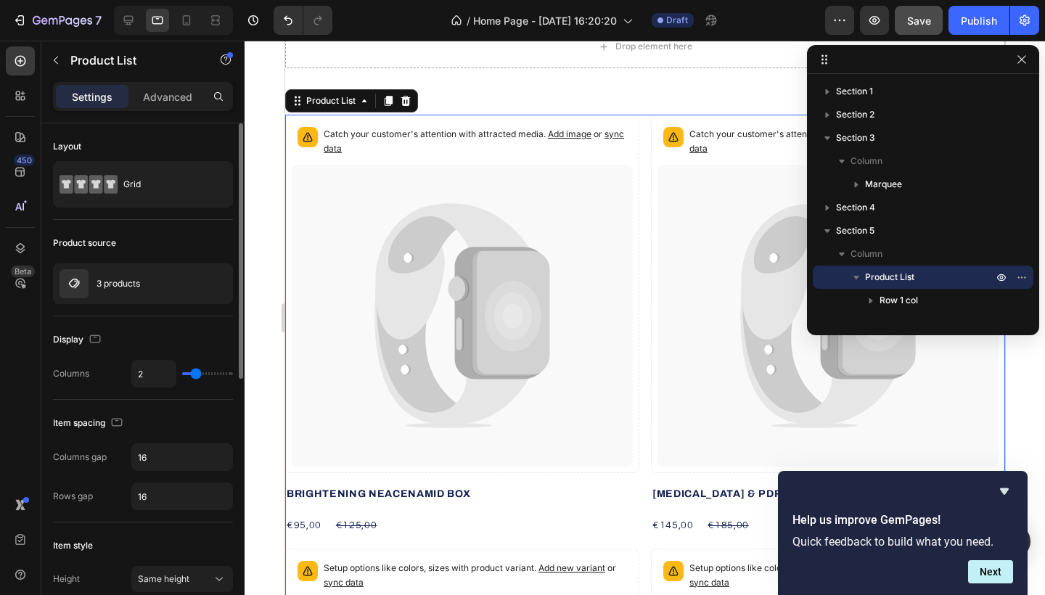
type input "3"
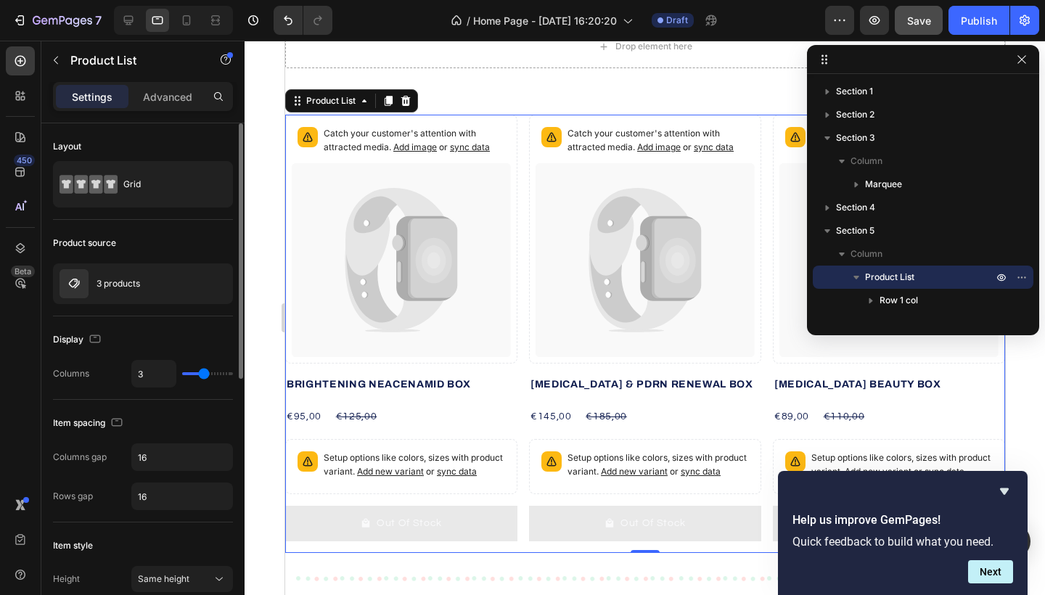
click at [199, 375] on input "range" at bounding box center [207, 373] width 51 height 3
click at [203, 375] on input "range" at bounding box center [207, 373] width 51 height 3
type input "2"
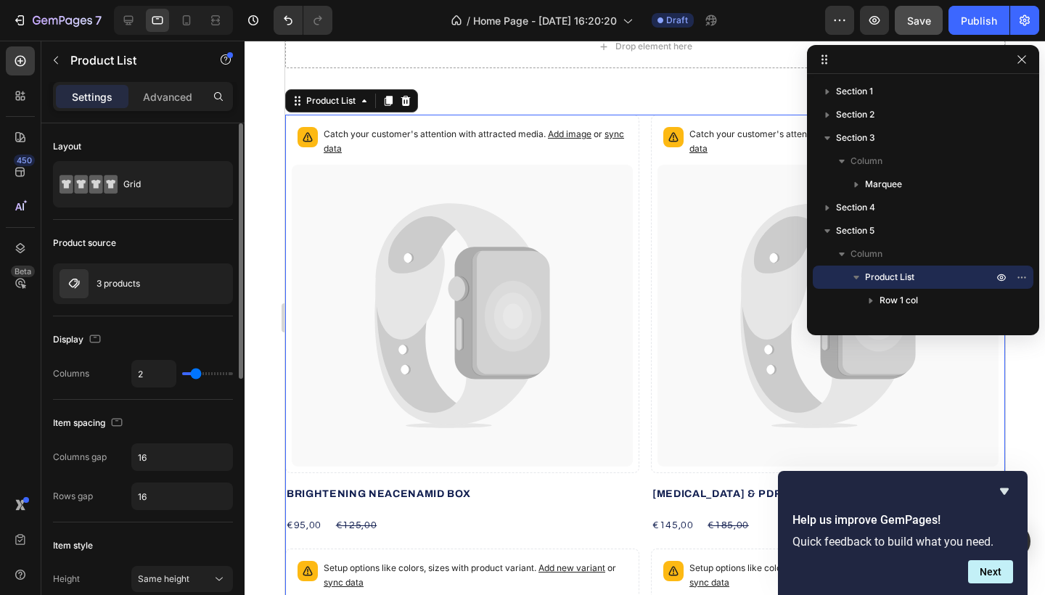
type input "3"
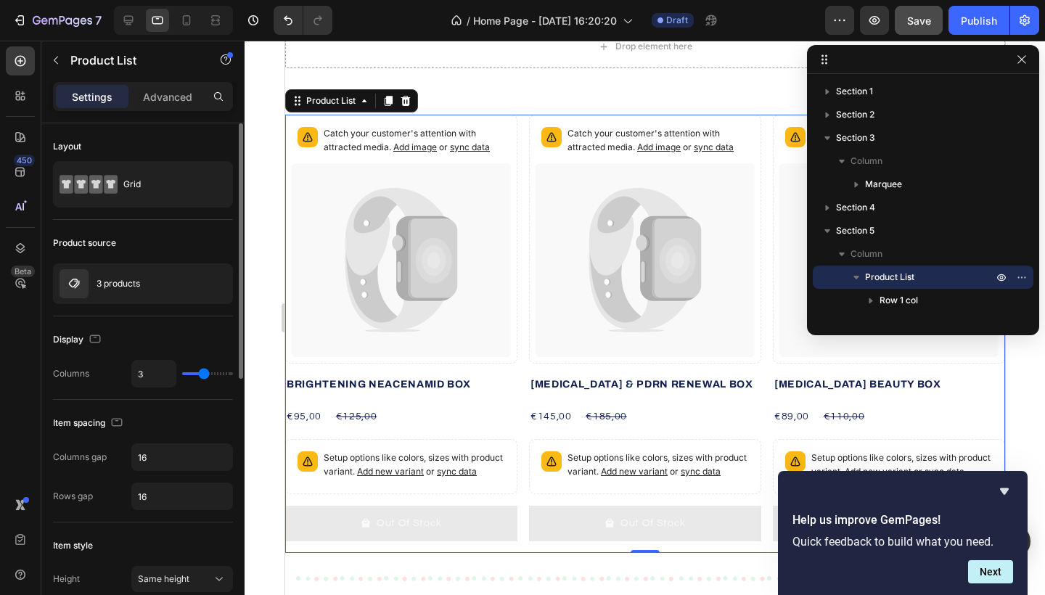
type input "4"
type input "5"
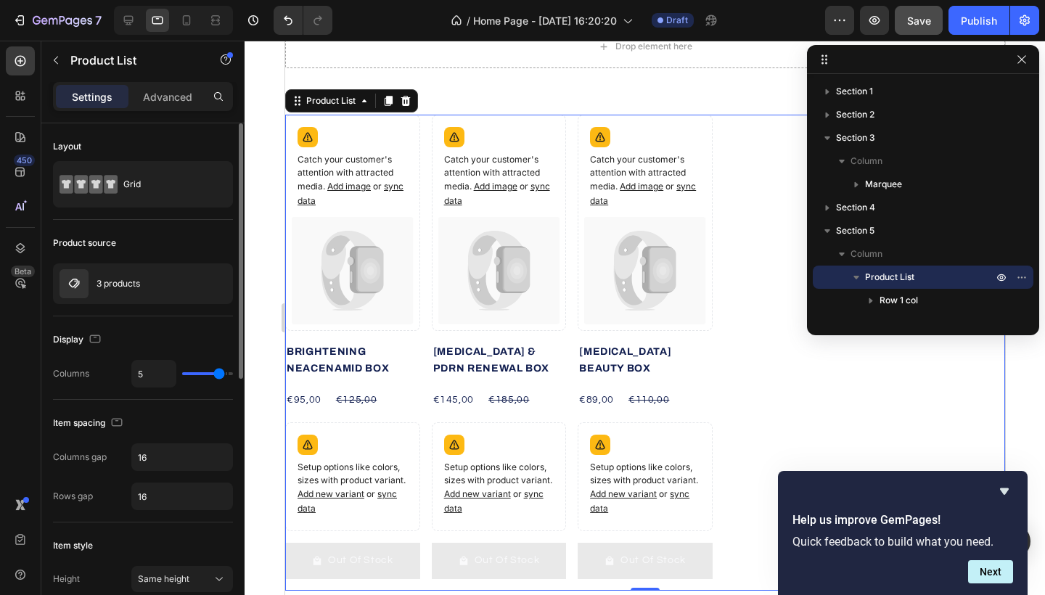
type input "4"
type input "3"
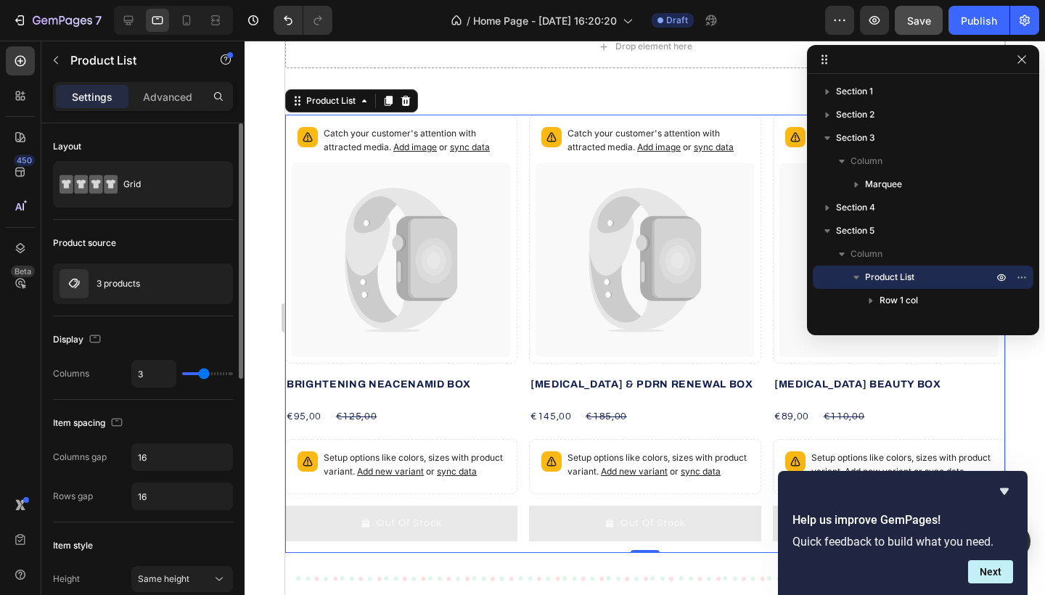
click at [205, 372] on input "range" at bounding box center [207, 373] width 51 height 3
type input "2"
type input "1"
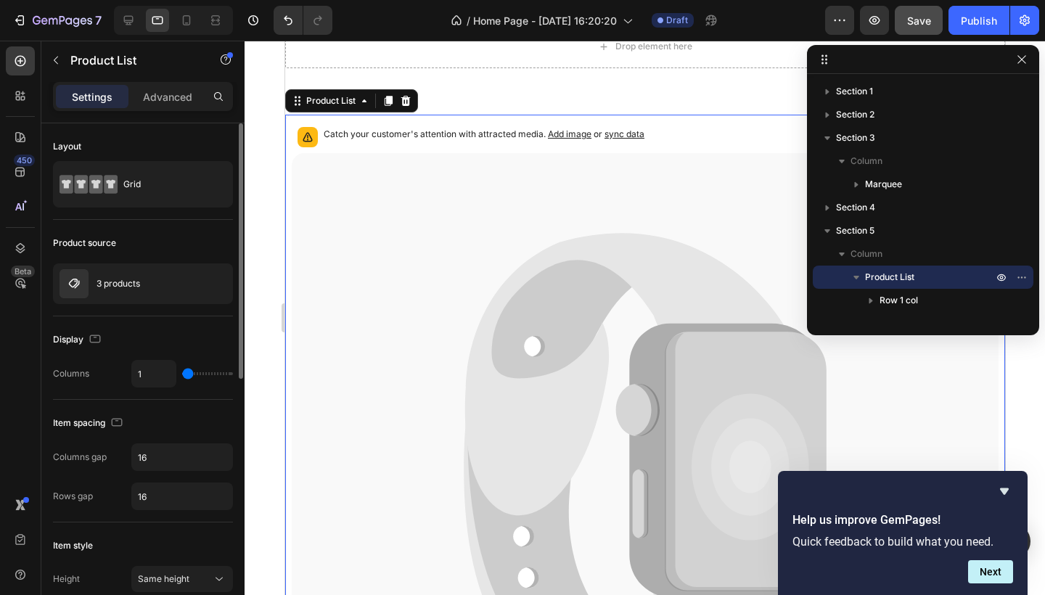
type input "2"
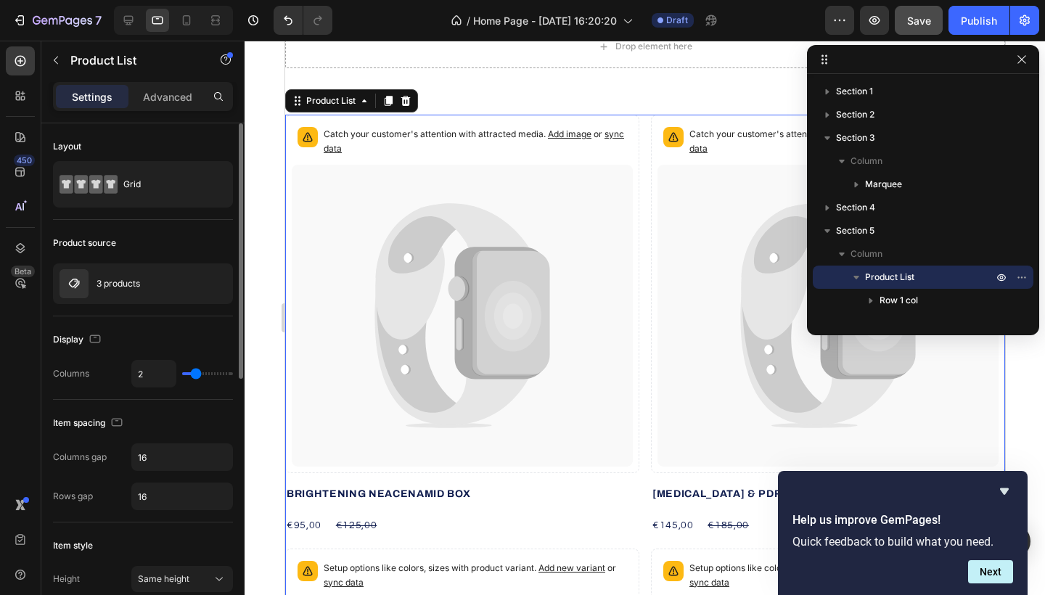
type input "3"
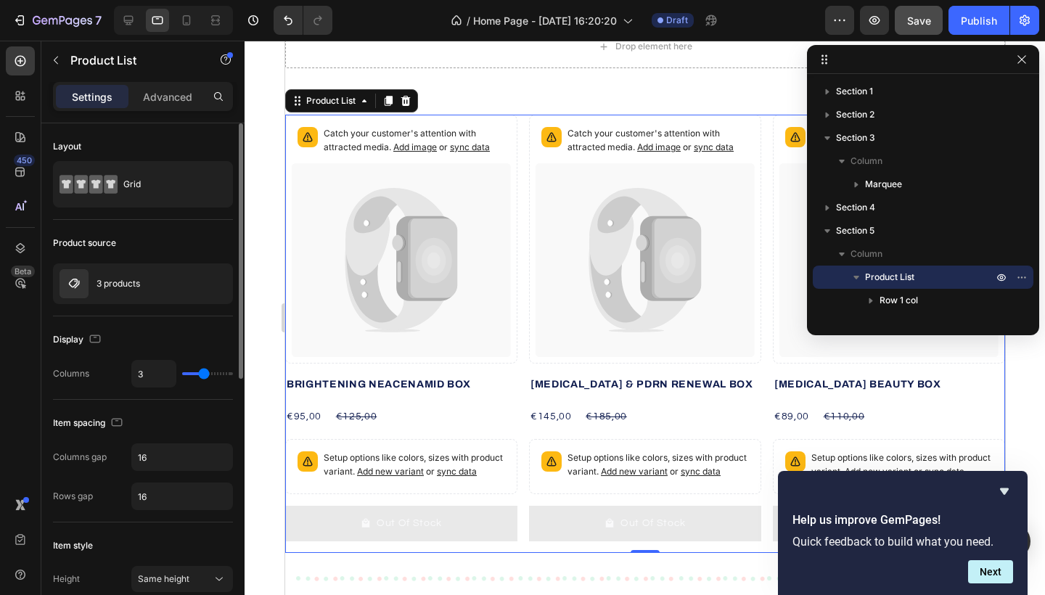
click at [198, 375] on input "range" at bounding box center [207, 373] width 51 height 3
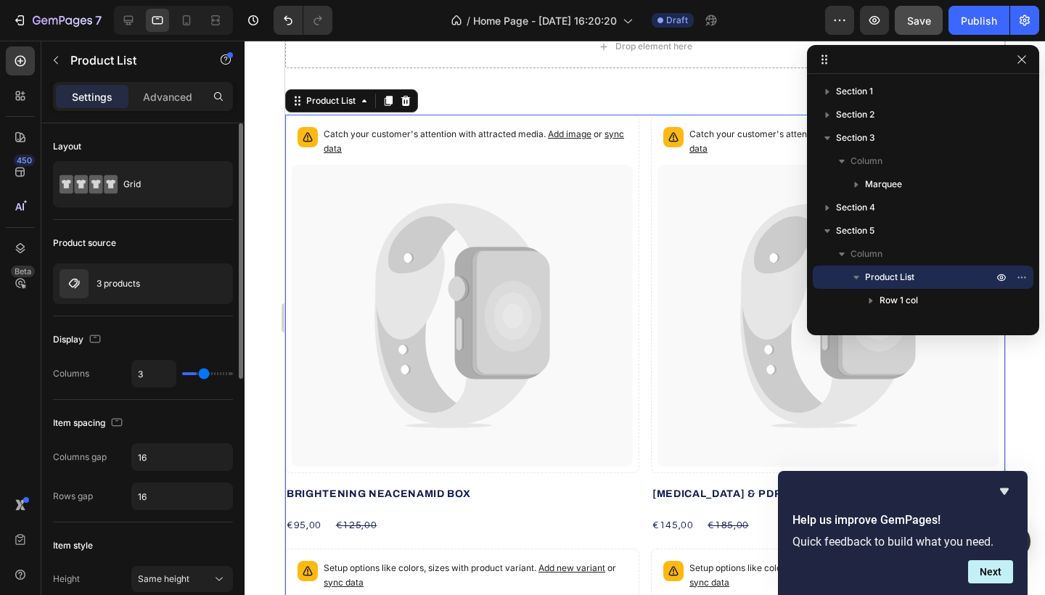
type input "2"
type input "3"
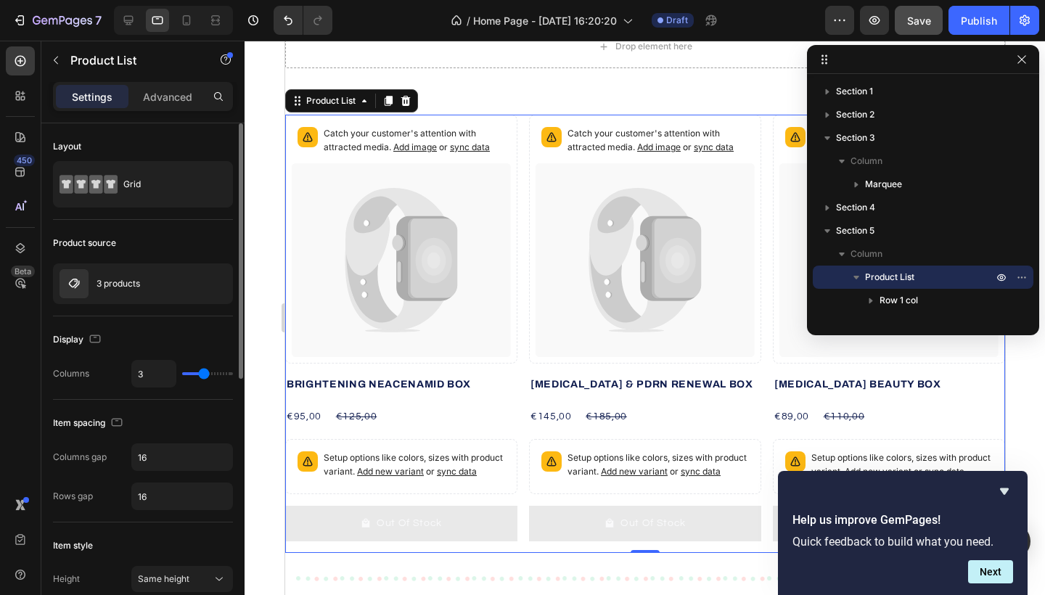
click at [200, 372] on input "range" at bounding box center [207, 373] width 51 height 3
type input "2"
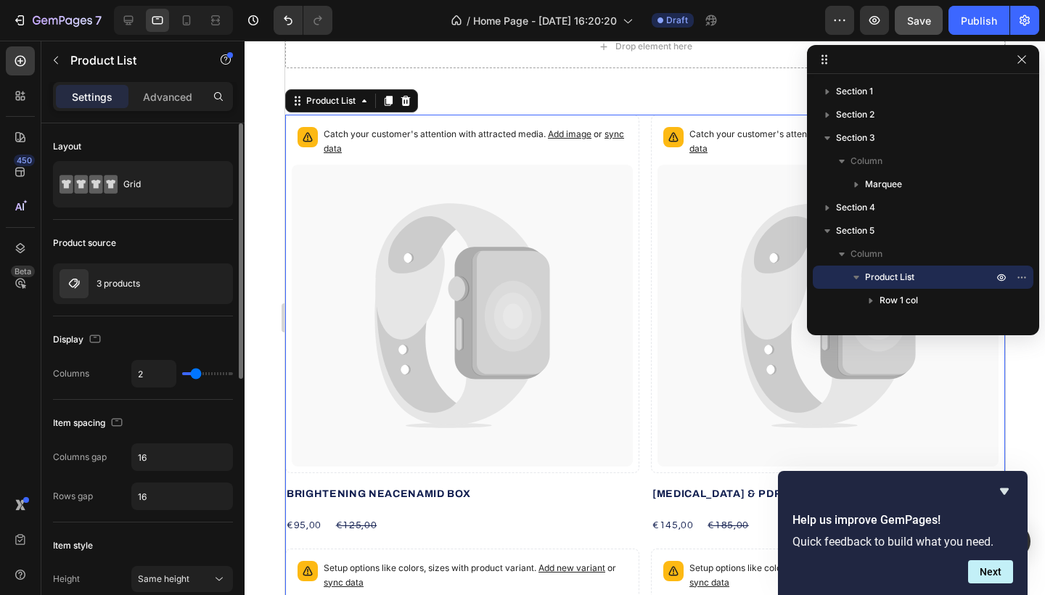
click at [196, 374] on input "range" at bounding box center [207, 373] width 51 height 3
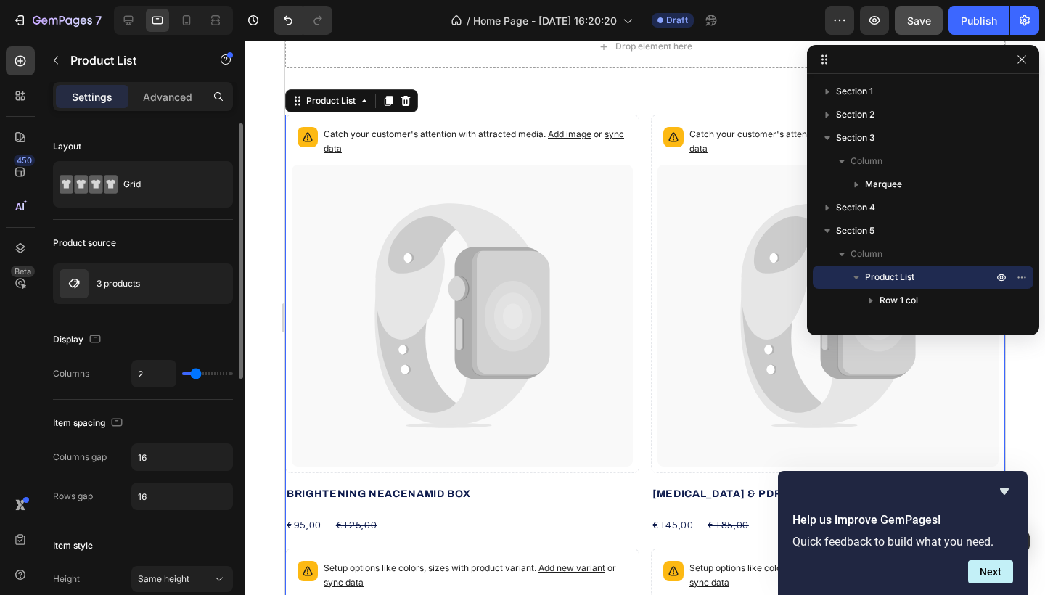
type input "3"
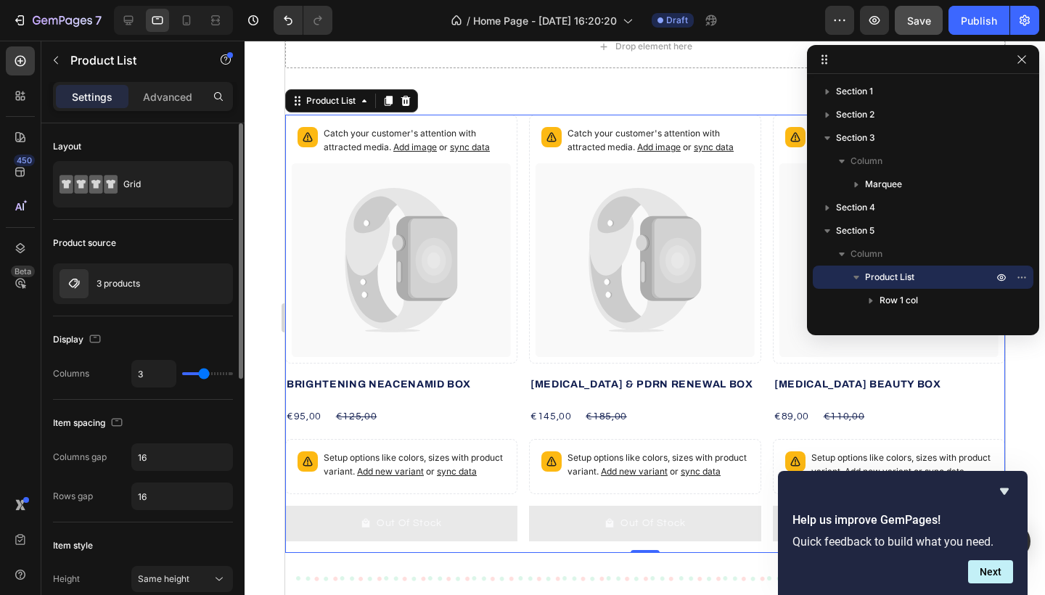
type input "6"
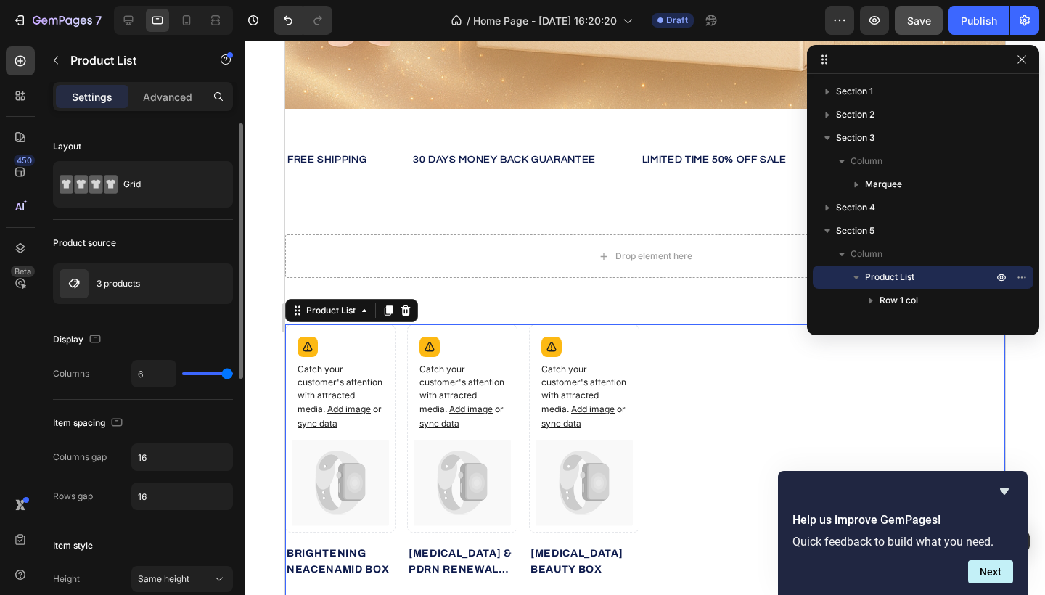
scroll to position [498, 0]
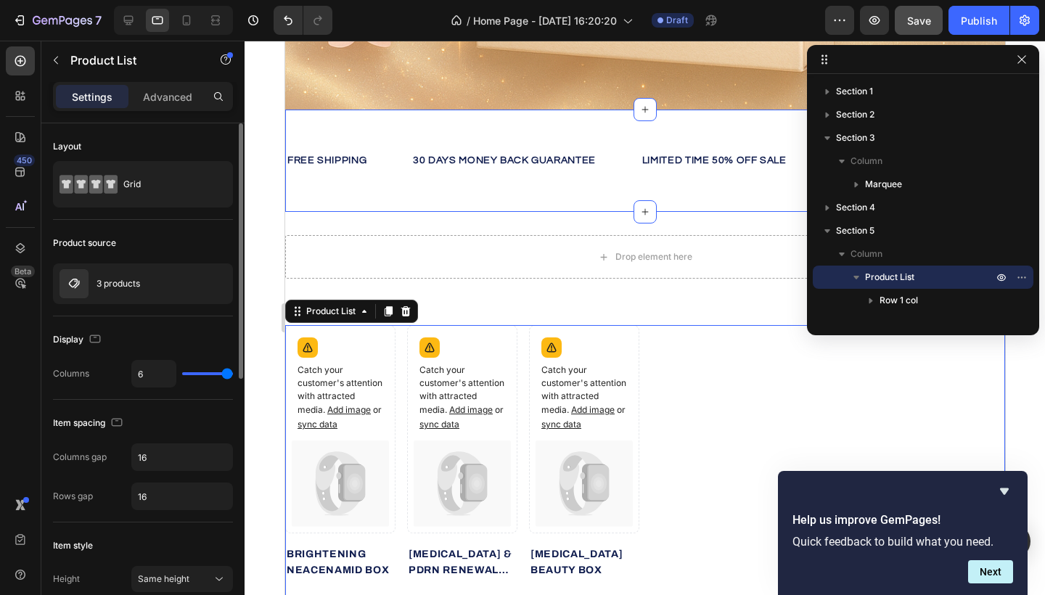
type input "5"
type input "1"
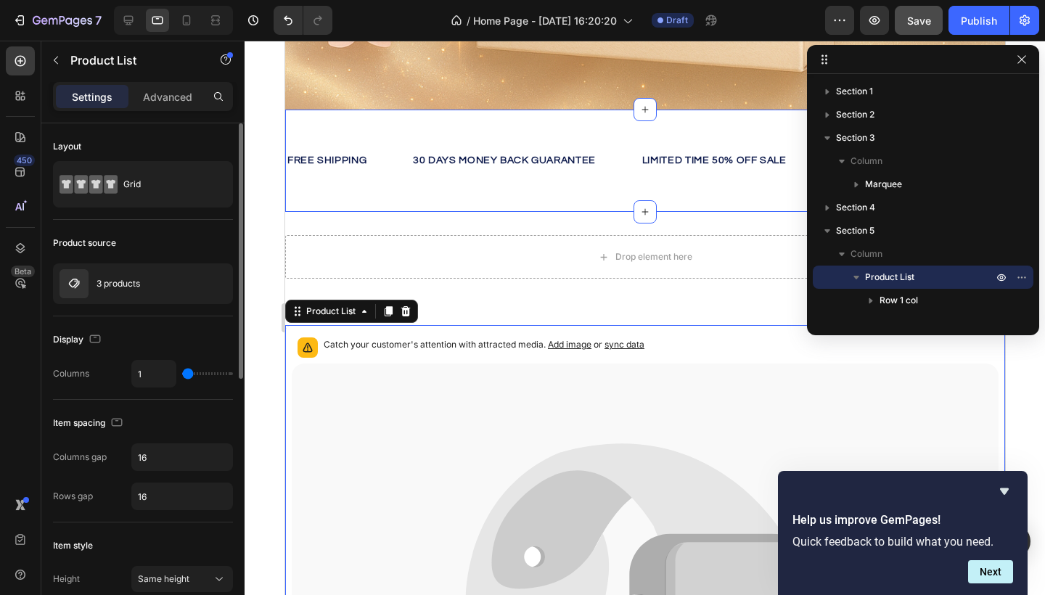
type input "2"
type input "3"
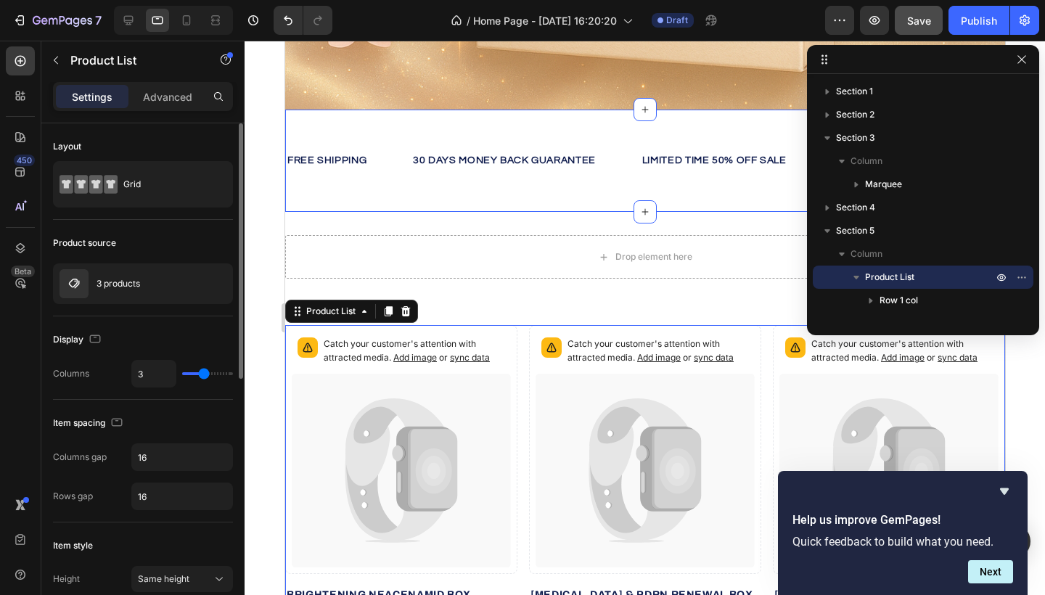
click at [205, 375] on input "range" at bounding box center [207, 373] width 51 height 3
click at [201, 373] on input "range" at bounding box center [207, 373] width 51 height 3
type input "1"
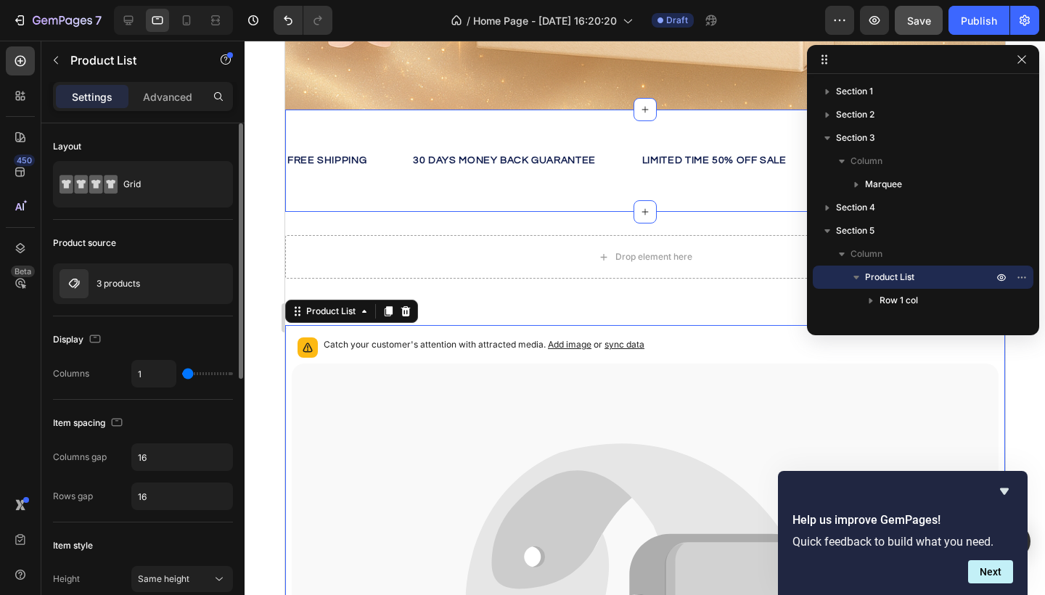
click at [182, 372] on input "range" at bounding box center [207, 373] width 51 height 3
click at [182, 374] on input "range" at bounding box center [207, 373] width 51 height 3
type input "3"
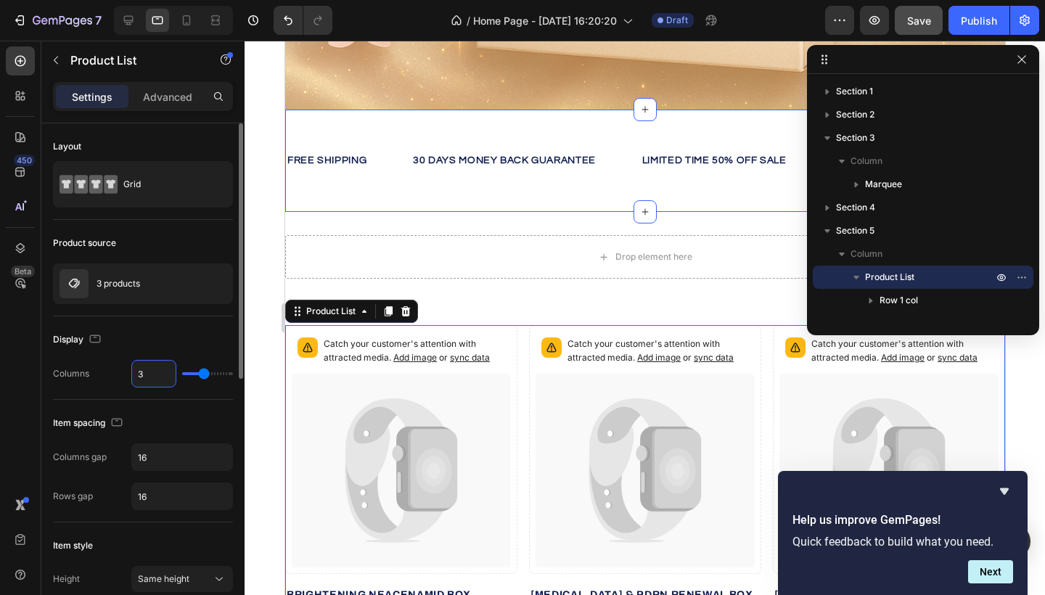
type input "1"
type input "6"
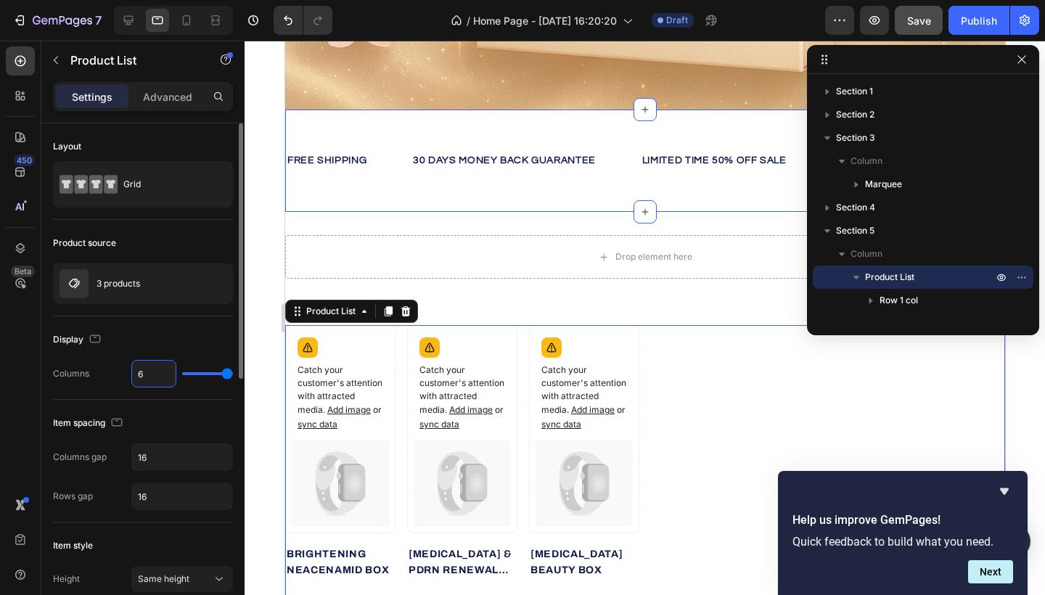
type input "4"
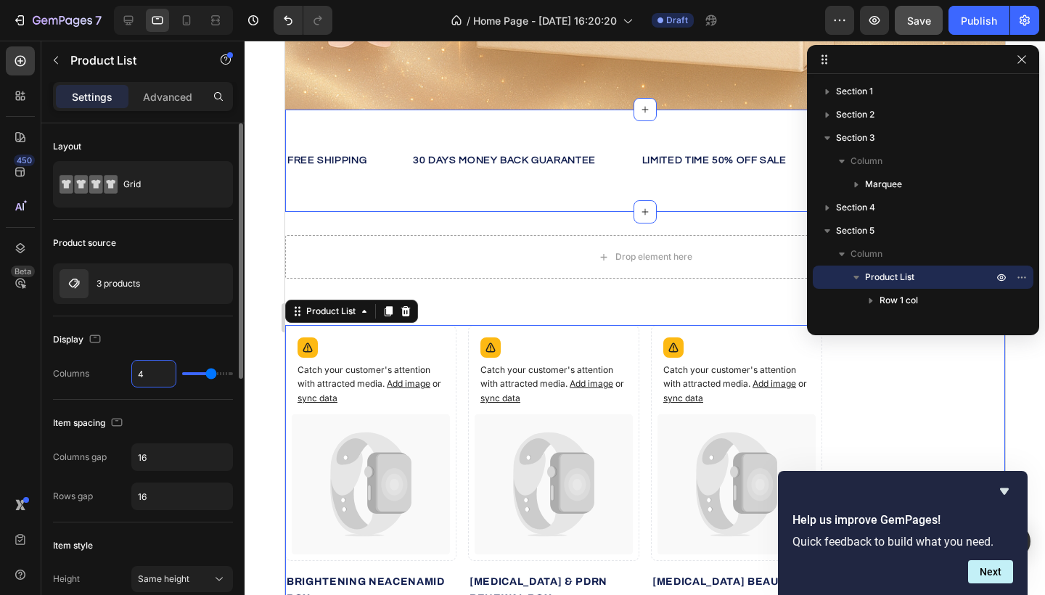
type input "2"
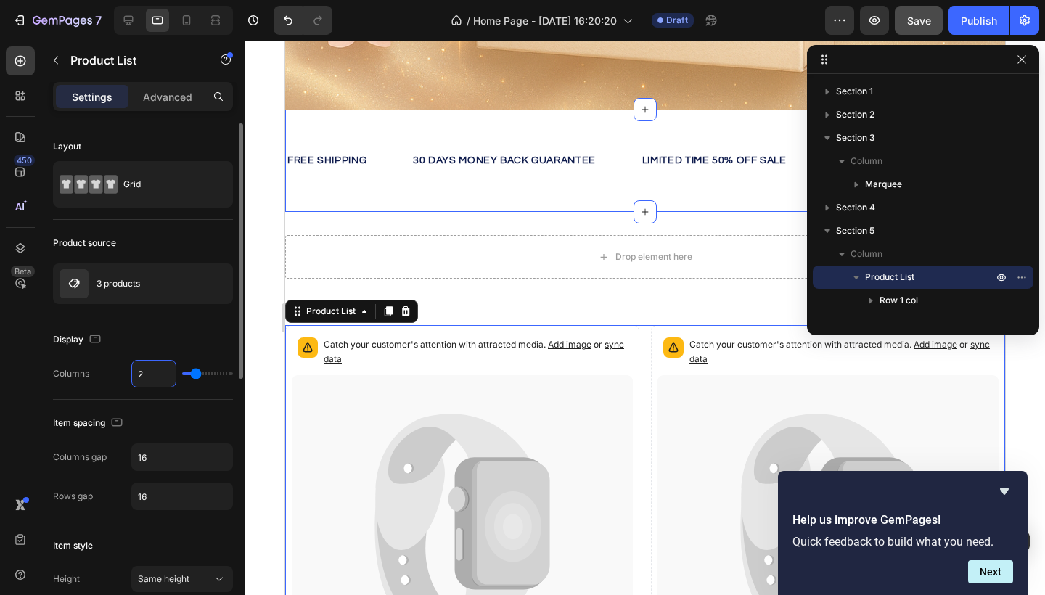
type input "1"
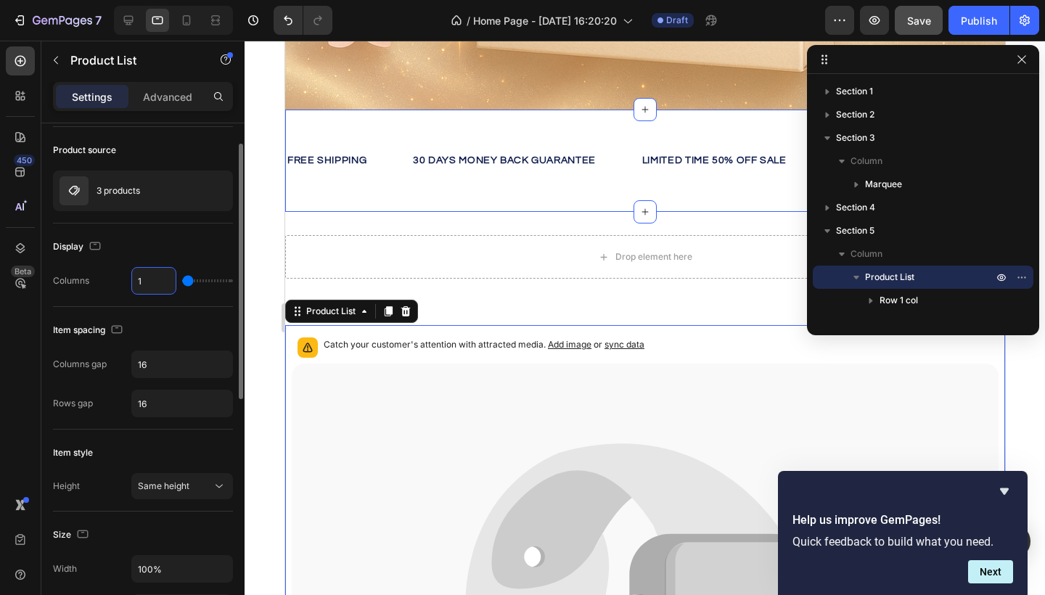
scroll to position [57, 0]
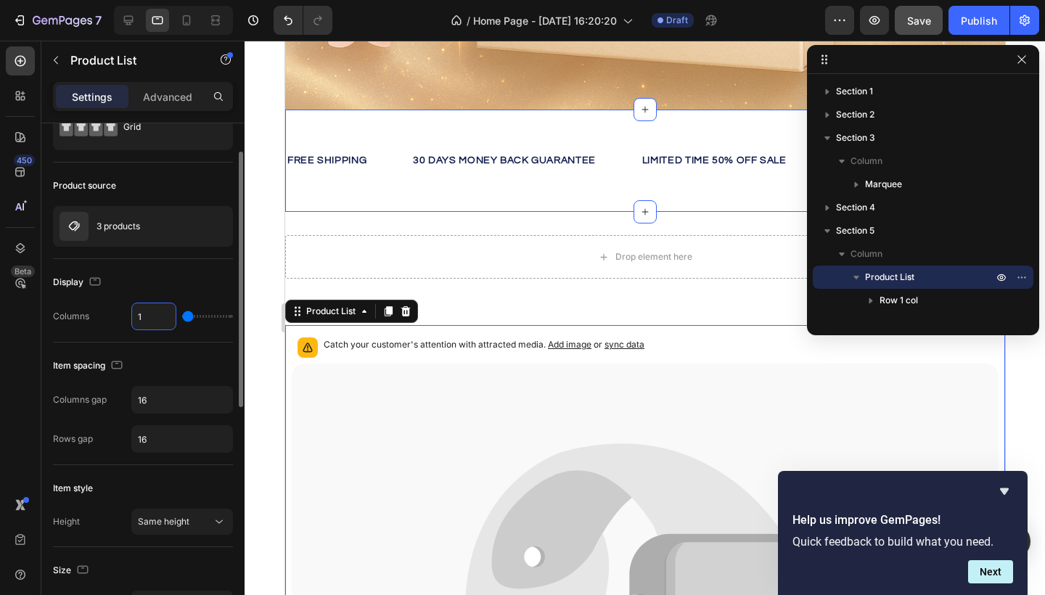
type input "2"
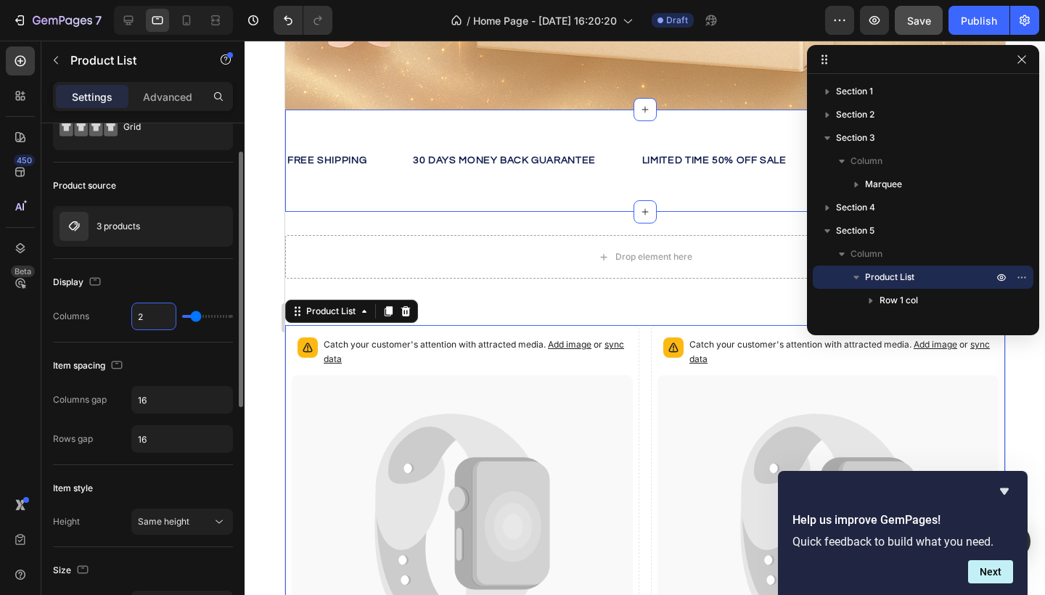
click at [194, 318] on input "range" at bounding box center [207, 316] width 51 height 3
type input "1"
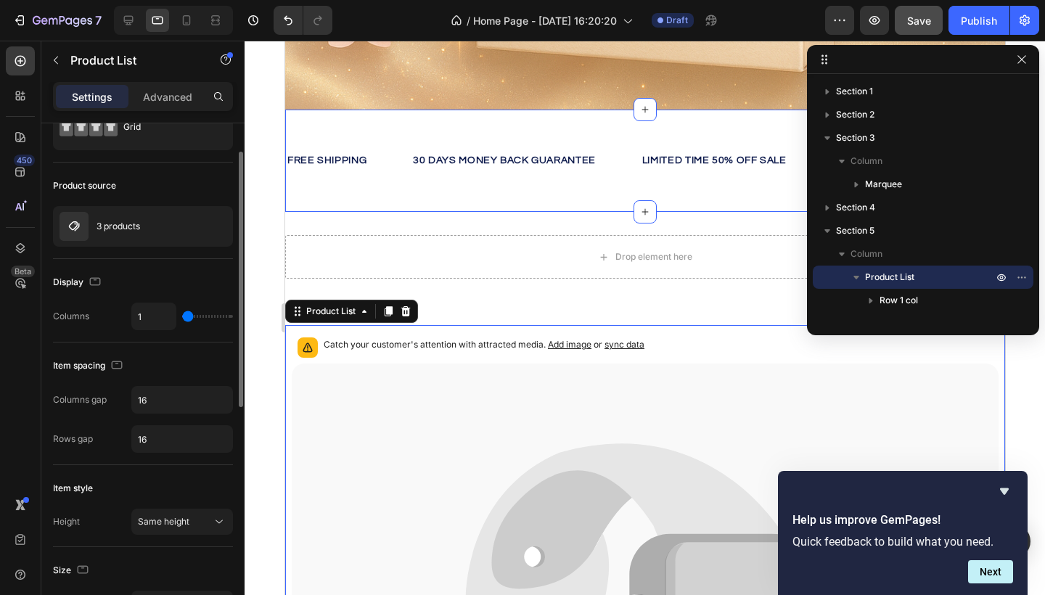
click at [182, 315] on input "range" at bounding box center [207, 316] width 51 height 3
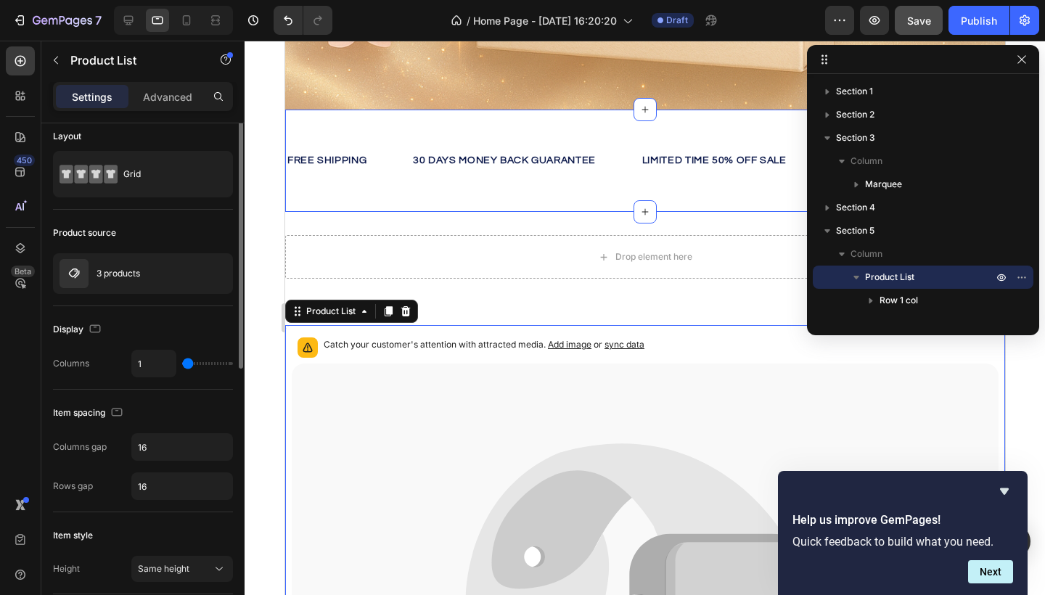
scroll to position [0, 0]
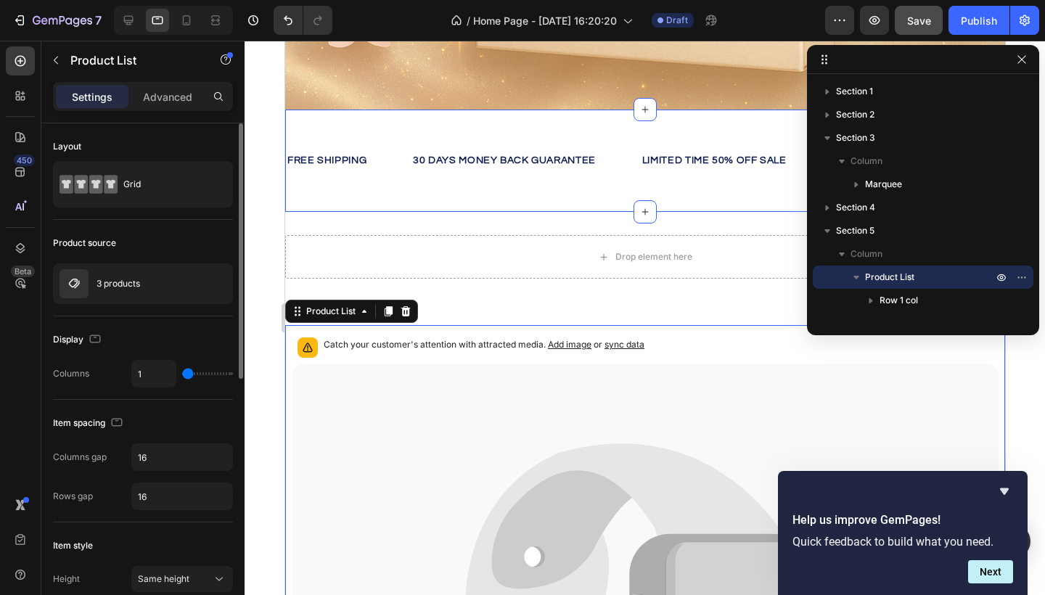
click at [182, 372] on input "range" at bounding box center [207, 373] width 51 height 3
type input "2"
type input "4"
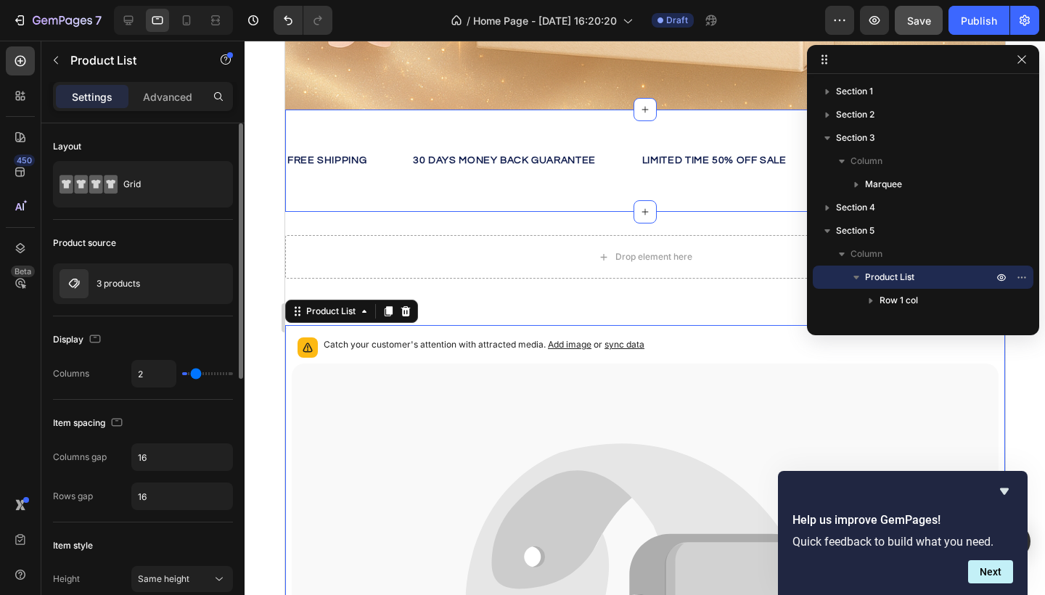
type input "4"
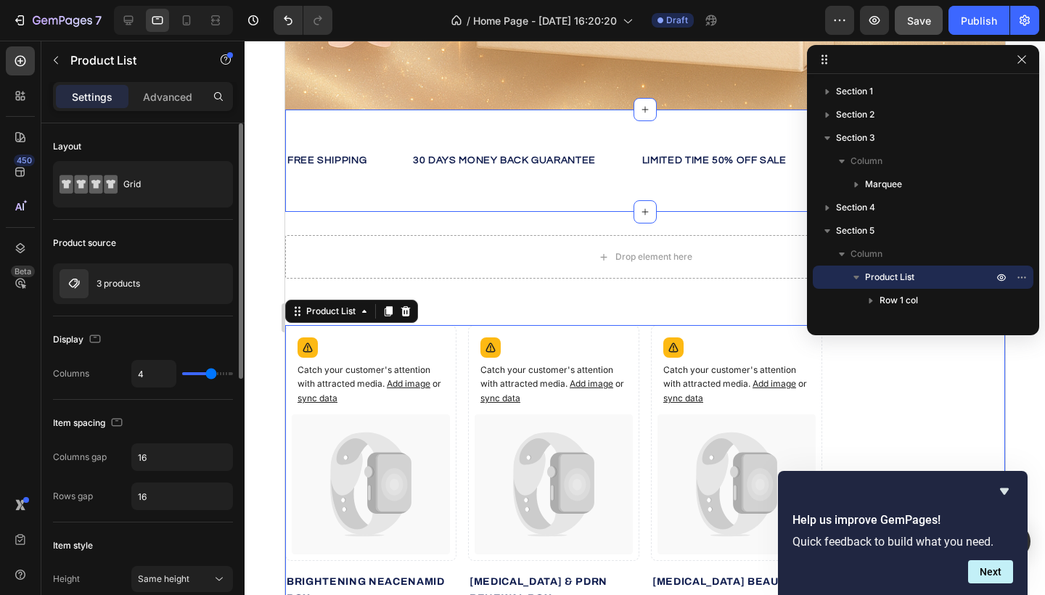
type input "3"
type input "1"
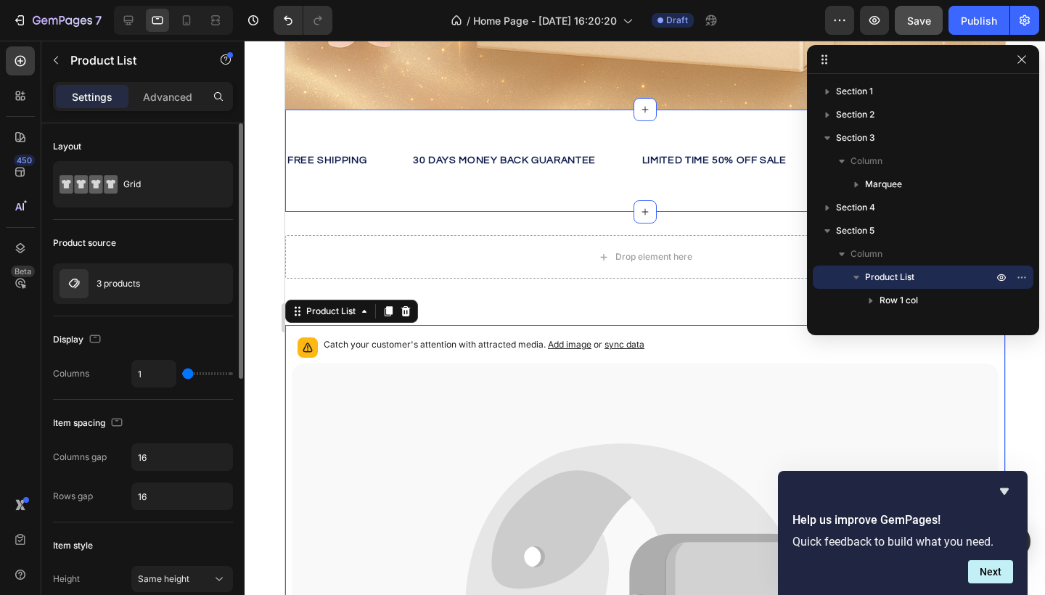
click at [182, 372] on input "range" at bounding box center [207, 373] width 51 height 3
type input "2"
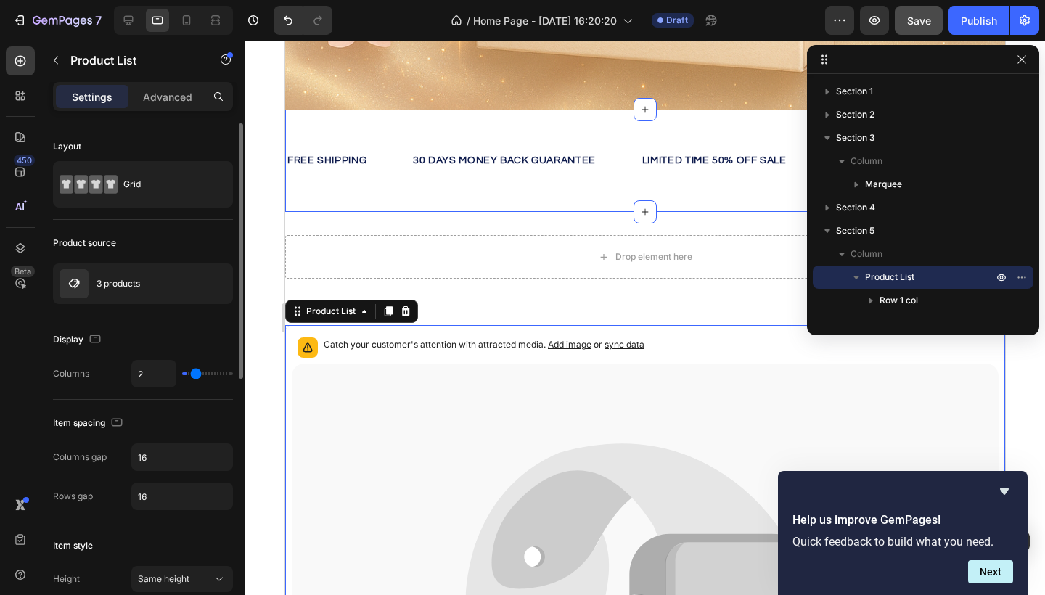
type input "3"
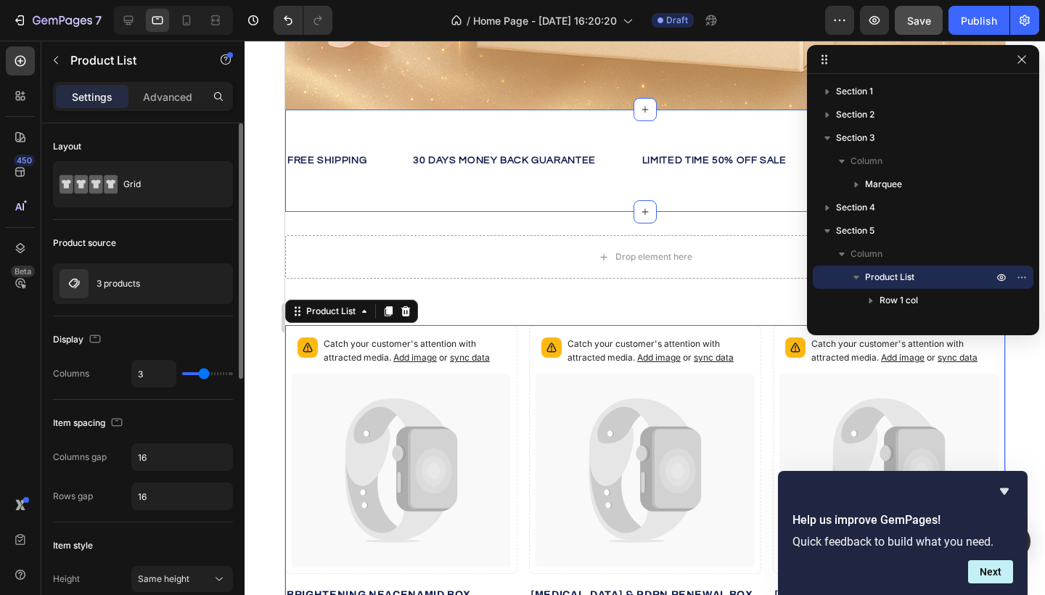
click at [202, 373] on input "range" at bounding box center [207, 373] width 51 height 3
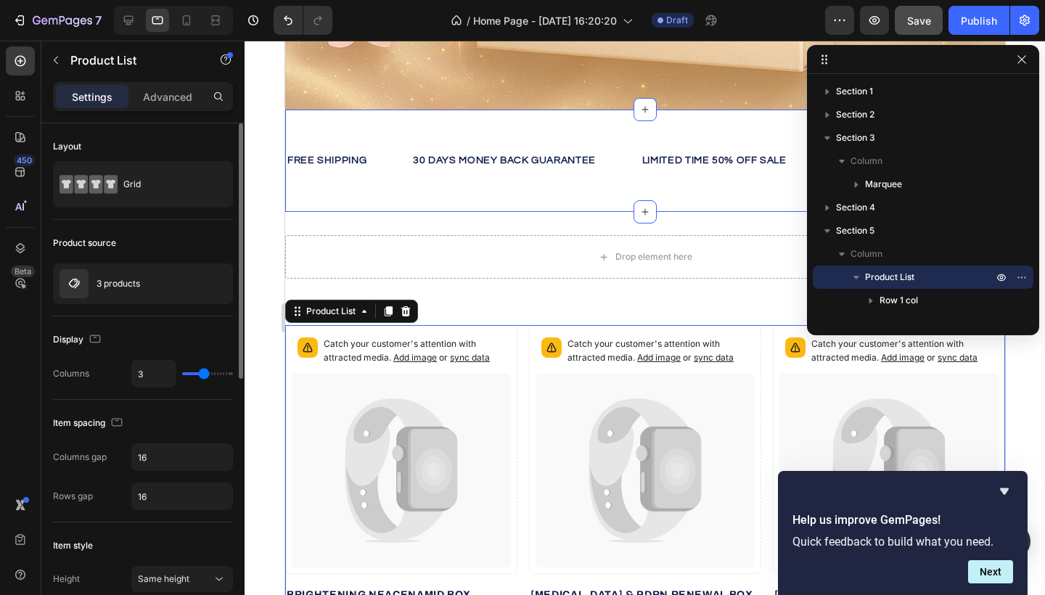
click at [202, 373] on input "range" at bounding box center [207, 373] width 51 height 3
type input "1"
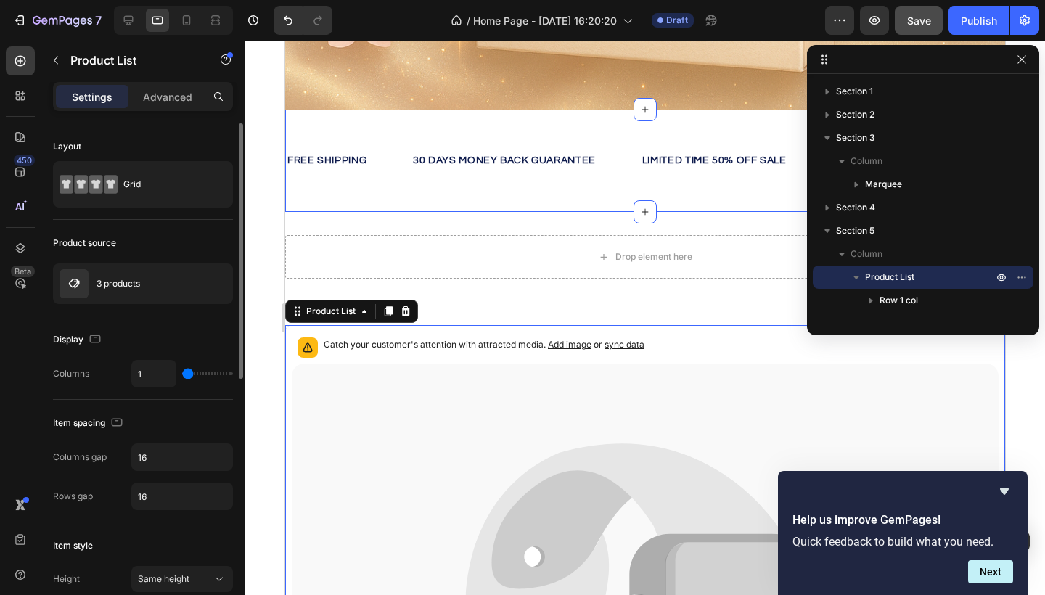
type input "2"
type input "3"
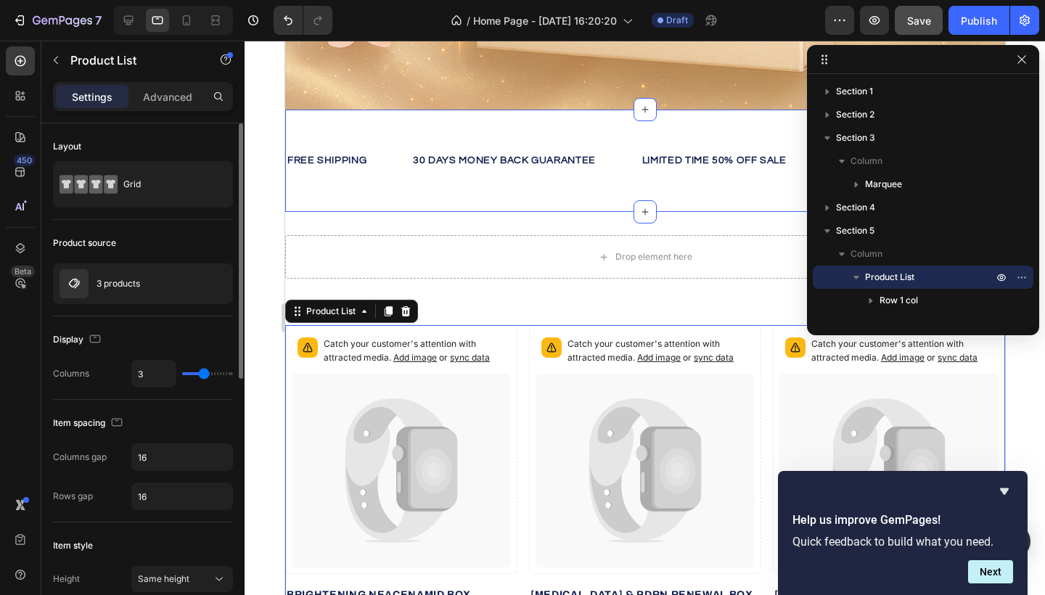
click at [200, 372] on input "range" at bounding box center [207, 373] width 51 height 3
type input "4"
type input "6"
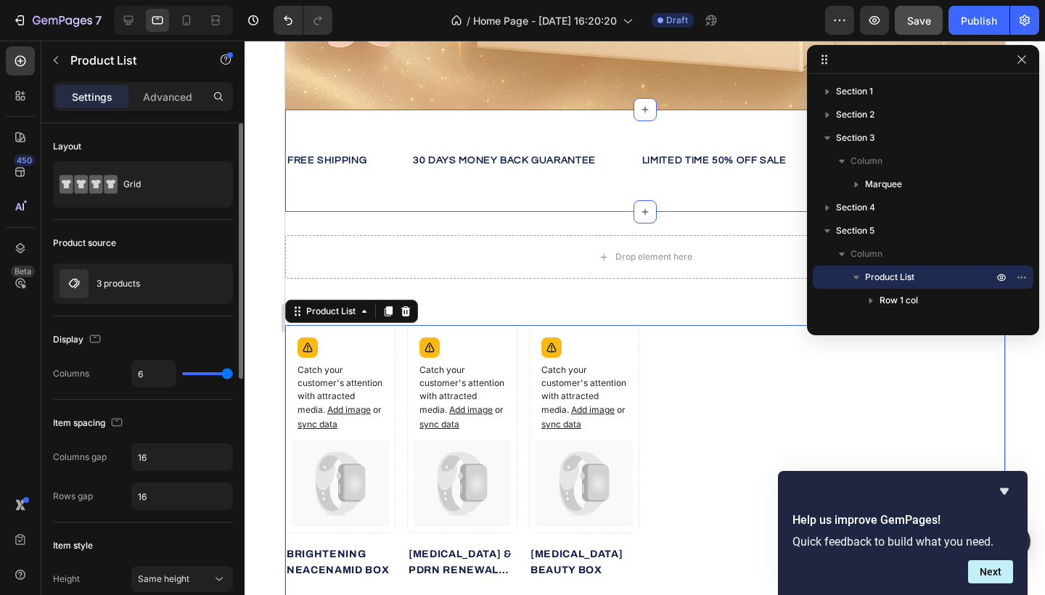
click at [317, 312] on div "Product List" at bounding box center [330, 311] width 55 height 13
type input "5"
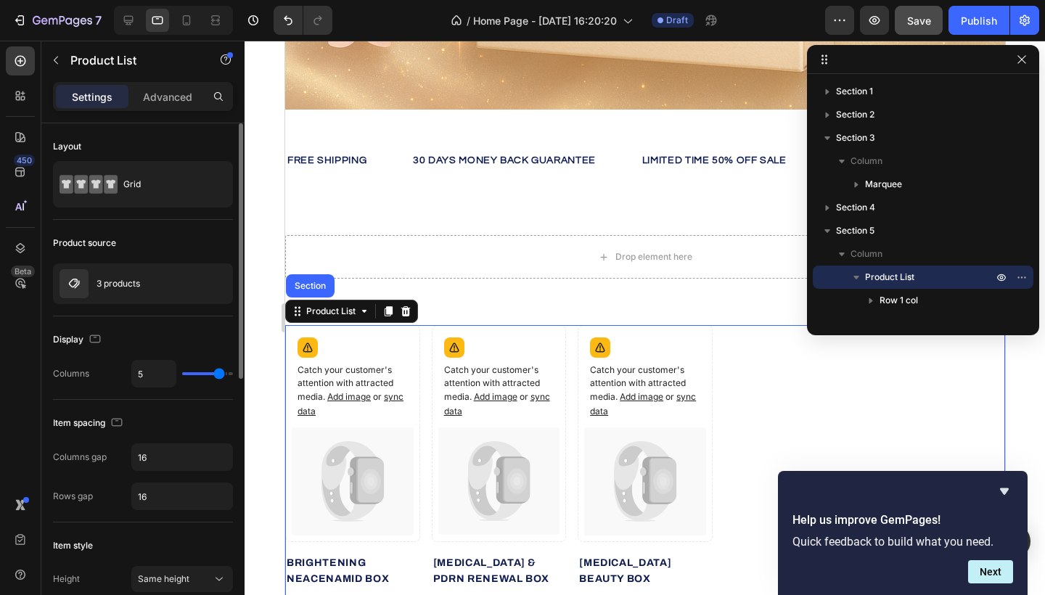
click at [198, 378] on div "5" at bounding box center [182, 374] width 102 height 28
type input "3"
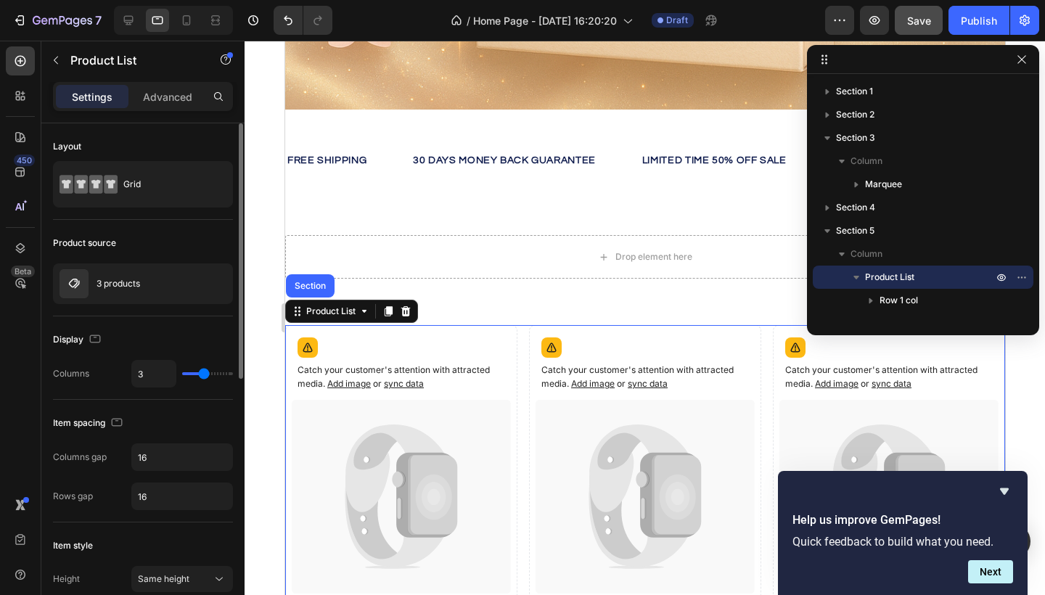
click at [199, 373] on input "range" at bounding box center [207, 373] width 51 height 3
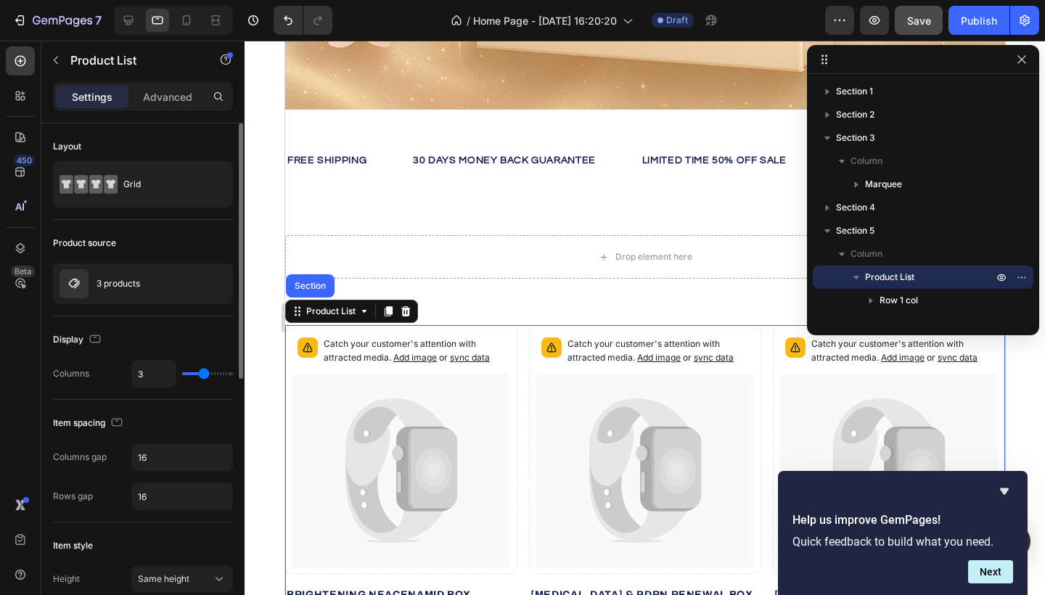
type input "4"
type input "6"
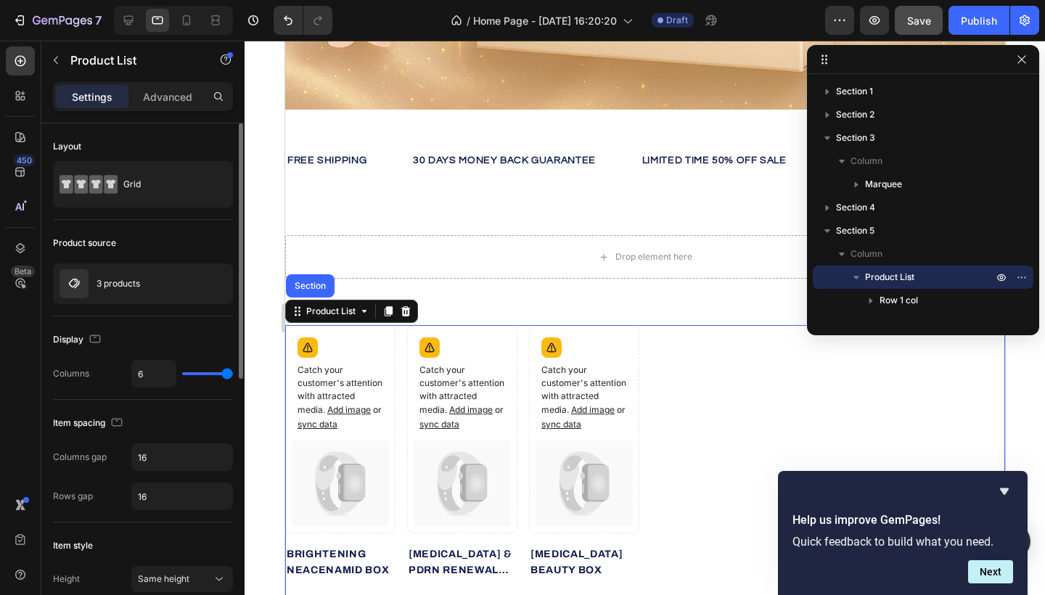
type input "5"
type input "3"
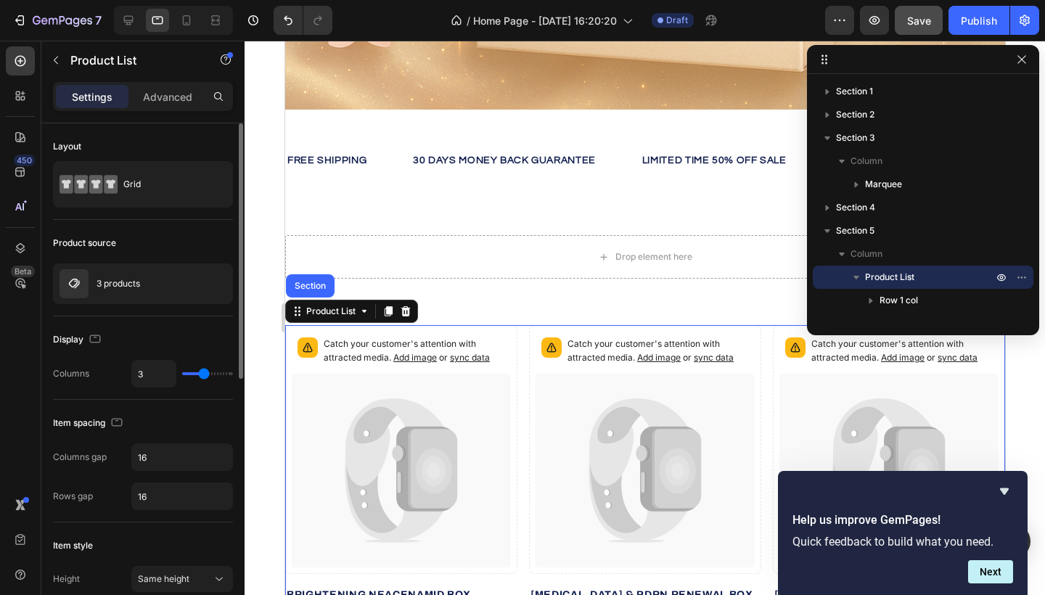
click at [202, 375] on input "range" at bounding box center [207, 373] width 51 height 3
type input "4"
click at [201, 373] on input "range" at bounding box center [207, 373] width 51 height 3
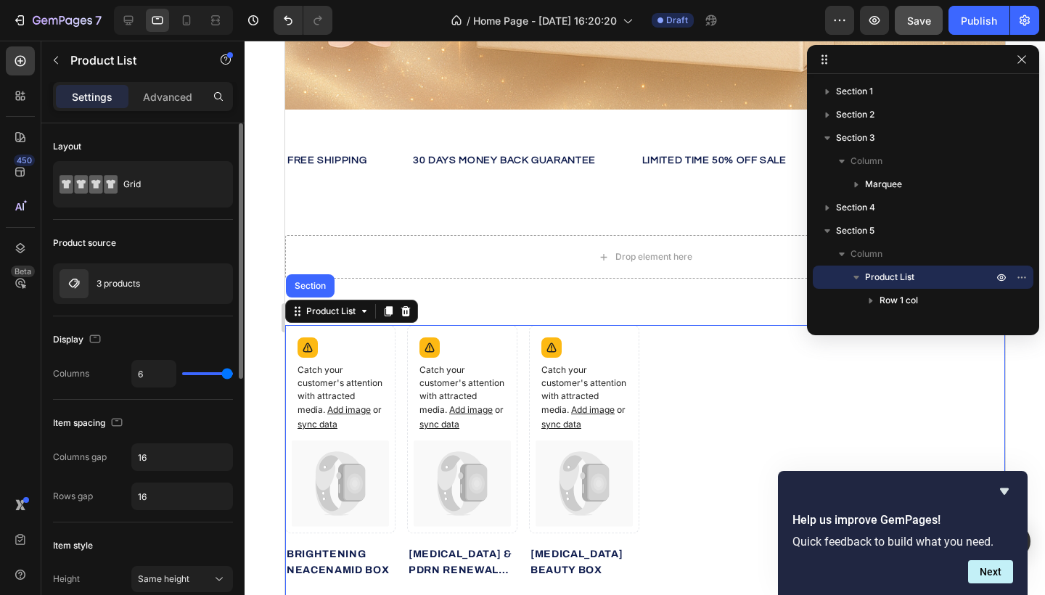
click at [323, 314] on div "Product List" at bounding box center [330, 311] width 55 height 13
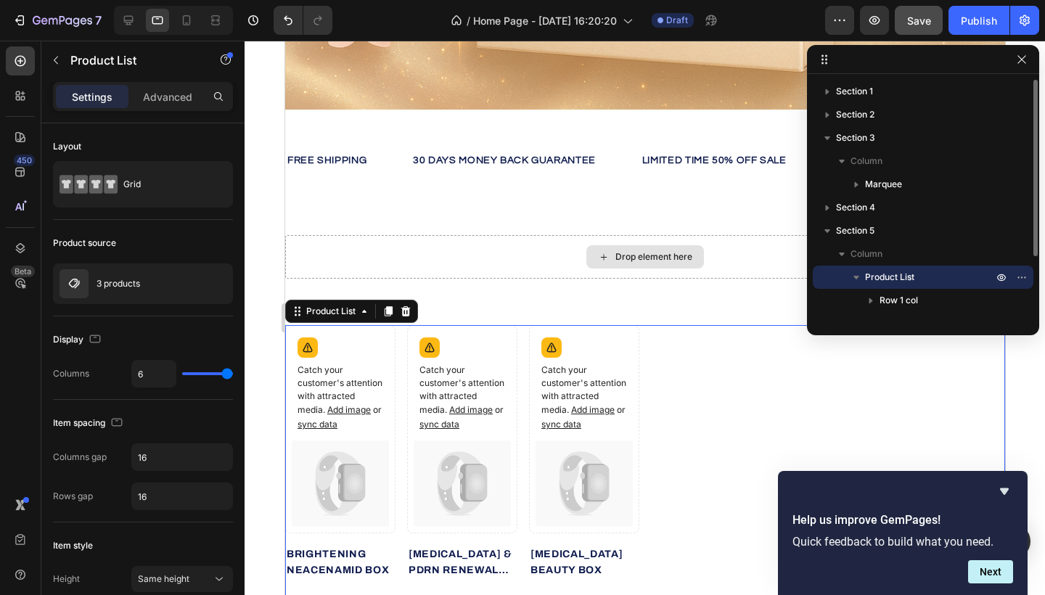
click at [867, 277] on span "Product List" at bounding box center [889, 277] width 49 height 15
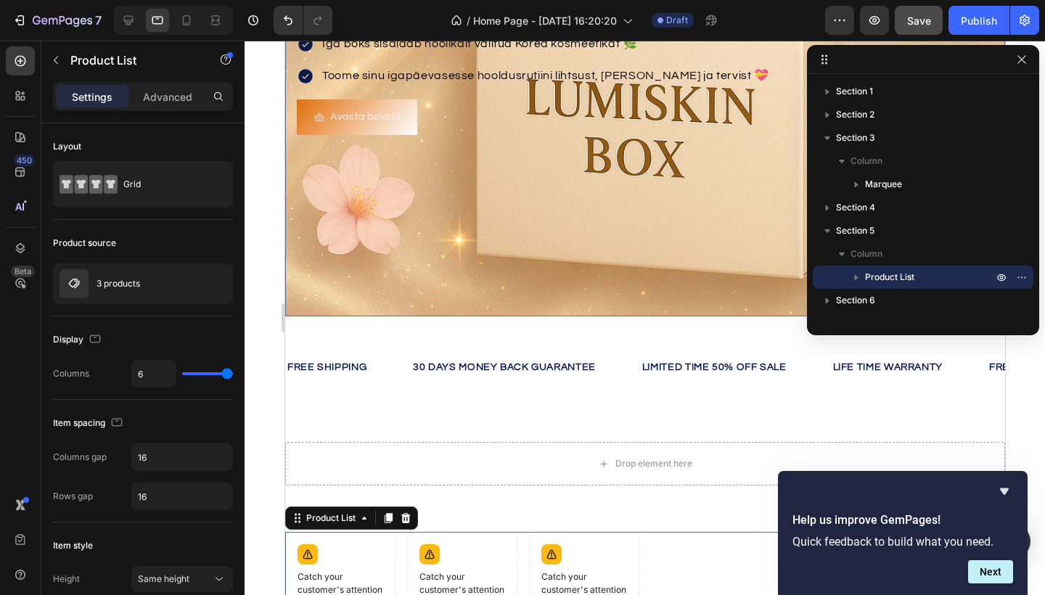
scroll to position [300, 0]
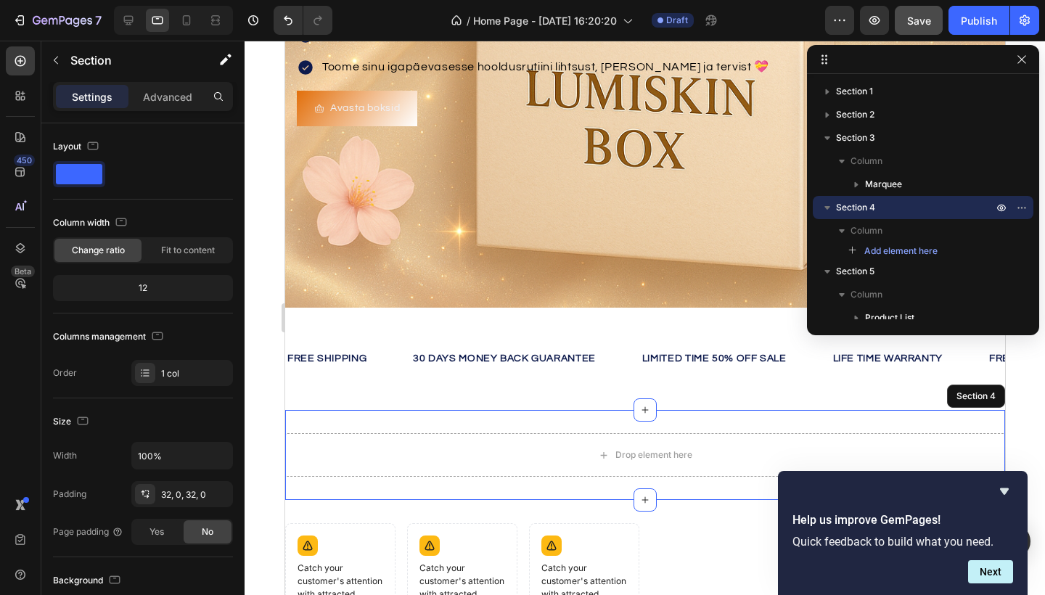
click at [567, 454] on div "Drop element here" at bounding box center [645, 455] width 720 height 44
click at [992, 396] on icon at bounding box center [992, 396] width 9 height 10
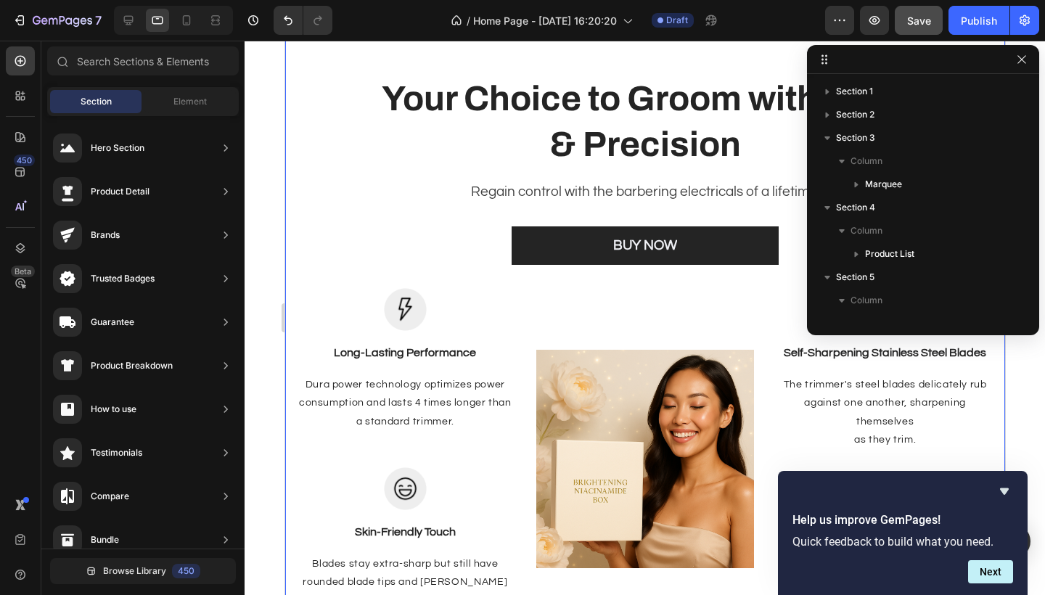
scroll to position [60, 0]
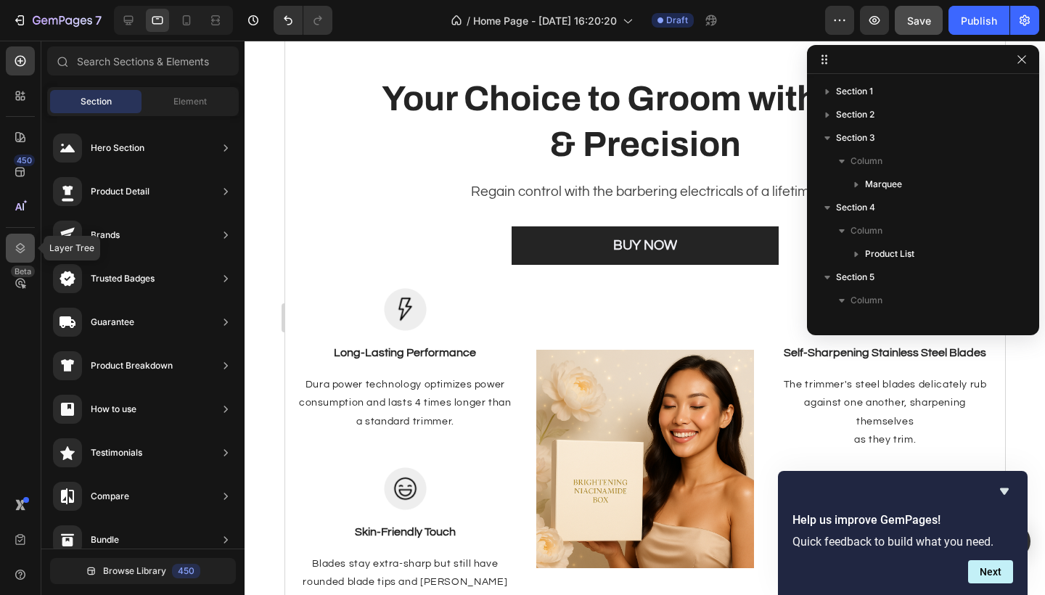
click at [19, 250] on icon at bounding box center [20, 248] width 15 height 15
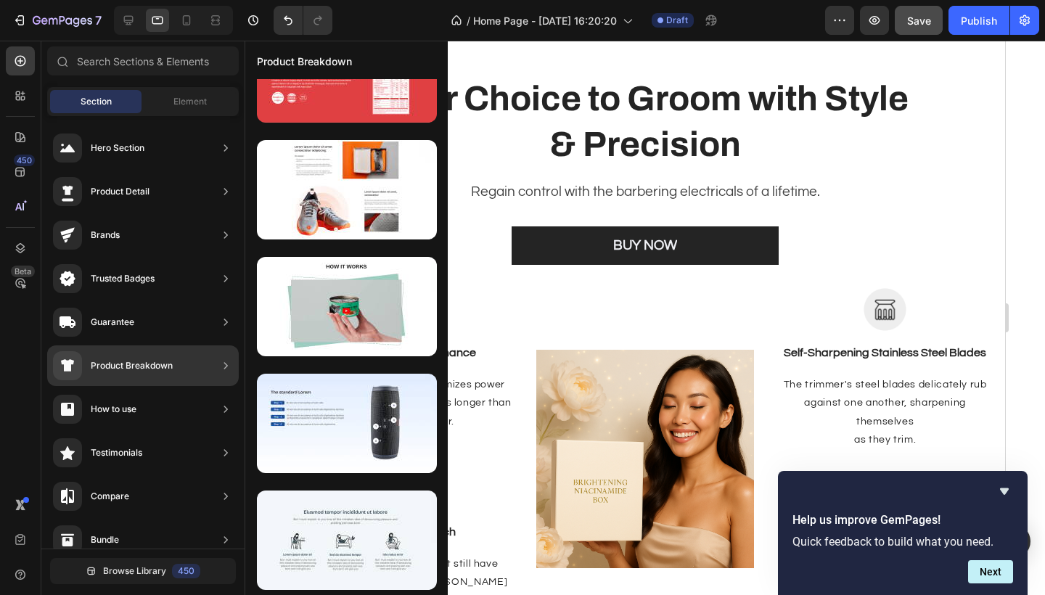
scroll to position [0, 0]
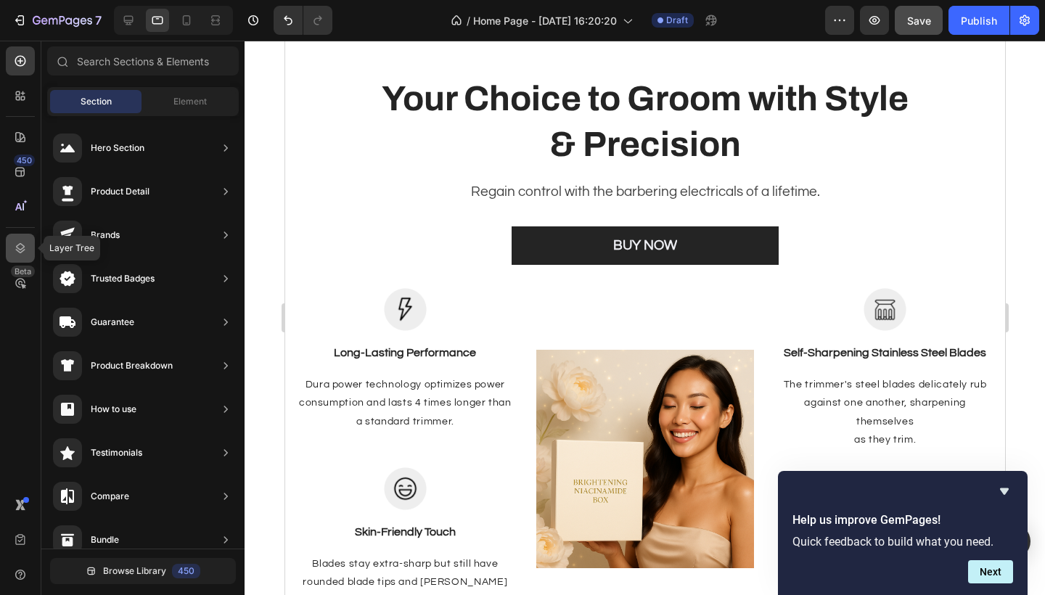
click at [18, 249] on icon at bounding box center [20, 248] width 9 height 10
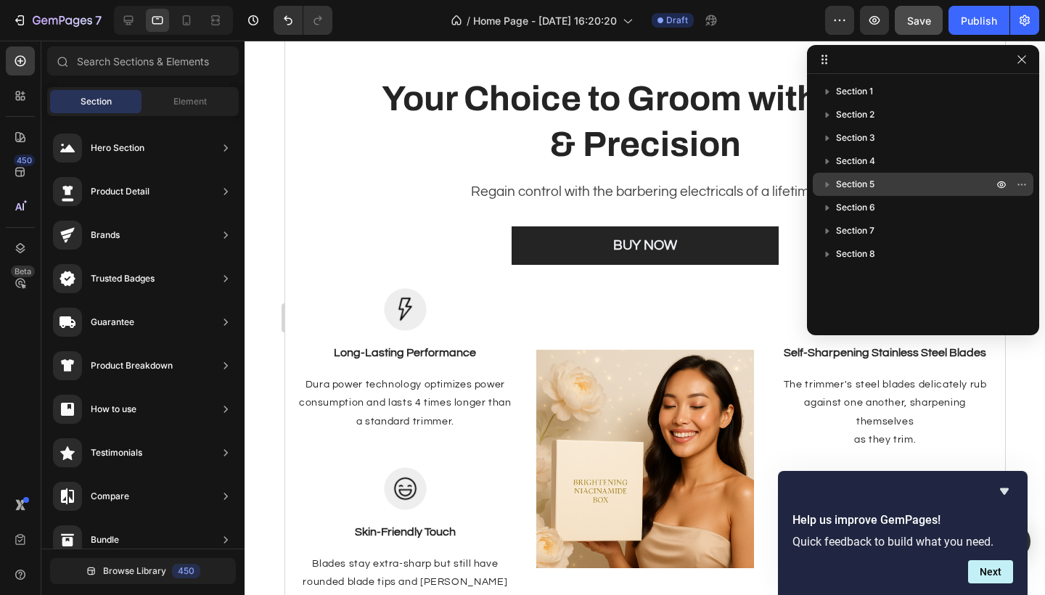
click at [844, 183] on span "Section 5" at bounding box center [855, 184] width 38 height 15
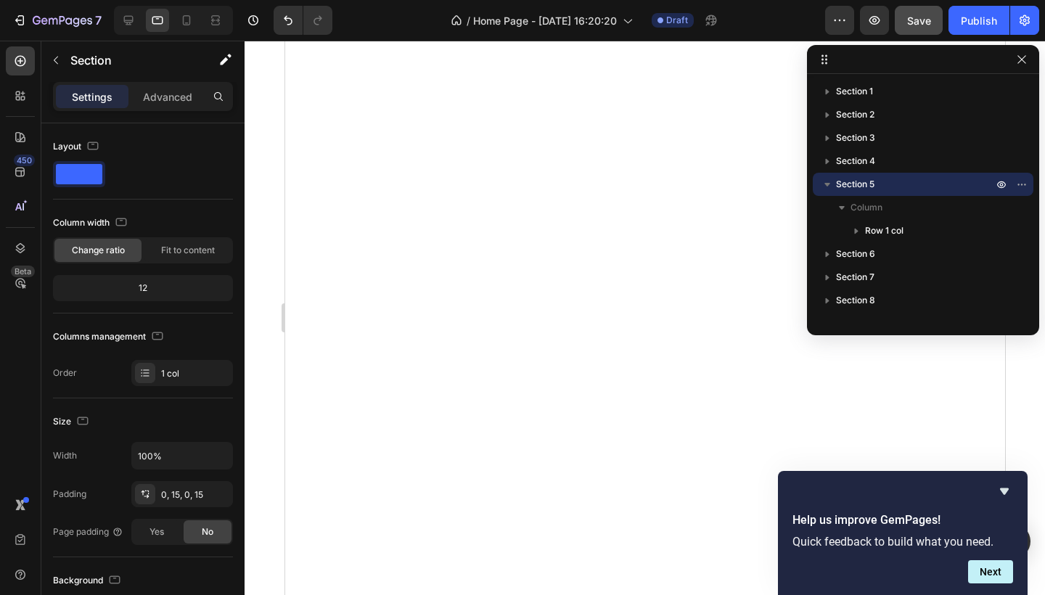
scroll to position [1164, 0]
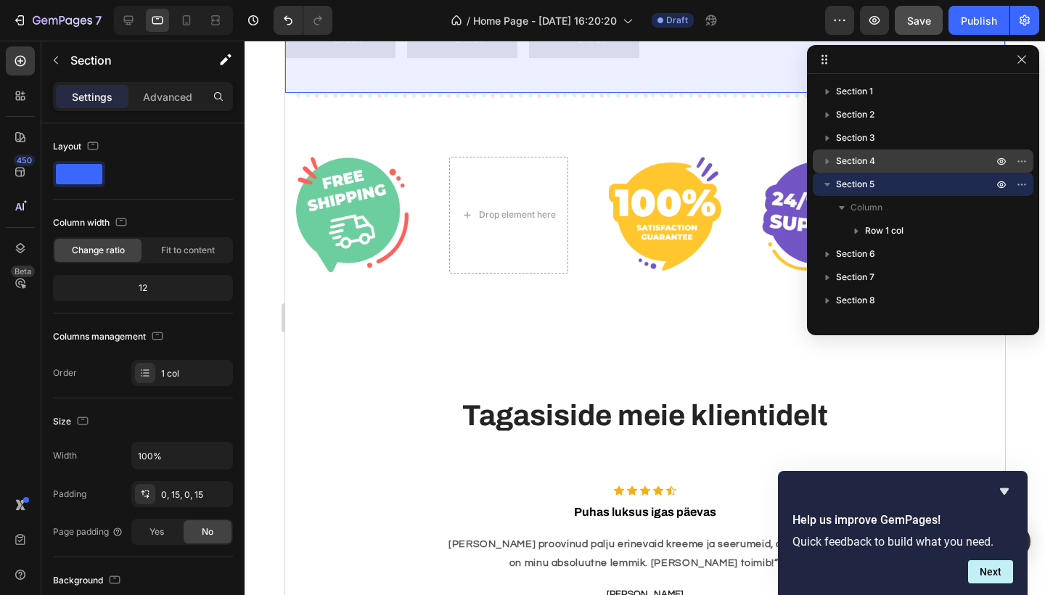
click at [832, 156] on icon "button" at bounding box center [827, 161] width 15 height 15
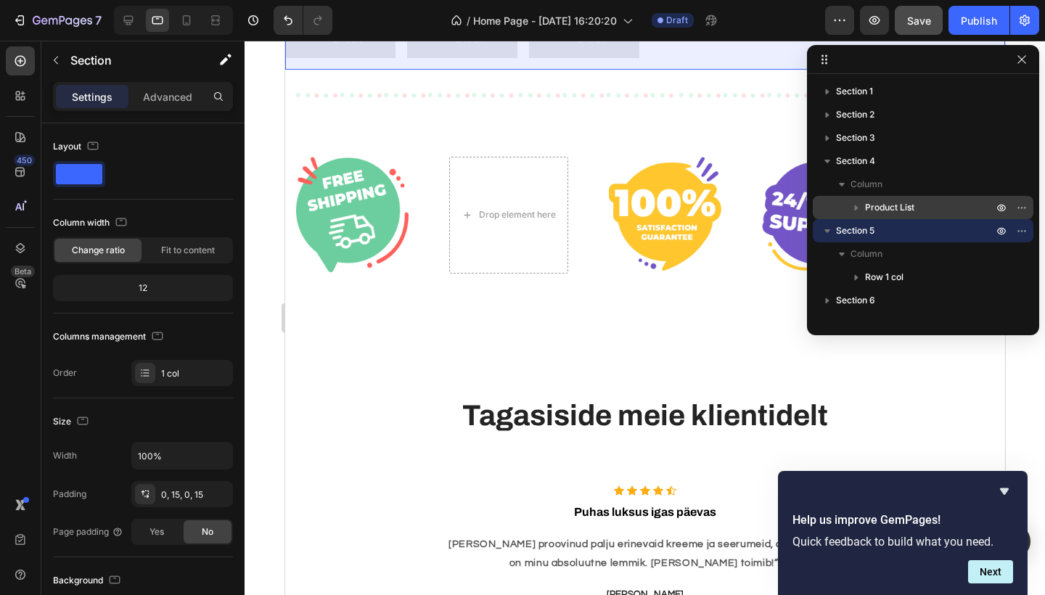
click at [884, 203] on span "Product List" at bounding box center [889, 207] width 49 height 15
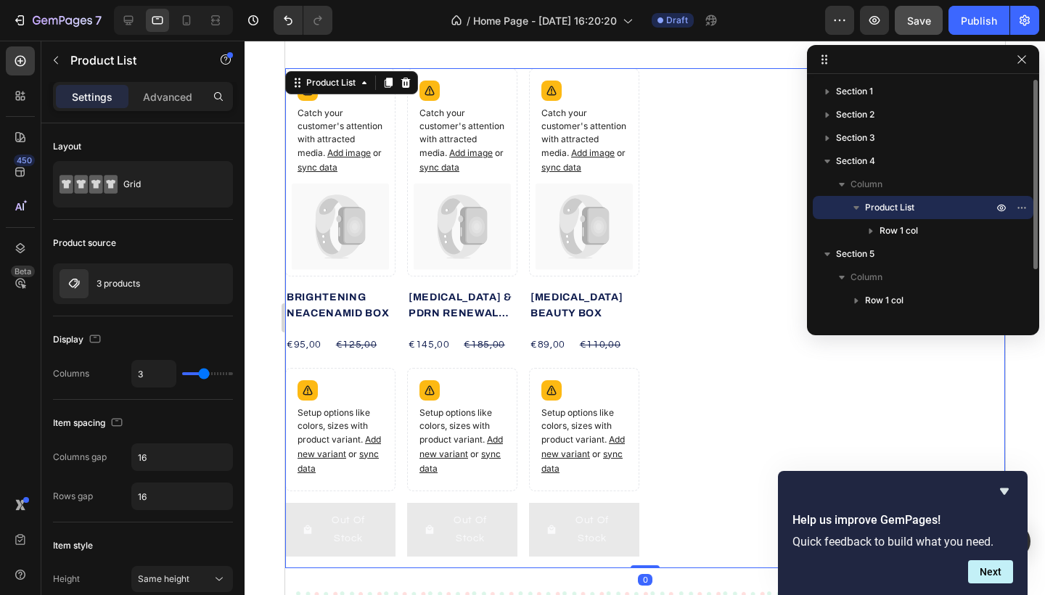
scroll to position [642, 0]
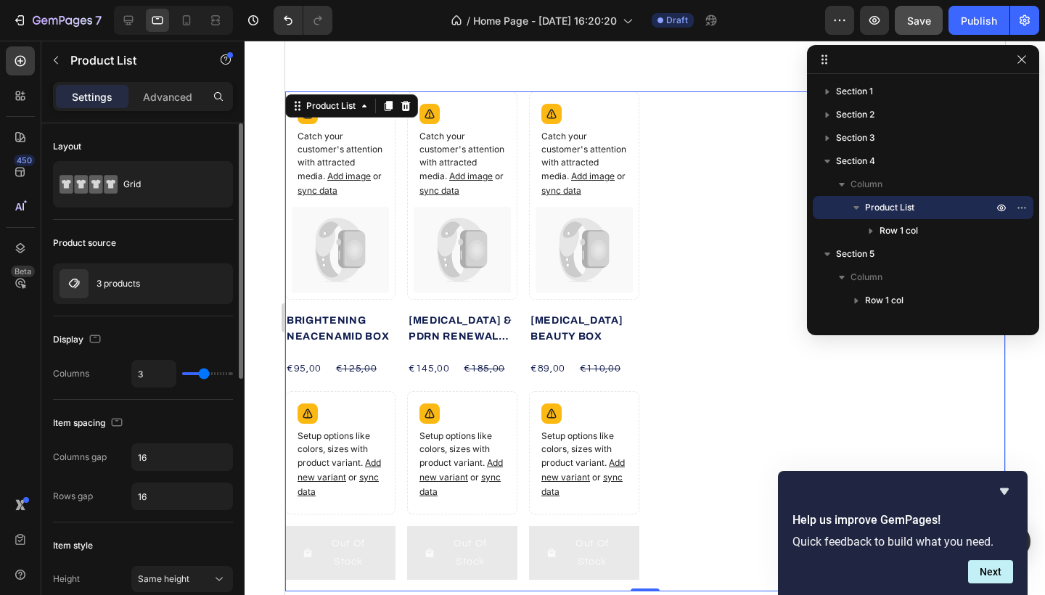
click at [64, 339] on div "Display" at bounding box center [78, 340] width 51 height 20
click at [90, 339] on icon "button" at bounding box center [95, 339] width 11 height 8
click at [97, 417] on icon "button" at bounding box center [99, 417] width 4 height 1
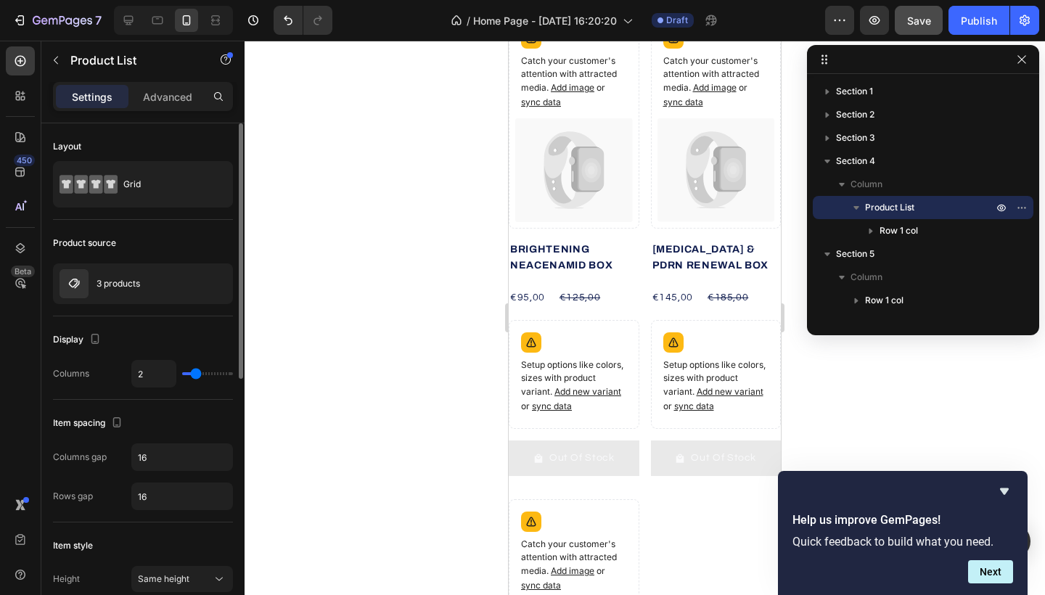
scroll to position [717, 0]
click at [203, 372] on div "2" at bounding box center [182, 374] width 102 height 28
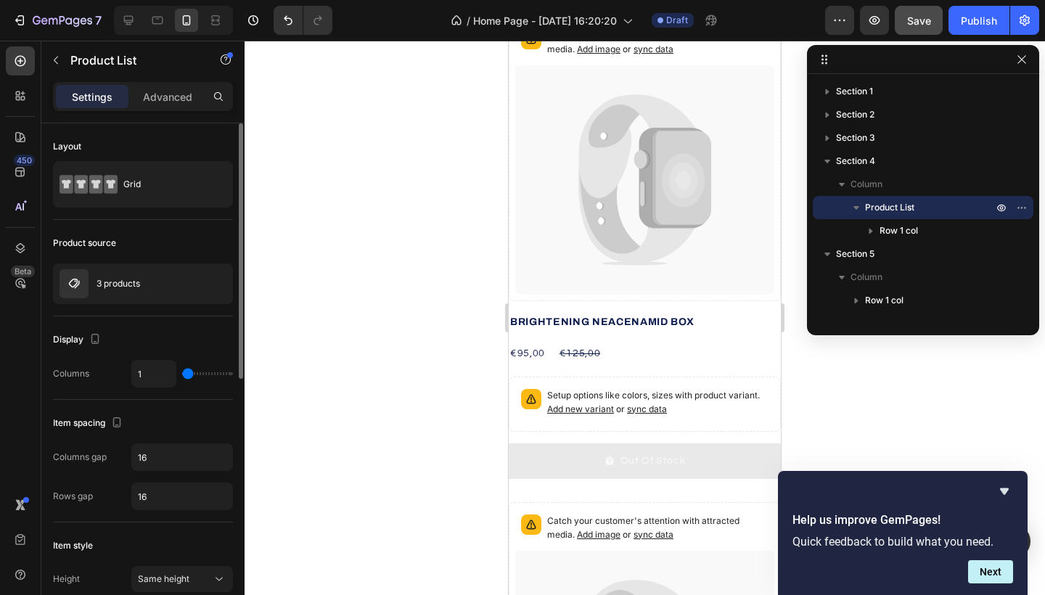
drag, startPoint x: 195, startPoint y: 375, endPoint x: 179, endPoint y: 374, distance: 16.0
click at [182, 374] on input "range" at bounding box center [207, 373] width 51 height 3
click at [182, 375] on input "range" at bounding box center [207, 373] width 51 height 3
click at [183, 375] on input "range" at bounding box center [207, 373] width 51 height 3
click at [182, 372] on input "range" at bounding box center [207, 373] width 51 height 3
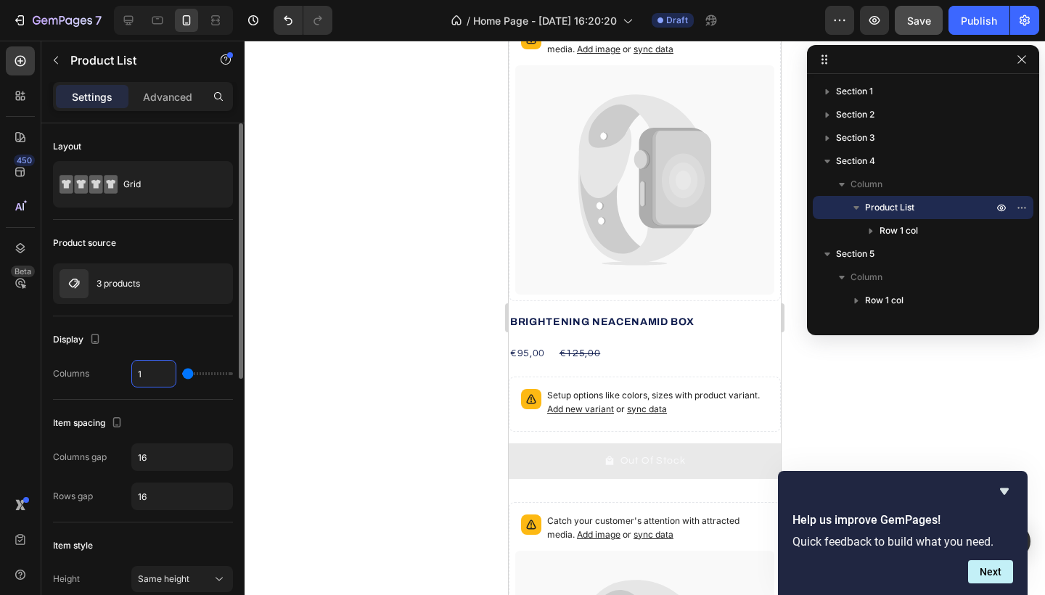
click at [182, 375] on input "range" at bounding box center [207, 373] width 51 height 3
click at [182, 372] on input "range" at bounding box center [207, 373] width 51 height 3
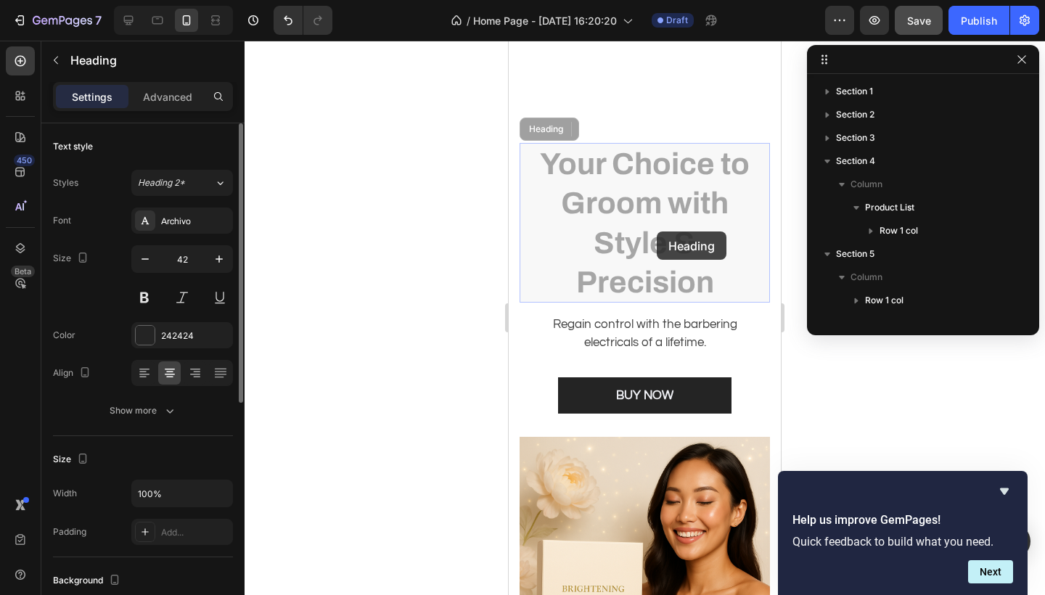
scroll to position [225, 0]
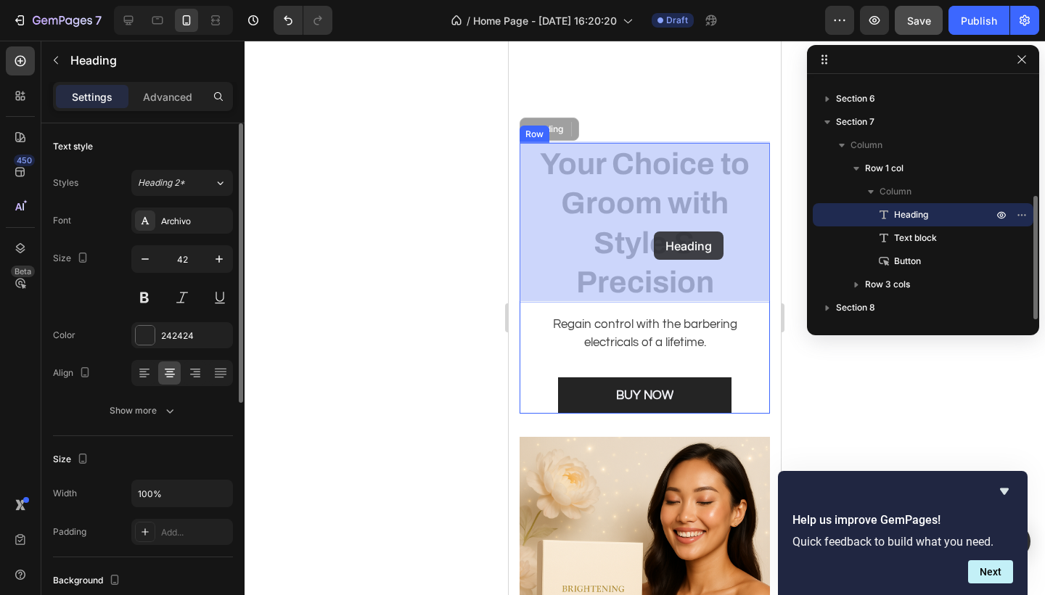
drag, startPoint x: 1047, startPoint y: 195, endPoint x: 654, endPoint y: 232, distance: 394.5
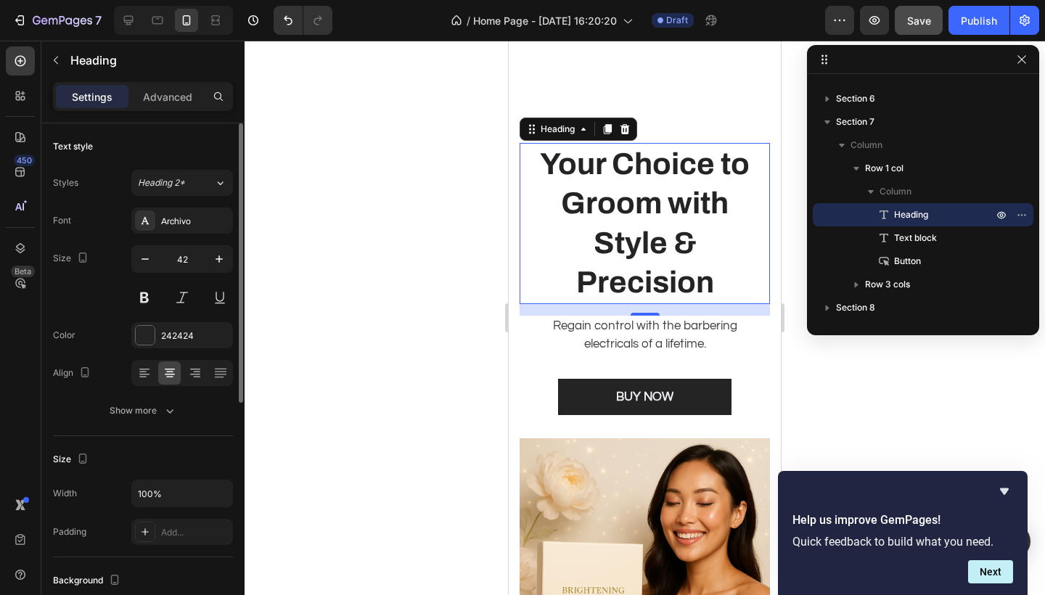
click at [642, 223] on p "Your Choice to Groom with Style & Precision" at bounding box center [645, 223] width 224 height 158
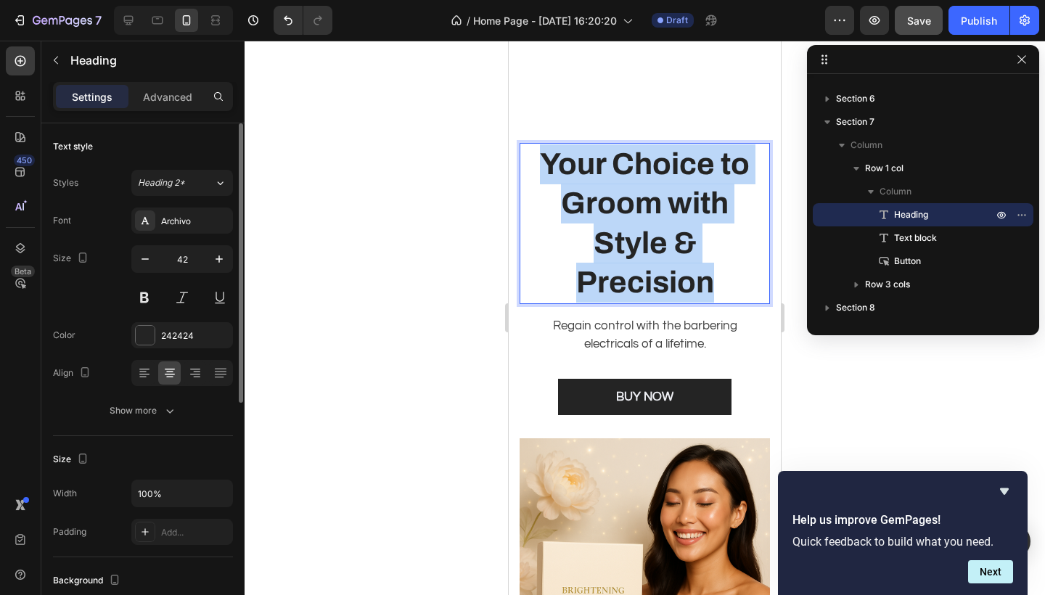
click at [642, 223] on p "Your Choice to Groom with Style & Precision" at bounding box center [645, 223] width 224 height 158
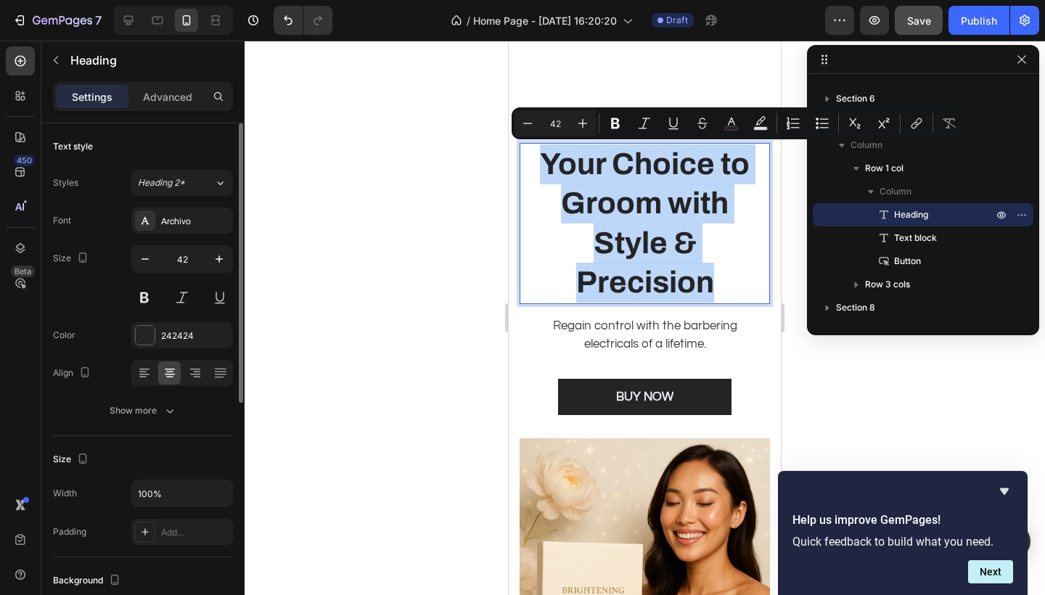
copy p "Your Choice to Groom with Style & Precision"
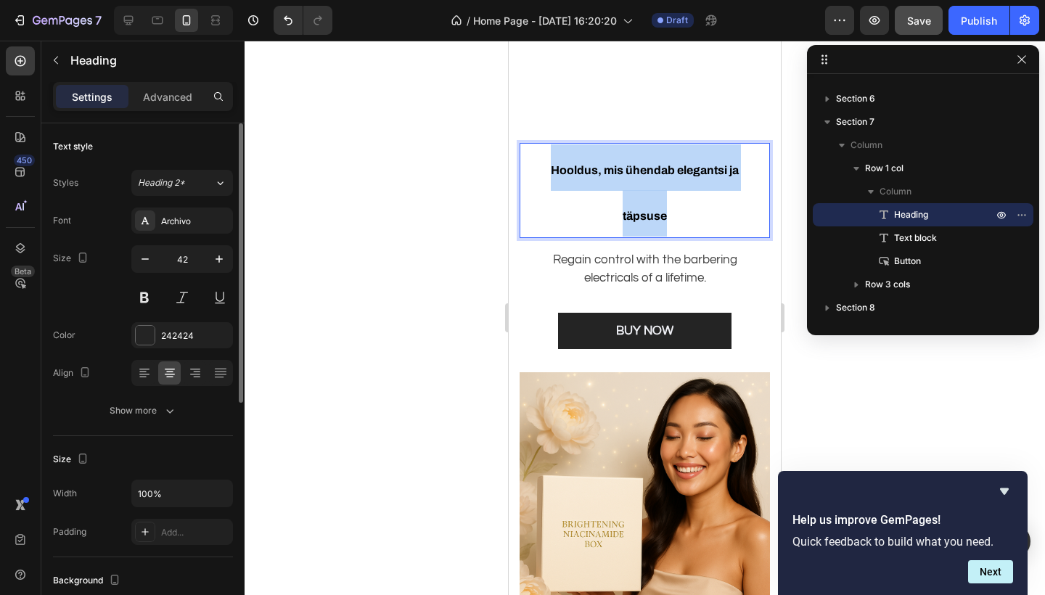
drag, startPoint x: 670, startPoint y: 213, endPoint x: 548, endPoint y: 162, distance: 132.1
click at [548, 162] on p "Hooldus, mis ühendab elegantsi ja täpsuse" at bounding box center [645, 190] width 224 height 92
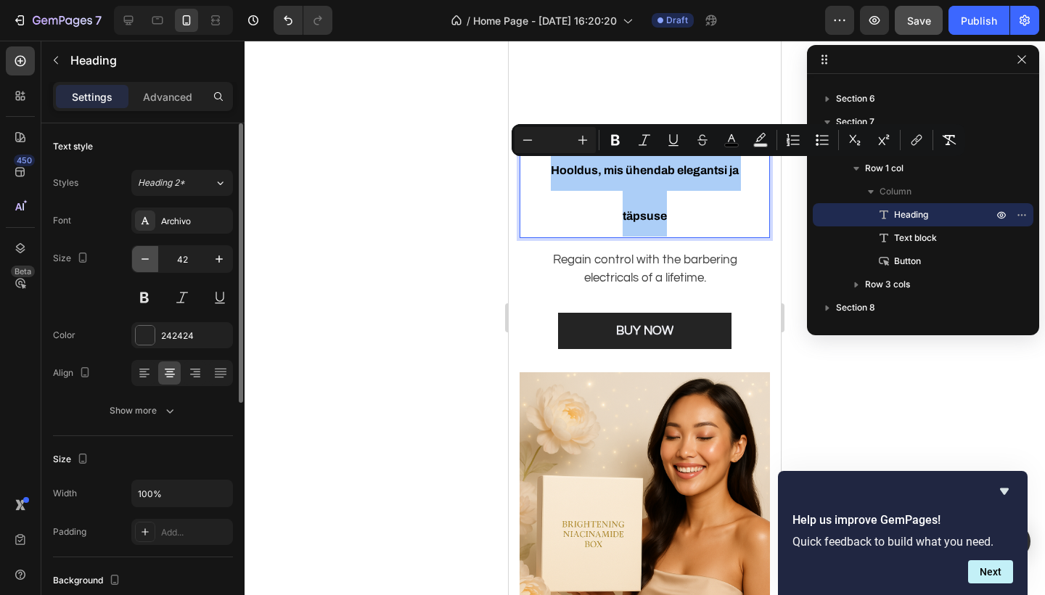
click at [145, 261] on icon "button" at bounding box center [145, 259] width 15 height 15
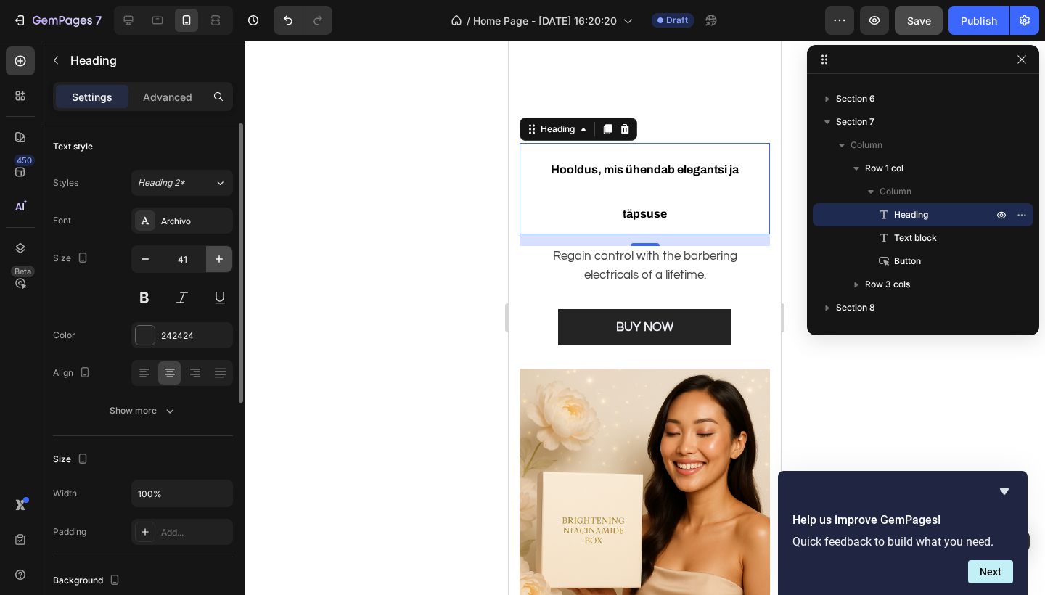
click at [218, 262] on icon "button" at bounding box center [219, 259] width 15 height 15
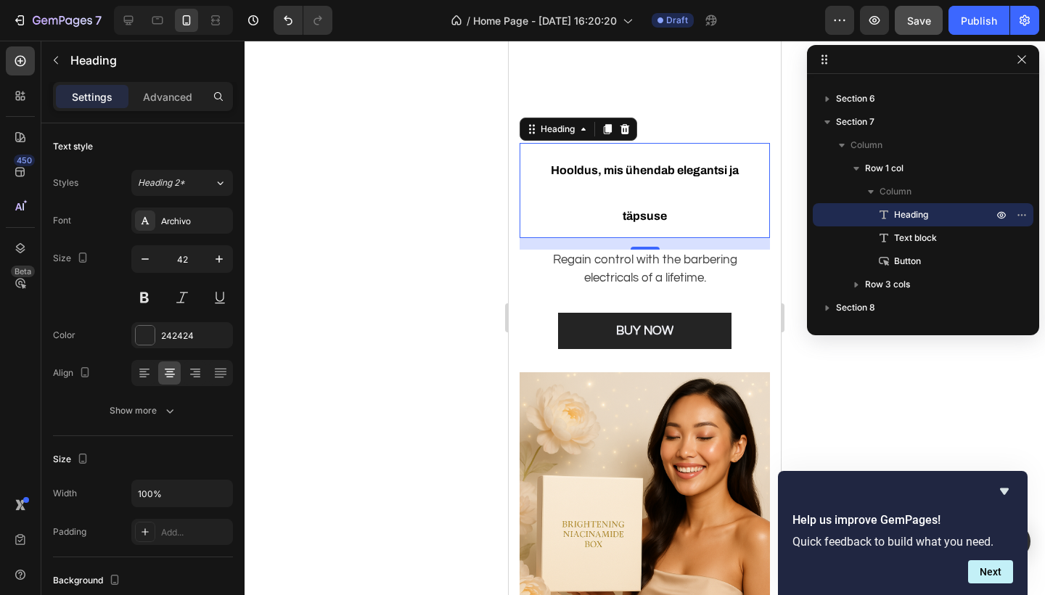
click at [628, 213] on span "Hooldus, mis ühendab elegantsi ja täpsuse" at bounding box center [645, 193] width 188 height 59
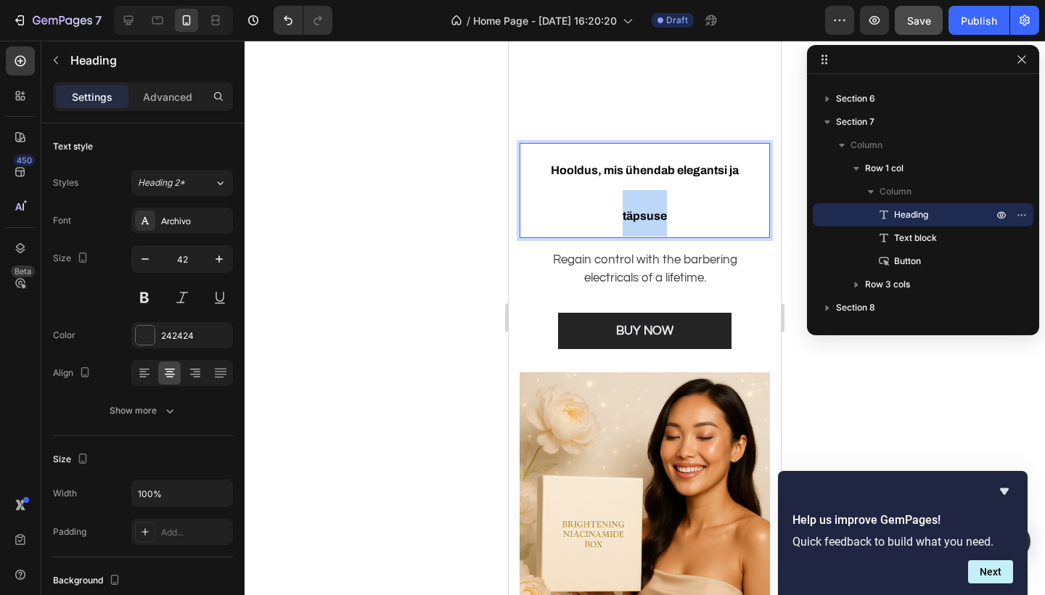
click at [628, 213] on span "Hooldus, mis ühendab elegantsi ja täpsuse" at bounding box center [645, 193] width 188 height 59
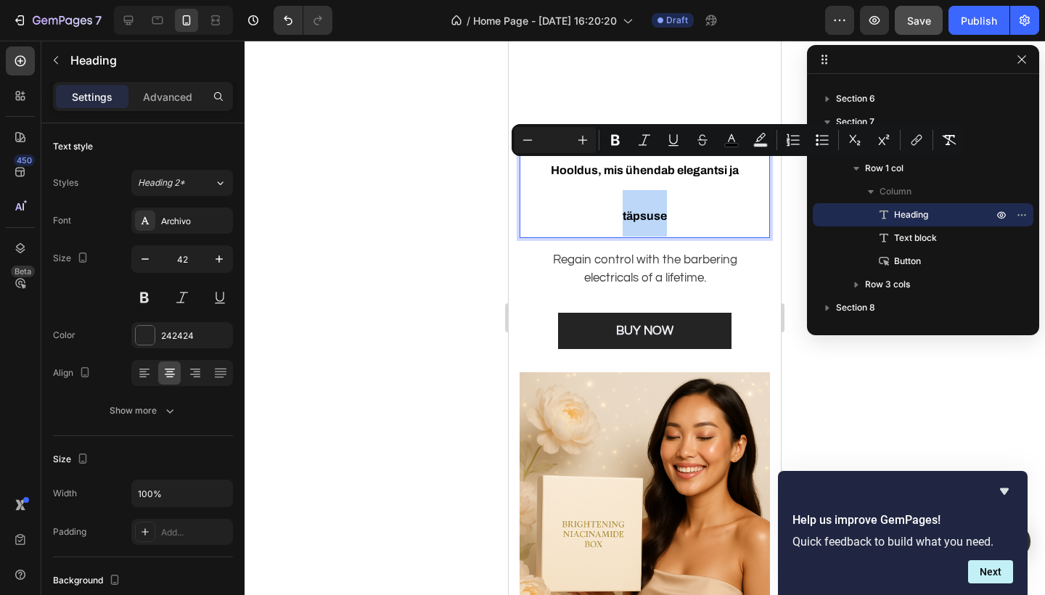
click at [628, 213] on span "Hooldus, mis ühendab elegantsi ja täpsuse" at bounding box center [645, 193] width 188 height 59
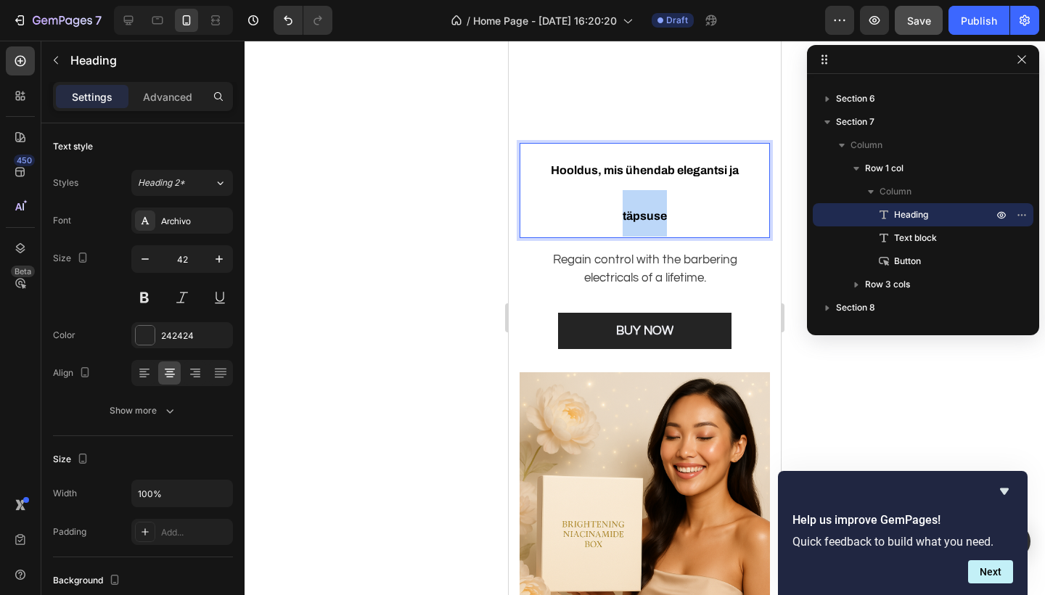
click at [628, 213] on span "Hooldus, mis ühendab elegantsi ja täpsuse" at bounding box center [645, 193] width 188 height 59
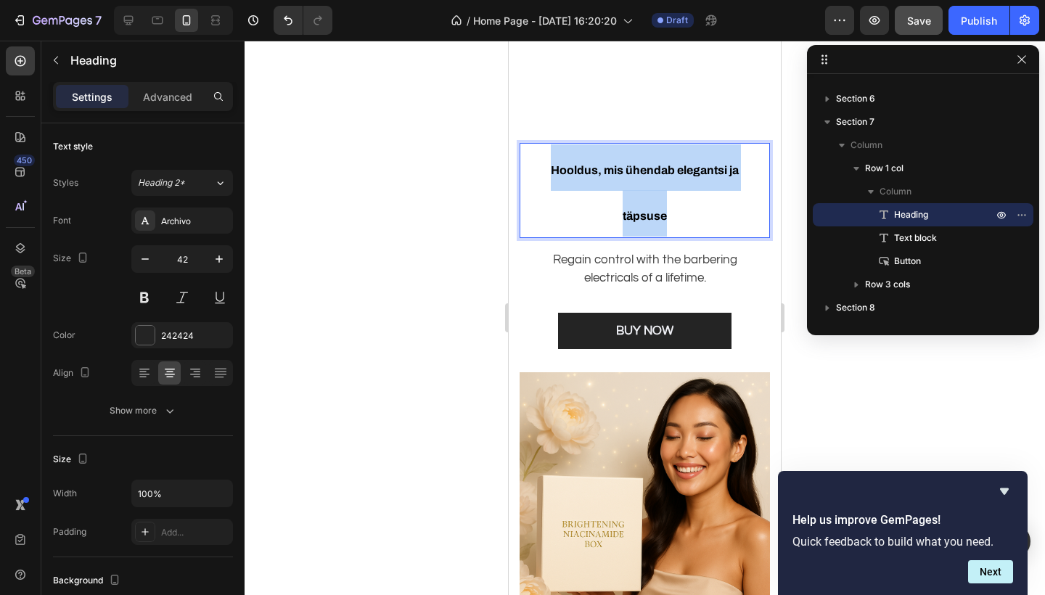
click at [628, 213] on span "Hooldus, mis ühendab elegantsi ja täpsuse" at bounding box center [645, 193] width 188 height 59
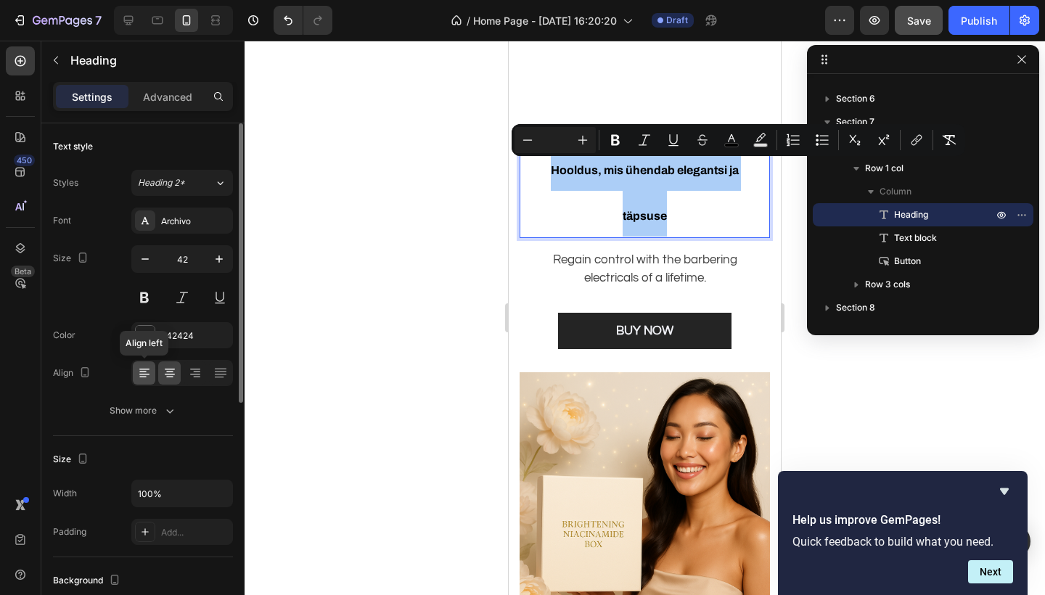
click at [142, 373] on icon at bounding box center [144, 373] width 15 height 15
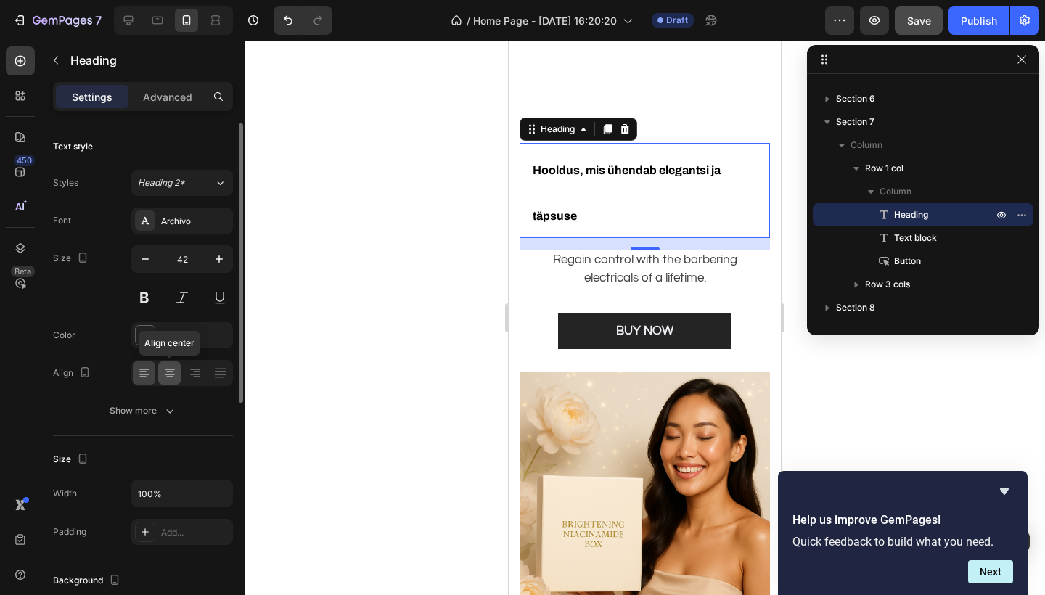
click at [168, 375] on icon at bounding box center [170, 374] width 10 height 1
click at [189, 372] on icon at bounding box center [195, 373] width 15 height 15
click at [169, 374] on icon at bounding box center [170, 374] width 10 height 1
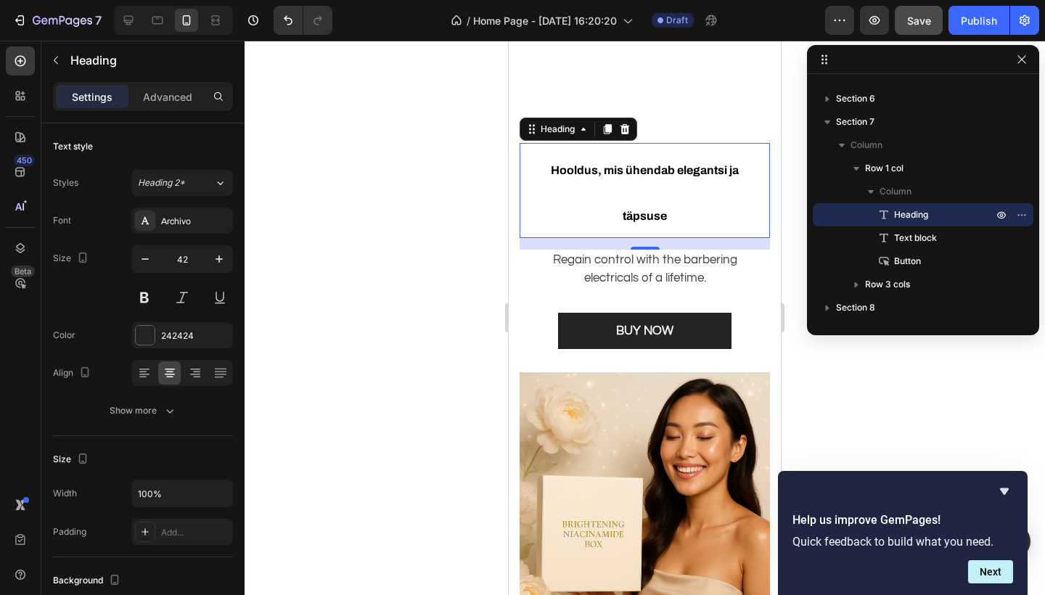
click at [626, 200] on p "Hooldus, mis ühendab elegantsi ja täpsuse" at bounding box center [645, 190] width 224 height 92
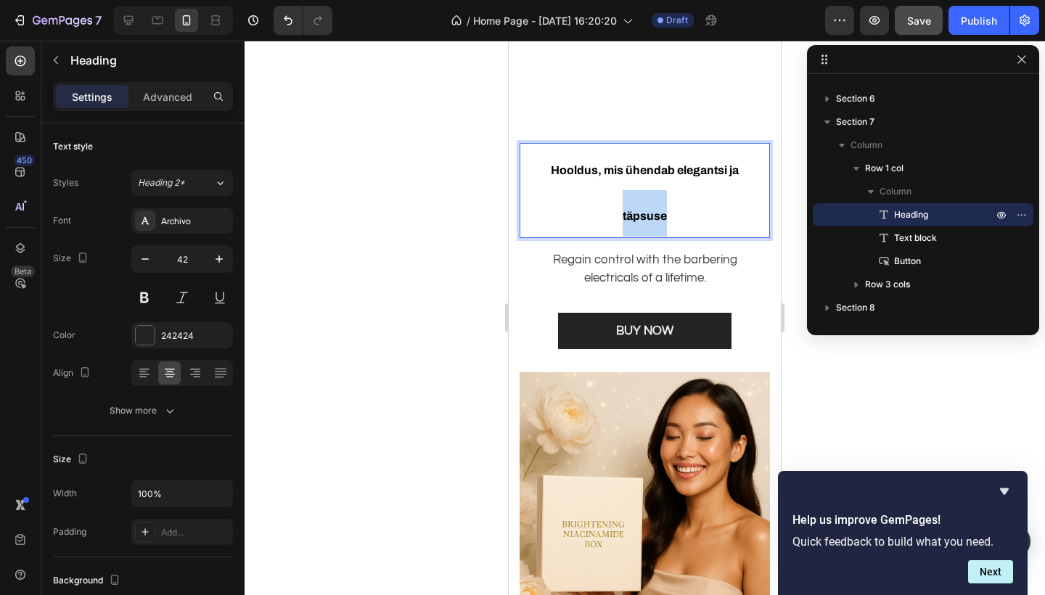
click at [626, 200] on p "Hooldus, mis ühendab elegantsi ja täpsuse" at bounding box center [645, 190] width 224 height 92
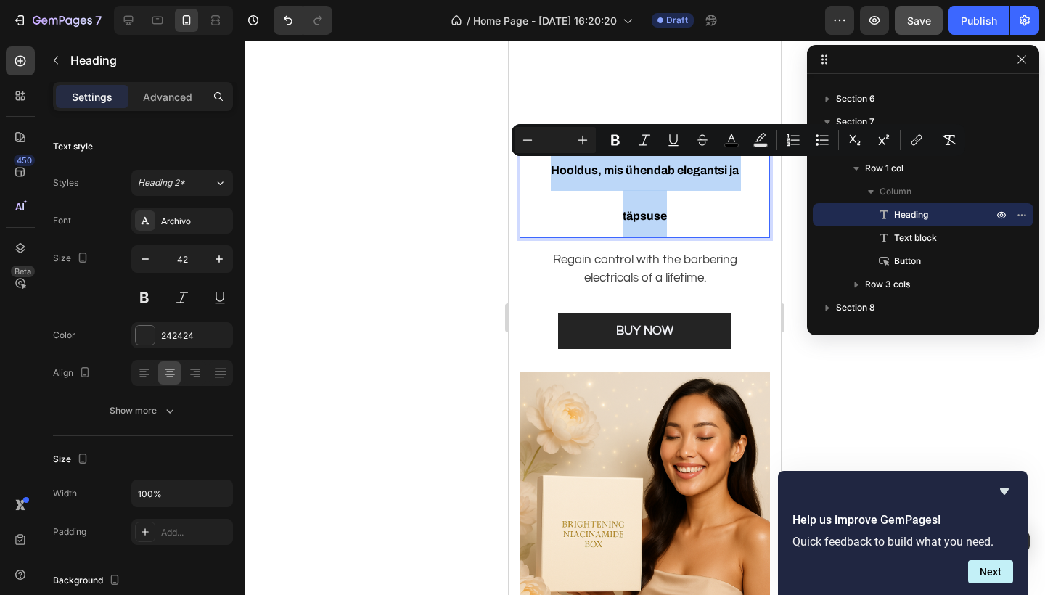
click at [626, 200] on p "Hooldus, mis ühendab elegantsi ja täpsuse" at bounding box center [645, 190] width 224 height 92
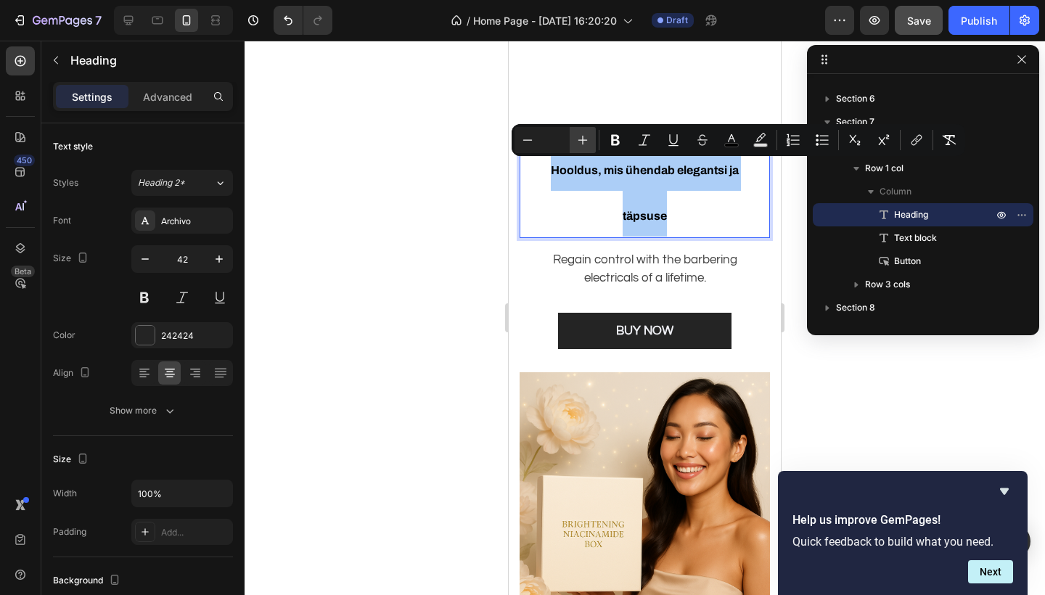
click at [591, 143] on button "Plus" at bounding box center [583, 140] width 26 height 26
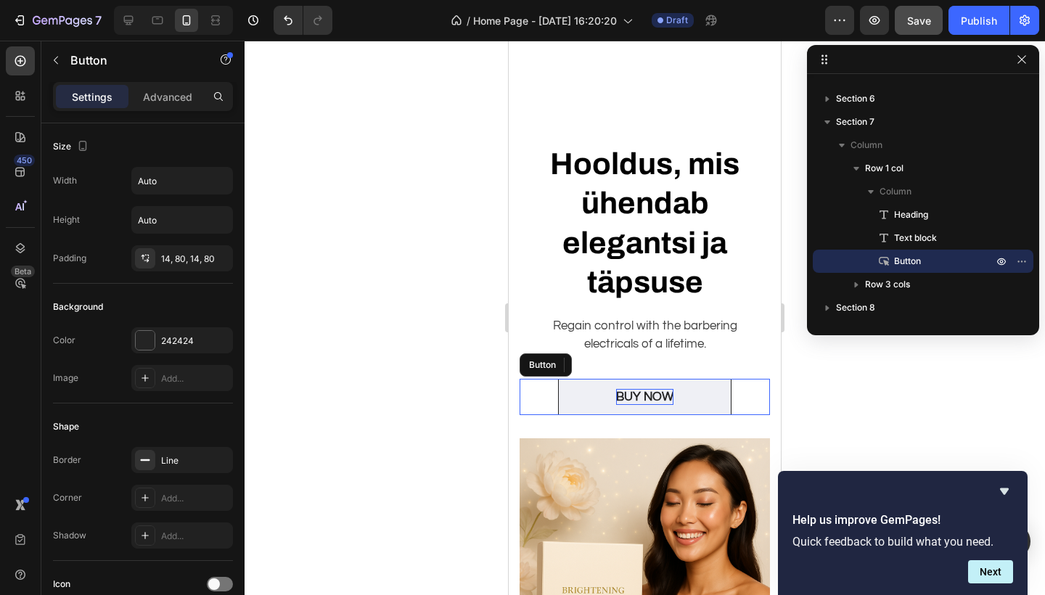
click at [664, 391] on div "BUY NOW" at bounding box center [644, 397] width 57 height 16
click at [693, 393] on p "TellimaBUY NOW" at bounding box center [645, 397] width 94 height 16
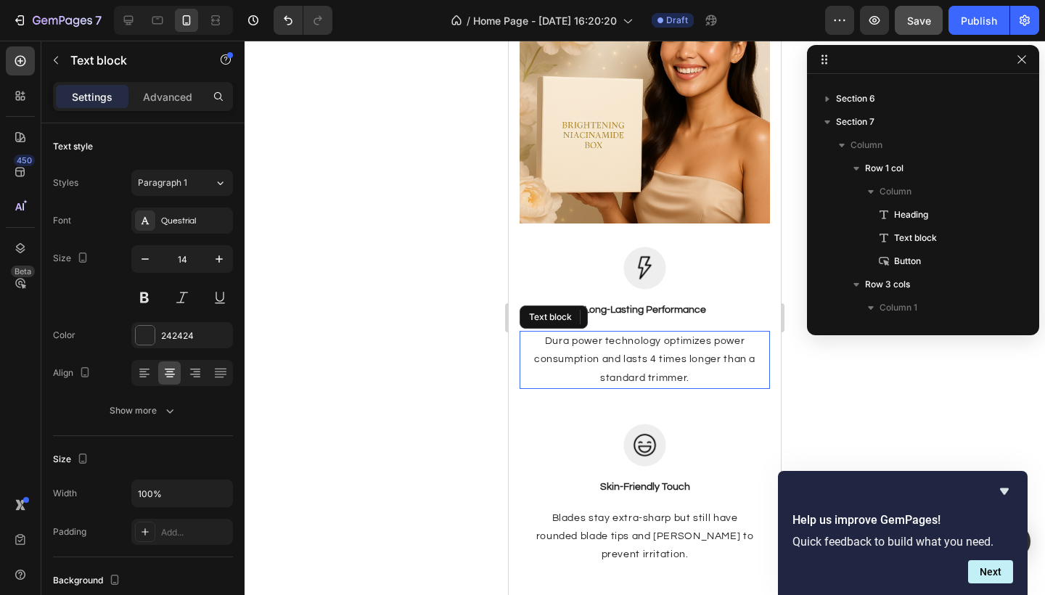
scroll to position [460, 0]
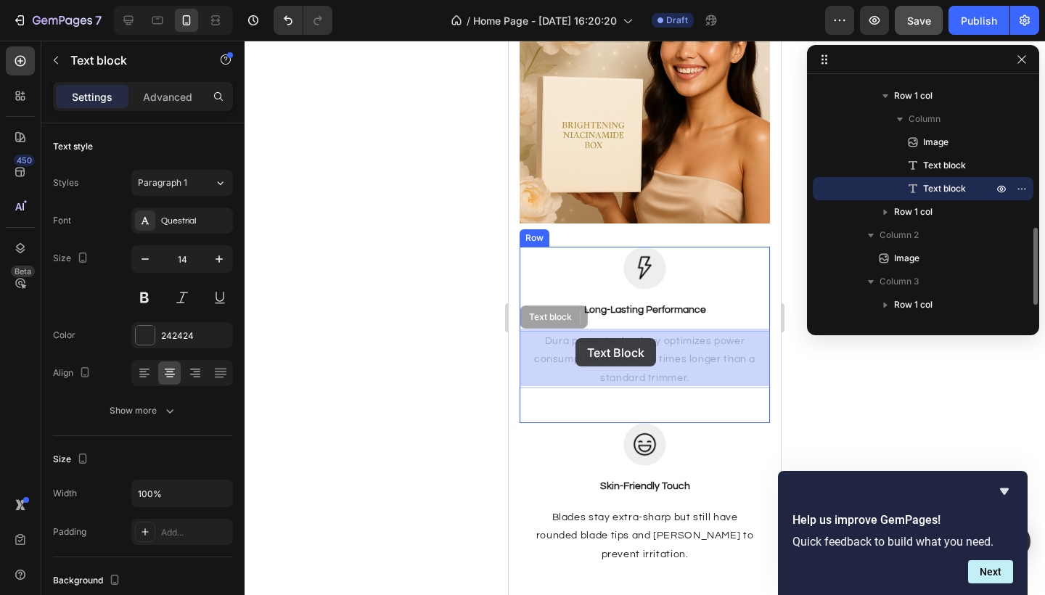
drag, startPoint x: 690, startPoint y: 378, endPoint x: 595, endPoint y: 343, distance: 101.0
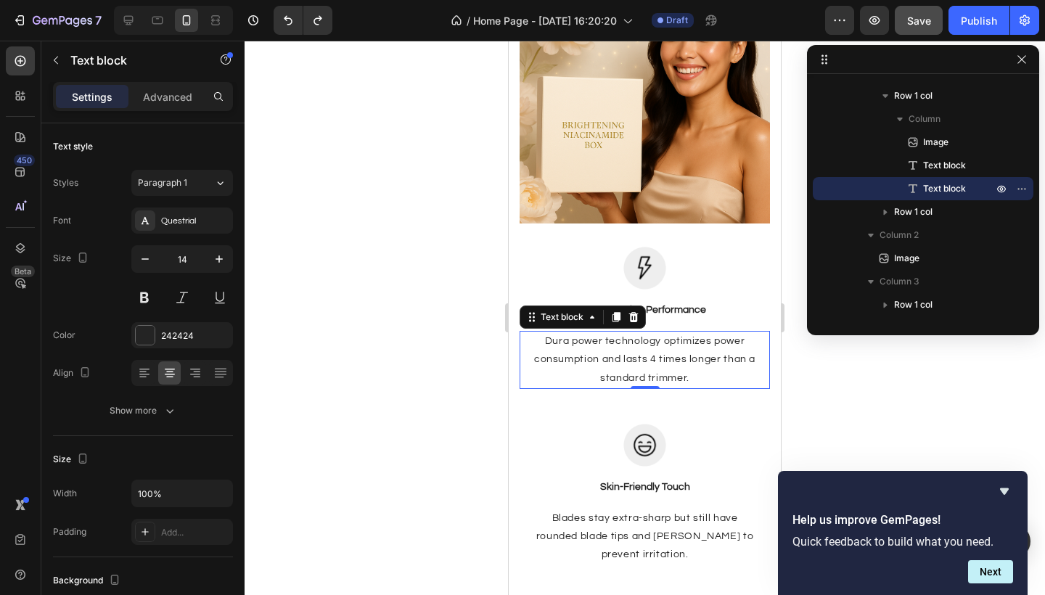
click at [631, 351] on p "Dura power technology optimizes power consumption and lasts 4 times longer than…" at bounding box center [645, 360] width 248 height 55
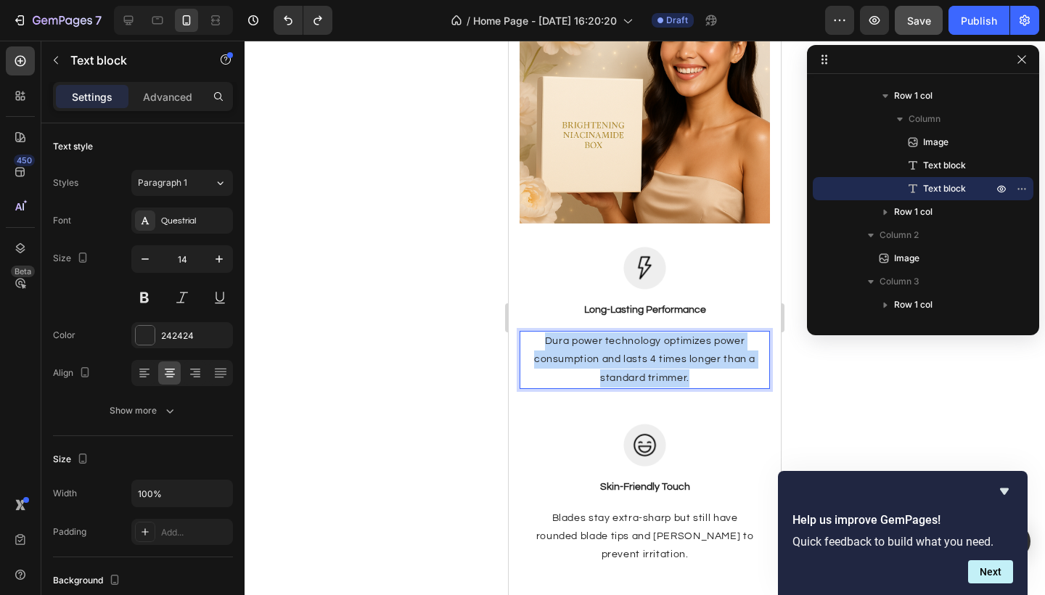
click at [631, 351] on p "Dura power technology optimizes power consumption and lasts 4 times longer than…" at bounding box center [645, 360] width 248 height 55
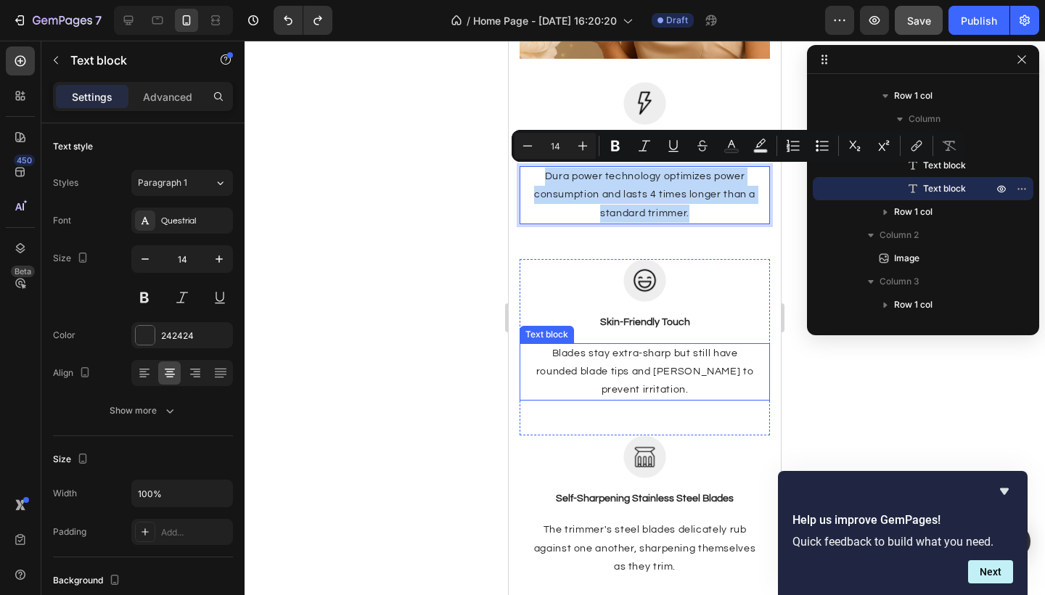
scroll to position [2912, 0]
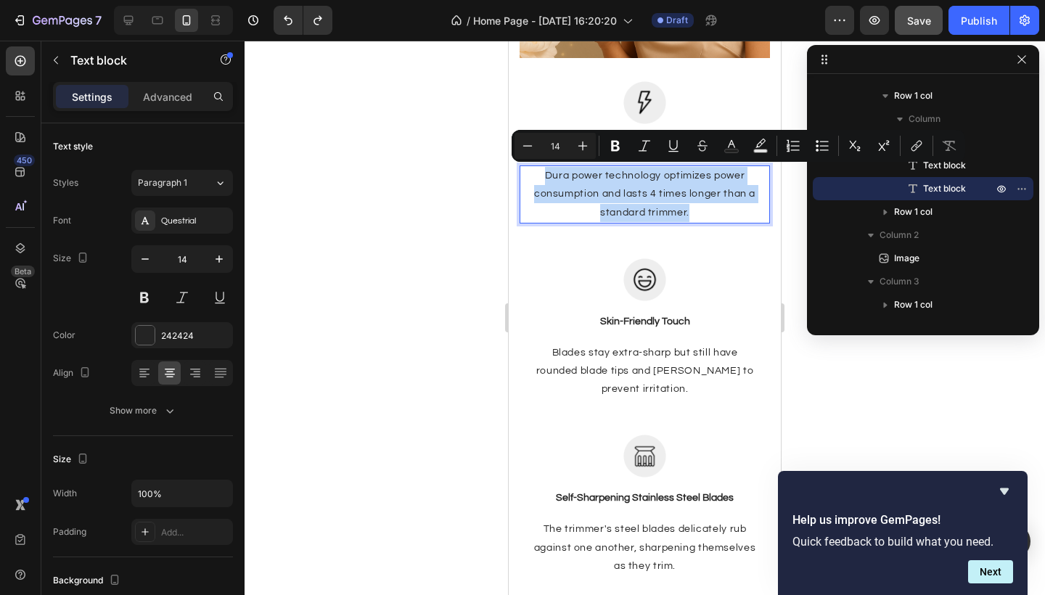
click at [680, 206] on p "Dura power technology optimizes power consumption and lasts 4 times longer than…" at bounding box center [645, 194] width 248 height 55
click at [706, 203] on p "Dura power technology optimizes power consumption and lasts 4 times longer than…" at bounding box center [645, 194] width 248 height 55
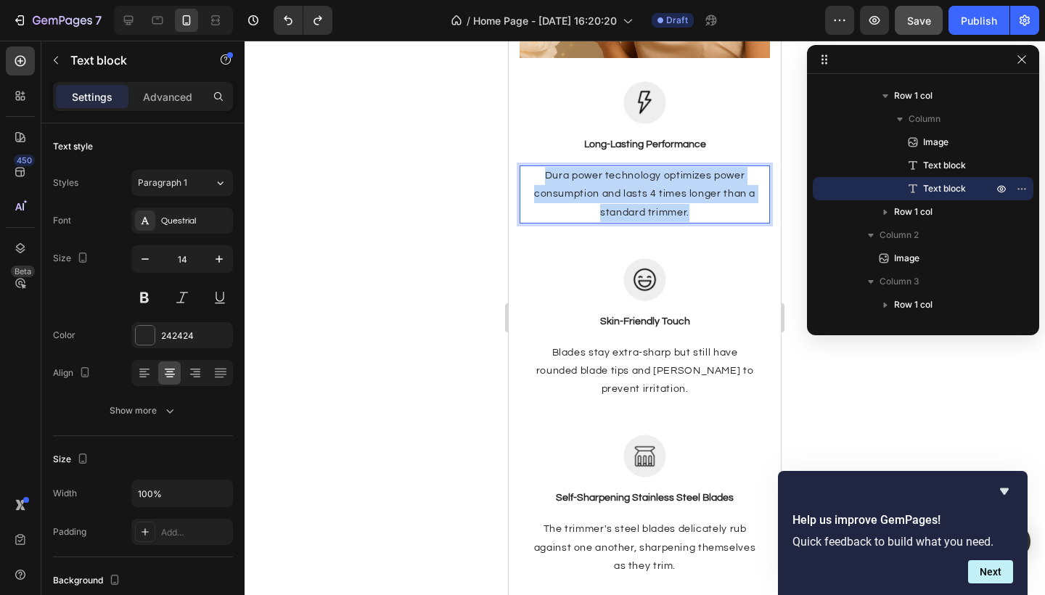
drag, startPoint x: 695, startPoint y: 208, endPoint x: 539, endPoint y: 171, distance: 159.5
click at [539, 171] on p "Dura power technology optimizes power consumption and lasts 4 times longer than…" at bounding box center [645, 194] width 248 height 55
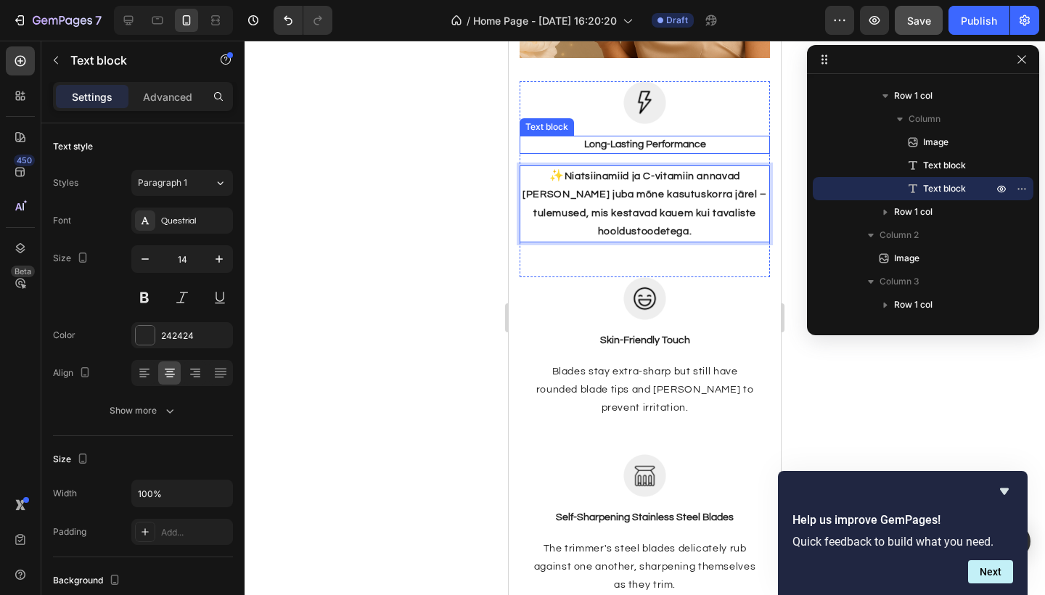
click at [717, 140] on p "Long-Lasting Performance" at bounding box center [645, 144] width 248 height 15
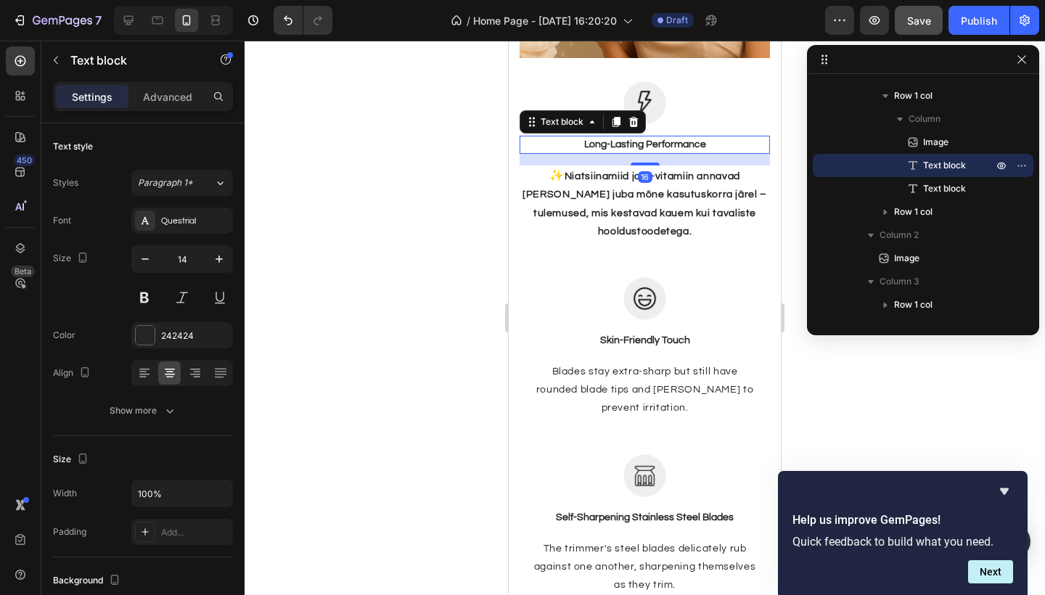
click at [711, 140] on p "Long-Lasting Performance" at bounding box center [645, 144] width 248 height 15
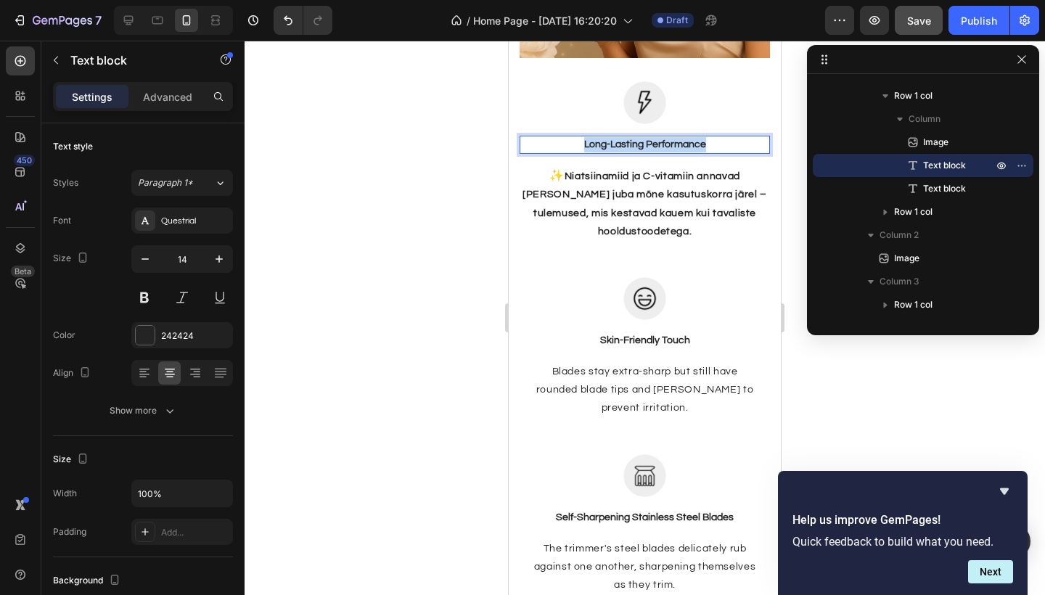
drag, startPoint x: 719, startPoint y: 143, endPoint x: 578, endPoint y: 138, distance: 140.9
click at [578, 138] on p "Long-Lasting Performance" at bounding box center [645, 144] width 248 height 15
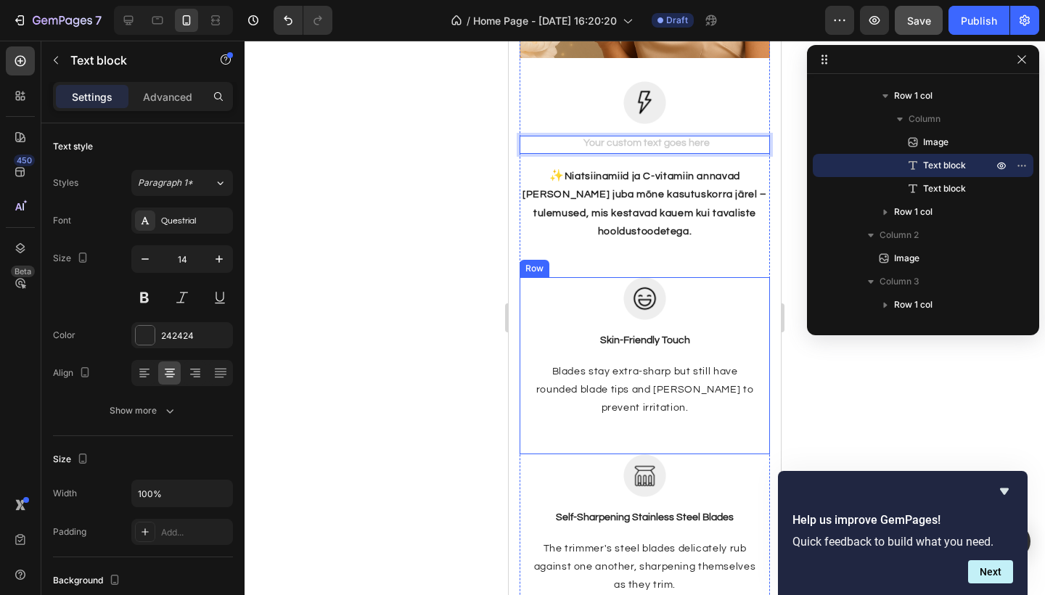
click at [613, 367] on p "Blades stay extra-sharp but still have rounded blade tips and combs to prevent …" at bounding box center [645, 390] width 248 height 55
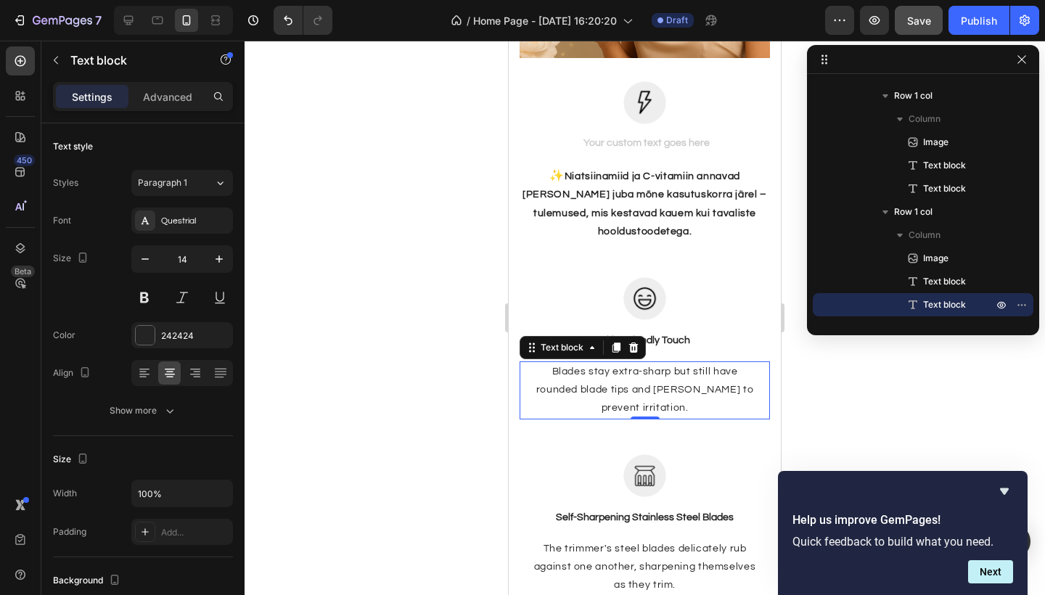
click at [607, 385] on p "Blades stay extra-sharp but still have rounded blade tips and combs to prevent …" at bounding box center [645, 390] width 248 height 55
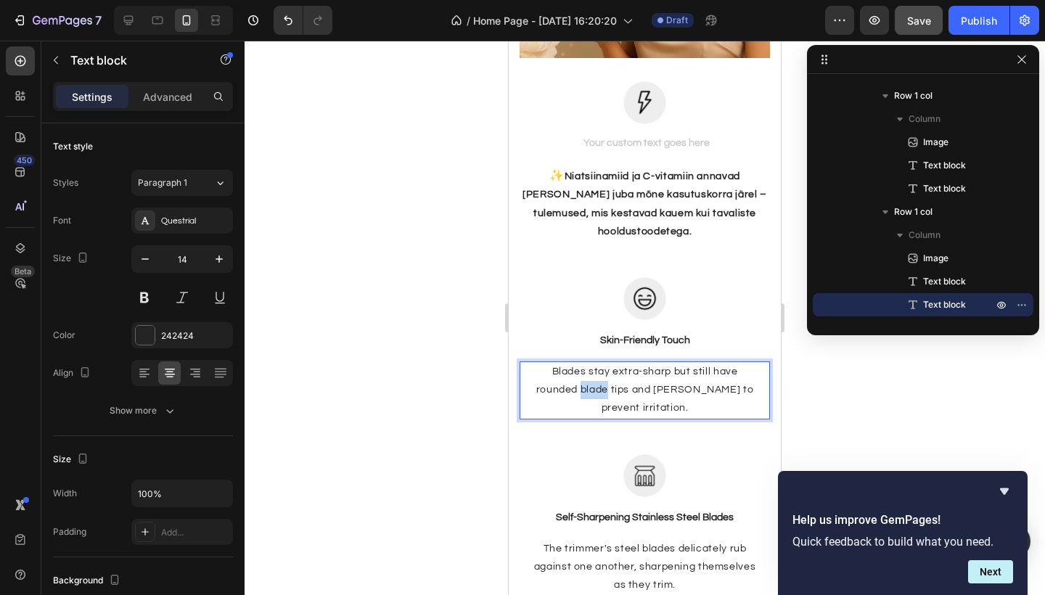
click at [607, 385] on p "Blades stay extra-sharp but still have rounded blade tips and combs to prevent …" at bounding box center [645, 390] width 248 height 55
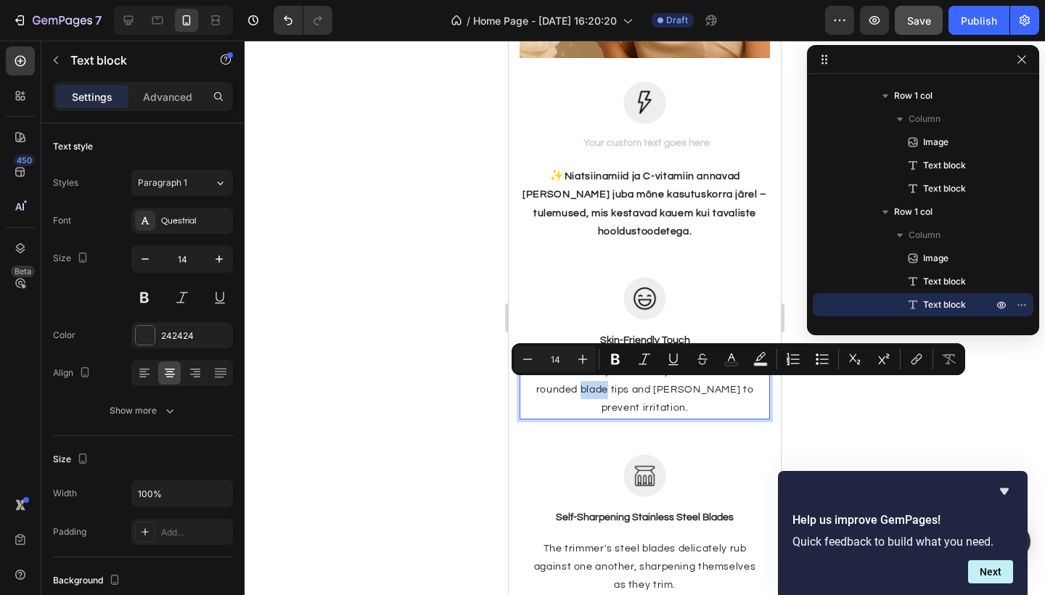
click at [607, 385] on p "Blades stay extra-sharp but still have rounded blade tips and combs to prevent …" at bounding box center [645, 390] width 248 height 55
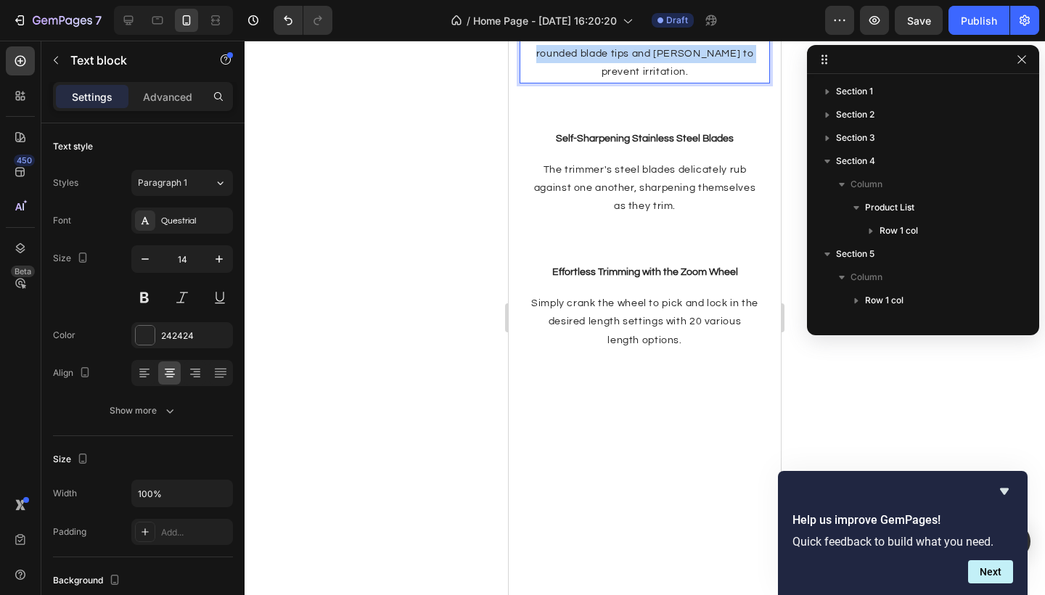
scroll to position [460, 0]
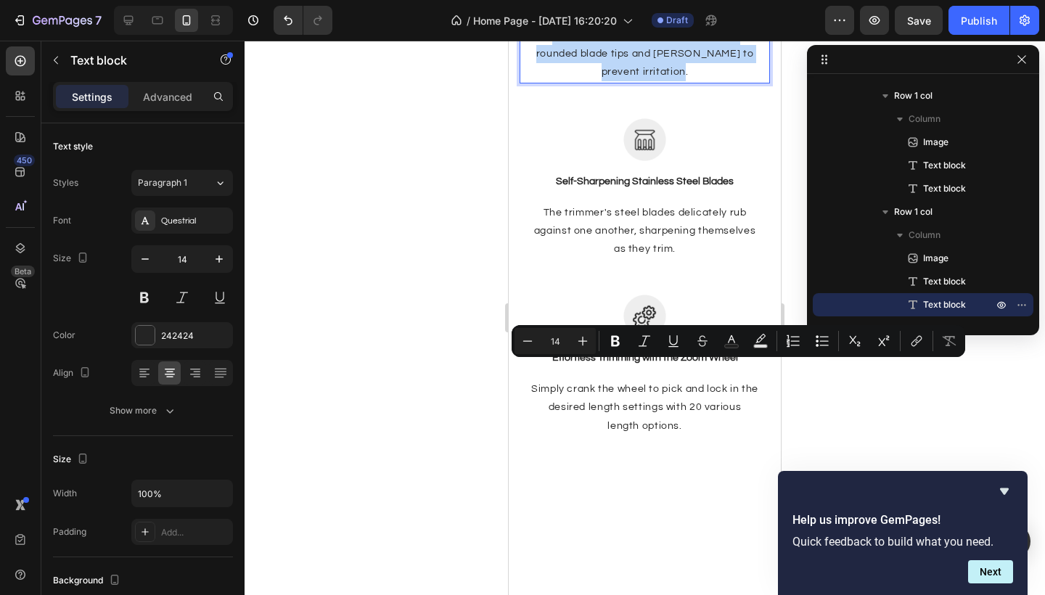
drag, startPoint x: 685, startPoint y: 407, endPoint x: 547, endPoint y: 362, distance: 145.6
click at [547, 82] on p "Blades stay extra-sharp but still have rounded blade tips and combs to prevent …" at bounding box center [645, 54] width 248 height 55
copy p "Blades stay extra-sharp but still have rounded blade tips and combs to prevent …"
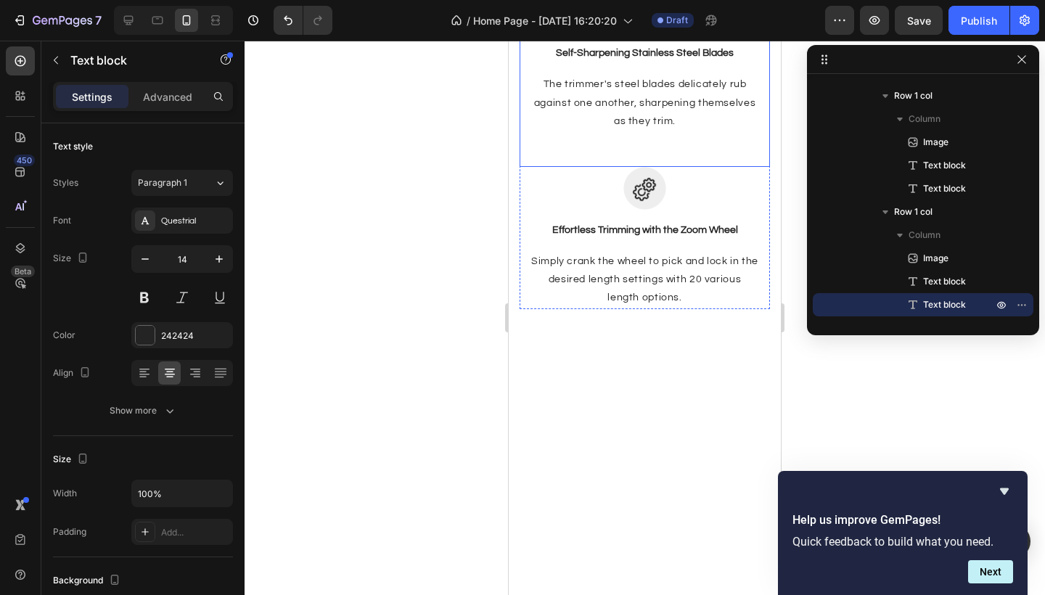
scroll to position [3067, 0]
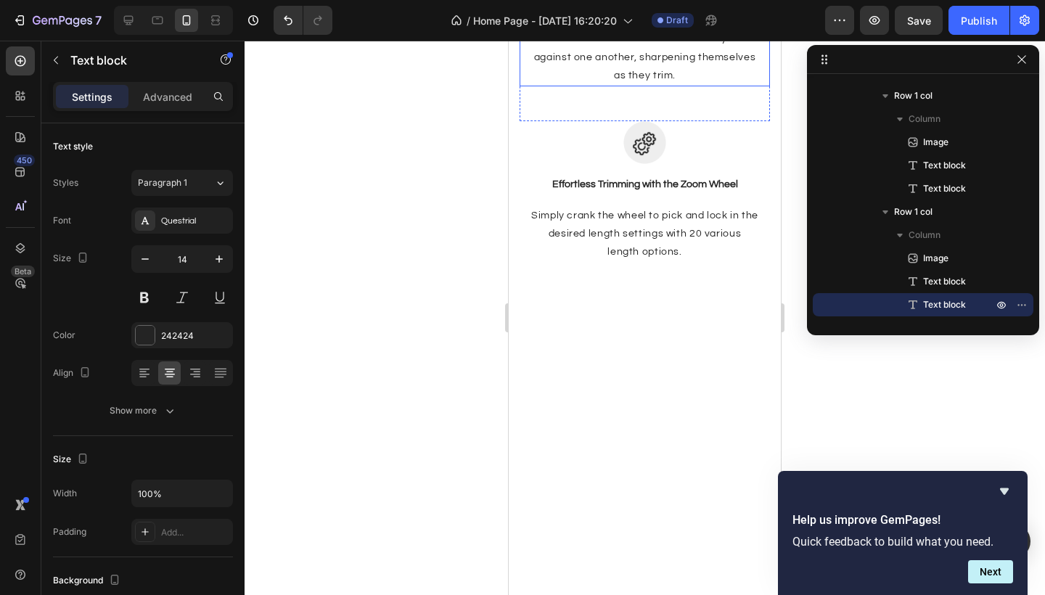
click at [616, 85] on p "The trimmer's steel blades delicately rub against one another, sharpening thems…" at bounding box center [645, 57] width 248 height 55
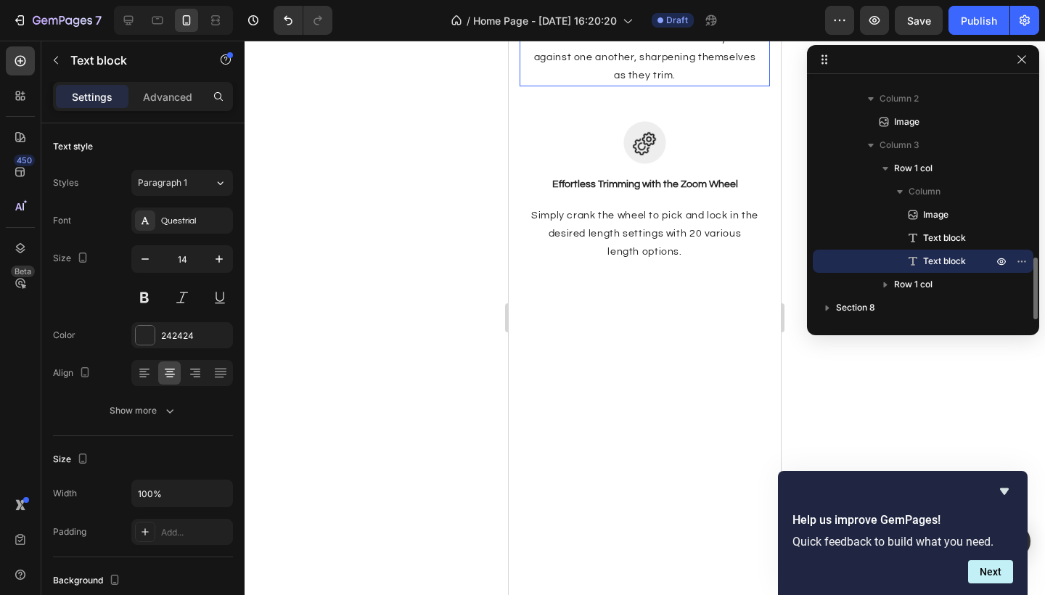
click at [616, 85] on p "The trimmer's steel blades delicately rub against one another, sharpening thems…" at bounding box center [645, 57] width 248 height 55
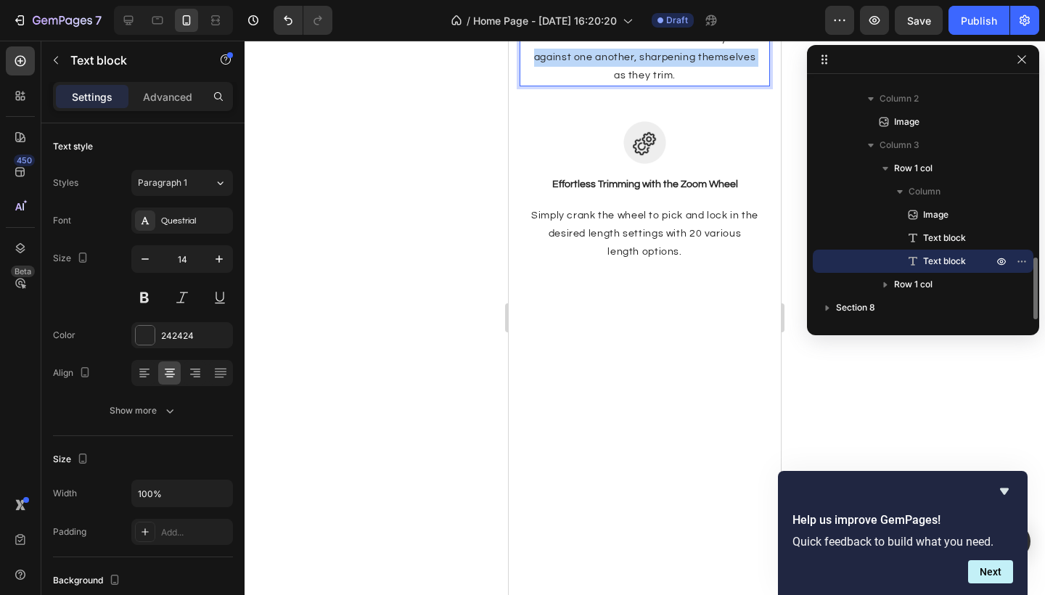
click at [616, 85] on p "The trimmer's steel blades delicately rub against one another, sharpening thems…" at bounding box center [645, 57] width 248 height 55
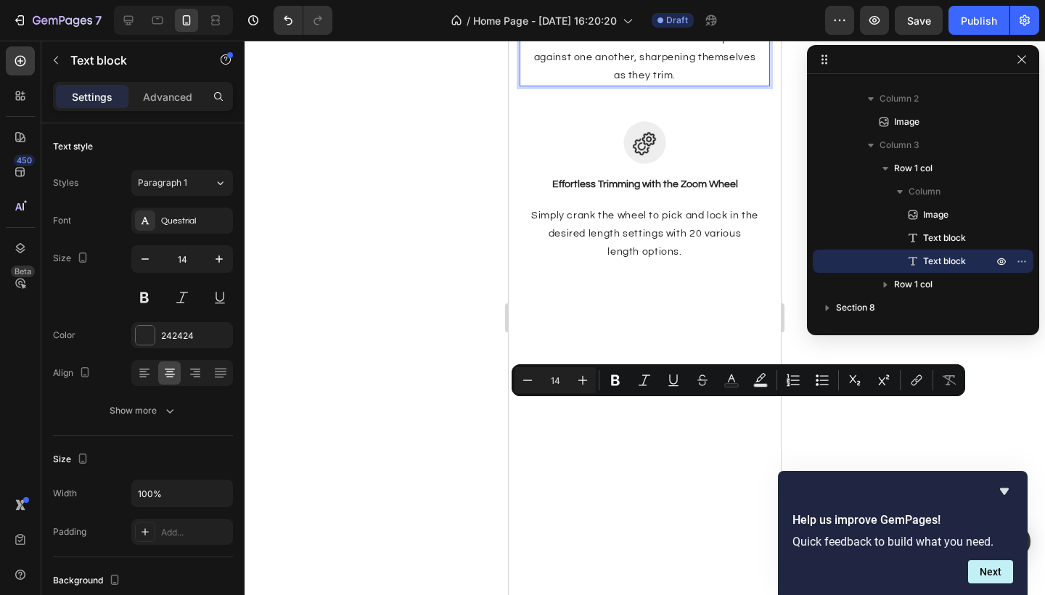
click at [691, 85] on p "The trimmer's steel blades delicately rub against one another, sharpening thems…" at bounding box center [645, 57] width 248 height 55
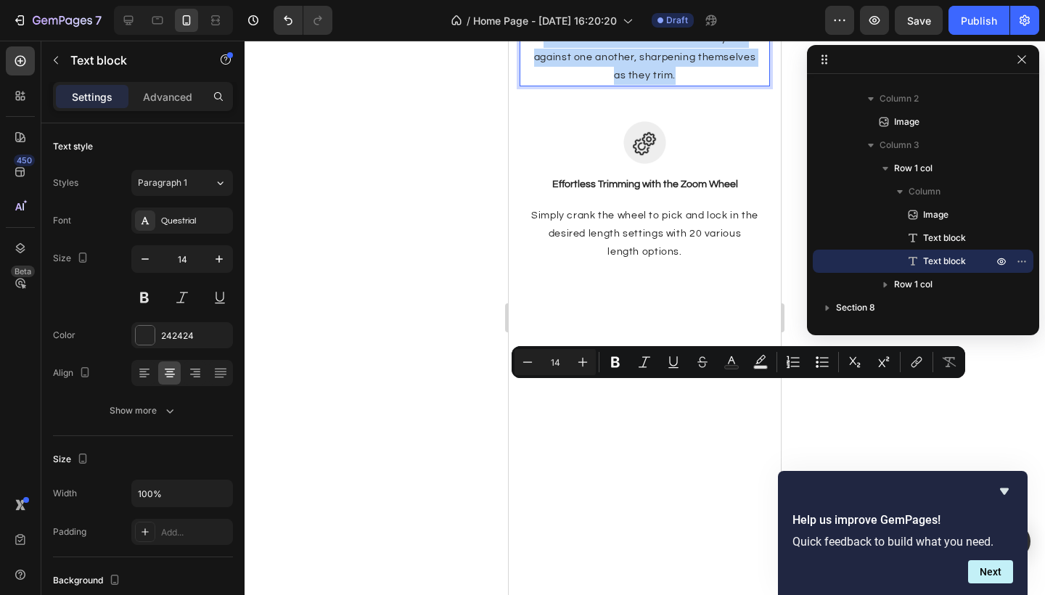
drag, startPoint x: 685, startPoint y: 424, endPoint x: 542, endPoint y: 383, distance: 148.9
click at [542, 85] on p "The trimmer's steel blades delicately rub against one another, sharpening thems…" at bounding box center [645, 57] width 248 height 55
copy p "The trimmer's steel blades delicately rub against one another, sharpening thems…"
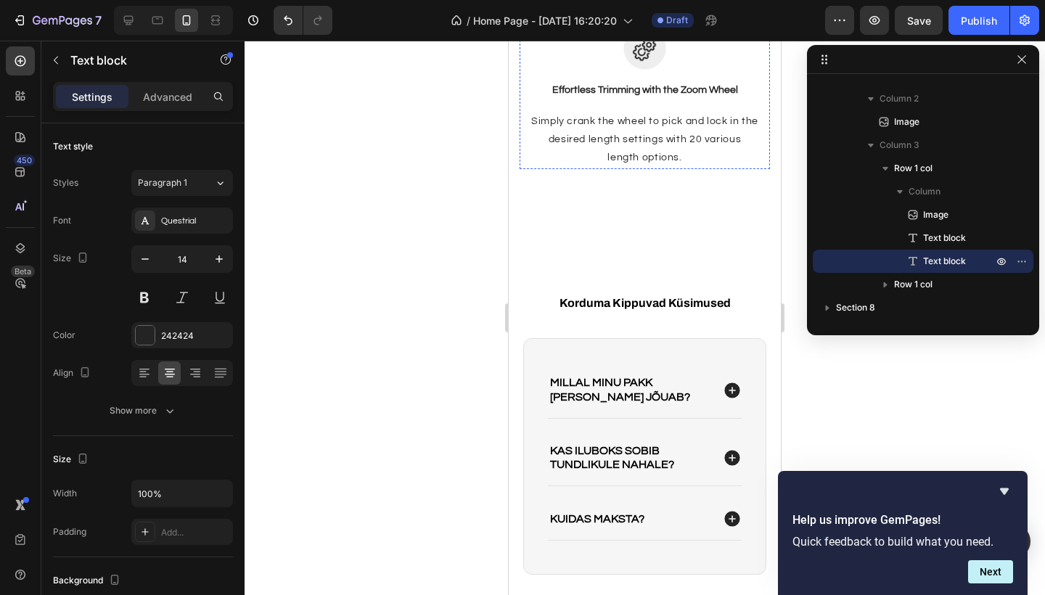
scroll to position [3167, 0]
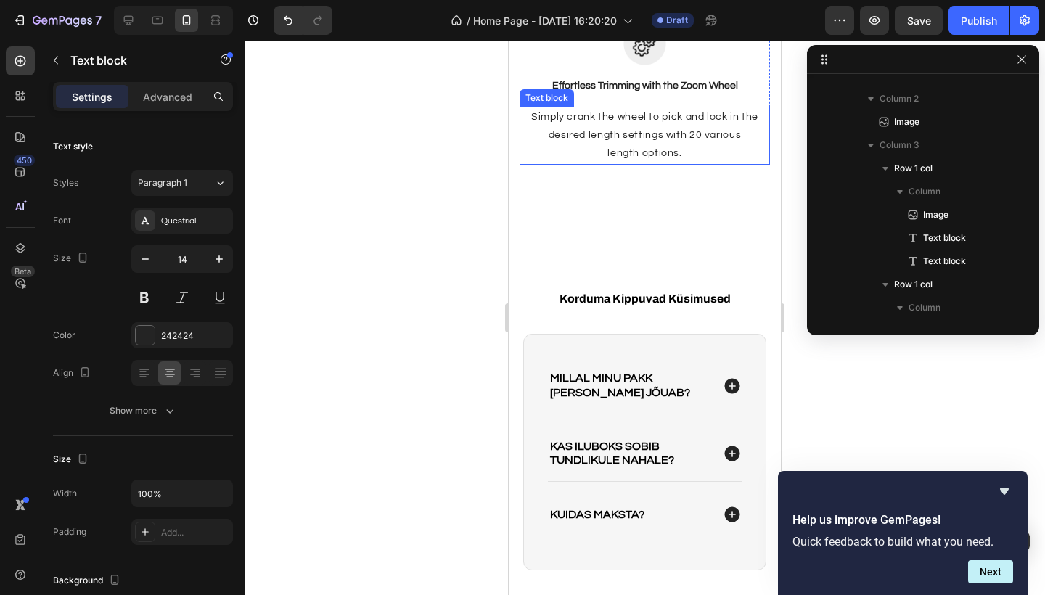
click at [655, 163] on p "Simply crank the wheel to pick and lock in the desired length settings with 20 …" at bounding box center [645, 135] width 248 height 55
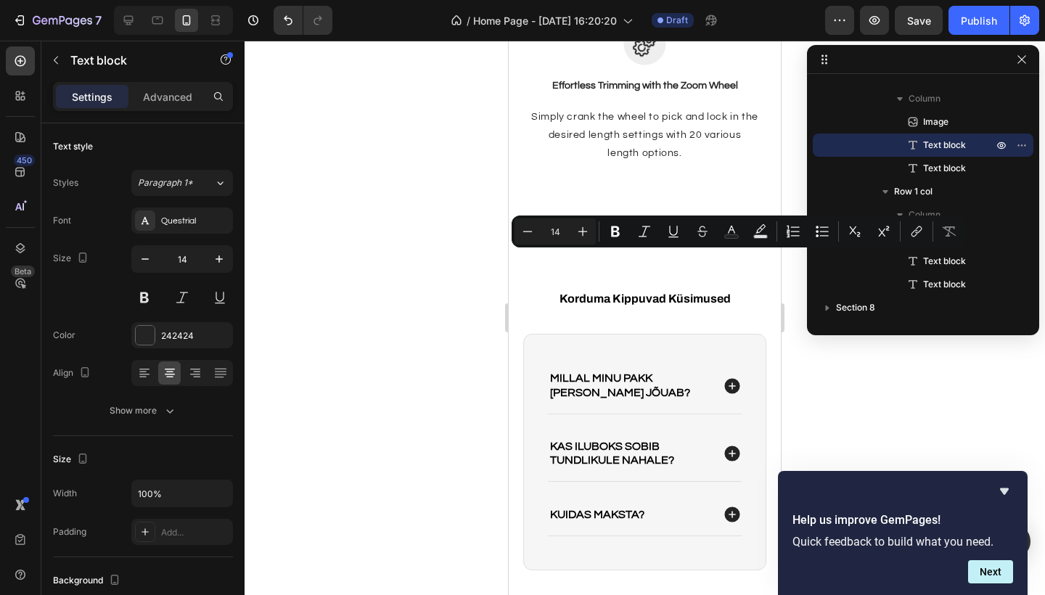
drag, startPoint x: 749, startPoint y: 259, endPoint x: 547, endPoint y: 258, distance: 201.8
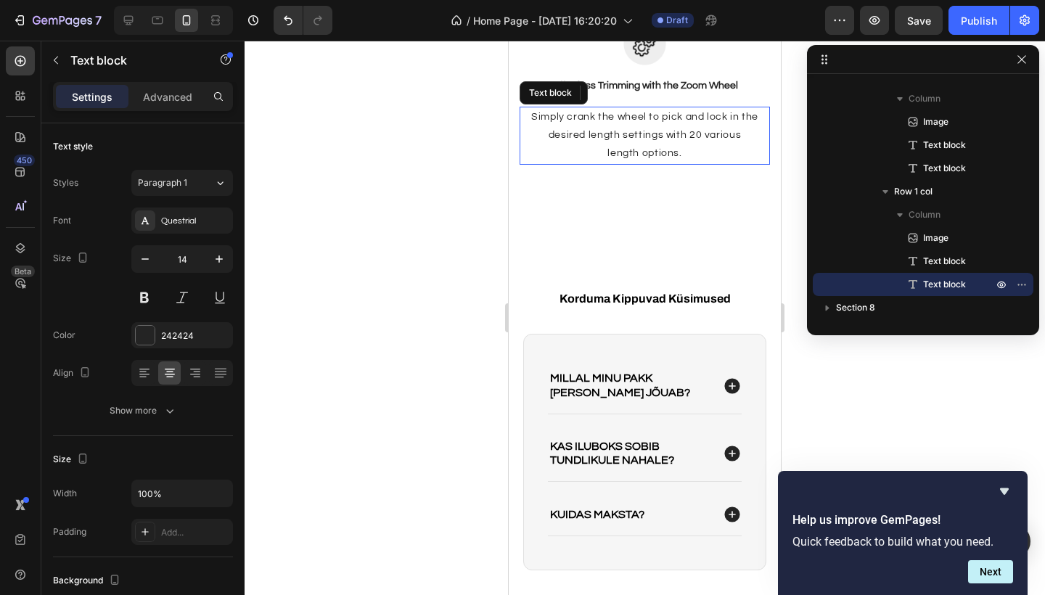
click at [604, 163] on p "Simply crank the wheel to pick and lock in the desired length settings with 20 …" at bounding box center [645, 135] width 248 height 55
click at [688, 163] on p "Simply crank the wheel to pick and lock in the desired length settings with 20 …" at bounding box center [645, 135] width 248 height 55
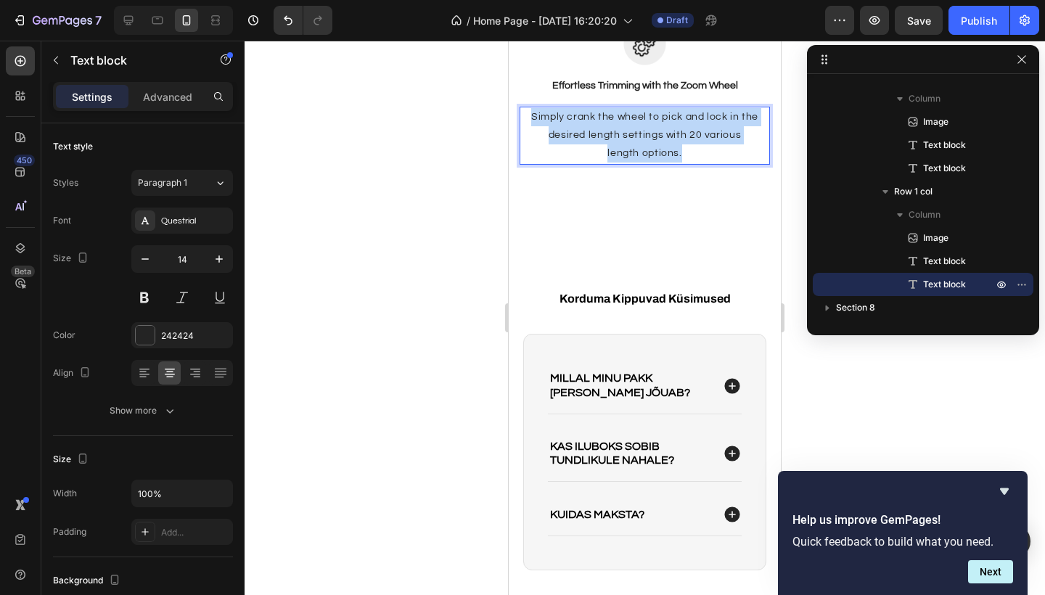
drag, startPoint x: 688, startPoint y: 503, endPoint x: 532, endPoint y: 457, distance: 162.2
click at [532, 165] on div "Simply crank the wheel to pick and lock in the desired length settings with 20 …" at bounding box center [645, 136] width 250 height 58
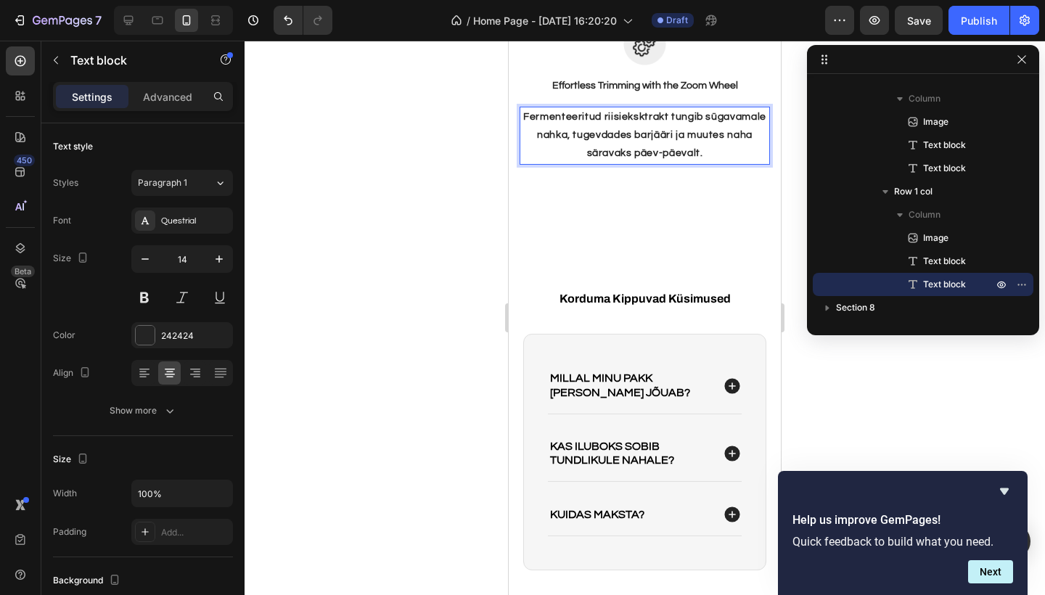
scroll to position [3061, 0]
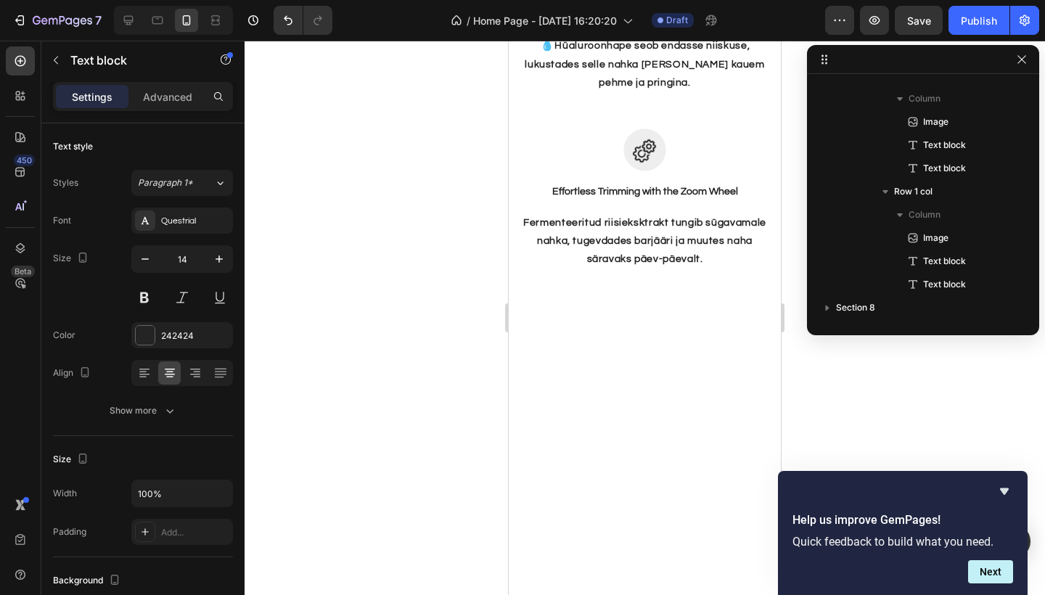
scroll to position [553, 0]
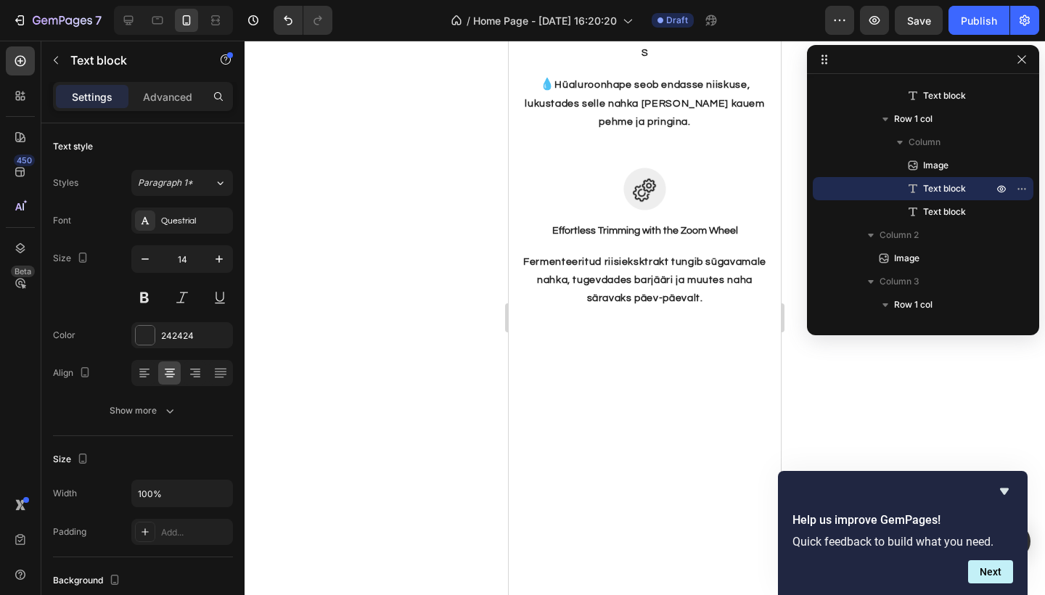
scroll to position [3025, 0]
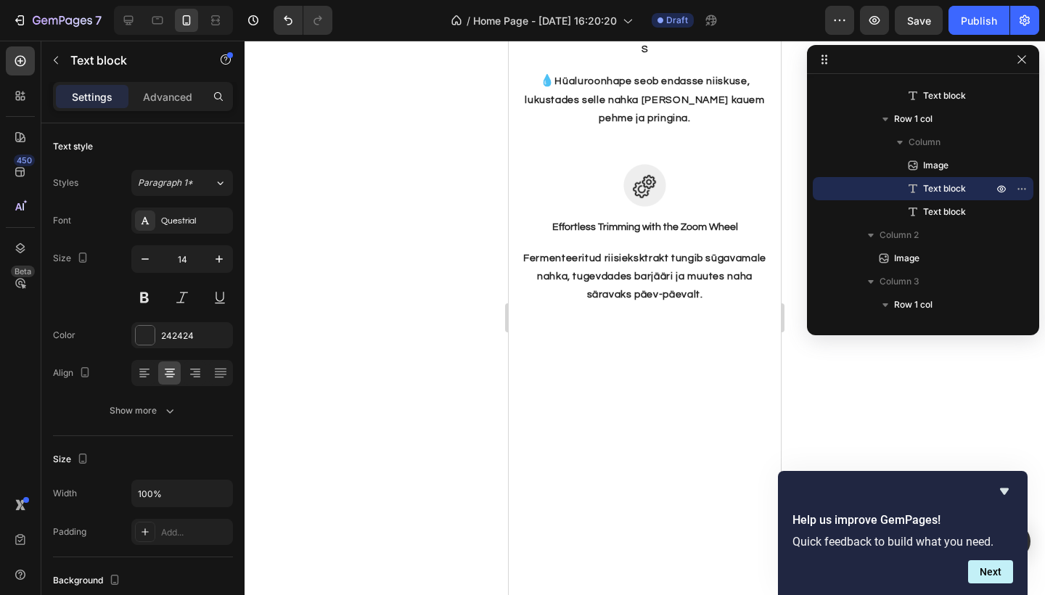
click at [456, 393] on div at bounding box center [645, 318] width 801 height 555
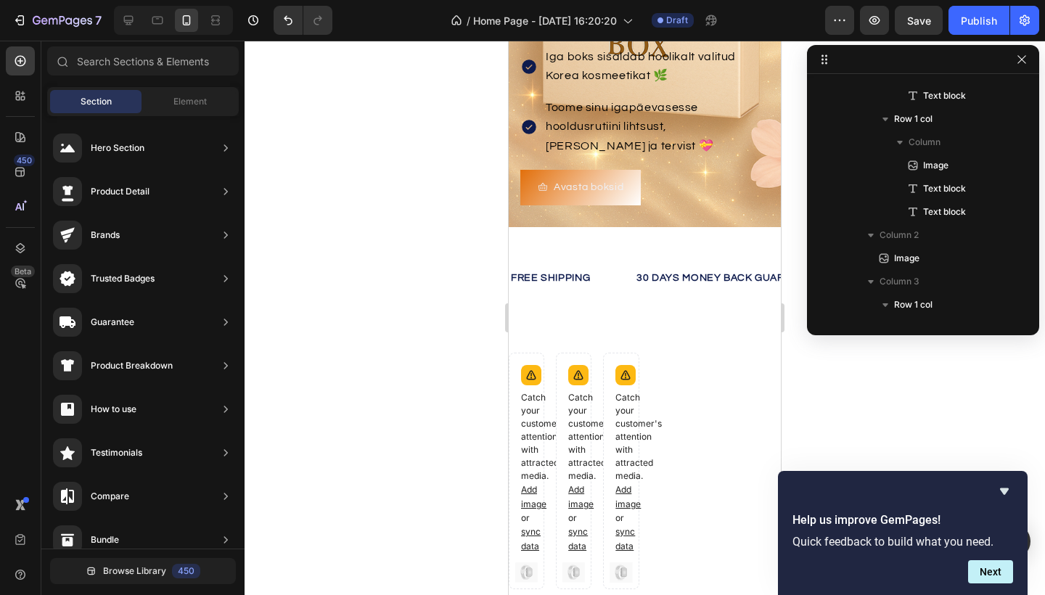
scroll to position [371, 0]
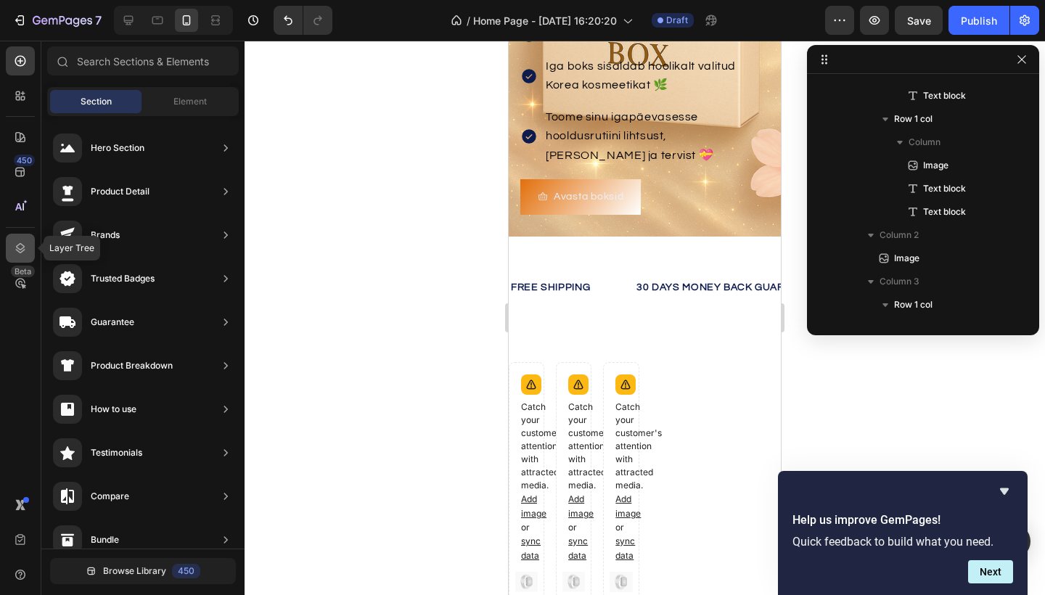
click at [20, 244] on icon at bounding box center [20, 248] width 9 height 10
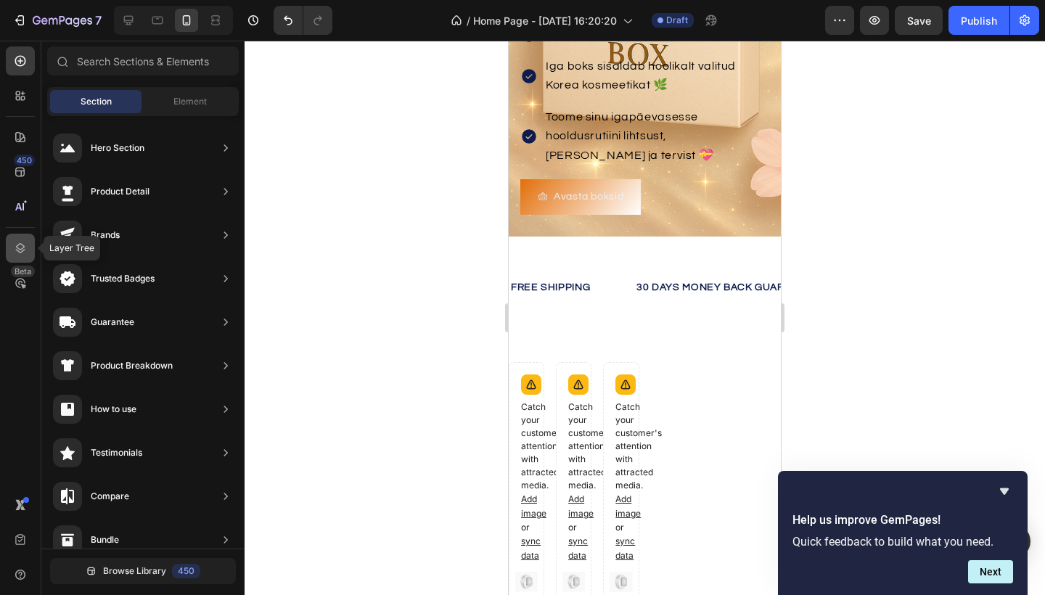
click at [19, 247] on icon at bounding box center [20, 248] width 15 height 15
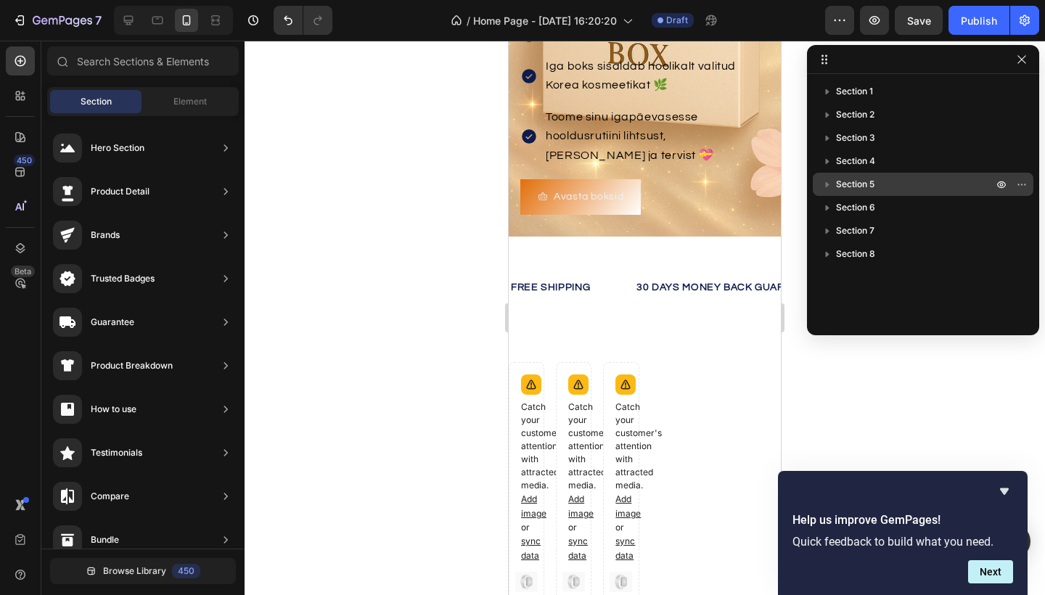
click at [862, 173] on div "Section 5" at bounding box center [923, 184] width 209 height 23
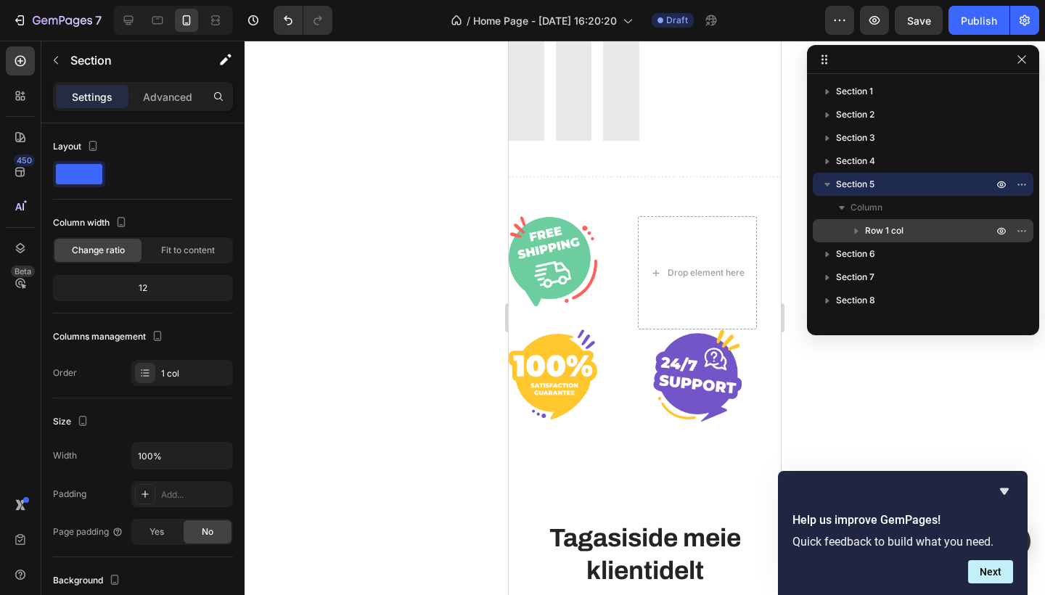
scroll to position [1549, 0]
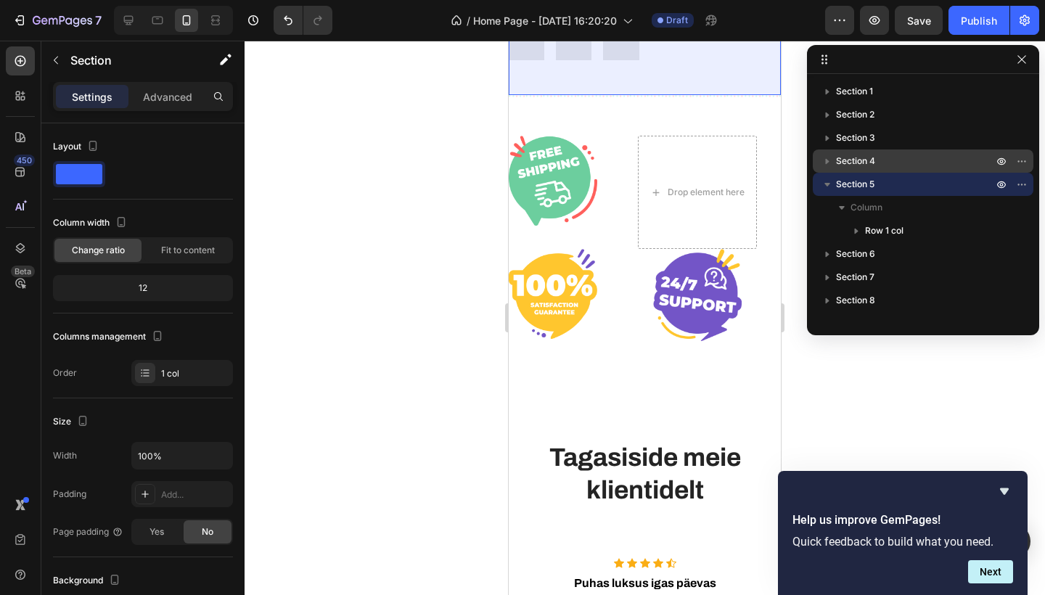
click at [864, 164] on span "Section 4" at bounding box center [855, 161] width 39 height 15
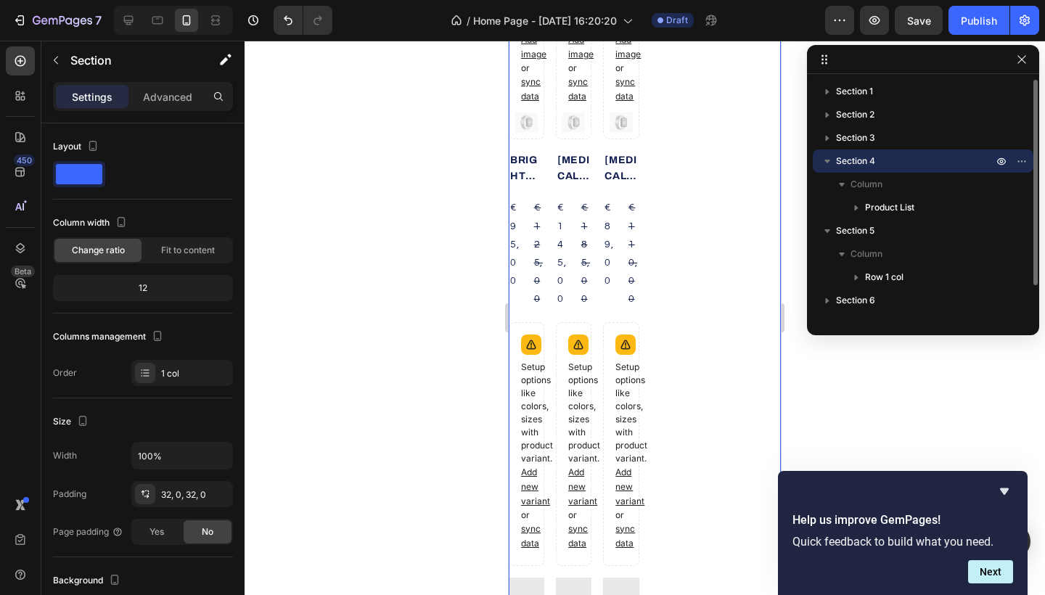
scroll to position [619, 0]
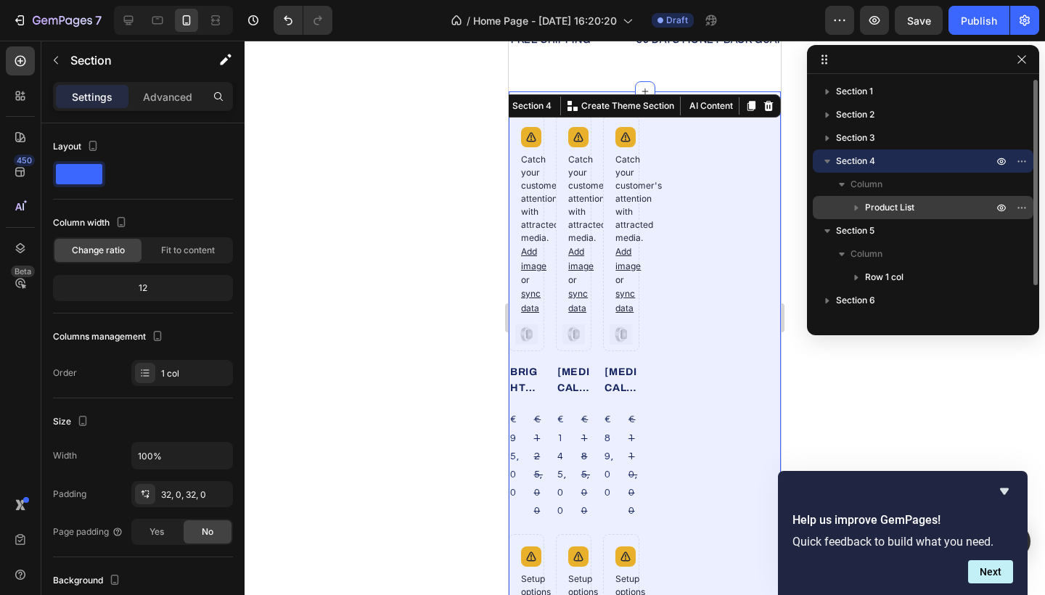
click at [891, 205] on span "Product List" at bounding box center [889, 207] width 49 height 15
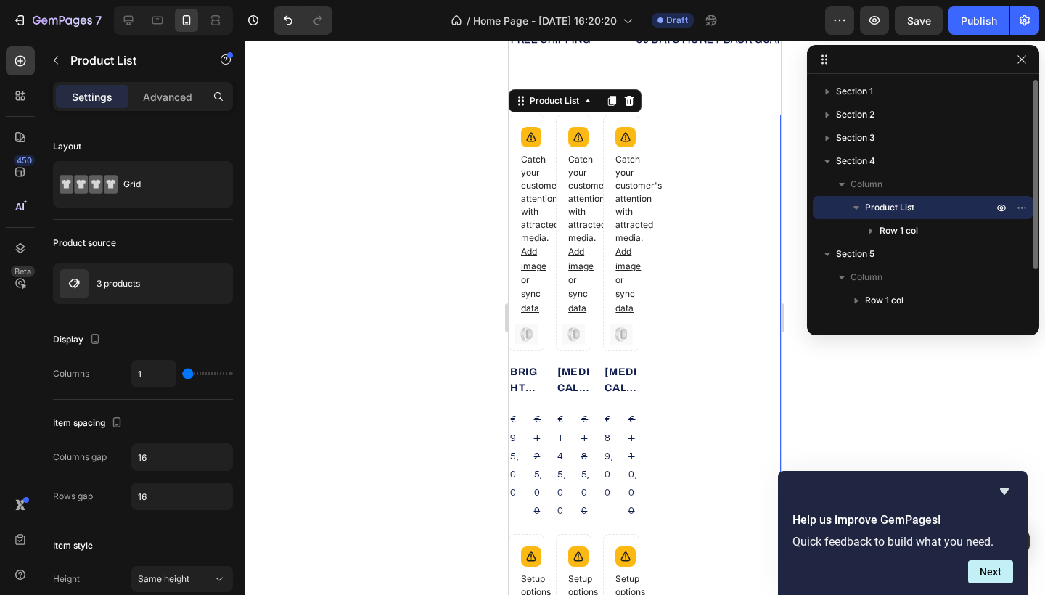
scroll to position [642, 0]
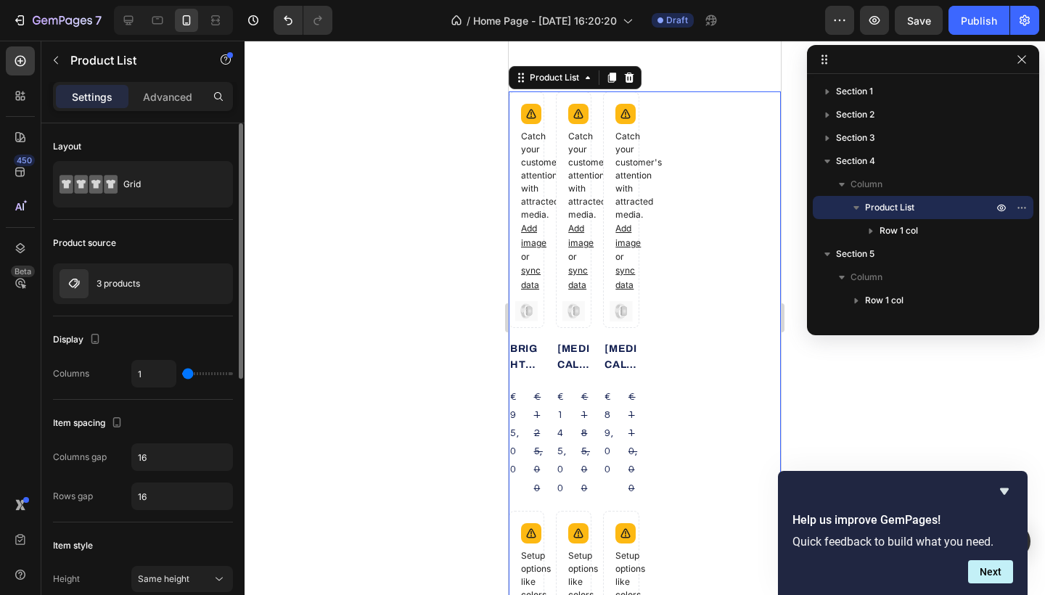
click at [197, 377] on div "1" at bounding box center [182, 374] width 102 height 28
type input "2"
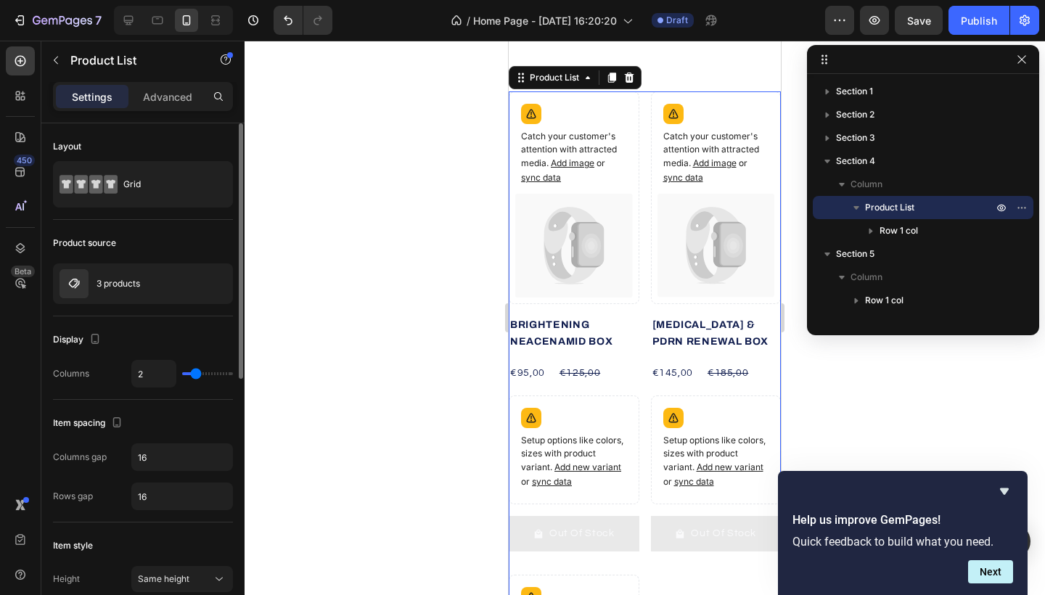
type input "3"
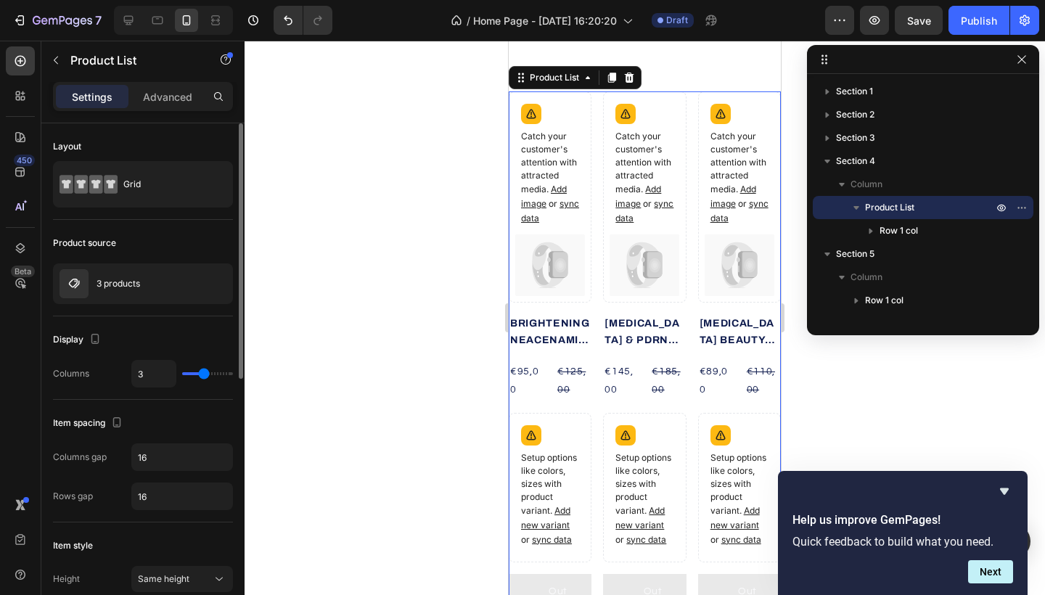
drag, startPoint x: 187, startPoint y: 375, endPoint x: 199, endPoint y: 375, distance: 11.6
click at [199, 375] on input "range" at bounding box center [207, 373] width 51 height 3
type input "4"
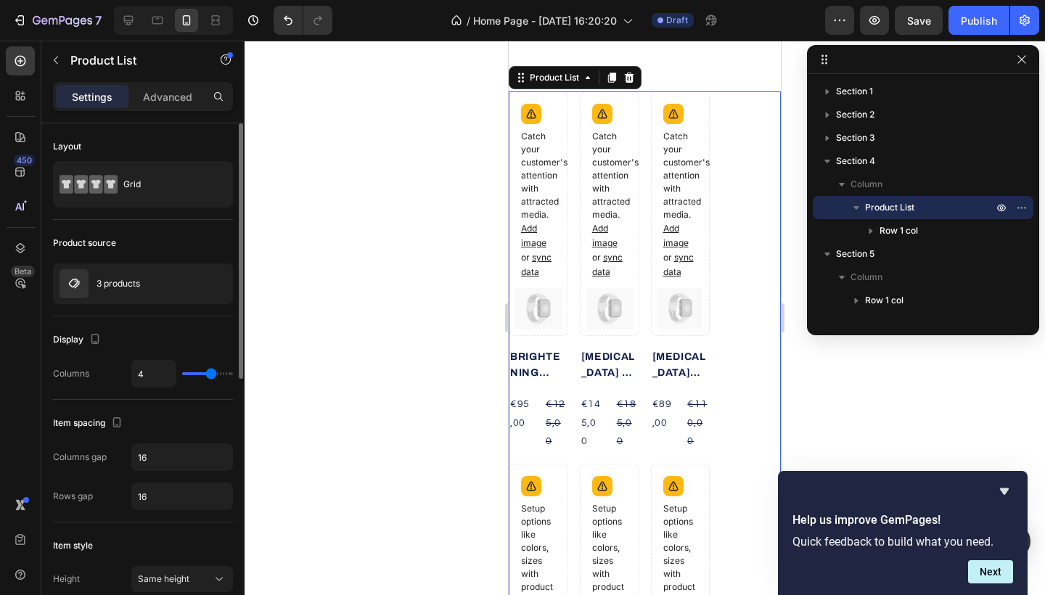
type input "3"
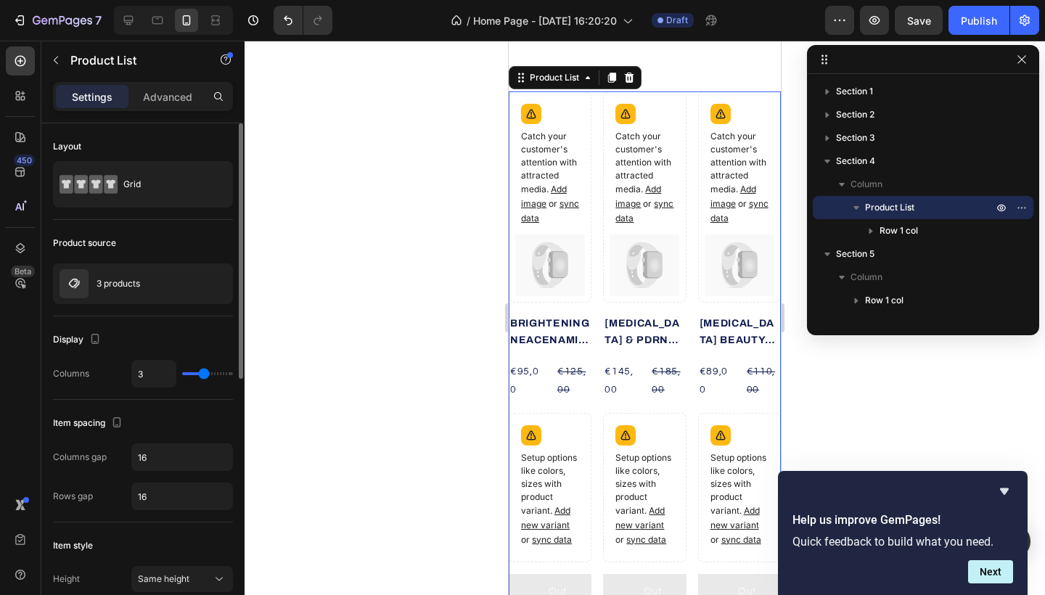
click at [203, 375] on input "range" at bounding box center [207, 373] width 51 height 3
type input "4"
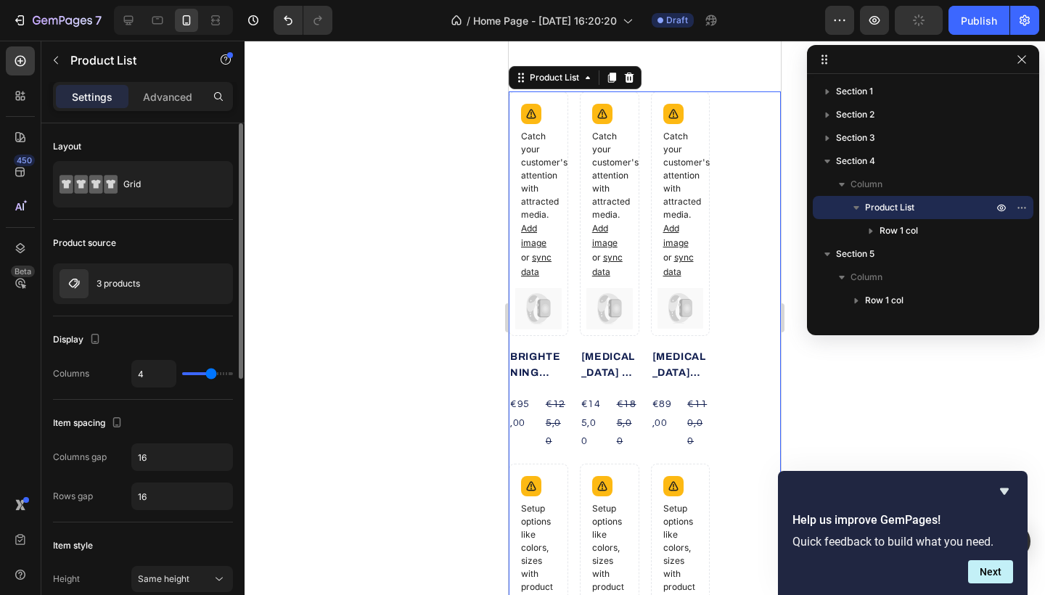
type input "6"
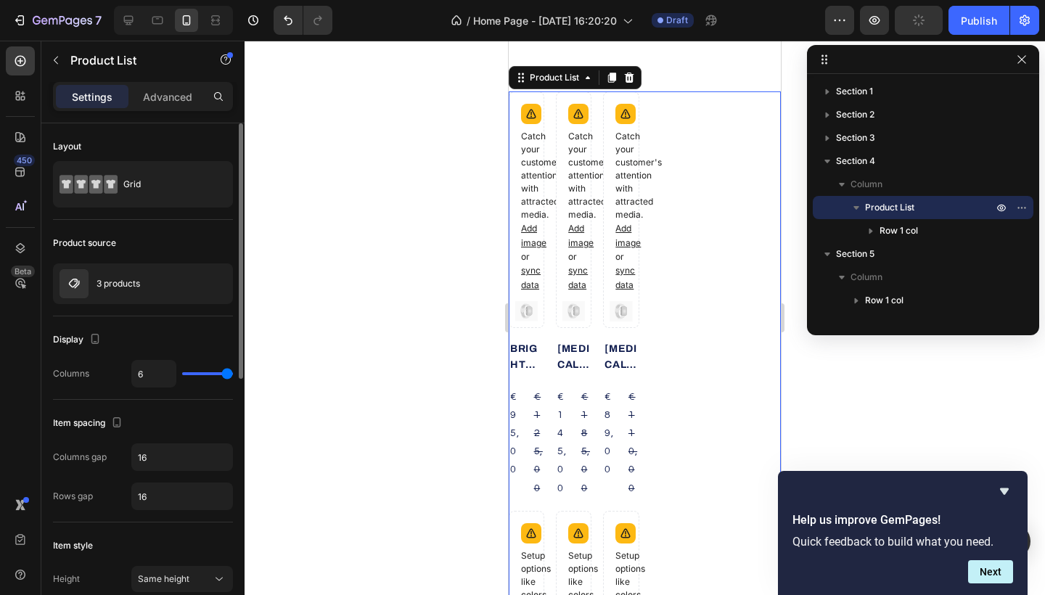
type input "5"
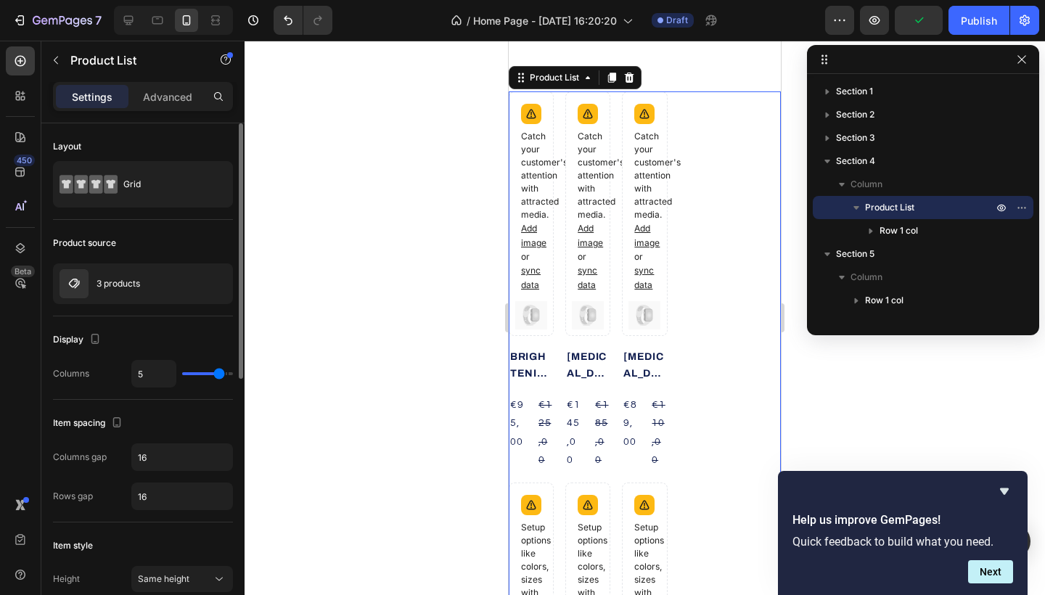
type input "4"
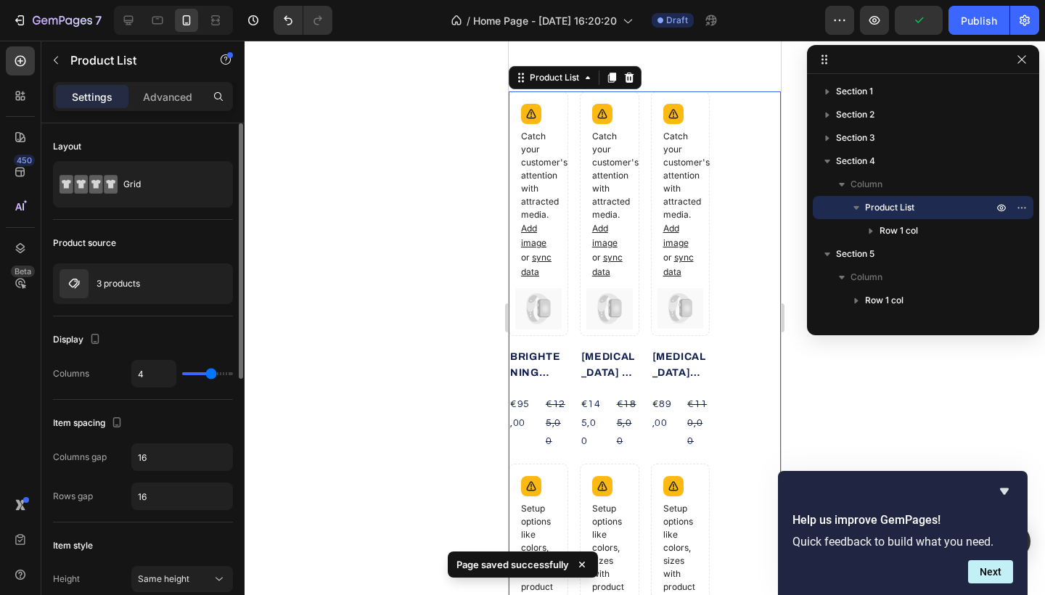
click at [207, 374] on input "range" at bounding box center [207, 373] width 51 height 3
type input "3"
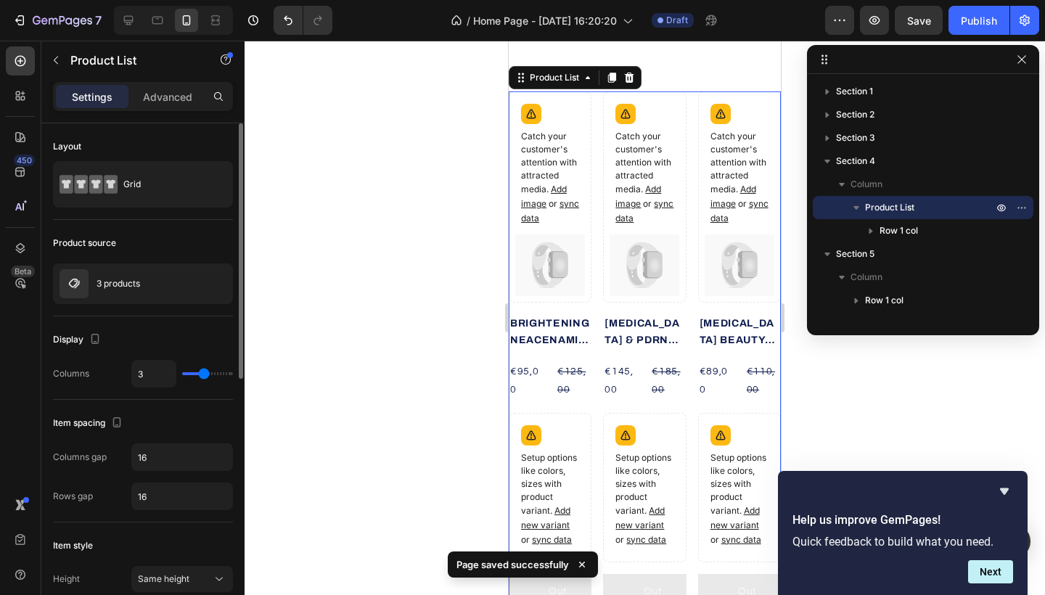
click at [198, 375] on input "range" at bounding box center [207, 373] width 51 height 3
type input "4"
type input "6"
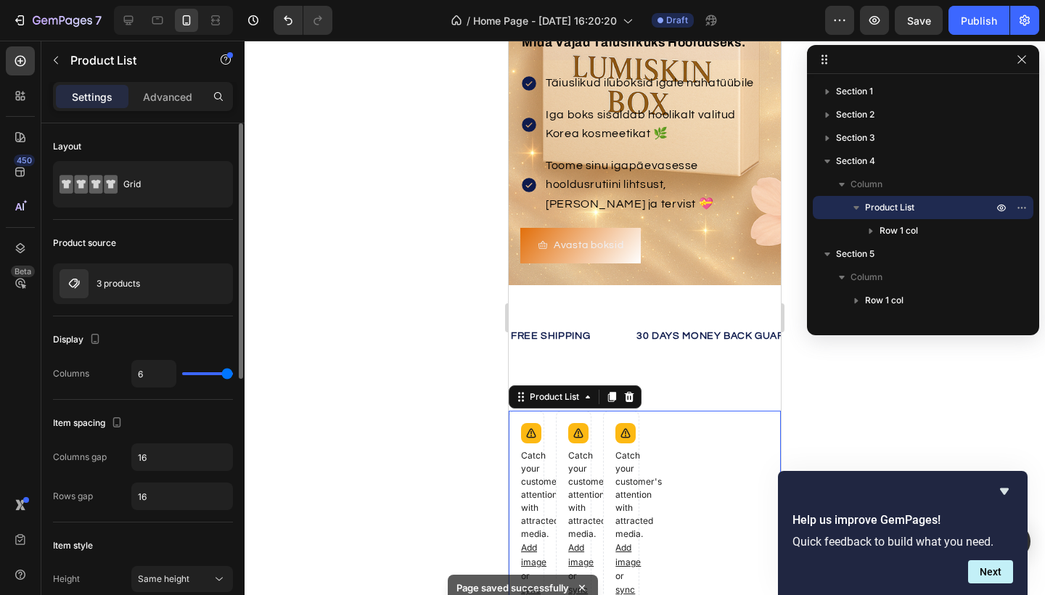
scroll to position [171, 0]
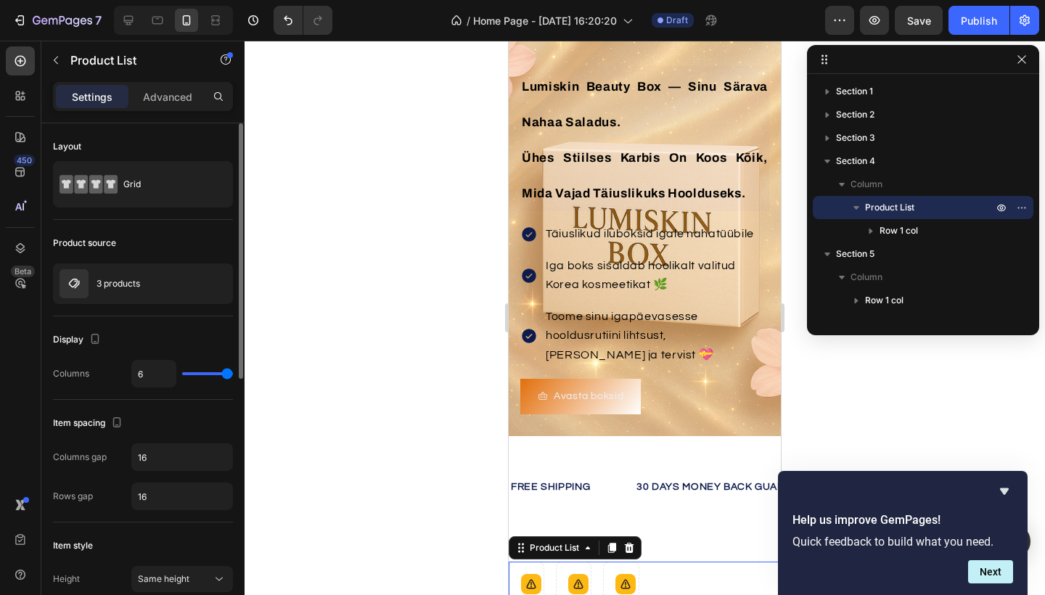
click at [233, 372] on input "range" at bounding box center [207, 373] width 51 height 3
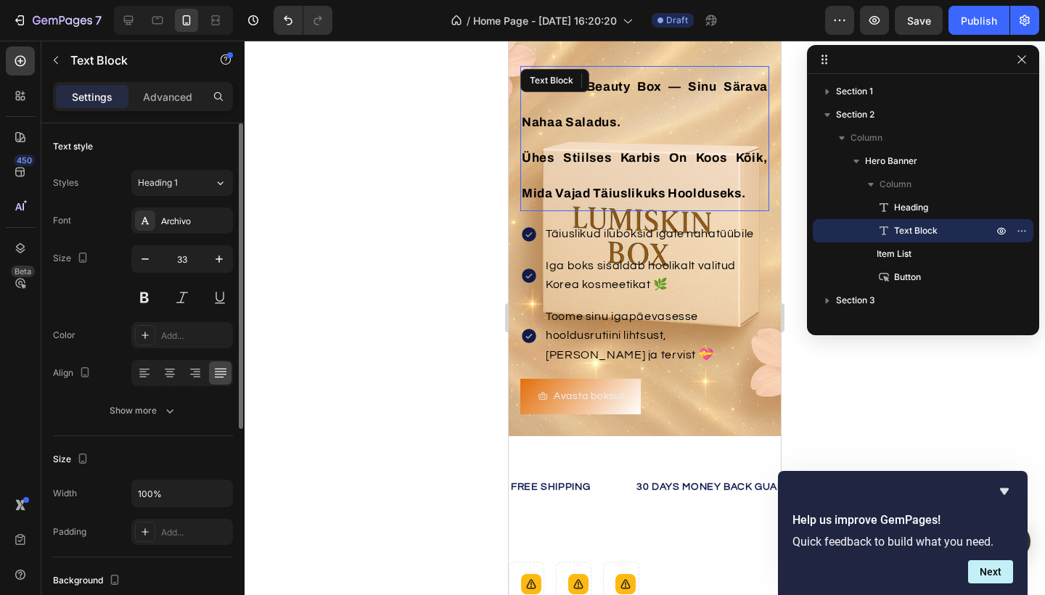
click at [637, 154] on span "ühes stiilses karbis on koos kõik, mida vajad täiuslikuks hoolduseks." at bounding box center [645, 175] width 246 height 49
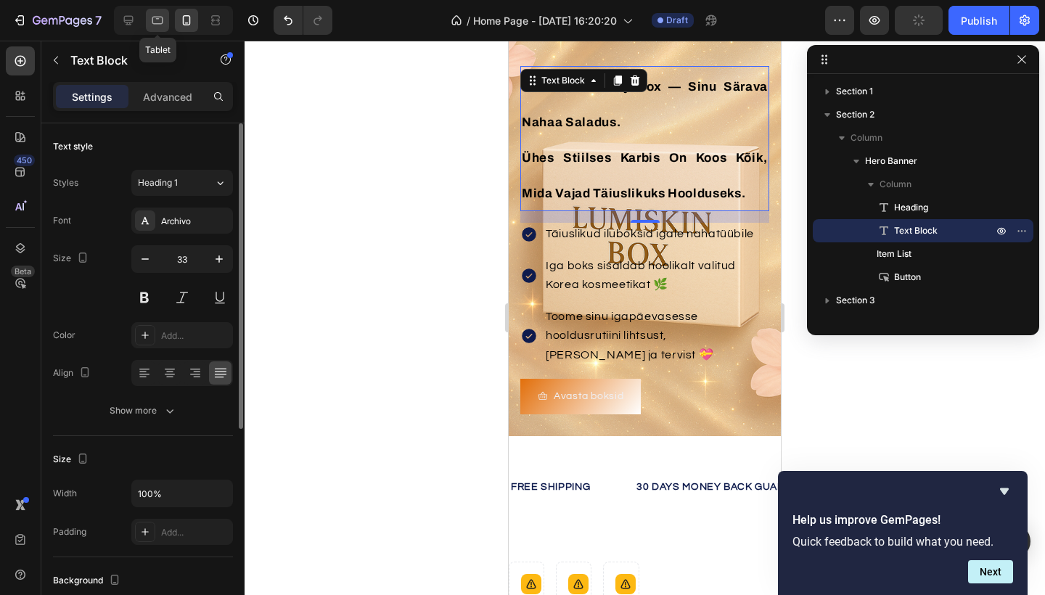
click at [153, 20] on icon at bounding box center [157, 21] width 11 height 8
type input "23"
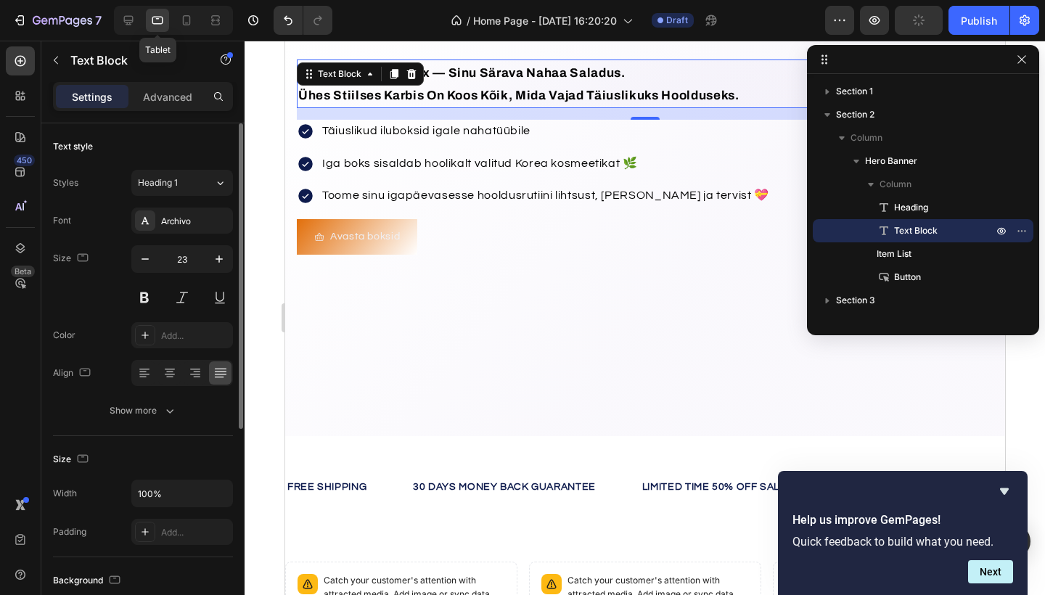
scroll to position [139, 0]
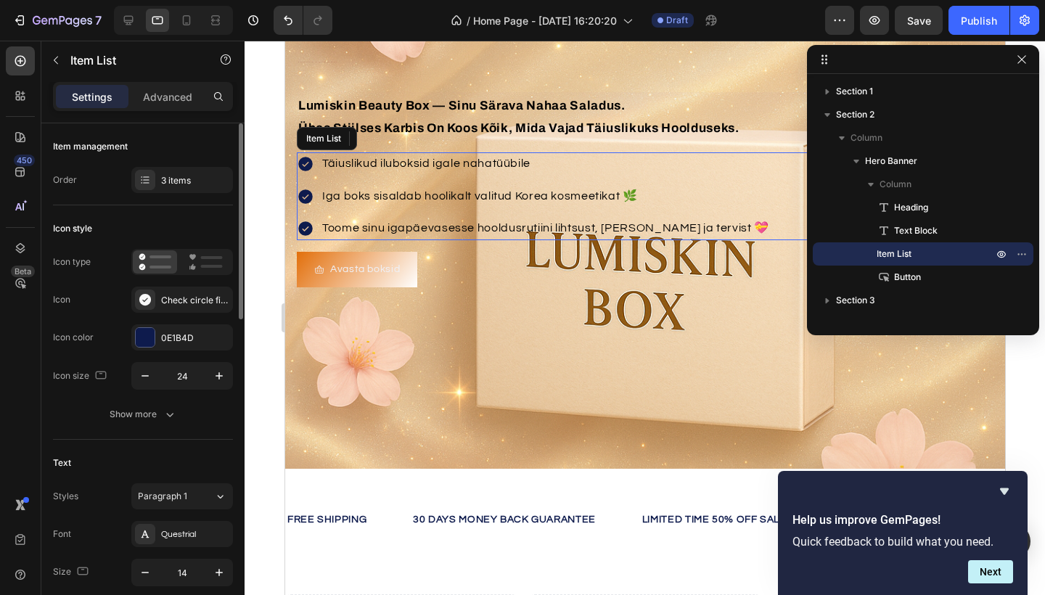
drag, startPoint x: 629, startPoint y: 200, endPoint x: 344, endPoint y: 160, distance: 287.5
click at [344, 160] on span "Täiuslikud iluboksid igale nahatüübile" at bounding box center [426, 164] width 208 height 12
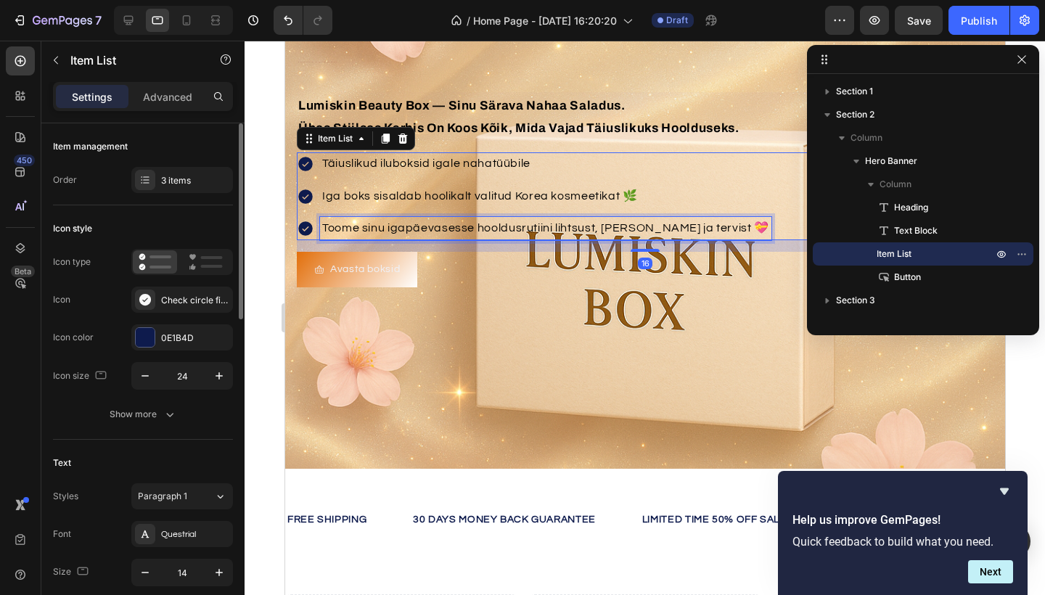
click at [393, 224] on span "Toome sinu igapäevasesse hooldusrutiini lihtsust, sära ja tervist 💝" at bounding box center [545, 228] width 447 height 12
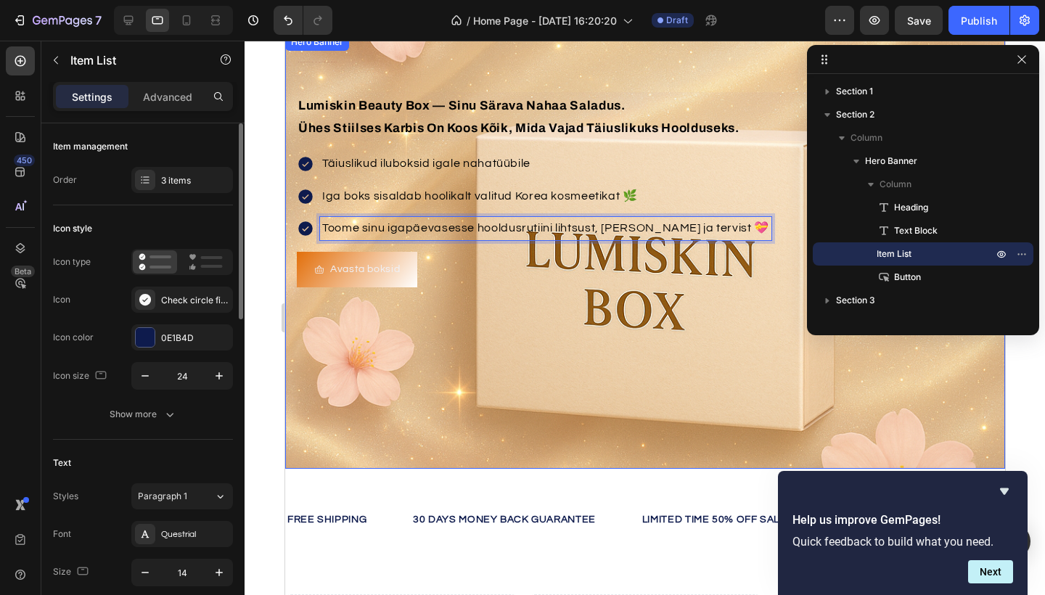
click at [430, 325] on div "Background Image" at bounding box center [645, 251] width 720 height 436
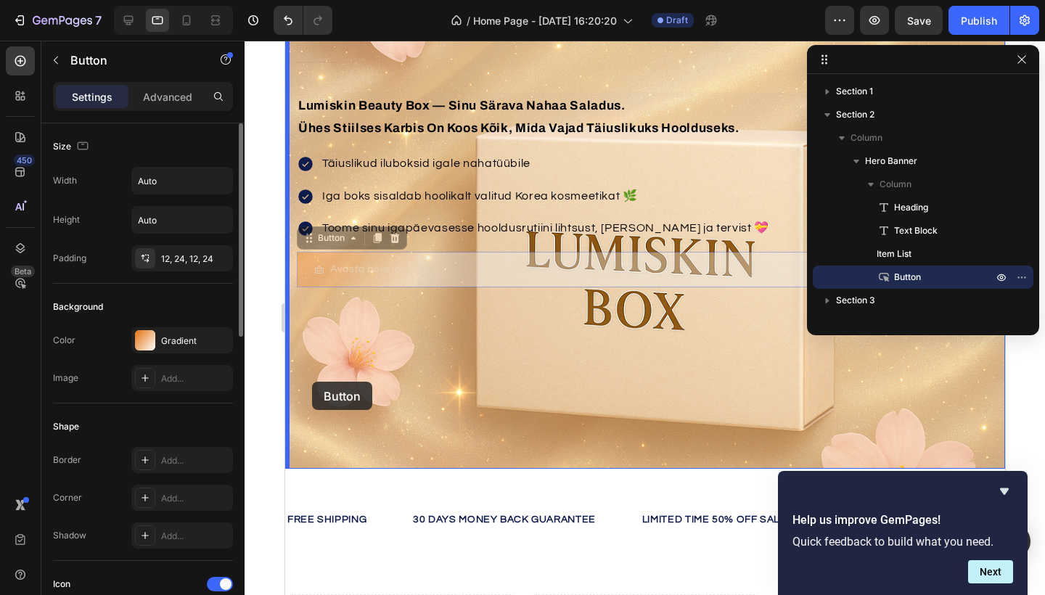
drag, startPoint x: 305, startPoint y: 245, endPoint x: 311, endPoint y: 382, distance: 137.4
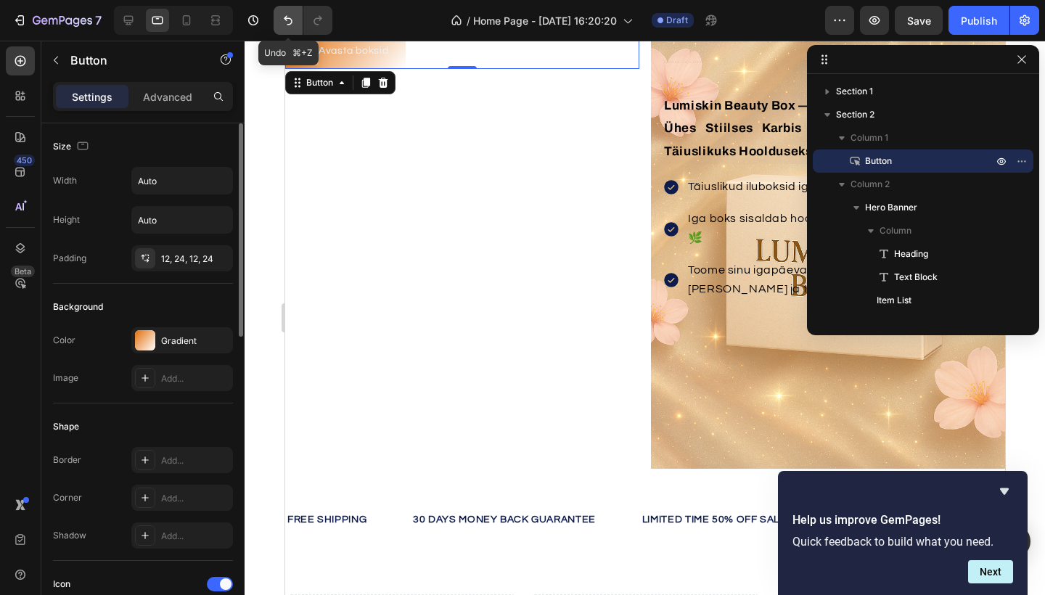
click at [290, 17] on icon "Undo/Redo" at bounding box center [288, 20] width 15 height 15
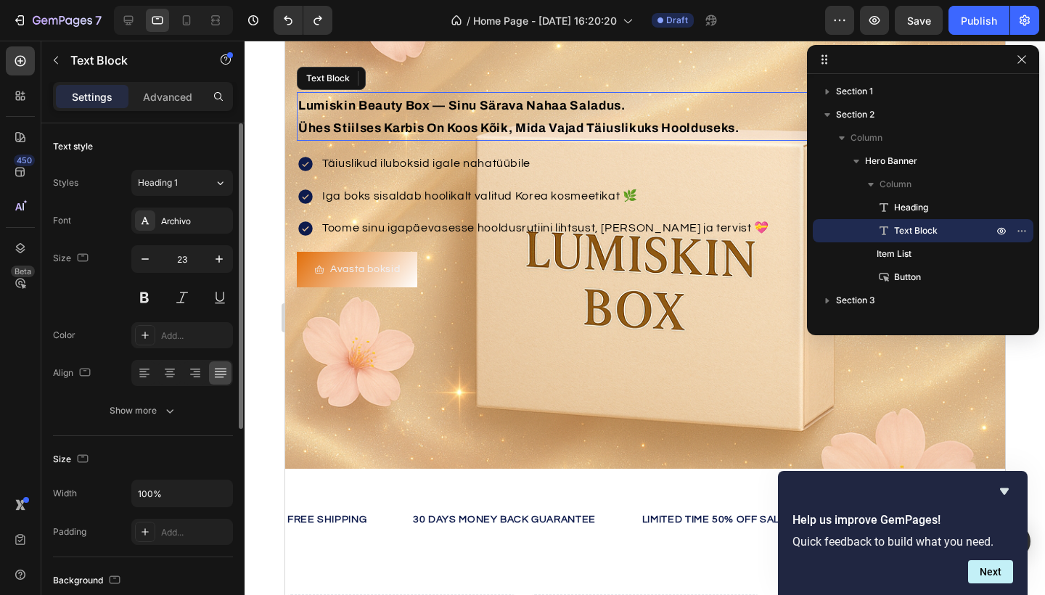
click at [423, 117] on p "ühes stiilses karbis on koos kõik, mida vajad täiuslikuks hoolduseks." at bounding box center [645, 127] width 694 height 23
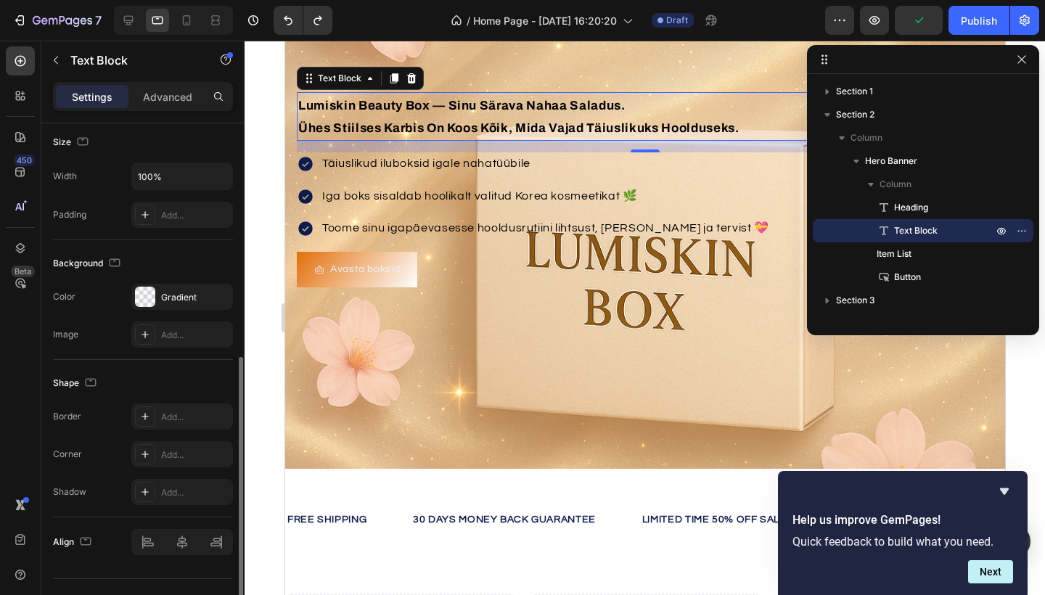
scroll to position [347, 0]
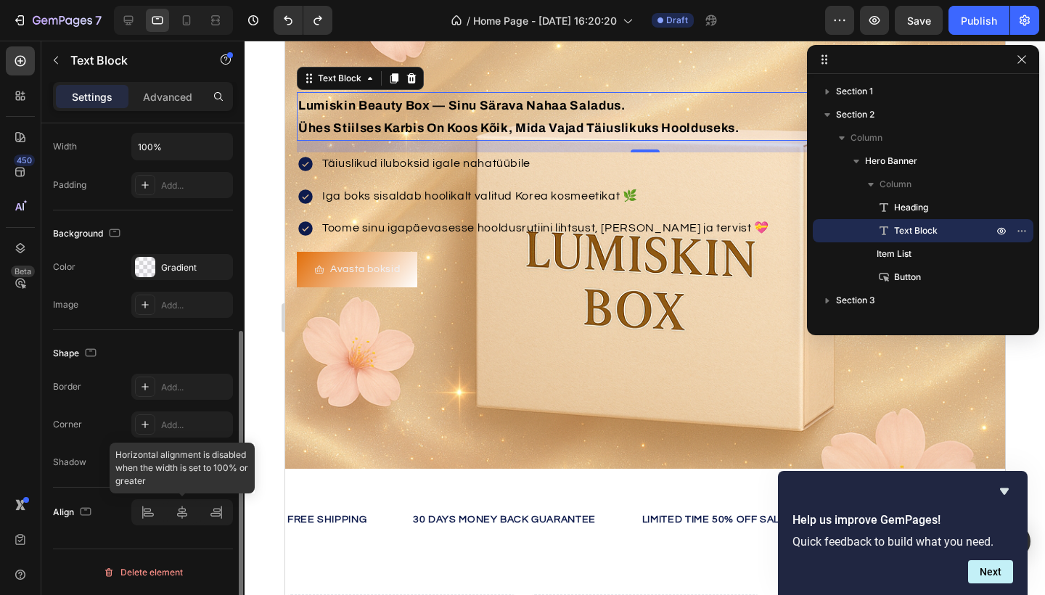
click at [146, 515] on div at bounding box center [182, 512] width 102 height 26
click at [182, 515] on div at bounding box center [182, 512] width 102 height 26
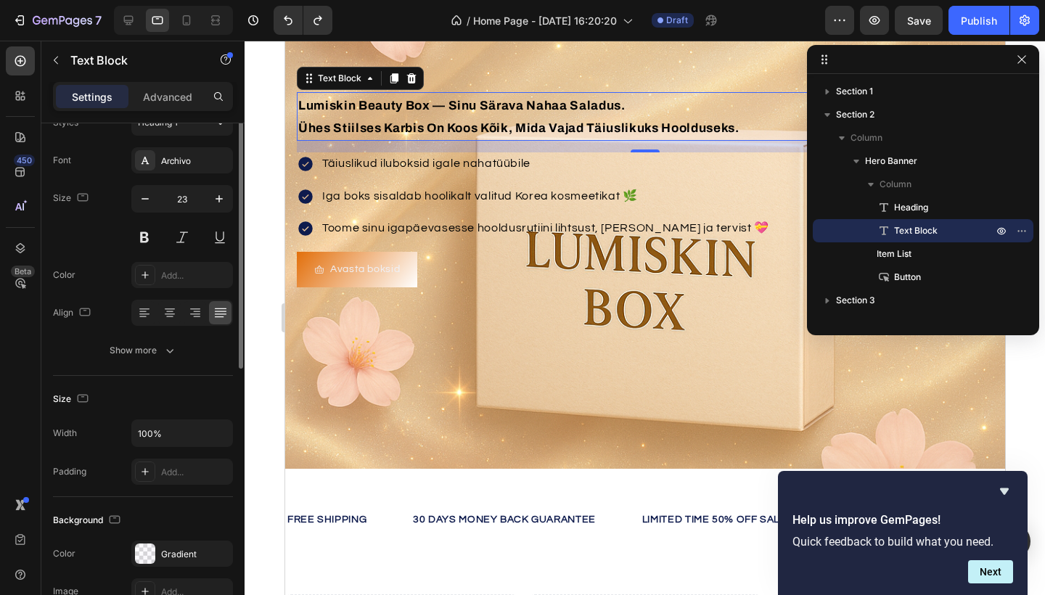
scroll to position [0, 0]
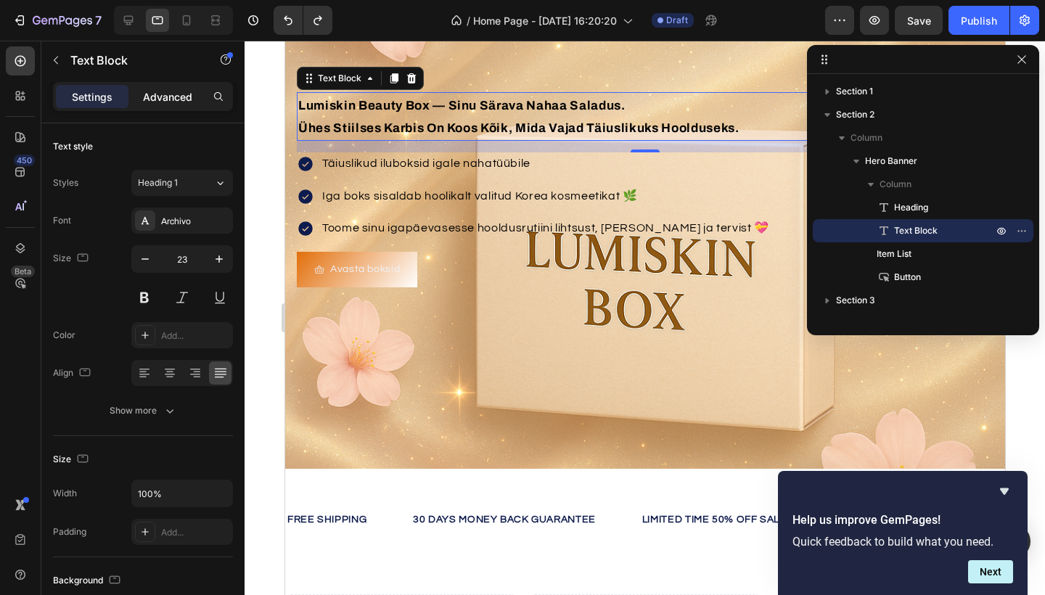
click at [166, 107] on div "Advanced" at bounding box center [167, 96] width 73 height 23
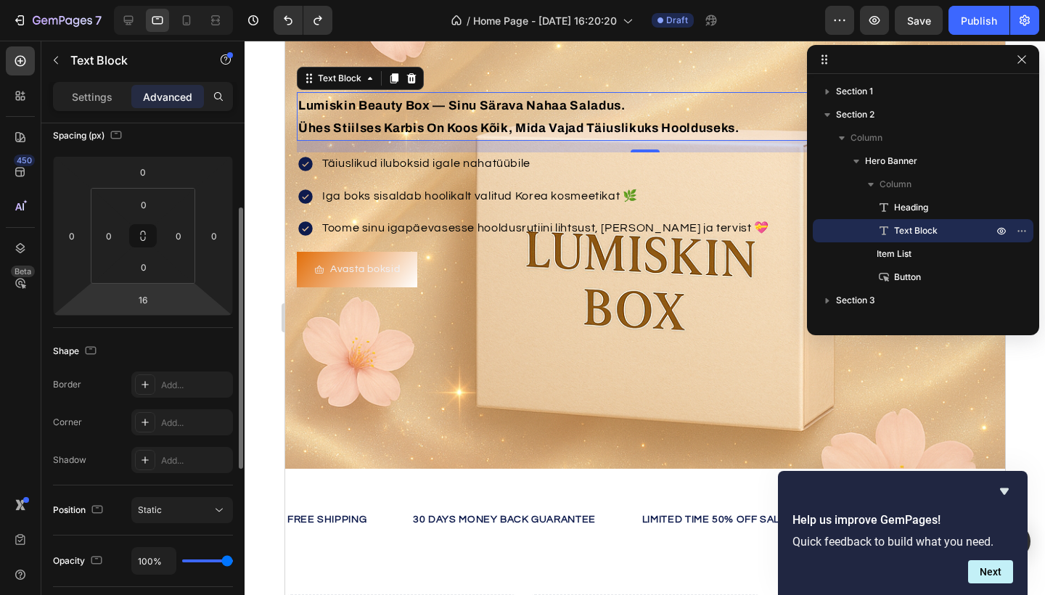
scroll to position [168, 0]
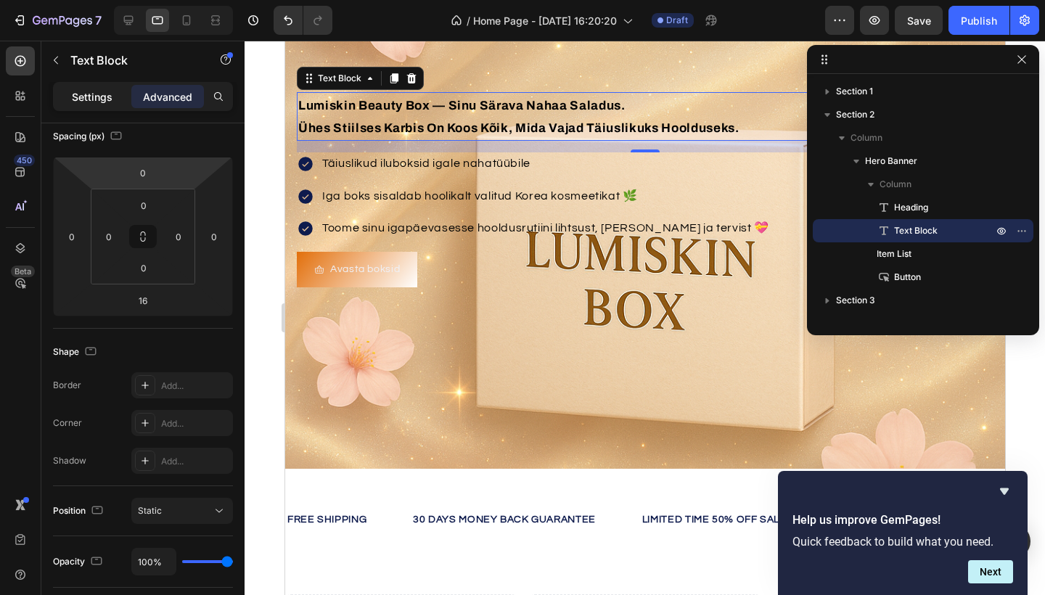
click at [93, 100] on p "Settings" at bounding box center [92, 96] width 41 height 15
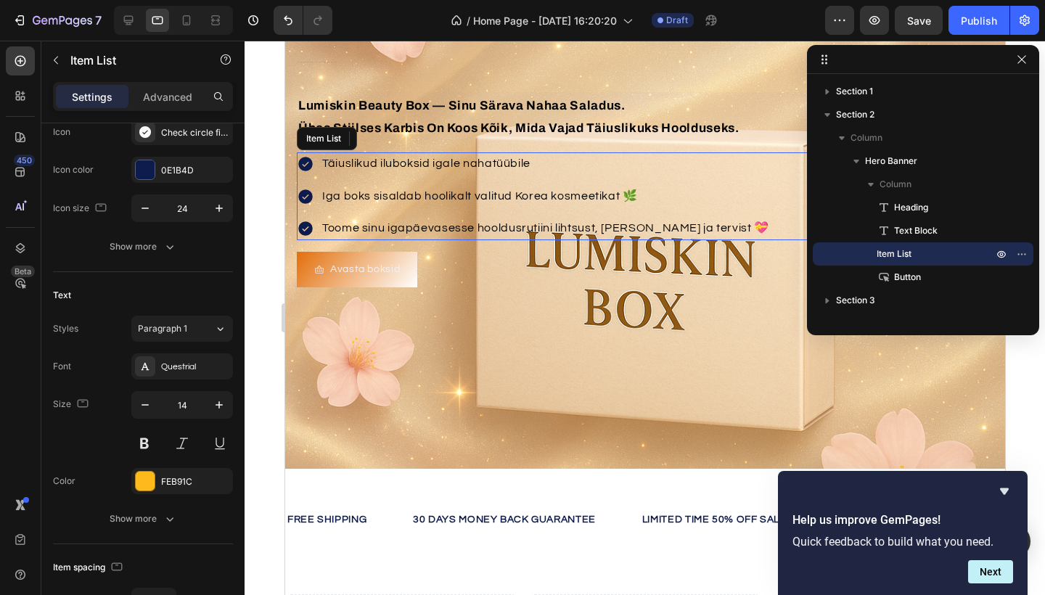
click at [360, 168] on p "Täiuslikud iluboksid igale nahatüübile" at bounding box center [545, 164] width 447 height 19
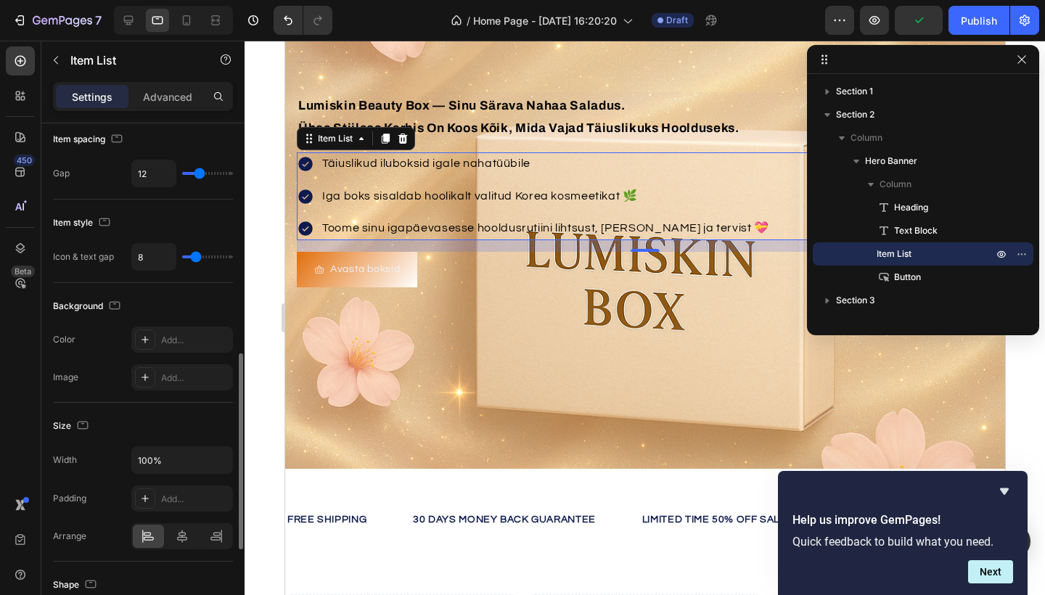
scroll to position [597, 0]
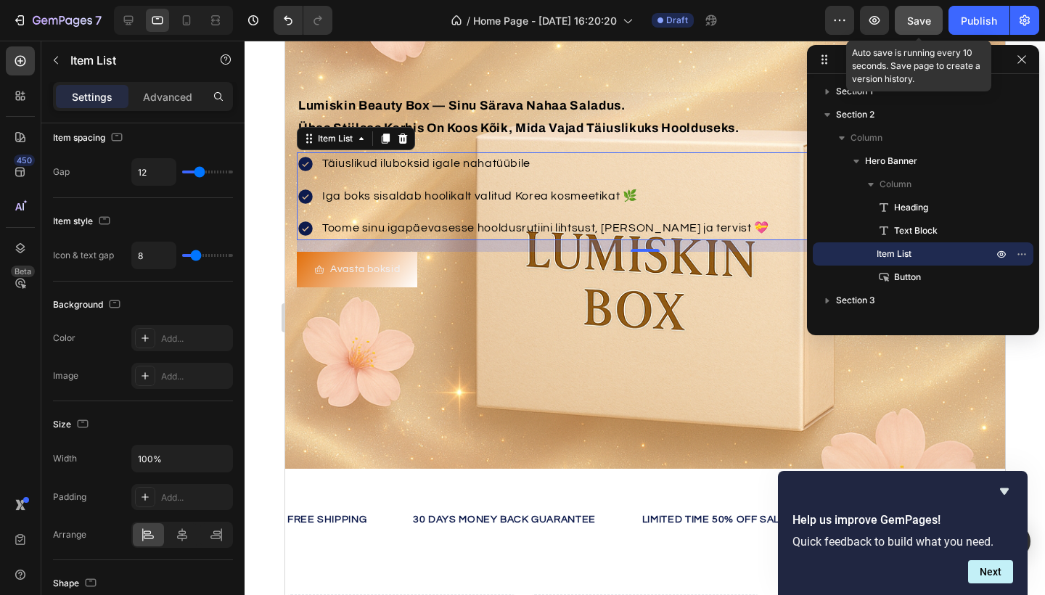
click at [910, 16] on span "Save" at bounding box center [919, 21] width 24 height 12
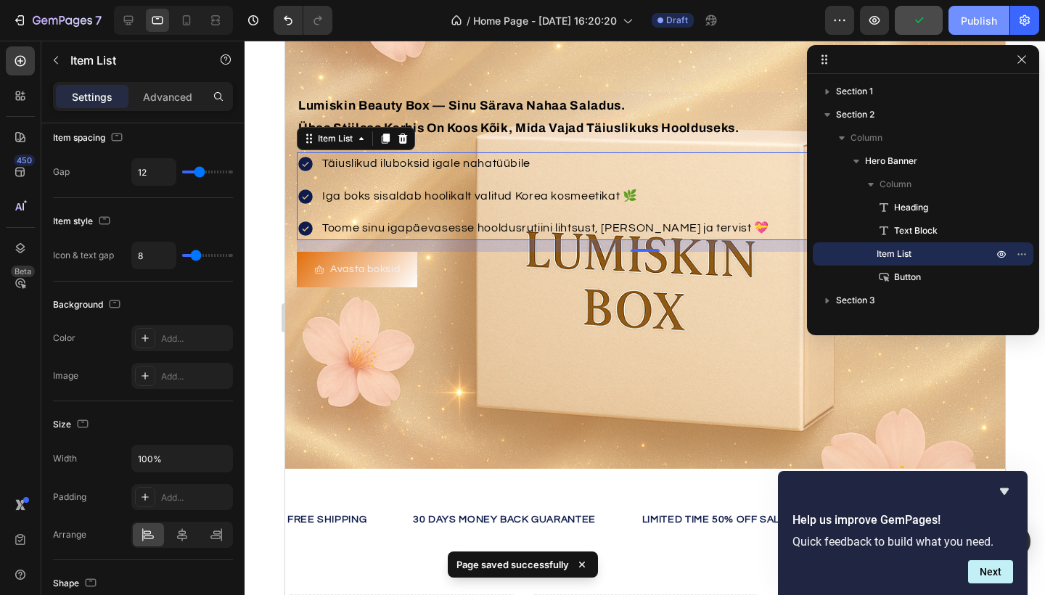
click at [977, 23] on div "Publish" at bounding box center [979, 20] width 36 height 15
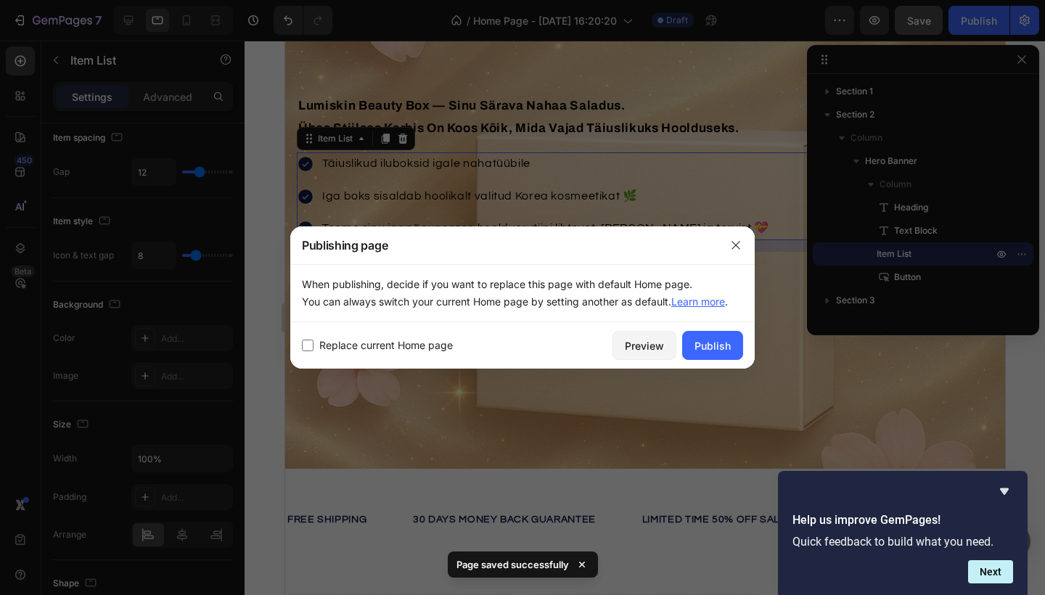
click at [311, 348] on input "checkbox" at bounding box center [308, 346] width 12 height 12
checkbox input "true"
click at [714, 351] on div "Publish" at bounding box center [713, 345] width 36 height 15
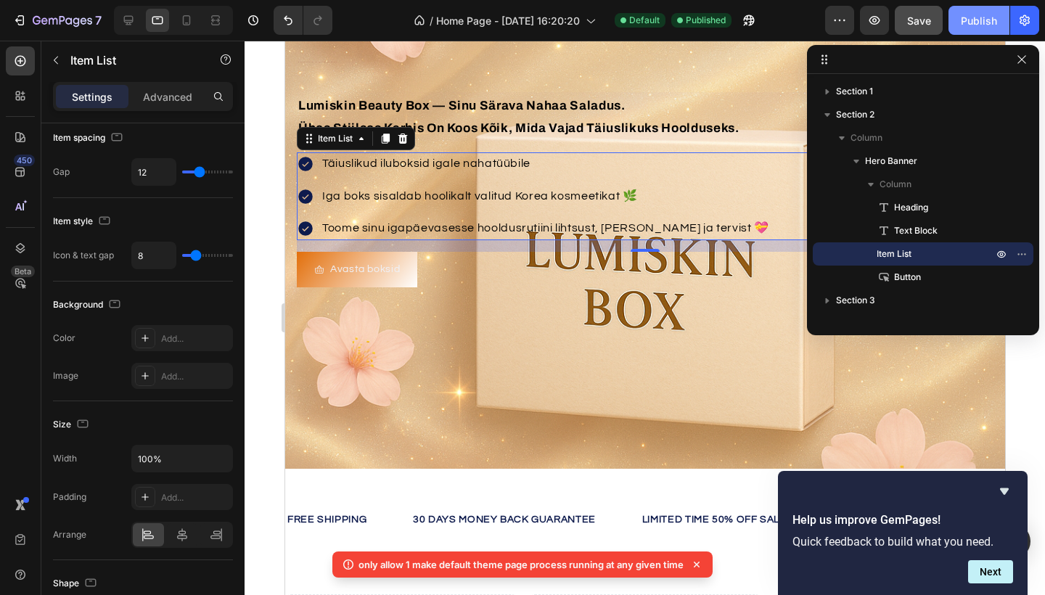
click at [982, 19] on div "Publish" at bounding box center [979, 20] width 36 height 15
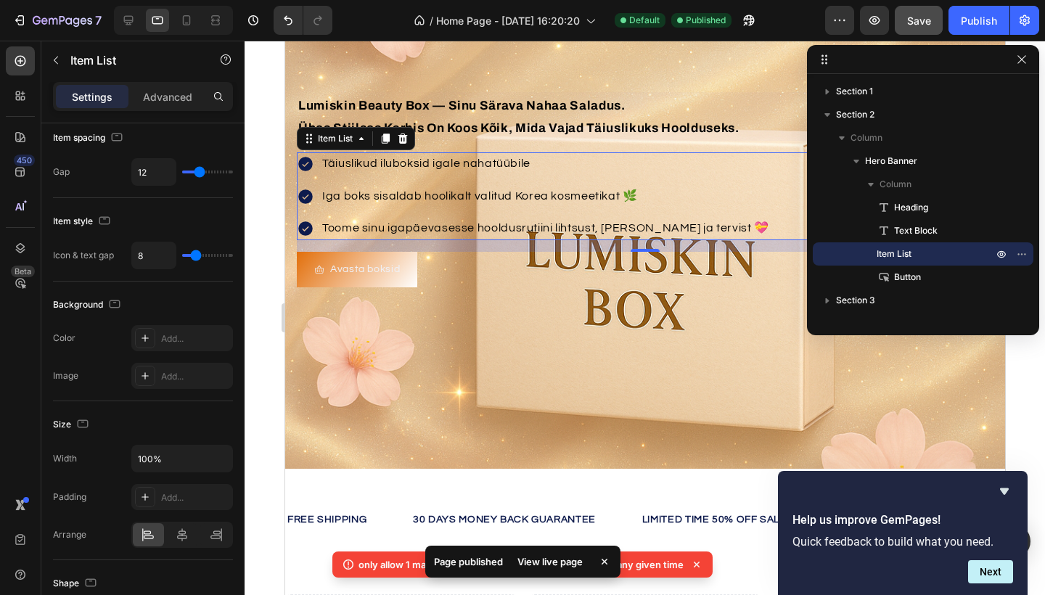
click at [545, 563] on div "View live page" at bounding box center [550, 562] width 83 height 20
click at [635, 568] on p "only allow 1 make default theme page process running at any given time" at bounding box center [521, 565] width 325 height 15
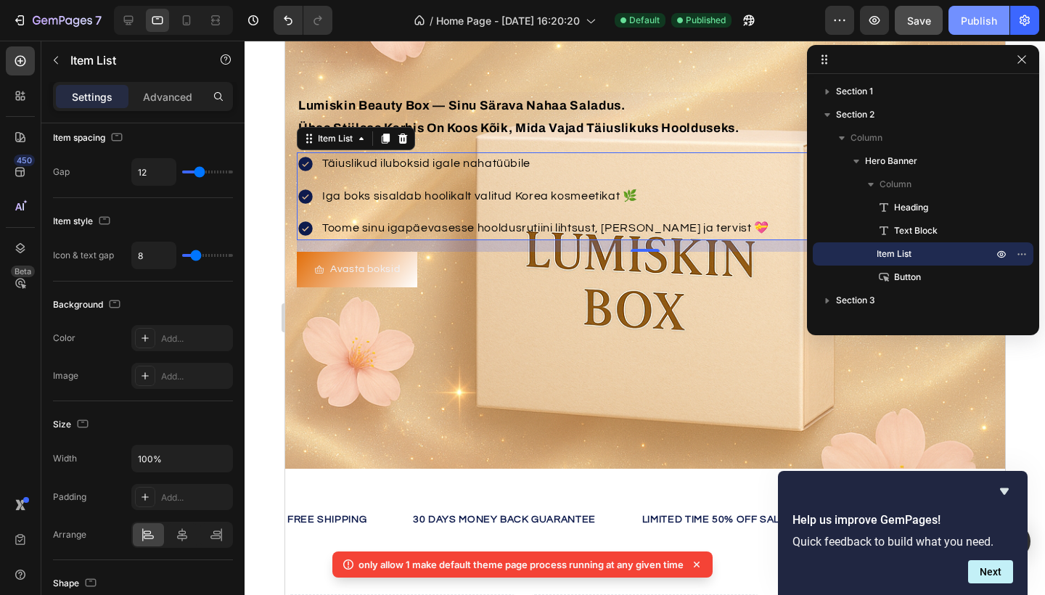
click at [976, 17] on div "Publish" at bounding box center [979, 20] width 36 height 15
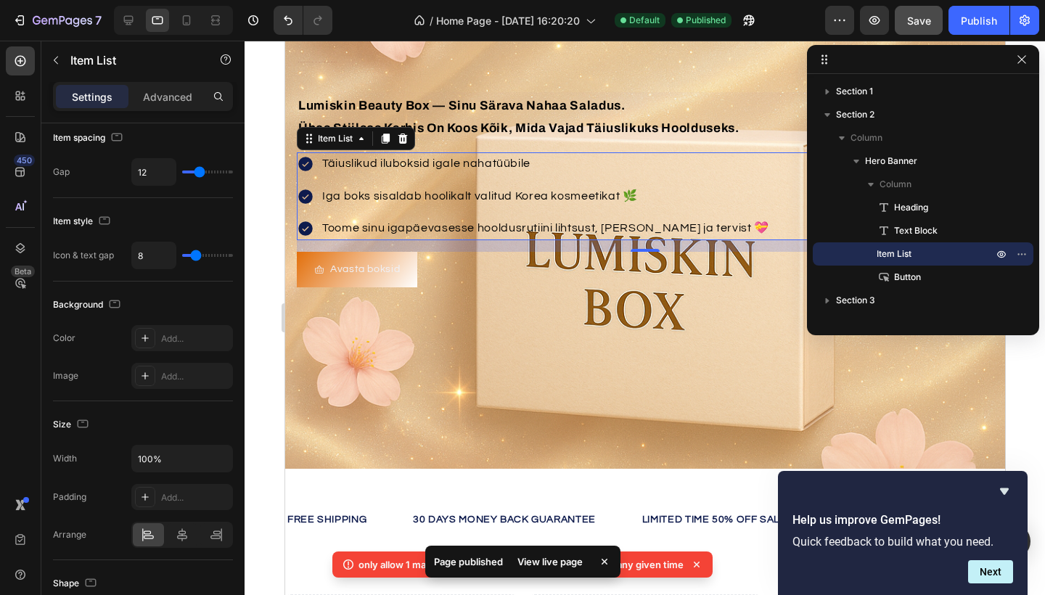
click at [477, 566] on p "Page published" at bounding box center [468, 562] width 69 height 15
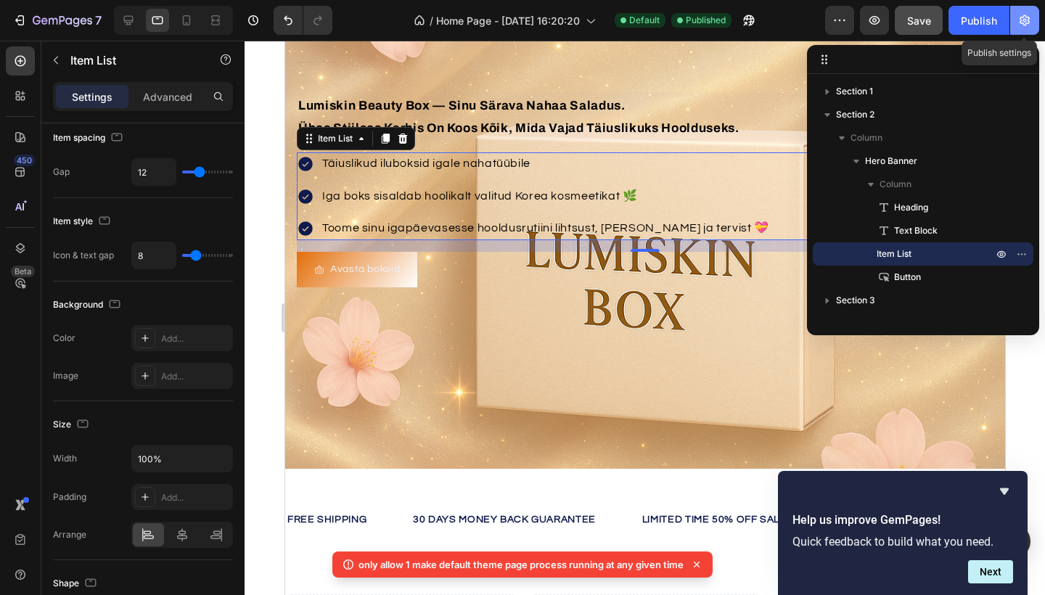
click at [1029, 20] on icon "button" at bounding box center [1025, 20] width 10 height 11
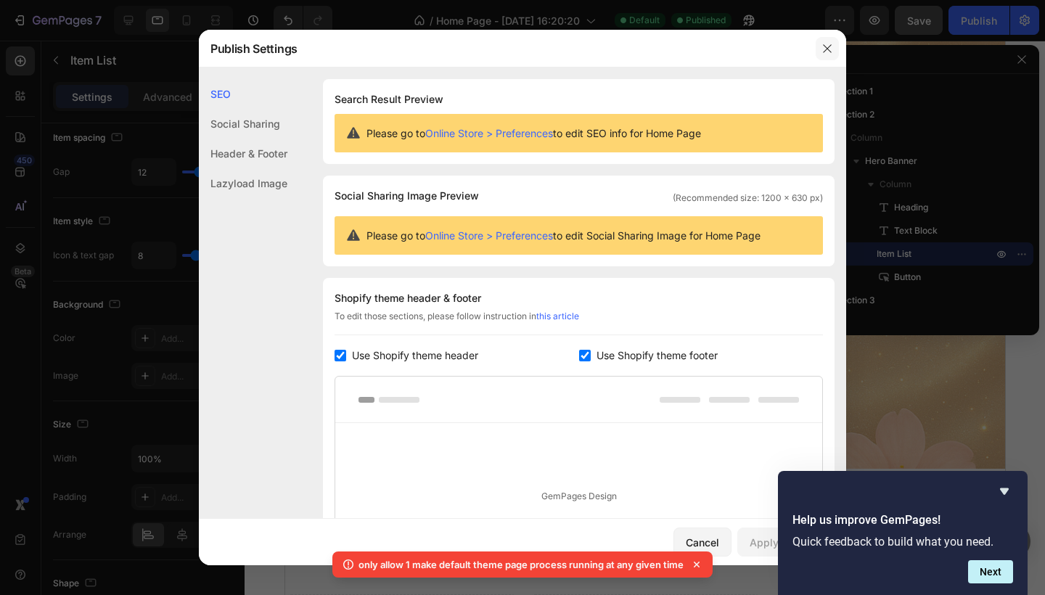
click at [833, 49] on icon "button" at bounding box center [828, 49] width 12 height 12
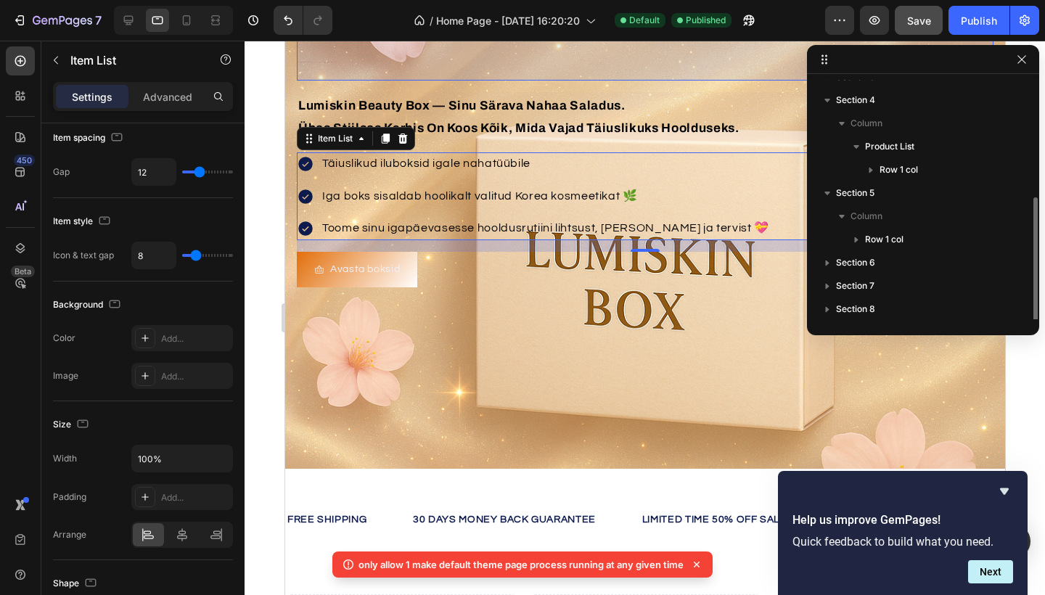
scroll to position [225, 0]
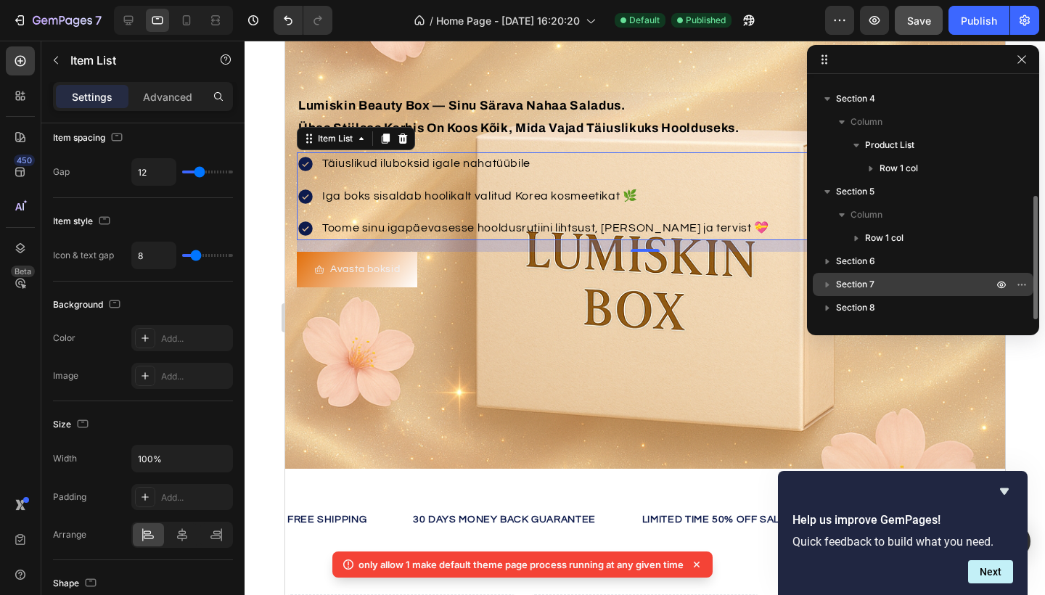
click at [843, 282] on span "Section 7" at bounding box center [855, 284] width 38 height 15
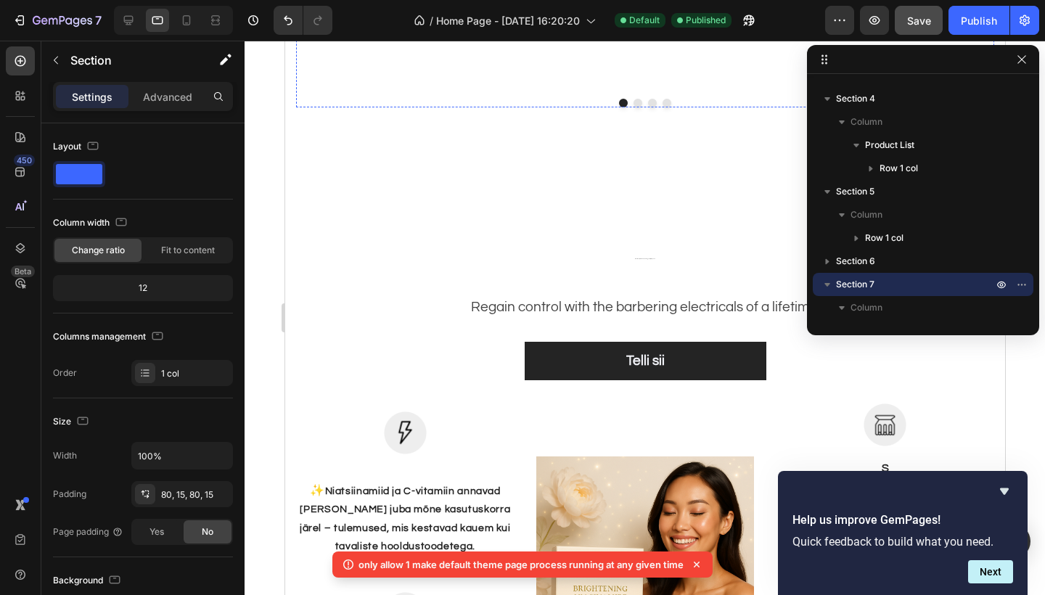
scroll to position [1721, 0]
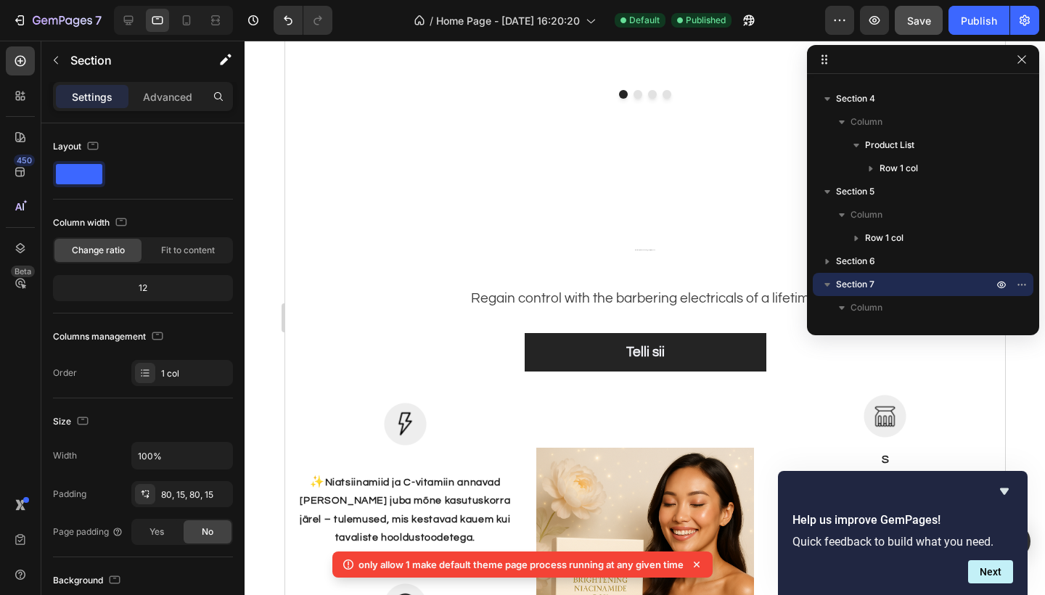
click at [565, 301] on p "Regain control with the barbering electricals of a lifetime." at bounding box center [645, 298] width 540 height 21
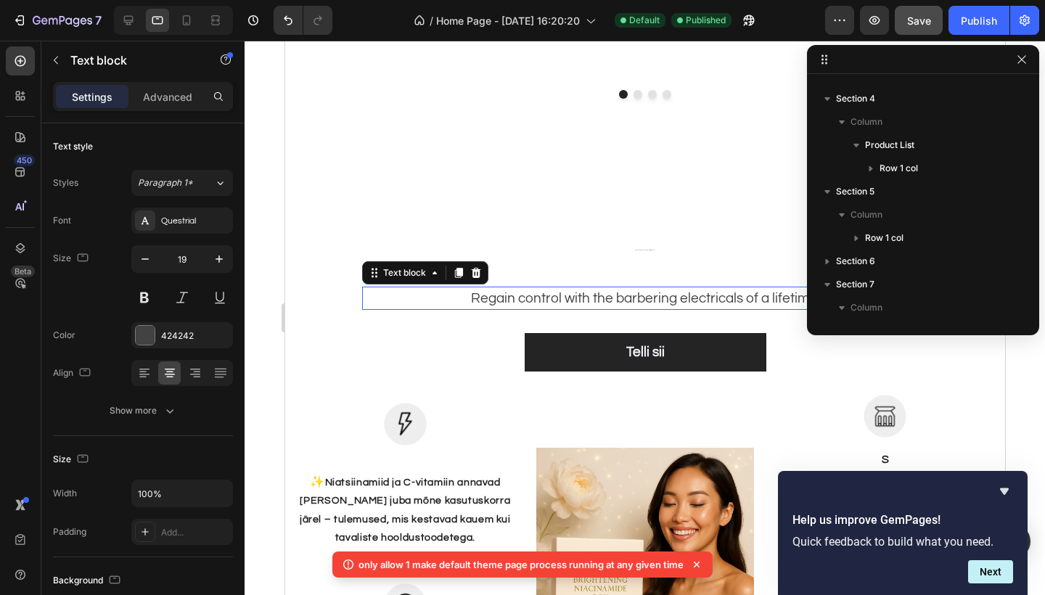
scroll to position [388, 0]
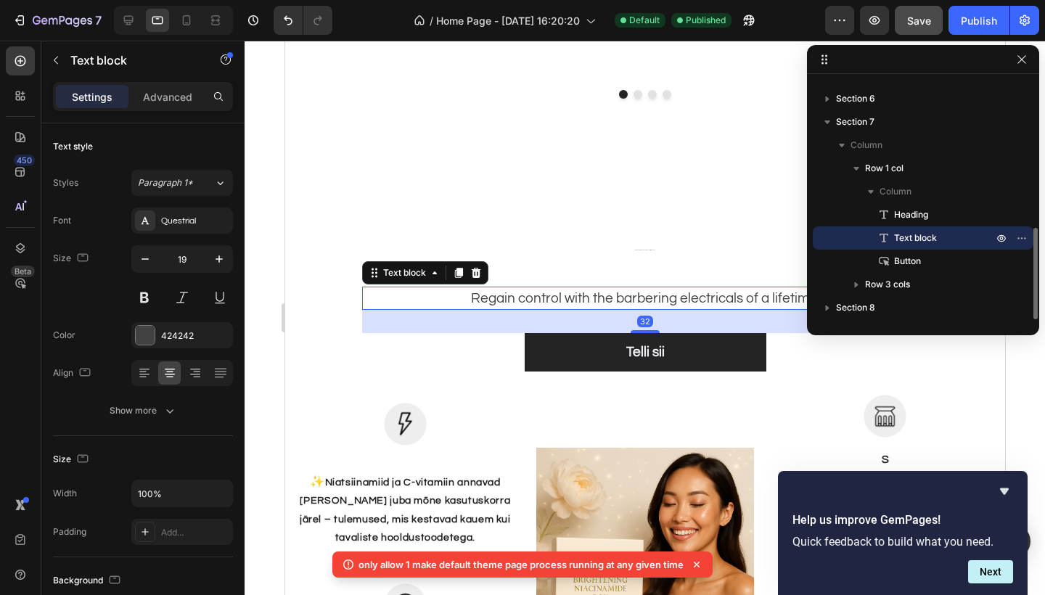
click at [566, 299] on p "Regain control with the barbering electricals of a lifetime." at bounding box center [645, 298] width 540 height 21
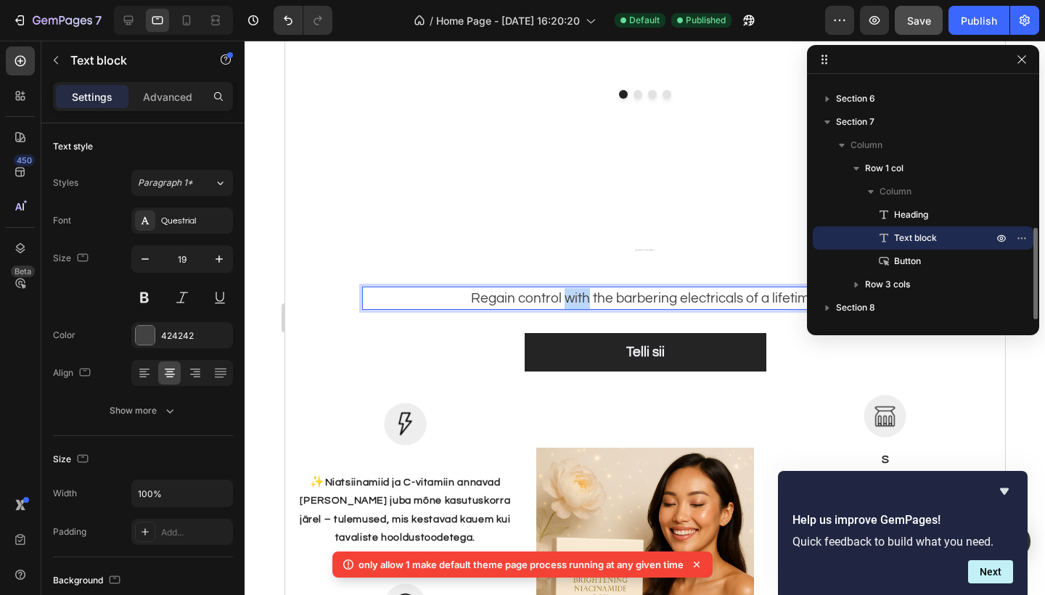
click at [566, 299] on p "Regain control with the barbering electricals of a lifetime." at bounding box center [645, 298] width 540 height 21
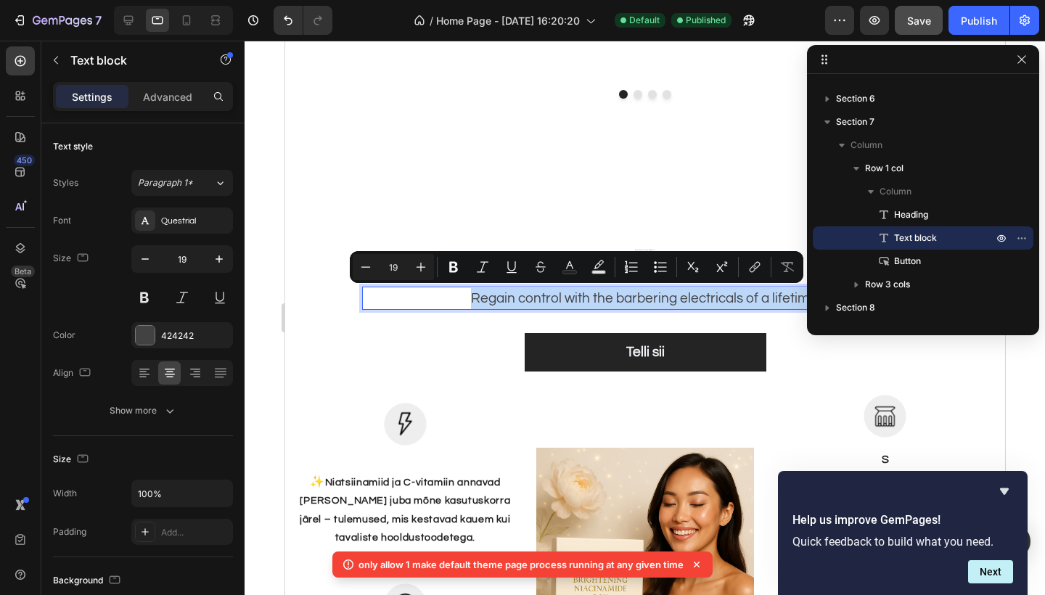
click at [566, 299] on p "Regain control with the barbering electricals of a lifetime." at bounding box center [645, 298] width 540 height 21
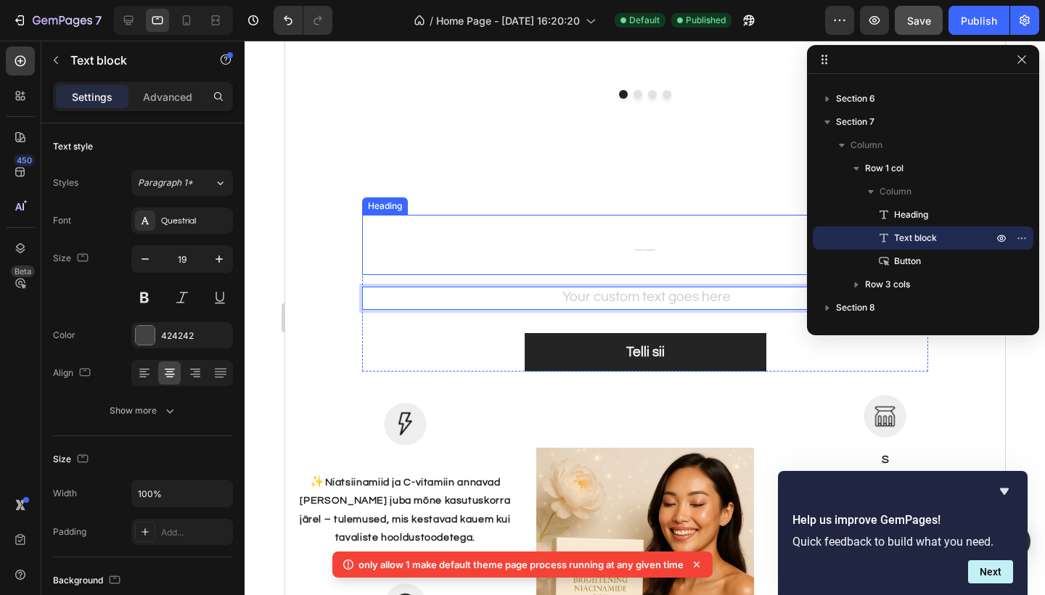
click at [533, 226] on h2 "Hooldus, mis ühendab elegantsi ja täpsuse" at bounding box center [644, 245] width 531 height 60
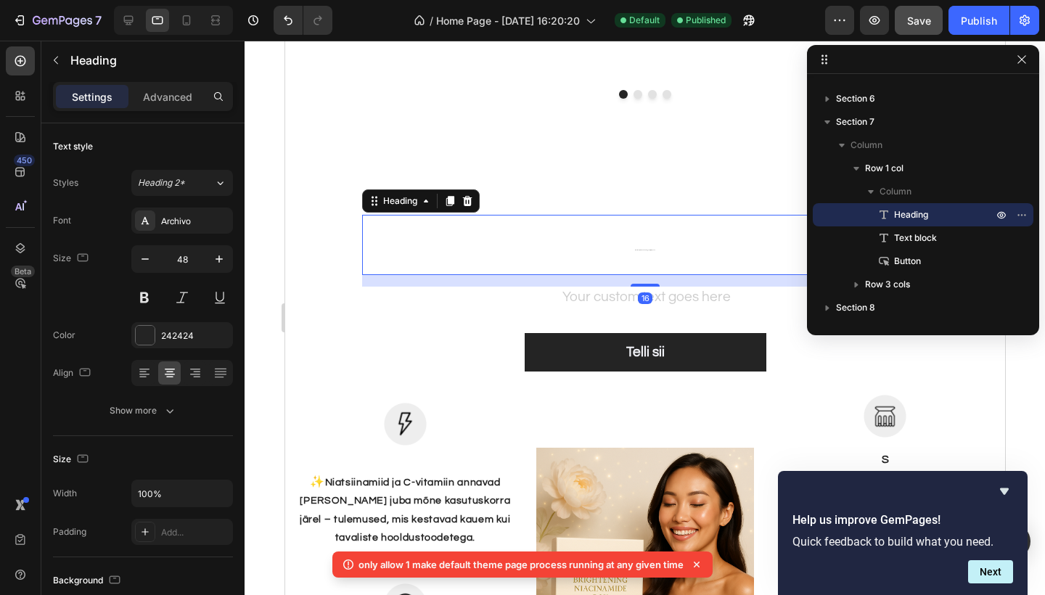
click at [503, 233] on h2 "Hooldus, mis ühendab elegantsi ja täpsuse" at bounding box center [644, 245] width 531 height 60
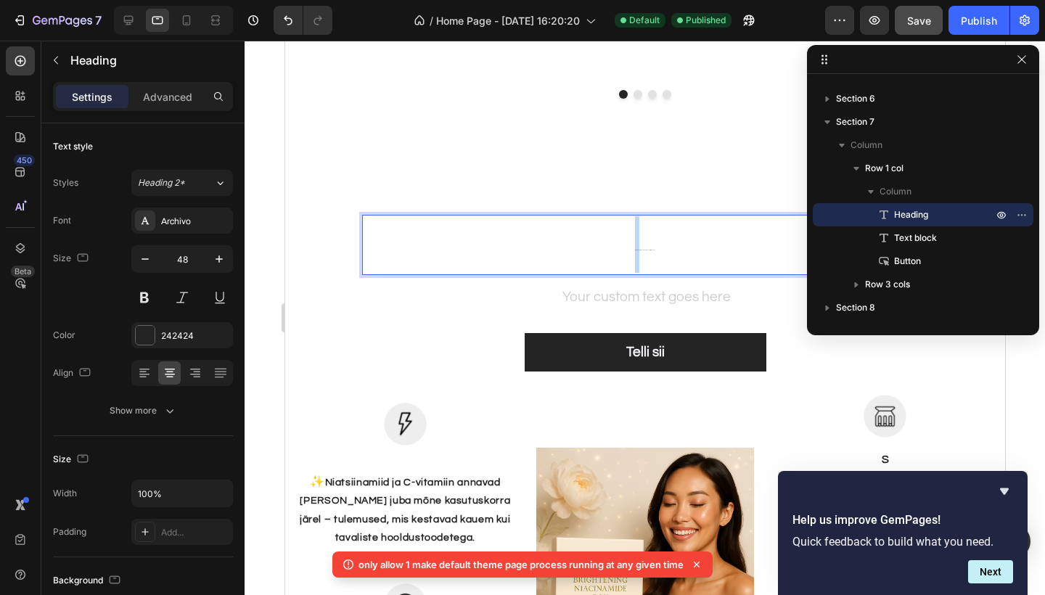
click at [503, 233] on p "Hooldus, mis ühendab elegantsi ja täpsuse" at bounding box center [644, 244] width 529 height 57
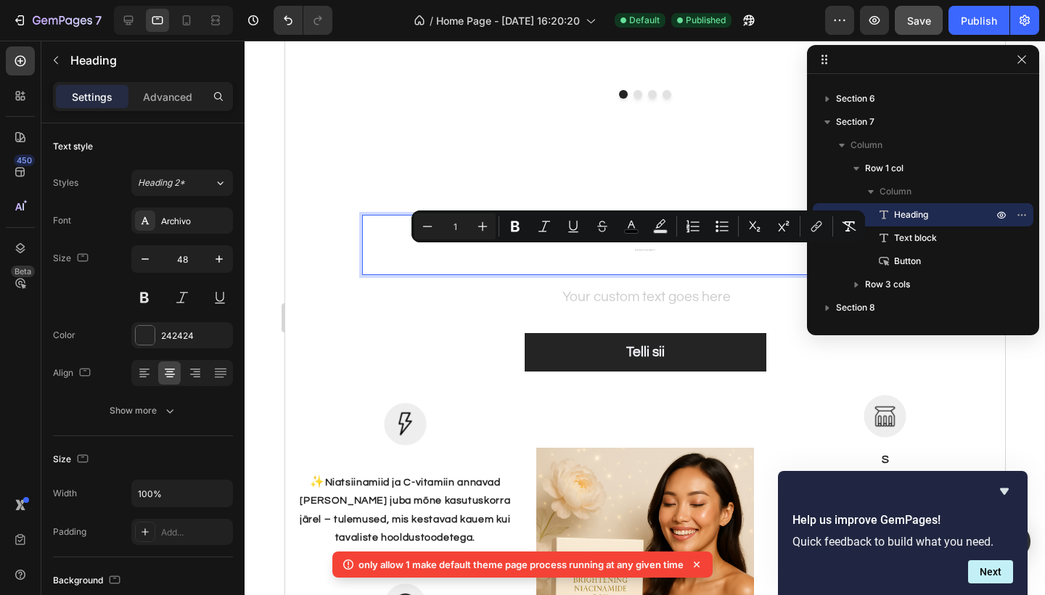
click at [468, 251] on p "Hooldus, mis ühendab elegantsi ja täpsuse" at bounding box center [644, 244] width 529 height 57
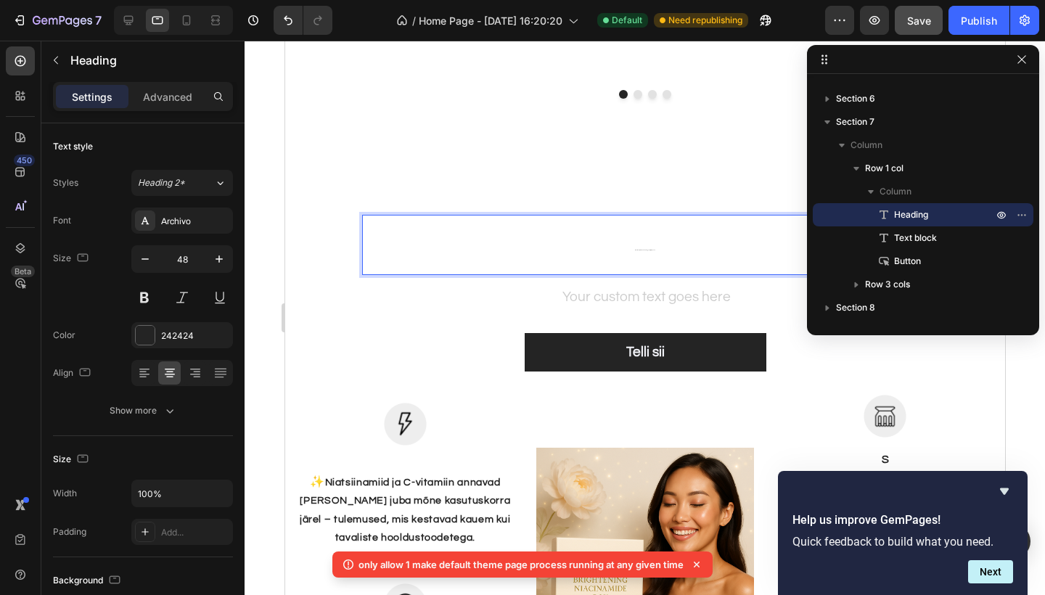
click at [510, 242] on p "Hooldus, mis ühendab elegantsi ja täpsuse" at bounding box center [644, 244] width 529 height 57
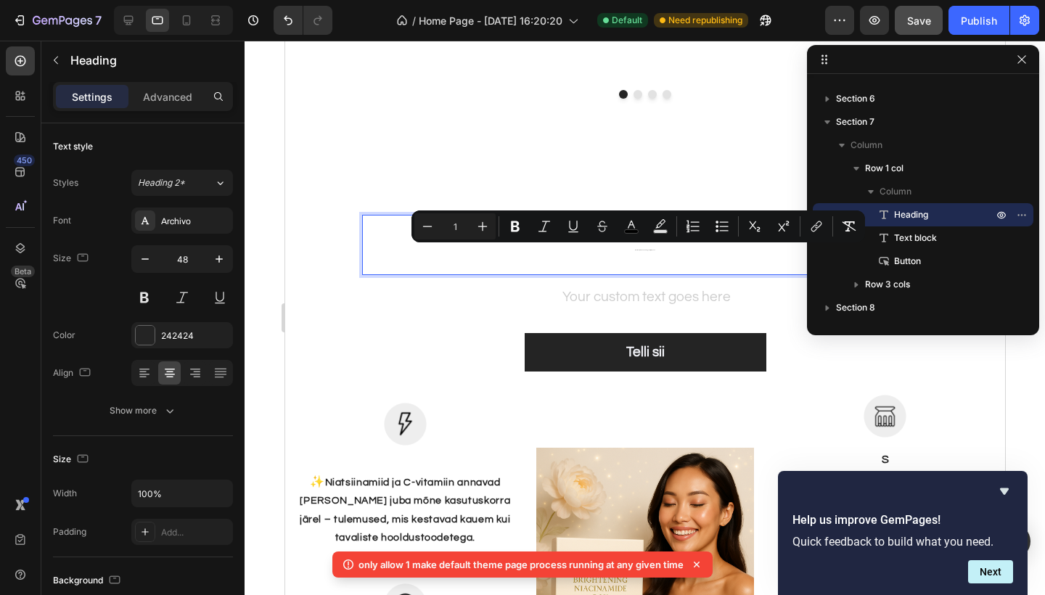
click at [412, 253] on p "Hooldus, mis ühendab elegantsi ja täpsuse" at bounding box center [644, 244] width 529 height 57
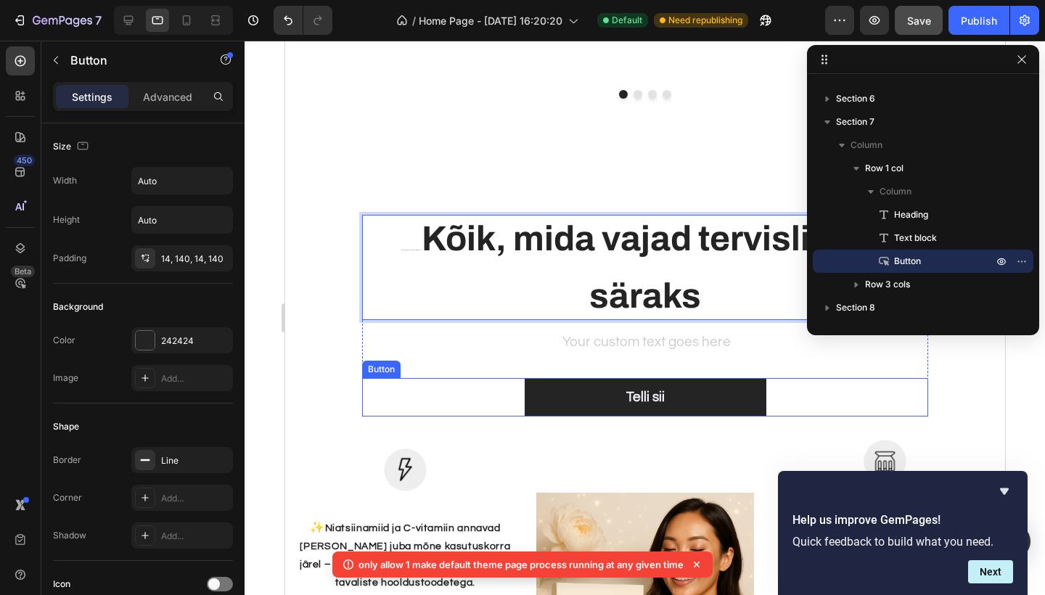
click at [412, 383] on div "Telli sii Button" at bounding box center [645, 397] width 566 height 38
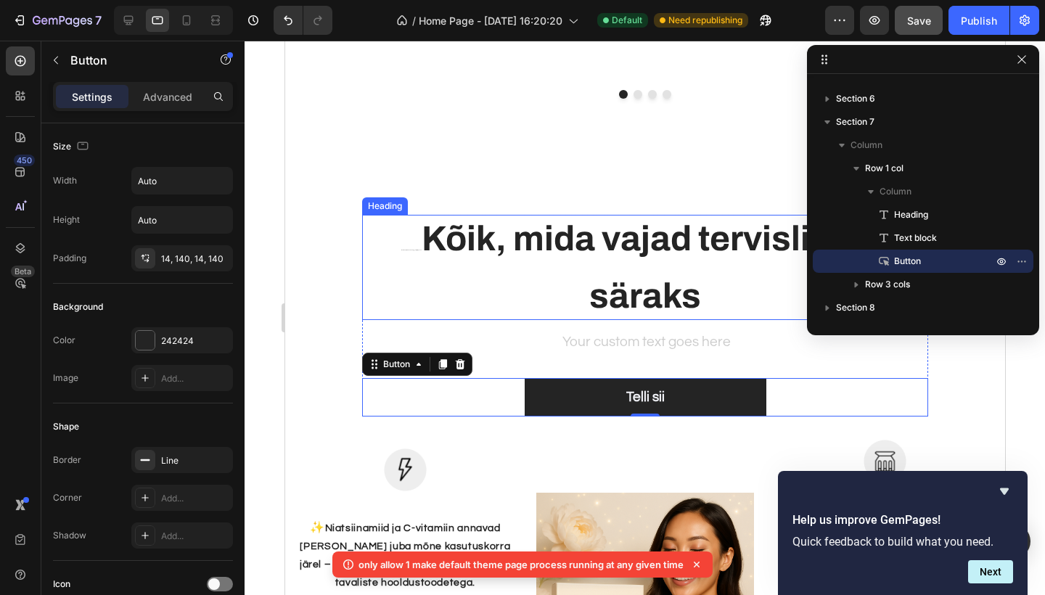
click at [572, 282] on p "⁠⁠⁠⁠⁠⁠⁠ Hooldus, mis ühendab elegantsi ja täpsuse Kõik, mida vajad tervislikuks…" at bounding box center [644, 267] width 529 height 102
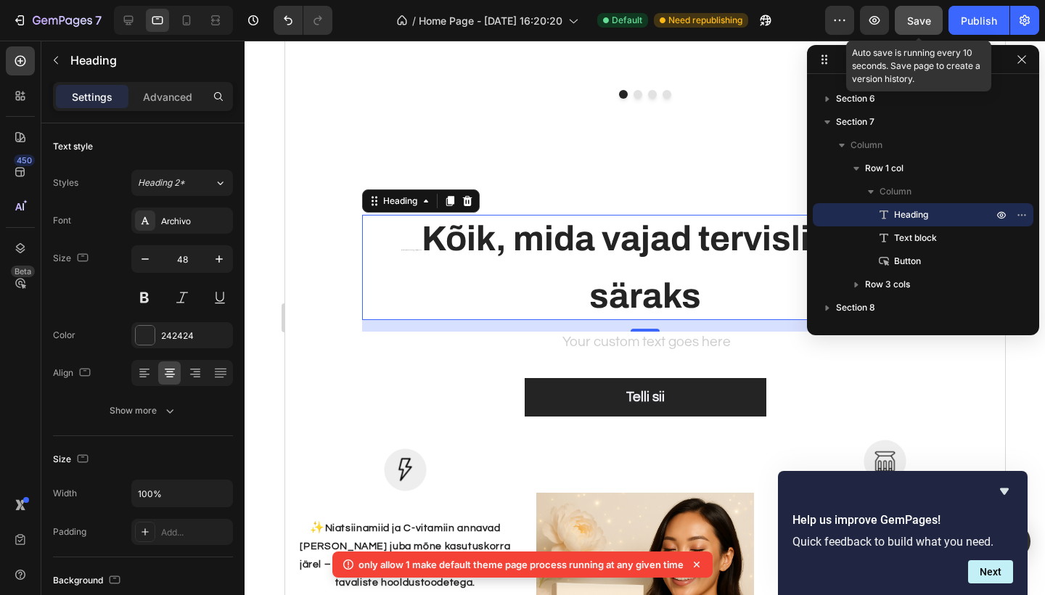
click at [917, 24] on span "Save" at bounding box center [919, 21] width 24 height 12
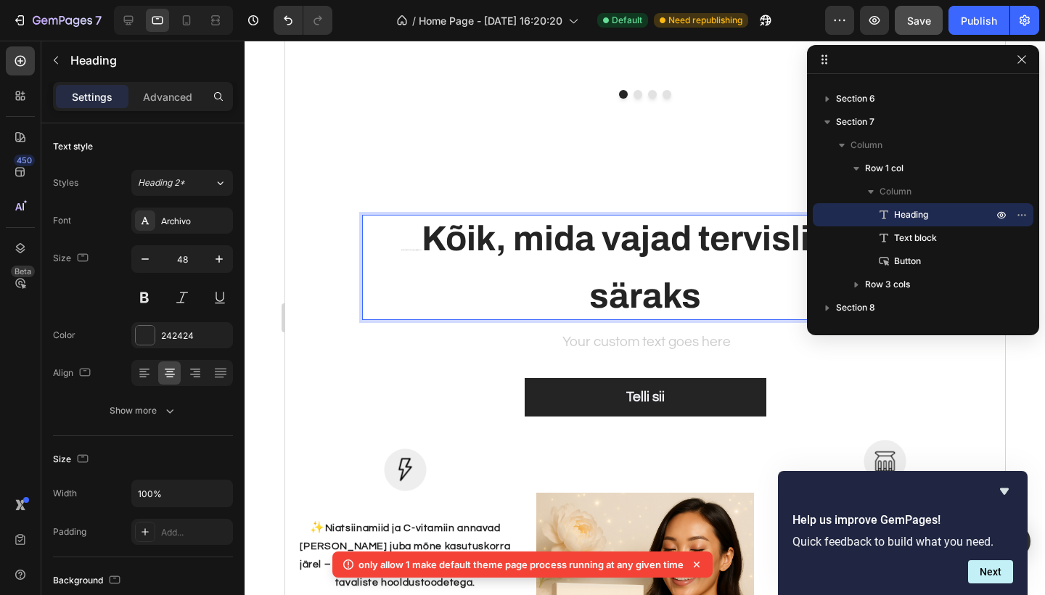
click at [620, 278] on strong "Kõik, mida vajad tervislikuks säraks" at bounding box center [655, 267] width 468 height 94
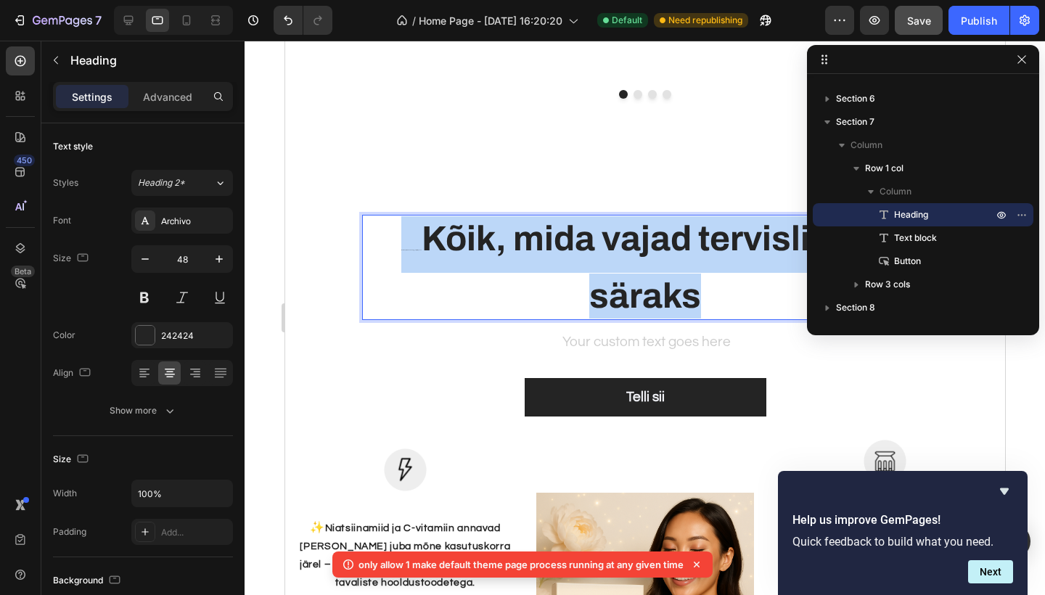
click at [620, 278] on strong "Kõik, mida vajad tervislikuks säraks" at bounding box center [655, 267] width 468 height 94
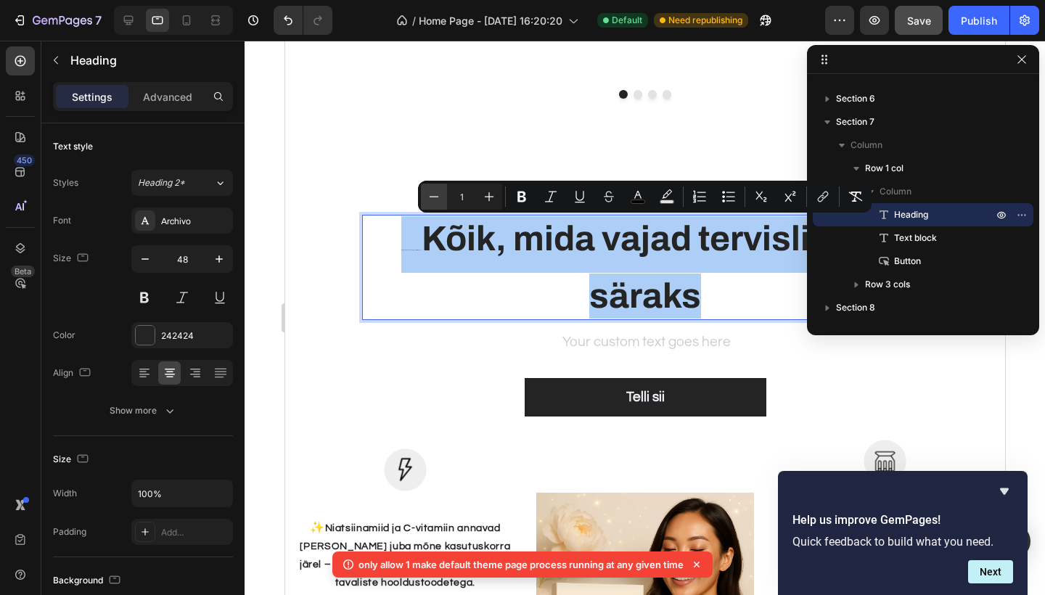
click at [441, 197] on icon "Editor contextual toolbar" at bounding box center [434, 196] width 15 height 15
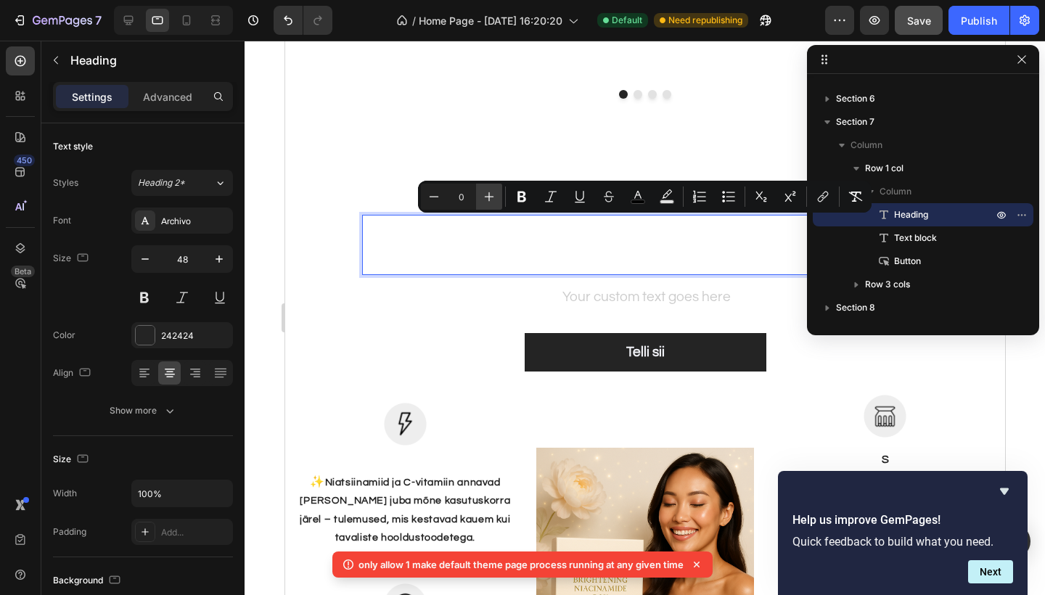
click at [491, 203] on icon "Editor contextual toolbar" at bounding box center [489, 196] width 15 height 15
click at [486, 201] on icon "Editor contextual toolbar" at bounding box center [489, 196] width 15 height 15
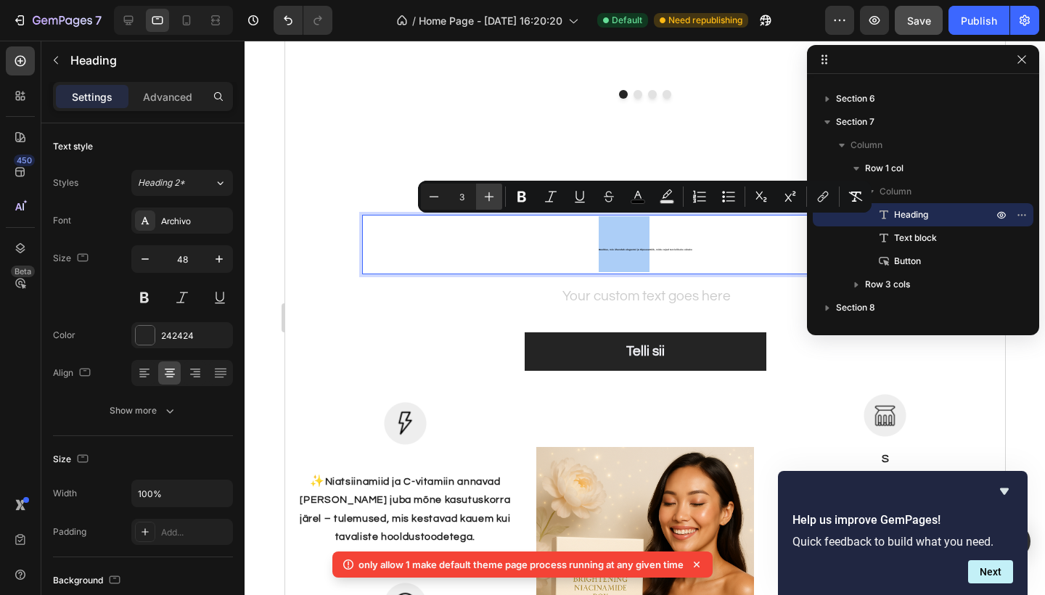
click at [486, 201] on icon "Editor contextual toolbar" at bounding box center [489, 196] width 15 height 15
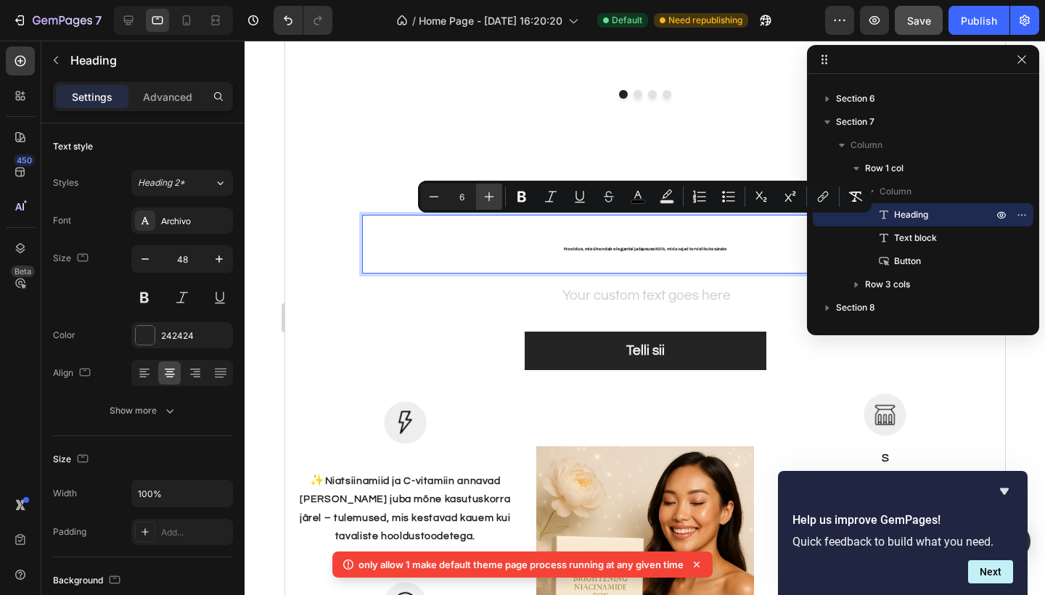
click at [486, 201] on icon "Editor contextual toolbar" at bounding box center [489, 196] width 15 height 15
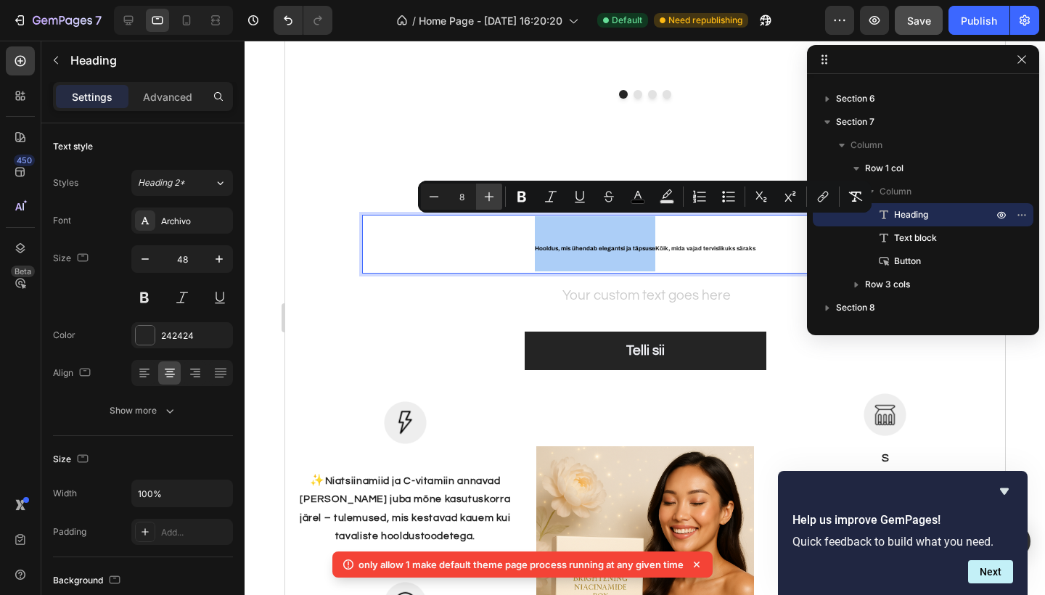
click at [486, 201] on icon "Editor contextual toolbar" at bounding box center [489, 196] width 15 height 15
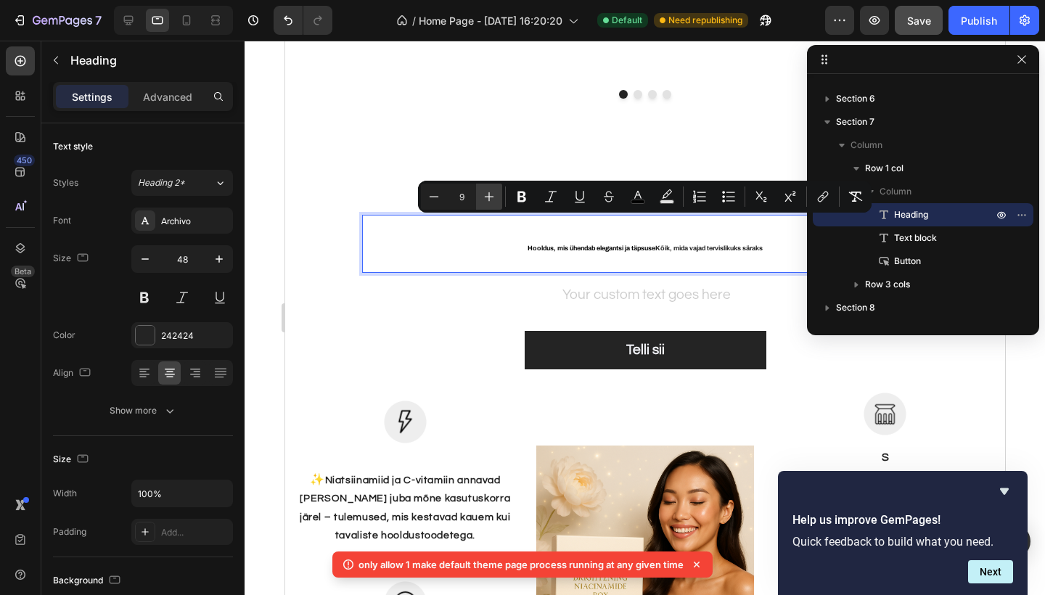
click at [486, 201] on icon "Editor contextual toolbar" at bounding box center [489, 196] width 15 height 15
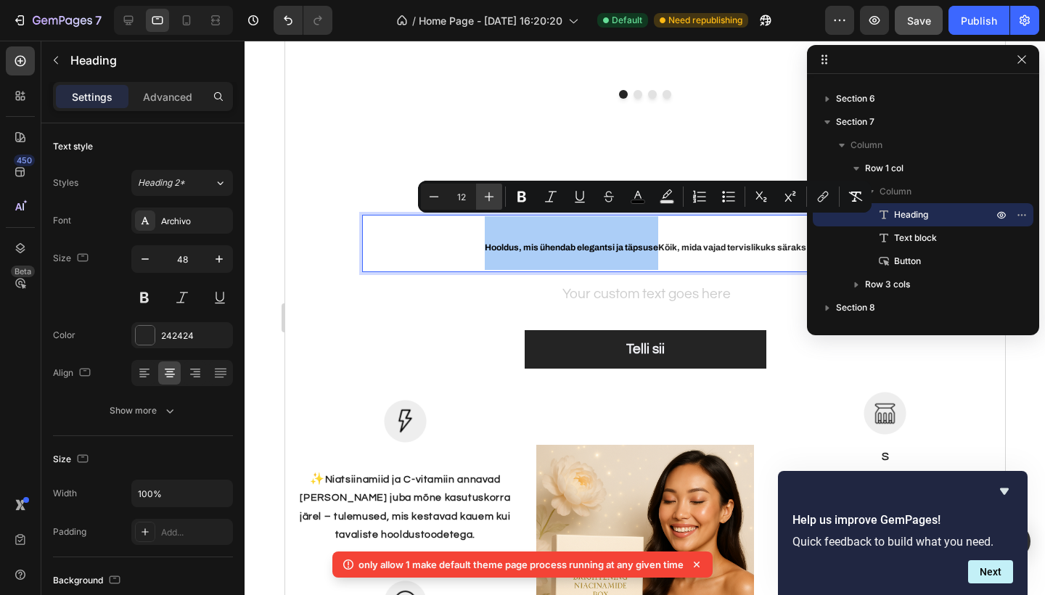
click at [486, 201] on icon "Editor contextual toolbar" at bounding box center [489, 196] width 15 height 15
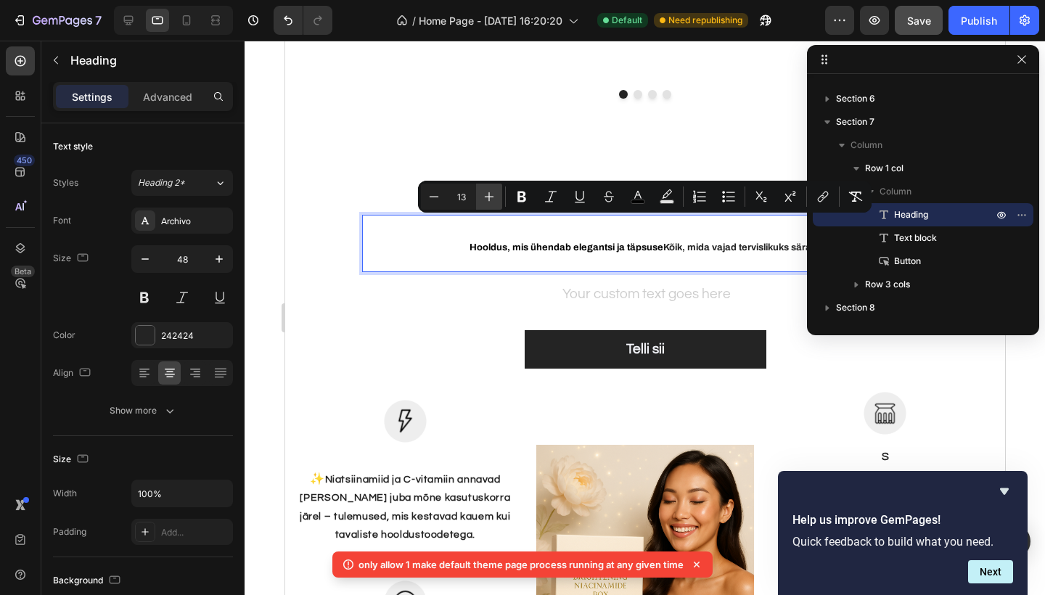
click at [486, 201] on icon "Editor contextual toolbar" at bounding box center [489, 196] width 15 height 15
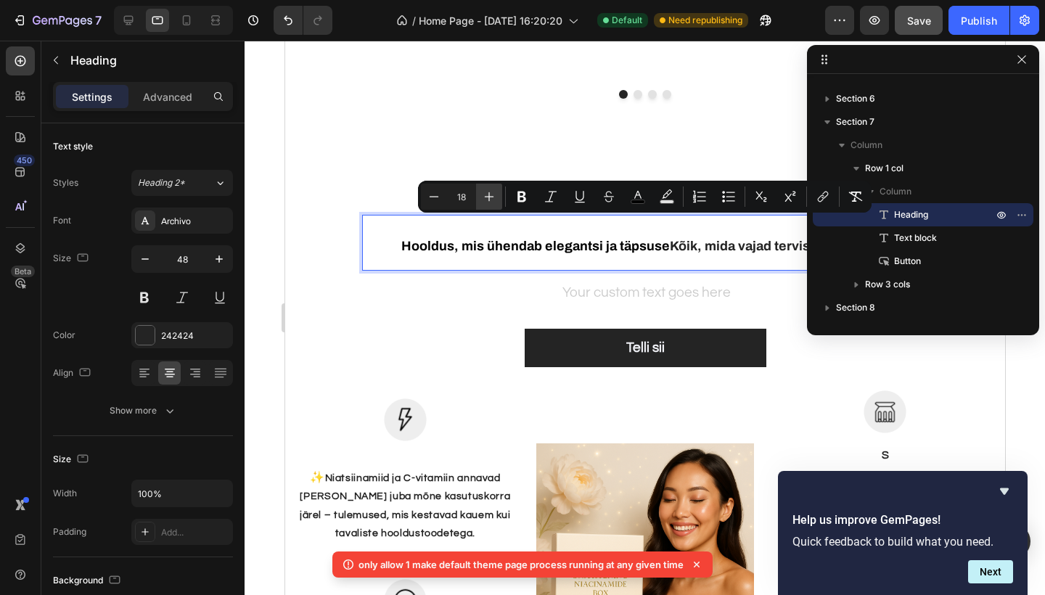
click at [486, 201] on icon "Editor contextual toolbar" at bounding box center [489, 196] width 15 height 15
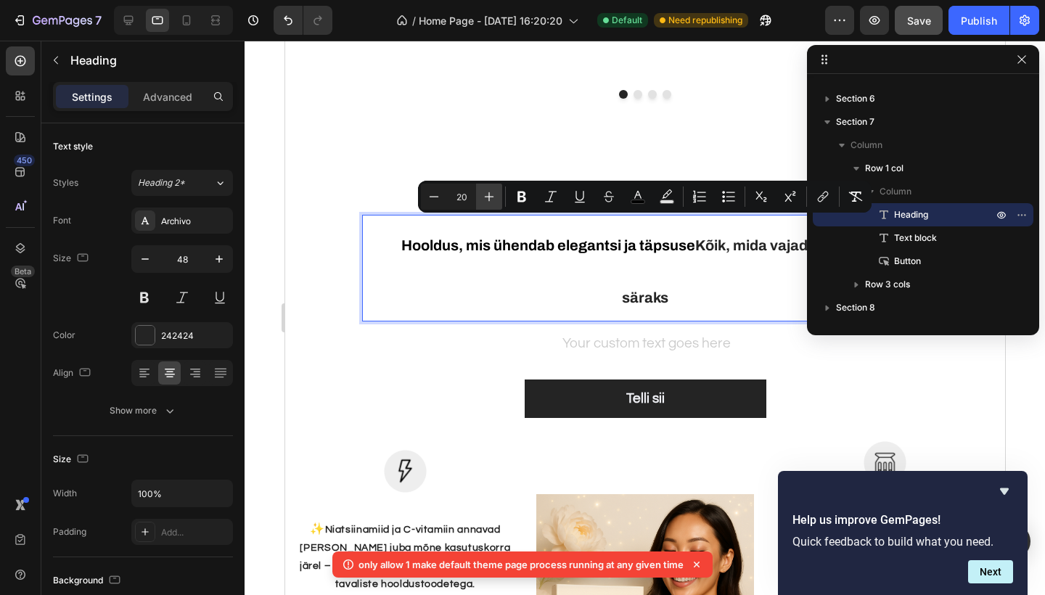
click at [486, 201] on icon "Editor contextual toolbar" at bounding box center [489, 196] width 15 height 15
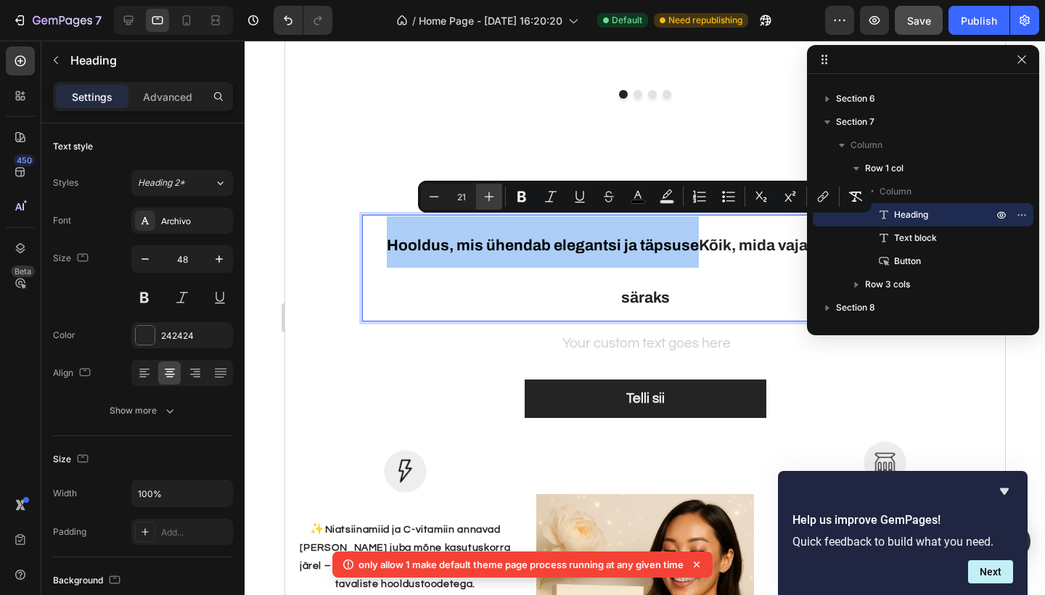
click at [486, 201] on icon "Editor contextual toolbar" at bounding box center [489, 196] width 15 height 15
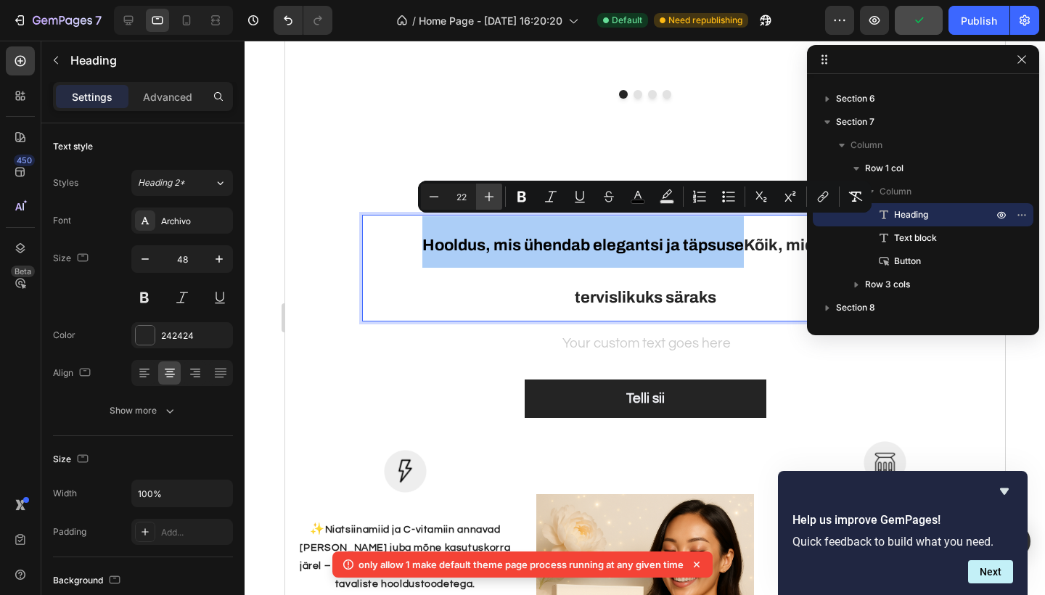
click at [486, 201] on icon "Editor contextual toolbar" at bounding box center [489, 196] width 15 height 15
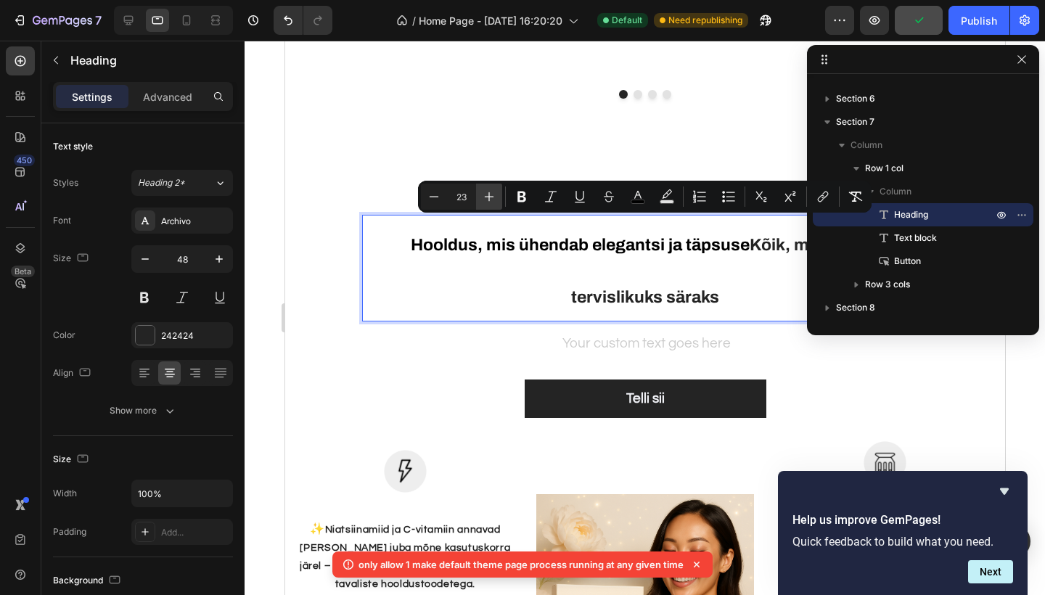
click at [486, 201] on icon "Editor contextual toolbar" at bounding box center [489, 196] width 15 height 15
type input "24"
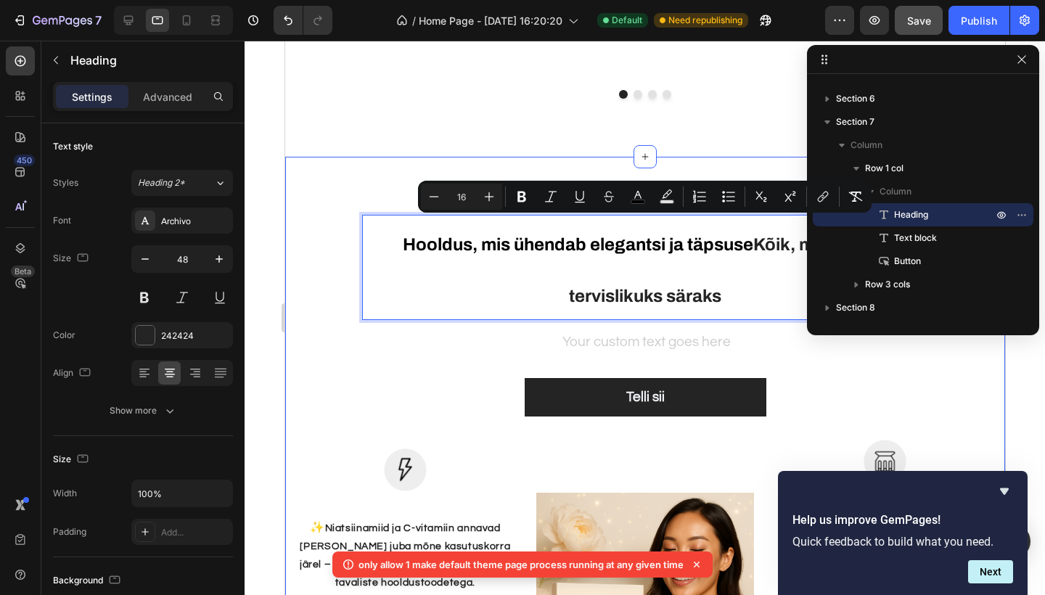
click at [329, 244] on div "Hooldus, mis ühendab elegantsi ja täpsuse Kõik, mida vajad tervislikuks säraks …" at bounding box center [644, 489] width 698 height 549
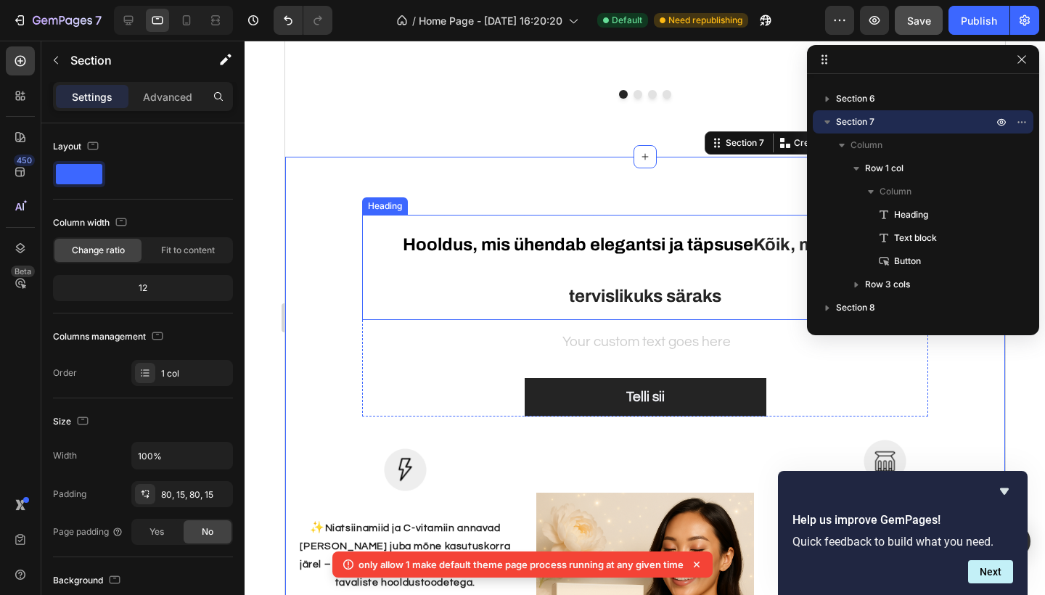
click at [703, 295] on strong "Kõik, mida vajad tervislikuks säraks" at bounding box center [727, 270] width 319 height 70
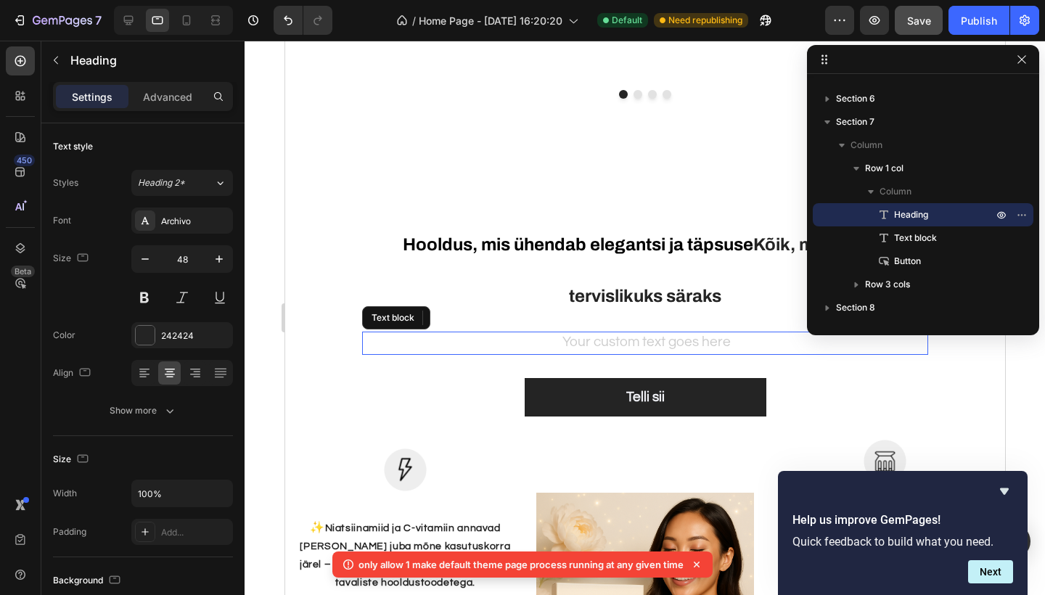
click at [610, 341] on div "Rich Text Editor. Editing area: main" at bounding box center [644, 344] width 543 height 24
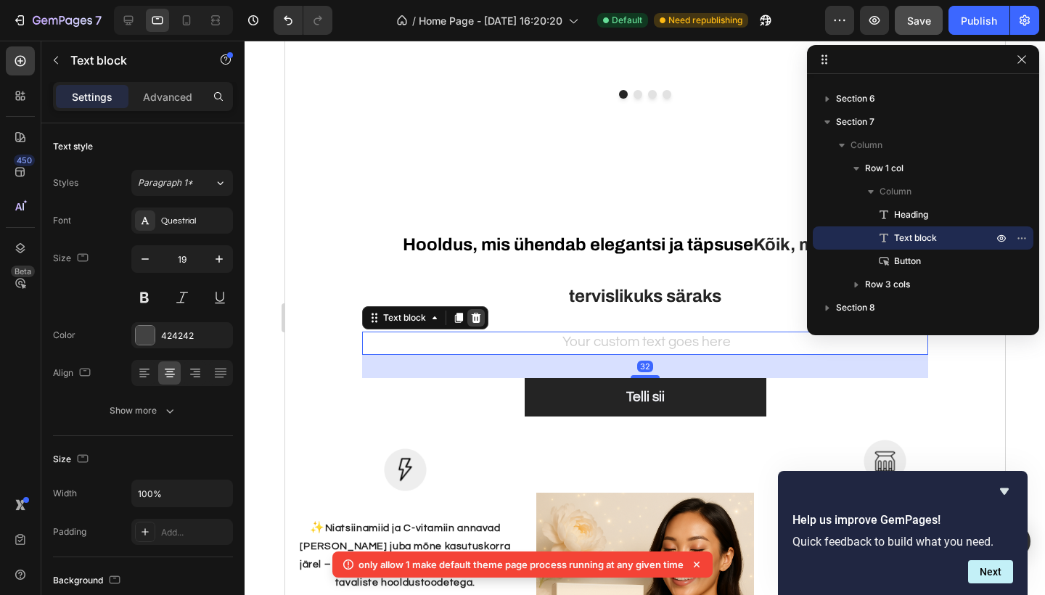
click at [475, 317] on icon at bounding box center [476, 318] width 12 height 12
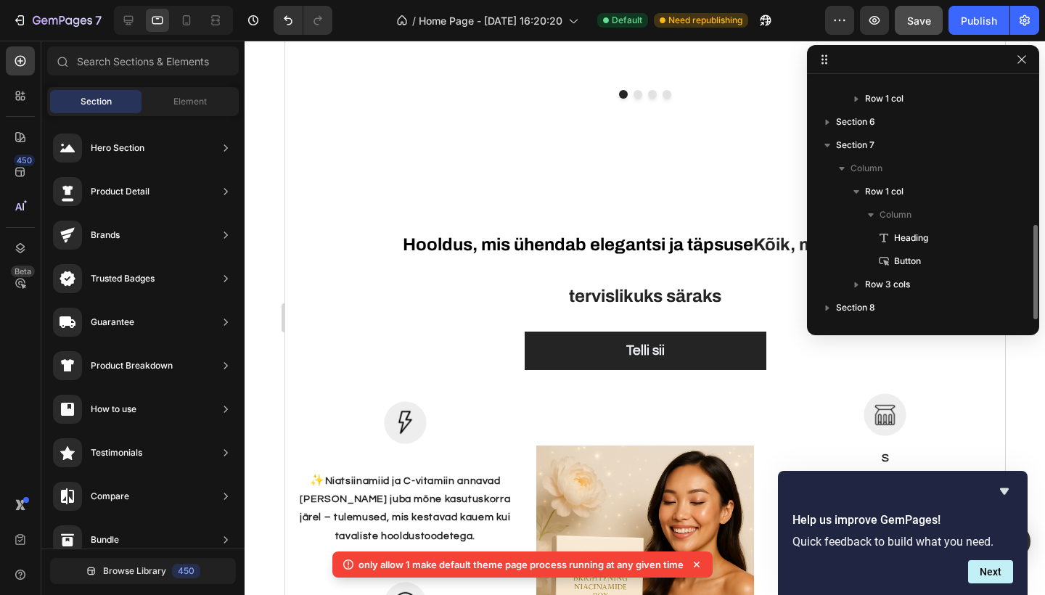
scroll to position [364, 0]
click at [1018, 59] on icon "button" at bounding box center [1022, 60] width 12 height 12
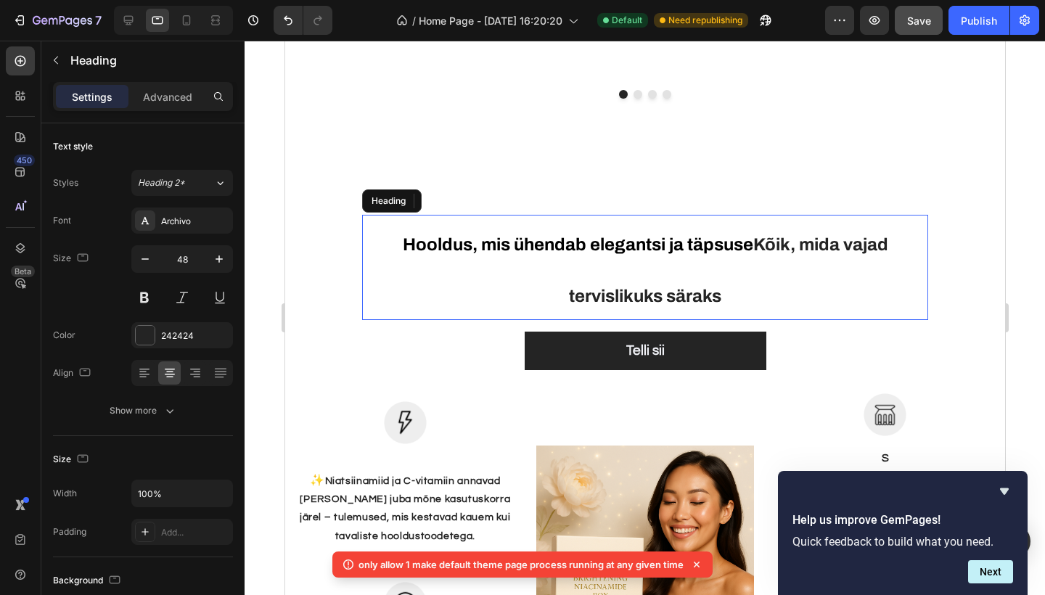
click at [759, 243] on strong "Kõik, mida vajad tervislikuks säraks" at bounding box center [727, 270] width 319 height 70
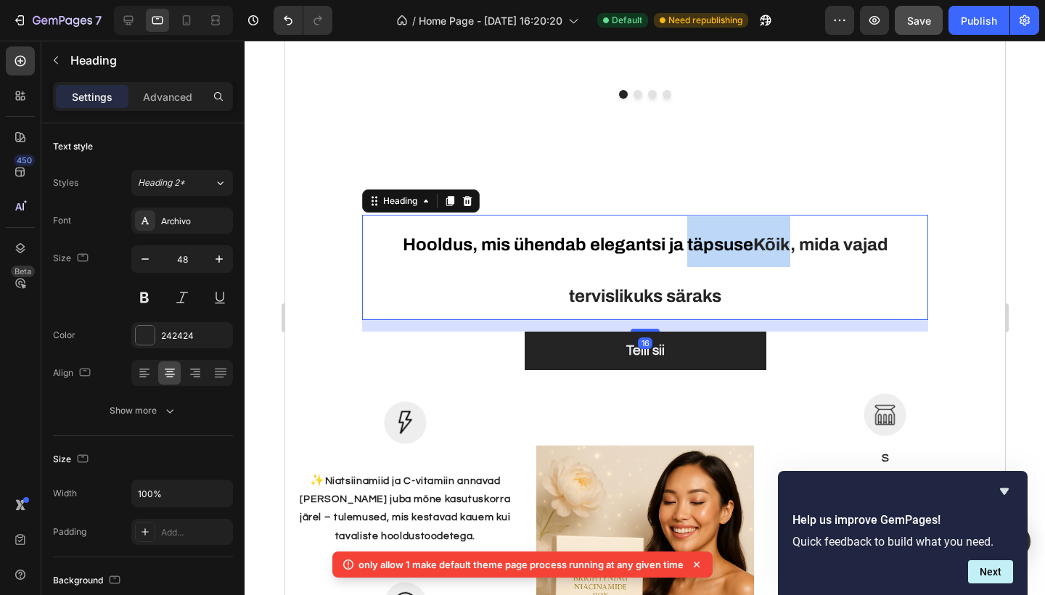
click at [755, 241] on strong "Kõik, mida vajad tervislikuks säraks" at bounding box center [727, 270] width 319 height 70
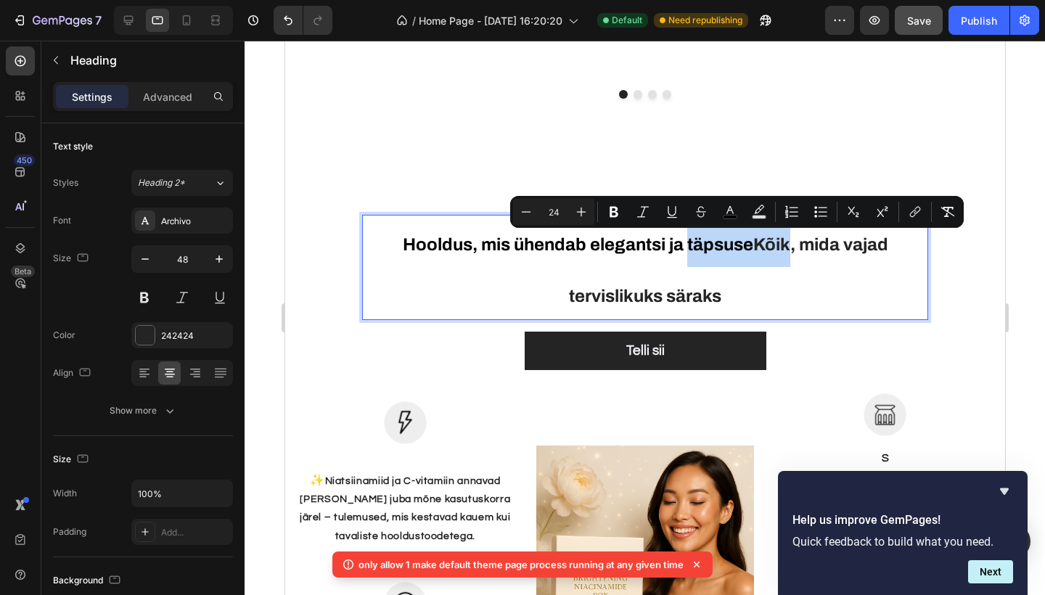
click at [755, 241] on strong "Kõik, mida vajad tervislikuks säraks" at bounding box center [727, 270] width 319 height 70
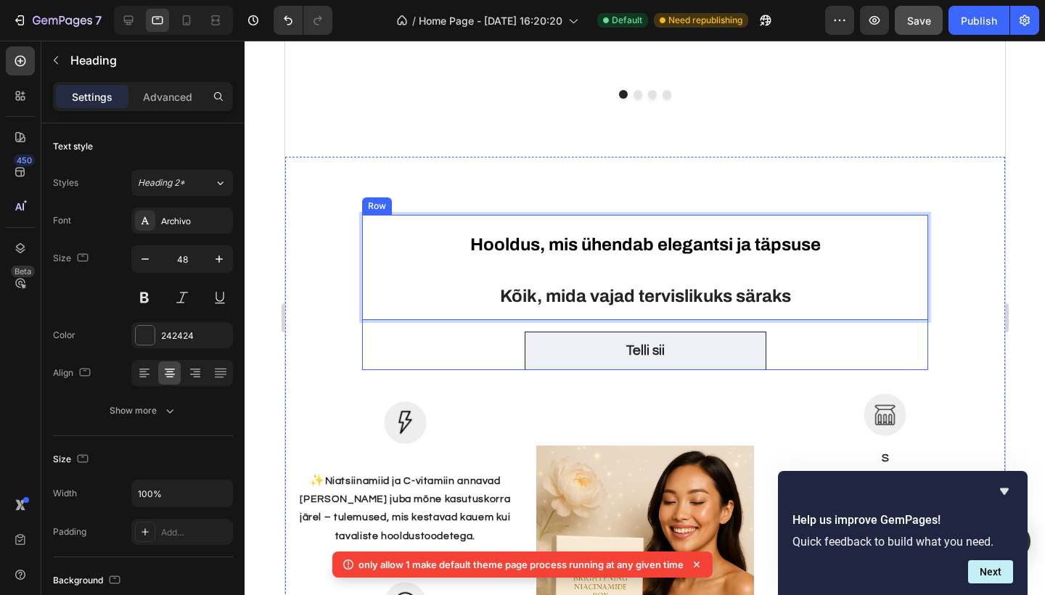
click at [690, 343] on link "Telli sii" at bounding box center [645, 351] width 242 height 38
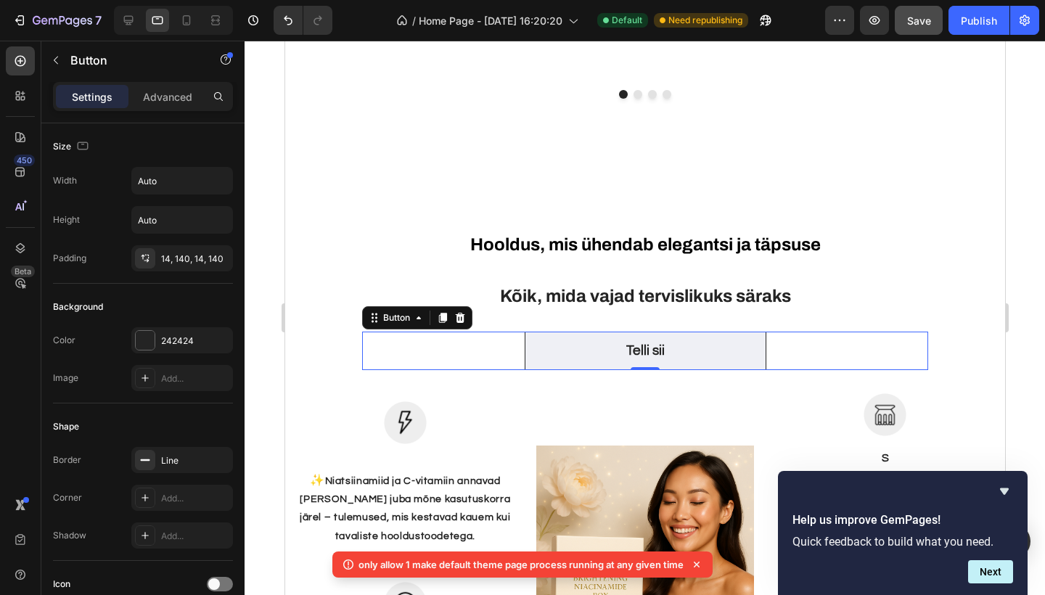
click at [674, 346] on link "Telli sii" at bounding box center [645, 351] width 242 height 38
click at [687, 347] on link "Telli sii" at bounding box center [645, 351] width 242 height 38
click at [686, 347] on link "Telli sii" at bounding box center [645, 351] width 242 height 38
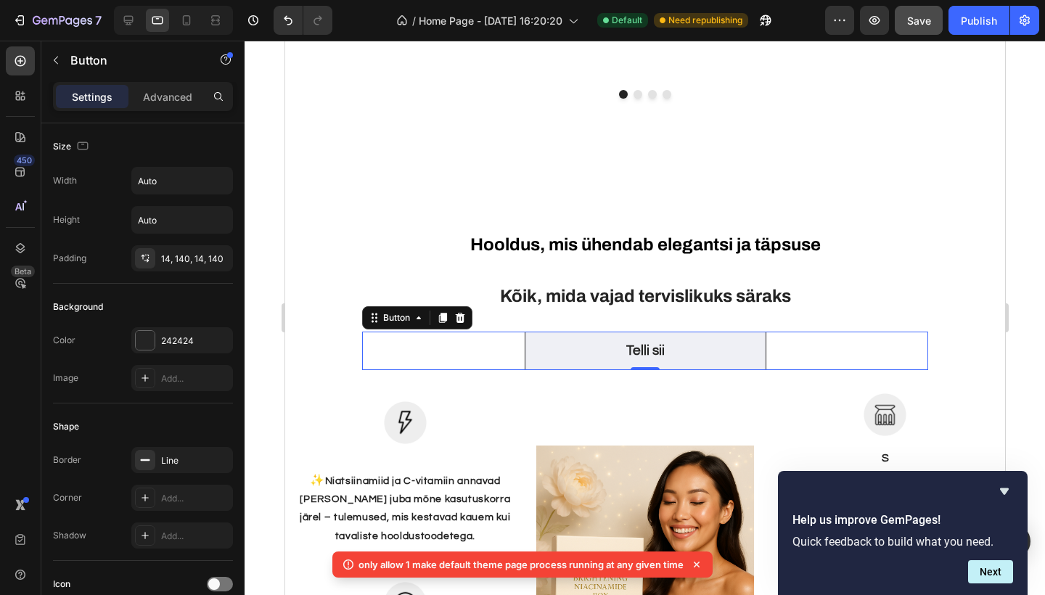
click at [659, 338] on link "Telli sii" at bounding box center [645, 351] width 242 height 38
click at [660, 353] on p "Telli sii" at bounding box center [645, 351] width 38 height 18
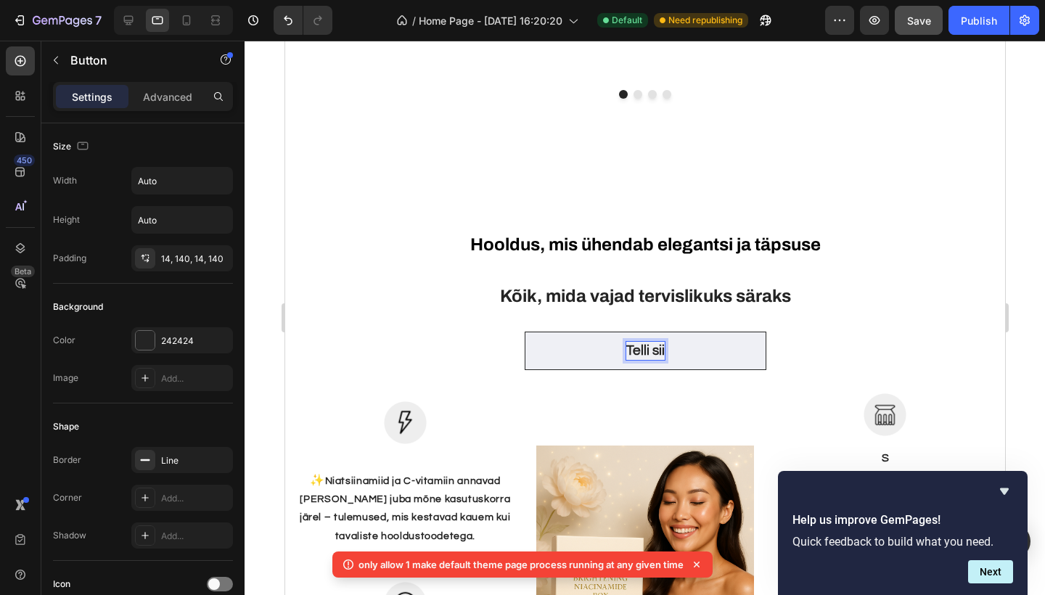
click at [664, 351] on p "Telli sii" at bounding box center [645, 351] width 38 height 18
click at [812, 360] on div "Telli siit Button 0" at bounding box center [645, 351] width 566 height 38
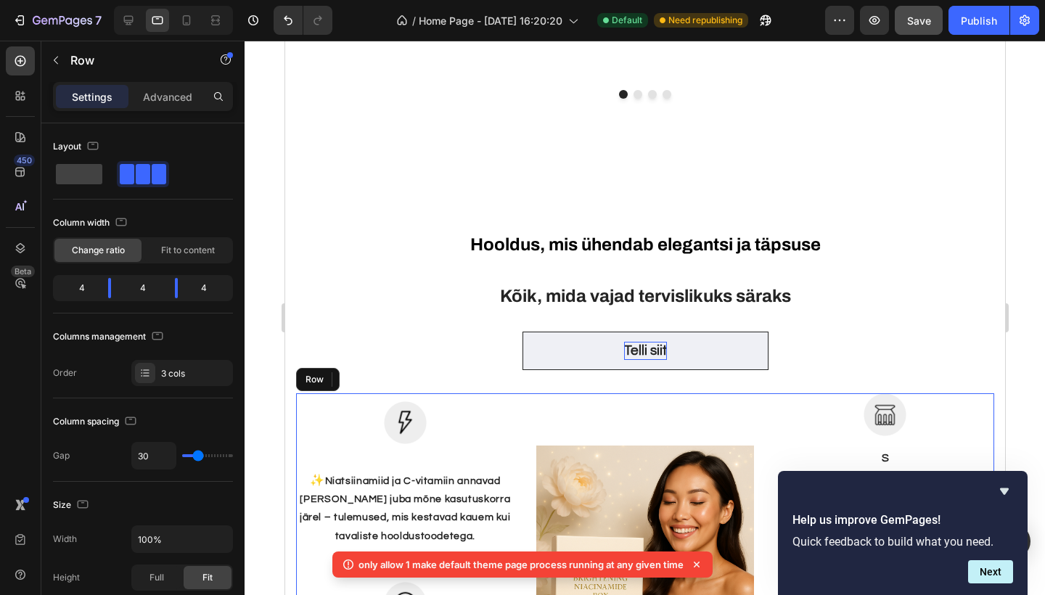
click at [685, 415] on div "Image" at bounding box center [645, 555] width 219 height 324
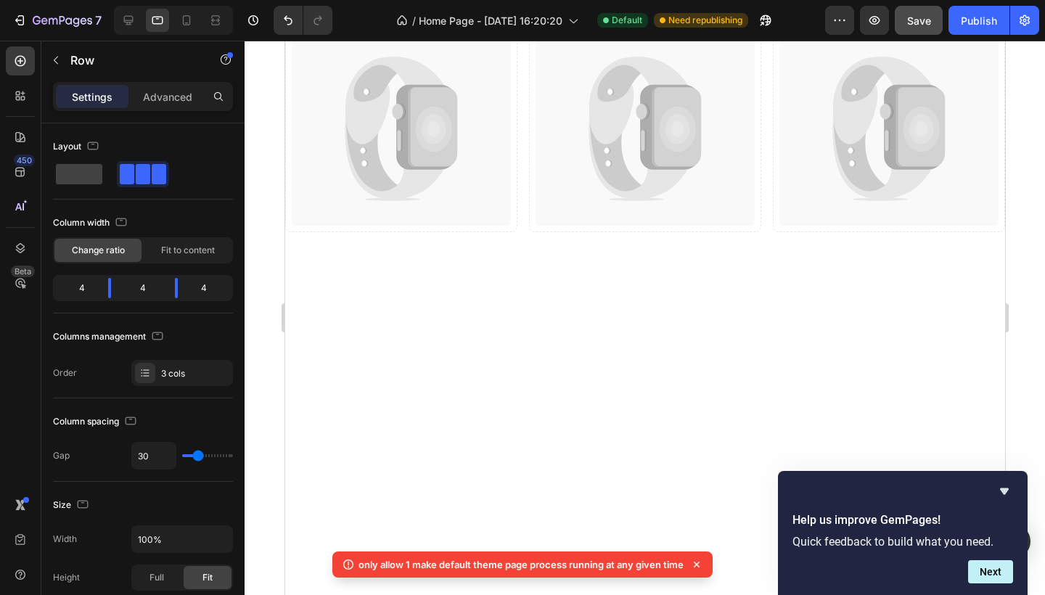
scroll to position [560, 0]
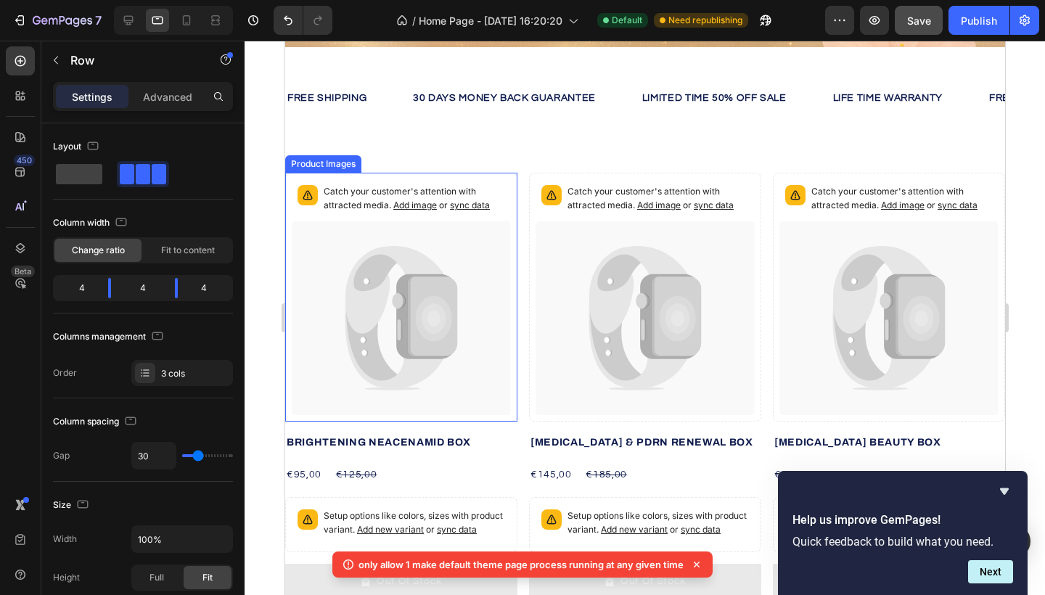
click at [363, 283] on icon at bounding box center [373, 319] width 55 height 130
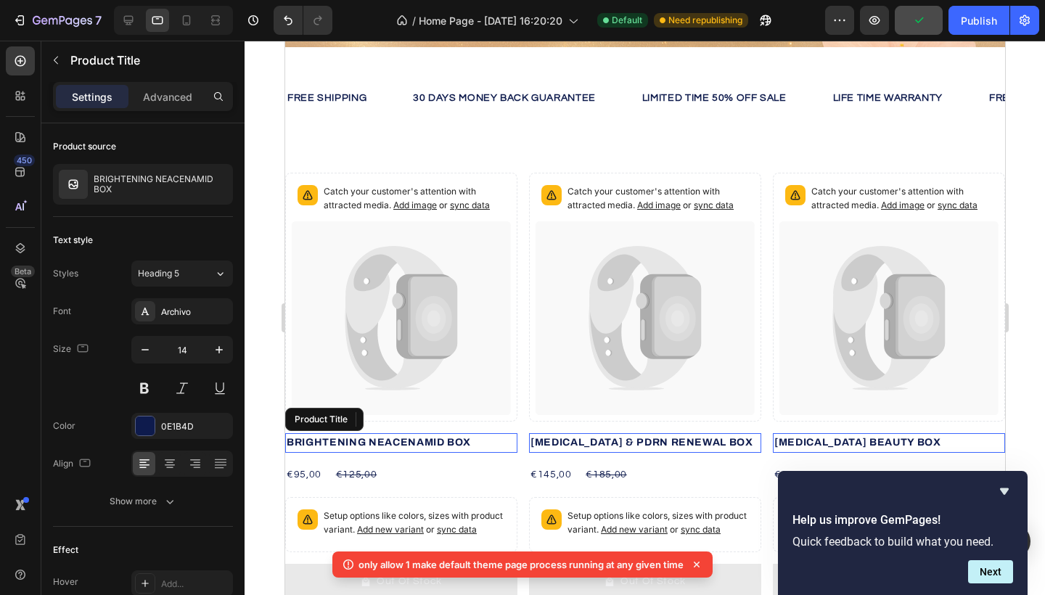
click at [412, 446] on h2 "BRIGHTENING NEACENAMID BOX" at bounding box center [401, 442] width 232 height 19
click at [373, 443] on h2 "BRIGHTENING NEACENAMID BOX" at bounding box center [401, 442] width 232 height 19
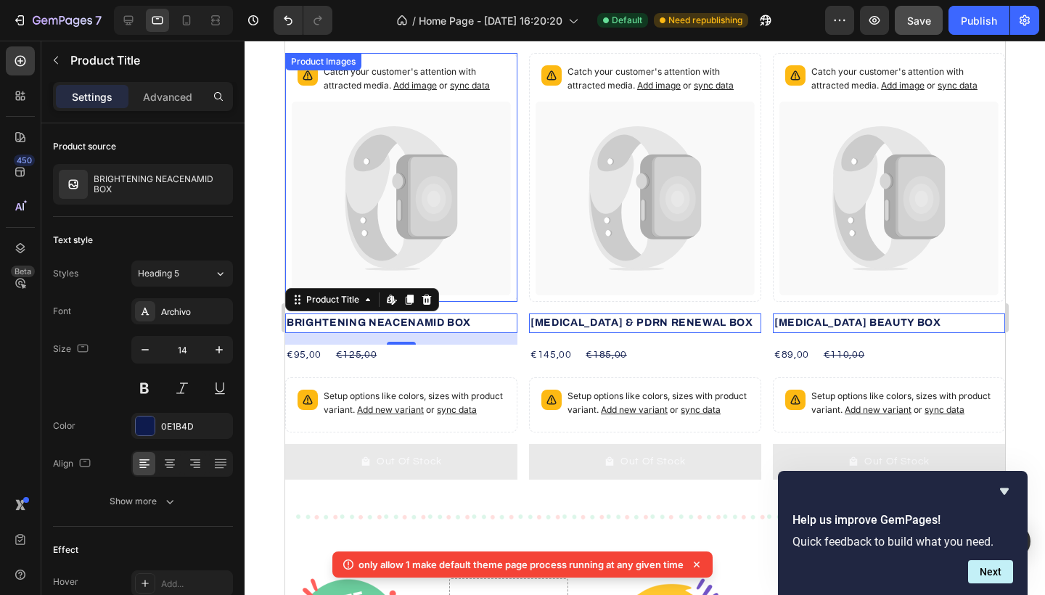
scroll to position [623, 0]
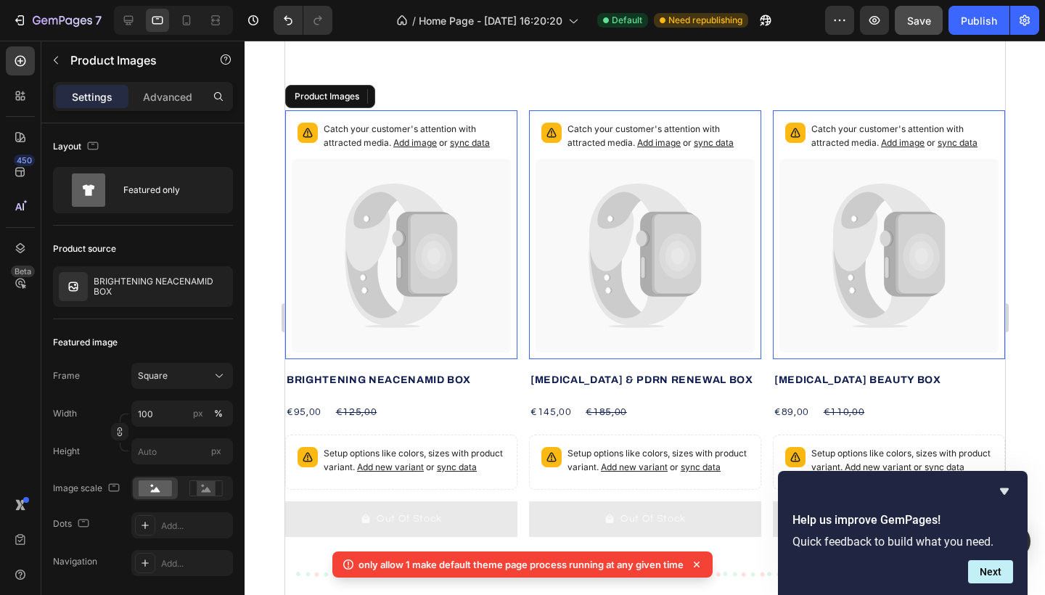
click at [404, 144] on span "Add image" at bounding box center [415, 142] width 44 height 11
click at [584, 261] on icon at bounding box center [644, 256] width 219 height 194
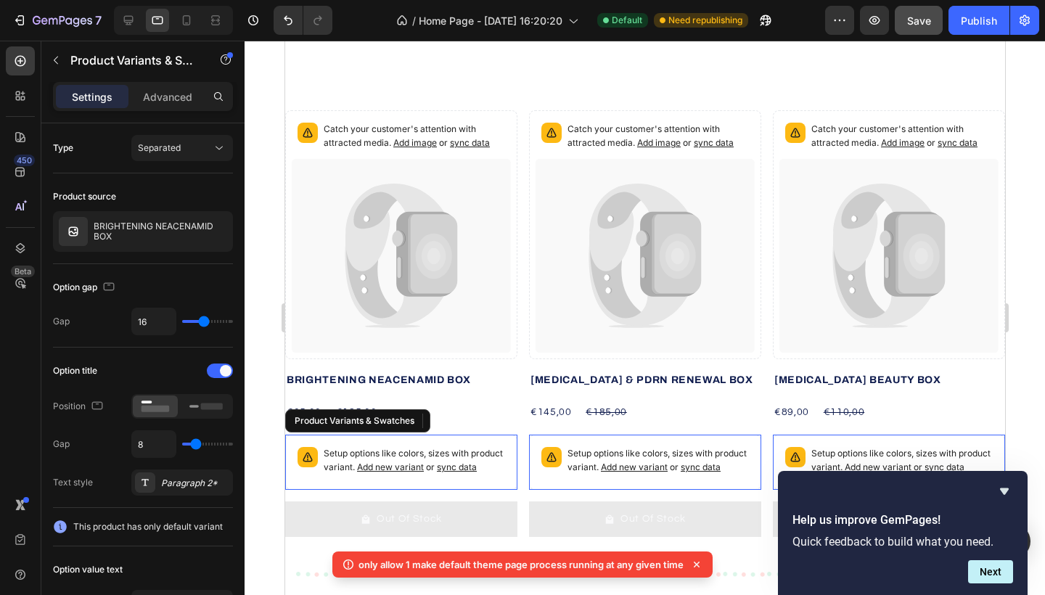
click at [445, 467] on span "sync data" at bounding box center [456, 467] width 40 height 11
click at [393, 469] on span "Add new variant" at bounding box center [389, 467] width 67 height 11
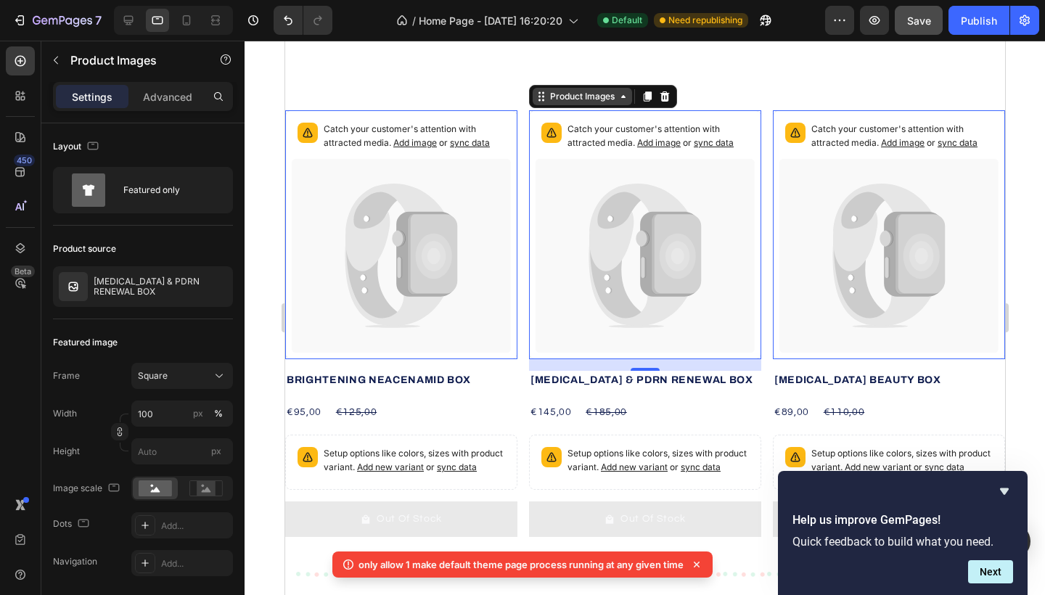
click at [626, 94] on icon at bounding box center [623, 97] width 12 height 12
click at [667, 140] on span "Add image" at bounding box center [659, 142] width 44 height 11
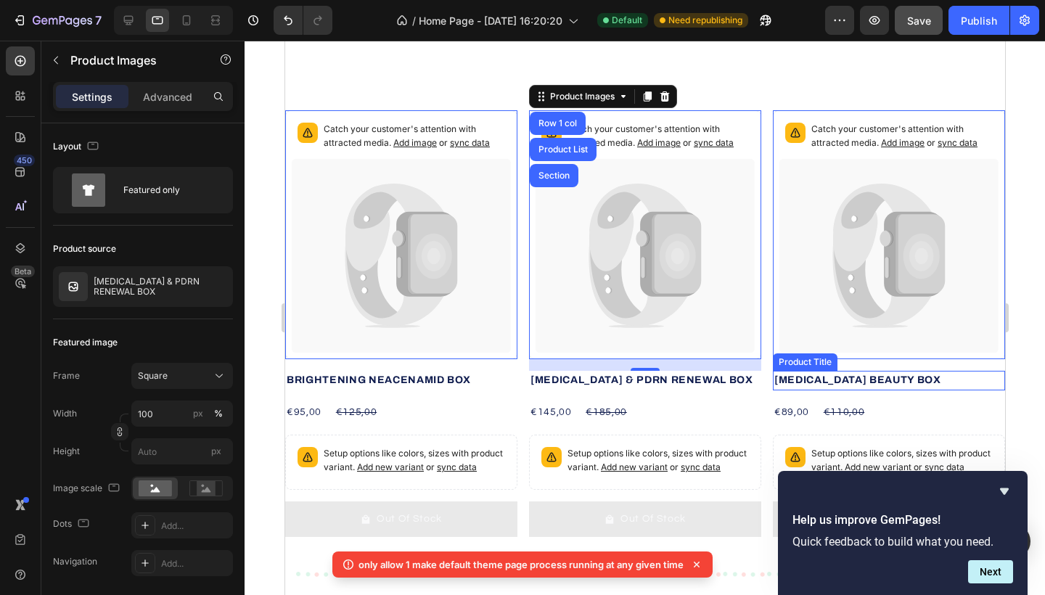
drag, startPoint x: 775, startPoint y: 380, endPoint x: 926, endPoint y: 378, distance: 150.3
click at [926, 378] on h2 "SENSITIVE SKIN BEAUTY BOX" at bounding box center [888, 380] width 232 height 19
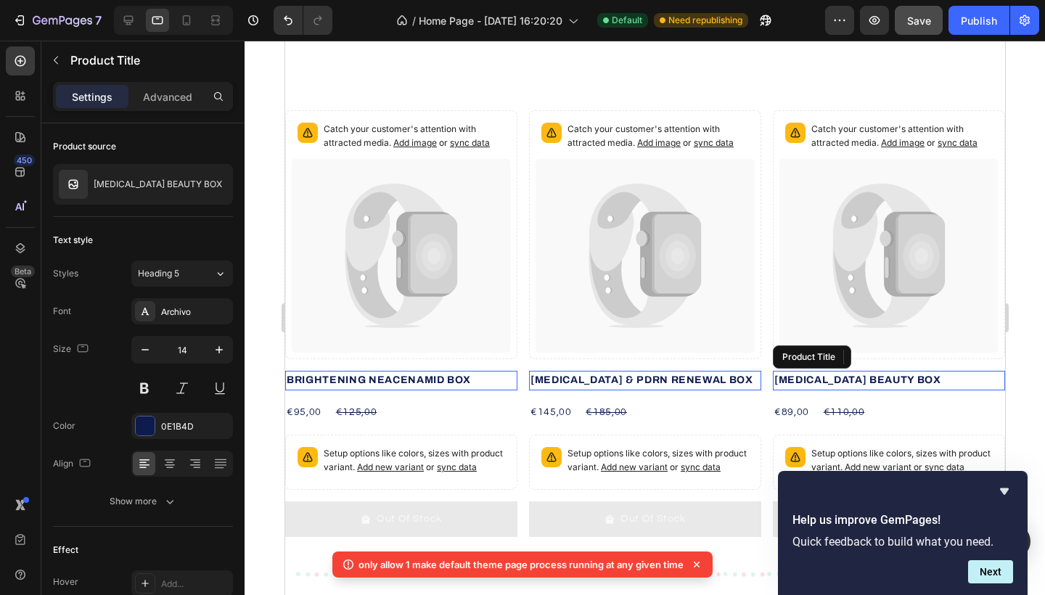
click at [926, 378] on h2 "SENSITIVE SKIN BEAUTY BOX" at bounding box center [888, 380] width 232 height 19
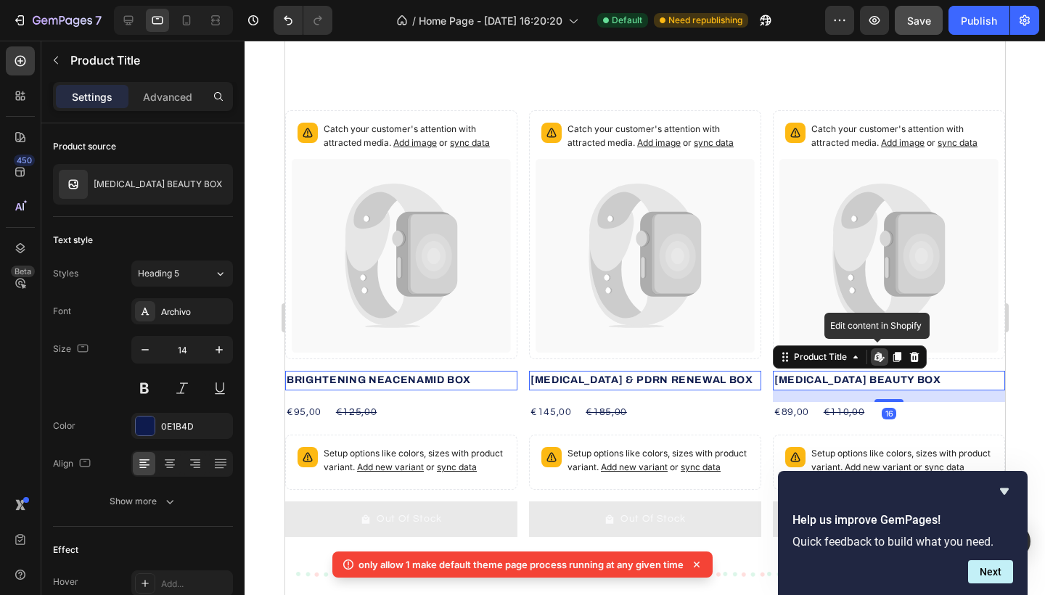
click at [926, 378] on h2 "SENSITIVE SKIN BEAUTY BOX" at bounding box center [888, 380] width 232 height 19
click at [932, 378] on h2 "SENSITIVE SKIN BEAUTY BOX" at bounding box center [888, 380] width 232 height 19
click at [948, 378] on h2 "SENSITIVE SKIN BEAUTY BOX" at bounding box center [888, 380] width 232 height 19
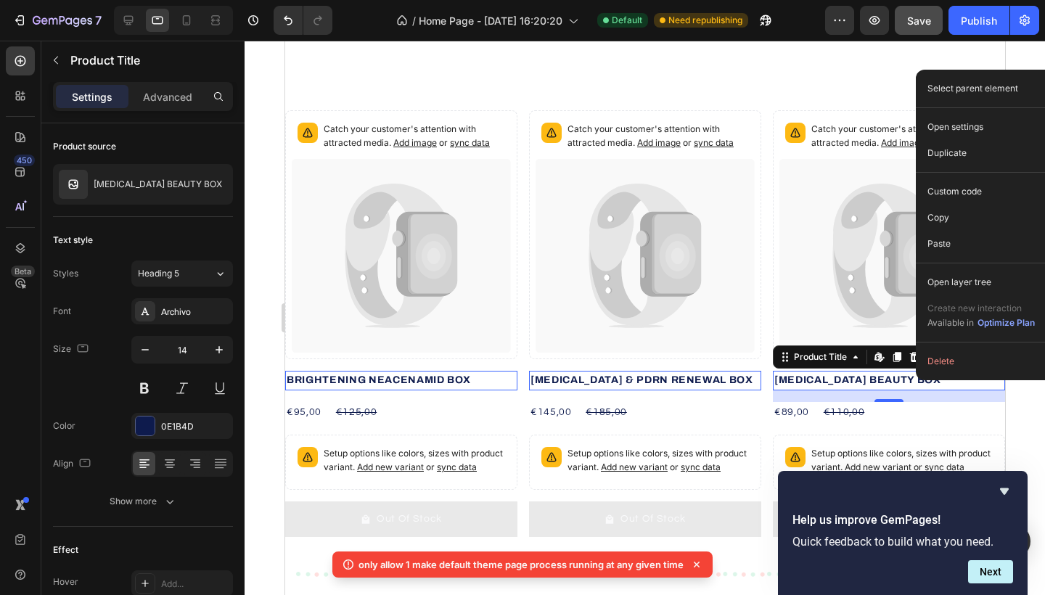
click at [860, 378] on h2 "SENSITIVE SKIN BEAUTY BOX" at bounding box center [888, 380] width 232 height 19
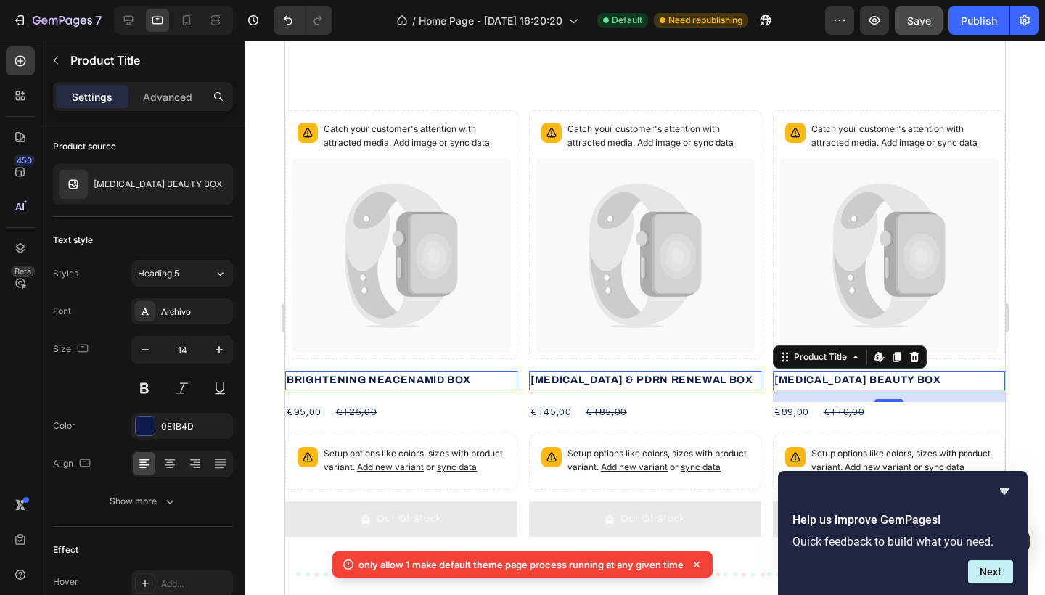
click at [860, 378] on h2 "SENSITIVE SKIN BEAUTY BOX" at bounding box center [888, 380] width 232 height 19
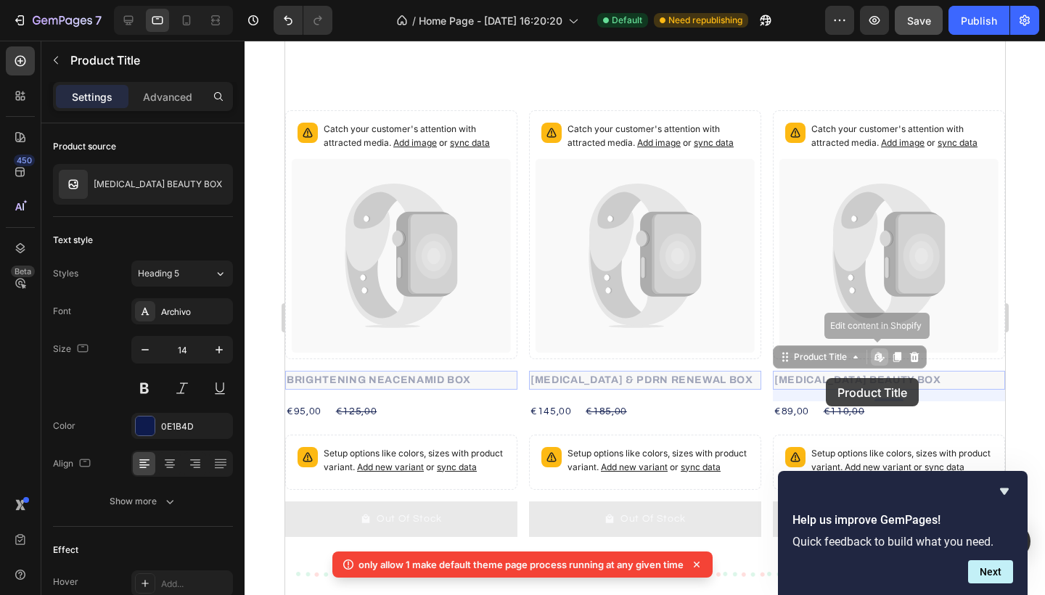
drag, startPoint x: 779, startPoint y: 378, endPoint x: 892, endPoint y: 378, distance: 112.5
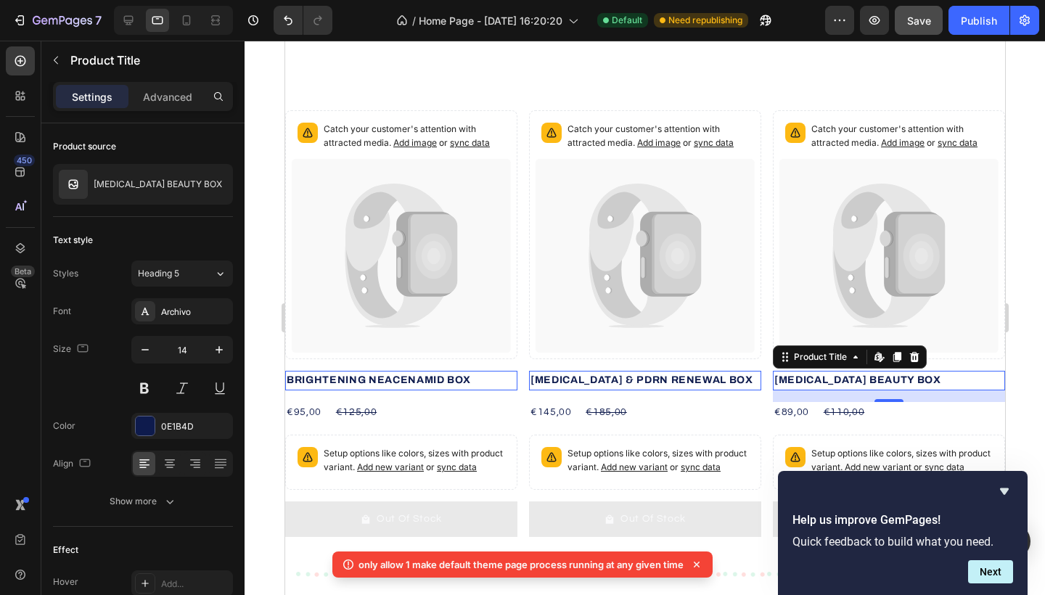
click at [918, 382] on h2 "SENSITIVE SKIN BEAUTY BOX" at bounding box center [888, 380] width 232 height 19
click at [829, 375] on h2 "SENSITIVE SKIN BEAUTY BOX" at bounding box center [888, 380] width 232 height 19
click at [902, 146] on span "Add image" at bounding box center [903, 142] width 44 height 11
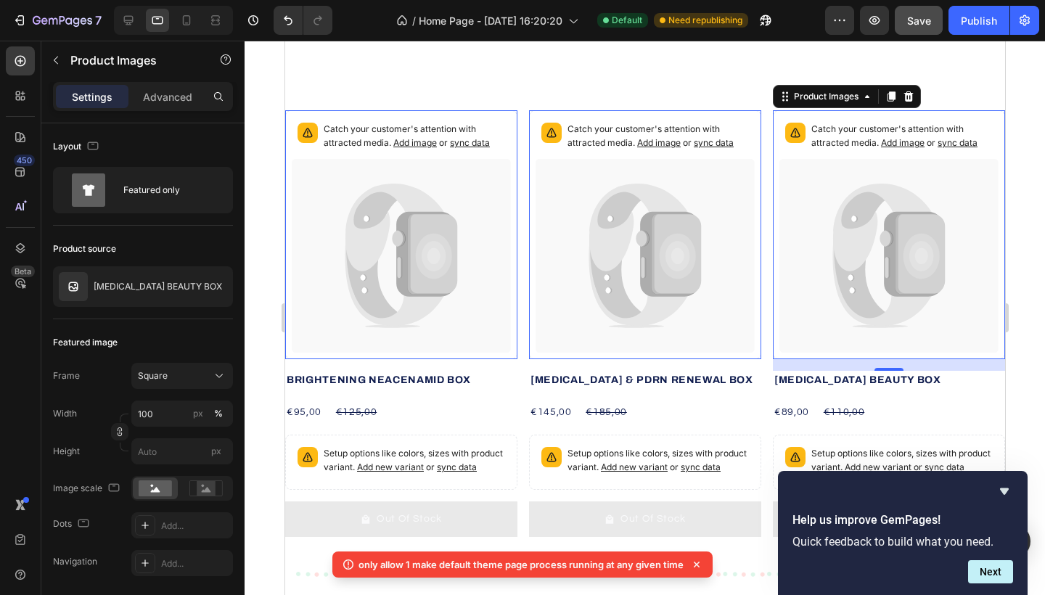
click at [476, 145] on span "sync data" at bounding box center [469, 142] width 40 height 11
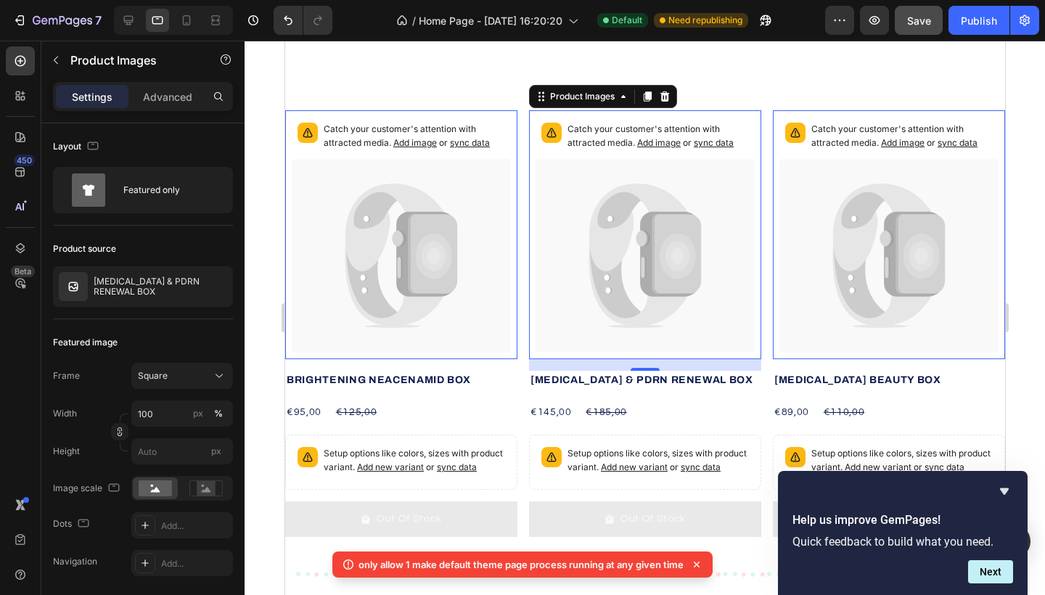
click at [719, 139] on span "sync data" at bounding box center [713, 142] width 40 height 11
click at [947, 144] on span "sync data" at bounding box center [957, 142] width 40 height 11
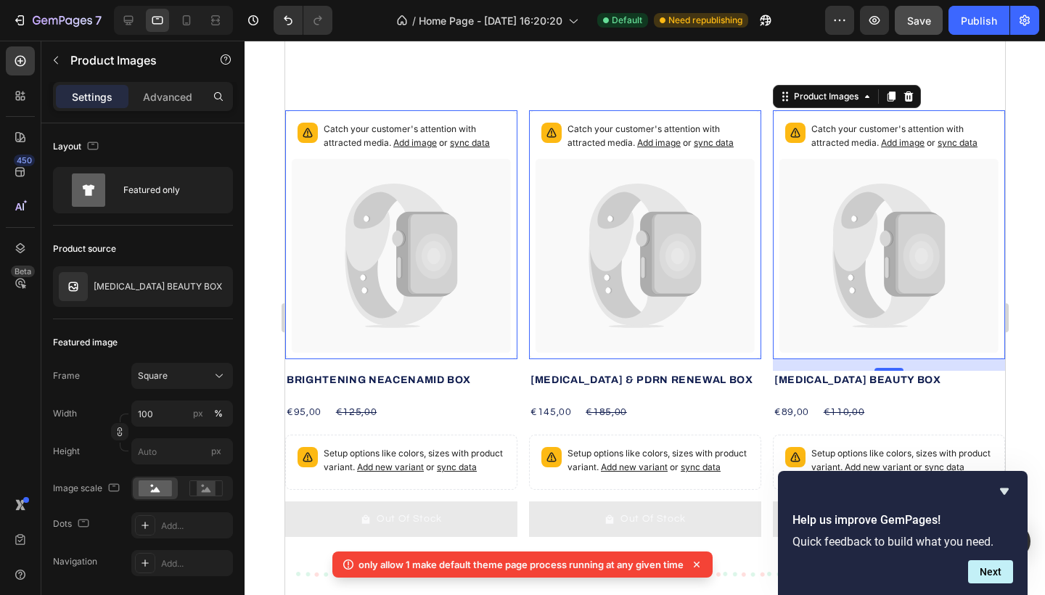
click at [415, 229] on icon at bounding box center [432, 255] width 50 height 80
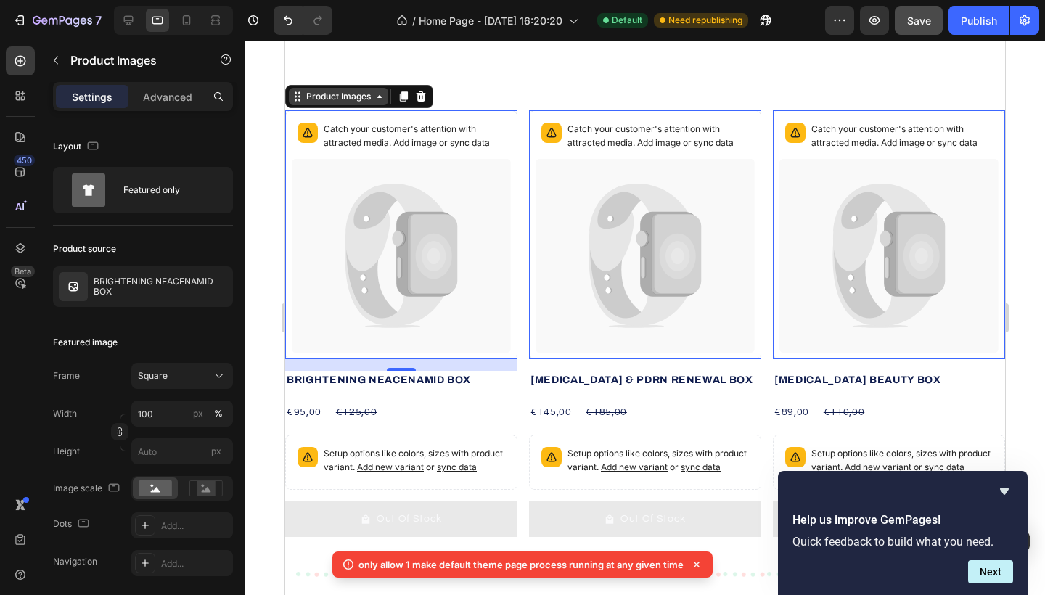
click at [353, 97] on div "Product Images" at bounding box center [338, 96] width 70 height 13
click at [177, 99] on p "Advanced" at bounding box center [167, 96] width 49 height 15
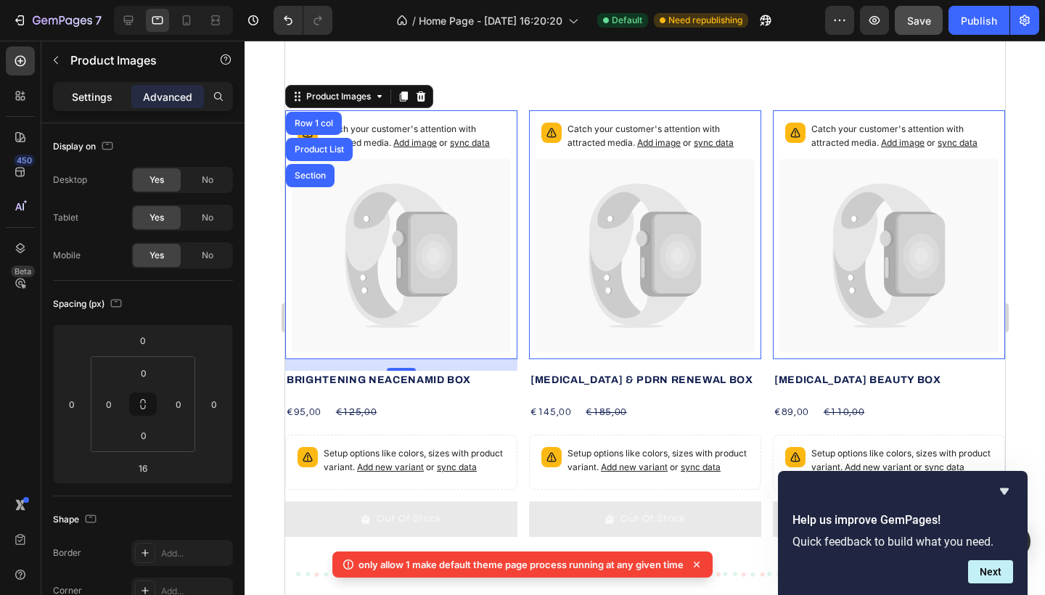
click at [98, 95] on p "Settings" at bounding box center [92, 96] width 41 height 15
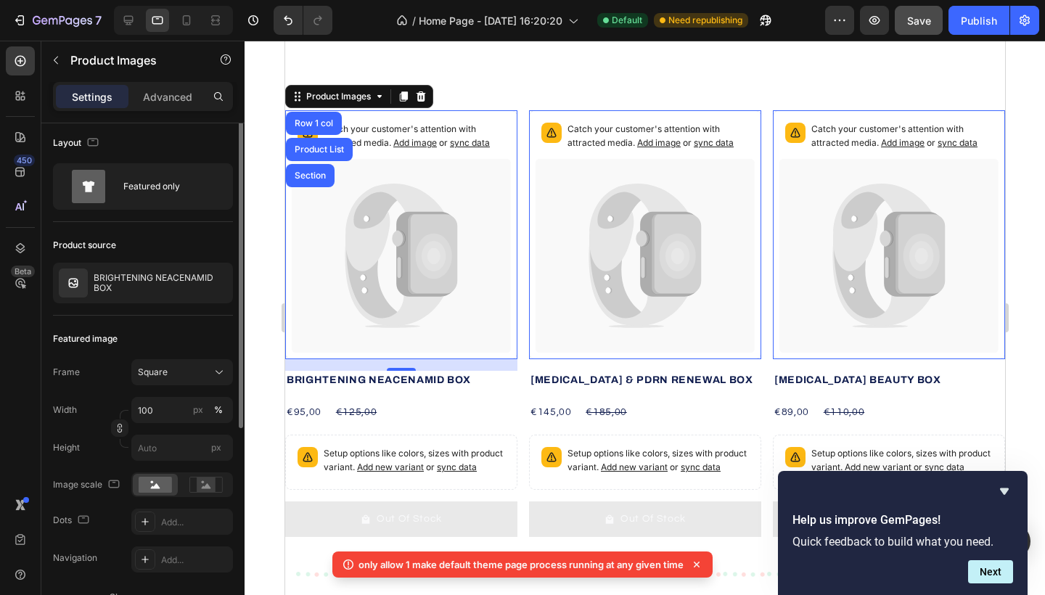
scroll to position [0, 0]
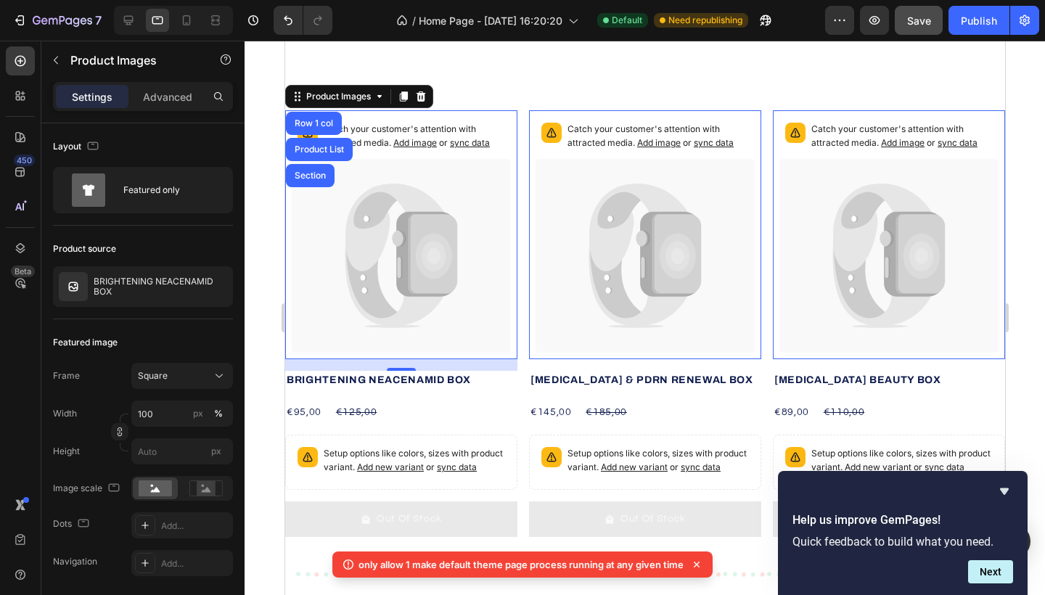
click at [459, 469] on span "sync data" at bounding box center [456, 467] width 40 height 11
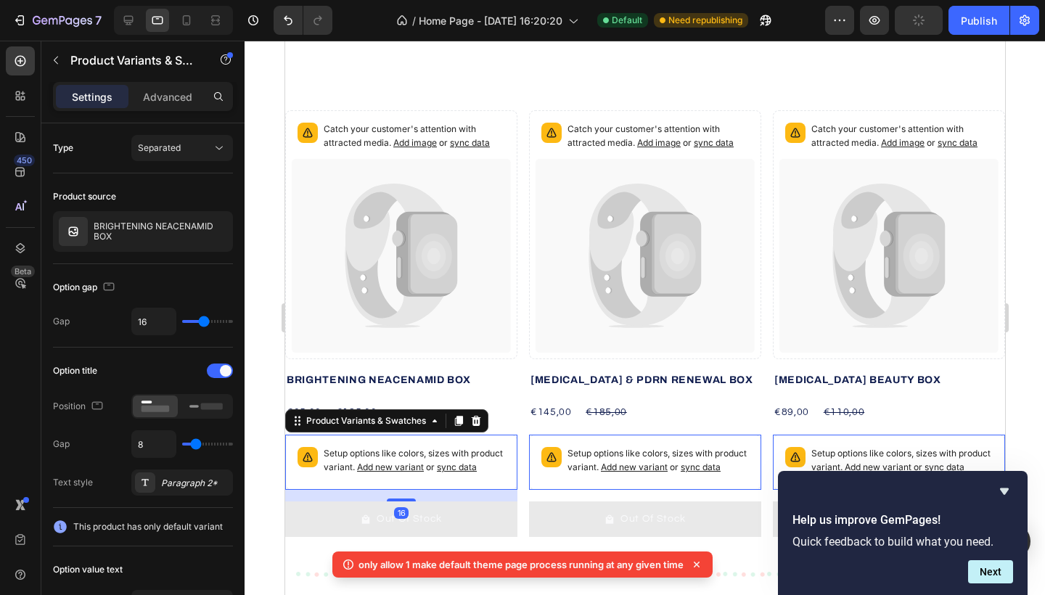
click at [459, 469] on span "sync data" at bounding box center [456, 467] width 40 height 11
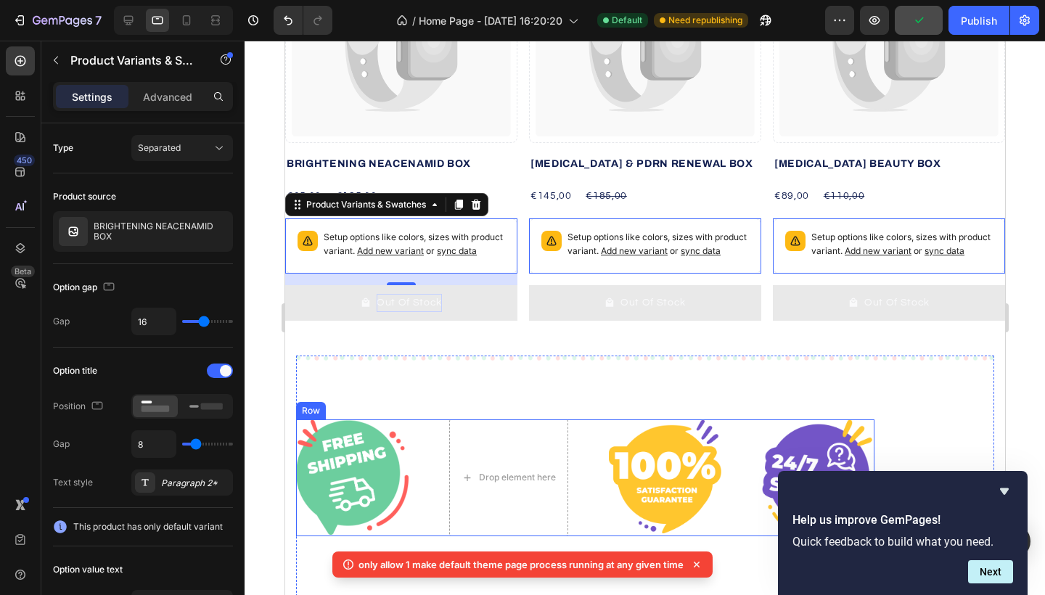
scroll to position [865, 0]
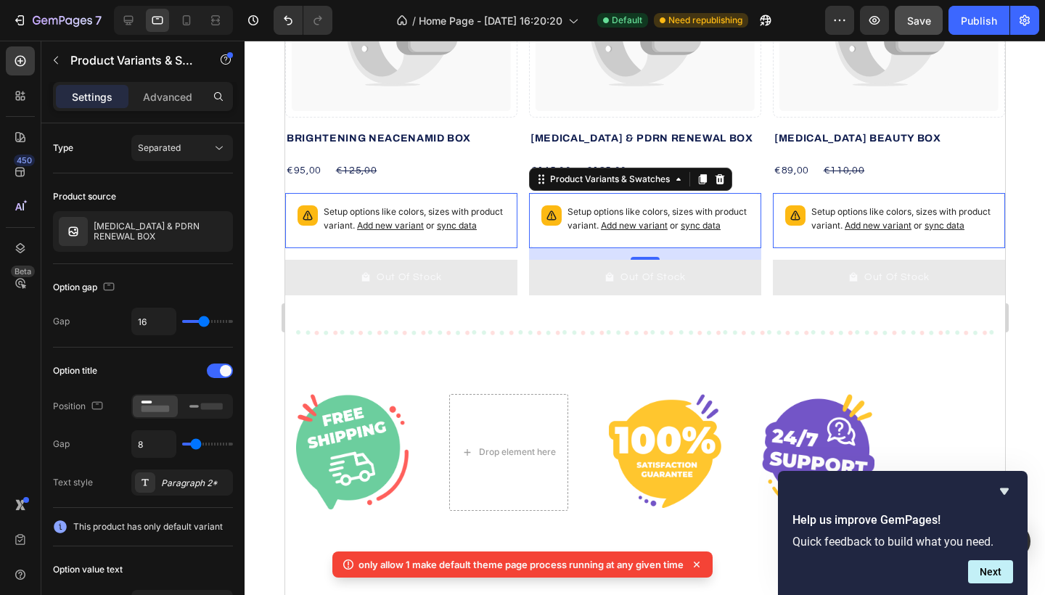
click at [697, 227] on span "sync data" at bounding box center [700, 225] width 40 height 11
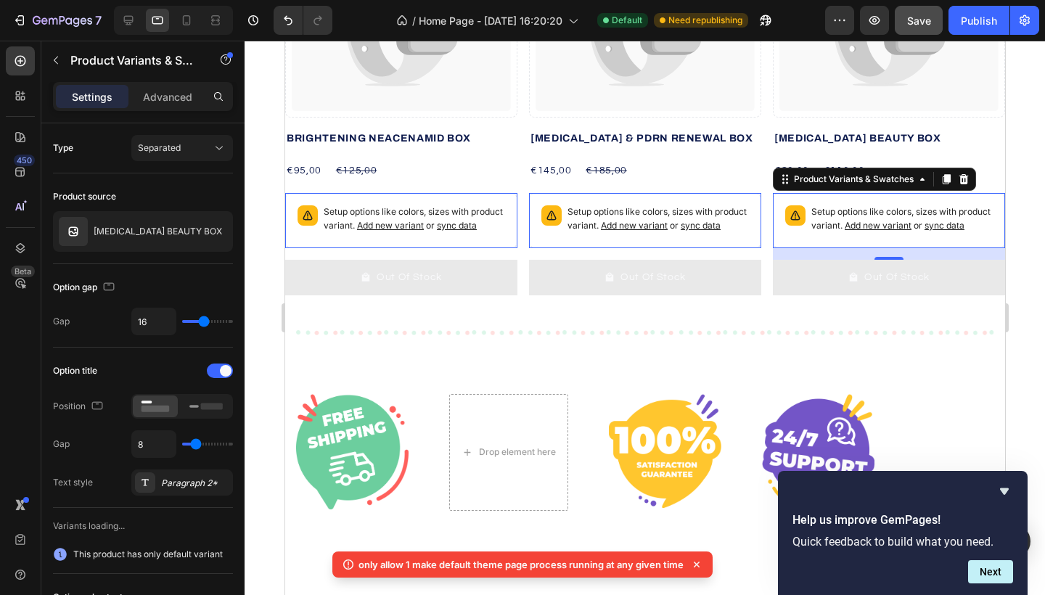
click at [945, 224] on span "sync data" at bounding box center [944, 225] width 40 height 11
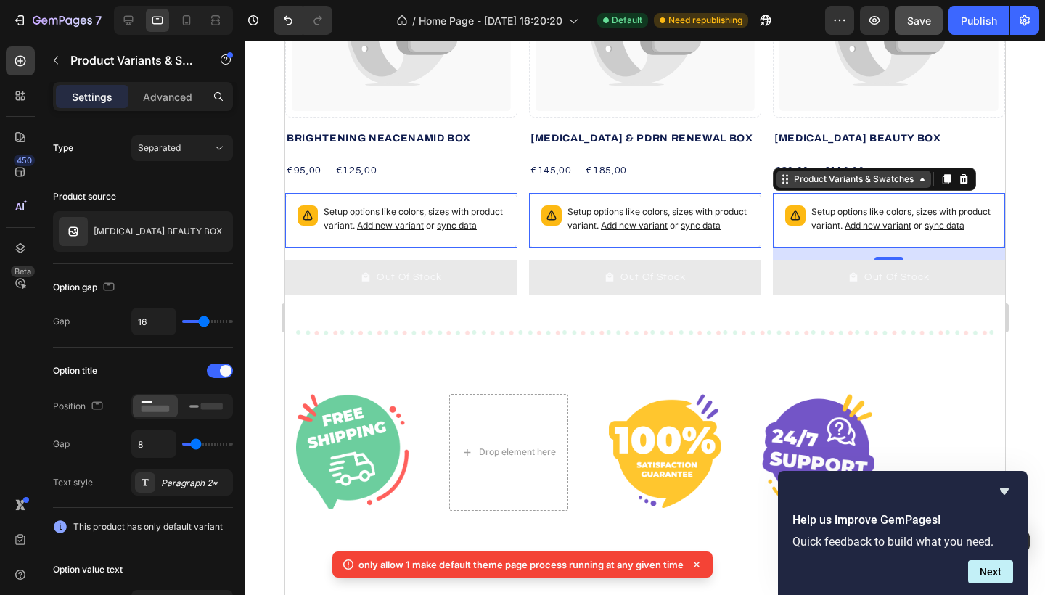
click at [889, 176] on div "Product Variants & Swatches" at bounding box center [854, 179] width 126 height 13
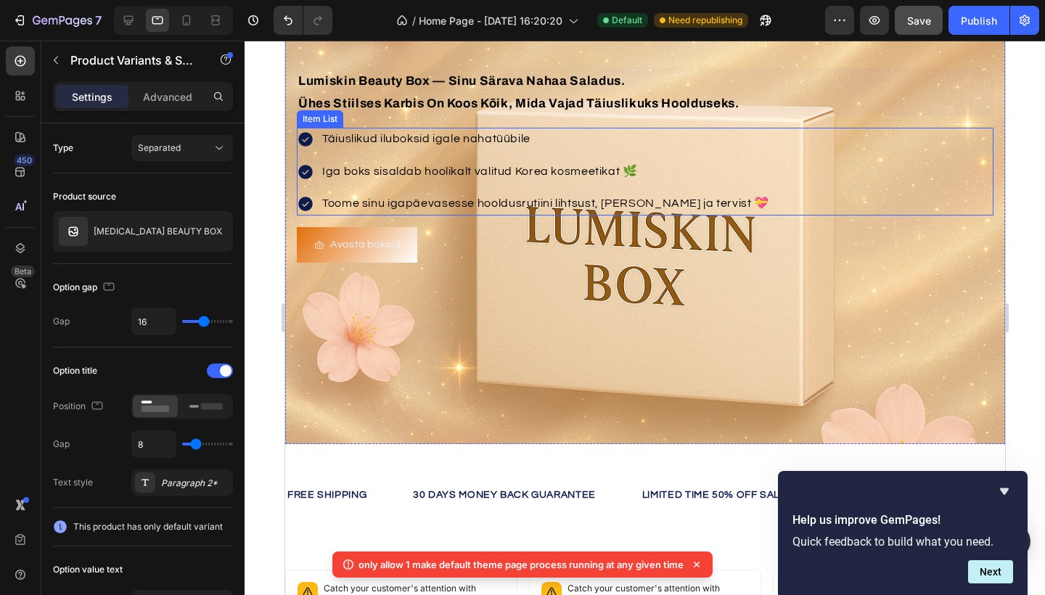
scroll to position [160, 0]
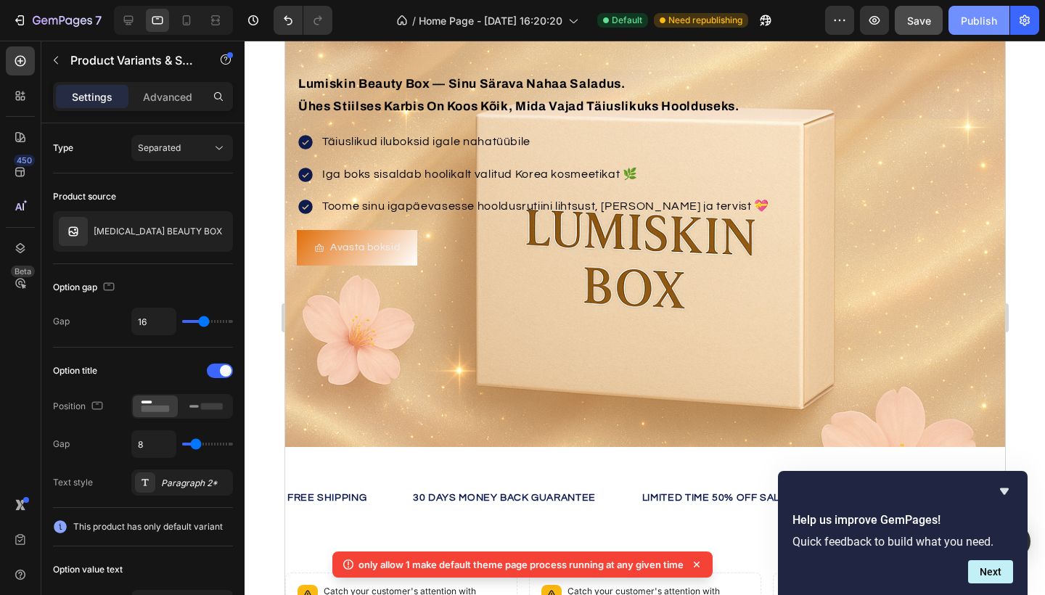
click at [976, 23] on div "Publish" at bounding box center [979, 20] width 36 height 15
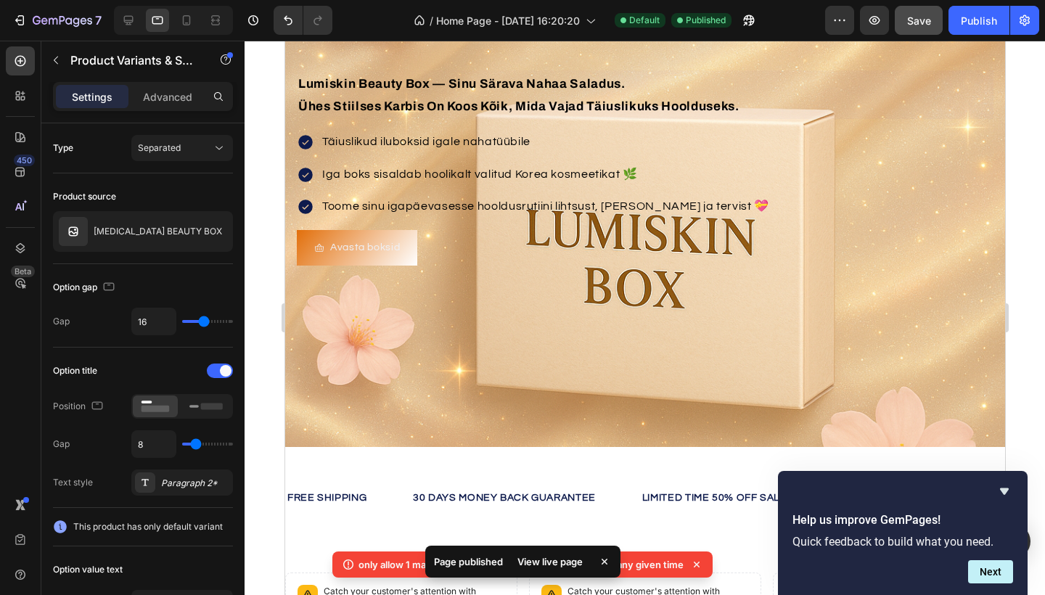
click at [532, 563] on div "View live page" at bounding box center [550, 562] width 83 height 20
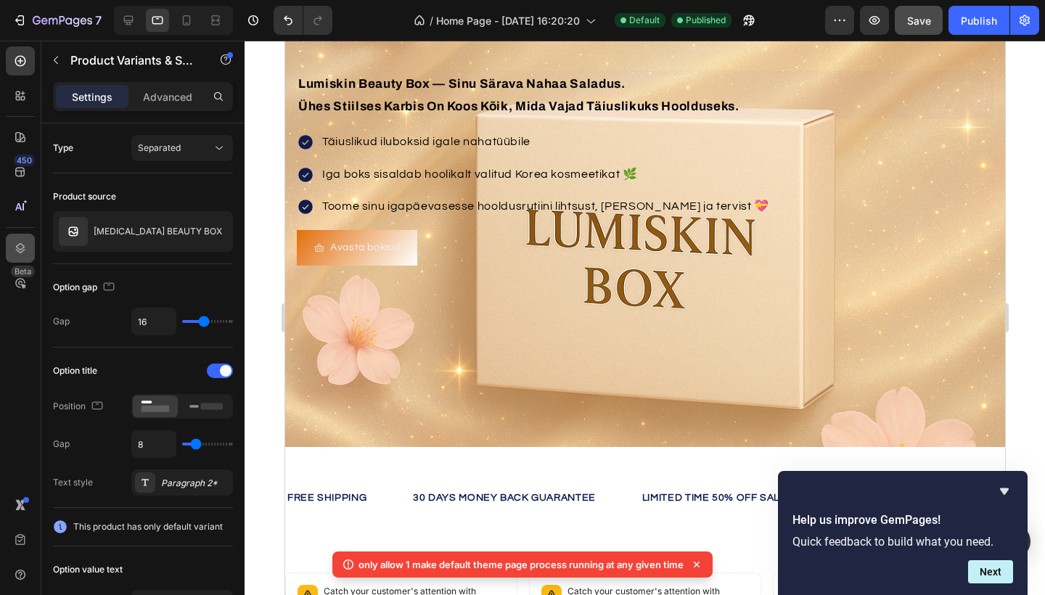
click at [23, 248] on icon at bounding box center [20, 248] width 15 height 15
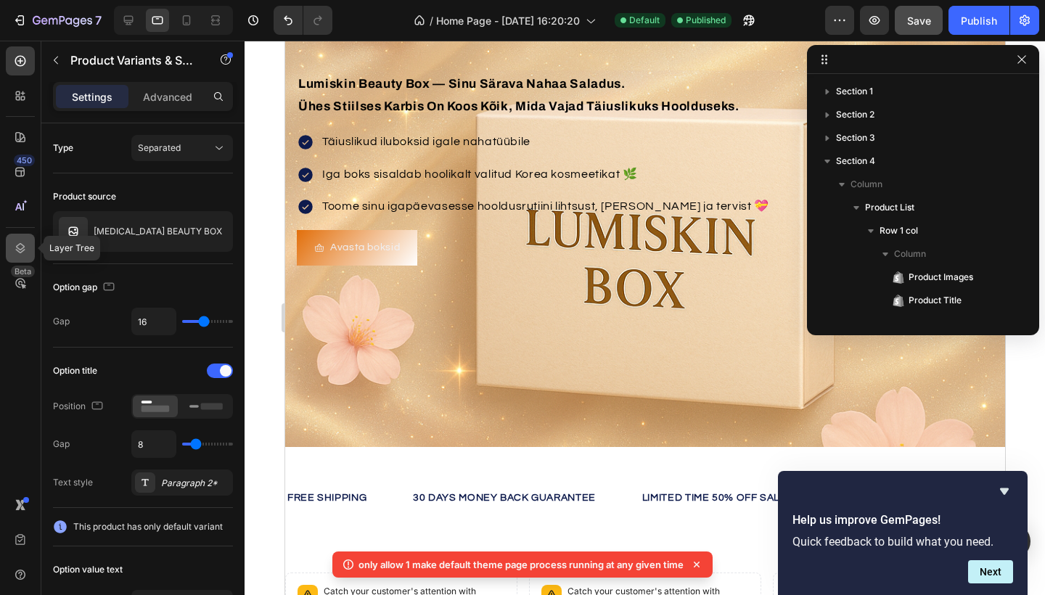
scroll to position [155, 0]
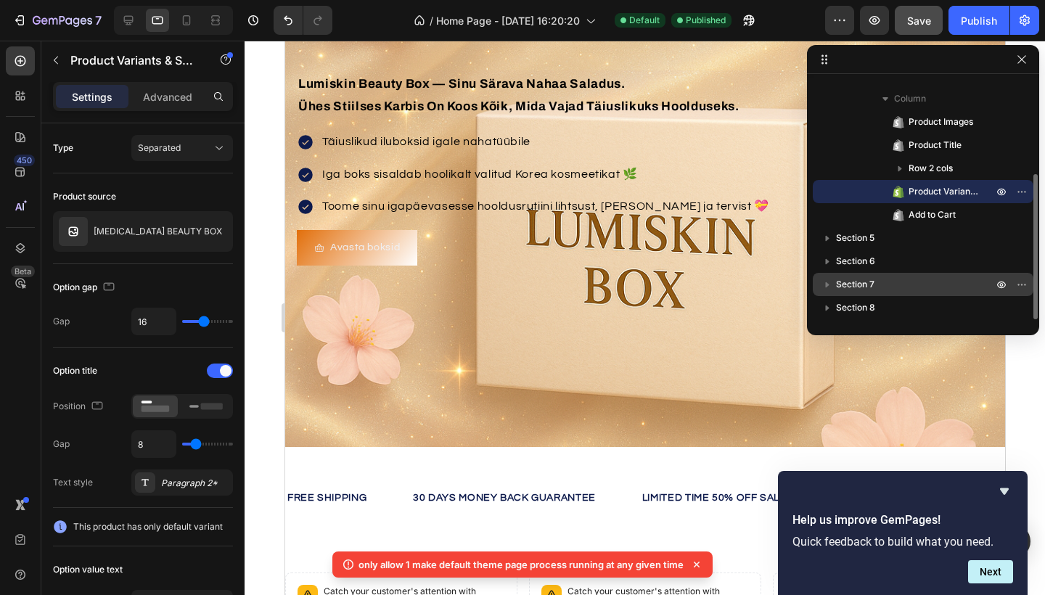
click at [834, 286] on icon "button" at bounding box center [827, 284] width 15 height 15
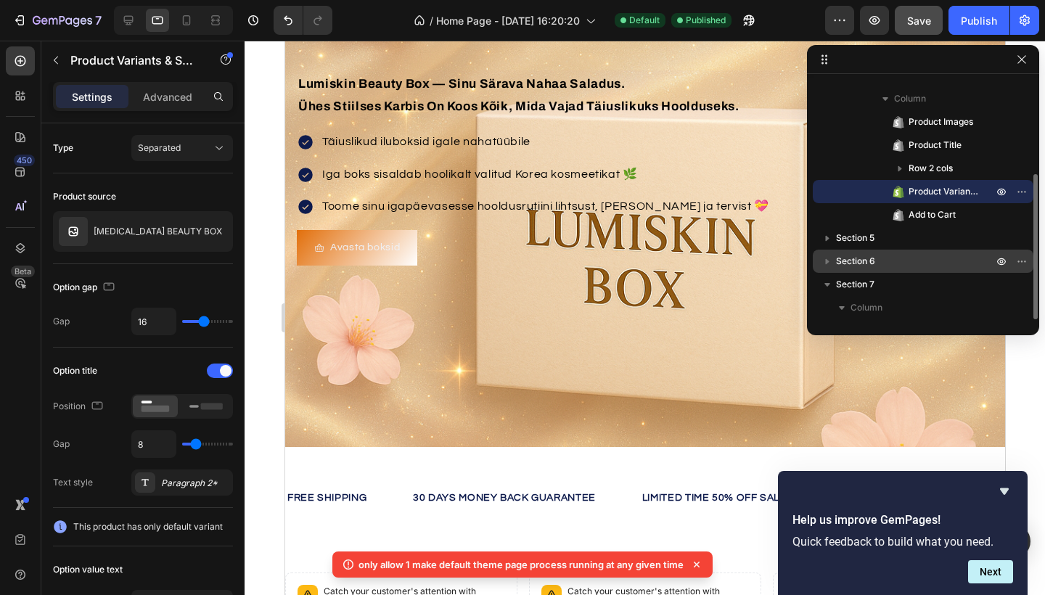
click at [828, 261] on icon "button" at bounding box center [828, 262] width 4 height 6
click at [828, 239] on icon "button" at bounding box center [828, 239] width 4 height 6
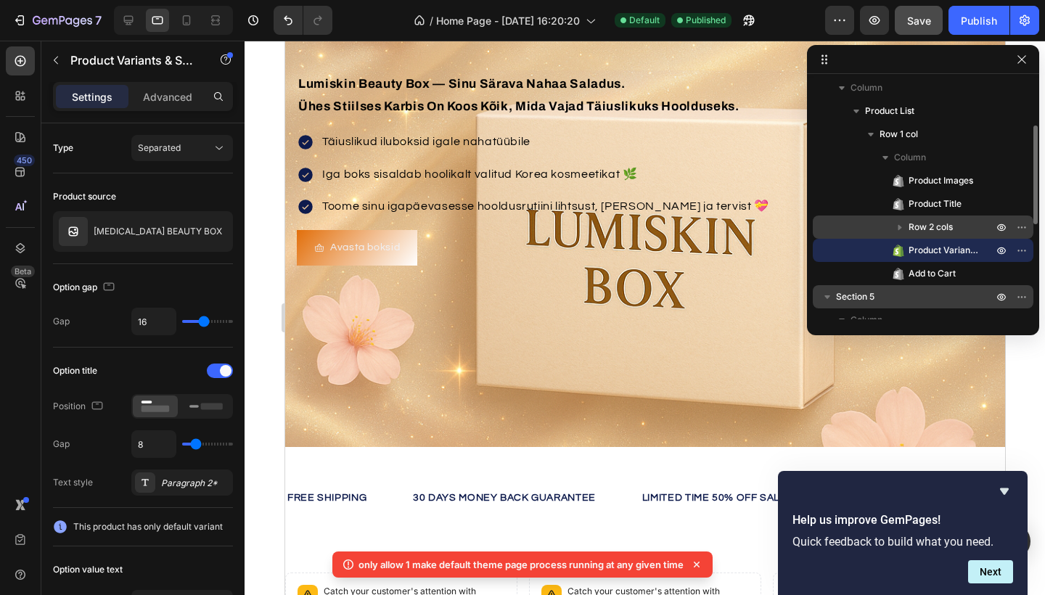
scroll to position [89, 0]
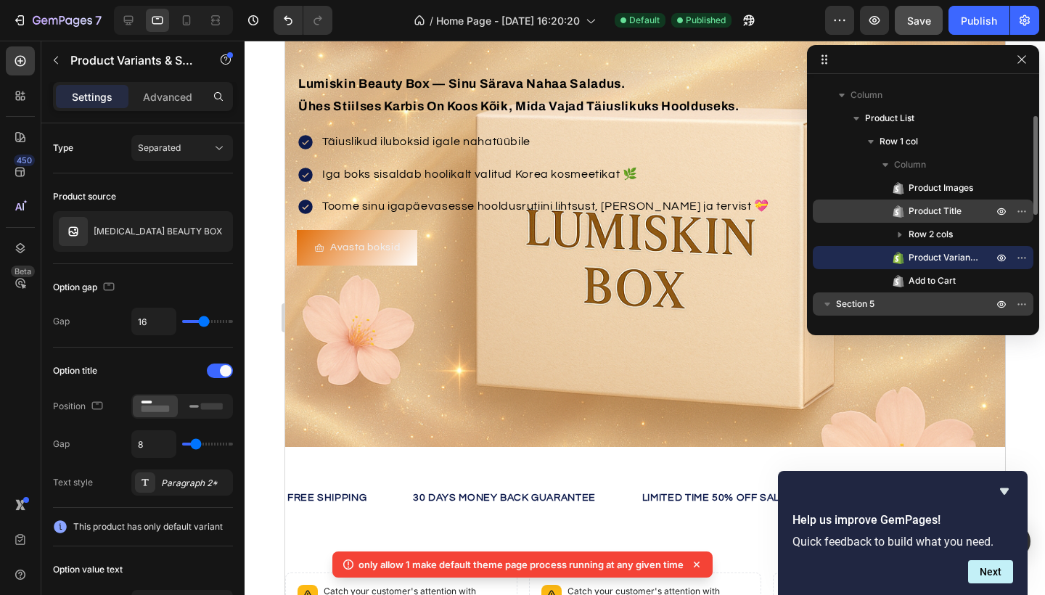
click at [931, 210] on span "Product Title" at bounding box center [935, 211] width 53 height 15
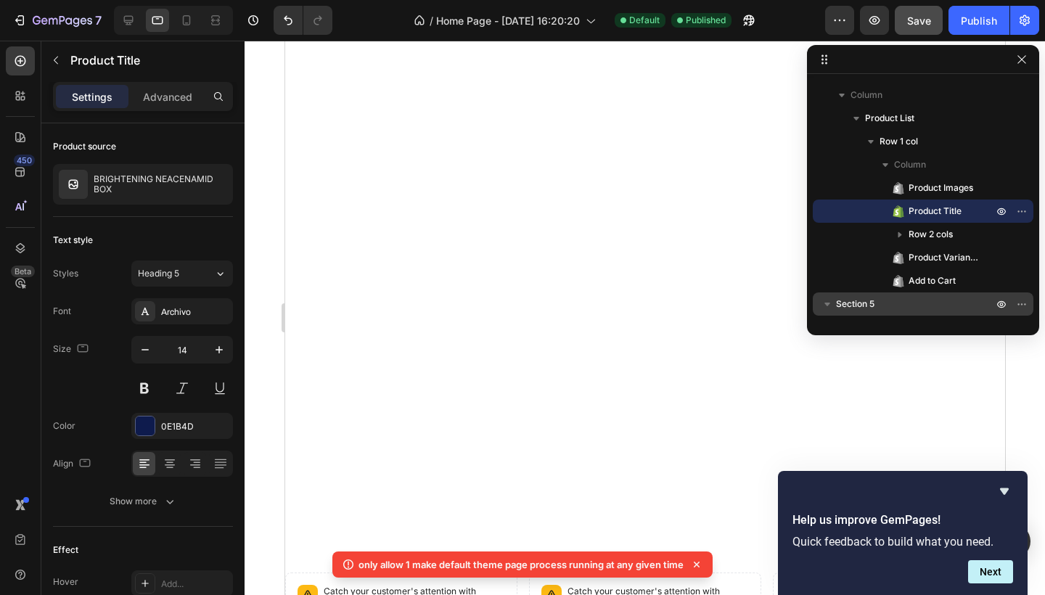
scroll to position [902, 0]
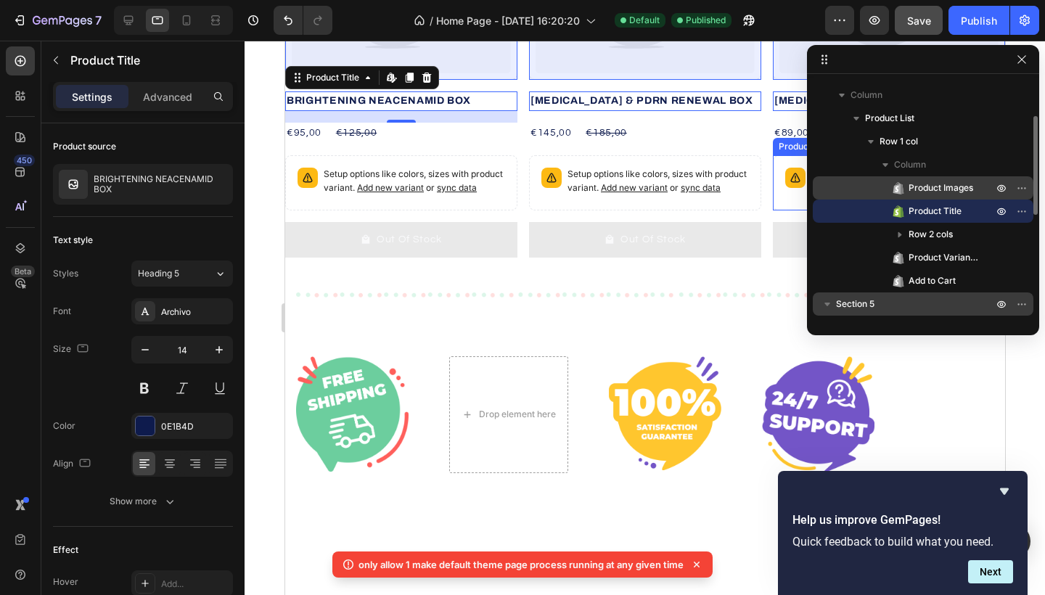
click at [930, 192] on span "Product Images" at bounding box center [941, 188] width 65 height 15
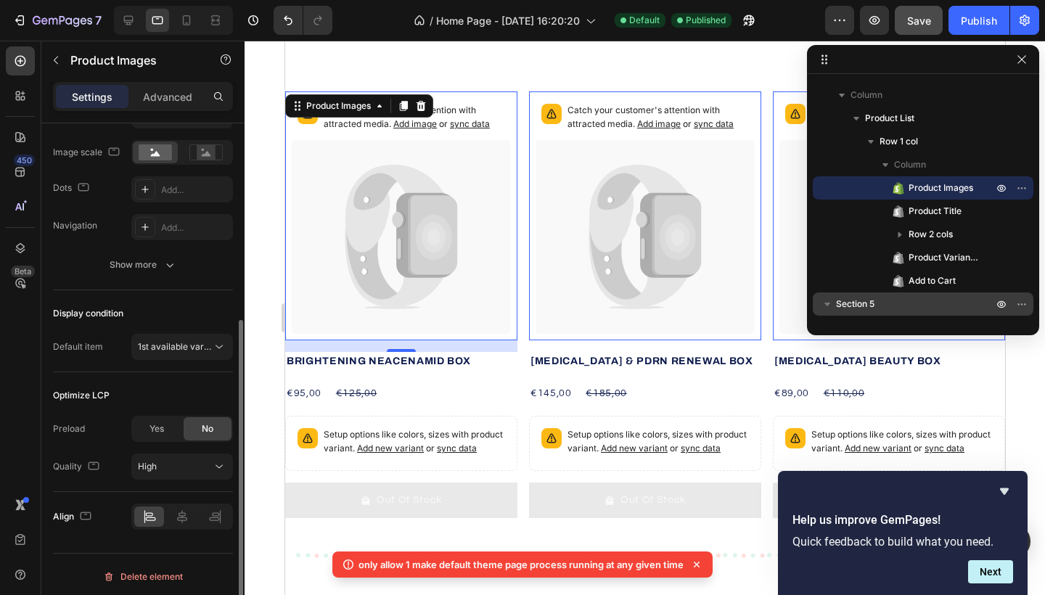
scroll to position [340, 0]
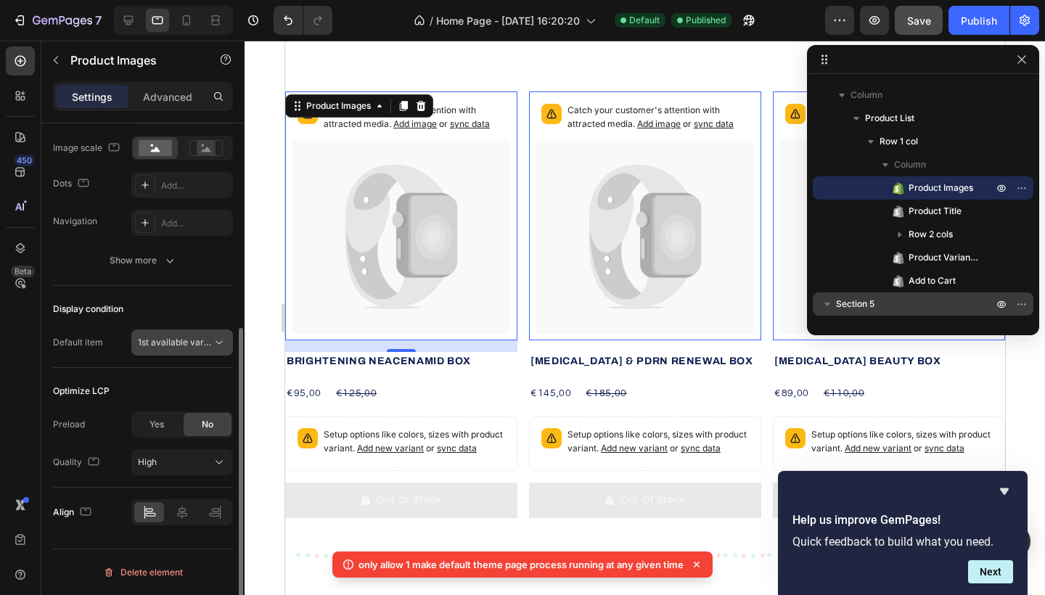
click at [178, 345] on span "1st available variant" at bounding box center [178, 342] width 81 height 11
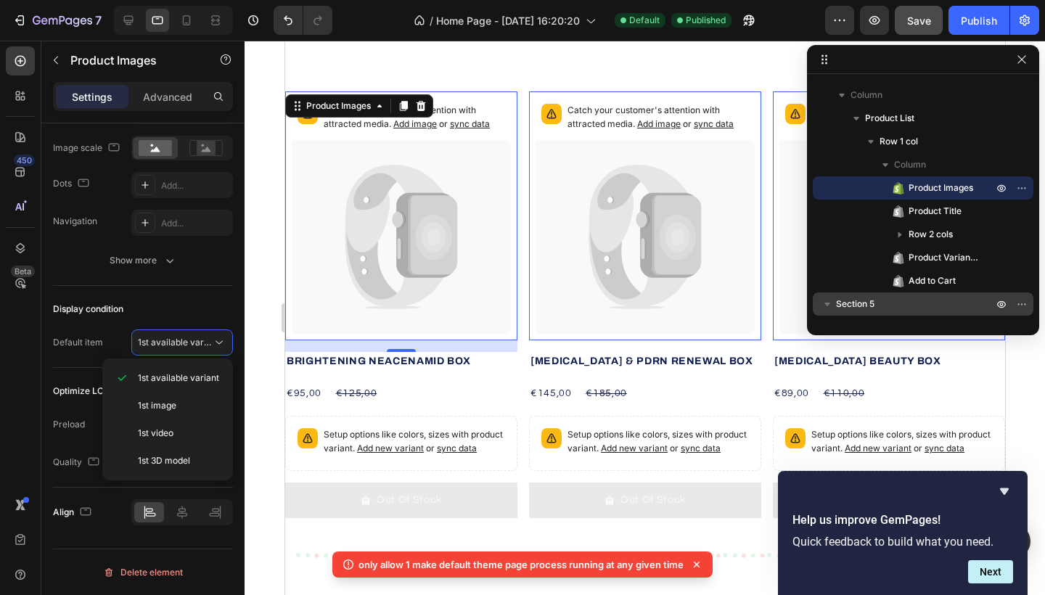
click at [23, 347] on div "450 Beta" at bounding box center [20, 268] width 29 height 444
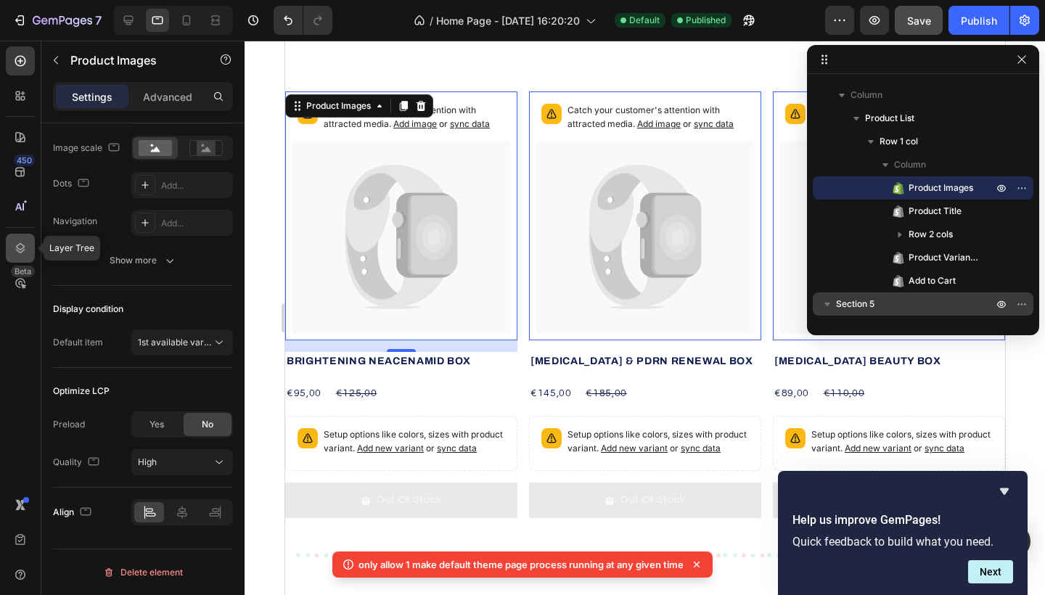
click at [22, 249] on icon at bounding box center [20, 248] width 9 height 10
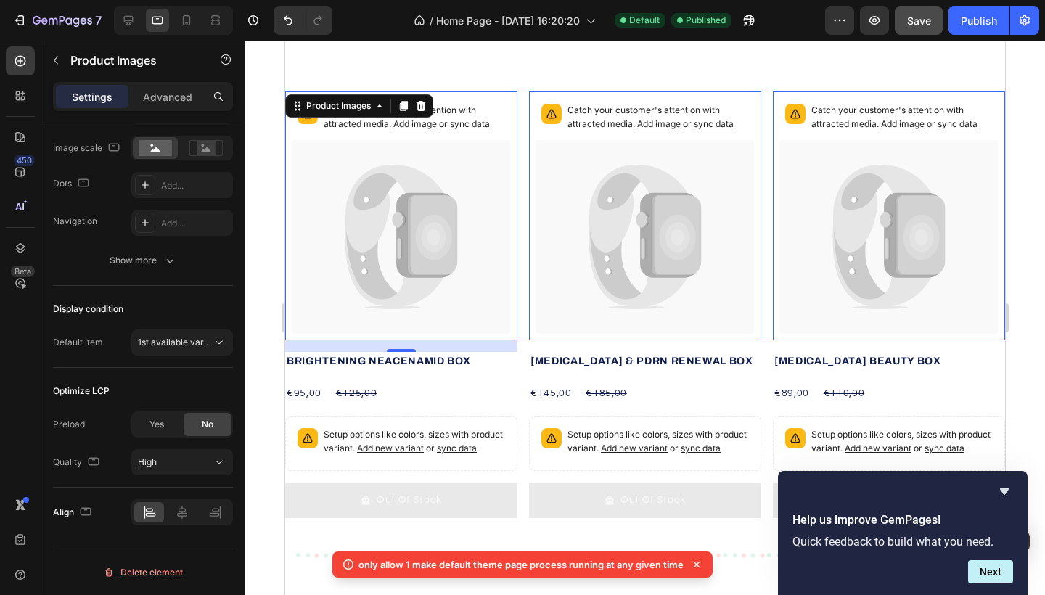
drag, startPoint x: 699, startPoint y: 197, endPoint x: 415, endPoint y: 157, distance: 287.5
click at [415, 157] on icon at bounding box center [400, 237] width 219 height 194
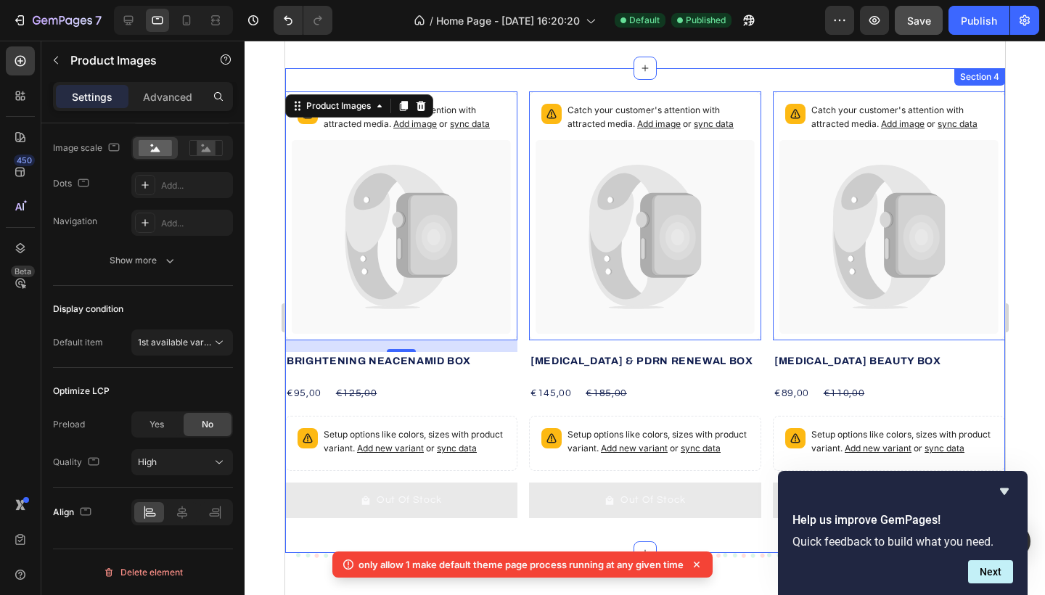
click at [525, 80] on div "Catch your customer's attention with attracted media. Add image or sync data Pr…" at bounding box center [645, 310] width 720 height 485
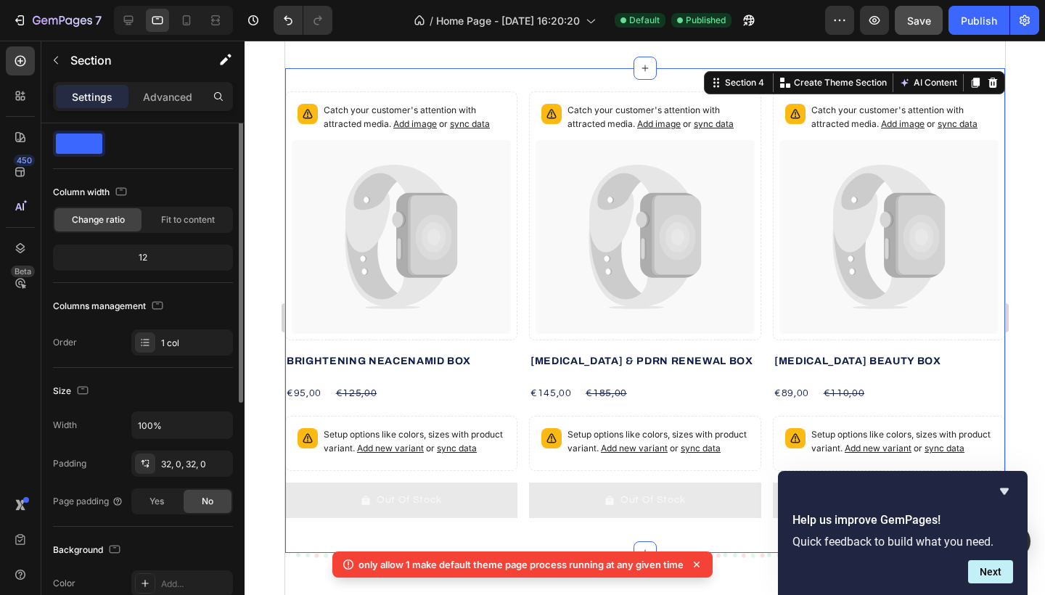
scroll to position [0, 0]
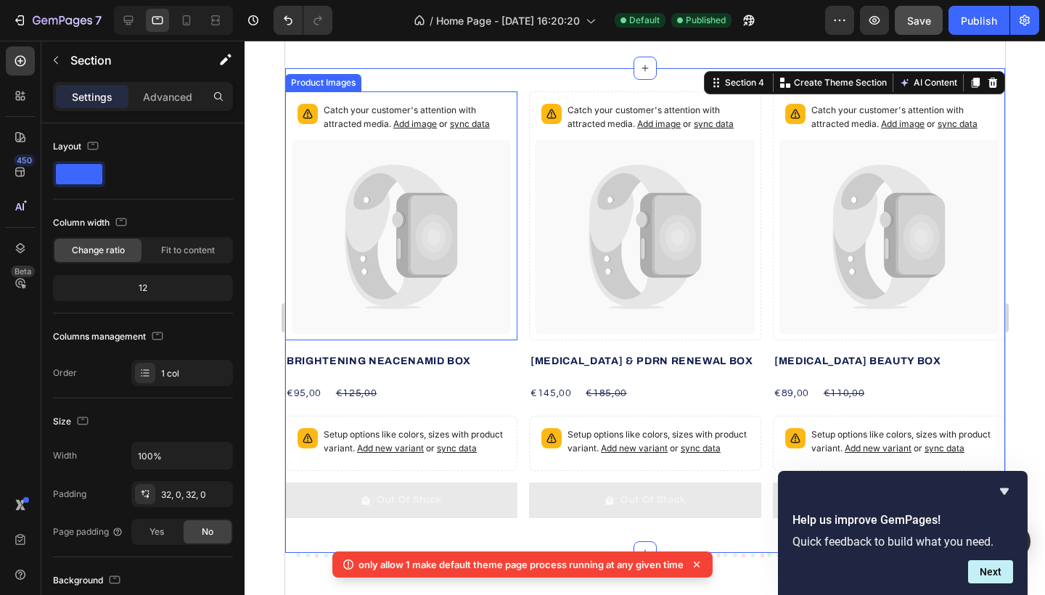
drag, startPoint x: 467, startPoint y: 231, endPoint x: 613, endPoint y: 236, distance: 146.7
click at [467, 231] on icon at bounding box center [400, 237] width 219 height 194
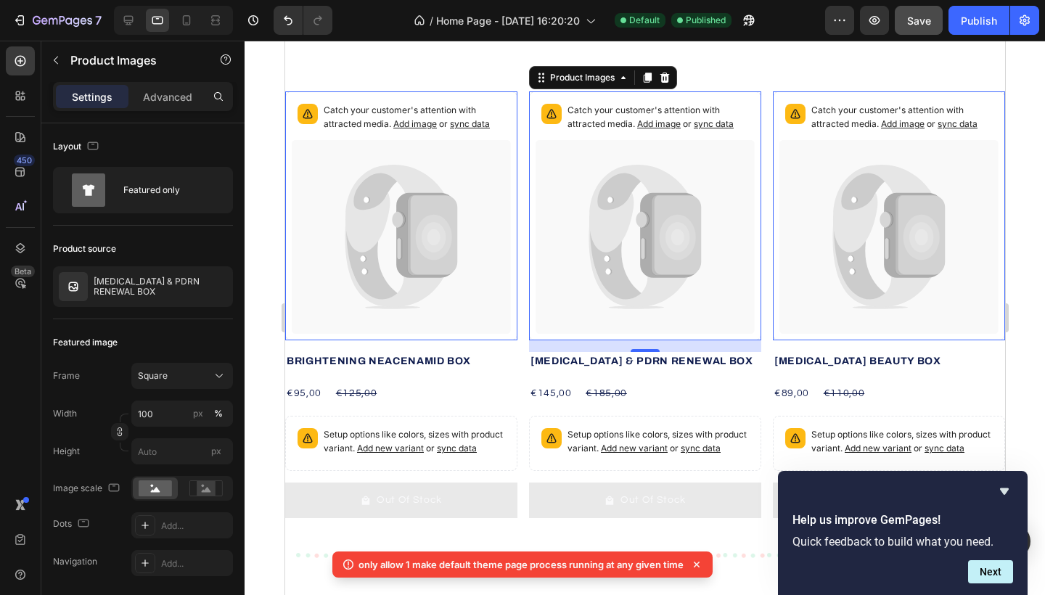
click at [613, 236] on icon at bounding box center [638, 209] width 99 height 88
click at [806, 216] on icon at bounding box center [888, 237] width 219 height 194
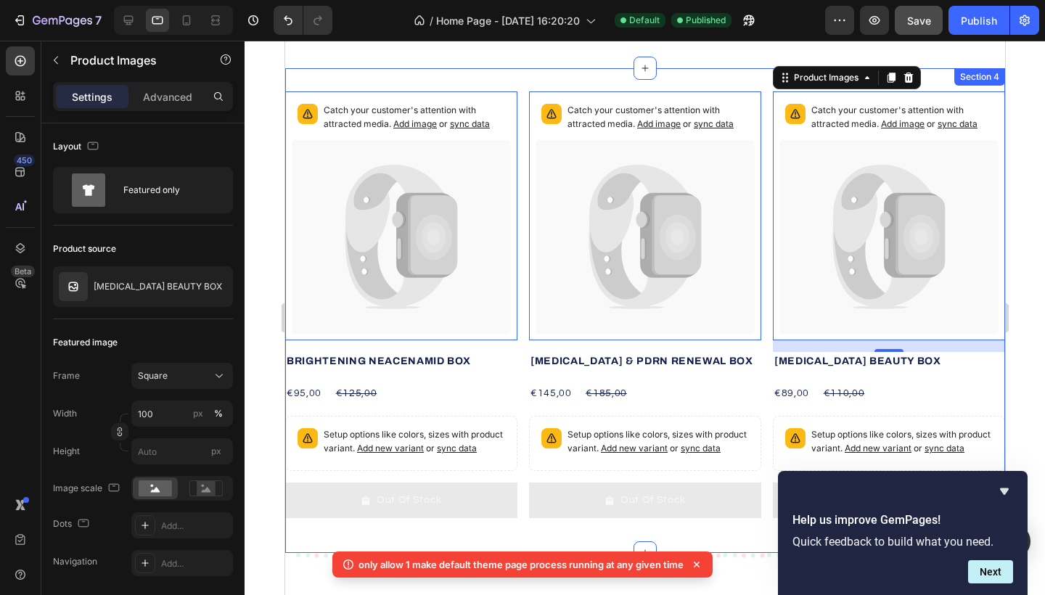
click at [580, 69] on div "Catch your customer's attention with attracted media. Add image or sync data Pr…" at bounding box center [645, 310] width 720 height 485
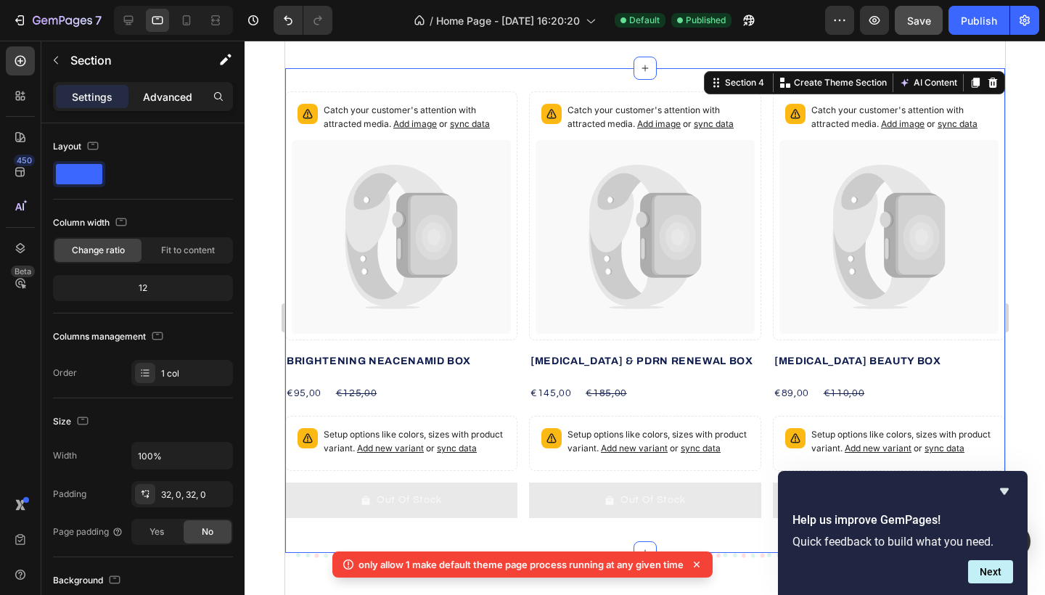
click at [178, 104] on p "Advanced" at bounding box center [167, 96] width 49 height 15
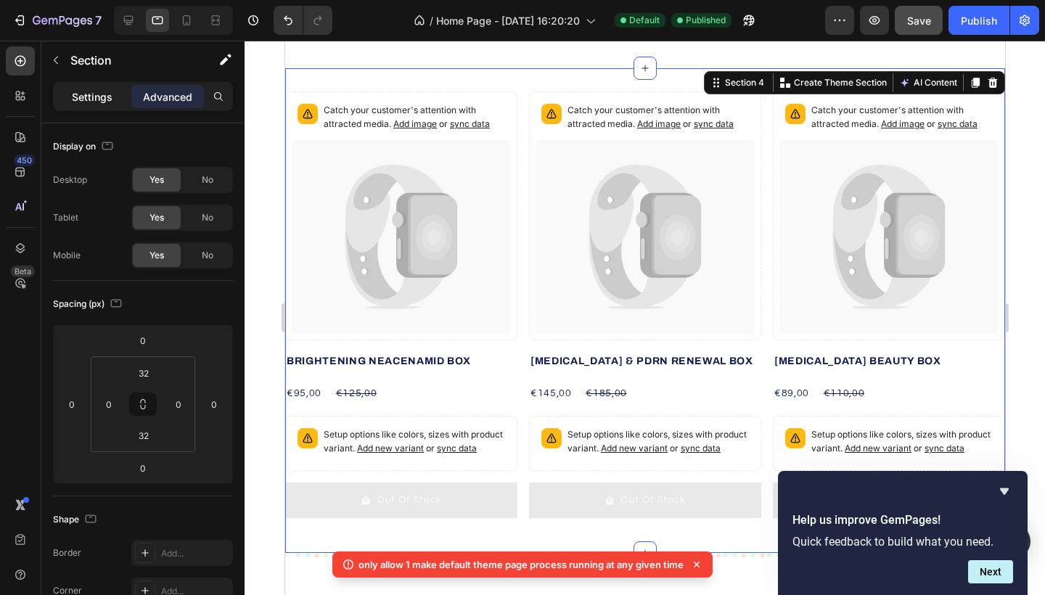
click at [98, 99] on p "Settings" at bounding box center [92, 96] width 41 height 15
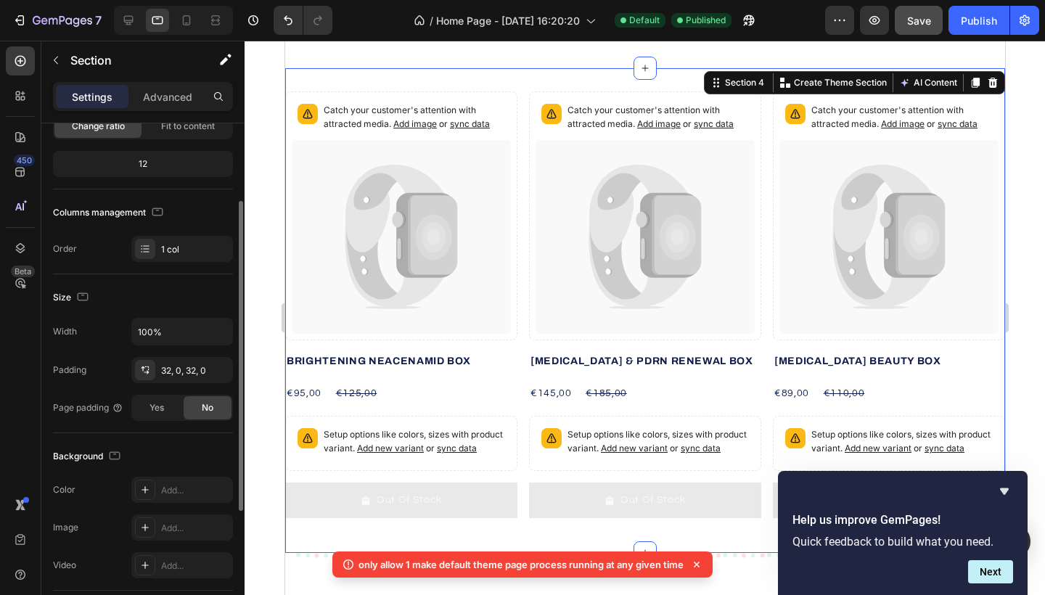
scroll to position [117, 0]
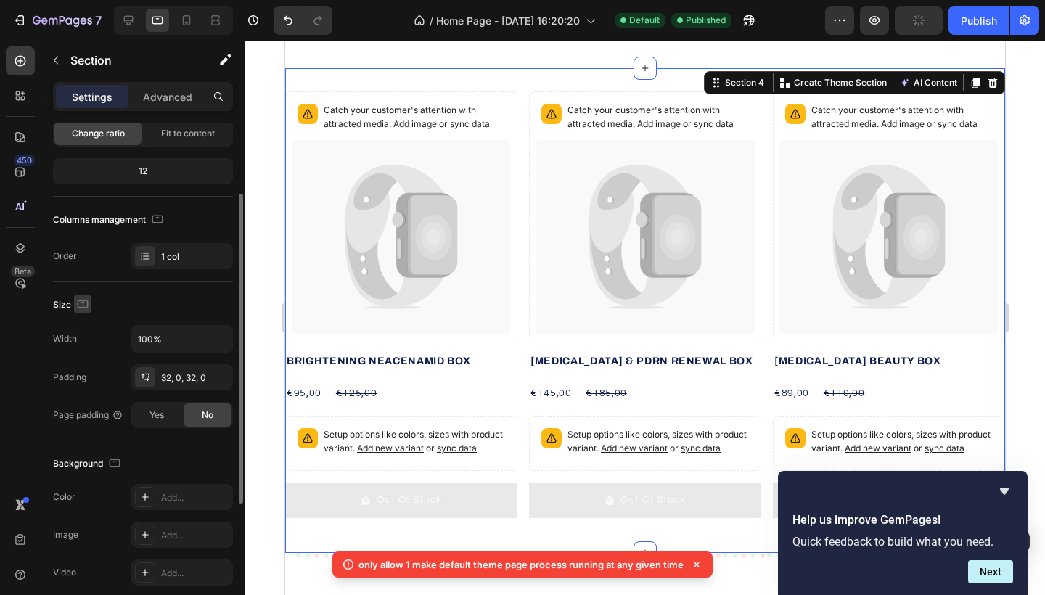
click at [86, 304] on icon "button" at bounding box center [83, 304] width 15 height 15
click at [86, 331] on icon "button" at bounding box center [85, 326] width 9 height 9
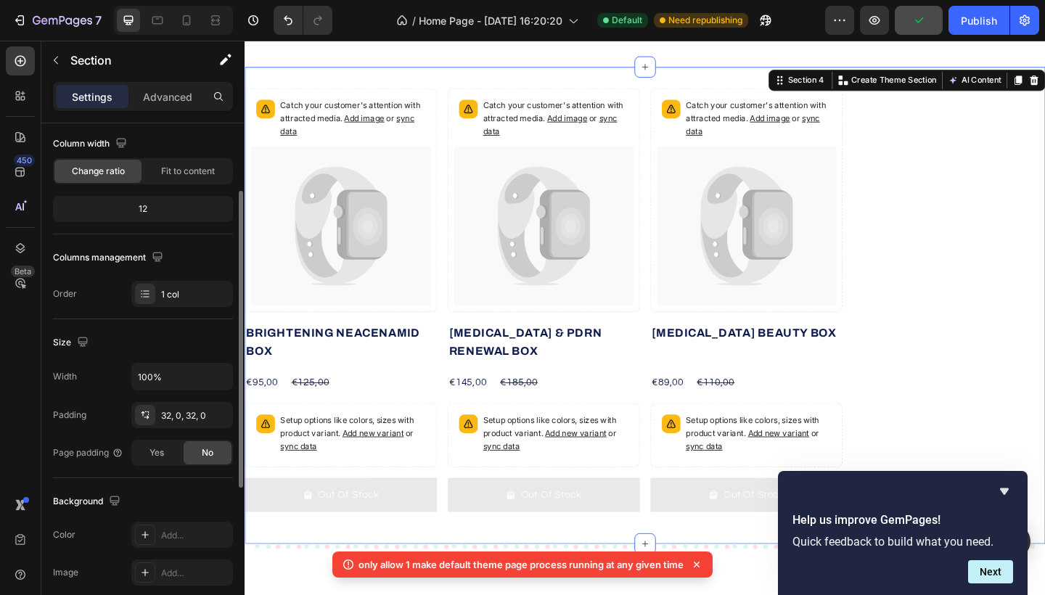
scroll to position [620, 0]
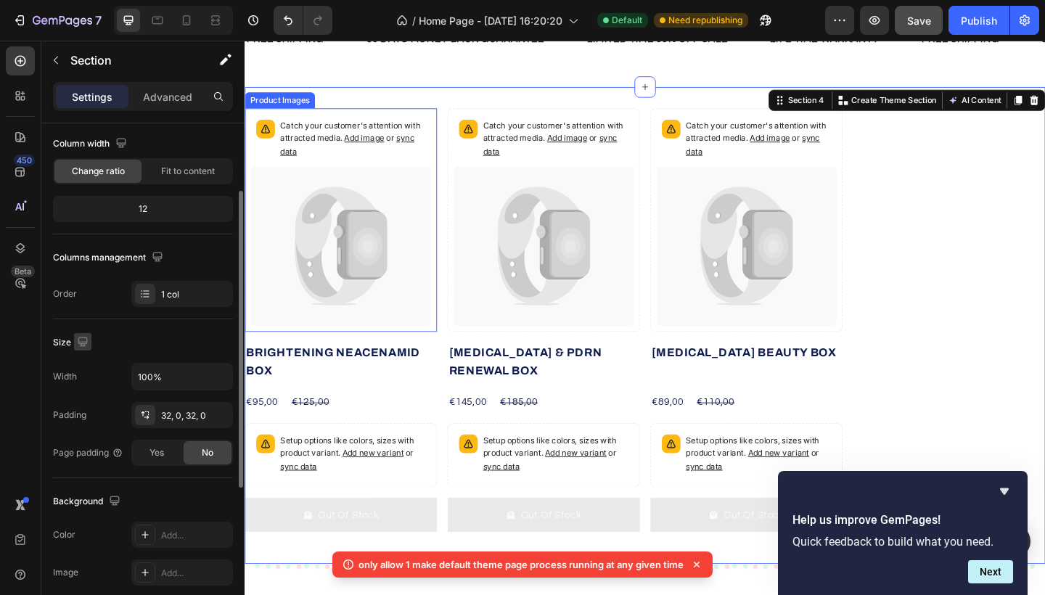
click at [82, 341] on icon "button" at bounding box center [83, 342] width 15 height 15
click at [90, 416] on icon "button" at bounding box center [85, 417] width 15 height 15
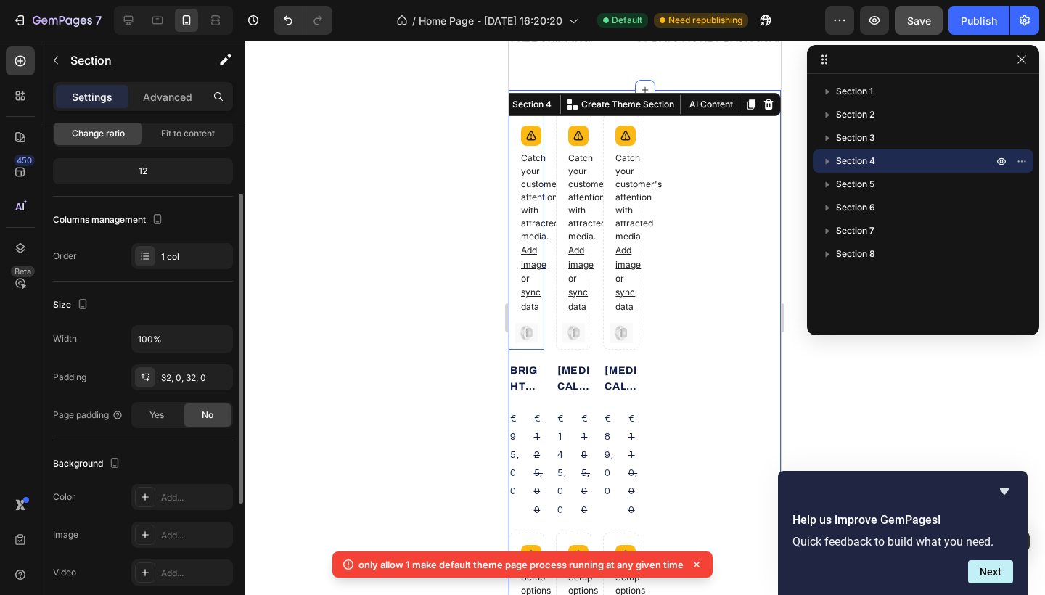
scroll to position [619, 0]
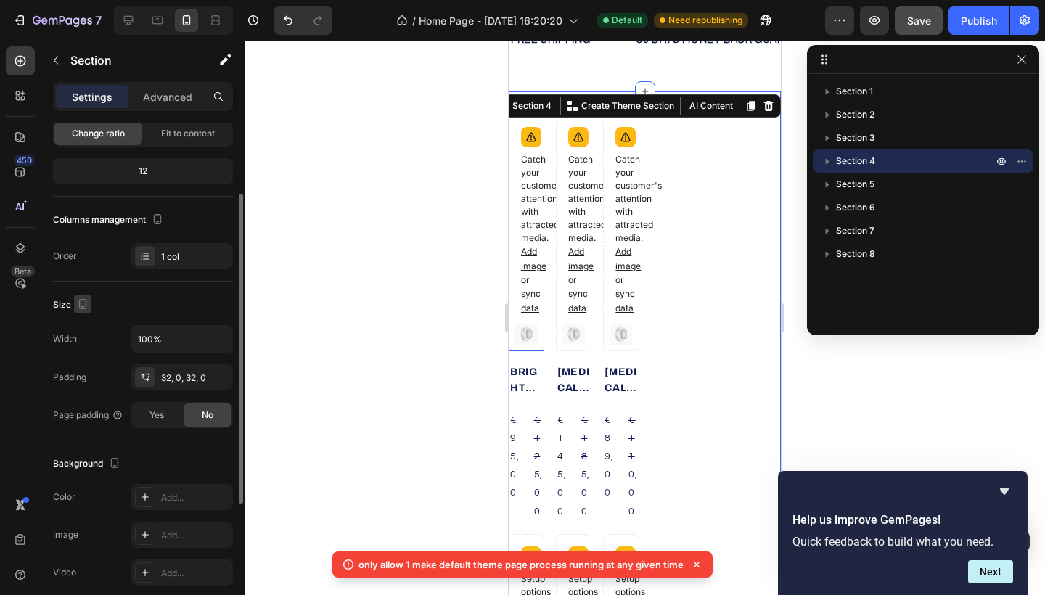
click at [83, 303] on icon "button" at bounding box center [83, 304] width 15 height 15
click at [84, 331] on icon "button" at bounding box center [85, 326] width 9 height 9
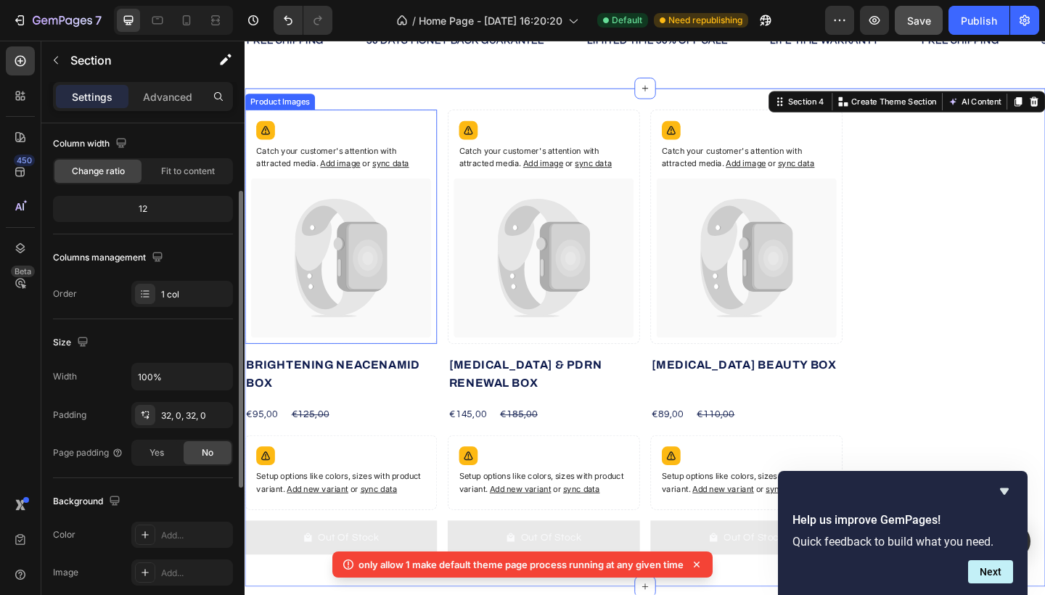
click at [85, 352] on div at bounding box center [82, 343] width 17 height 20
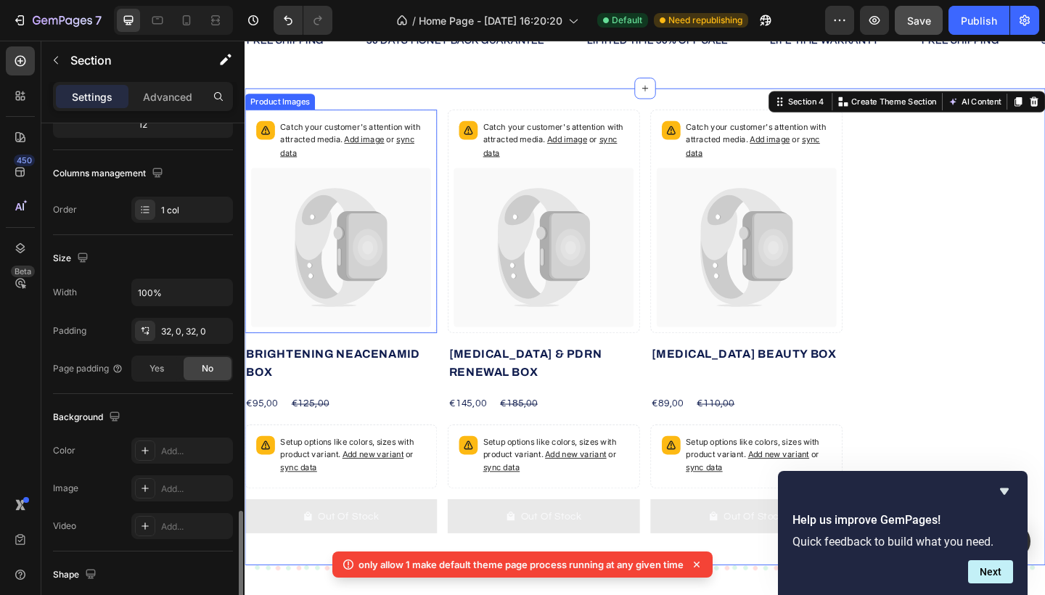
scroll to position [372, 0]
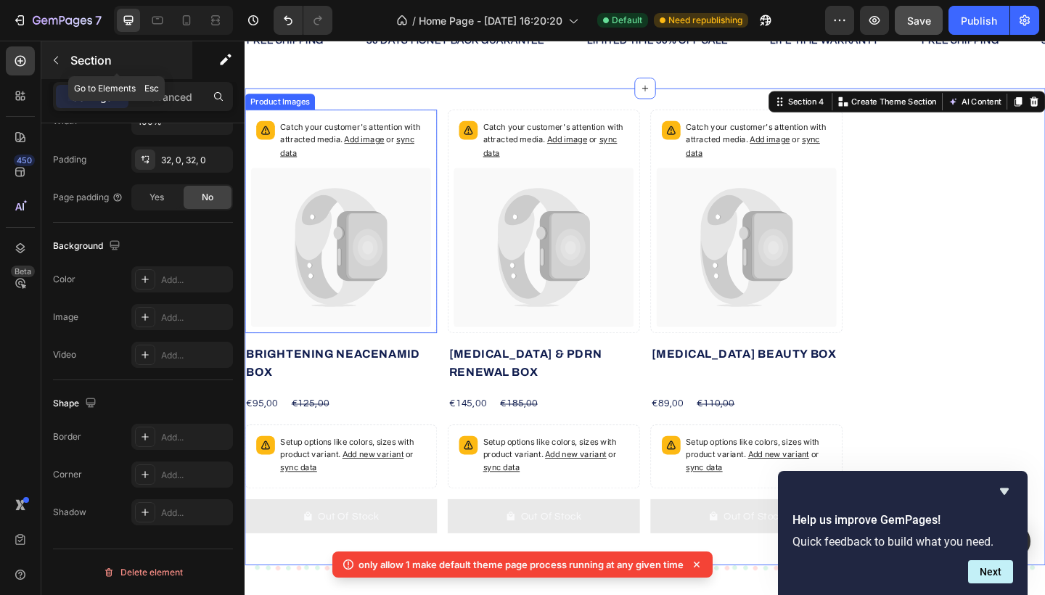
click at [55, 57] on icon "button" at bounding box center [56, 60] width 12 height 12
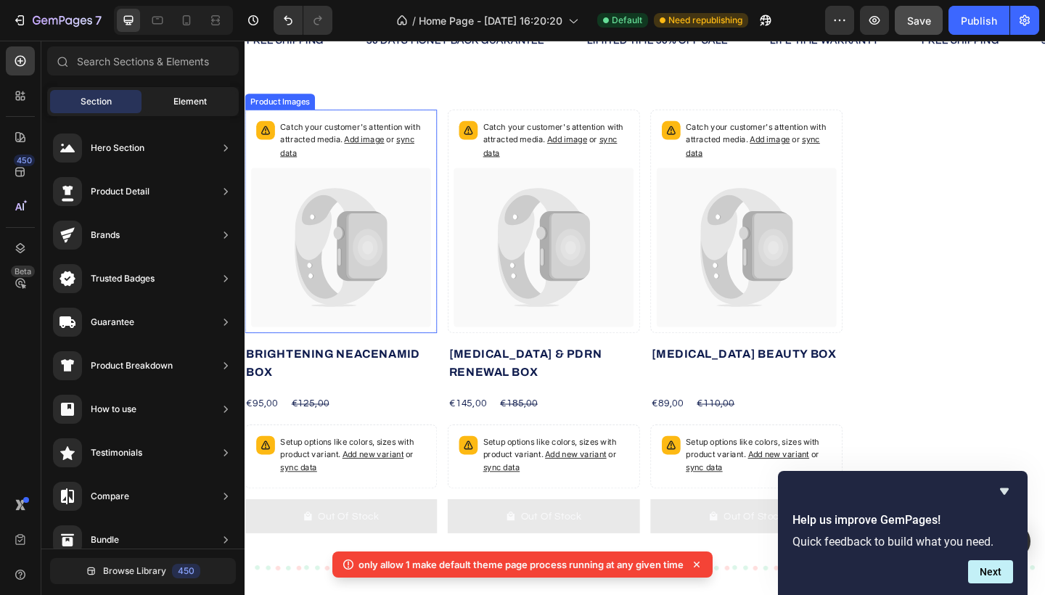
click at [184, 104] on span "Element" at bounding box center [190, 101] width 33 height 13
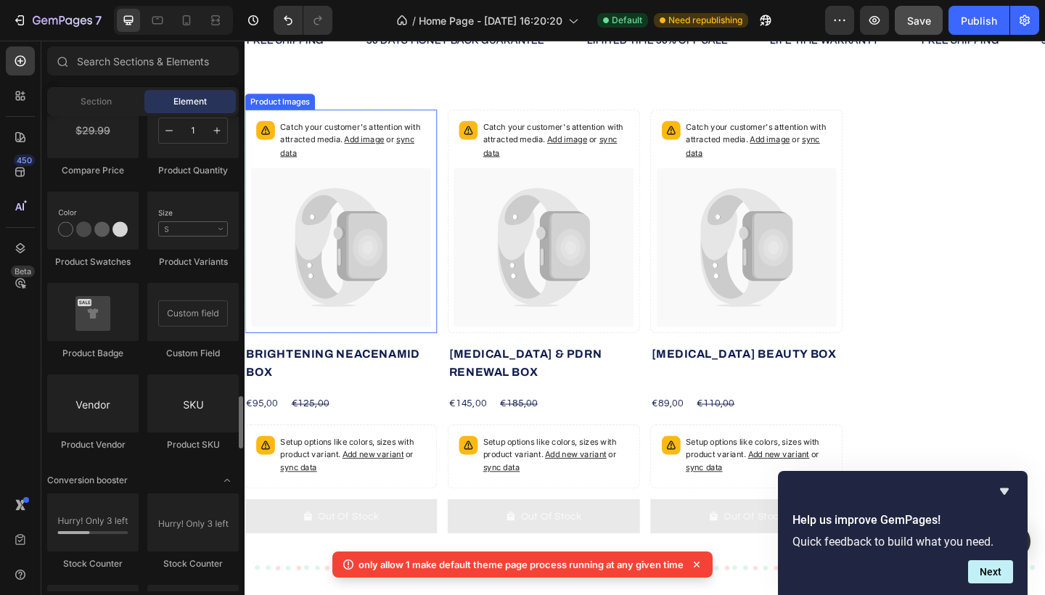
scroll to position [2539, 0]
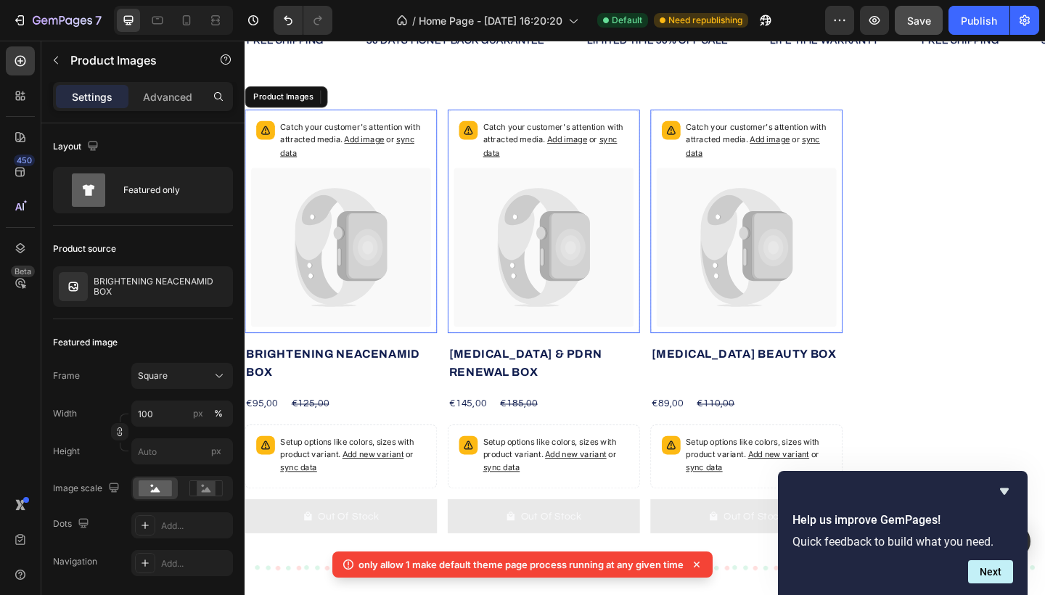
drag, startPoint x: 583, startPoint y: 253, endPoint x: 346, endPoint y: 227, distance: 238.0
click at [346, 227] on icon at bounding box center [349, 266] width 196 height 174
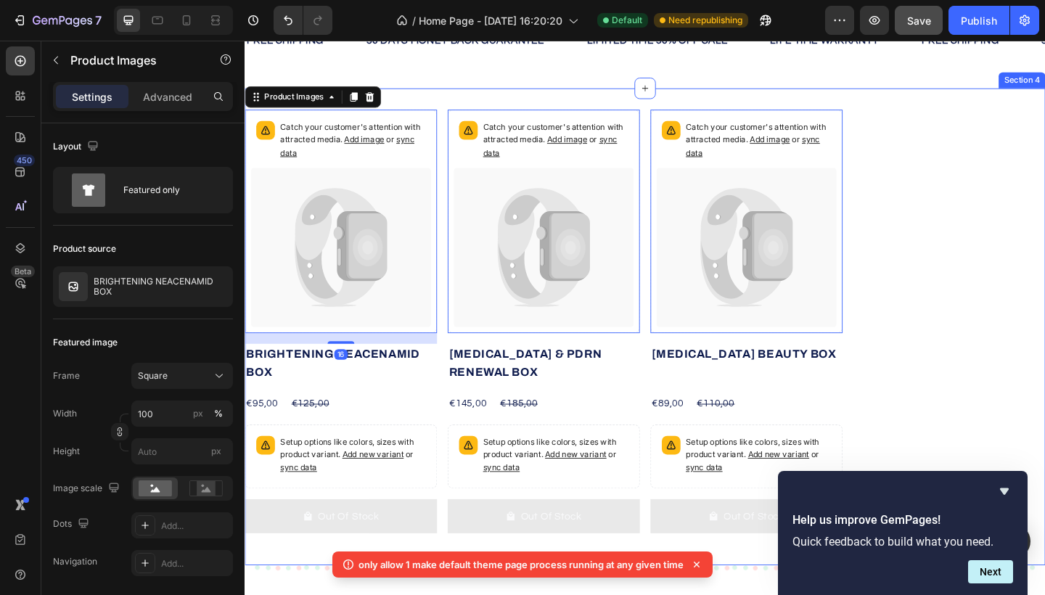
click at [478, 102] on div "Catch your customer's attention with attracted media. Add image or sync data Pr…" at bounding box center [680, 352] width 871 height 519
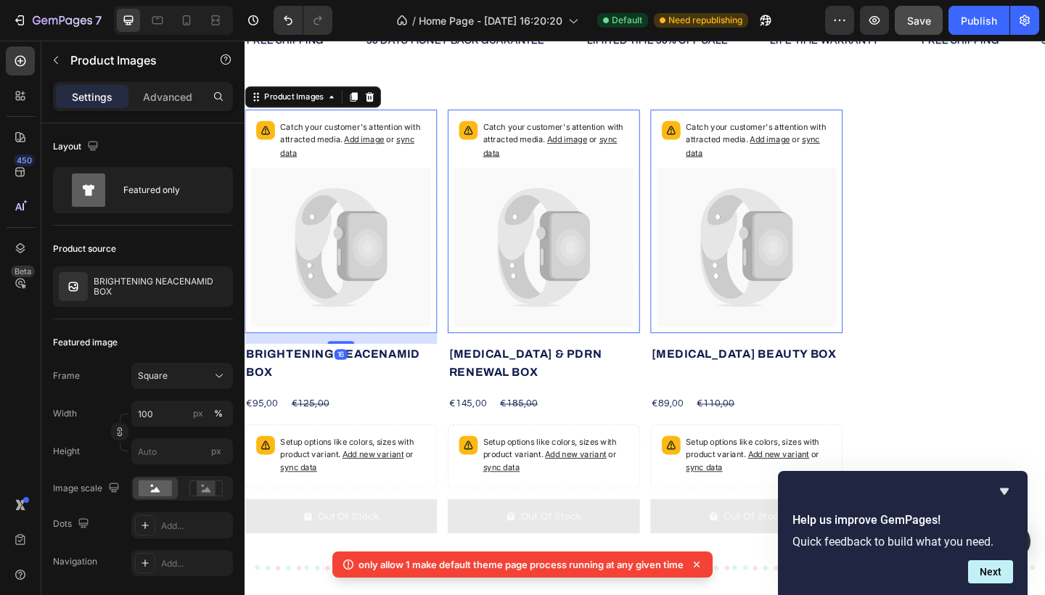
click at [552, 282] on icon at bounding box center [570, 266] width 196 height 174
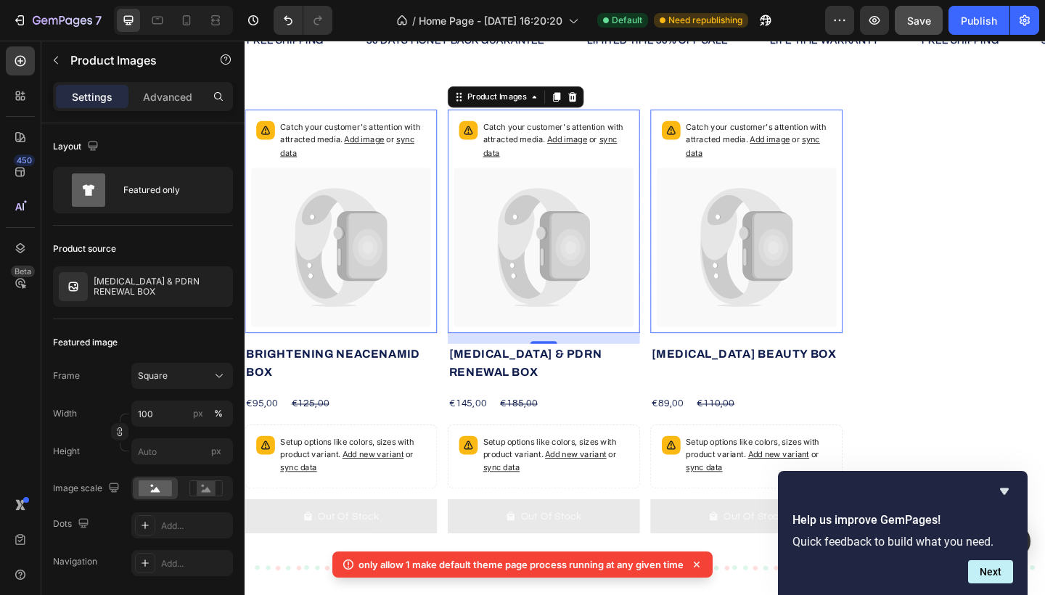
click at [731, 258] on icon at bounding box center [791, 266] width 196 height 174
click at [611, 273] on icon at bounding box center [599, 266] width 33 height 41
click at [480, 272] on icon at bounding box center [570, 266] width 196 height 174
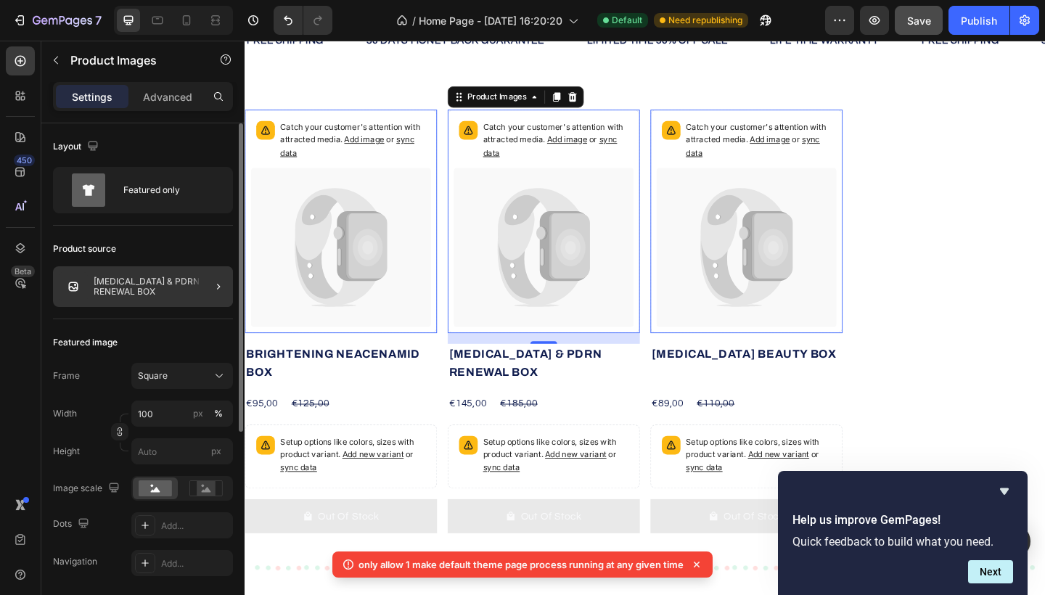
click at [205, 290] on div at bounding box center [212, 286] width 41 height 41
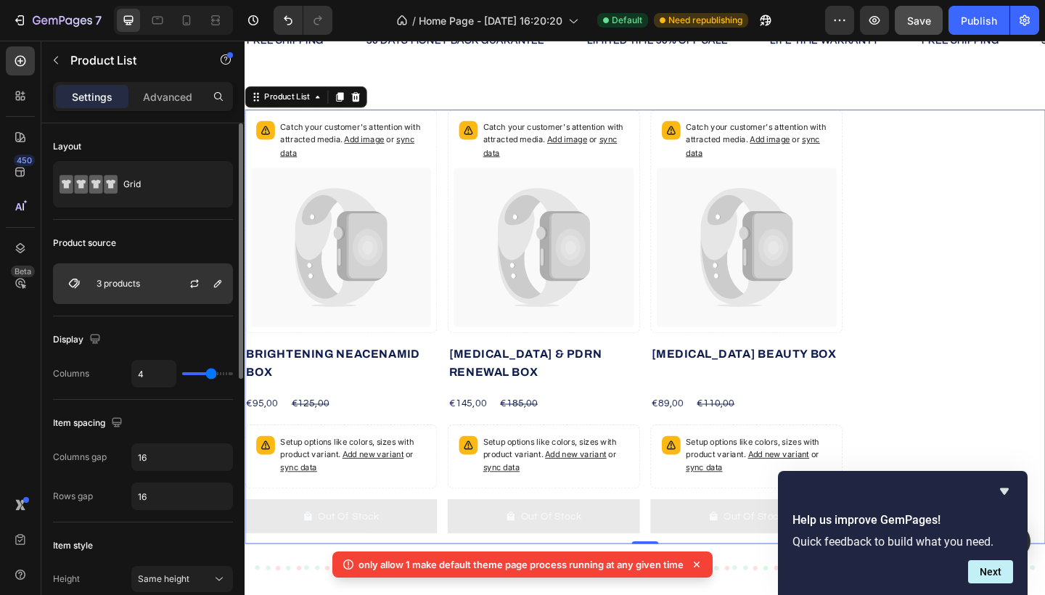
click at [123, 282] on p "3 products" at bounding box center [119, 284] width 44 height 10
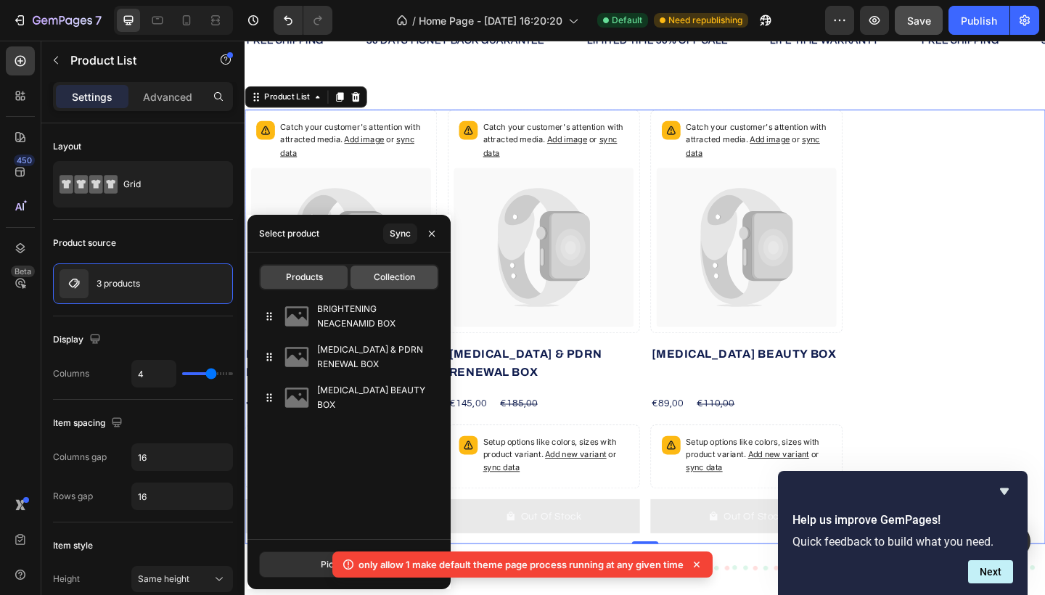
click at [408, 280] on span "Collection" at bounding box center [394, 277] width 41 height 13
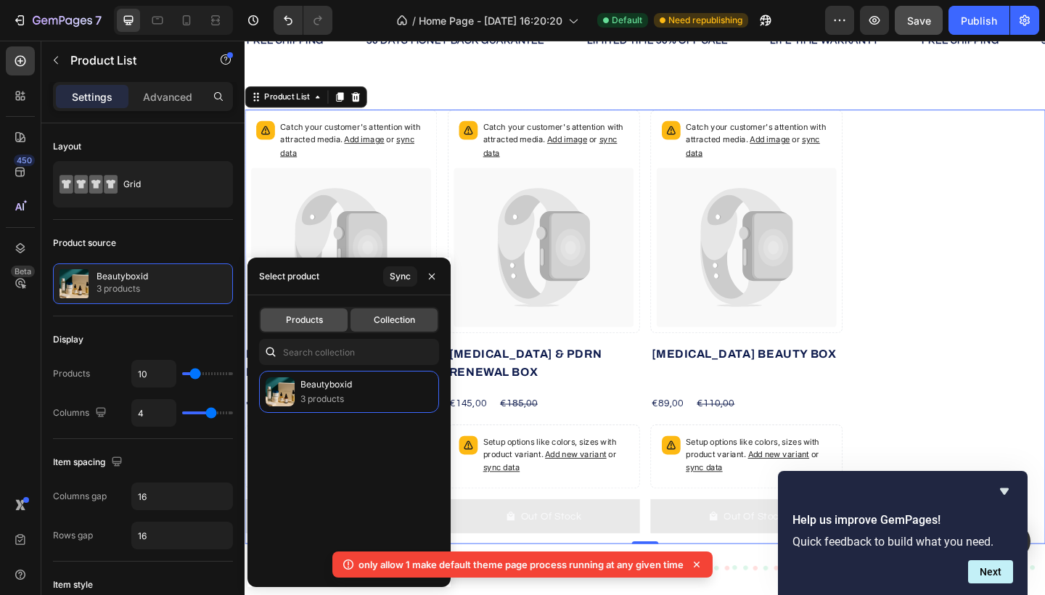
click at [322, 320] on span "Products" at bounding box center [304, 320] width 37 height 13
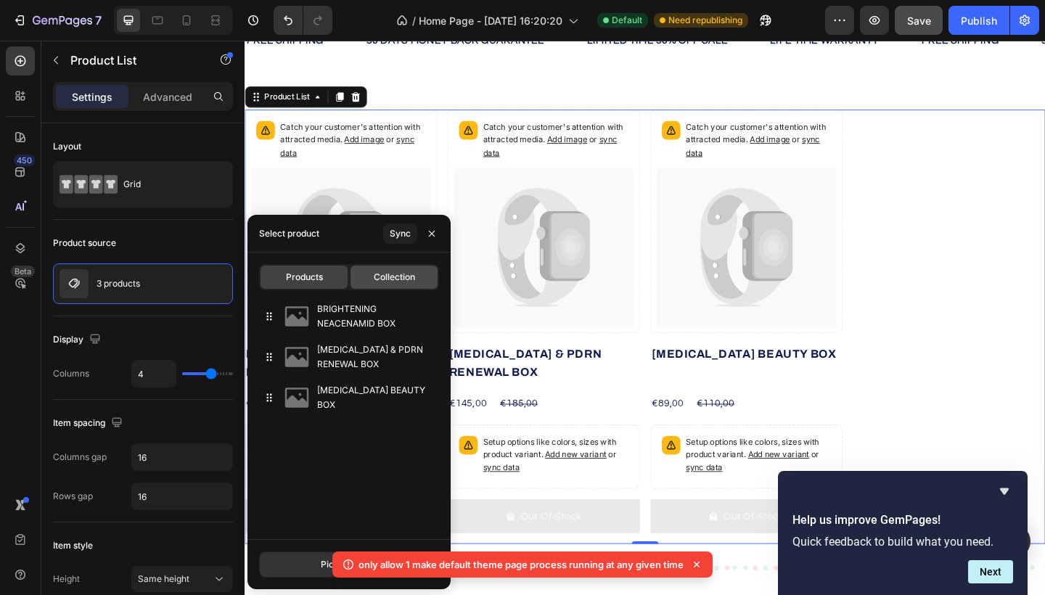
click at [406, 286] on div "Collection" at bounding box center [394, 277] width 87 height 23
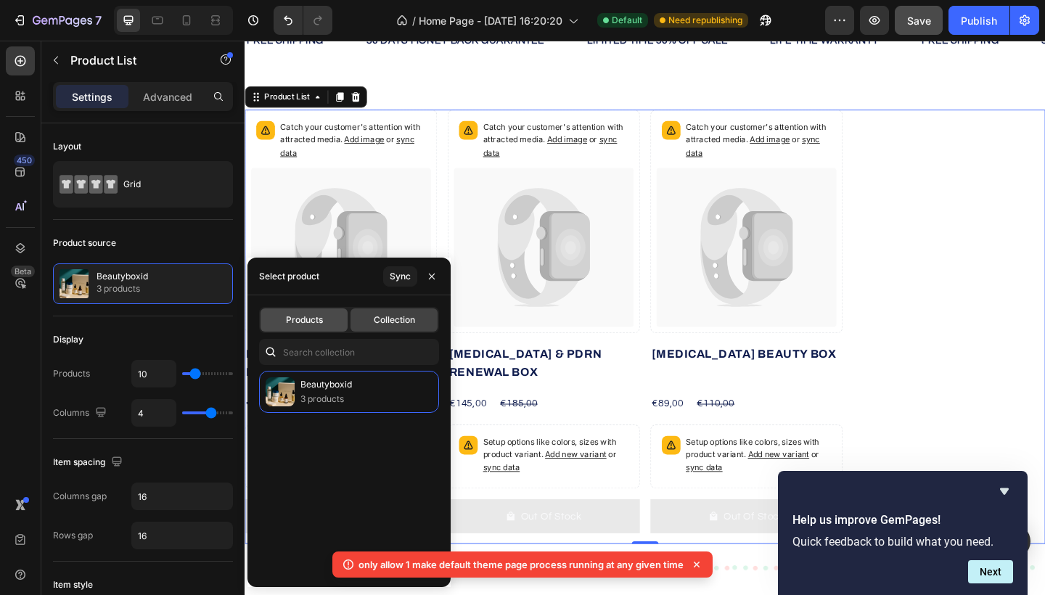
click at [314, 313] on div "Products" at bounding box center [304, 320] width 87 height 23
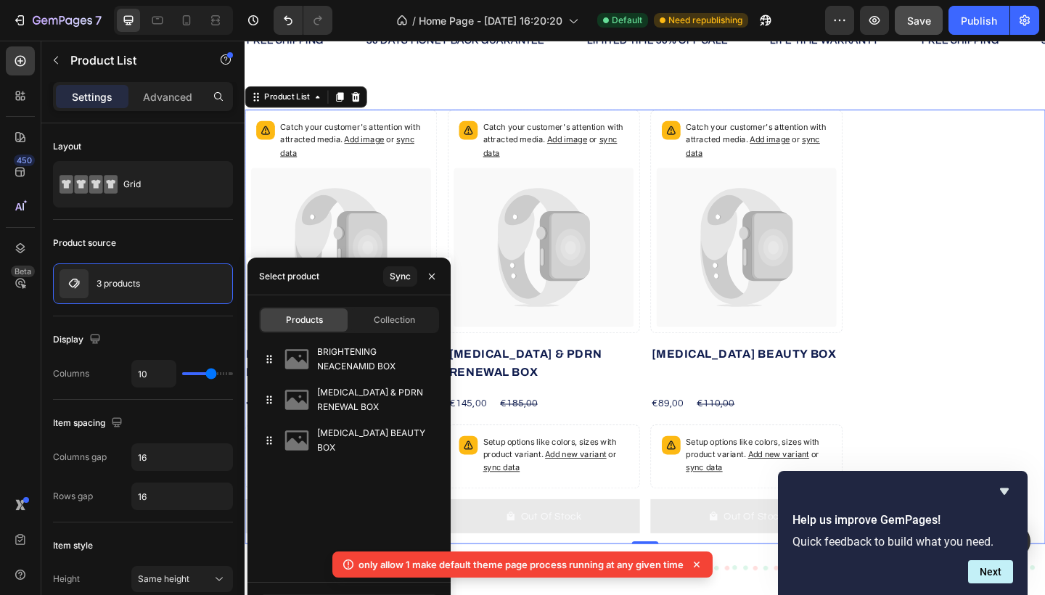
type input "4"
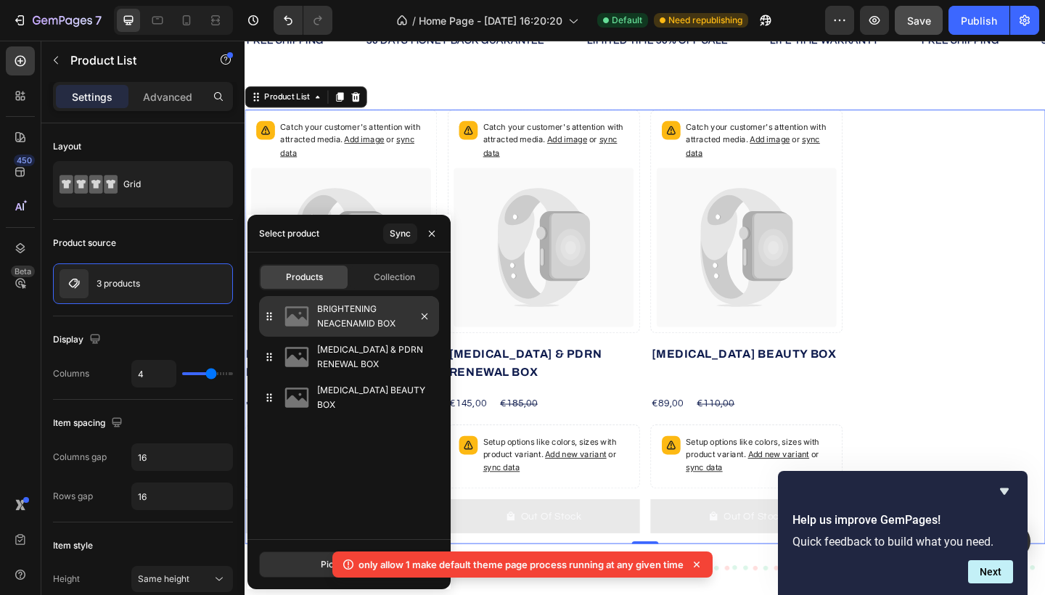
click at [352, 322] on p "BRIGHTENING NEACENAMID BOX" at bounding box center [375, 316] width 116 height 29
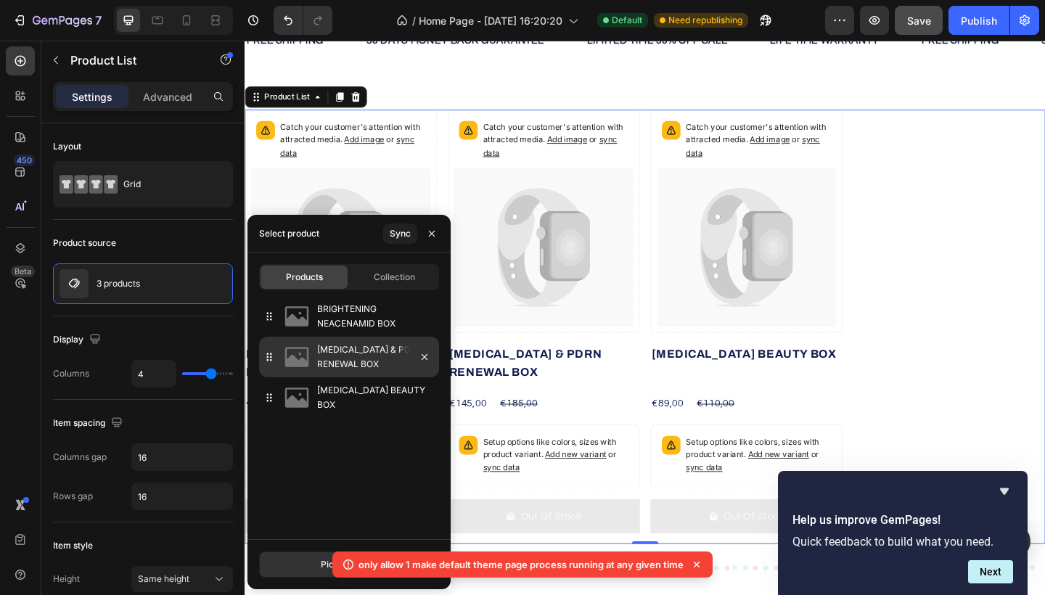
click at [343, 351] on p "Retinol & PDRN RENEWAL BOX" at bounding box center [375, 357] width 116 height 29
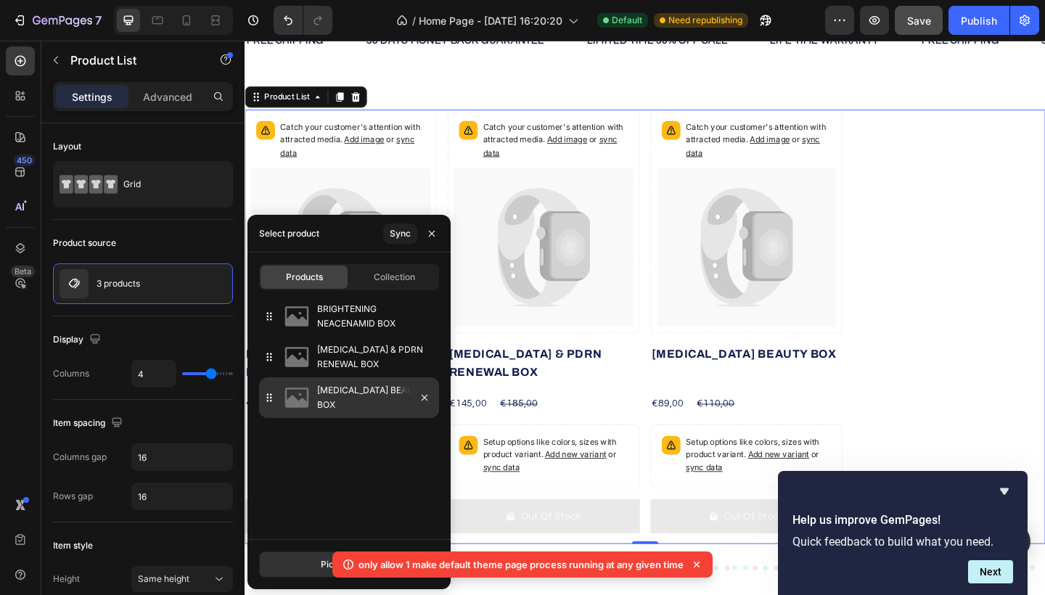
click at [337, 399] on p "SENSITIVE SKIN BEAUTY BOX" at bounding box center [375, 397] width 116 height 29
click at [697, 567] on icon at bounding box center [697, 565] width 15 height 15
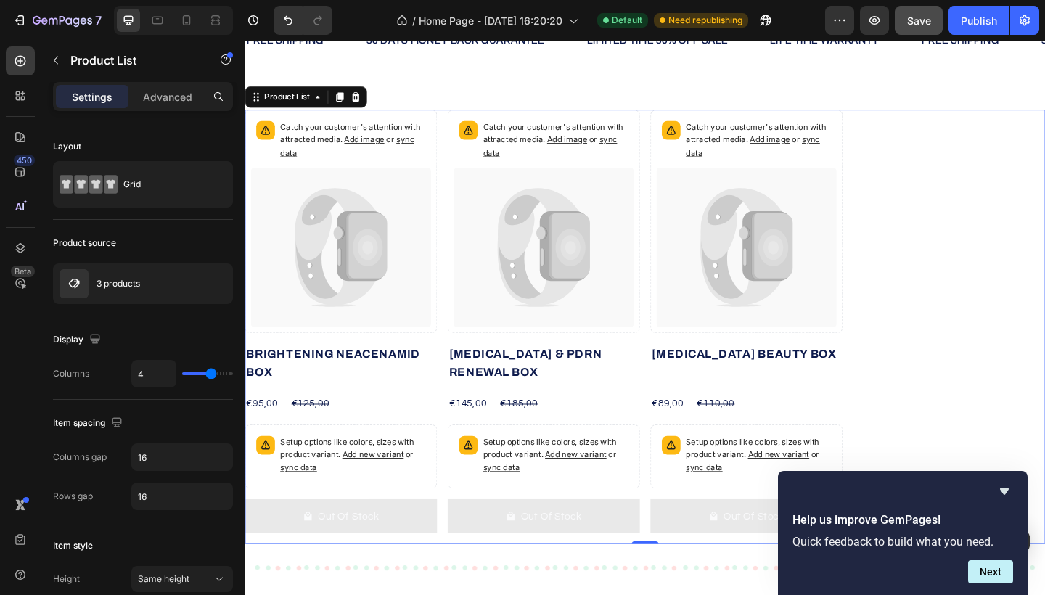
click at [362, 280] on icon at bounding box center [377, 265] width 44 height 72
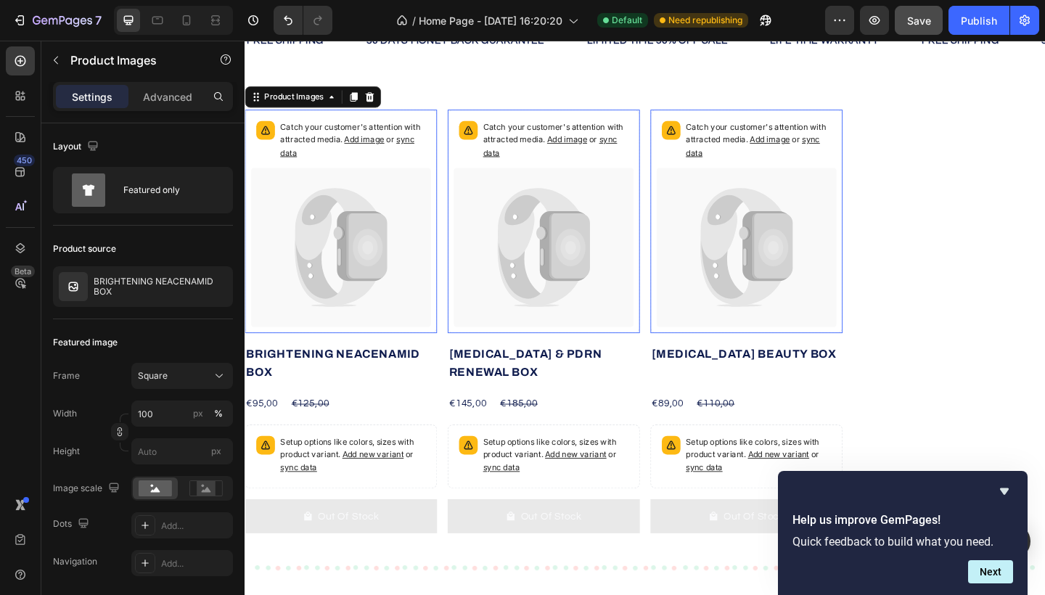
click at [179, 290] on p "BRIGHTENING NEACENAMID BOX" at bounding box center [161, 287] width 134 height 20
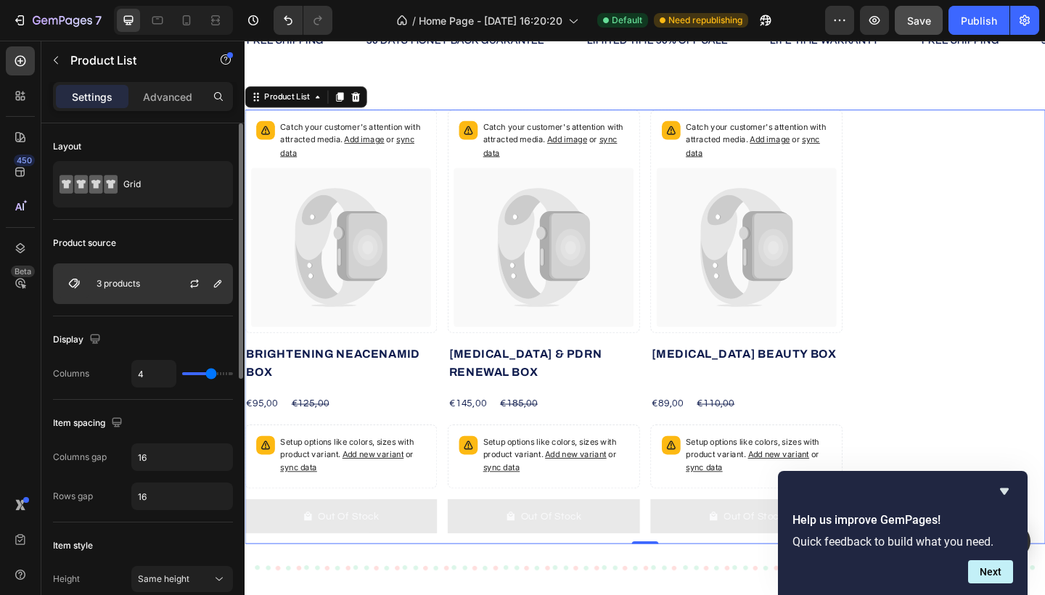
click at [118, 277] on div "3 products" at bounding box center [143, 284] width 180 height 41
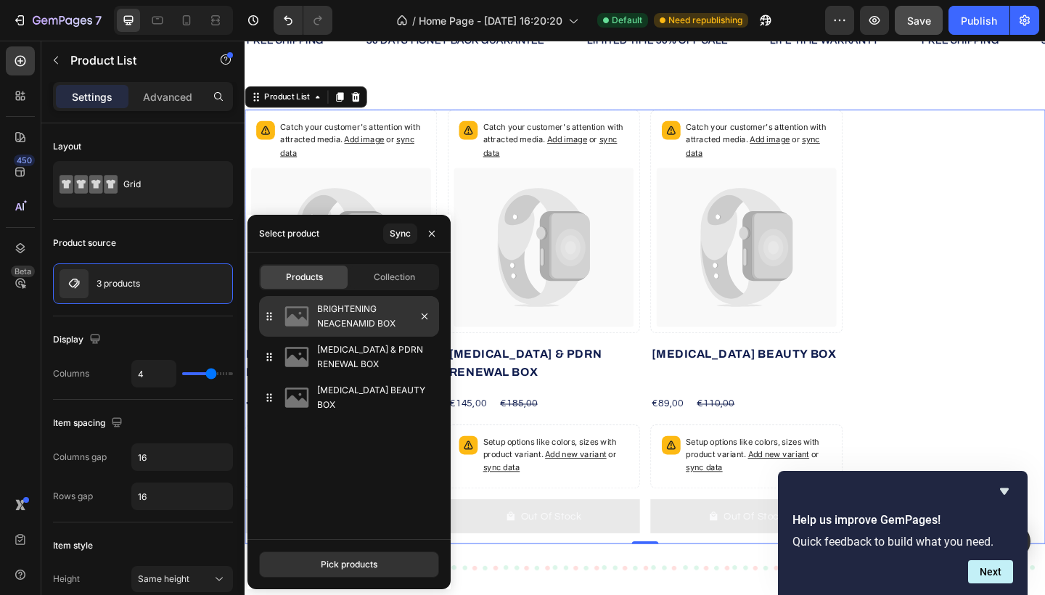
click at [332, 322] on p "BRIGHTENING NEACENAMID BOX" at bounding box center [375, 316] width 116 height 29
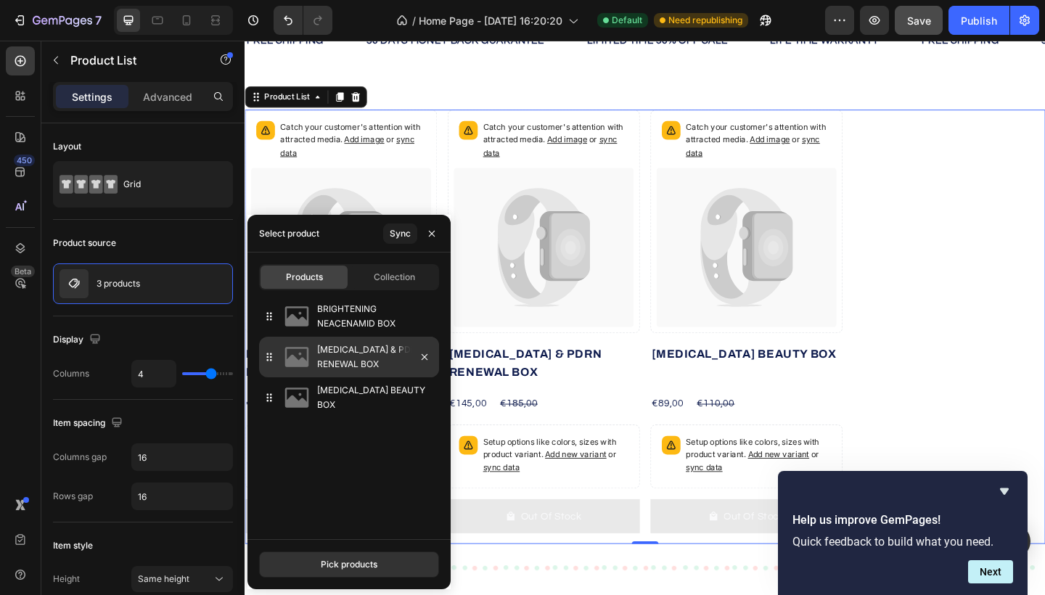
click at [327, 370] on p "Retinol & PDRN RENEWAL BOX" at bounding box center [375, 357] width 116 height 29
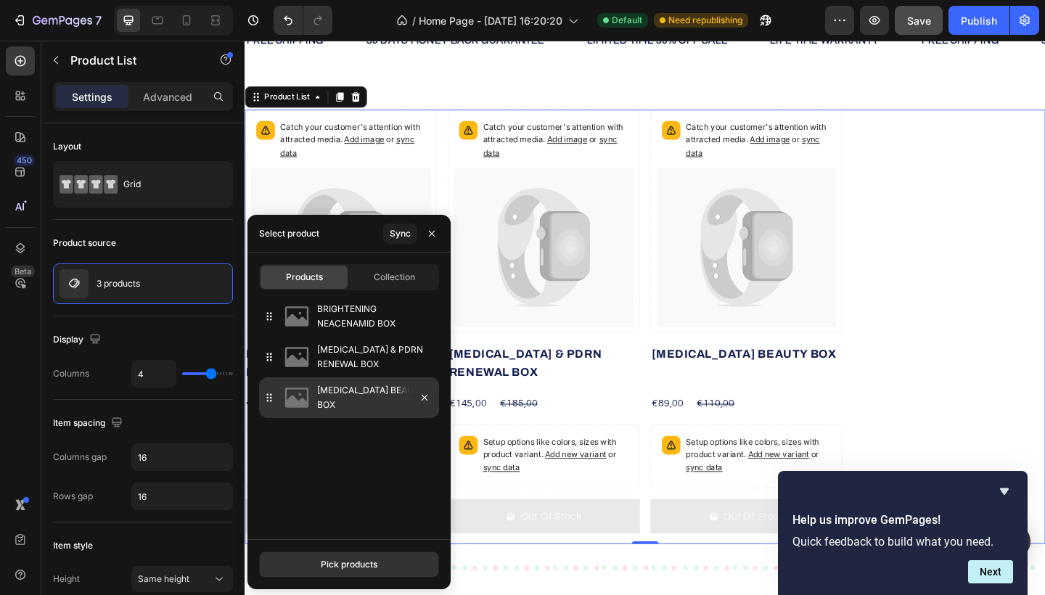
click at [324, 404] on p "SENSITIVE SKIN BEAUTY BOX" at bounding box center [375, 397] width 116 height 29
click at [356, 573] on button "Pick products" at bounding box center [349, 565] width 180 height 26
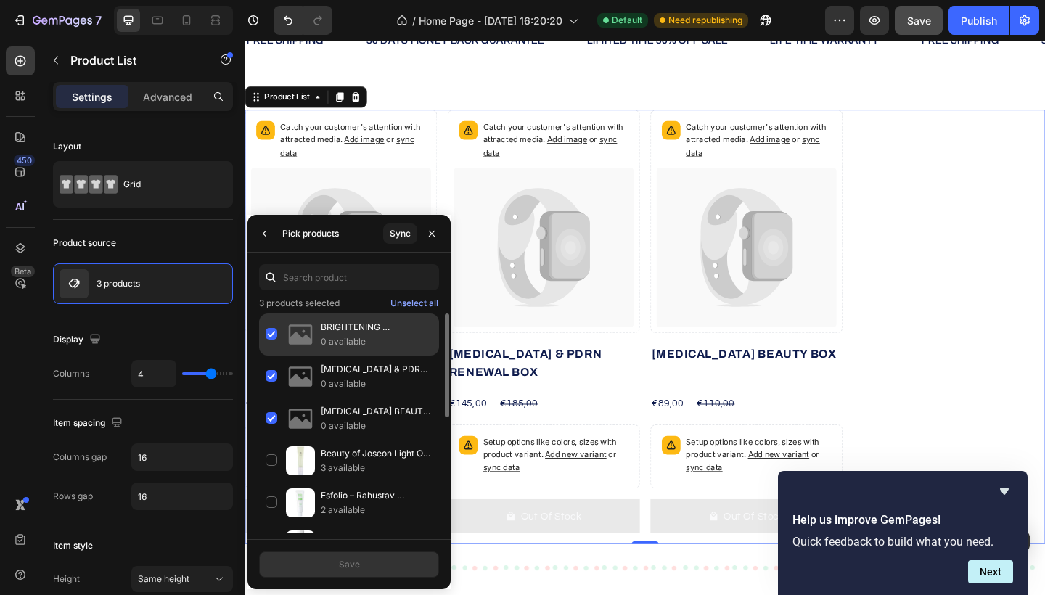
click at [327, 337] on p "0 available" at bounding box center [377, 342] width 112 height 15
click at [275, 328] on div "BRIGHTENING NEACENAMID BOX 0 available" at bounding box center [349, 335] width 180 height 42
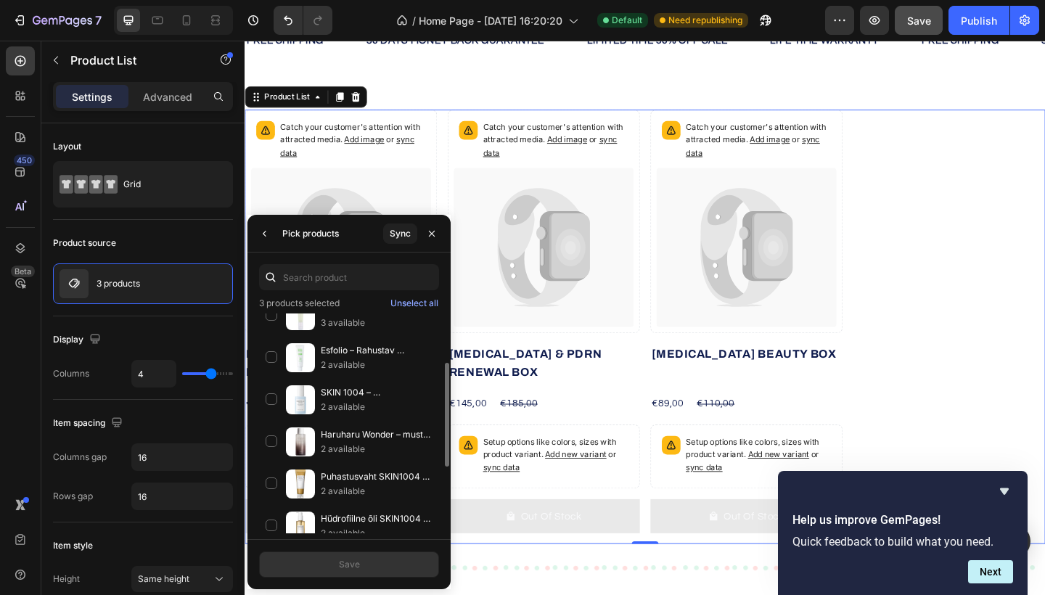
scroll to position [243, 0]
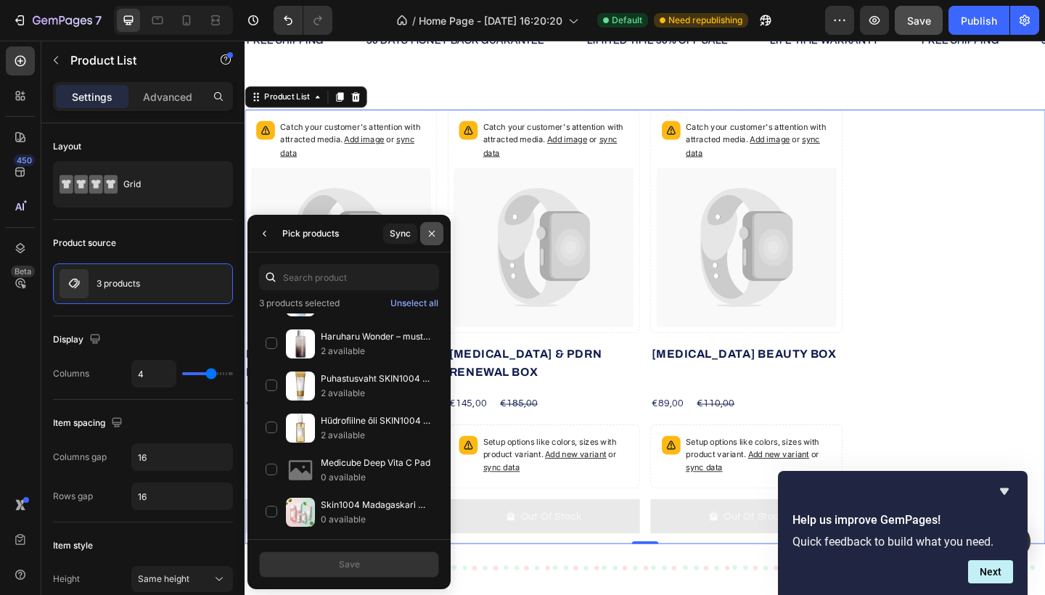
click at [426, 235] on icon "button" at bounding box center [432, 234] width 12 height 12
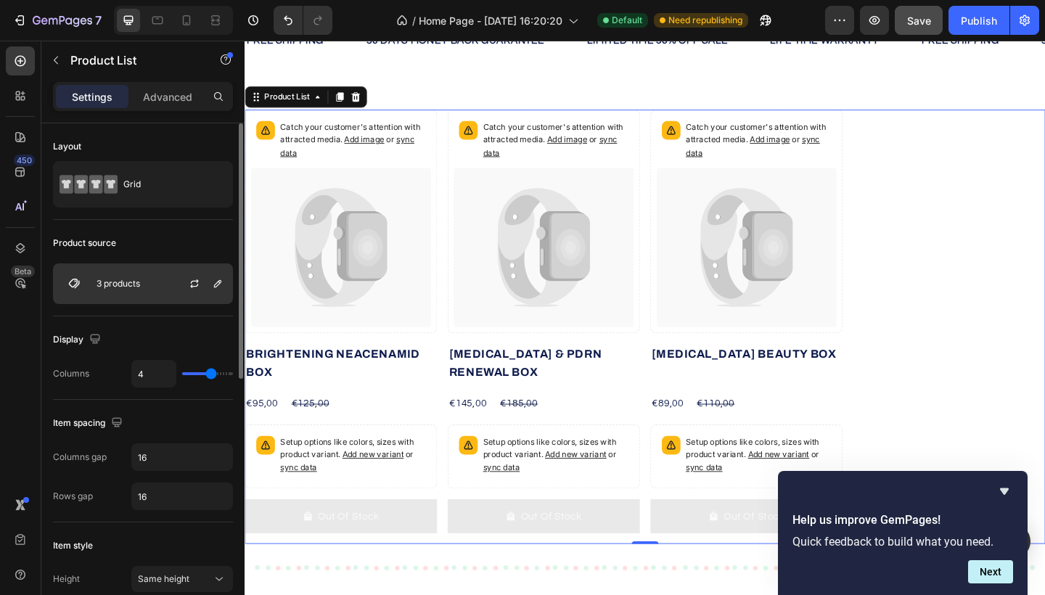
click at [120, 276] on div "3 products" at bounding box center [143, 284] width 180 height 41
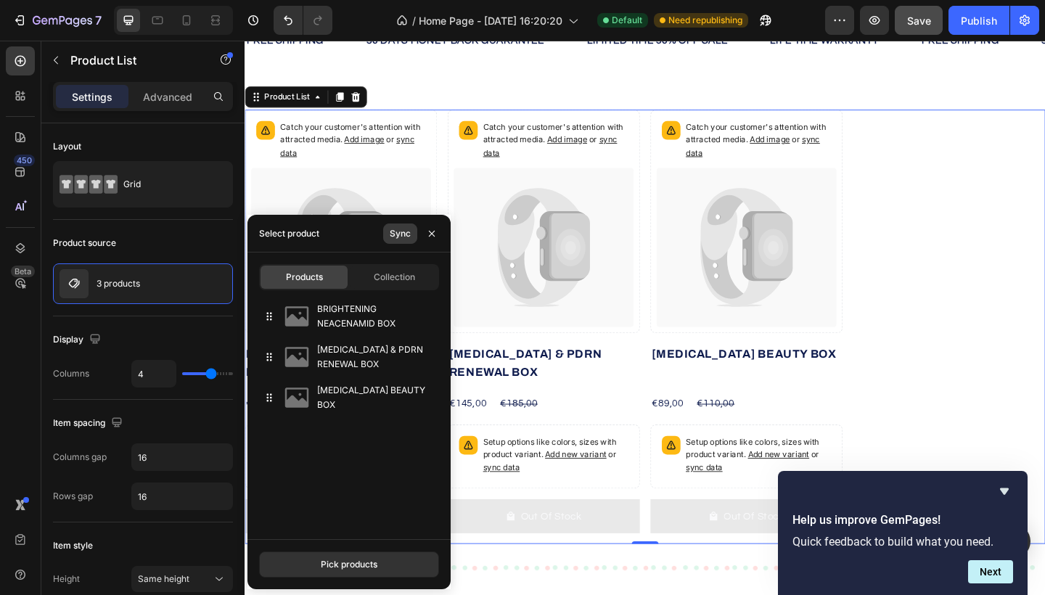
click at [401, 230] on div "Sync" at bounding box center [400, 233] width 21 height 13
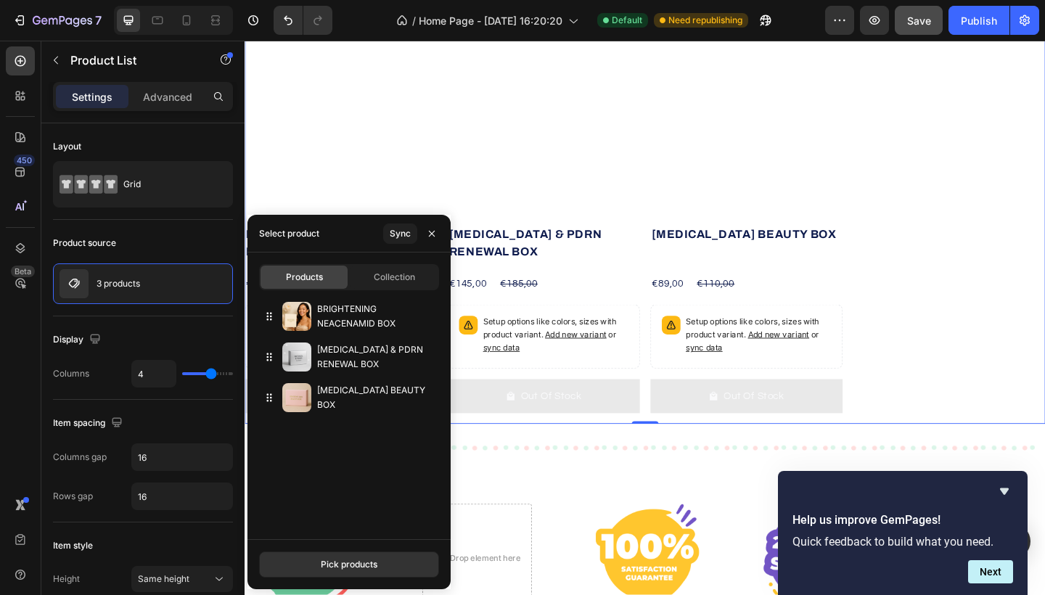
scroll to position [719, 0]
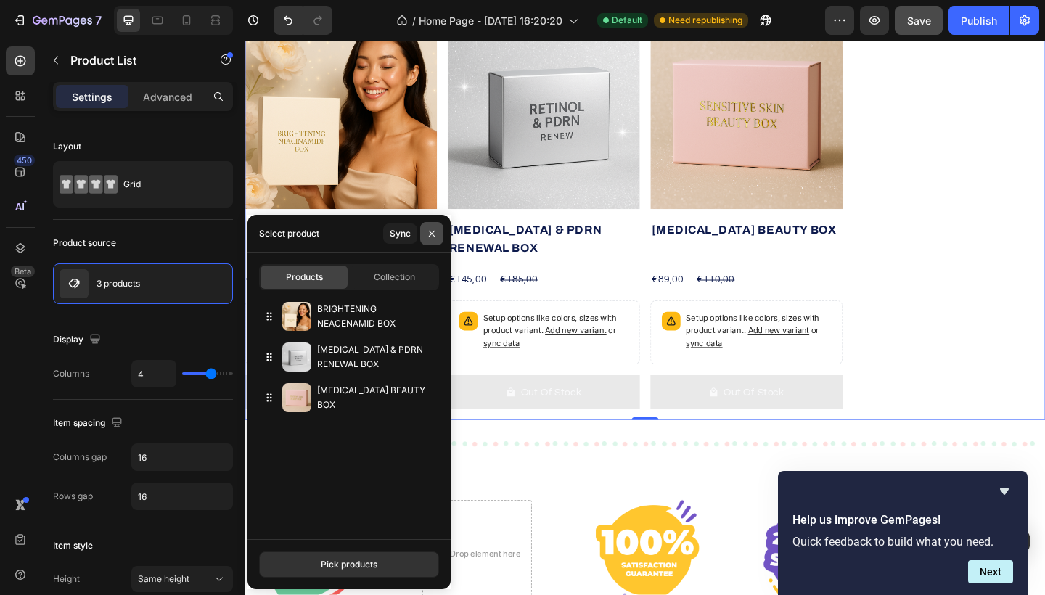
click at [432, 233] on icon "button" at bounding box center [432, 233] width 6 height 6
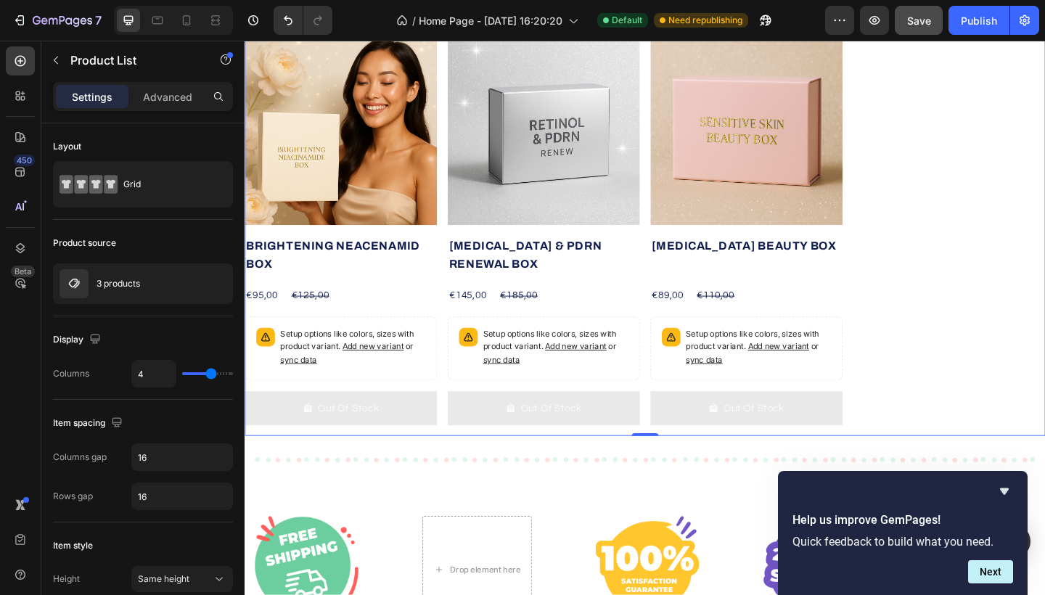
scroll to position [602, 0]
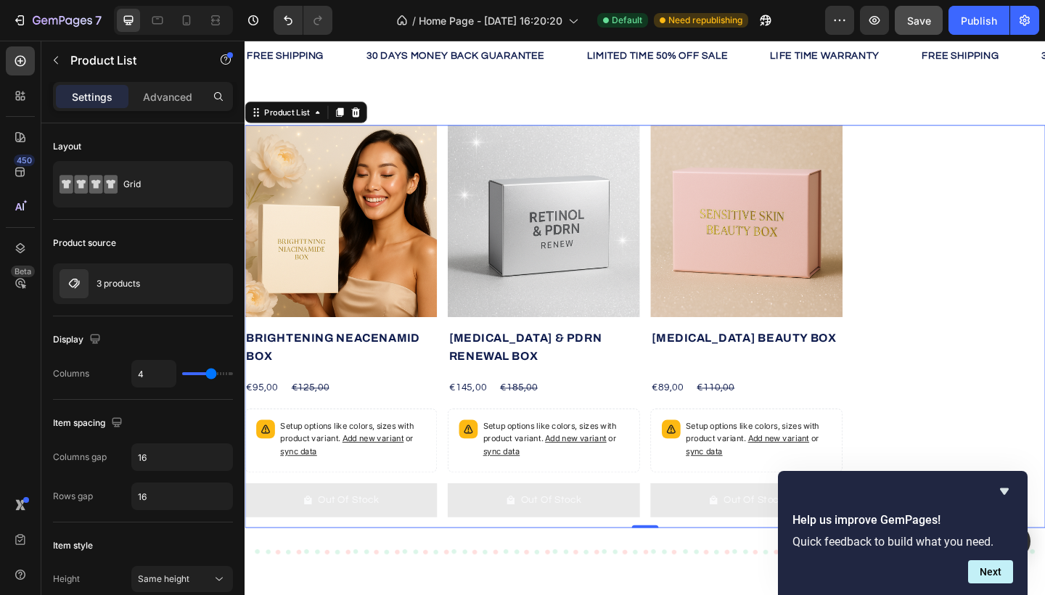
click at [557, 551] on div "Out Of Stock" at bounding box center [578, 541] width 67 height 20
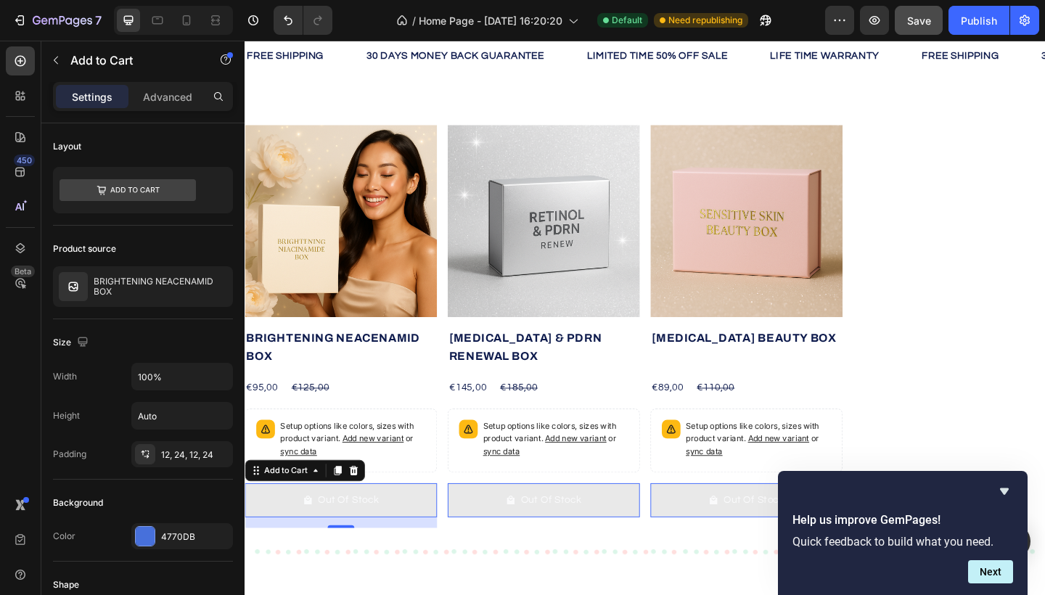
click at [397, 560] on button "Out Of Stock" at bounding box center [349, 541] width 209 height 37
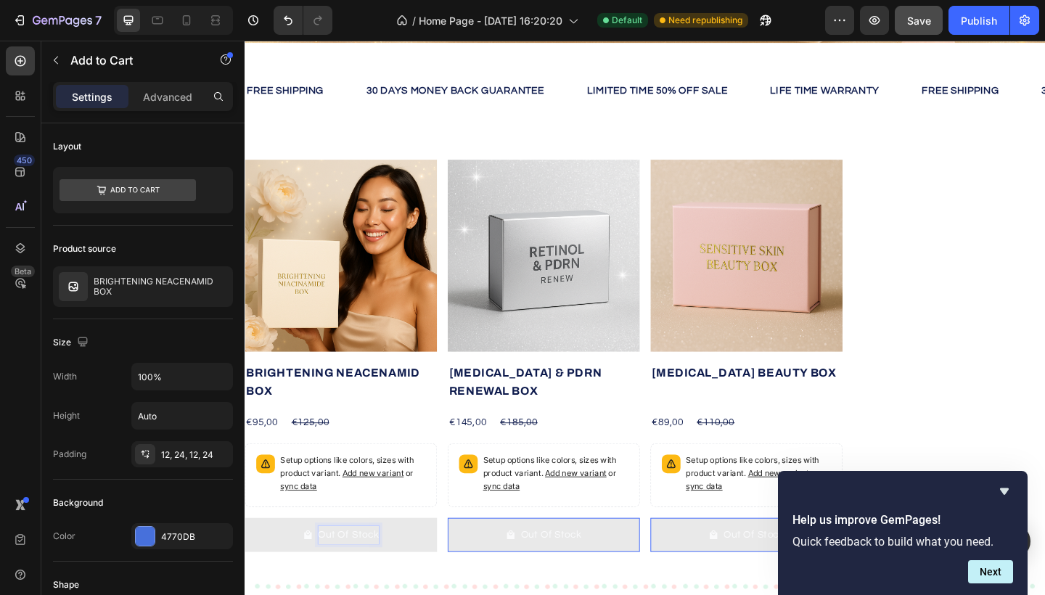
click at [390, 579] on p "Out Of Stock" at bounding box center [358, 579] width 67 height 20
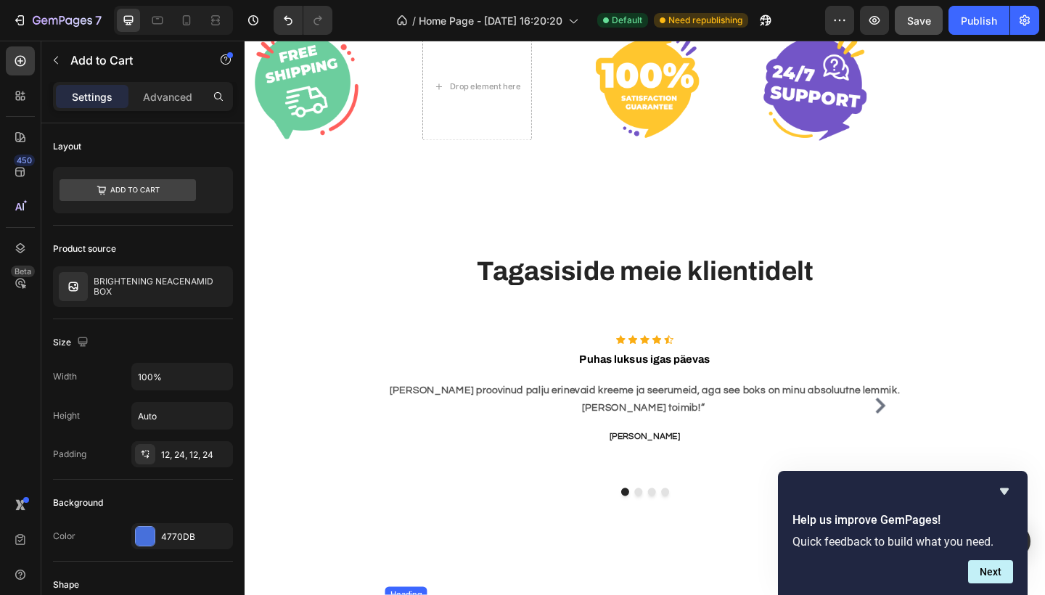
scroll to position [1192, 0]
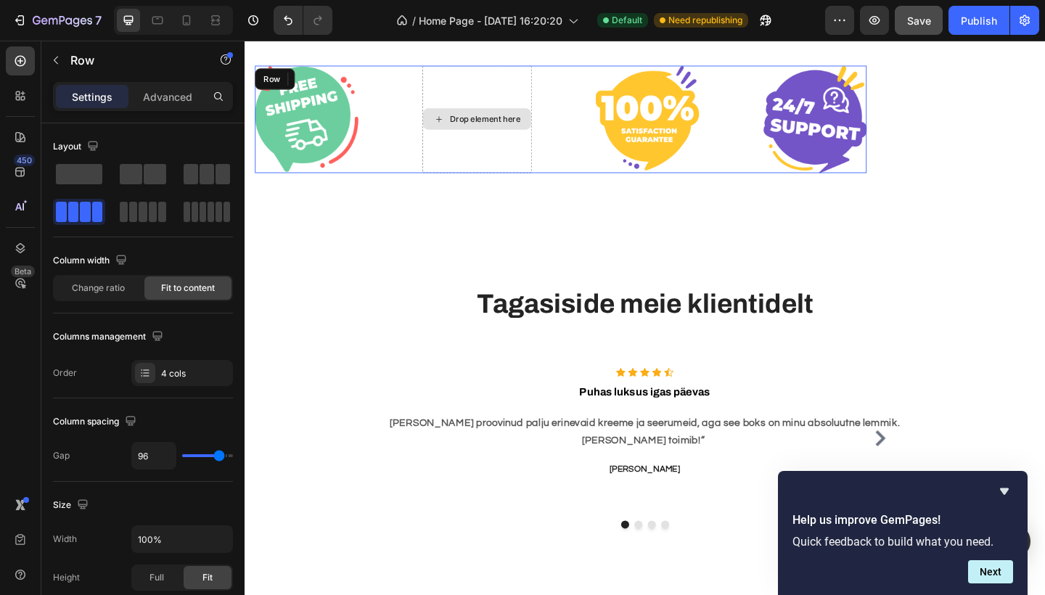
click at [499, 92] on div "Drop element here" at bounding box center [497, 126] width 119 height 117
click at [513, 128] on div "Drop element here" at bounding box center [506, 127] width 77 height 12
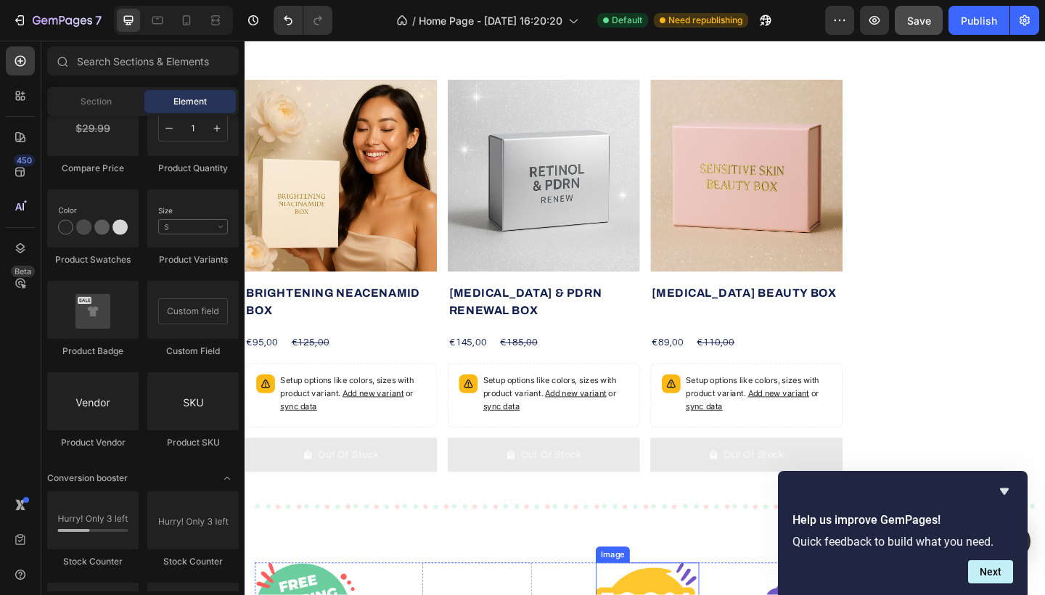
scroll to position [650, 0]
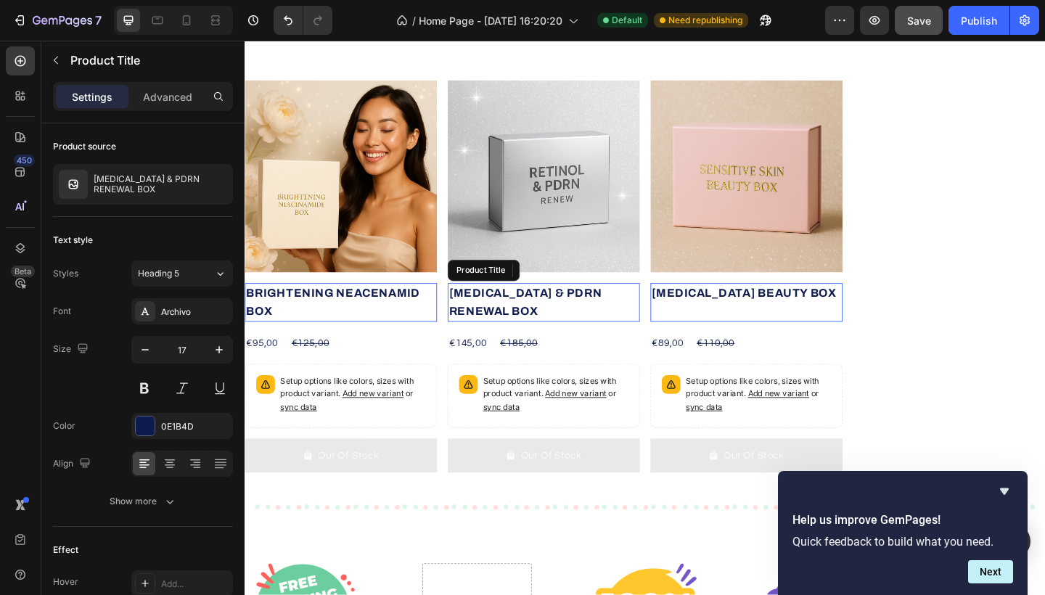
click at [561, 317] on h2 "Retinol & PDRN RENEWAL BOX" at bounding box center [569, 326] width 209 height 42
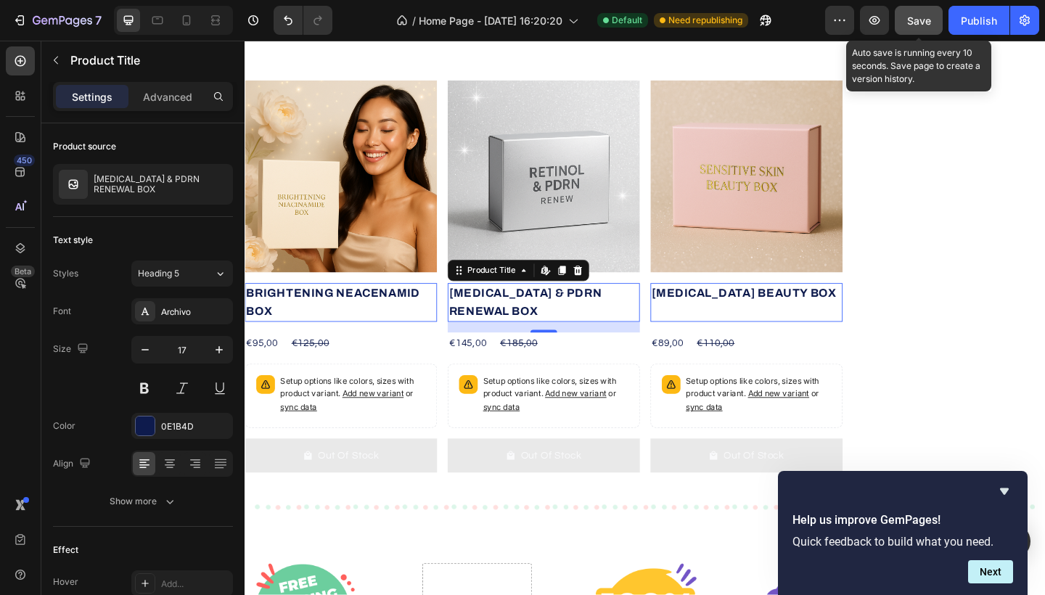
click at [929, 21] on span "Save" at bounding box center [919, 21] width 24 height 12
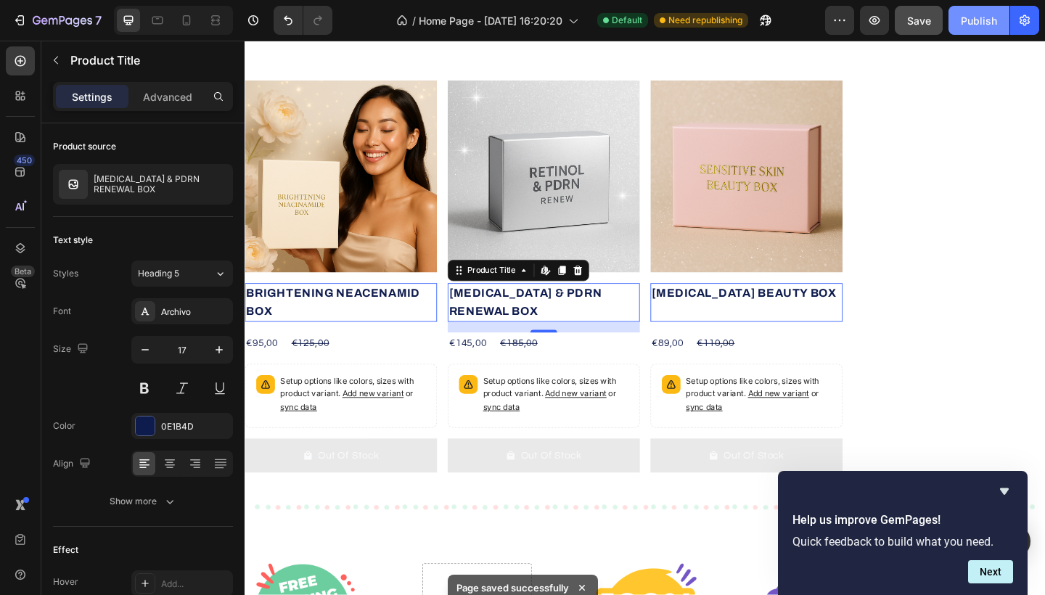
click at [985, 23] on div "Publish" at bounding box center [979, 20] width 36 height 15
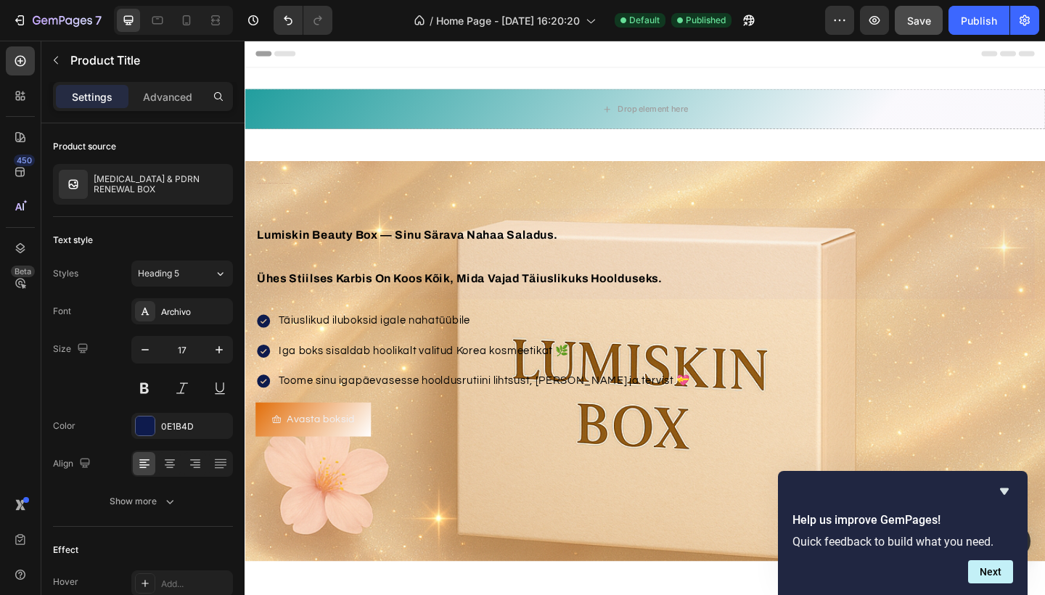
scroll to position [0, 0]
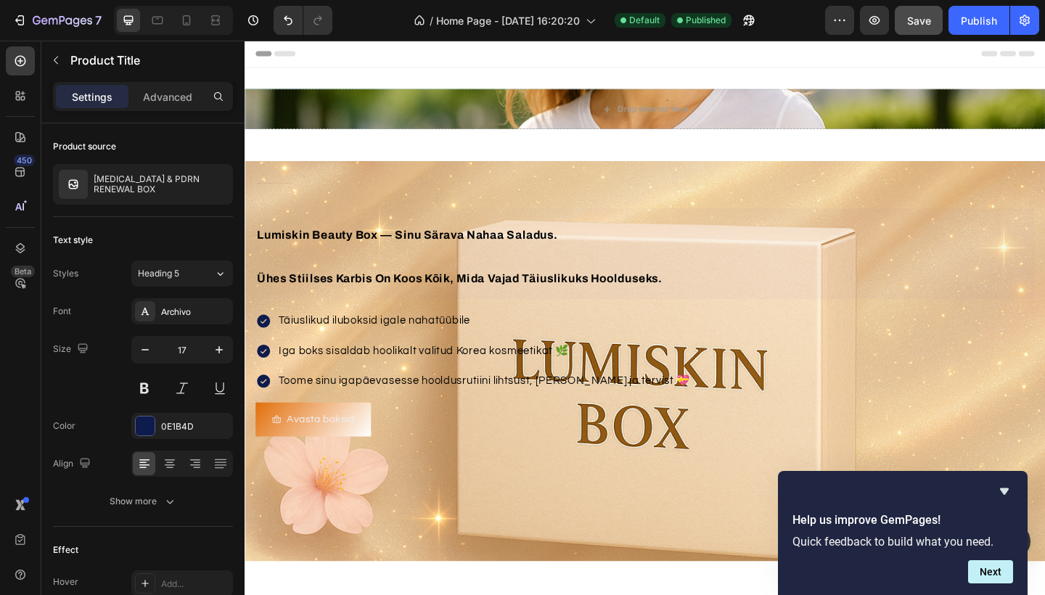
click at [830, 217] on div "Korea kosmeetika ilu sinu nahahoolduses Heading lumiskin beauty box — sinu sära…" at bounding box center [680, 323] width 848 height 297
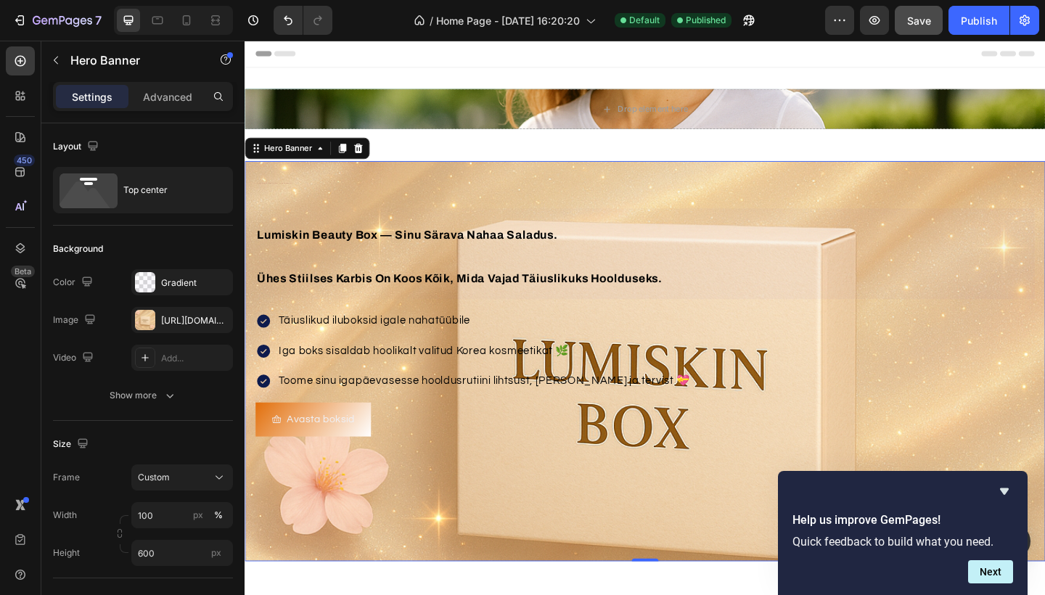
click at [423, 513] on div "Background Image" at bounding box center [680, 390] width 871 height 436
click at [969, 23] on div "Publish" at bounding box center [979, 20] width 36 height 15
drag, startPoint x: 815, startPoint y: 520, endPoint x: 599, endPoint y: 518, distance: 216.3
click at [599, 518] on div "Background Image" at bounding box center [680, 390] width 871 height 436
click at [147, 317] on div at bounding box center [145, 320] width 20 height 20
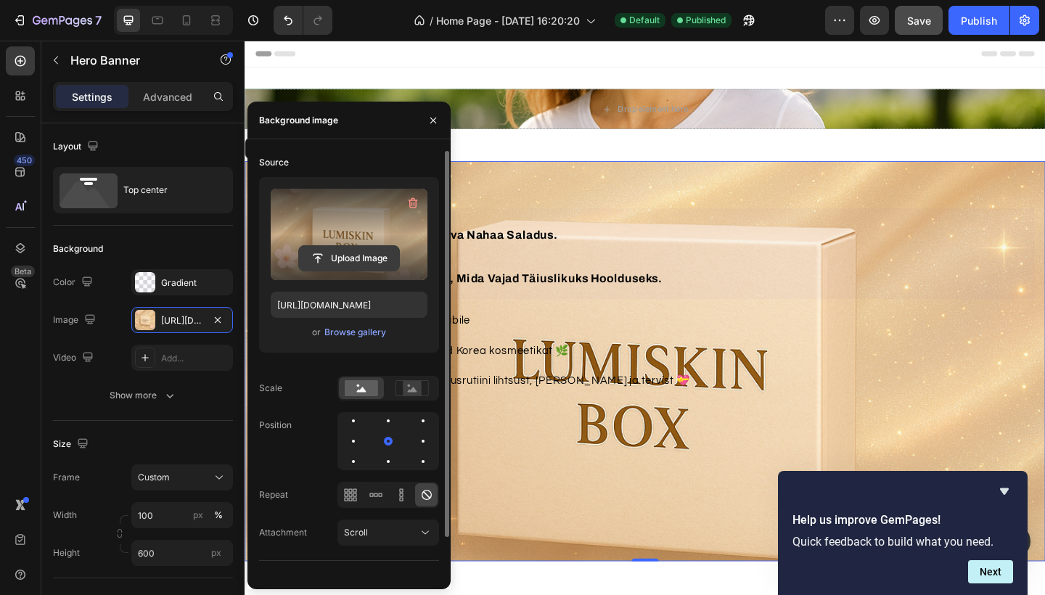
click at [333, 248] on input "file" at bounding box center [349, 258] width 100 height 25
click at [375, 337] on div "Browse gallery" at bounding box center [356, 332] width 62 height 13
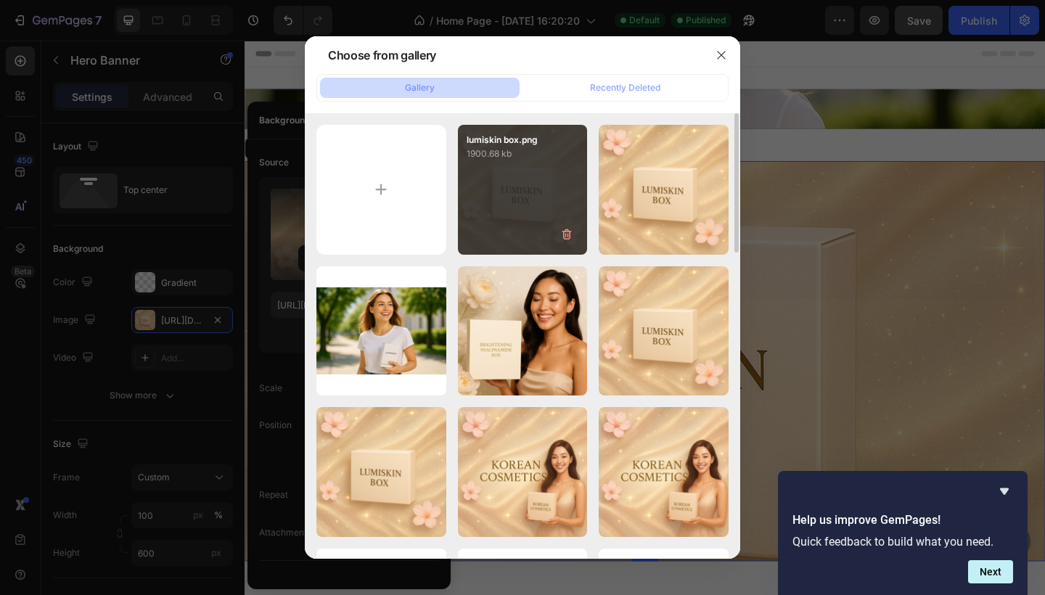
click at [529, 216] on div "lumiskin box.png 1900.68 kb" at bounding box center [523, 190] width 130 height 130
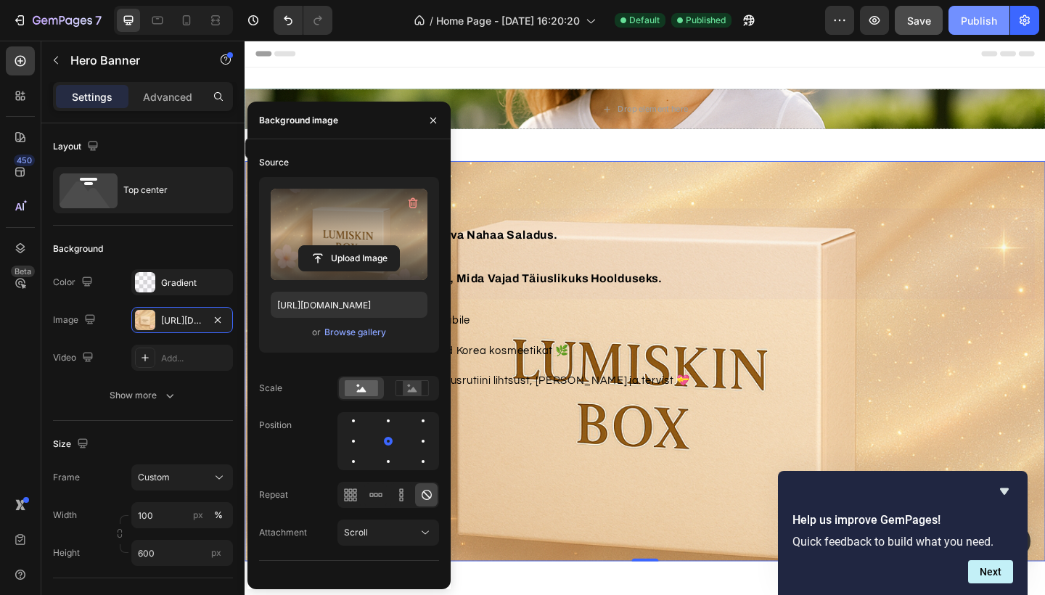
click at [990, 20] on div "Publish" at bounding box center [979, 20] width 36 height 15
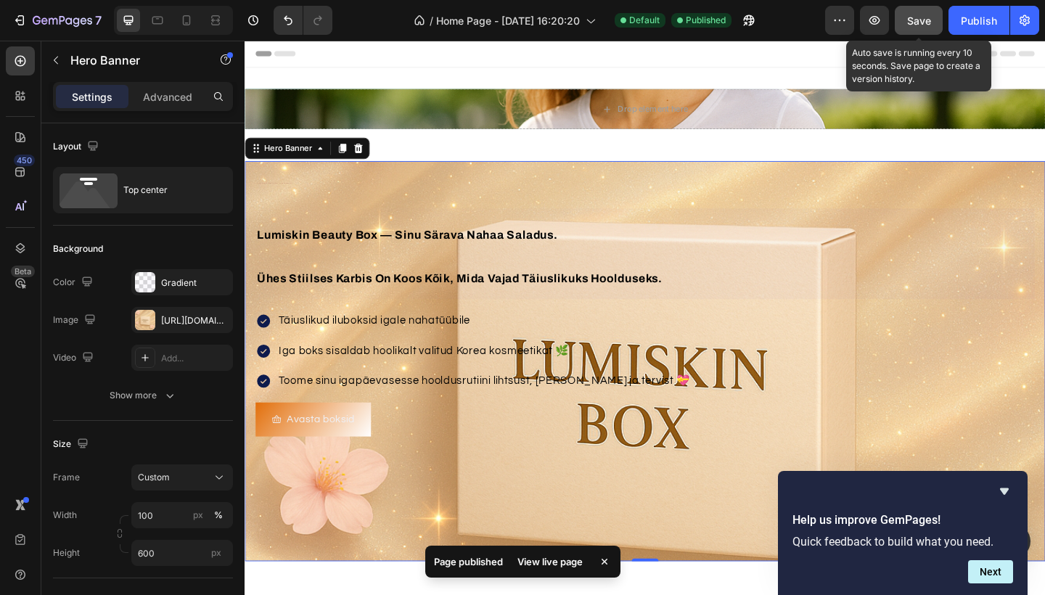
click at [918, 22] on span "Save" at bounding box center [919, 21] width 24 height 12
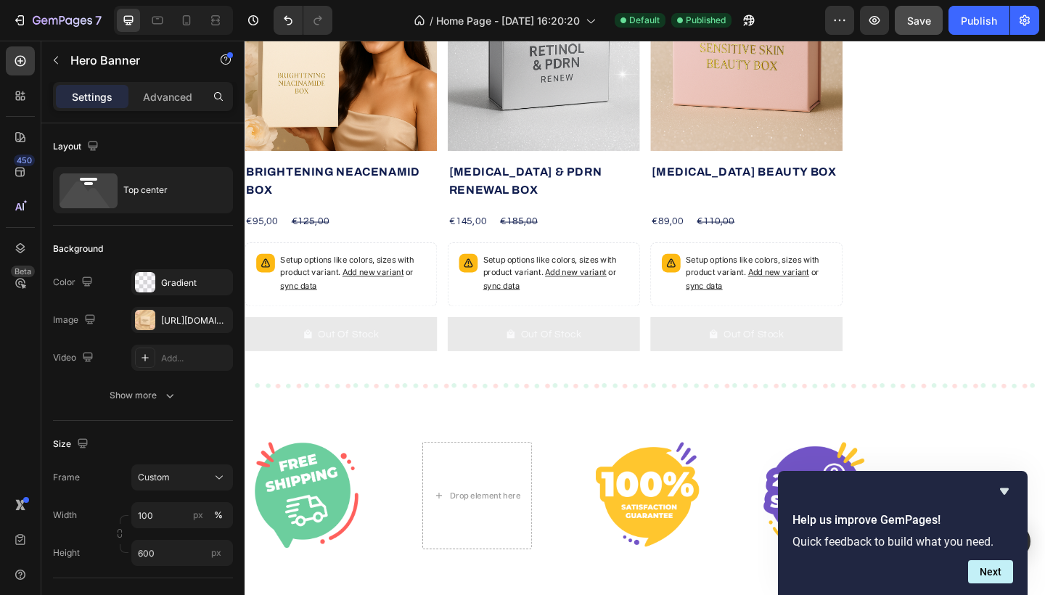
scroll to position [828, 0]
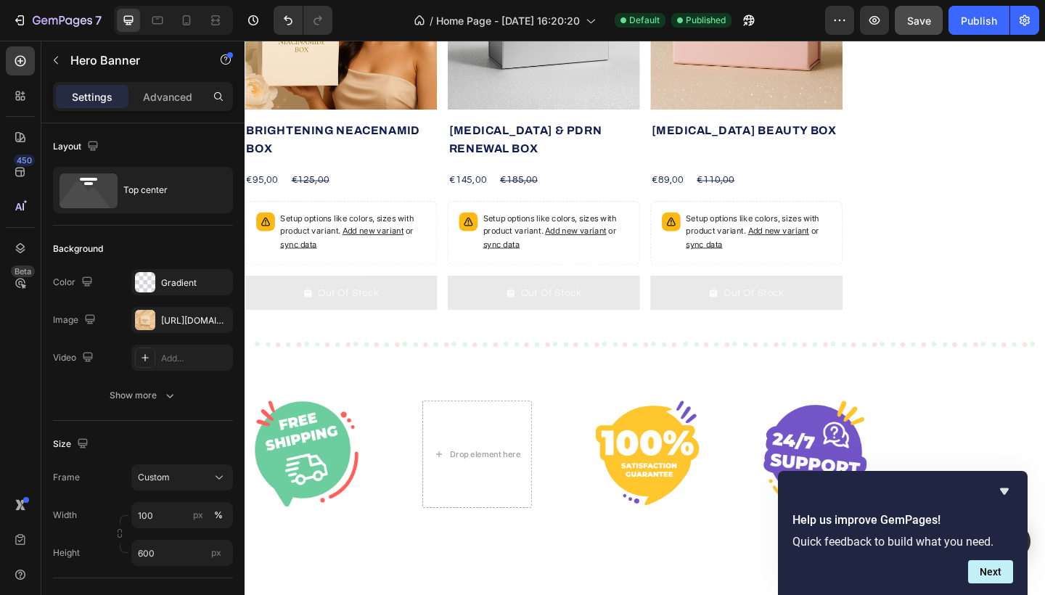
click at [336, 314] on div "Out Of Stock" at bounding box center [358, 316] width 67 height 20
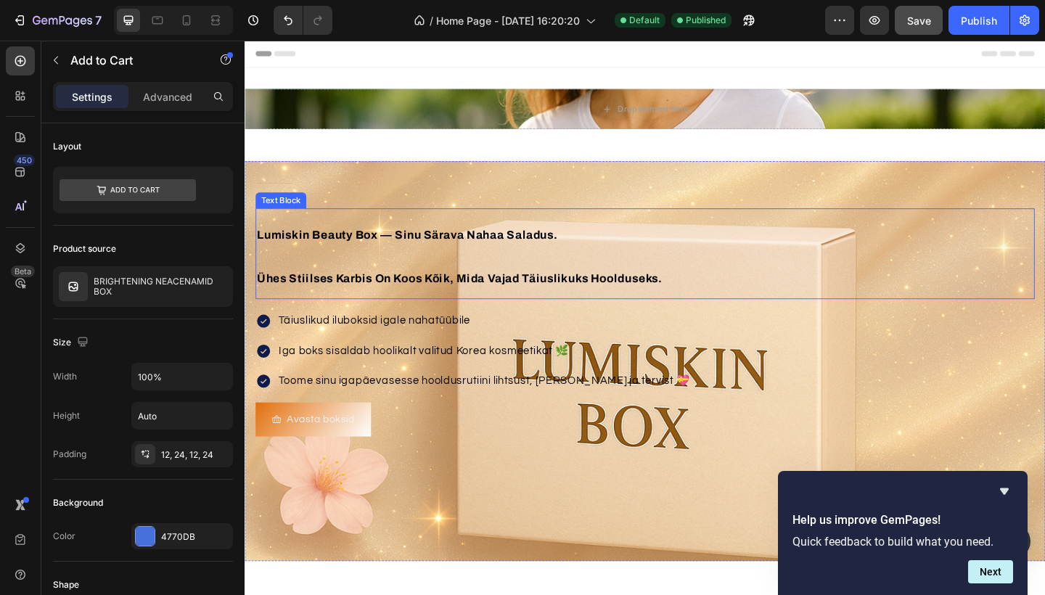
scroll to position [60, 0]
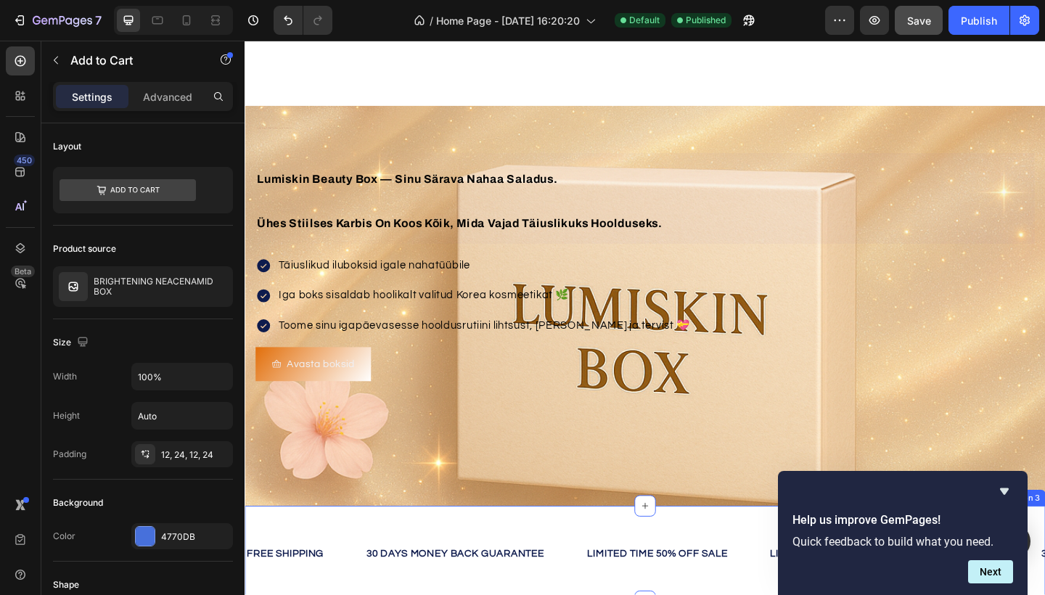
click at [585, 547] on div "FREE SHIPPING Text Block 30 DAYS MONEY BACK GUARANTEE Text Block LIMITED TIME 5…" at bounding box center [680, 599] width 871 height 104
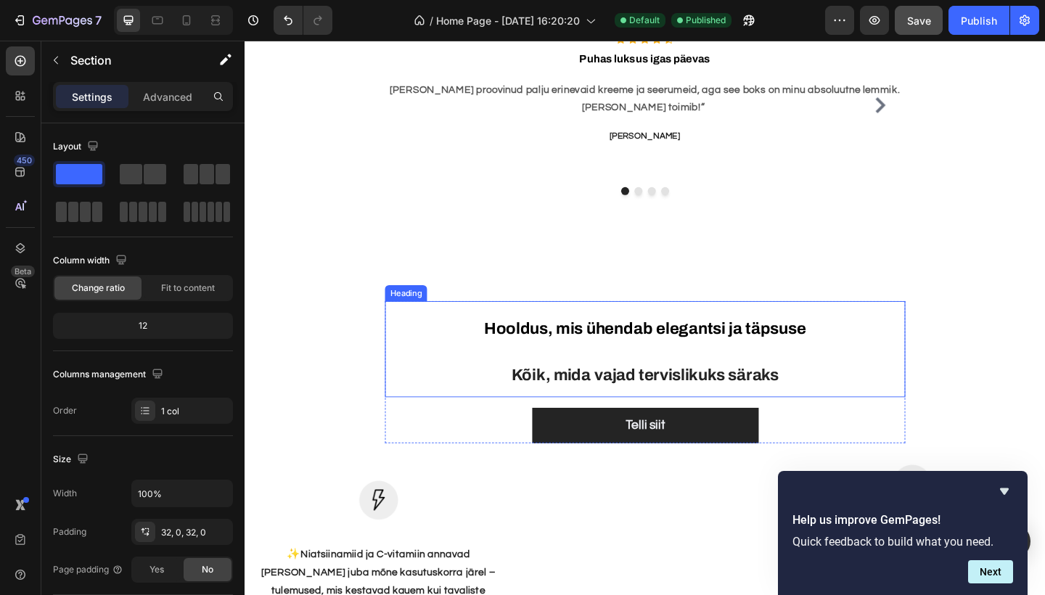
scroll to position [1554, 0]
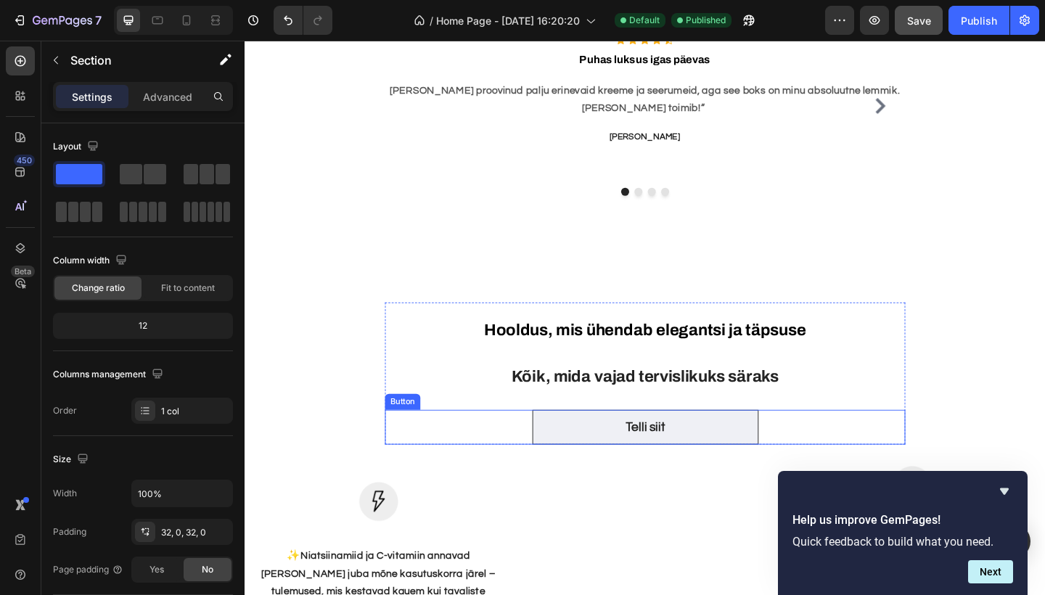
click at [652, 464] on link "Telli siit" at bounding box center [681, 462] width 246 height 38
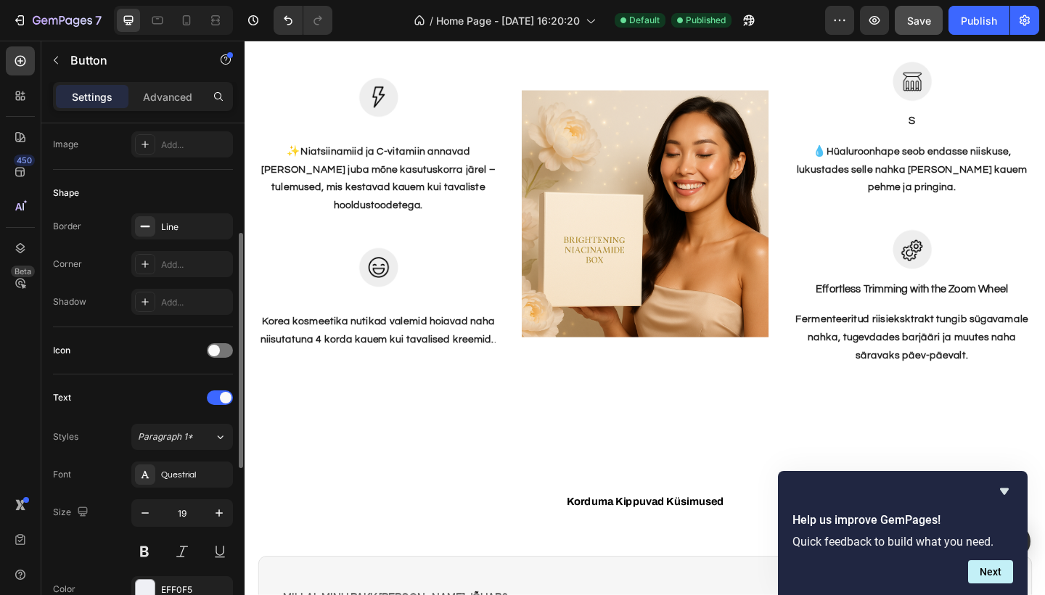
scroll to position [232, 0]
click at [221, 352] on div at bounding box center [220, 352] width 26 height 15
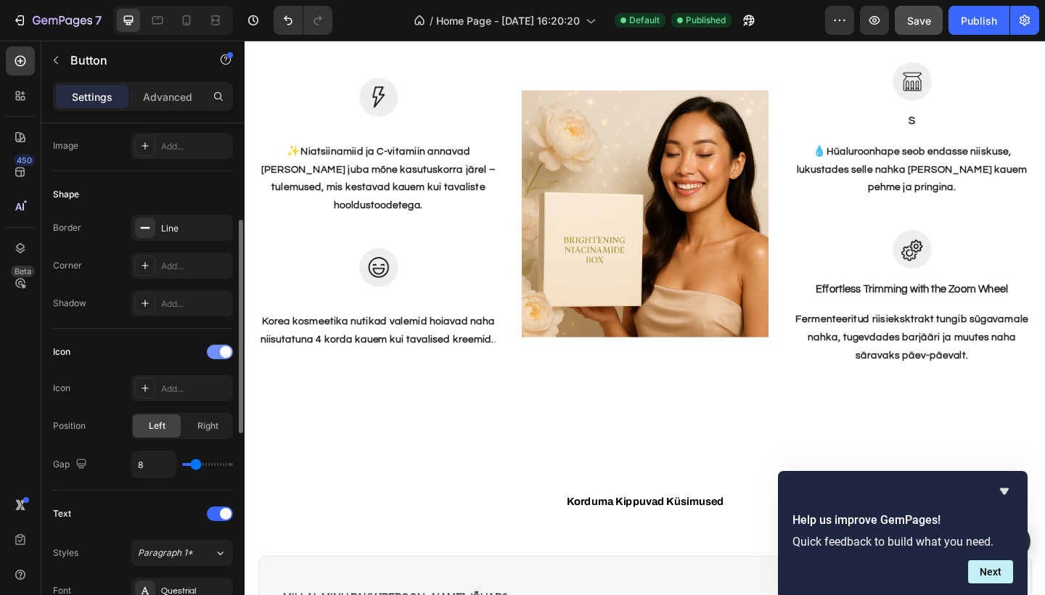
click at [221, 352] on span at bounding box center [226, 352] width 12 height 12
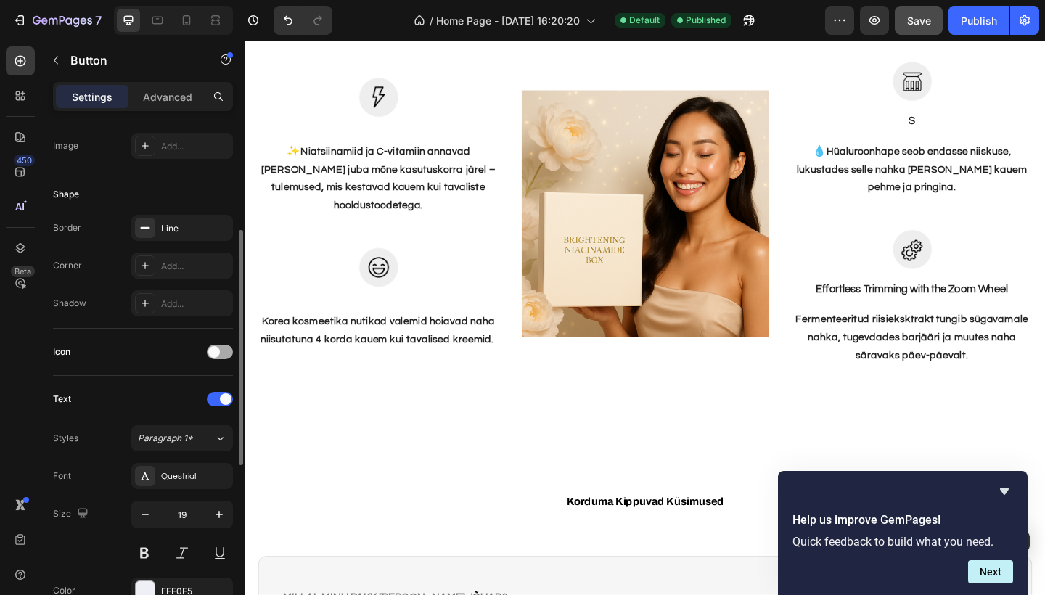
click at [221, 352] on div at bounding box center [220, 352] width 26 height 15
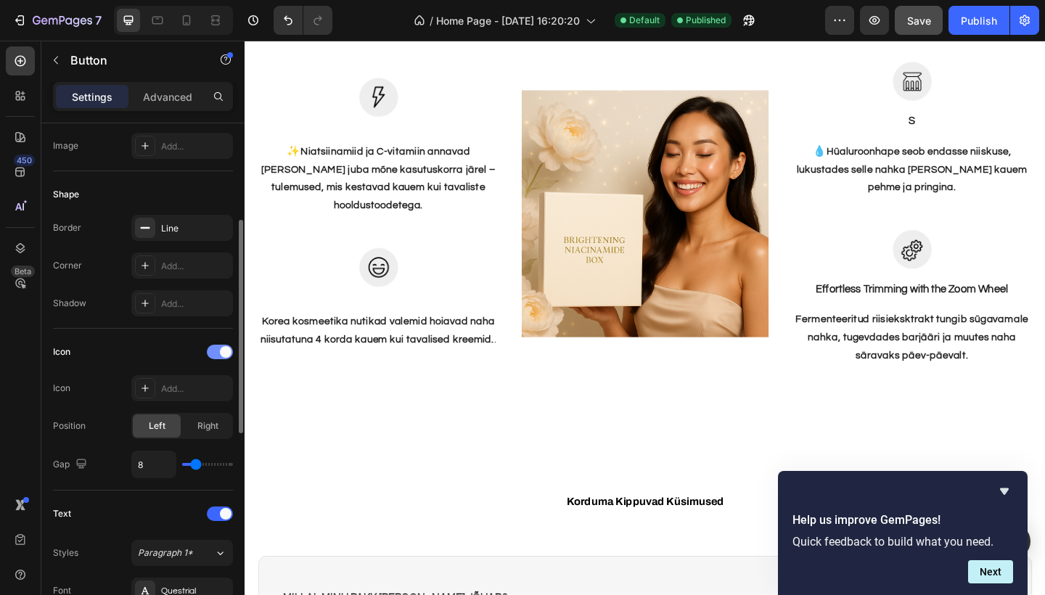
click at [216, 353] on div at bounding box center [220, 352] width 26 height 15
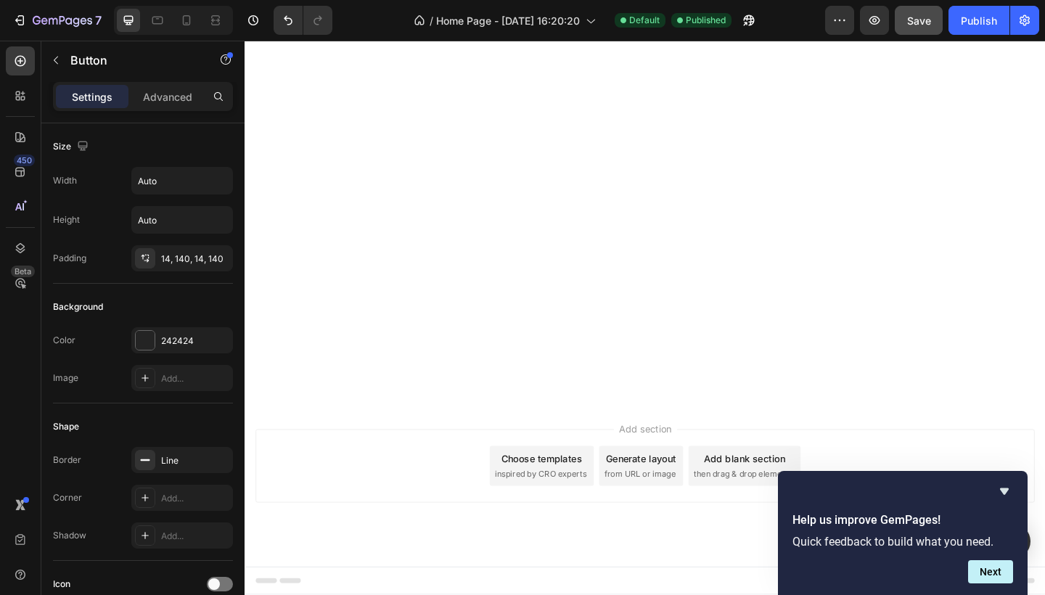
scroll to position [0, 0]
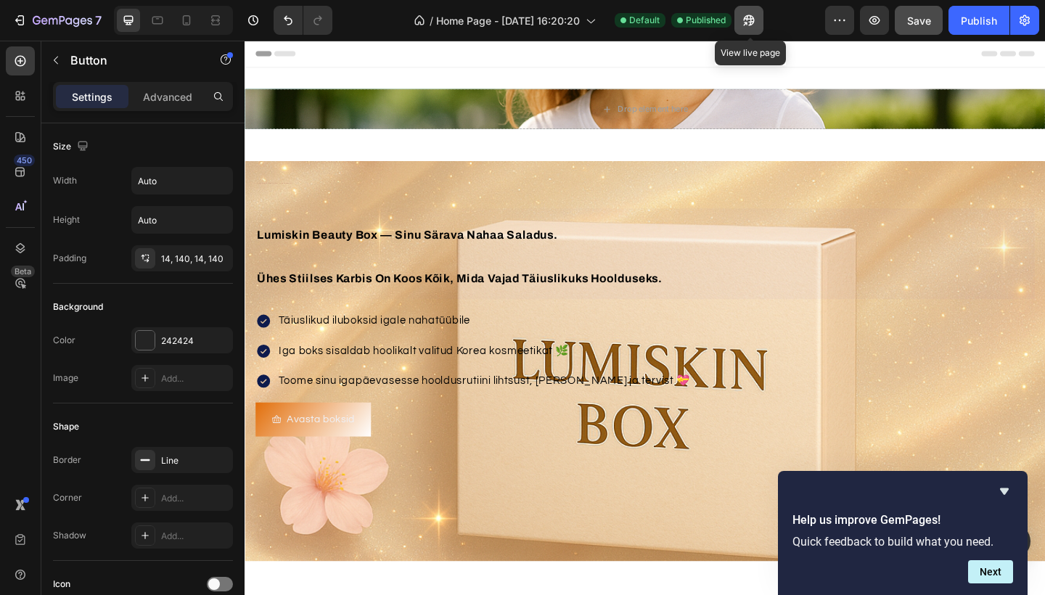
click at [749, 22] on icon "button" at bounding box center [749, 20] width 15 height 15
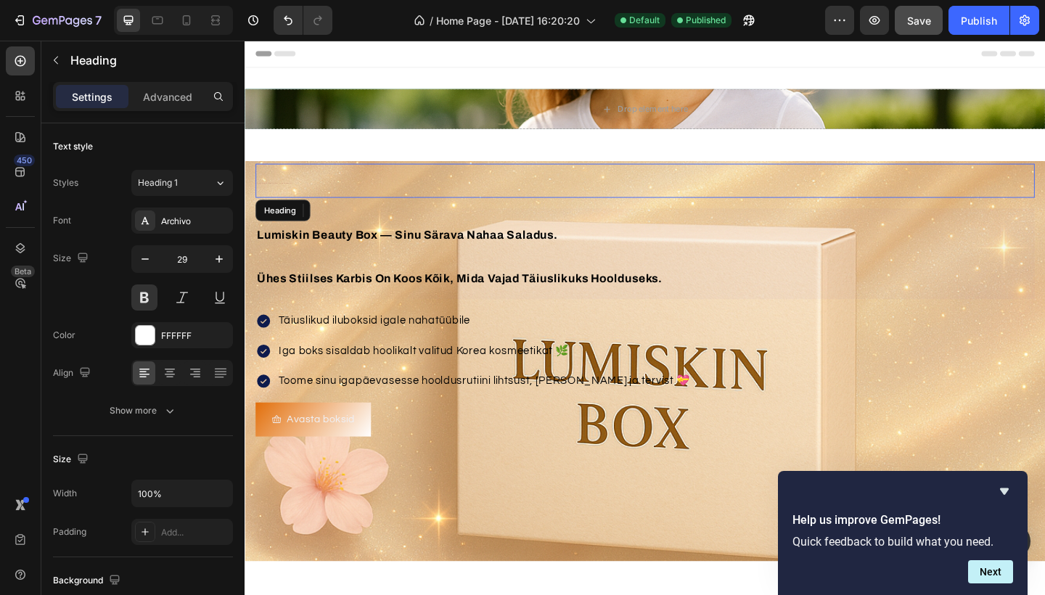
click at [415, 199] on h2 "Korea kosmeetika ilu sinu nahahoolduses" at bounding box center [680, 193] width 848 height 37
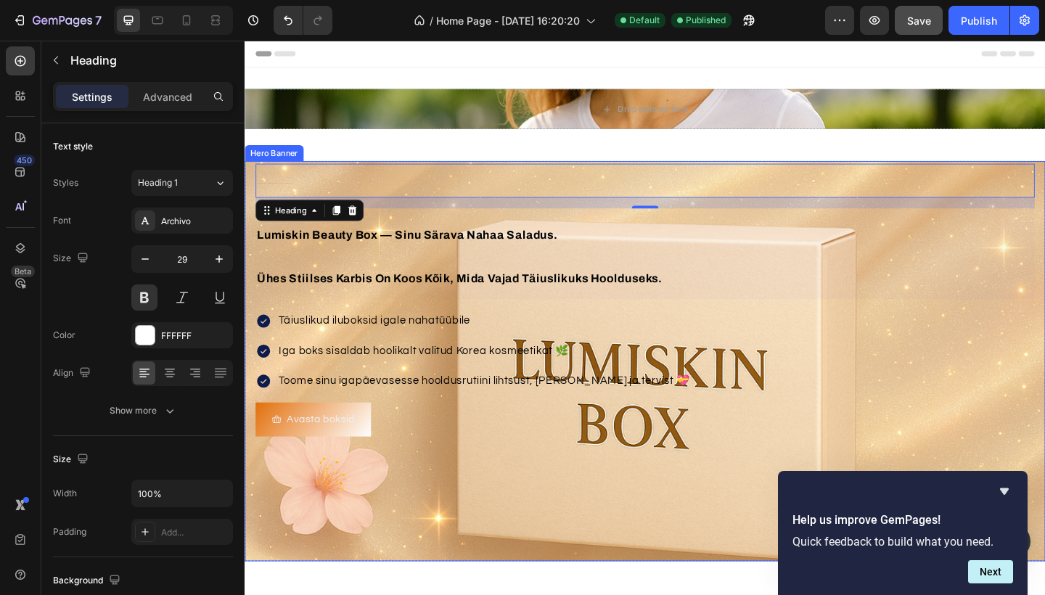
click at [494, 499] on div "Background Image" at bounding box center [680, 390] width 871 height 436
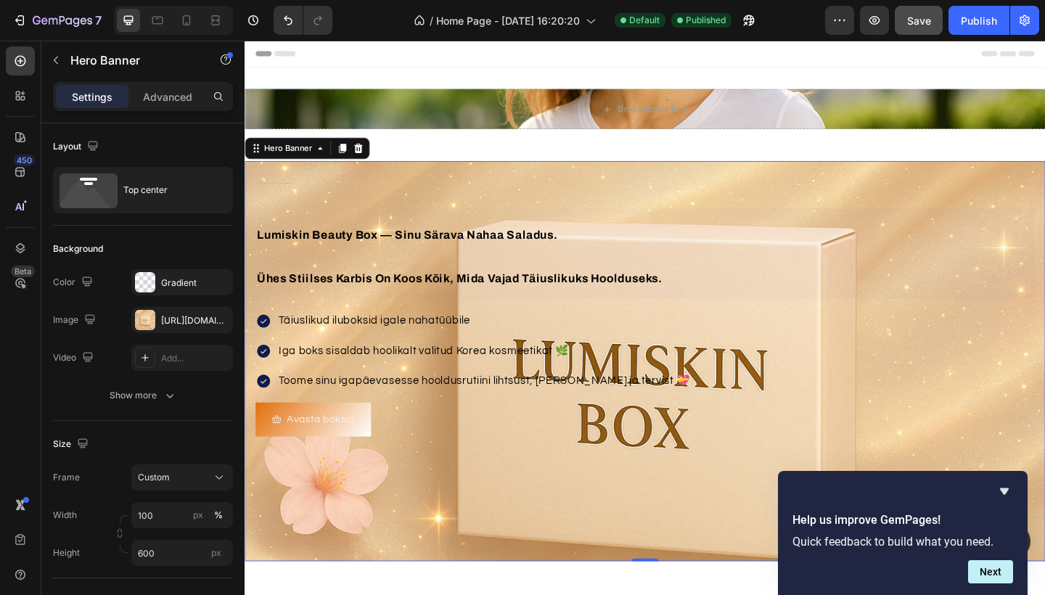
click at [494, 499] on div "Background Image" at bounding box center [680, 390] width 871 height 436
click at [485, 507] on div "Background Image" at bounding box center [680, 390] width 871 height 436
click at [208, 325] on div "https://cdn.shopify.com/s/files/1/0990/1853/9347/files/gempages_586180354092565…" at bounding box center [182, 320] width 102 height 26
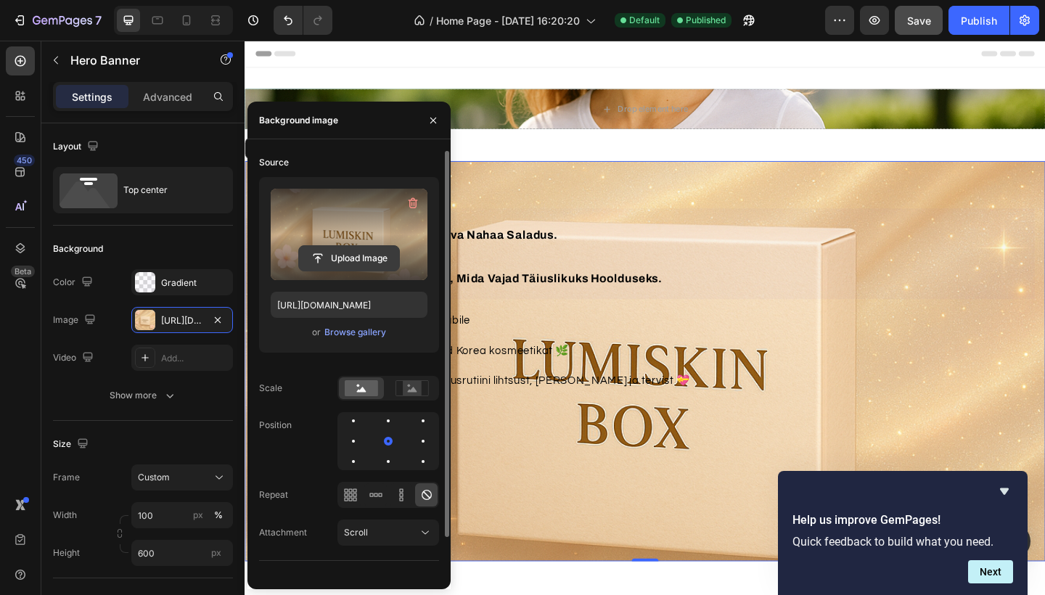
click at [303, 258] on input "file" at bounding box center [349, 258] width 100 height 25
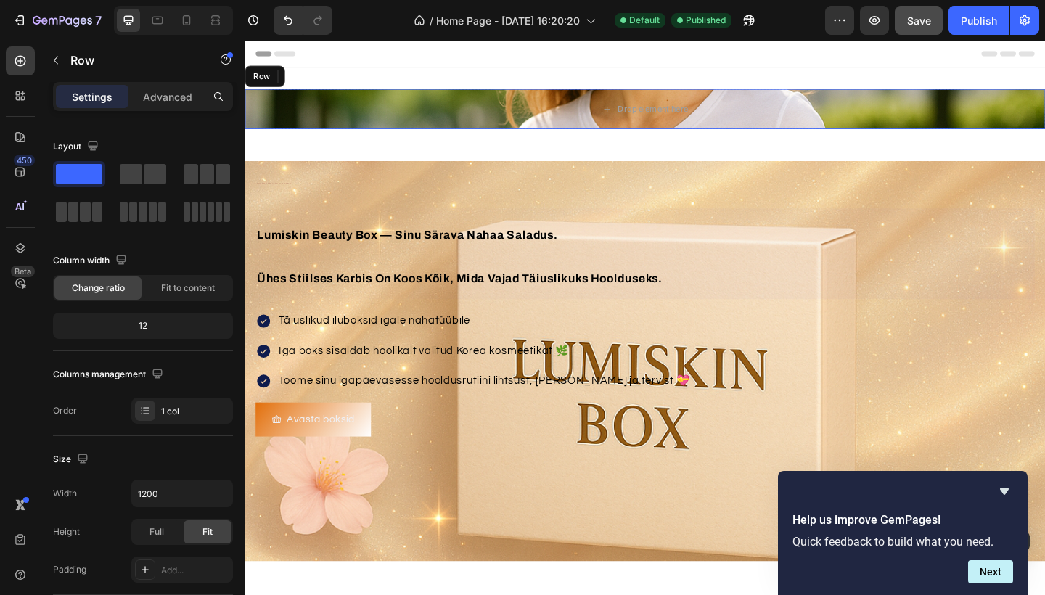
click at [854, 121] on div "Drop element here" at bounding box center [680, 116] width 871 height 44
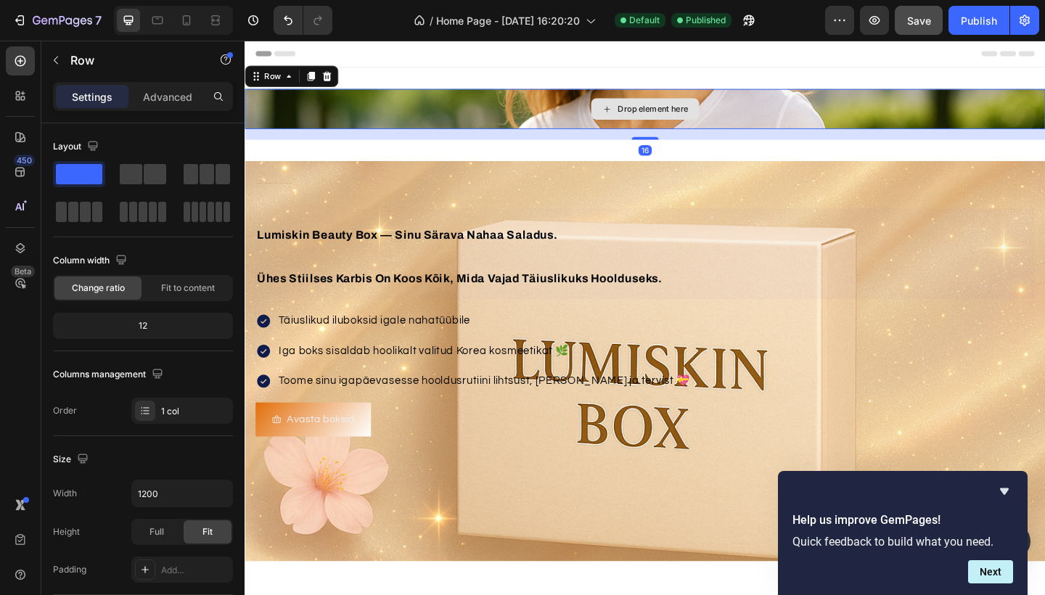
click at [722, 113] on div "Drop element here" at bounding box center [688, 116] width 77 height 12
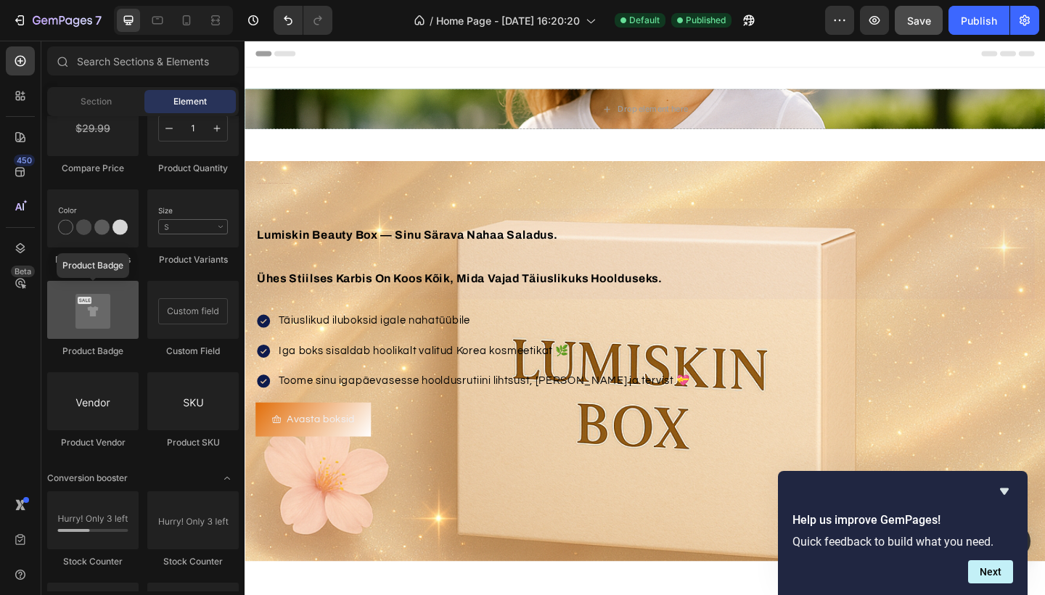
click at [94, 333] on div at bounding box center [92, 310] width 91 height 58
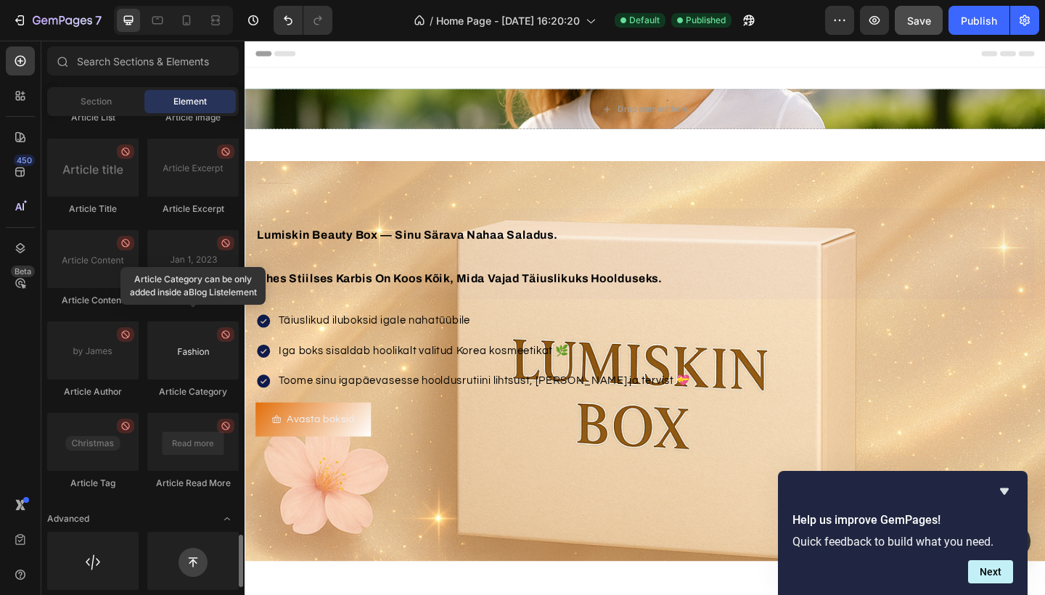
scroll to position [3795, 0]
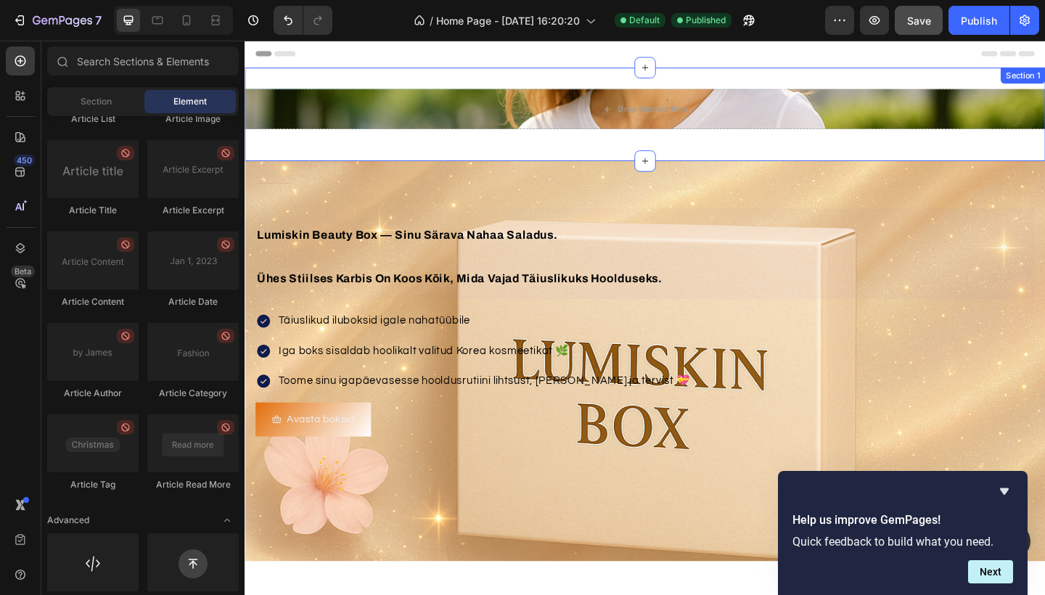
drag, startPoint x: 431, startPoint y: 486, endPoint x: 591, endPoint y: 79, distance: 437.5
click at [677, 115] on div "Drop element here" at bounding box center [688, 116] width 77 height 12
click at [632, 114] on div "Drop element here" at bounding box center [680, 115] width 118 height 23
click at [694, 110] on div "Drop element here" at bounding box center [688, 116] width 77 height 12
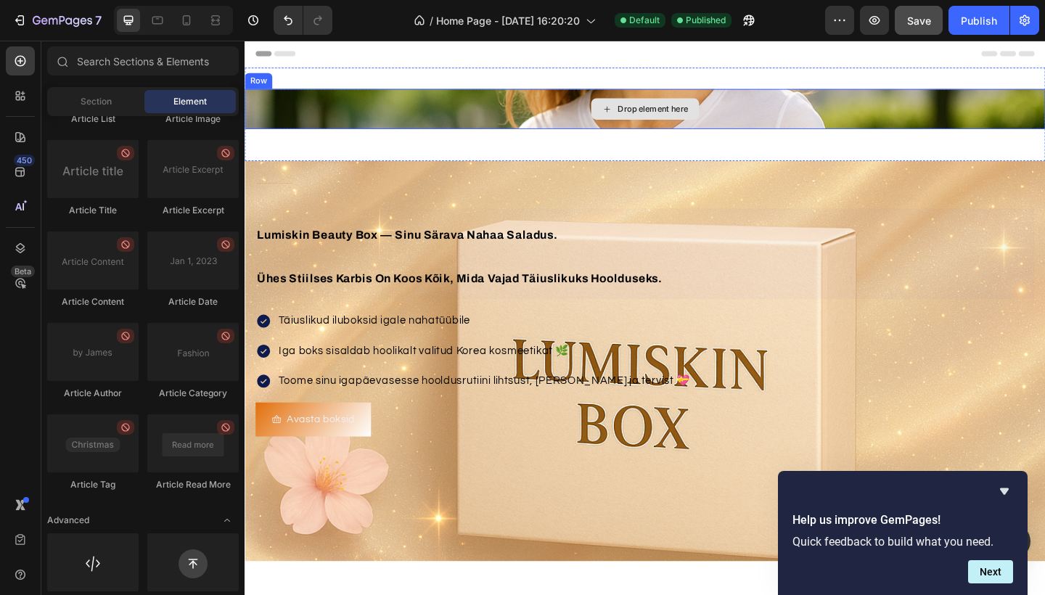
click at [673, 125] on div "Drop element here" at bounding box center [680, 115] width 118 height 23
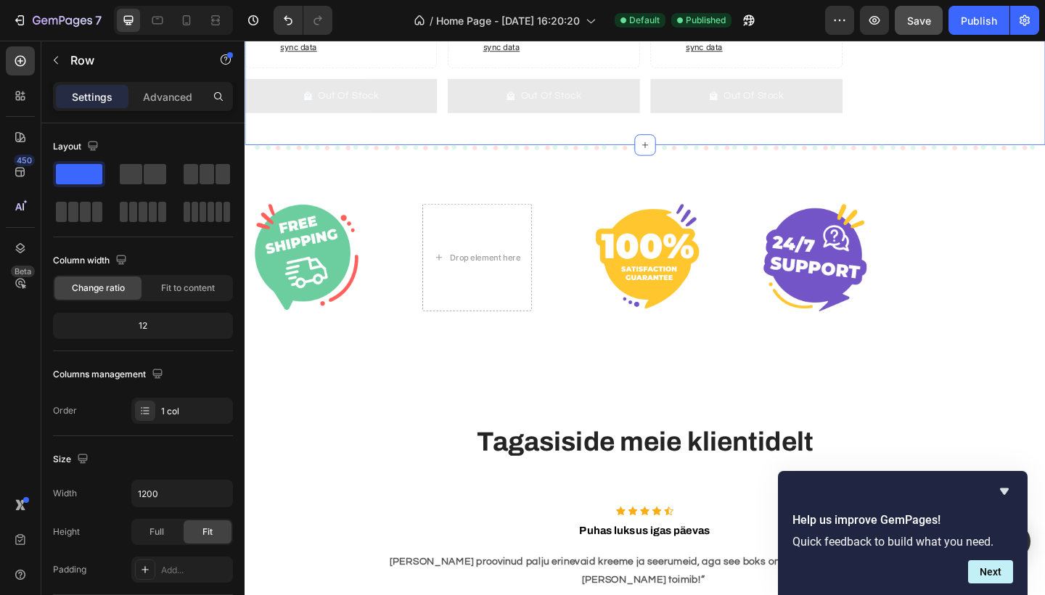
scroll to position [1043, 0]
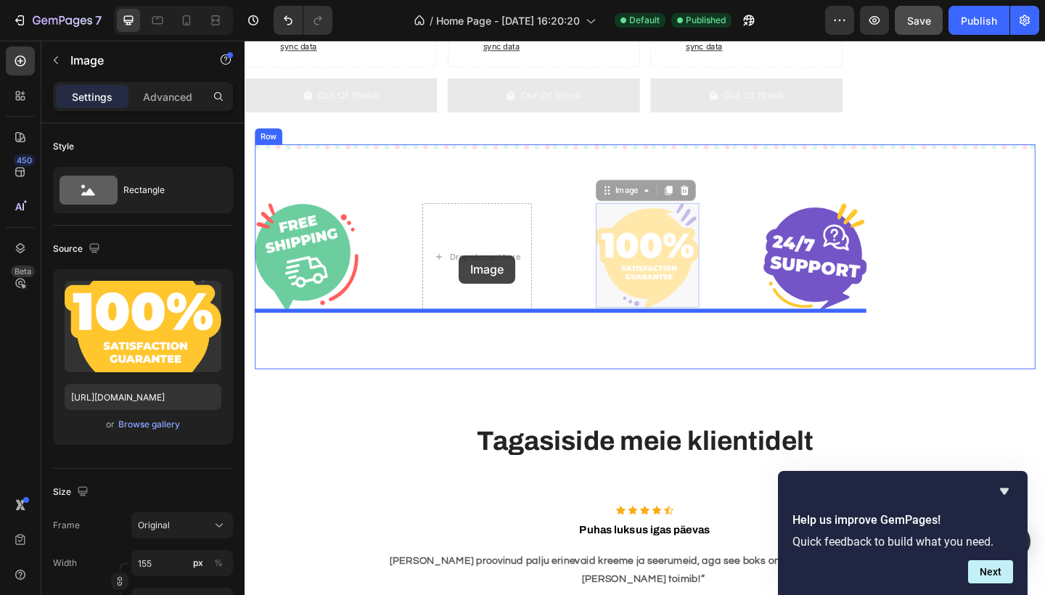
drag, startPoint x: 654, startPoint y: 282, endPoint x: 476, endPoint y: 274, distance: 178.8
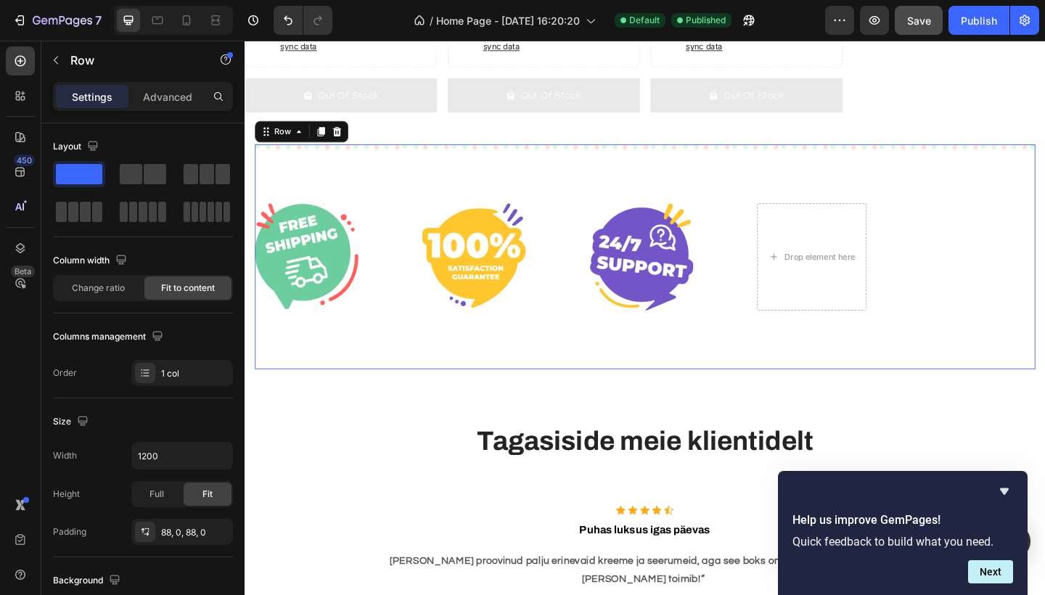
click at [537, 377] on div "Image Image Image Drop element here Row Row 0" at bounding box center [680, 276] width 849 height 245
click at [840, 273] on div "Drop element here" at bounding box center [870, 277] width 77 height 12
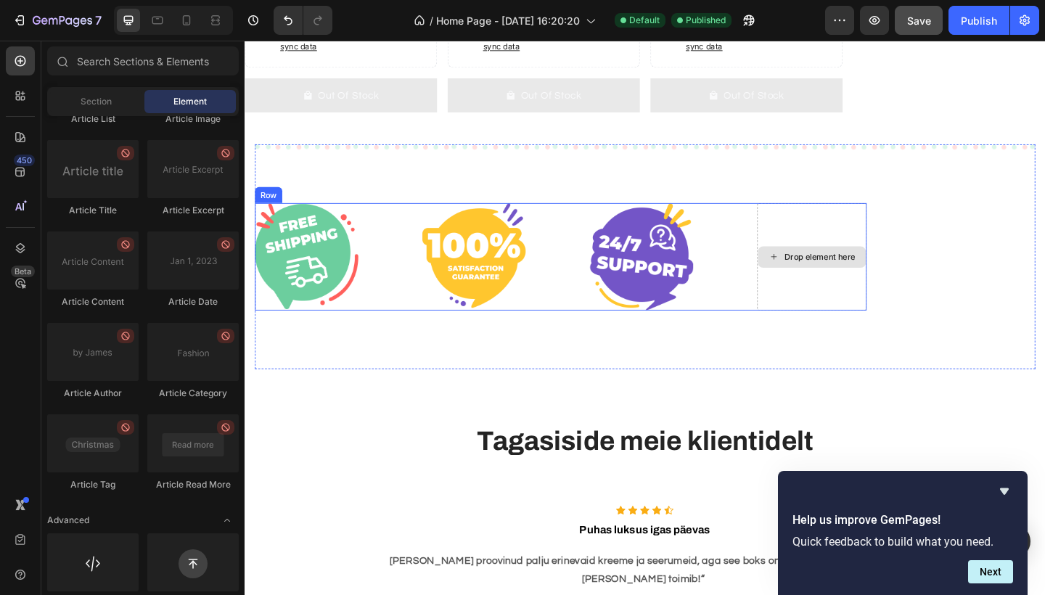
click at [855, 242] on div "Drop element here" at bounding box center [861, 276] width 119 height 117
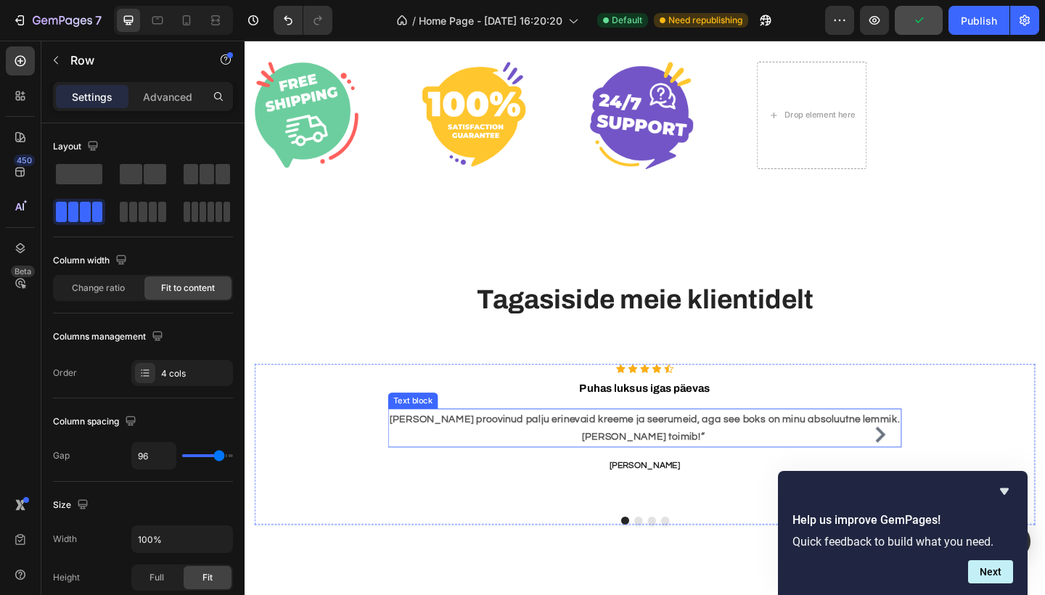
scroll to position [1171, 0]
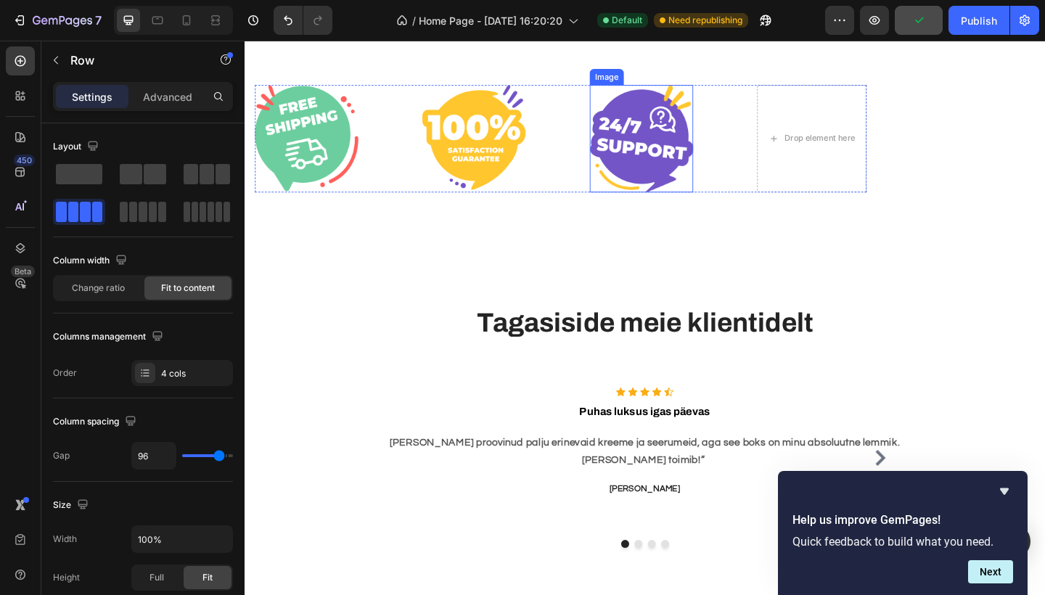
click at [680, 166] on img at bounding box center [676, 147] width 113 height 117
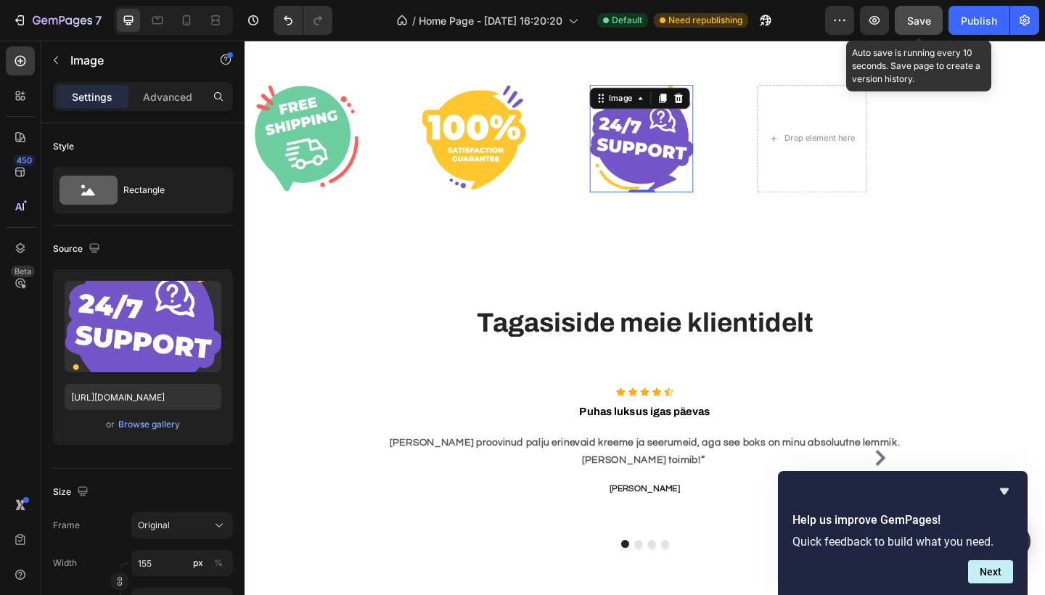
click at [921, 18] on span "Save" at bounding box center [919, 21] width 24 height 12
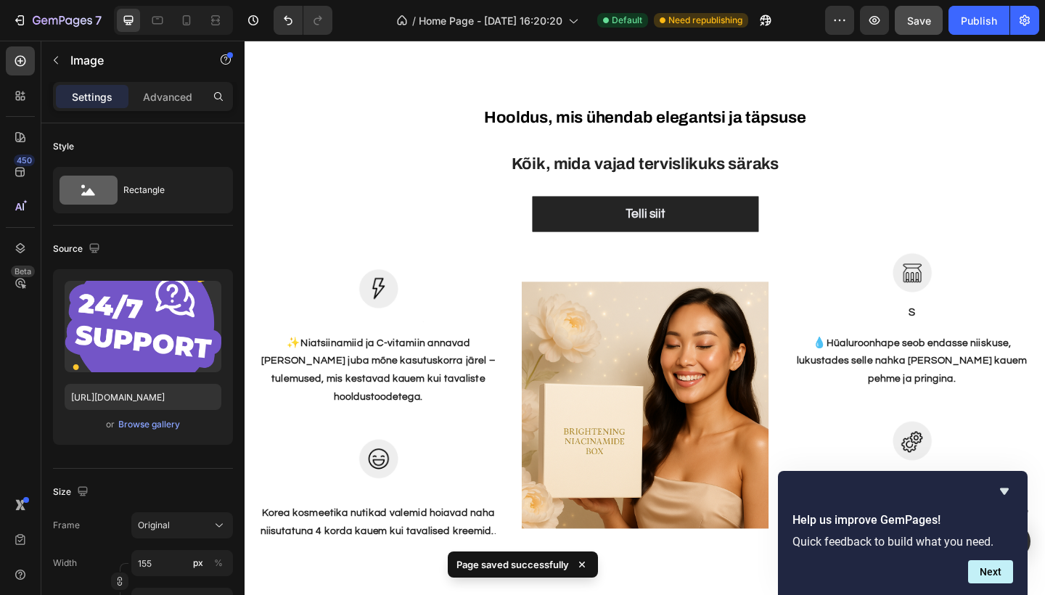
scroll to position [1741, 0]
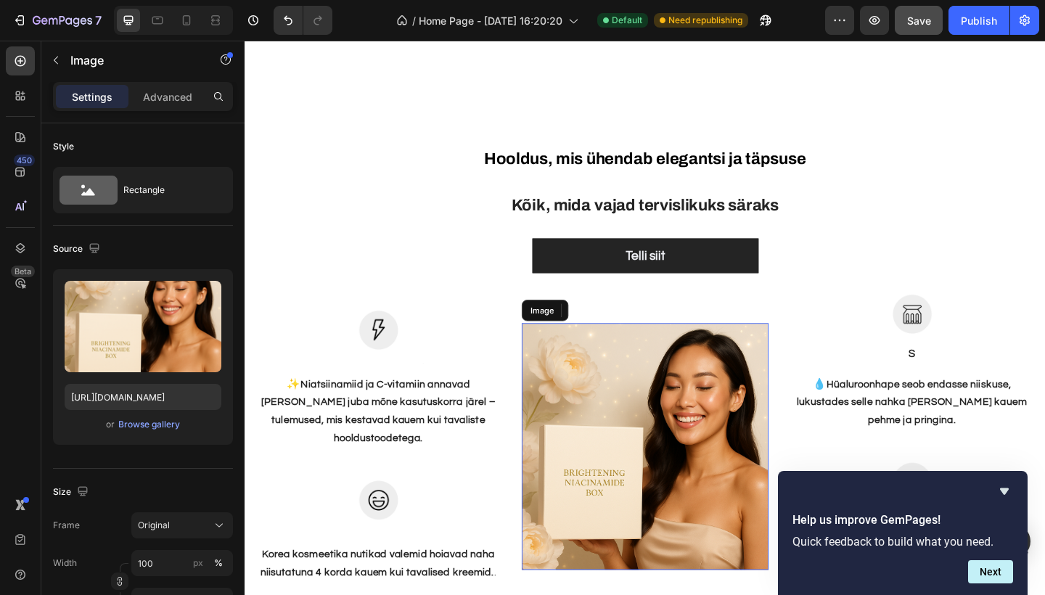
click at [651, 524] on img at bounding box center [680, 482] width 269 height 269
click at [144, 427] on div "Browse gallery" at bounding box center [149, 424] width 62 height 13
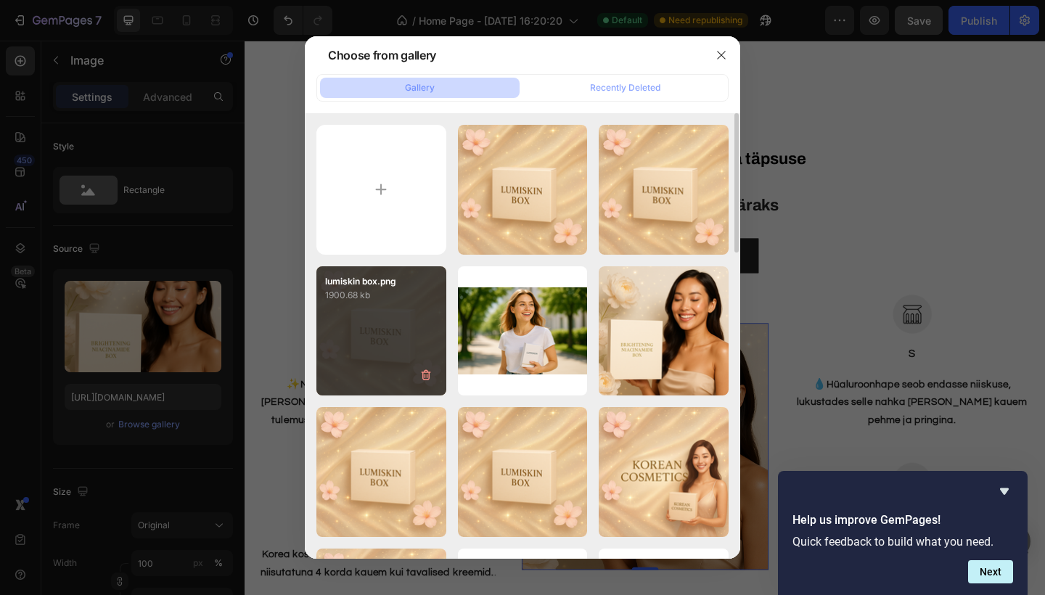
click at [408, 321] on div "lumiskin box.png 1900.68 kb" at bounding box center [382, 331] width 130 height 130
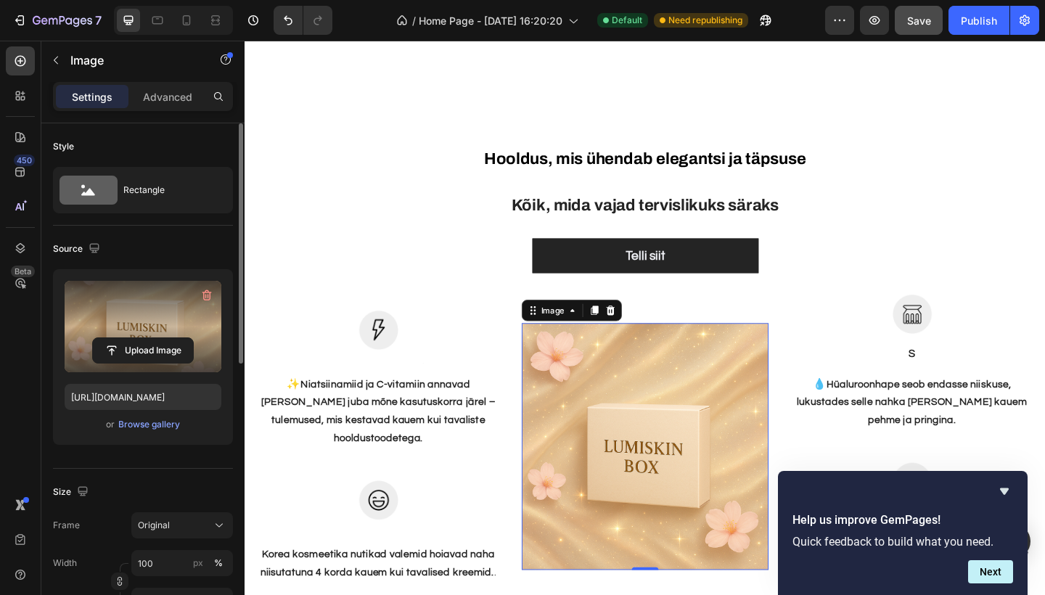
click at [195, 328] on label at bounding box center [143, 326] width 157 height 91
click at [193, 338] on input "file" at bounding box center [143, 350] width 100 height 25
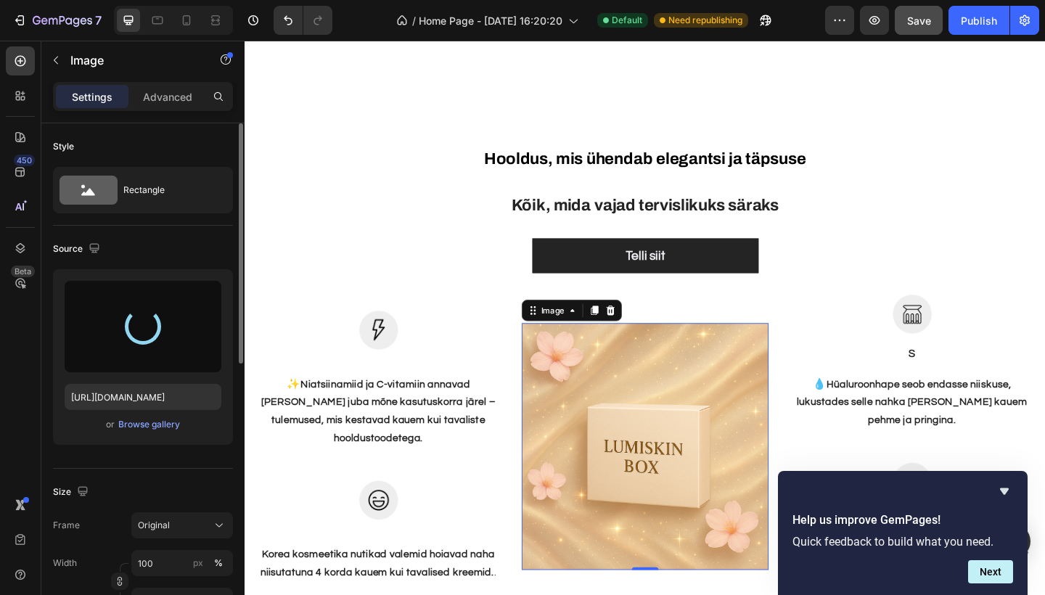
type input "https://cdn.shopify.com/s/files/1/0990/1853/9347/files/gempages_586180354092565…"
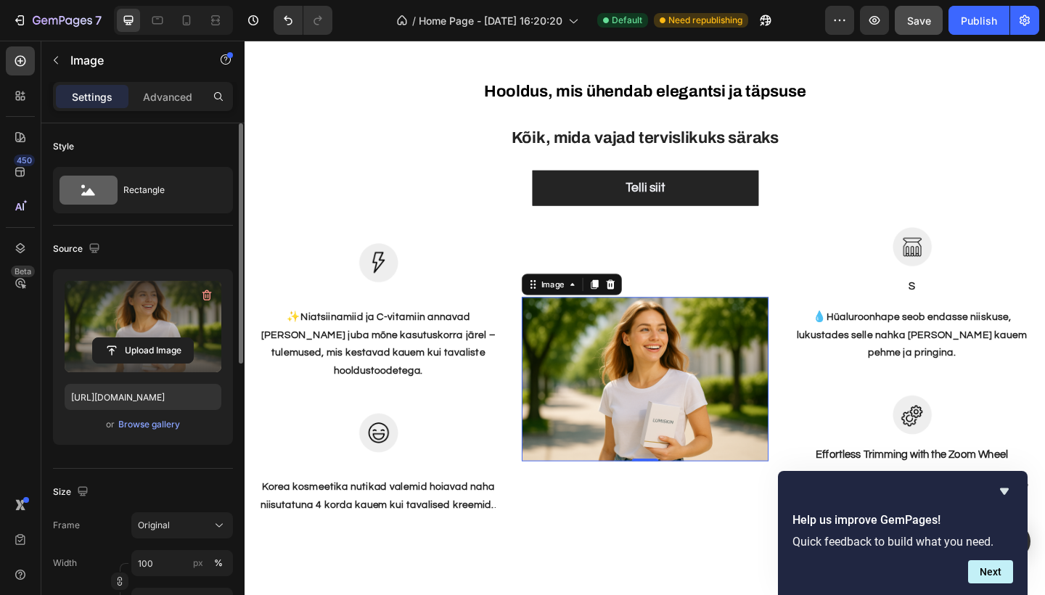
scroll to position [1376, 0]
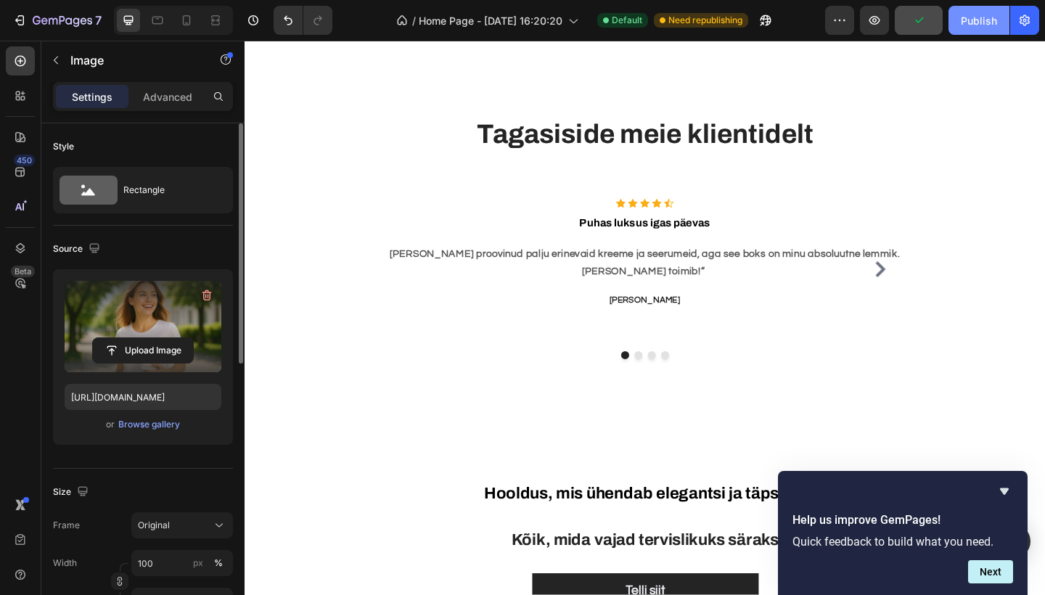
click at [991, 30] on button "Publish" at bounding box center [979, 20] width 61 height 29
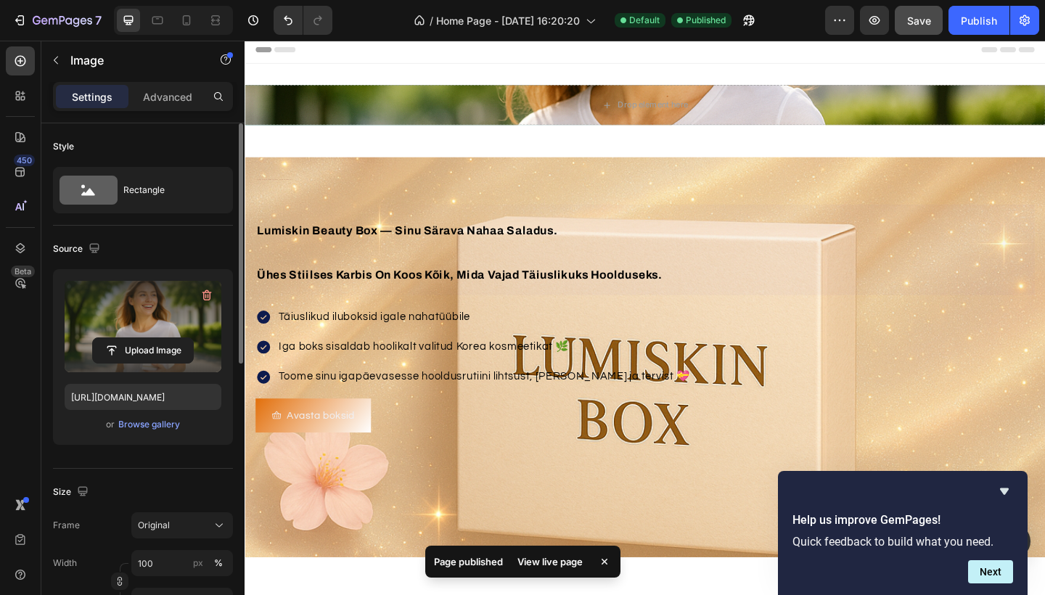
scroll to position [2, 0]
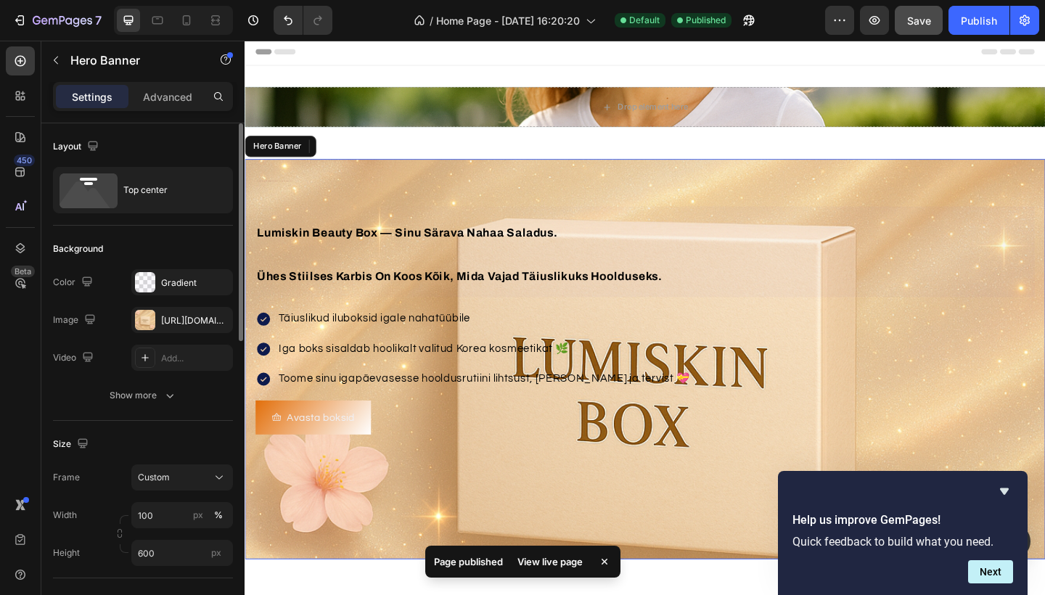
click at [751, 212] on div "Korea kosmeetika ilu sinu nahahoolduses Heading lumiskin beauty box — sinu sära…" at bounding box center [680, 321] width 848 height 297
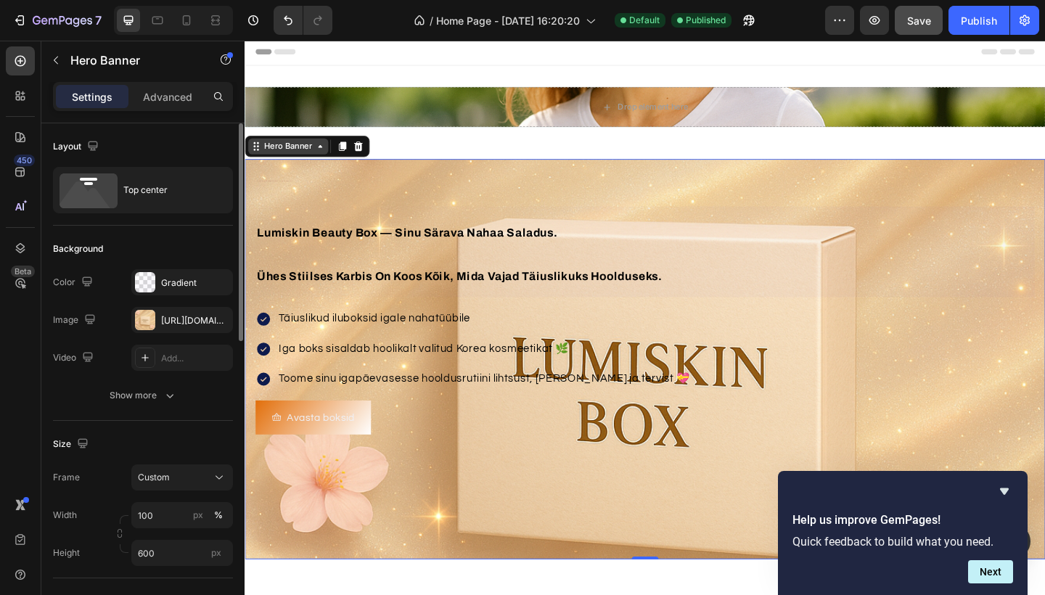
click at [303, 160] on div "Hero Banner" at bounding box center [292, 156] width 58 height 13
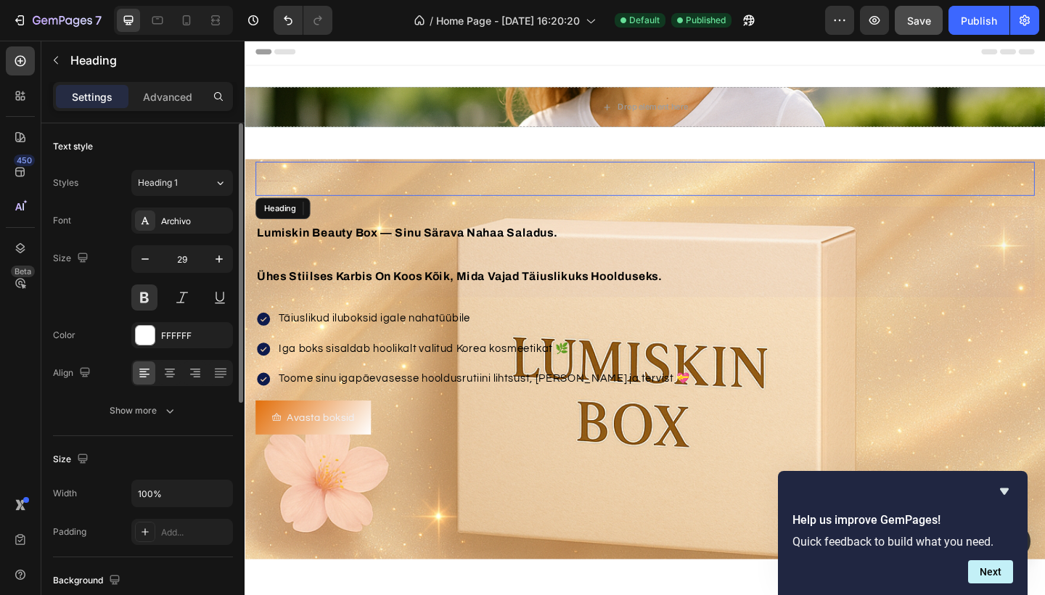
click at [300, 204] on h2 "Korea kosmeetika ilu sinu nahahoolduses" at bounding box center [680, 191] width 848 height 37
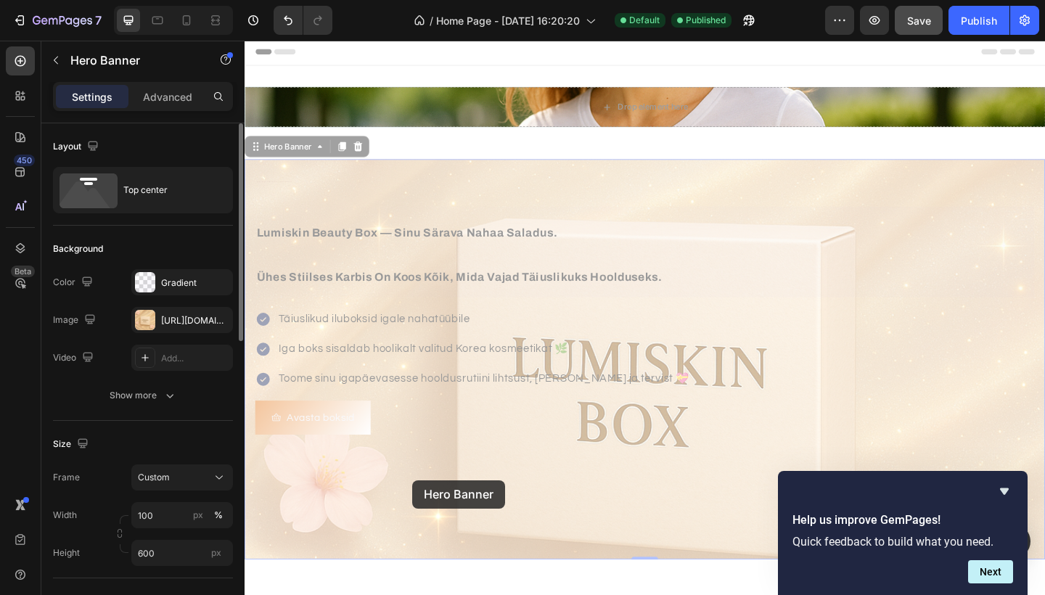
drag, startPoint x: 427, startPoint y: 519, endPoint x: 419, endPoint y: 355, distance: 164.3
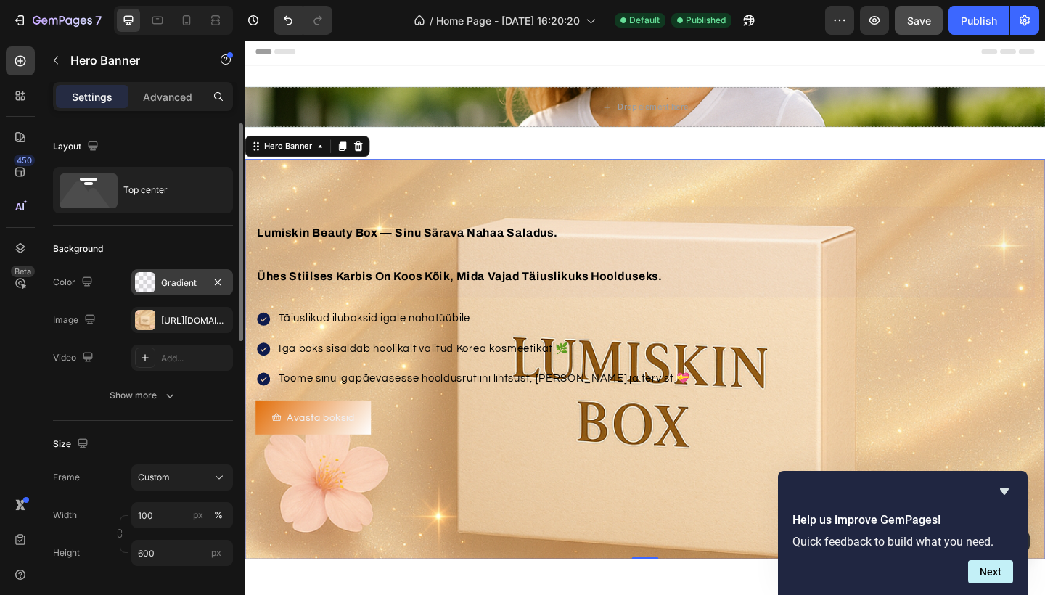
click at [163, 282] on div "Gradient" at bounding box center [182, 283] width 42 height 13
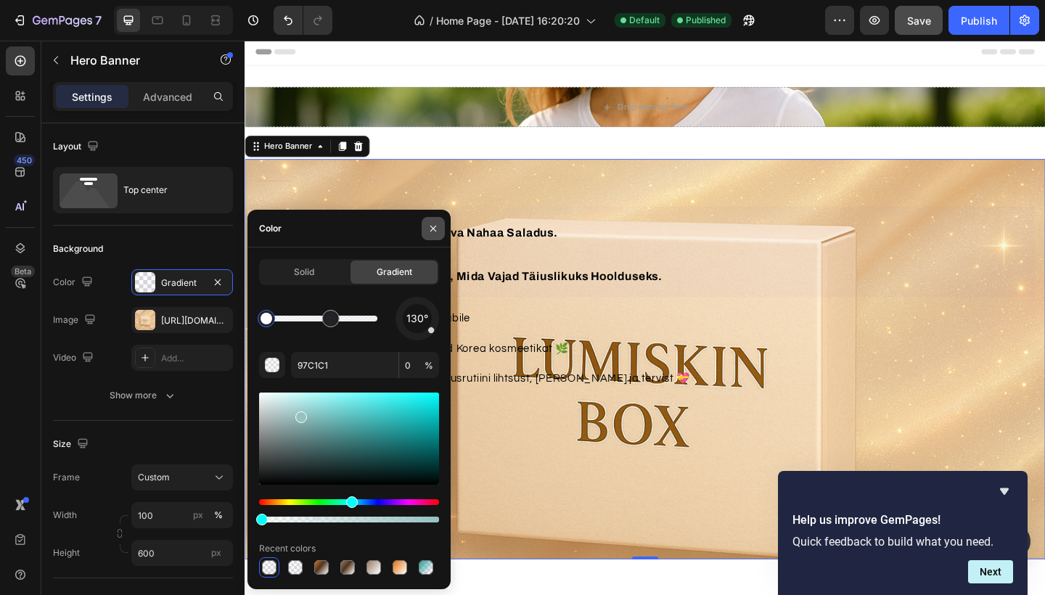
click at [433, 229] on icon "button" at bounding box center [434, 228] width 6 height 6
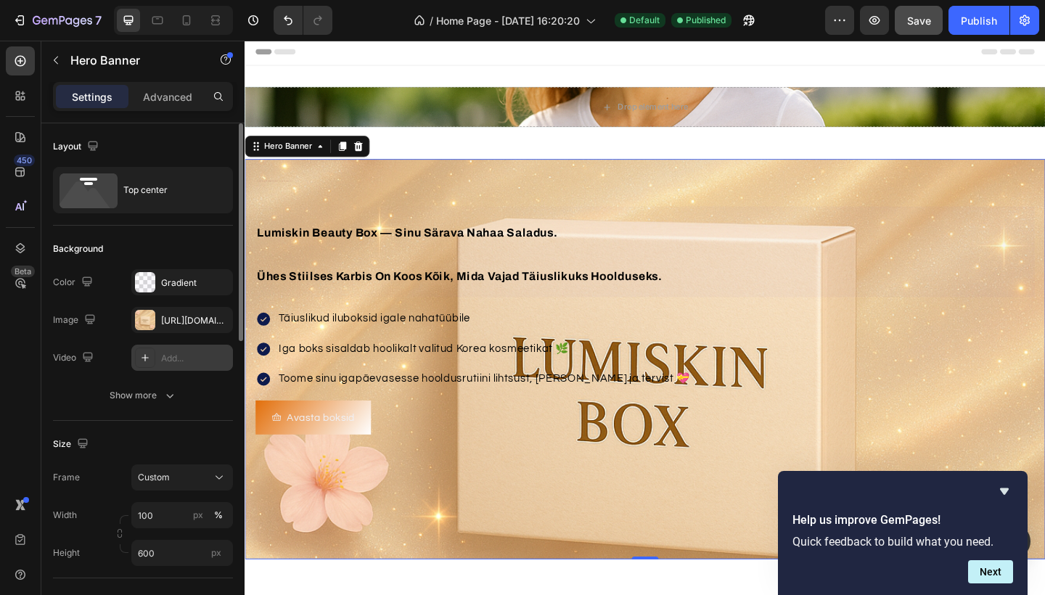
click at [146, 356] on icon at bounding box center [145, 358] width 12 height 12
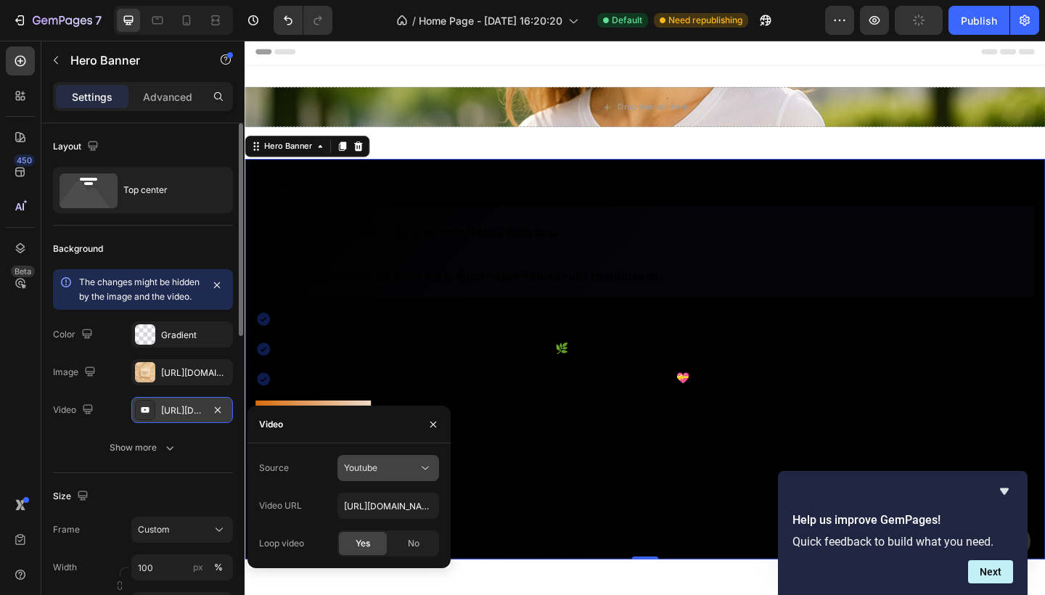
click at [412, 462] on div "Youtube" at bounding box center [381, 468] width 74 height 13
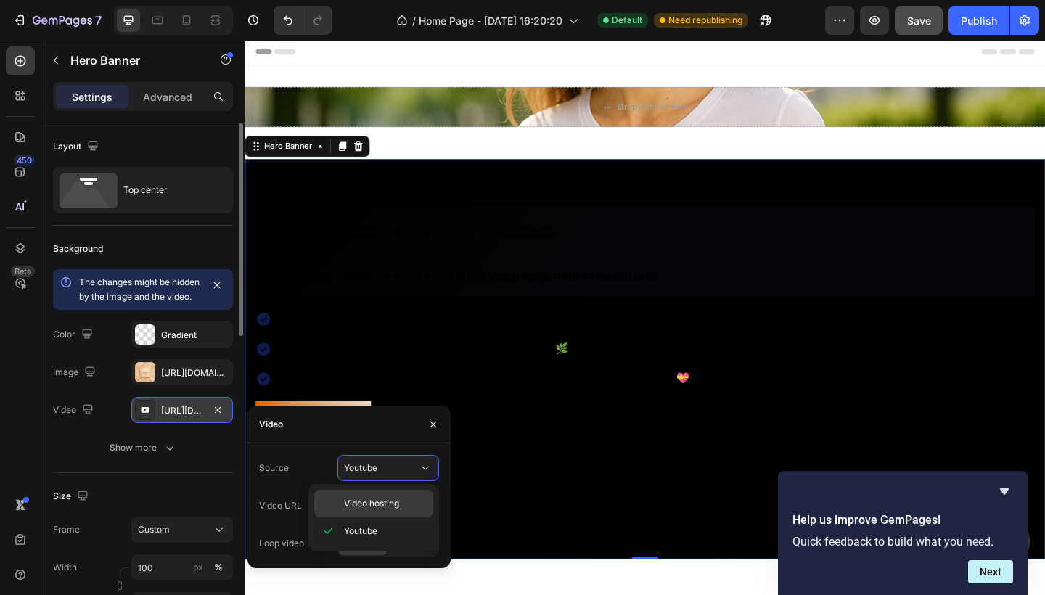
click at [380, 506] on span "Video hosting" at bounding box center [371, 503] width 55 height 13
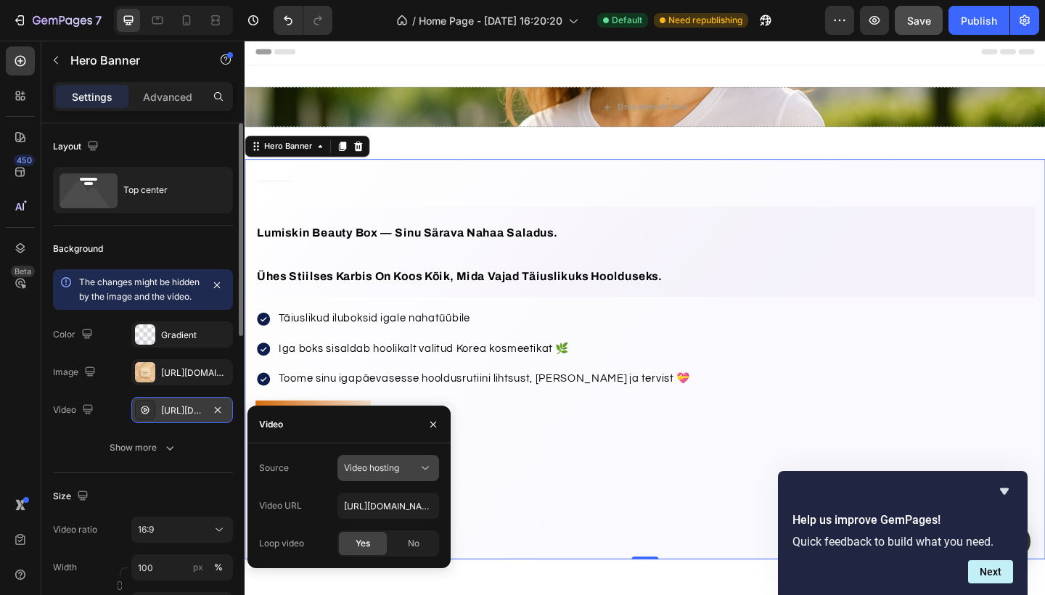
click at [422, 471] on icon at bounding box center [425, 468] width 15 height 15
click at [363, 536] on span "Youtube" at bounding box center [360, 531] width 33 height 13
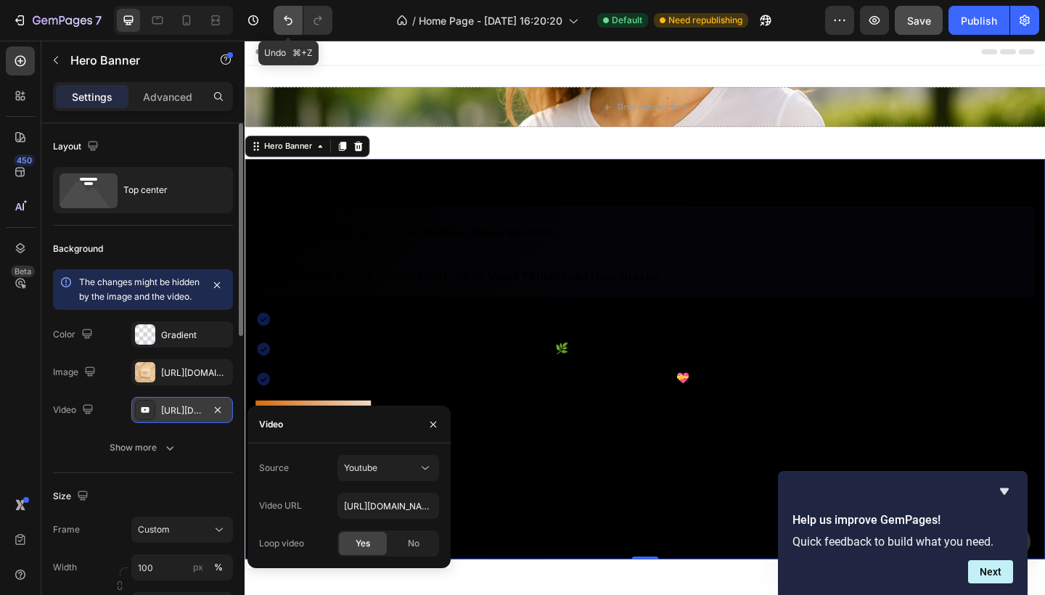
click at [283, 17] on icon "Undo/Redo" at bounding box center [288, 20] width 15 height 15
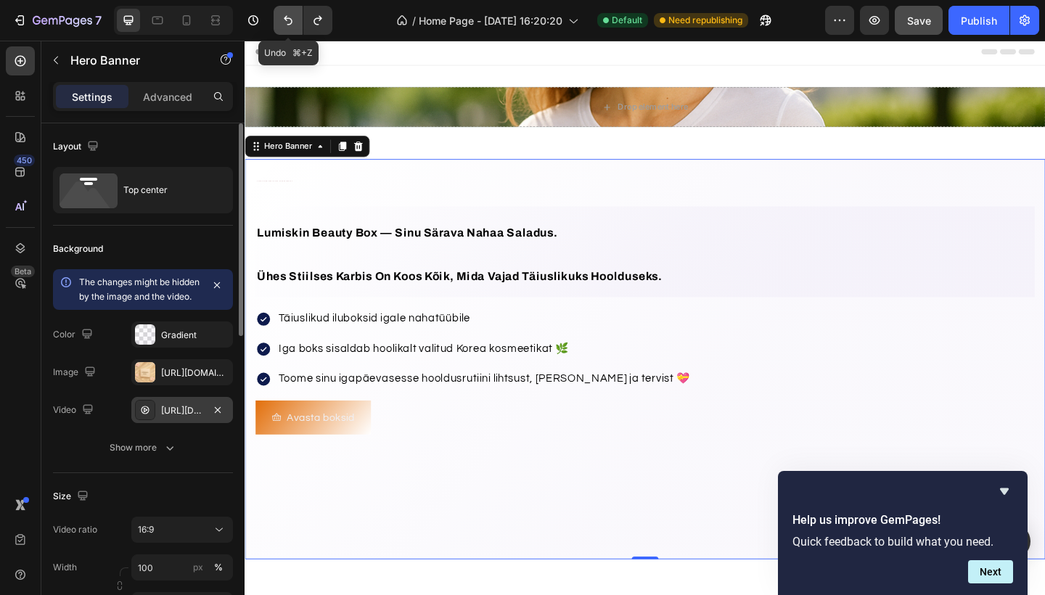
click at [283, 17] on icon "Undo/Redo" at bounding box center [288, 20] width 15 height 15
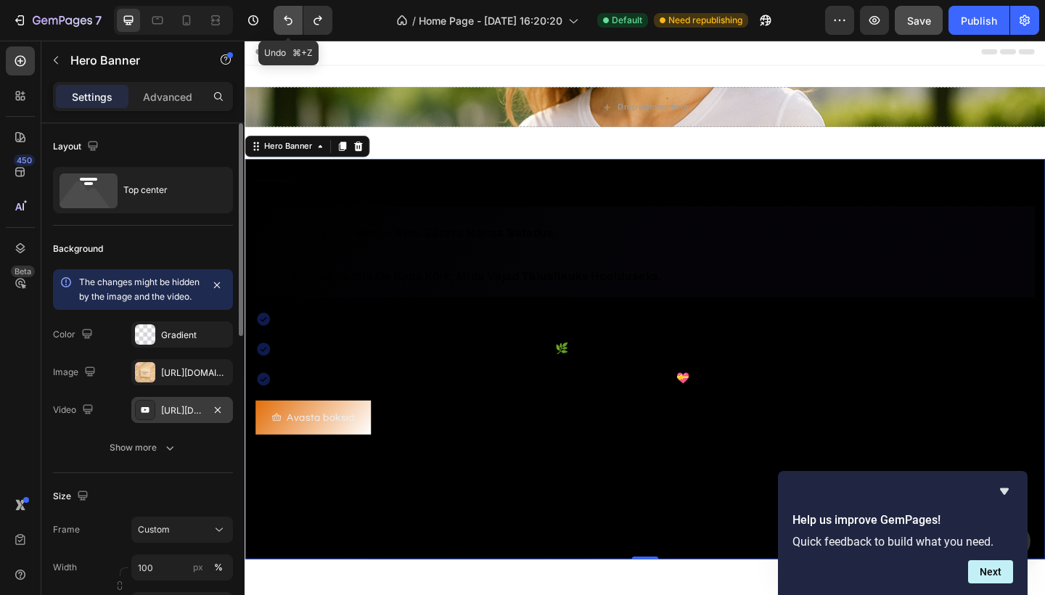
click at [283, 17] on icon "Undo/Redo" at bounding box center [288, 20] width 15 height 15
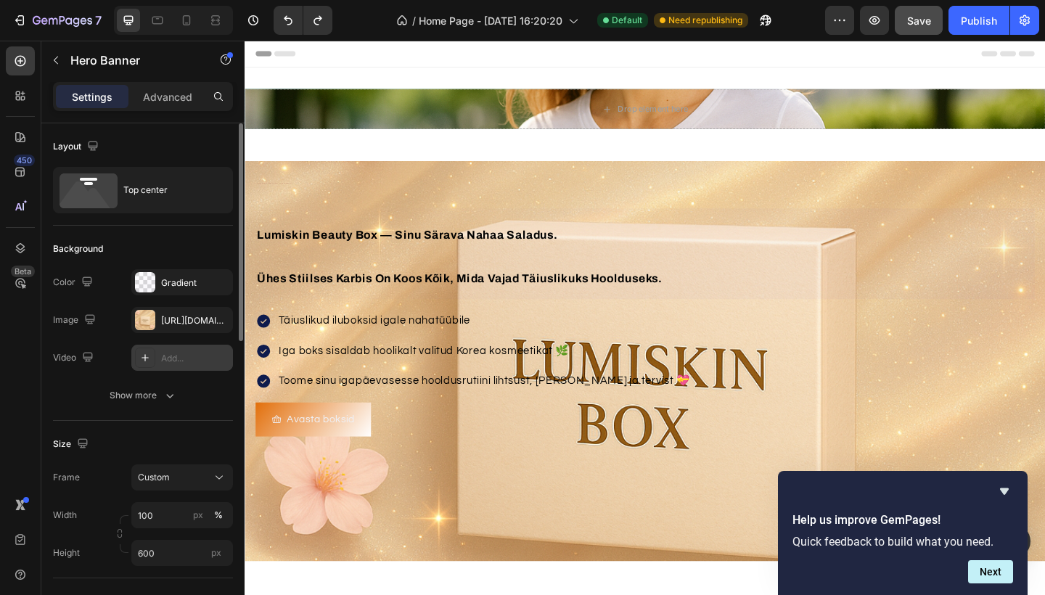
scroll to position [0, 0]
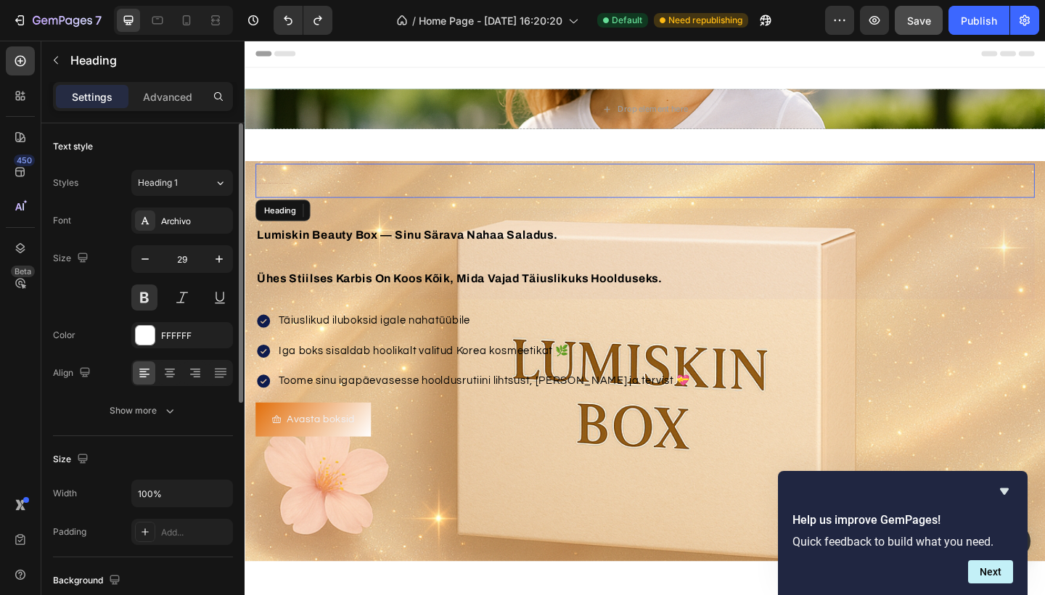
click at [635, 206] on h2 "Korea kosmeetika ilu sinu nahahoolduses" at bounding box center [680, 193] width 848 height 37
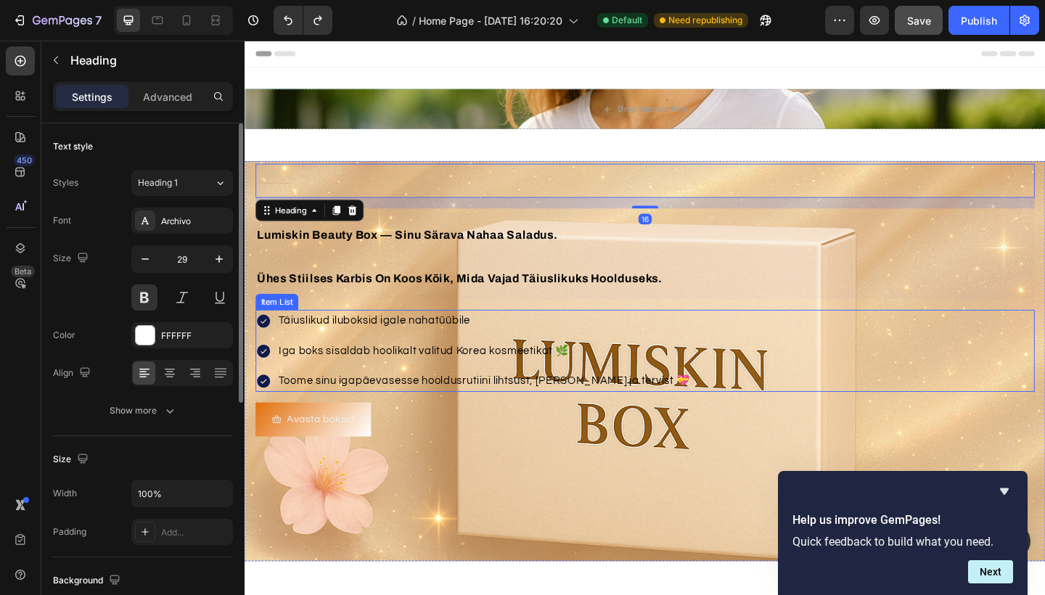
click at [955, 374] on div "Täiuslikud iluboksid igale nahatüübile Iga boks sisaldab hoolikalt valitud Kore…" at bounding box center [680, 378] width 848 height 89
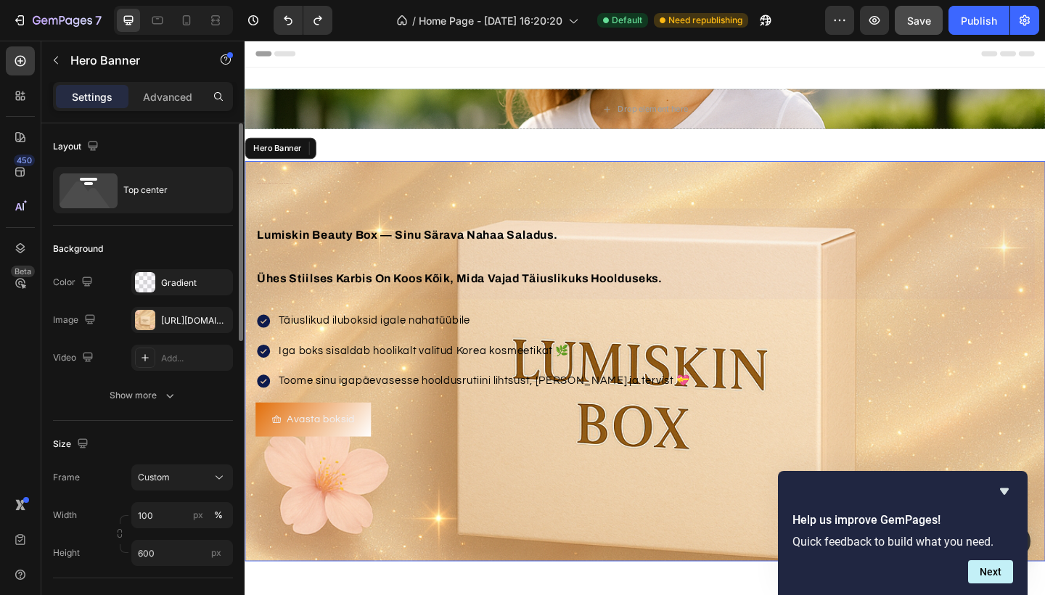
click at [449, 510] on div "Background Image" at bounding box center [680, 390] width 871 height 436
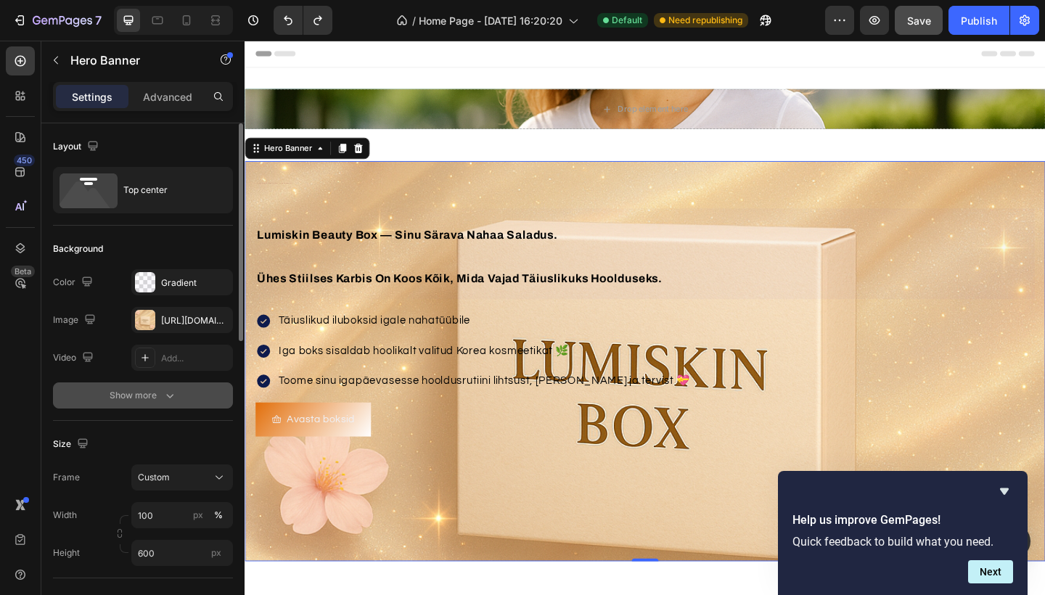
click at [171, 403] on button "Show more" at bounding box center [143, 396] width 180 height 26
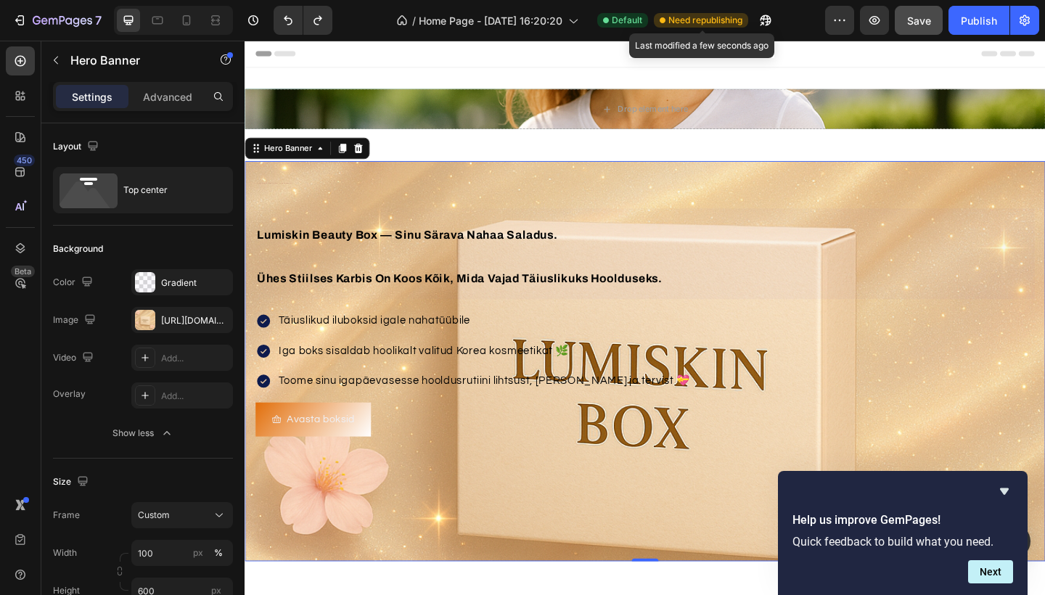
click at [725, 25] on span "Need republishing" at bounding box center [706, 20] width 74 height 13
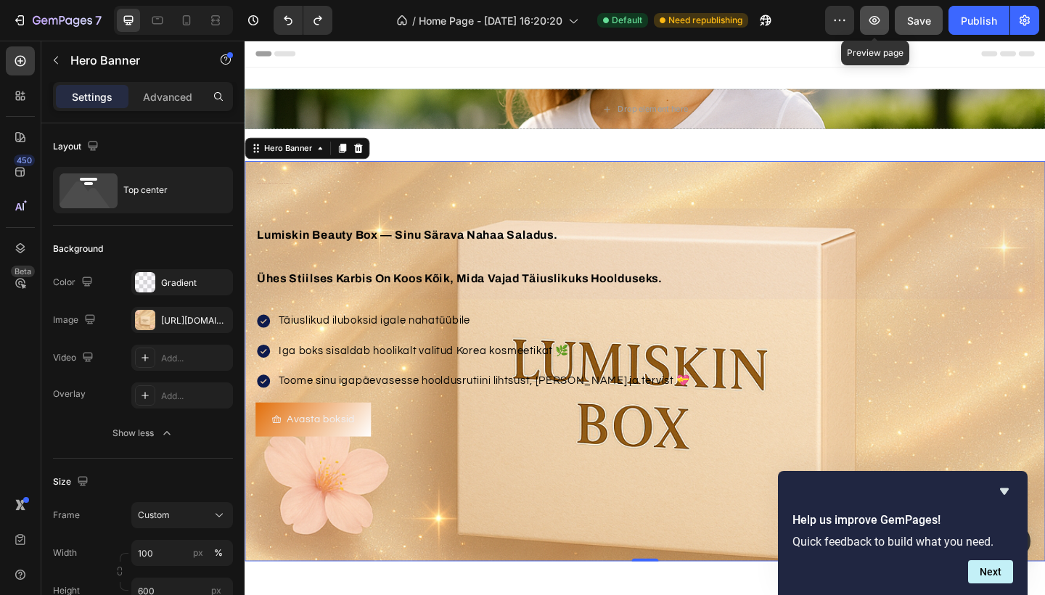
click at [876, 23] on icon "button" at bounding box center [875, 20] width 15 height 15
click at [523, 249] on span "lumiskin beauty box — sinu särava nahaa saladus." at bounding box center [421, 252] width 327 height 14
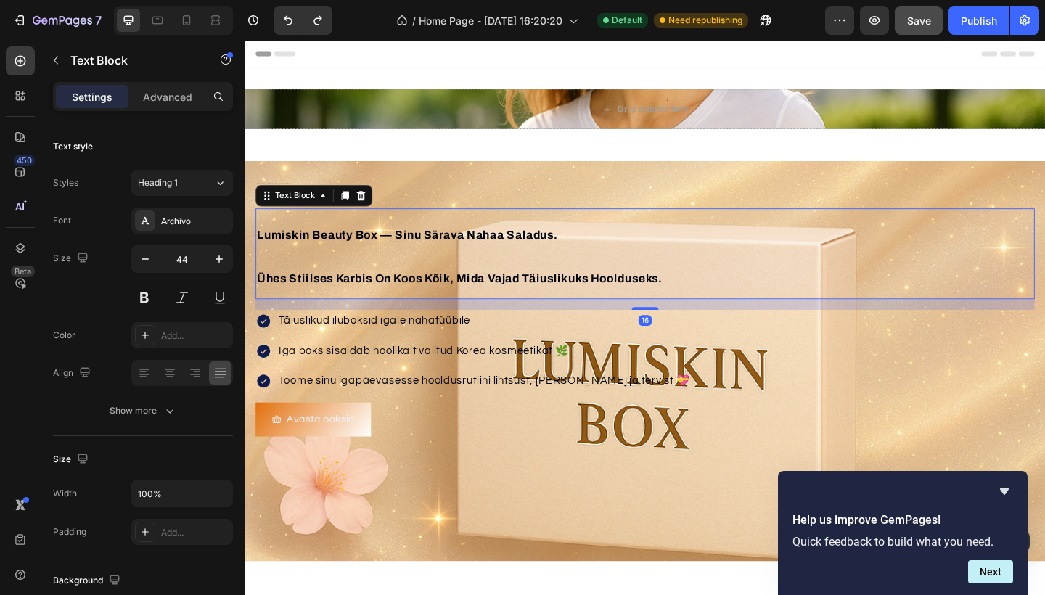
click at [530, 256] on span "lumiskin beauty box — sinu särava nahaa saladus." at bounding box center [421, 252] width 327 height 14
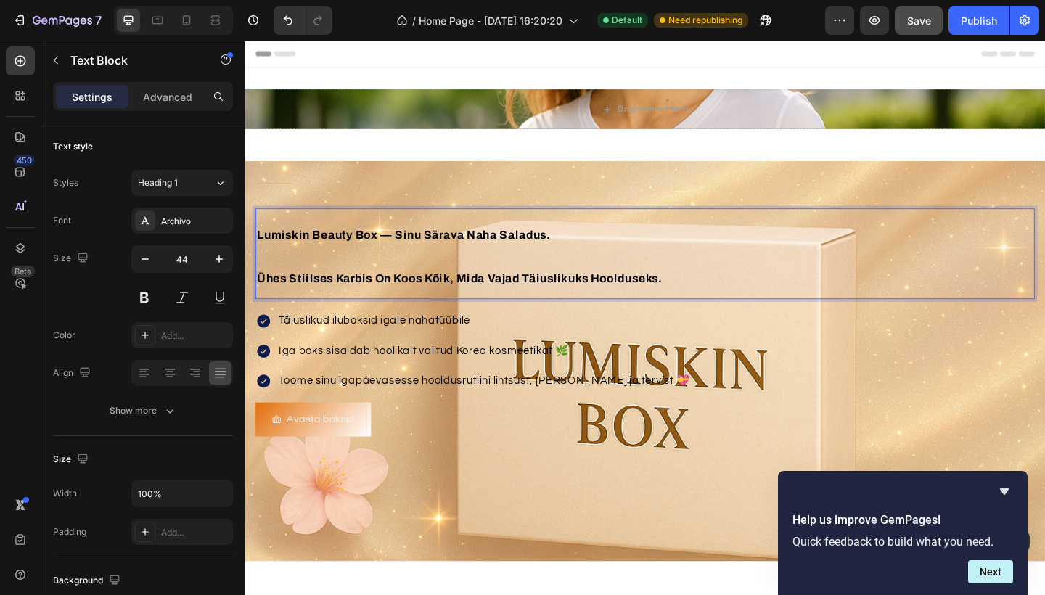
click at [453, 247] on span "lumiskin beauty box — sinu särava naha saladus." at bounding box center [417, 252] width 319 height 14
click at [449, 251] on span "lumiskin beauty box — sinu särava naha saladus." at bounding box center [417, 252] width 319 height 14
click at [497, 250] on span "lumiskin beauty box — sinu särava naha saladus." at bounding box center [417, 252] width 319 height 14
click at [532, 248] on span "lumiskin beauty box — sinu särava naha saladus." at bounding box center [417, 252] width 319 height 14
click at [735, 311] on p "ühes stiilses karbis on koos kõik, mida vajad täiuslikuks hoolduseks." at bounding box center [680, 297] width 845 height 48
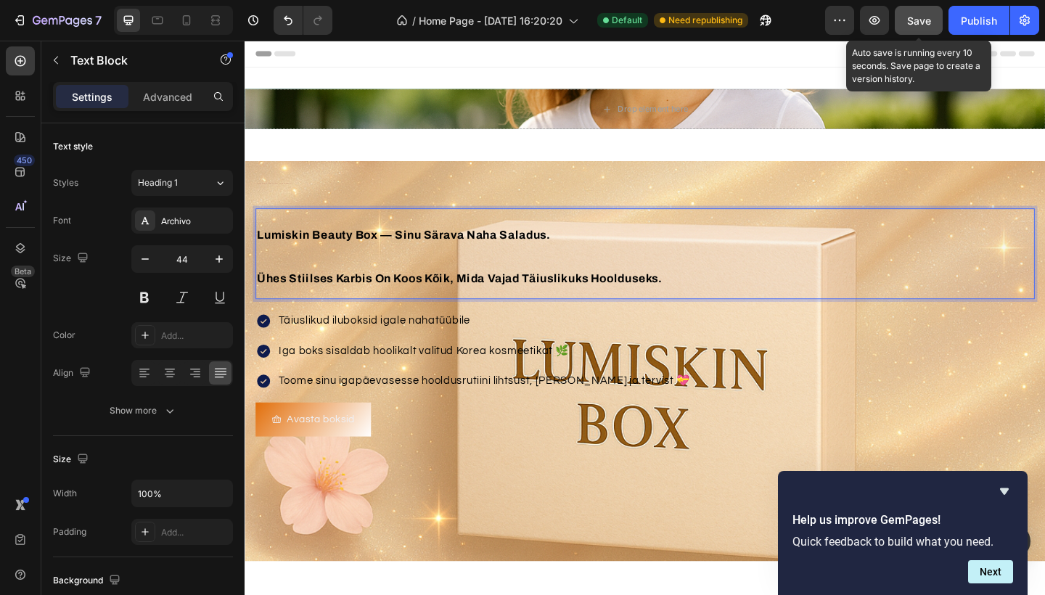
click at [919, 20] on span "Save" at bounding box center [919, 21] width 24 height 12
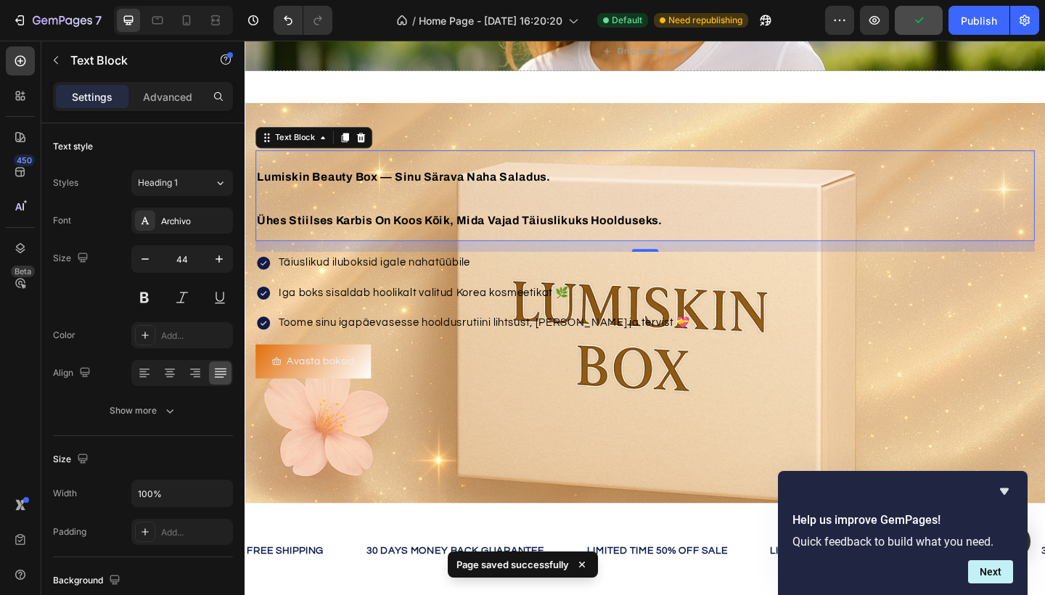
scroll to position [108, 0]
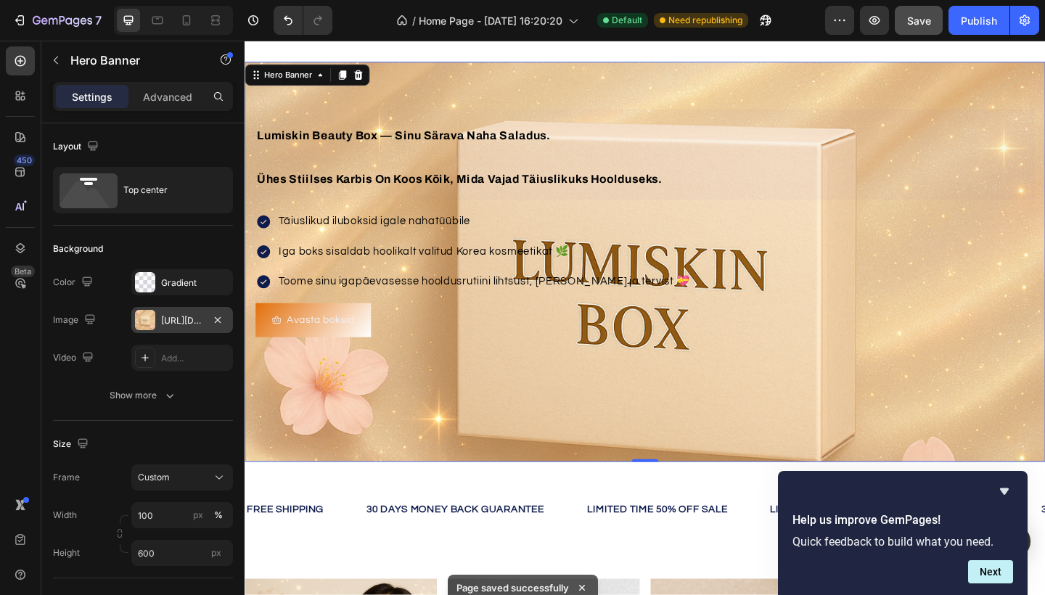
click at [168, 322] on div "https://cdn.shopify.com/s/files/1/0990/1853/9347/files/gempages_586180354092565…" at bounding box center [182, 320] width 42 height 13
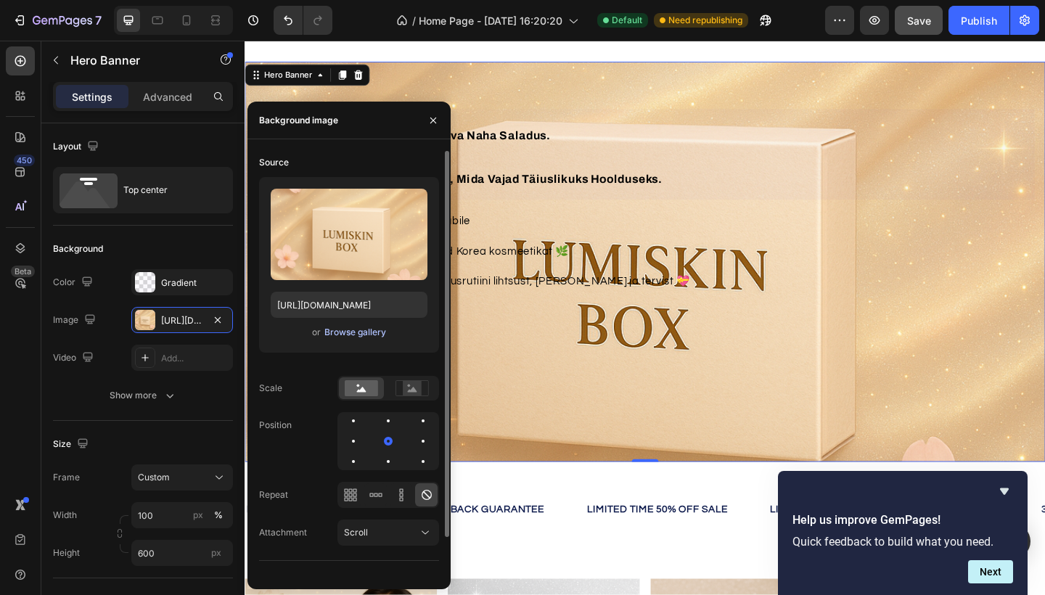
click at [366, 337] on div "Browse gallery" at bounding box center [356, 332] width 62 height 13
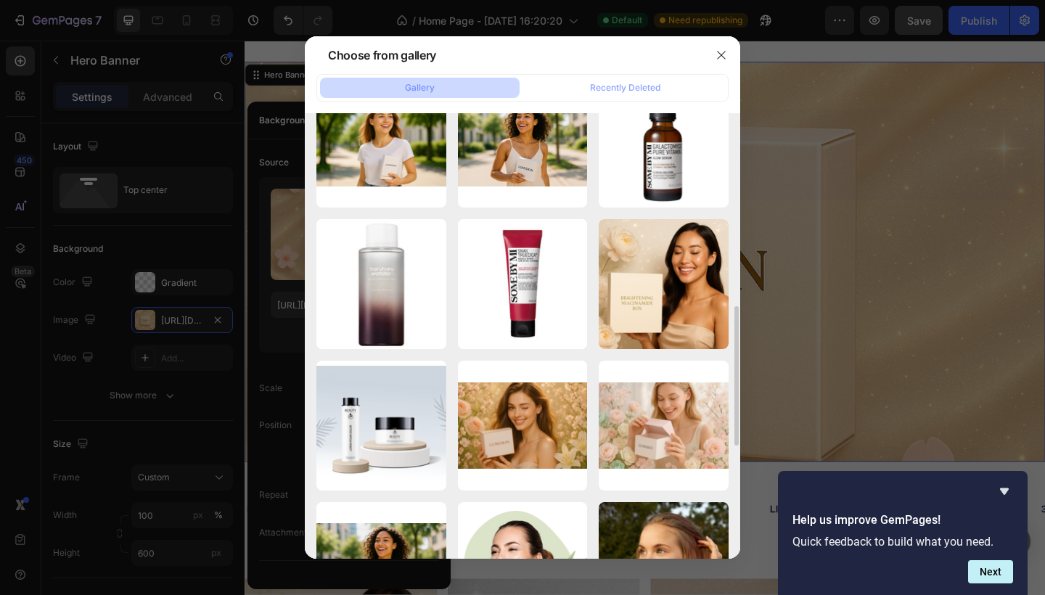
scroll to position [613, 0]
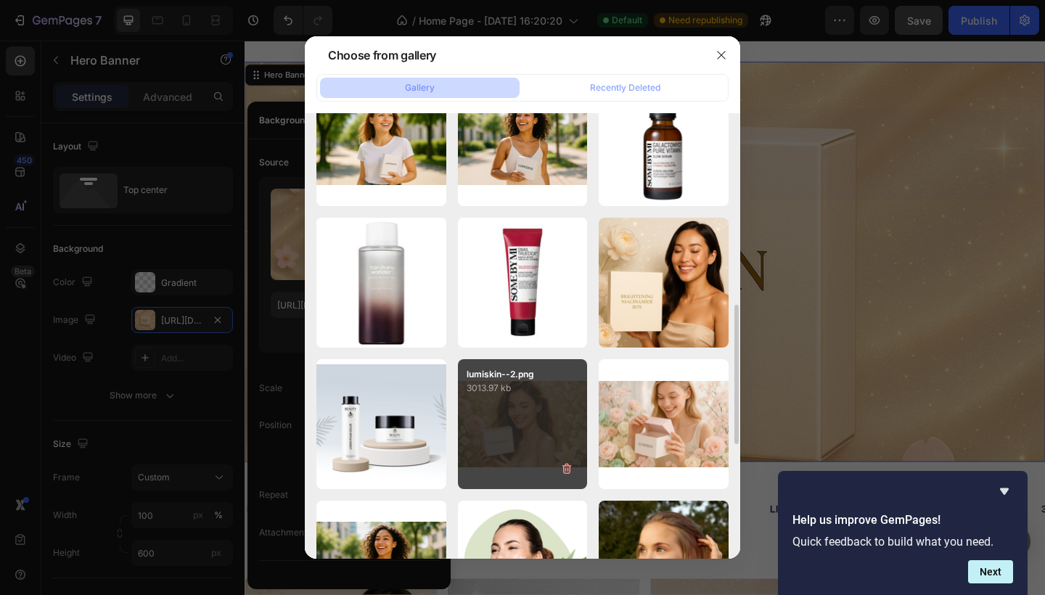
click at [552, 413] on div "lumiskin--2.png 3013.97 kb" at bounding box center [523, 424] width 130 height 130
type input "https://cdn.shopify.com/s/files/1/0990/1853/9347/files/gempages_586180354092565…"
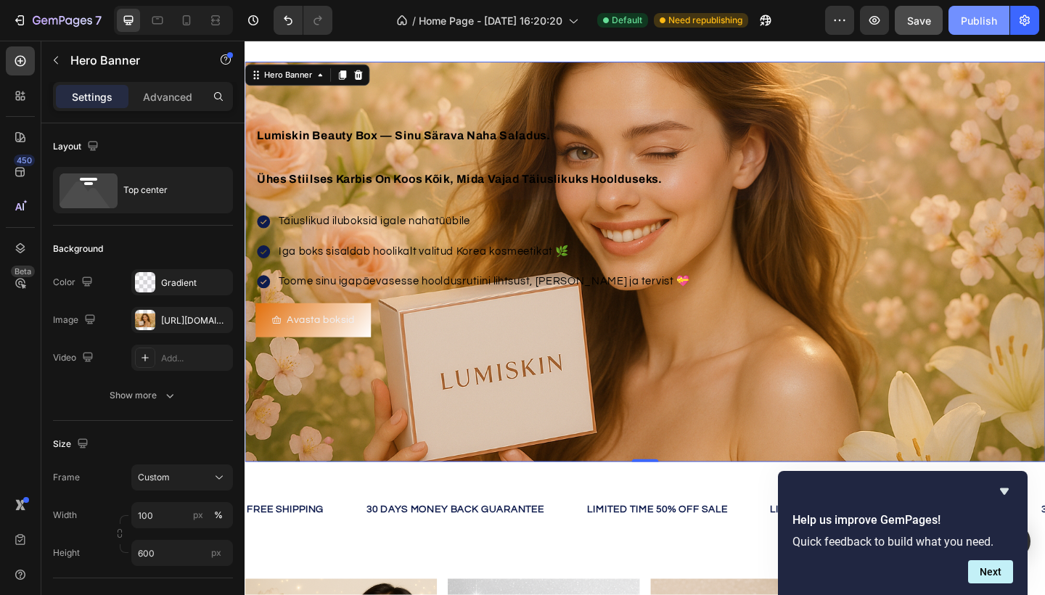
click at [981, 26] on div "Publish" at bounding box center [979, 20] width 36 height 15
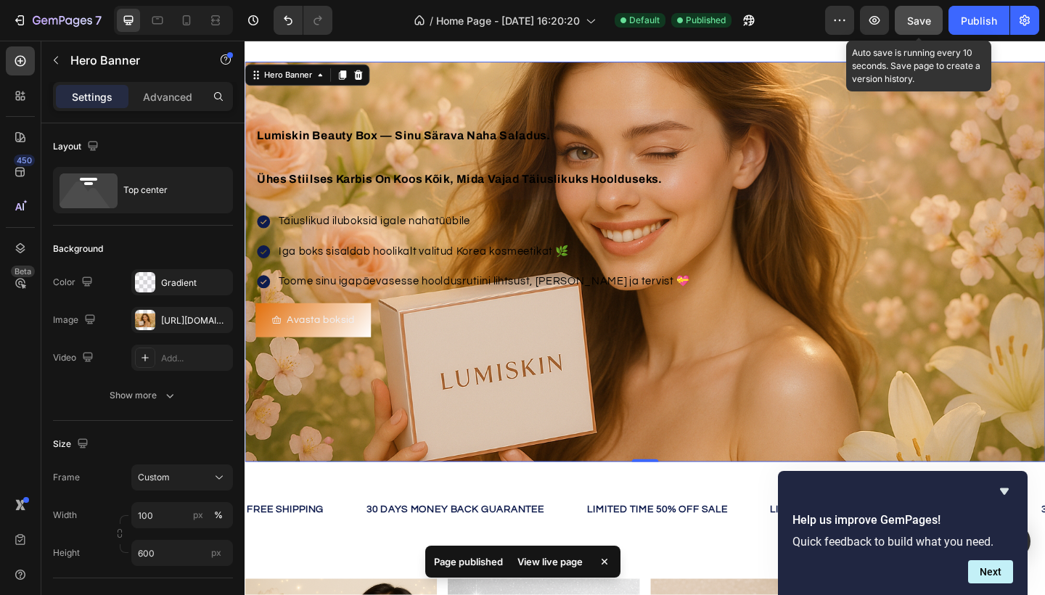
click at [919, 23] on span "Save" at bounding box center [919, 21] width 24 height 12
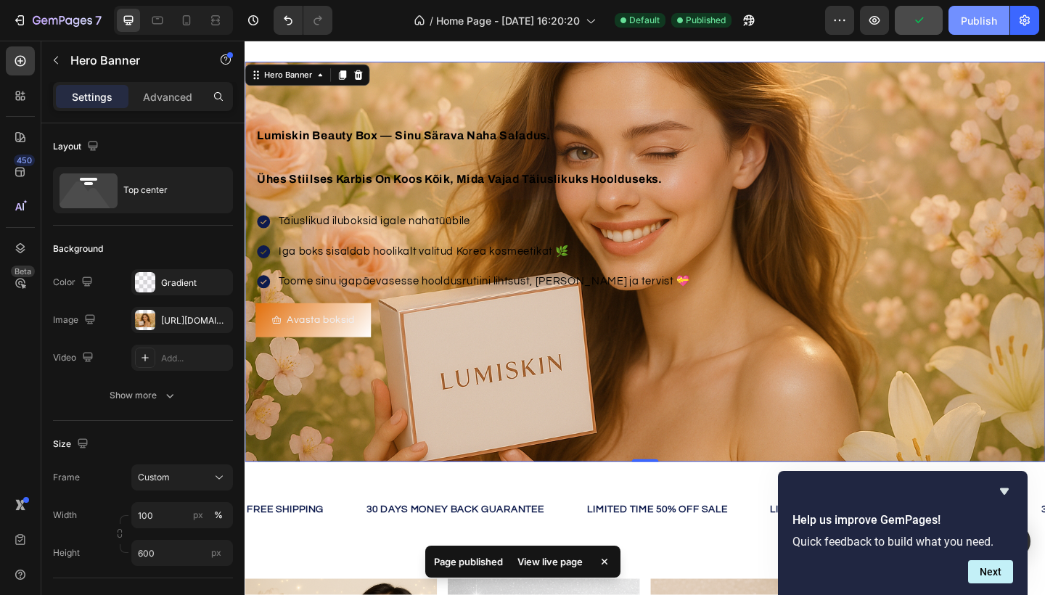
click at [974, 25] on div "Publish" at bounding box center [979, 20] width 36 height 15
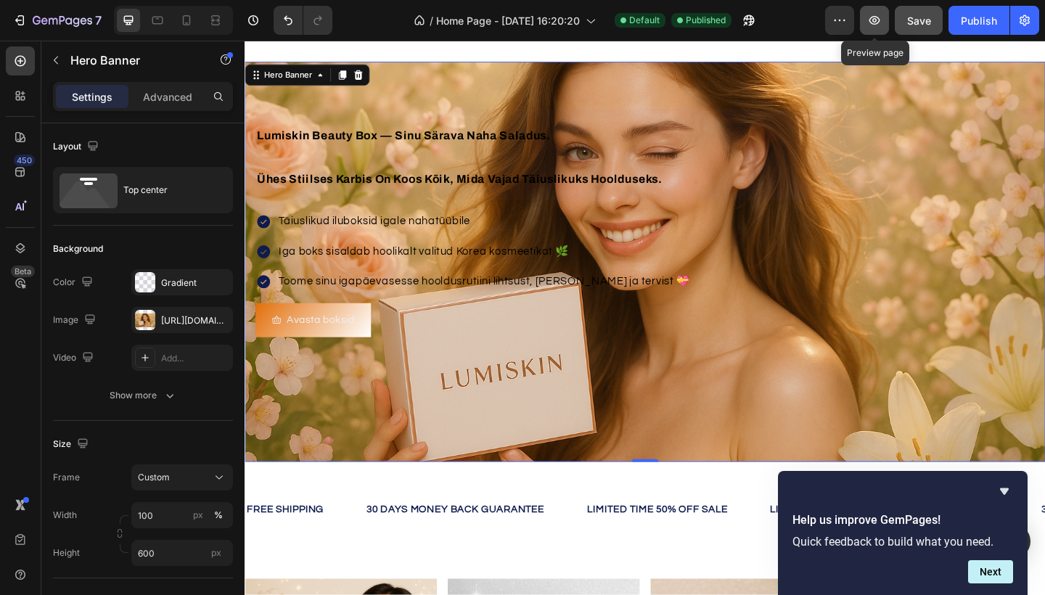
click at [878, 25] on icon "button" at bounding box center [875, 20] width 15 height 15
click at [876, 27] on icon "button" at bounding box center [875, 20] width 15 height 15
click at [995, 579] on button "Next" at bounding box center [990, 571] width 45 height 23
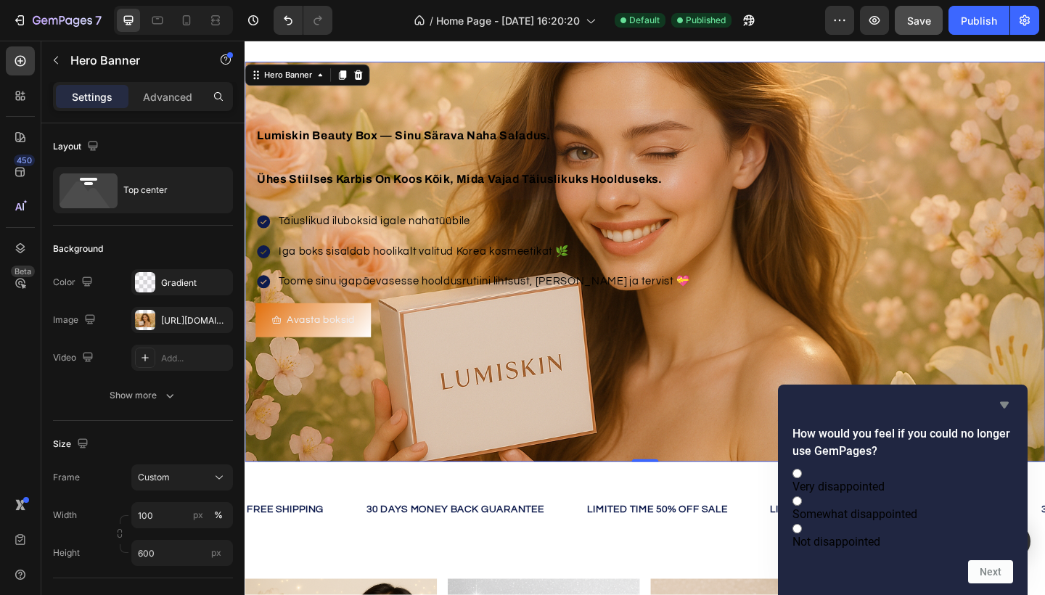
click at [1003, 402] on icon "Hide survey" at bounding box center [1004, 405] width 9 height 7
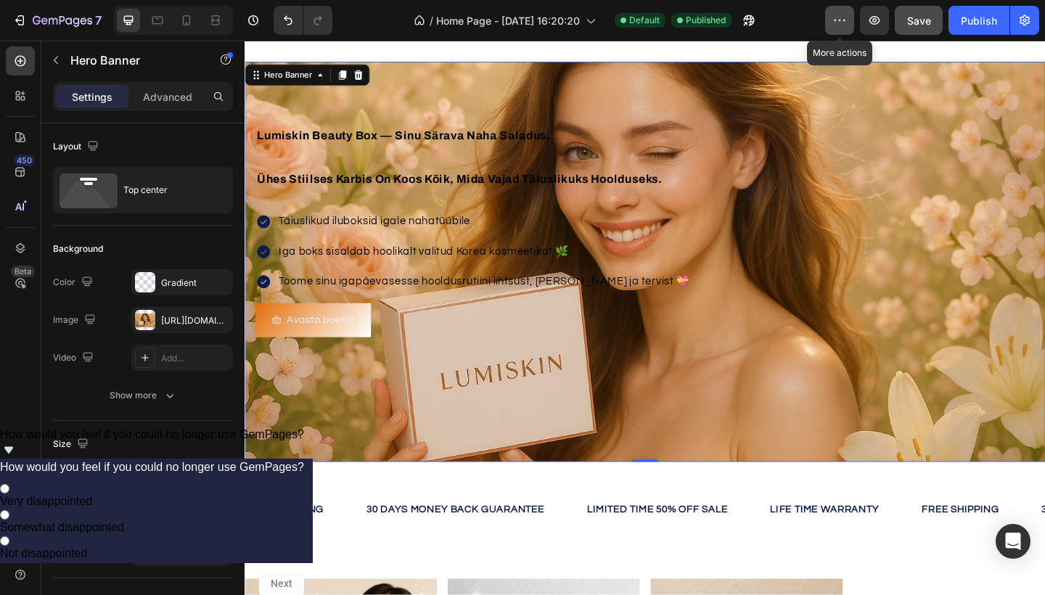
click at [841, 21] on icon "button" at bounding box center [840, 20] width 2 height 1
